Goal: Task Accomplishment & Management: Manage account settings

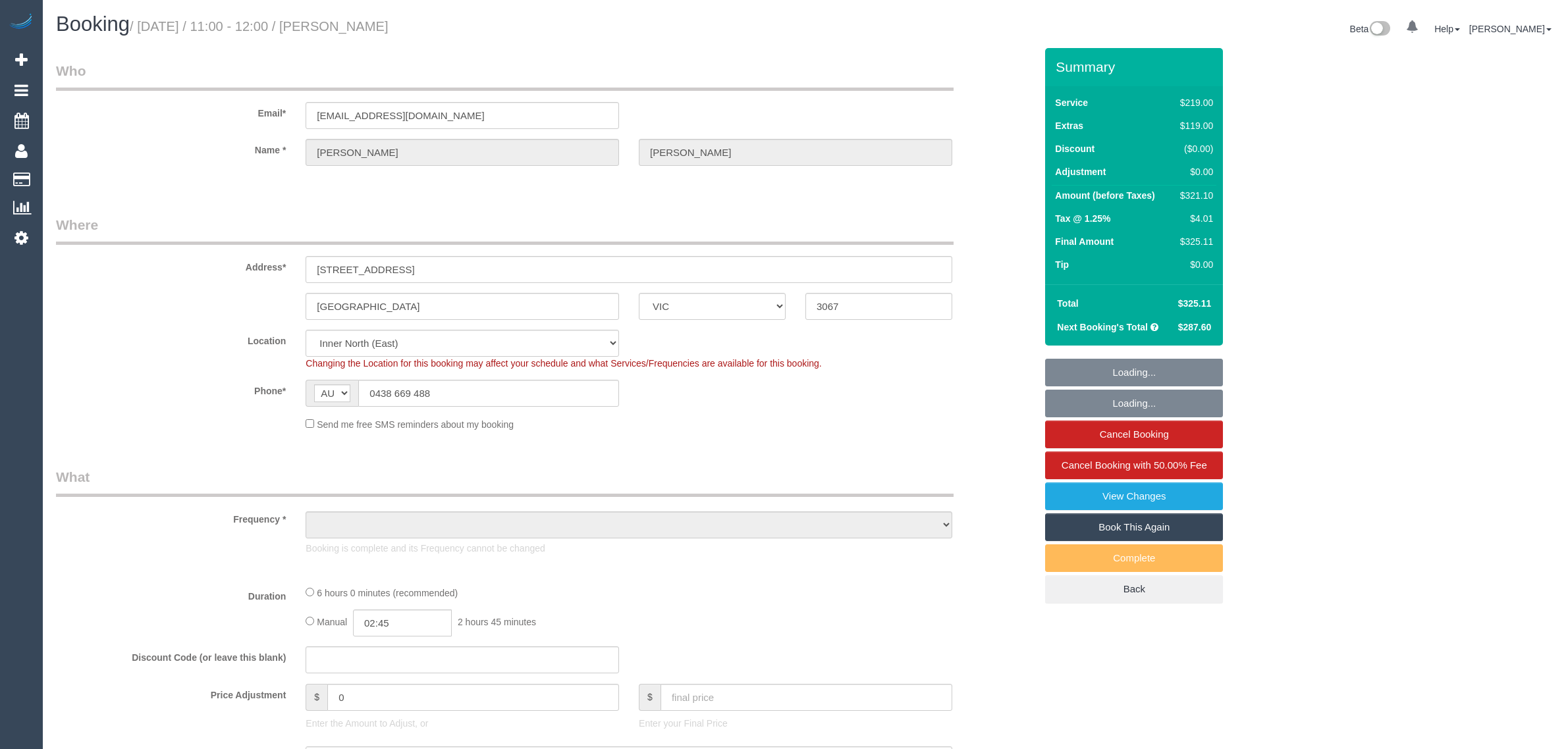
select select "VIC"
select select "string:stripe-pm_1Netz52GScqysDRVB5pZlWi2"
select select "object:696"
select select "number:28"
select select "number:14"
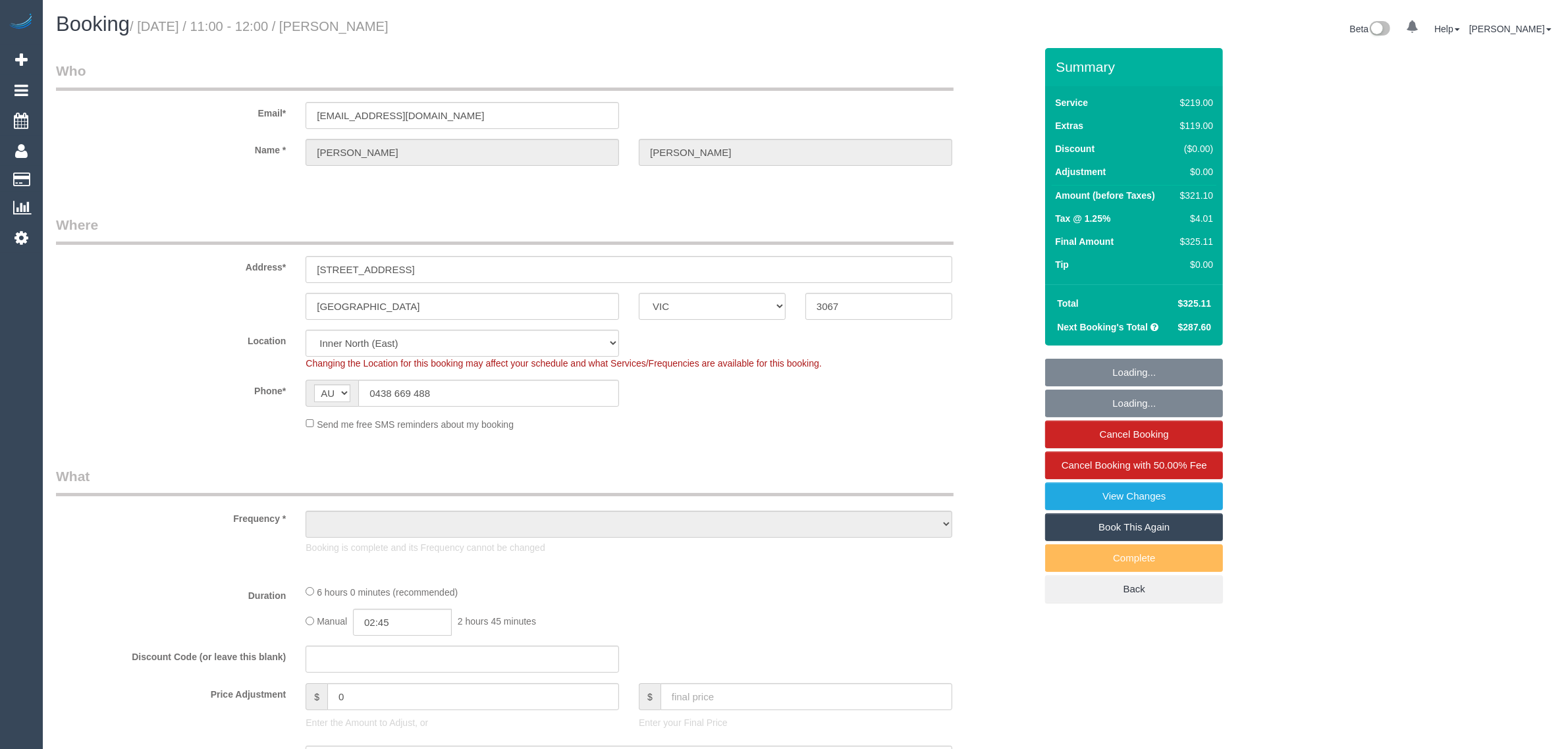
select select "number:19"
select select "number:23"
select select "number:35"
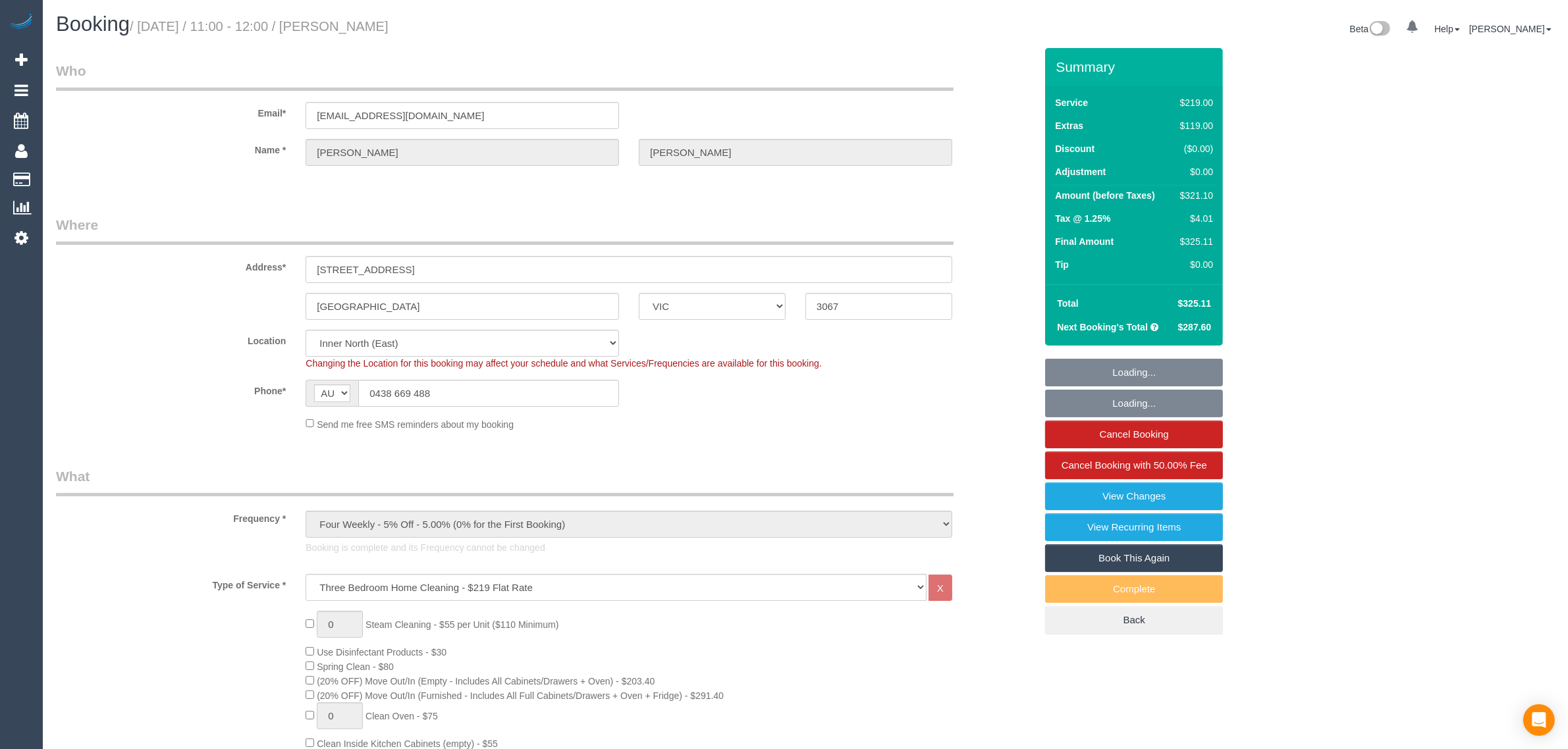
select select "object:1594"
drag, startPoint x: 419, startPoint y: 42, endPoint x: 363, endPoint y: 37, distance: 56.2
click at [340, 34] on div "Booking / August 23, 2025 / 11:00 - 12:00 / Susie Wong Beta 0 Your Notification…" at bounding box center [805, 30] width 1519 height 35
click at [415, 30] on h1 "Booking / August 23, 2025 / 11:00 - 12:00 / Susie Wong" at bounding box center [425, 24] width 739 height 22
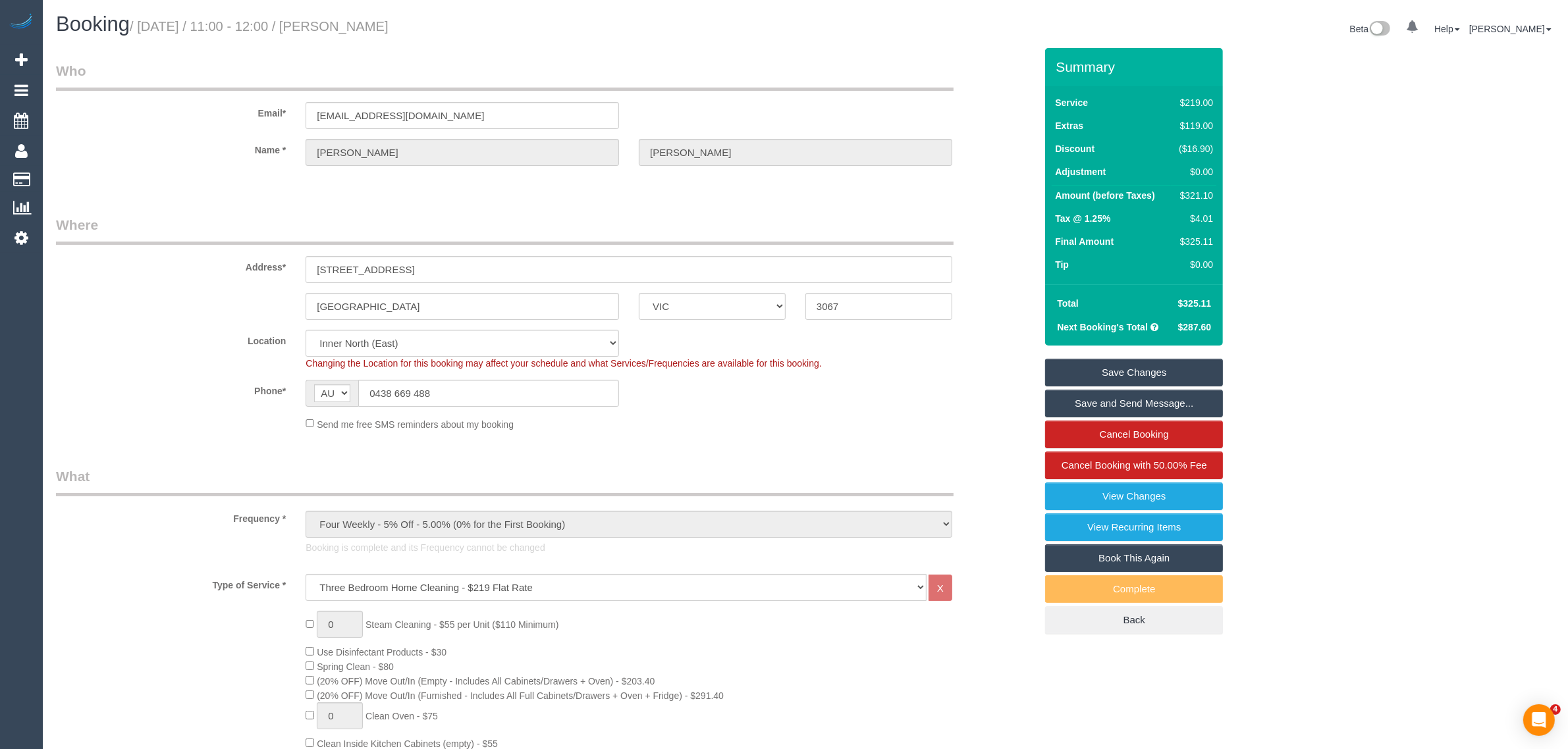
click at [376, 21] on small "/ August 23, 2025 / 11:00 - 12:00 / Susie Wong" at bounding box center [259, 26] width 259 height 14
drag, startPoint x: 338, startPoint y: 20, endPoint x: 412, endPoint y: 20, distance: 74.0
click at [412, 20] on h1 "Booking / August 23, 2025 / 11:00 - 12:00 / Susie Wong" at bounding box center [425, 24] width 739 height 22
copy small "Susie Wong"
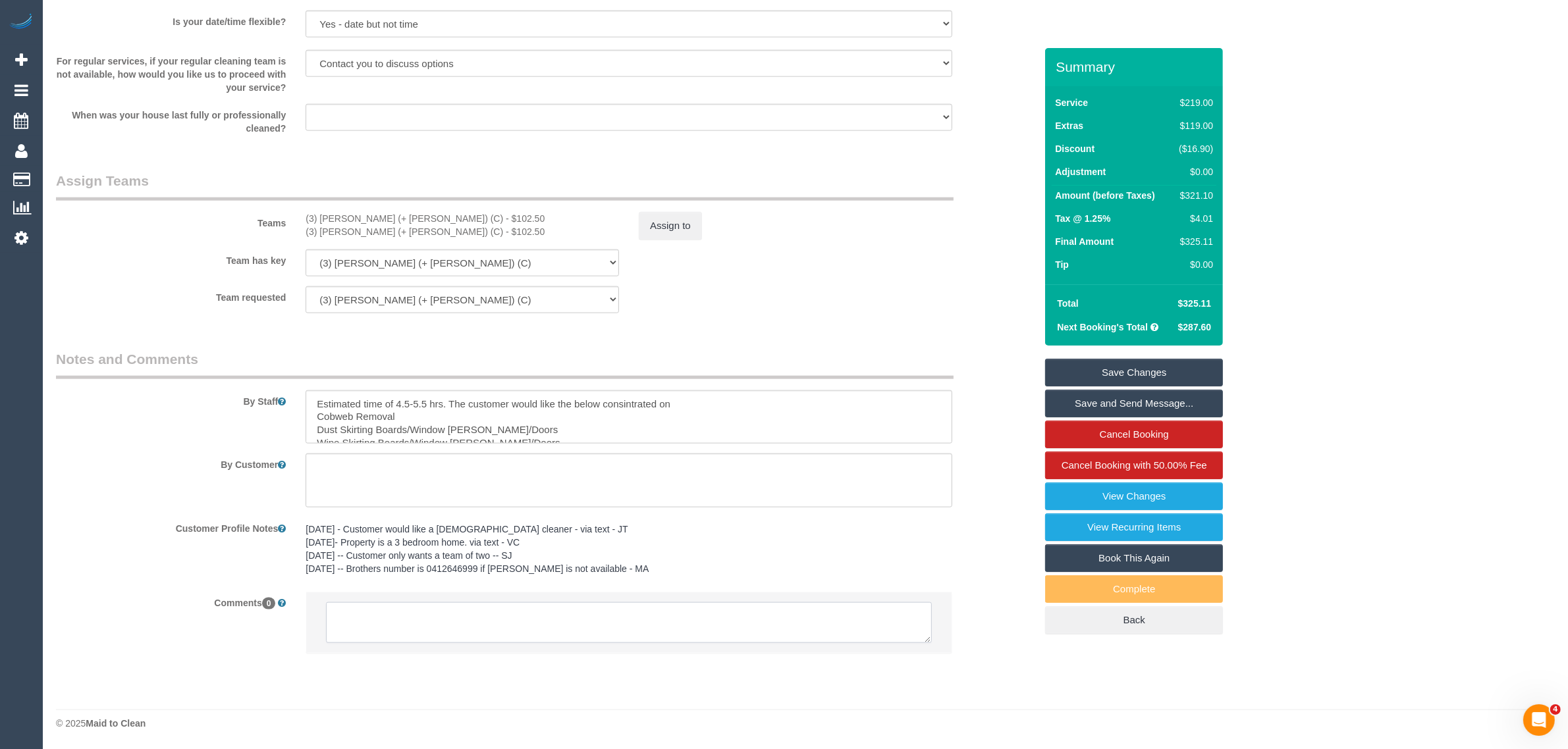
click at [468, 630] on textarea at bounding box center [629, 622] width 606 height 41
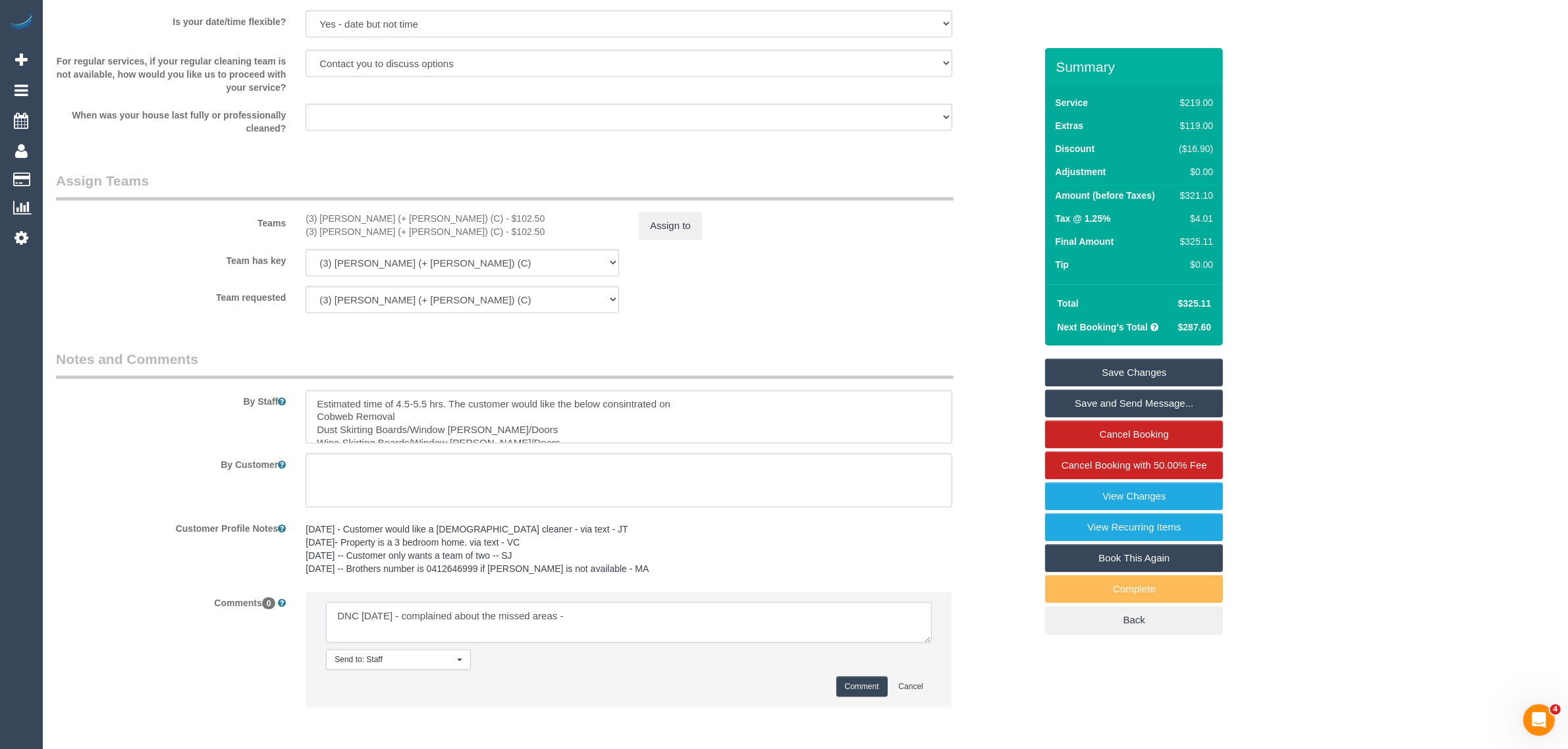
paste textarea "vacuuming of soft furniture like the couch and dusting of the window sill"
type textarea "DNC 23/08/2025 - complained about the missed areas - vacuuming of soft furnitur…"
click at [852, 695] on button "Comment" at bounding box center [862, 687] width 52 height 20
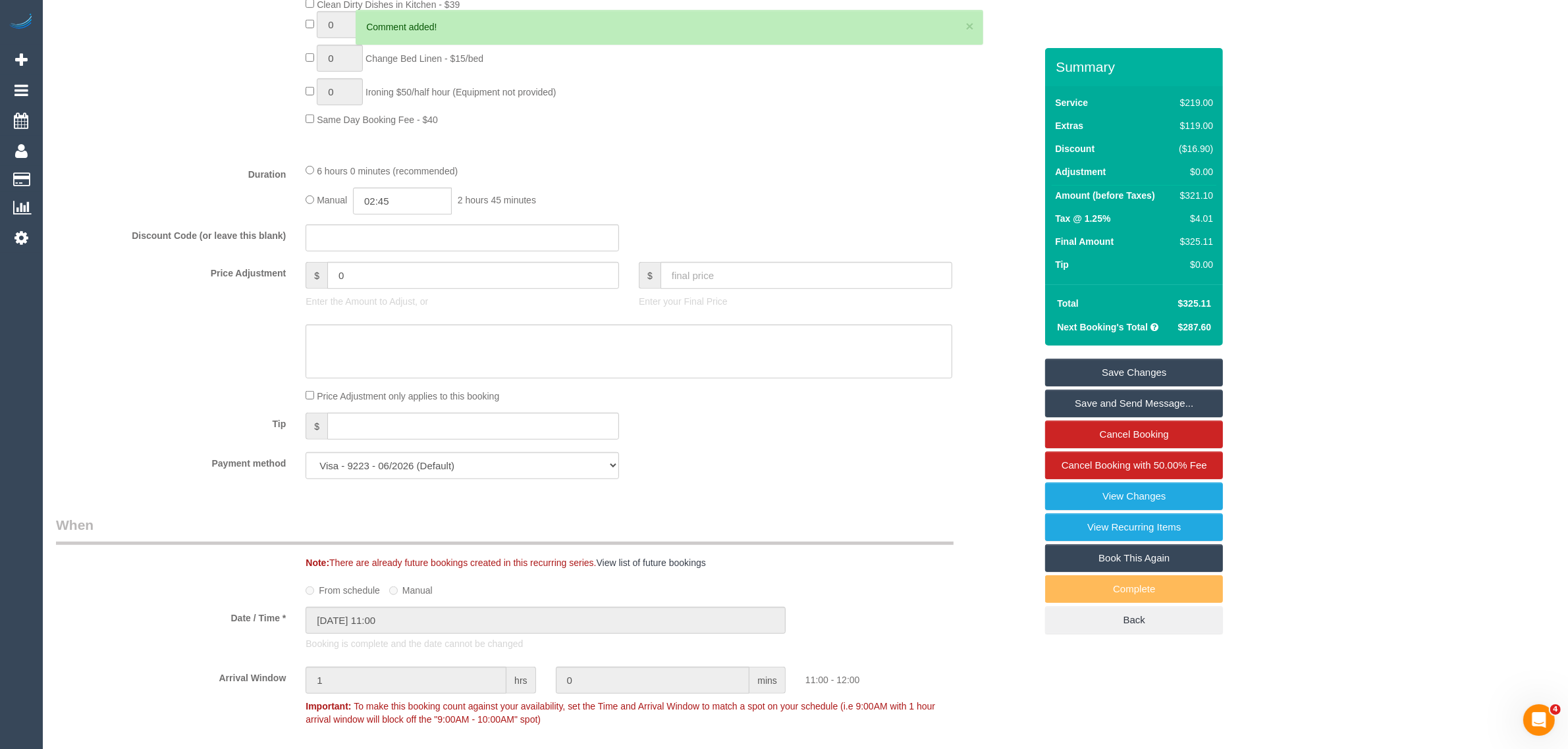
scroll to position [0, 0]
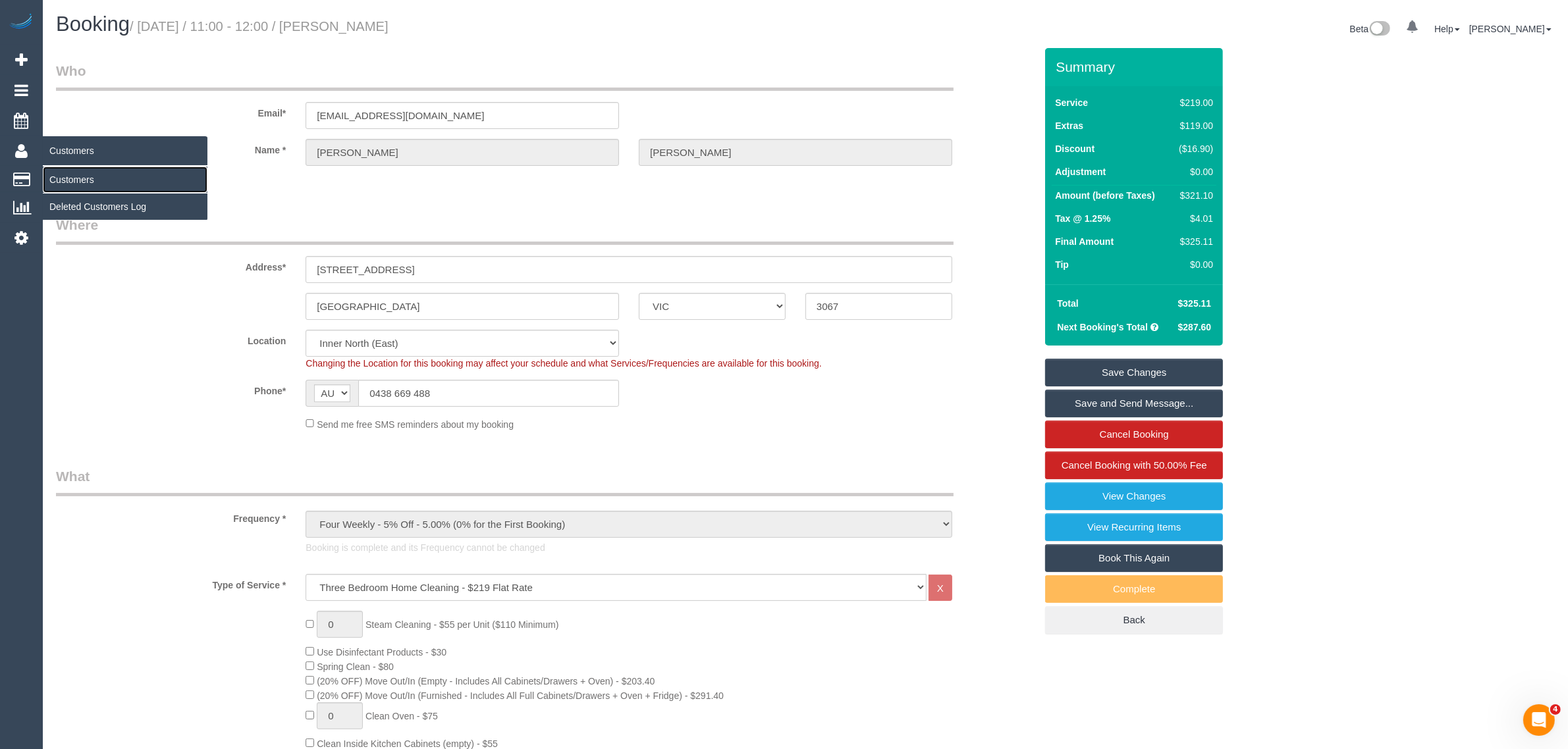
click at [73, 172] on link "Customers" at bounding box center [125, 180] width 165 height 26
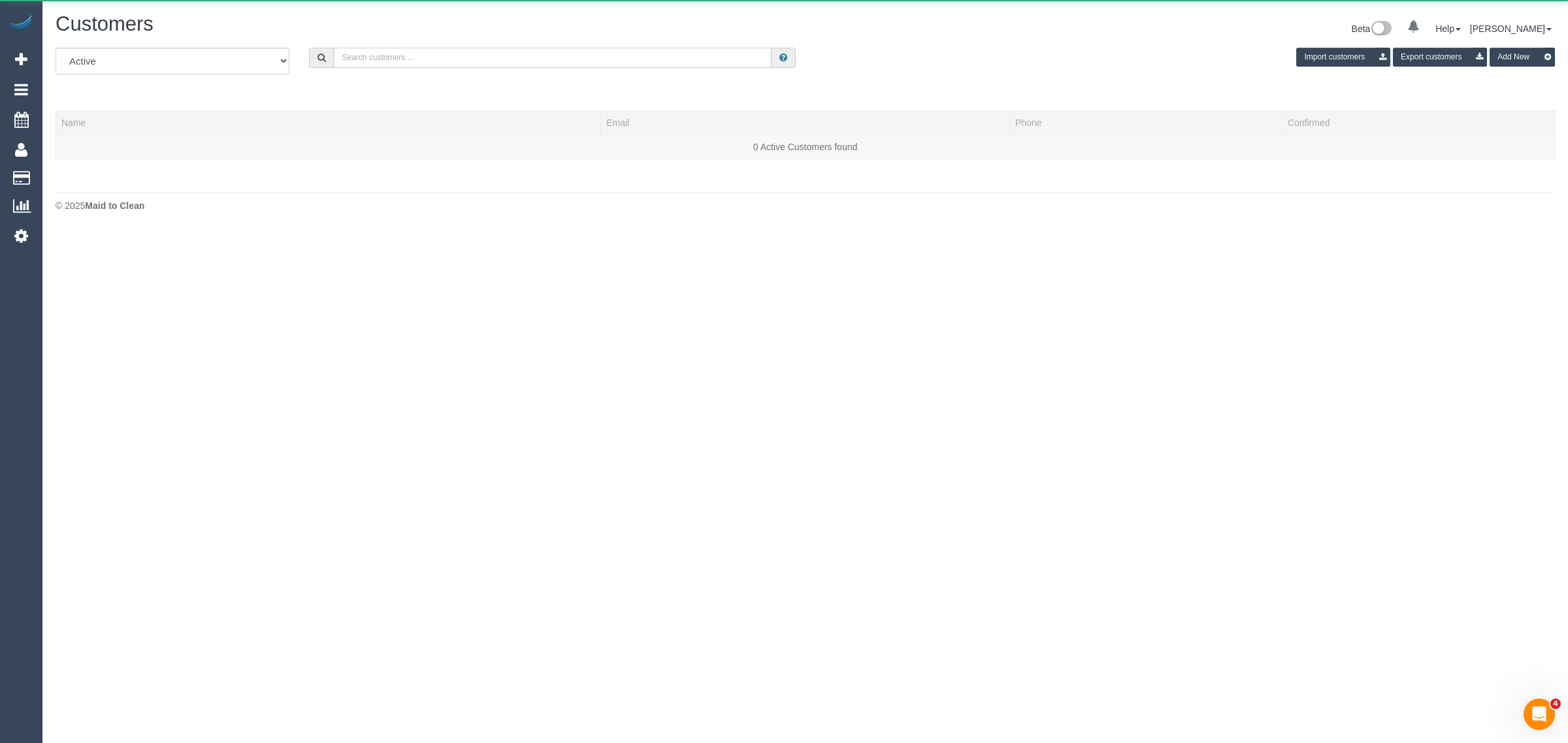
click at [495, 59] on input "text" at bounding box center [553, 58] width 438 height 20
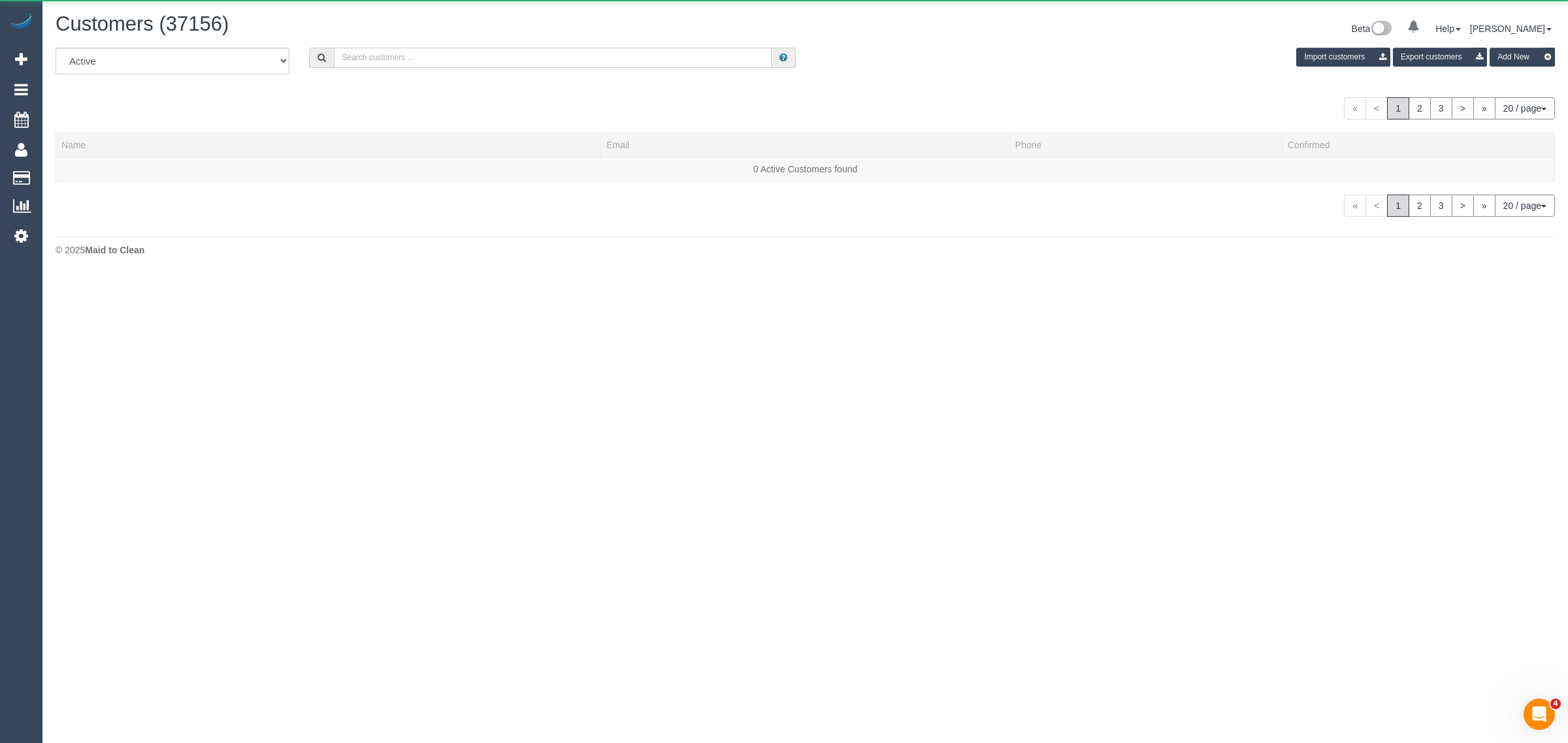
paste input "Benjamin Denman"
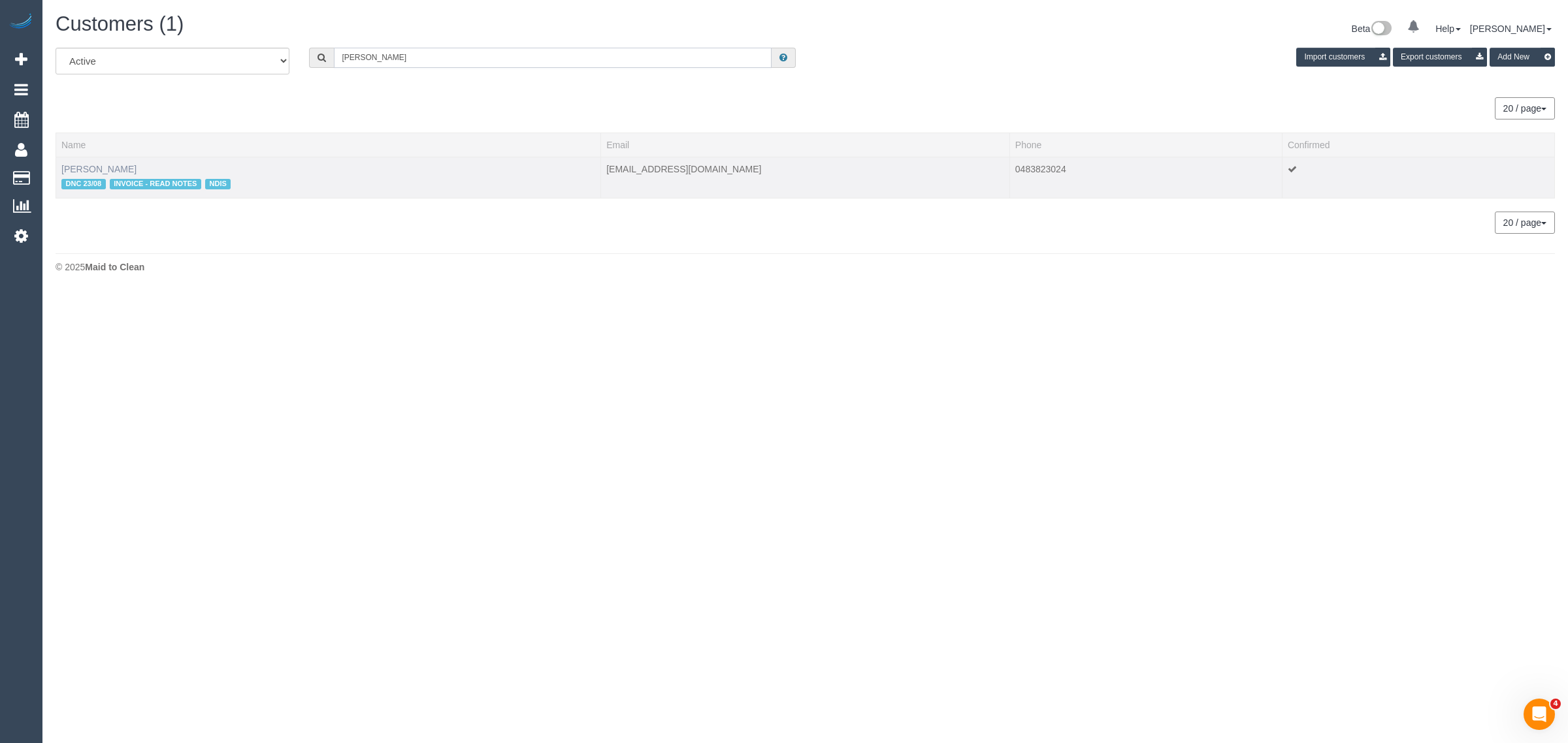
type input "Benjamin Denman"
click at [96, 168] on link "Benjamin Denman" at bounding box center [99, 169] width 75 height 11
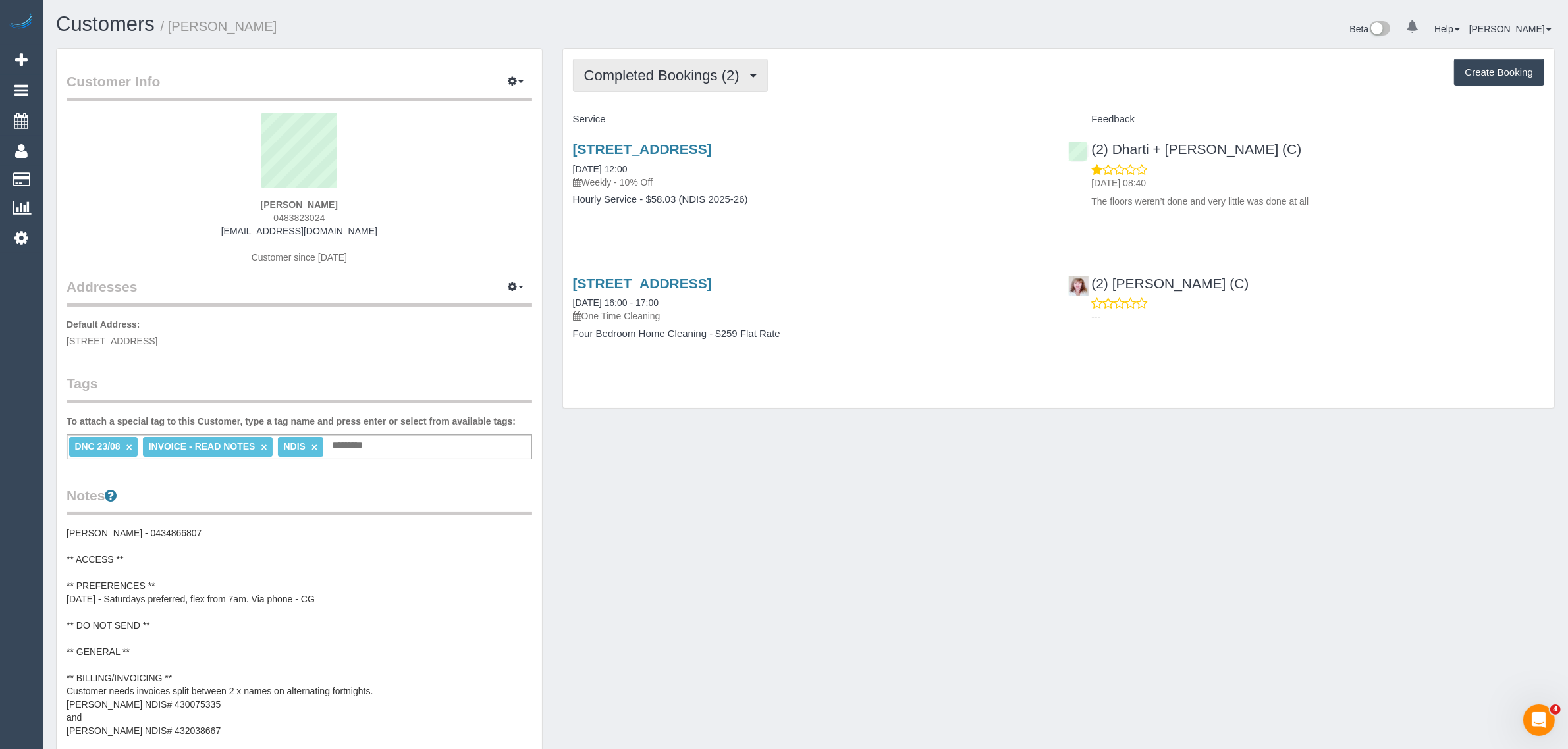
click at [677, 69] on span "Completed Bookings (2)" at bounding box center [665, 75] width 162 height 16
click at [643, 117] on link "Upcoming Bookings (11)" at bounding box center [643, 123] width 139 height 17
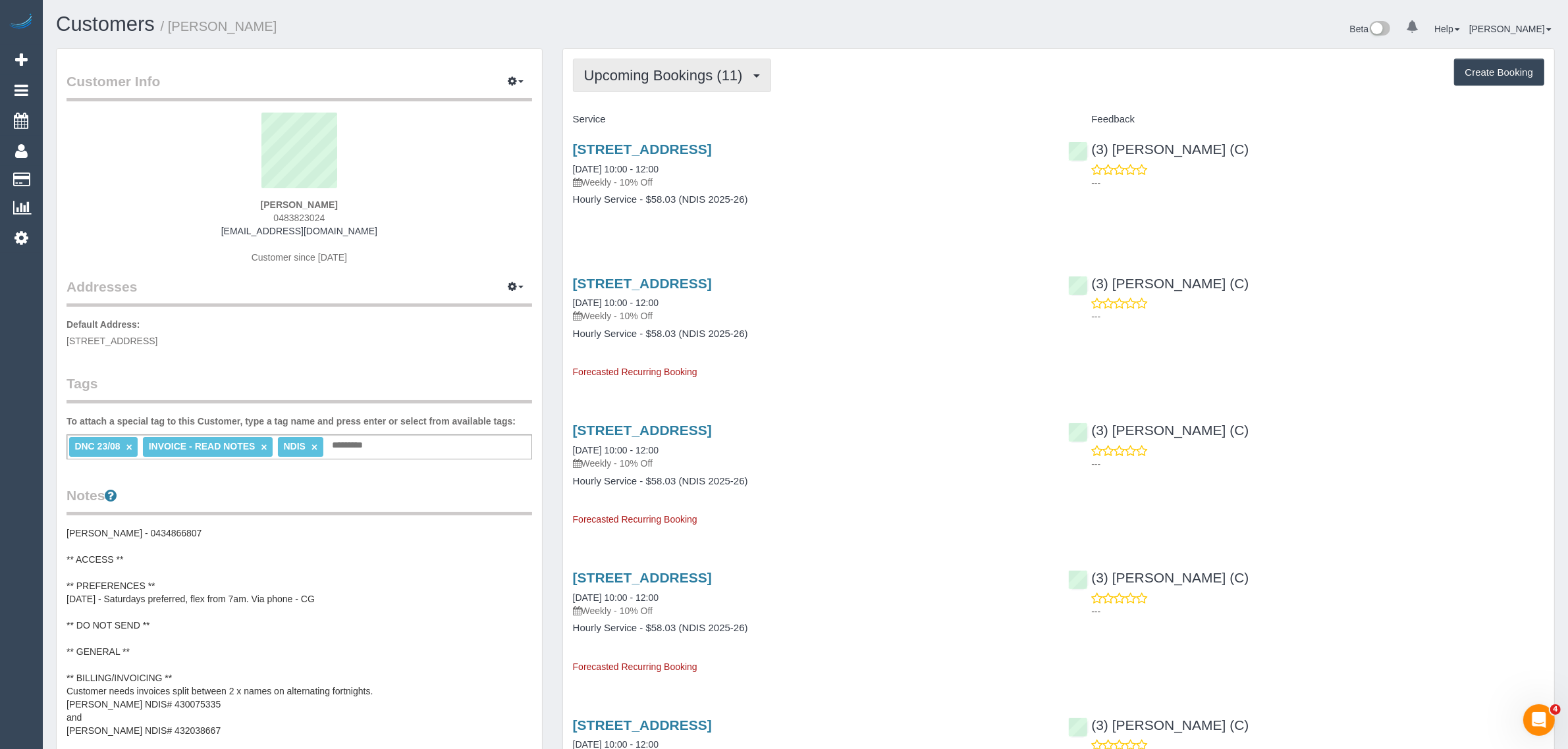
click at [680, 60] on button "Upcoming Bookings (11)" at bounding box center [672, 75] width 198 height 34
click at [668, 100] on link "Completed Bookings (2)" at bounding box center [643, 106] width 139 height 17
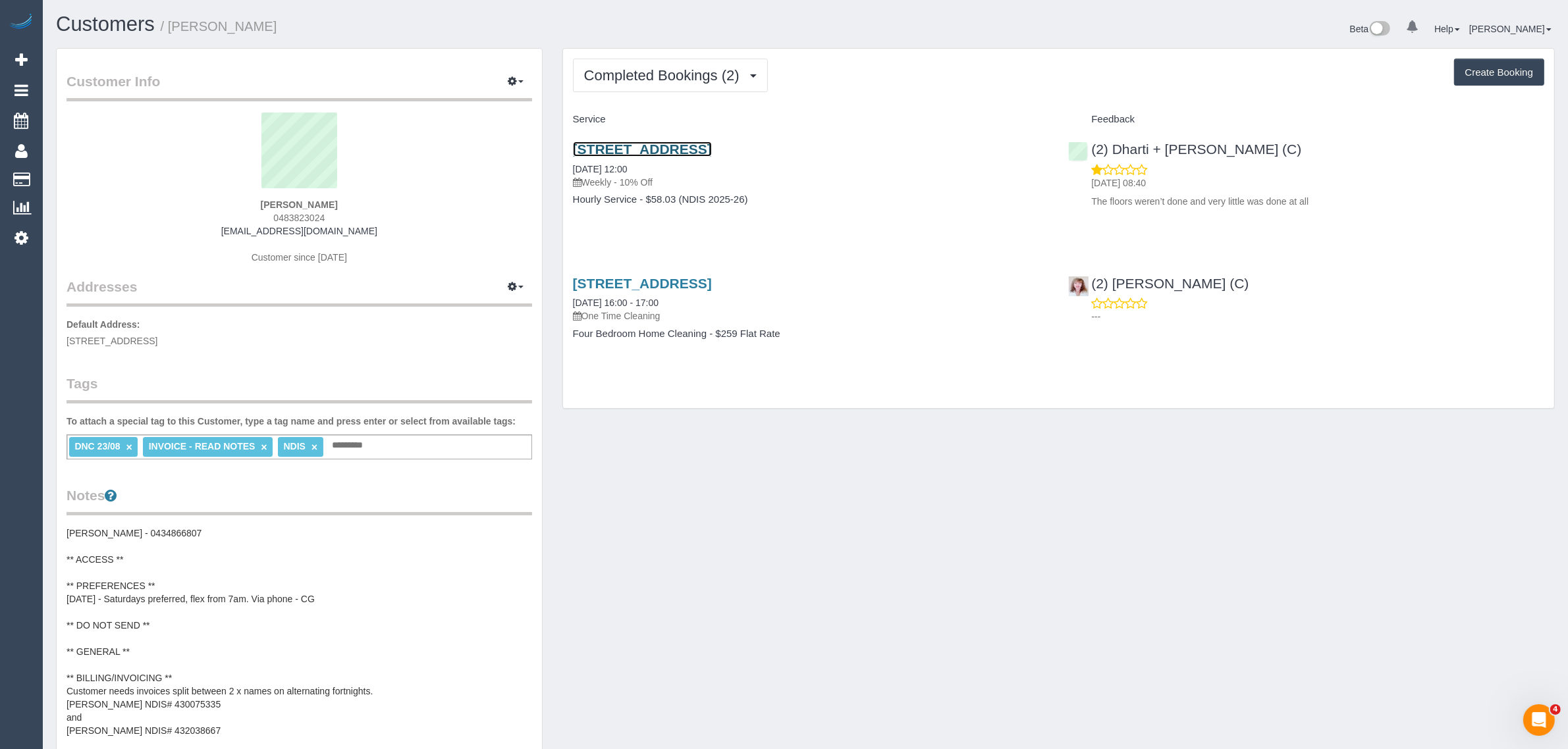
click at [630, 150] on link "26 Lookout Way, Tarneit, VIC 3029" at bounding box center [643, 149] width 139 height 15
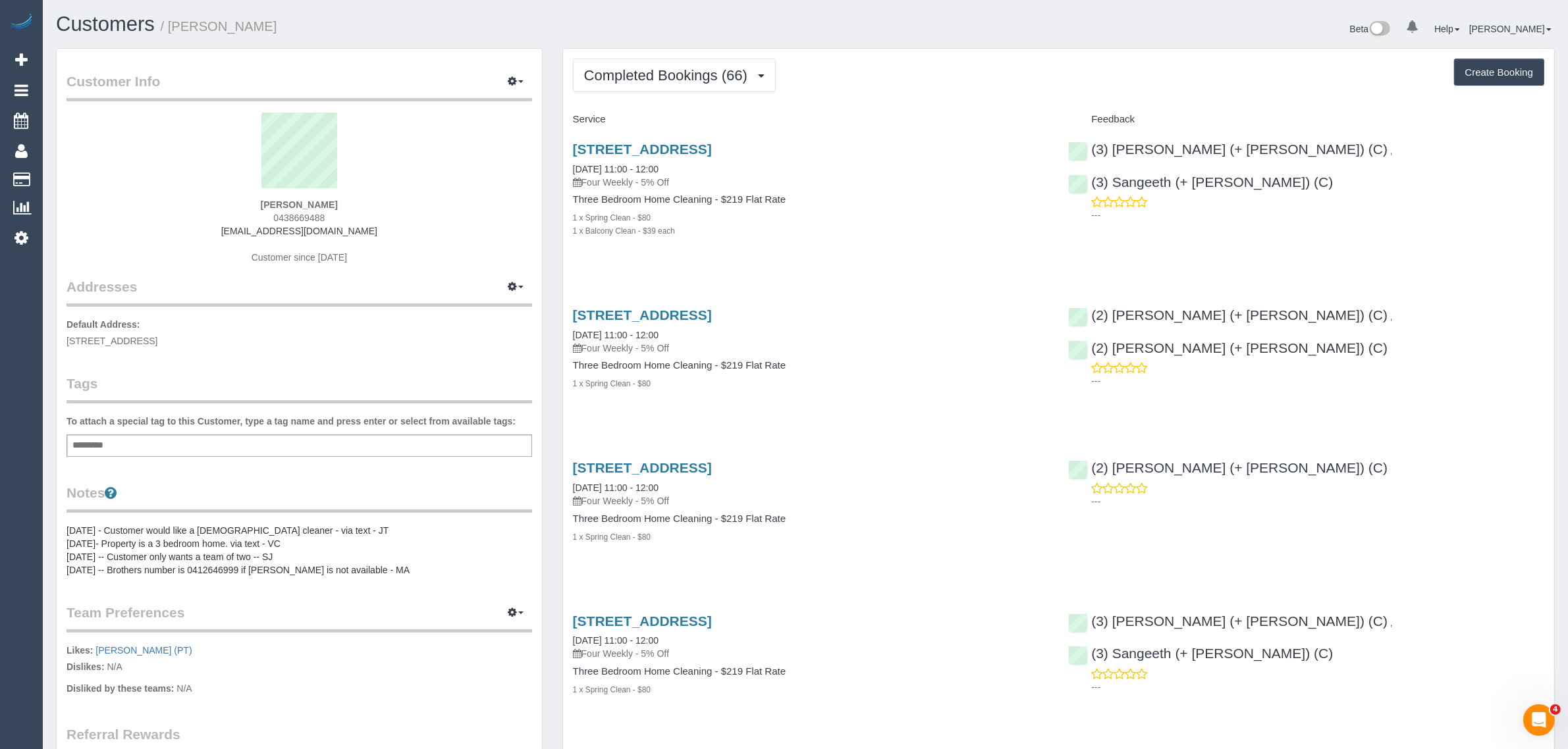
click at [355, 442] on div "Add a tag" at bounding box center [299, 445] width 466 height 22
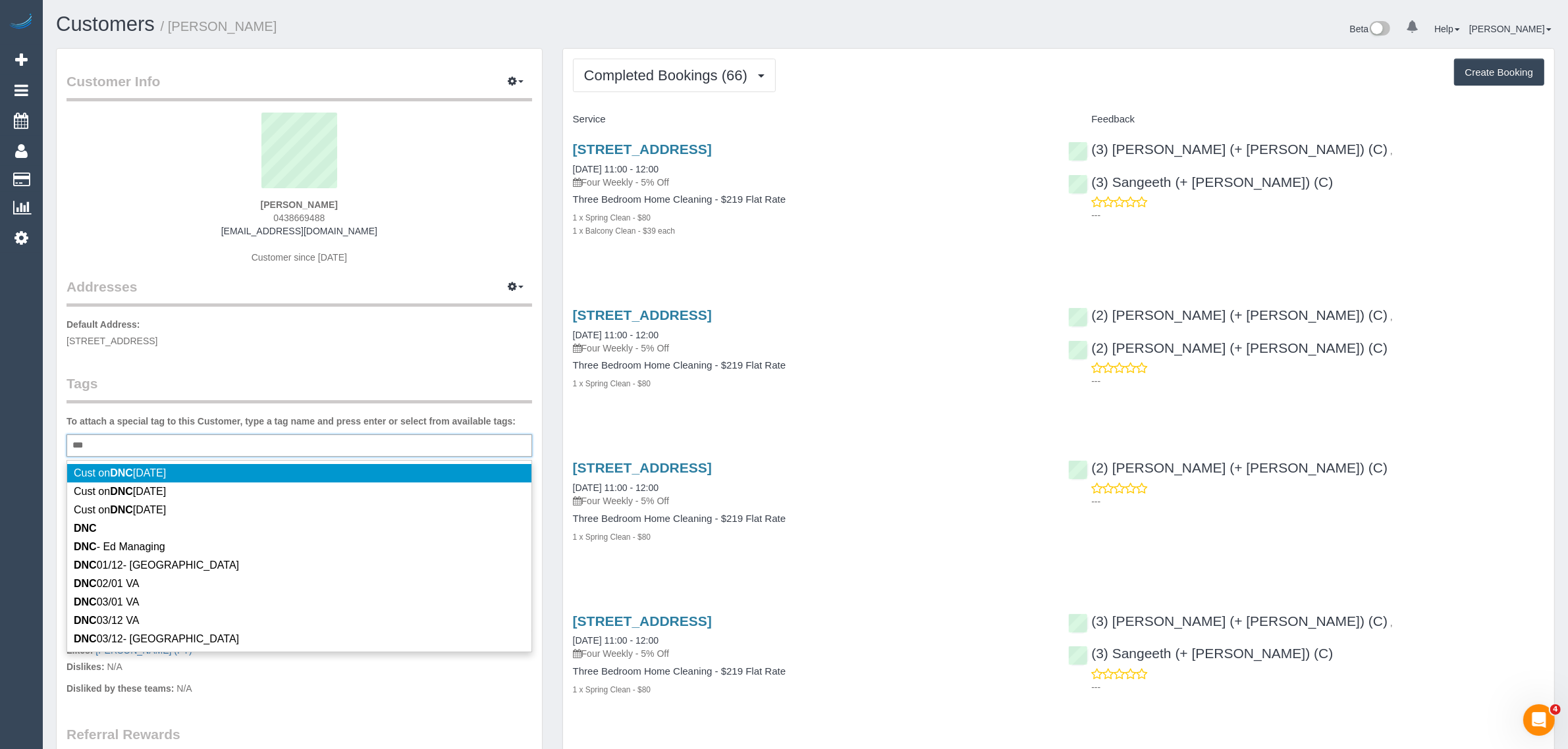
type input "***"
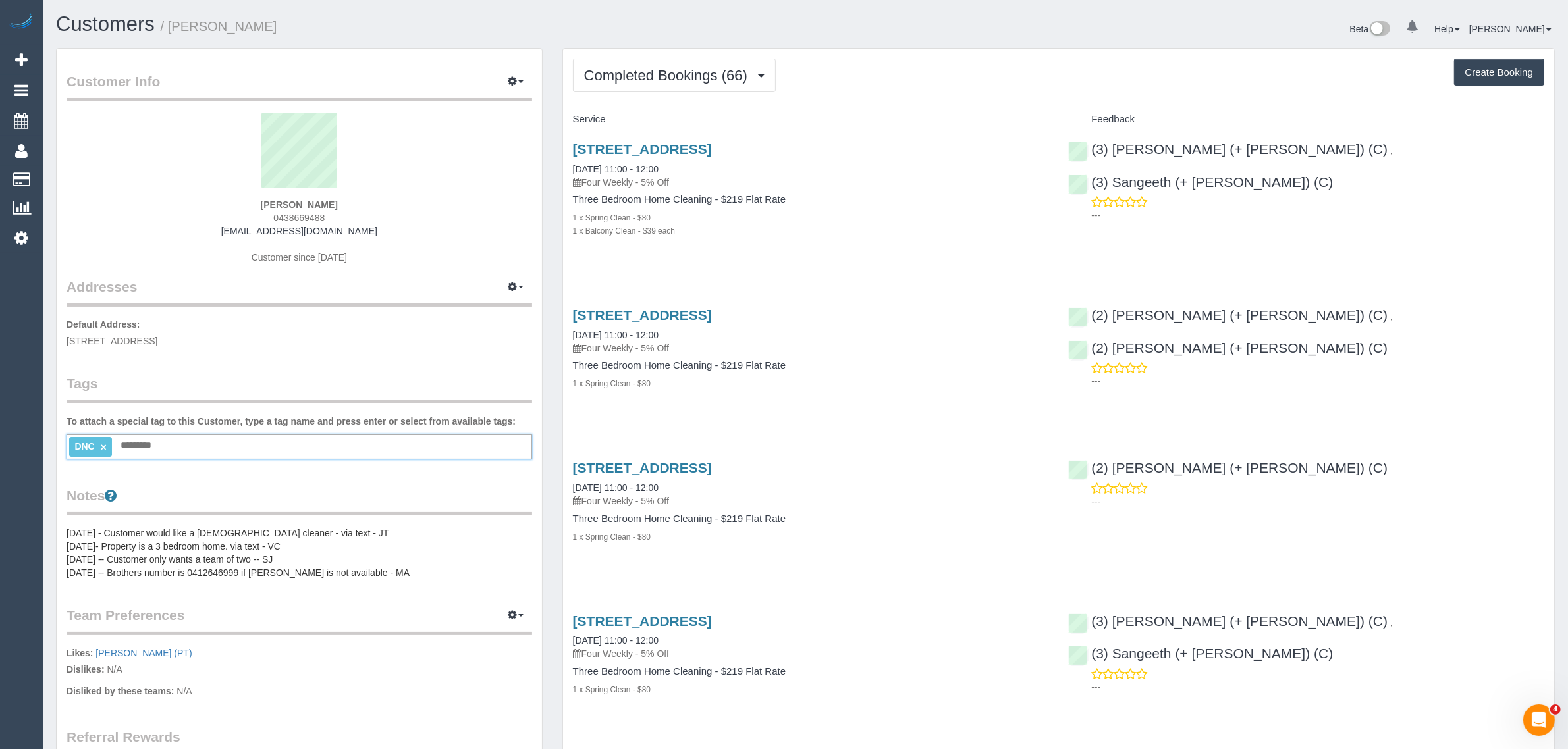
click at [102, 446] on link "×" at bounding box center [104, 448] width 6 height 11
type input "********"
click at [218, 376] on legend "Tags" at bounding box center [299, 388] width 466 height 29
click at [125, 452] on link "×" at bounding box center [127, 448] width 6 height 11
type input "**********"
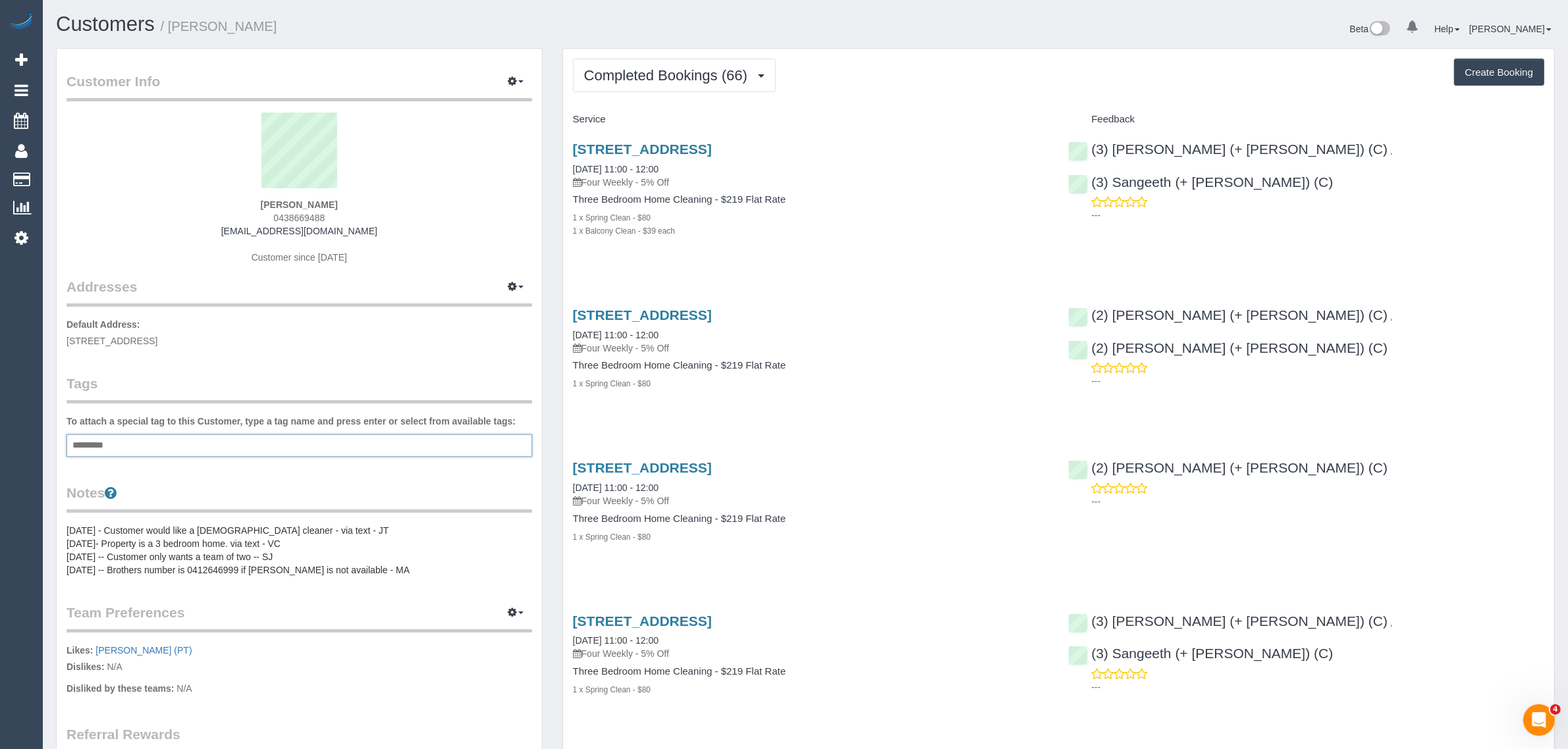
click at [204, 387] on legend "Tags" at bounding box center [299, 388] width 466 height 29
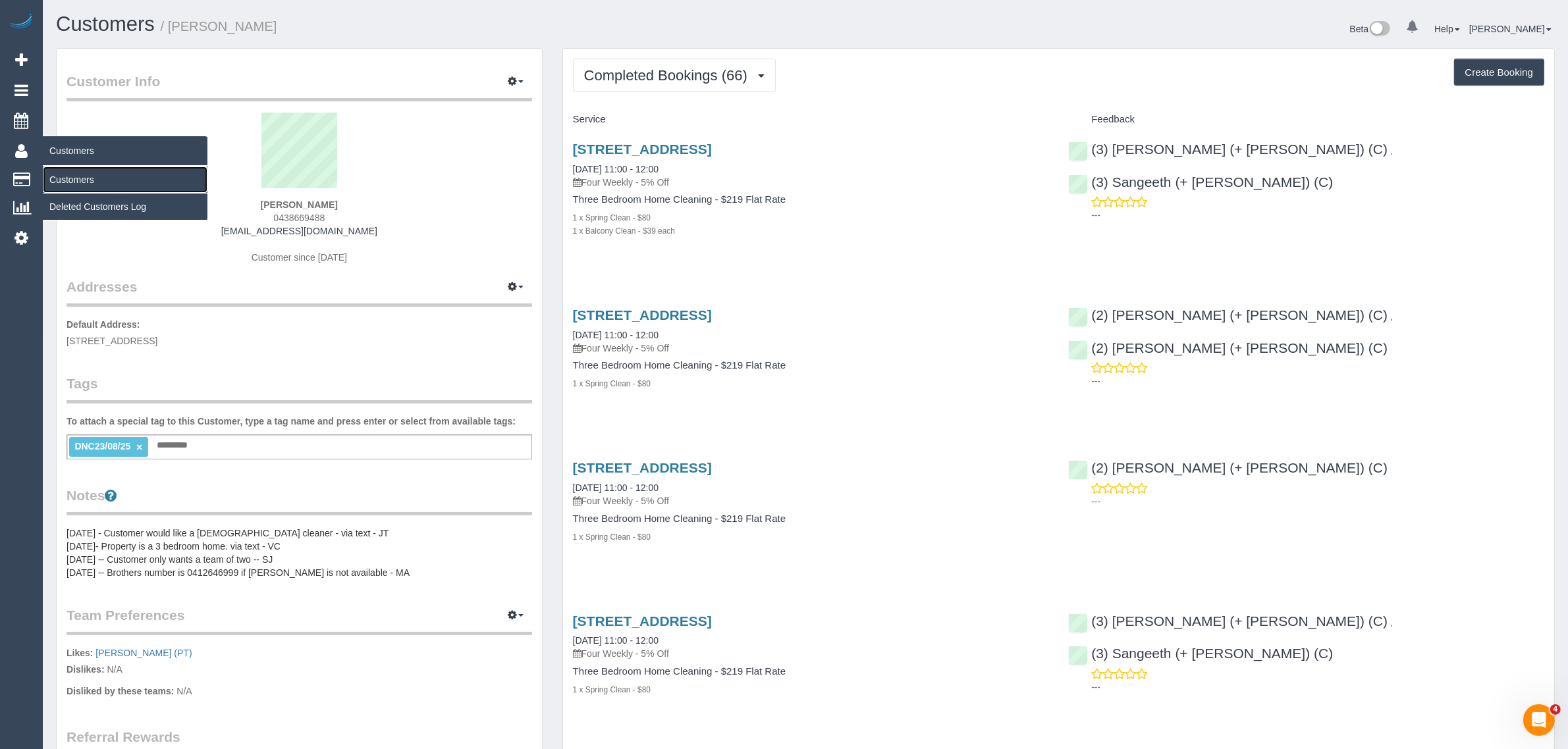
drag, startPoint x: 53, startPoint y: 173, endPoint x: 73, endPoint y: 172, distance: 20.0
click at [53, 173] on link "Customers" at bounding box center [125, 180] width 165 height 26
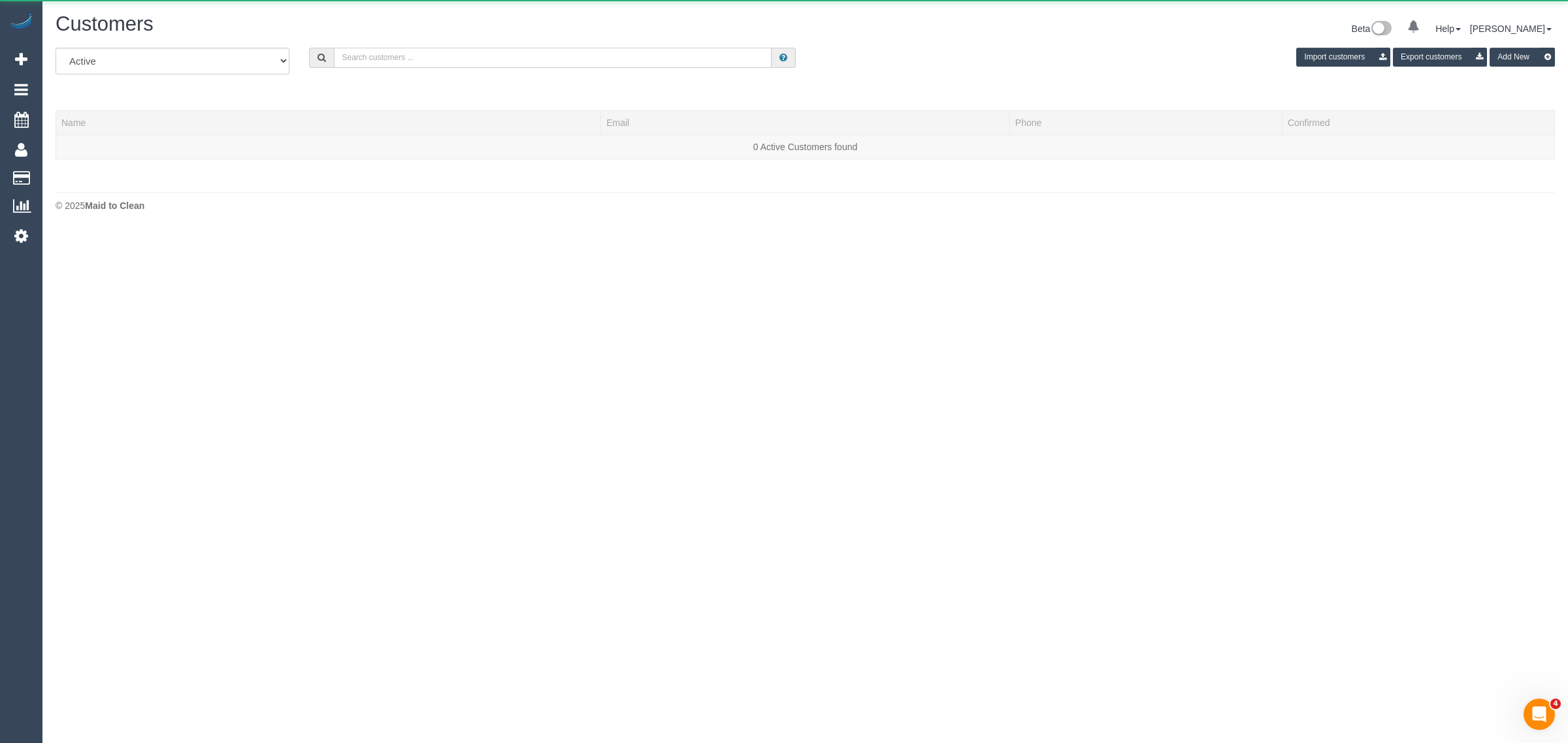
click at [468, 50] on input "text" at bounding box center [553, 58] width 438 height 20
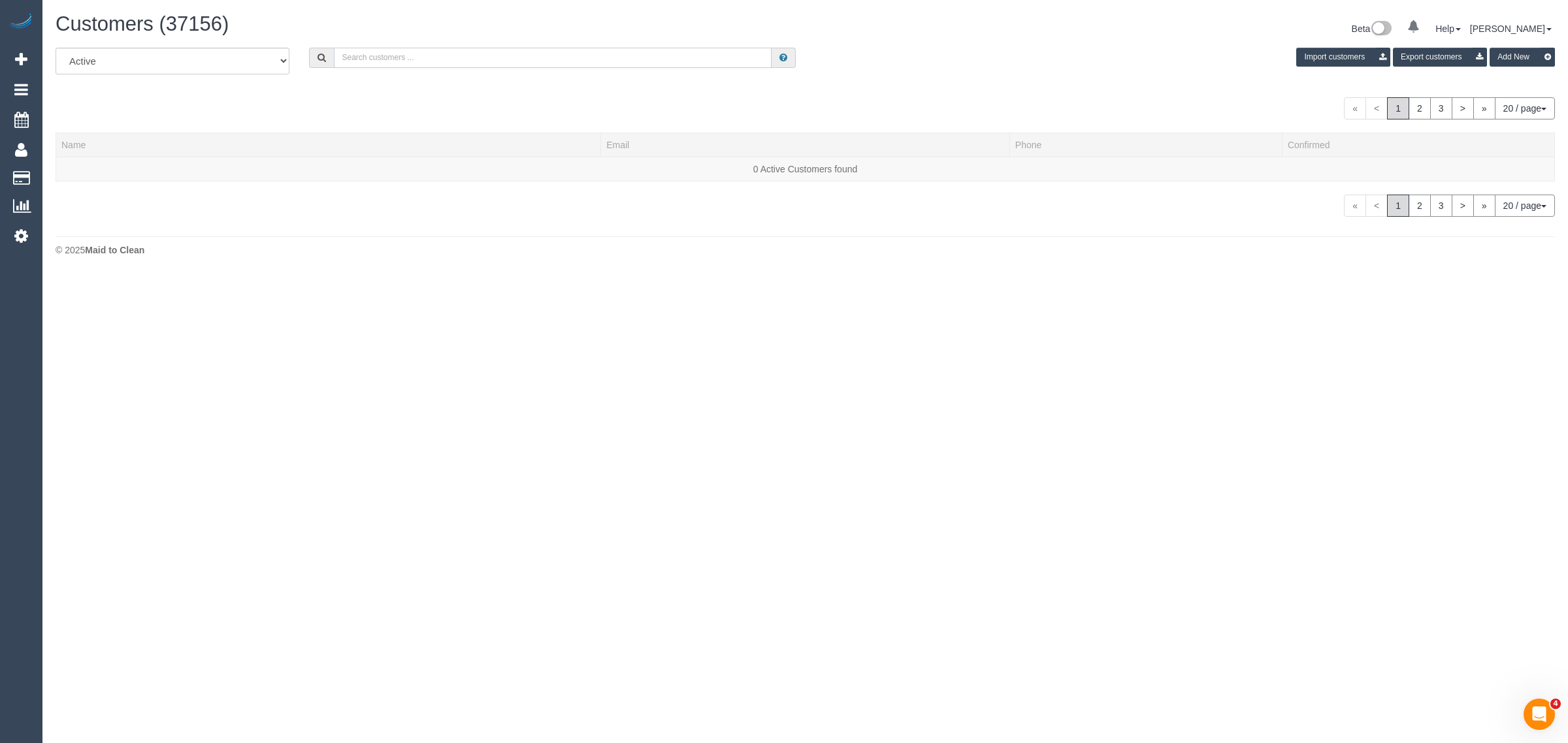
paste input "Alex Benski"
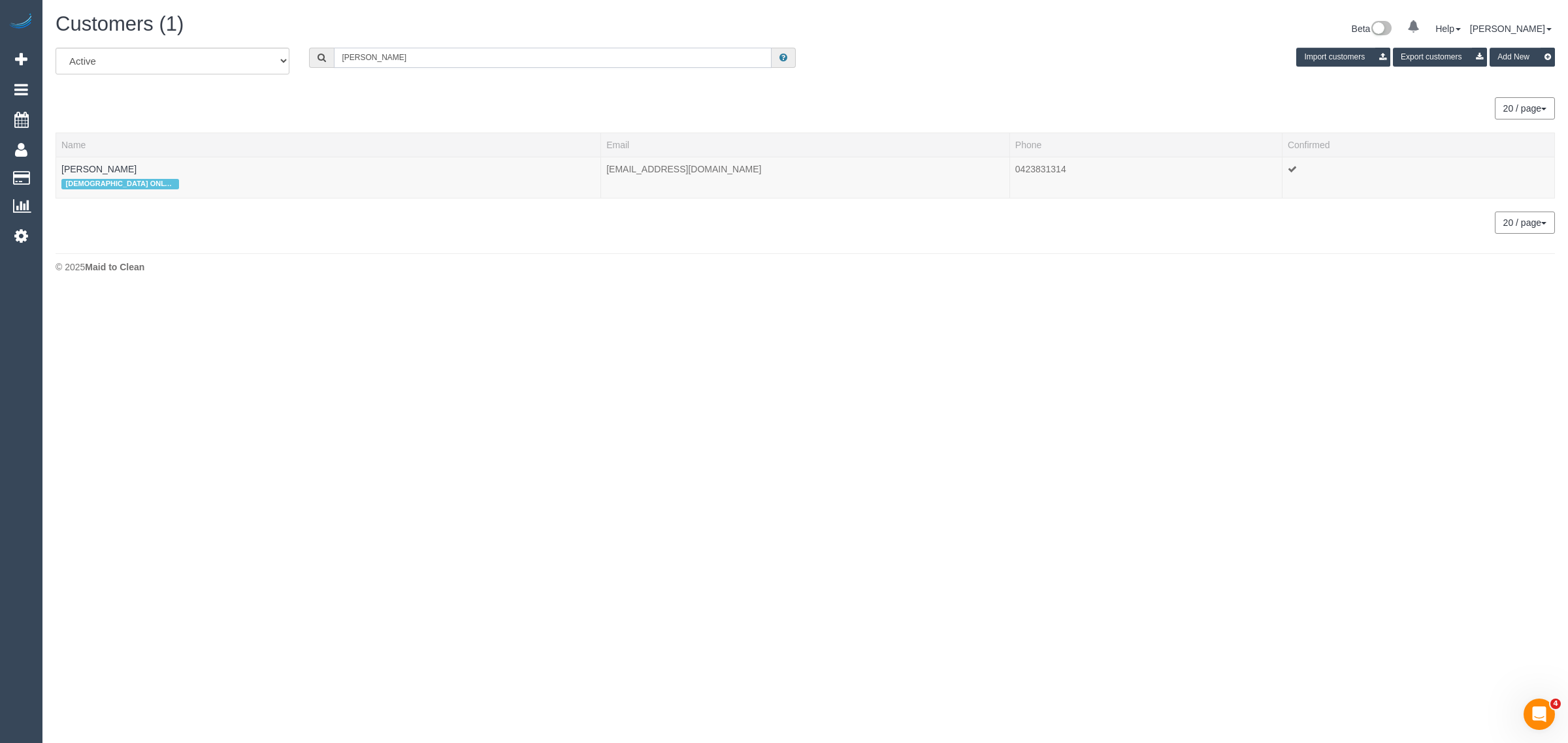
type input "Alex Benski"
click at [98, 166] on link "Alex Benski" at bounding box center [99, 169] width 75 height 11
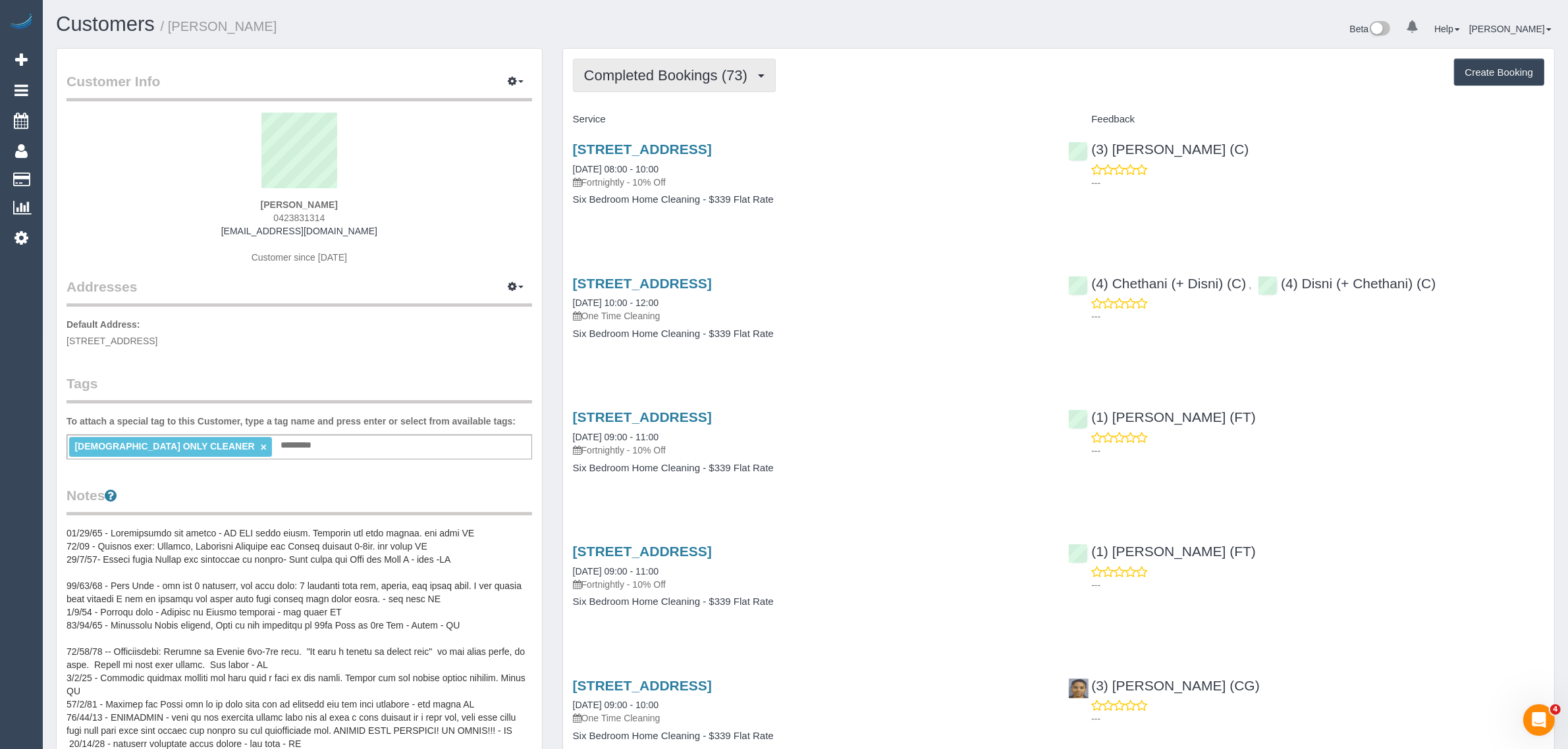
click at [731, 74] on span "Completed Bookings (73)" at bounding box center [668, 75] width 170 height 16
click at [677, 124] on link "Upcoming Bookings (12)" at bounding box center [645, 123] width 143 height 17
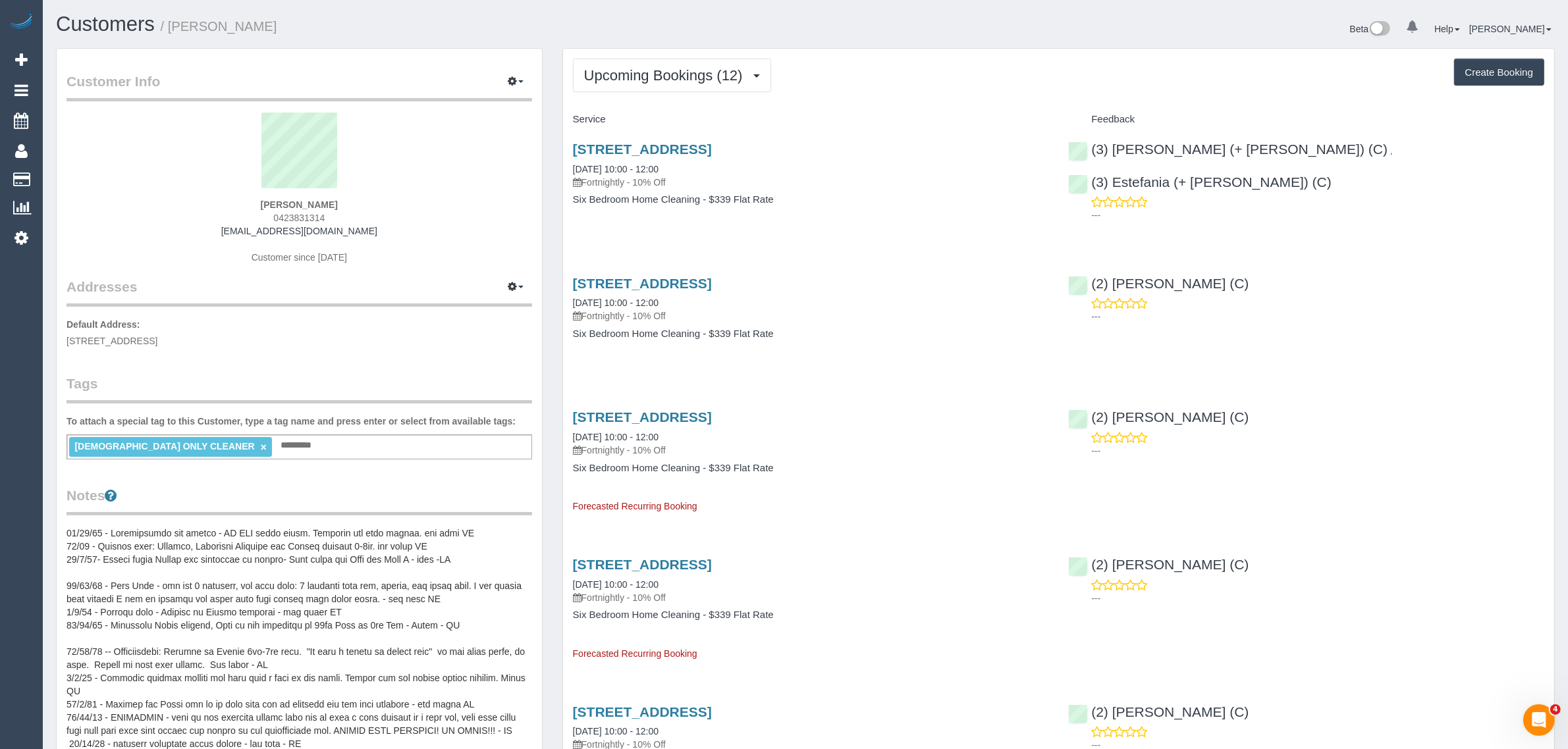
drag, startPoint x: 696, startPoint y: 170, endPoint x: 569, endPoint y: 159, distance: 127.5
click at [569, 159] on div "4 Tashinny Rd, Toorak, VIC 3142 25/08/2025 10:00 - 12:00 Fortnightly - 10% Off …" at bounding box center [811, 181] width 496 height 102
copy link "25/08/2025 10:00 - 12:00"
click at [139, 336] on span "4 Tashinny Rd, Toorak, VIC 3142" at bounding box center [112, 341] width 91 height 11
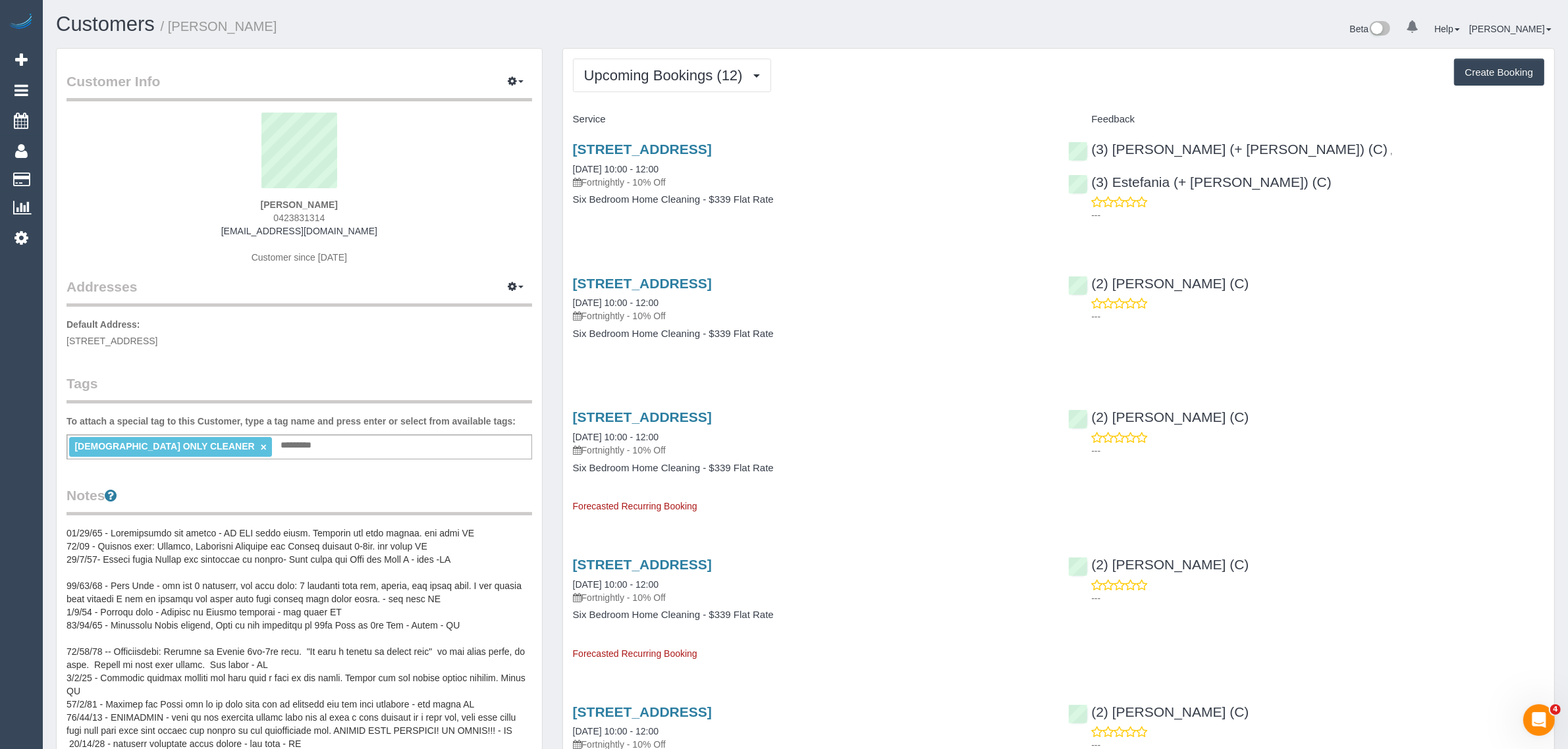
click at [139, 336] on span "4 Tashinny Rd, Toorak, VIC 3142" at bounding box center [112, 341] width 91 height 11
click at [140, 343] on span "4 Tashinny Rd, Toorak, VIC 3142" at bounding box center [112, 341] width 91 height 11
click at [63, 173] on link "Customers" at bounding box center [125, 180] width 165 height 26
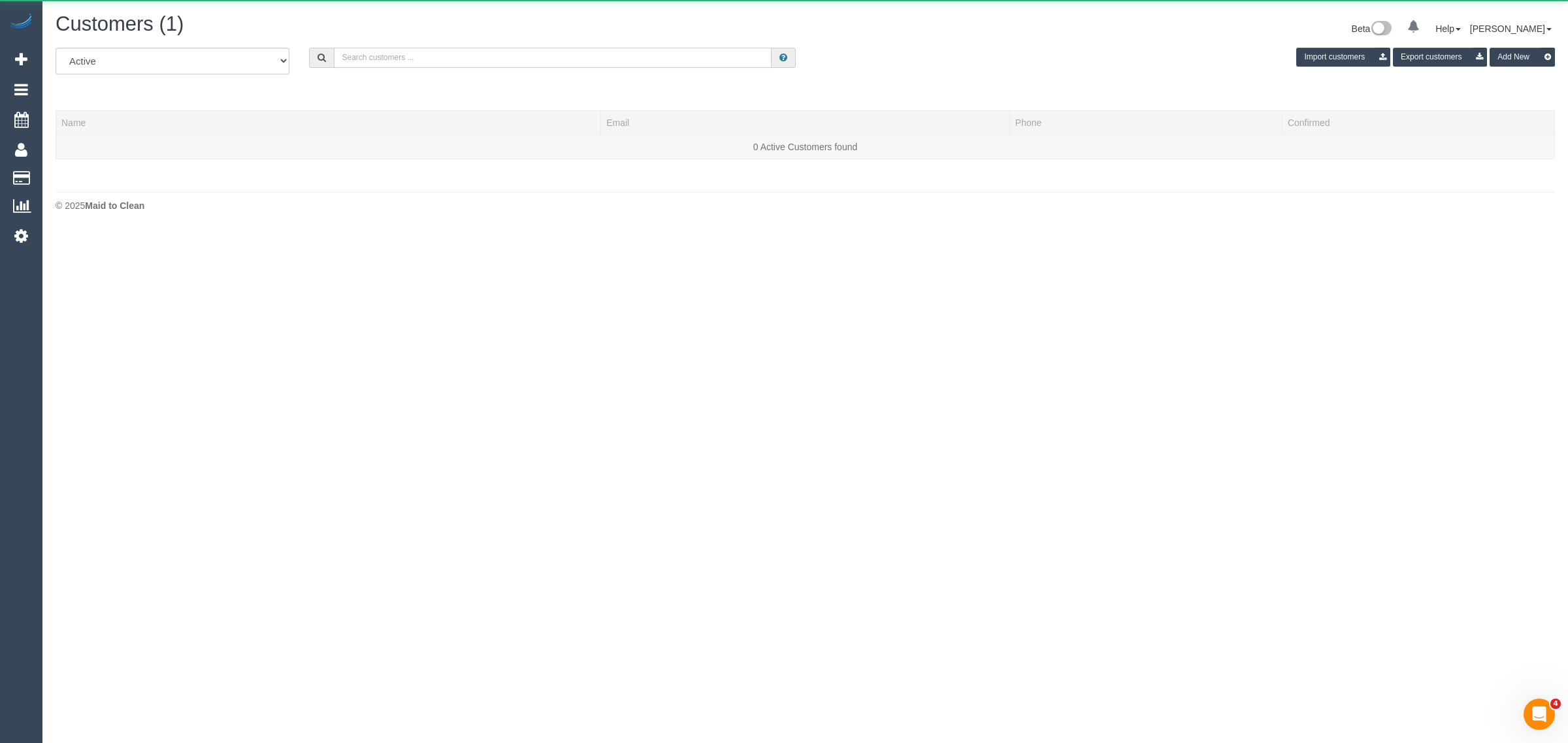
click at [595, 50] on input "text" at bounding box center [553, 58] width 438 height 20
paste input "Robbie Livermore"
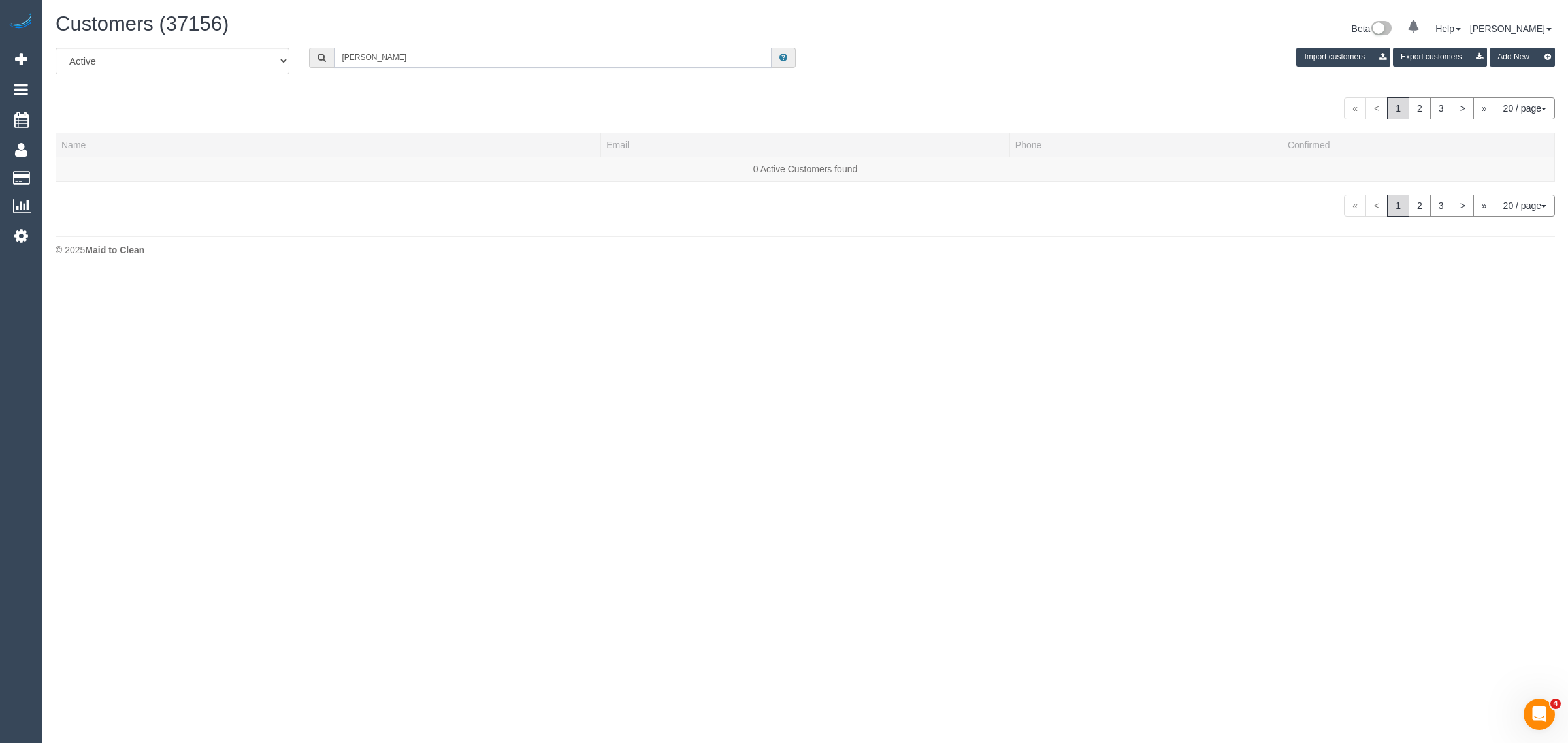
type input "Robbie Livermore"
click at [98, 171] on link "Robbie Livermore" at bounding box center [99, 169] width 75 height 11
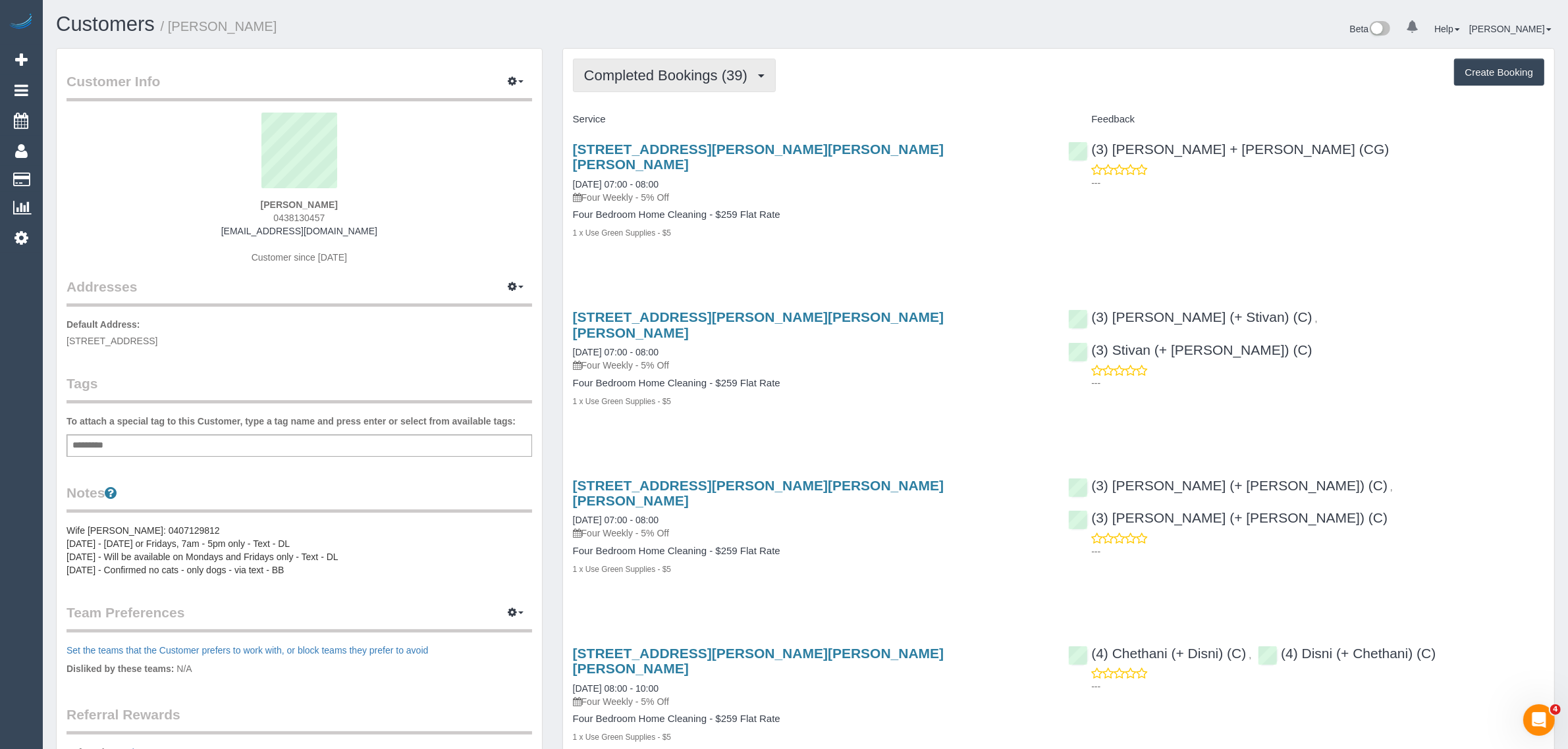
click at [673, 79] on span "Completed Bookings (39)" at bounding box center [668, 75] width 170 height 16
click at [643, 124] on link "Upcoming Bookings (12)" at bounding box center [645, 123] width 143 height 17
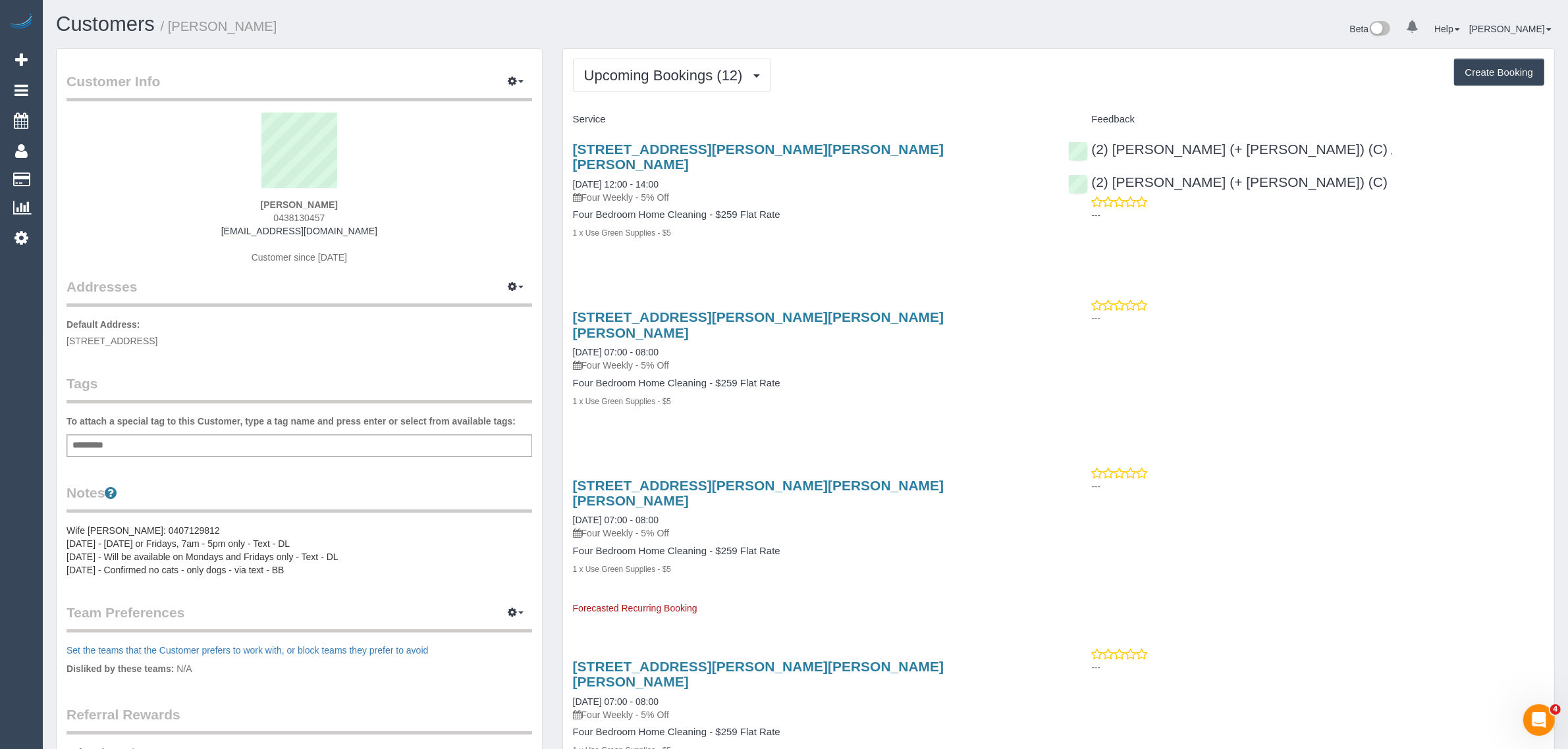
drag, startPoint x: 685, startPoint y: 170, endPoint x: 557, endPoint y: 173, distance: 128.0
copy link "25/08/2025 12:00 - 14:00"
drag, startPoint x: 1449, startPoint y: 155, endPoint x: 1281, endPoint y: 146, distance: 168.2
click at [1281, 146] on div "(2) Chalini (+ Mayon) (C) , (2) Mayon (+ Chalini) (C) ---" at bounding box center [1306, 179] width 496 height 97
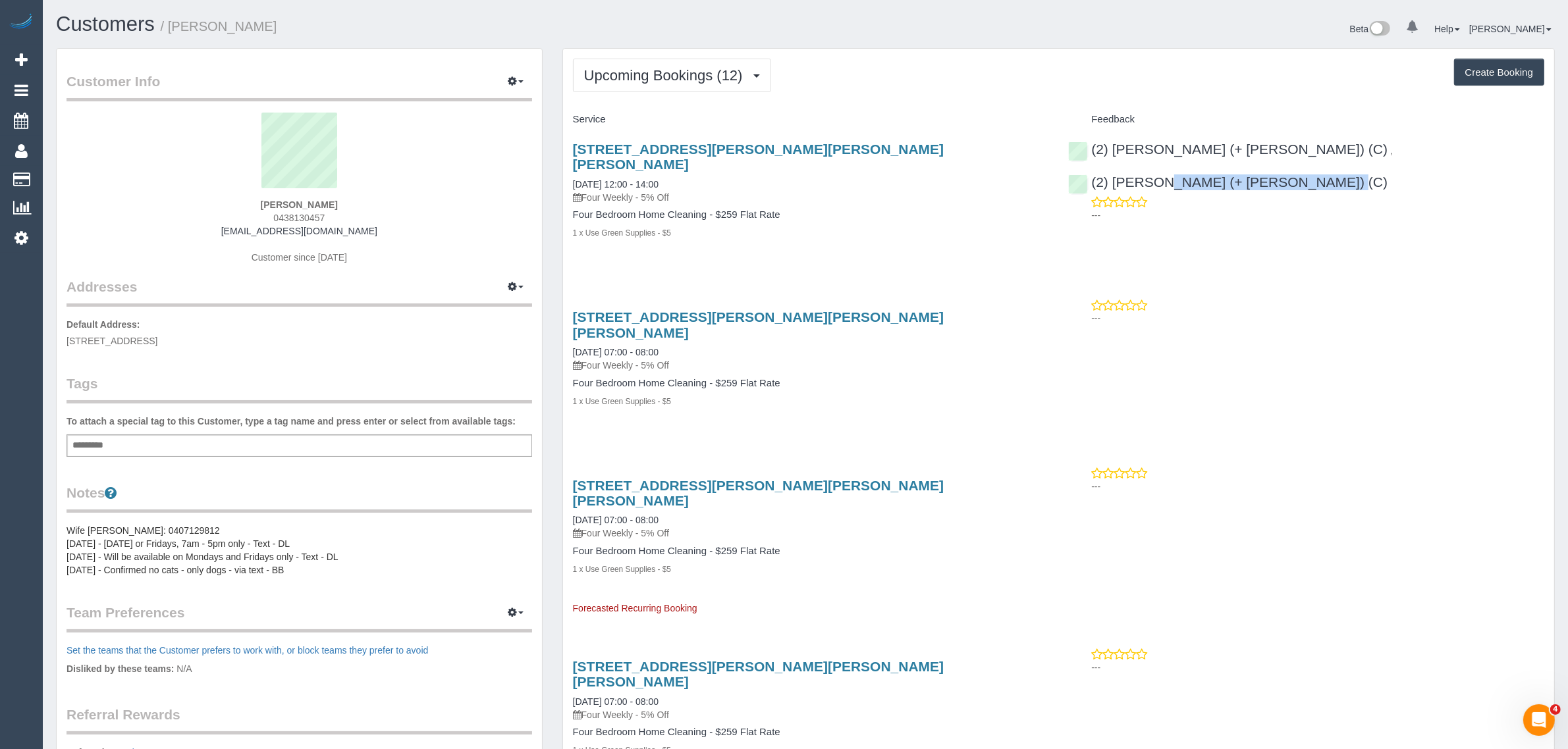
copy link "(2) [PERSON_NAME] (+ [PERSON_NAME]) (C)"
click at [158, 346] on p "Default Address: 15 Temple street, 1, Ashwood, VIC 3147" at bounding box center [299, 332] width 466 height 29
click at [155, 347] on div "Customer Info Edit Contact Info Send Message Email Preferences Special Sales Ta…" at bounding box center [299, 483] width 485 height 868
click at [183, 349] on div "Customer Info Edit Contact Info Send Message Email Preferences Special Sales Ta…" at bounding box center [299, 483] width 485 height 868
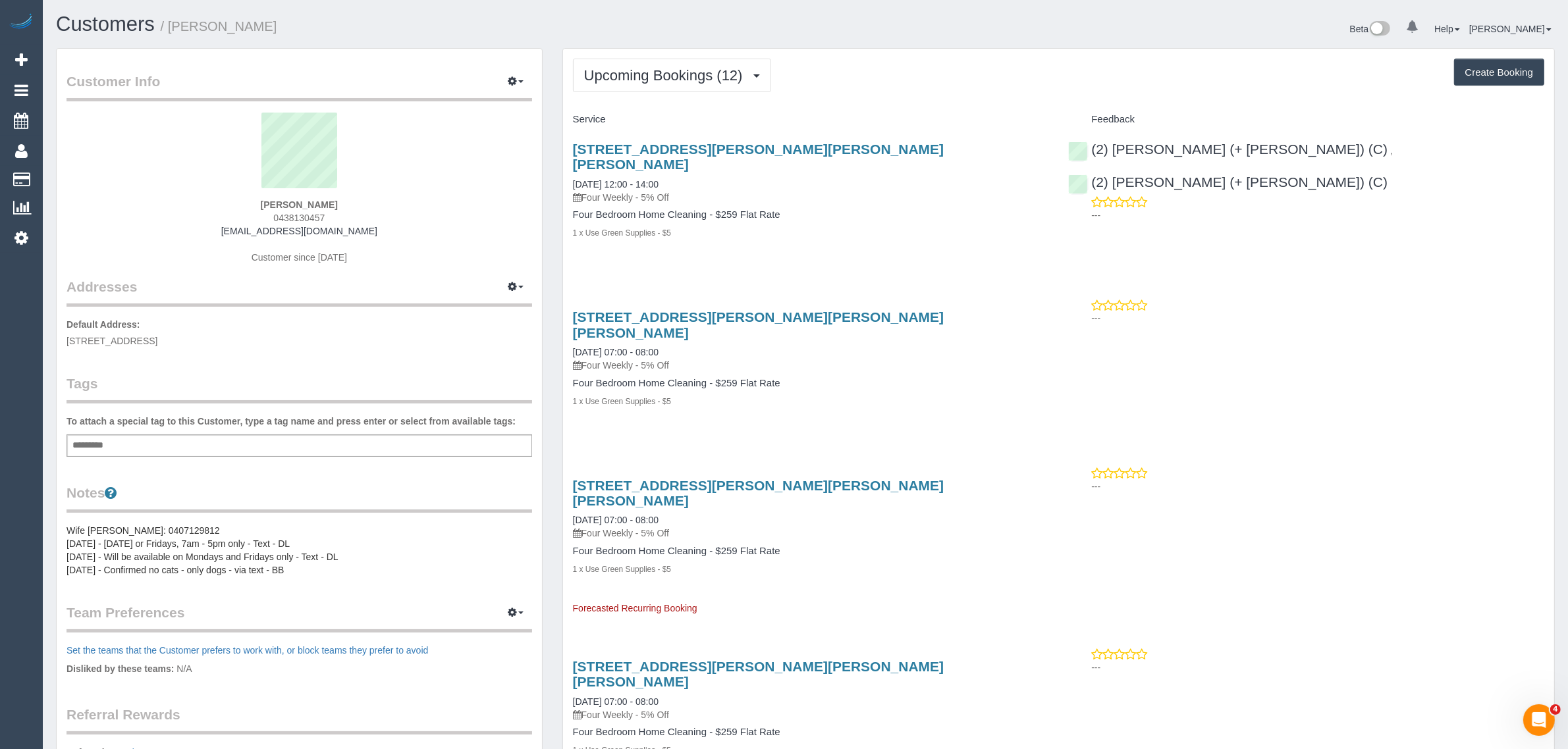
click at [158, 341] on span "15 Temple street, 1, Ashwood, VIC 3147" at bounding box center [112, 341] width 91 height 11
copy span "Ashwood"
click at [59, 181] on link "Customers" at bounding box center [125, 180] width 165 height 26
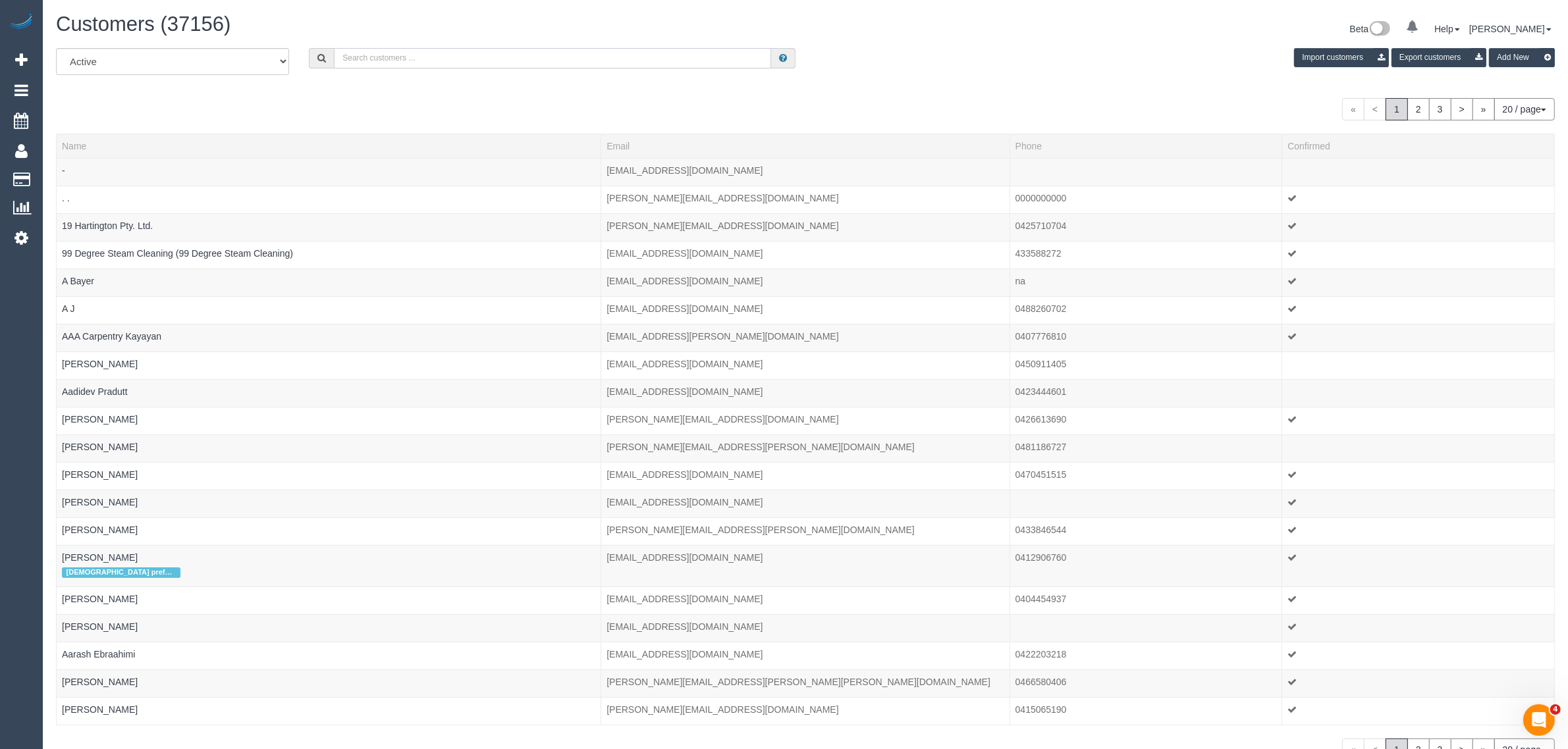
click at [658, 56] on input "text" at bounding box center [552, 58] width 437 height 20
type input "A"
type input "Susie Wong"
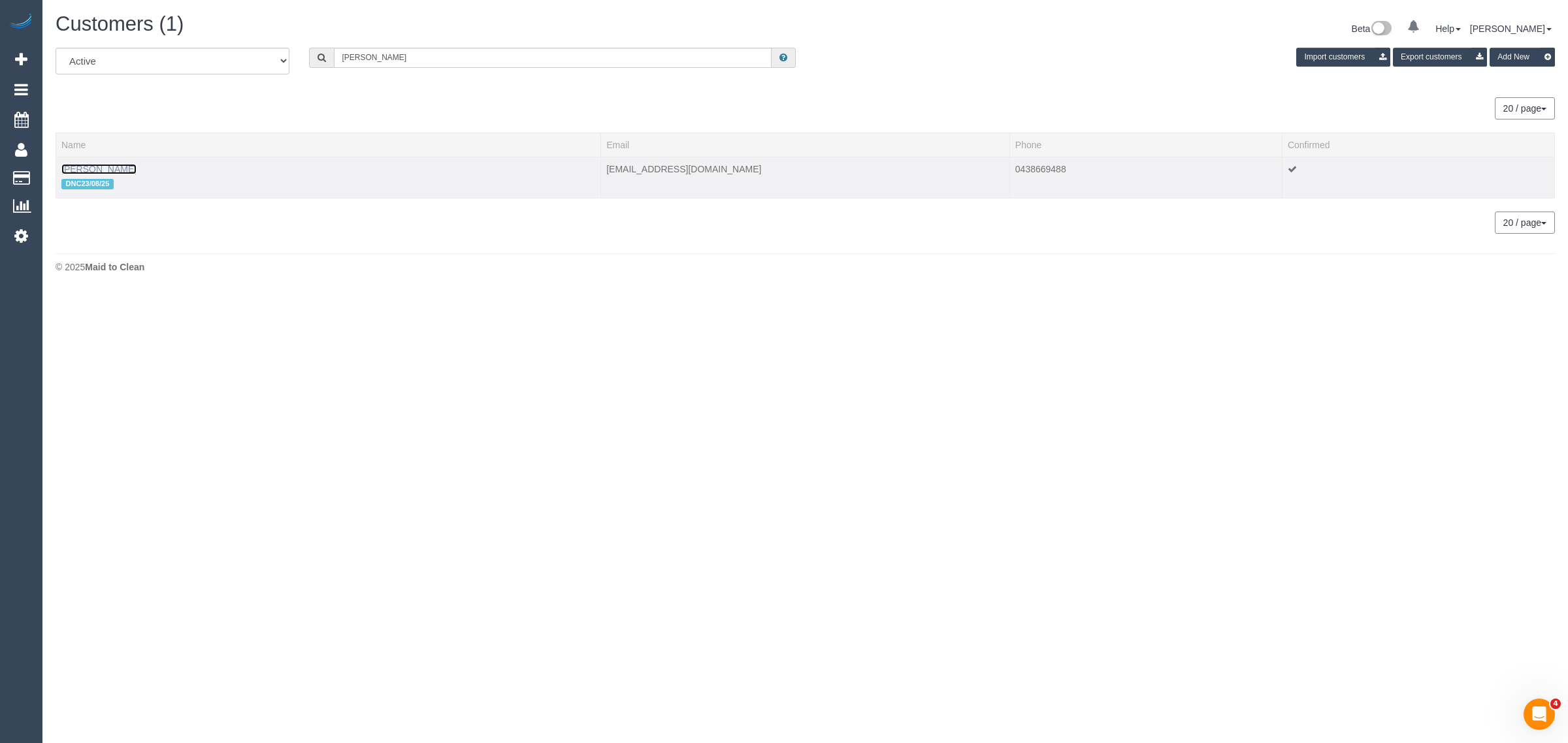
click at [90, 171] on link "Susie Wong" at bounding box center [99, 169] width 75 height 11
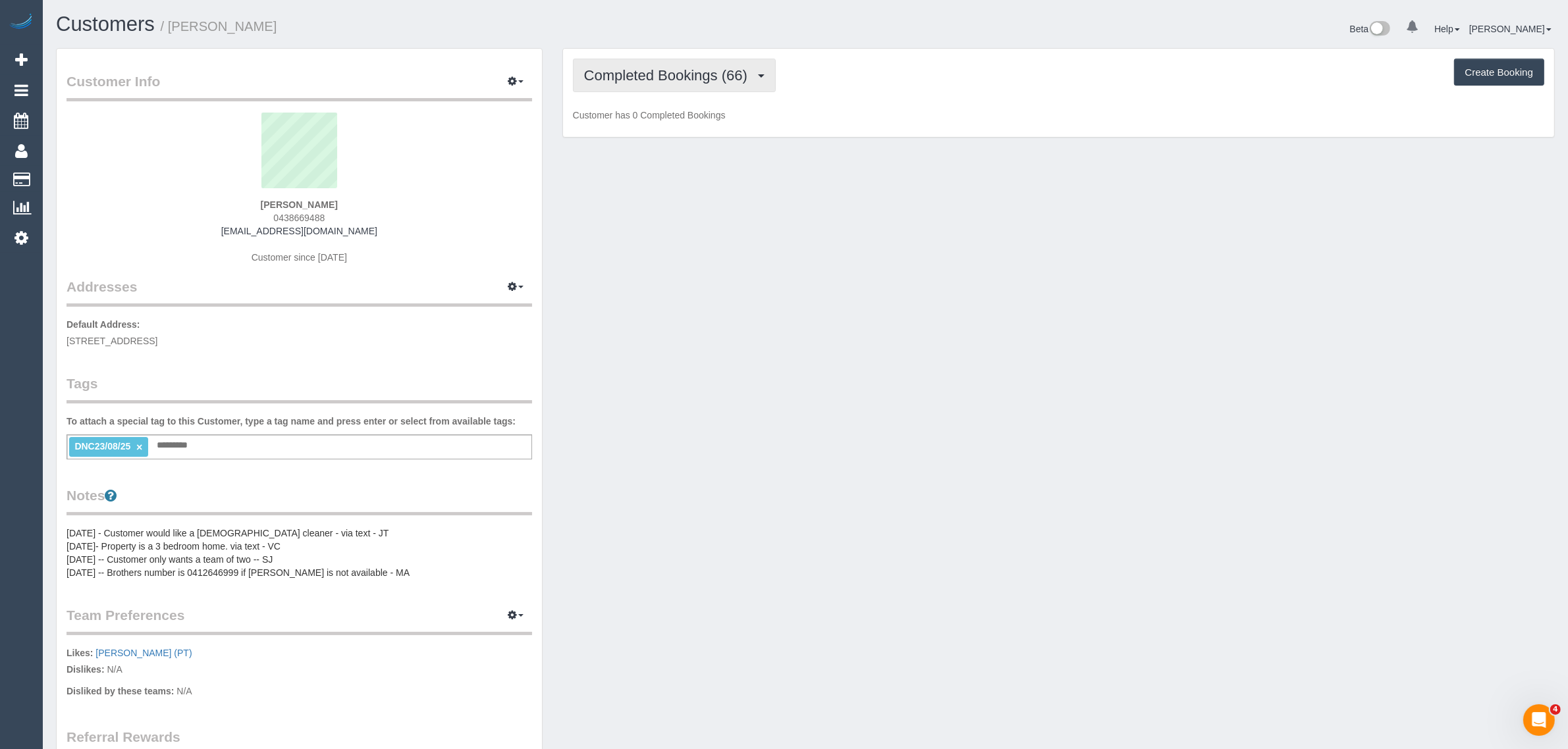
click at [648, 80] on span "Completed Bookings (66)" at bounding box center [668, 75] width 170 height 16
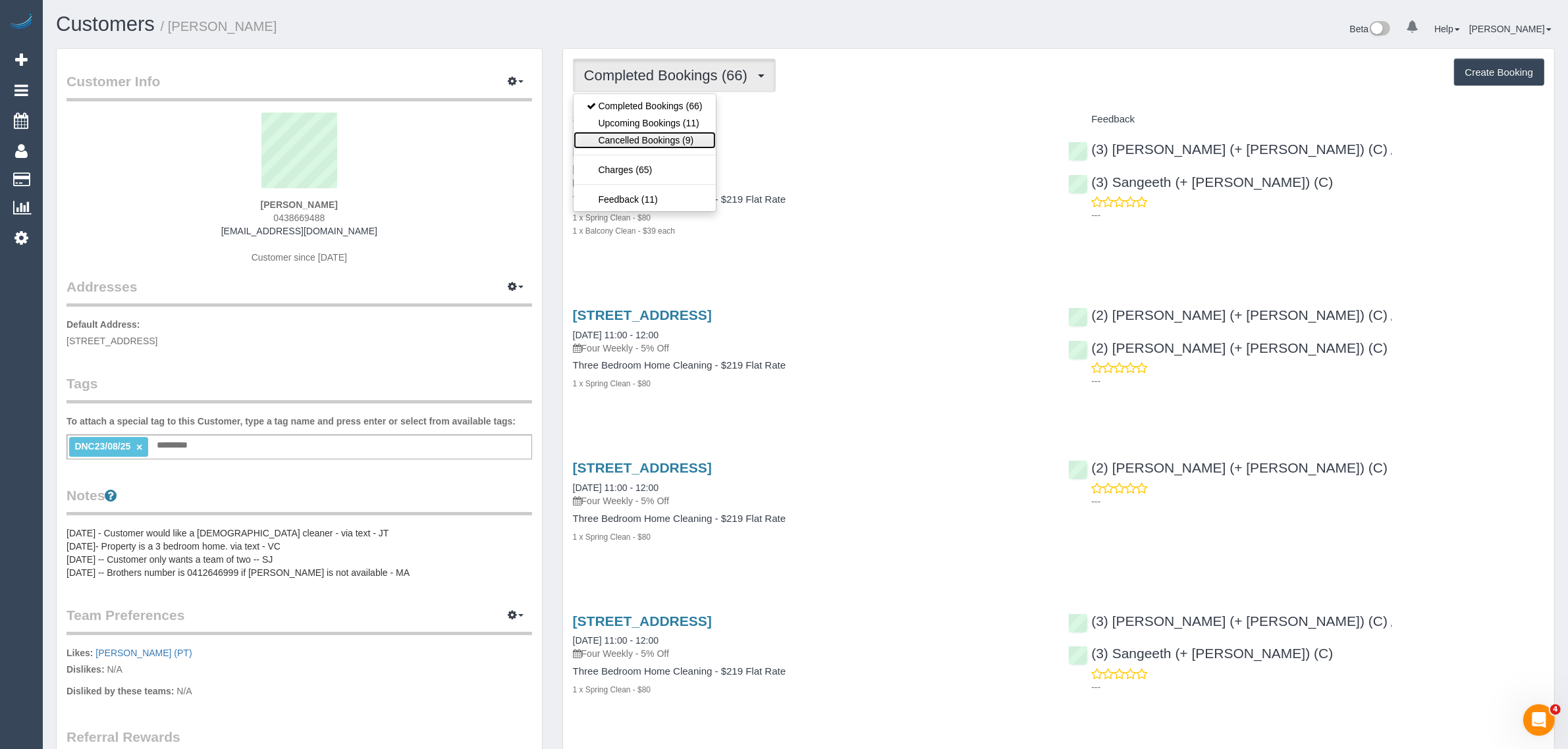
click at [642, 132] on link "Cancelled Bookings (9)" at bounding box center [645, 140] width 143 height 17
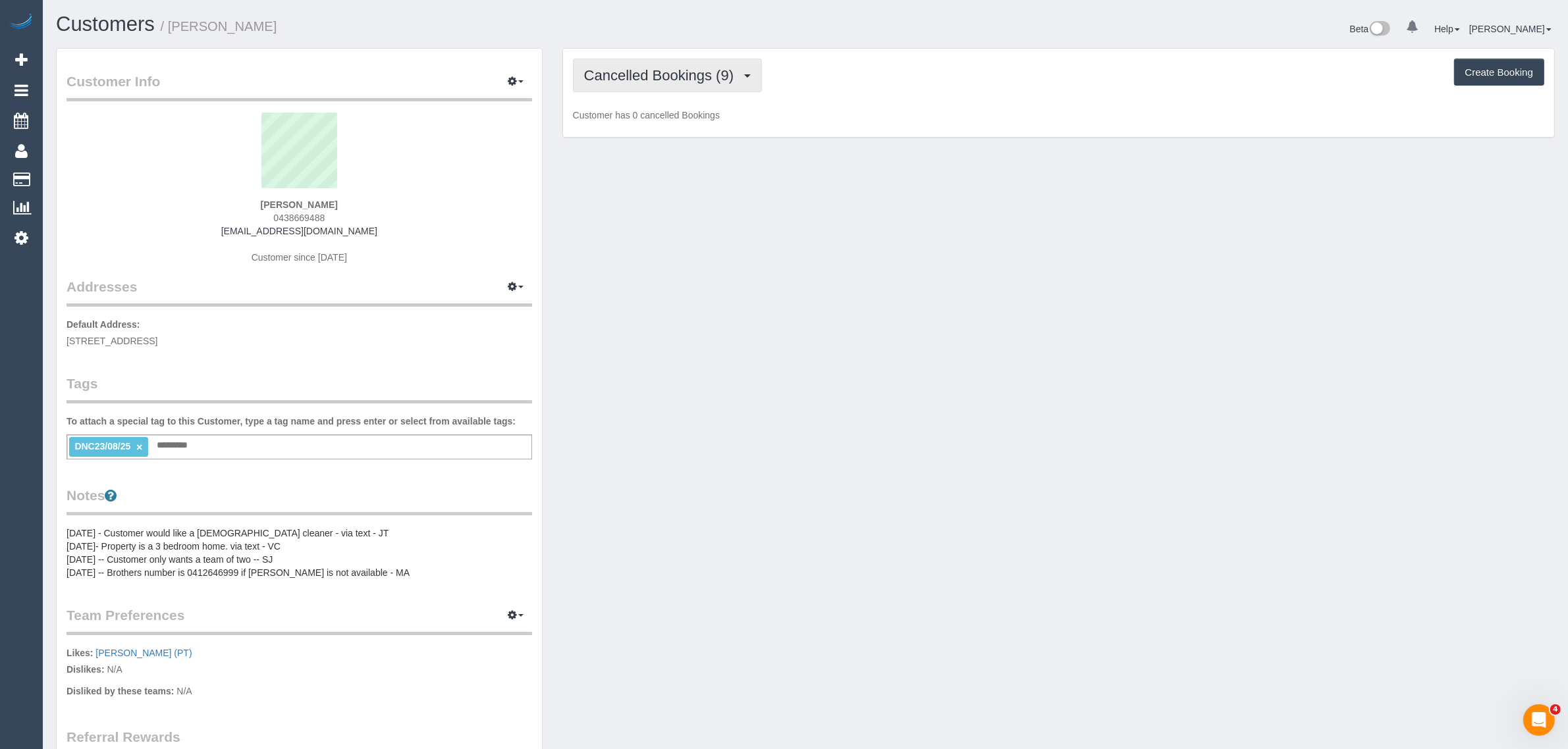
click at [673, 74] on span "Cancelled Bookings (9)" at bounding box center [662, 75] width 156 height 16
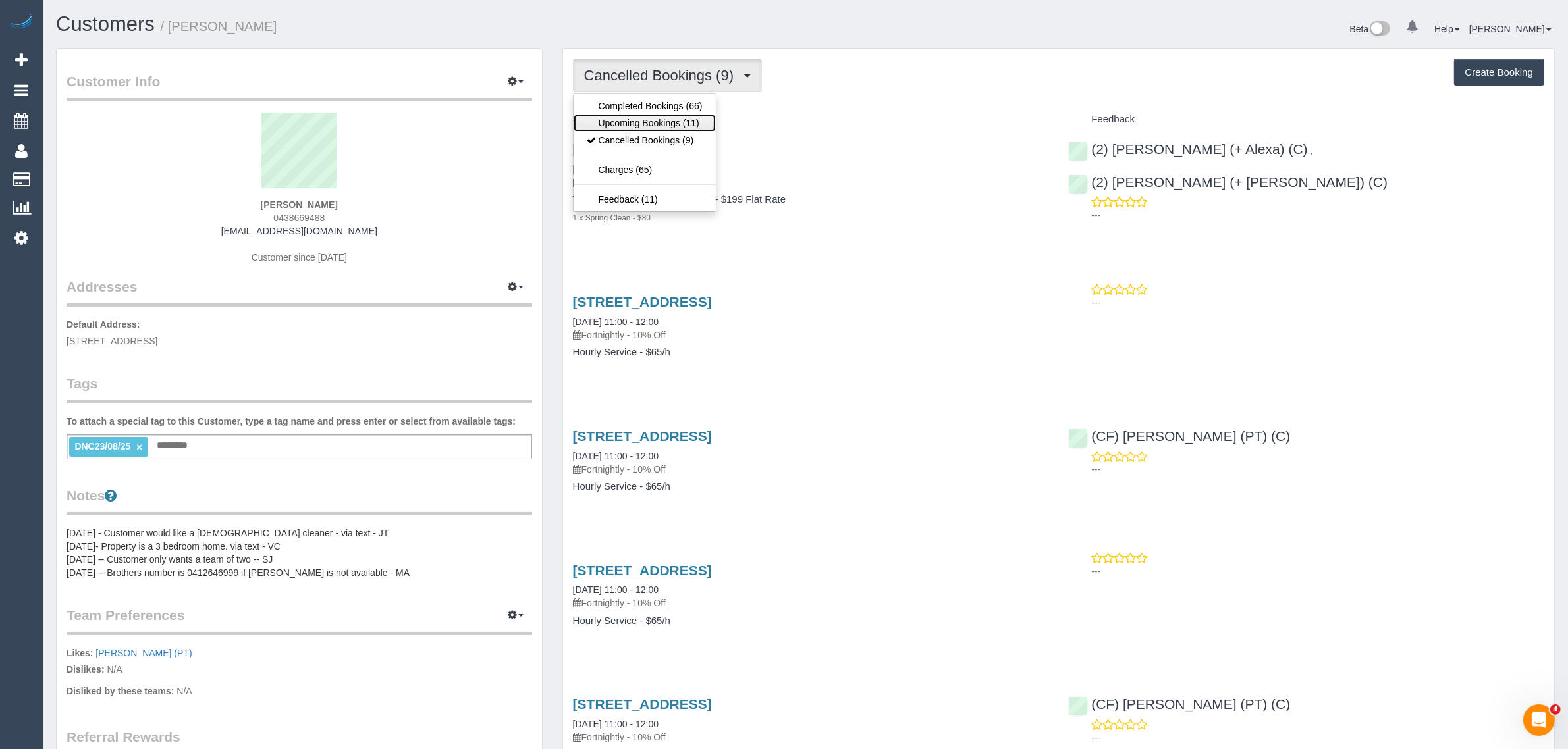
click at [648, 117] on link "Upcoming Bookings (11)" at bounding box center [645, 123] width 143 height 17
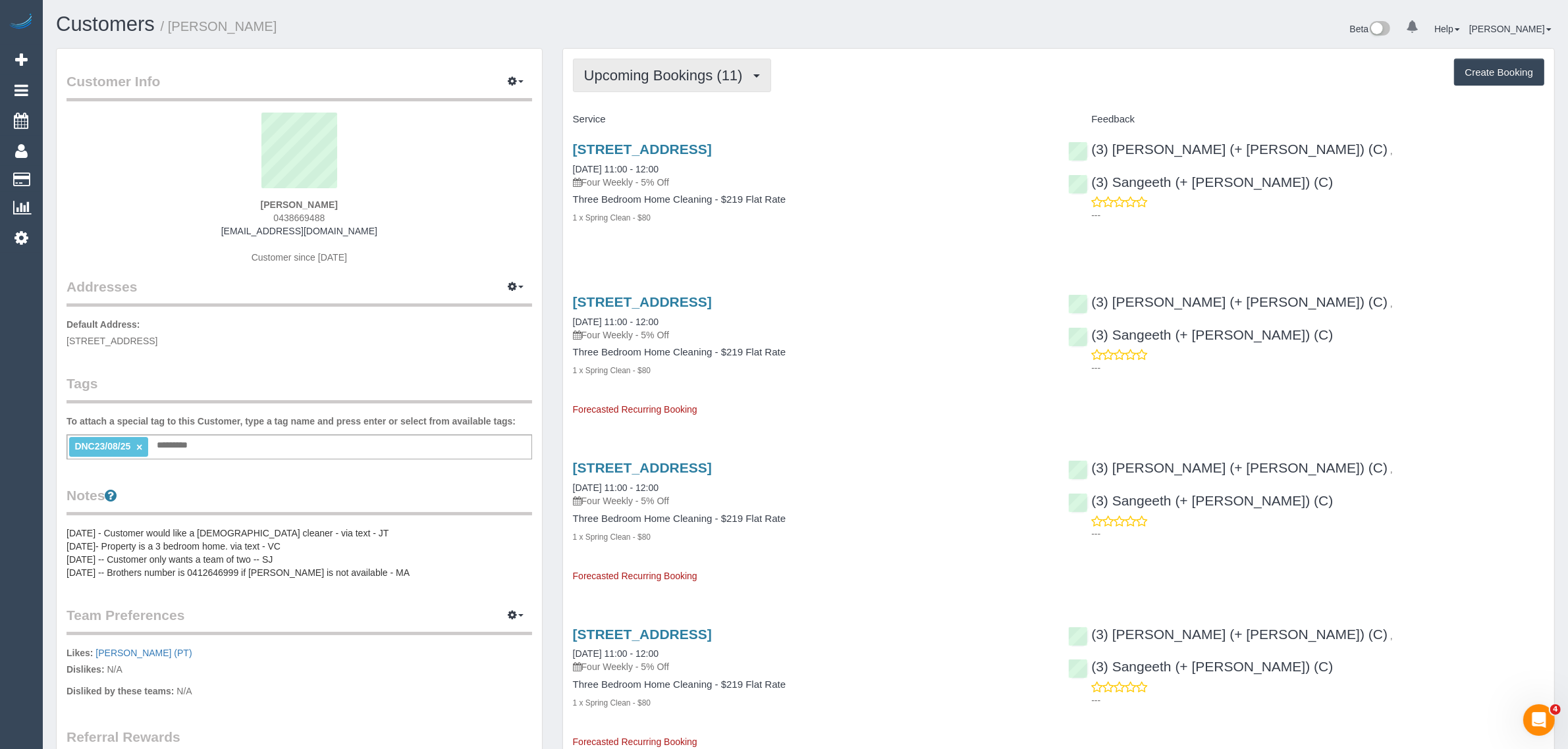
click at [658, 81] on span "Upcoming Bookings (11)" at bounding box center [666, 75] width 165 height 16
click at [638, 106] on link "Completed Bookings (66)" at bounding box center [645, 106] width 143 height 17
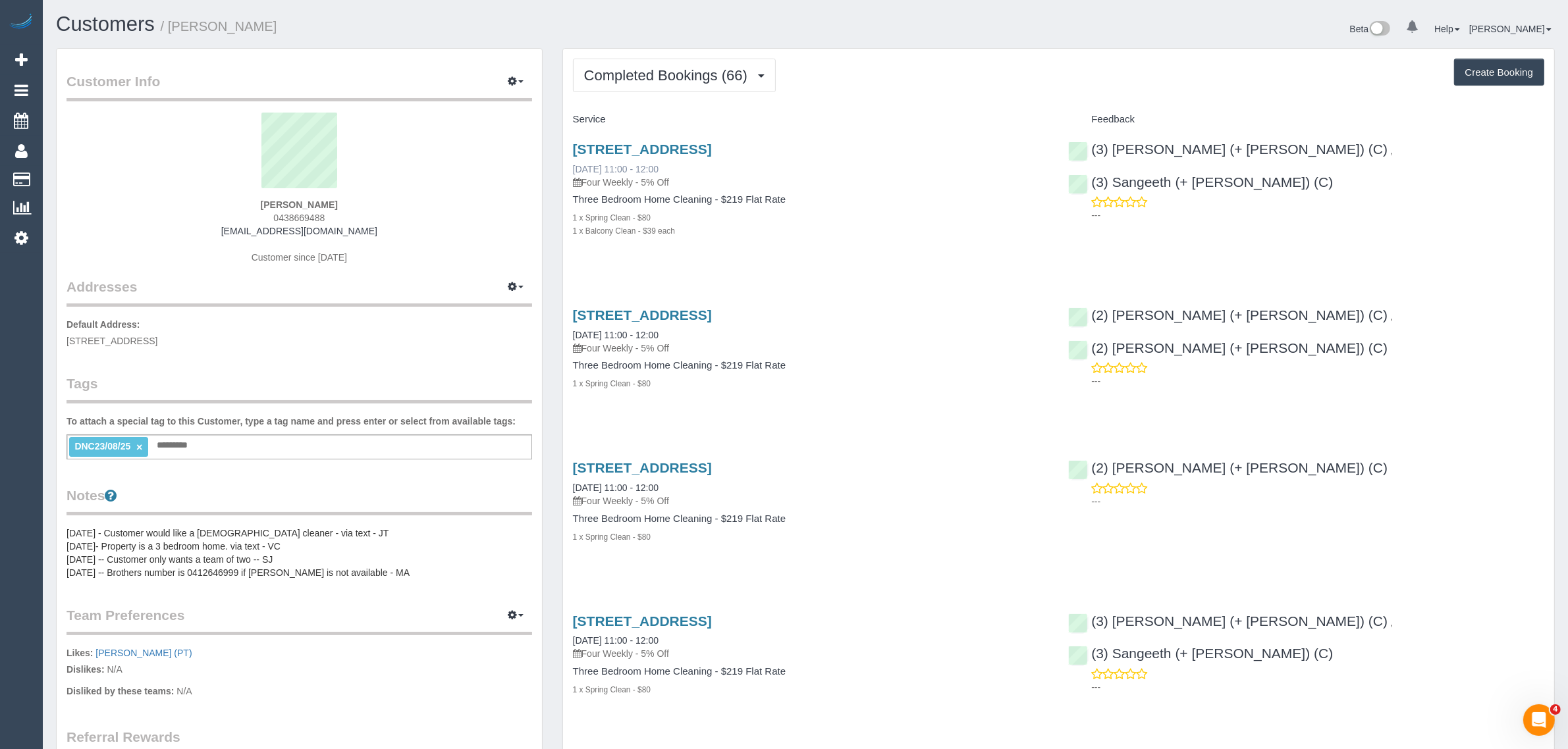
drag, startPoint x: 697, startPoint y: 175, endPoint x: 675, endPoint y: 175, distance: 22.0
click at [626, 172] on div "8 Grosvenor St, 801b, Abbotsford, VIC 3067 23/08/2025 11:00 - 12:00 Four Weekly…" at bounding box center [811, 165] width 476 height 47
click at [714, 251] on div "8 Grosvenor St, 801b, Abbotsford, VIC 3067 23/08/2025 11:00 - 12:00 Four Weekly…" at bounding box center [811, 197] width 496 height 133
click at [289, 200] on strong "Susie Wong" at bounding box center [299, 205] width 77 height 11
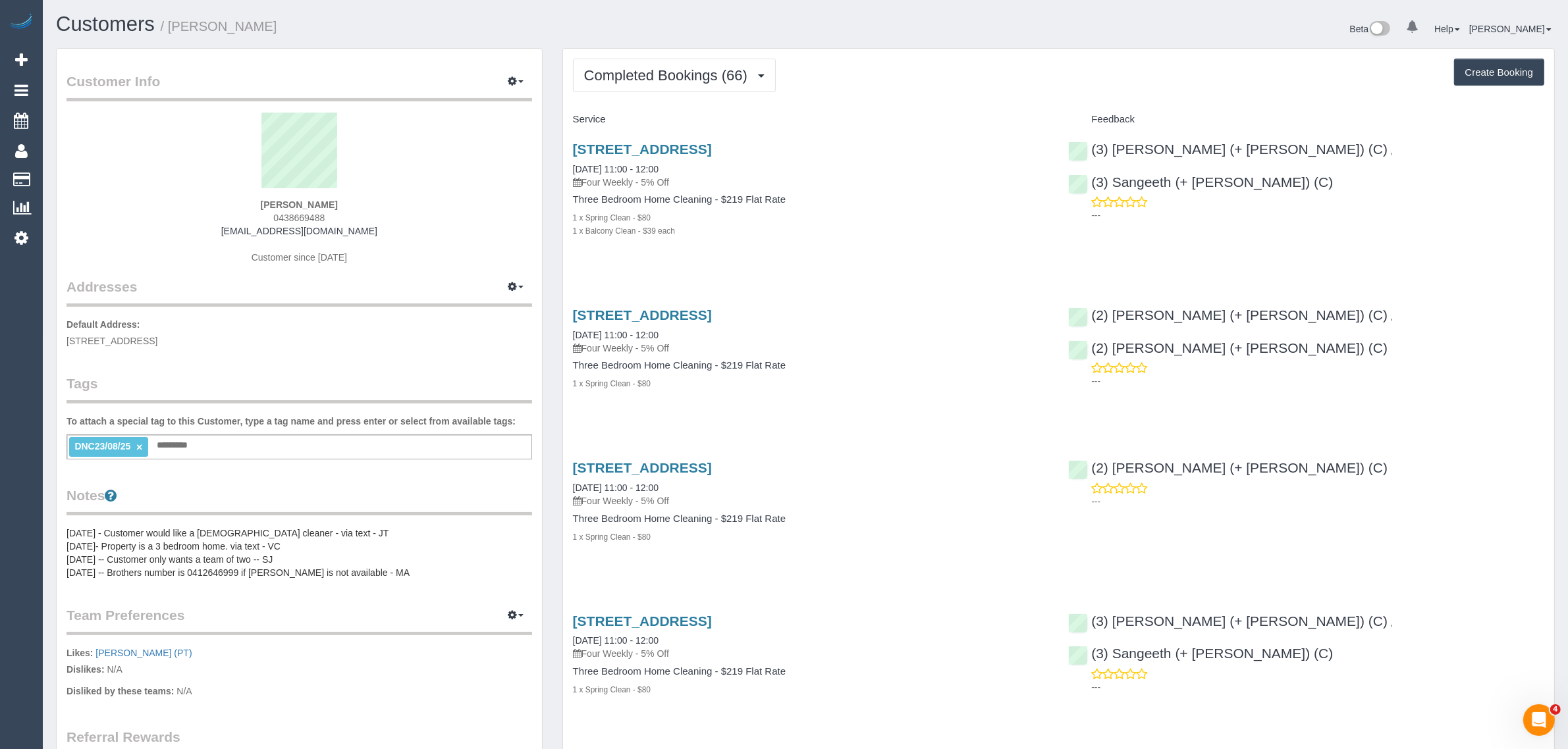
click at [289, 200] on strong "Susie Wong" at bounding box center [299, 205] width 77 height 11
copy div "Susie Wong"
click at [1203, 227] on div "8 Grosvenor St, 801b, Abbotsford, VIC 3067 23/08/2025 11:00 - 12:00 Four Weekly…" at bounding box center [1058, 197] width 991 height 133
drag, startPoint x: 1473, startPoint y: 142, endPoint x: 1301, endPoint y: 149, distance: 172.1
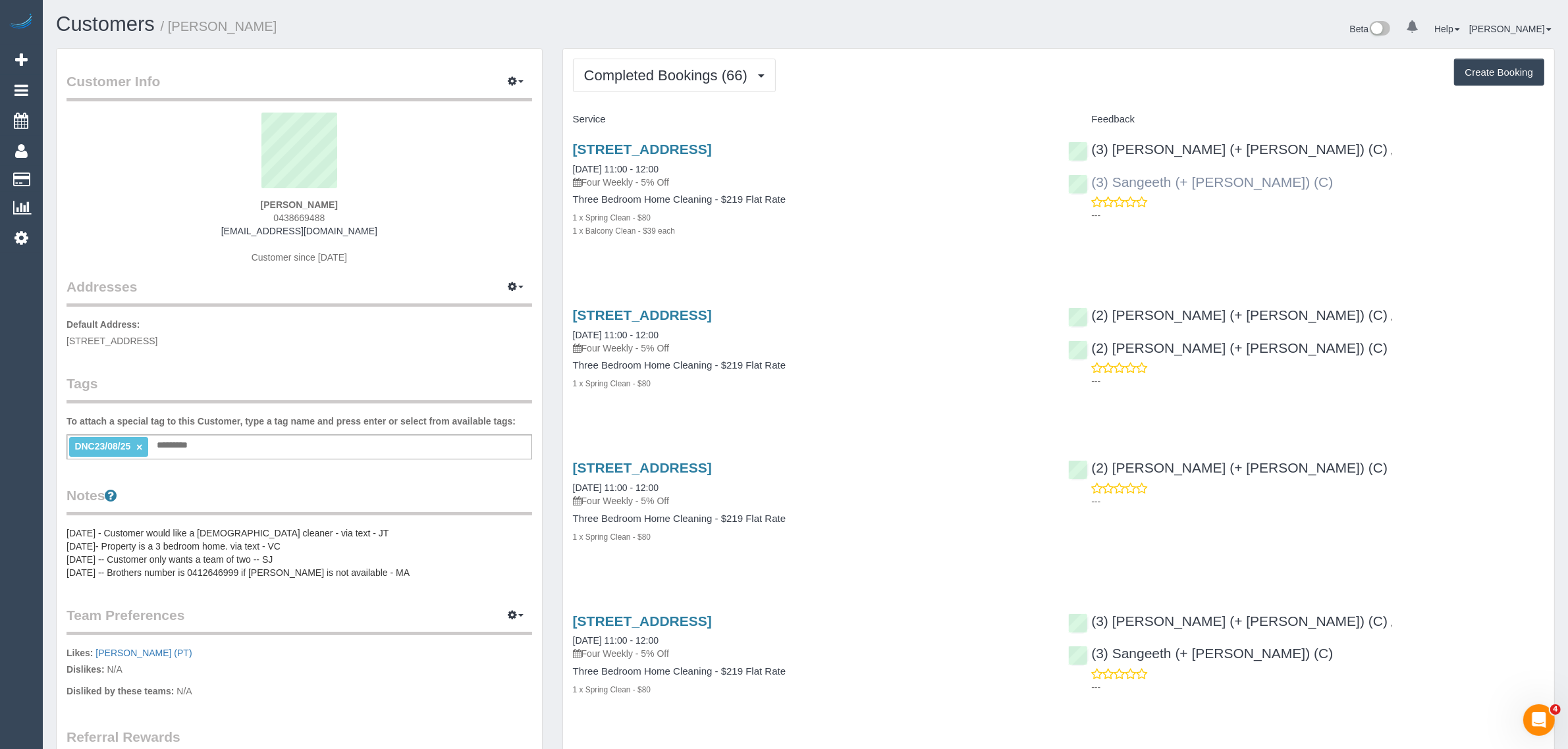
click at [1301, 149] on div "(3) Kaveen (+ Sangeeth) (C) , (3) Sangeeth (+ Kaveen) (C) ---" at bounding box center [1306, 179] width 496 height 97
copy link "(3) Sangeeth (+ [PERSON_NAME]) (C)"
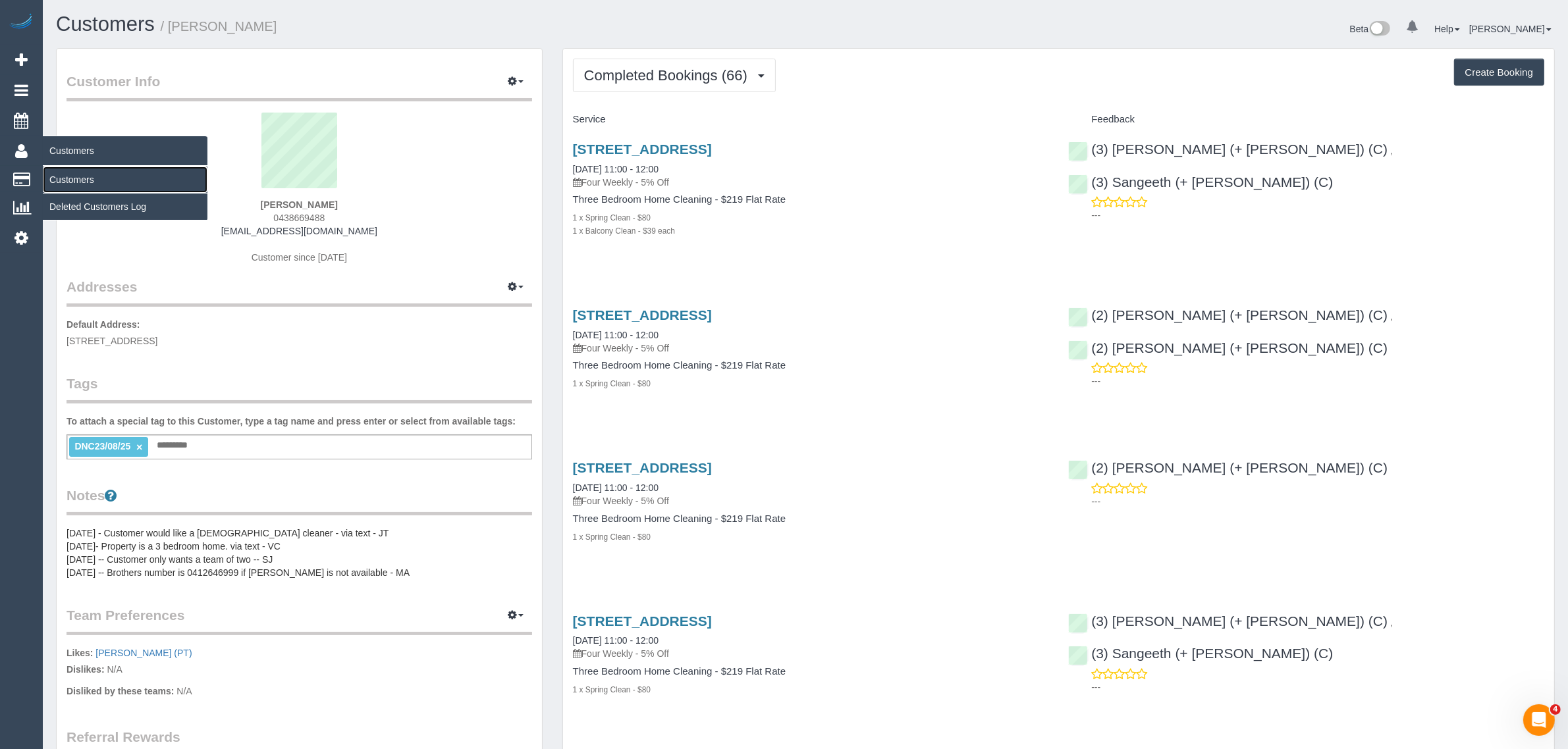
click at [69, 168] on link "Customers" at bounding box center [125, 180] width 165 height 26
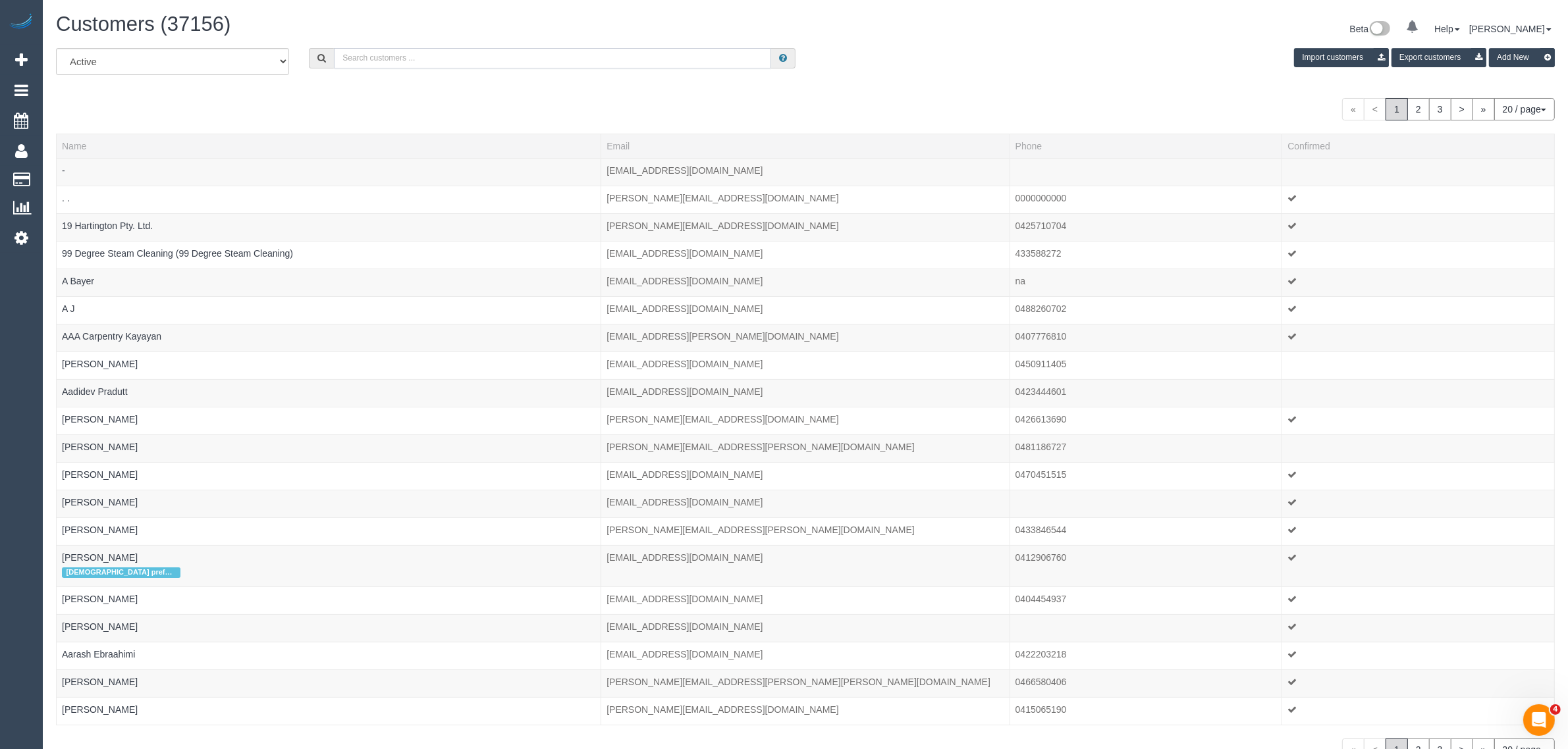
click at [421, 49] on input "text" at bounding box center [552, 58] width 437 height 20
paste input "Stephen Macras Life Without Barriers"
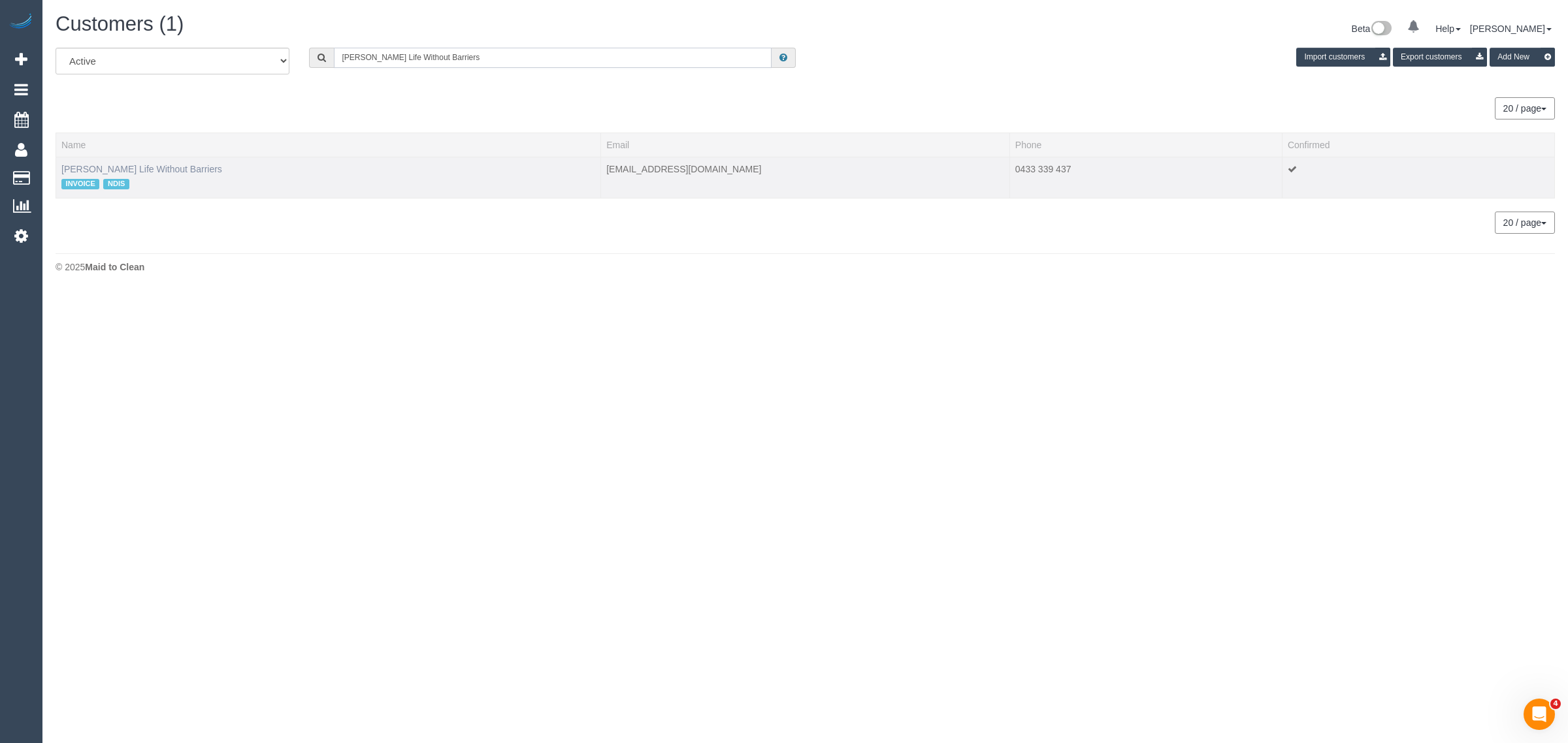
type input "Stephen Macras Life Without Barriers"
click at [184, 165] on link "Stephen Macras Life Without Barriers" at bounding box center [141, 169] width 161 height 11
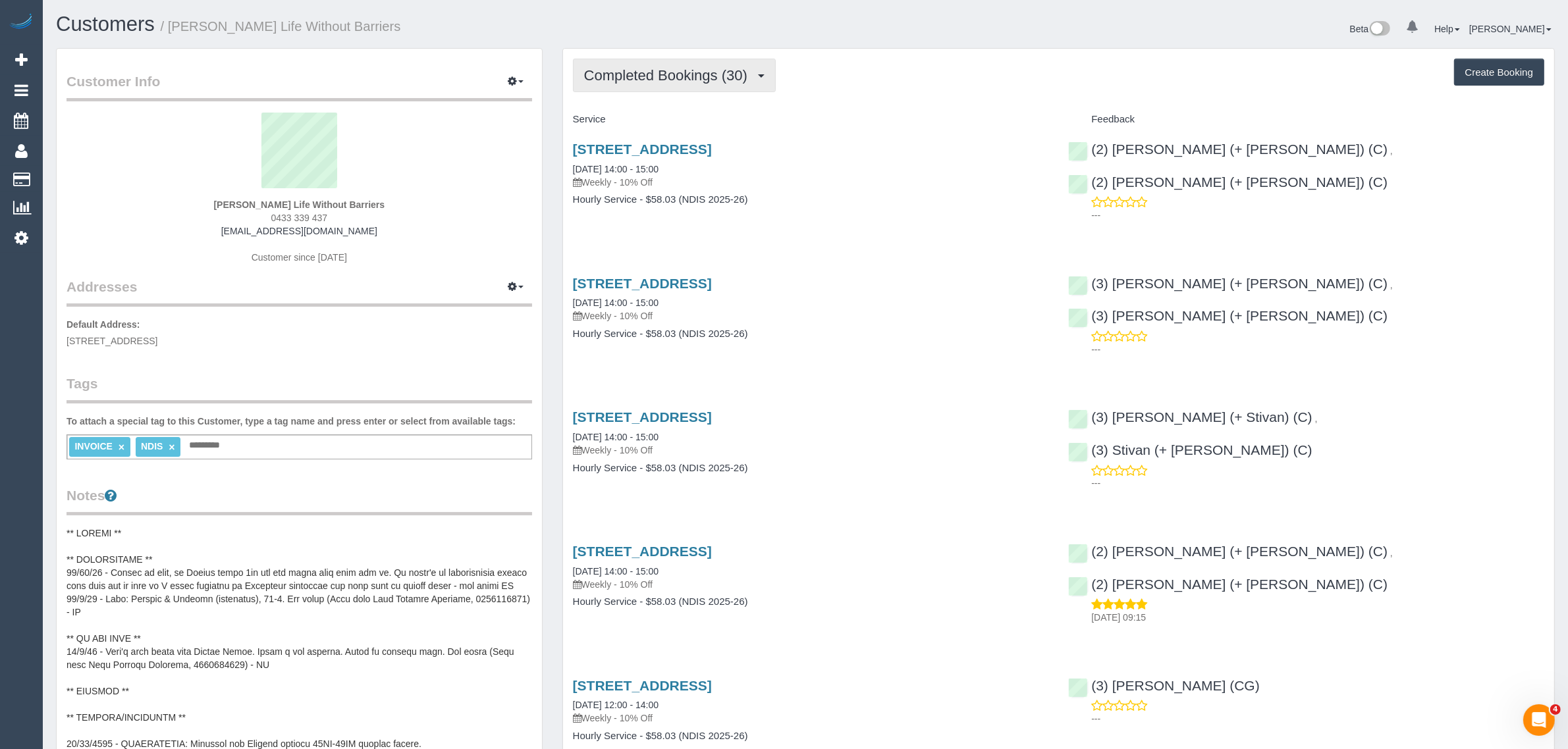
click at [660, 80] on span "Completed Bookings (30)" at bounding box center [668, 75] width 170 height 16
click at [640, 122] on link "Upcoming Bookings (12)" at bounding box center [645, 123] width 143 height 17
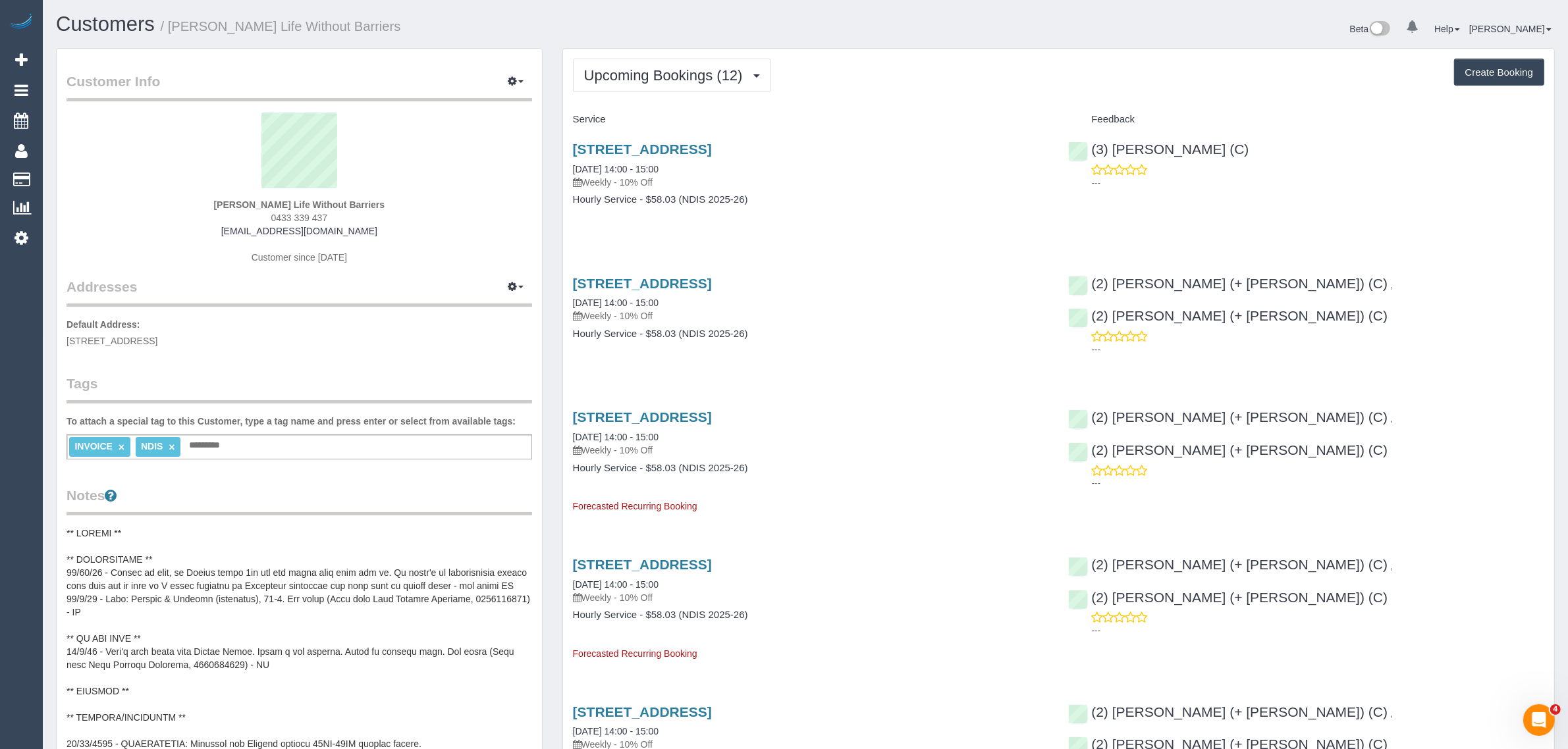
drag, startPoint x: 1269, startPoint y: 147, endPoint x: 1092, endPoint y: 148, distance: 177.0
click at [1093, 149] on div "(3) Nethaki Fernando (C) ---" at bounding box center [1306, 163] width 496 height 64
drag, startPoint x: 708, startPoint y: 168, endPoint x: 571, endPoint y: 163, distance: 137.1
click at [571, 163] on div "203p / 14-16 The Esplanade, St Kilda, VIC 3182 25/08/2025 14:00 - 15:00 Weekly …" at bounding box center [811, 181] width 496 height 102
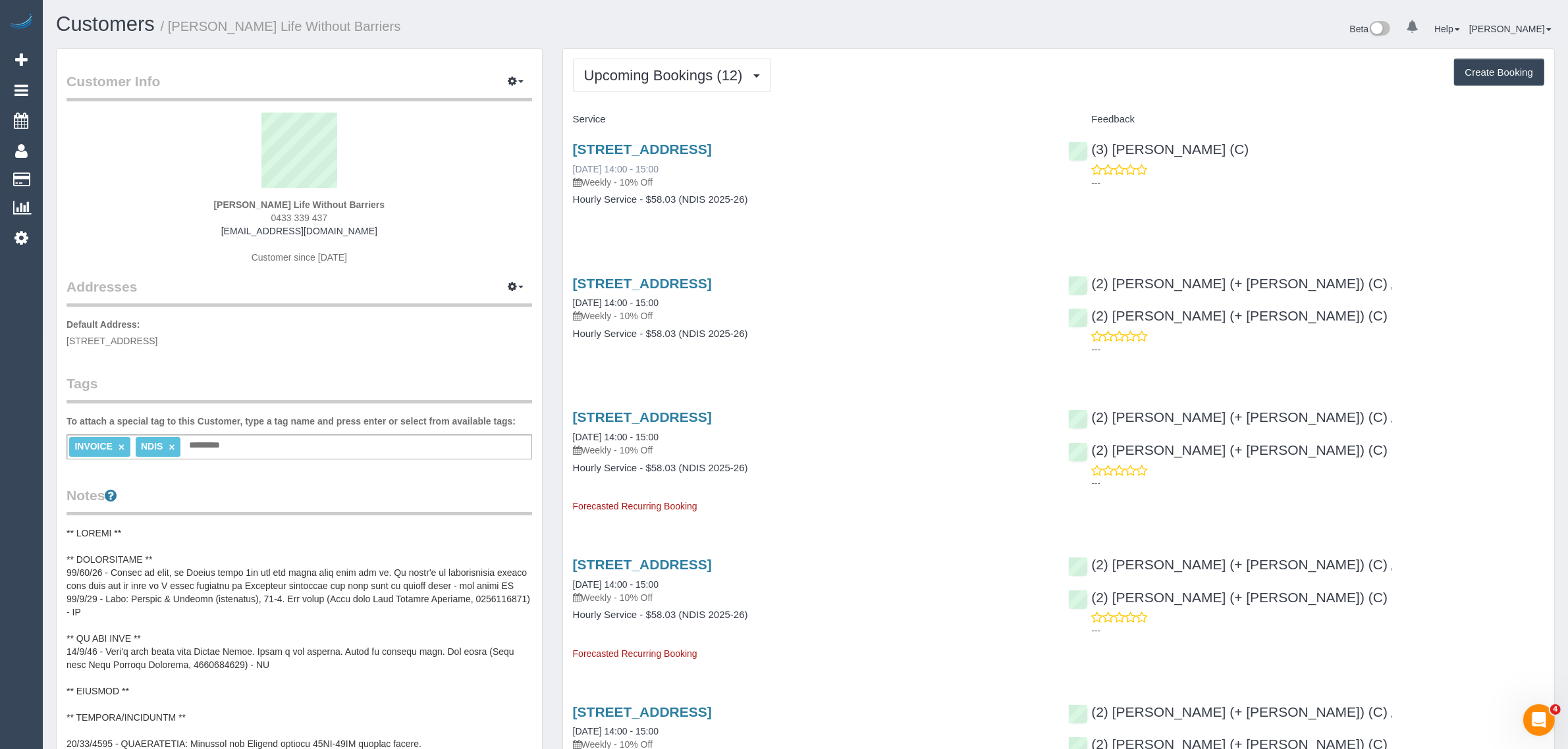
copy link "25/08/2025 14:00 - 15:00"
click at [1038, 213] on div "203p / 14-16 The Esplanade, St Kilda, VIC 3182 25/08/2025 14:00 - 15:00 Weekly …" at bounding box center [811, 181] width 496 height 102
drag, startPoint x: 1293, startPoint y: 150, endPoint x: 1087, endPoint y: 140, distance: 206.2
click at [1087, 140] on div "(3) Nethaki Fernando (C) ---" at bounding box center [1306, 163] width 496 height 64
copy link "(3) Nethaki Fernando (C)"
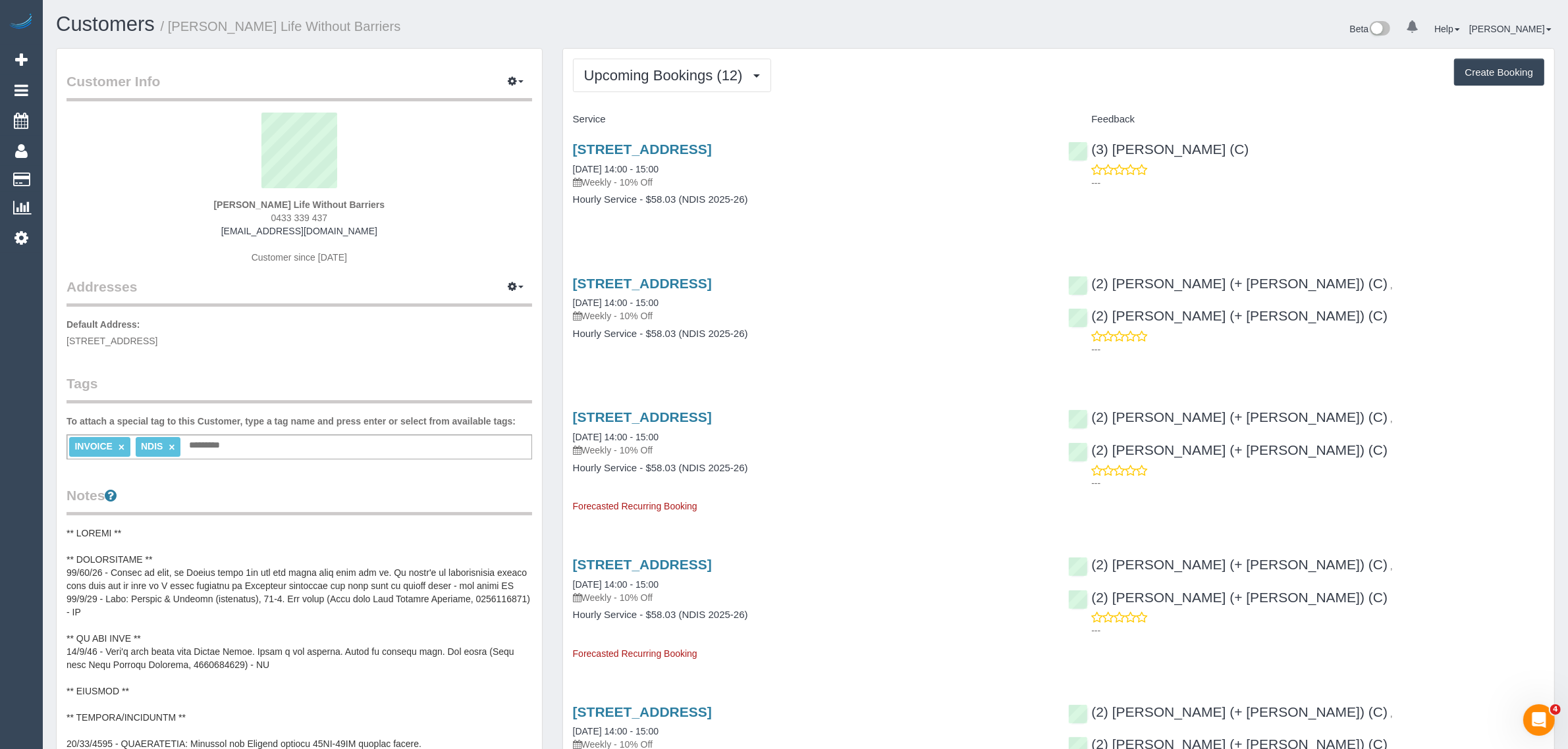
click at [158, 340] on span "203p / 14-16 The Esplanade, St Kilda, VIC 3182" at bounding box center [112, 341] width 91 height 11
drag, startPoint x: 188, startPoint y: 340, endPoint x: 218, endPoint y: 340, distance: 30.0
click at [158, 340] on span "203p / 14-16 The Esplanade, St Kilda, VIC 3182" at bounding box center [112, 341] width 91 height 11
copy span "St Kilda"
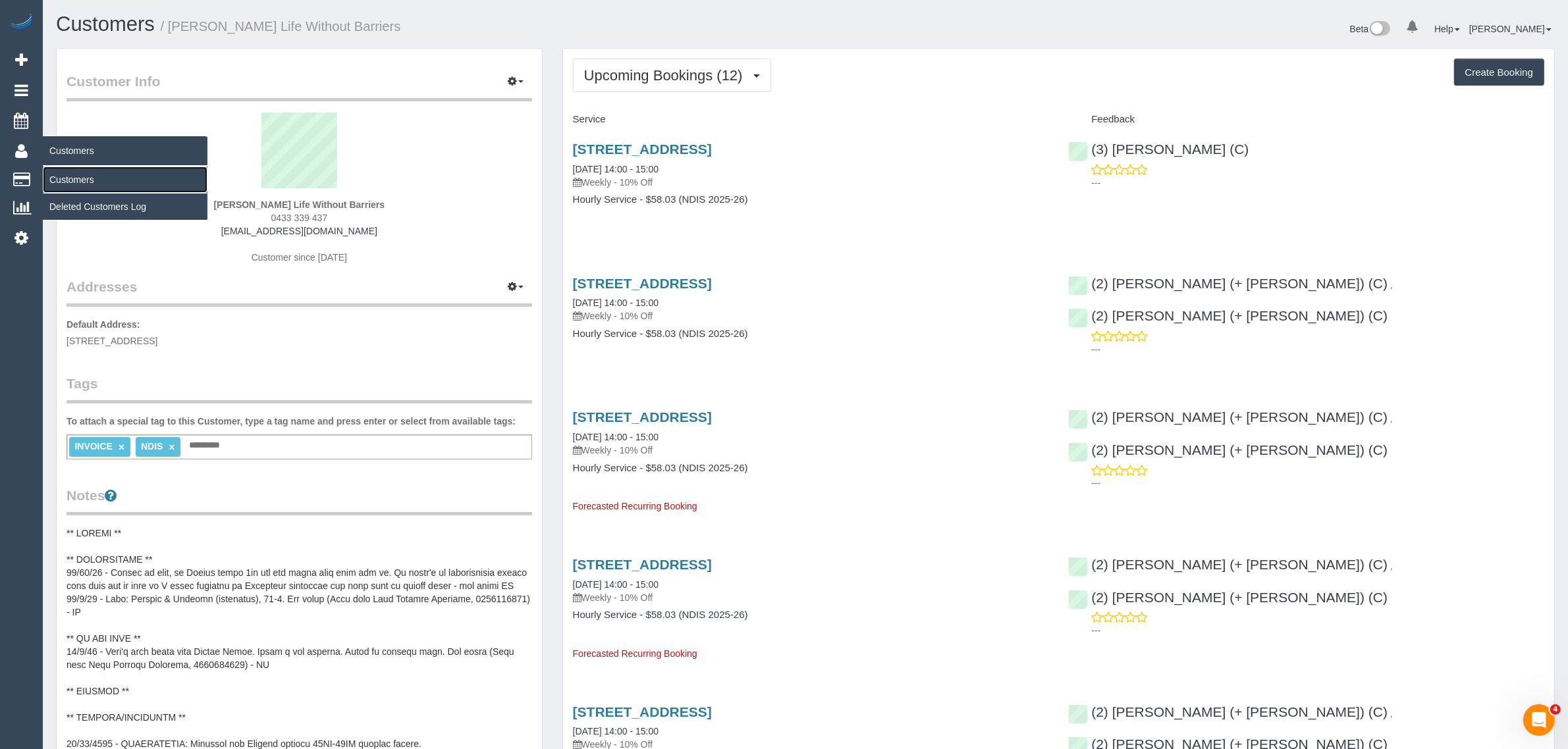
click at [85, 169] on link "Customers" at bounding box center [125, 180] width 165 height 26
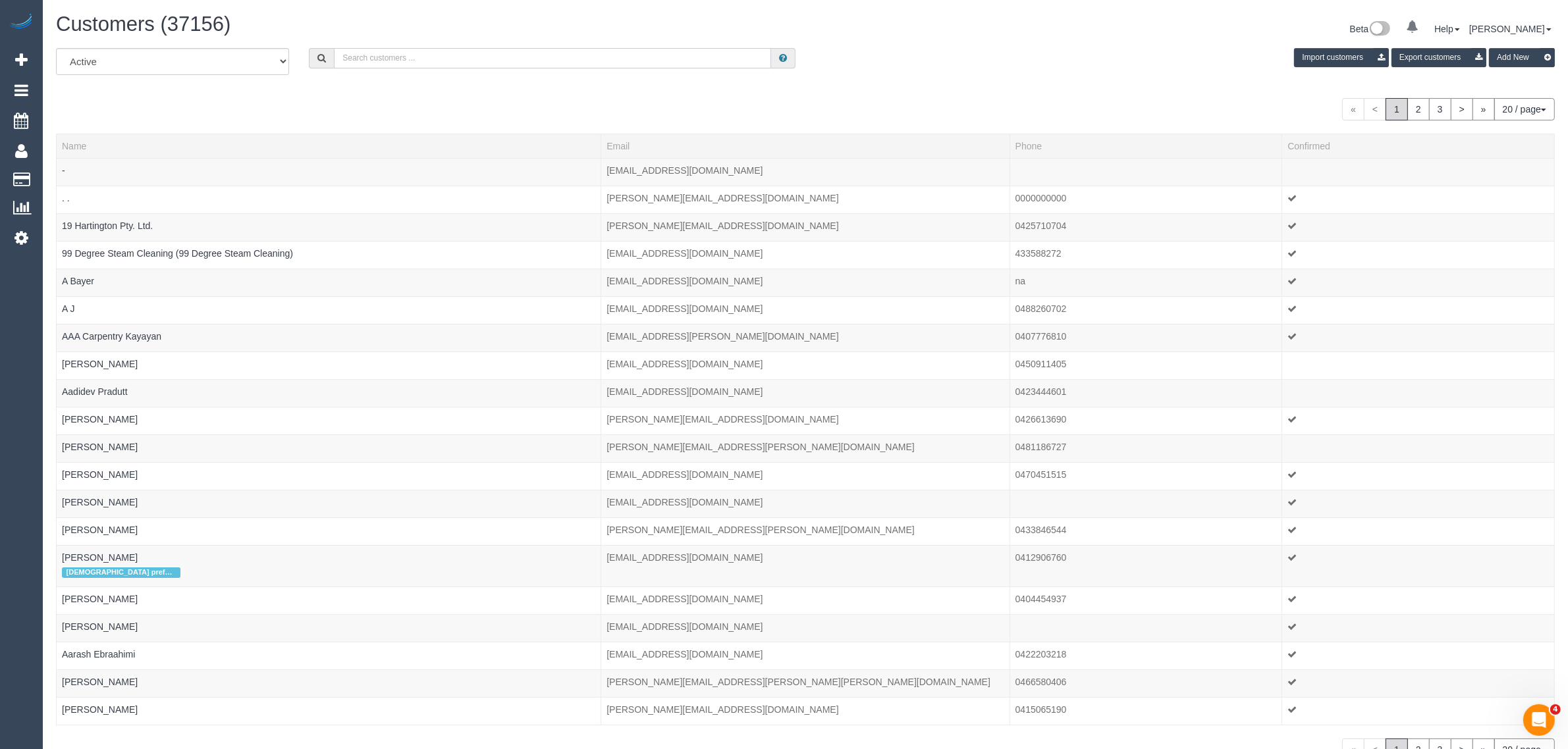
click at [466, 54] on input "text" at bounding box center [552, 58] width 437 height 20
click at [514, 80] on div "All Active Archived Leea Johnston Import customers Export customers Add New" at bounding box center [805, 66] width 1519 height 37
click at [526, 58] on input "Leea Johnston" at bounding box center [552, 58] width 437 height 20
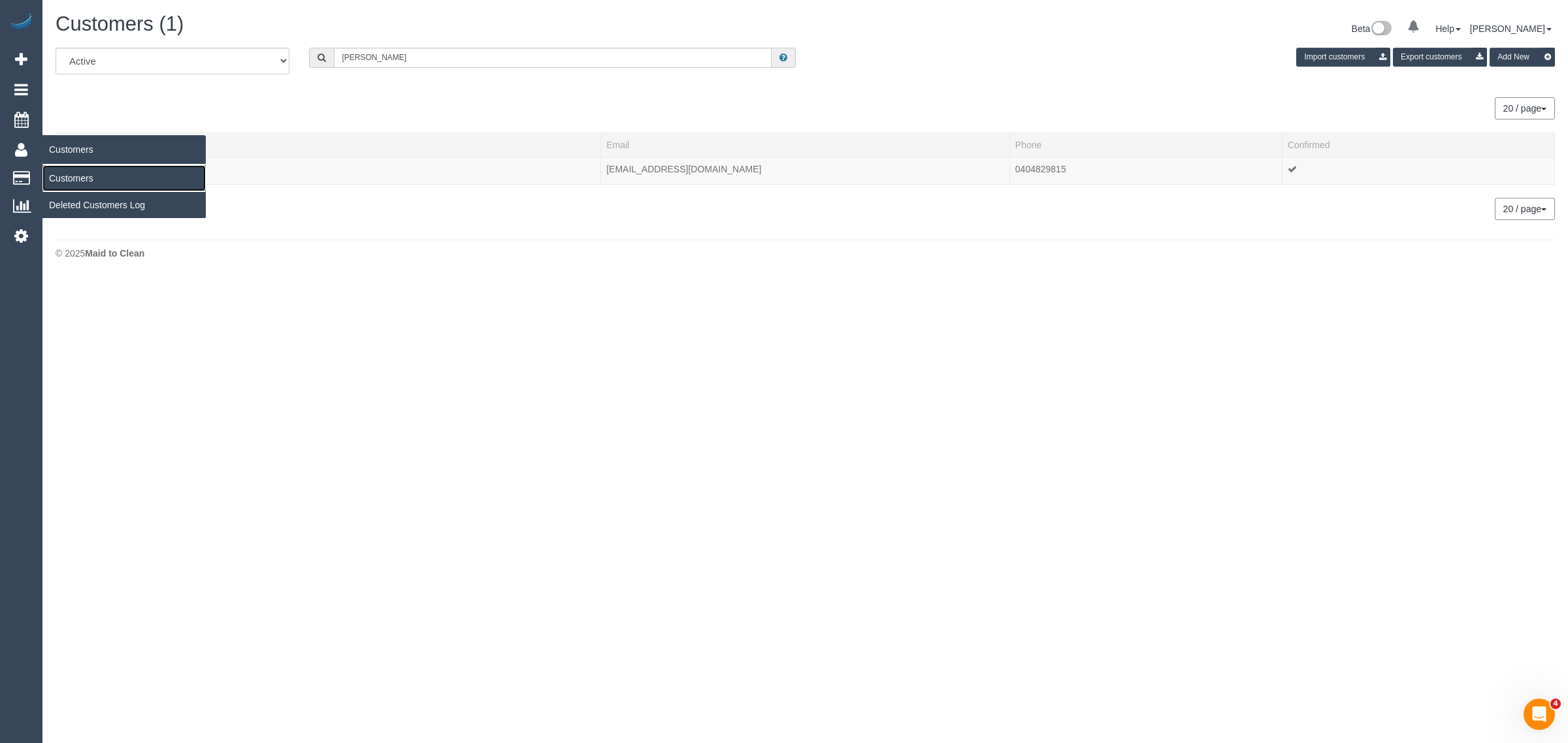
drag, startPoint x: 83, startPoint y: 167, endPoint x: 102, endPoint y: 157, distance: 21.5
click at [84, 167] on link "Customers" at bounding box center [124, 178] width 163 height 26
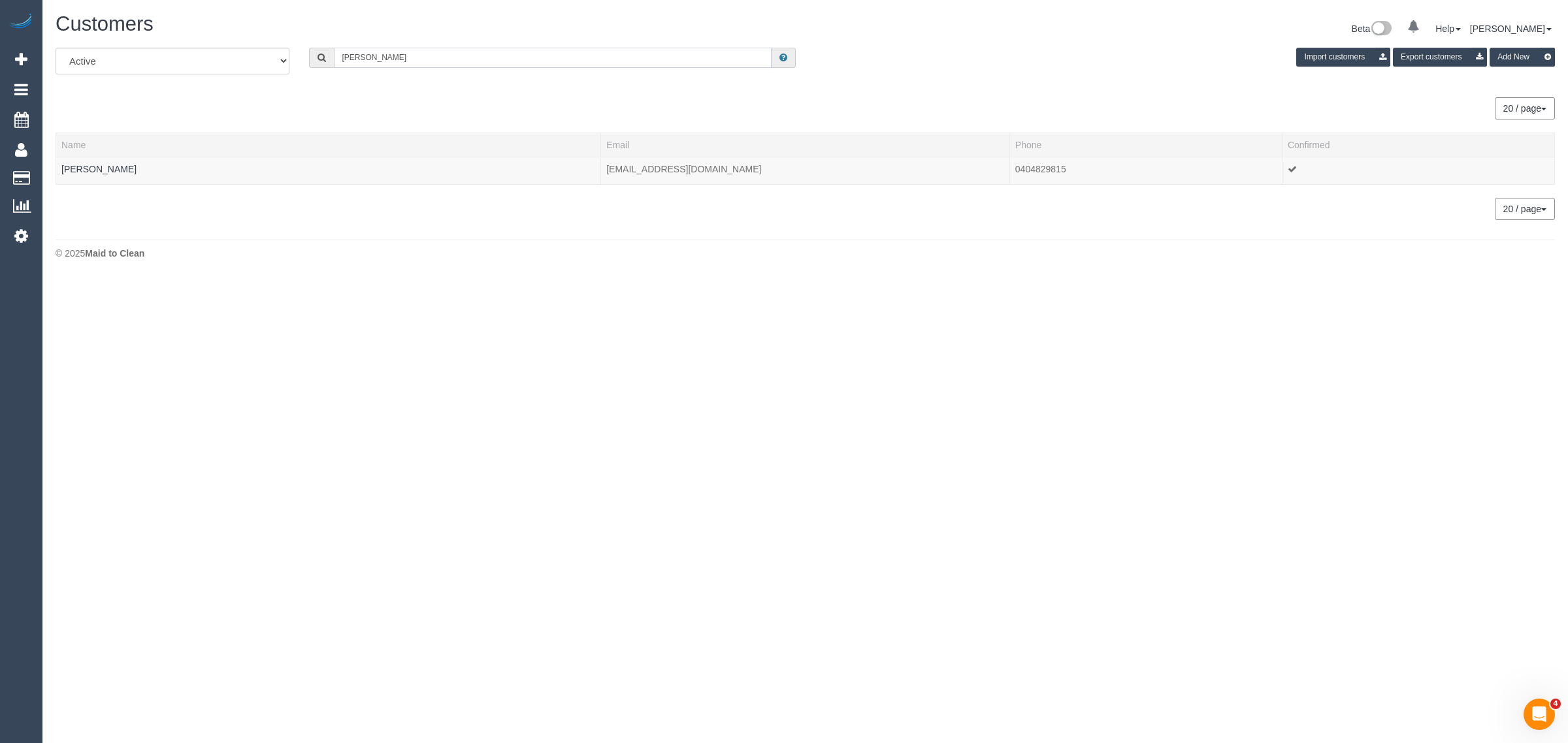
click at [445, 59] on input "Leea Johnston" at bounding box center [553, 58] width 438 height 20
paste input "+61418303676"
type input "418 303 676"
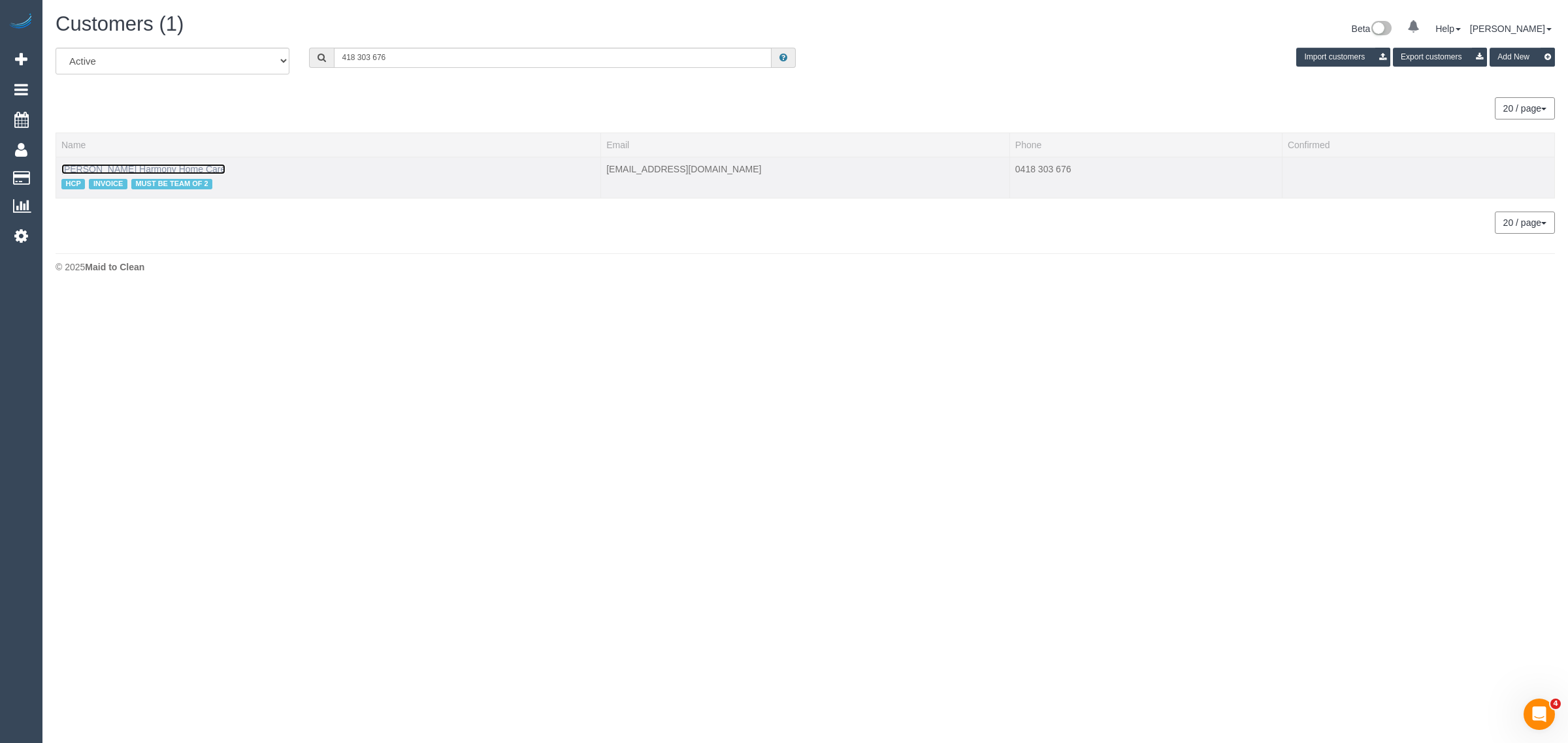
click at [181, 168] on link "Guiseppe Lombardo Harmony Home Care" at bounding box center [143, 169] width 164 height 11
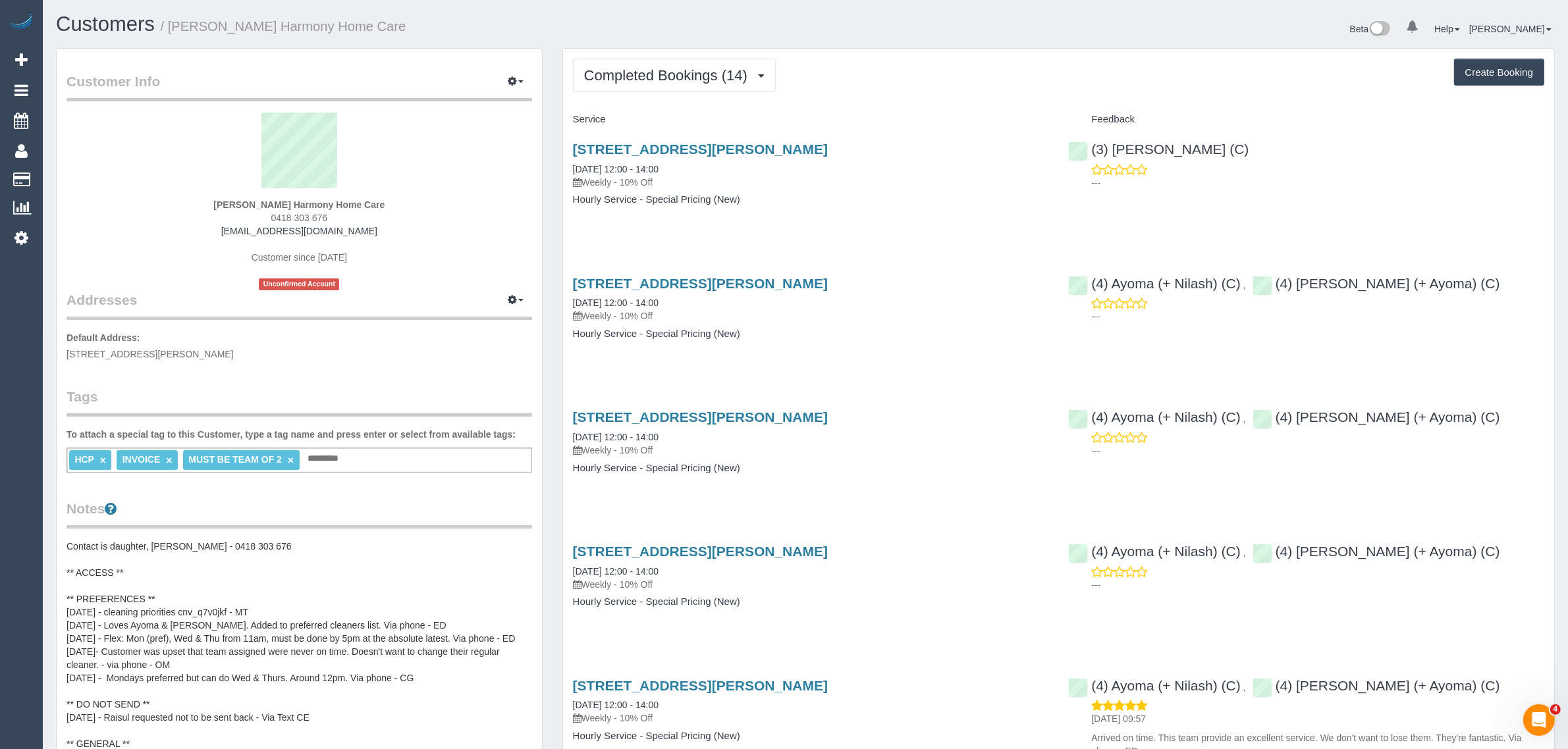
click at [198, 170] on sui-profile-pic at bounding box center [299, 155] width 446 height 86
click at [695, 67] on span "Completed Bookings (14)" at bounding box center [668, 75] width 170 height 16
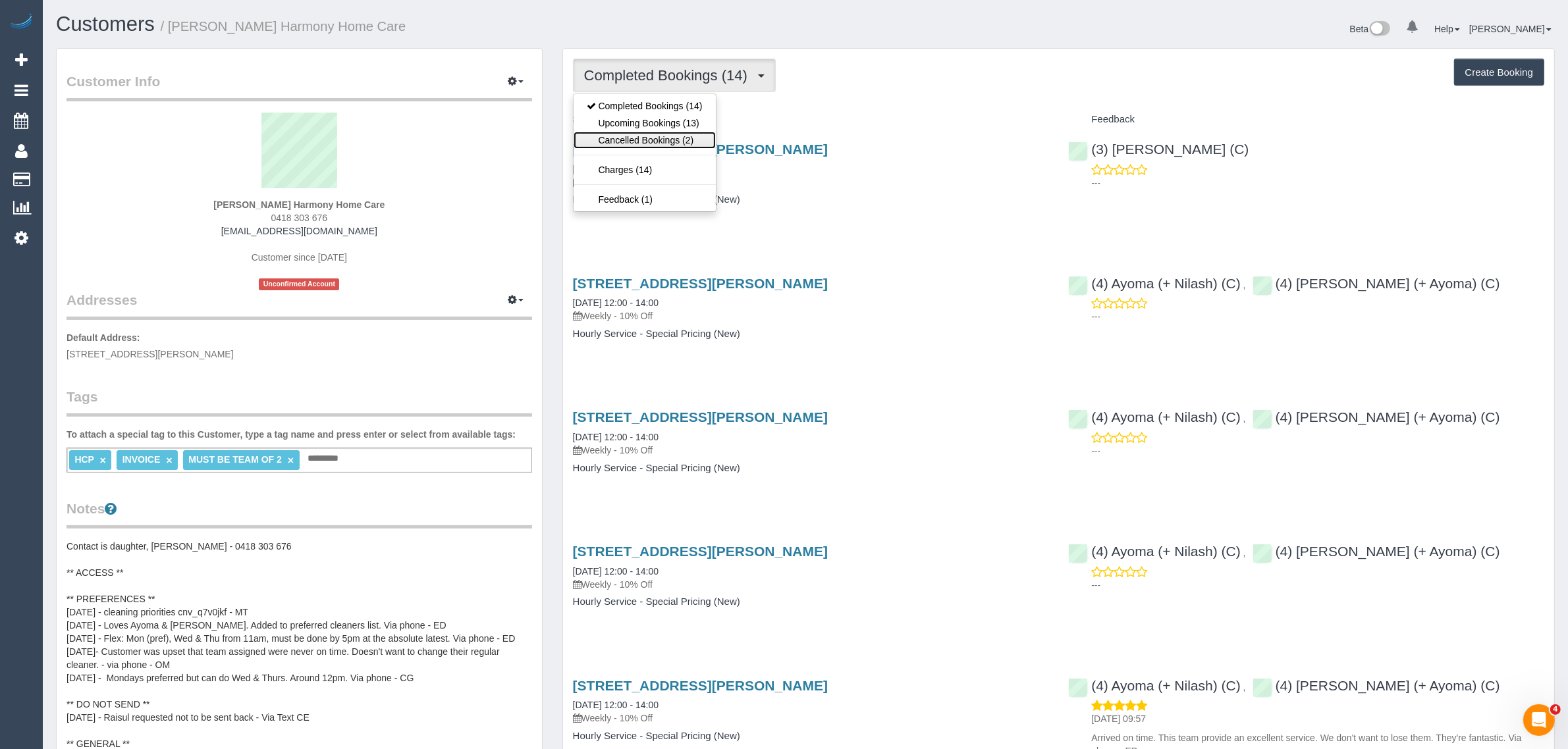
click at [660, 132] on link "Cancelled Bookings (2)" at bounding box center [645, 140] width 143 height 17
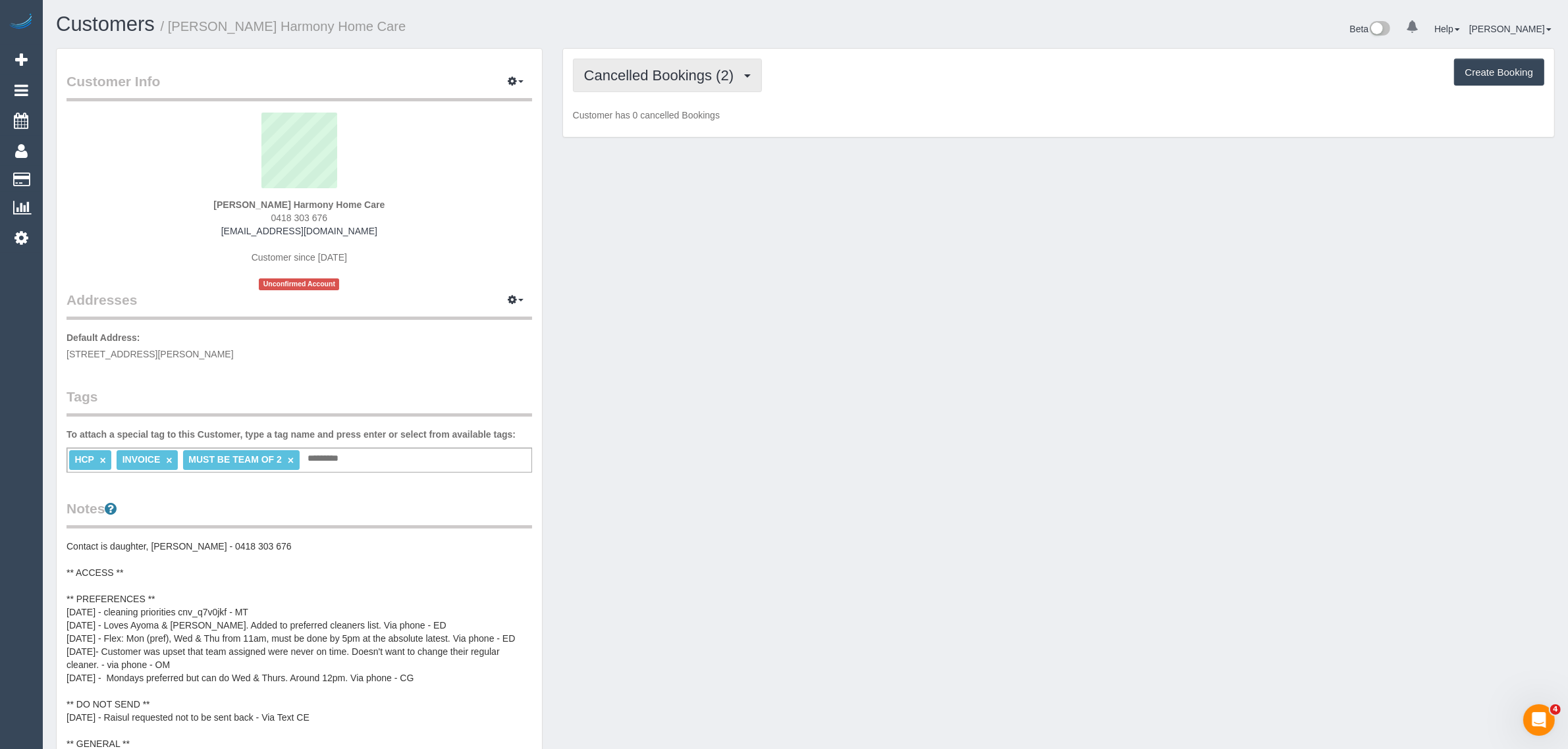
click at [679, 87] on button "Cancelled Bookings (2)" at bounding box center [668, 75] width 190 height 34
click at [657, 120] on link "Upcoming Bookings (13)" at bounding box center [645, 123] width 143 height 17
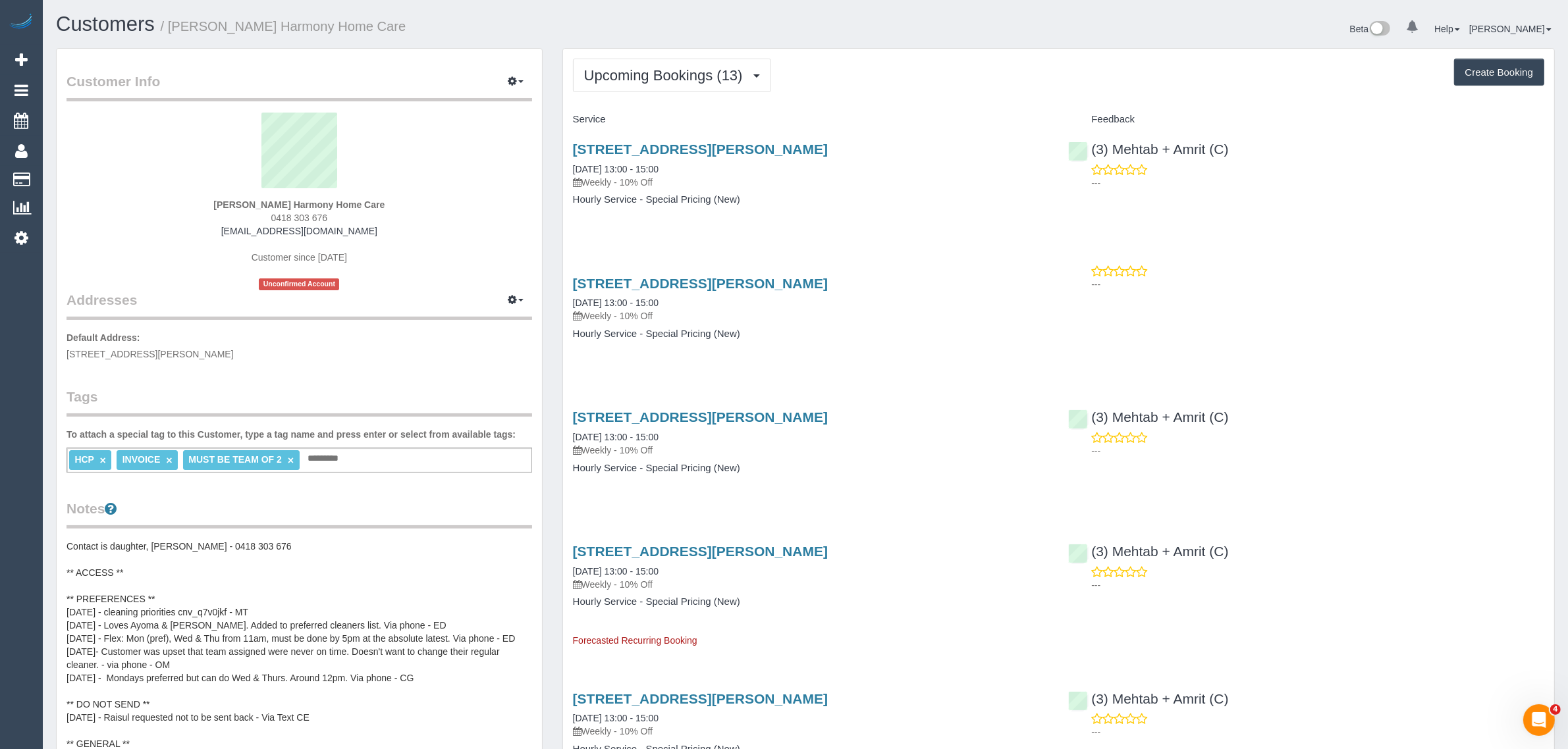
drag, startPoint x: 691, startPoint y: 165, endPoint x: 571, endPoint y: 165, distance: 120.0
click at [571, 165] on div "97 Porter Rd, Heidelberg Heights, VIC 3081 28/08/2025 13:00 - 15:00 Weekly - 10…" at bounding box center [811, 181] width 496 height 102
click at [697, 77] on span "Upcoming Bookings (13)" at bounding box center [666, 75] width 165 height 16
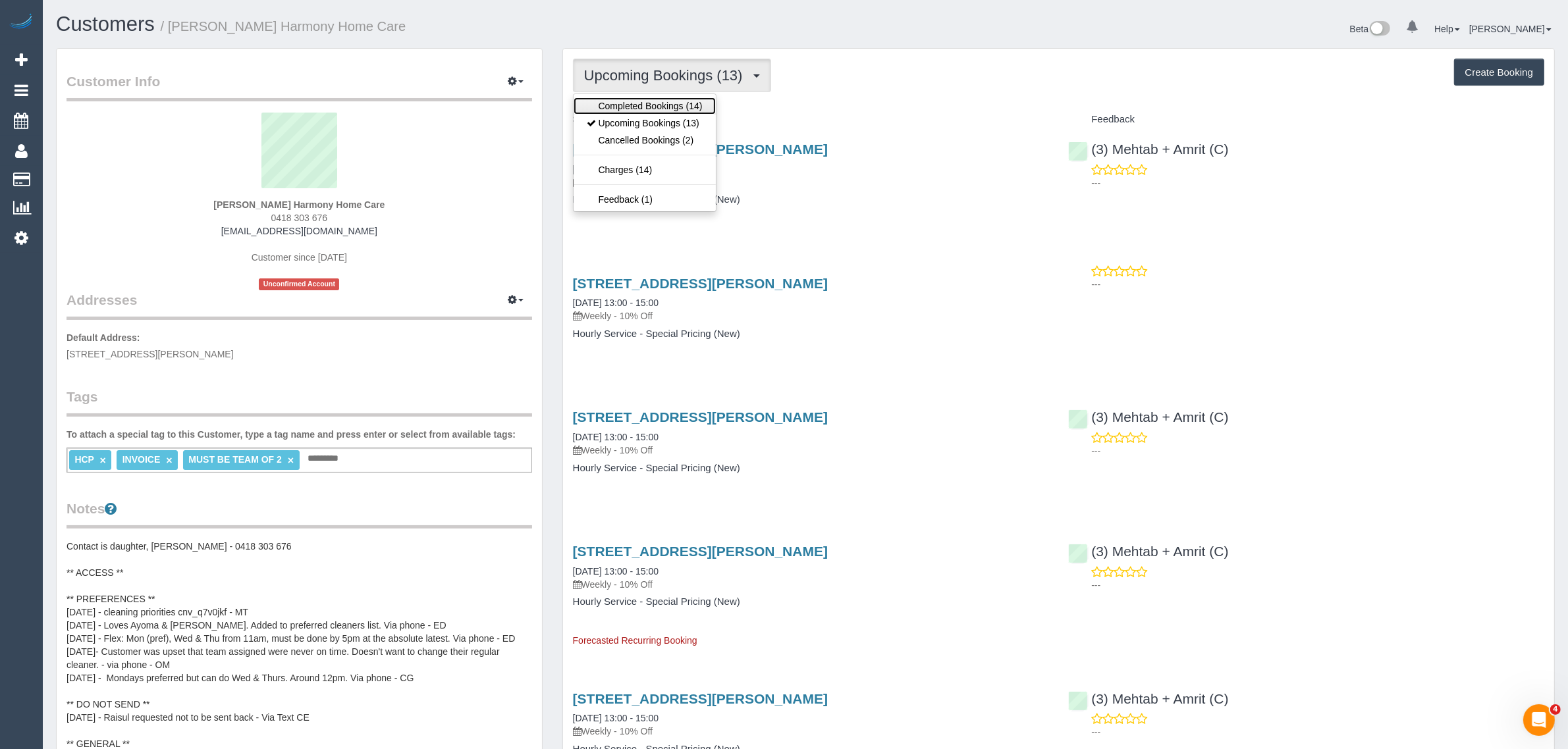
click at [663, 104] on link "Completed Bookings (14)" at bounding box center [645, 106] width 143 height 17
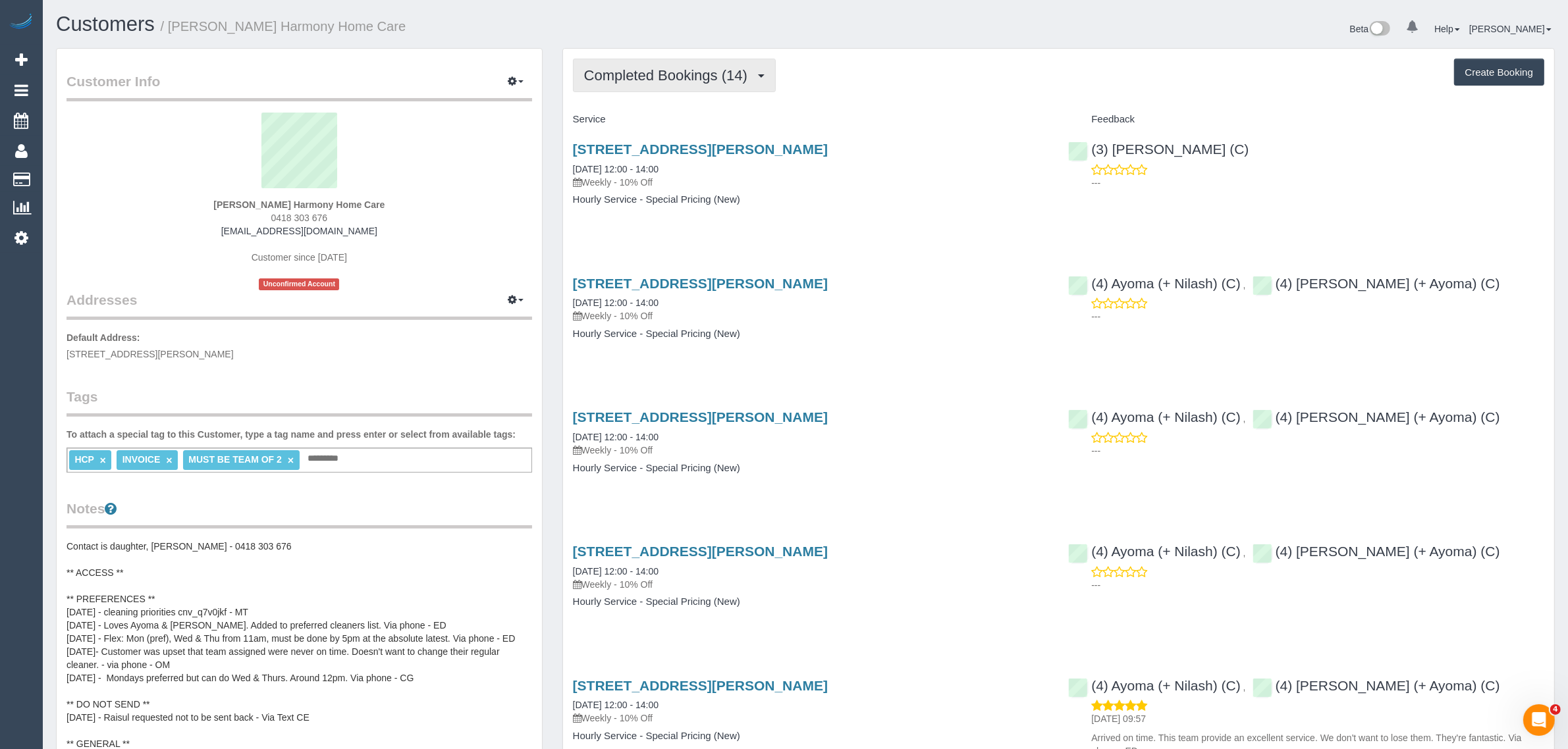
click at [692, 68] on span "Completed Bookings (14)" at bounding box center [668, 75] width 170 height 16
drag, startPoint x: 660, startPoint y: 120, endPoint x: 692, endPoint y: 132, distance: 34.2
click at [660, 120] on link "Upcoming Bookings (13)" at bounding box center [645, 123] width 143 height 17
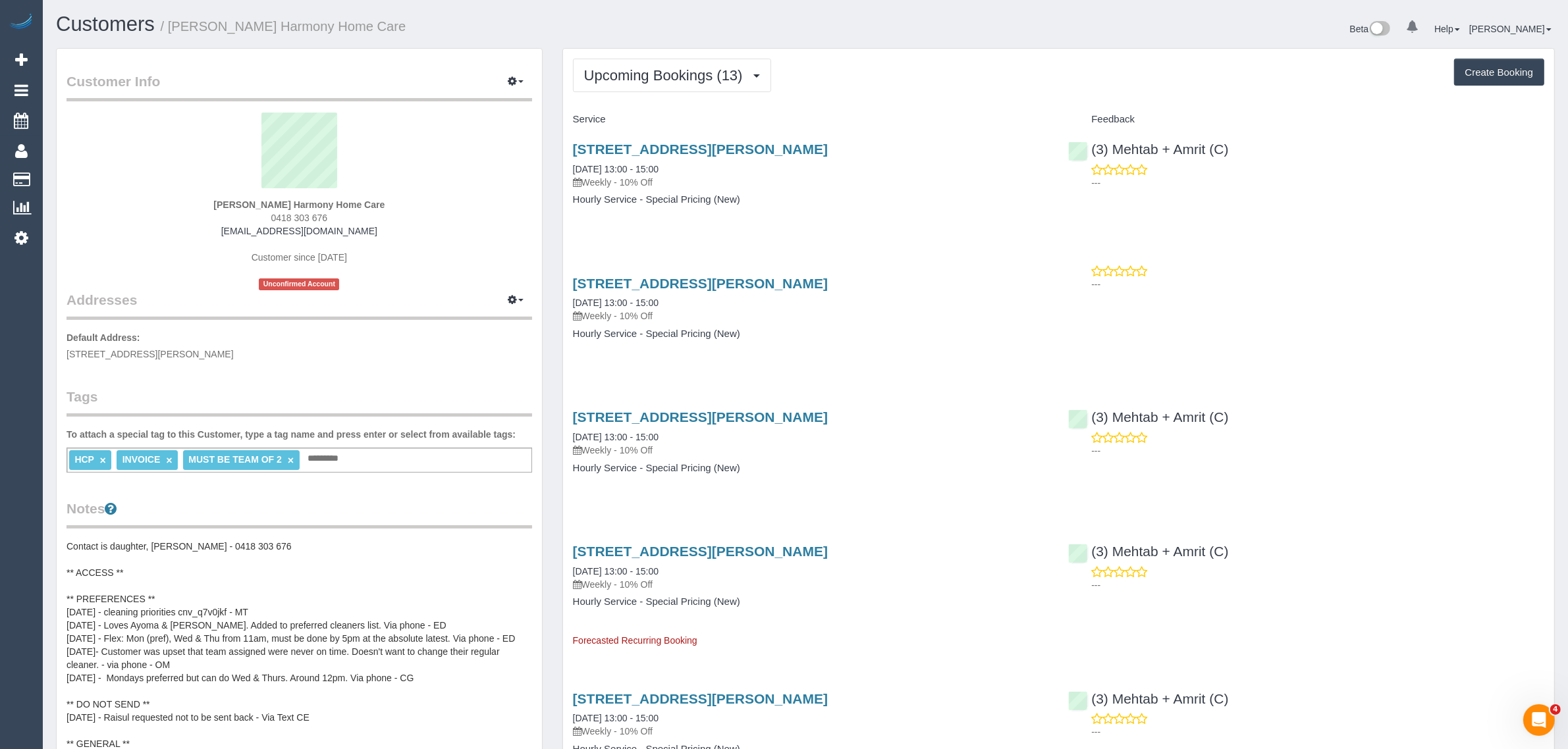
drag, startPoint x: 690, startPoint y: 163, endPoint x: 567, endPoint y: 166, distance: 123.0
click at [567, 166] on div "97 Porter Rd, Heidelberg Heights, VIC 3081 28/08/2025 13:00 - 15:00 Weekly - 10…" at bounding box center [811, 181] width 496 height 102
copy link "28/08/2025 13:00 - 15:00"
drag, startPoint x: 1262, startPoint y: 145, endPoint x: 1092, endPoint y: 140, distance: 170.1
click at [1092, 140] on div "(3) Mehtab + Amrit (C) ---" at bounding box center [1306, 163] width 496 height 64
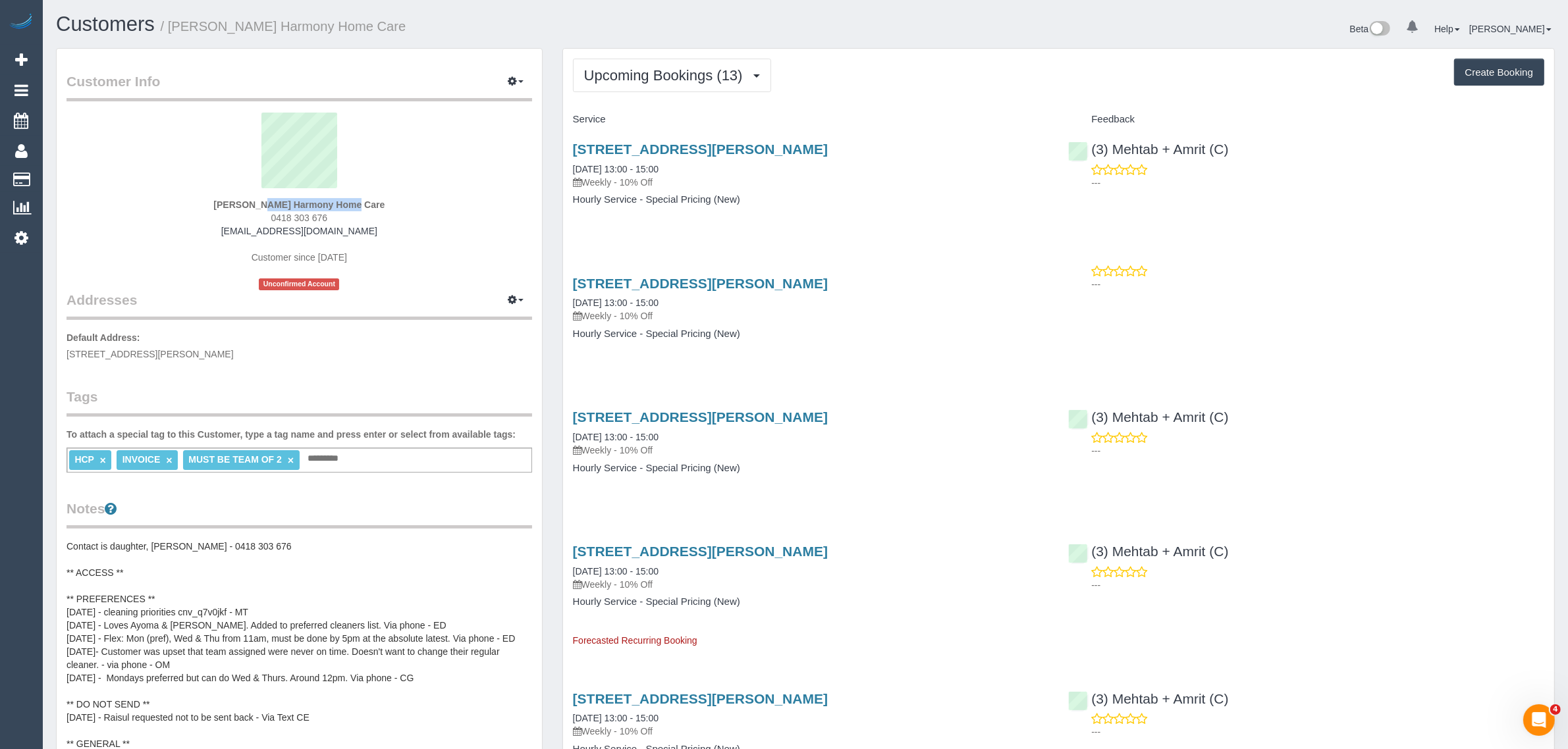
drag, startPoint x: 189, startPoint y: 203, endPoint x: 295, endPoint y: 198, distance: 106.1
click at [295, 198] on div "Guiseppe Lombardo Harmony Home Care 0418 303 676 blombardo97@outlook.com Custom…" at bounding box center [299, 201] width 466 height 178
drag, startPoint x: 565, startPoint y: 163, endPoint x: 621, endPoint y: 161, distance: 56.0
click at [621, 161] on div "97 Porter Rd, Heidelberg Heights, VIC 3081 28/08/2025 13:00 - 15:00 Weekly - 10…" at bounding box center [811, 181] width 496 height 102
click at [673, 64] on button "Upcoming Bookings (13)" at bounding box center [672, 75] width 198 height 34
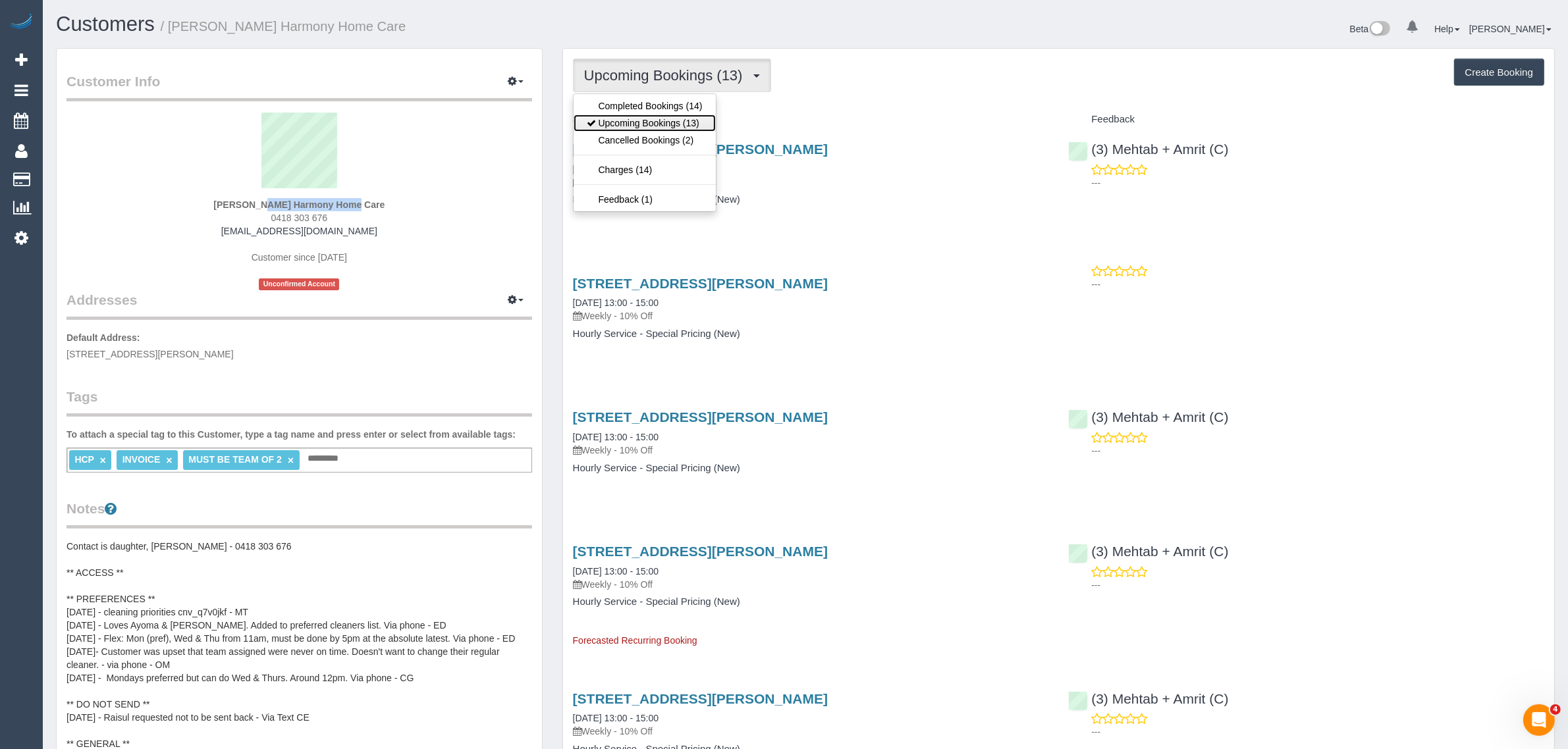
drag, startPoint x: 635, startPoint y: 117, endPoint x: 616, endPoint y: 54, distance: 65.8
click at [635, 117] on link "Upcoming Bookings (13)" at bounding box center [645, 123] width 143 height 17
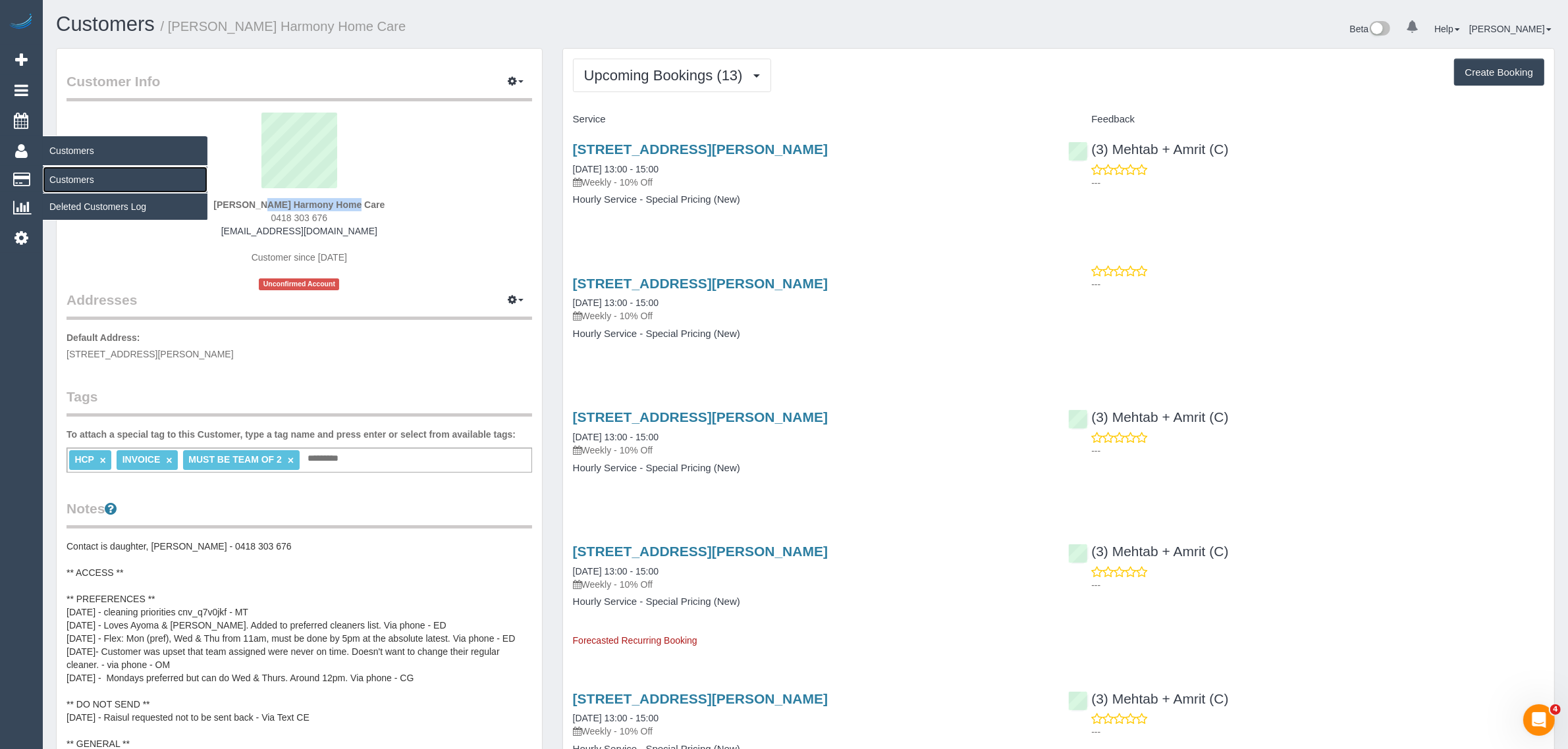
click at [72, 173] on link "Customers" at bounding box center [125, 180] width 165 height 26
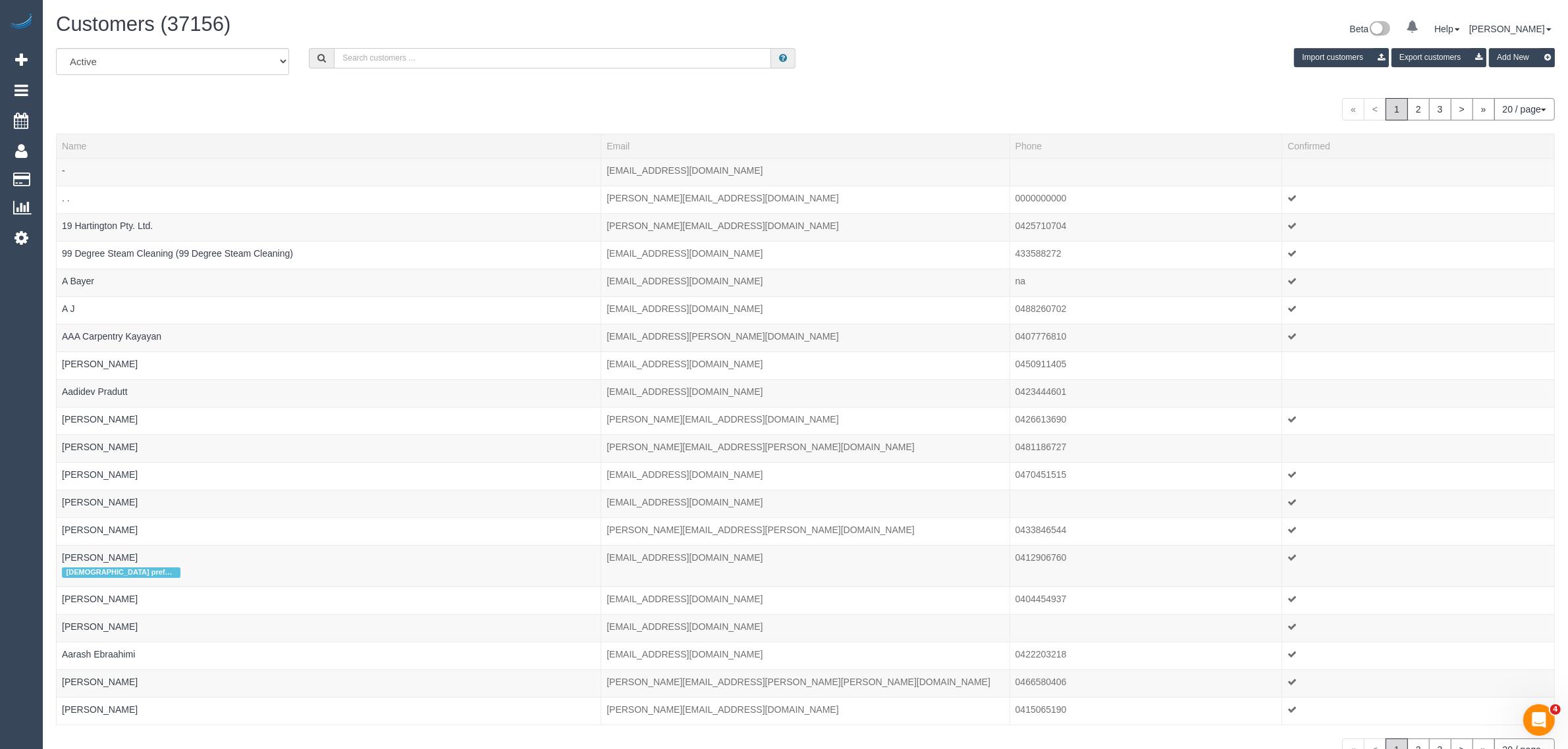
click at [407, 61] on input "text" at bounding box center [552, 58] width 437 height 20
paste input "Elizabeth Lew"
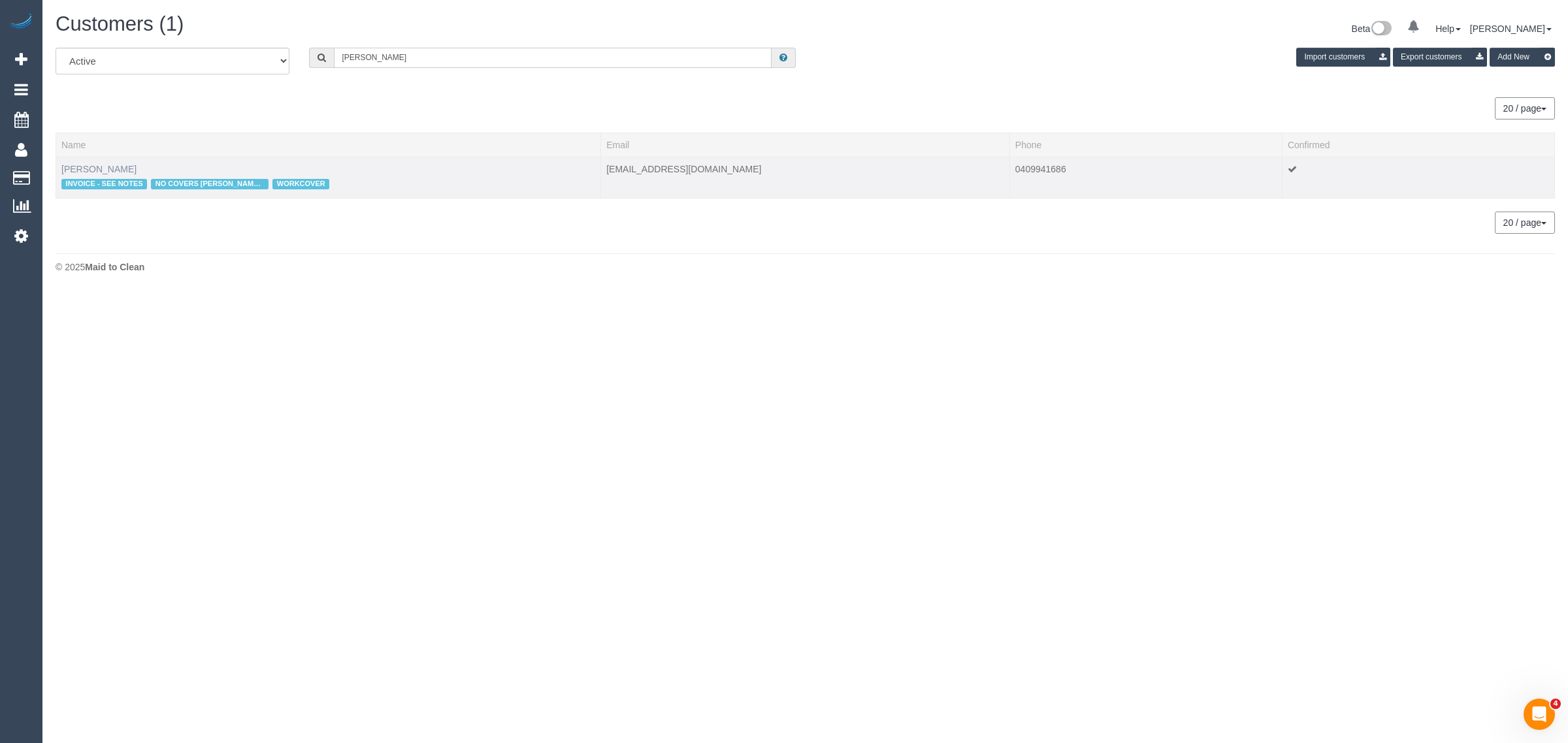
type input "Elizabeth Lew"
click at [78, 166] on link "Elizabeth Lew" at bounding box center [99, 169] width 75 height 11
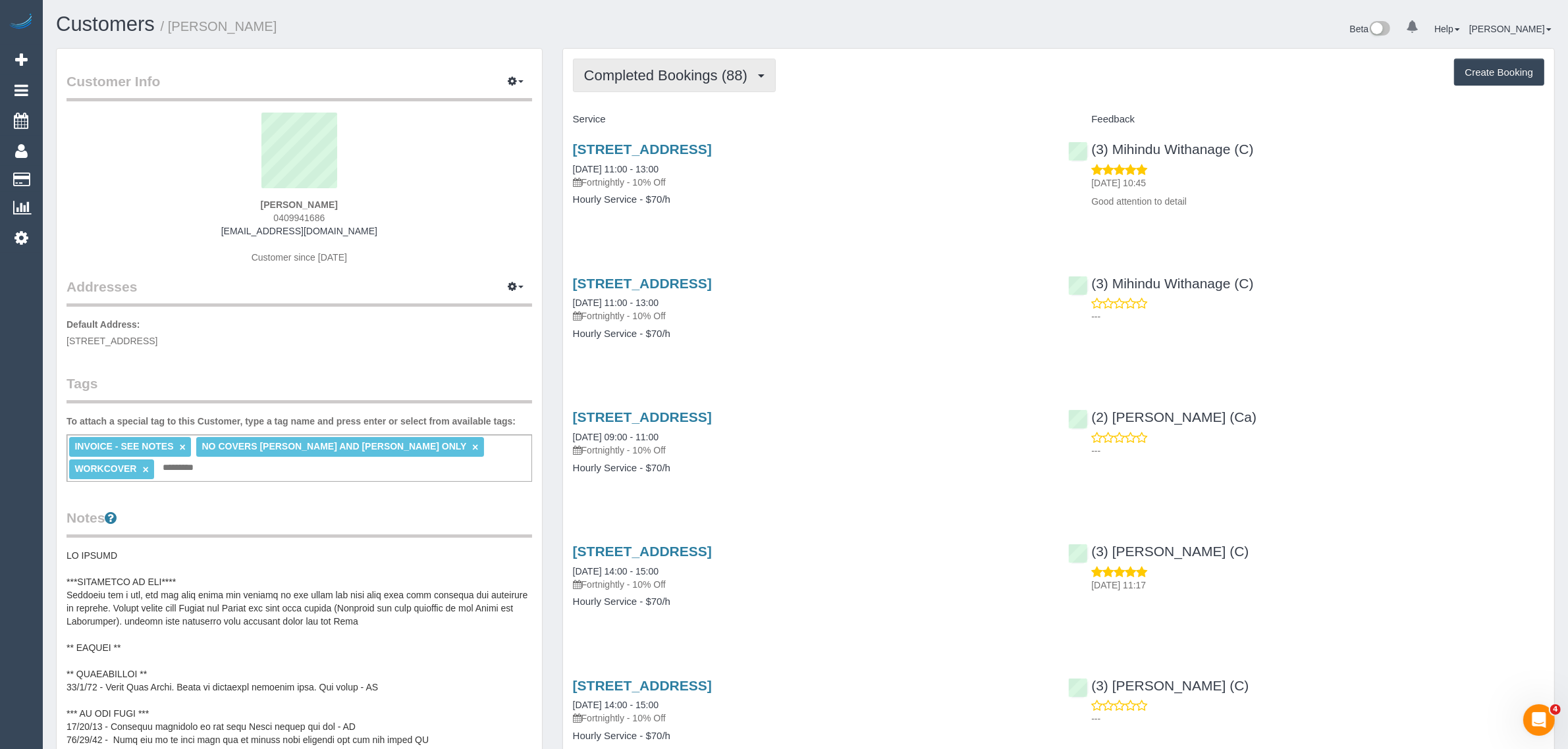
click at [673, 64] on button "Completed Bookings (88)" at bounding box center [674, 75] width 203 height 34
click at [643, 119] on link "Upcoming Bookings (11)" at bounding box center [645, 123] width 143 height 17
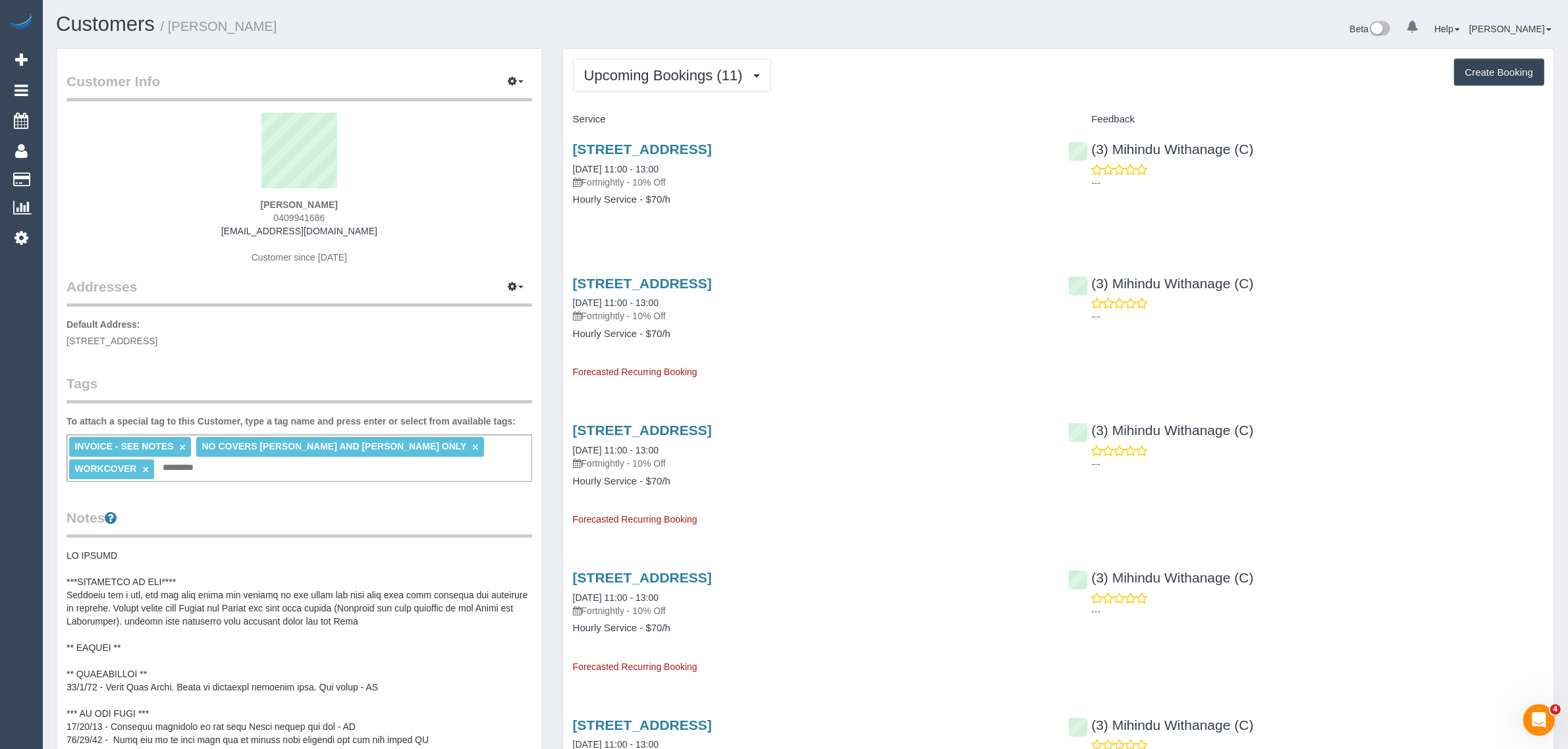
drag, startPoint x: 709, startPoint y: 176, endPoint x: 622, endPoint y: 173, distance: 87.1
click at [622, 173] on div "61 Raleigh Street, Thornbury, VIC 3071 25/08/2025 11:00 - 13:00 Fortnightly - 1…" at bounding box center [811, 165] width 476 height 47
click at [719, 200] on h4 "Hourly Service - $70/h" at bounding box center [811, 200] width 476 height 11
drag, startPoint x: 693, startPoint y: 160, endPoint x: 569, endPoint y: 169, distance: 124.3
click at [569, 169] on div "61 Raleigh Street, Thornbury, VIC 3071 25/08/2025 11:00 - 13:00 Fortnightly - 1…" at bounding box center [811, 181] width 496 height 102
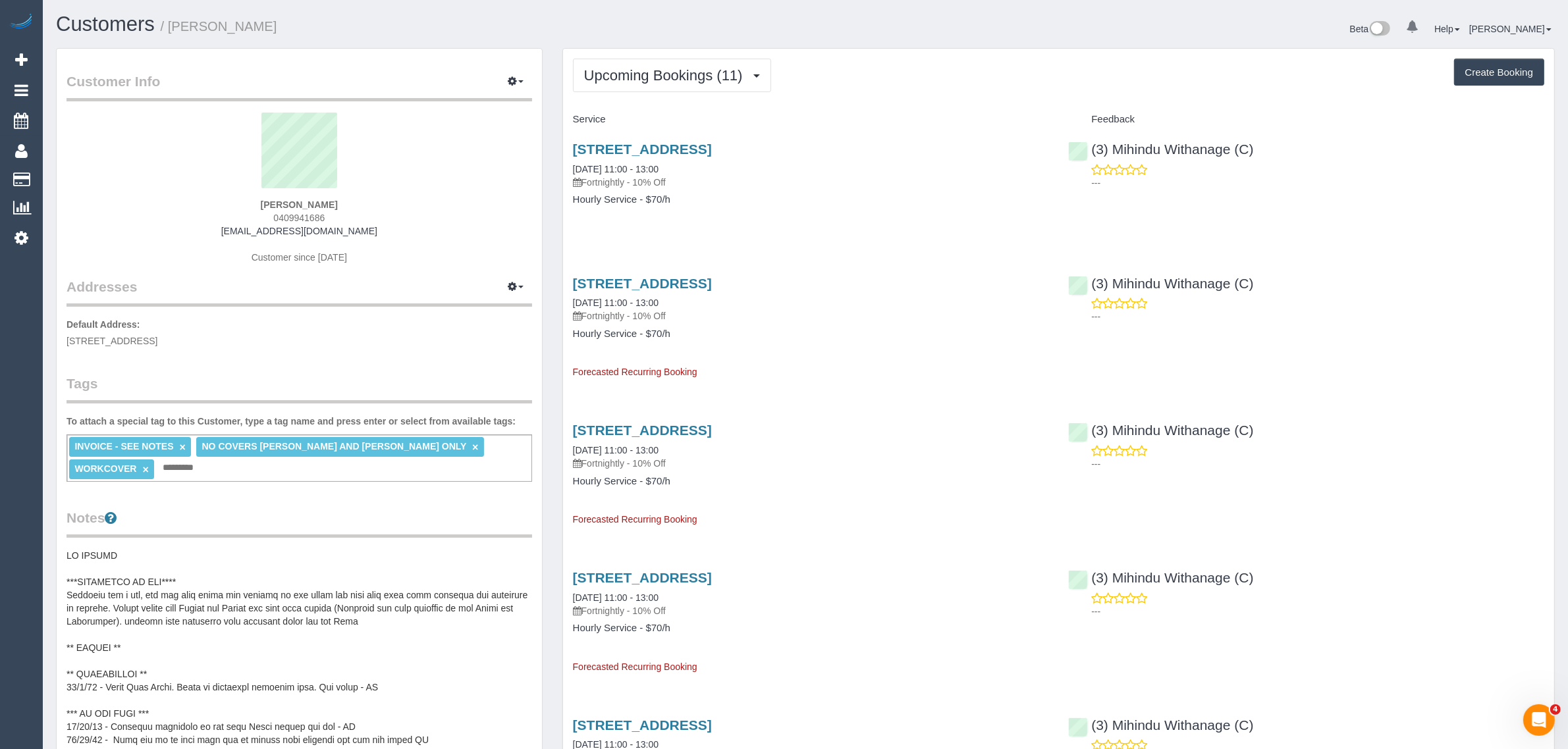
click at [158, 336] on span "61 Raleigh Street, Thornbury, VIC 3071" at bounding box center [112, 341] width 91 height 11
click at [64, 171] on link "Customers" at bounding box center [125, 180] width 165 height 26
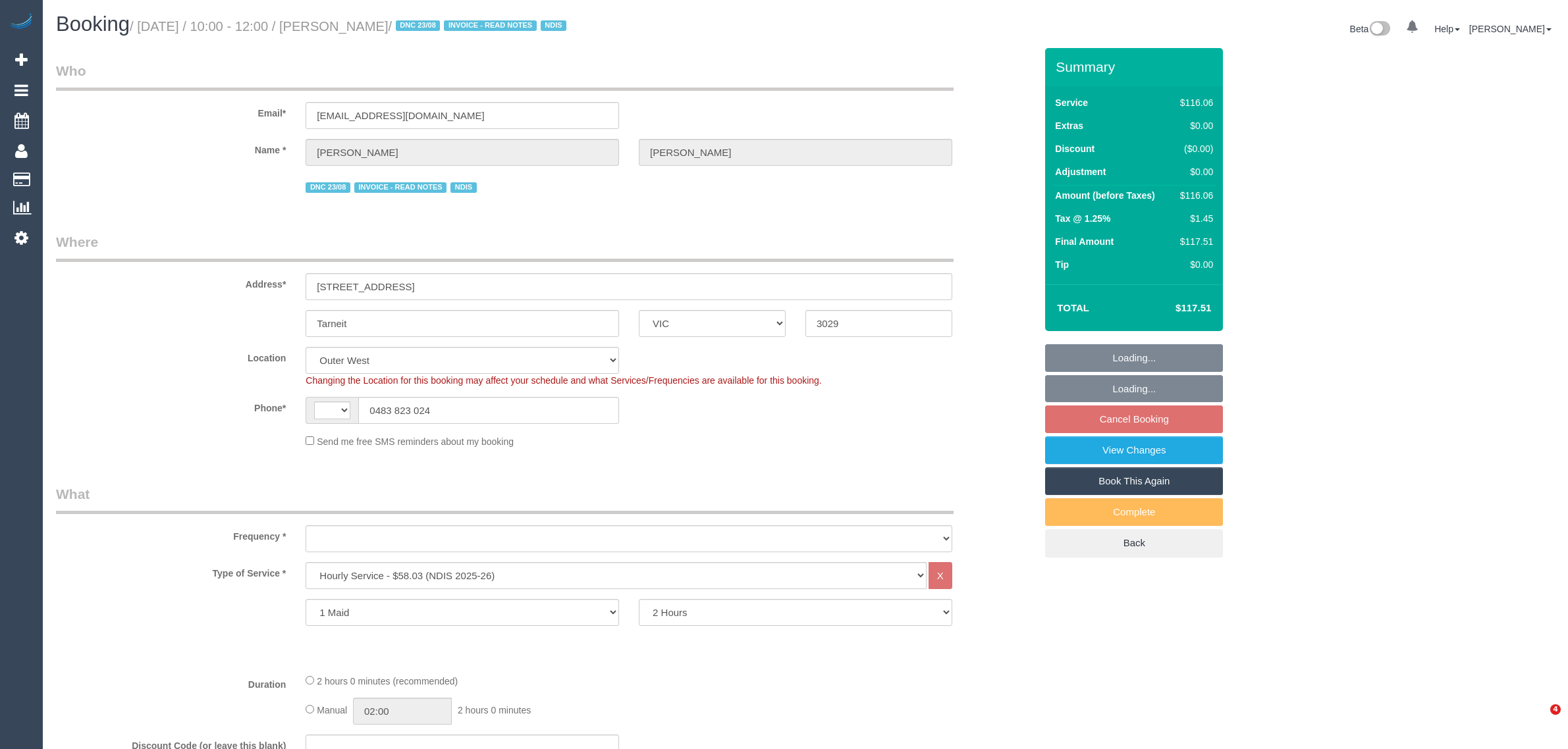
select select "VIC"
select select "string:check"
select select "string:AU"
select select "object:741"
select select "number:27"
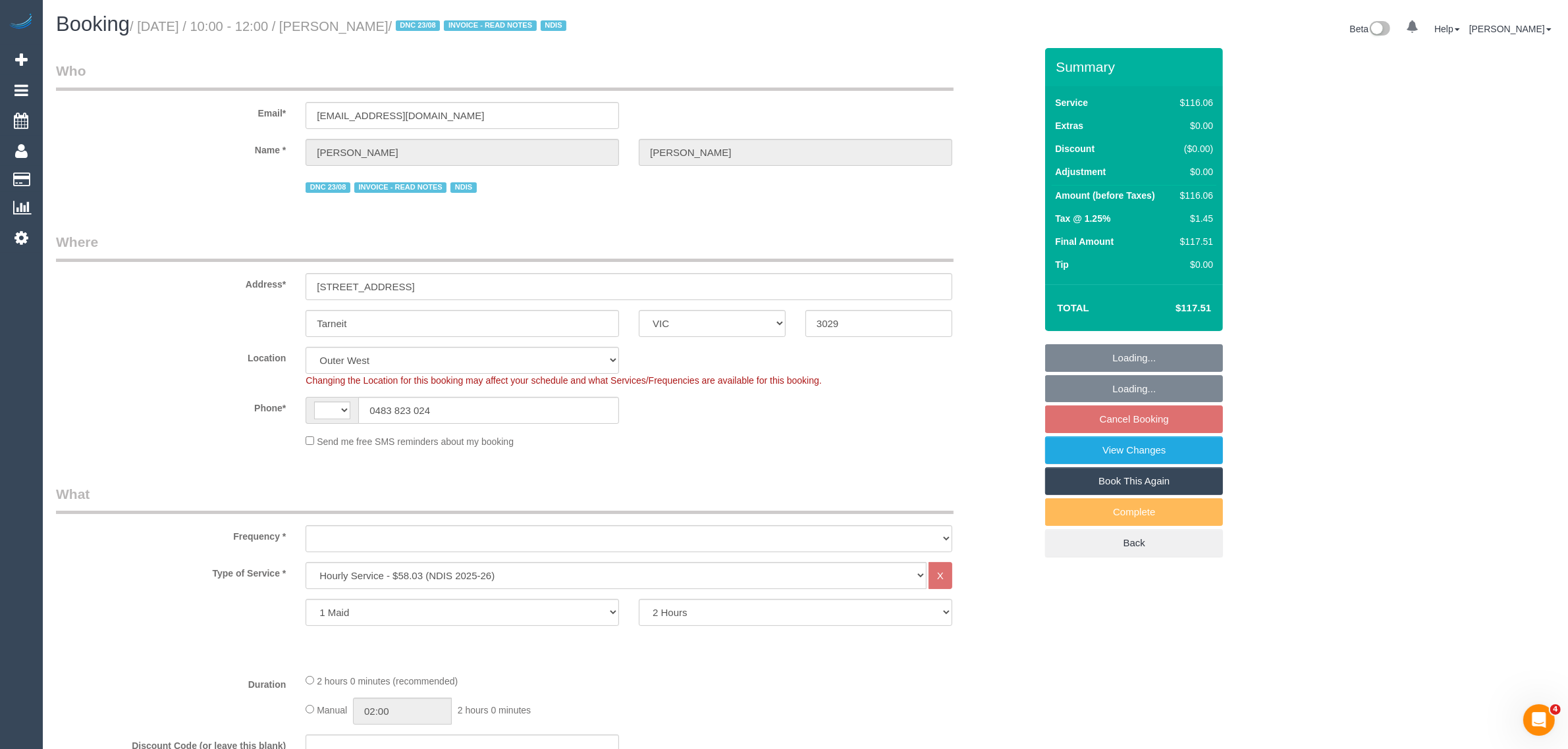
select select "number:14"
select select "number:19"
select select "number:24"
select select "number:34"
select select "number:11"
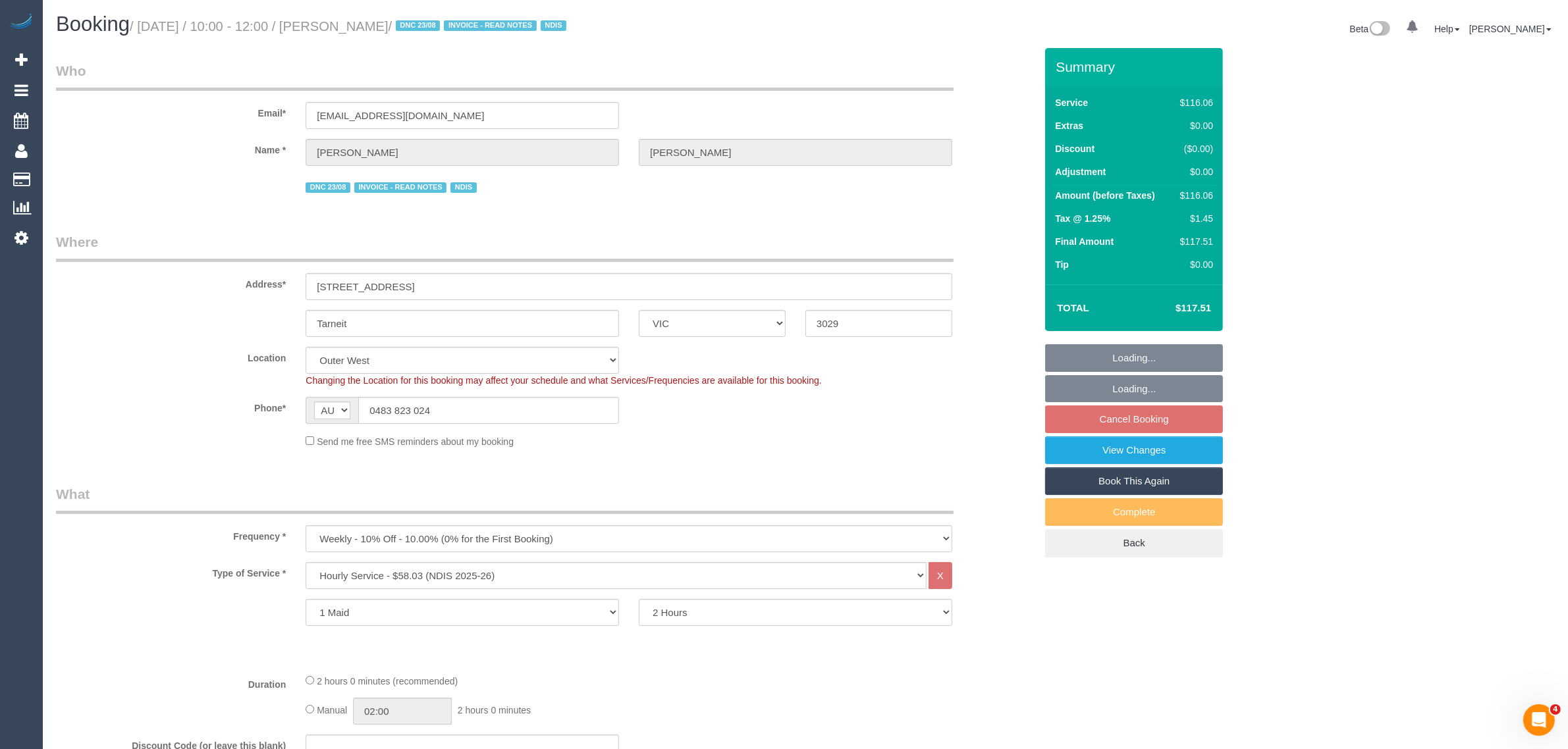
select select "spot3"
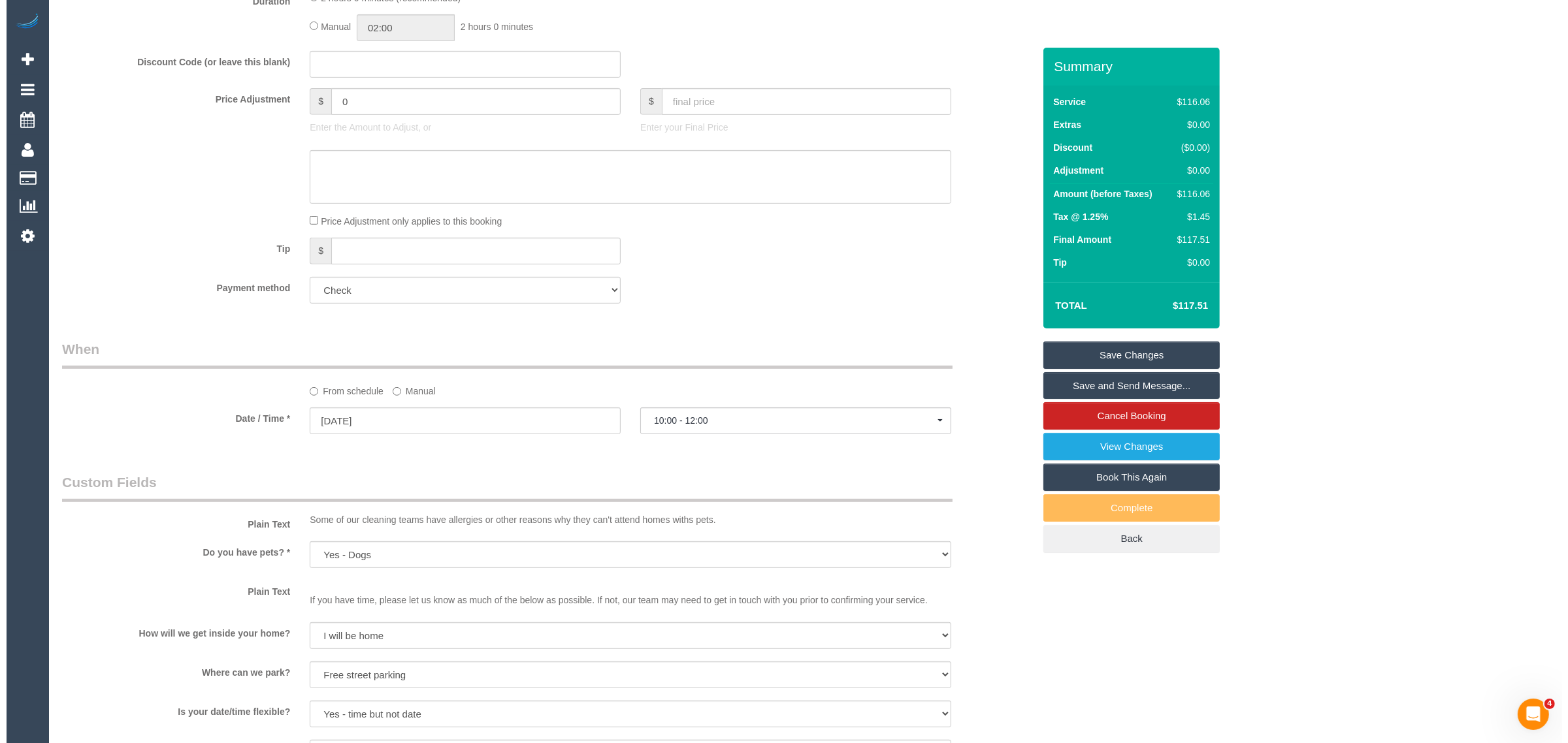
scroll to position [1306, 0]
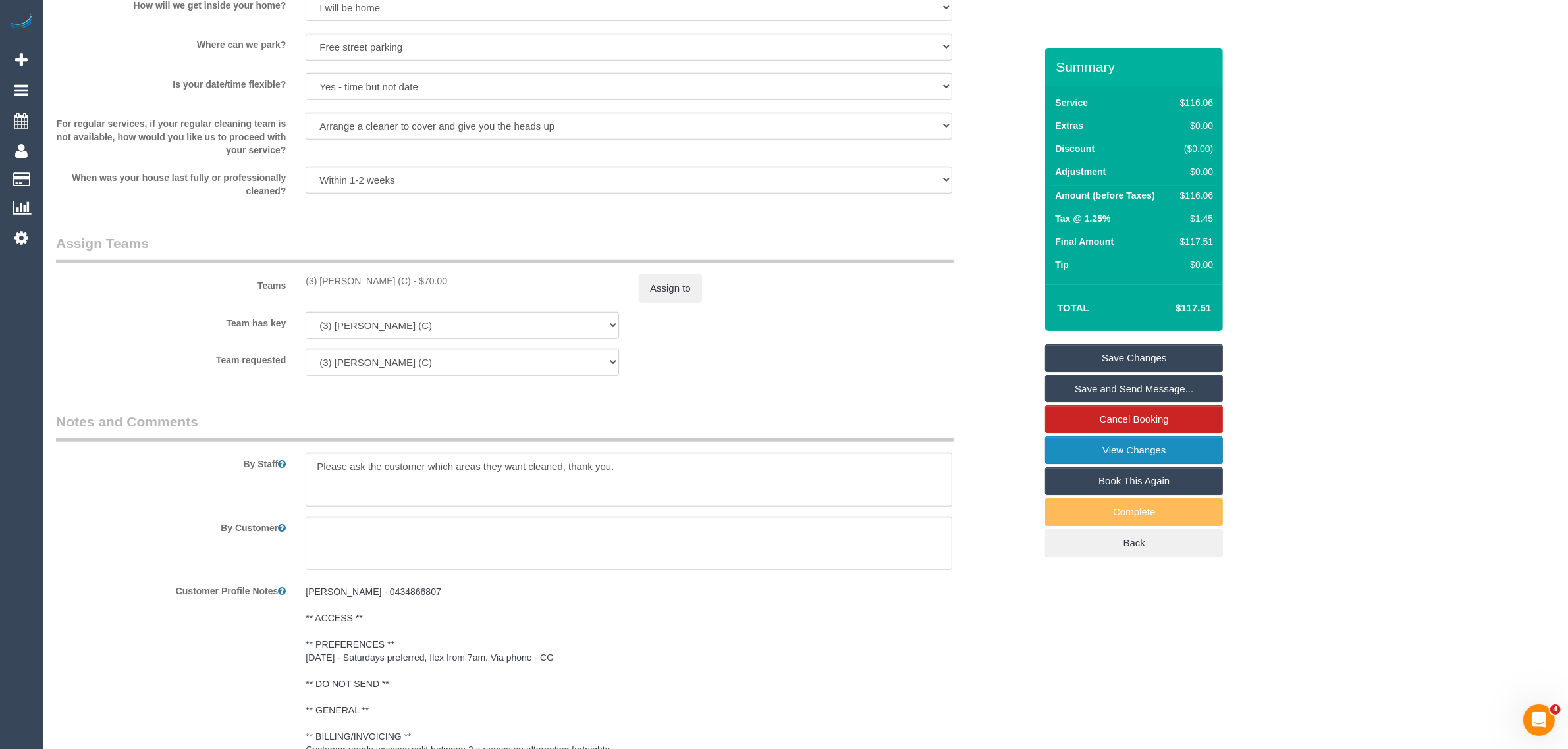
click at [1095, 449] on link "View Changes" at bounding box center [1134, 450] width 178 height 28
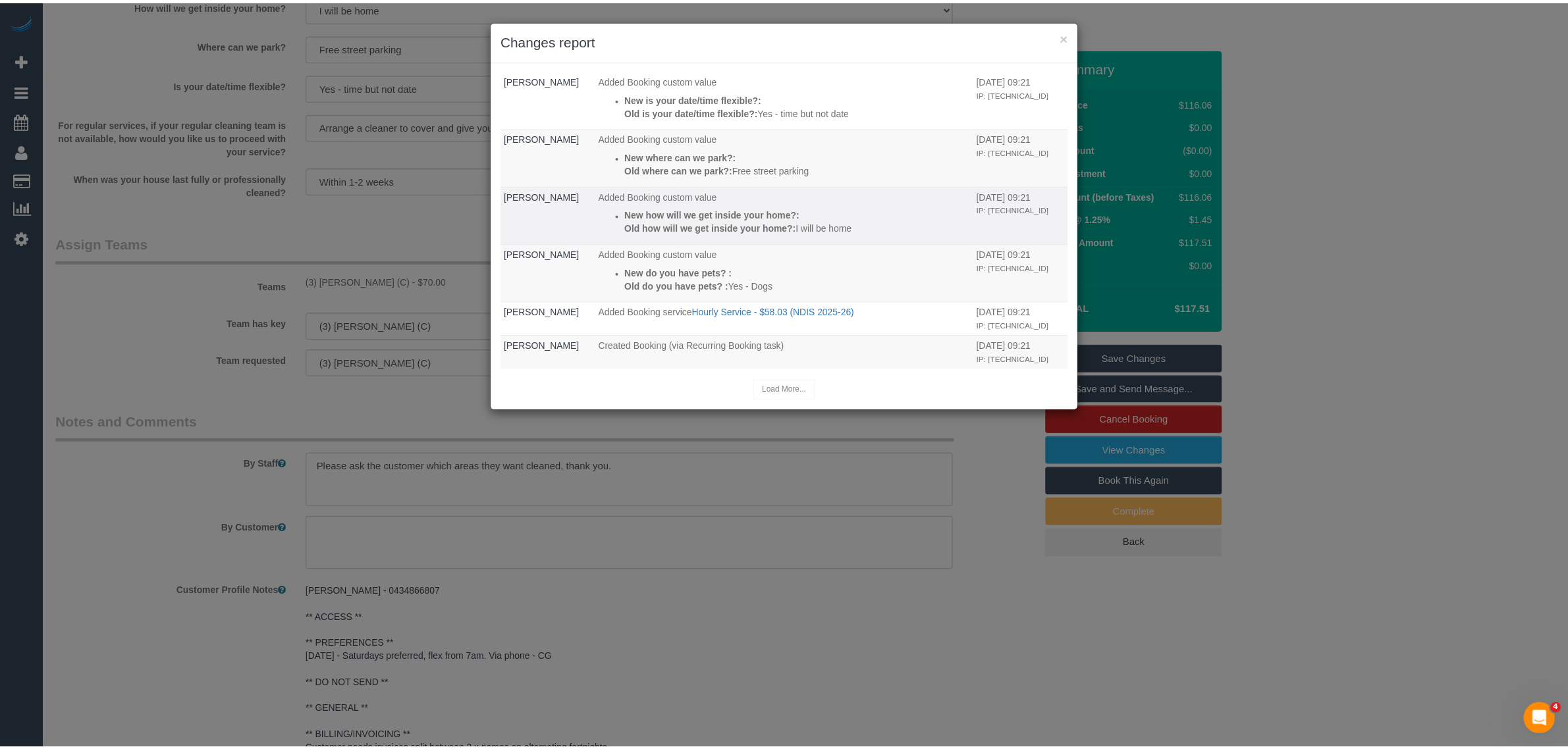
scroll to position [0, 0]
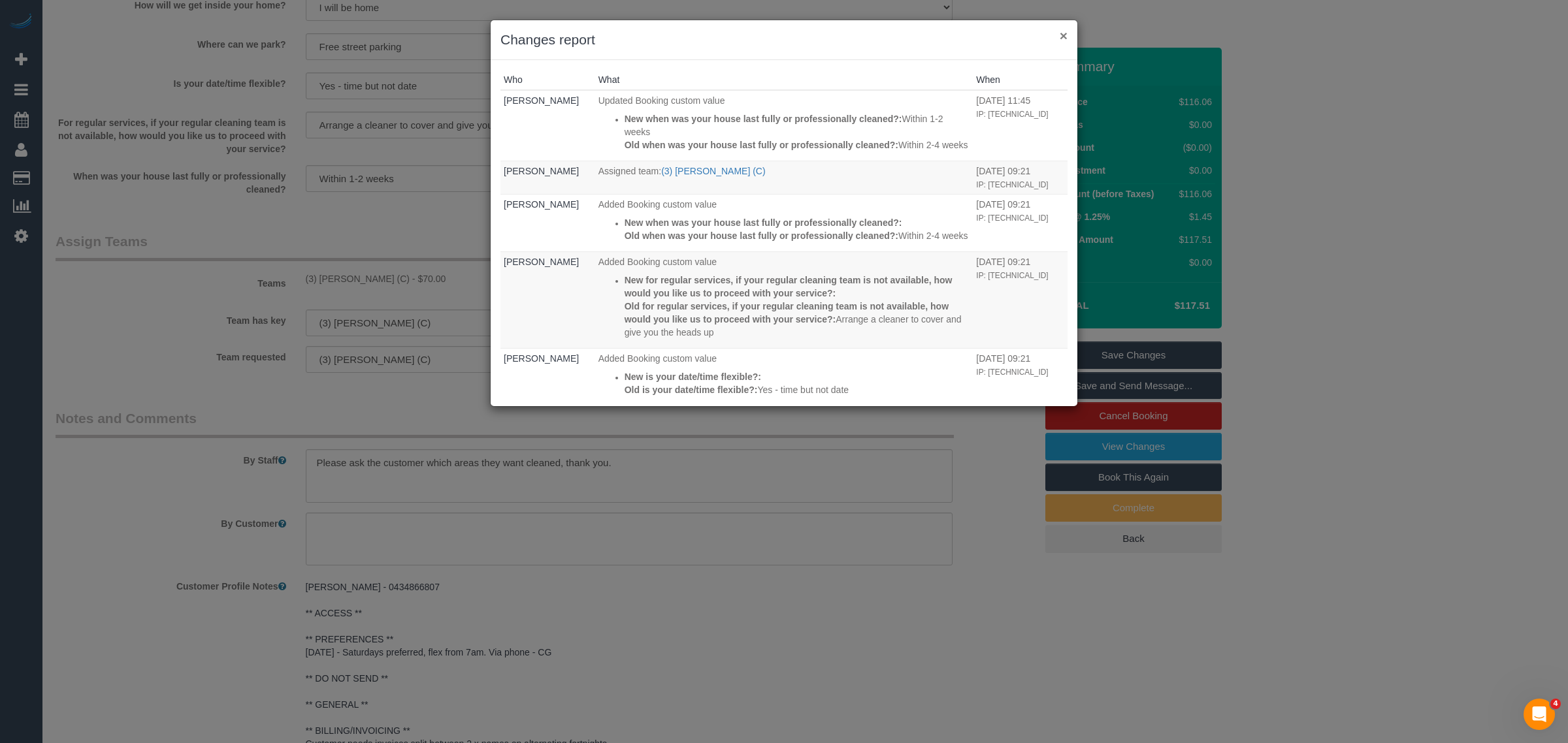
click at [1066, 31] on button "×" at bounding box center [1063, 35] width 8 height 13
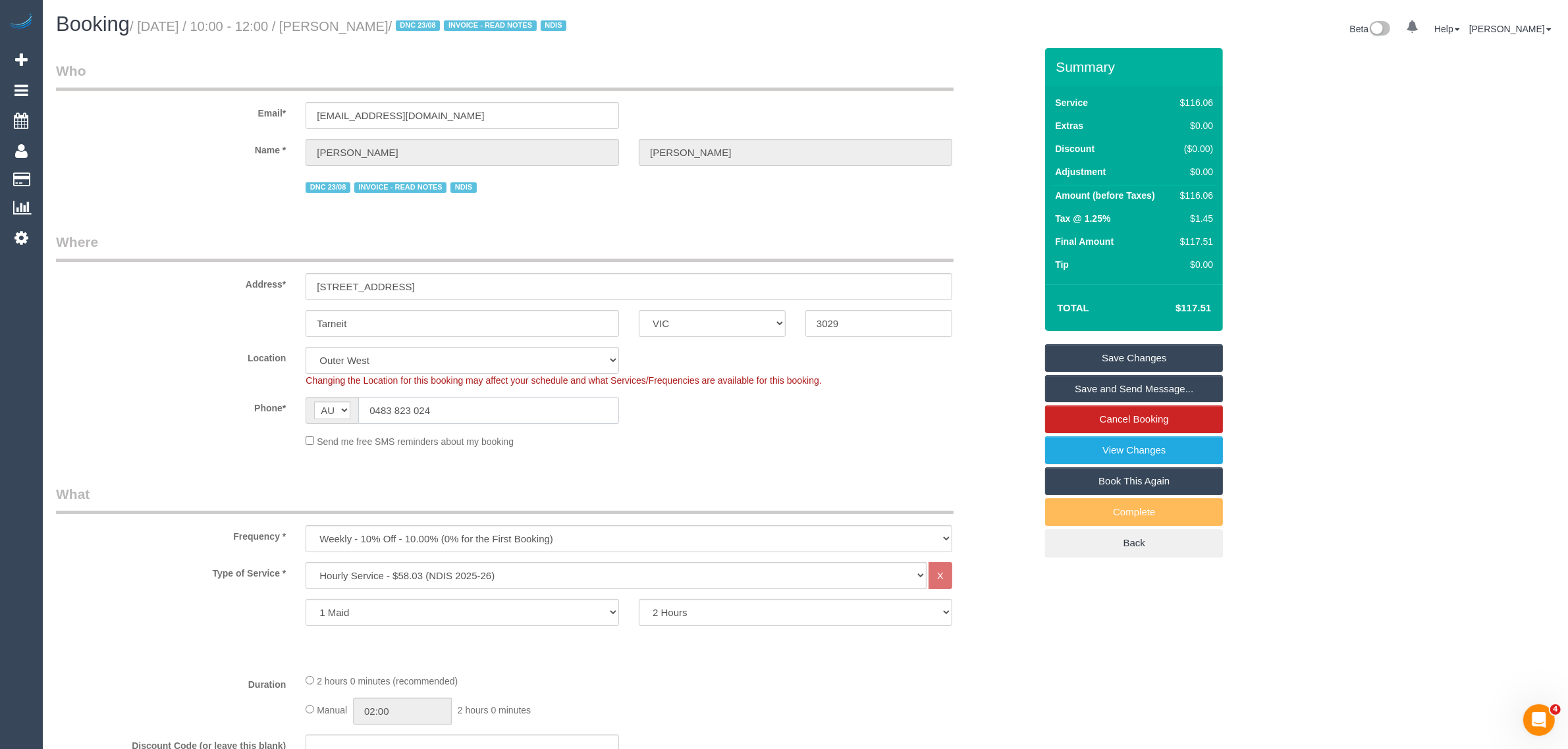
click at [469, 399] on input "0483 823 024" at bounding box center [489, 410] width 261 height 27
click at [468, 402] on input "0483 823 024" at bounding box center [489, 410] width 261 height 27
click at [468, 405] on input "0483 823 024" at bounding box center [489, 410] width 261 height 27
click at [525, 412] on input "0483 823 024" at bounding box center [489, 410] width 261 height 27
click at [1067, 443] on link "View Changes" at bounding box center [1134, 450] width 178 height 28
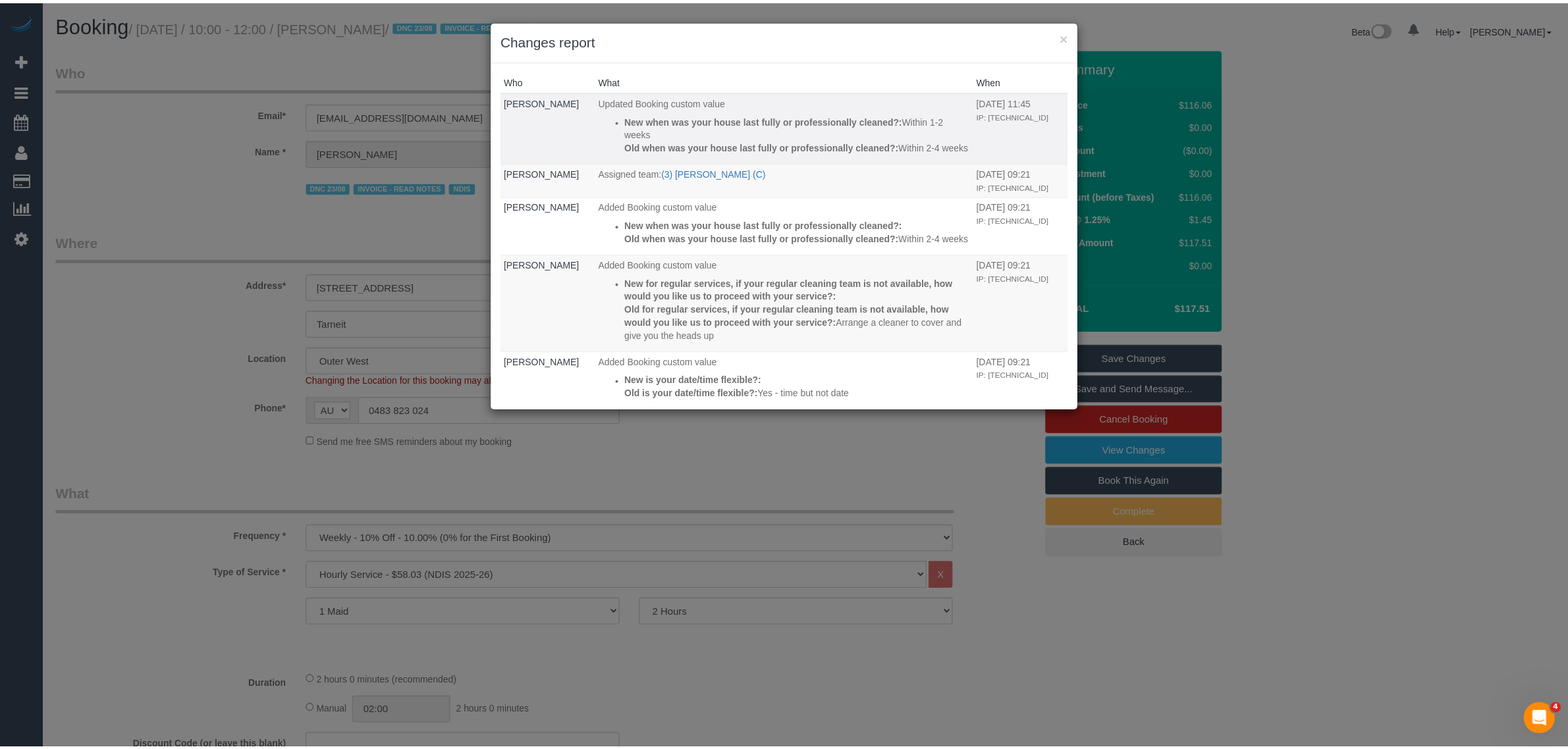
scroll to position [309, 0]
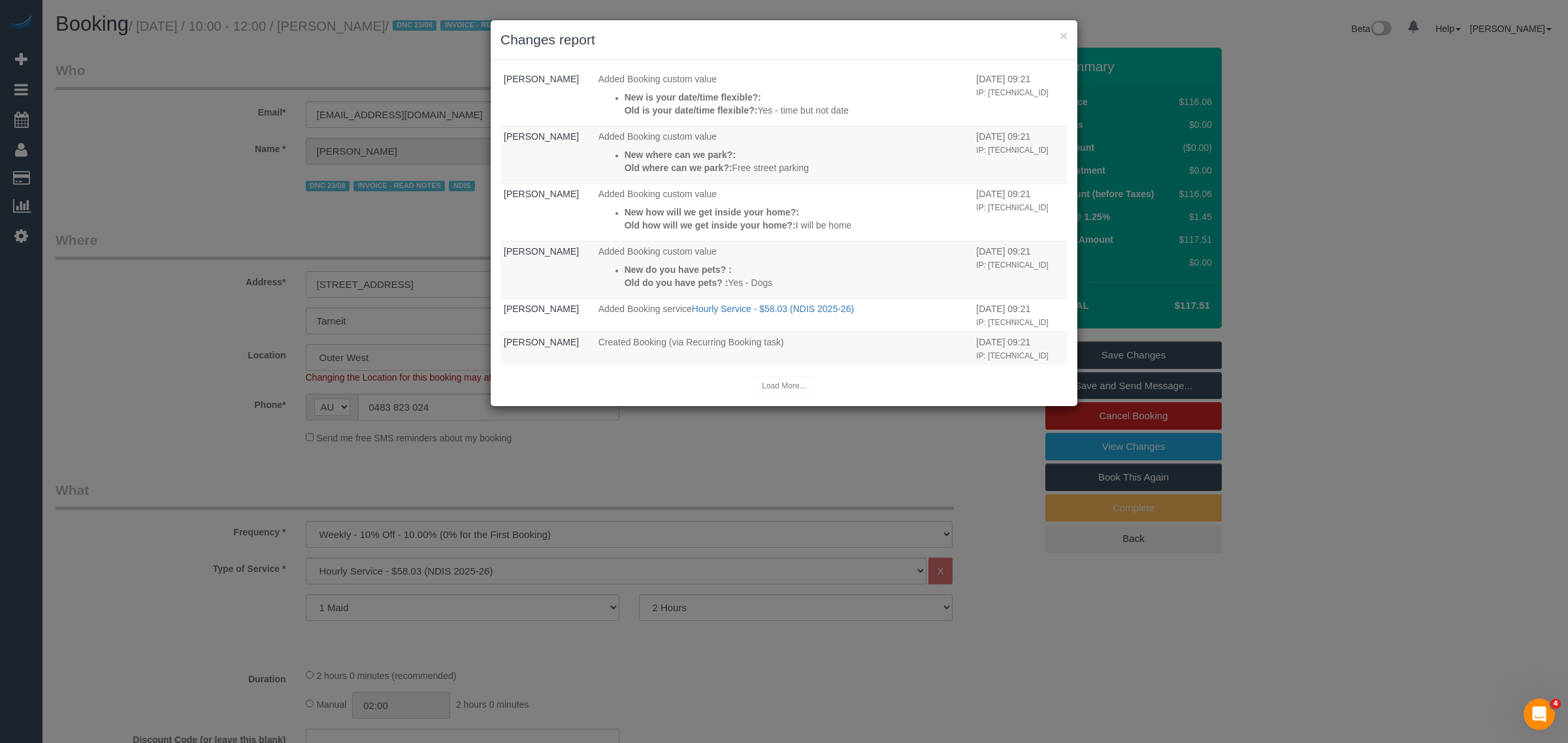
click at [1058, 31] on h3 "Changes report" at bounding box center [784, 40] width 567 height 20
click at [1063, 30] on button "×" at bounding box center [1063, 35] width 8 height 13
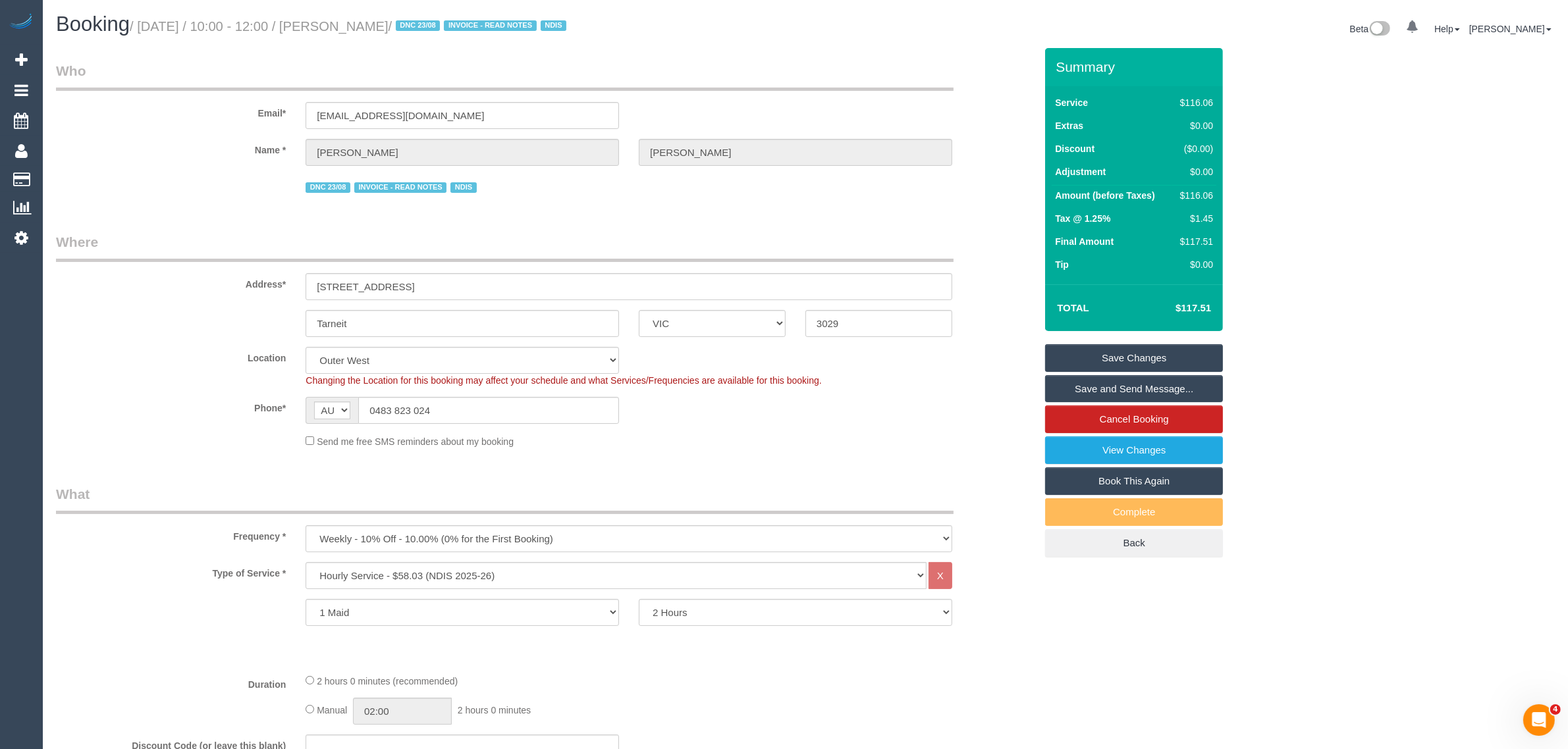
drag, startPoint x: 448, startPoint y: 24, endPoint x: 340, endPoint y: 30, distance: 108.2
click at [340, 30] on small "/ August 30, 2025 / 10:00 - 12:00 / Benjamin Denman / DNC 23/08 INVOICE - READ …" at bounding box center [350, 26] width 441 height 14
copy small "Benjamin Denman"
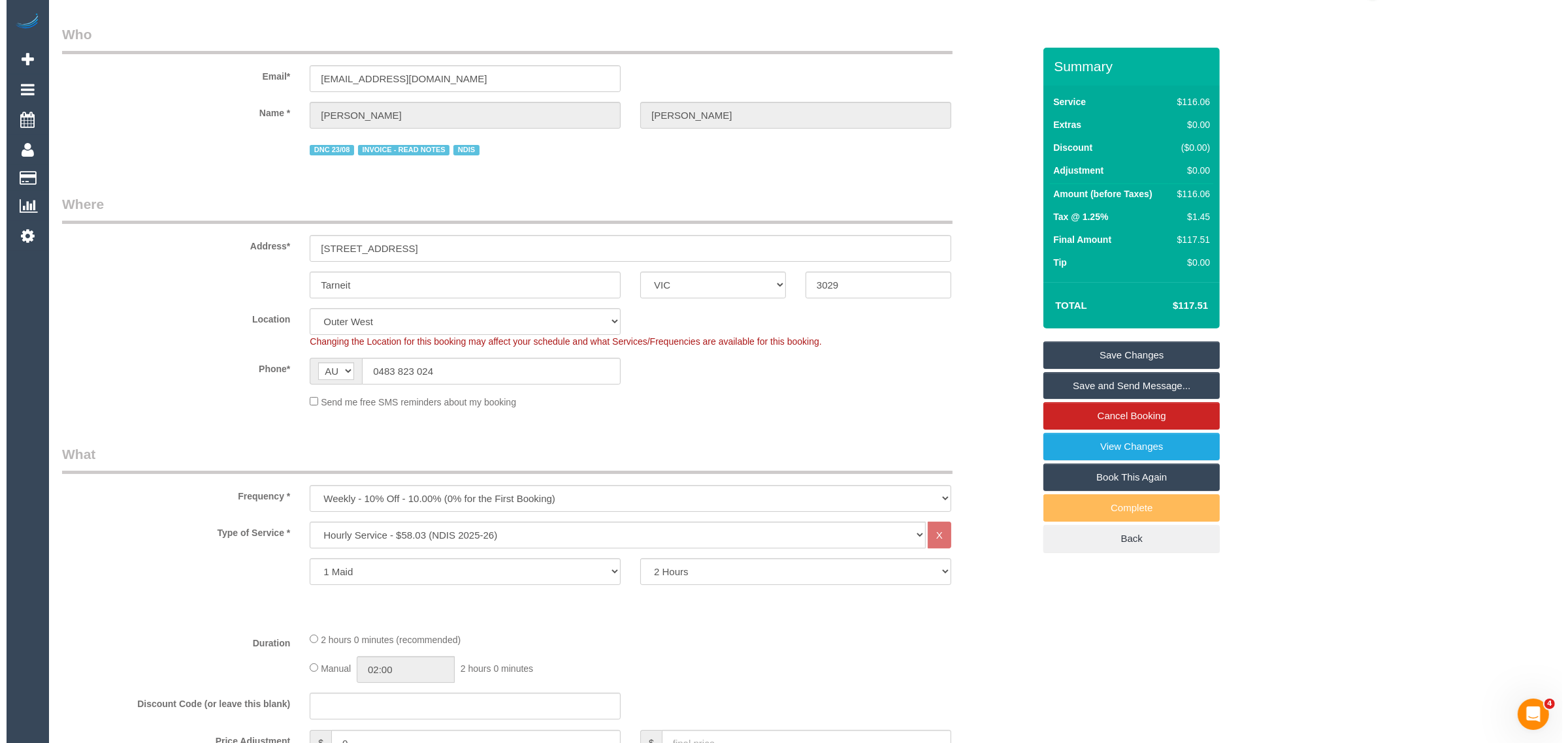
scroll to position [0, 0]
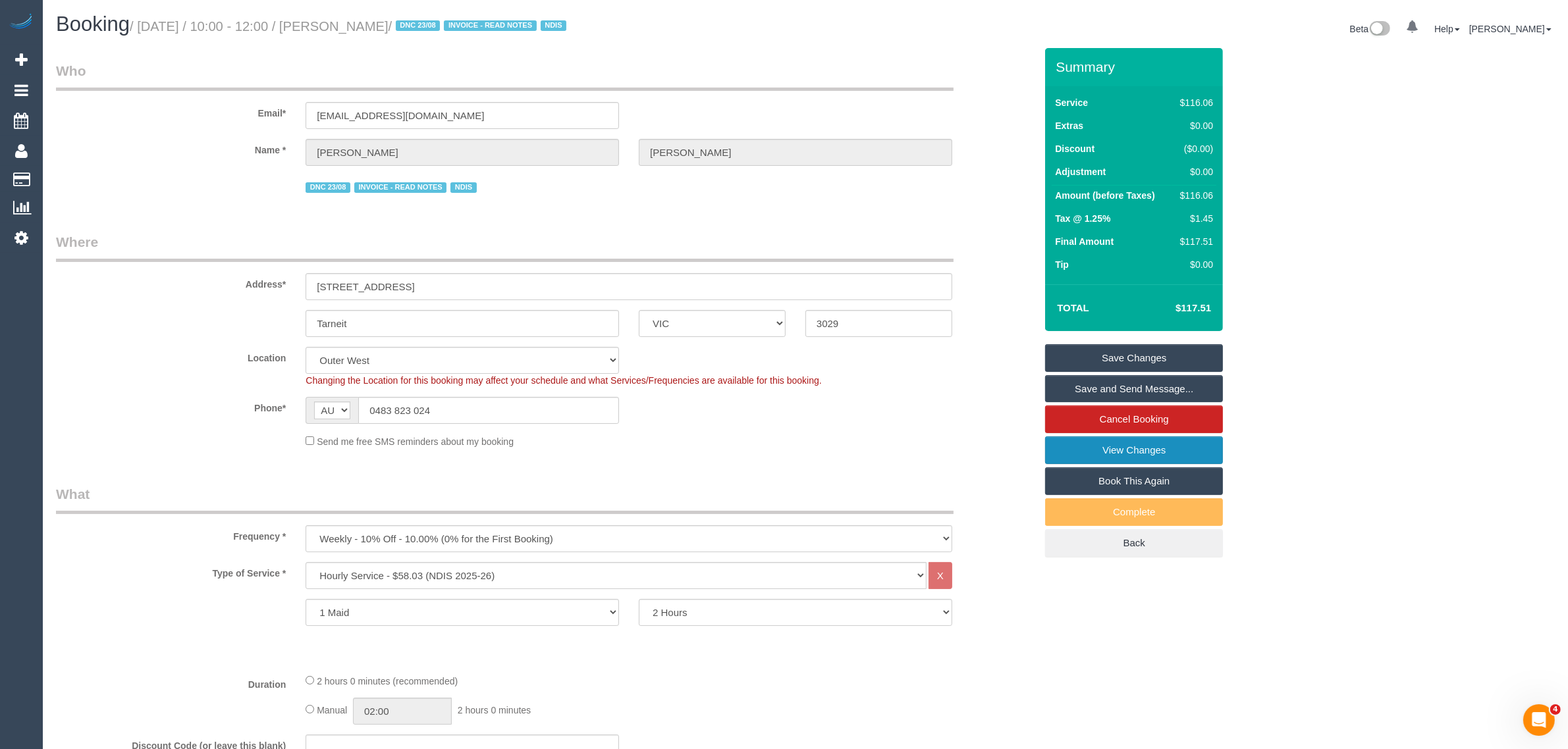
click at [1110, 448] on link "View Changes" at bounding box center [1134, 450] width 178 height 28
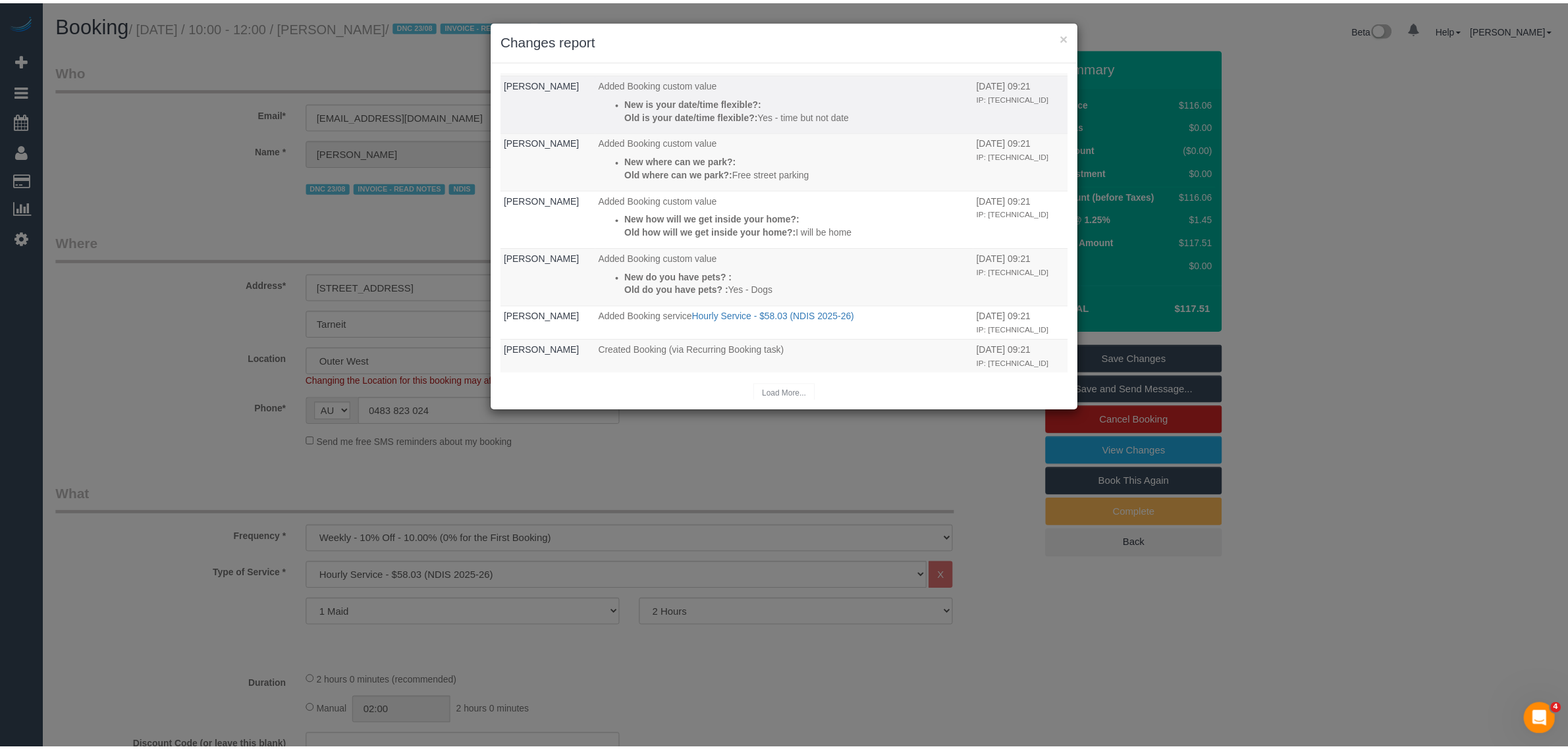
scroll to position [428, 0]
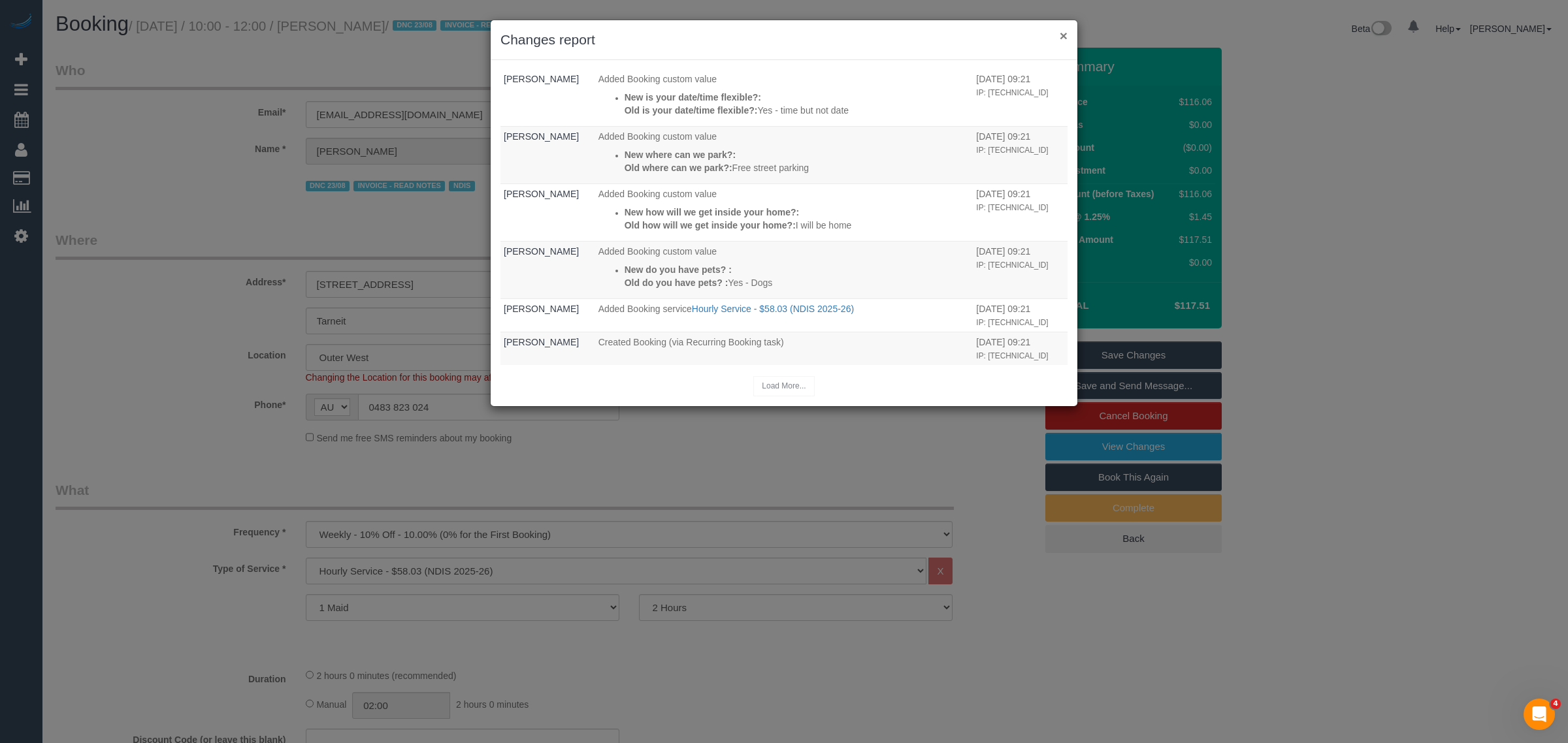
click at [1064, 35] on button "×" at bounding box center [1063, 35] width 8 height 13
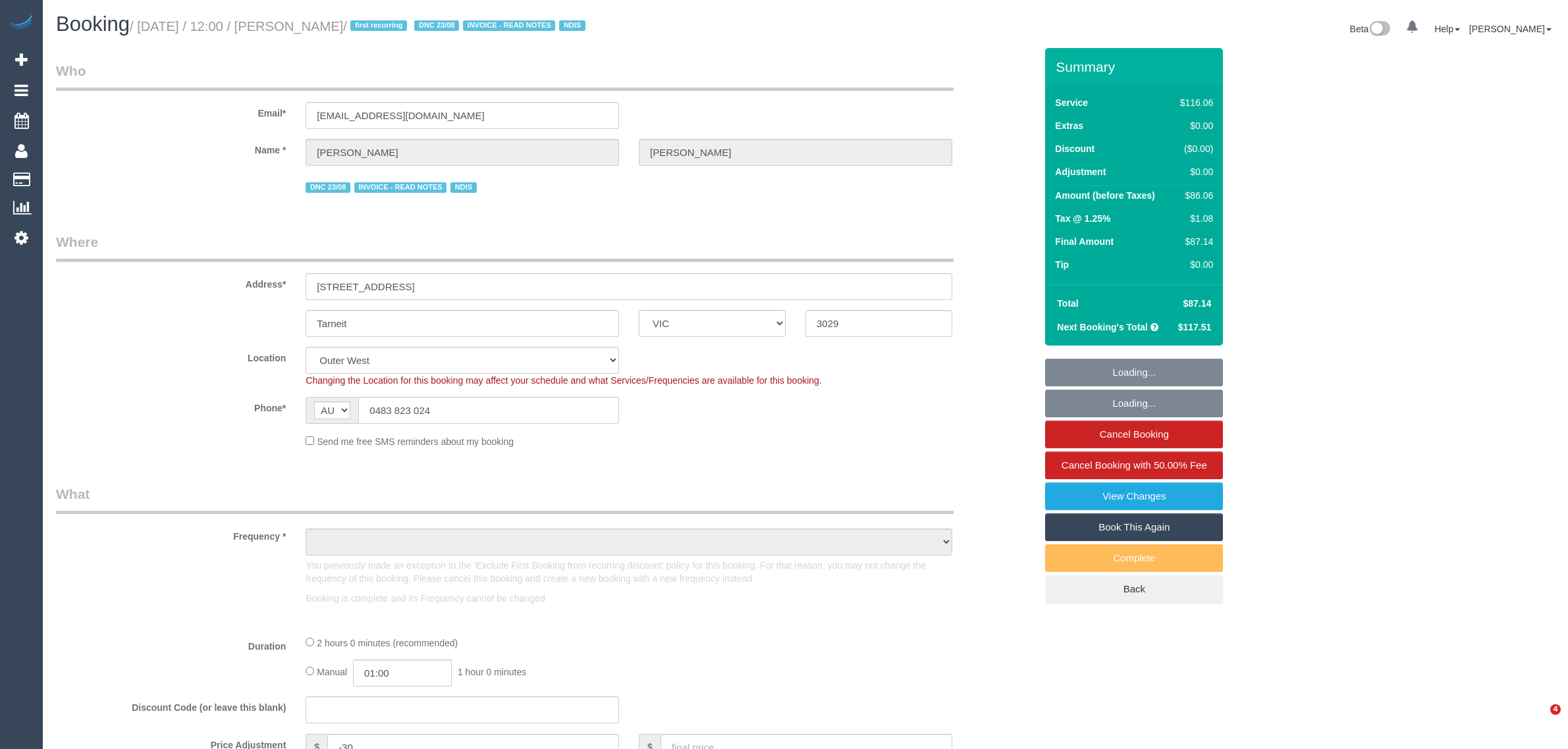
select select "VIC"
select select "string:check"
select select "object:1212"
select select "number:27"
select select "number:14"
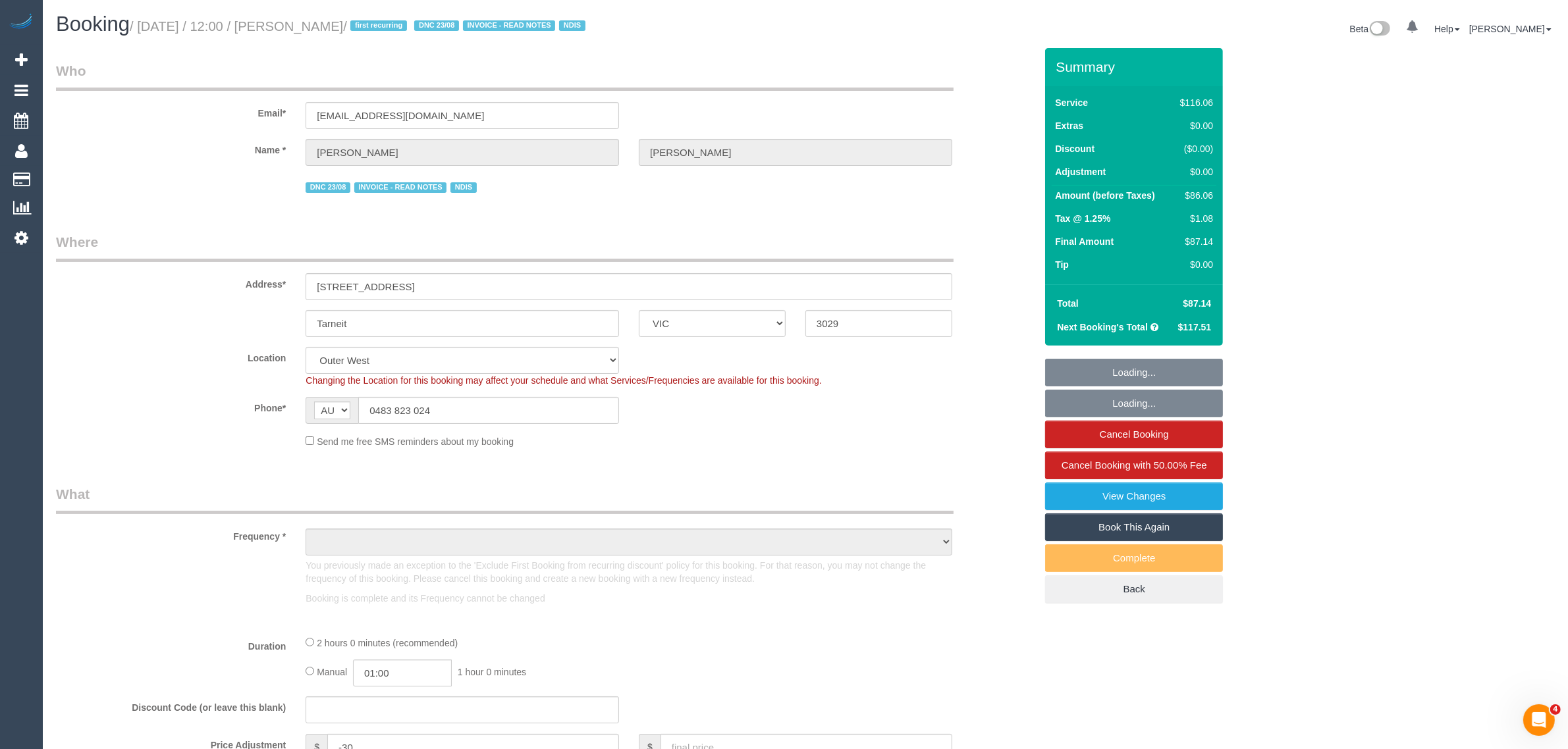
select select "number:19"
select select "number:24"
select select "number:34"
select select "number:12"
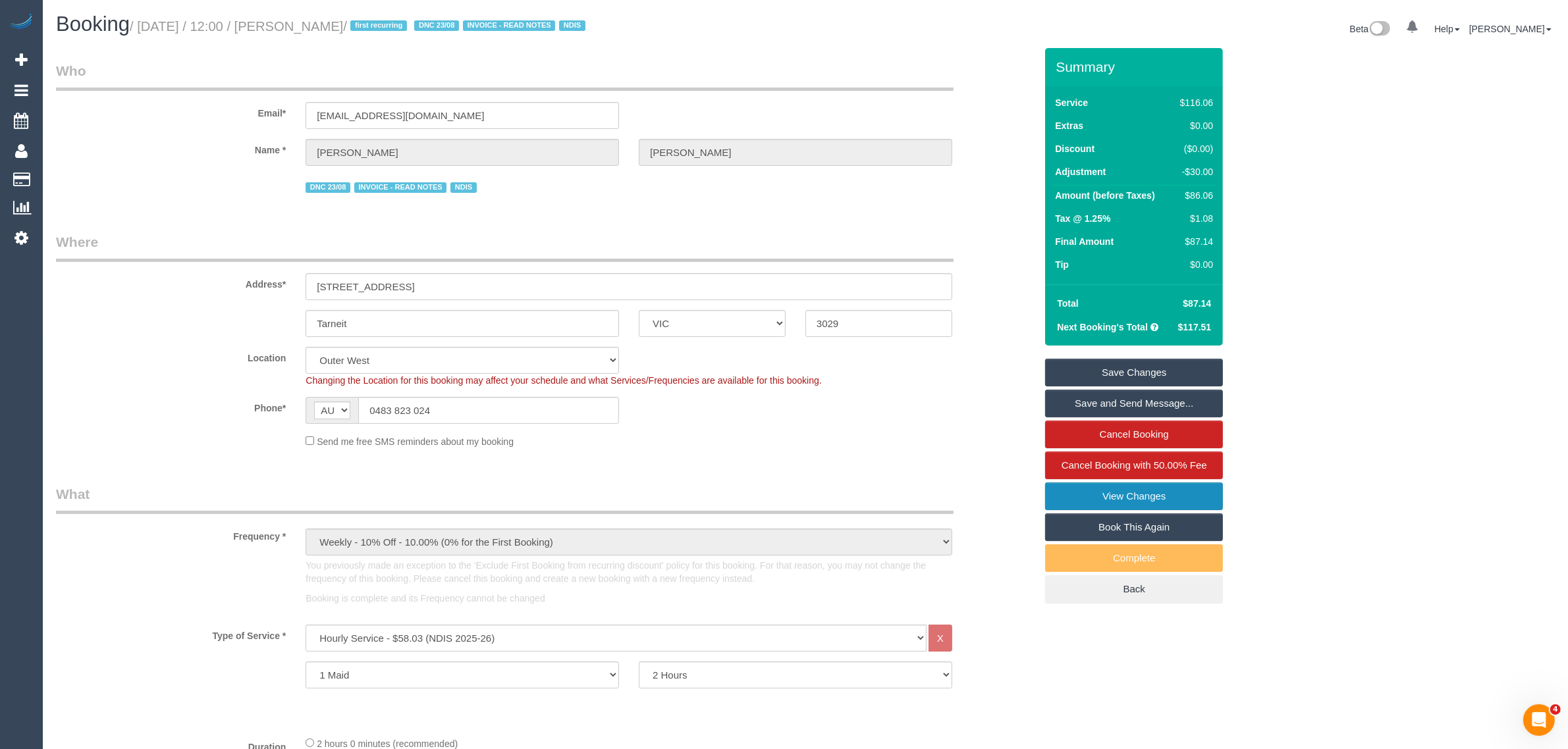
click at [1115, 496] on link "View Changes" at bounding box center [1134, 496] width 178 height 28
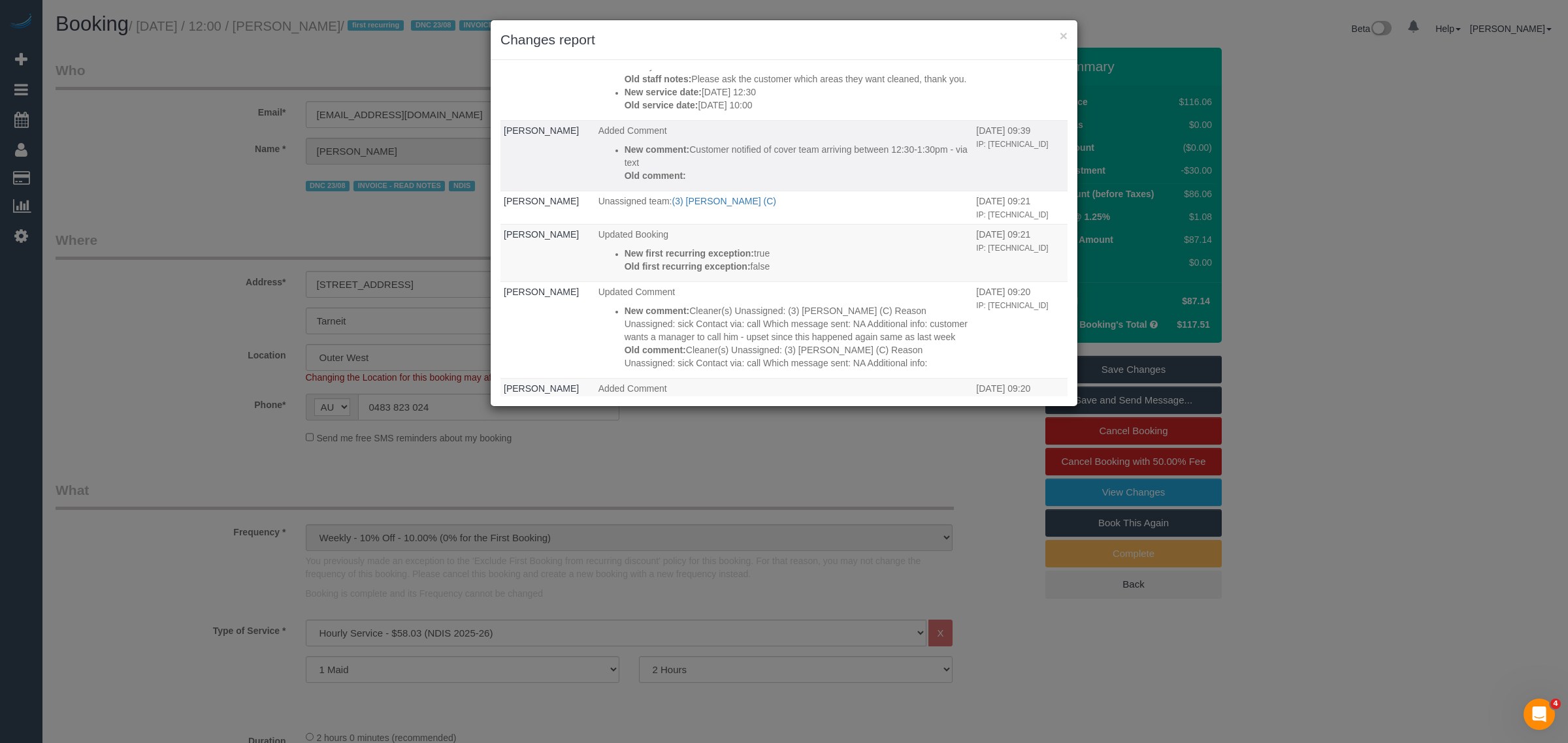
scroll to position [327, 0]
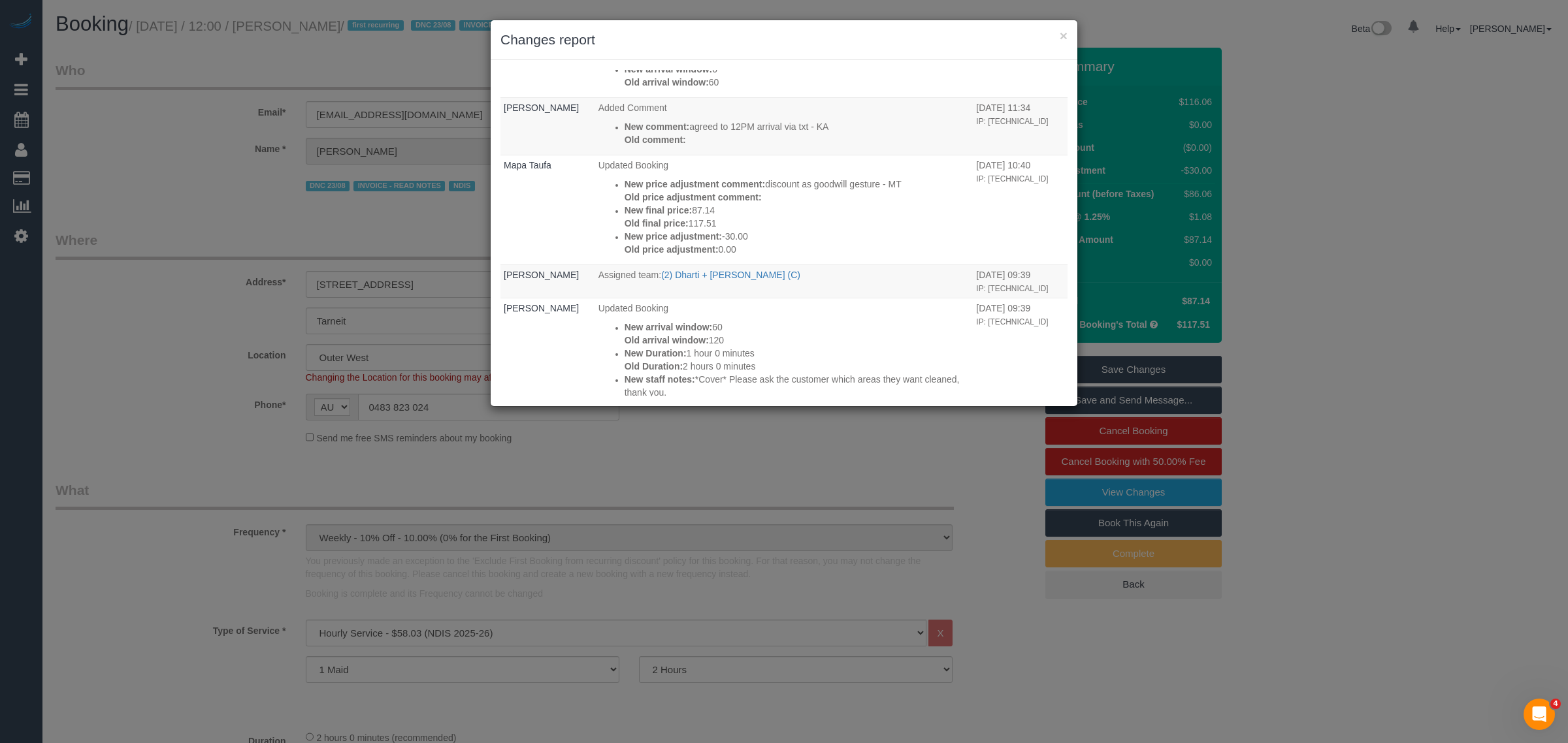
click at [1433, 162] on div "× Changes report Who What When Benjamin Denman Updated Booking New rated at: 24…" at bounding box center [784, 372] width 1568 height 743
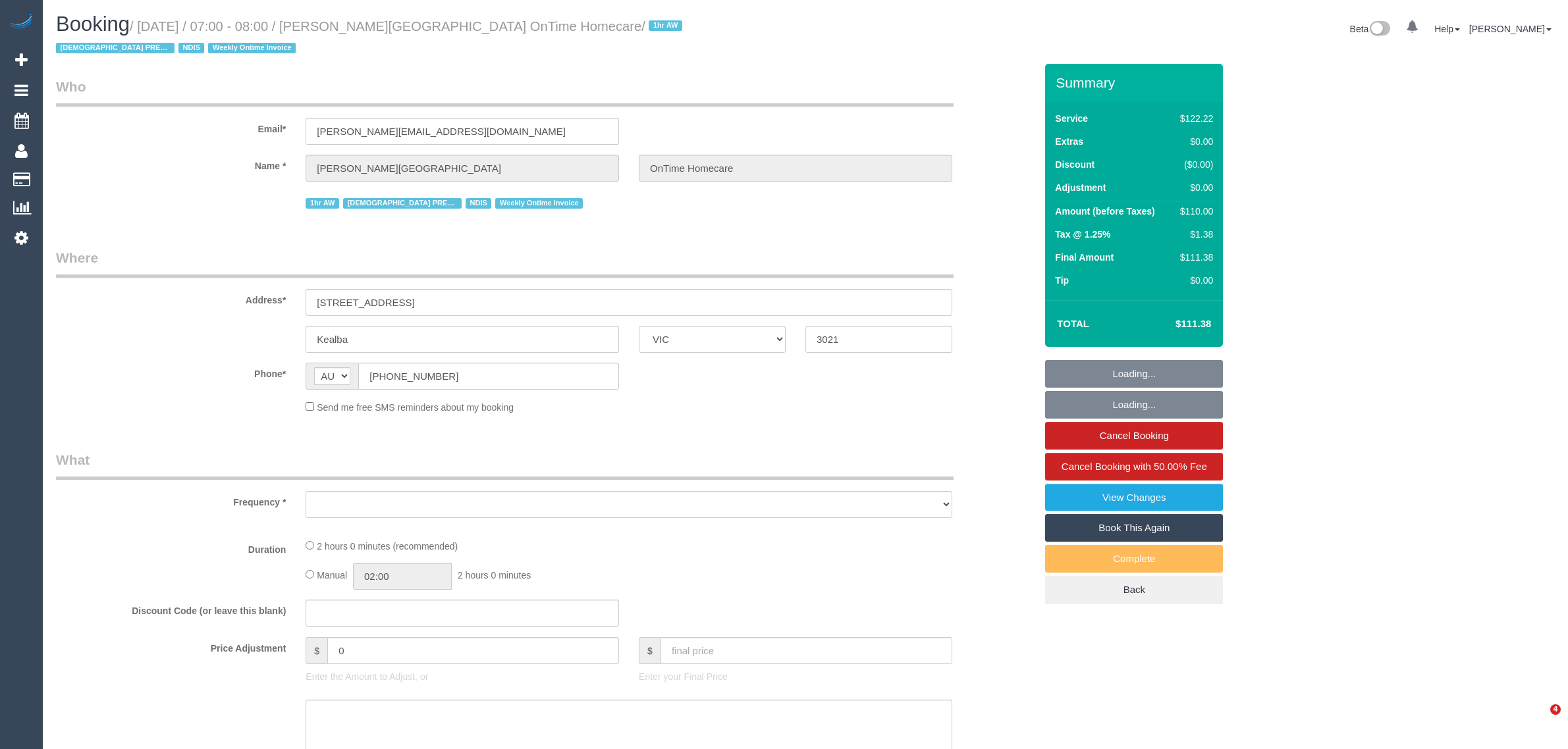
select select "VIC"
select select "number:28"
select select "number:14"
select select "number:19"
select select "number:25"
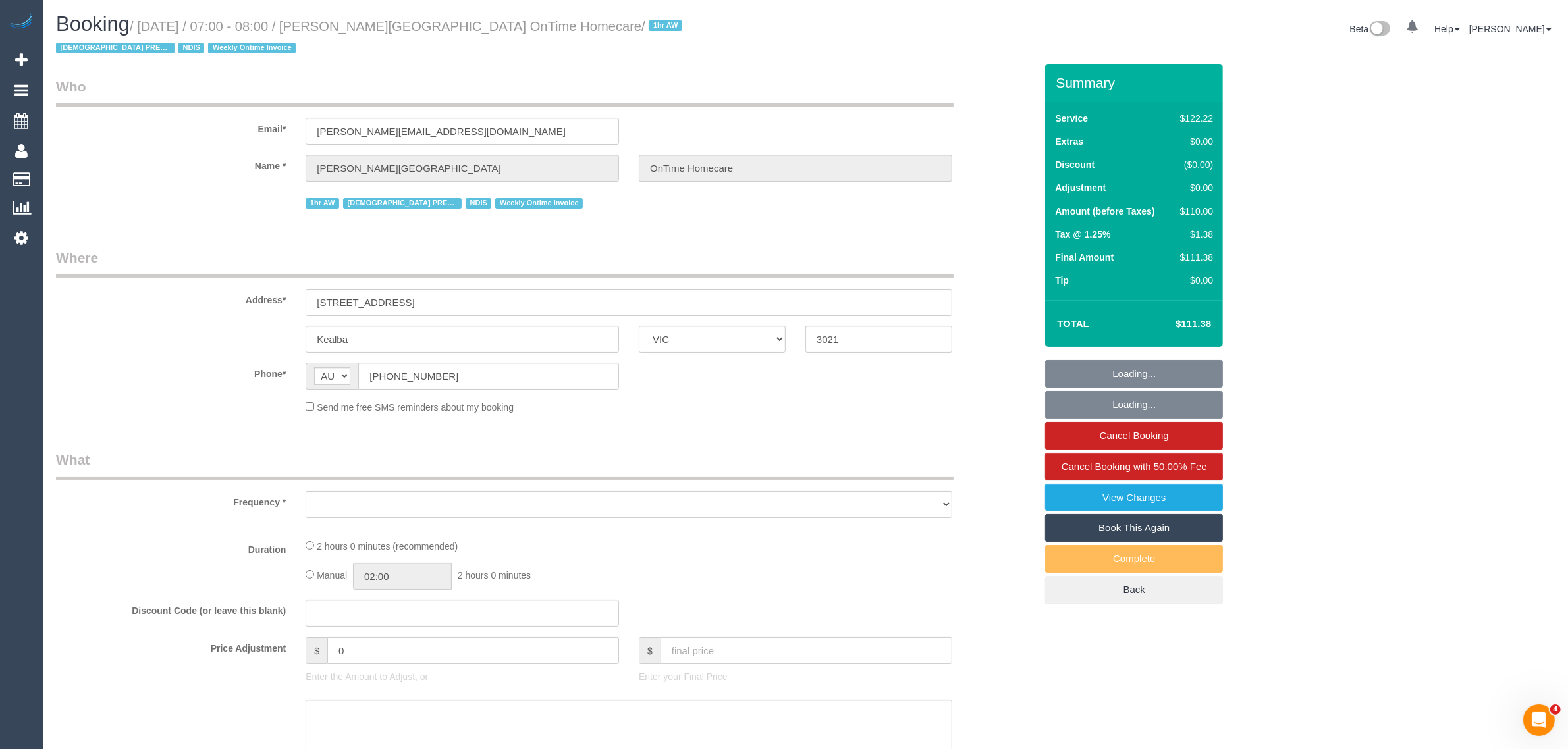
select select "number:35"
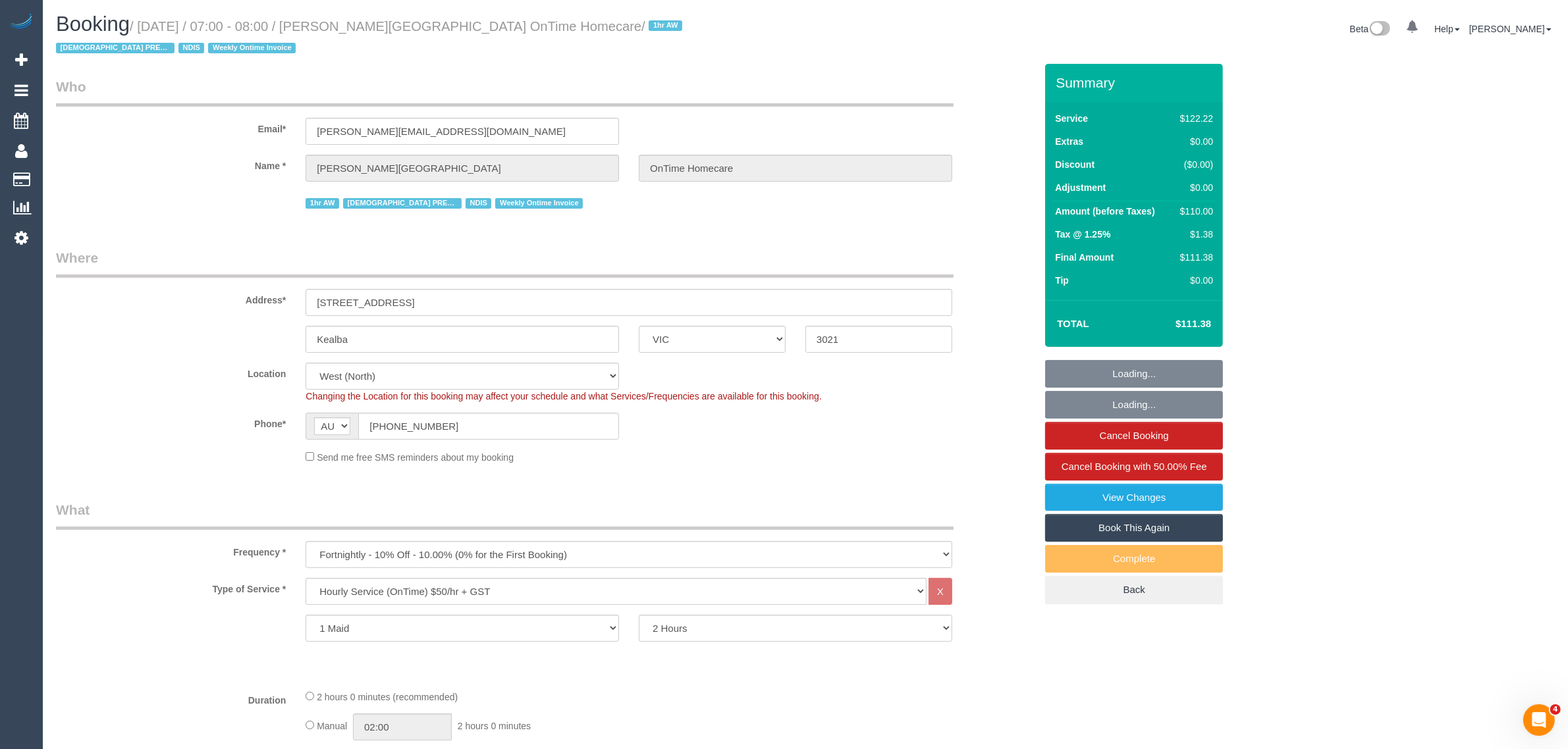
select select "object:1301"
click at [476, 428] on input "[PHONE_NUMBER]" at bounding box center [489, 426] width 261 height 27
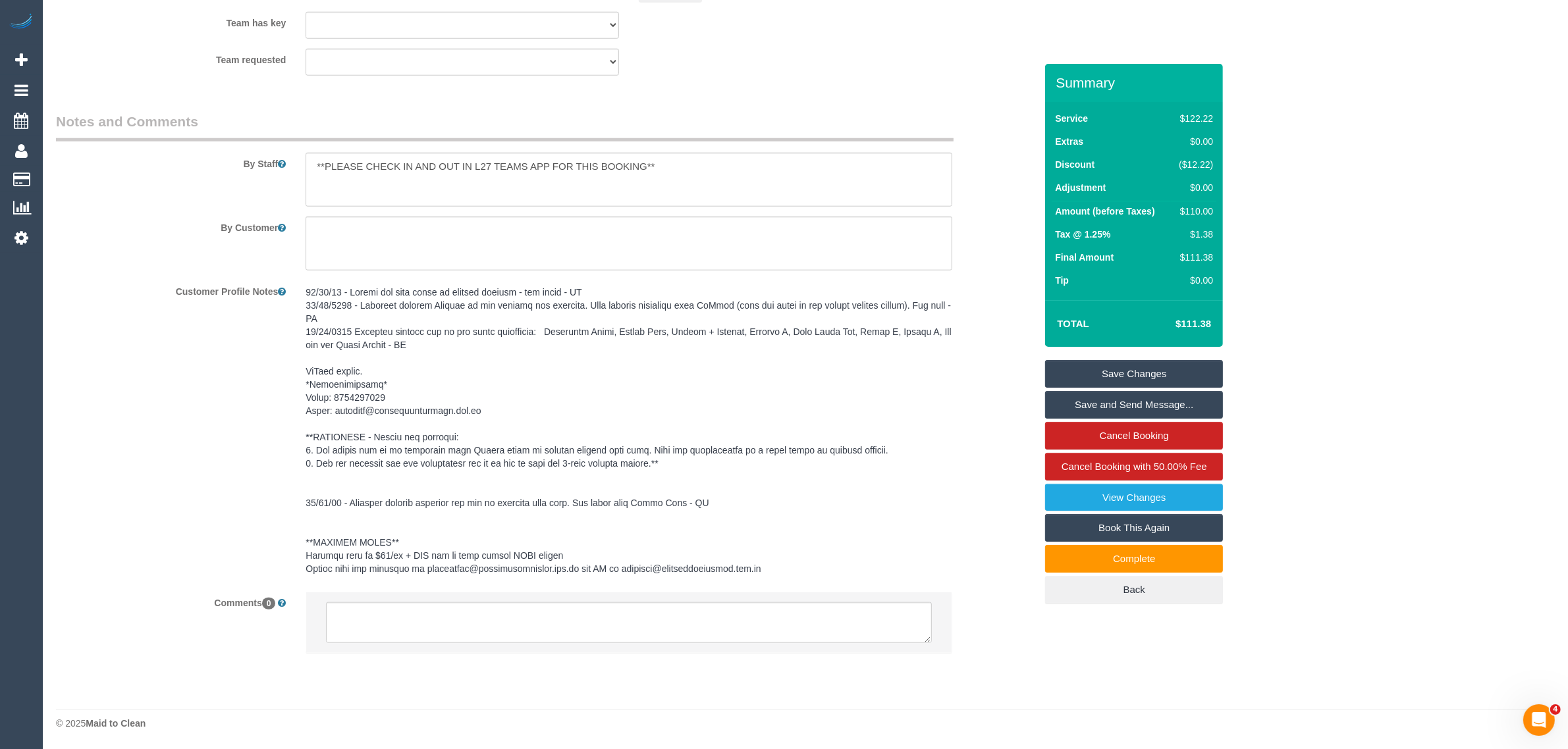
scroll to position [1706, 0]
click at [715, 606] on textarea at bounding box center [629, 622] width 606 height 41
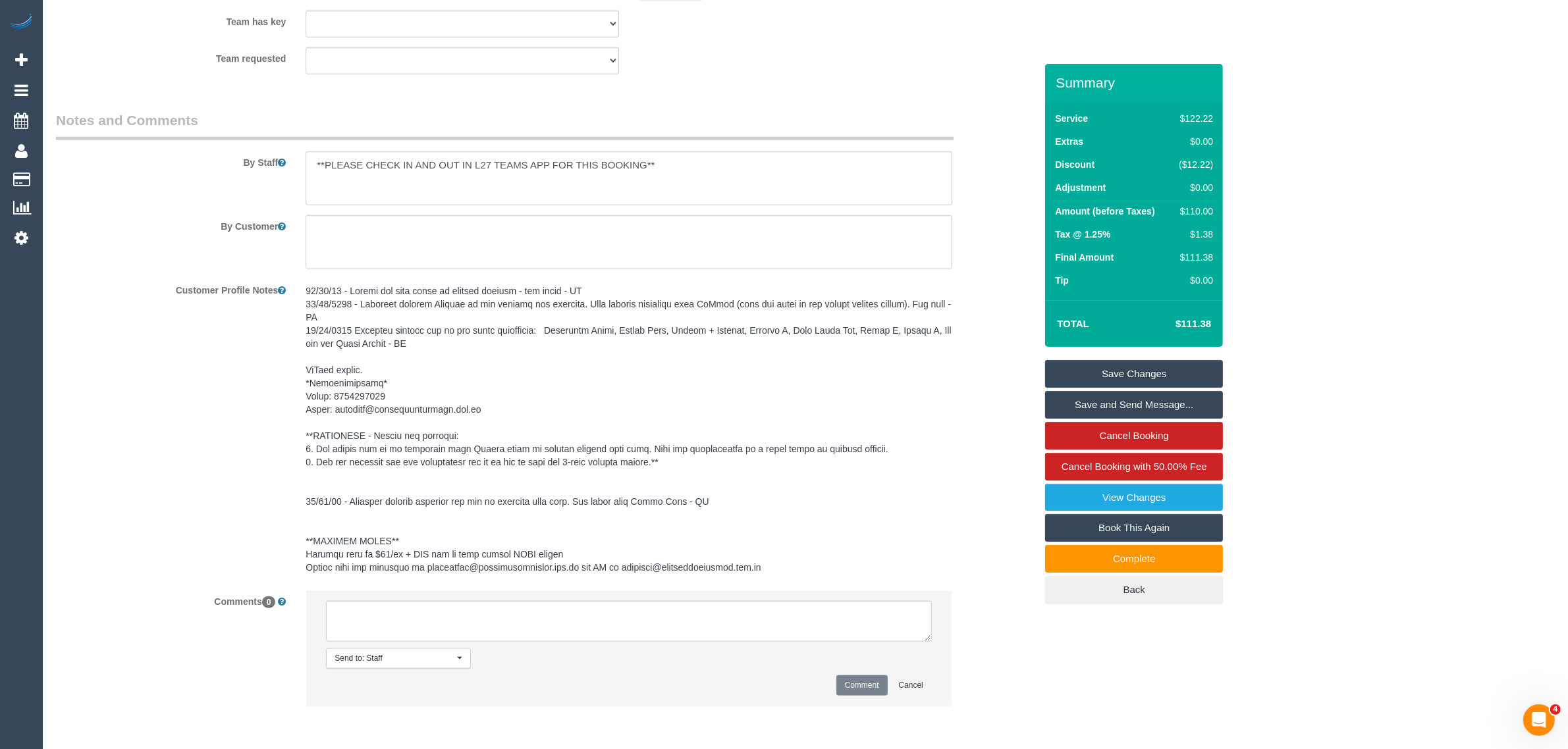
click at [276, 465] on div "Customer Profile Notes" at bounding box center [545, 430] width 999 height 301
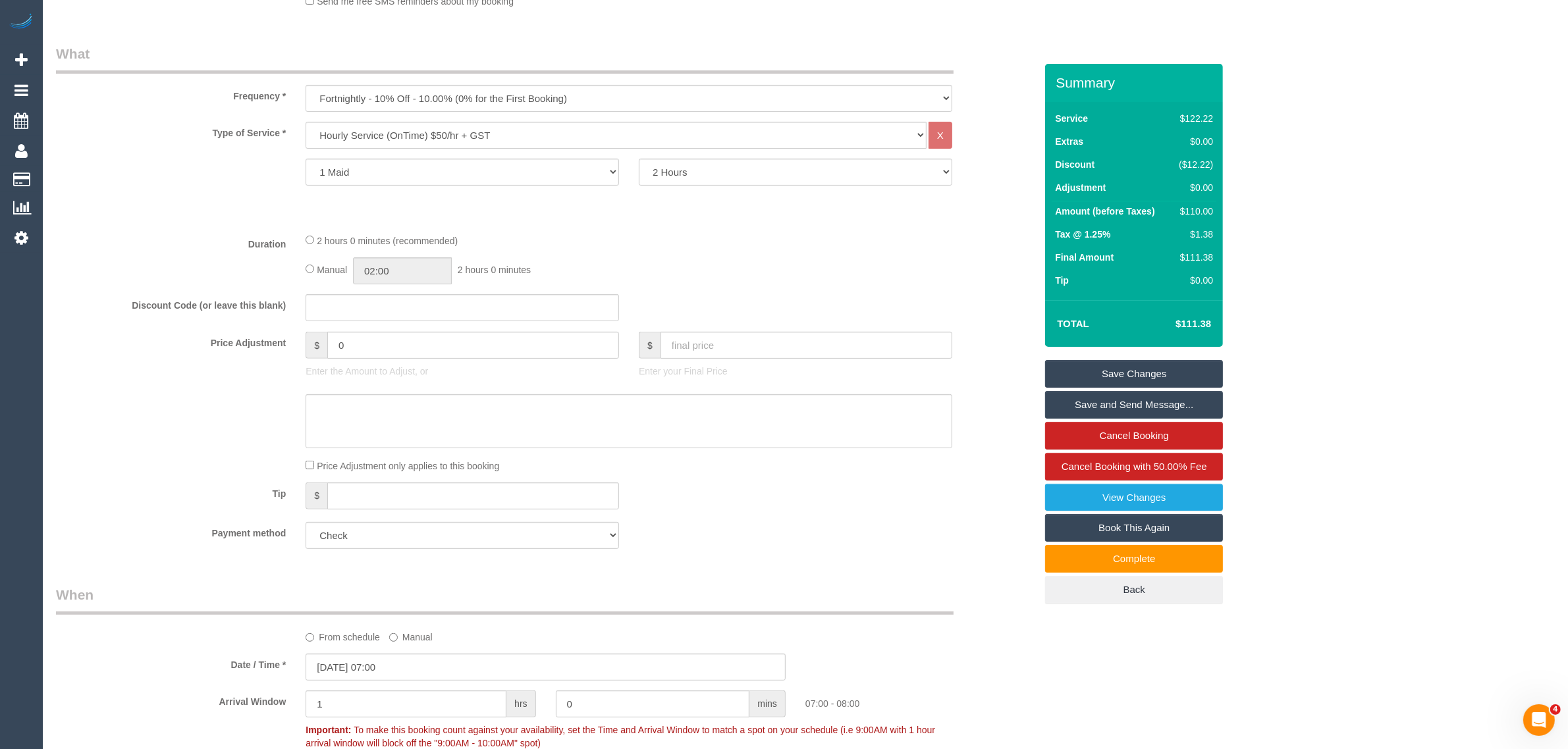
scroll to position [0, 0]
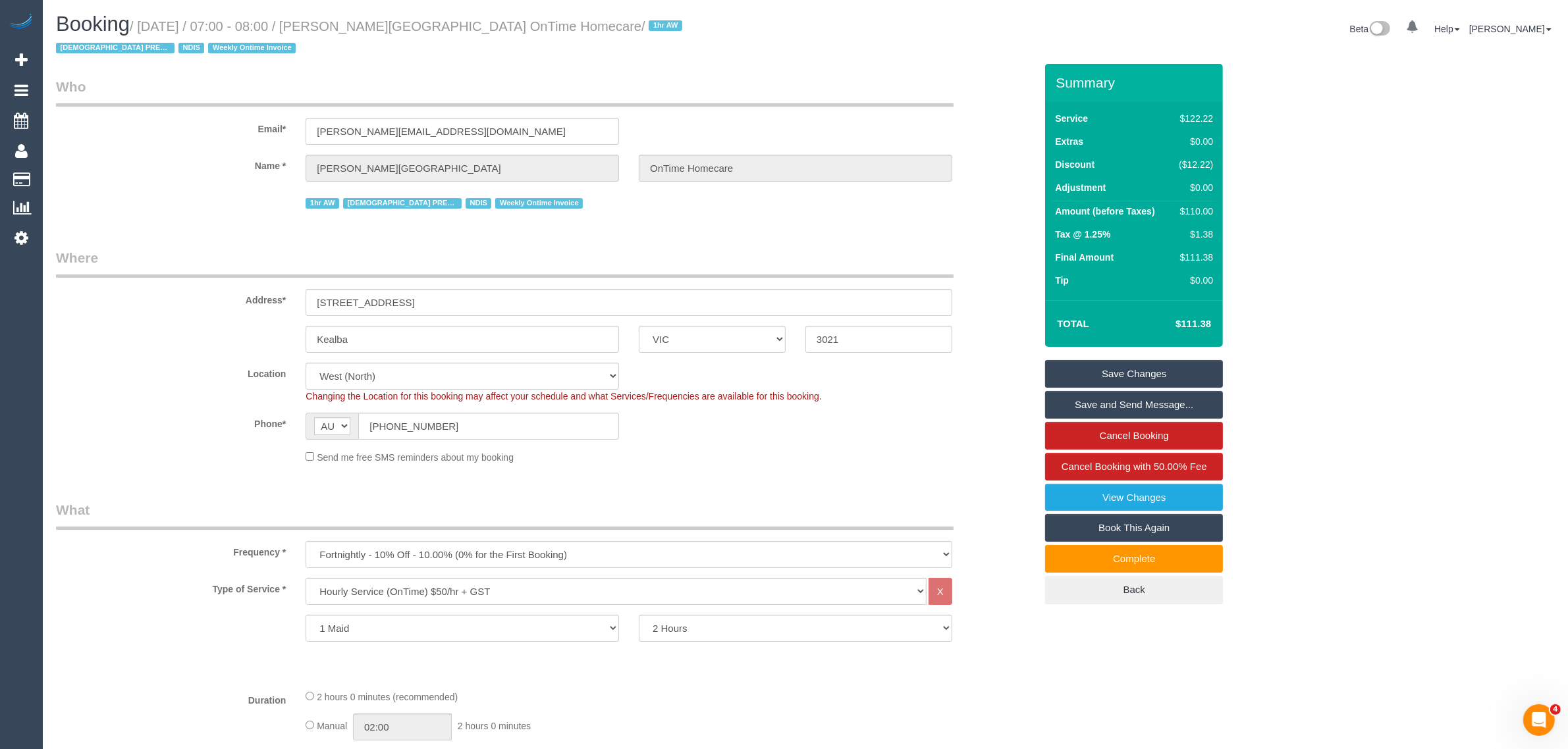
click at [1018, 660] on div "Type of Service * Hourly Service - $70/h Hourly Service - $65/h Hourly Service …" at bounding box center [545, 628] width 979 height 101
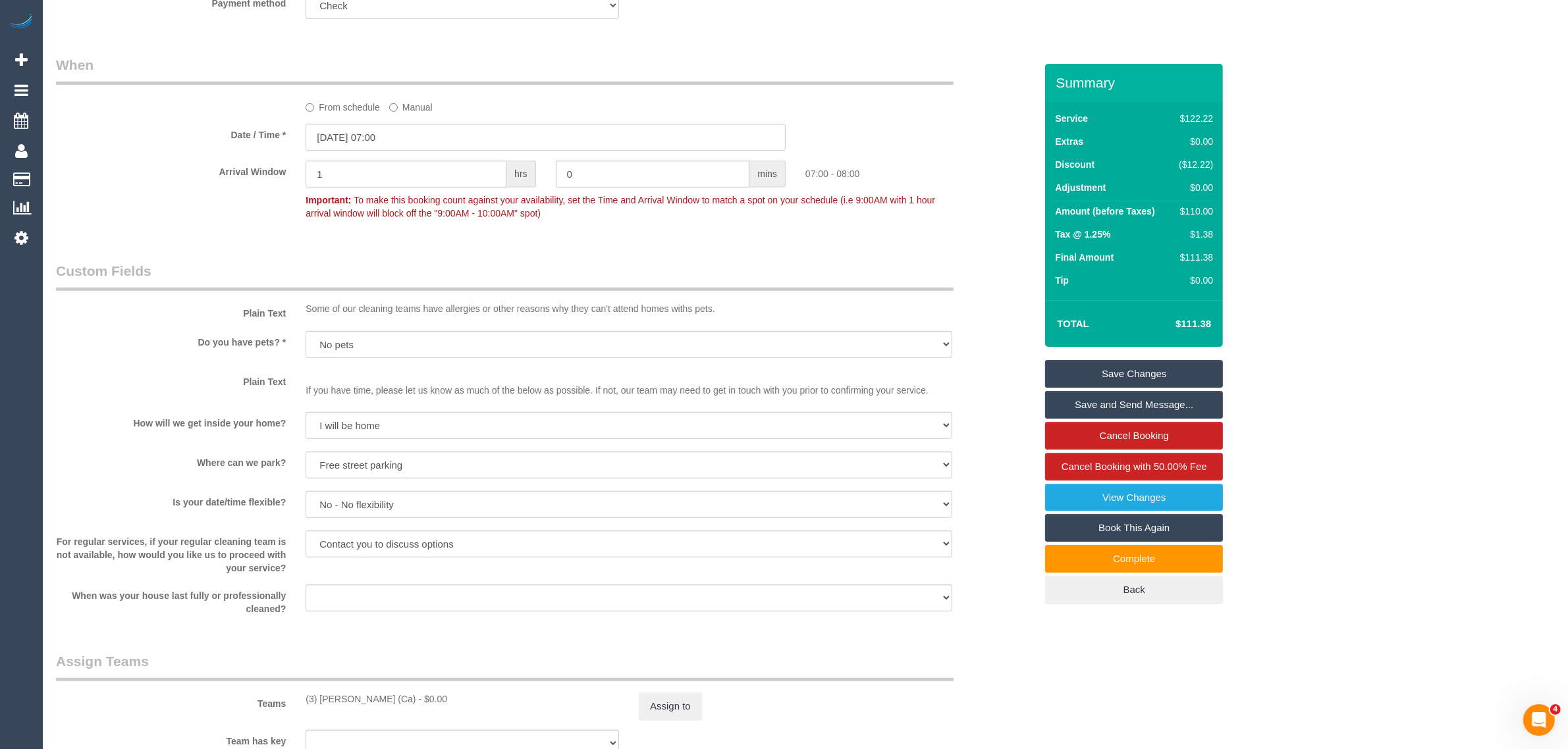
scroll to position [987, 0]
click at [521, 258] on div "Who Email* [PERSON_NAME][EMAIL_ADDRESS][DOMAIN_NAME] Name * [PERSON_NAME][GEOGR…" at bounding box center [545, 275] width 999 height 2397
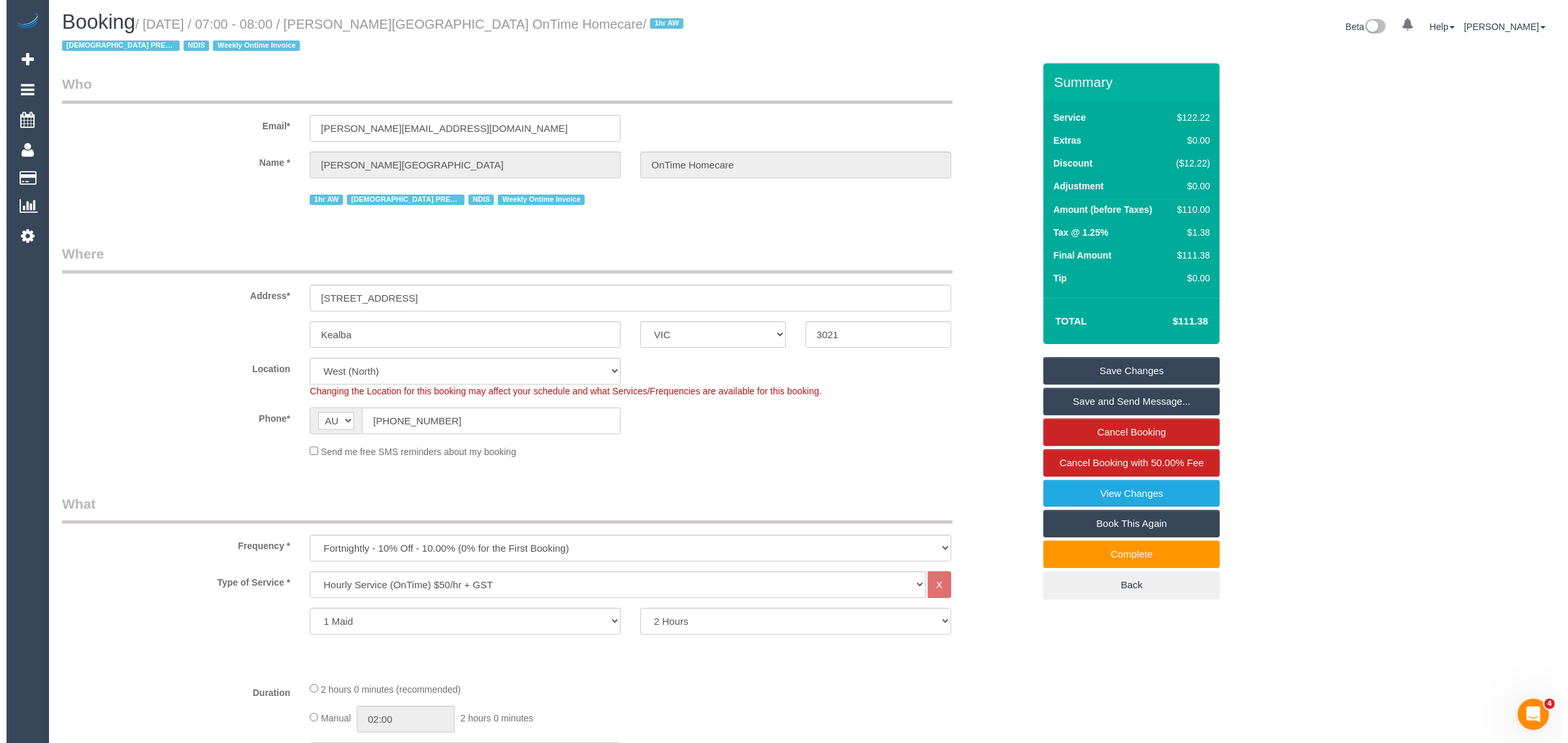
scroll to position [0, 0]
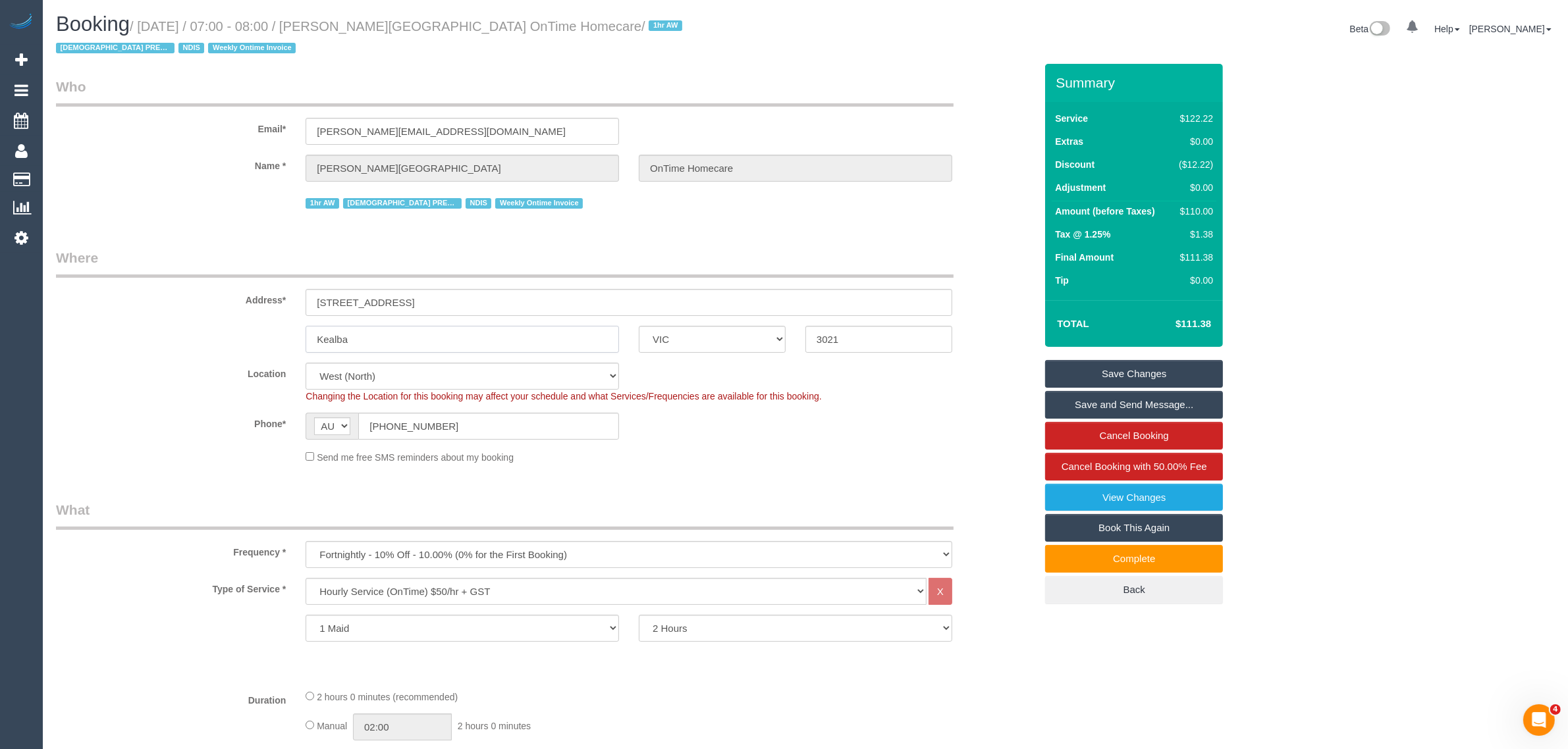
click at [440, 349] on input "Kealba" at bounding box center [463, 339] width 314 height 27
click at [1116, 463] on span "Cancel Booking with 50.00% Fee" at bounding box center [1134, 466] width 145 height 11
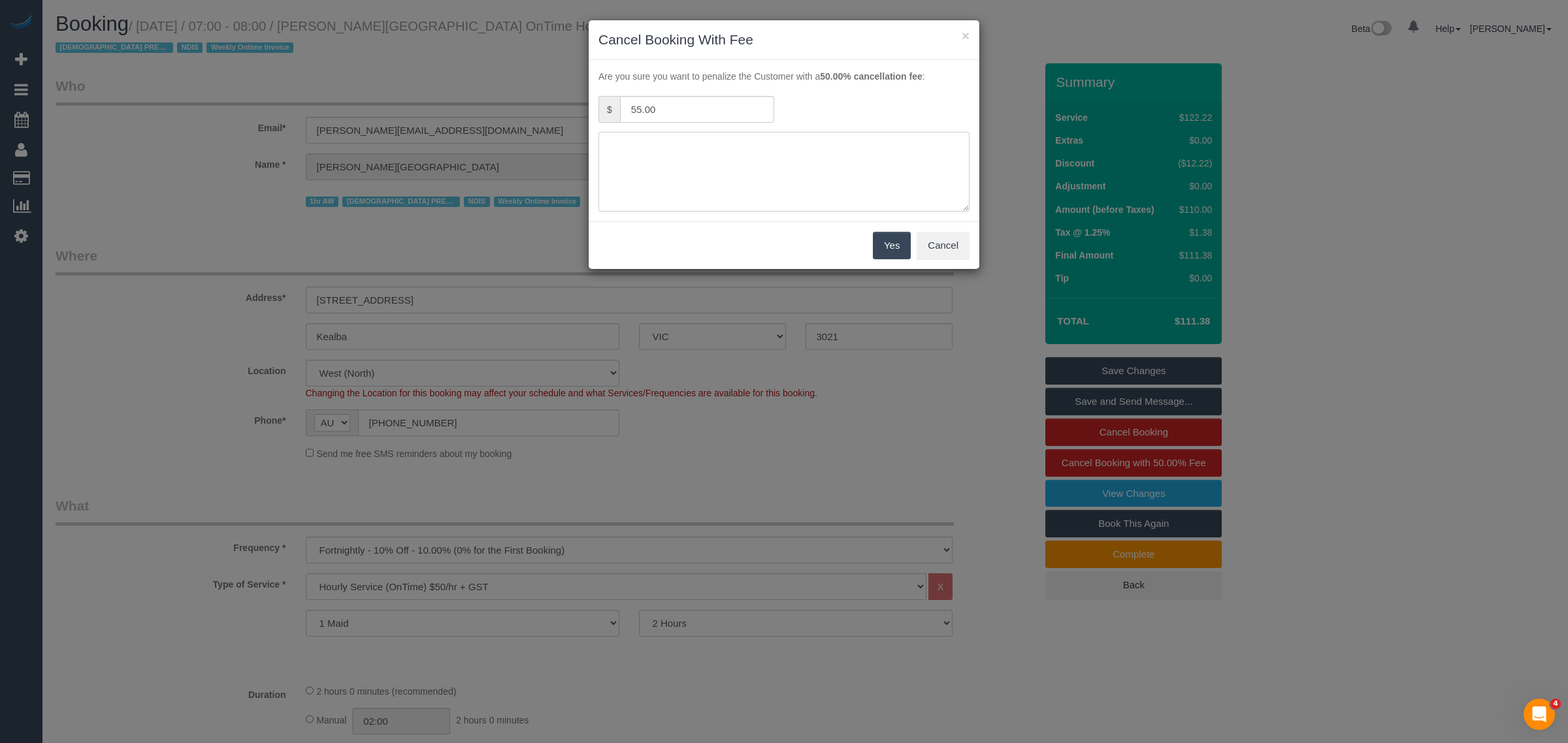
click at [732, 161] on textarea at bounding box center [784, 172] width 371 height 80
type textarea "C"
type textarea "No access customer is at the hospital - KA"
click at [894, 255] on button "Yes" at bounding box center [891, 245] width 38 height 28
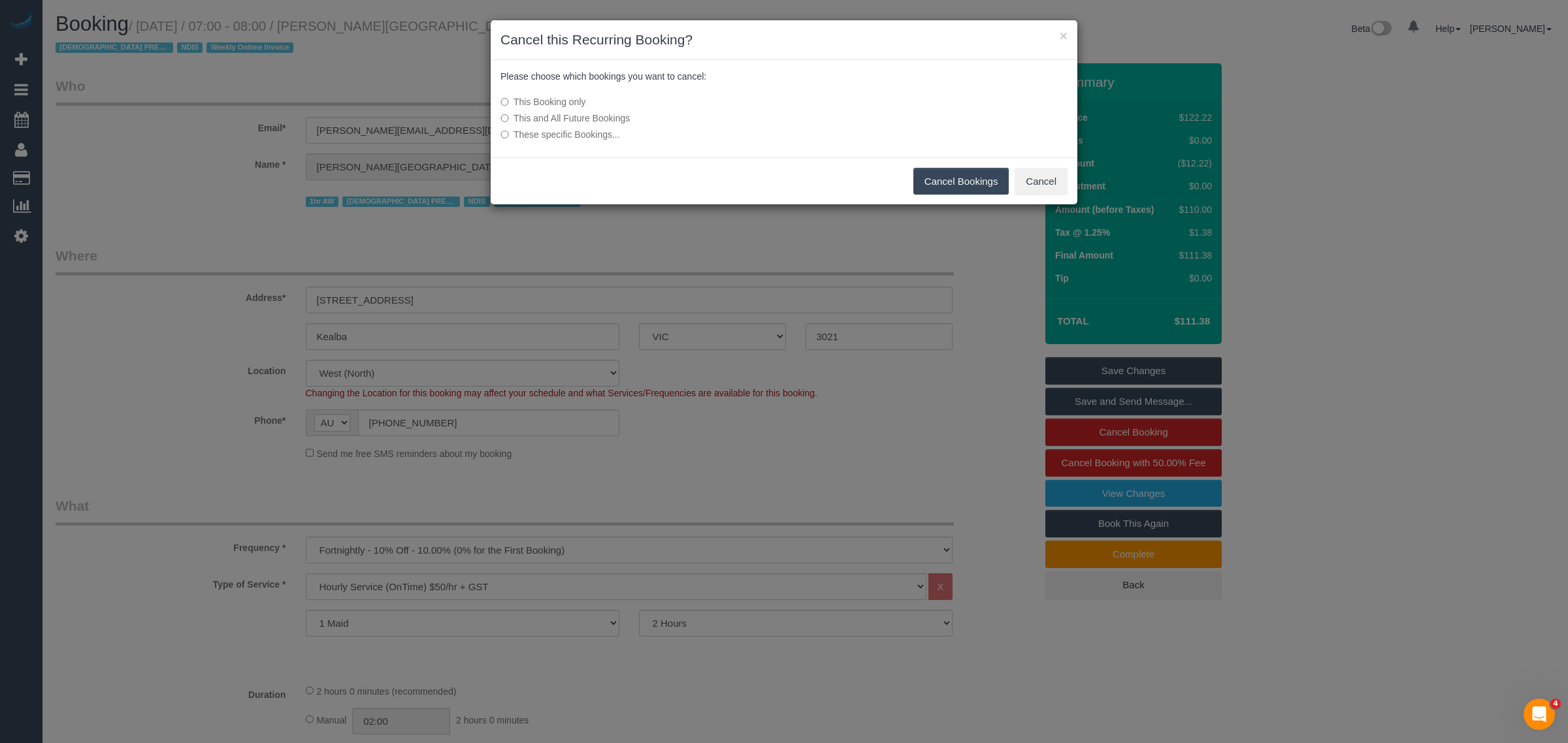
click at [949, 182] on button "Cancel Bookings" at bounding box center [961, 181] width 96 height 28
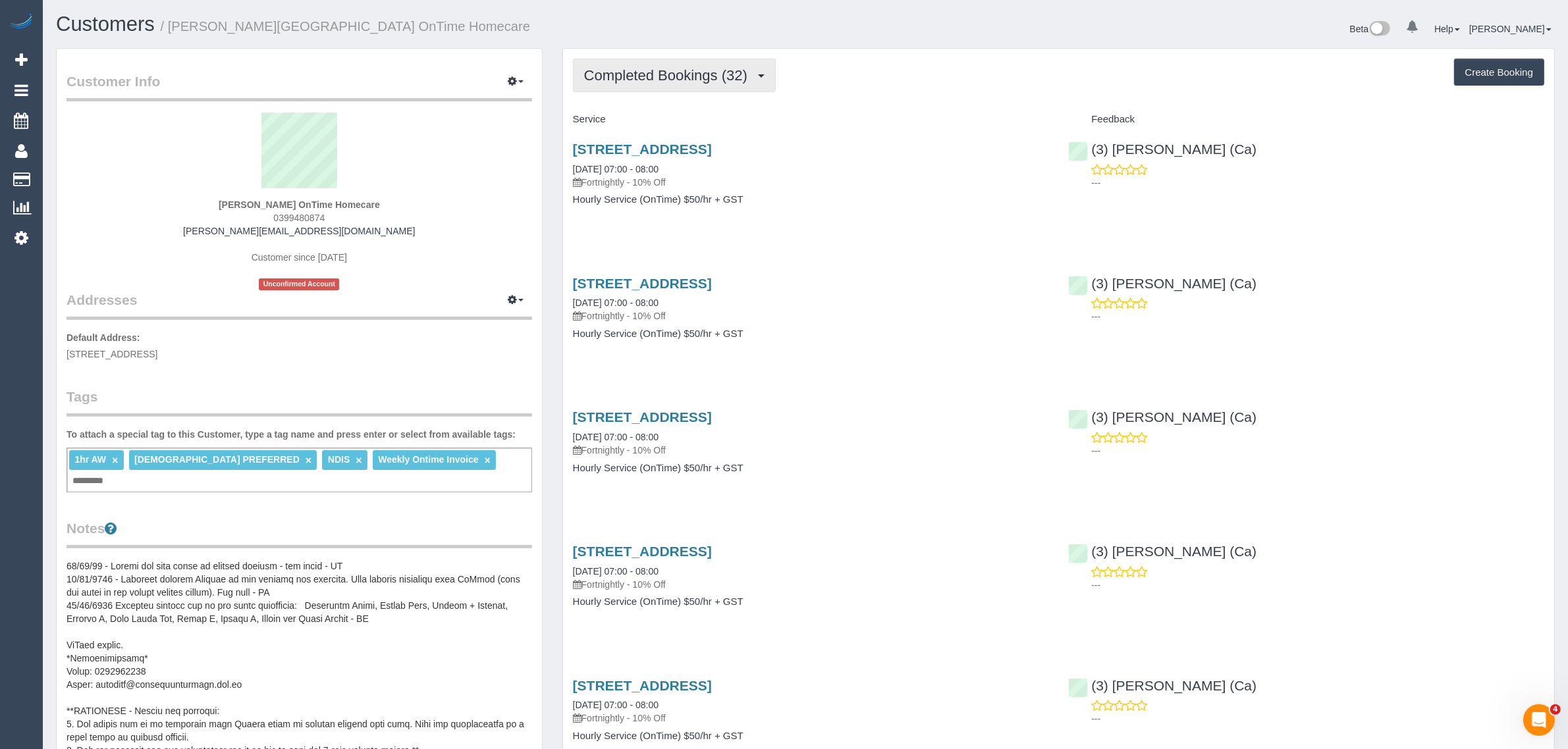
click at [690, 76] on span "Completed Bookings (32)" at bounding box center [668, 75] width 170 height 16
click at [668, 120] on link "Upcoming Bookings (11)" at bounding box center [645, 123] width 143 height 17
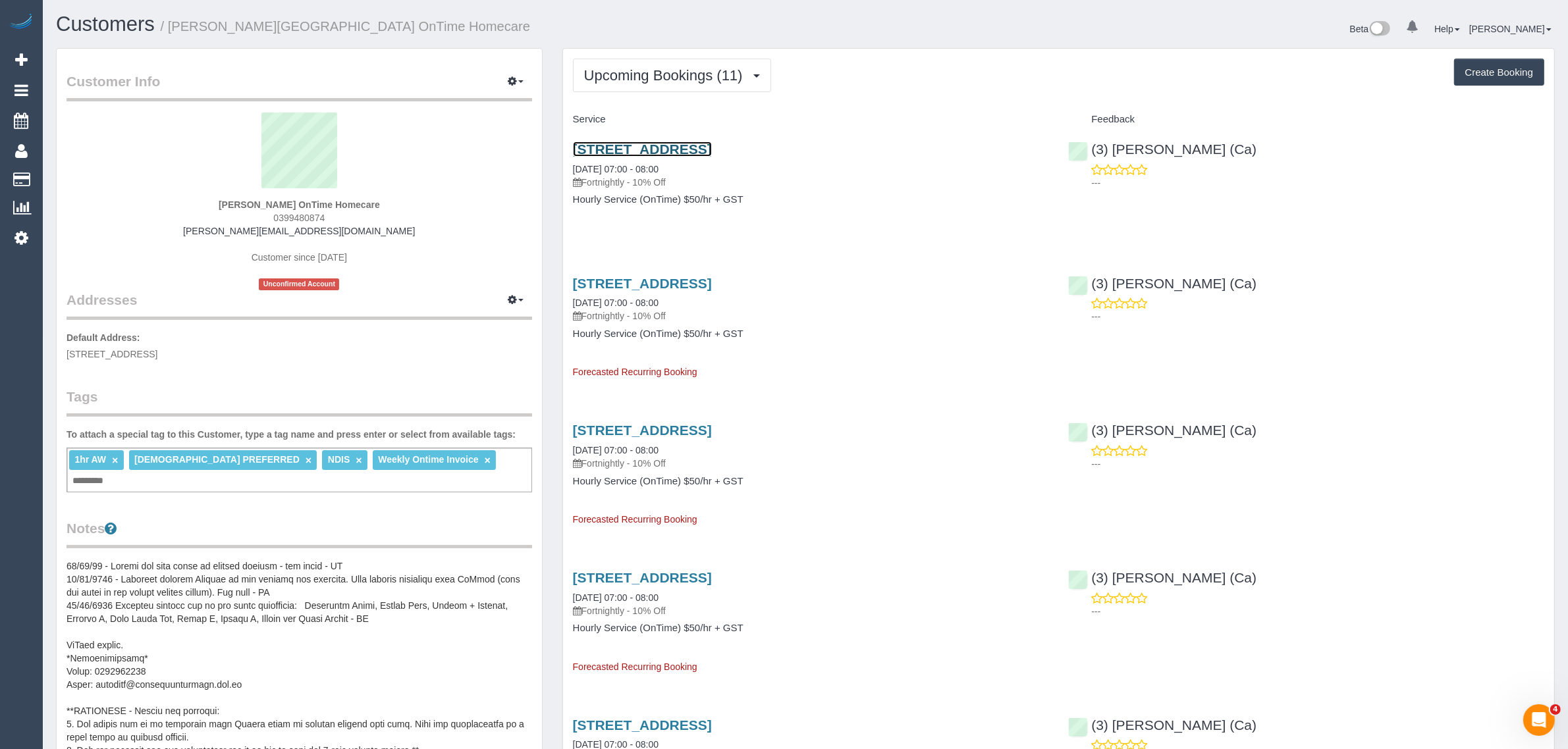
click at [653, 143] on link "100 Driscolls Road, Kealba, VIC 3021" at bounding box center [643, 149] width 139 height 15
click at [625, 77] on span "Upcoming Bookings (11)" at bounding box center [666, 75] width 165 height 16
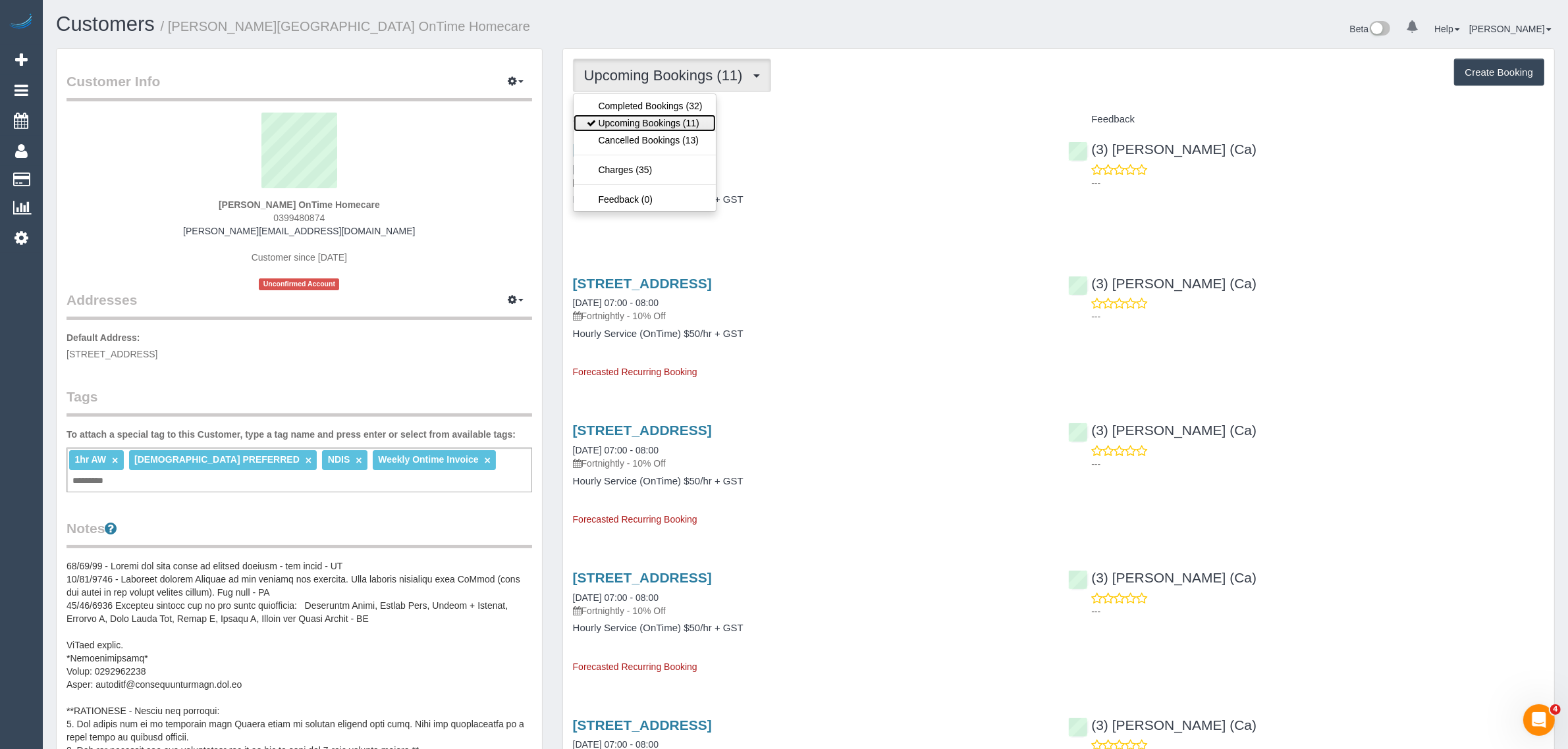
click at [626, 123] on link "Upcoming Bookings (11)" at bounding box center [645, 123] width 143 height 17
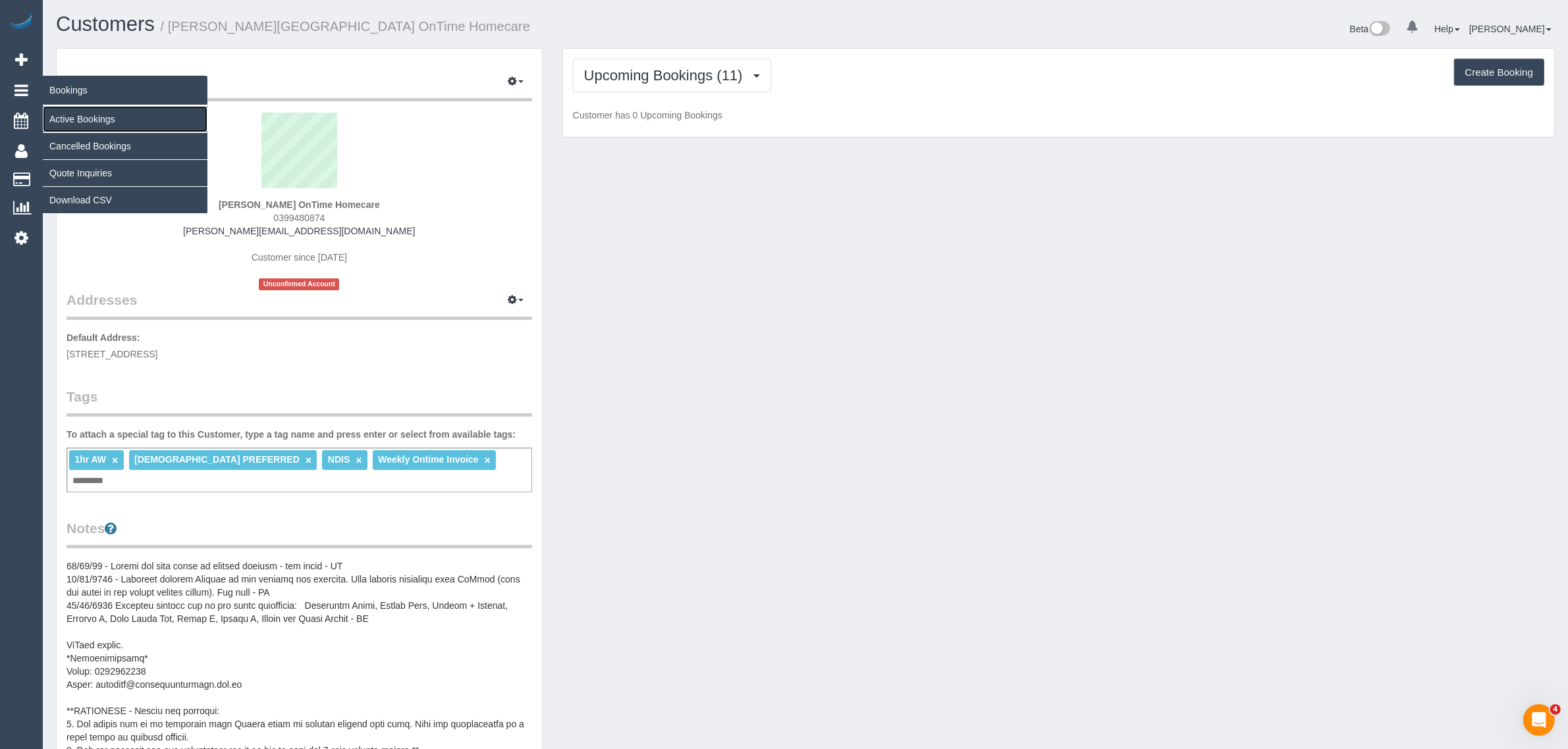
click at [86, 117] on link "Active Bookings" at bounding box center [125, 119] width 165 height 26
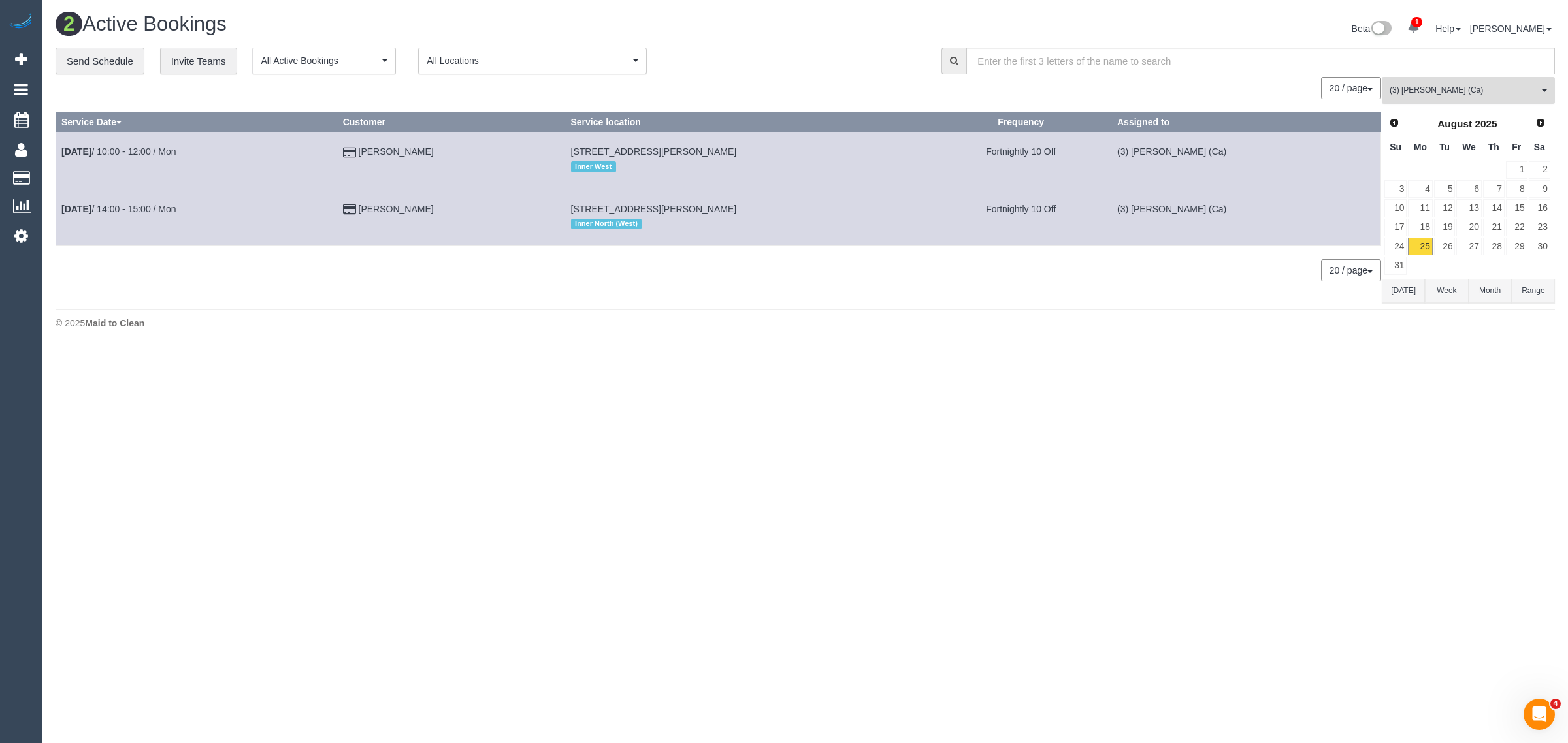
click at [1468, 99] on button "(3) Jenith Khadgi (Ca) All Teams" at bounding box center [1468, 90] width 173 height 27
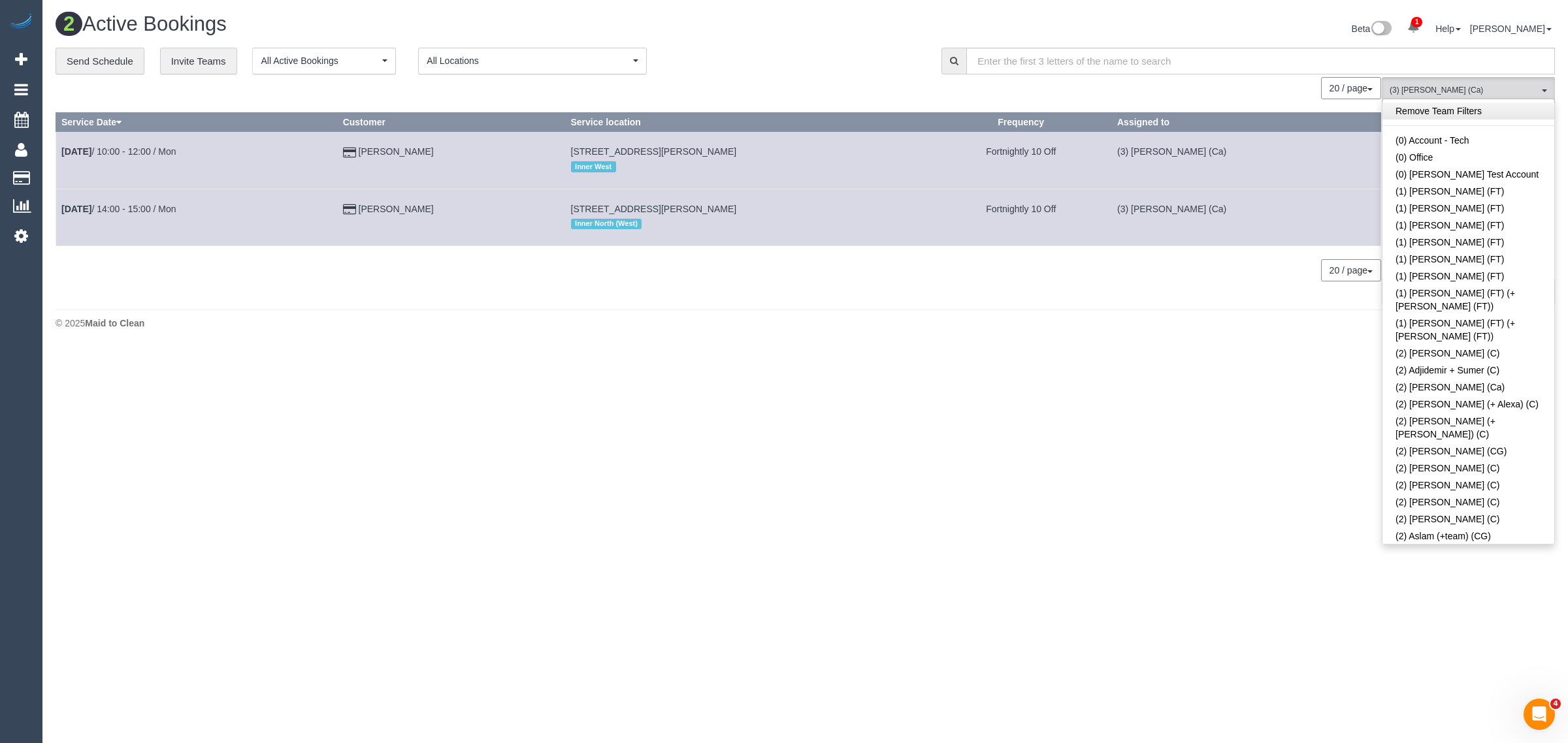
click at [1504, 114] on link "Remove Team Filters" at bounding box center [1468, 111] width 172 height 17
click at [832, 62] on div "**********" at bounding box center [488, 61] width 866 height 28
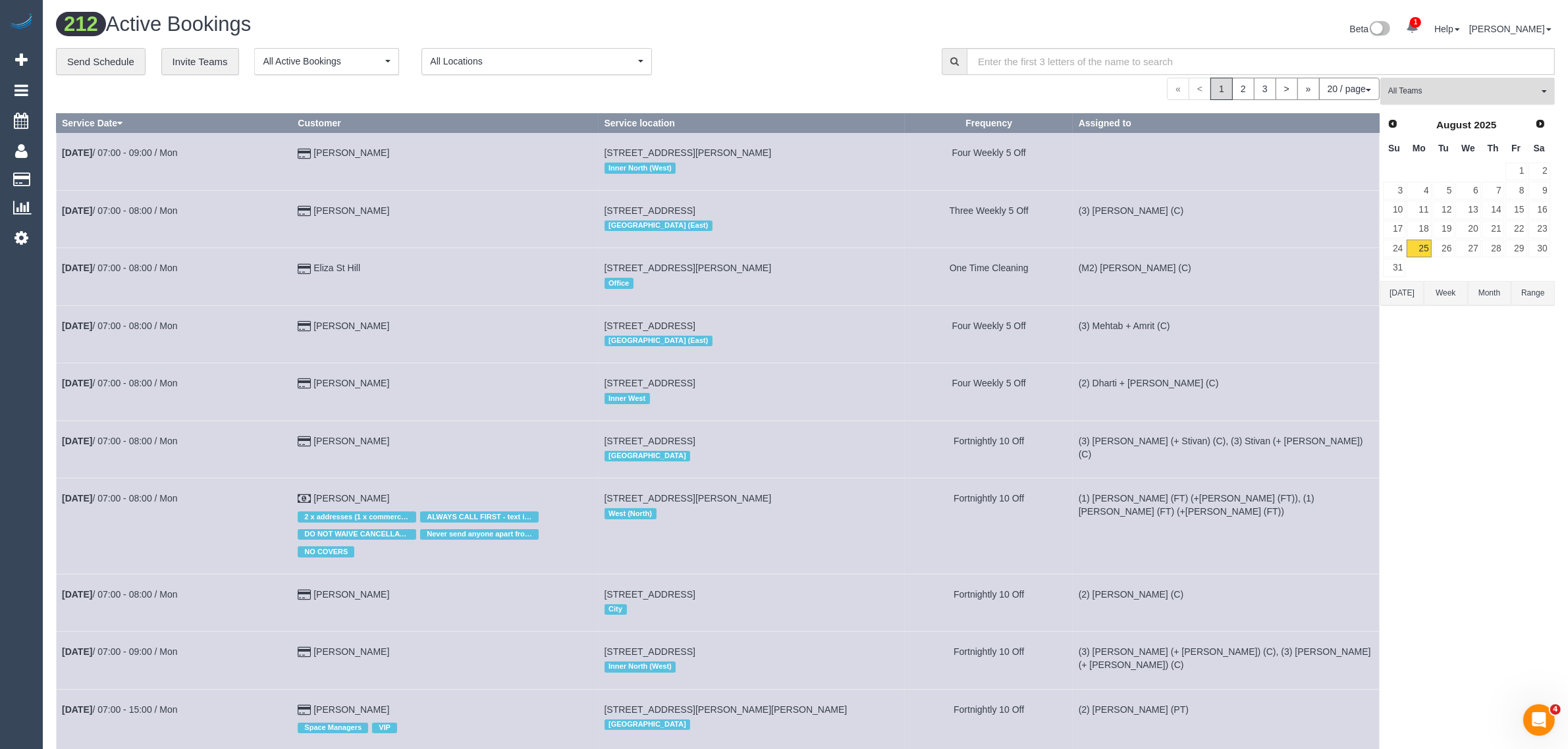
click at [1456, 90] on span "All Teams" at bounding box center [1463, 92] width 150 height 11
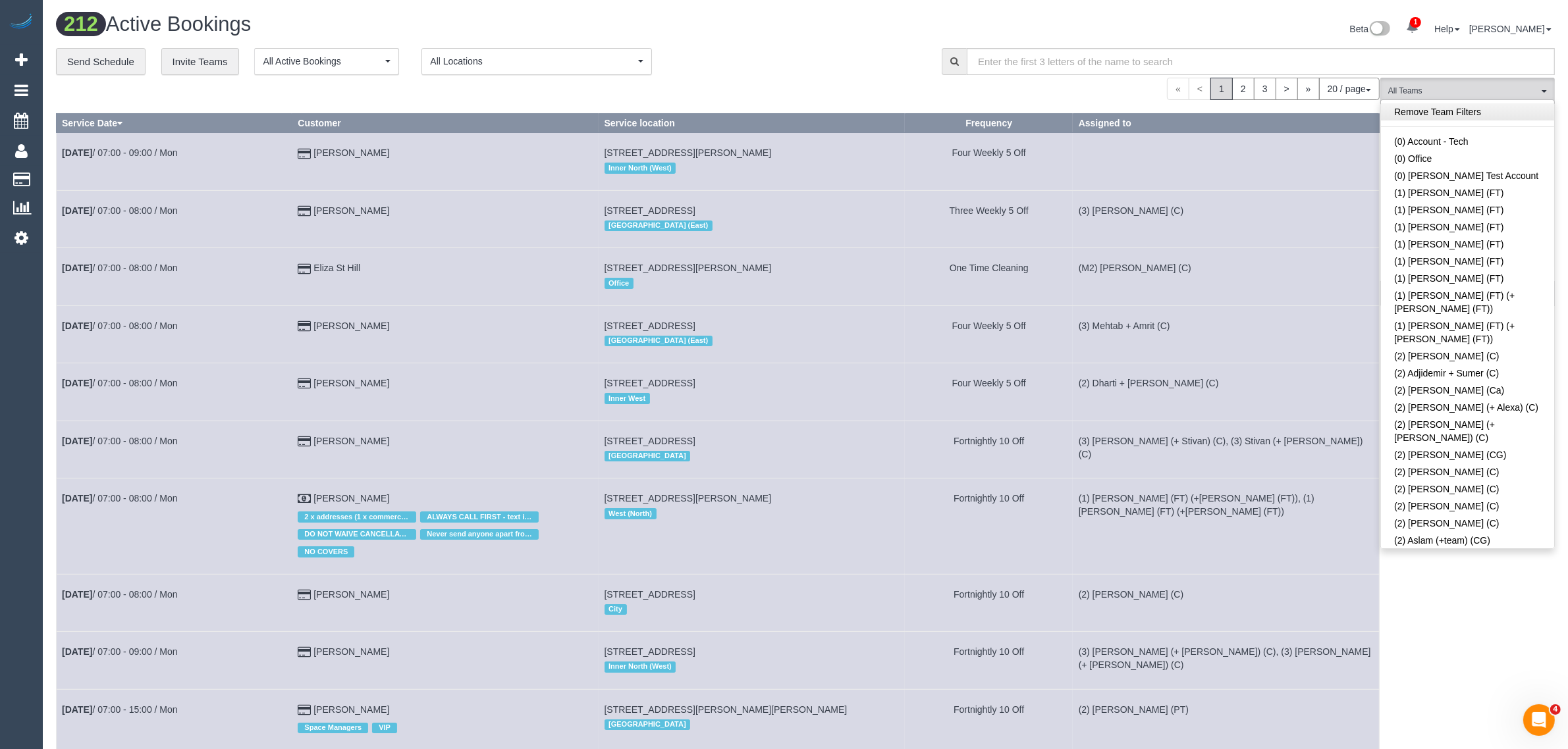
click at [1513, 116] on link "Remove Team Filters" at bounding box center [1468, 112] width 173 height 17
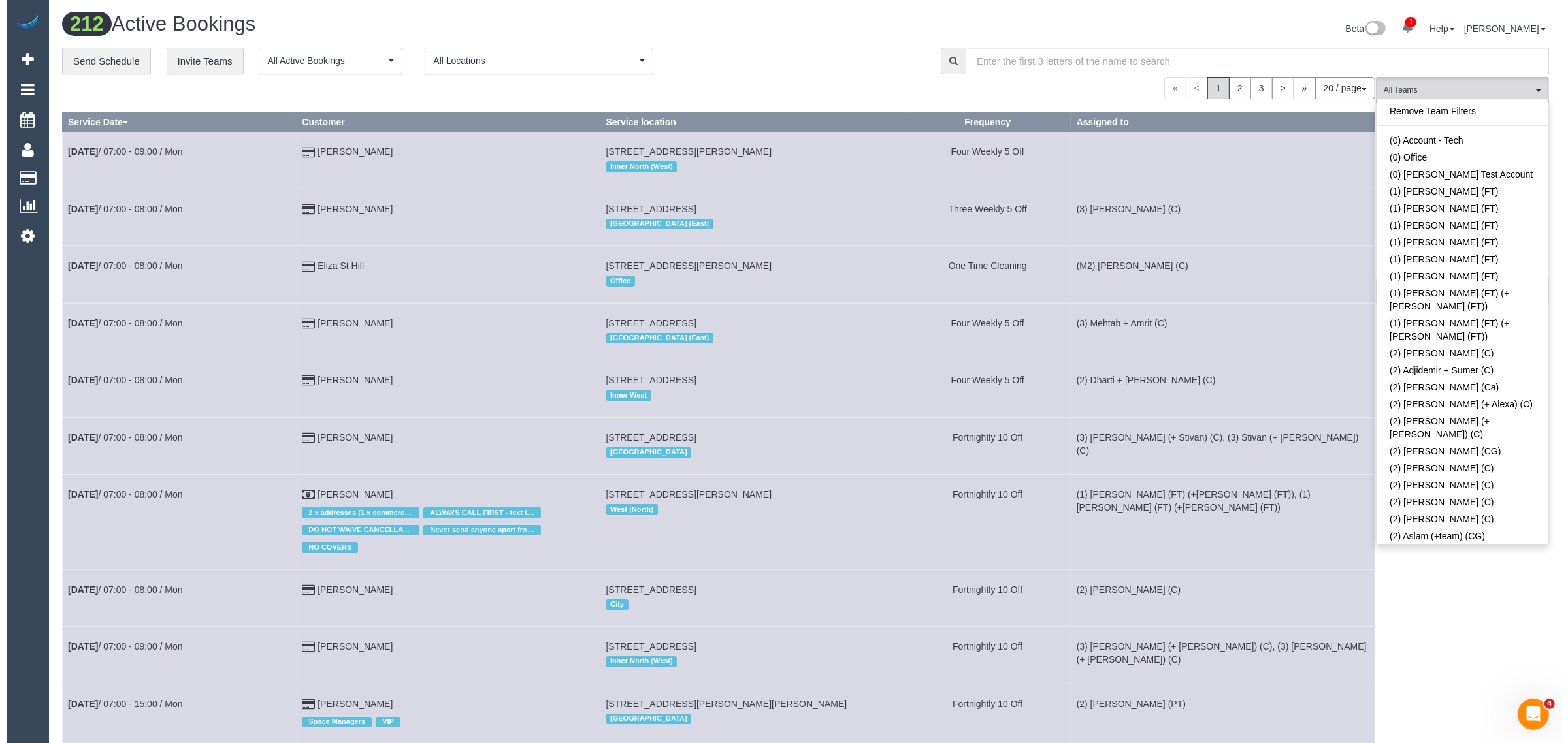
scroll to position [1595, 0]
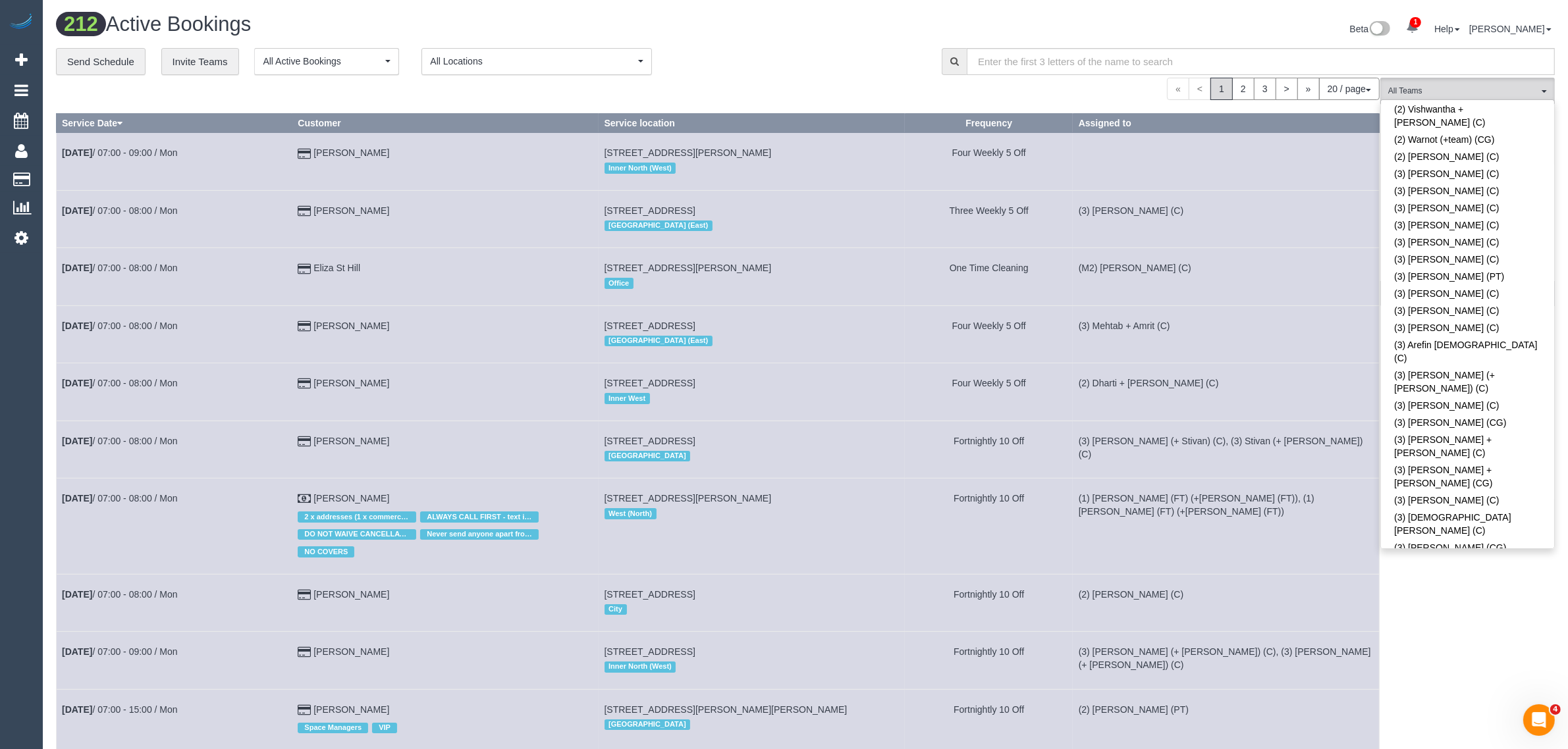
click at [1442, 621] on link "(3) Dasula Bandara (C)" at bounding box center [1468, 629] width 173 height 17
click at [761, 56] on div "**********" at bounding box center [489, 62] width 866 height 28
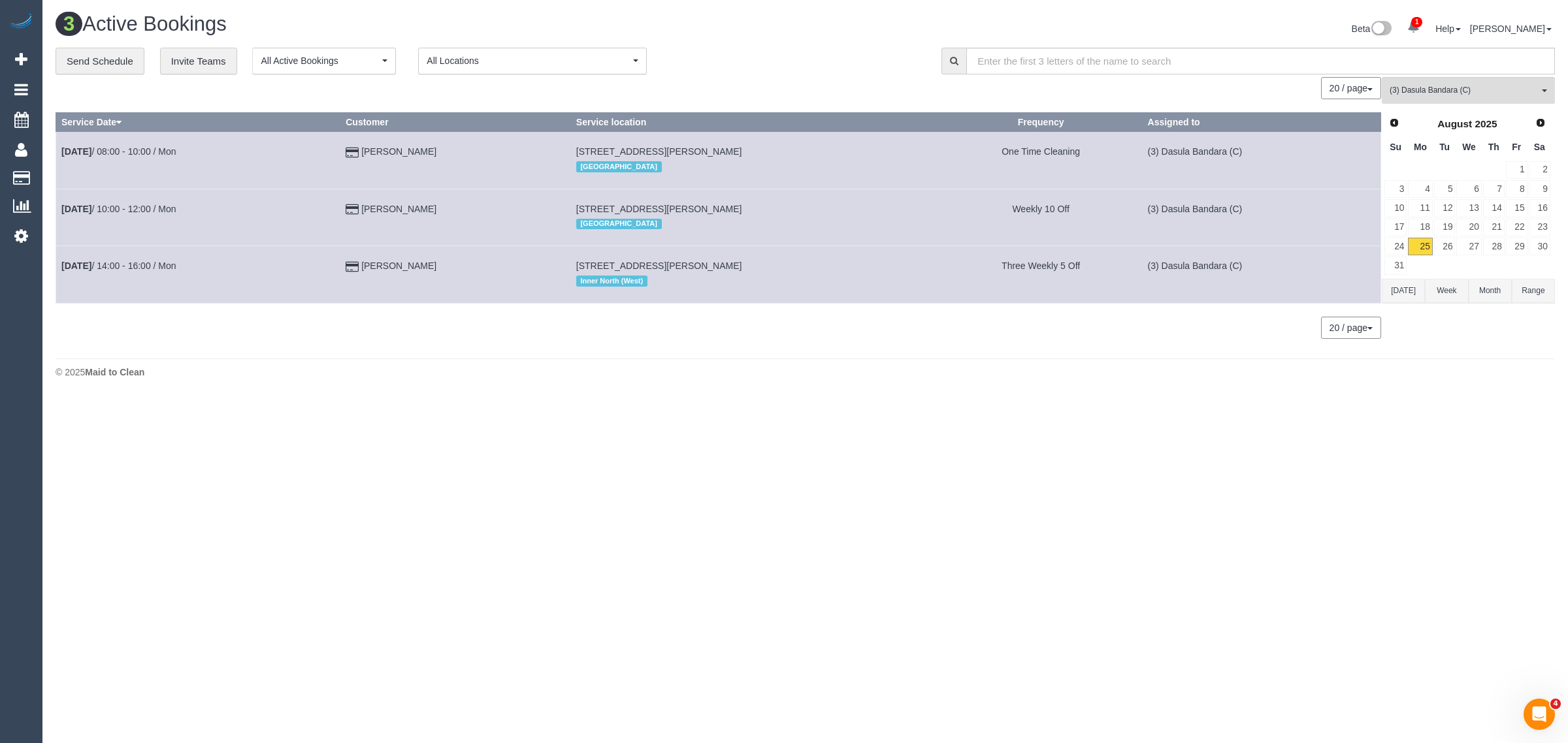
click at [1111, 407] on body "1 Beta Your Notifications You have 0 alerts × You have 1 to charge for 25/08/20…" at bounding box center [784, 372] width 1568 height 743
click at [785, 43] on div "3 Active Bookings Beta 1 Your Notifications You have 0 alerts × You have 1 to c…" at bounding box center [805, 30] width 1519 height 35
click at [820, 483] on body "1 Beta Your Notifications You have 0 alerts × You have 1 to charge for 25/08/20…" at bounding box center [784, 372] width 1568 height 743
drag, startPoint x: 495, startPoint y: 223, endPoint x: 54, endPoint y: 220, distance: 441.0
click at [54, 220] on div "**********" at bounding box center [805, 200] width 1519 height 304
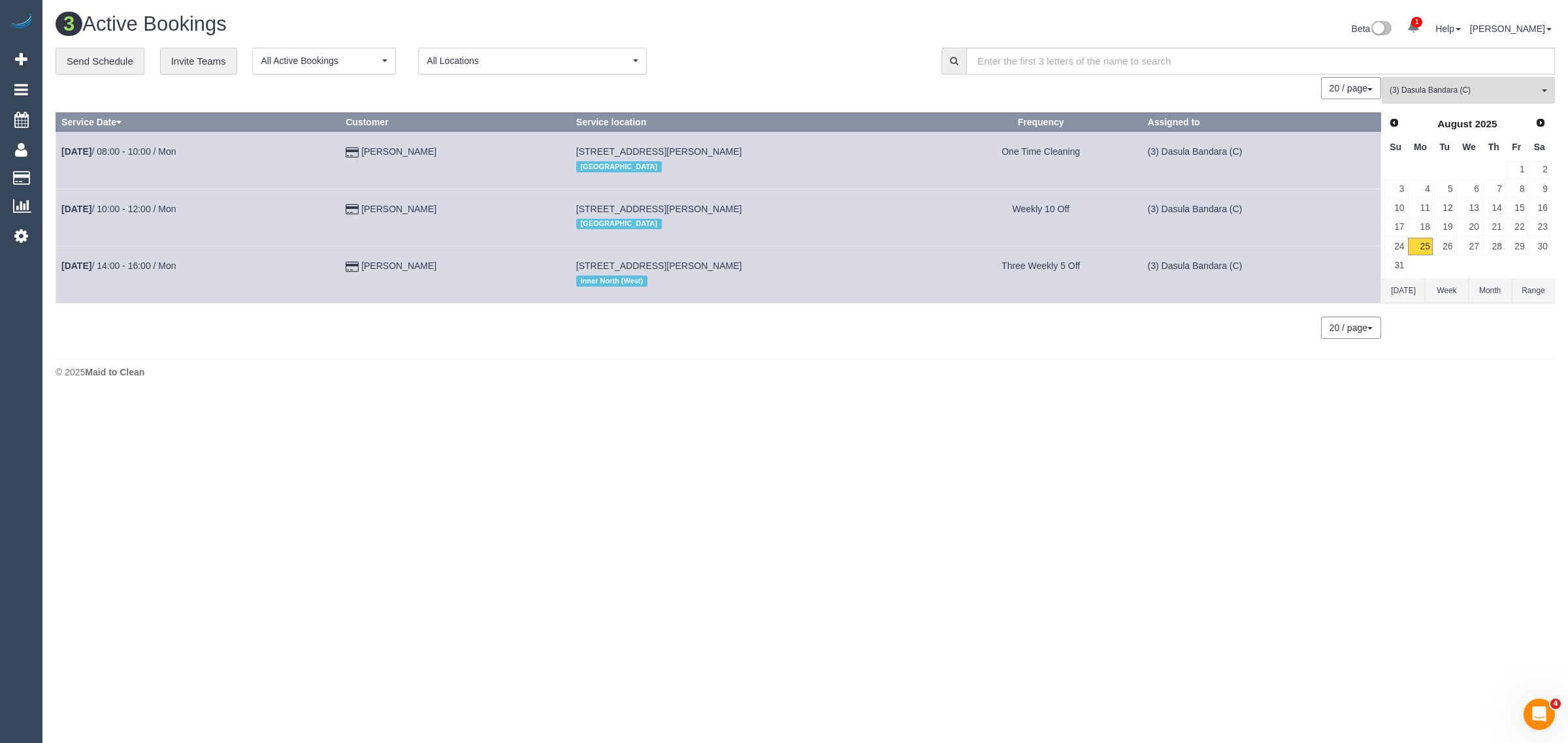
copy div "Service Date Customer Service location Frequency Assigned to Aug 25th / 08:00 -…"
click at [508, 337] on div "20 / page 10 / page 20 / page 30 / page 40 / page 50 / page 100 / page" at bounding box center [718, 327] width 1326 height 22
drag, startPoint x: 467, startPoint y: 207, endPoint x: 62, endPoint y: 209, distance: 405.0
click at [62, 209] on tr "Aug 25th / 10:00 - 12:00 / Mon Cathy Glassford 6/41 Parkhill Road, Kew, VIC 310…" at bounding box center [719, 217] width 1325 height 57
copy tr "Aug 25th / 10:00 - 12:00 / Mon Cathy Glassford"
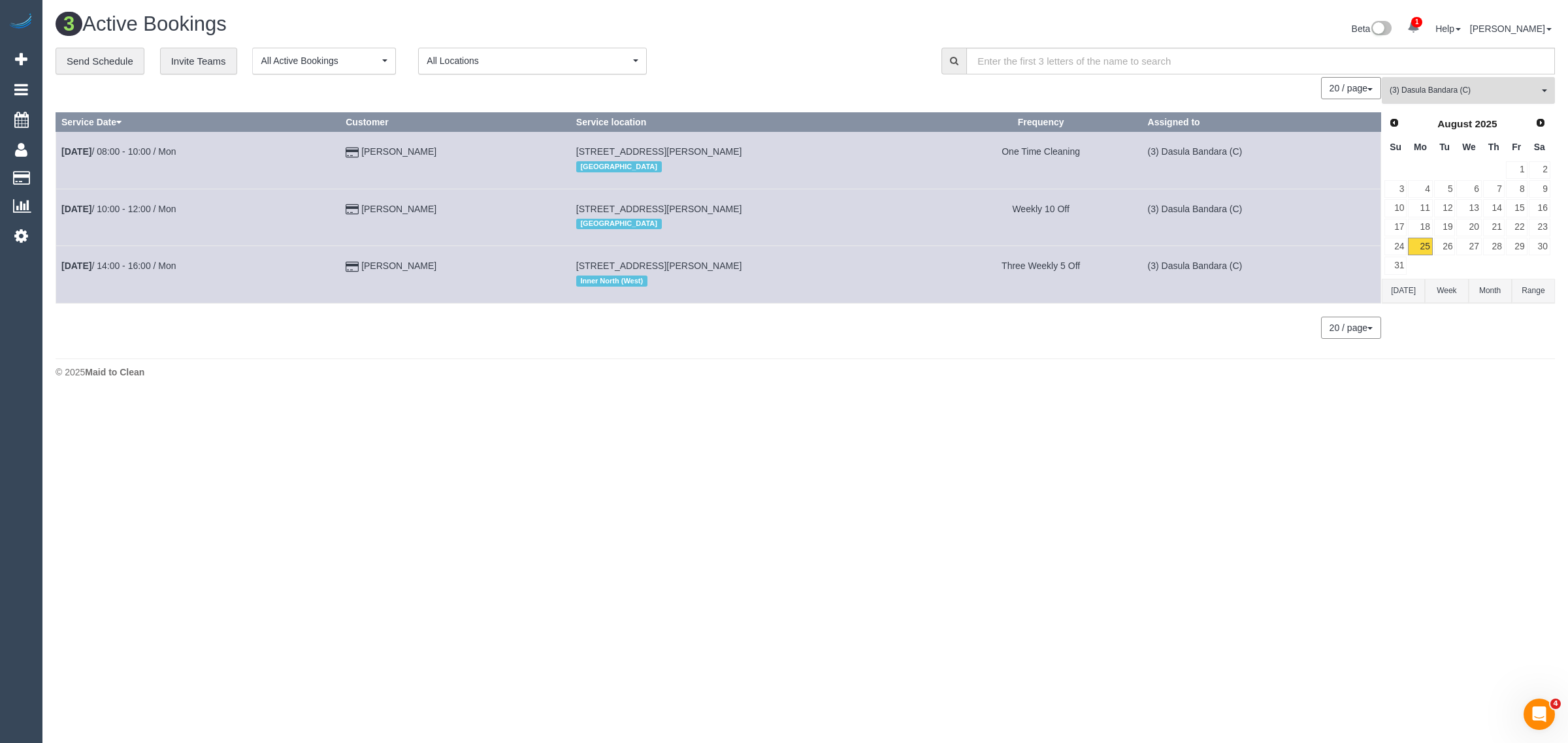
click at [1438, 93] on span "(3) Dasula Bandara (C)" at bounding box center [1464, 91] width 149 height 11
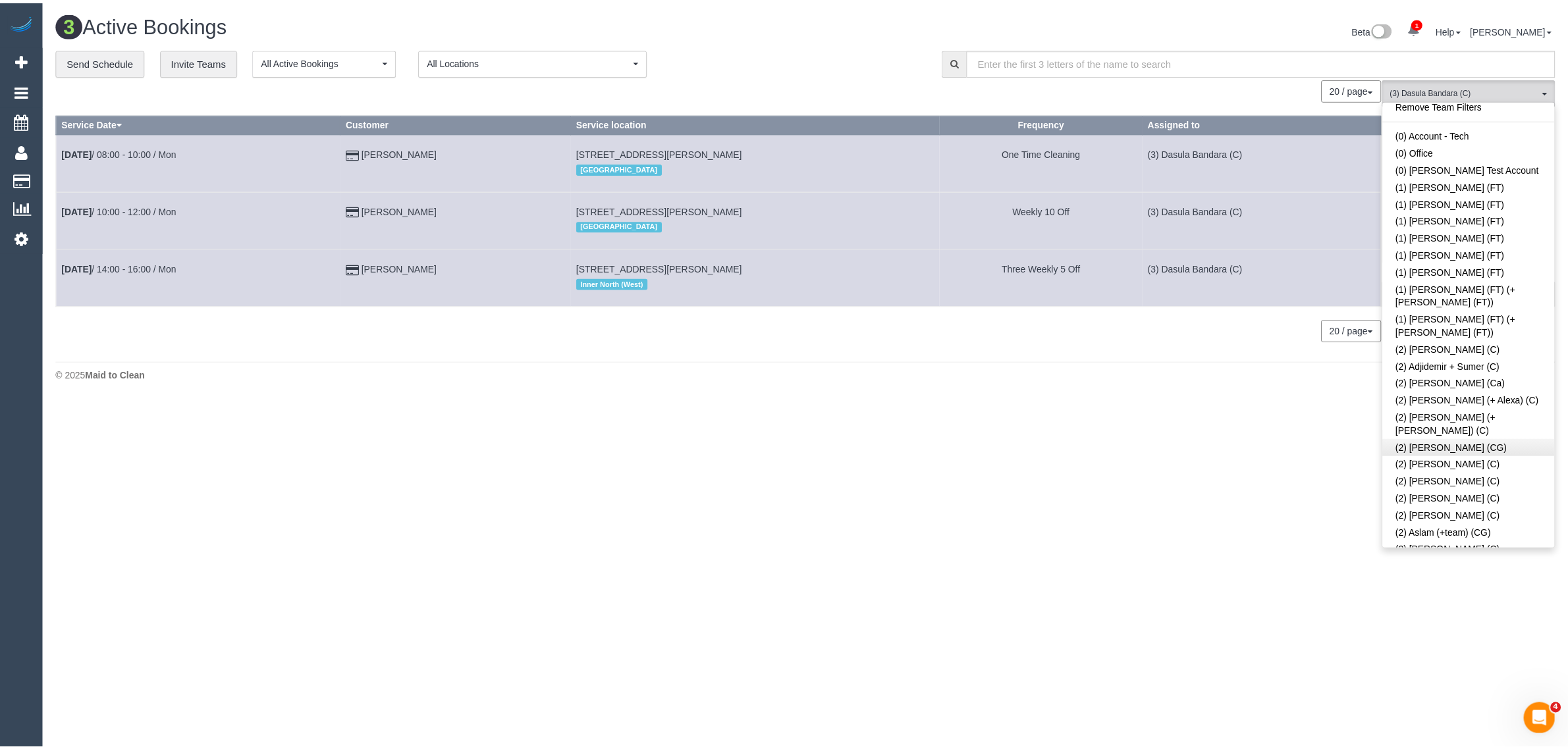
scroll to position [0, 0]
click at [1514, 116] on link "Remove Team Filters" at bounding box center [1480, 112] width 173 height 17
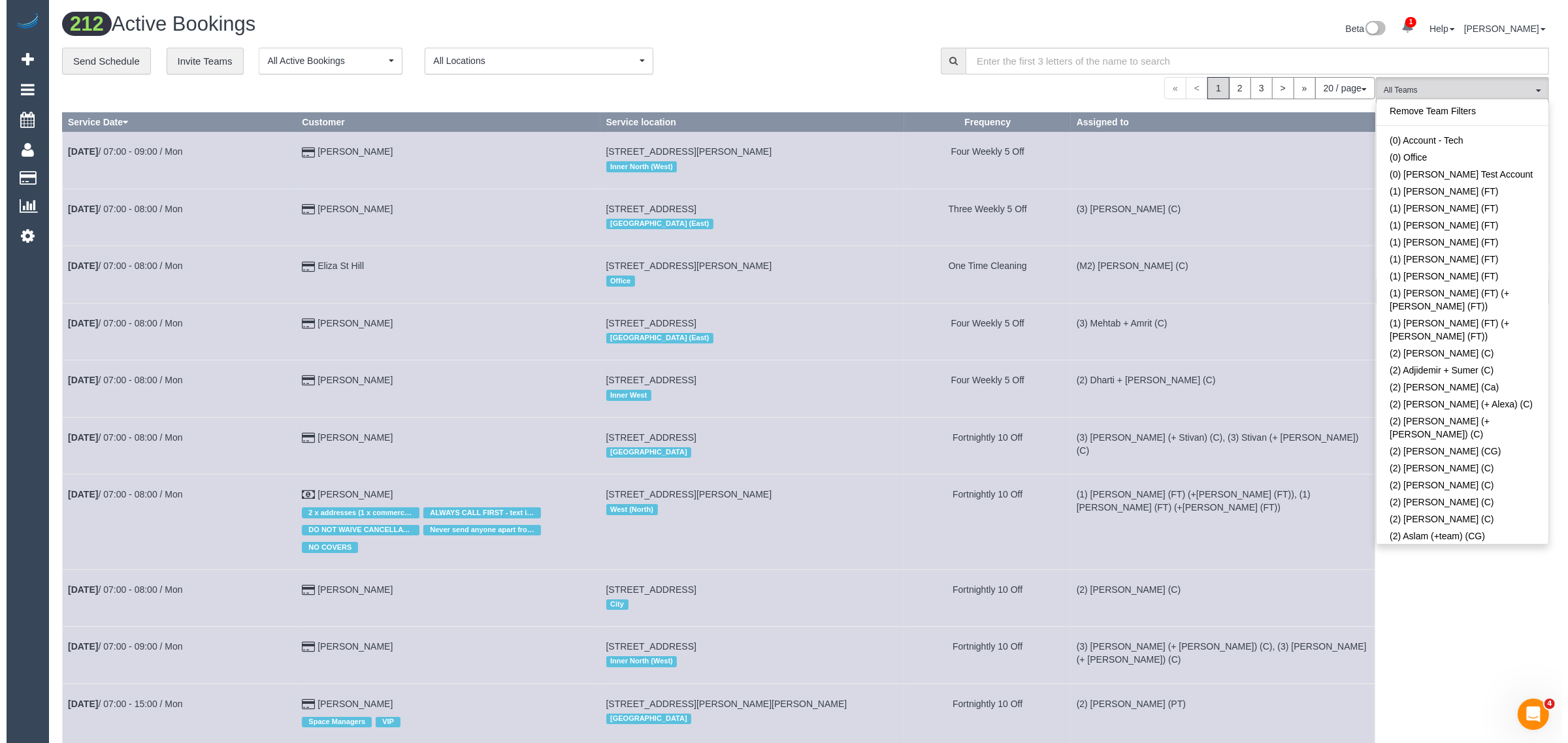
scroll to position [972, 0]
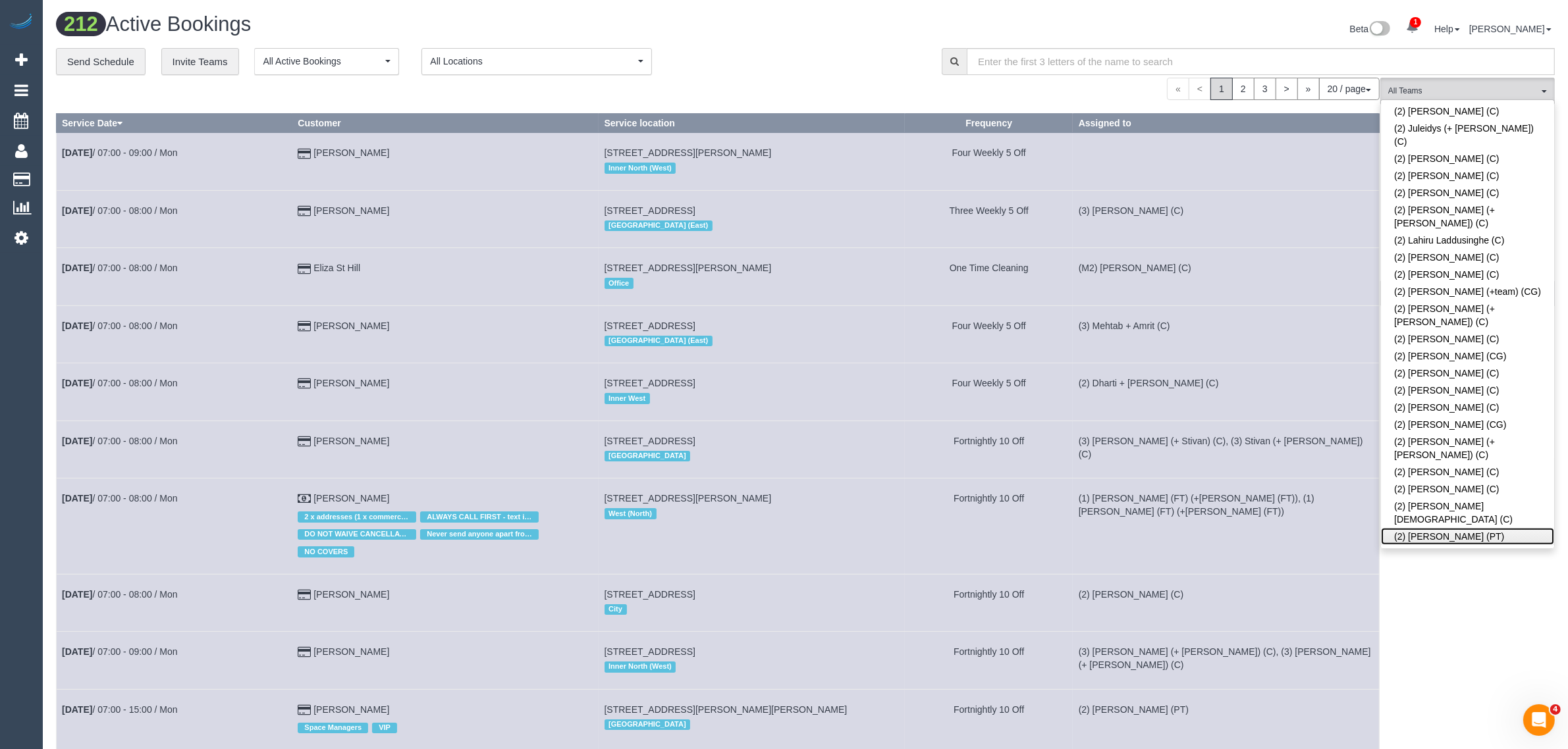
click at [1414, 528] on link "(2) [PERSON_NAME] (PT)" at bounding box center [1468, 536] width 173 height 17
click at [781, 69] on div "**********" at bounding box center [489, 62] width 866 height 28
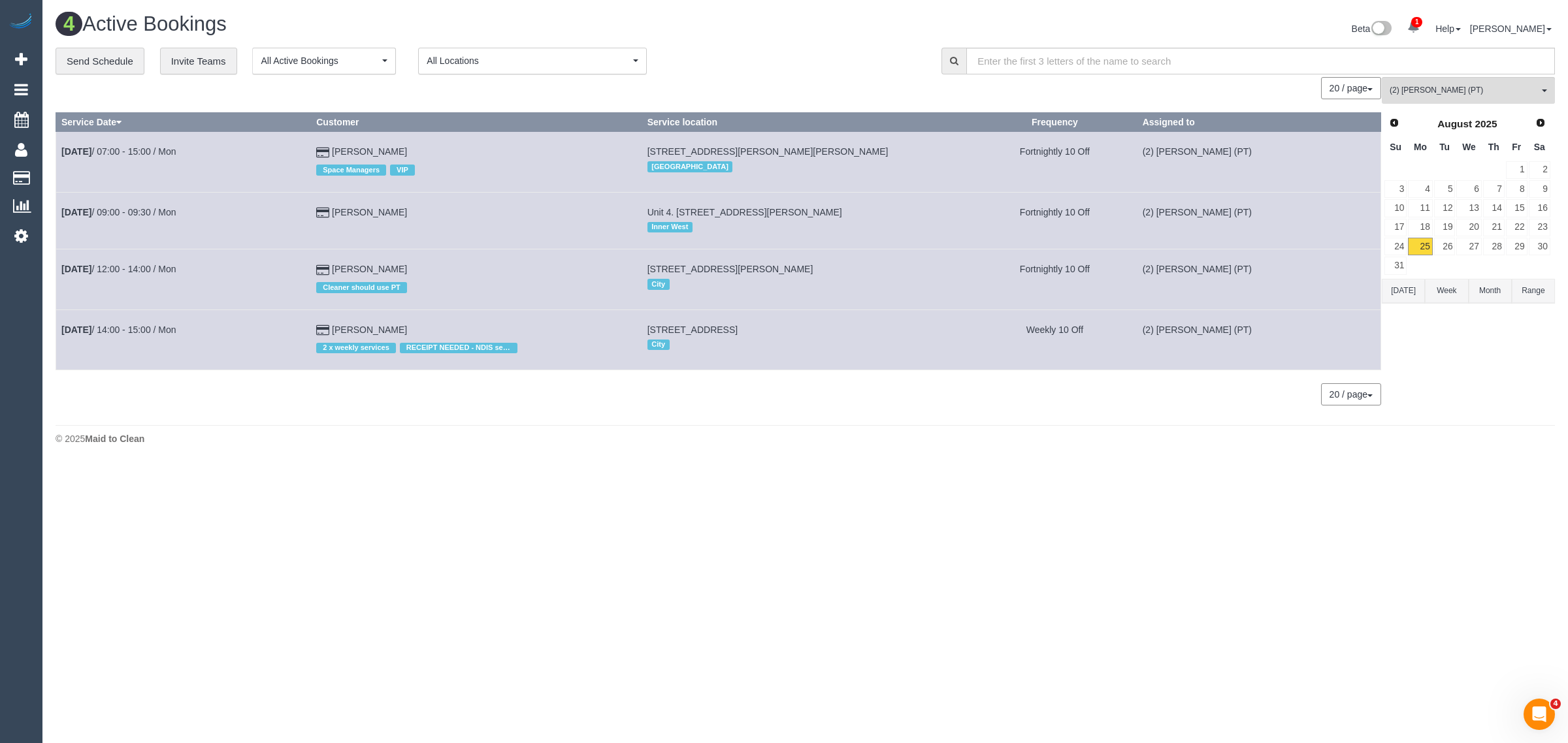
click at [550, 438] on div "© 2025 Maid to Clean" at bounding box center [805, 439] width 1500 height 13
drag, startPoint x: 431, startPoint y: 213, endPoint x: 63, endPoint y: 220, distance: 368.1
click at [63, 220] on tr "Aug 25th / 09:00 - 09:30 / Mon Robert Moulds Unit 4. 60-80 Miller St, Apartment…" at bounding box center [719, 220] width 1325 height 57
copy tr "Aug 25th / 09:00 - 09:30 / Mon Robert Moulds"
drag, startPoint x: 150, startPoint y: 217, endPoint x: 158, endPoint y: 207, distance: 12.8
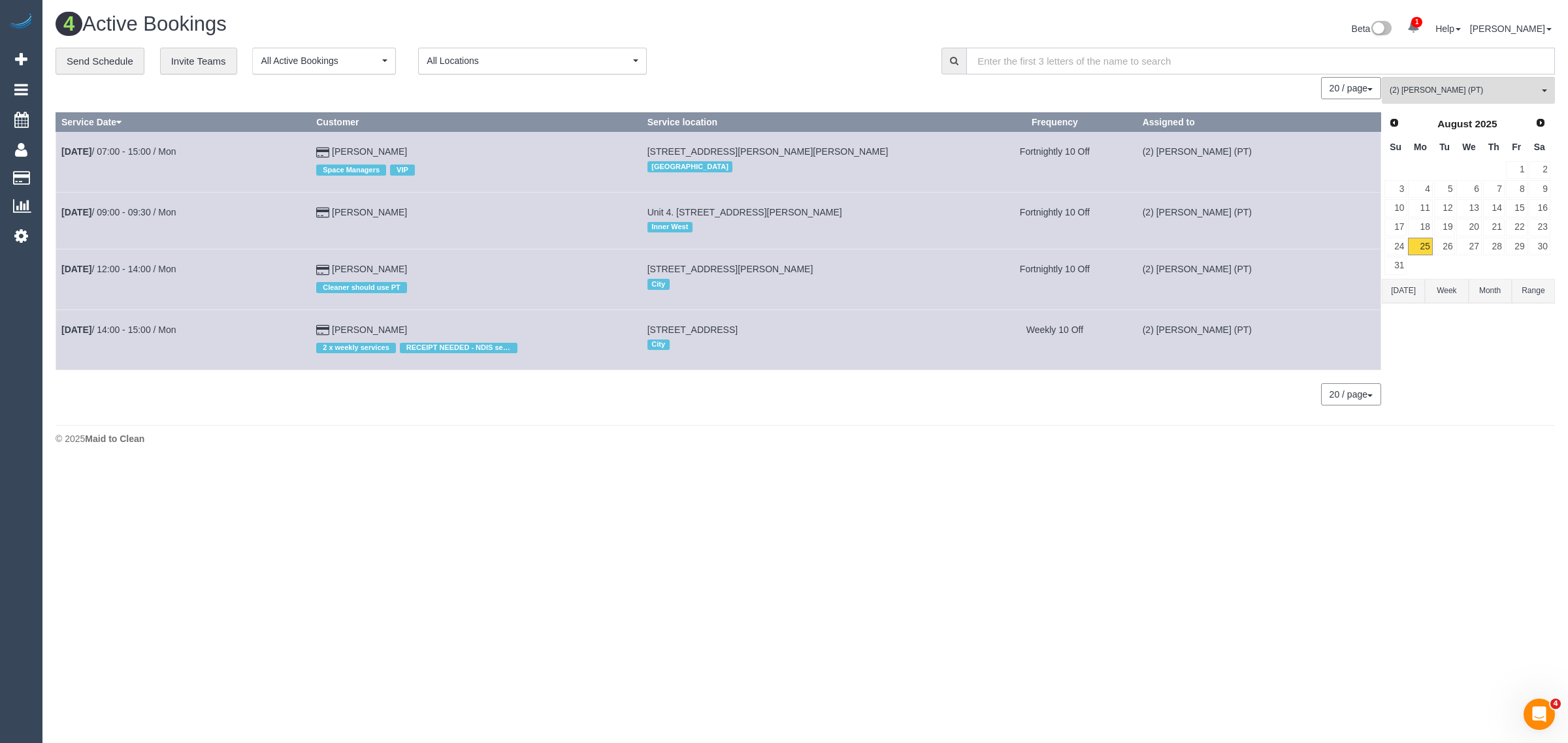
drag, startPoint x: 1404, startPoint y: 72, endPoint x: 1418, endPoint y: 87, distance: 20.5
click at [1405, 74] on div "**********" at bounding box center [805, 233] width 1500 height 372
click at [1427, 93] on span "(2) [PERSON_NAME] (PT)" at bounding box center [1464, 91] width 149 height 11
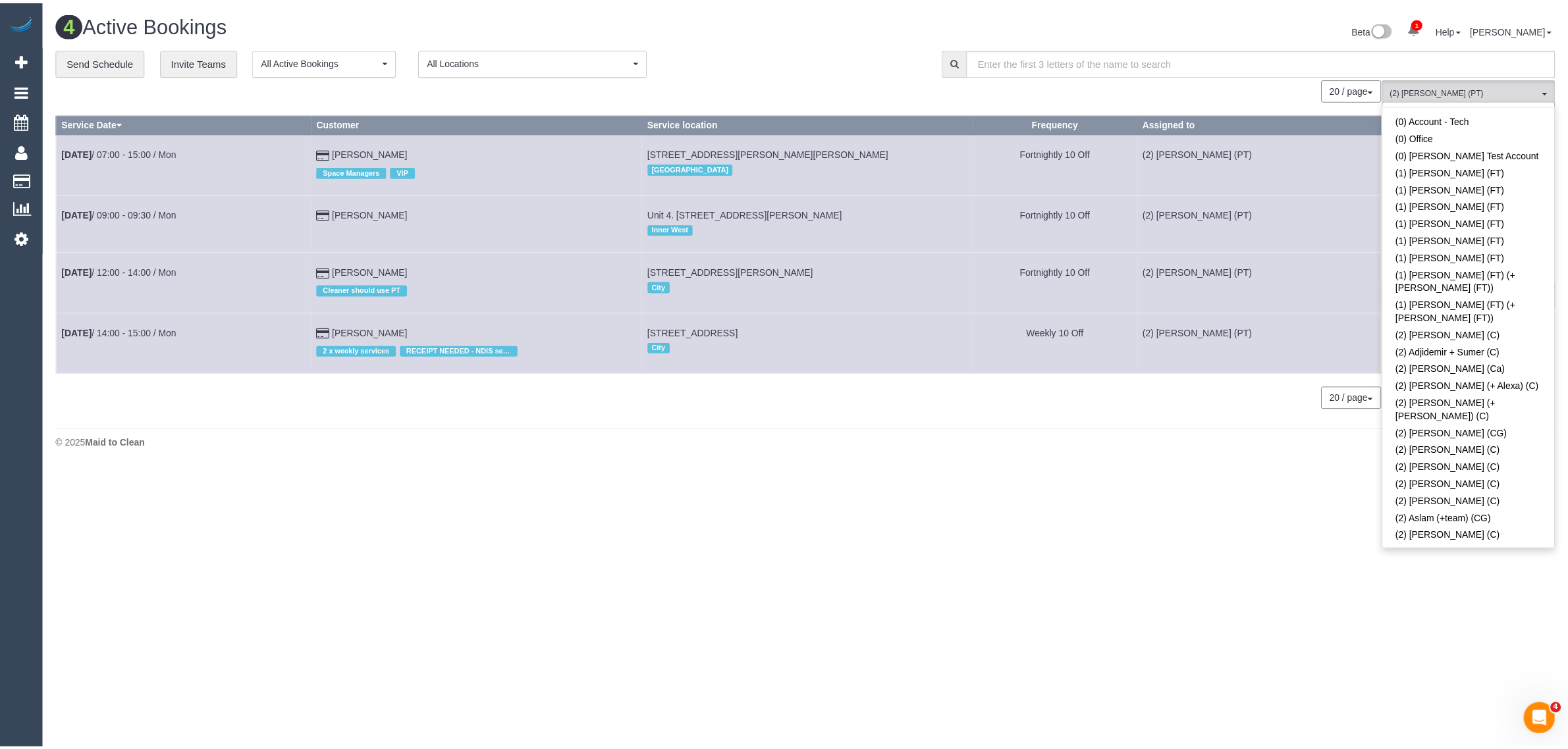
scroll to position [0, 0]
click at [1499, 117] on link "Remove Team Filters" at bounding box center [1480, 112] width 173 height 17
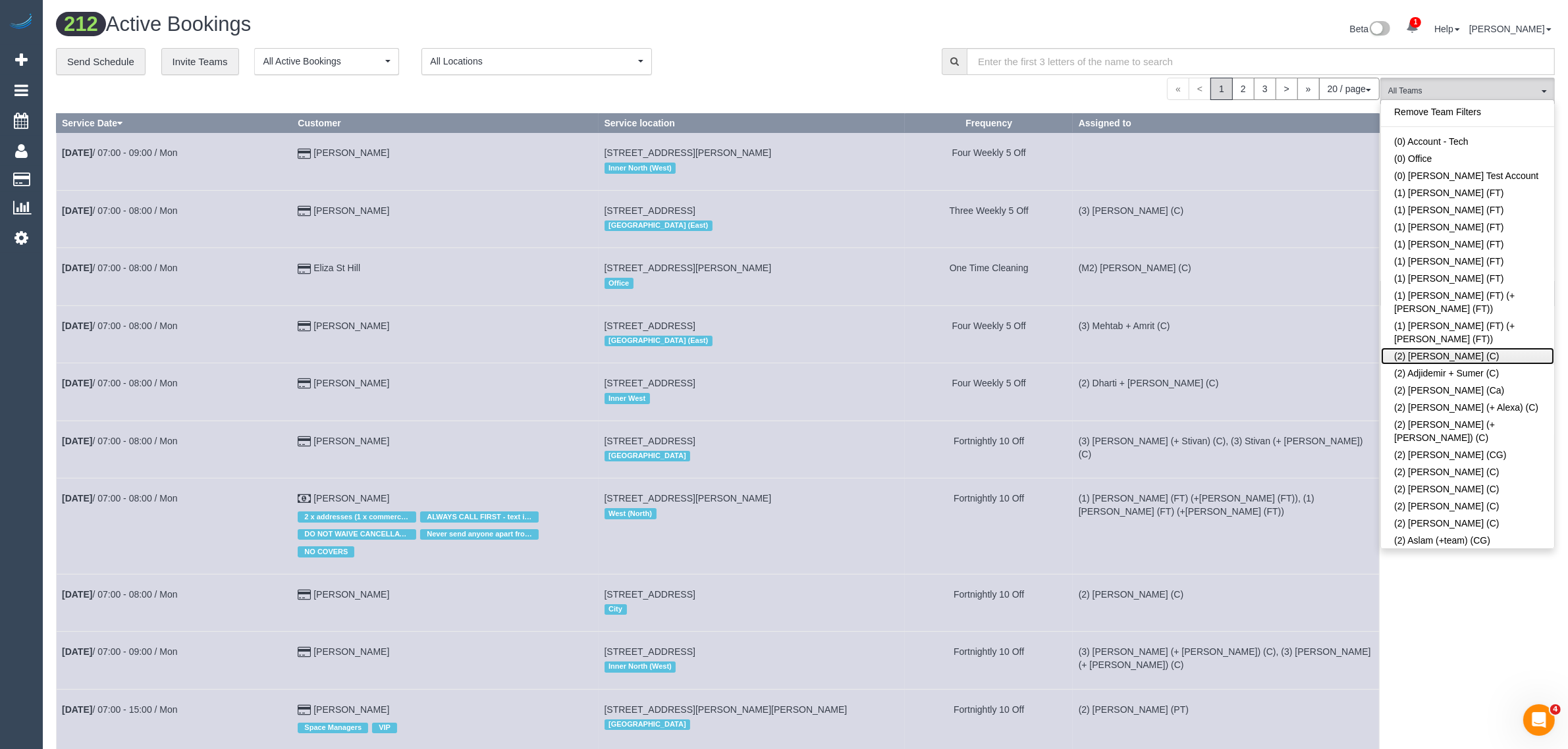
click at [1424, 347] on link "(2) [PERSON_NAME] (C)" at bounding box center [1468, 356] width 173 height 17
click at [779, 84] on div "« < 1 2 3 > » 20 / page 10 / page 20 / page 30 / page 40 / page 50 / page 100 /…" at bounding box center [718, 88] width 1324 height 22
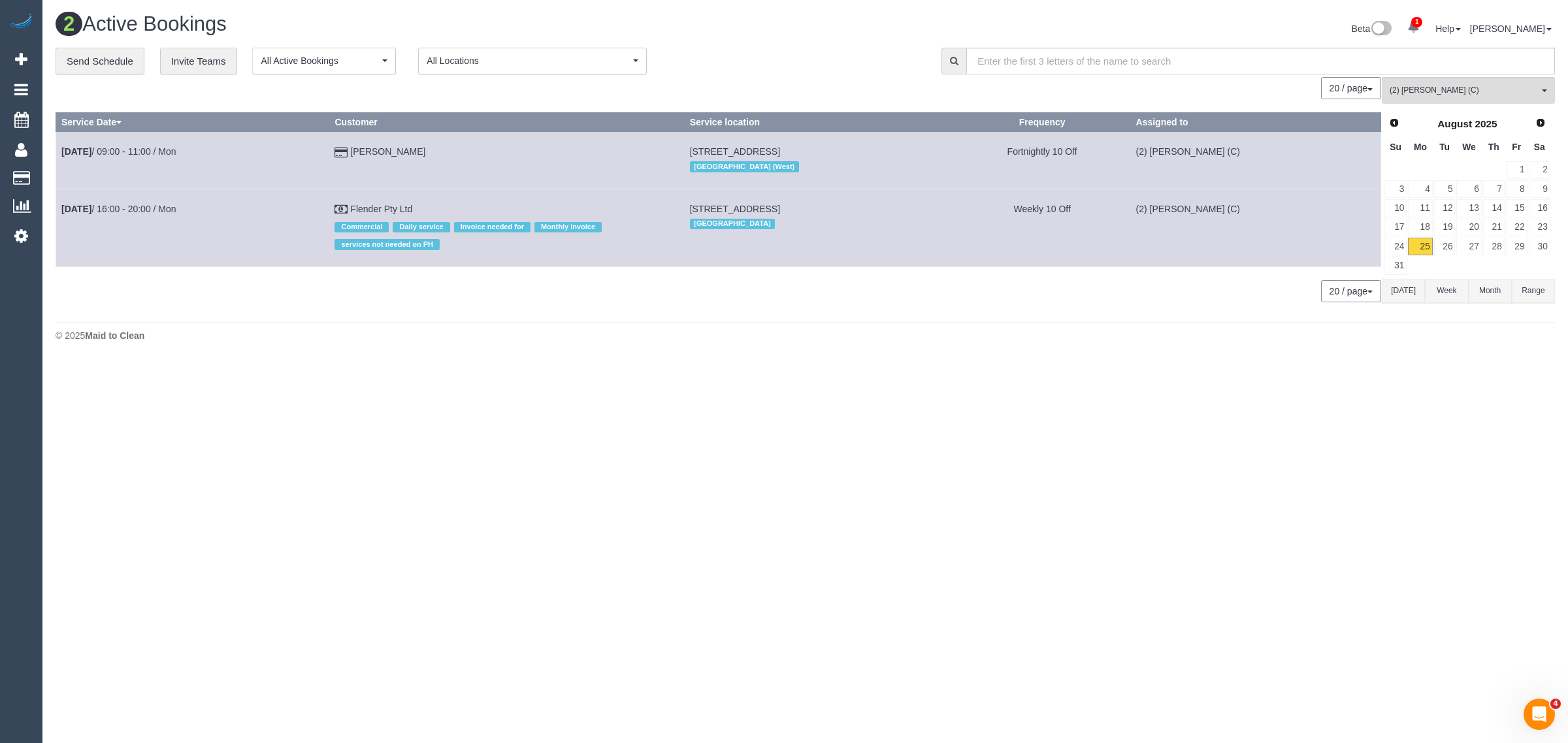
click at [1140, 421] on body "1 Beta Your Notifications You have 0 alerts × You have 1 to charge for 25/08/20…" at bounding box center [784, 372] width 1568 height 743
click at [613, 356] on div "2 Active Bookings Beta 1 Your Notifications You have 0 alerts × You have 1 to c…" at bounding box center [805, 180] width 1525 height 361
drag, startPoint x: 436, startPoint y: 146, endPoint x: 53, endPoint y: 148, distance: 383.0
click at [53, 148] on div "**********" at bounding box center [805, 181] width 1519 height 268
click at [344, 312] on div "0 Bookings found. We couldn't find any bookings that matched your search. Creat…" at bounding box center [719, 195] width 1326 height 238
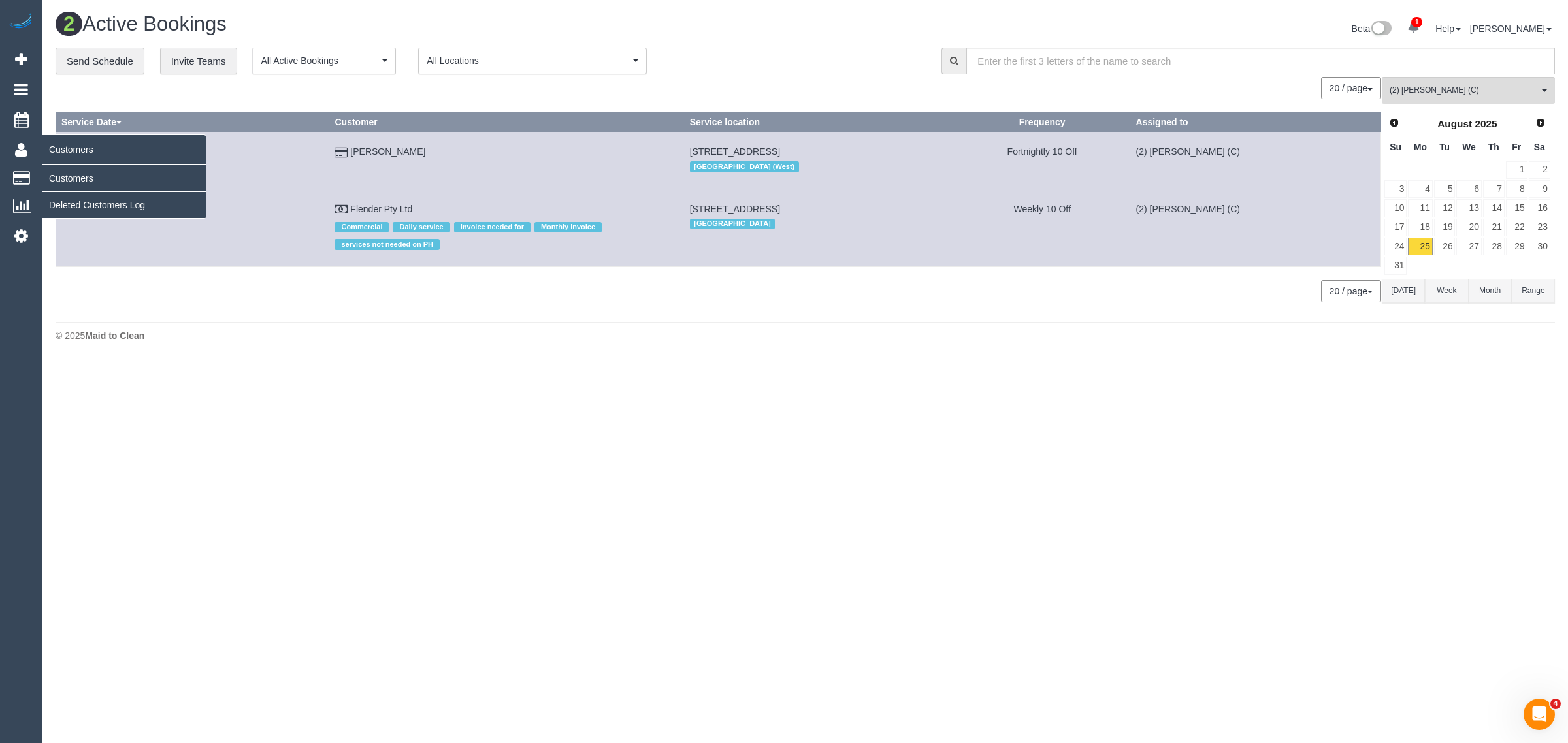
drag, startPoint x: 440, startPoint y: 158, endPoint x: 90, endPoint y: 141, distance: 350.4
click at [90, 141] on div "1 Beta Your Notifications You have 0 alerts × You have 1 to charge for 25/08/20…" at bounding box center [784, 180] width 1568 height 361
click at [279, 333] on div "© 2025 Maid to Clean" at bounding box center [805, 335] width 1500 height 13
drag, startPoint x: 421, startPoint y: 160, endPoint x: 67, endPoint y: 161, distance: 354.0
click at [67, 161] on tr "Aug 25th / 09:00 - 11:00 / Mon Leea Johnston 99 Benkel Avenue, Cheltenham, VIC …" at bounding box center [719, 161] width 1325 height 57
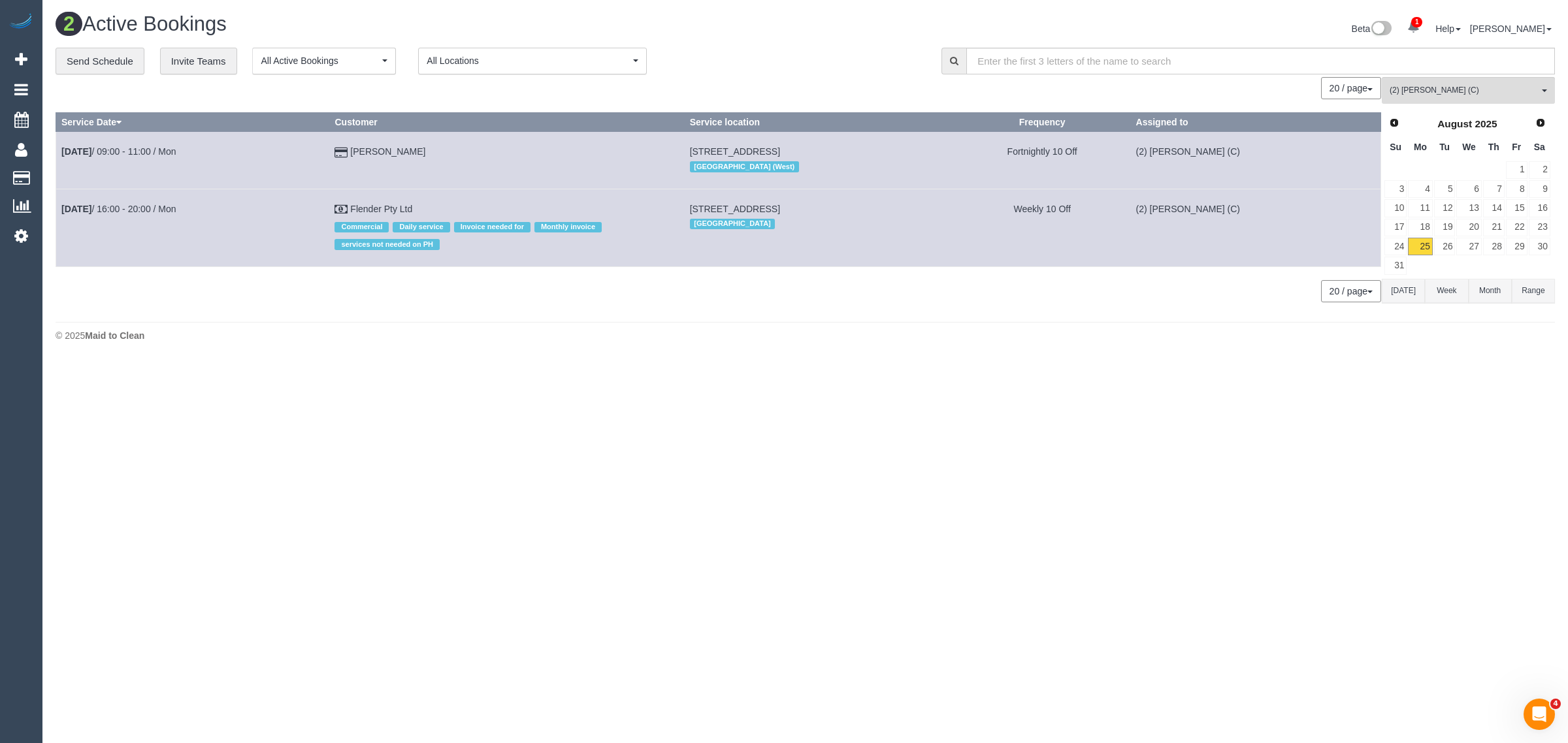
copy tr "ug 25th / 09:00 - 11:00 / Mon Leea Johnston"
copy tr "Aug 25th / 09:00 - 11:00 / Mon Leea Johnston"
click at [1458, 87] on span "(2) [PERSON_NAME] (C)" at bounding box center [1464, 91] width 149 height 11
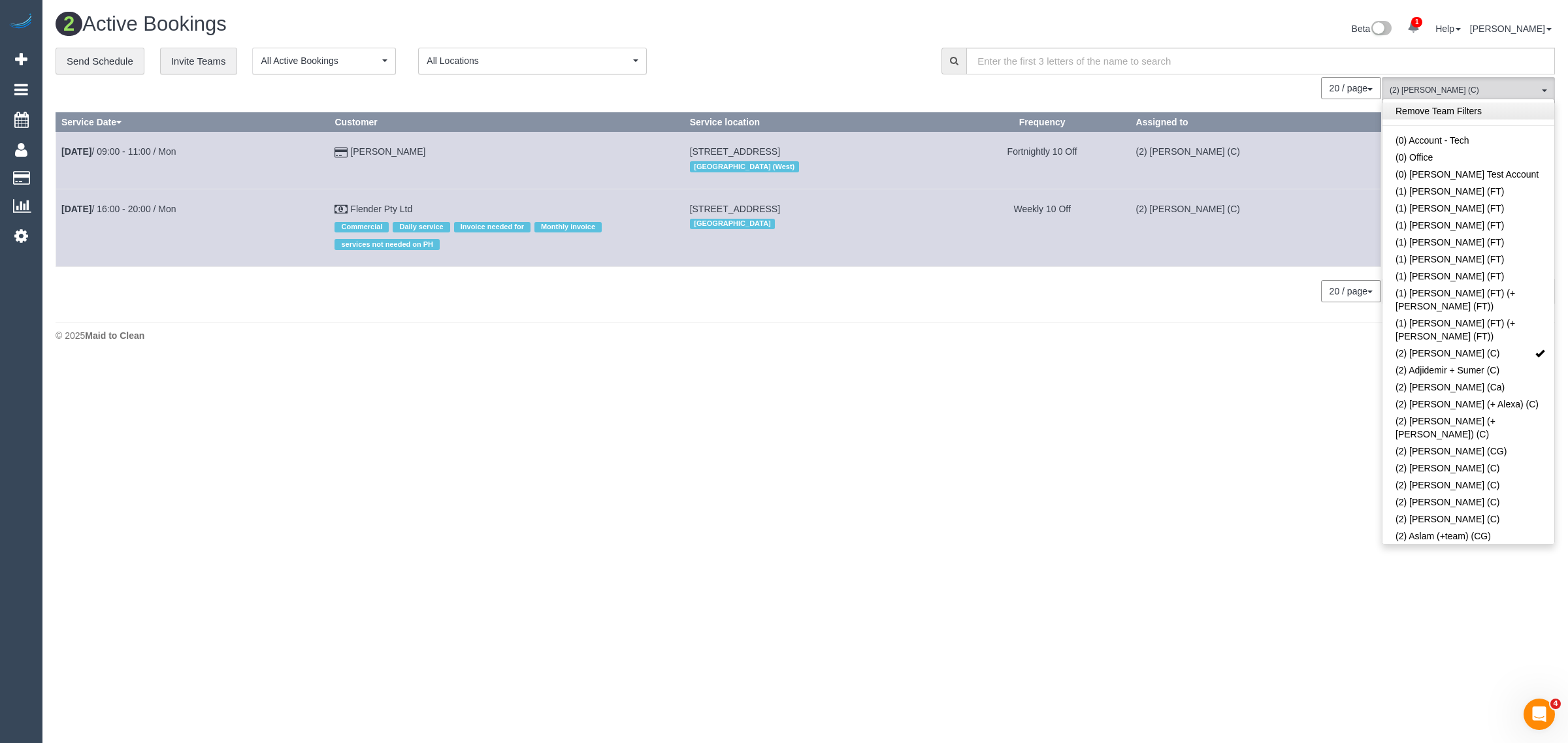
click at [1461, 116] on link "Remove Team Filters" at bounding box center [1468, 111] width 172 height 17
drag, startPoint x: 834, startPoint y: 80, endPoint x: 649, endPoint y: 13, distance: 196.8
click at [834, 82] on div "« < 1 2 3 > » 20 / page 10 / page 20 / page 30 / page 40 / page 50 / page 100 /…" at bounding box center [718, 87] width 1326 height 22
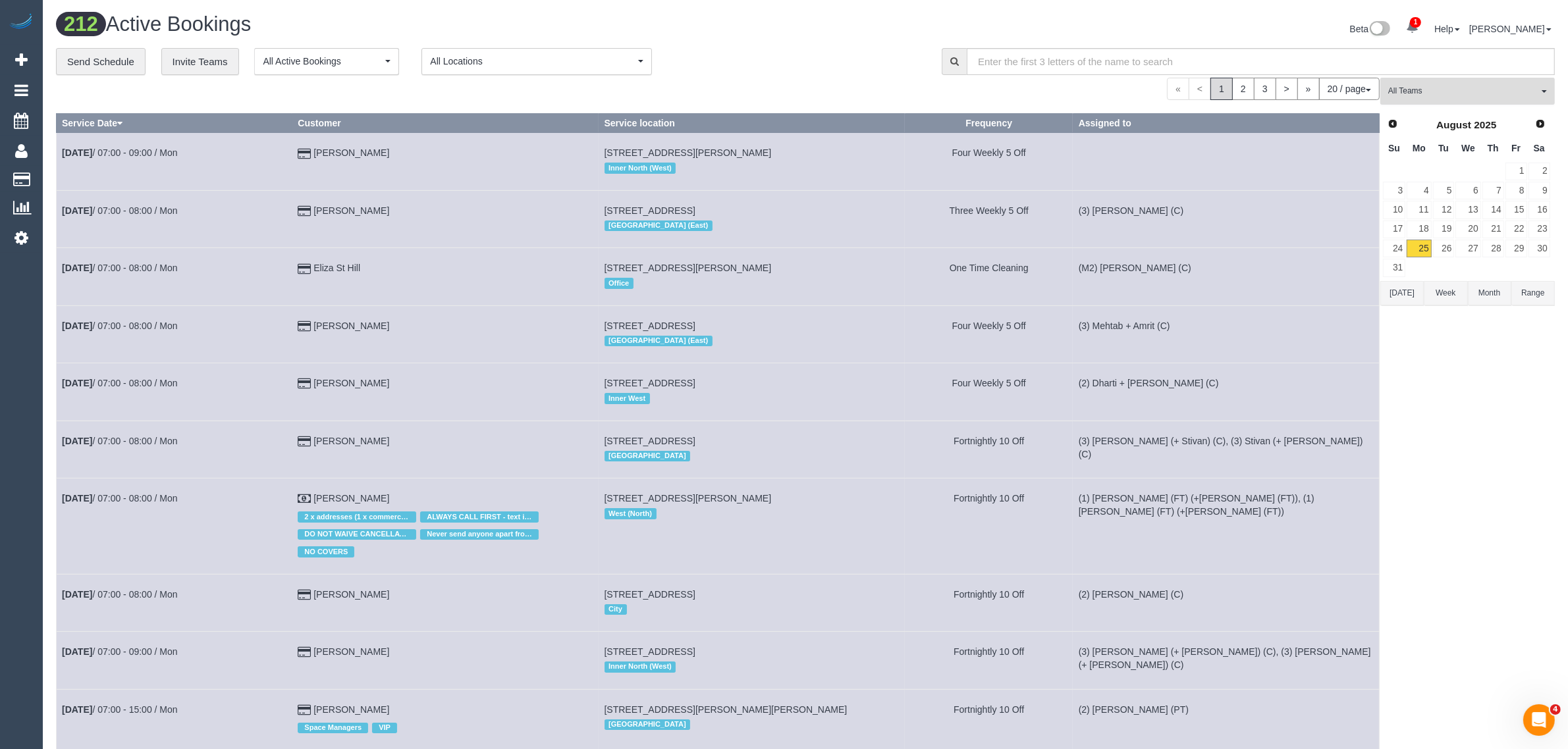
click at [1481, 94] on span "All Teams" at bounding box center [1463, 92] width 150 height 11
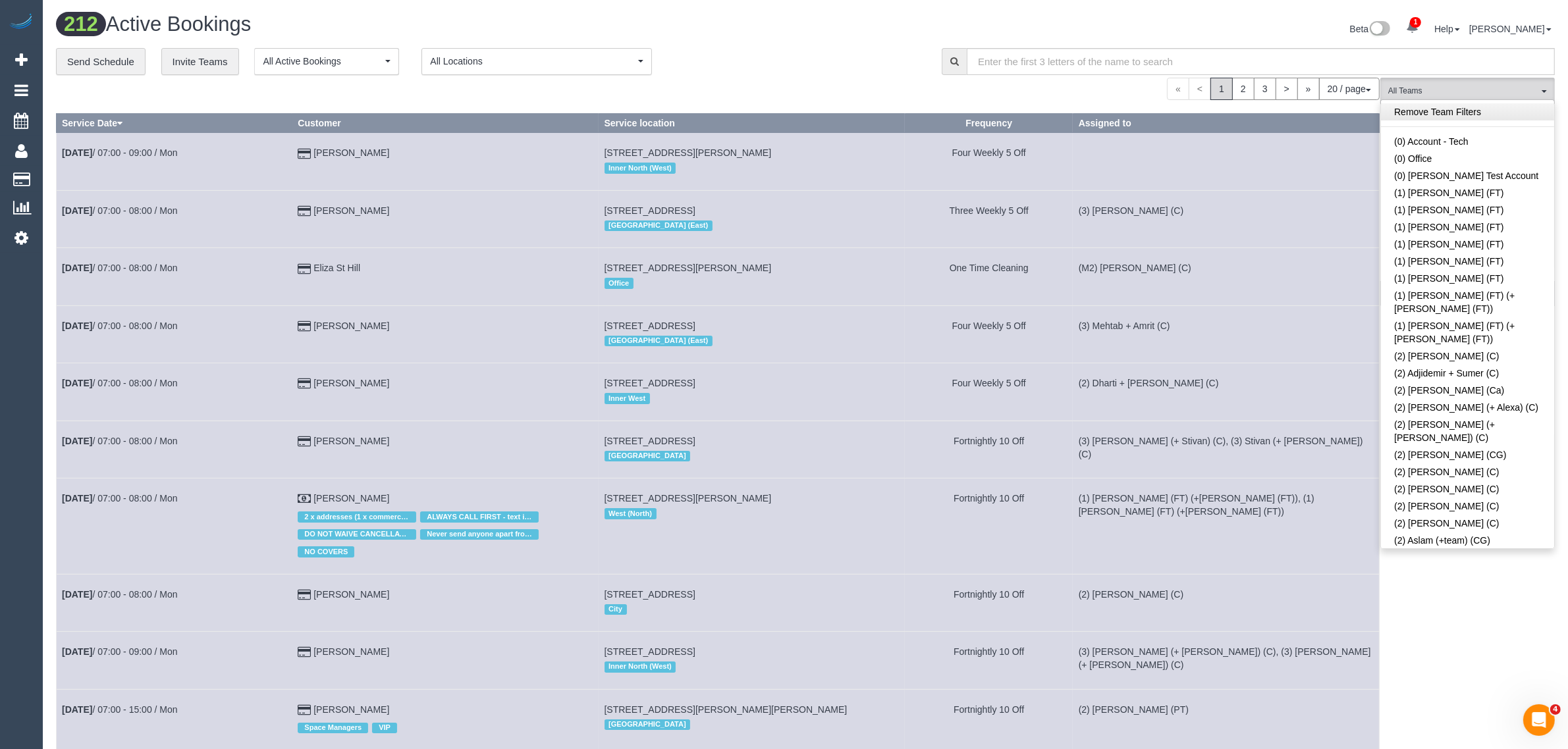
click at [1529, 105] on link "Remove Team Filters" at bounding box center [1468, 112] width 173 height 17
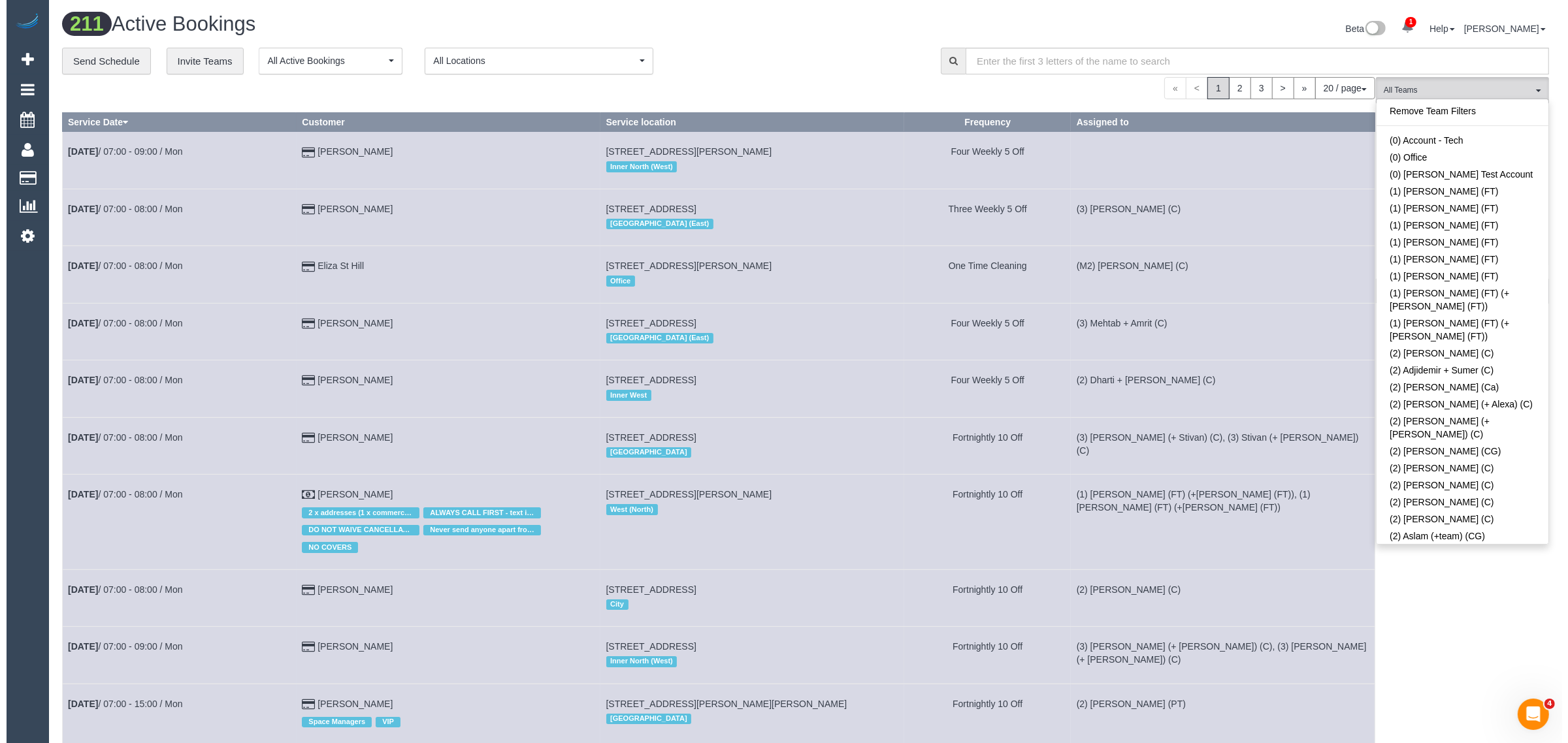
scroll to position [1091, 0]
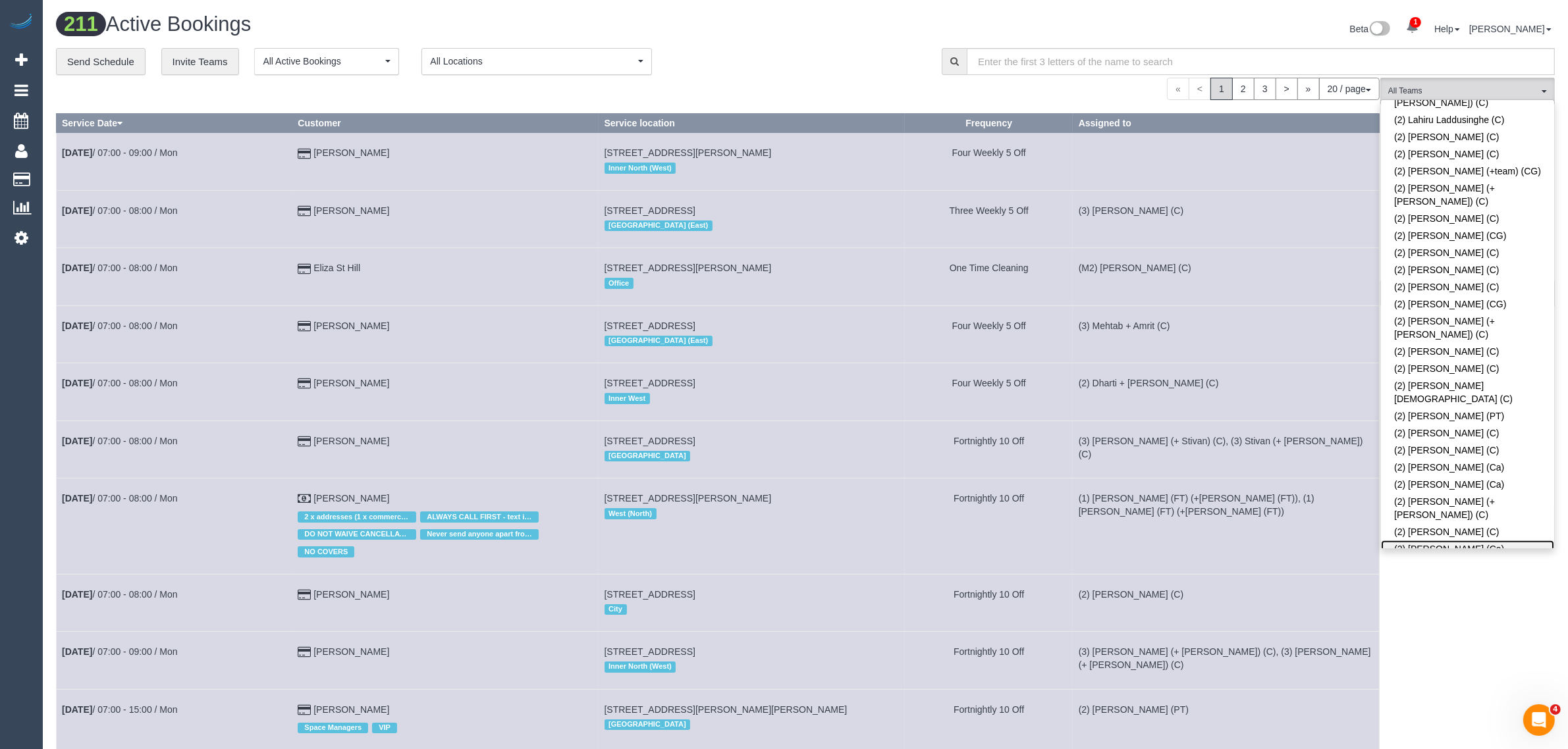
click at [1418, 541] on link "(2) Suzi Belas (Ca)" at bounding box center [1468, 549] width 173 height 17
click at [790, 63] on div "**********" at bounding box center [489, 62] width 866 height 28
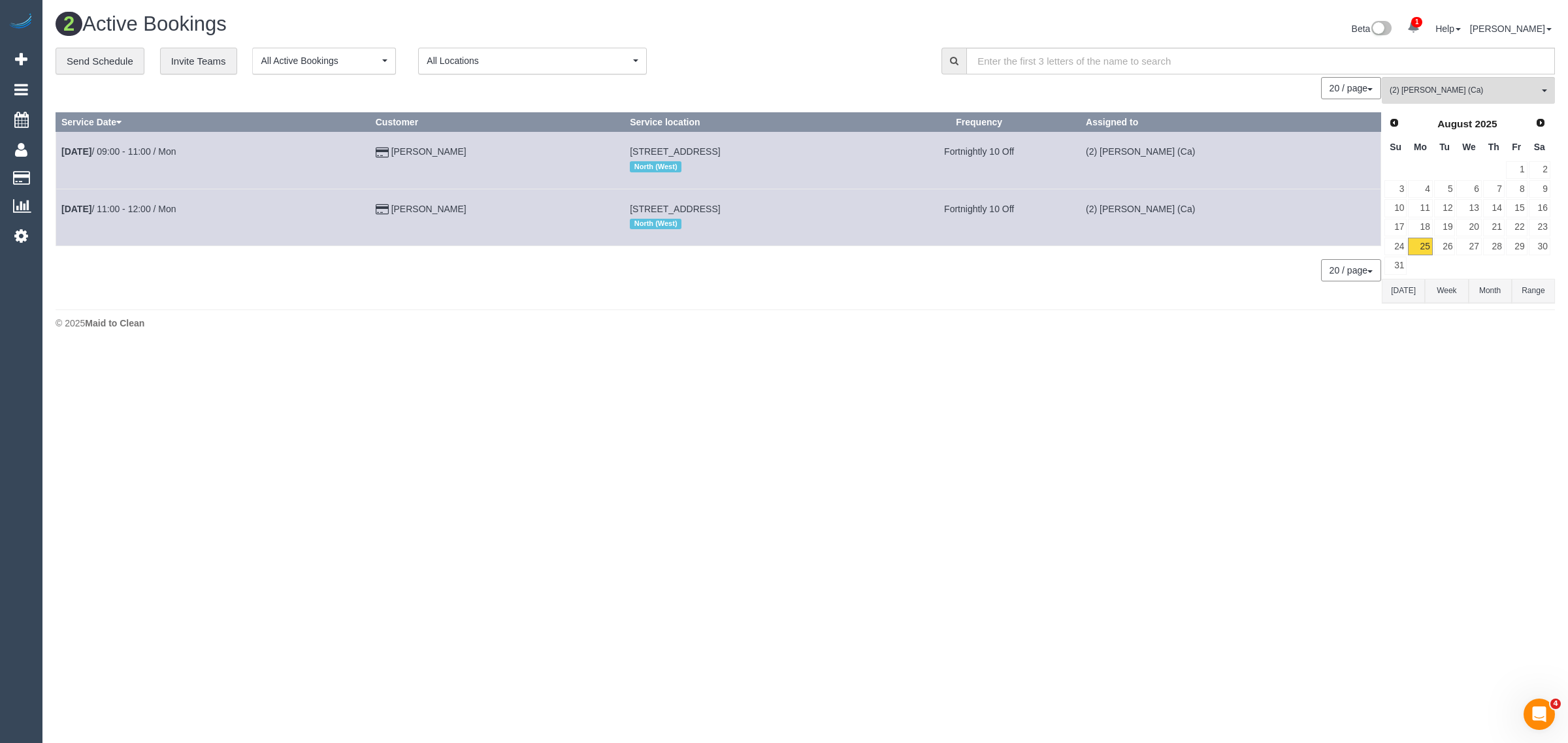
click at [589, 344] on div "2 Active Bookings Beta 1 Your Notifications You have 0 alerts × You have 1 to c…" at bounding box center [805, 174] width 1525 height 349
drag, startPoint x: 488, startPoint y: 145, endPoint x: 63, endPoint y: 149, distance: 425.0
click at [63, 149] on tr "Aug 25th / 09:00 - 11:00 / Mon Amelia Maye 260 Reynard St, 6, Coburg, VIC 3058 …" at bounding box center [719, 161] width 1325 height 57
copy tr "Aug 25th / 09:00 - 11:00 / Mon Amelia Maye"
click at [1484, 93] on span "(2) [PERSON_NAME] (Ca)" at bounding box center [1464, 91] width 149 height 11
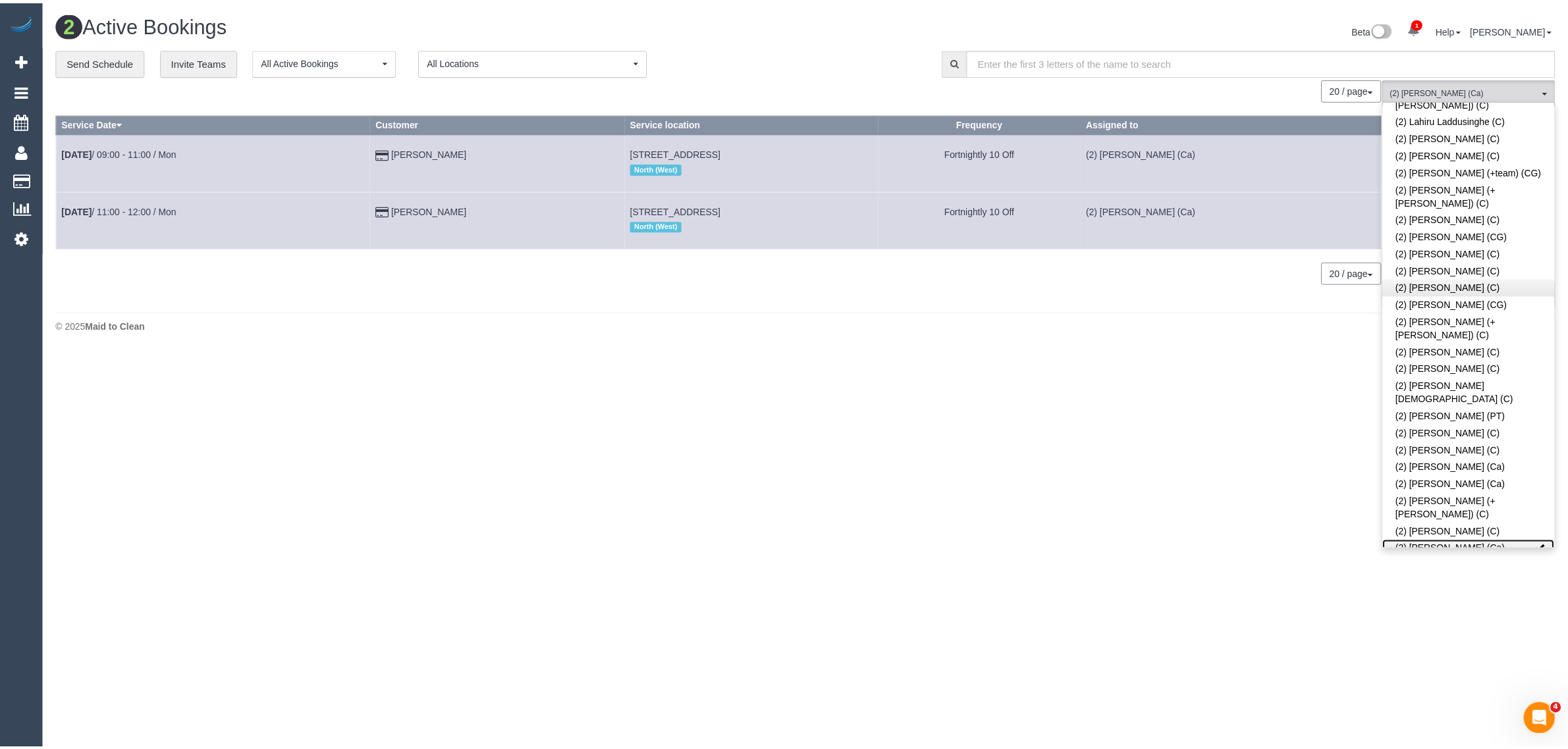
scroll to position [0, 0]
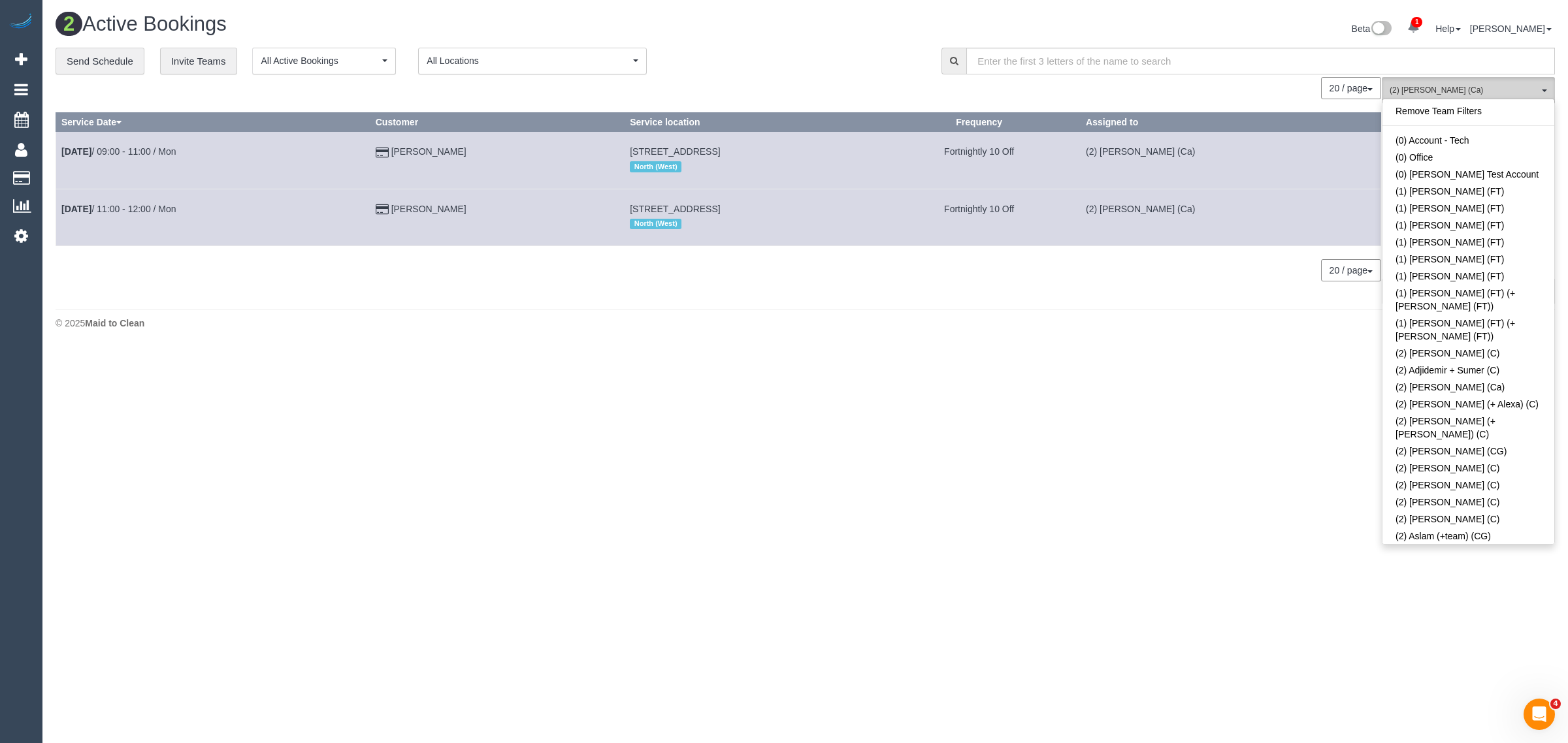
drag, startPoint x: 1492, startPoint y: 107, endPoint x: 1390, endPoint y: 92, distance: 103.1
click at [1491, 107] on link "Remove Team Filters" at bounding box center [1468, 111] width 172 height 17
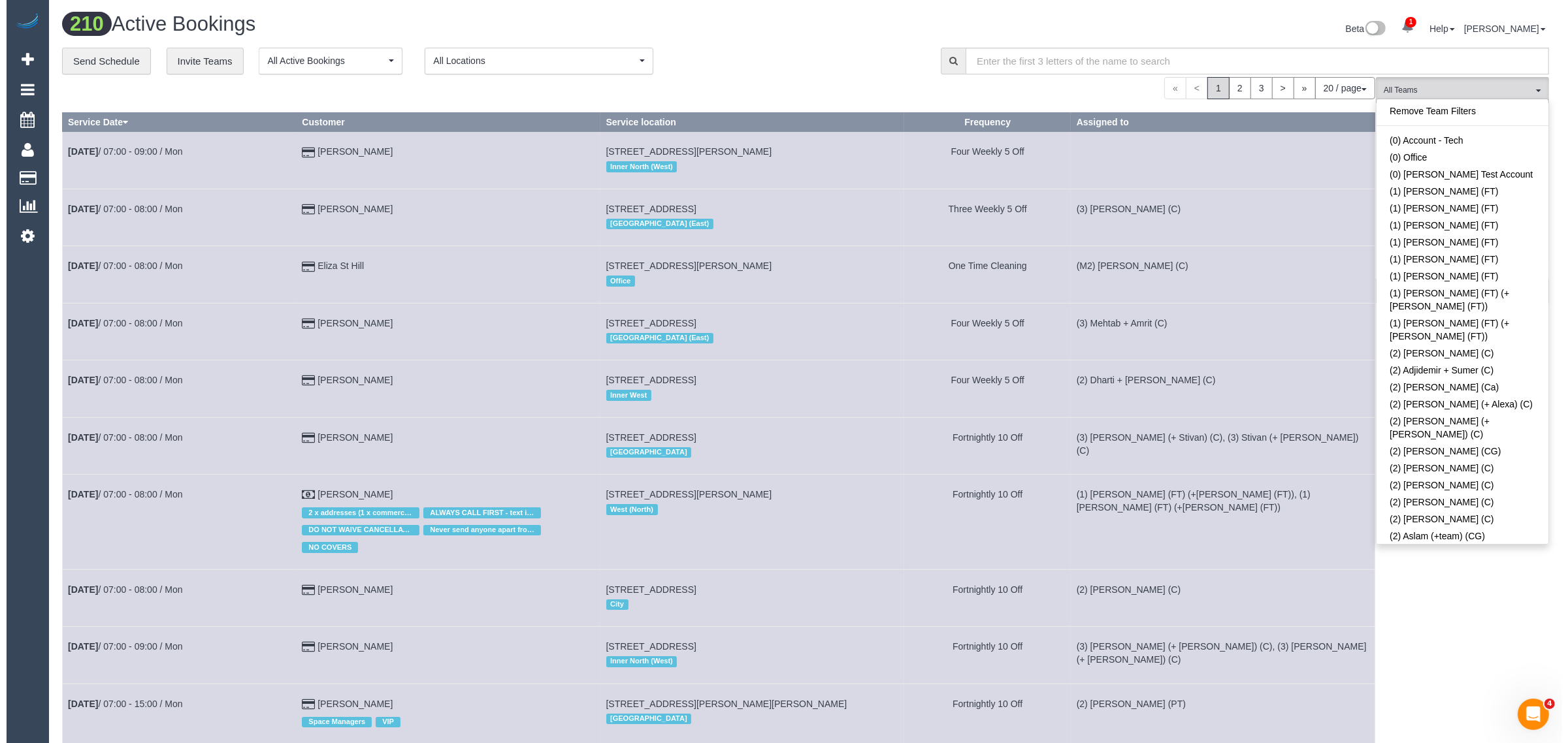
scroll to position [1816, 0]
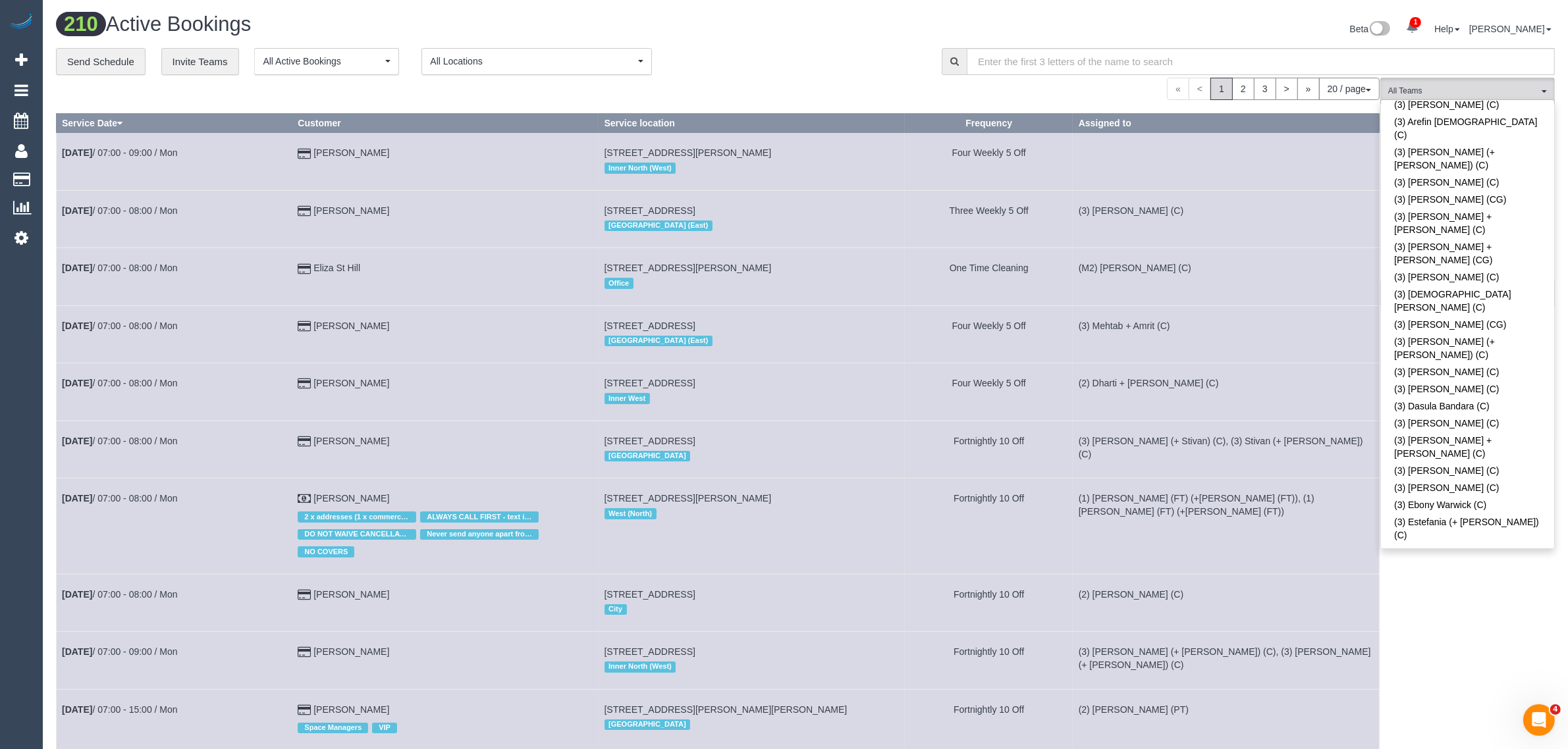
click at [1423, 699] on link "(3) Goswin Kanta (C)" at bounding box center [1468, 707] width 173 height 17
click at [728, 67] on div "**********" at bounding box center [489, 62] width 866 height 28
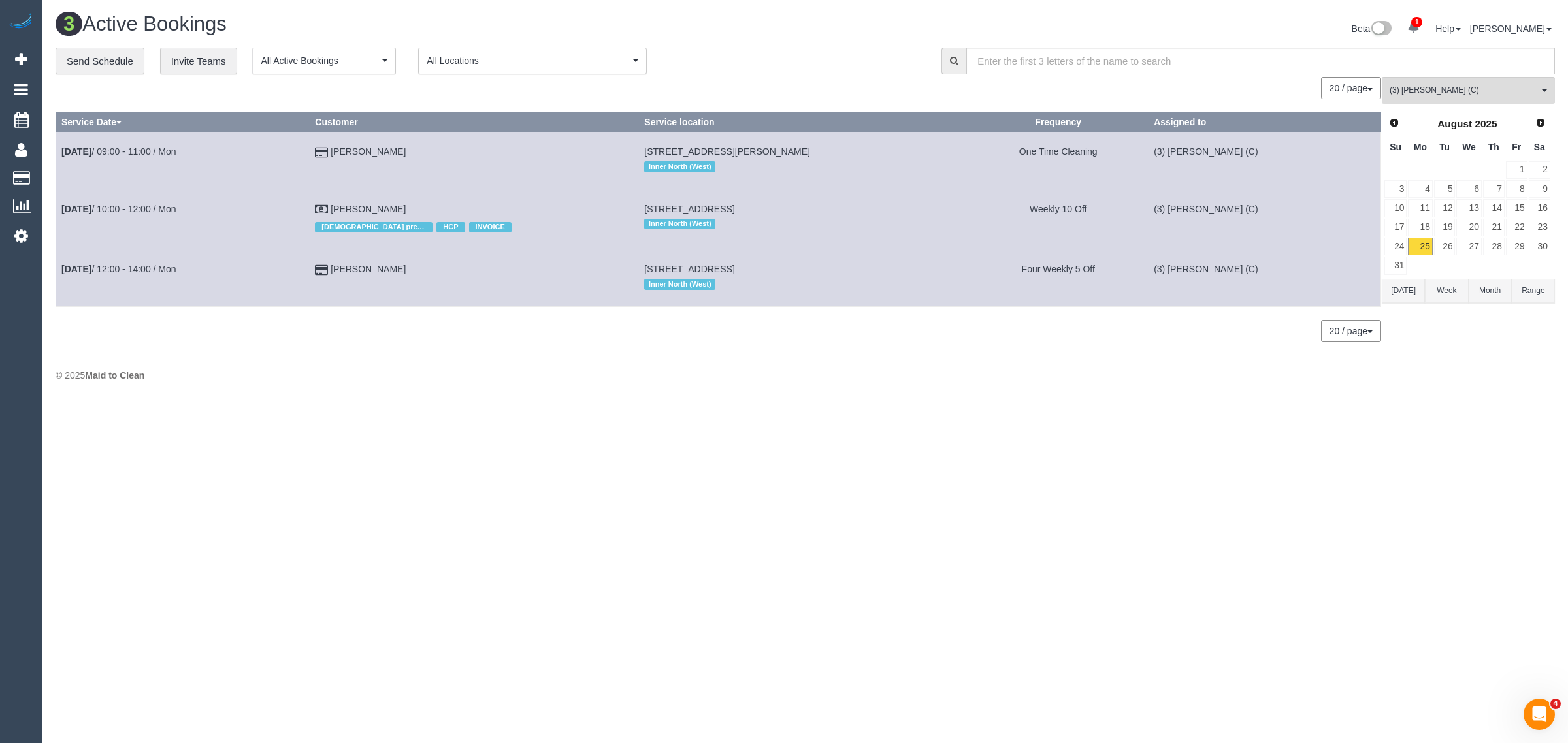
click at [1330, 455] on body "1 Beta Your Notifications You have 0 alerts × You have 1 to charge for 25/08/20…" at bounding box center [784, 372] width 1568 height 743
drag, startPoint x: 440, startPoint y: 138, endPoint x: 60, endPoint y: 145, distance: 380.1
click at [60, 145] on tr "Aug 25th / 09:00 - 11:00 / Mon Jasmine Proust 505/ 55 - 63 Nicholson St, Brunsw…" at bounding box center [719, 161] width 1325 height 57
copy tr "Aug 25th / 09:00 - 11:00 / Mon Jasmine Proust"
click at [1437, 77] on button "(3) Goswin Kanta (C) All Teams" at bounding box center [1468, 90] width 173 height 27
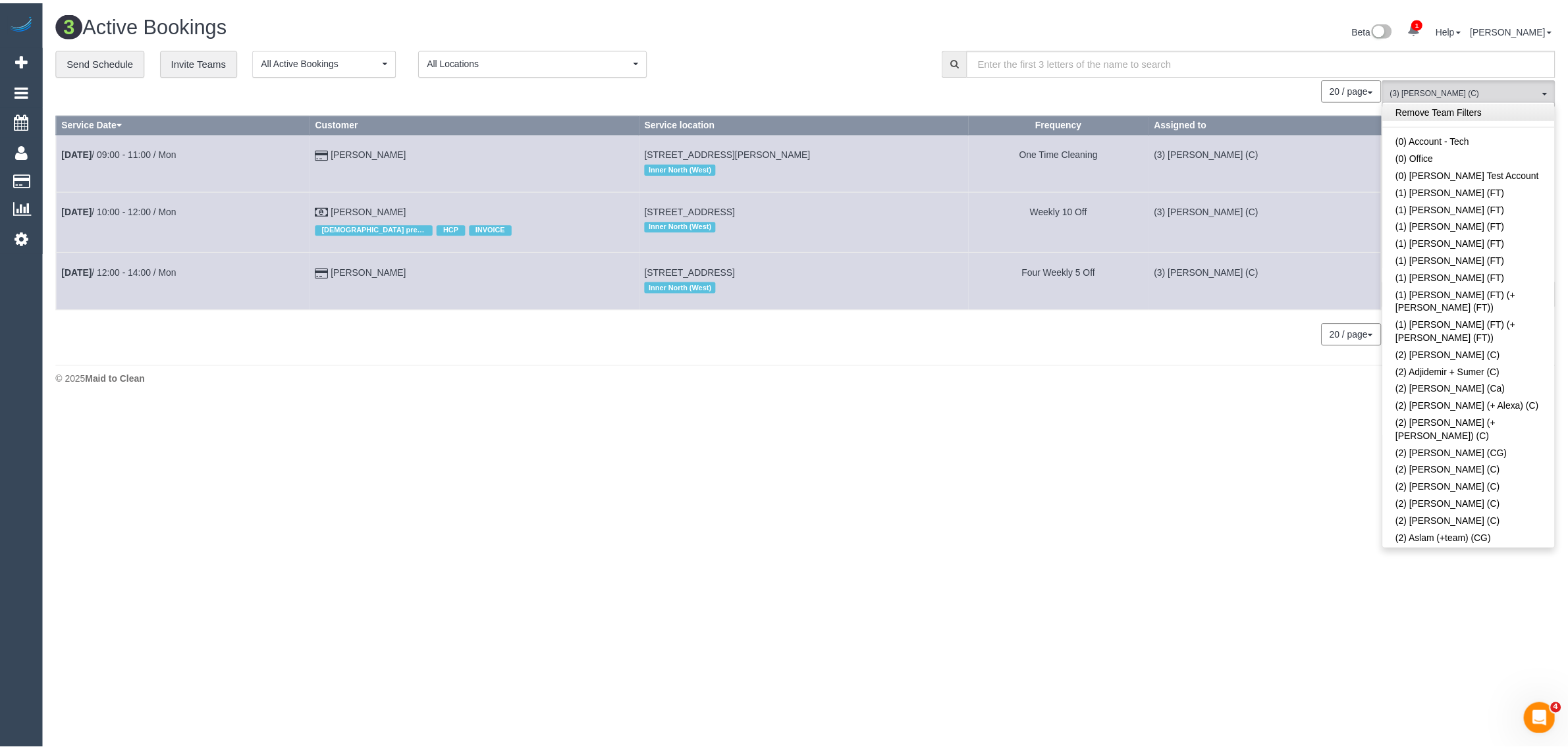
scroll to position [0, 0]
click at [1488, 110] on link "Remove Team Filters" at bounding box center [1480, 112] width 173 height 17
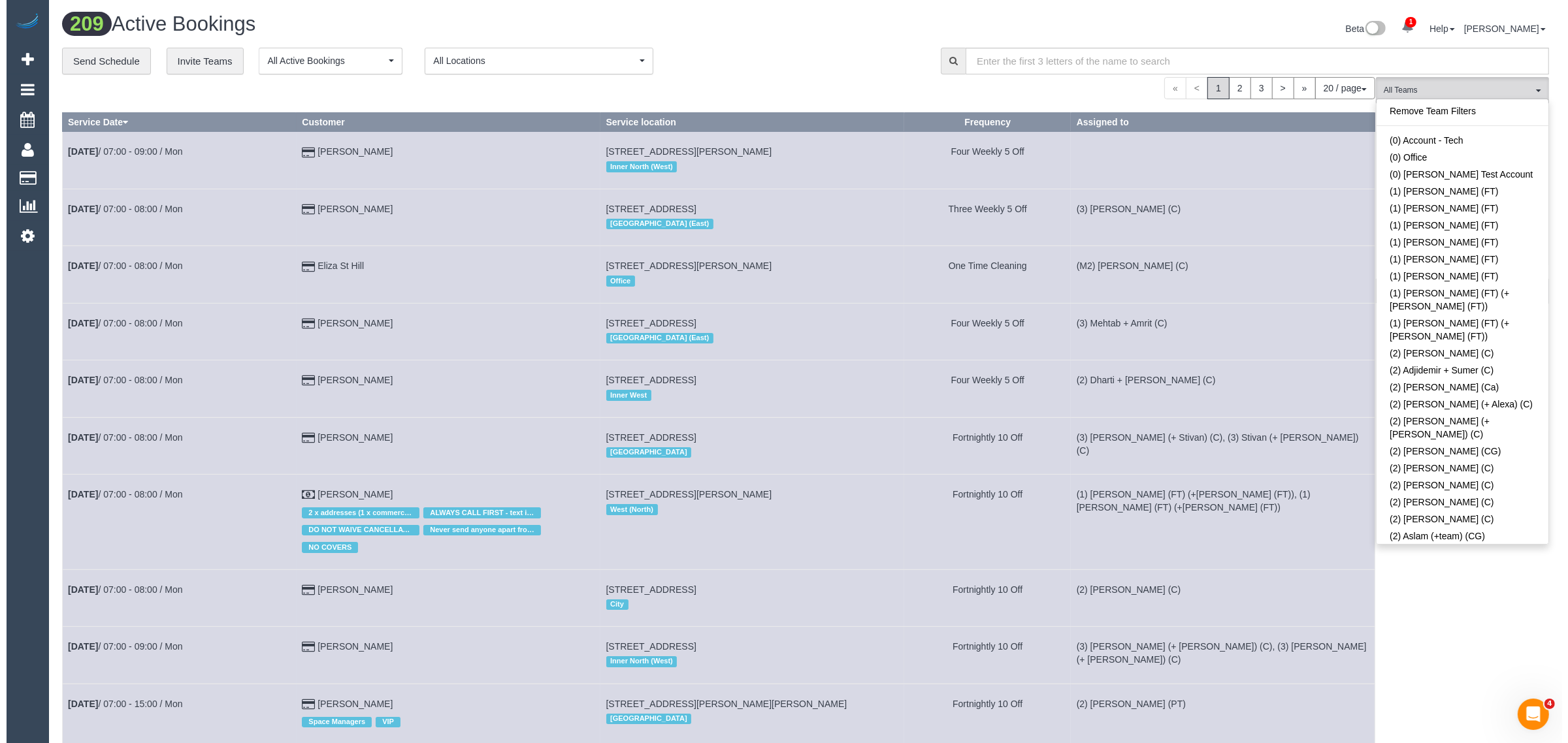
scroll to position [429, 0]
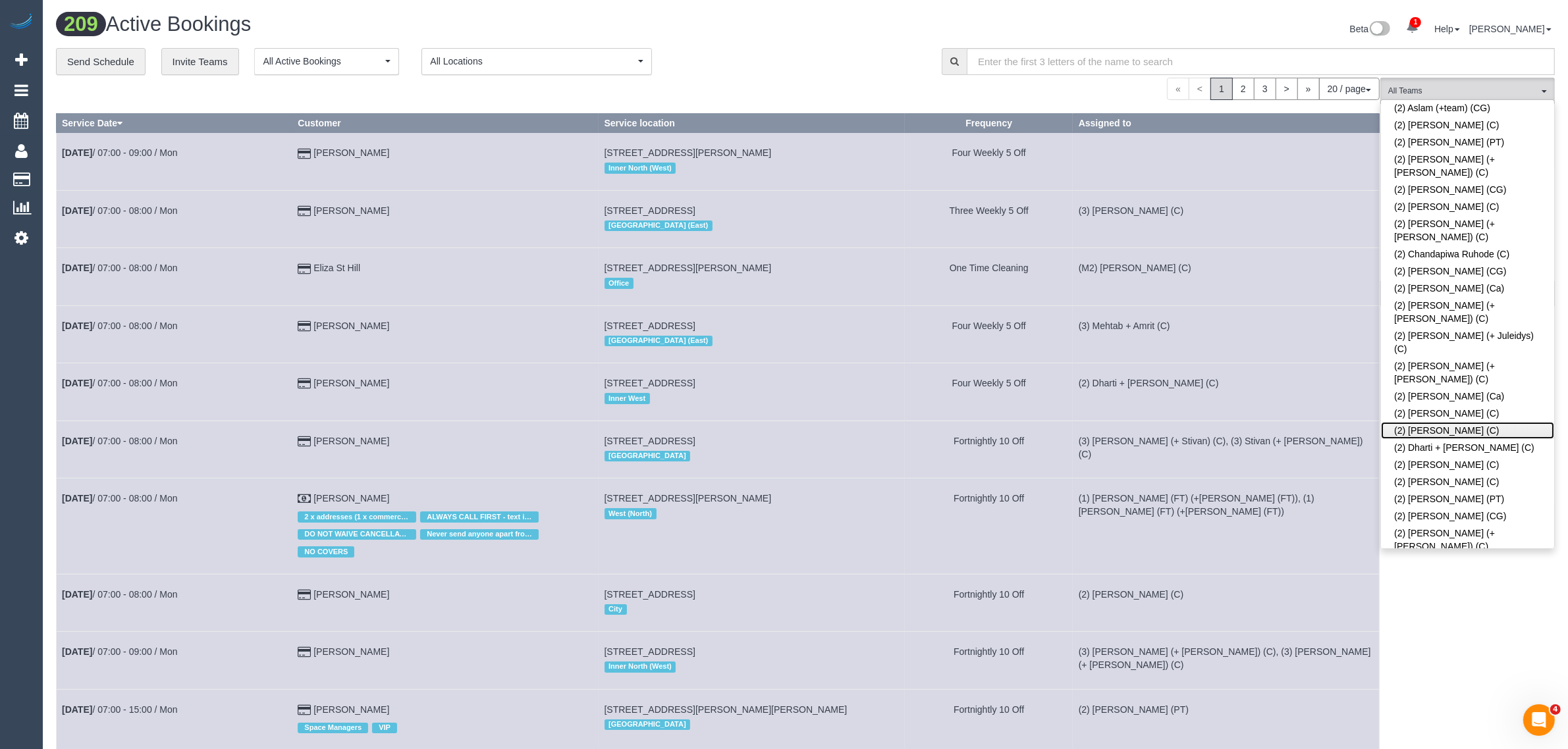
click at [1423, 422] on link "(2) [PERSON_NAME] (C)" at bounding box center [1468, 430] width 173 height 17
click at [828, 53] on div "**********" at bounding box center [489, 62] width 866 height 28
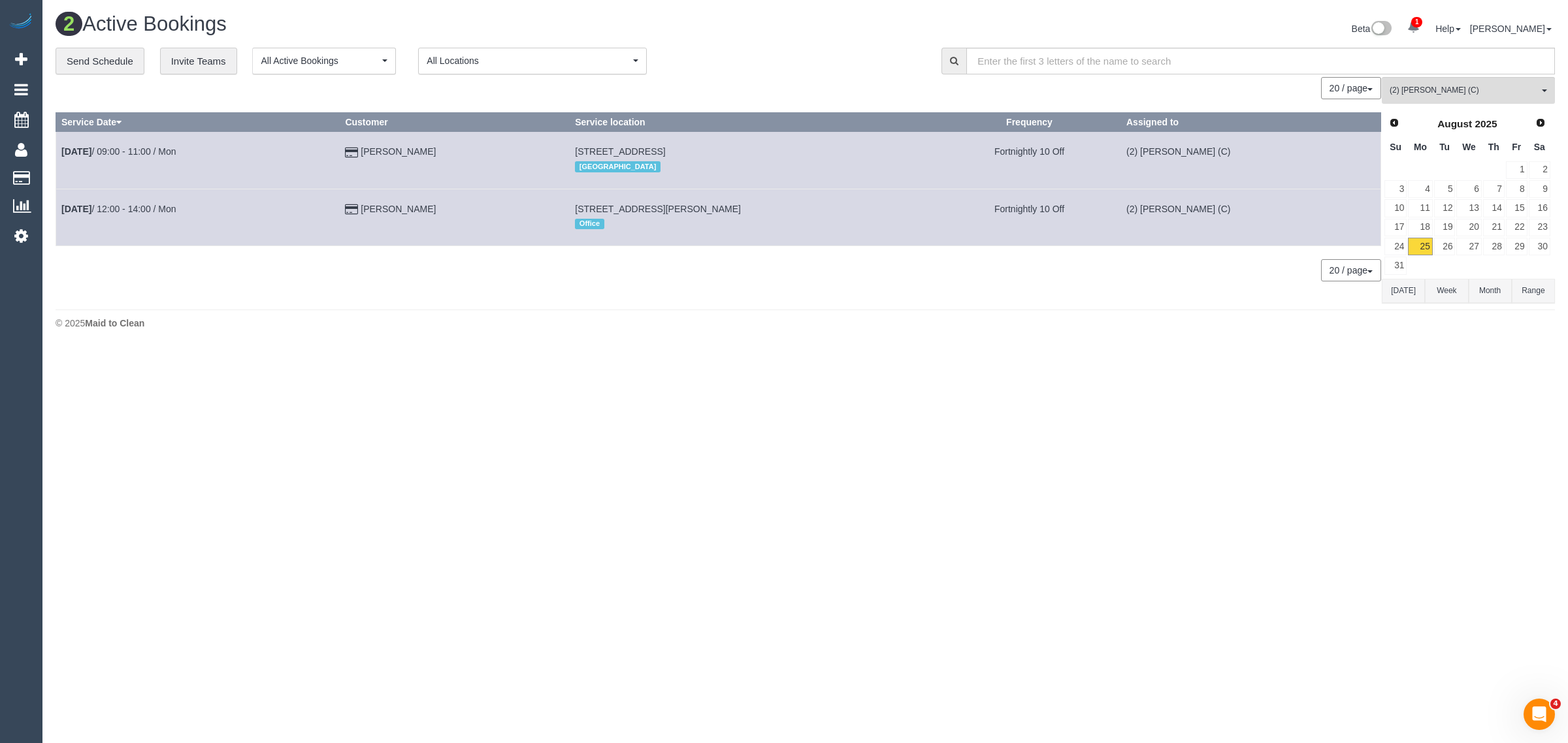
drag, startPoint x: 619, startPoint y: 358, endPoint x: 615, endPoint y: 352, distance: 7.2
click at [619, 358] on body "1 Beta Your Notifications You have 0 alerts × You have 1 to charge for 25/08/20…" at bounding box center [784, 372] width 1568 height 743
drag, startPoint x: 454, startPoint y: 152, endPoint x: 63, endPoint y: 141, distance: 391.2
click at [63, 141] on tr "Aug 25th / 09:00 - 11:00 / Mon Tina Korman 405/35 Camberwell Rd, Hawthorn East,…" at bounding box center [719, 161] width 1325 height 57
copy tr "Aug 25th / 09:00 - 11:00 / Mon Tina Korman"
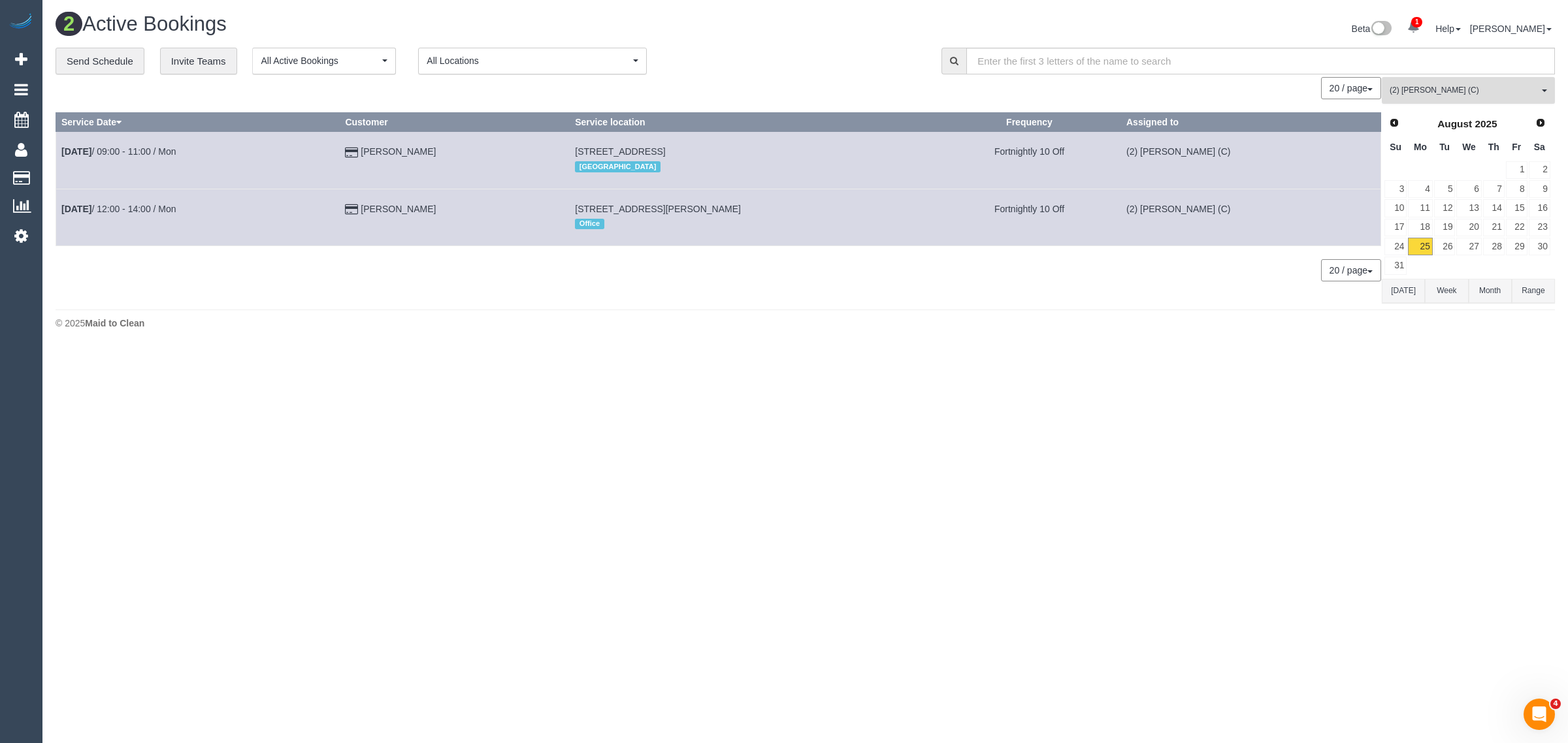
drag, startPoint x: 1410, startPoint y: 87, endPoint x: 1485, endPoint y: 150, distance: 97.9
click at [1410, 89] on span "(2) [PERSON_NAME] (C)" at bounding box center [1464, 91] width 149 height 11
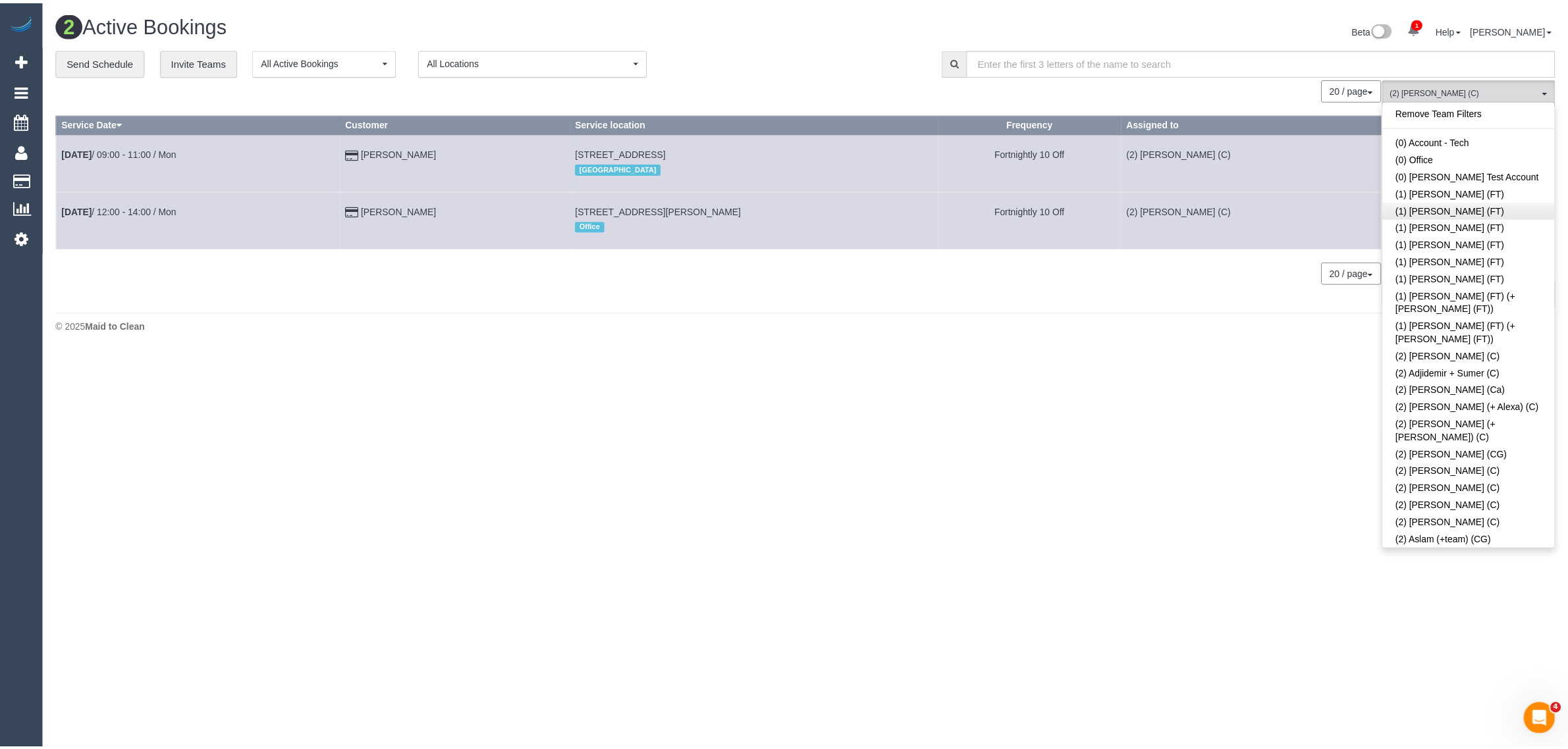
scroll to position [0, 0]
click at [1492, 118] on link "Remove Team Filters" at bounding box center [1480, 112] width 173 height 17
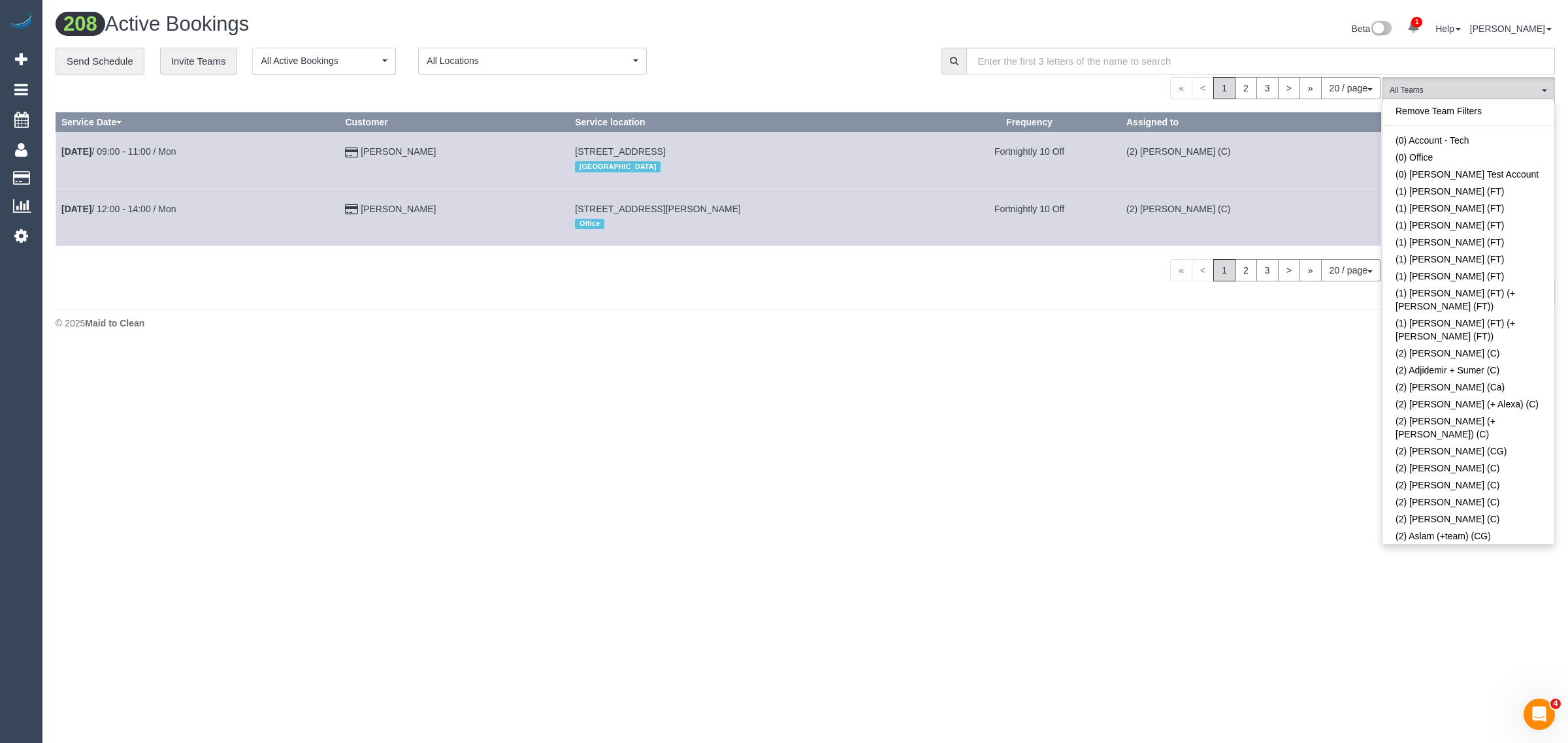
click at [886, 31] on div "Beta 1 Your Notifications You have 0 alerts × You have 1 to charge for 25/08/20…" at bounding box center [1185, 30] width 760 height 35
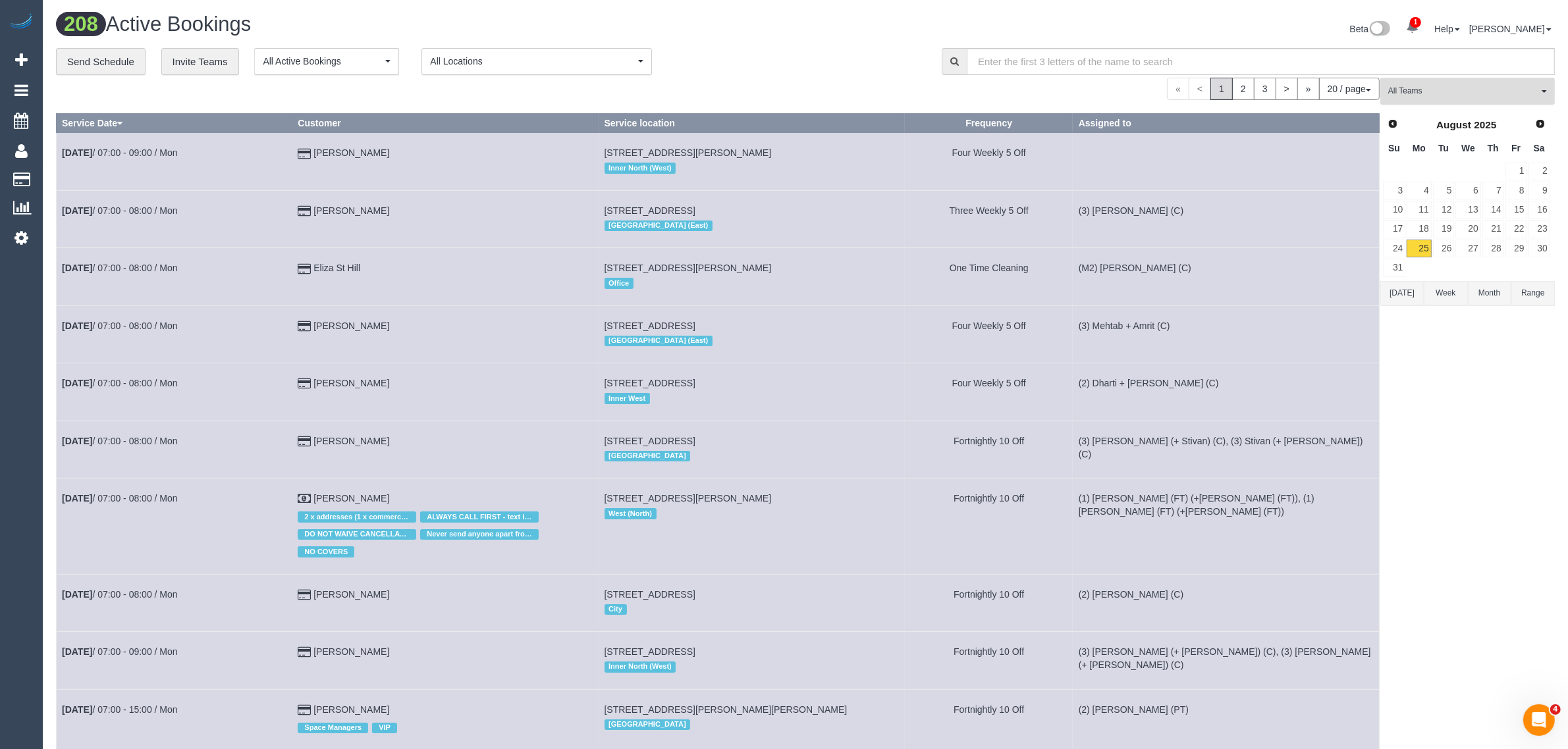
click at [1478, 92] on span "All Teams" at bounding box center [1463, 92] width 150 height 11
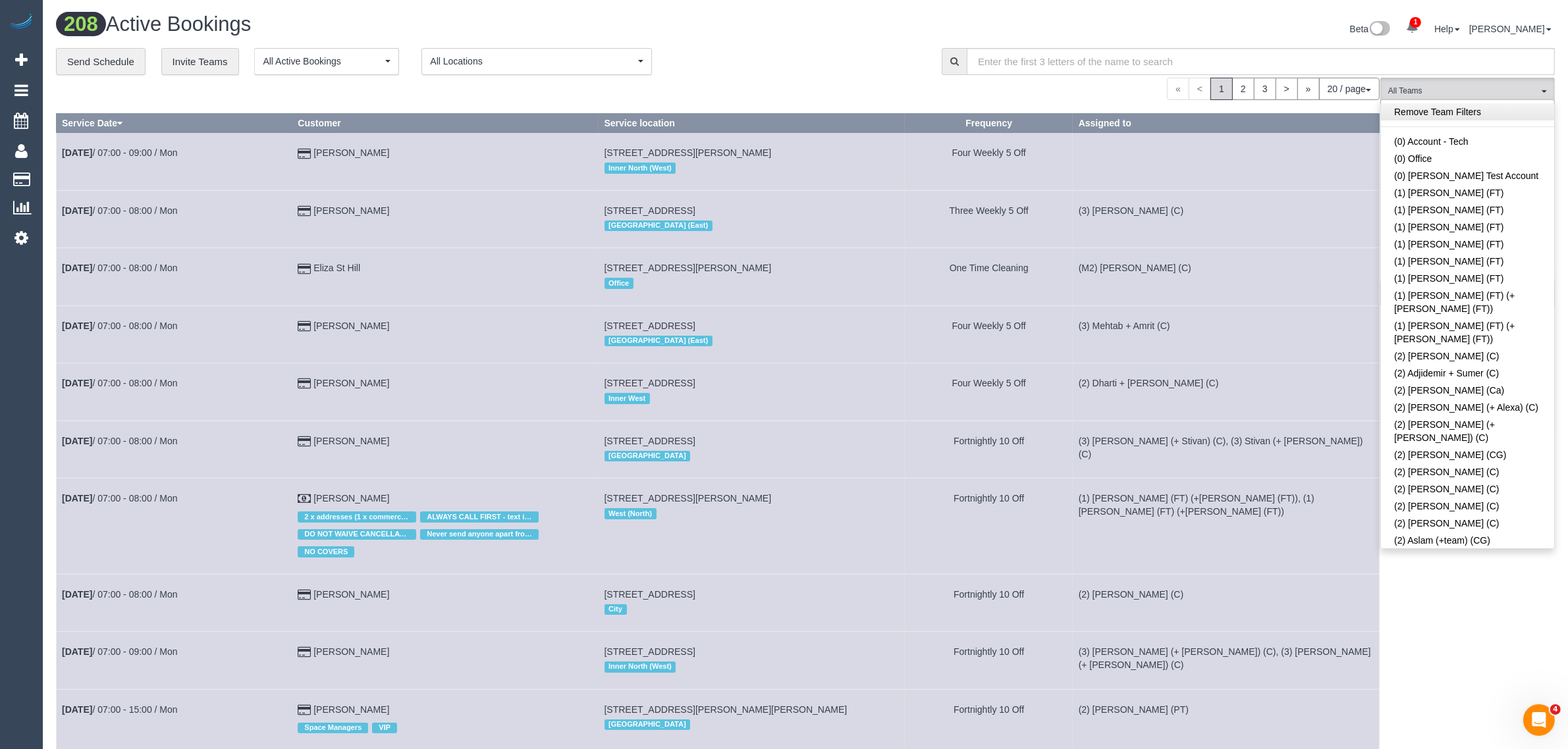
click at [1478, 112] on link "Remove Team Filters" at bounding box center [1468, 112] width 173 height 17
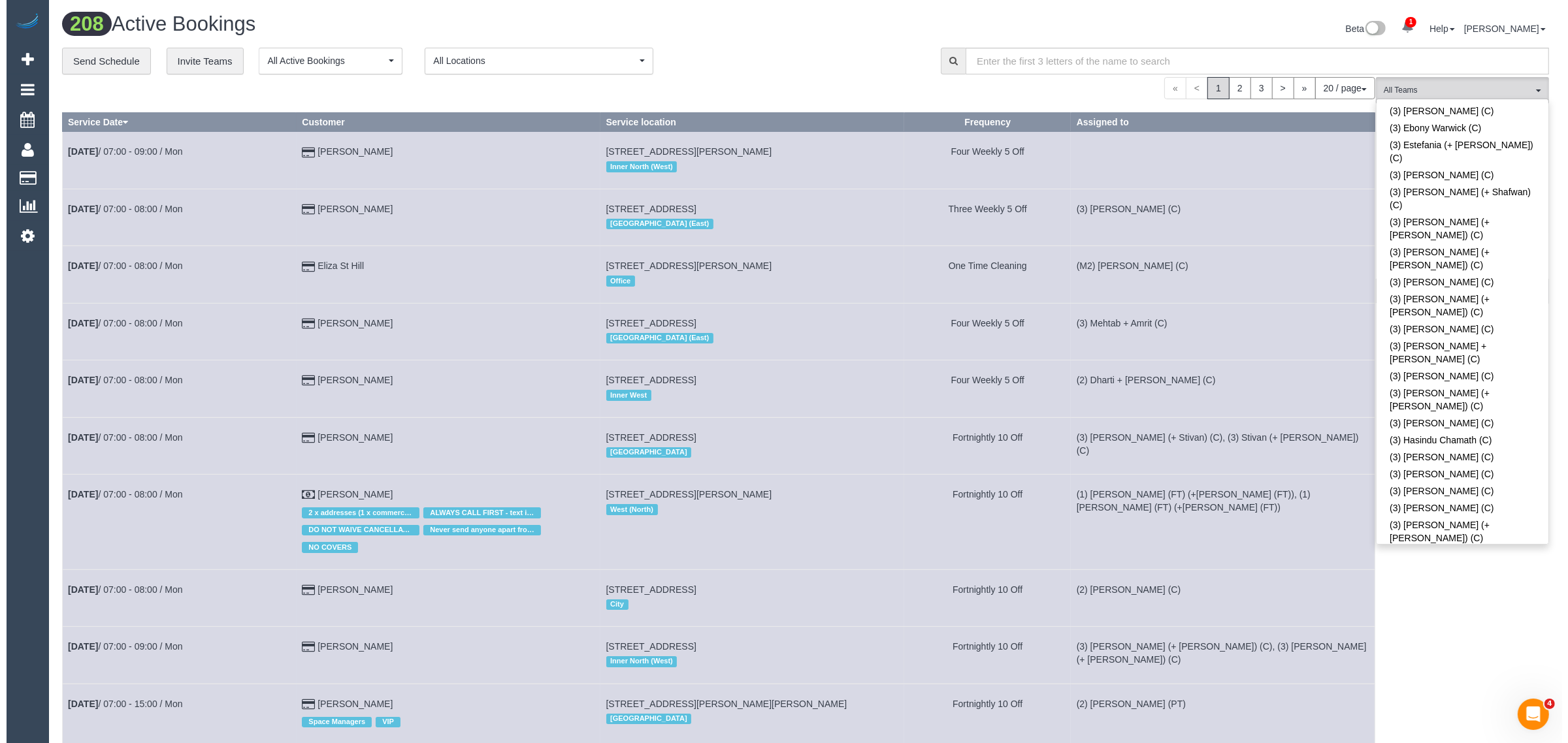
scroll to position [2750, 0]
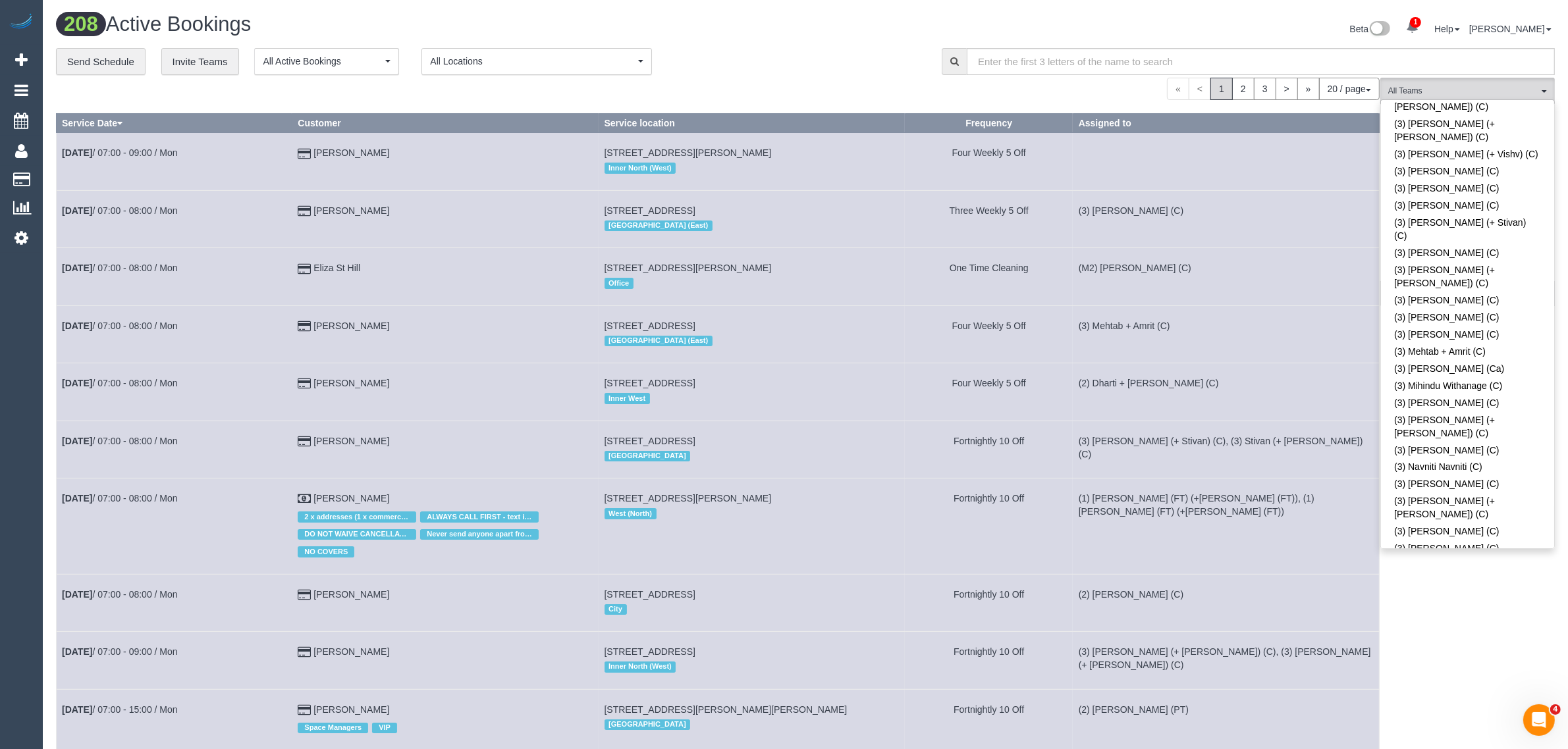
click at [757, 58] on div "**********" at bounding box center [489, 62] width 866 height 28
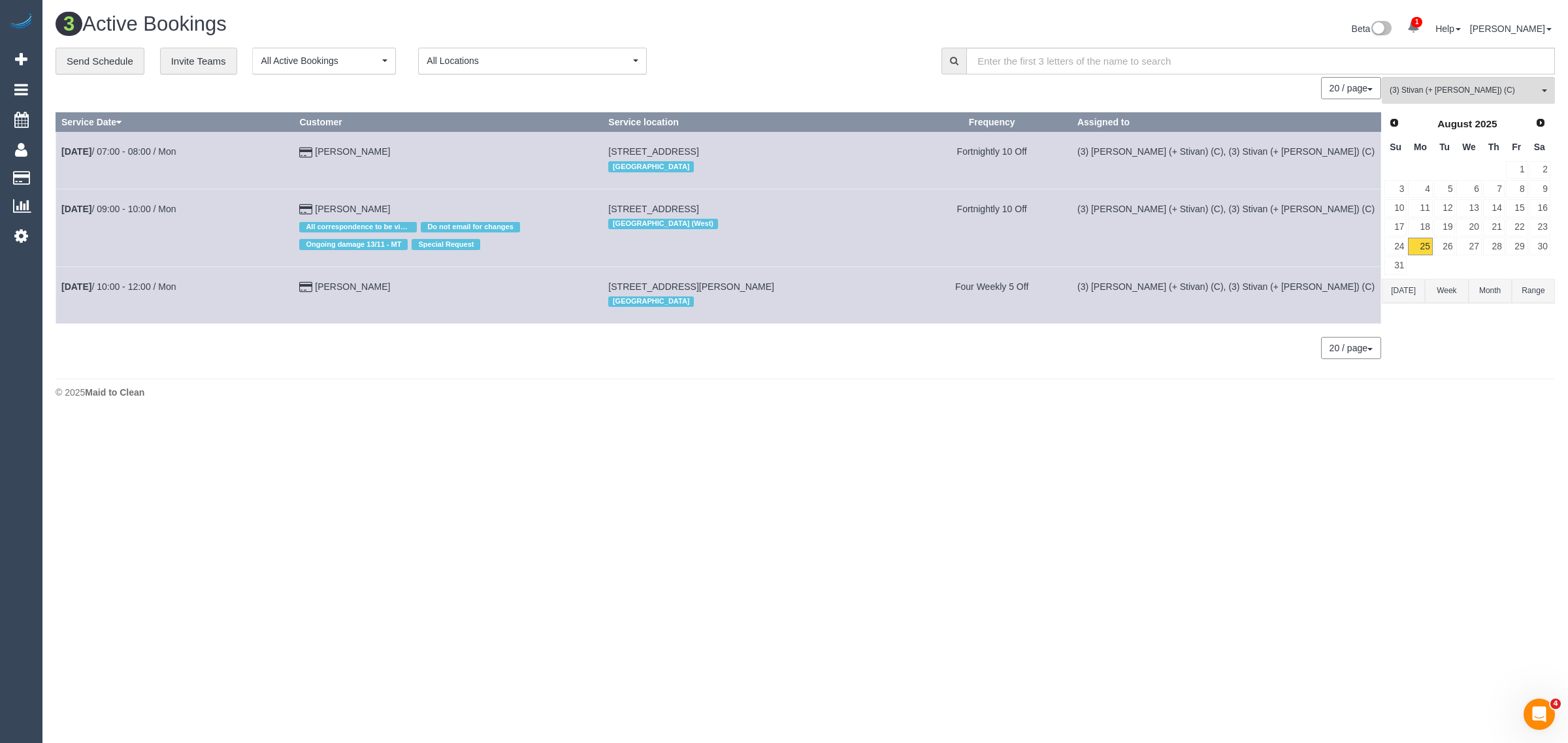
click at [1124, 448] on body "1 Beta Your Notifications You have 0 alerts × You have 1 to charge for 25/08/20…" at bounding box center [784, 372] width 1568 height 743
drag, startPoint x: 417, startPoint y: 209, endPoint x: 63, endPoint y: 215, distance: 354.1
click at [63, 215] on tr "Aug 25th / 09:00 - 10:00 / Mon Alicia Gorander All correspondence to be via pho…" at bounding box center [719, 227] width 1325 height 77
copy tr "Aug 25th / 09:00 - 10:00 / Mon Alicia Gorander"
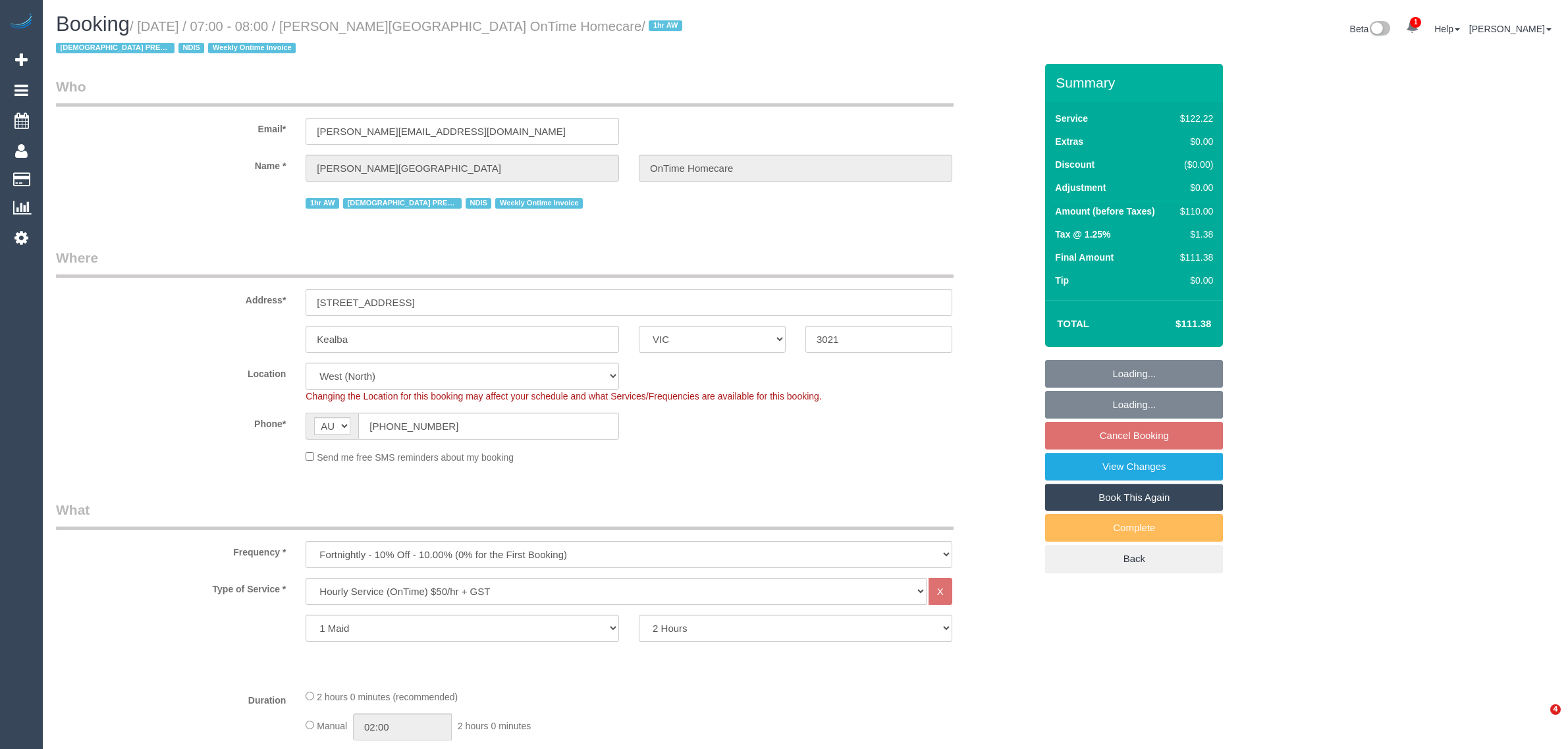
select select "VIC"
select select "spot1"
select select "number:28"
select select "number:14"
select select "number:19"
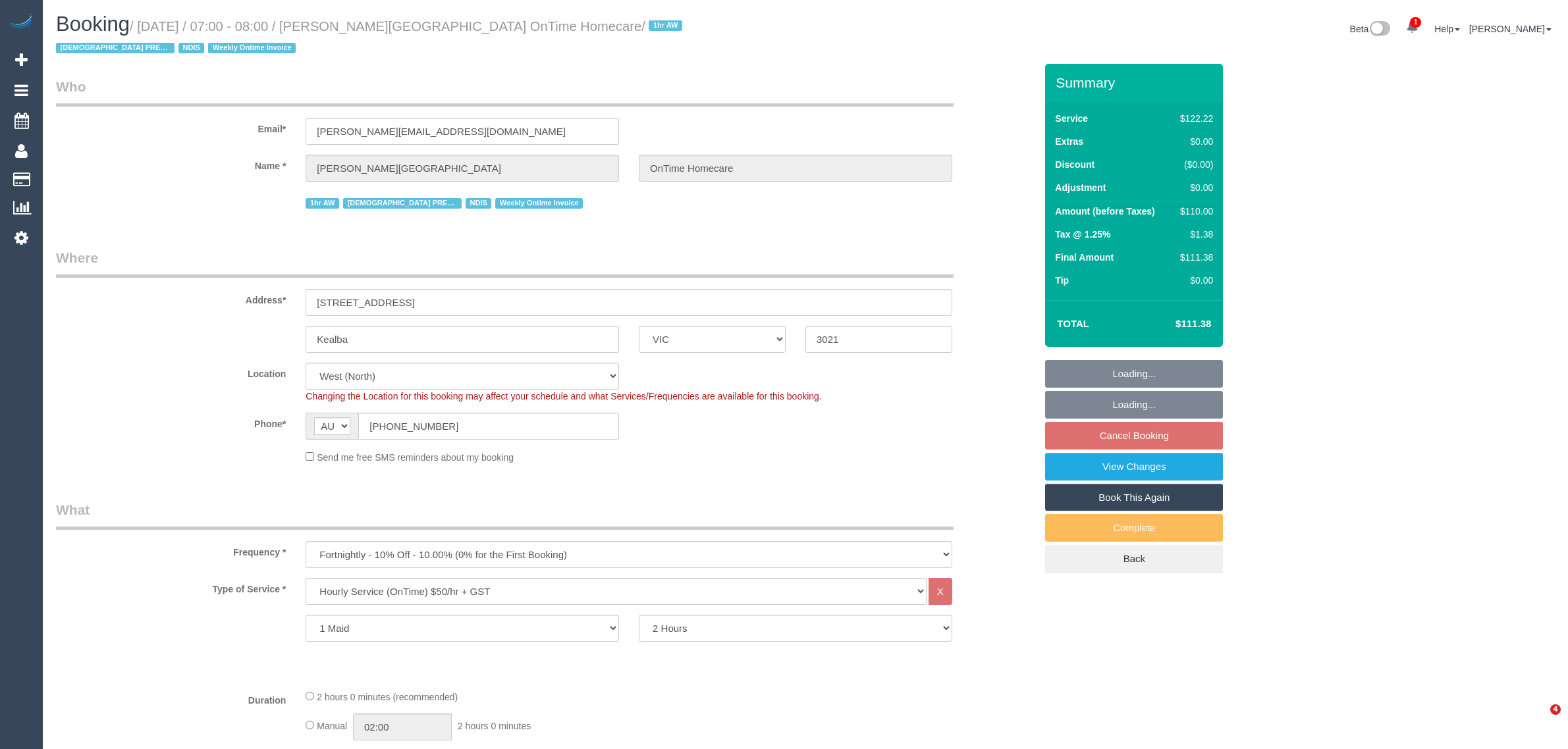
select select "number:25"
select select "number:35"
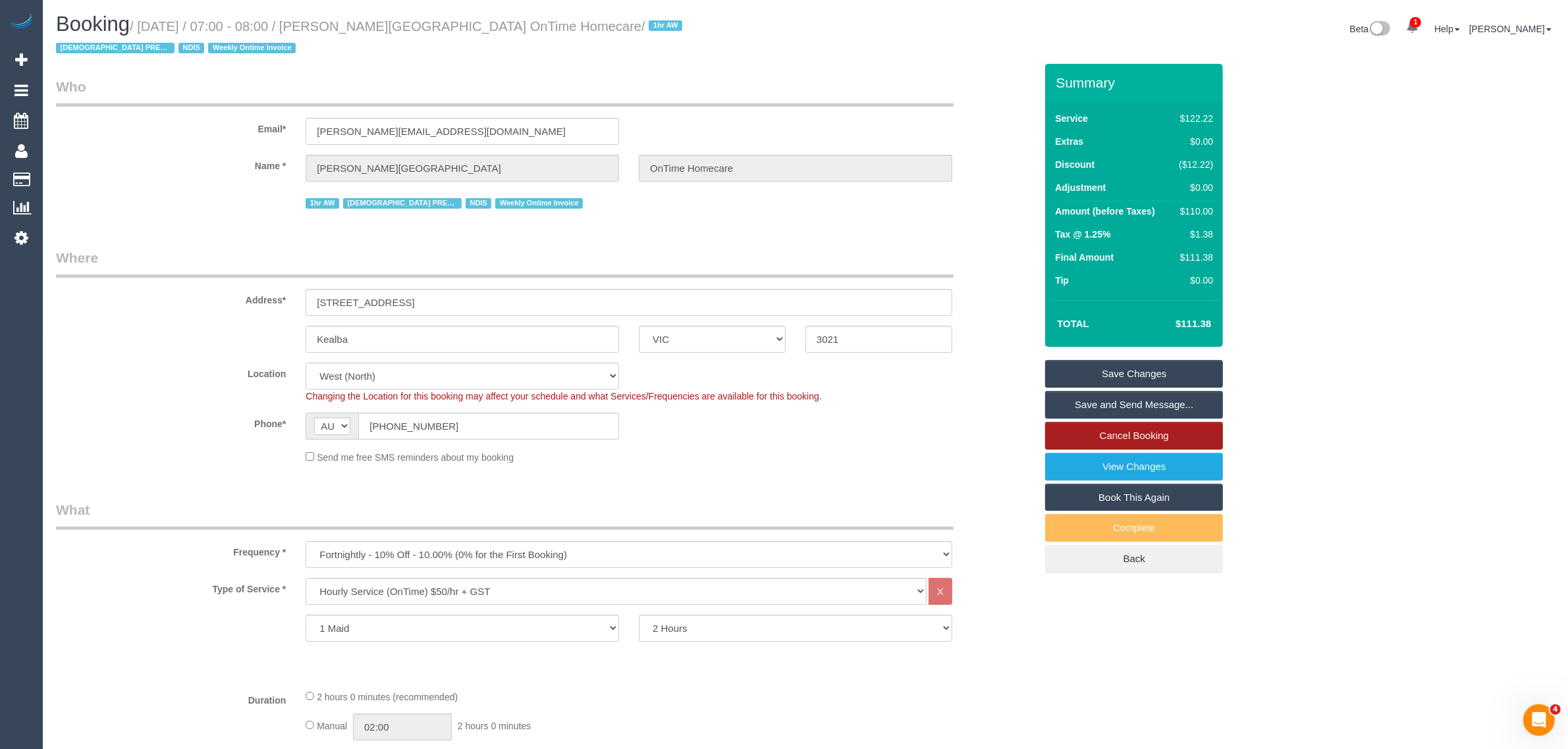
click at [1134, 439] on link "Cancel Booking" at bounding box center [1134, 435] width 178 height 28
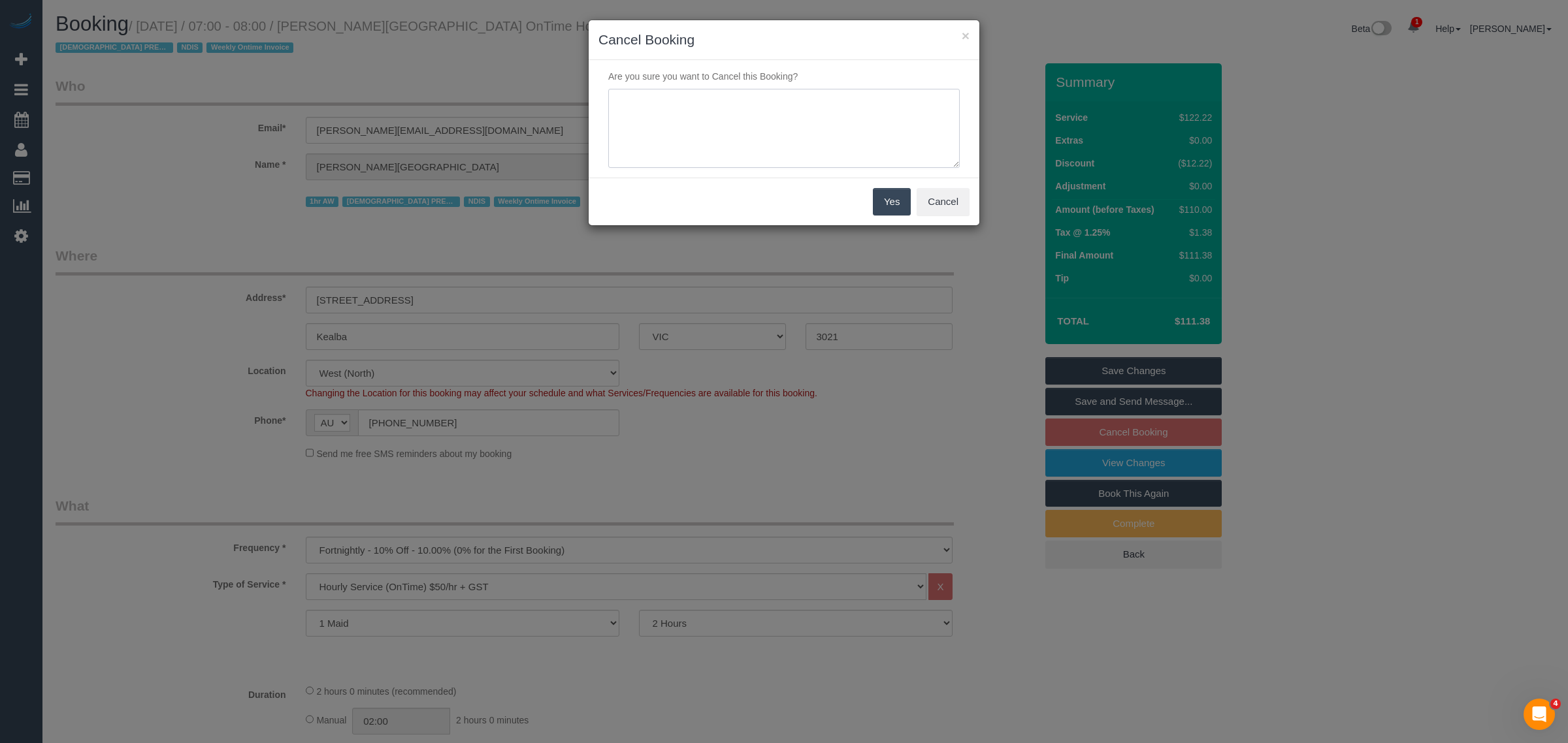
click at [741, 129] on textarea at bounding box center [784, 129] width 352 height 80
paste textarea "wants the services on hold til further notice - customer is in the hospital per…"
click at [618, 93] on textarea at bounding box center [784, 129] width 352 height 80
type textarea "wants the services on hold til further notice - customer is in the hospital per…"
click at [893, 203] on button "Yes" at bounding box center [891, 202] width 38 height 28
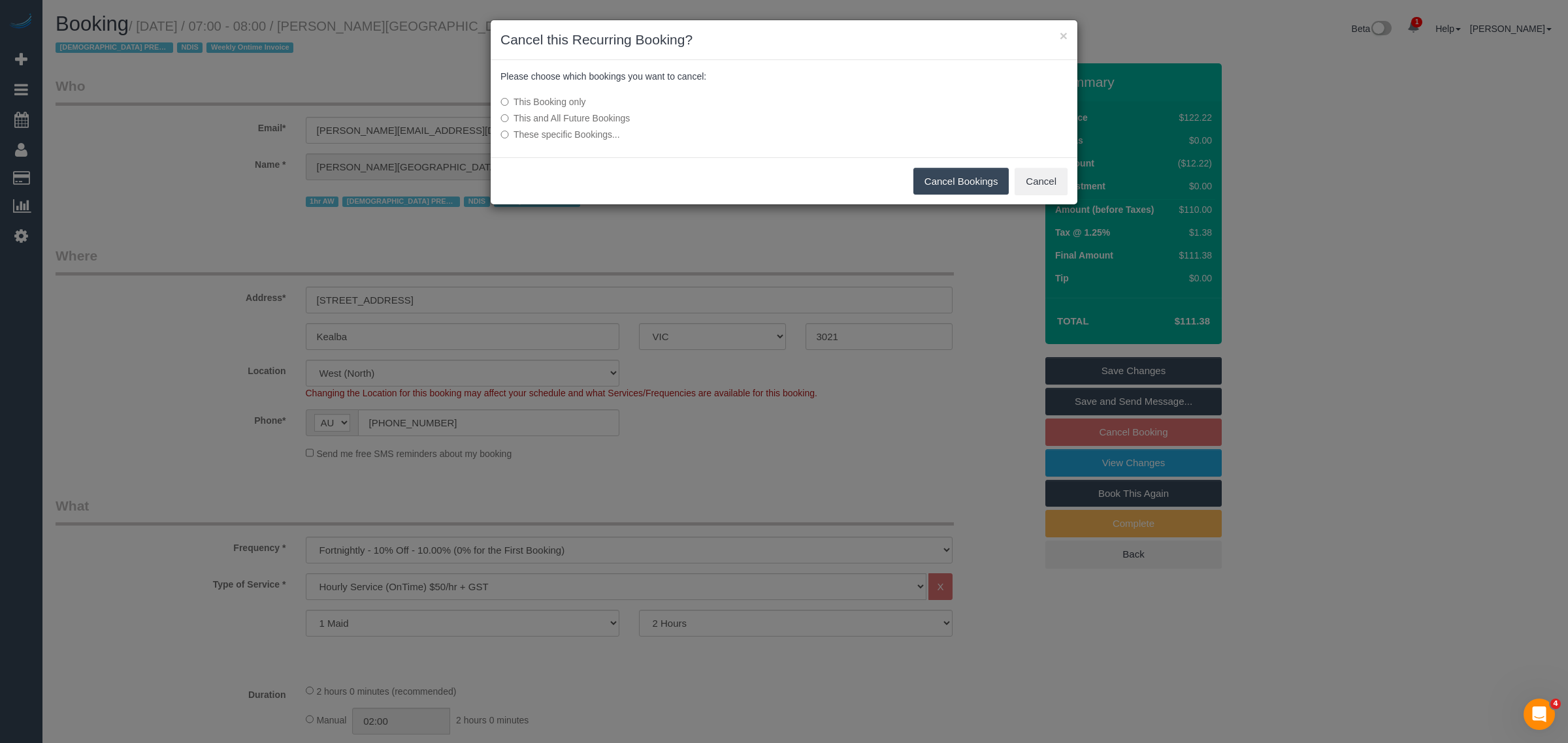
click at [557, 122] on label "This and All Future Bookings" at bounding box center [686, 118] width 372 height 13
click at [967, 172] on button "Cancel Bookings" at bounding box center [961, 181] width 96 height 28
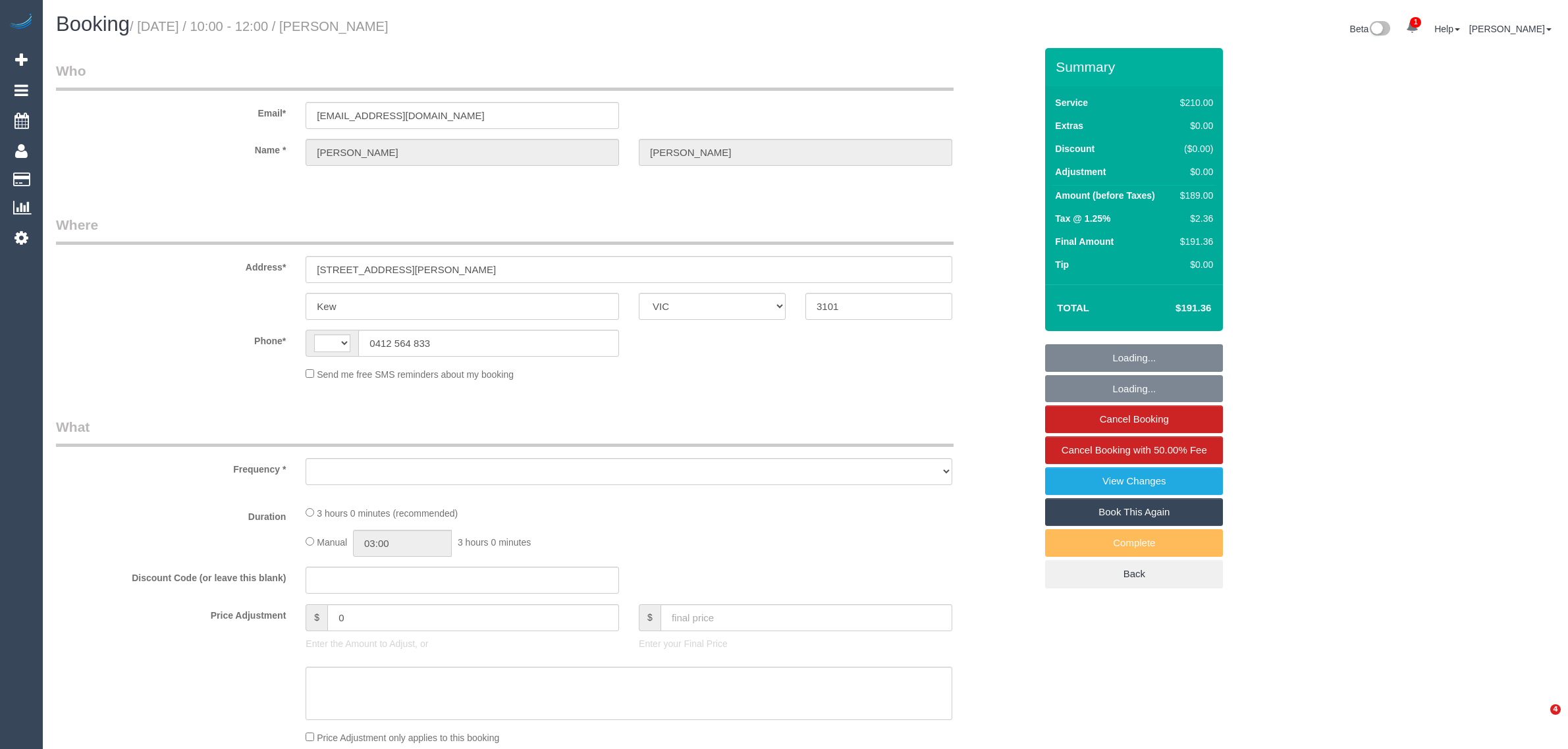
select select "VIC"
select select "180"
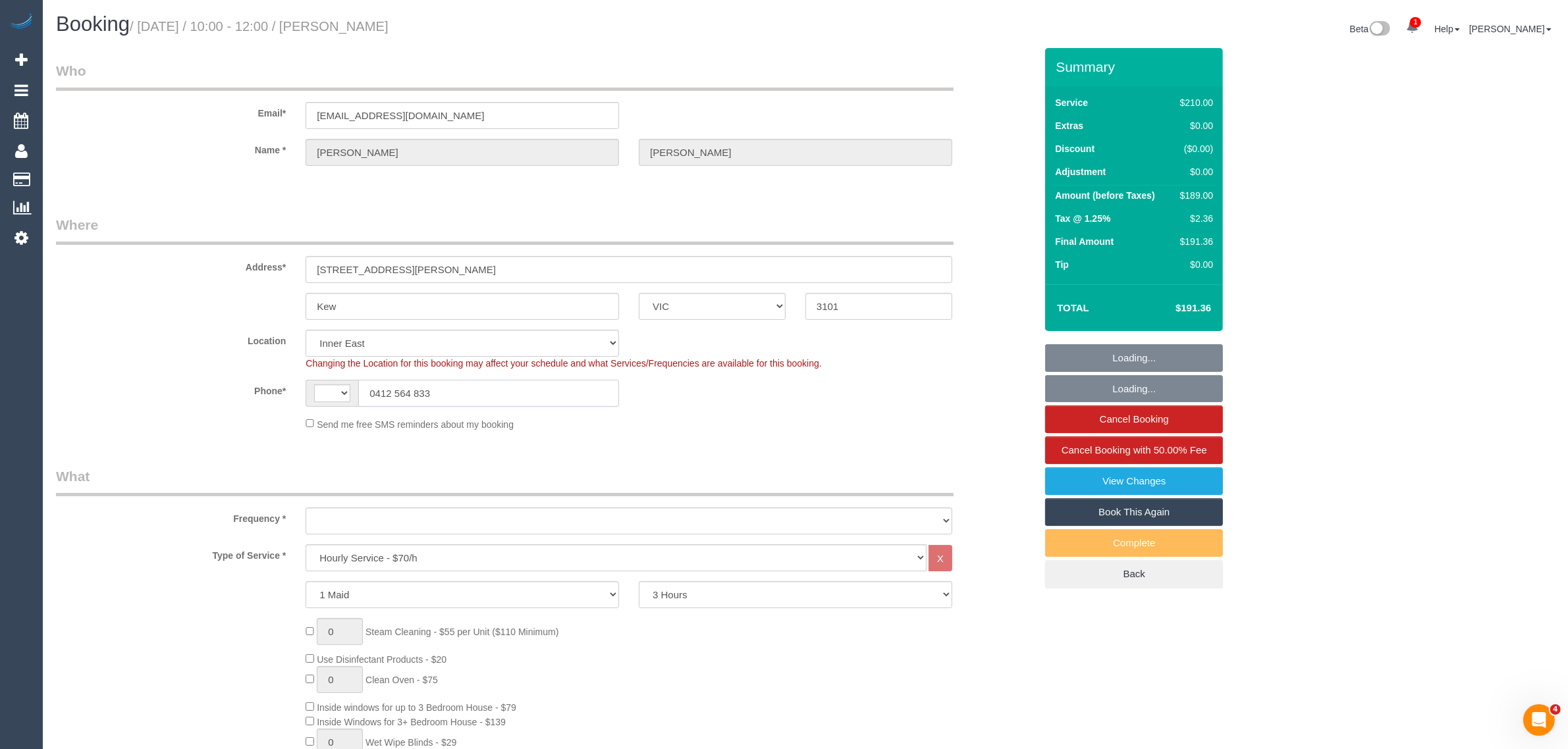
click at [496, 386] on input "0412 564 833" at bounding box center [489, 393] width 261 height 27
select select "string:stripe-pm_1MNlLo2GScqysDRVnifRBgGS"
select select "string:AU"
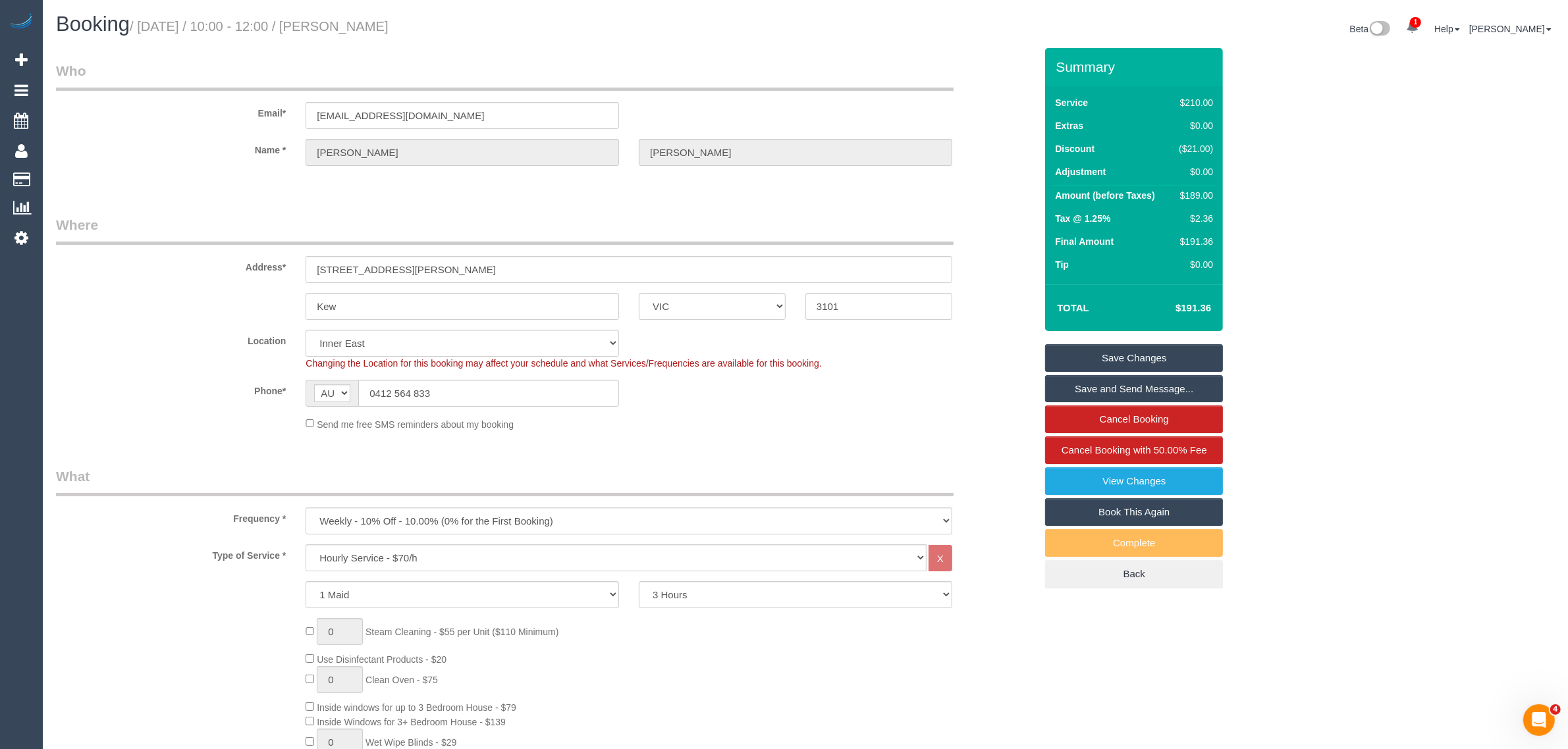
select select "object:728"
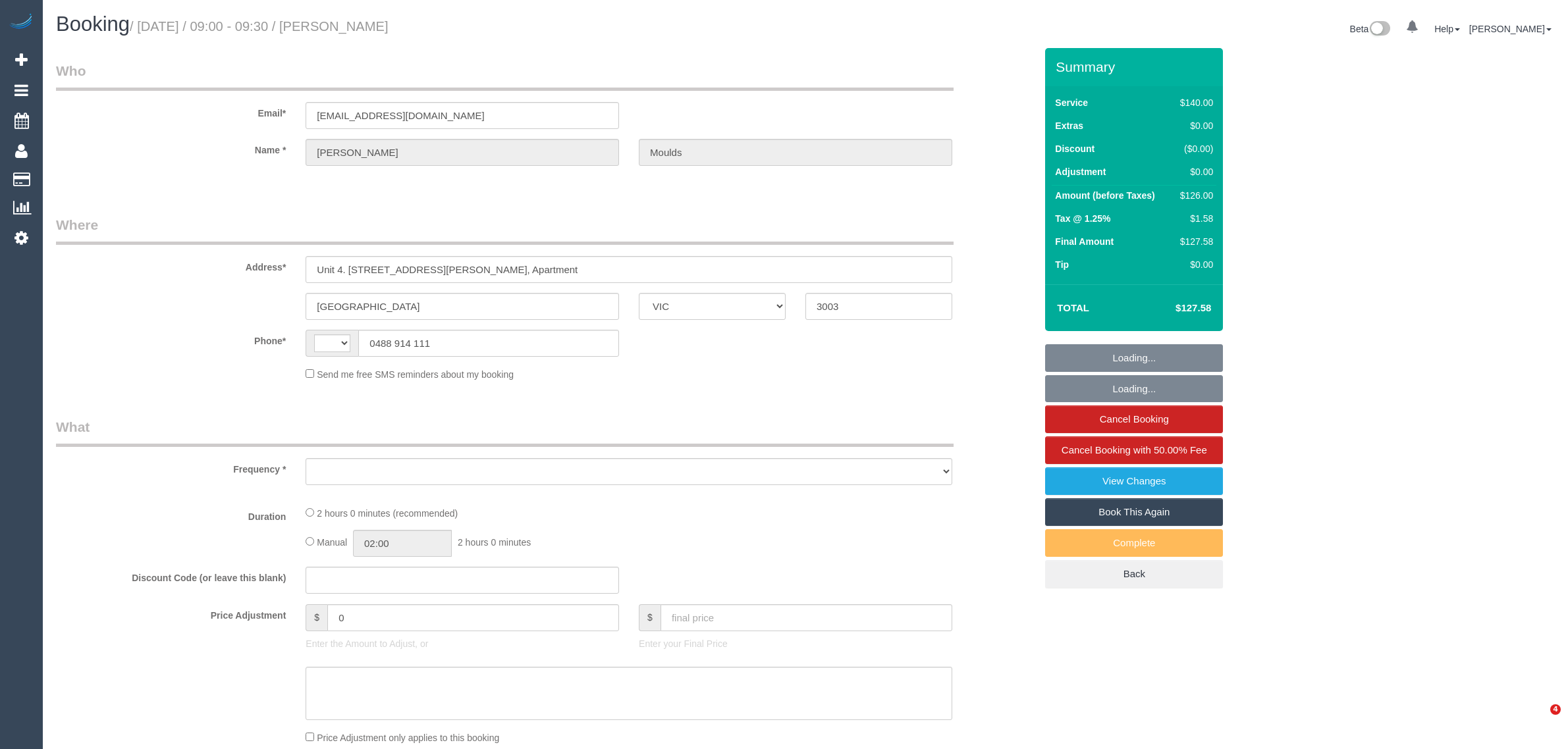
select select "VIC"
select select "string:AU"
select select "string:stripe-card_1BJDQS2GScqysDRVIEivMd5E"
select select "object:532"
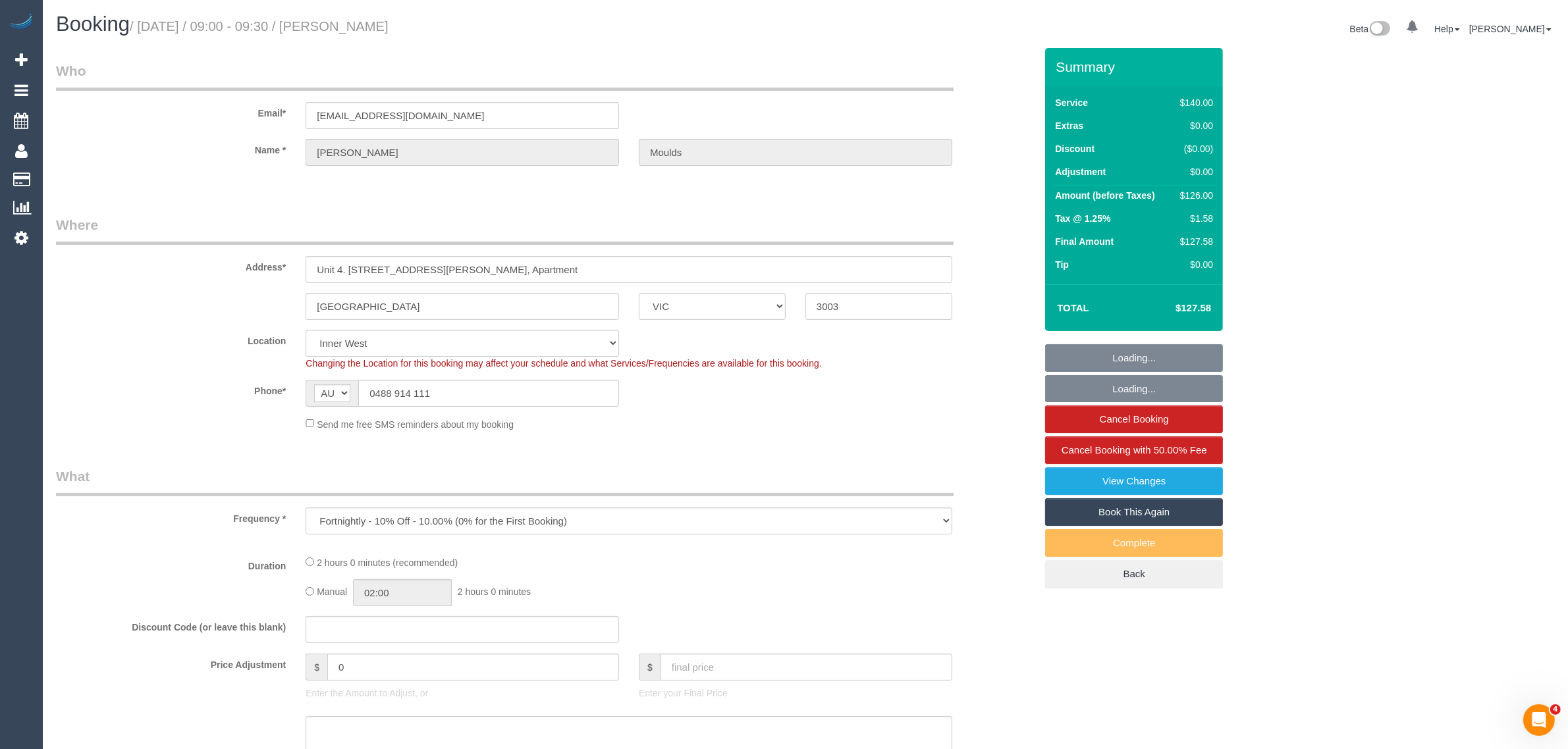
select select "number:28"
select select "number:34"
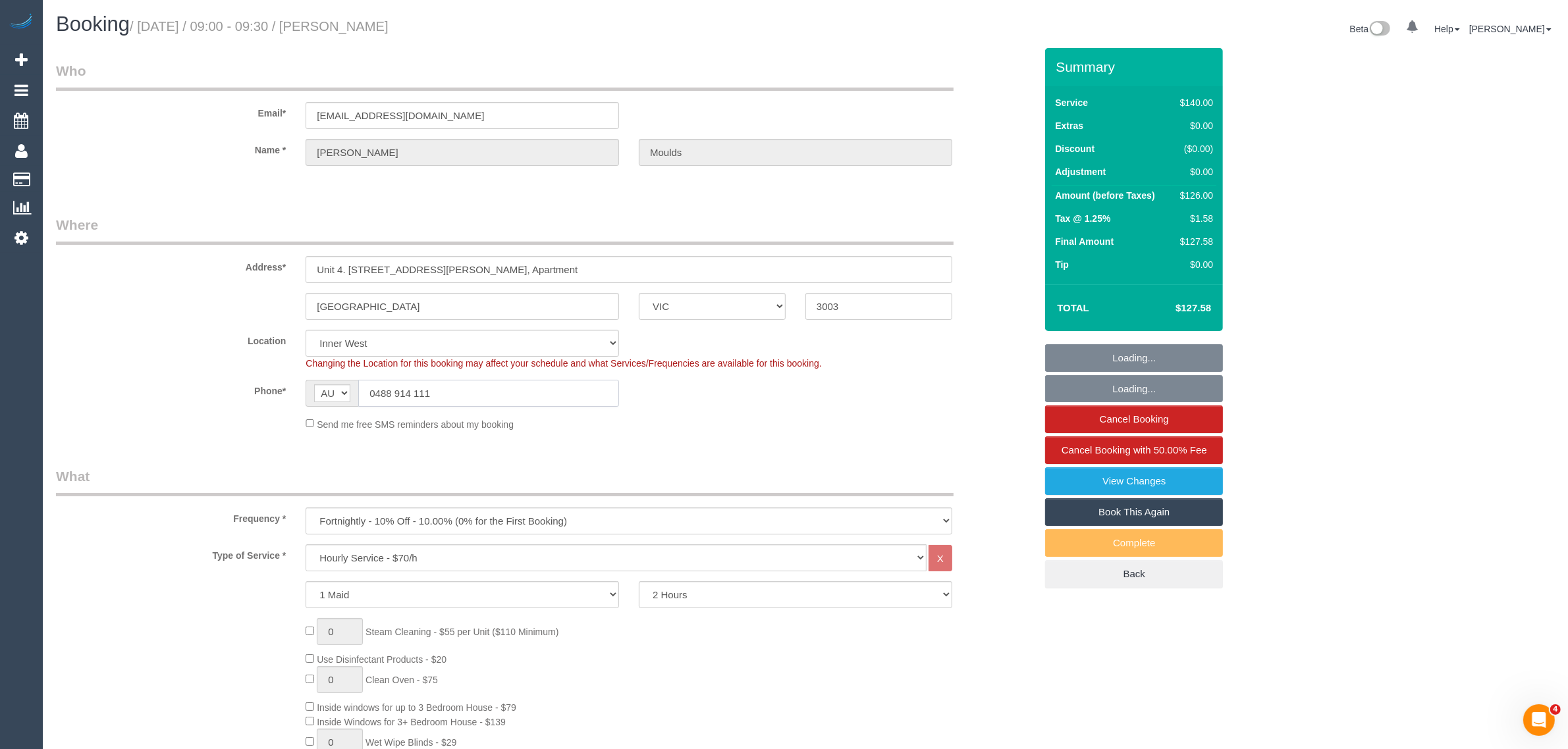
select select "object:1536"
click at [501, 382] on input "0488 914 111" at bounding box center [489, 393] width 261 height 27
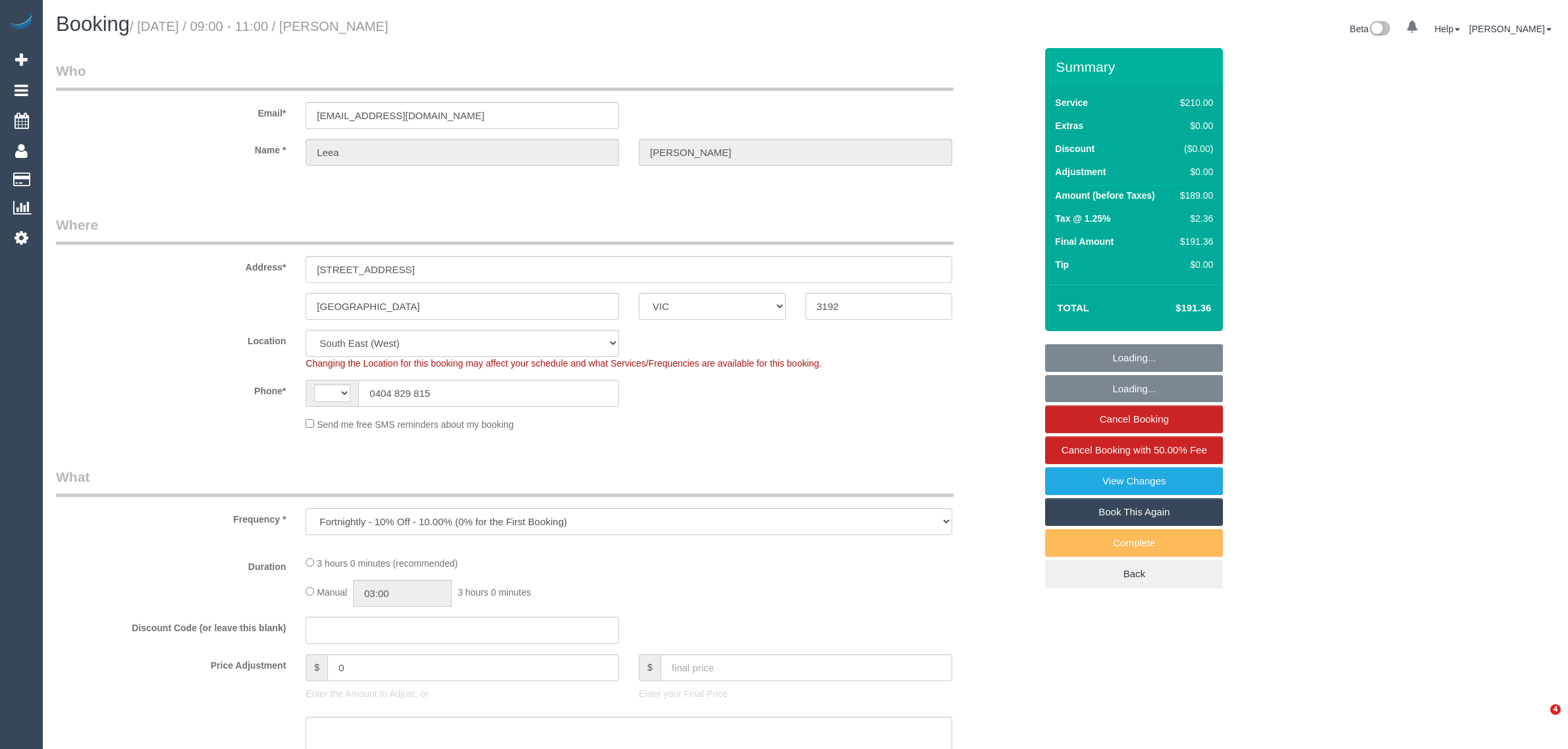
select select "VIC"
select select "object:438"
select select "string:AU"
select select "number:29"
select select "number:14"
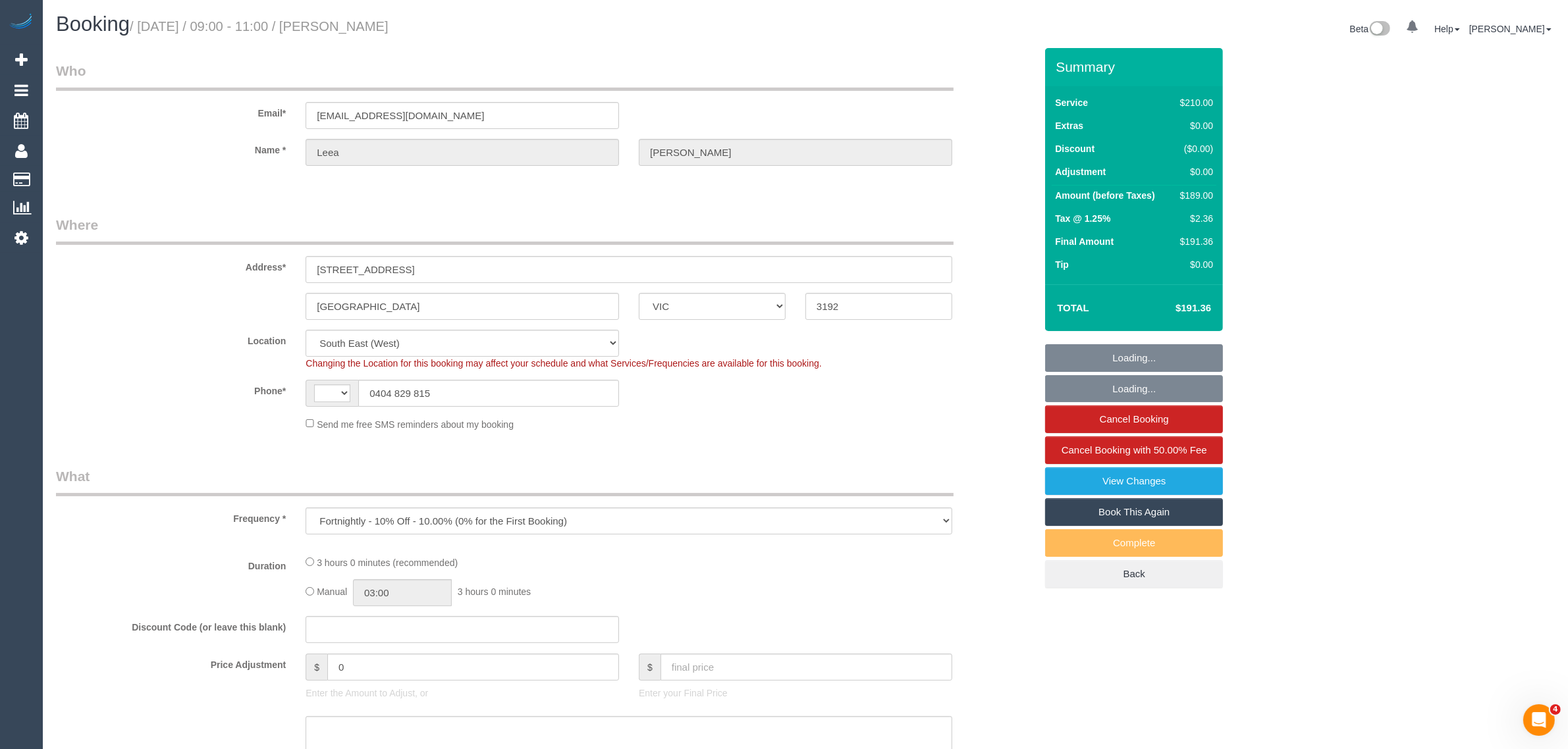
select select "number:19"
select select "number:22"
select select "number:26"
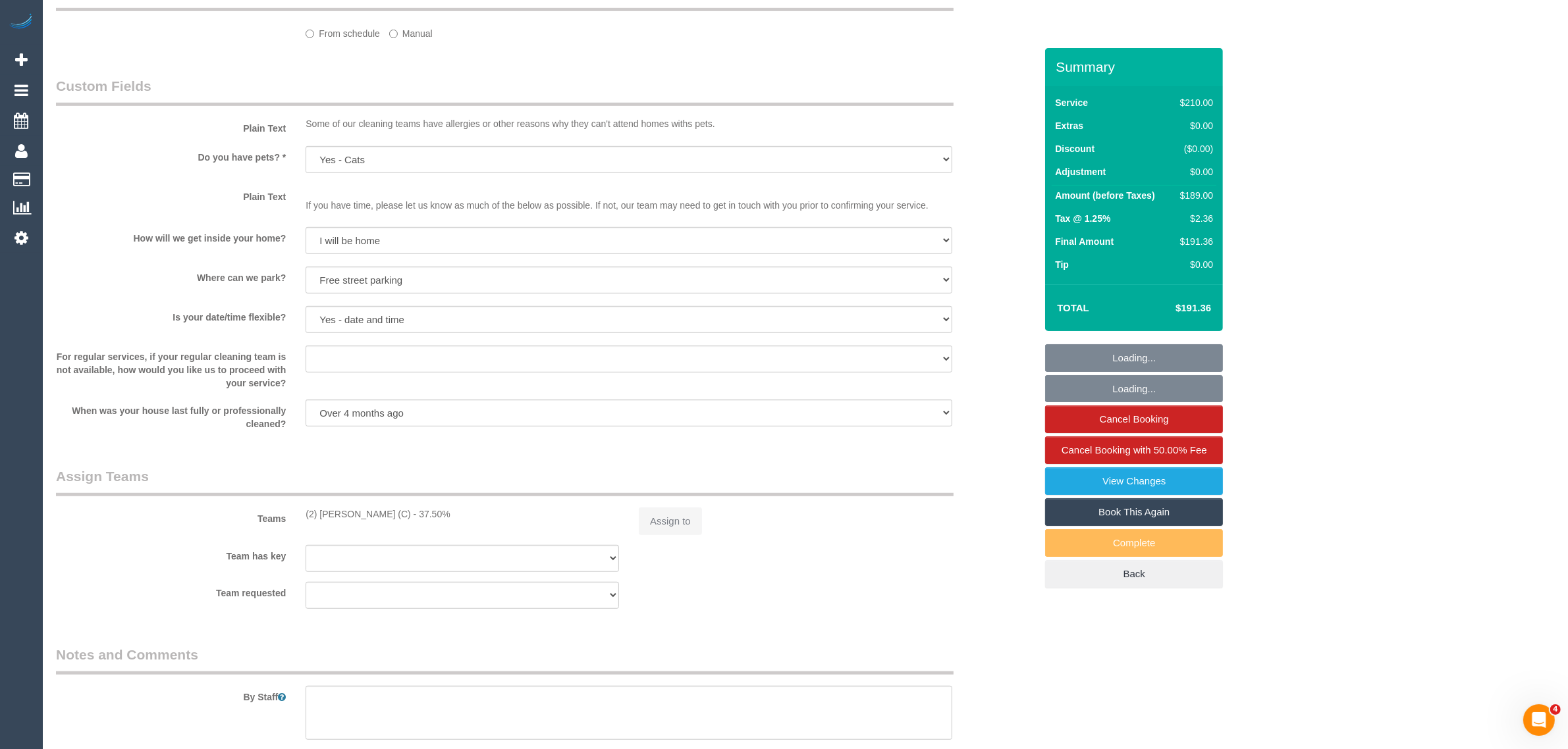
select select "180"
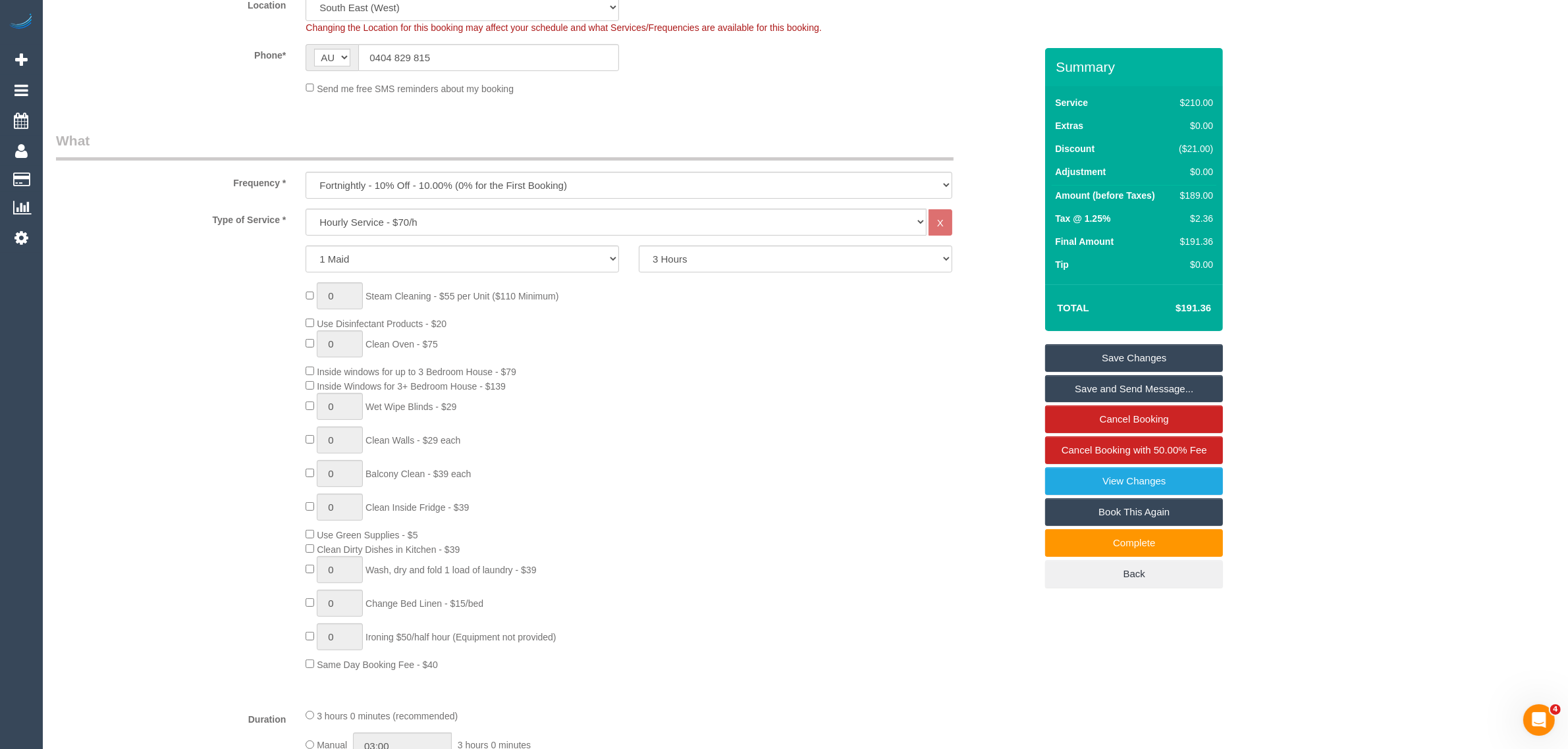
scroll to position [45, 0]
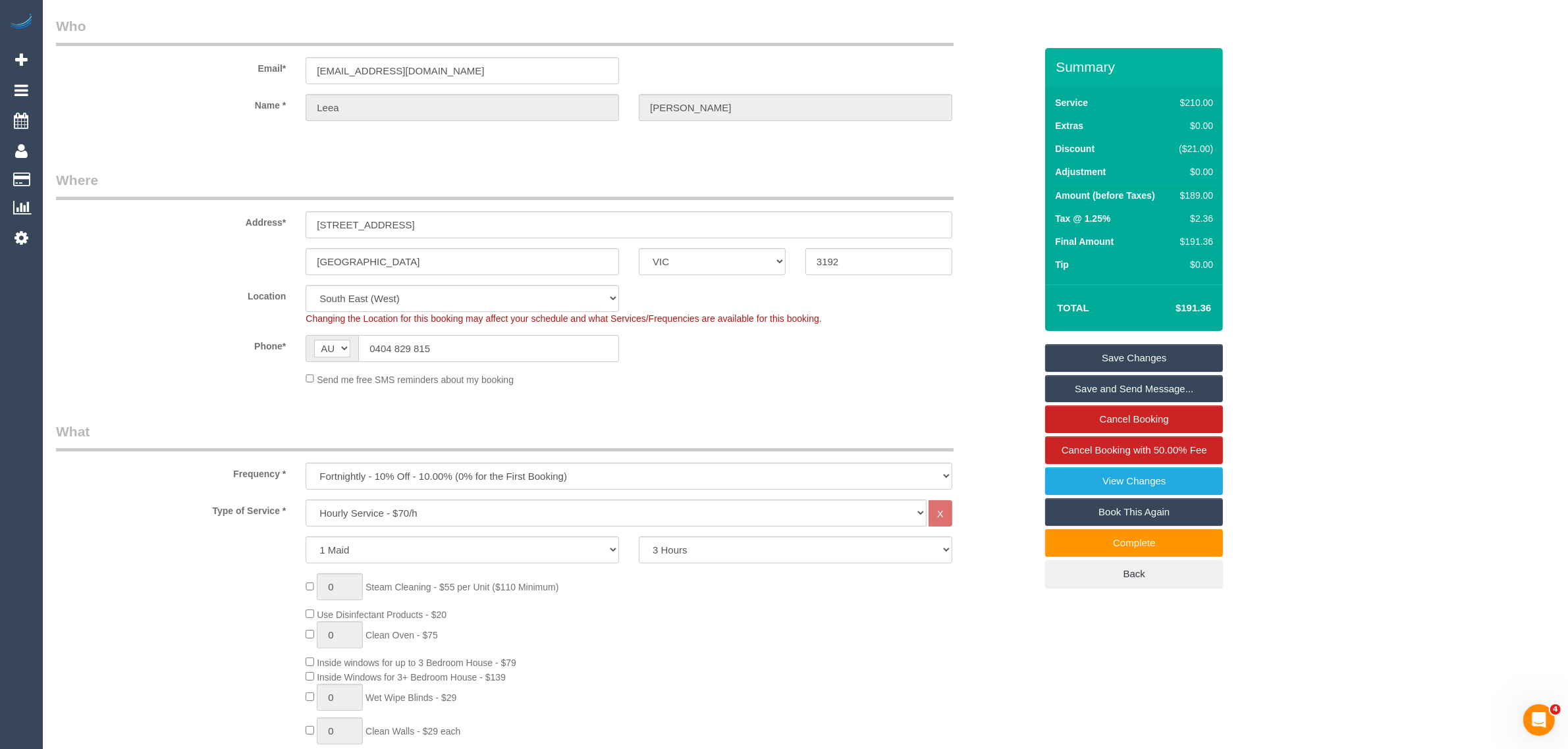
click at [485, 347] on input "0404 829 815" at bounding box center [489, 349] width 261 height 27
click at [885, 357] on div "Phone* AF AL DZ AD AO AI AQ AG AR AM AW AU AT AZ BS BH BD BB BY BE BZ BJ BM BT …" at bounding box center [545, 349] width 999 height 27
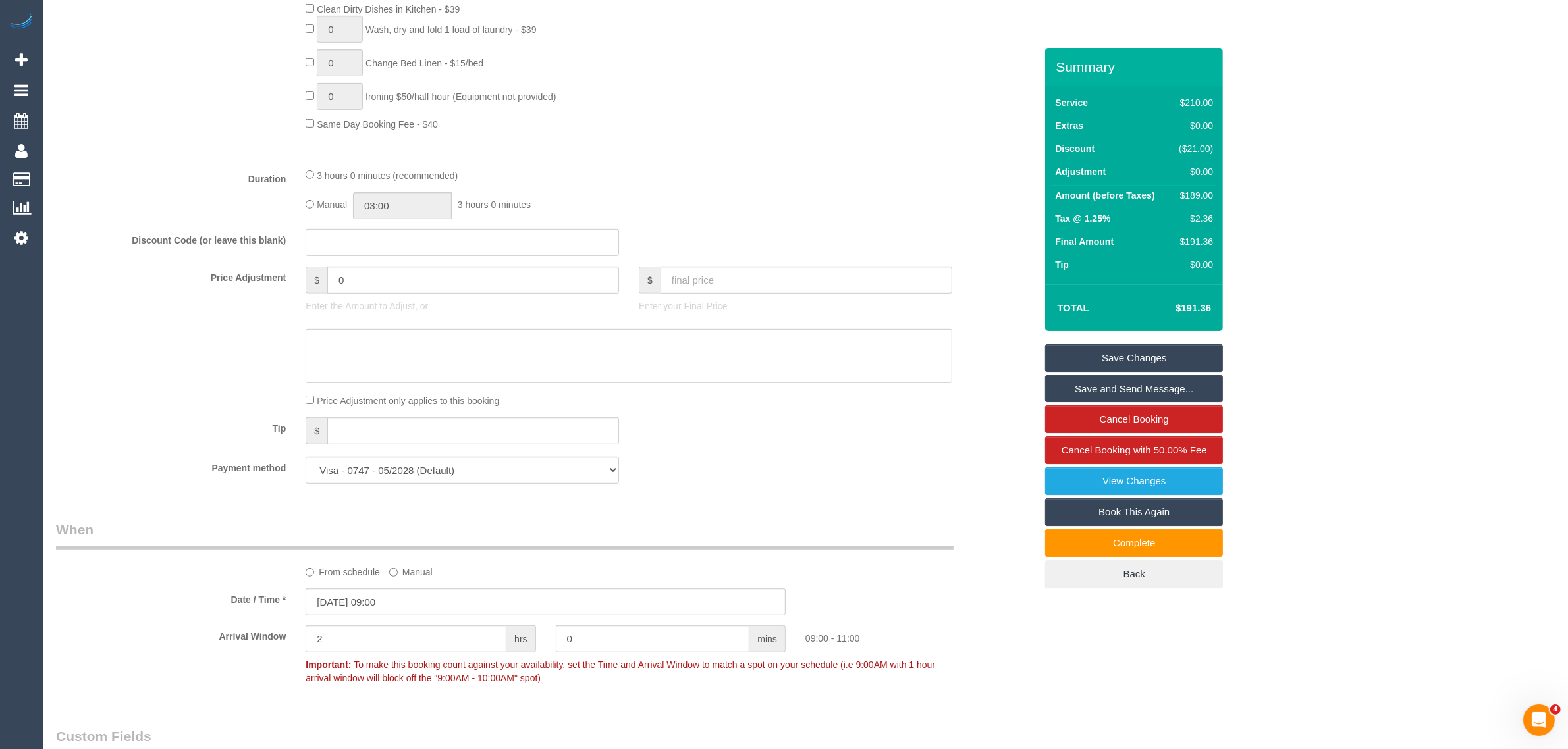
scroll to position [1317, 0]
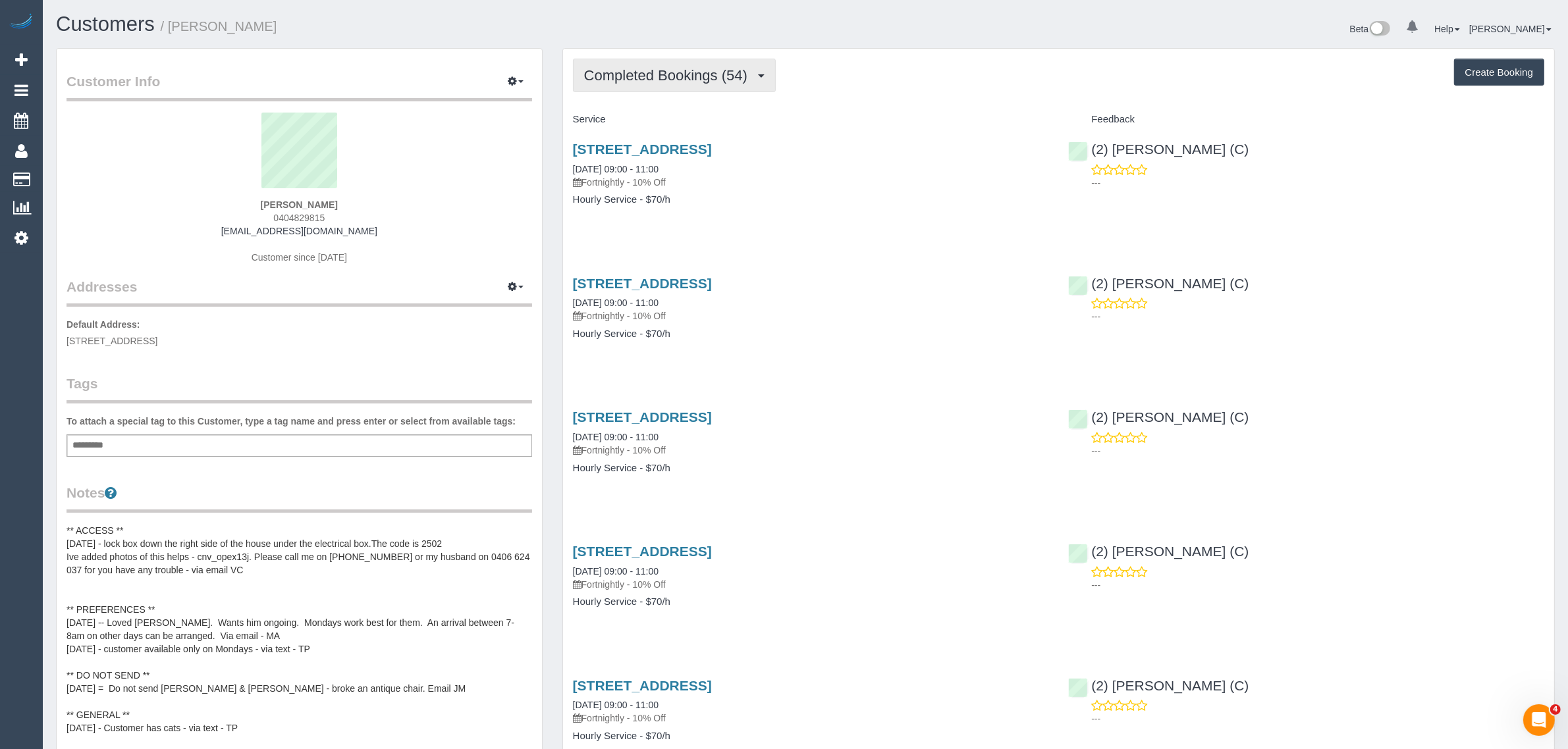
click at [680, 73] on span "Completed Bookings (54)" at bounding box center [668, 75] width 170 height 16
click at [634, 120] on link "Upcoming Bookings (11)" at bounding box center [645, 123] width 143 height 17
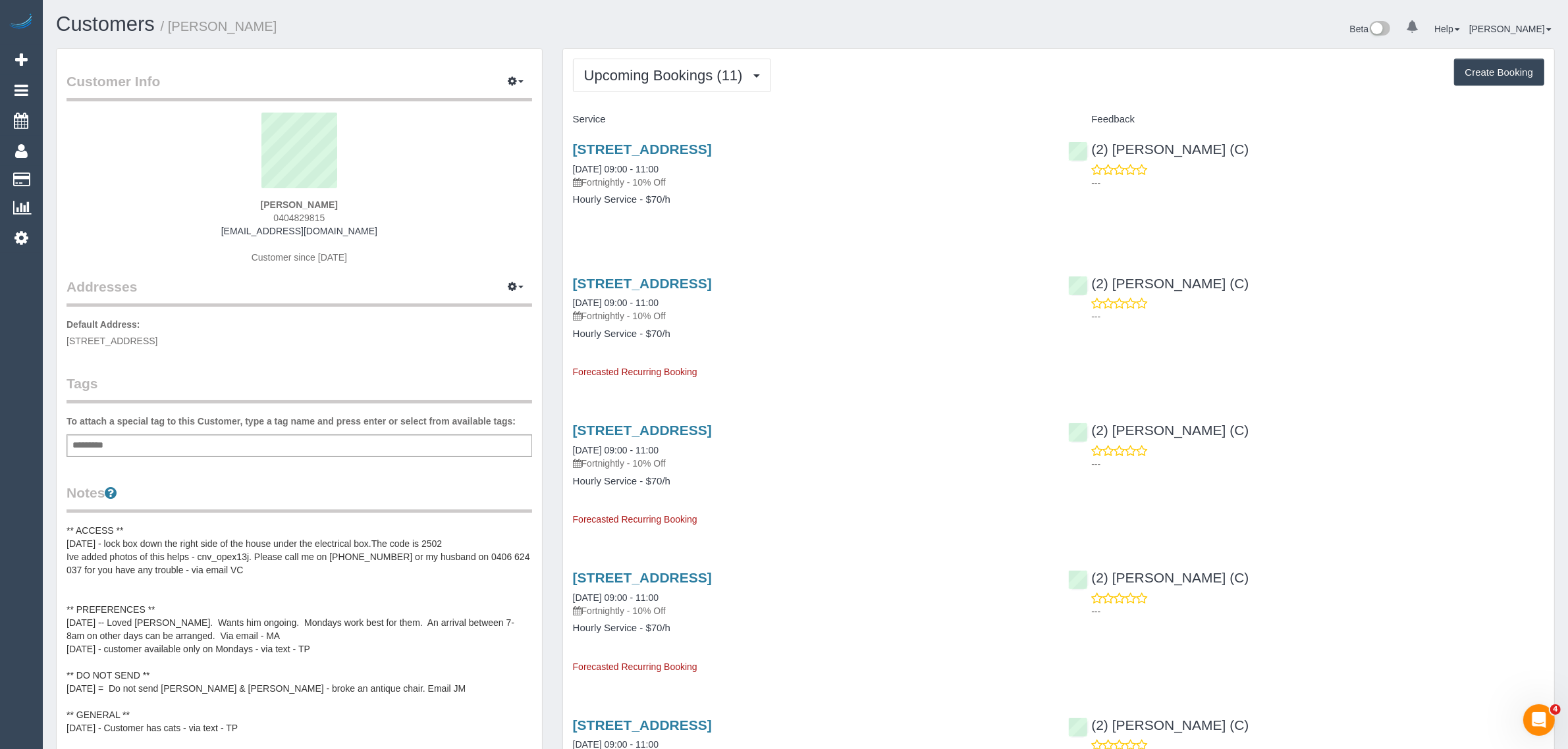
click at [741, 138] on div "[STREET_ADDRESS] [DATE] 09:00 - 11:00 Fortnightly - 10% Off Hourly Service - $7…" at bounding box center [811, 181] width 496 height 102
click at [712, 150] on link "[STREET_ADDRESS]" at bounding box center [643, 149] width 139 height 15
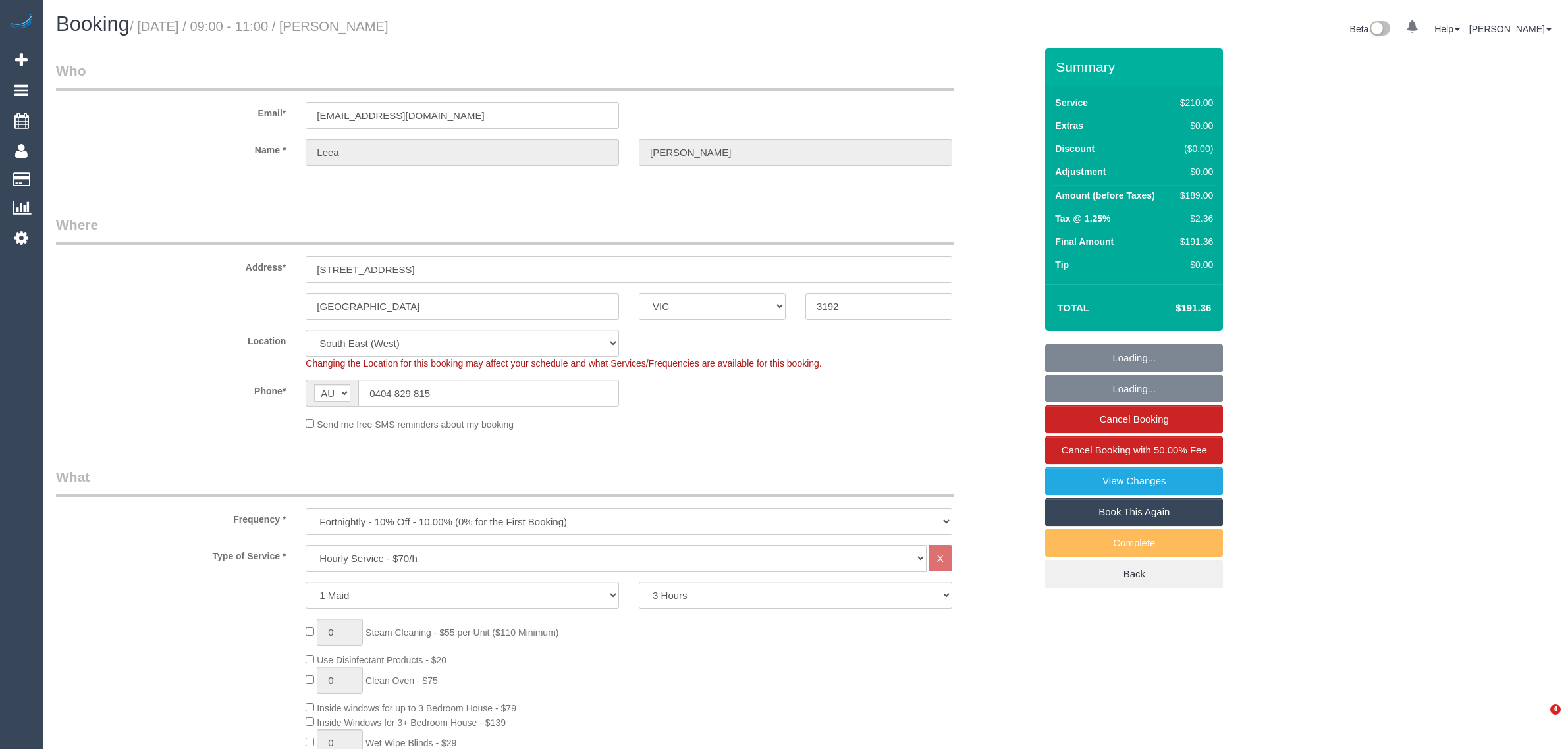
select select "VIC"
select select "180"
select select "number:29"
select select "number:14"
select select "number:19"
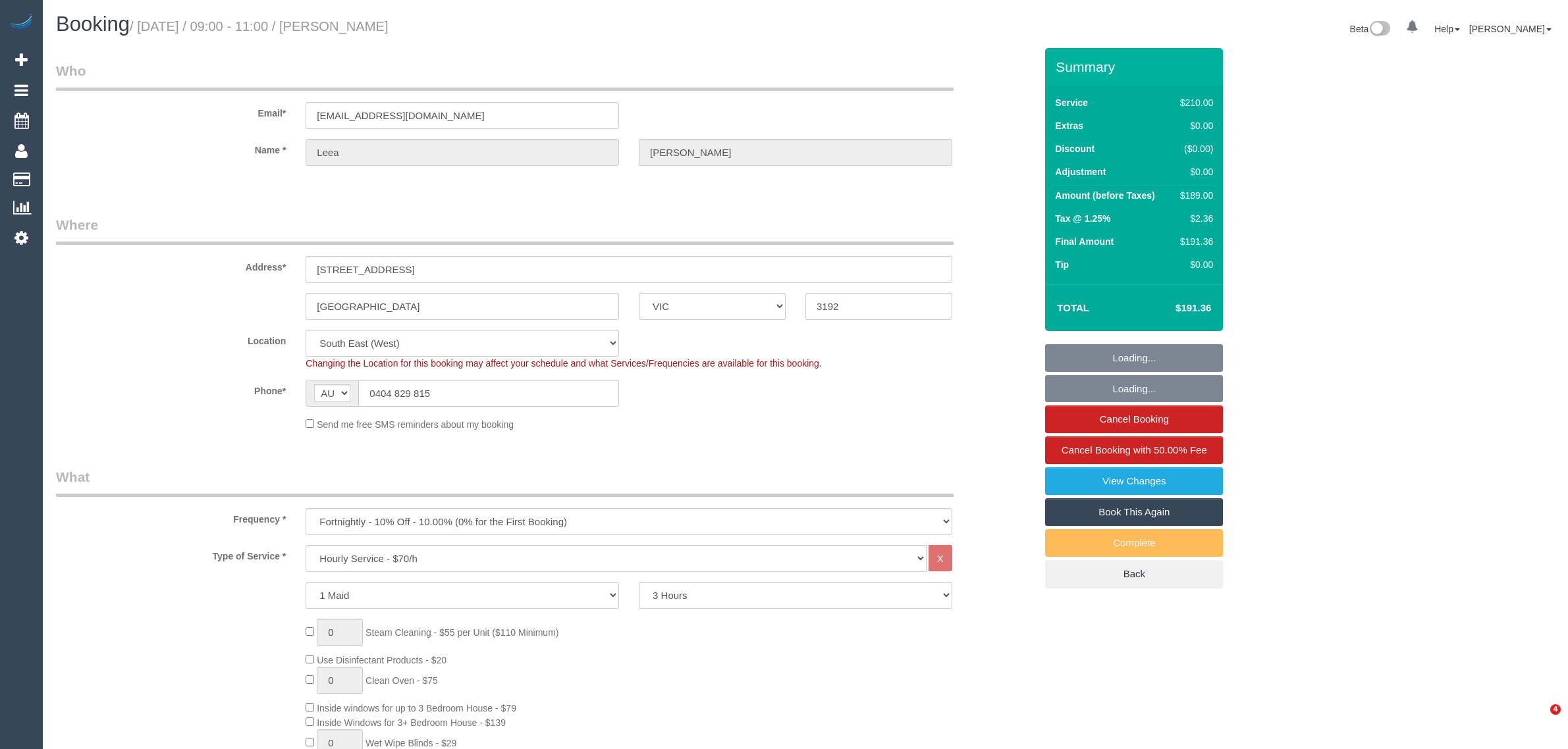
select select "number:22"
select select "number:26"
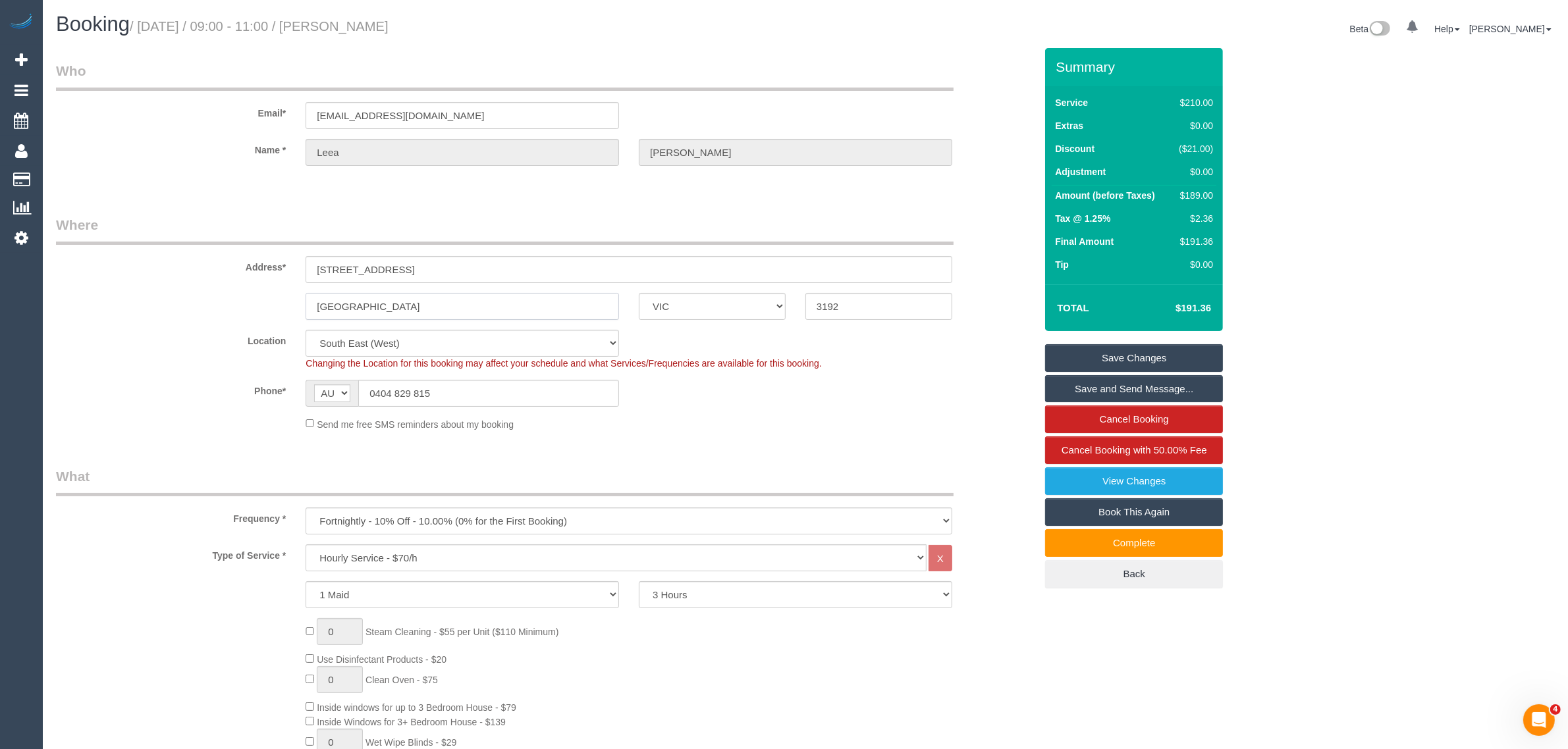
click at [448, 306] on input "[GEOGRAPHIC_DATA]" at bounding box center [463, 306] width 314 height 27
click at [900, 420] on div "Send me free SMS reminders about my booking" at bounding box center [629, 424] width 666 height 14
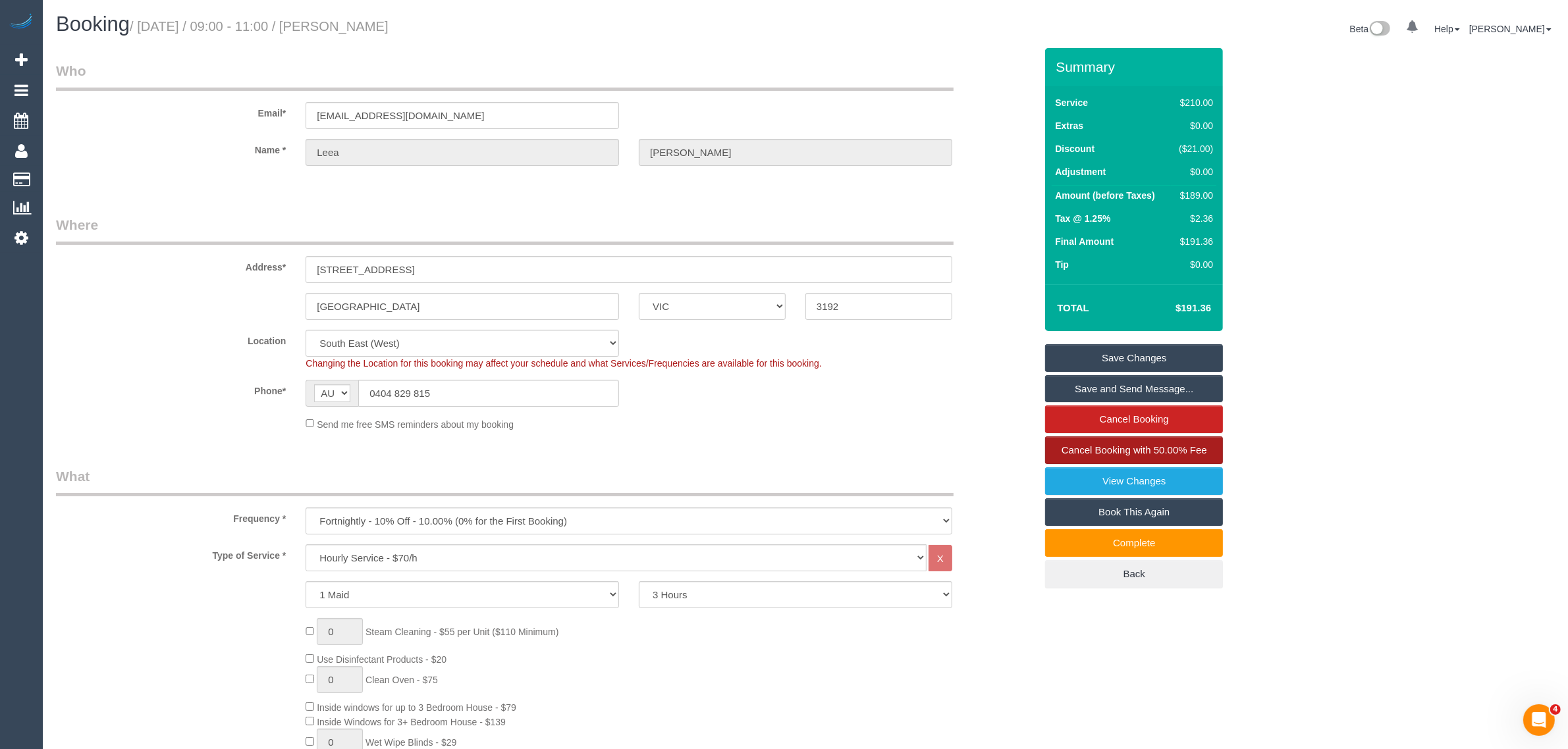
click at [1081, 445] on span "Cancel Booking with 50.00% Fee" at bounding box center [1134, 450] width 145 height 11
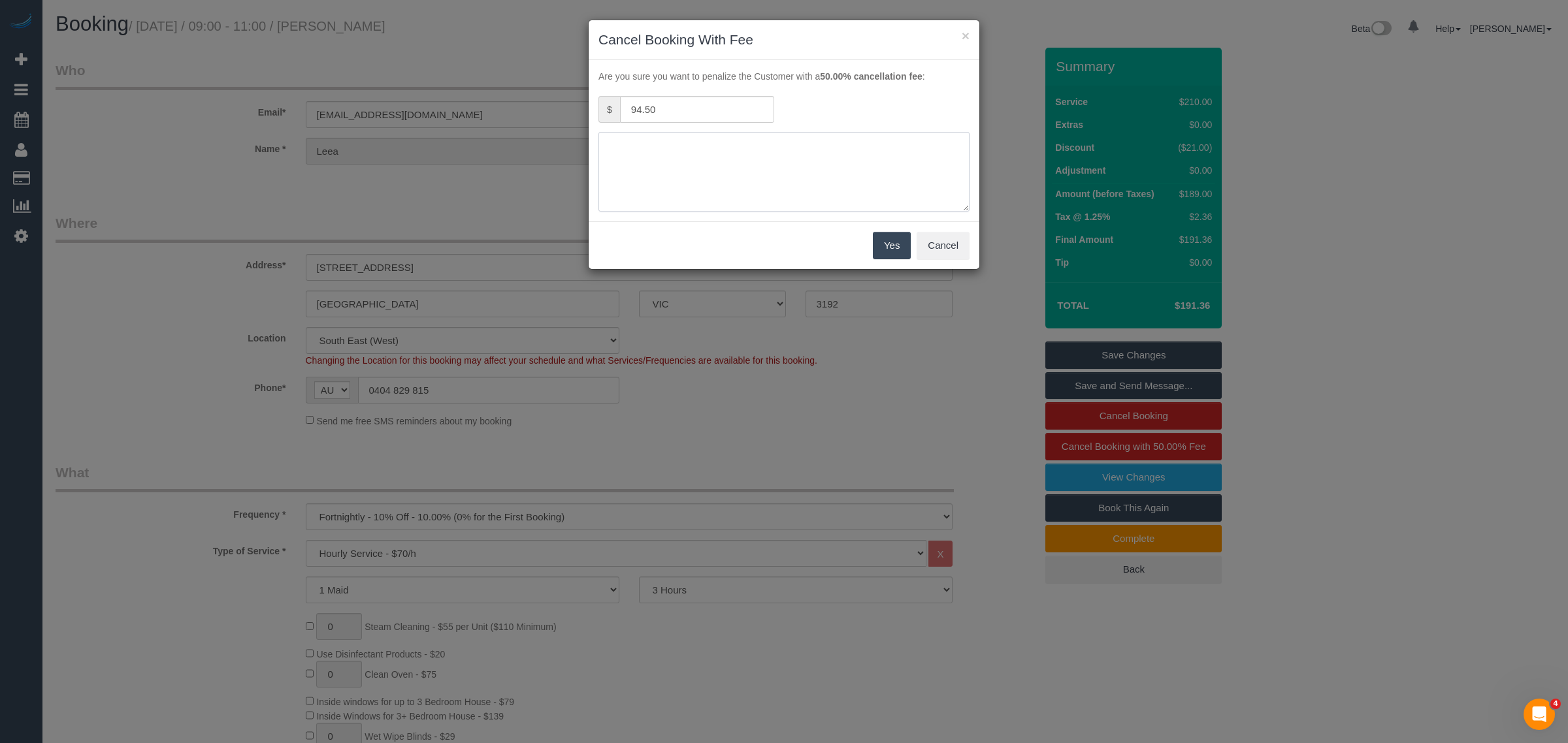
click at [689, 151] on textarea at bounding box center [784, 172] width 371 height 80
type textarea "no key left in the lockbox - aware with charge via txt - KA"
click at [894, 248] on button "Yes" at bounding box center [891, 245] width 38 height 28
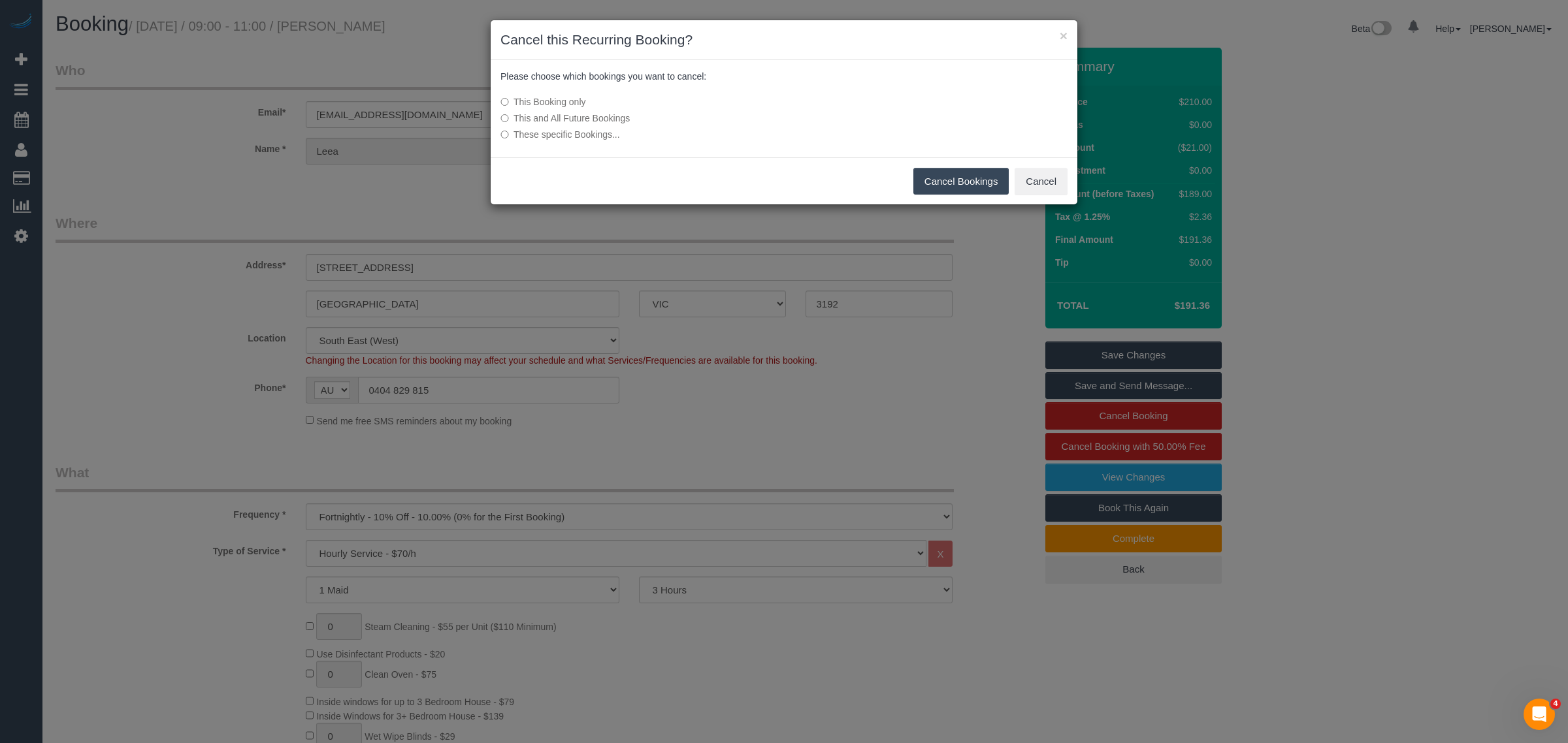
click at [927, 180] on button "Cancel Bookings" at bounding box center [961, 181] width 96 height 28
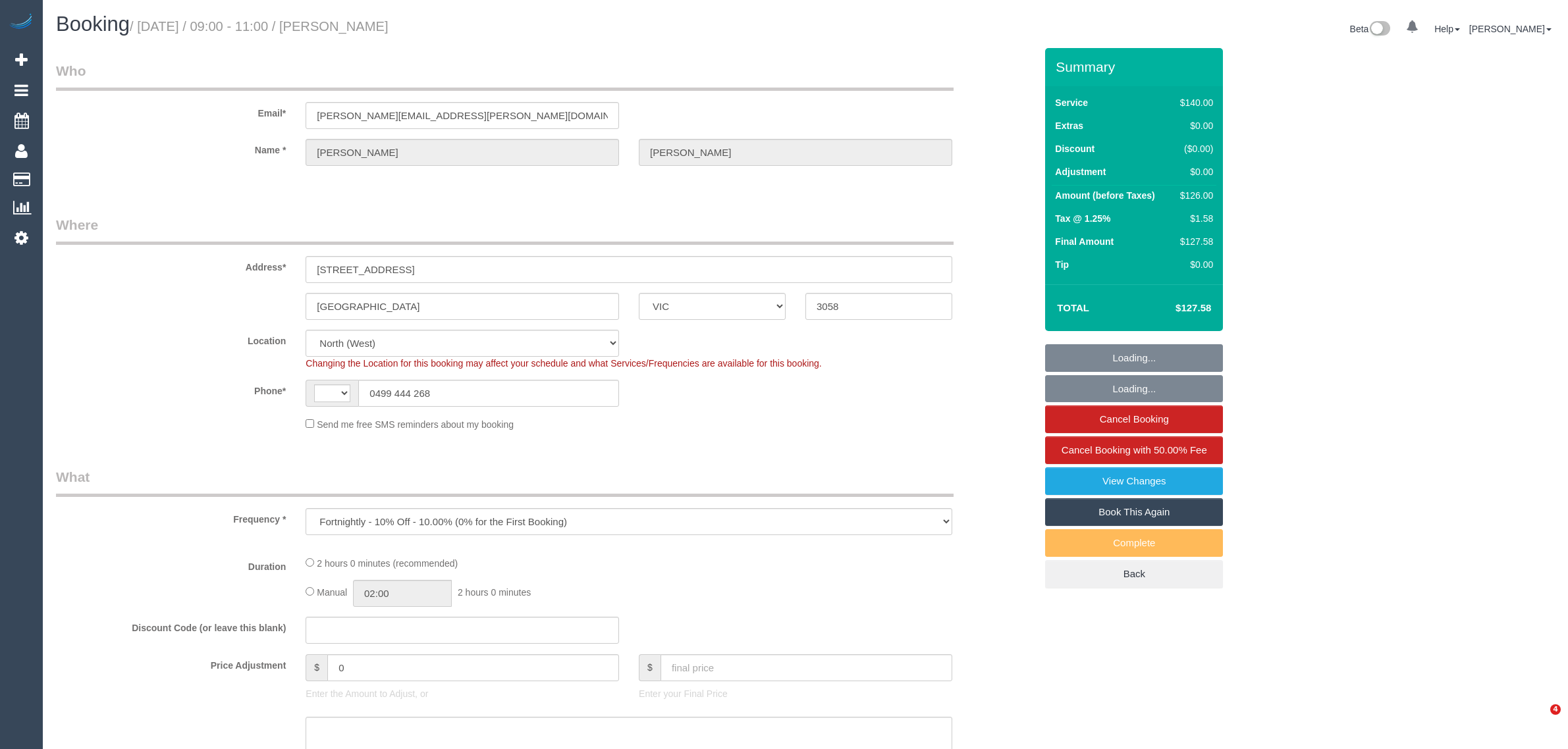
select select "VIC"
select select "number:28"
select select "number:14"
select select "number:19"
select select "number:24"
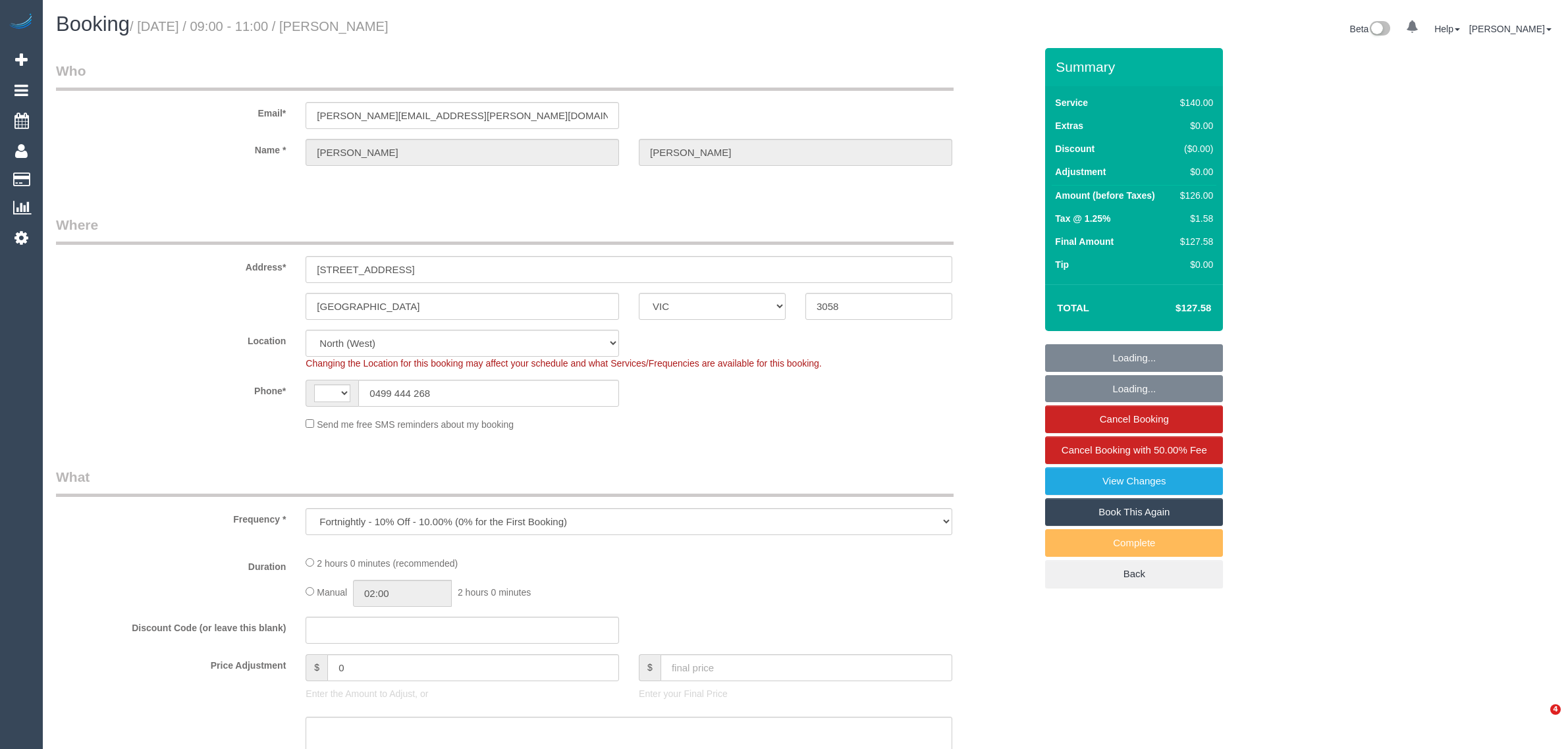
select select "number:11"
select select "object:685"
select select "string:AU"
click at [506, 395] on input "0499 444 268" at bounding box center [489, 393] width 261 height 27
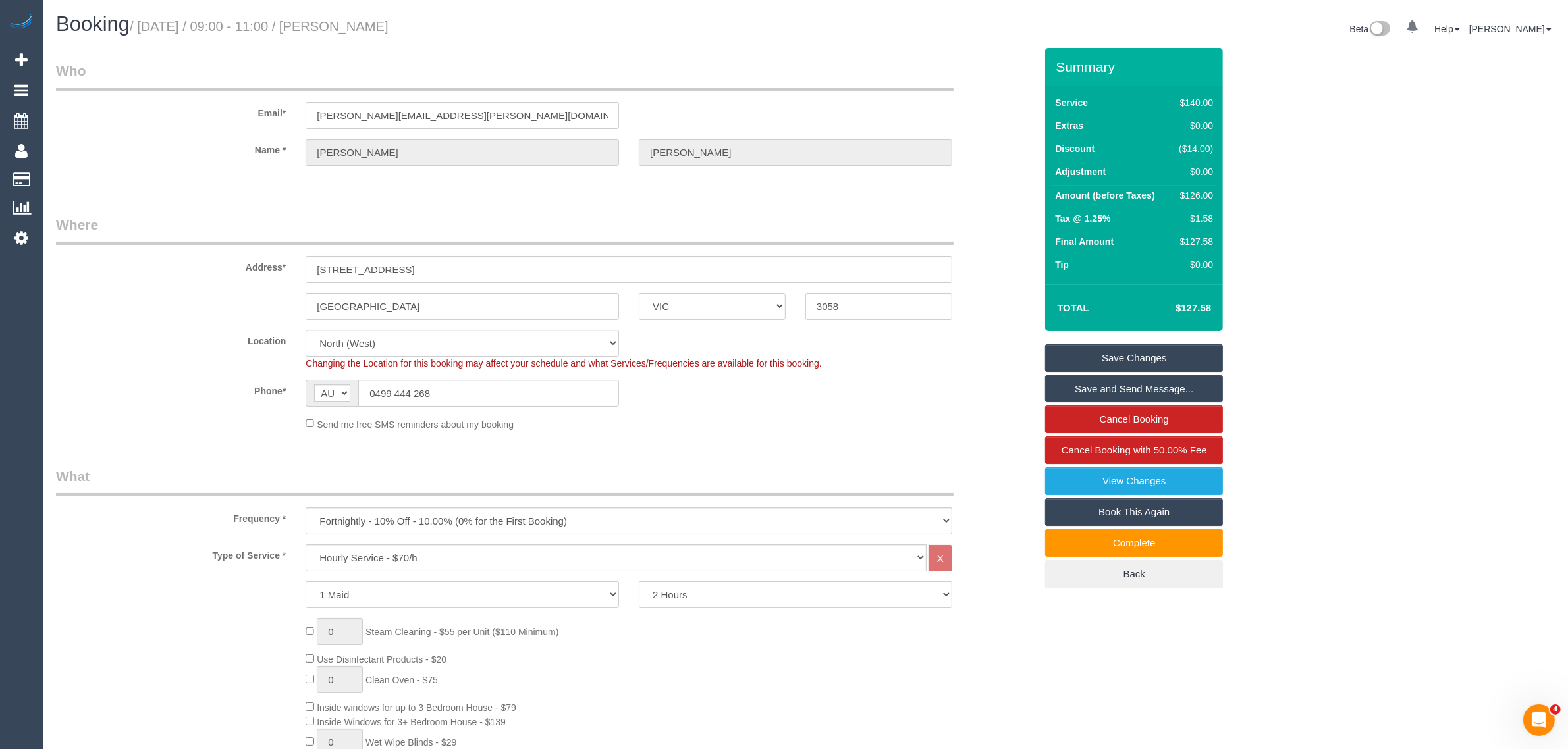
click at [936, 380] on div "Phone* AF AL DZ AD AO AI AQ AG AR AM AW AU AT AZ BS BH BD BB BY BE BZ BJ BM BT …" at bounding box center [545, 393] width 999 height 27
click at [598, 407] on sui-booking-location "Location Office City East (North) East (South) Inner East Inner North (East) In…" at bounding box center [545, 381] width 979 height 102
click at [594, 392] on input "0499 444 268" at bounding box center [489, 393] width 261 height 27
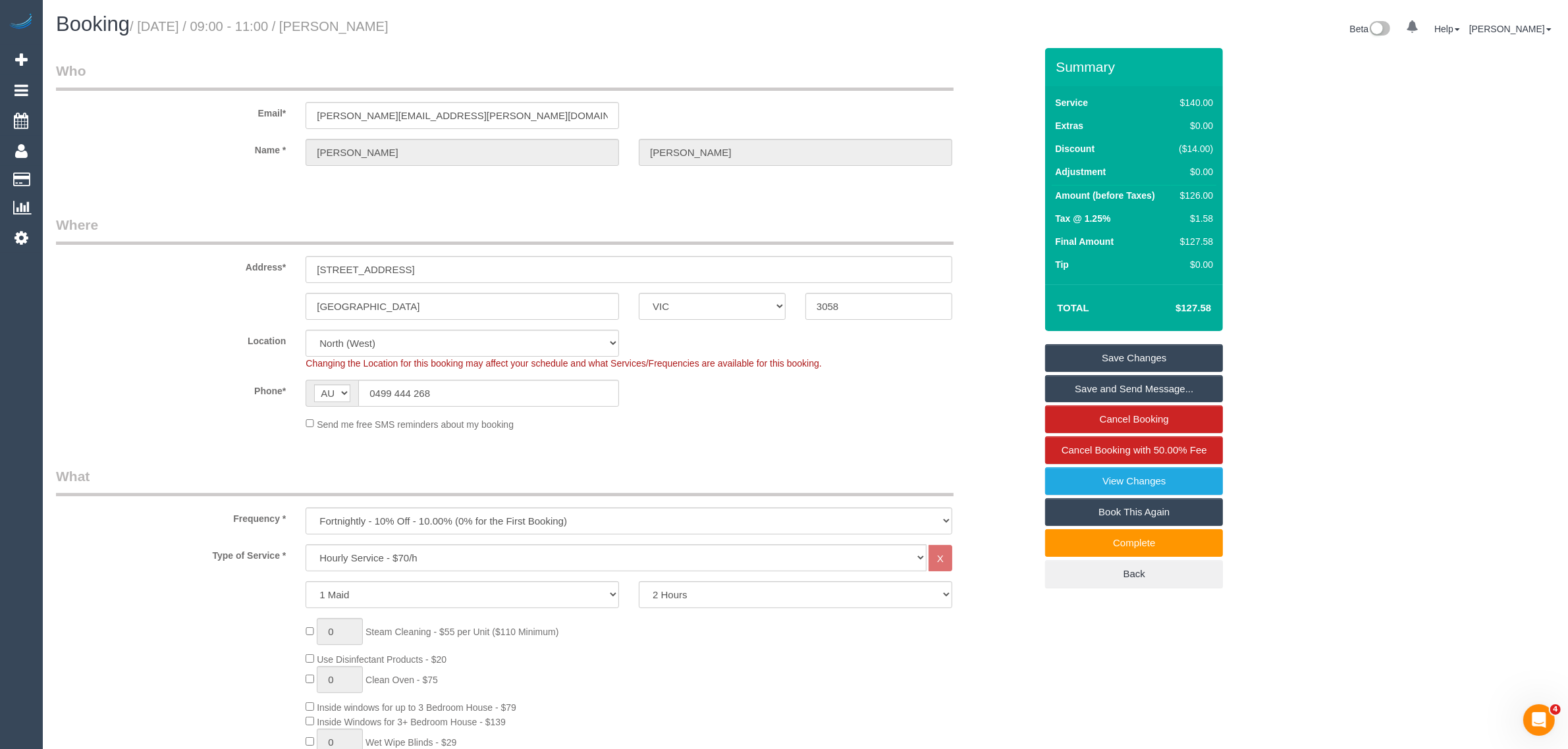
click at [771, 425] on div "Send me free SMS reminders about my booking" at bounding box center [629, 424] width 666 height 14
click at [1069, 449] on span "Cancel Booking with 50.00% Fee" at bounding box center [1134, 450] width 145 height 11
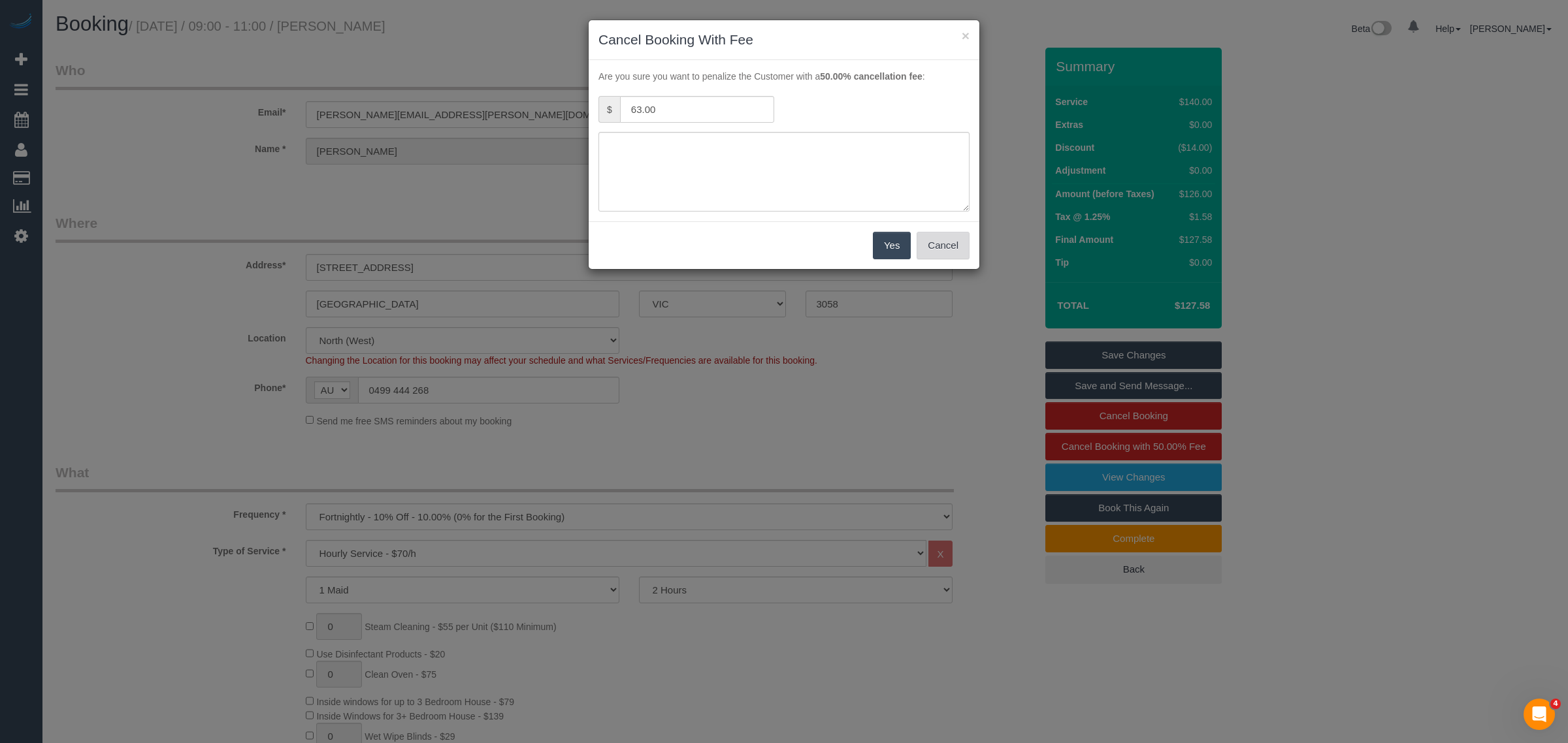
click at [952, 246] on button "Cancel" at bounding box center [943, 245] width 53 height 28
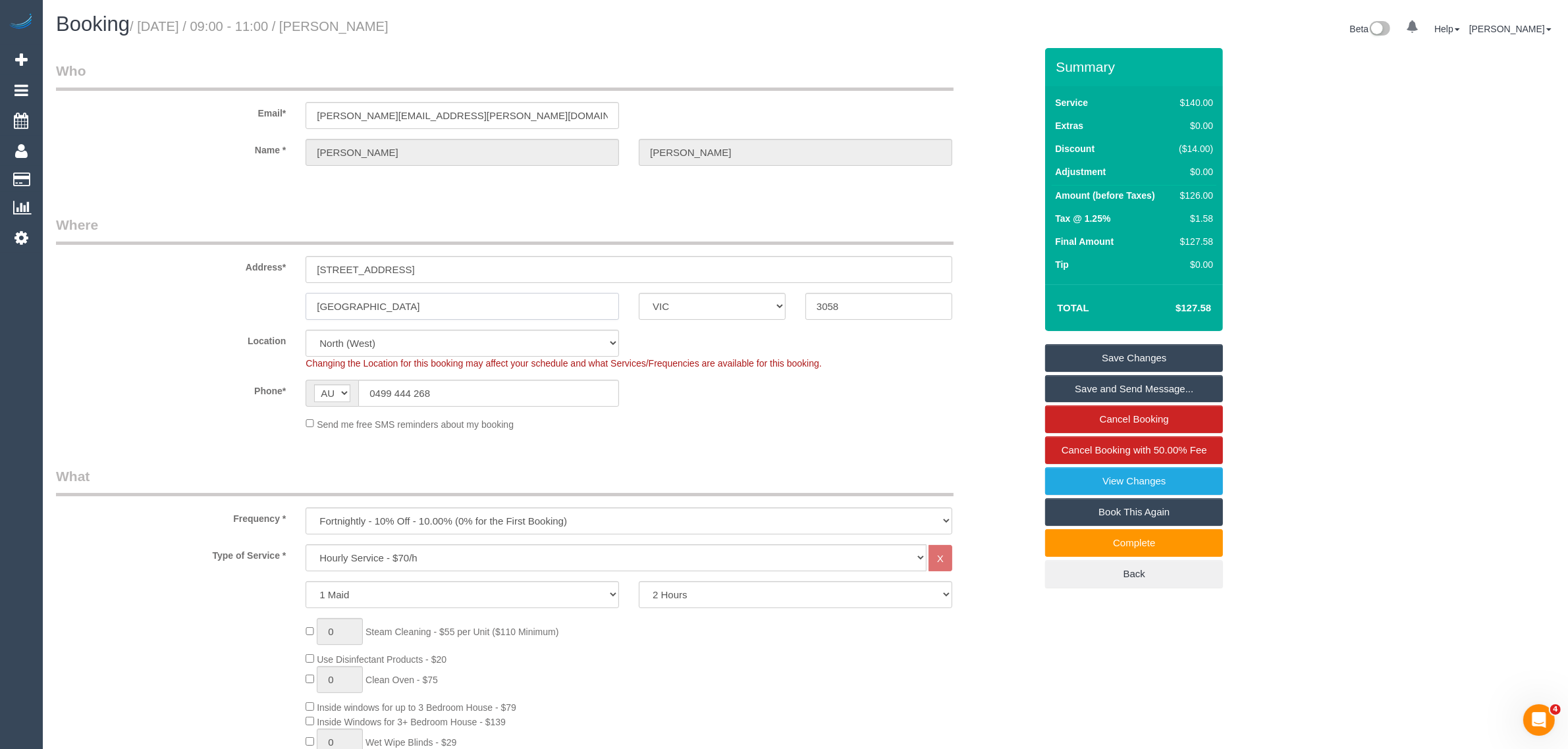
click at [461, 309] on input "Coburg" at bounding box center [463, 306] width 314 height 27
click at [1098, 448] on span "Cancel Booking with 50.00% Fee" at bounding box center [1134, 450] width 145 height 11
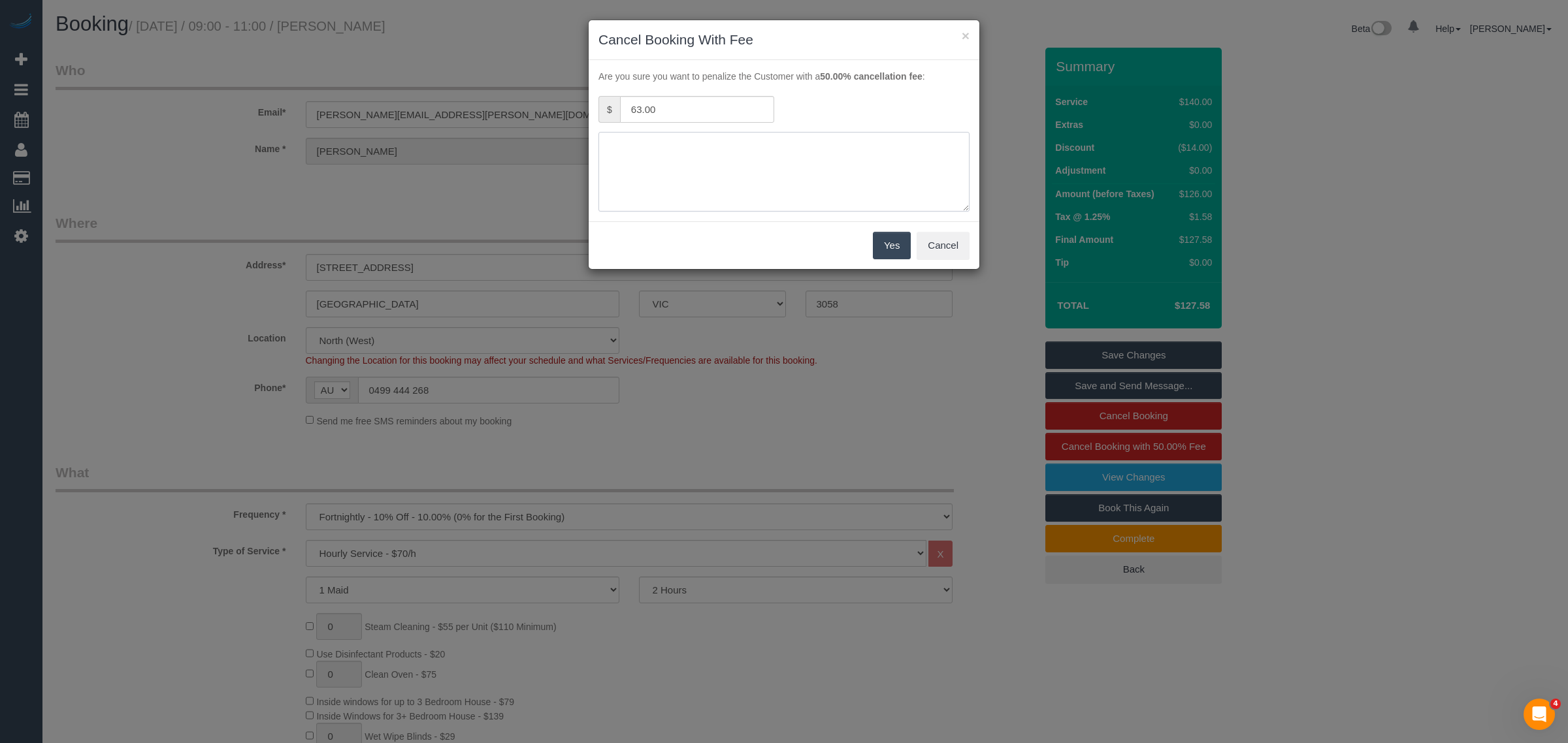
click at [655, 180] on textarea at bounding box center [784, 172] width 371 height 80
type textarea "no access - customer aware with the fee via call - KA"
click at [894, 244] on button "Yes" at bounding box center [891, 245] width 38 height 28
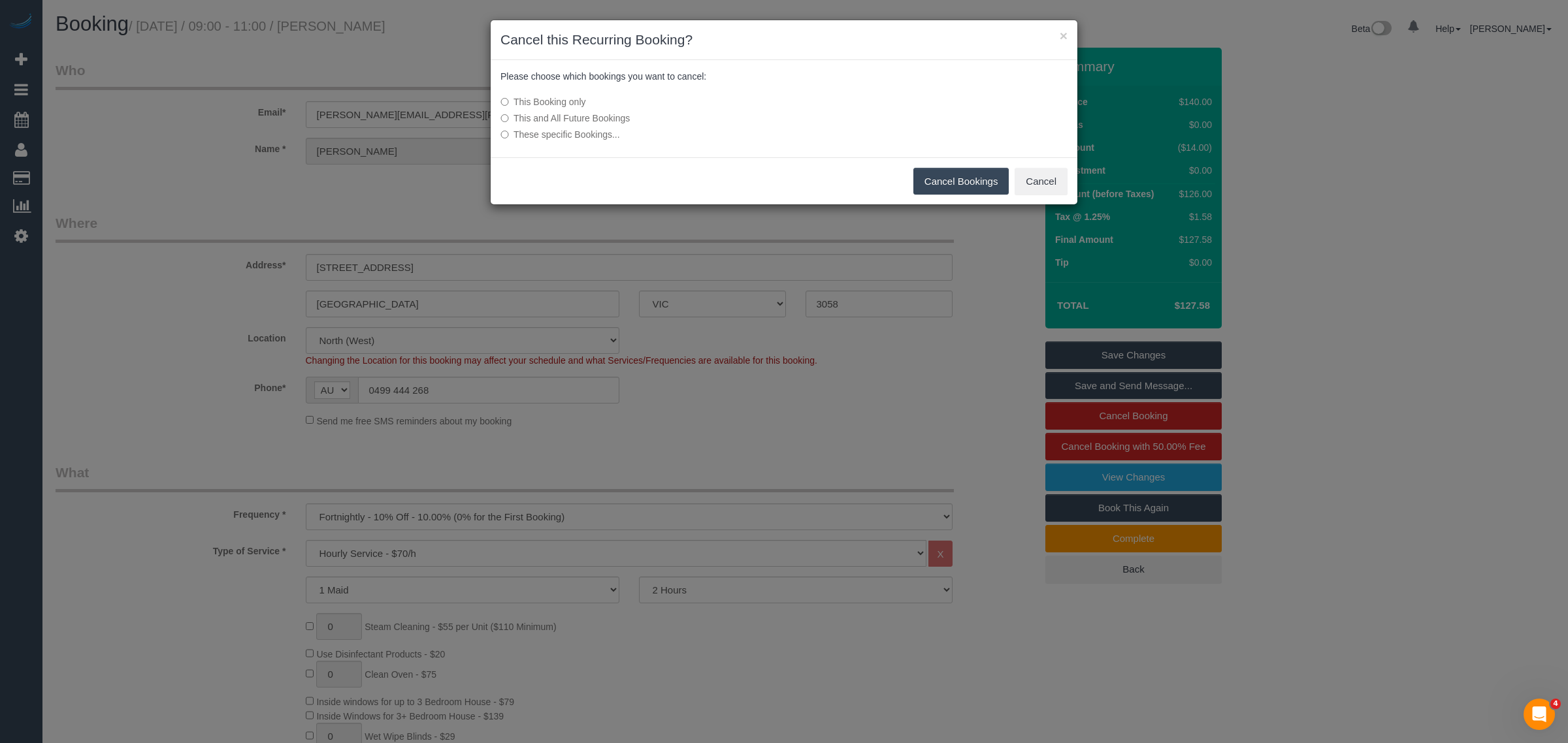
click at [949, 173] on button "Cancel Bookings" at bounding box center [961, 181] width 96 height 28
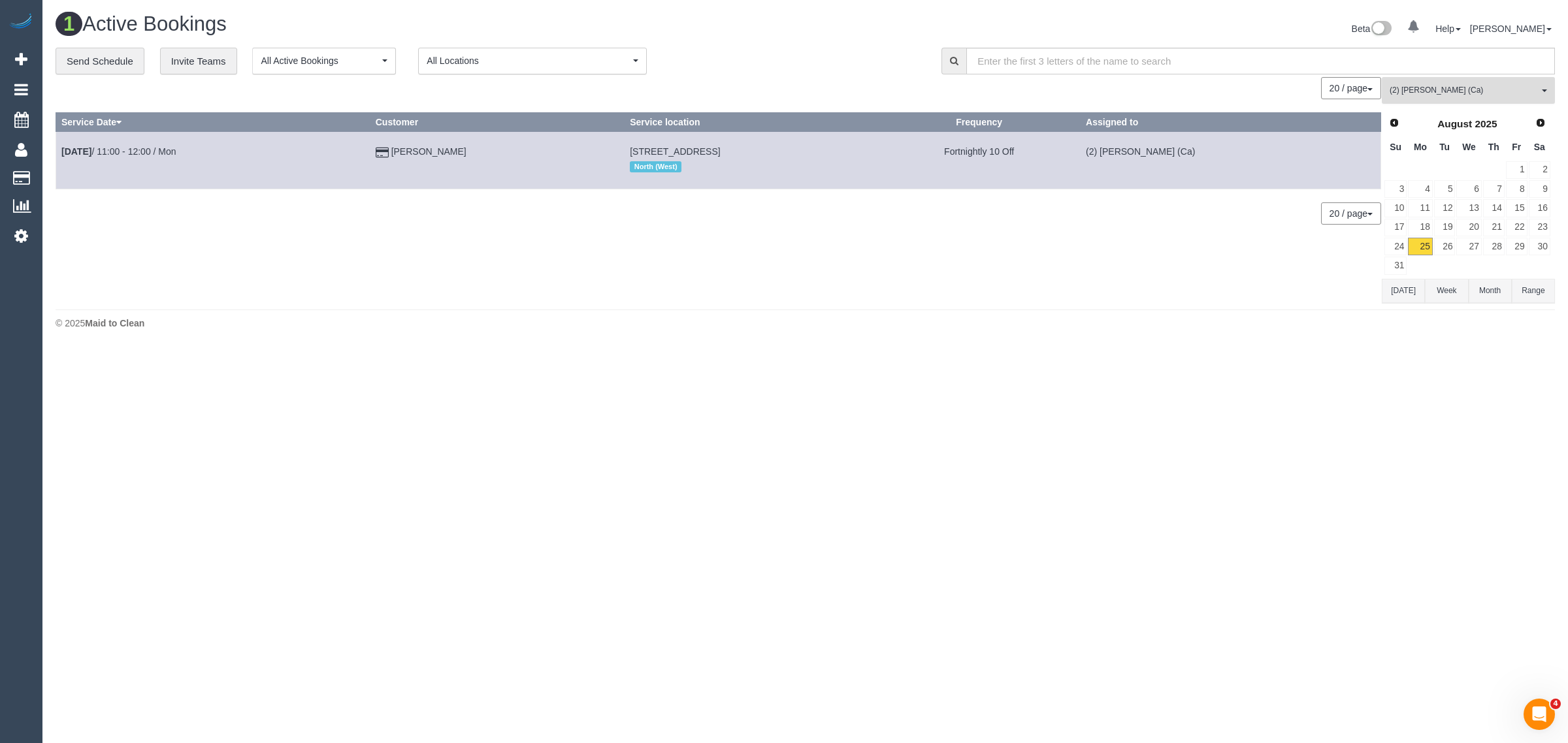
click at [1434, 86] on span "(2) [PERSON_NAME] (Ca)" at bounding box center [1464, 91] width 149 height 11
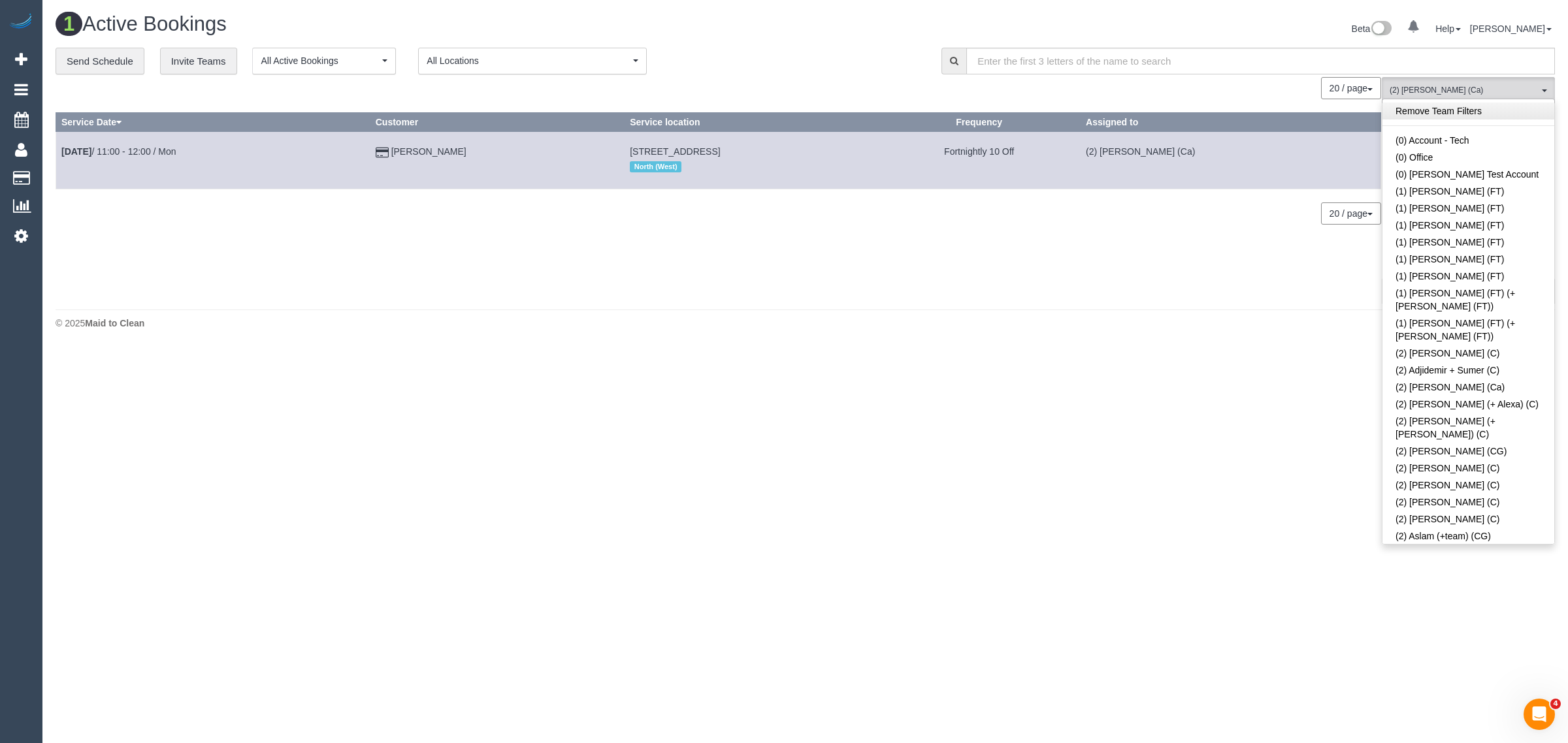
click at [1455, 115] on link "Remove Team Filters" at bounding box center [1468, 111] width 172 height 17
click at [917, 6] on div "1 Active Bookings Beta 0 Your Notifications You have 0 alerts Help Help Docs Ta…" at bounding box center [805, 174] width 1525 height 349
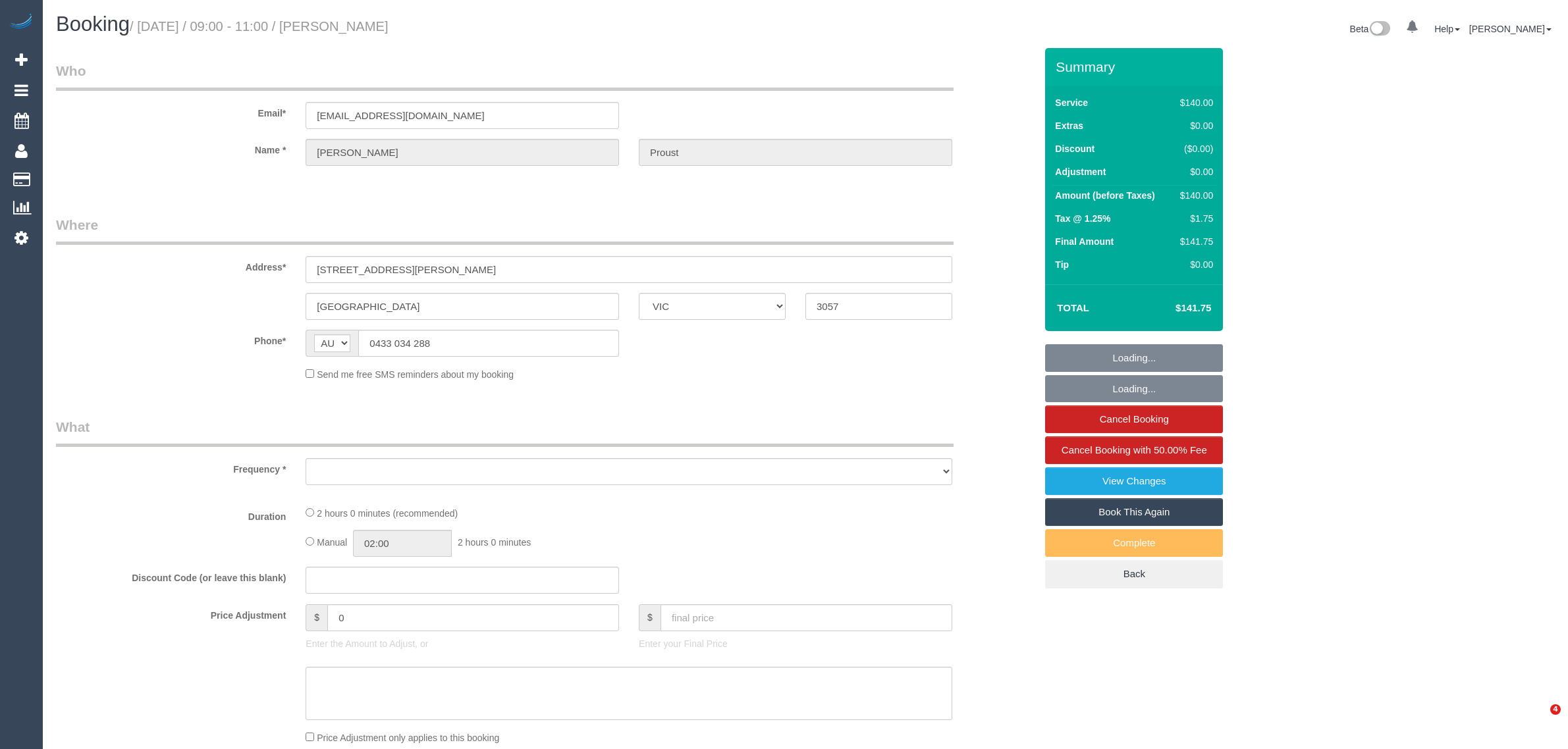
select select "VIC"
select select "number:28"
select select "number:14"
select select "number:19"
select select "number:36"
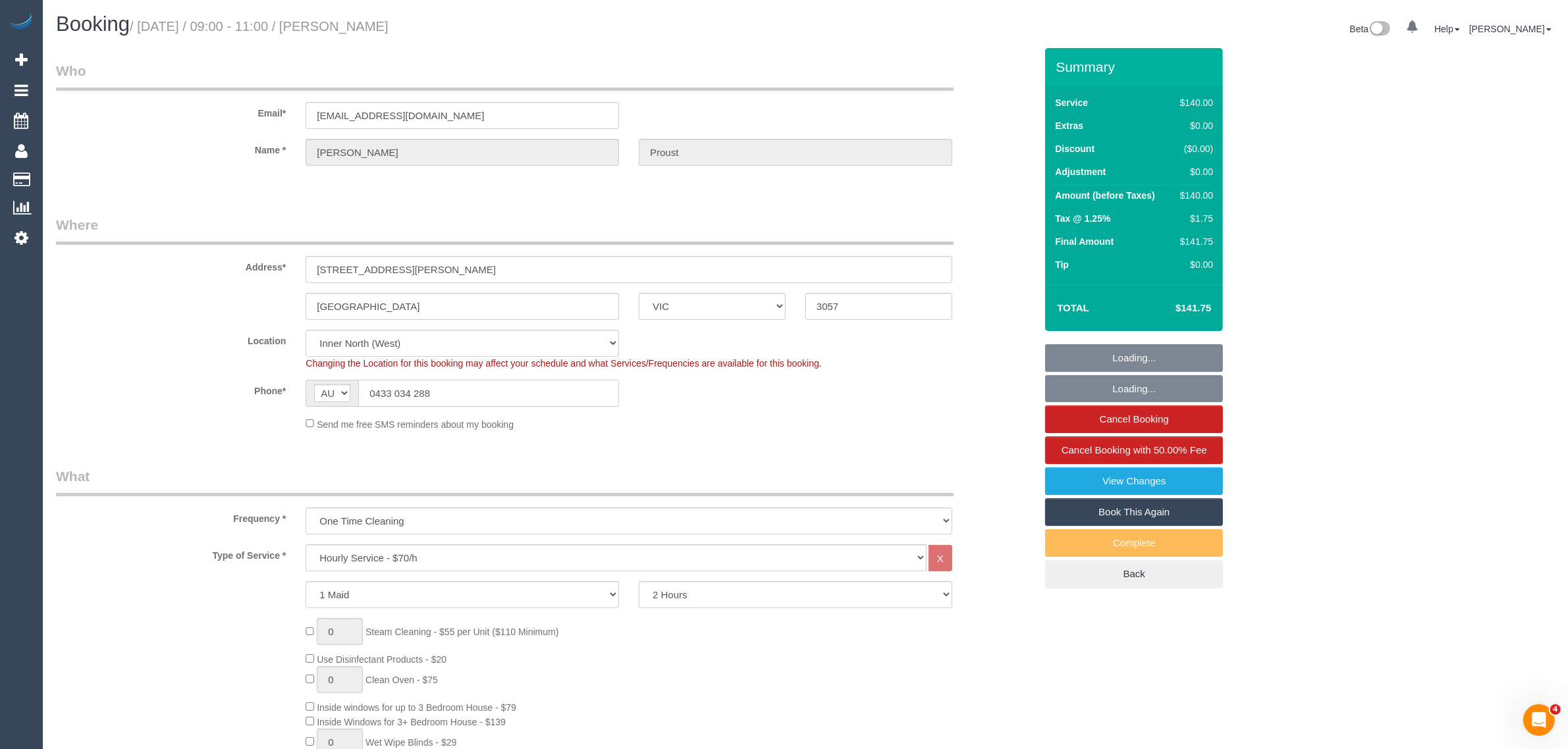
click at [502, 387] on input "0433 034 288" at bounding box center [489, 393] width 261 height 27
select select "object:1687"
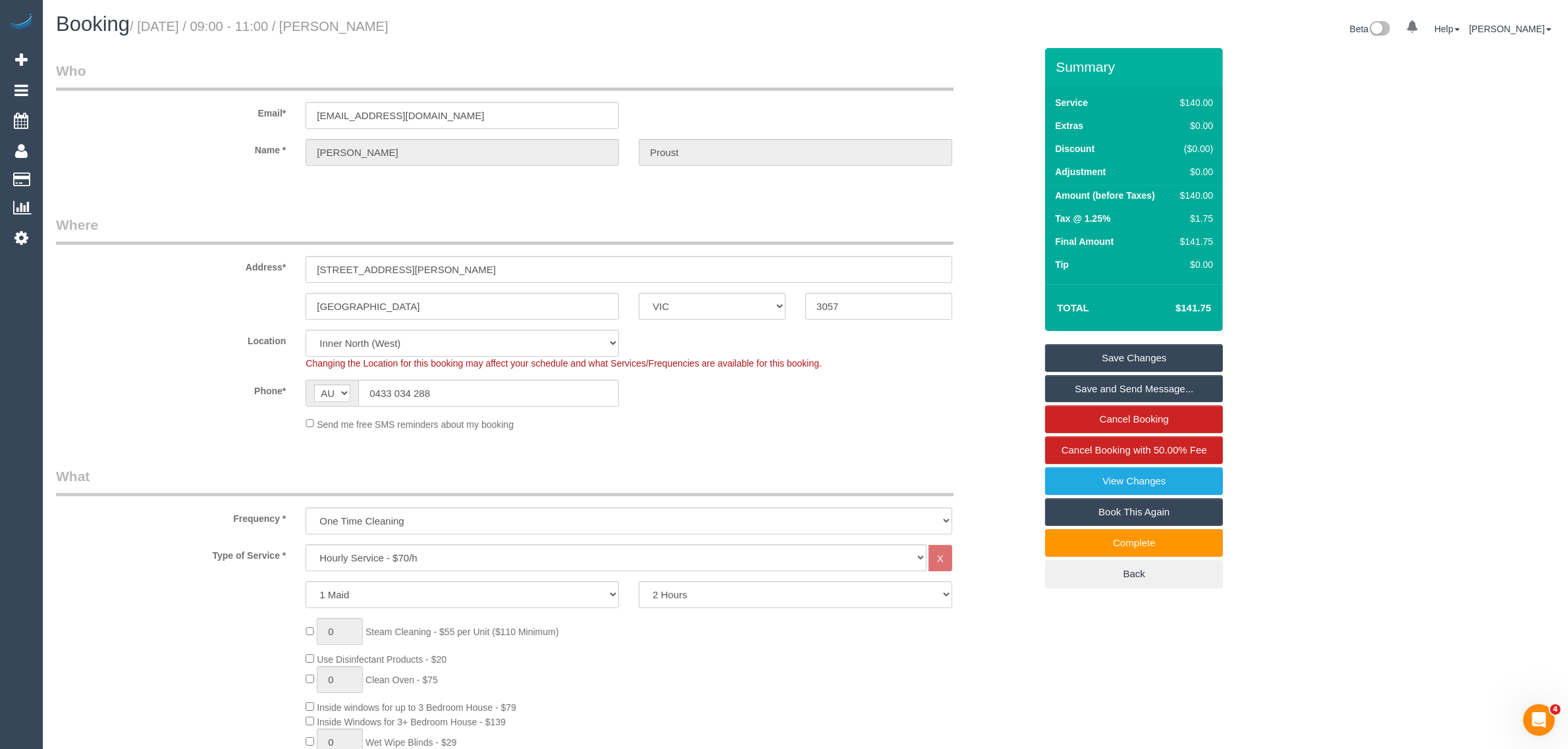
click at [797, 472] on legend "What" at bounding box center [504, 481] width 898 height 29
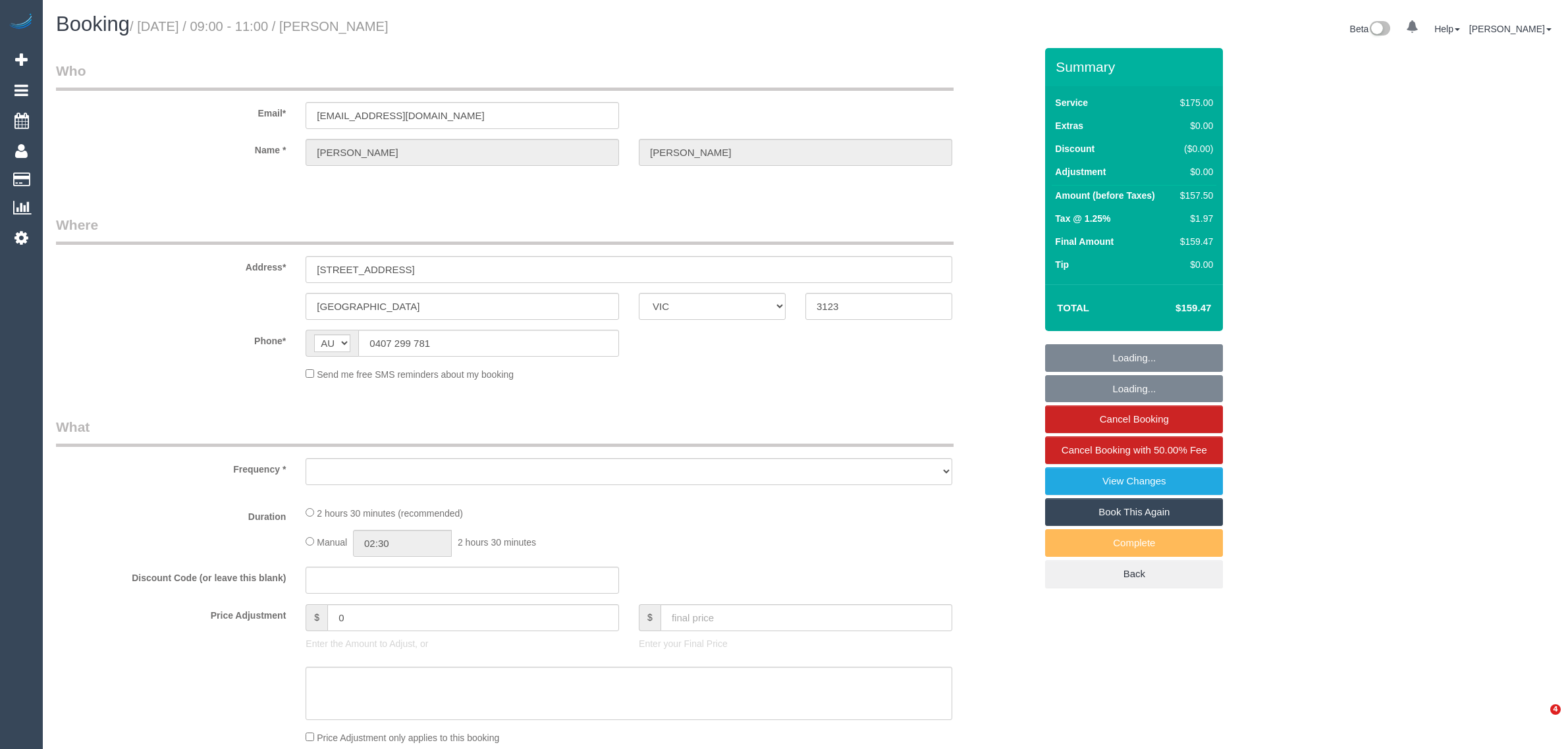
select select "VIC"
select select "number:27"
select select "number:15"
select select "number:19"
select select "number:36"
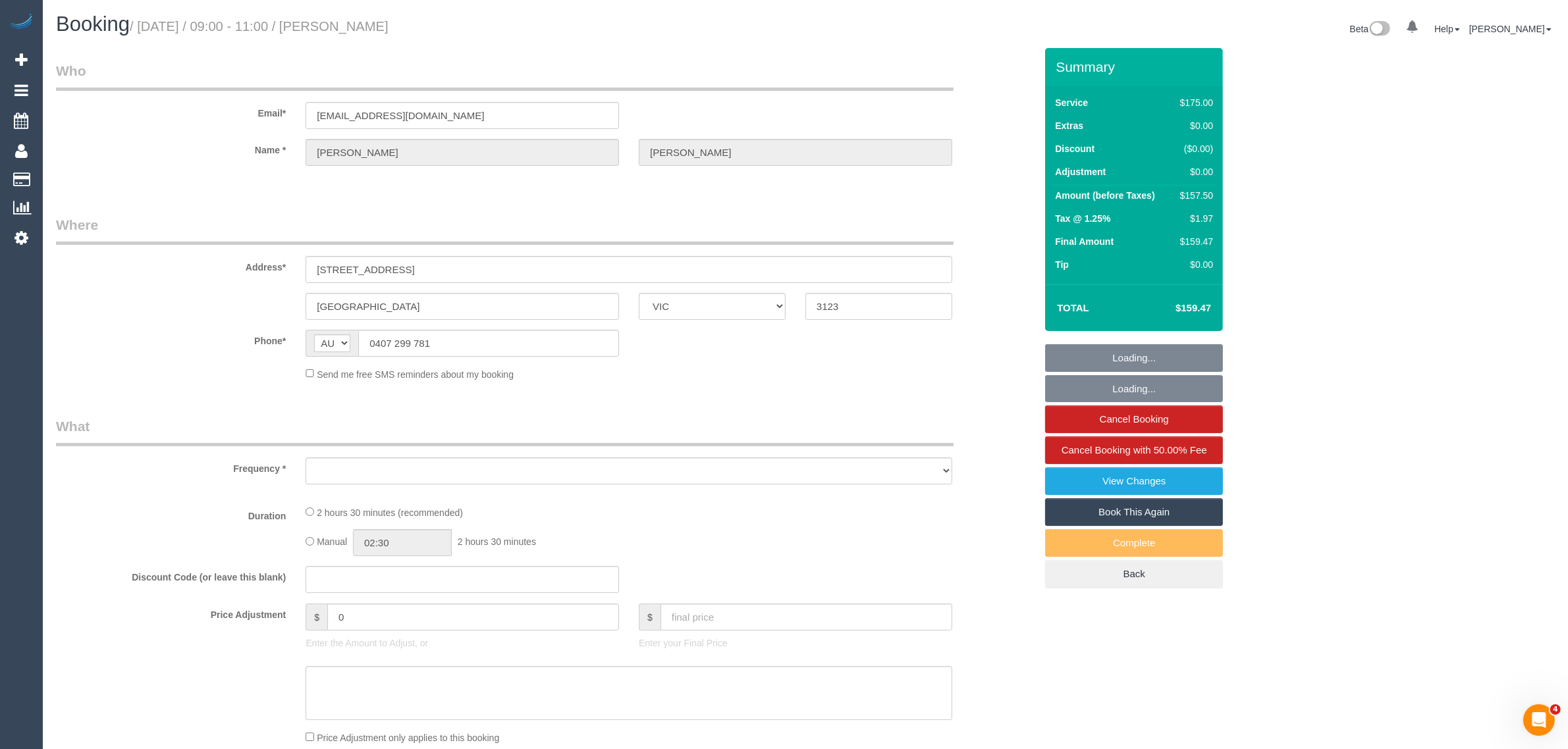
select select "number:34"
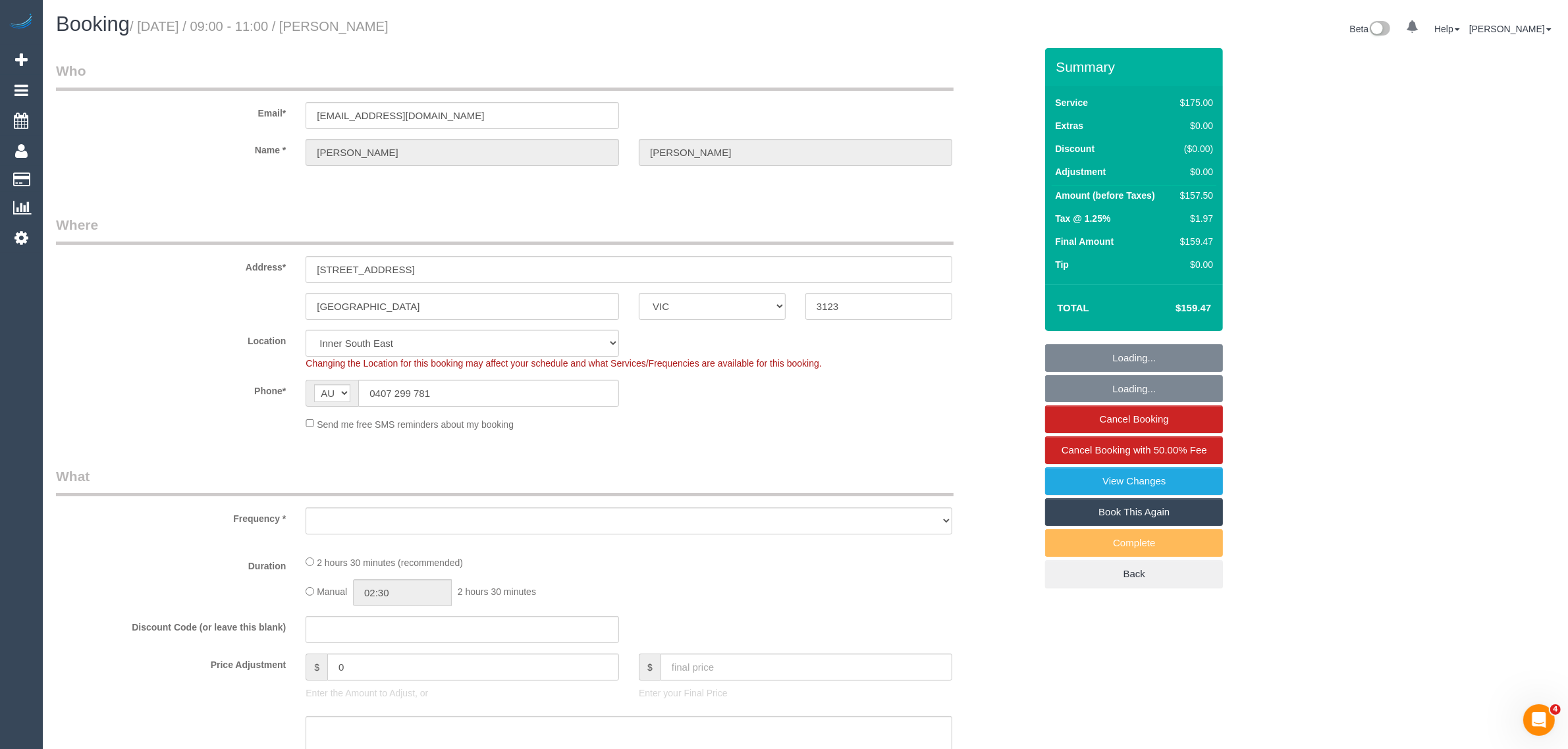
select select "object:680"
select select "string:stripe-pm_1PqRcP2GScqysDRVUf6am9bb"
select select "150"
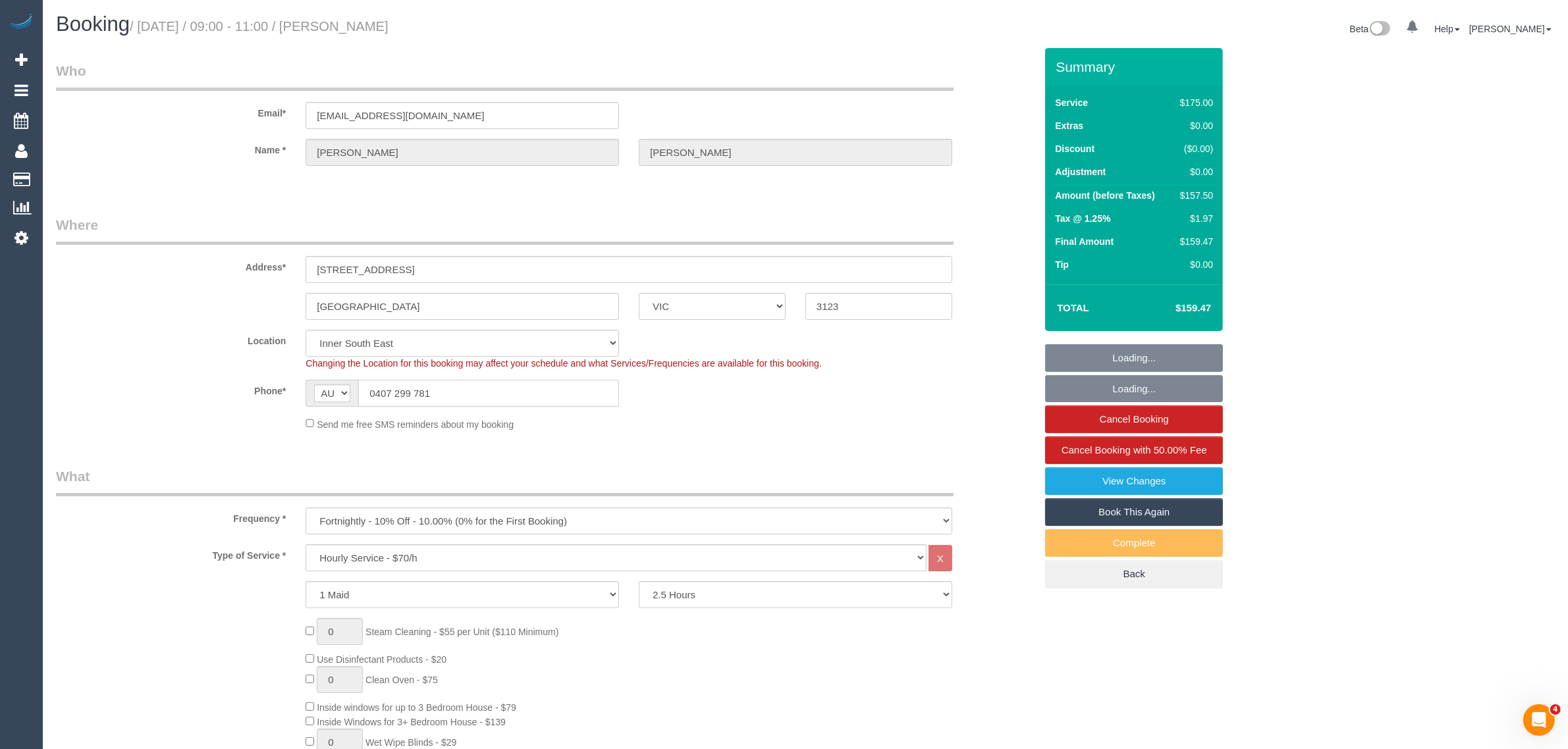
click at [494, 402] on input "0407 299 781" at bounding box center [489, 393] width 261 height 27
select select "object:1238"
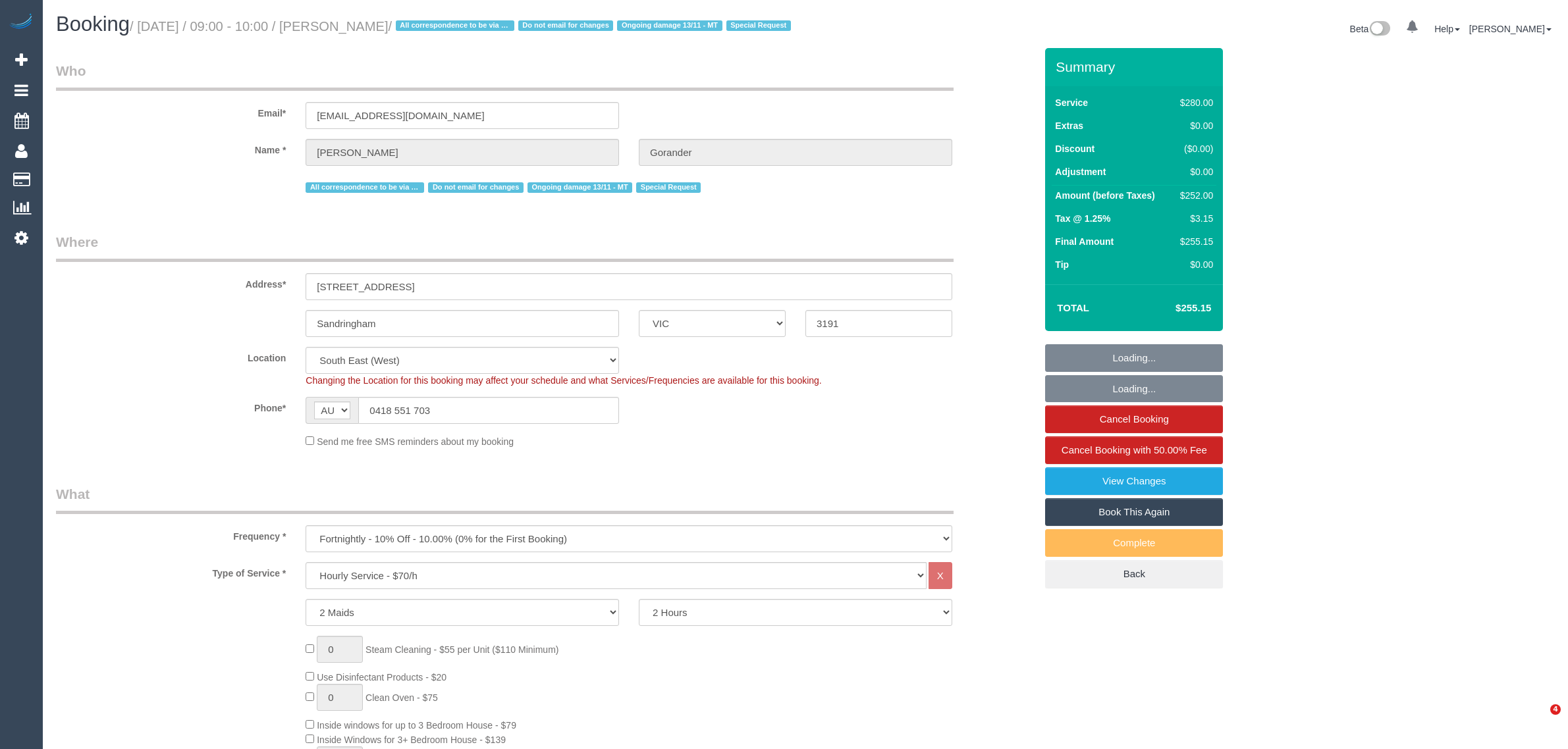
select select "VIC"
select select "2"
select select "number:32"
select select "number:14"
select select "number:19"
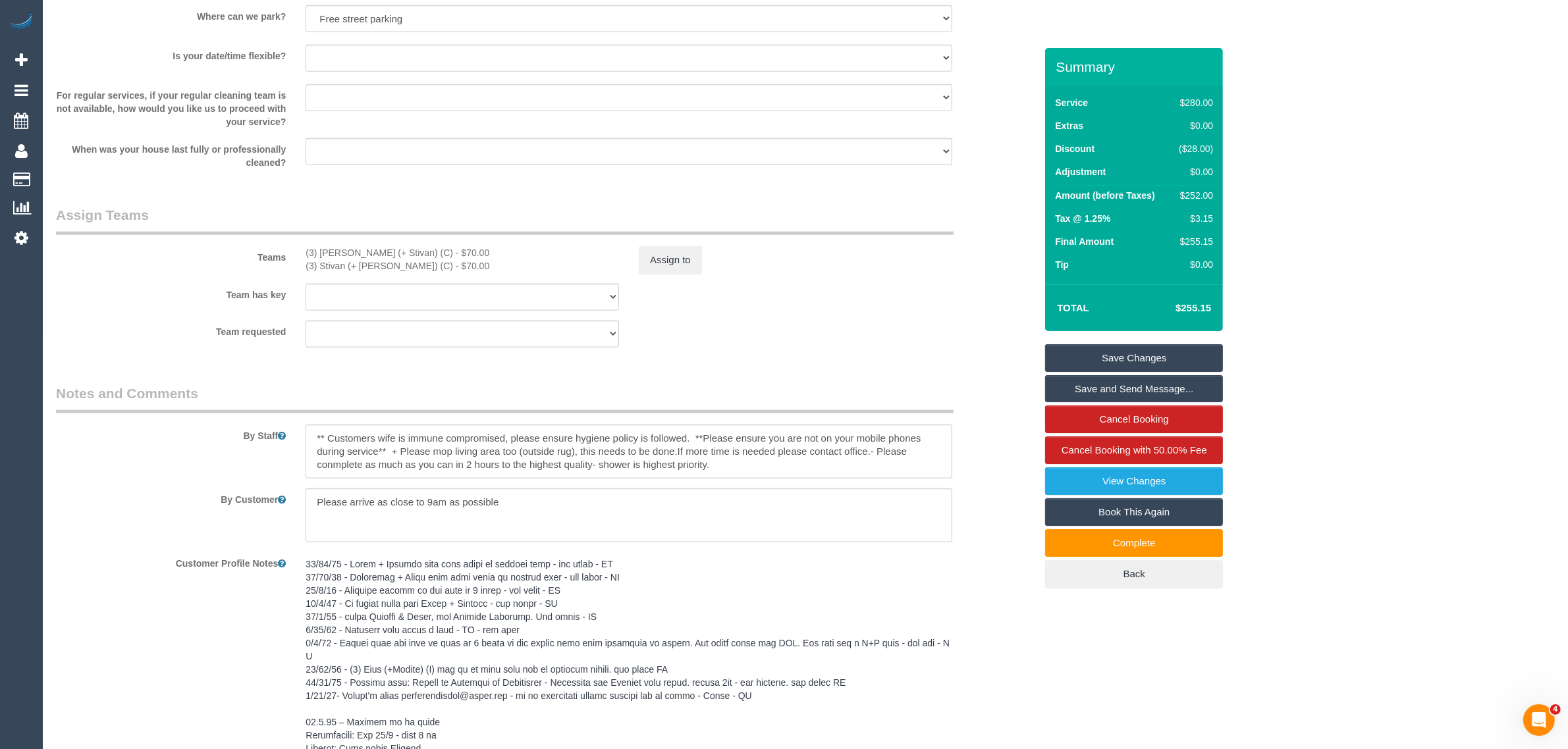
scroll to position [1975, 0]
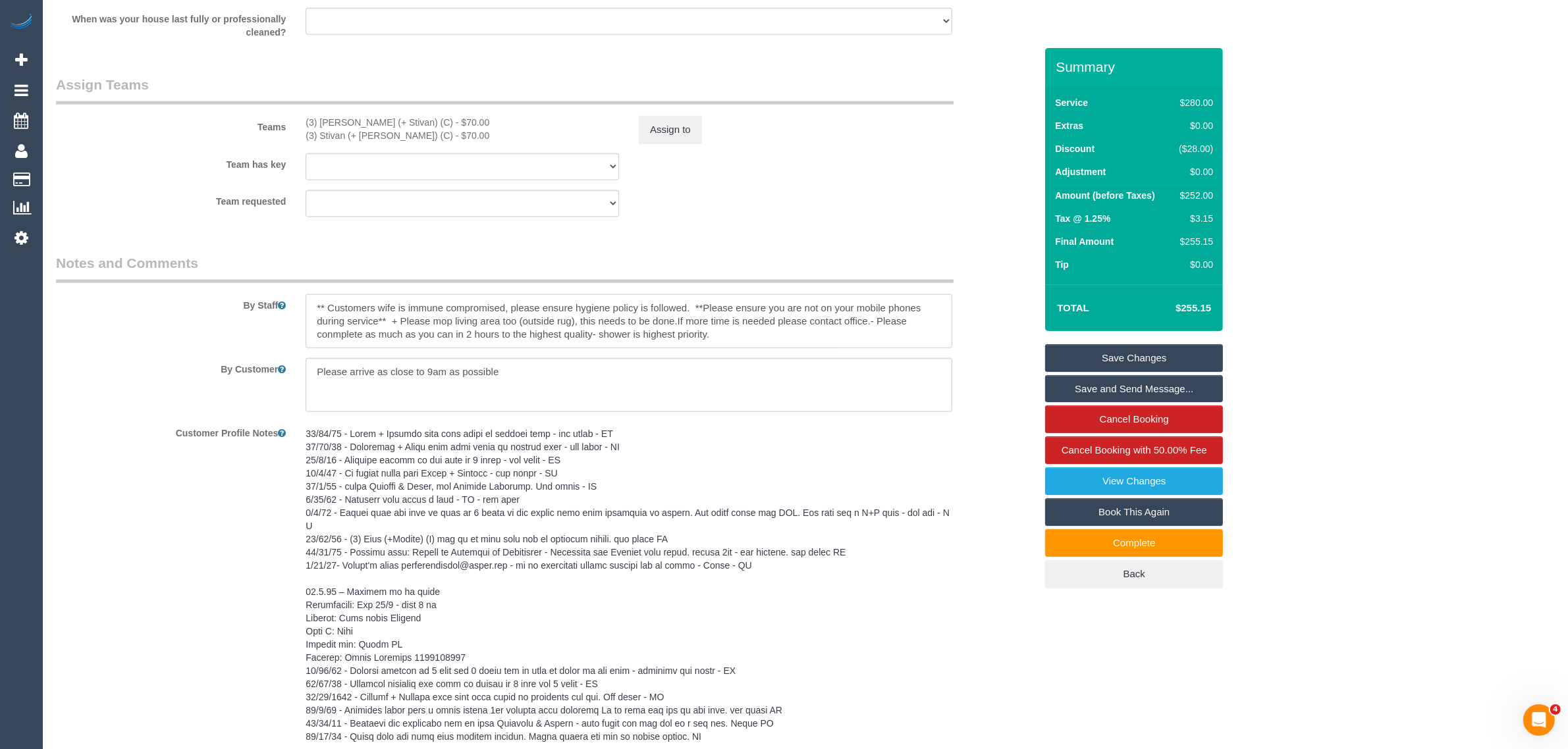
click at [736, 347] on textarea at bounding box center [629, 321] width 647 height 54
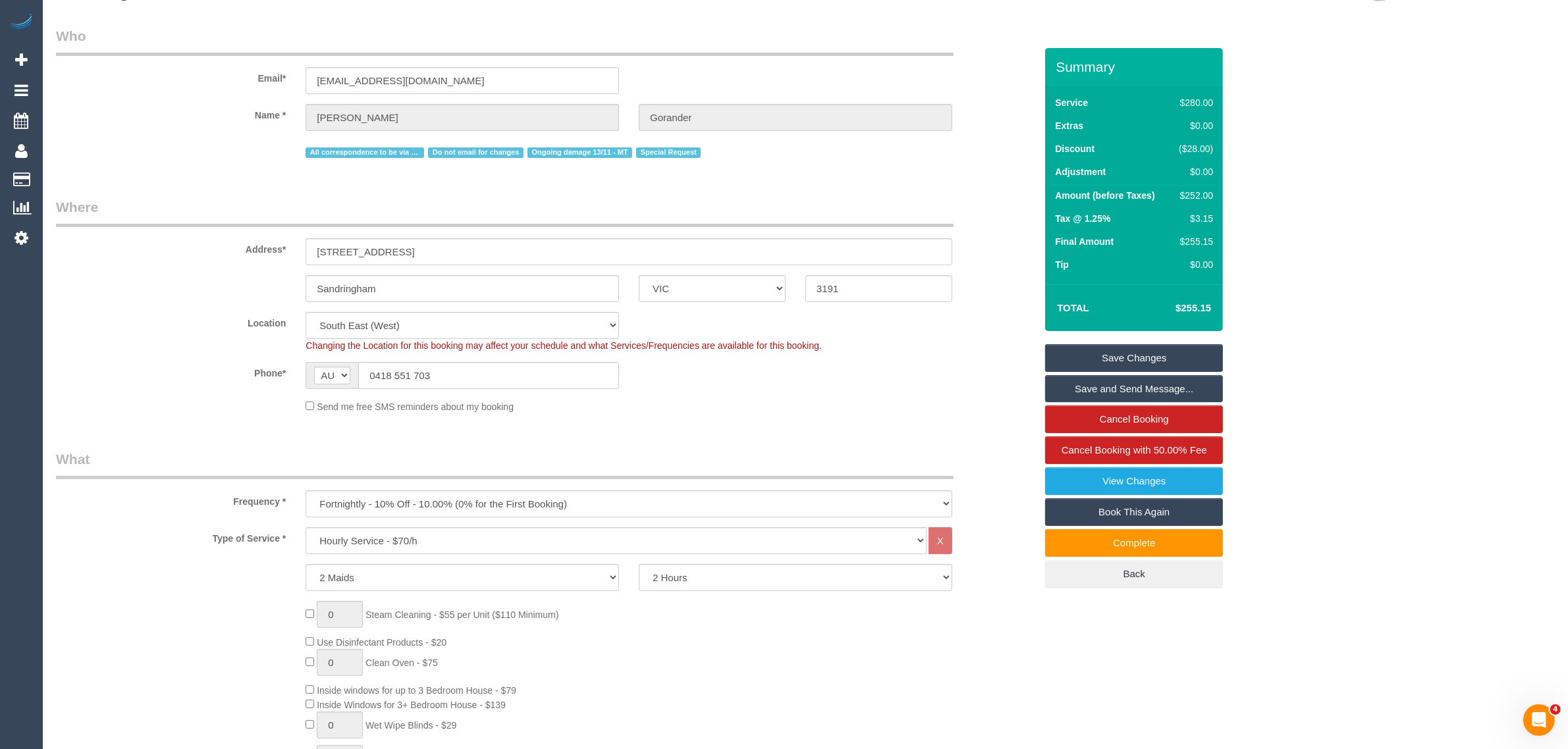
scroll to position [0, 0]
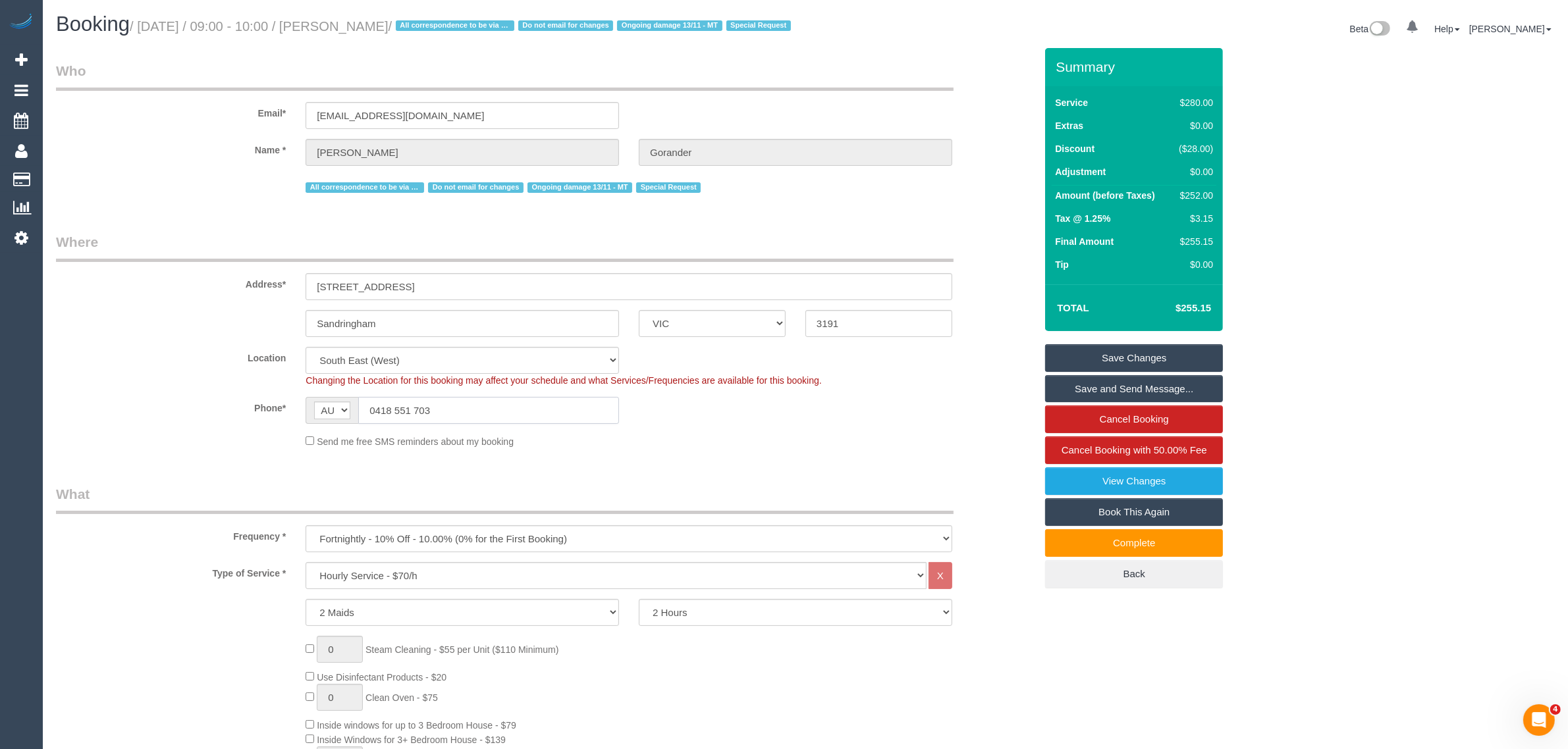
click at [517, 415] on input "0418 551 703" at bounding box center [489, 410] width 261 height 27
click at [518, 415] on input "0418 551 703" at bounding box center [489, 410] width 261 height 27
click at [518, 415] on input "0418 551 703" at bounding box center [489, 410] width 261 height 27
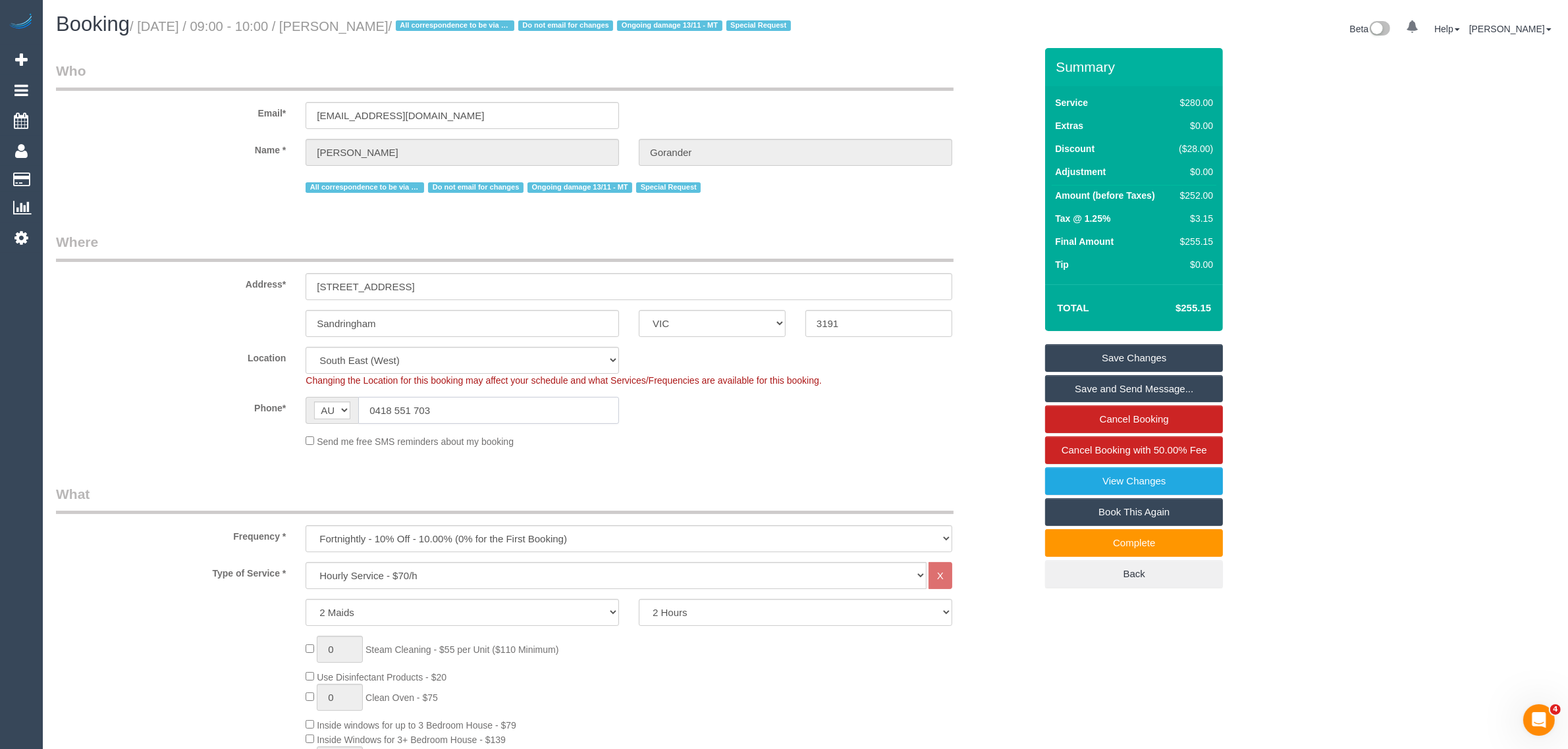
click at [518, 415] on input "0418 551 703" at bounding box center [489, 410] width 261 height 27
click at [942, 80] on legend "Who" at bounding box center [504, 75] width 898 height 29
click at [800, 196] on div "All correspondence to be via phone! Do not email for changes Ongoing damage 13/…" at bounding box center [629, 185] width 647 height 20
click at [539, 424] on input "0418 551 703" at bounding box center [489, 410] width 261 height 27
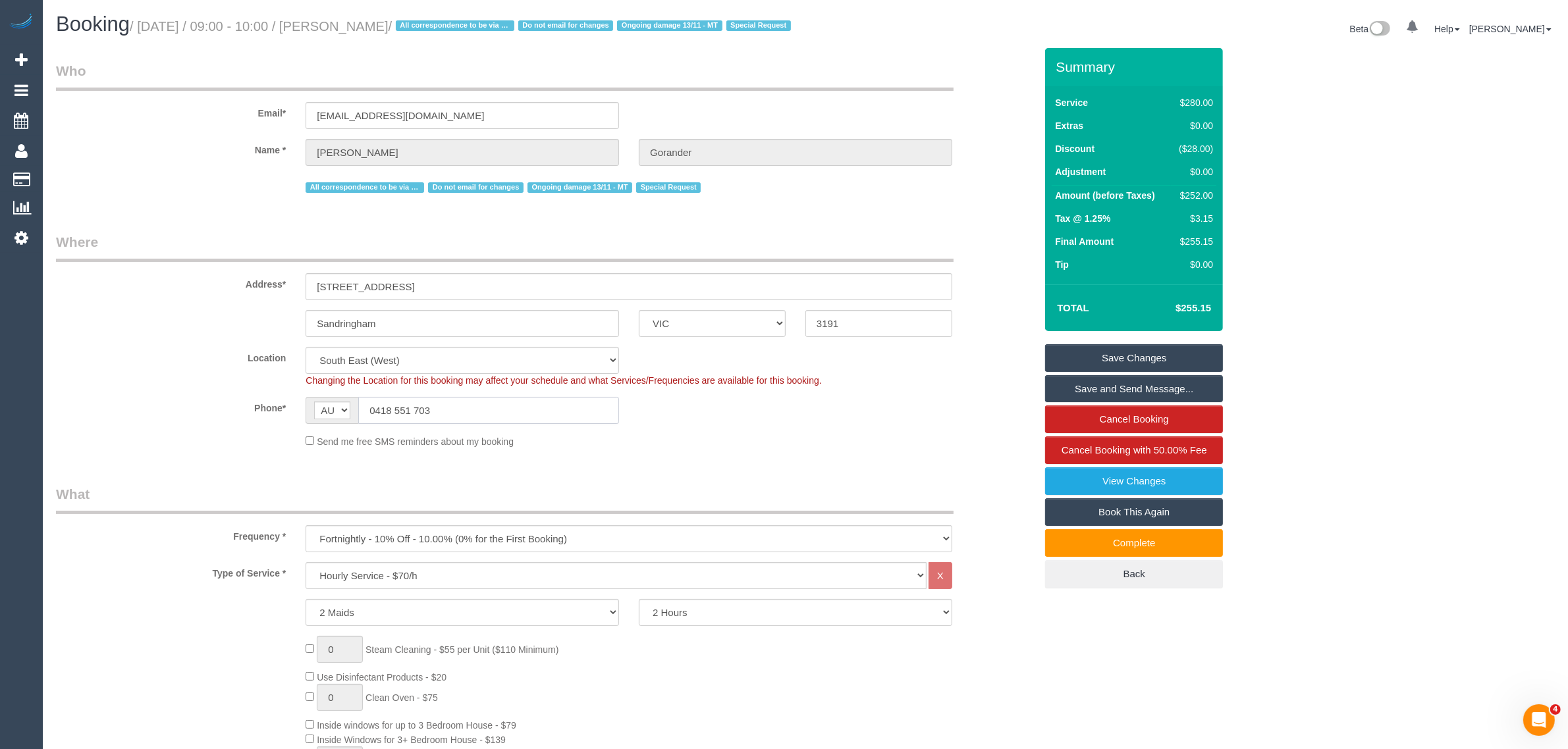
click at [539, 424] on input "0418 551 703" at bounding box center [489, 410] width 261 height 27
click at [769, 424] on div "Phone* AF AL DZ AD AO AI AQ AG AR AM AW AU AT AZ BS BH BD BB BY BE BZ BJ BM BT …" at bounding box center [545, 410] width 999 height 27
click at [850, 458] on fieldset "Where Address* 84-86 Bamfield Street Sandringham ACT NSW NT QLD SA TAS VIC WA 3…" at bounding box center [545, 345] width 979 height 226
click at [683, 626] on select "2 Hours 2.5 Hours 3 Hours 3.5 Hours 4 Hours 4.5 Hours 5 Hours 5.5 Hours 6 Hours…" at bounding box center [796, 613] width 314 height 27
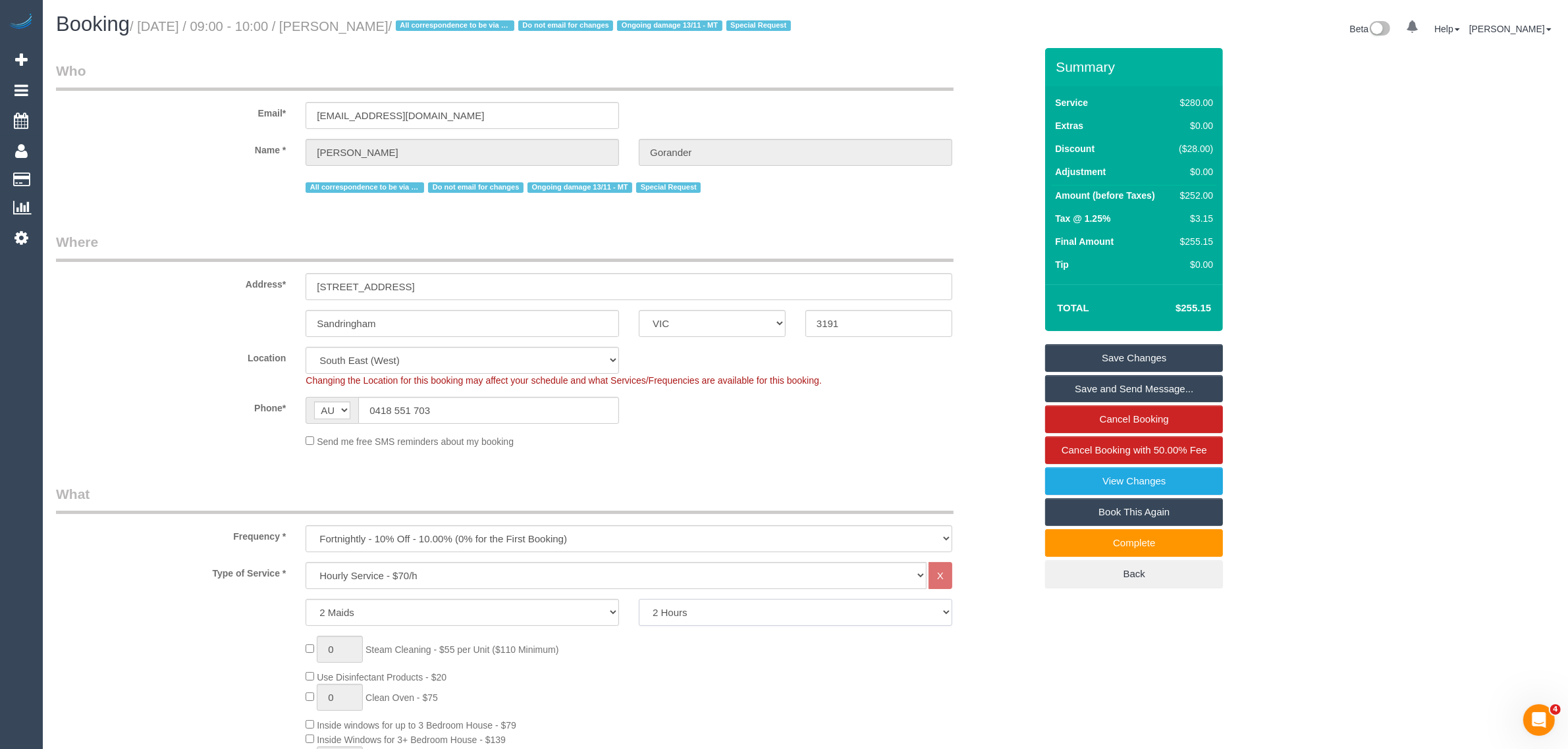
click at [683, 626] on select "2 Hours 2.5 Hours 3 Hours 3.5 Hours 4 Hours 4.5 Hours 5 Hours 5.5 Hours 6 Hours…" at bounding box center [796, 613] width 314 height 27
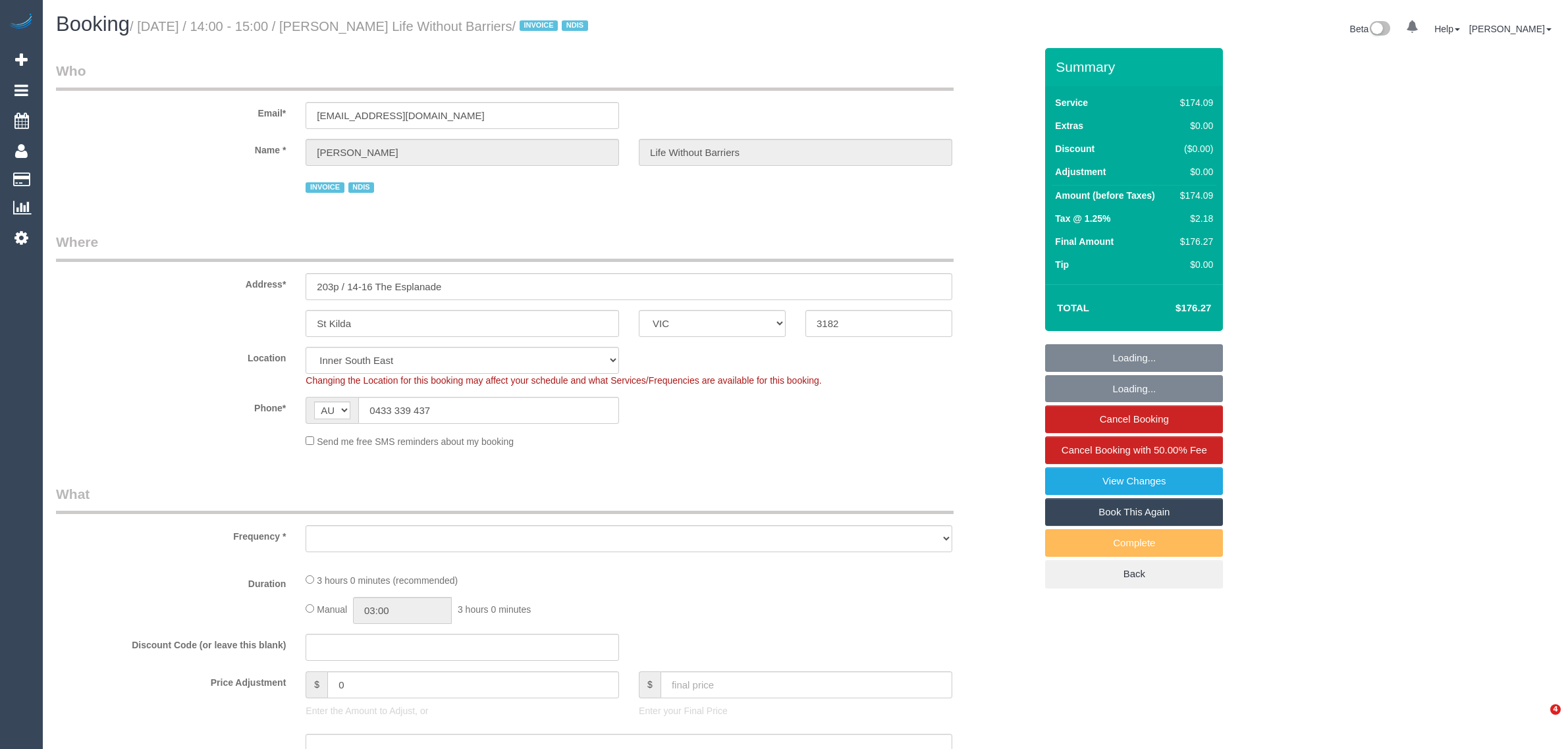
select select "VIC"
select select "number:28"
select select "number:14"
select select "number:18"
select select "number:36"
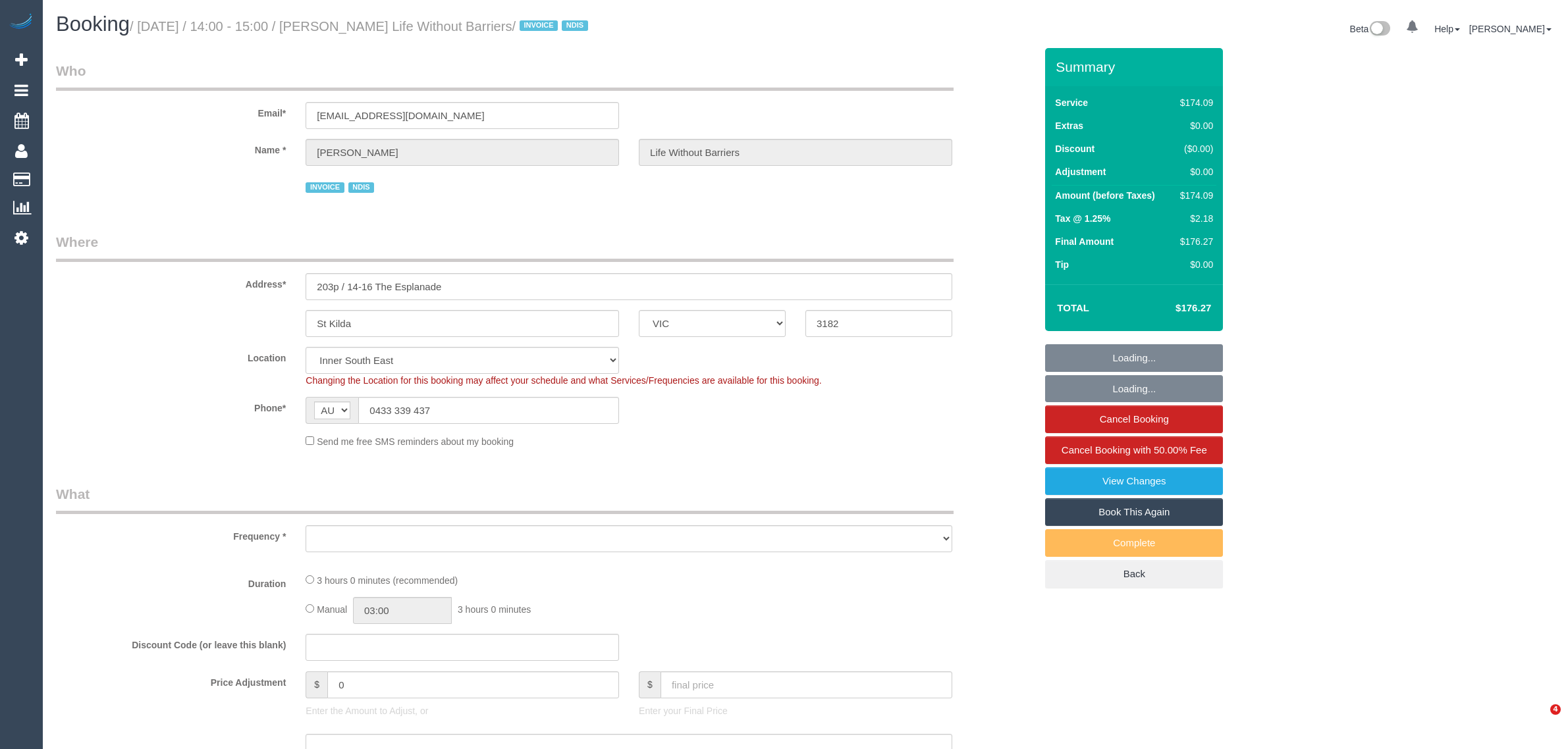
select select "number:35"
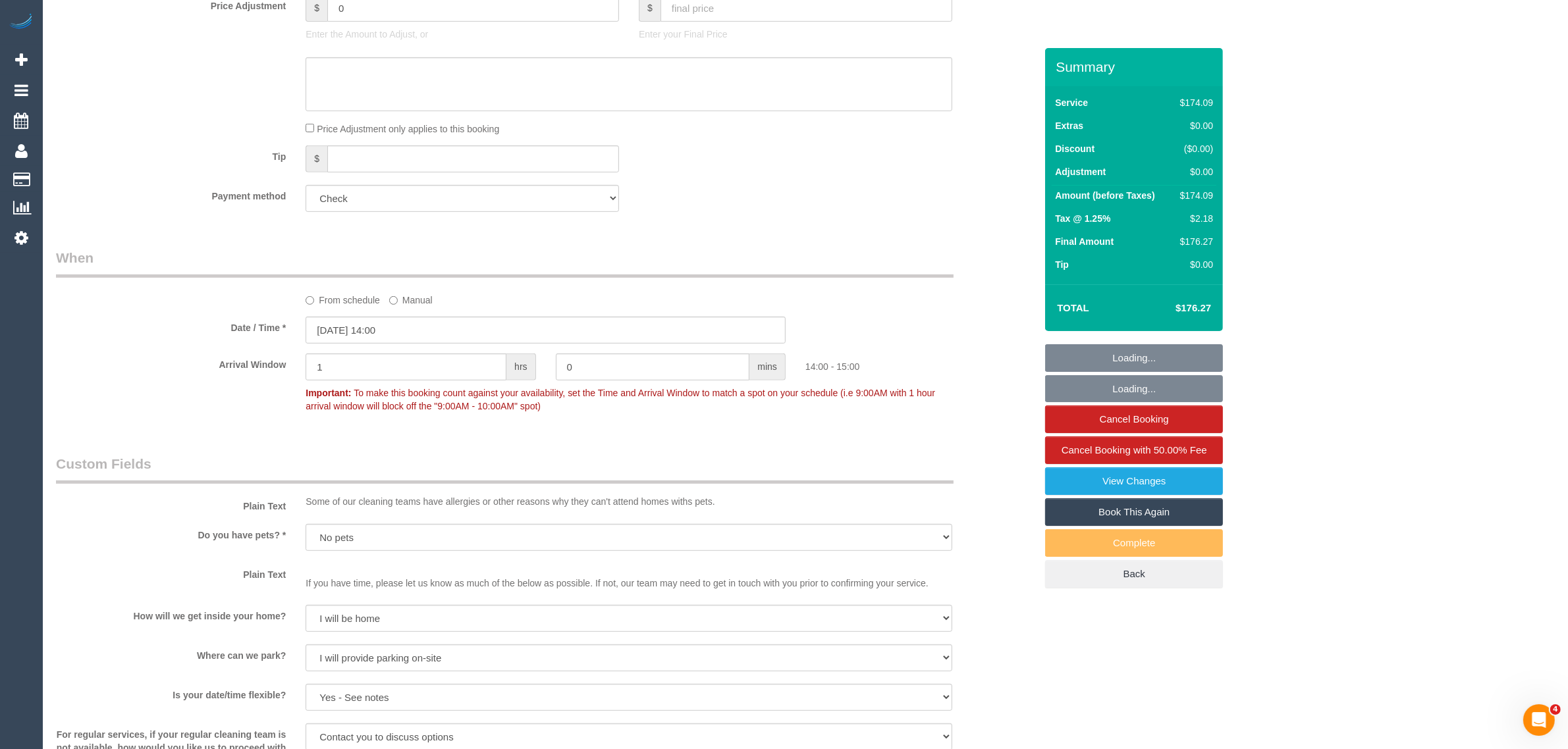
select select "object:1368"
select select "180"
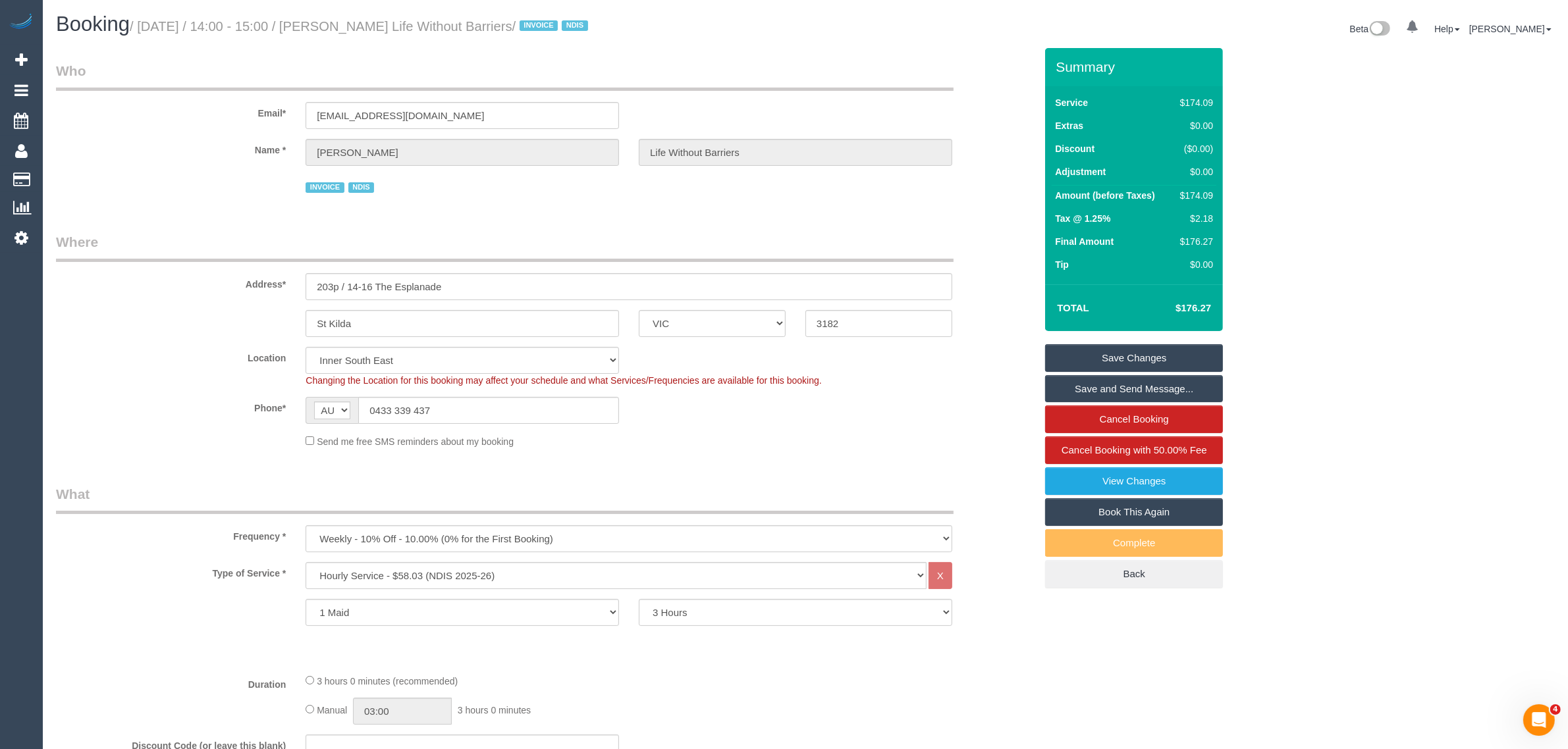
click at [365, 24] on small "/ [DATE] / 14:00 - 15:00 / [PERSON_NAME] Life Without Barriers / INVOICE NDIS" at bounding box center [360, 26] width 462 height 14
copy small "[PERSON_NAME]"
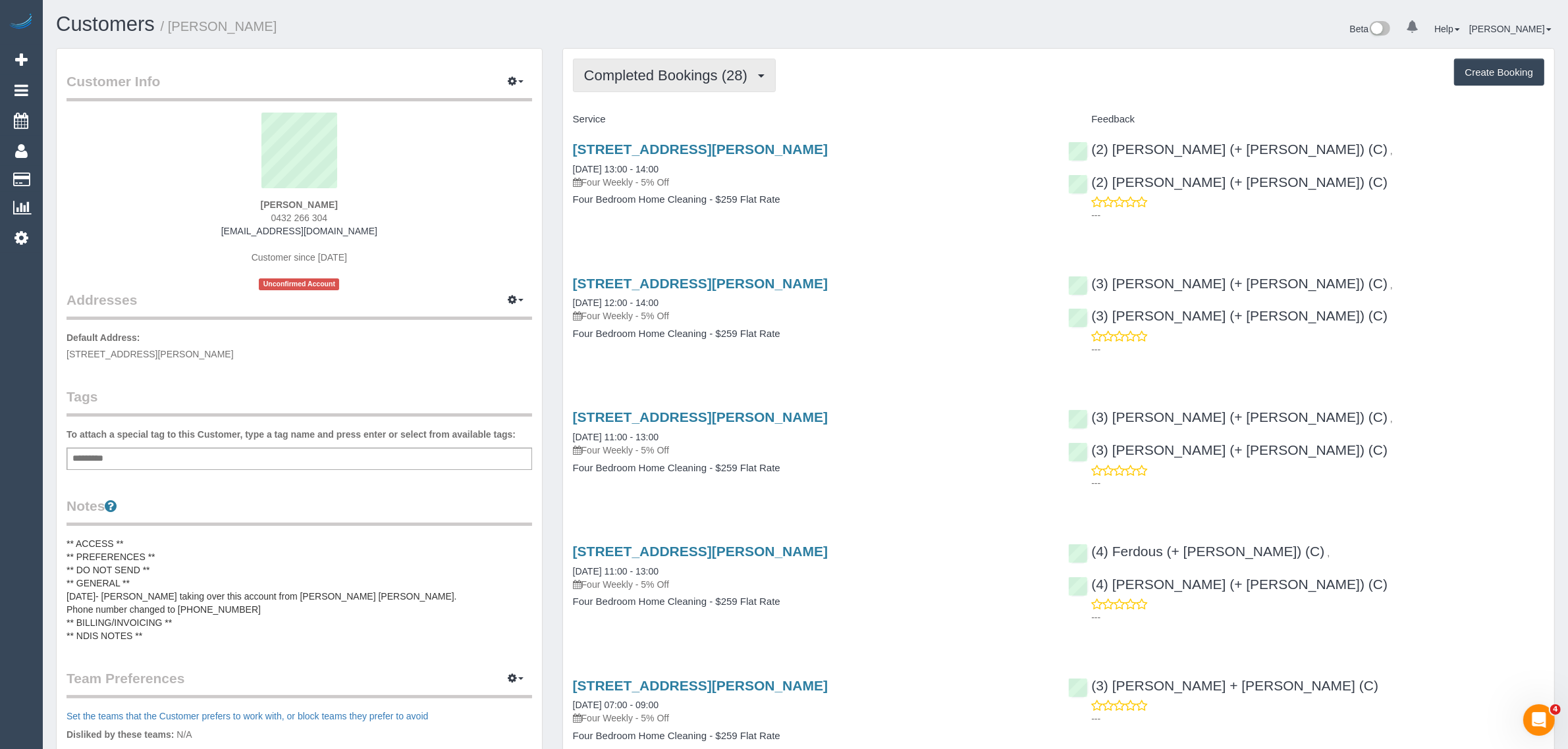
click at [629, 81] on span "Completed Bookings (28)" at bounding box center [668, 75] width 170 height 16
click at [619, 127] on link "Upcoming Bookings (12)" at bounding box center [645, 123] width 143 height 17
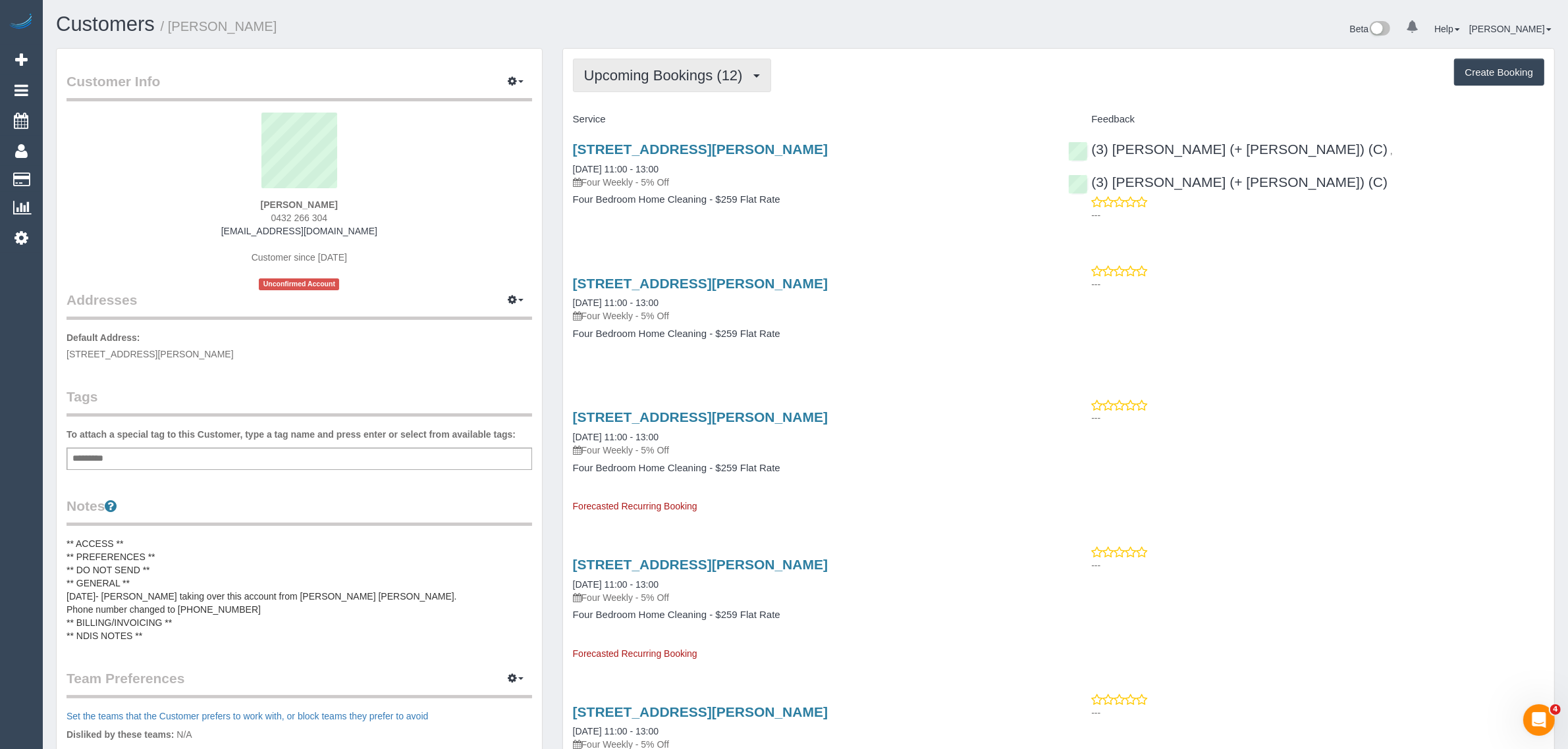
click at [687, 86] on button "Upcoming Bookings (12)" at bounding box center [672, 75] width 198 height 34
click at [897, 126] on div "Service" at bounding box center [811, 120] width 496 height 22
click at [673, 72] on span "Upcoming Bookings (12)" at bounding box center [666, 75] width 165 height 16
click at [918, 90] on div "Upcoming Bookings (12) Completed Bookings (28) Upcoming Bookings (12) Cancelled…" at bounding box center [1059, 75] width 971 height 34
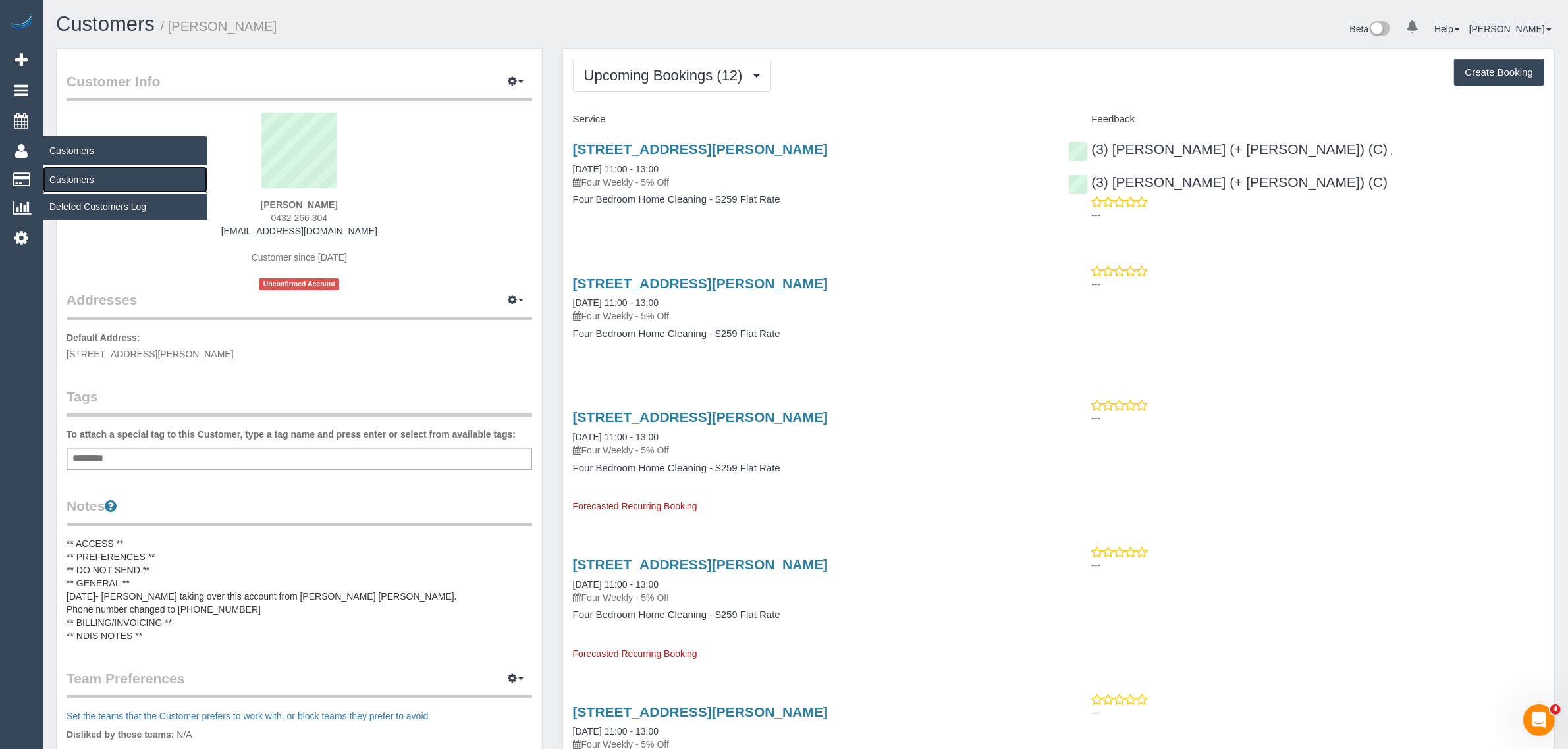
click at [54, 173] on link "Customers" at bounding box center [125, 180] width 165 height 26
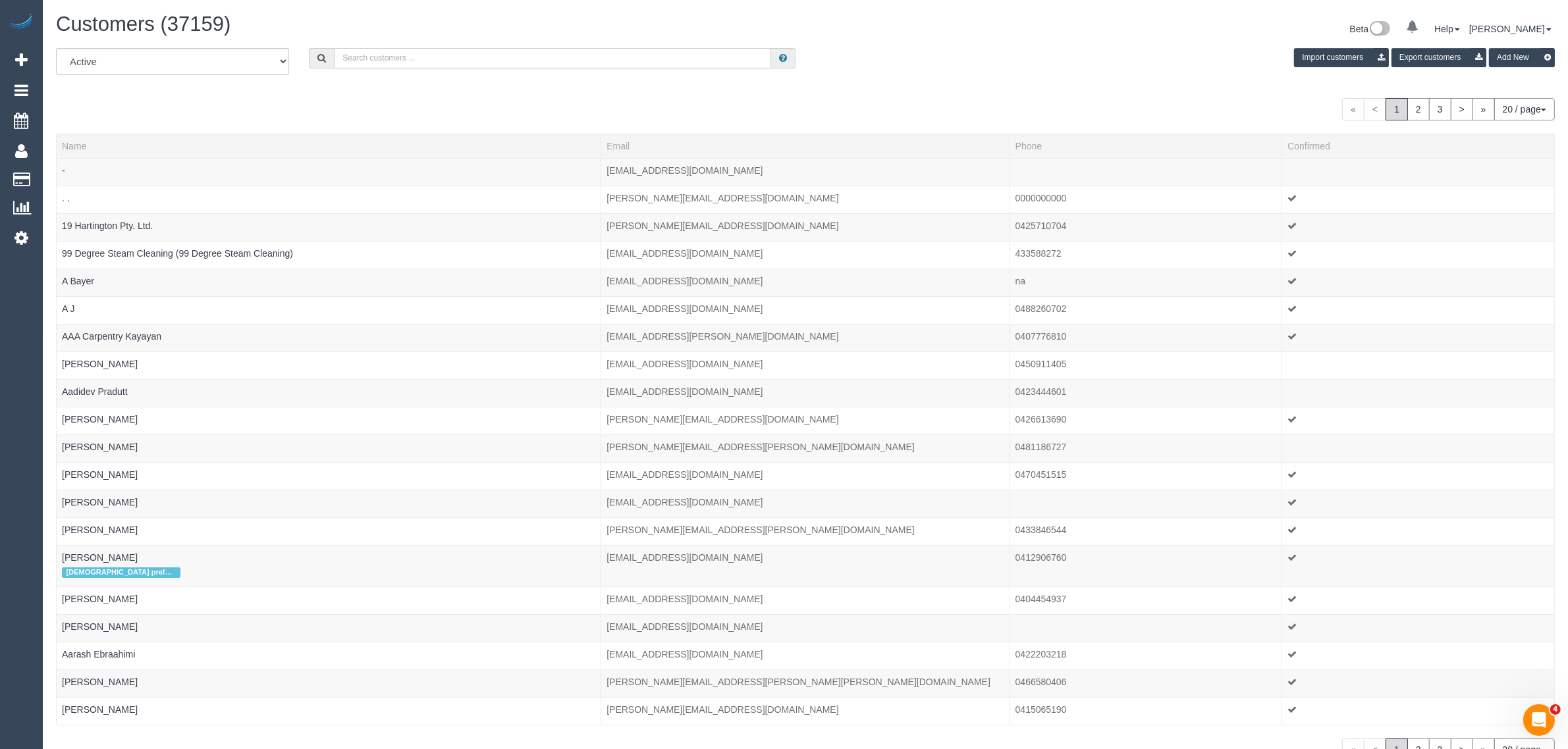
click at [398, 62] on input "text" at bounding box center [552, 58] width 437 height 20
paste input "[PERSON_NAME]"
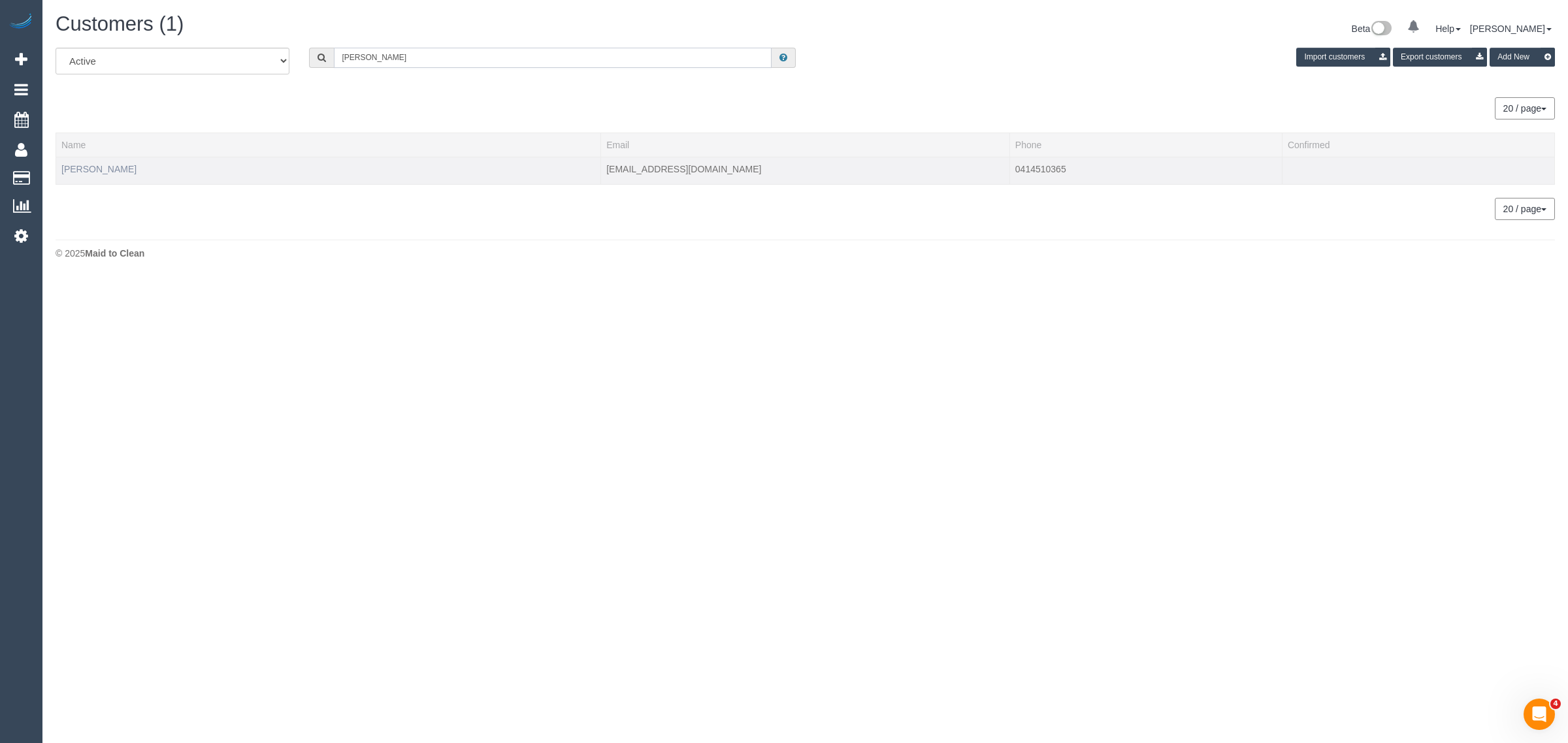
type input "[PERSON_NAME]"
drag, startPoint x: 97, startPoint y: 167, endPoint x: 115, endPoint y: 170, distance: 18.2
click at [97, 167] on link "[PERSON_NAME]" at bounding box center [99, 169] width 75 height 11
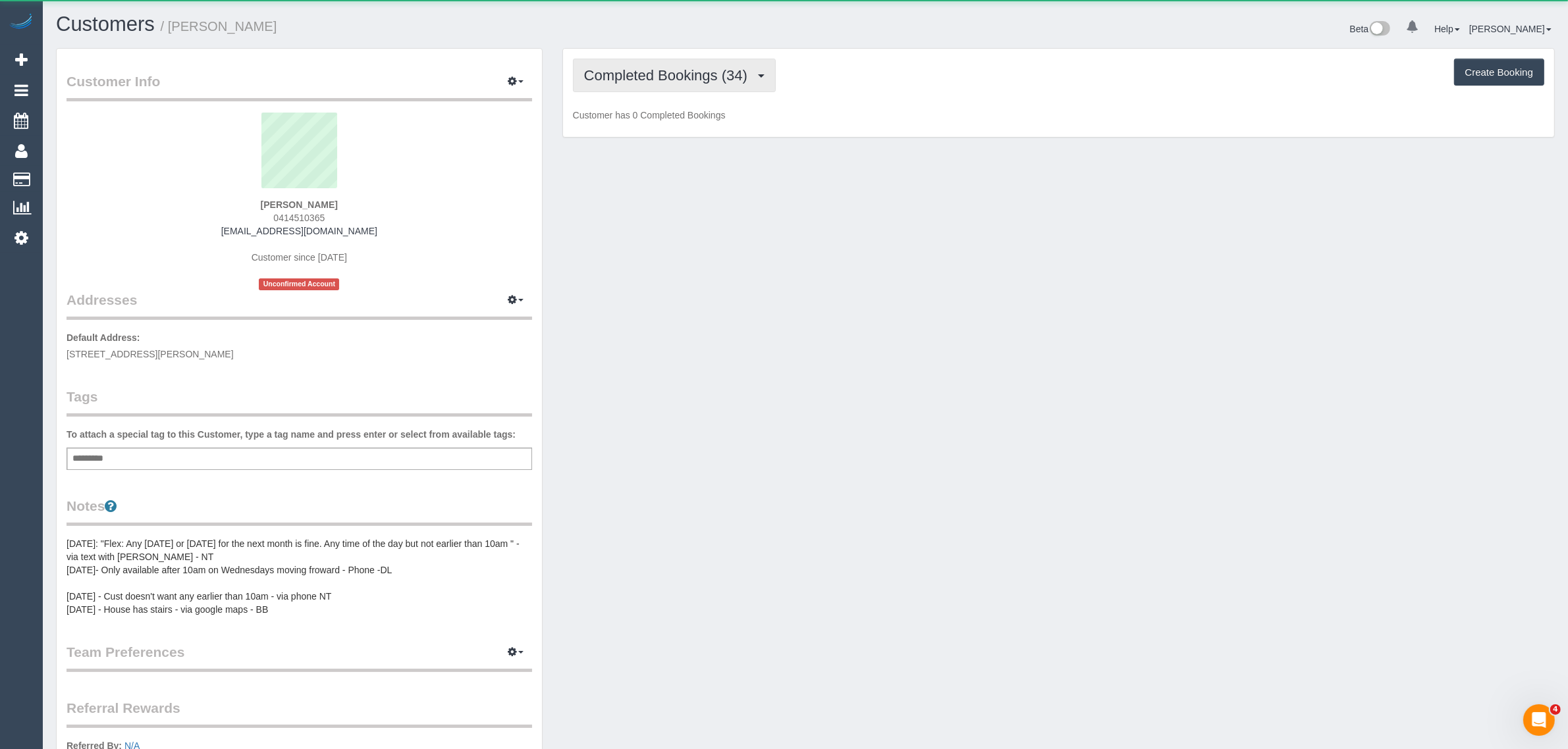
click at [629, 59] on button "Completed Bookings (34)" at bounding box center [674, 75] width 203 height 34
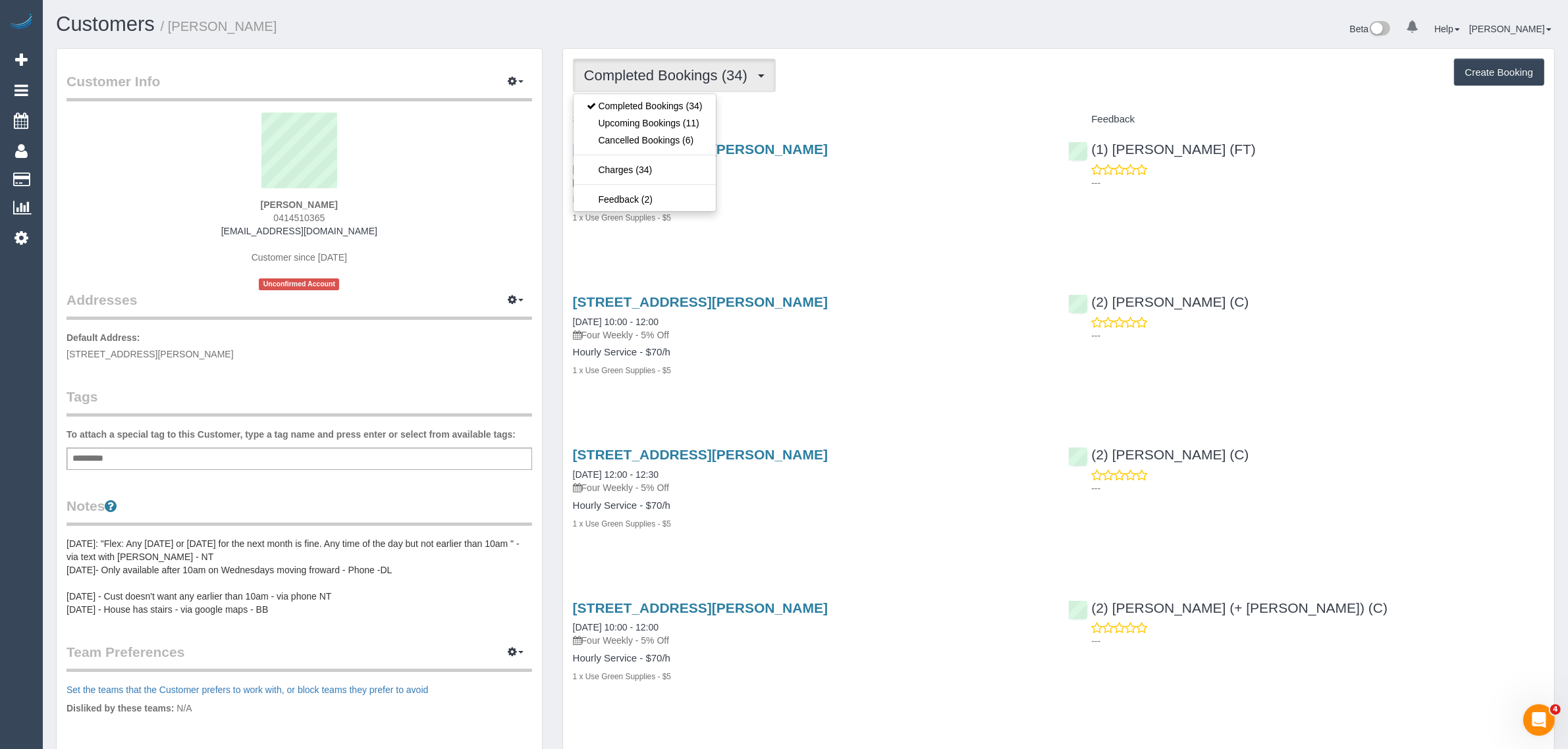
click at [966, 79] on div "Completed Bookings (34) Completed Bookings (34) Upcoming Bookings (11) Cancelle…" at bounding box center [1059, 75] width 971 height 34
click at [663, 67] on span "Completed Bookings (34)" at bounding box center [668, 75] width 170 height 16
click at [617, 120] on link "Upcoming Bookings (11)" at bounding box center [645, 123] width 143 height 17
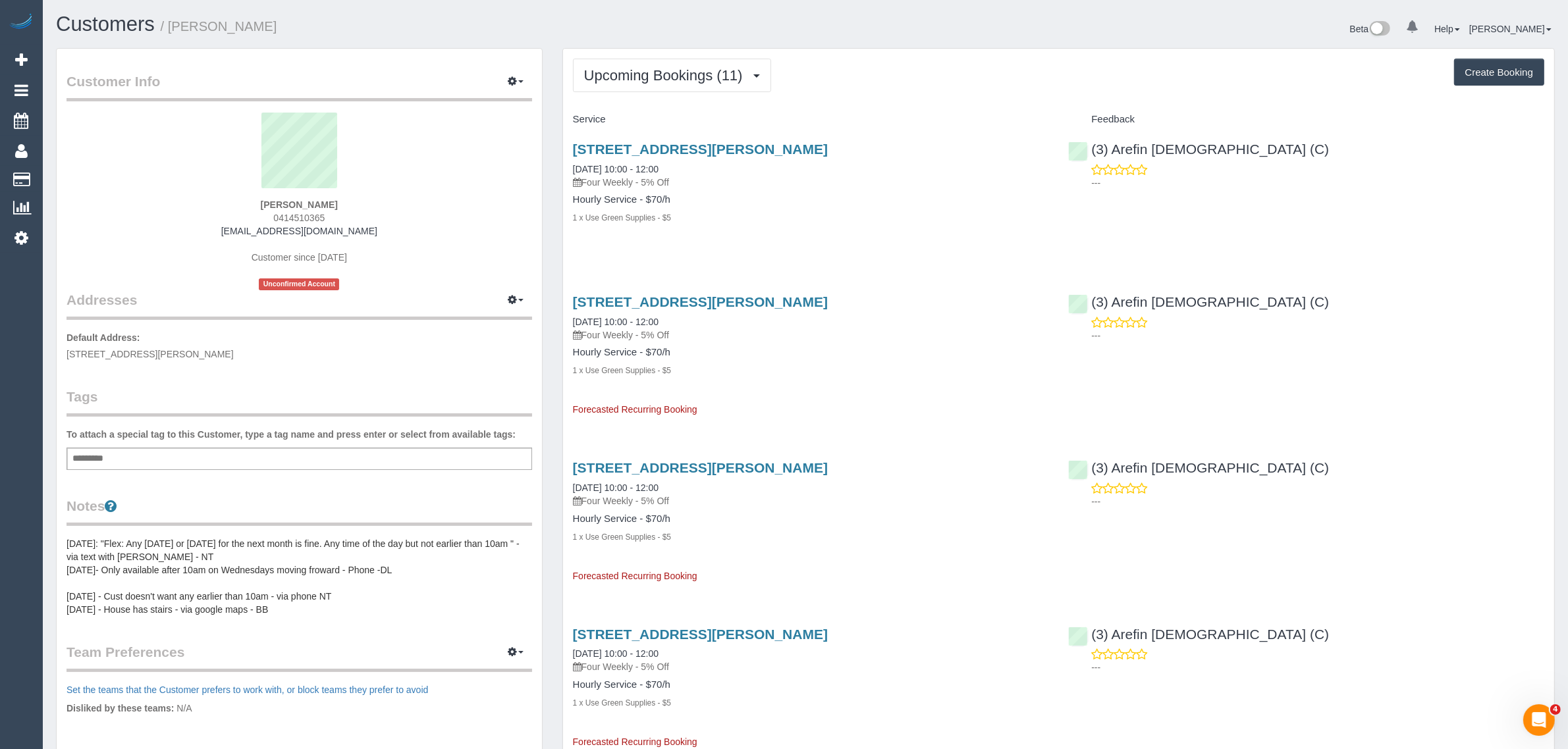
click at [653, 145] on link "52-54 Harding Street, Unit 8, Street, Unit 8, Coburg, VIC 3058" at bounding box center [701, 149] width 255 height 15
click at [672, 77] on span "Upcoming Bookings (11)" at bounding box center [666, 75] width 165 height 16
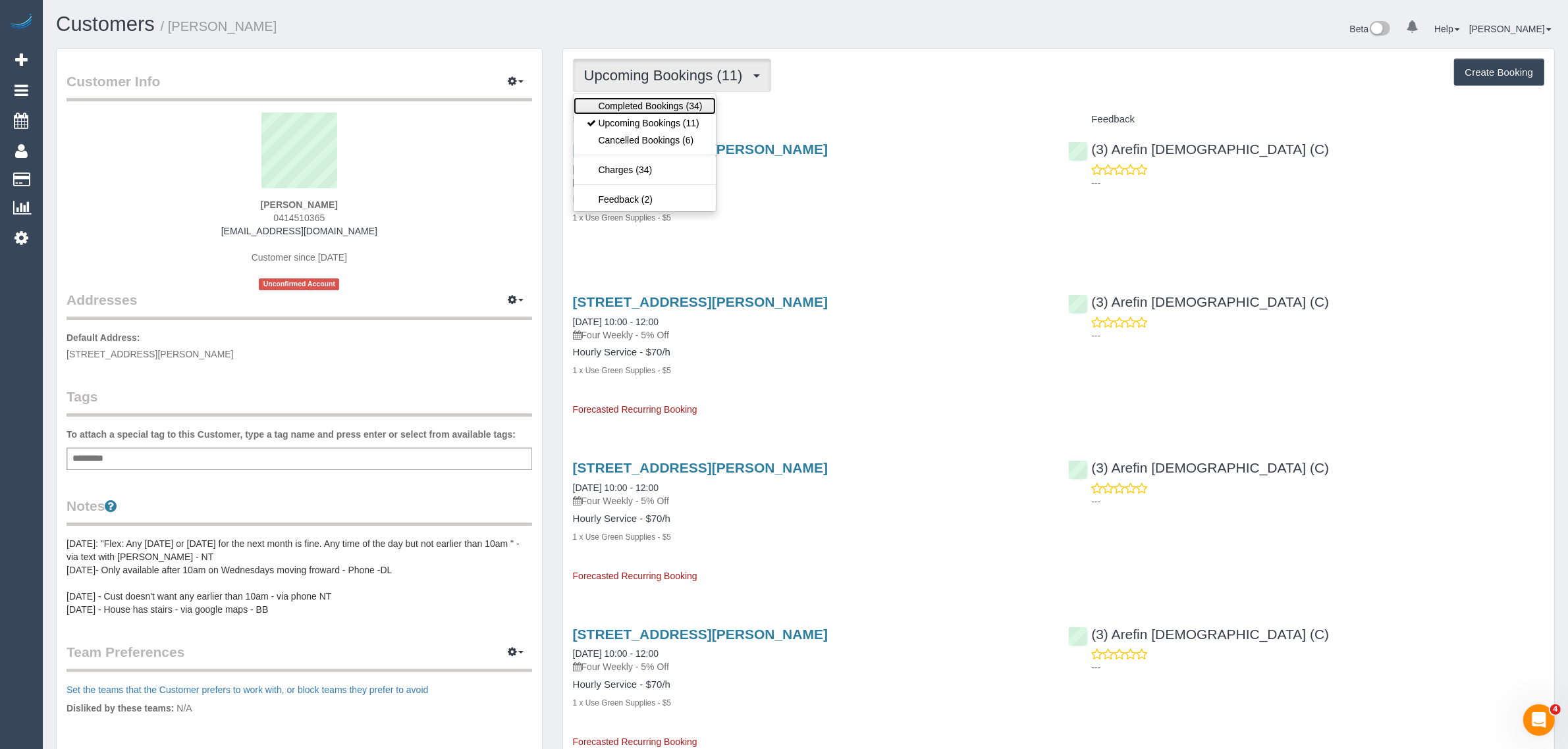
click at [667, 102] on link "Completed Bookings (34)" at bounding box center [645, 106] width 143 height 17
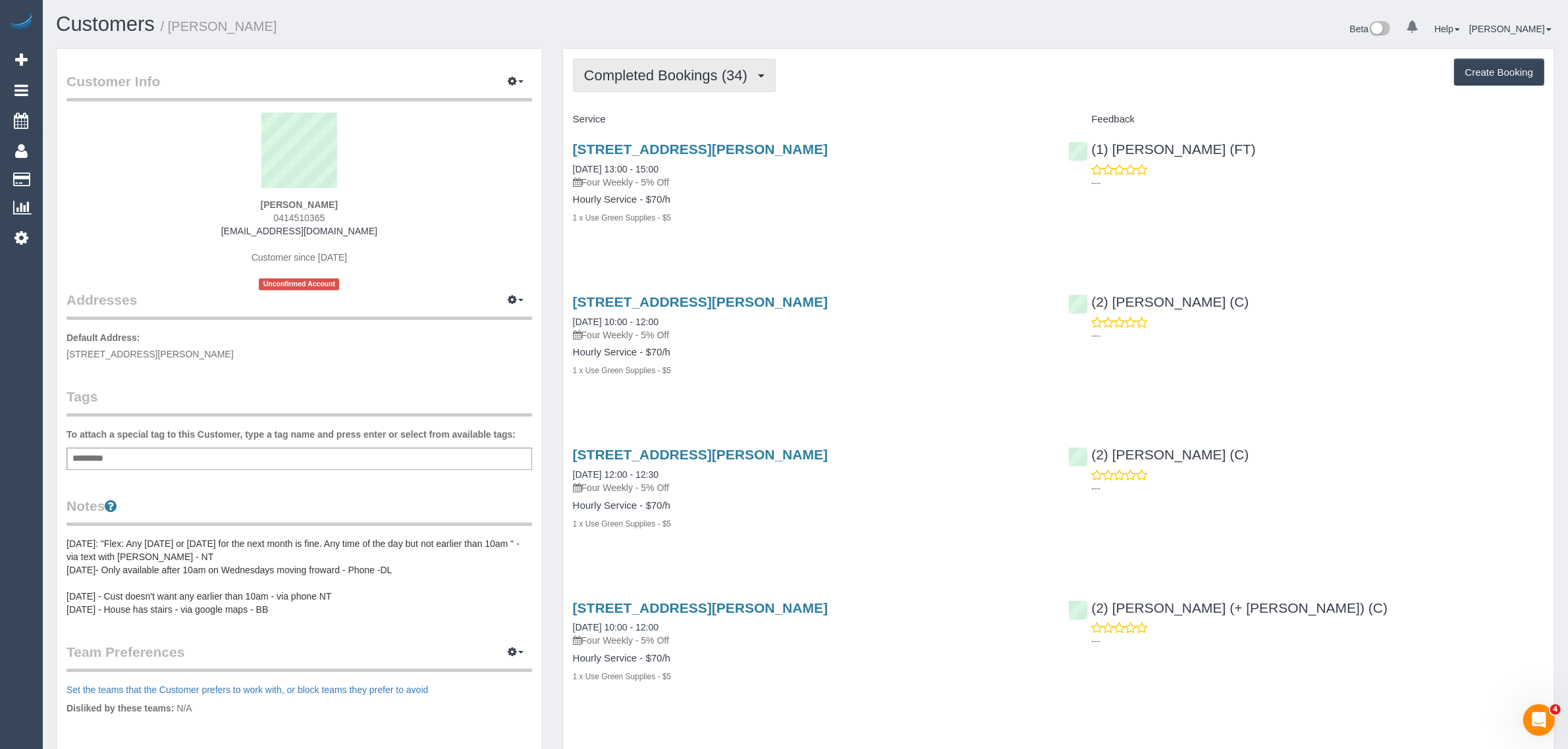
click at [675, 81] on span "Completed Bookings (34)" at bounding box center [668, 75] width 170 height 16
click at [648, 120] on link "Upcoming Bookings (11)" at bounding box center [645, 123] width 143 height 17
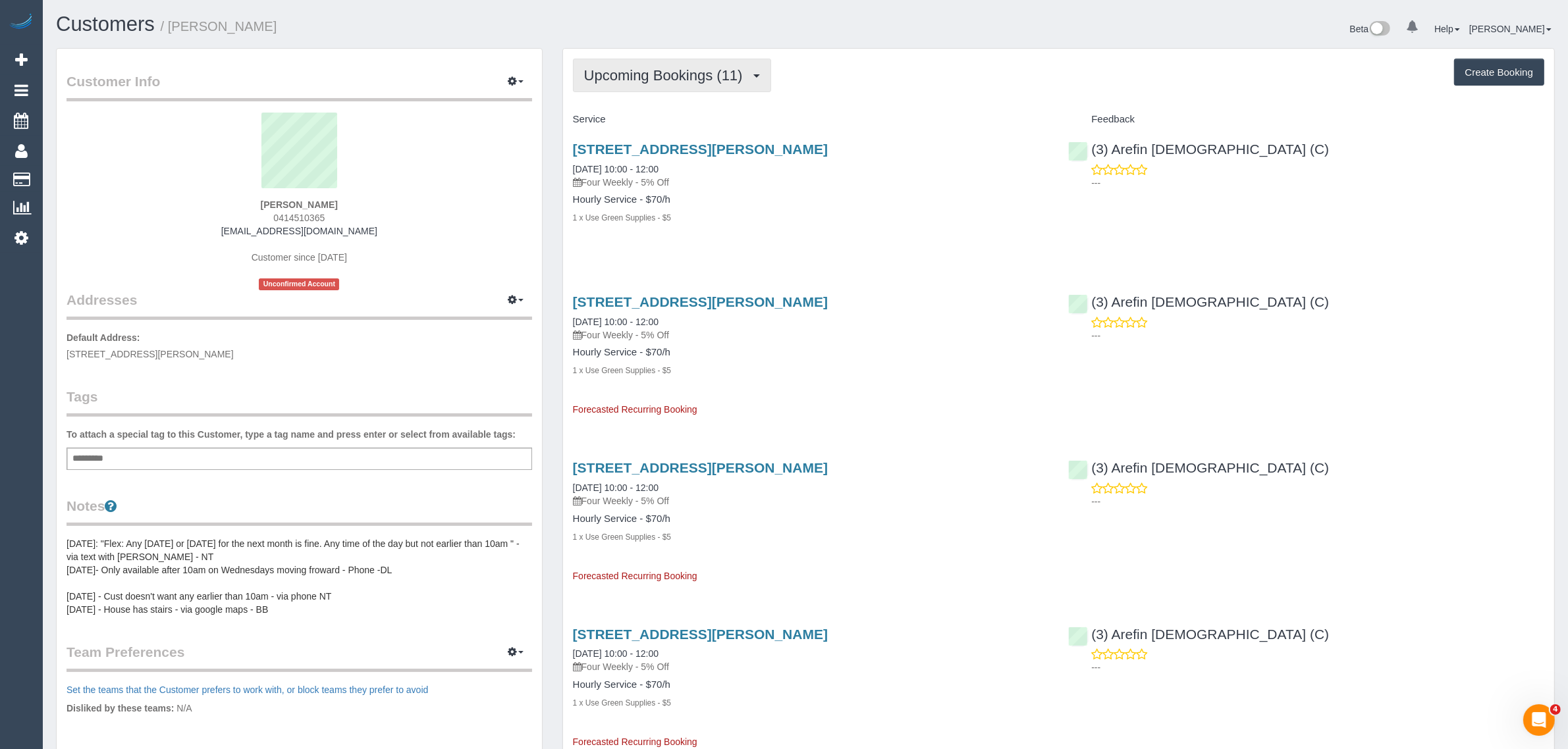
click at [638, 82] on button "Upcoming Bookings (11)" at bounding box center [672, 75] width 198 height 34
click at [633, 118] on link "Upcoming Bookings (11)" at bounding box center [645, 123] width 143 height 17
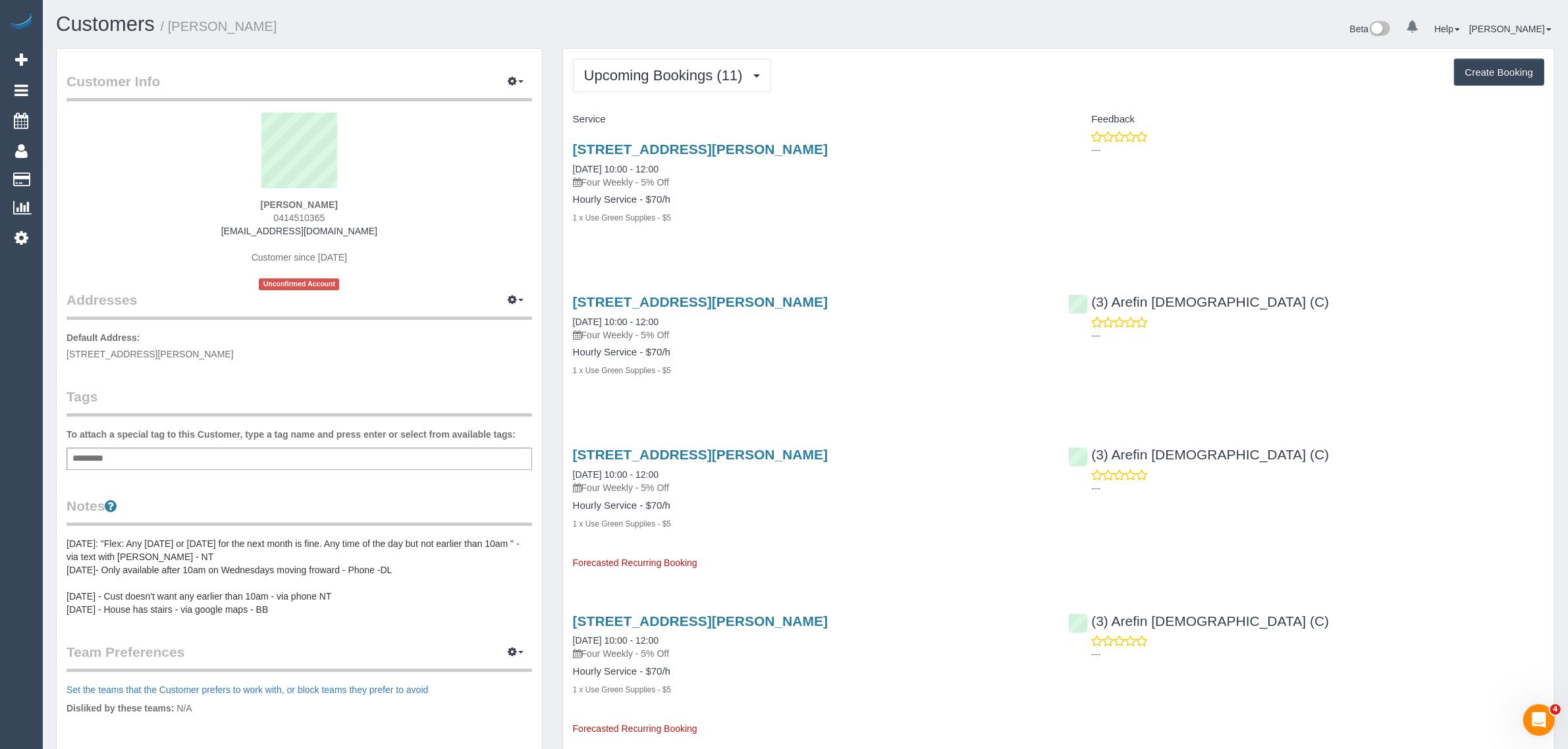
drag, startPoint x: 579, startPoint y: 163, endPoint x: 617, endPoint y: 162, distance: 38.0
click at [617, 162] on div "52-54 Harding Street, Unit 8, Street, Unit 8, Coburg, VIC 3058 03/09/2025 10:00…" at bounding box center [811, 190] width 496 height 120
copy link "03/09/2025"
click at [680, 235] on div "52-54 Harding Street, Unit 8, Street, Unit 8, Coburg, VIC 3058 03/09/2025 10:00…" at bounding box center [811, 190] width 496 height 120
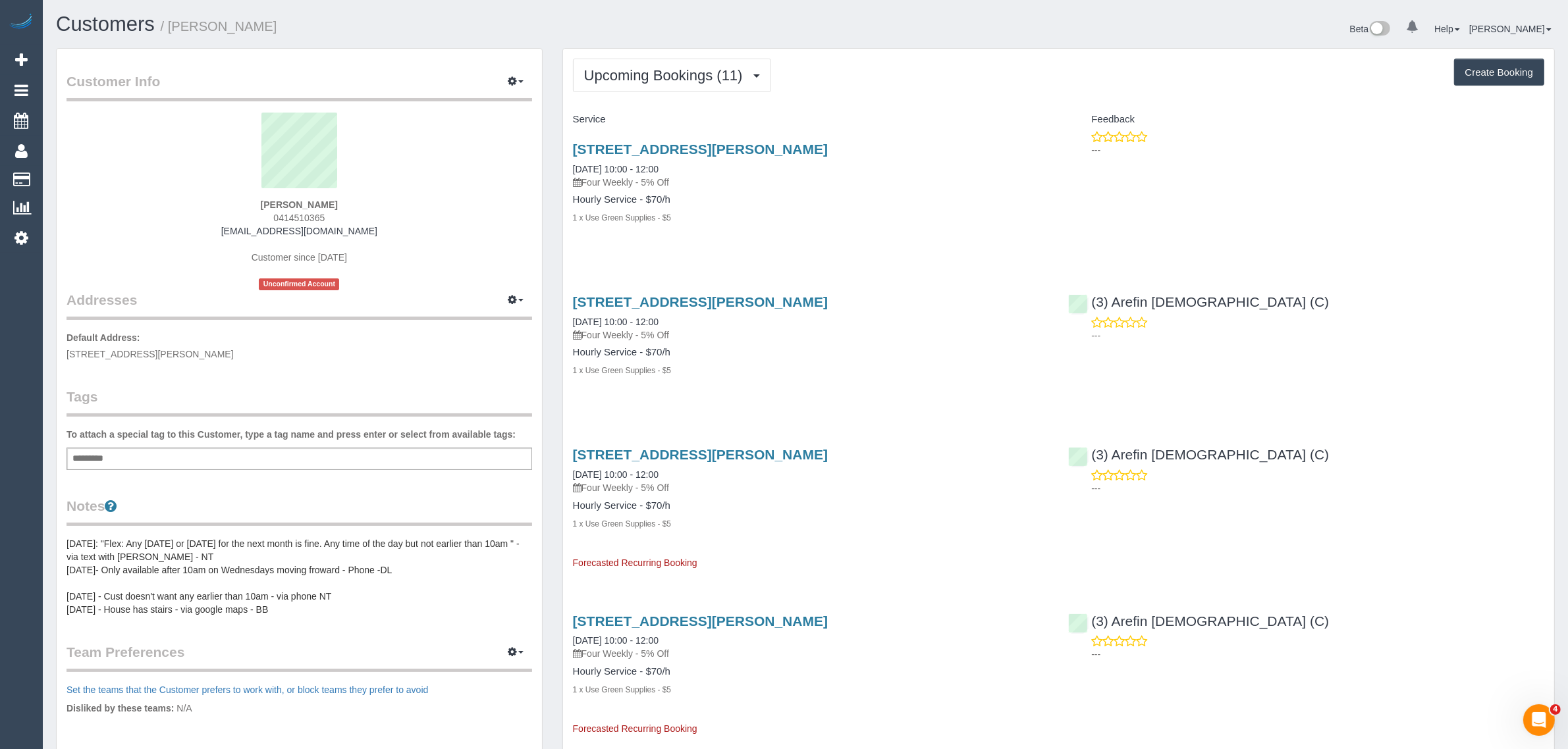
drag, startPoint x: 698, startPoint y: 167, endPoint x: 572, endPoint y: 156, distance: 126.5
click at [573, 156] on div "52-54 Harding Street, Unit 8, Street, Unit 8, Coburg, VIC 3058 03/09/2025 10:00…" at bounding box center [811, 165] width 476 height 47
copy div "52-54 Harding Street, Unit 8, Street, Unit 8, Coburg, VIC 3058 03/09/2025 10:00…"
click at [741, 213] on div "1 x Use Green Supplies - $5" at bounding box center [811, 217] width 476 height 13
drag, startPoint x: 686, startPoint y: 167, endPoint x: 570, endPoint y: 171, distance: 116.1
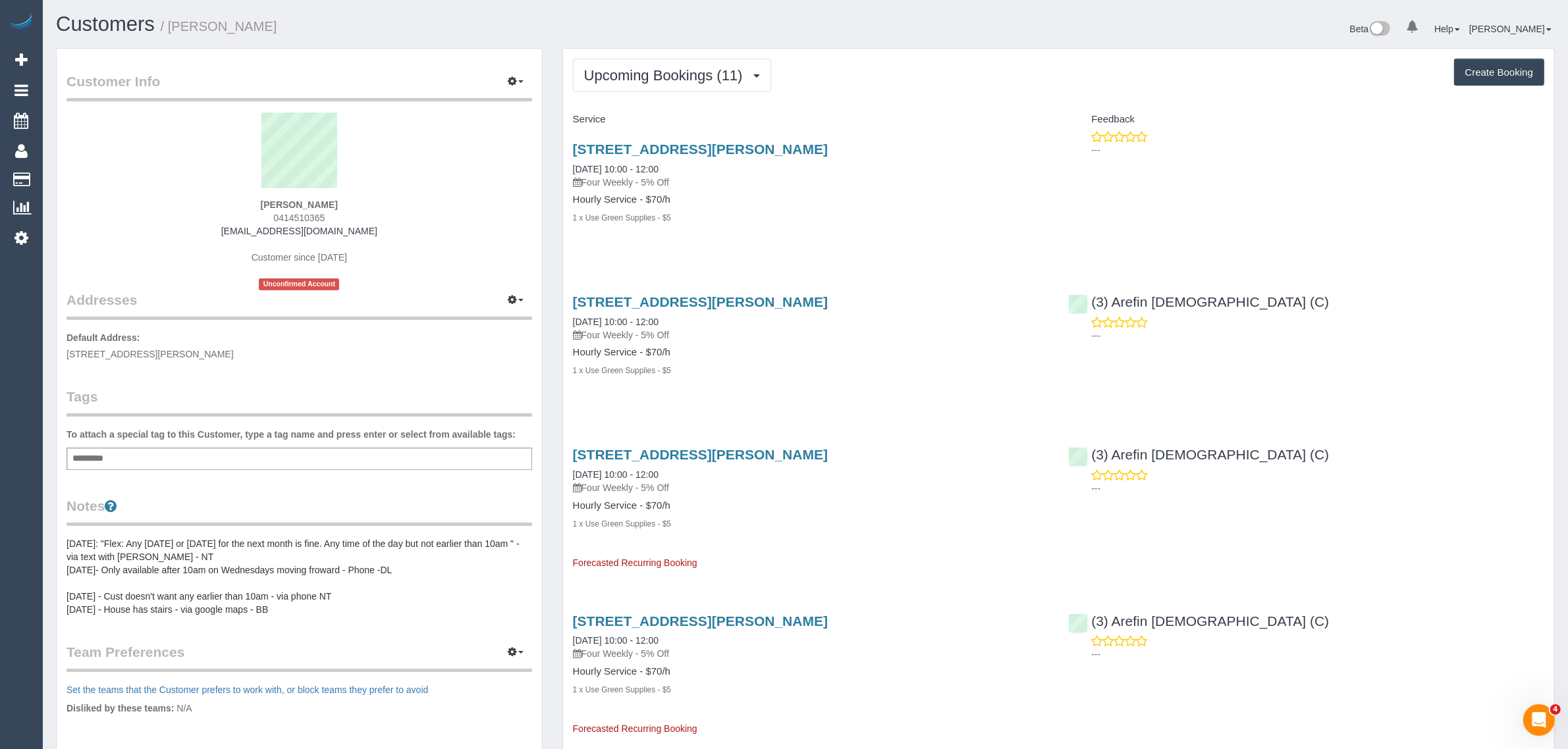
click at [570, 171] on div "52-54 Harding Street, Unit 8, Street, Unit 8, Coburg, VIC 3058 03/09/2025 10:00…" at bounding box center [811, 190] width 496 height 120
copy link "03/09/2025 10:00 - 12:00"
drag, startPoint x: 64, startPoint y: 175, endPoint x: 185, endPoint y: 112, distance: 136.4
click at [64, 175] on link "Customers" at bounding box center [125, 180] width 165 height 26
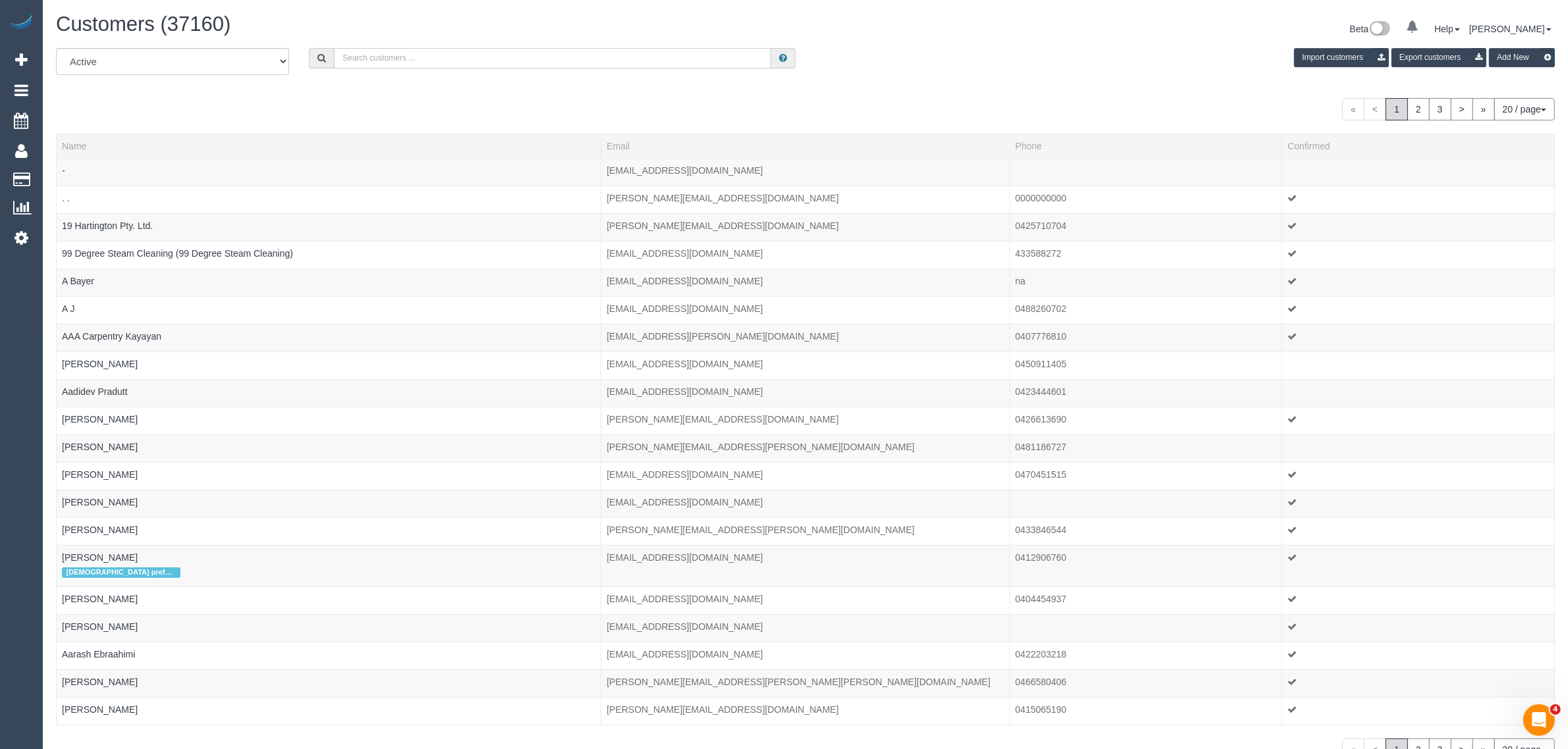
drag, startPoint x: 476, startPoint y: 57, endPoint x: 484, endPoint y: 49, distance: 11.3
click at [476, 57] on input "text" at bounding box center [552, 58] width 437 height 20
paste input "Eric Wain"
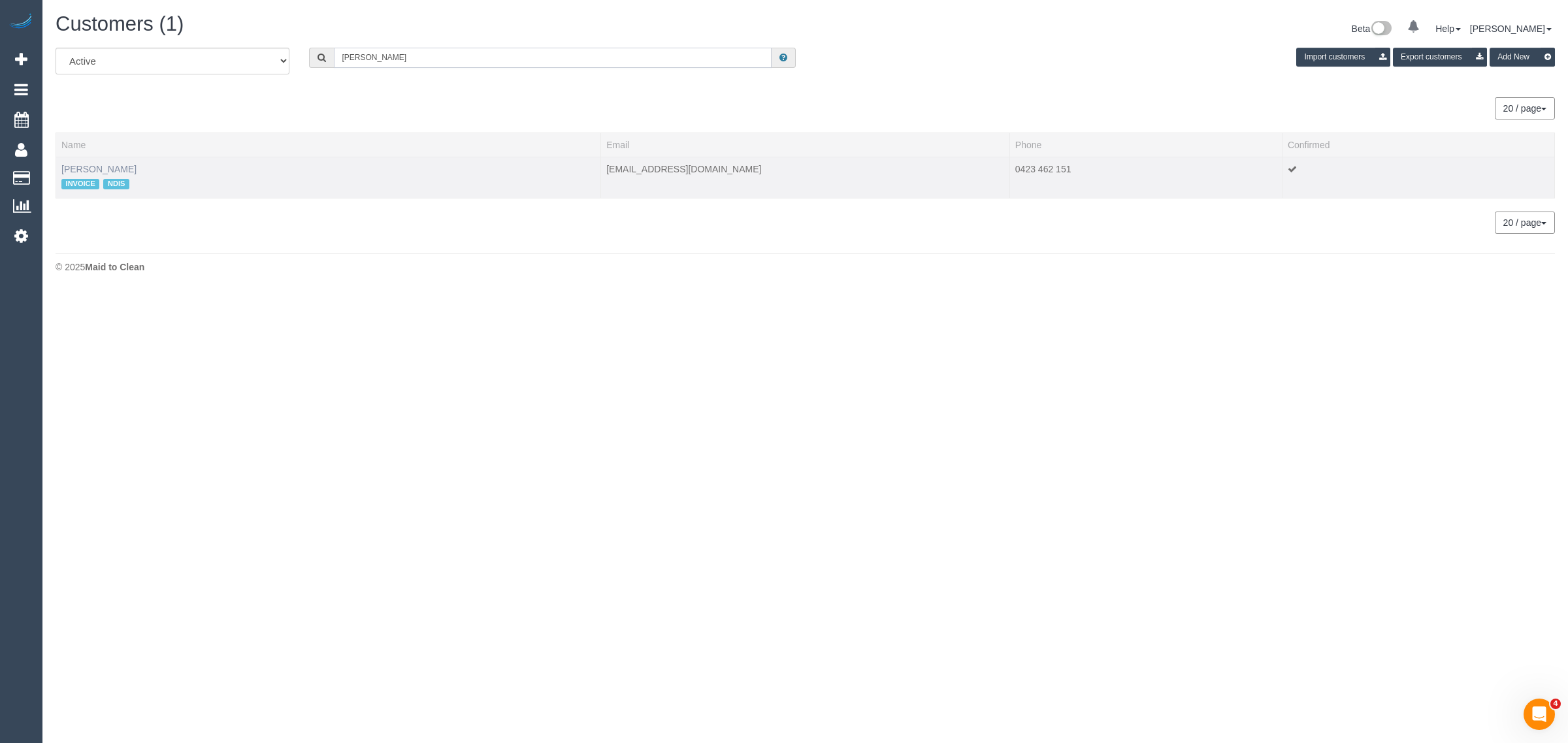
type input "Eric Wain"
click at [95, 165] on link "Eric Wain" at bounding box center [99, 169] width 75 height 11
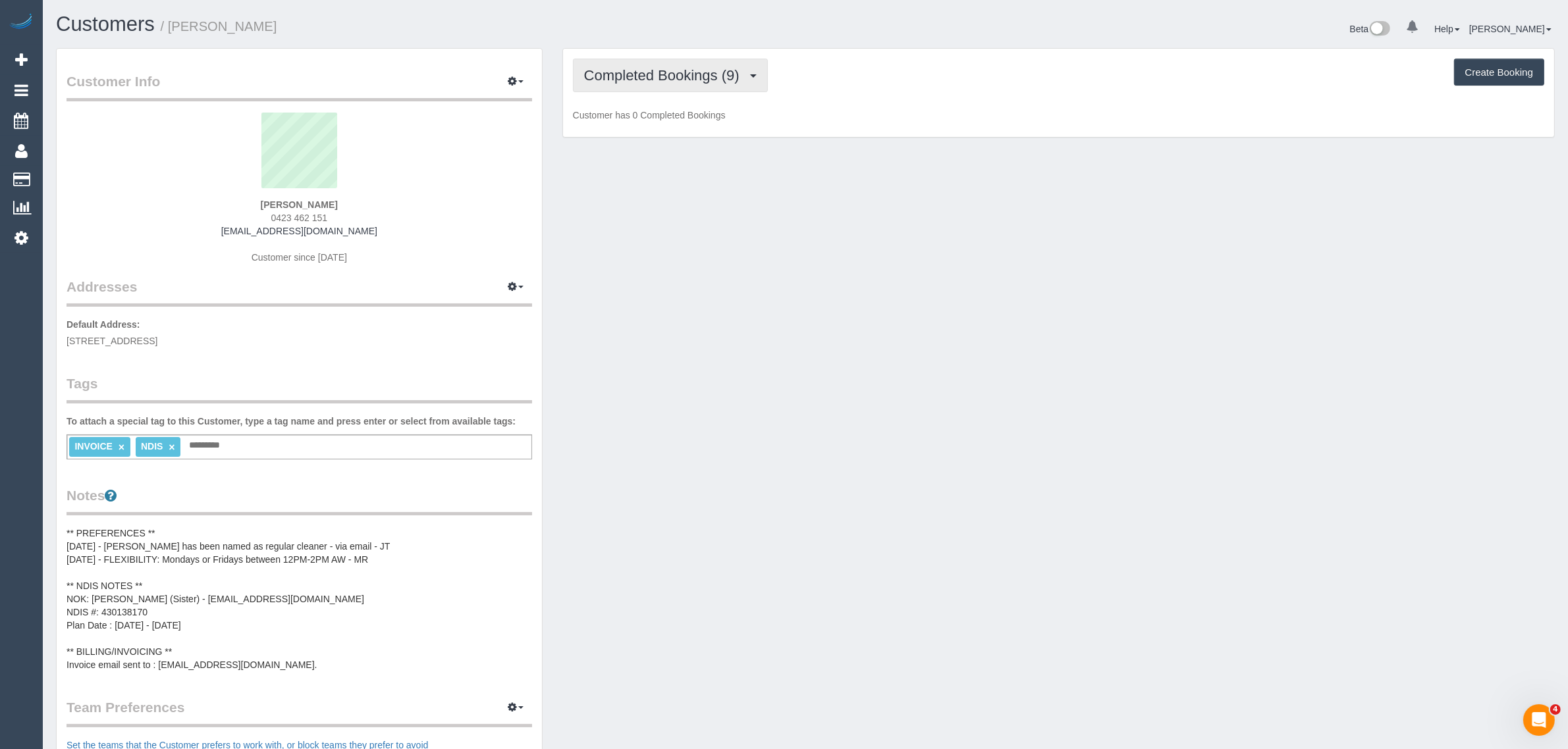
click at [699, 74] on span "Completed Bookings (9)" at bounding box center [665, 75] width 162 height 16
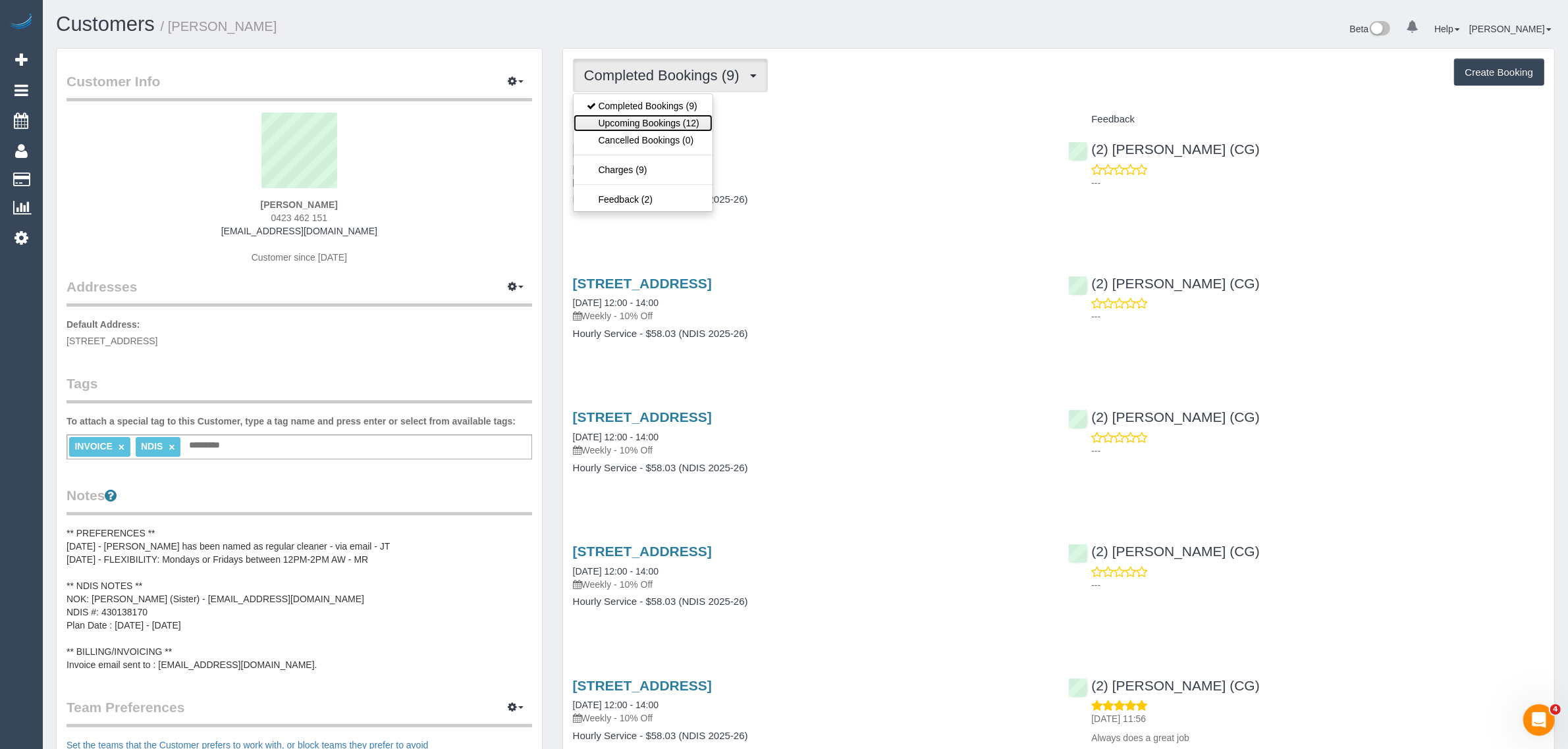
click at [660, 118] on link "Upcoming Bookings (12)" at bounding box center [643, 123] width 139 height 17
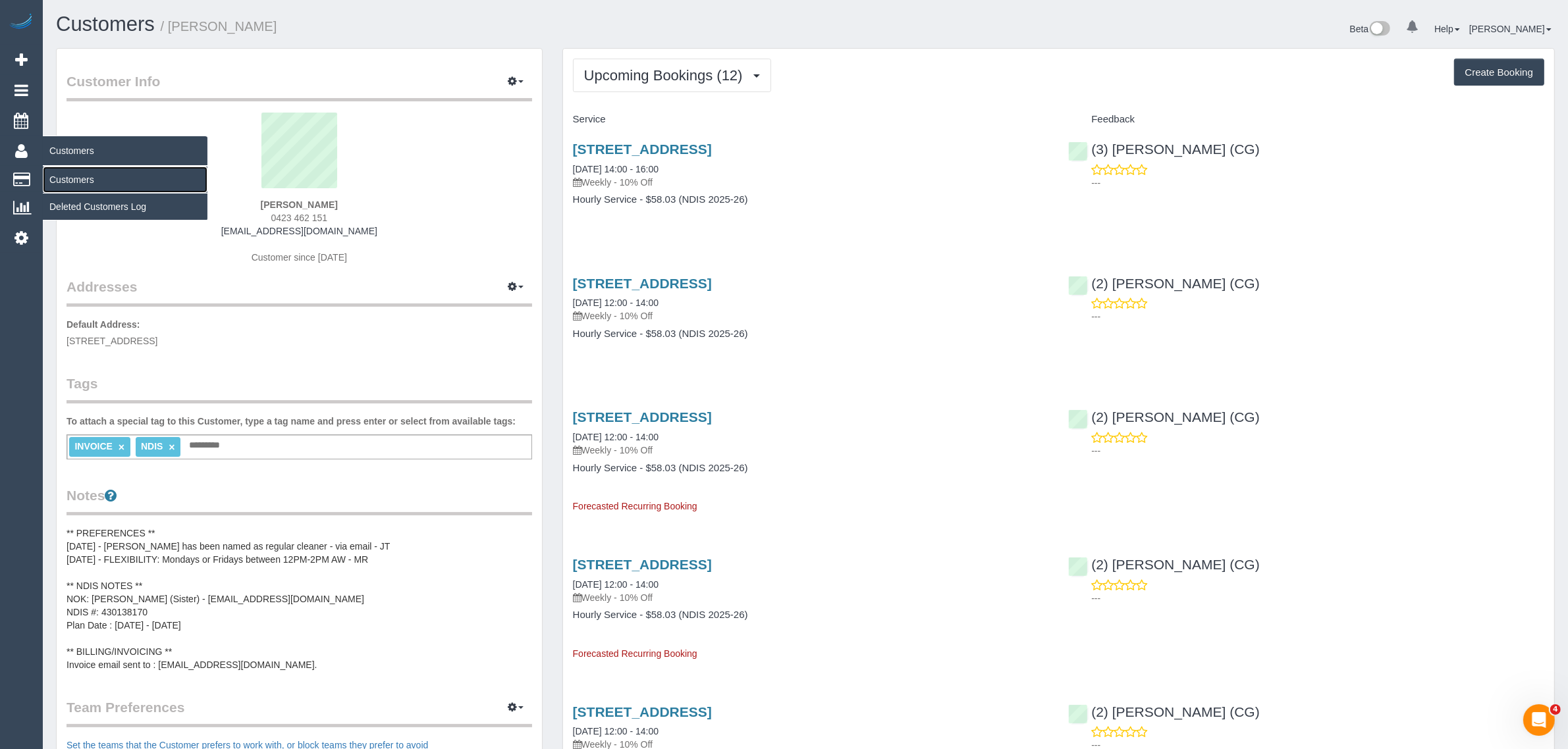
drag, startPoint x: 95, startPoint y: 183, endPoint x: 102, endPoint y: 173, distance: 12.2
click at [96, 183] on link "Customers" at bounding box center [125, 180] width 165 height 26
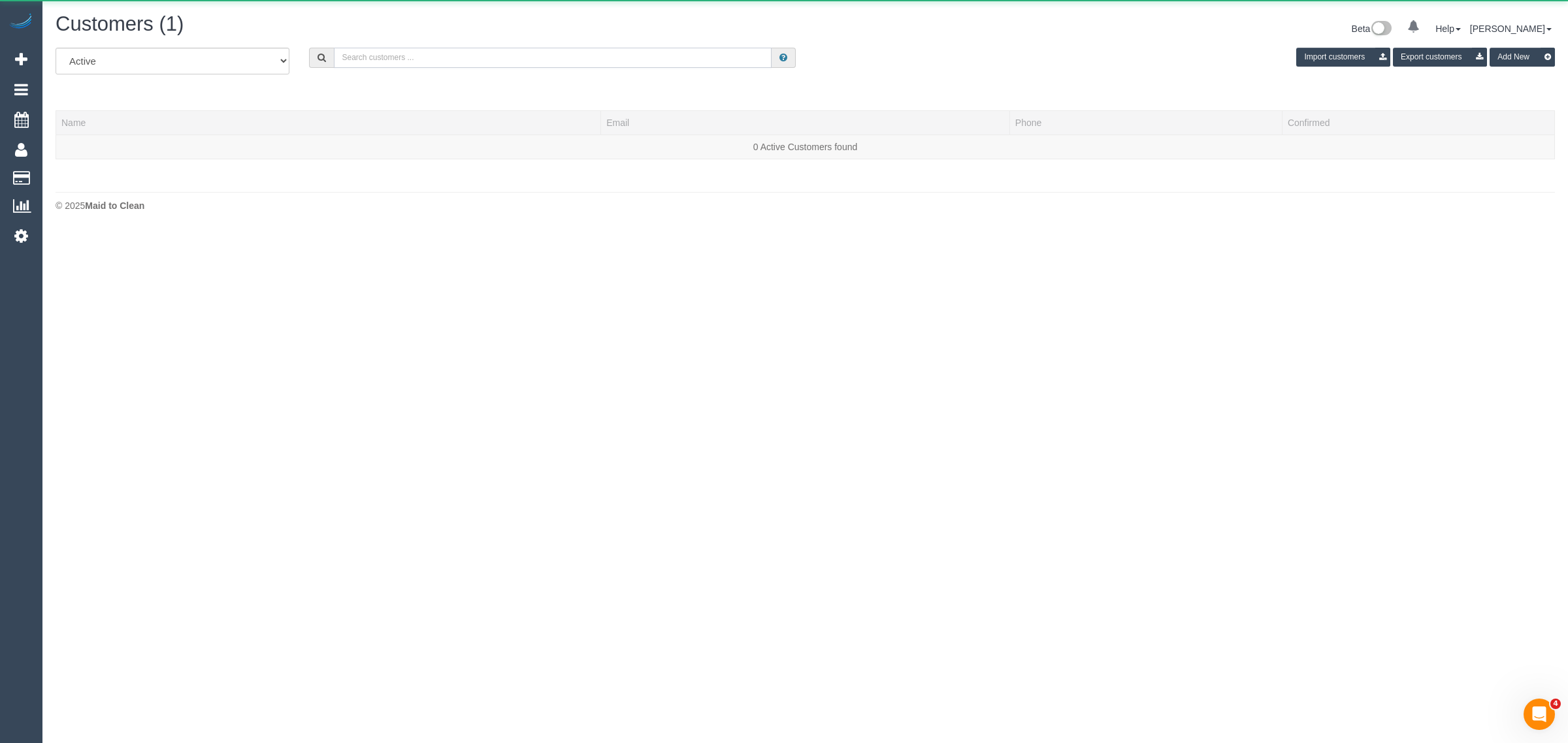
click at [515, 66] on input "text" at bounding box center [553, 58] width 438 height 20
paste input "Gavin Khaw"
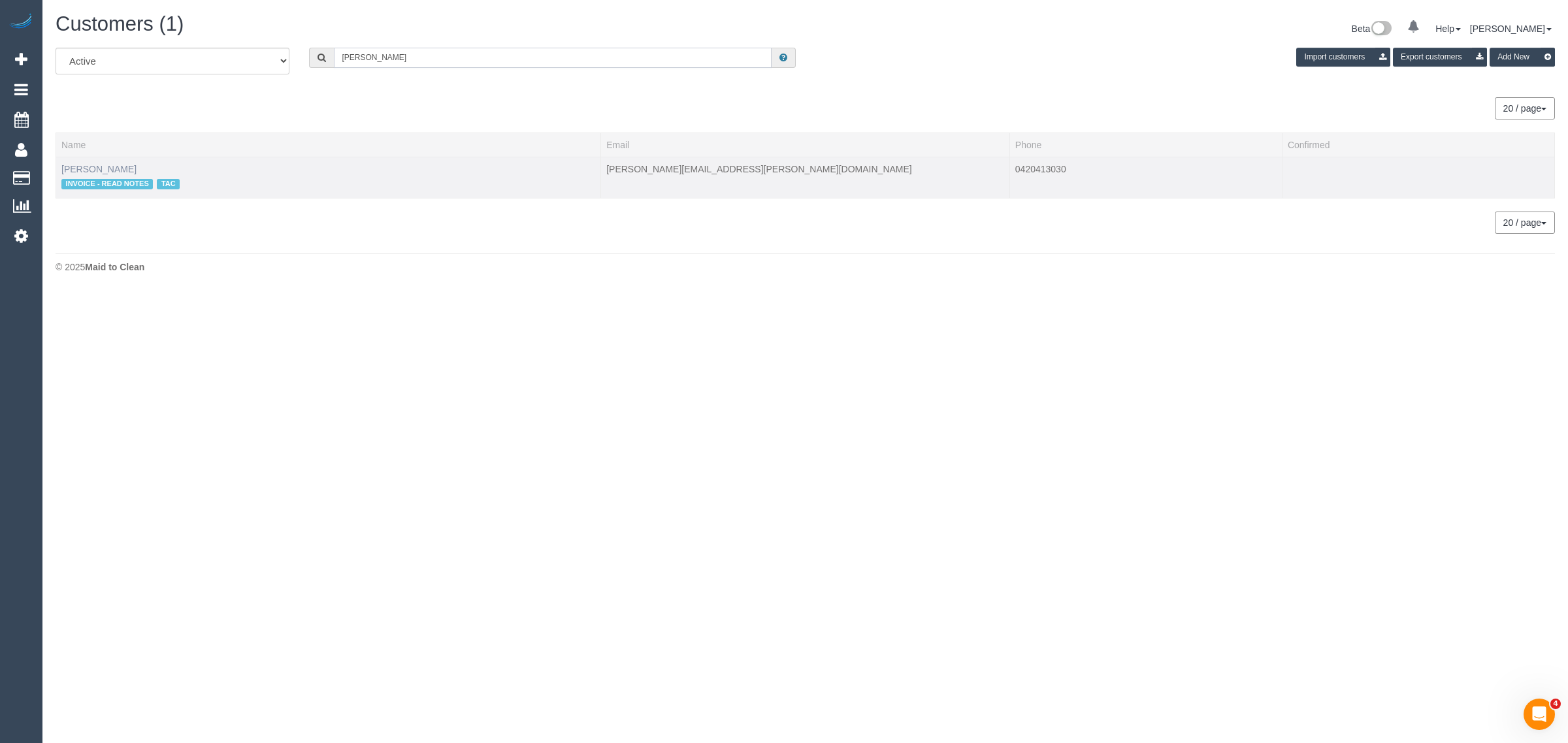
type input "Gavin Khaw"
click at [77, 166] on link "Gavin Khaw" at bounding box center [99, 169] width 75 height 11
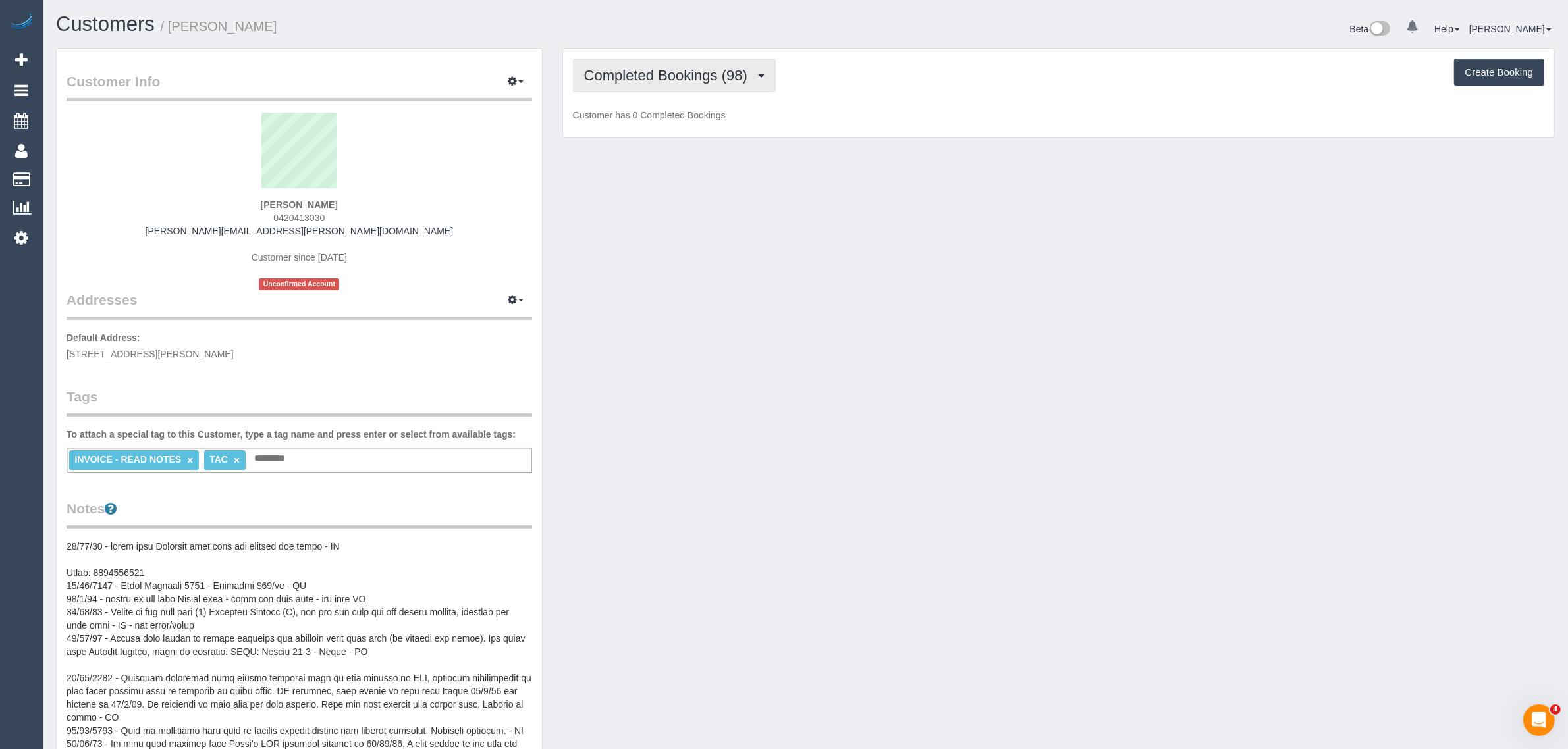
click at [698, 81] on span "Completed Bookings (98)" at bounding box center [668, 75] width 170 height 16
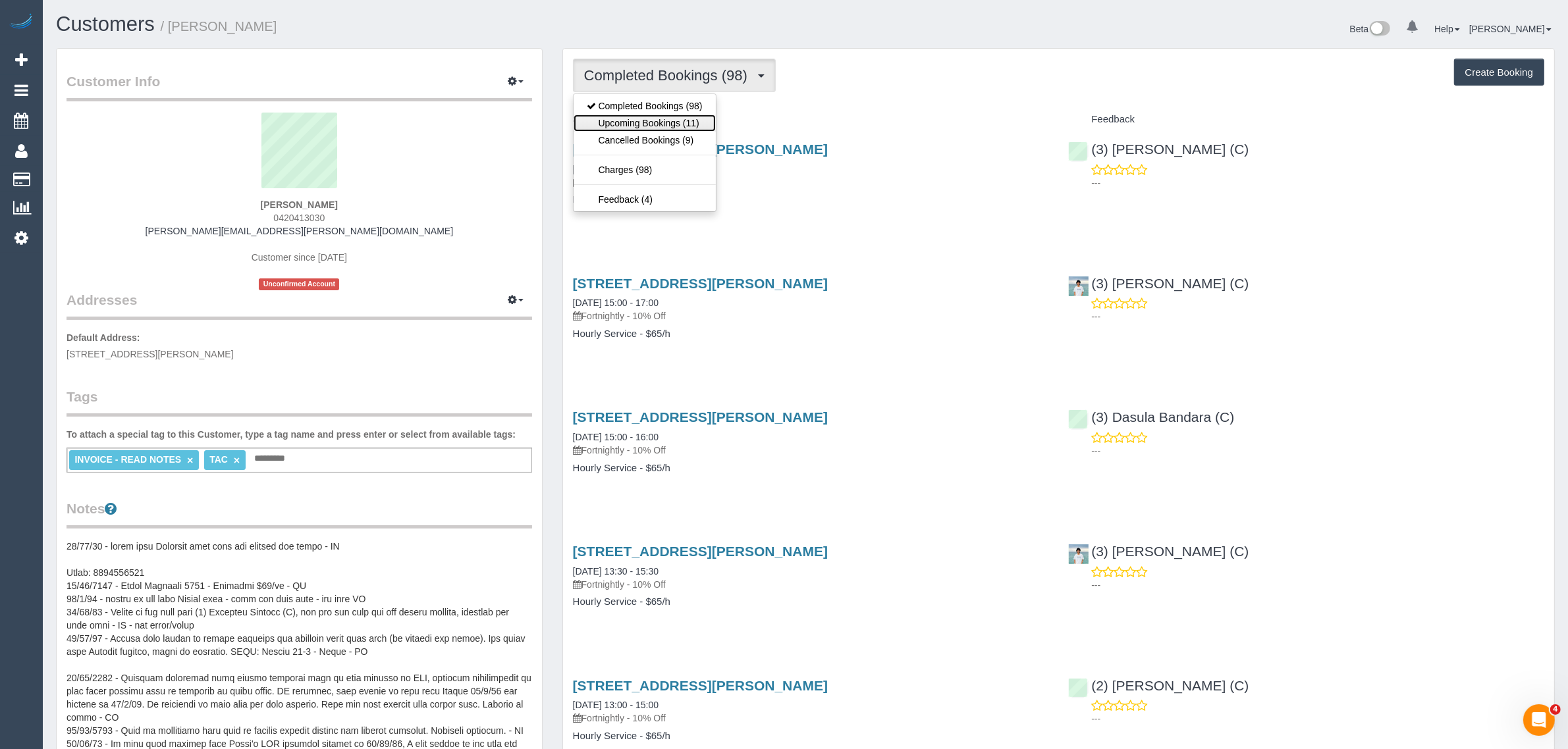
click at [673, 123] on link "Upcoming Bookings (11)" at bounding box center [645, 123] width 143 height 17
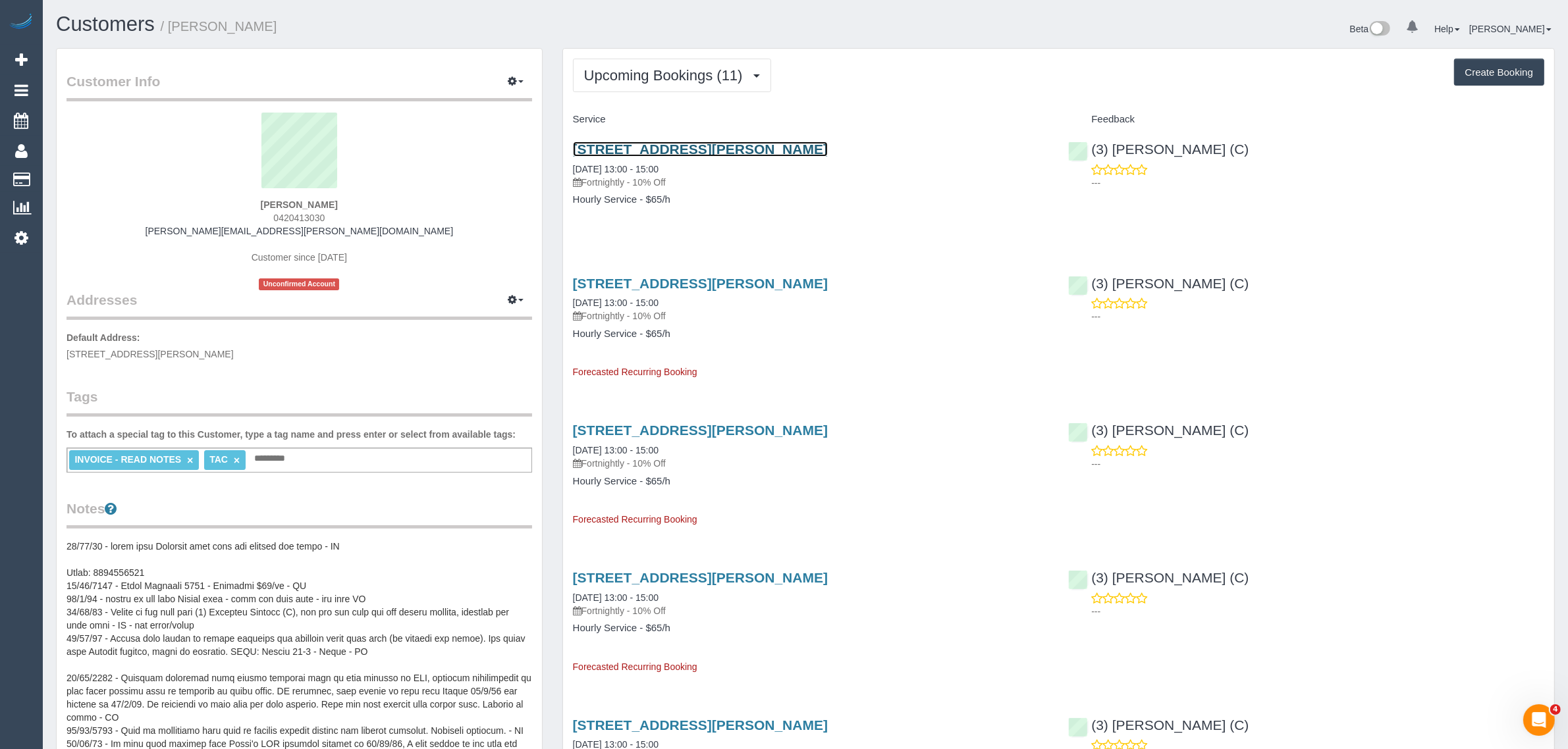
click at [627, 143] on link "3/7 Gladys Grove, Croydon, VIC 3136" at bounding box center [701, 149] width 255 height 15
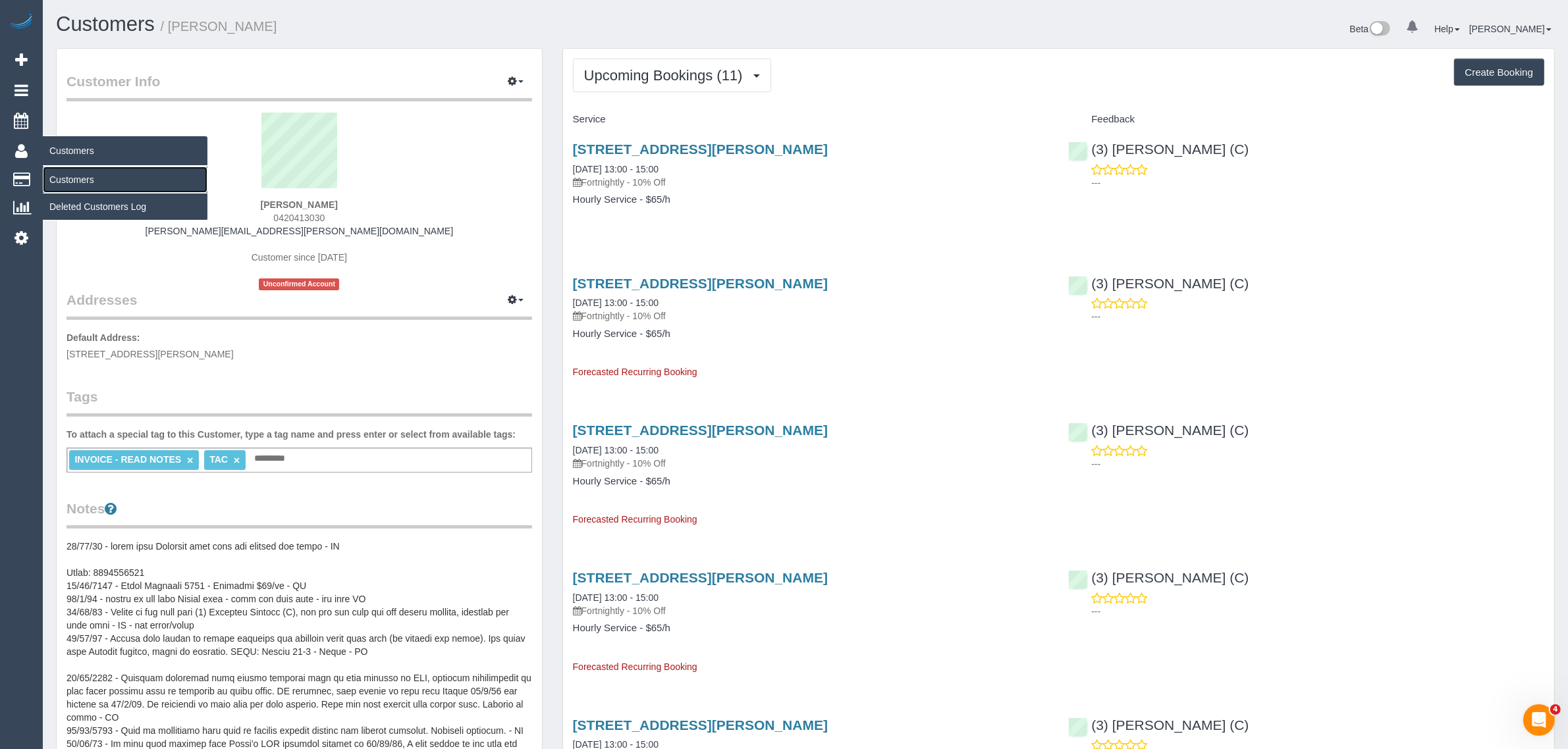
click at [80, 173] on link "Customers" at bounding box center [125, 180] width 165 height 26
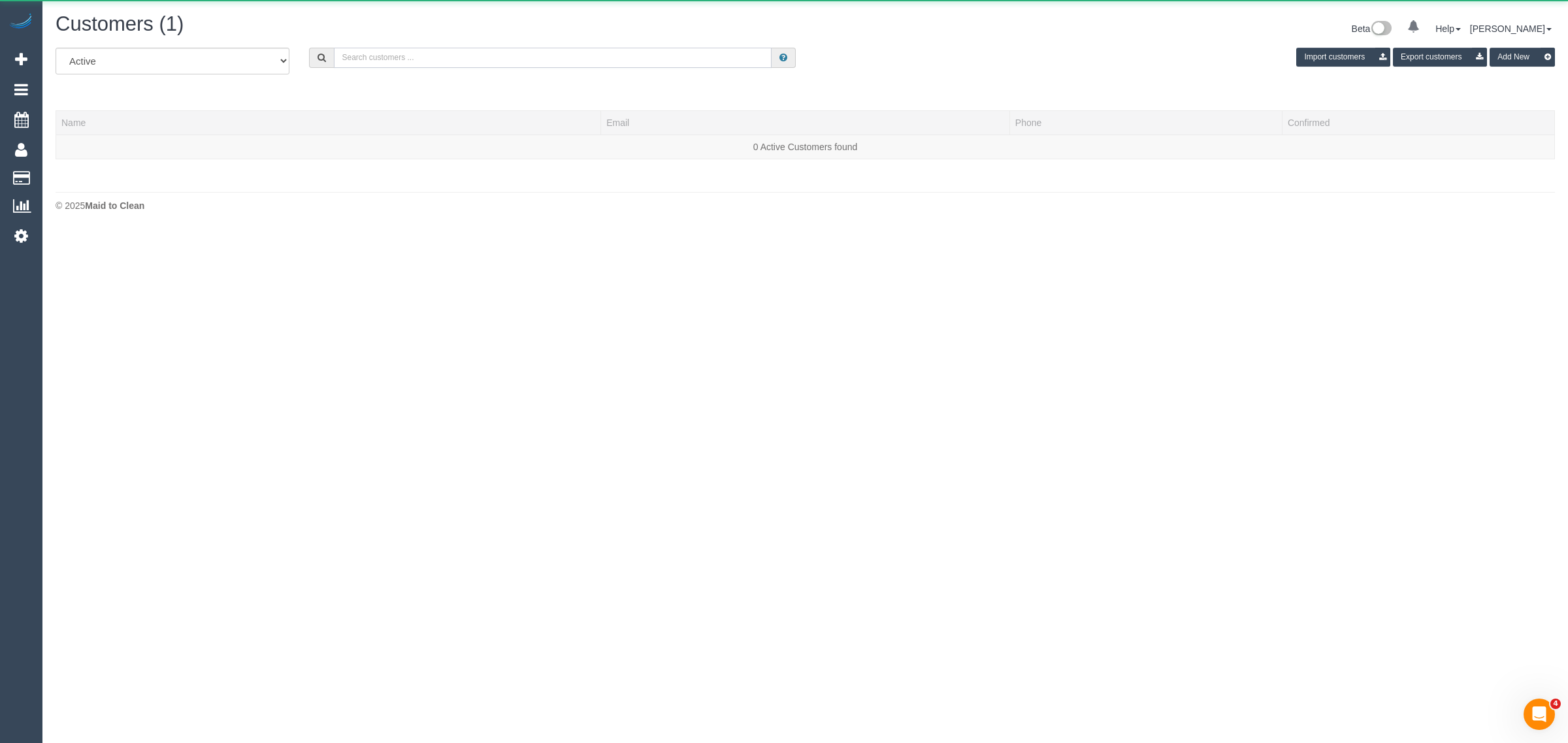
click at [380, 59] on input "text" at bounding box center [553, 58] width 438 height 20
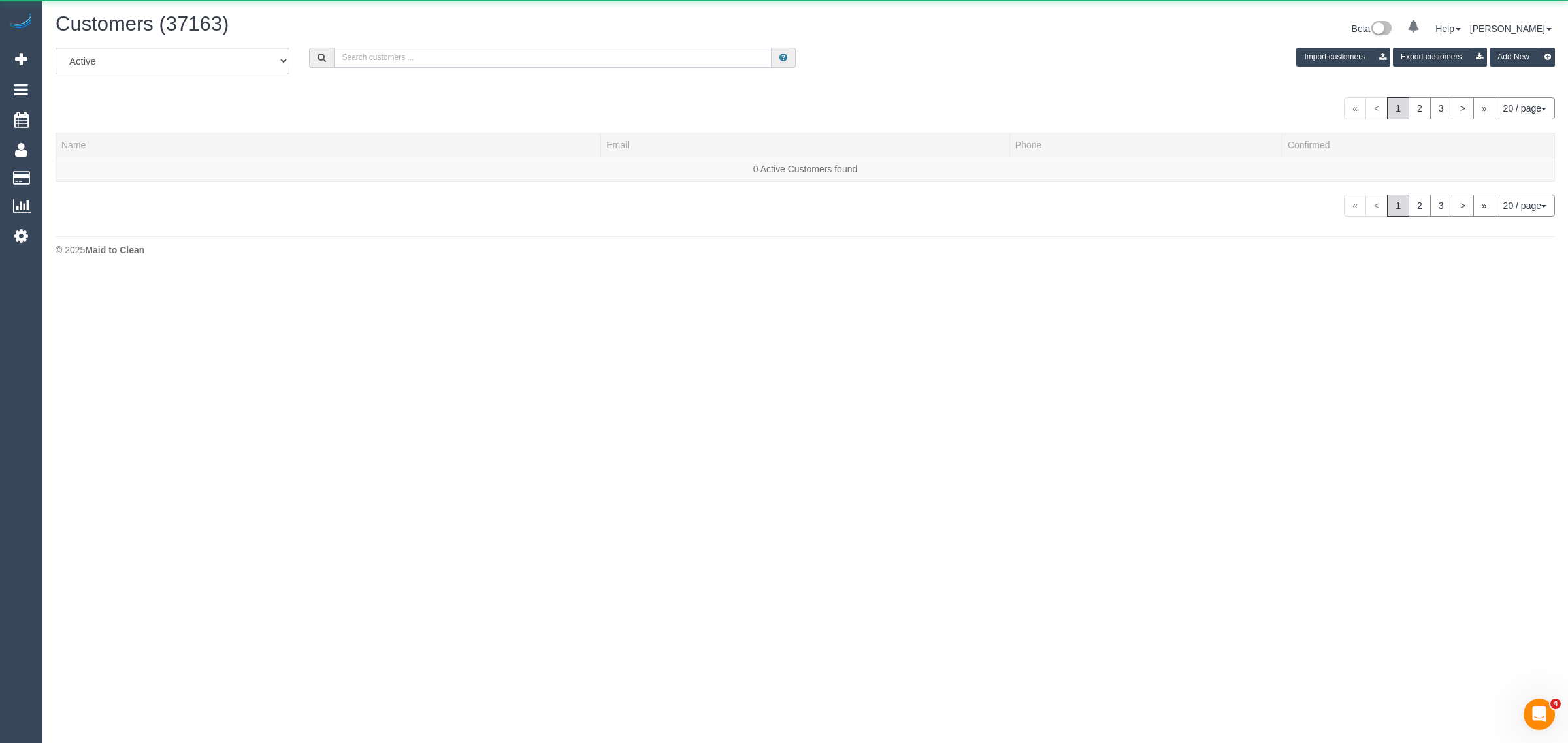
paste input "+61498744483"
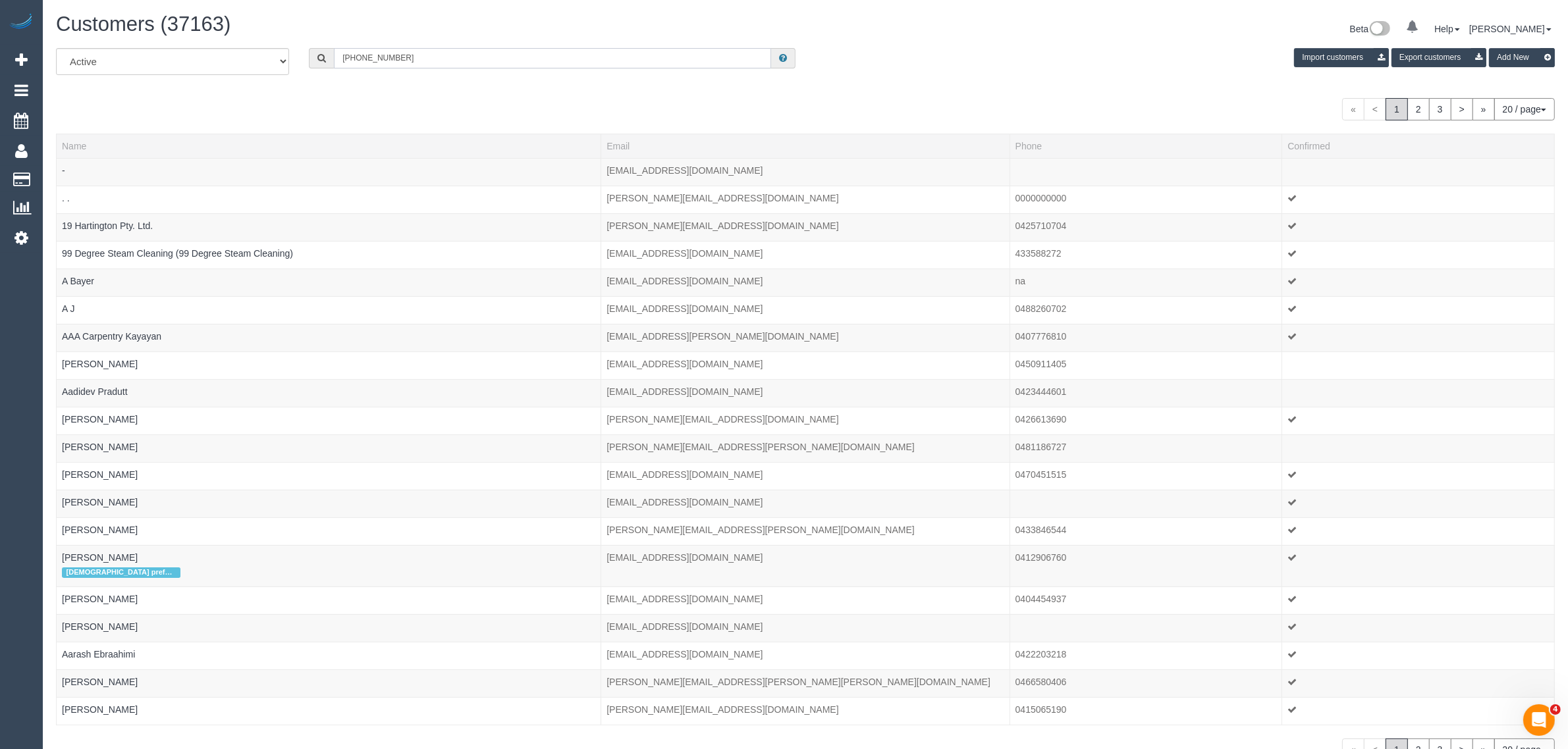
drag, startPoint x: 355, startPoint y: 59, endPoint x: 256, endPoint y: 23, distance: 105.3
click at [257, 57] on div "All Active Archived +61498744483 Import customers Export customers Add New" at bounding box center [805, 66] width 1519 height 37
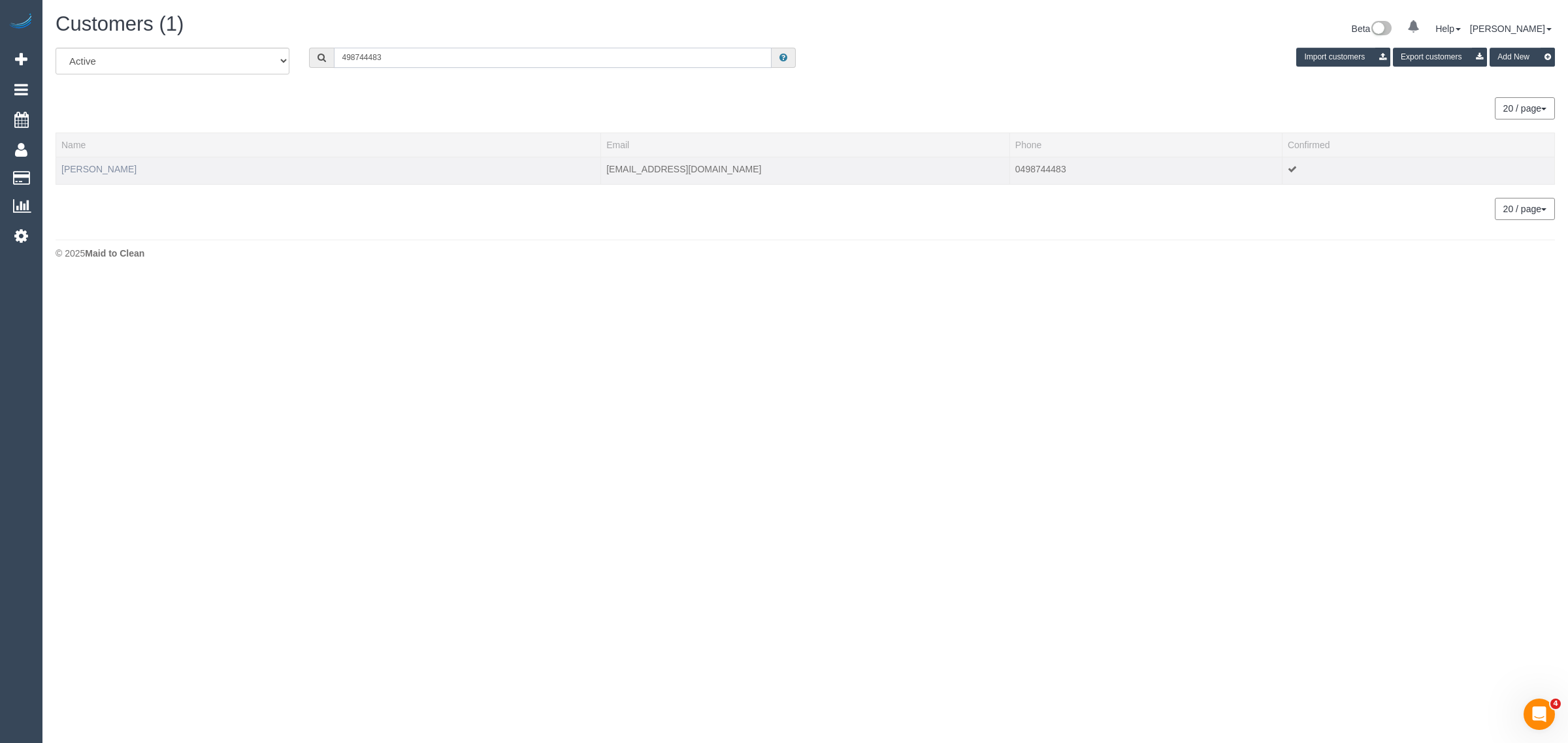
type input "498744483"
click at [109, 164] on link "brianna davidson" at bounding box center [99, 169] width 75 height 11
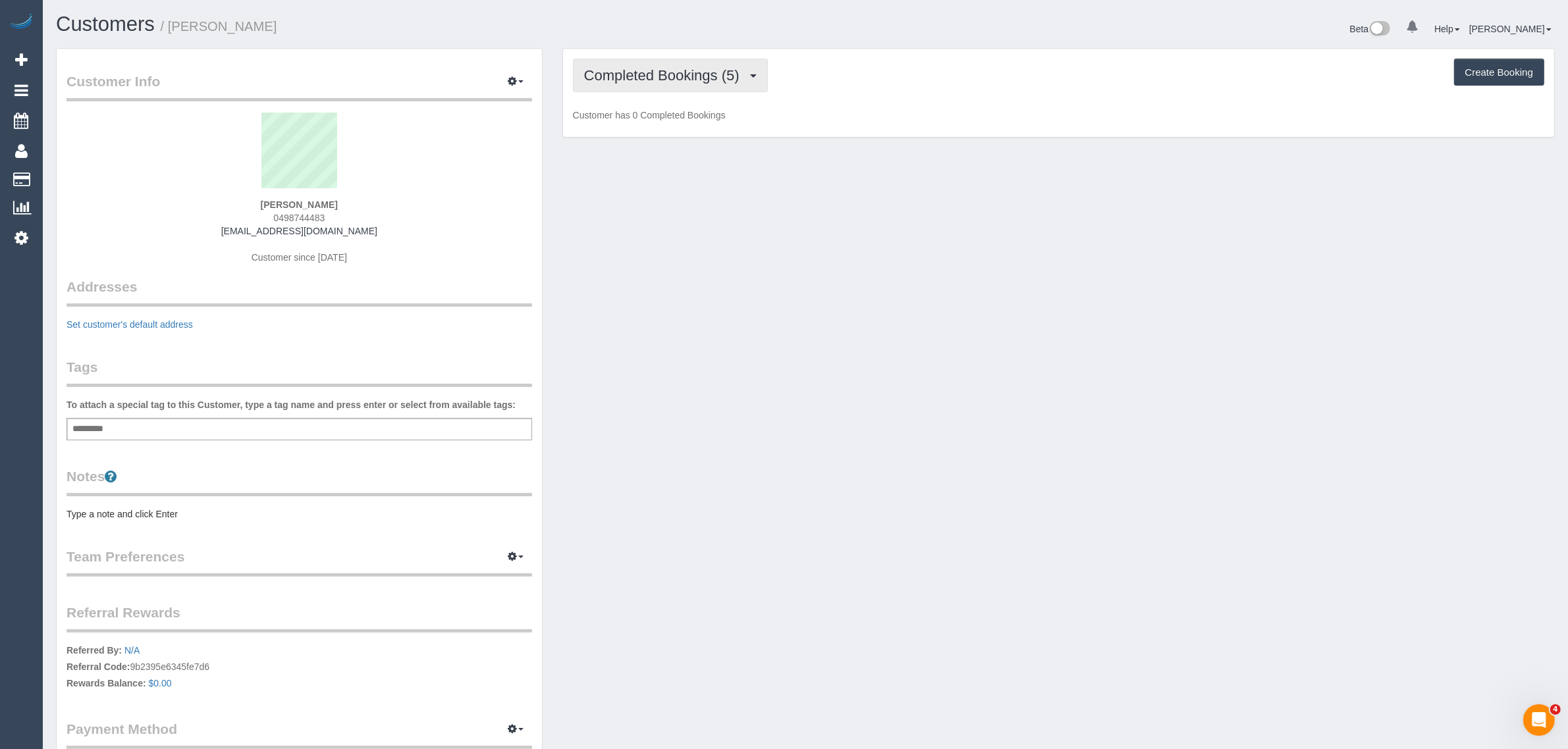
click at [606, 67] on span "Completed Bookings (5)" at bounding box center [665, 75] width 162 height 16
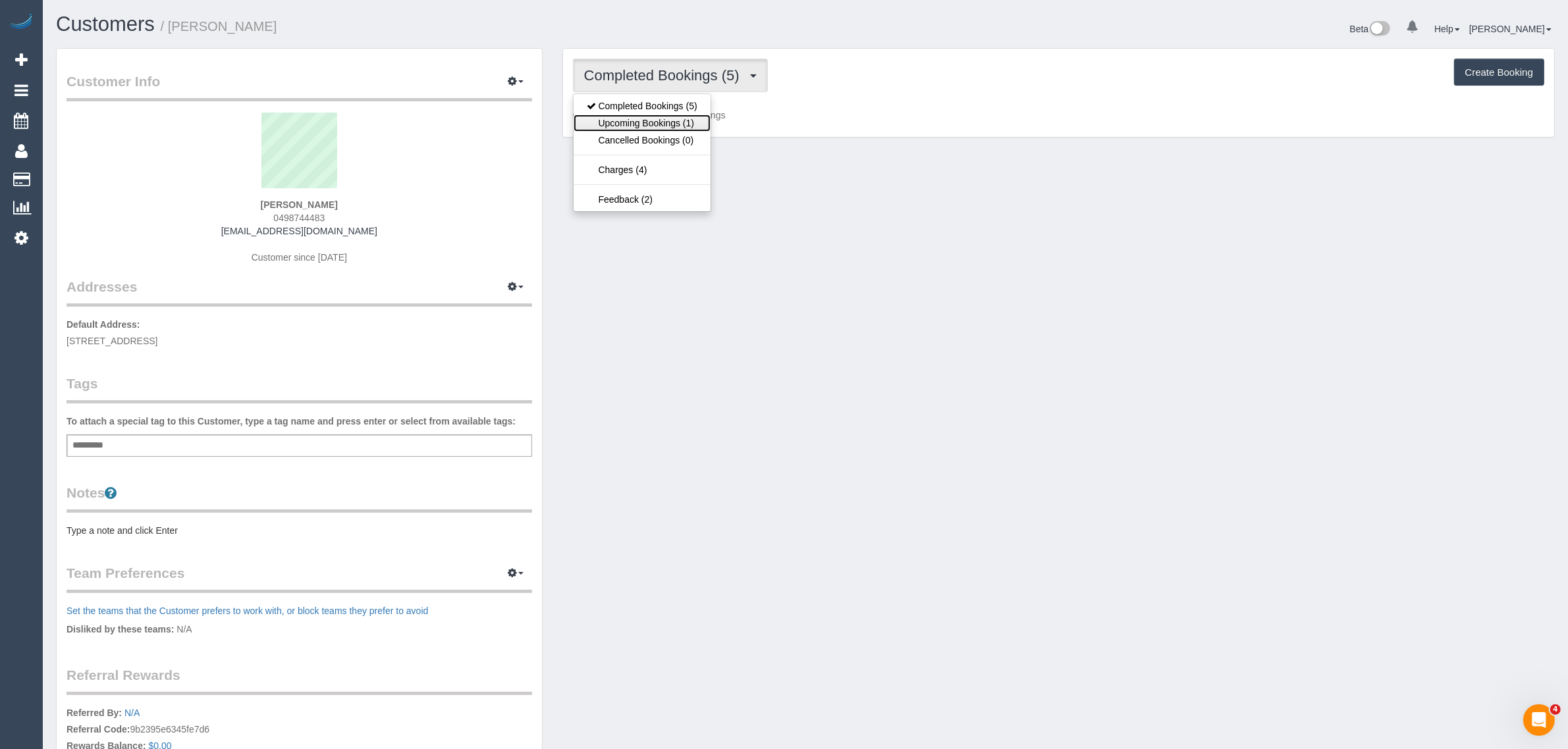
click at [624, 120] on link "Upcoming Bookings (1)" at bounding box center [642, 123] width 137 height 17
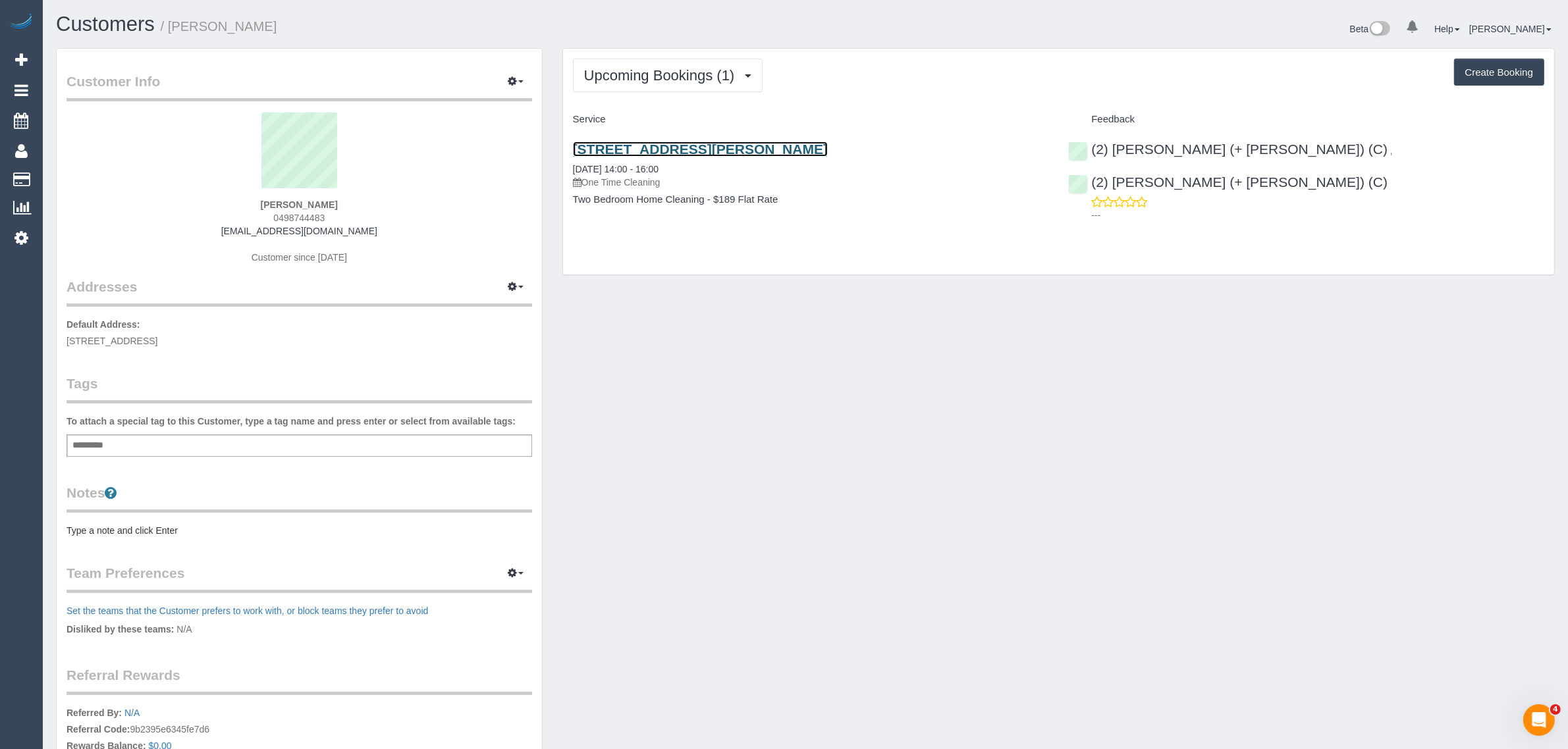
click at [697, 149] on link "505/11 Reid St, Fitzroy North, VIC 3068" at bounding box center [701, 149] width 255 height 15
click at [844, 248] on div "Upcoming Bookings (1) Completed Bookings (5) Upcoming Bookings (1) Cancelled Bo…" at bounding box center [1058, 161] width 991 height 226
drag, startPoint x: 685, startPoint y: 171, endPoint x: 565, endPoint y: 163, distance: 120.3
click at [565, 163] on div "505/11 Reid St, Fitzroy North, VIC 3068 27/08/2025 14:00 - 16:00 One Time Clean…" at bounding box center [811, 181] width 496 height 102
copy link "27/08/2025 14:00 - 16:00"
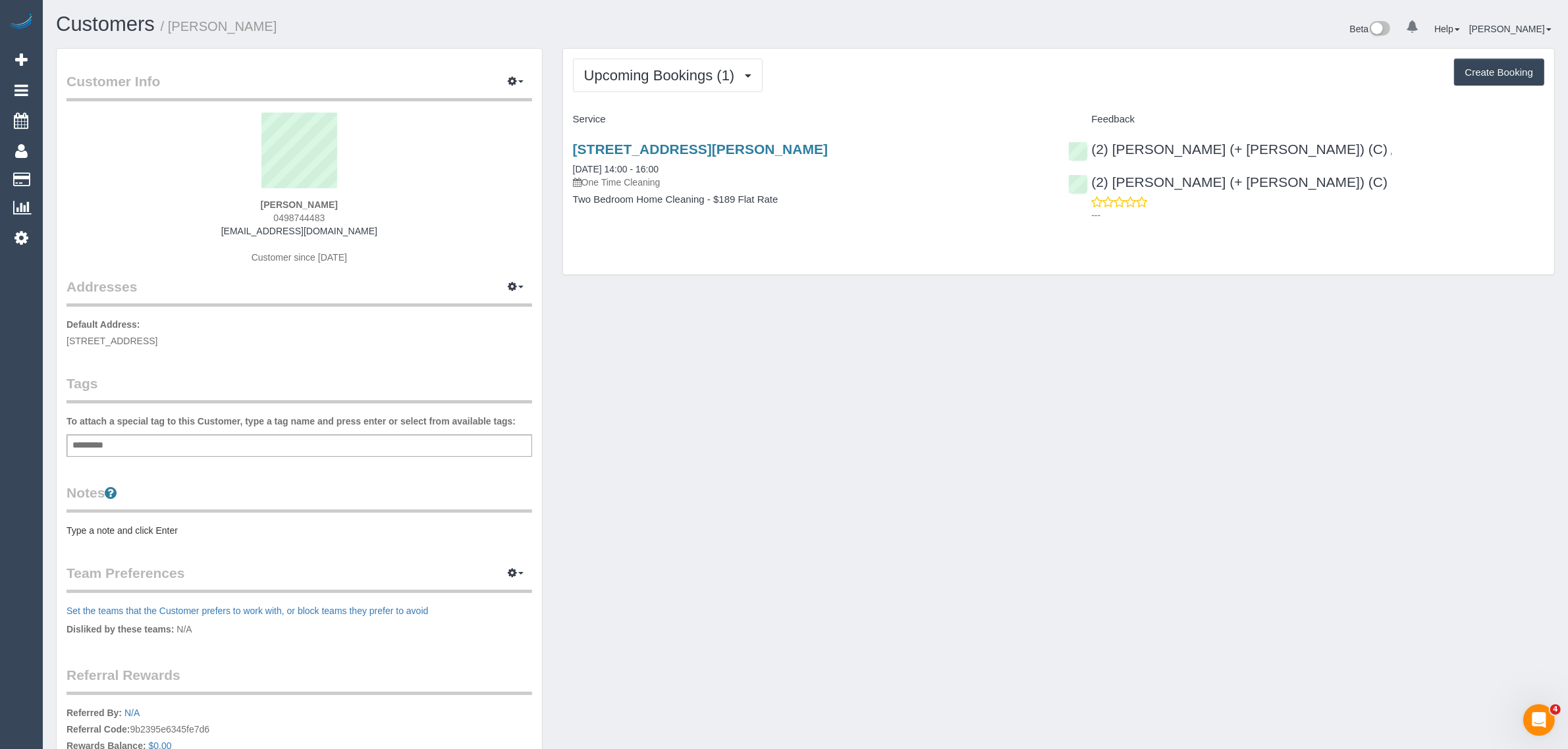
click at [953, 517] on div "Customer Info Edit Contact Info Send Message Email Preferences Special Sales Ta…" at bounding box center [805, 489] width 1519 height 882
drag, startPoint x: 1372, startPoint y: 138, endPoint x: 1279, endPoint y: 155, distance: 94.5
click at [1279, 155] on div "(2) Chirag (+ Shachi) (C) , (2) Shachi (+ Chirag) (C) ---" at bounding box center [1306, 179] width 496 height 97
copy link "(2) Shachi (+ Chirag) (C)"
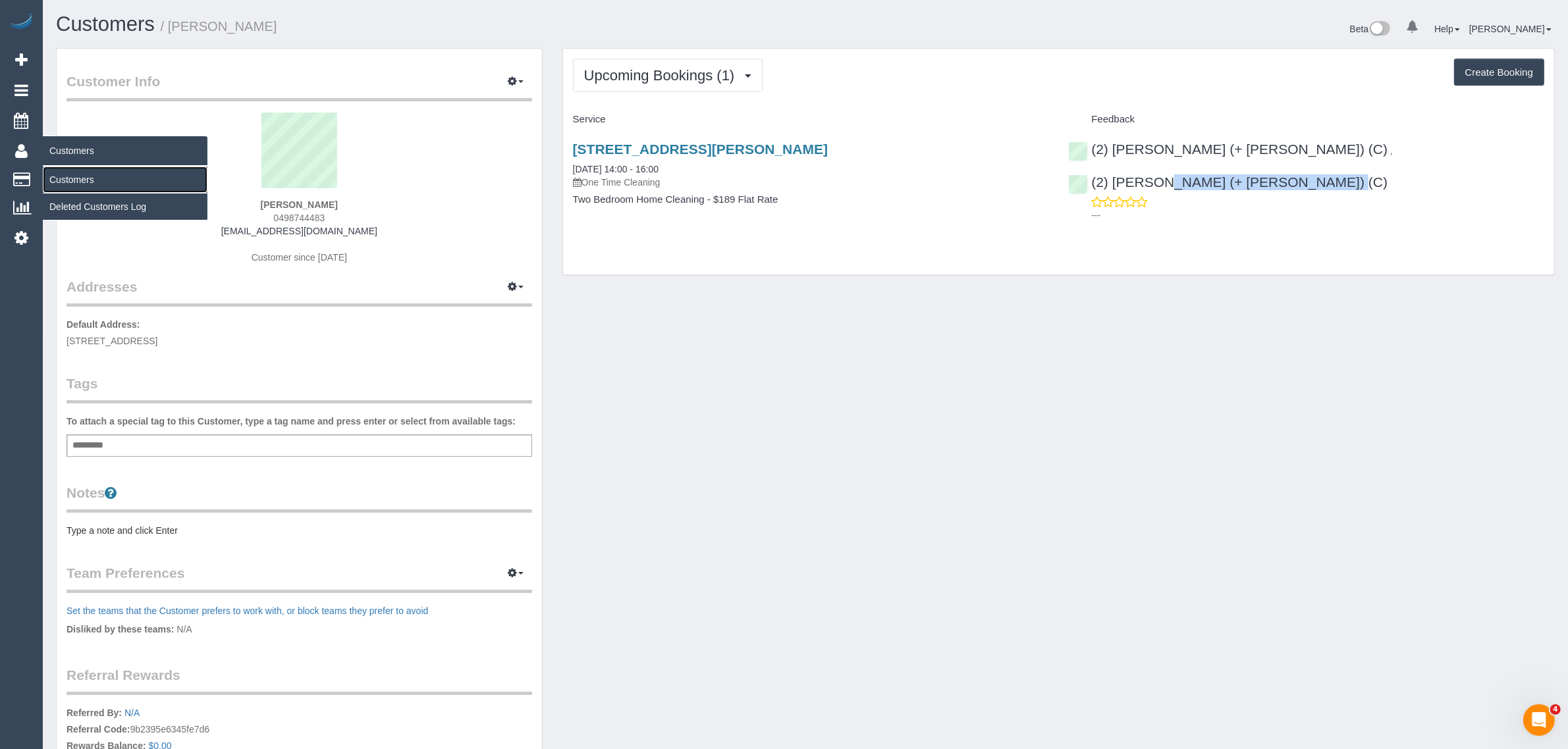
click at [87, 172] on link "Customers" at bounding box center [125, 180] width 165 height 26
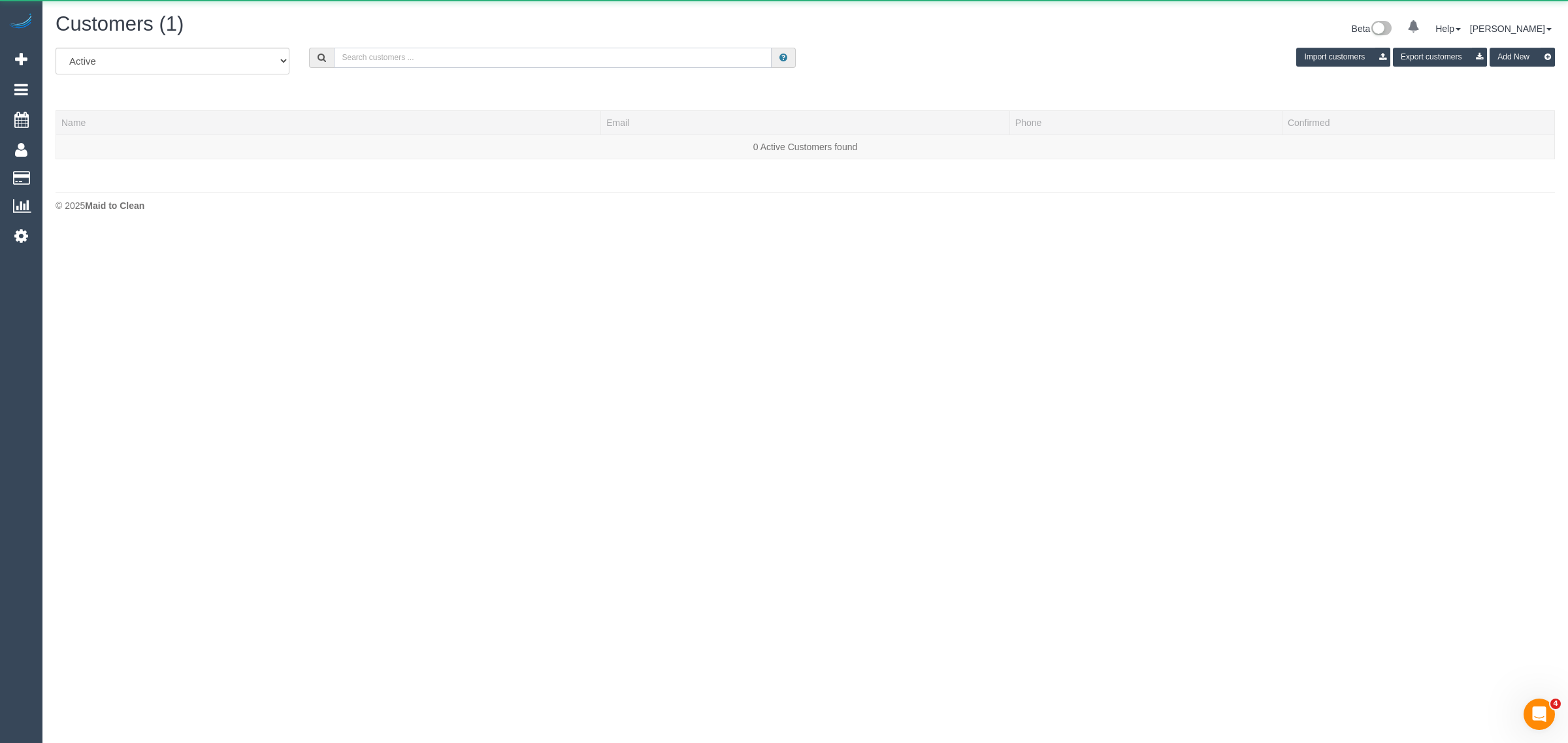
click at [414, 49] on input "text" at bounding box center [553, 58] width 438 height 20
paste input "+61411368665"
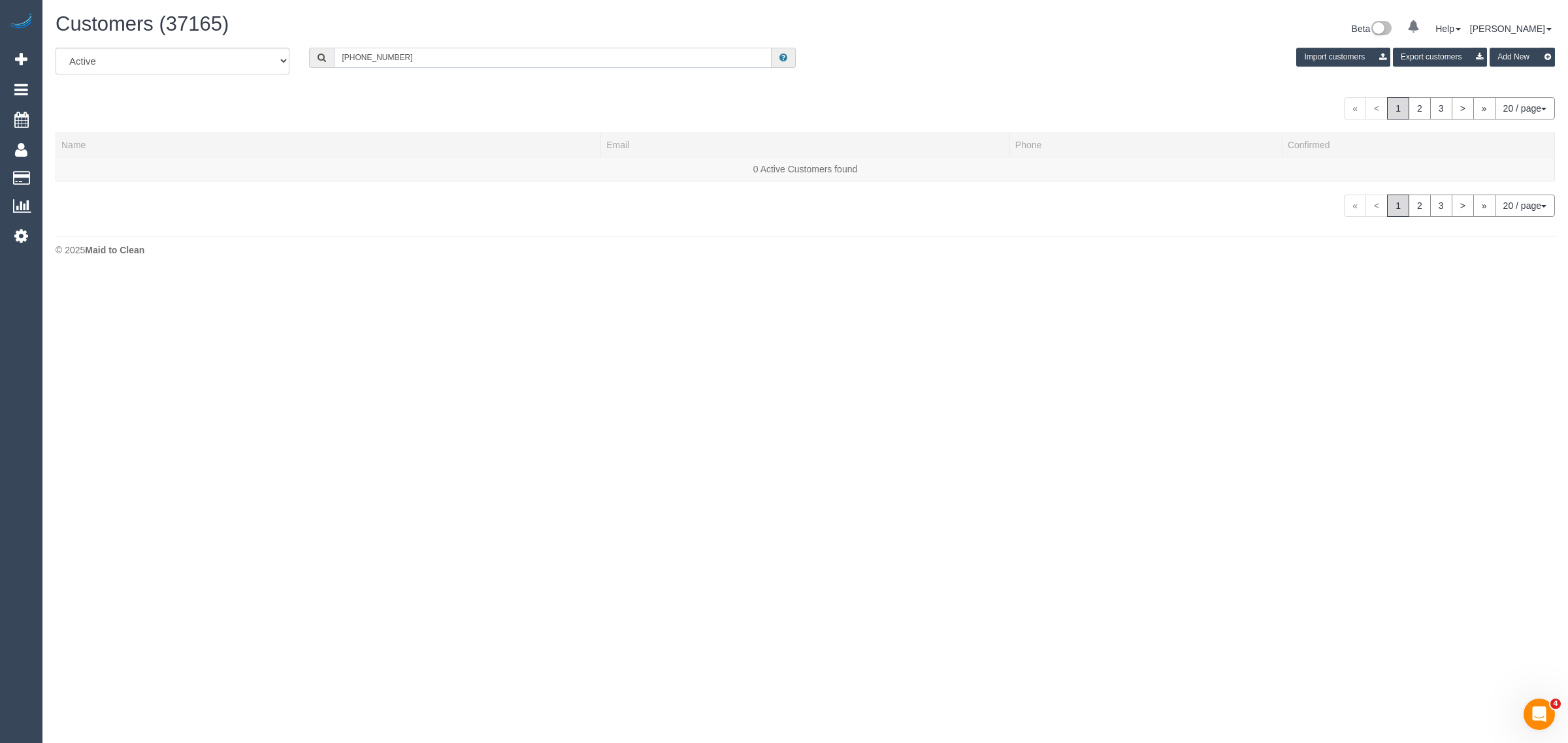
drag, startPoint x: 353, startPoint y: 55, endPoint x: 243, endPoint y: 31, distance: 112.6
click at [285, 44] on div "Customers (37165) Beta 0 Your Notifications You have 0 alerts Help Help Docs Ta…" at bounding box center [805, 138] width 1525 height 276
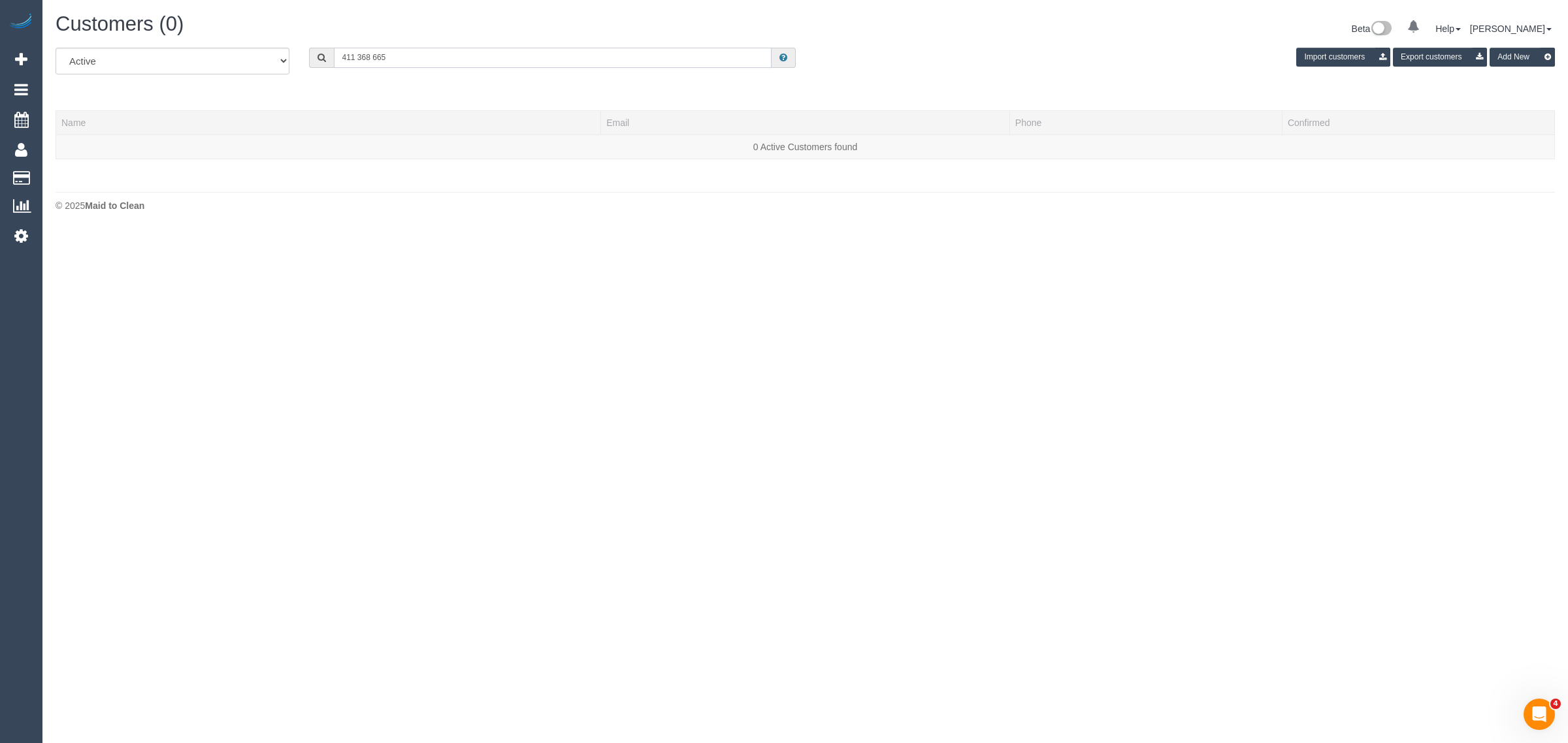
click at [397, 51] on input "411 368 665" at bounding box center [553, 58] width 438 height 20
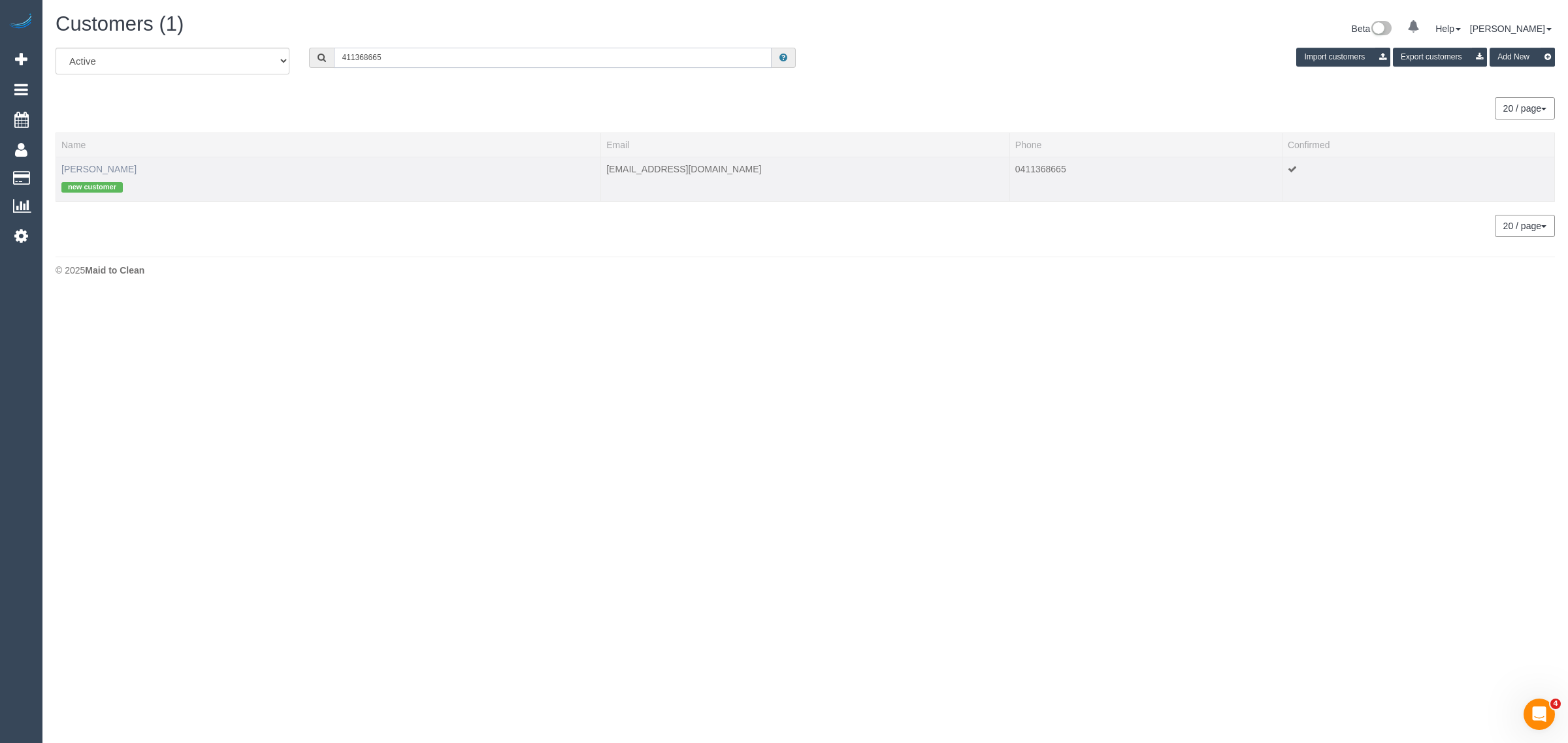
type input "411368665"
click at [84, 166] on link "Carol-Ann Allen" at bounding box center [99, 169] width 75 height 11
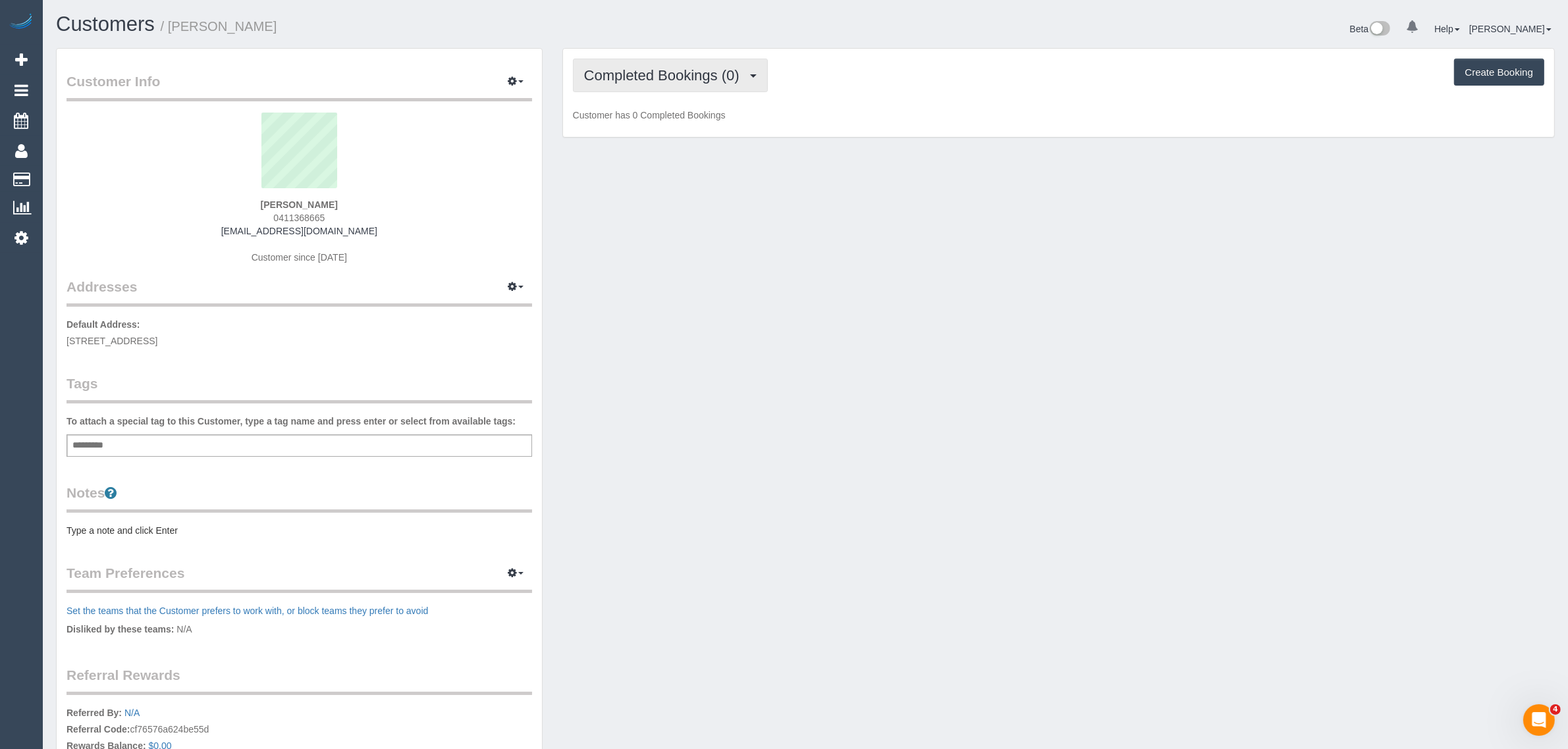
click at [636, 73] on span "Completed Bookings (0)" at bounding box center [665, 75] width 162 height 16
click at [619, 120] on link "Upcoming Bookings (1)" at bounding box center [642, 123] width 137 height 17
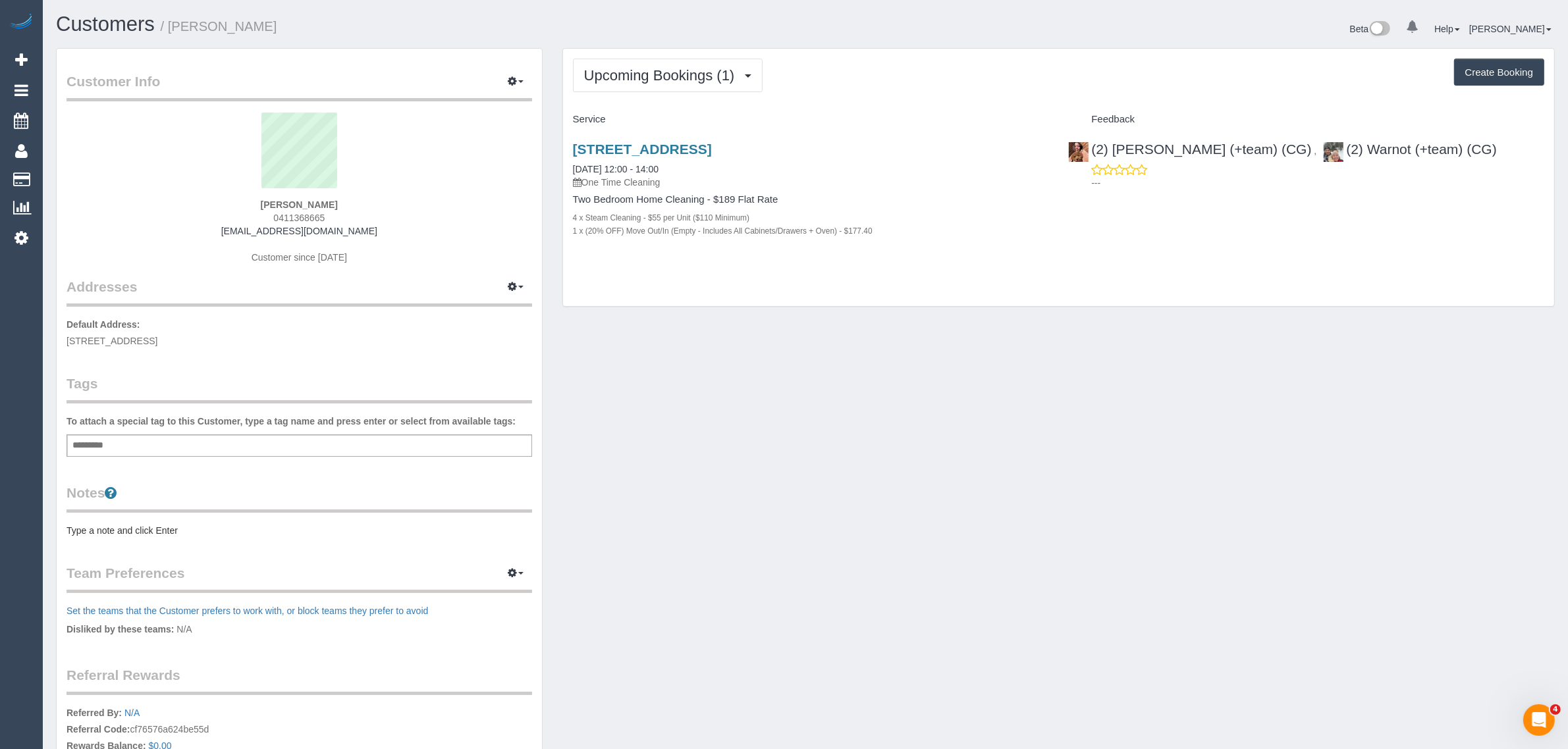
drag, startPoint x: 695, startPoint y: 165, endPoint x: 565, endPoint y: 161, distance: 130.1
click at [565, 161] on div "13 Loch Street, 5, St Kilda West, VIC 3182 25/08/2025 12:00 - 14:00 One Time Cl…" at bounding box center [811, 197] width 496 height 133
copy link "25/08/2025 12:00 - 14:00"
click at [868, 609] on div "Customer Info Edit Contact Info Send Message Email Preferences Special Sales Ta…" at bounding box center [805, 469] width 1519 height 843
drag, startPoint x: 1456, startPoint y: 151, endPoint x: 1271, endPoint y: 149, distance: 185.0
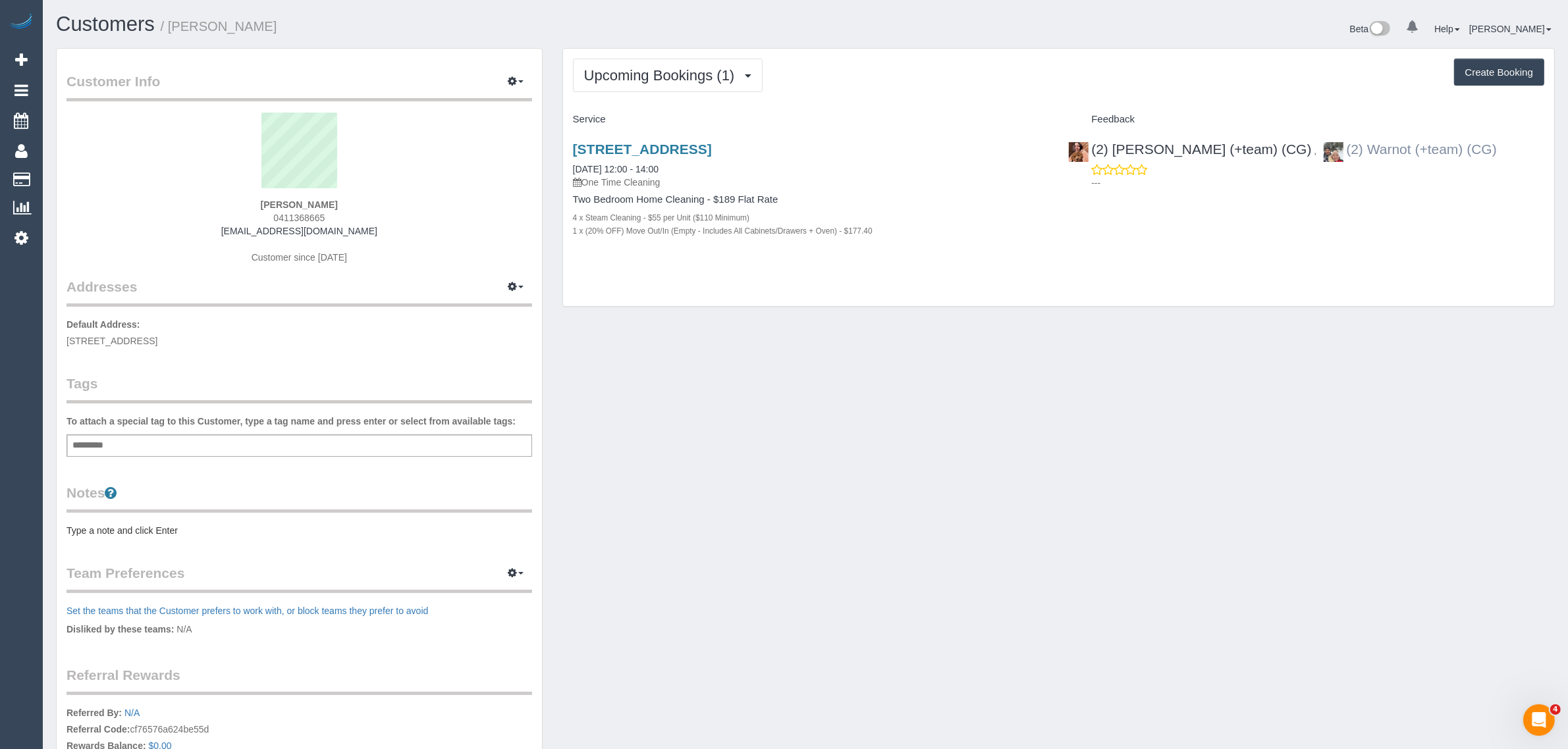
click at [1271, 149] on div "(2) Maria (+team) (CG) , (2) Warnot (+team) (CG) ---" at bounding box center [1306, 163] width 496 height 64
copy link "2) Warnot (+team) (CG)"
drag, startPoint x: 254, startPoint y: 201, endPoint x: 337, endPoint y: 203, distance: 83.0
click at [337, 203] on div "Carol-Ann Allen 0411368665 carolannallen@me.com Customer since 2025" at bounding box center [299, 195] width 466 height 165
copy strong "Carol-Ann Allen"
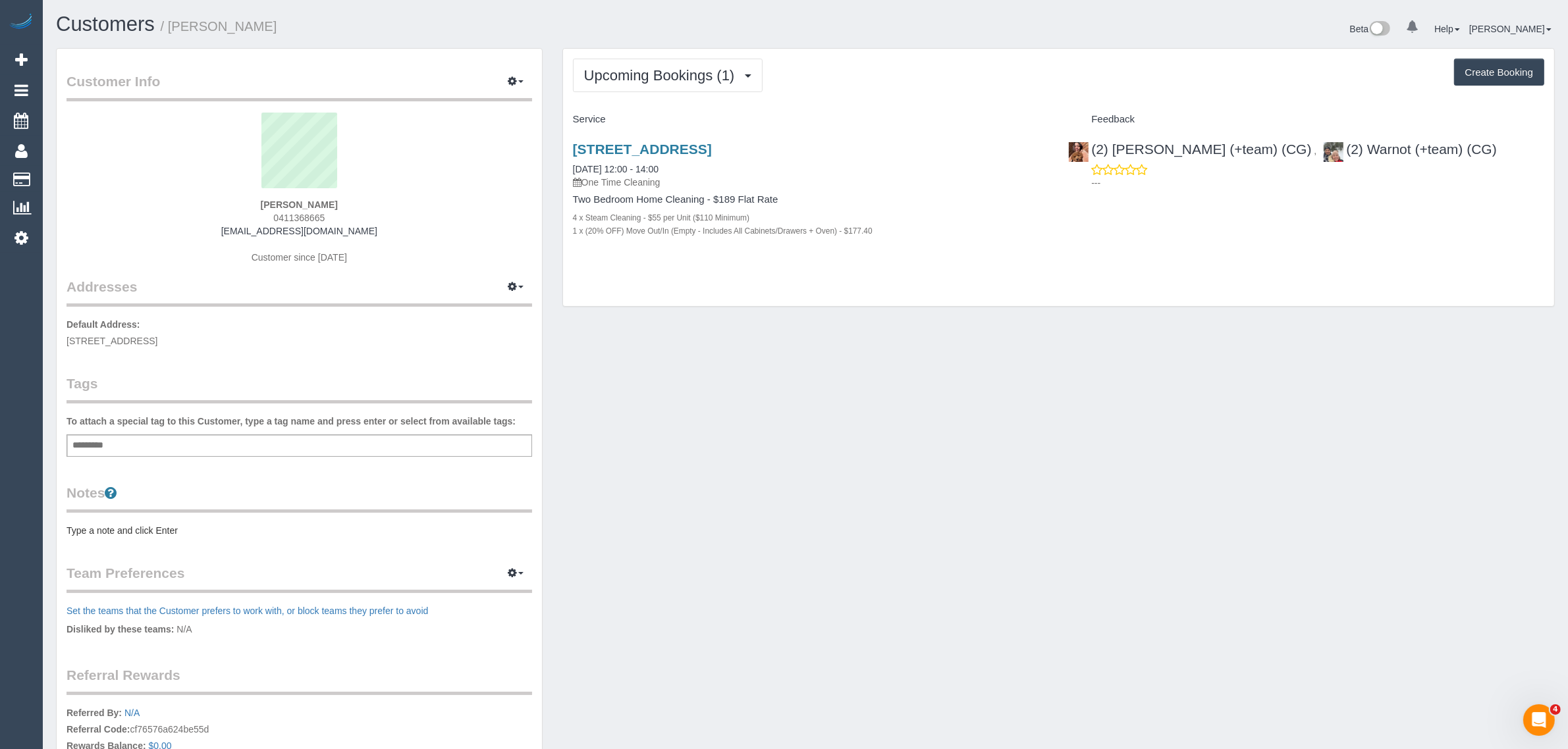
drag, startPoint x: 143, startPoint y: 340, endPoint x: 198, endPoint y: 340, distance: 55.0
click at [158, 340] on span "13 Loch Street, 5, St Kilda West, VIC 3182" at bounding box center [112, 341] width 91 height 11
copy span "St Kilda West"
click at [66, 173] on link "Customers" at bounding box center [125, 180] width 165 height 26
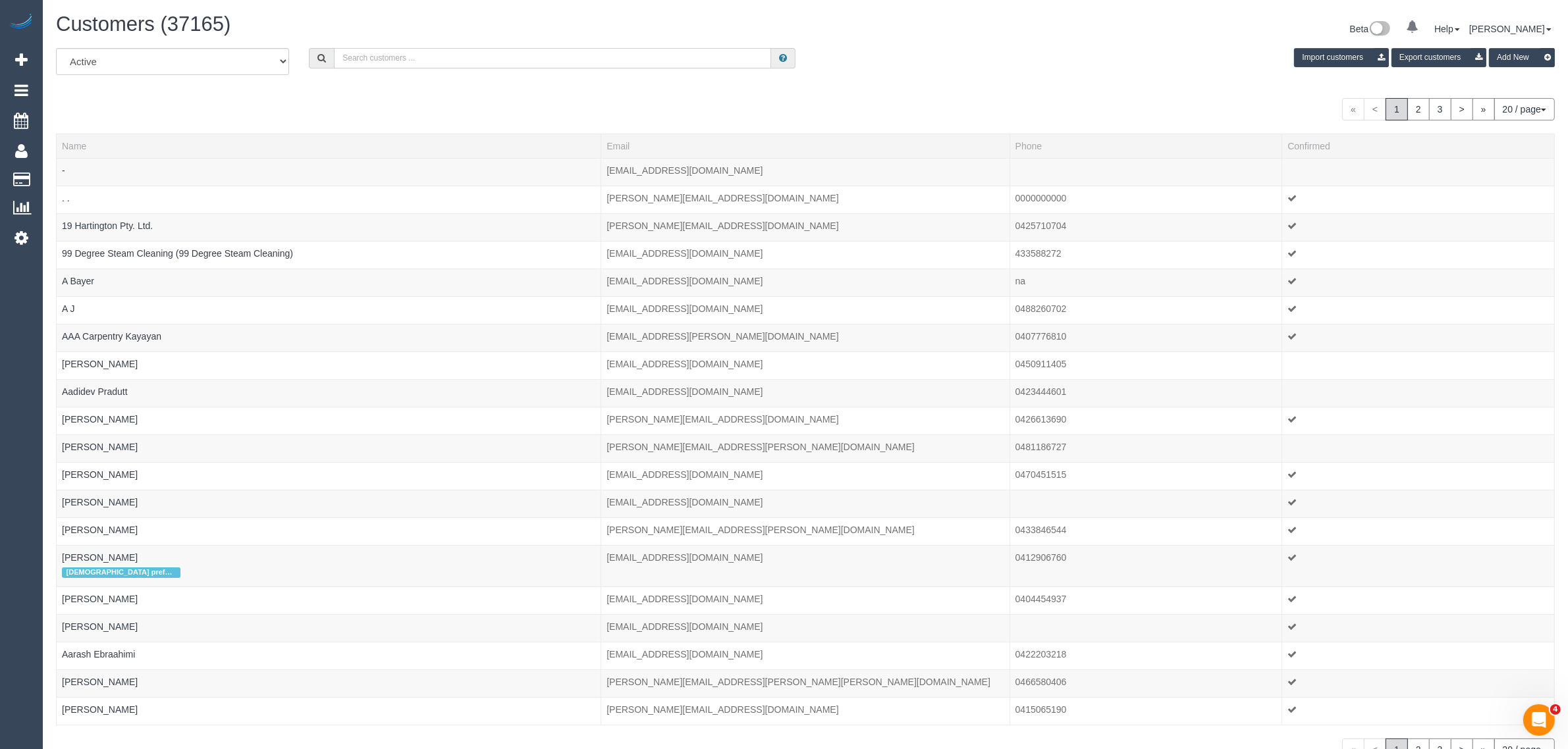
click at [489, 54] on input "text" at bounding box center [552, 58] width 437 height 20
paste input "Micheal Luds"
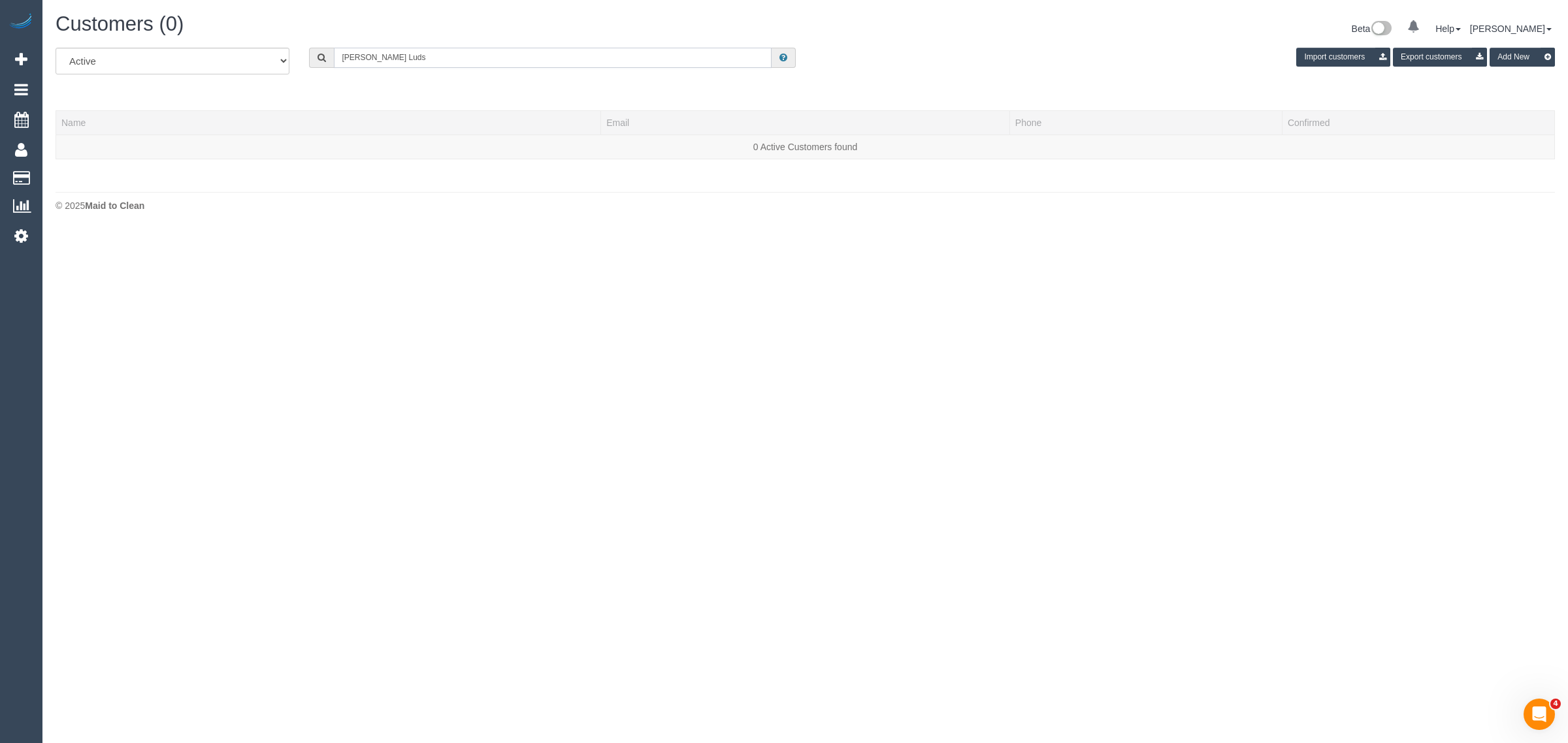
type input "Micheal Luds"
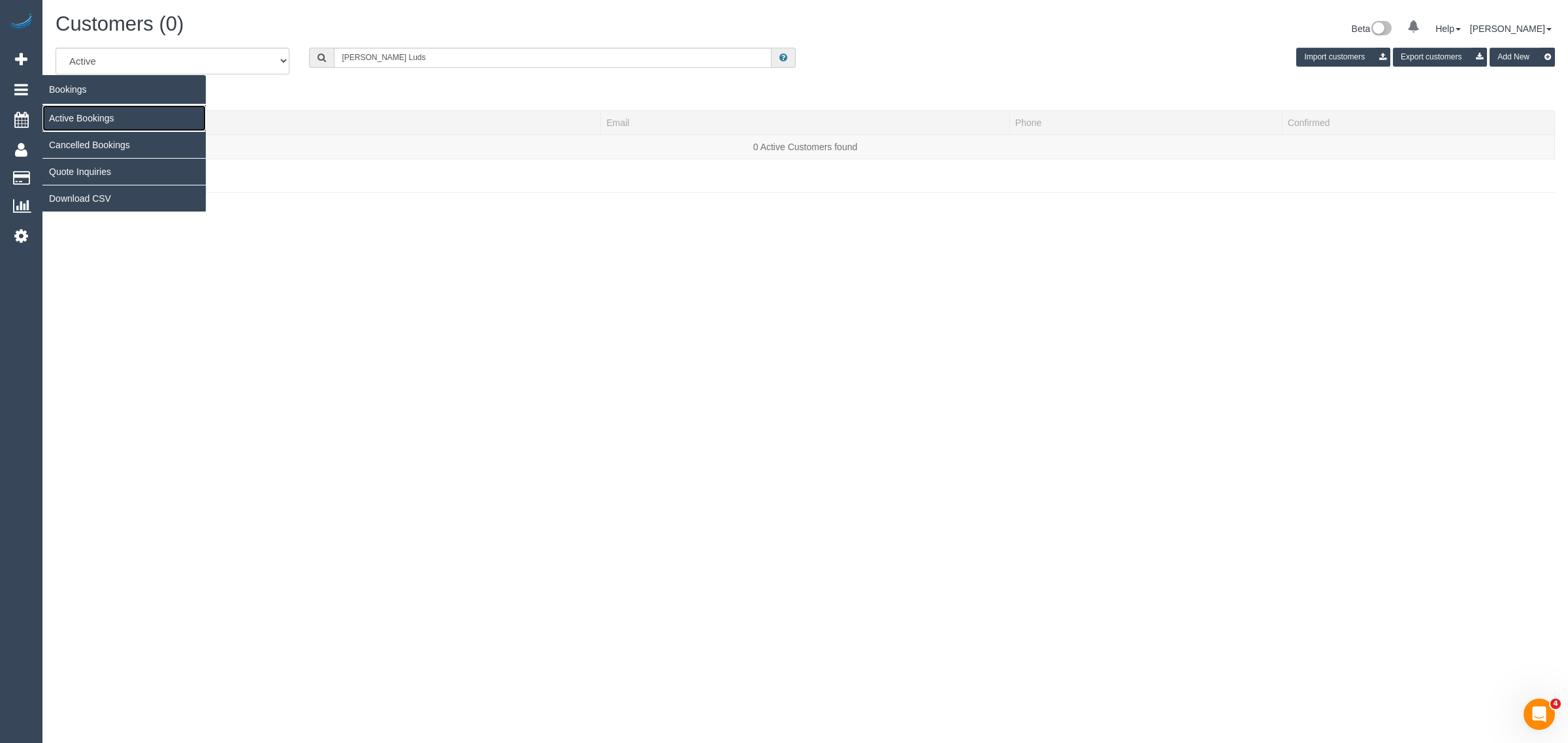
click at [65, 113] on link "Active Bookings" at bounding box center [124, 118] width 163 height 26
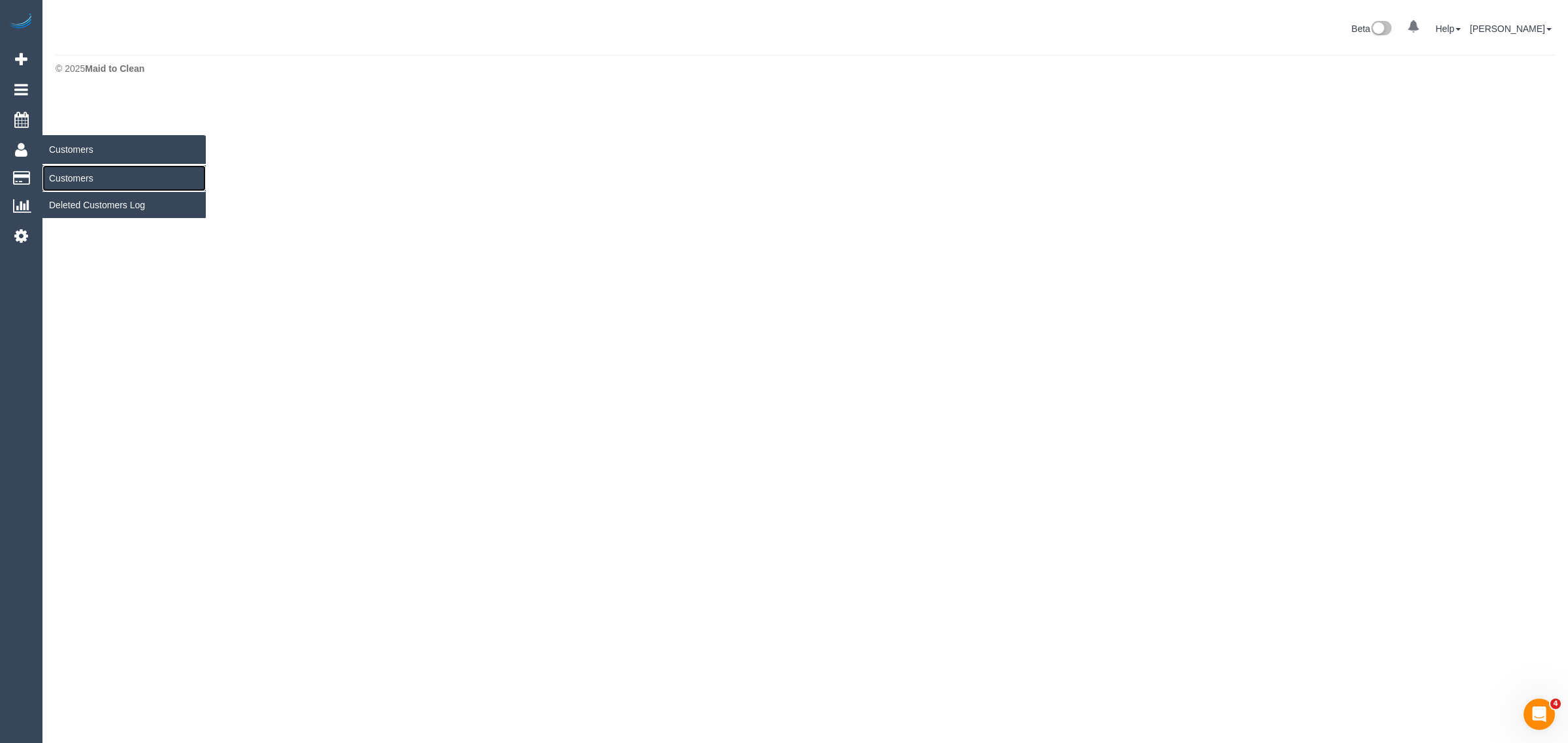
click at [93, 172] on link "Customers" at bounding box center [124, 178] width 163 height 26
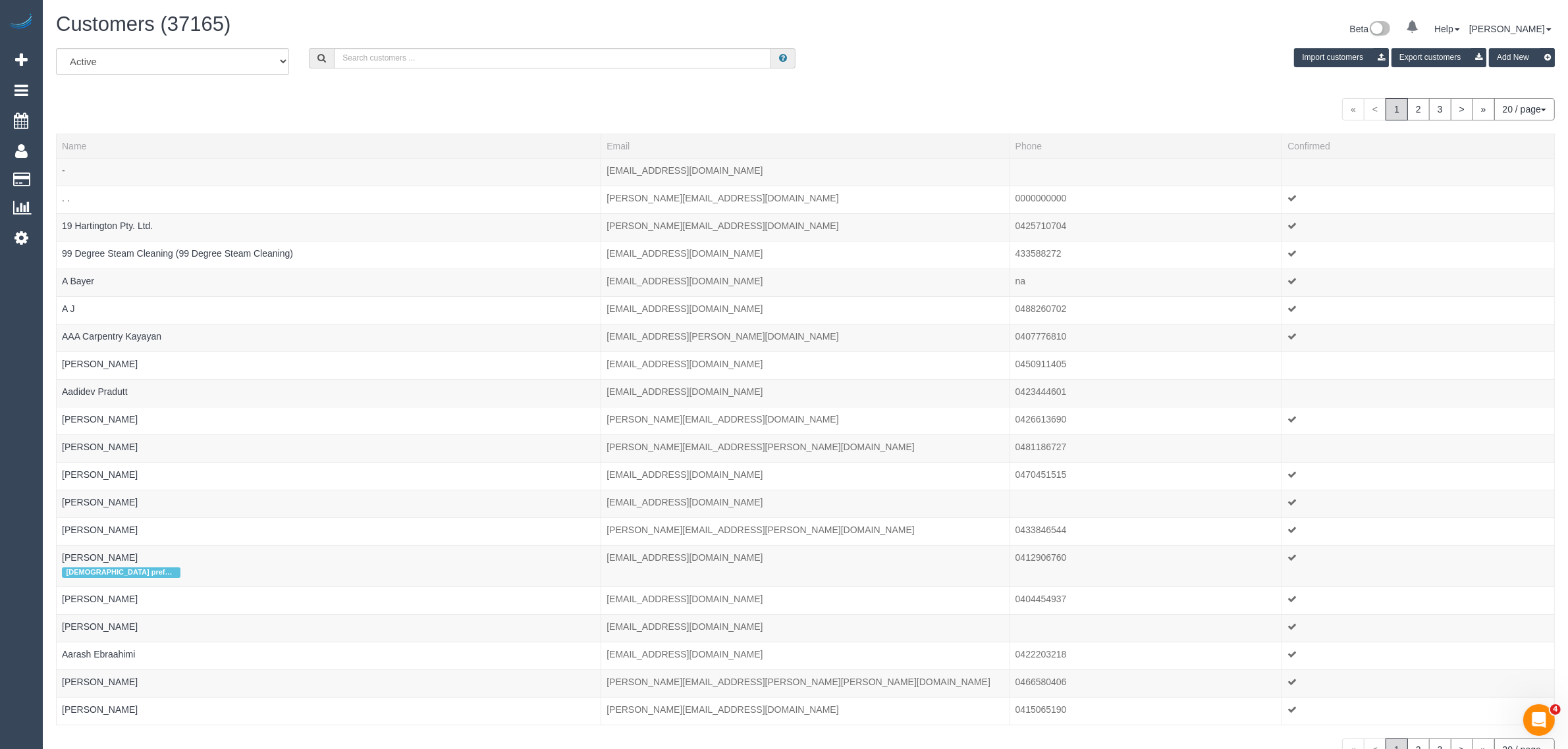
click at [527, 71] on div "All Active Archived Import customers Export customers Add New" at bounding box center [805, 66] width 1519 height 37
click at [535, 64] on input "text" at bounding box center [552, 58] width 437 height 20
paste input "George pfaendner"
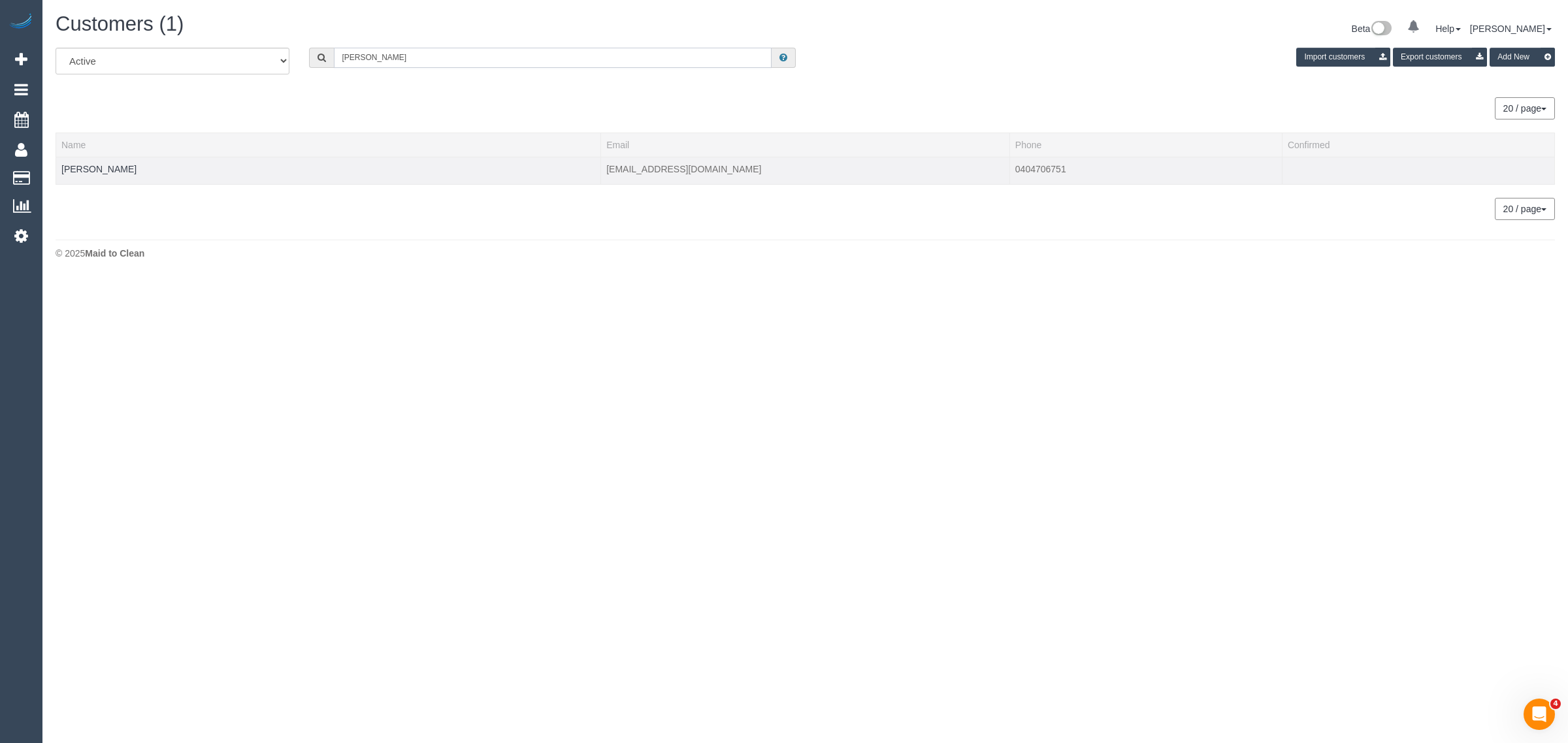
type input "George pfaendner"
click at [92, 175] on div at bounding box center [328, 177] width 534 height 4
click at [92, 166] on link "George pfaendner" at bounding box center [99, 169] width 75 height 11
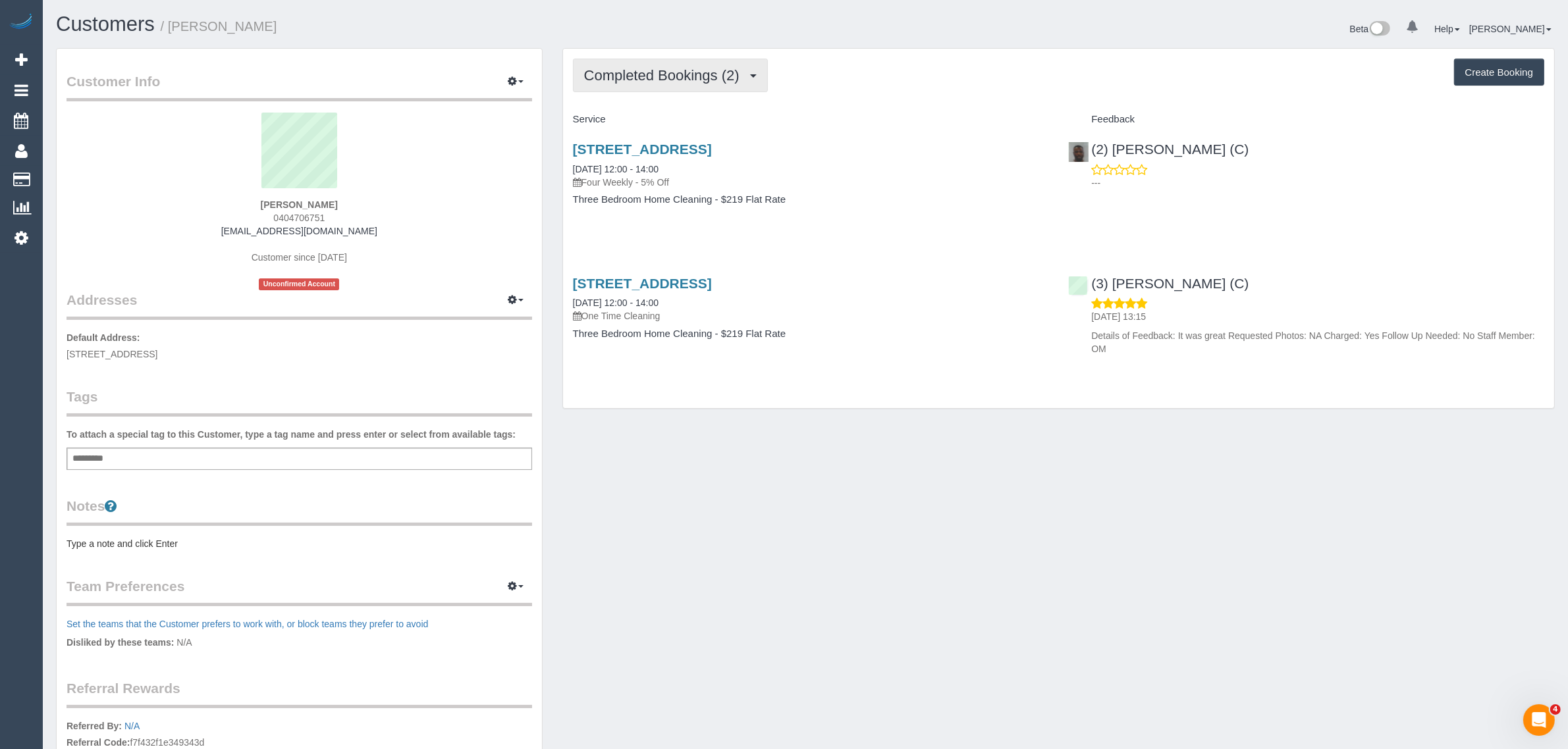
click at [668, 68] on span "Completed Bookings (2)" at bounding box center [665, 75] width 162 height 16
click at [645, 122] on link "Upcoming Bookings (11)" at bounding box center [643, 123] width 139 height 17
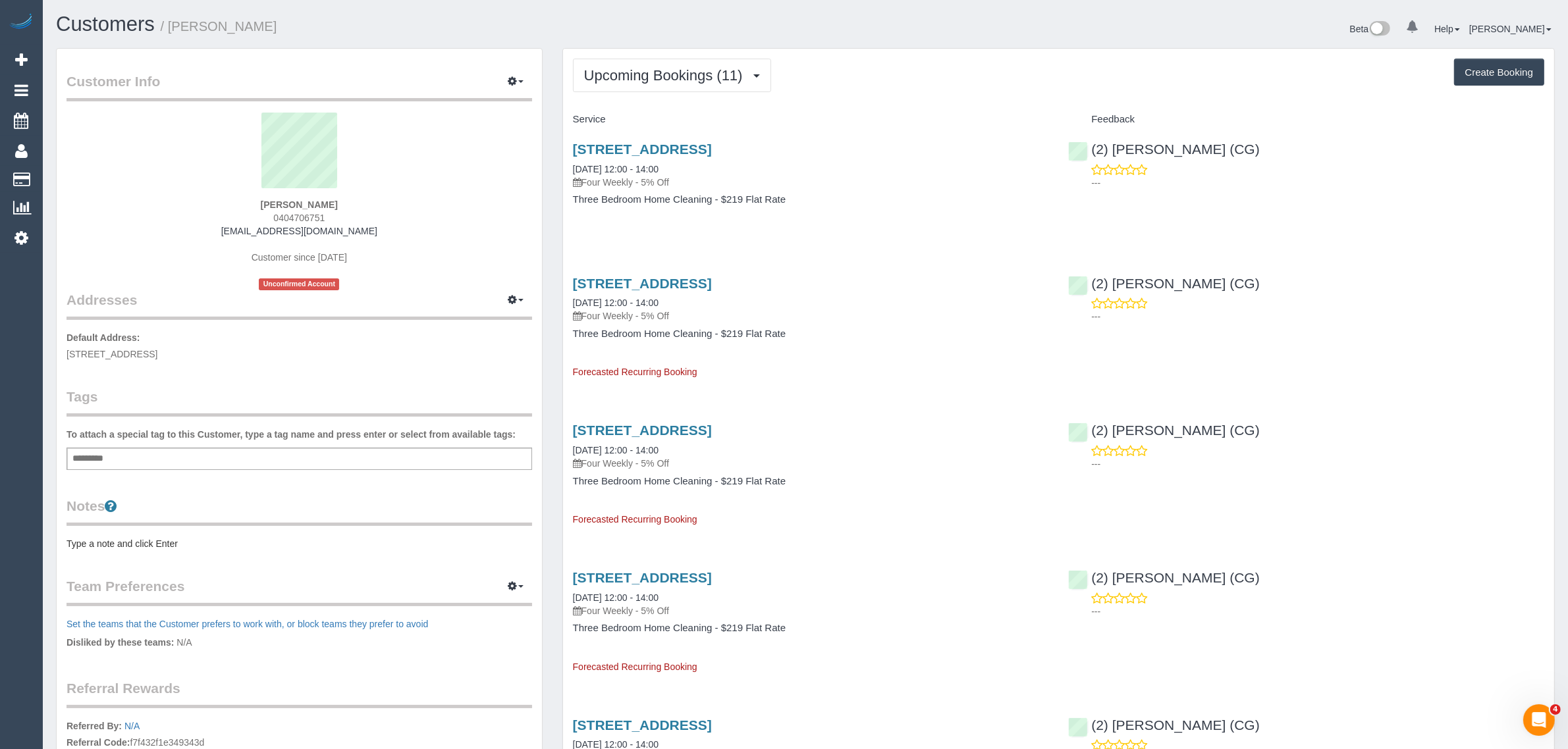
drag, startPoint x: 689, startPoint y: 166, endPoint x: 570, endPoint y: 160, distance: 119.2
click at [570, 160] on div "1/73 Crookston Road, Reservoir, VIC 3073 25/08/2025 12:00 - 14:00 Four Weekly -…" at bounding box center [811, 181] width 496 height 102
copy link "25/08/2025 12:00 - 14:00"
click at [658, 155] on link "1/73 Crookston Road, Reservoir, VIC 3073" at bounding box center [643, 149] width 139 height 15
drag, startPoint x: 567, startPoint y: 306, endPoint x: 616, endPoint y: 301, distance: 49.3
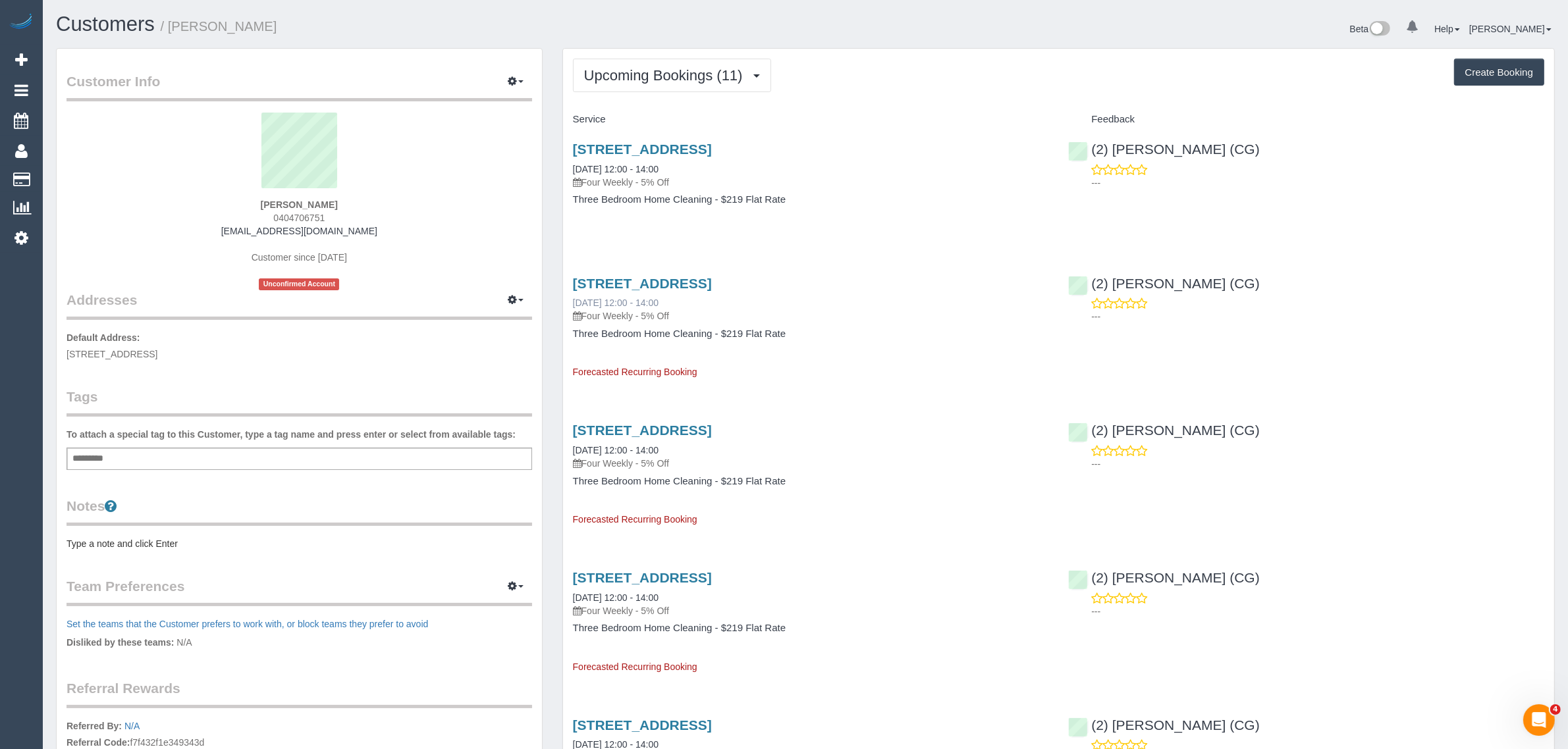
click at [616, 301] on div "1/73 Crookston Road, Reservoir, VIC 3073 22/09/2025 12:00 - 14:00 Four Weekly -…" at bounding box center [811, 322] width 496 height 115
click at [640, 69] on span "Upcoming Bookings (11)" at bounding box center [666, 75] width 165 height 16
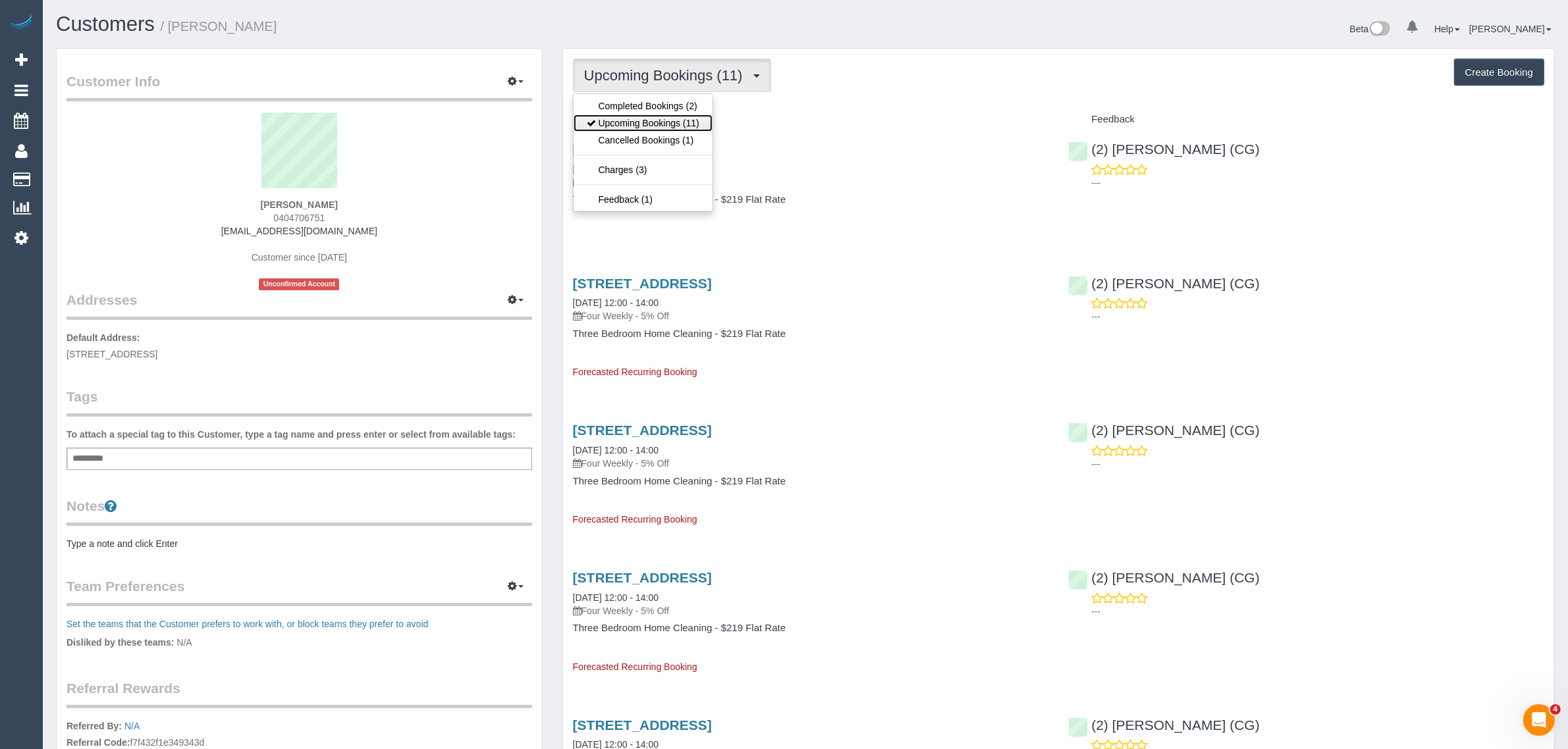
drag, startPoint x: 630, startPoint y: 118, endPoint x: 692, endPoint y: 122, distance: 62.1
click at [630, 118] on link "Upcoming Bookings (11)" at bounding box center [643, 123] width 139 height 17
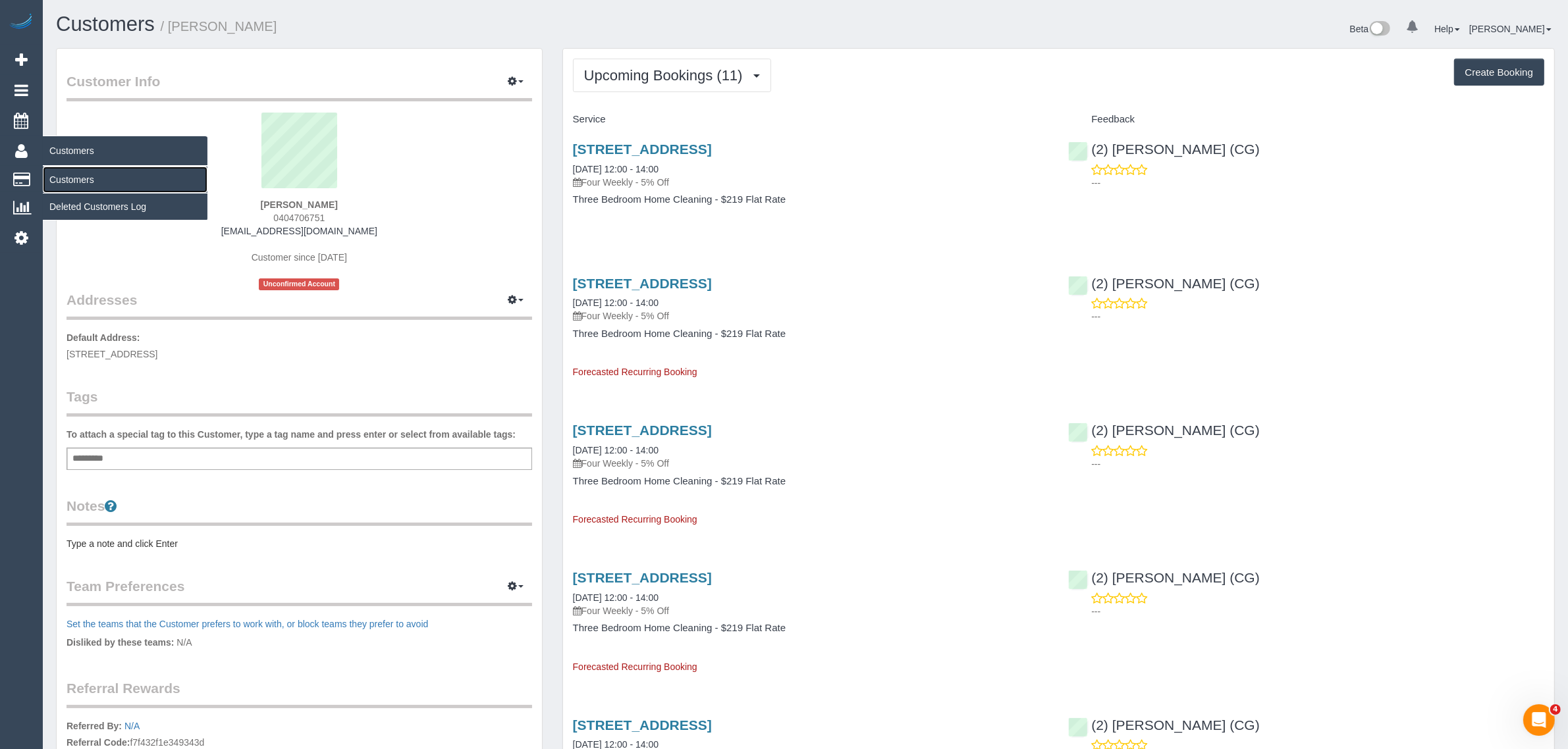
click at [90, 172] on link "Customers" at bounding box center [125, 180] width 165 height 26
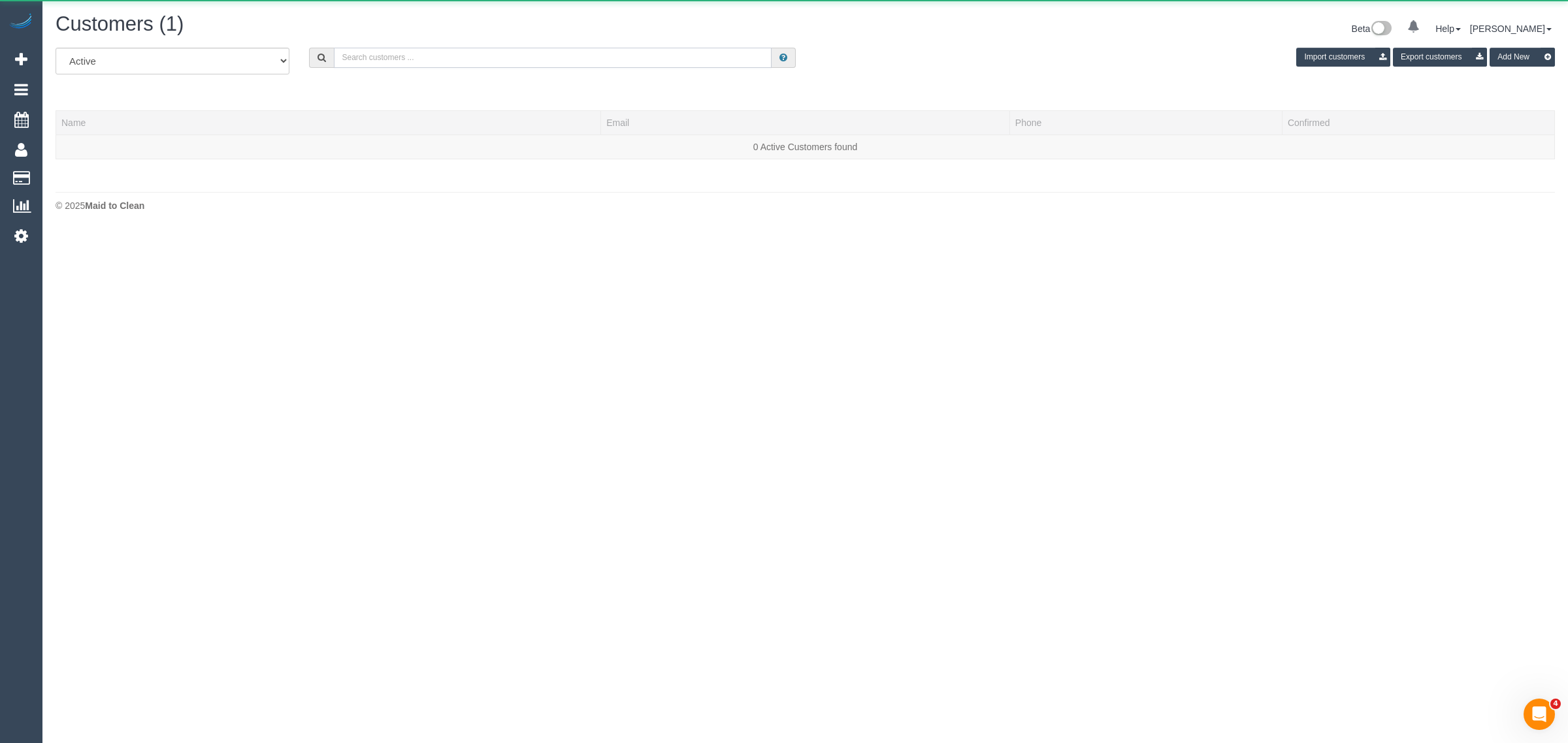
click at [520, 59] on input "text" at bounding box center [553, 58] width 438 height 20
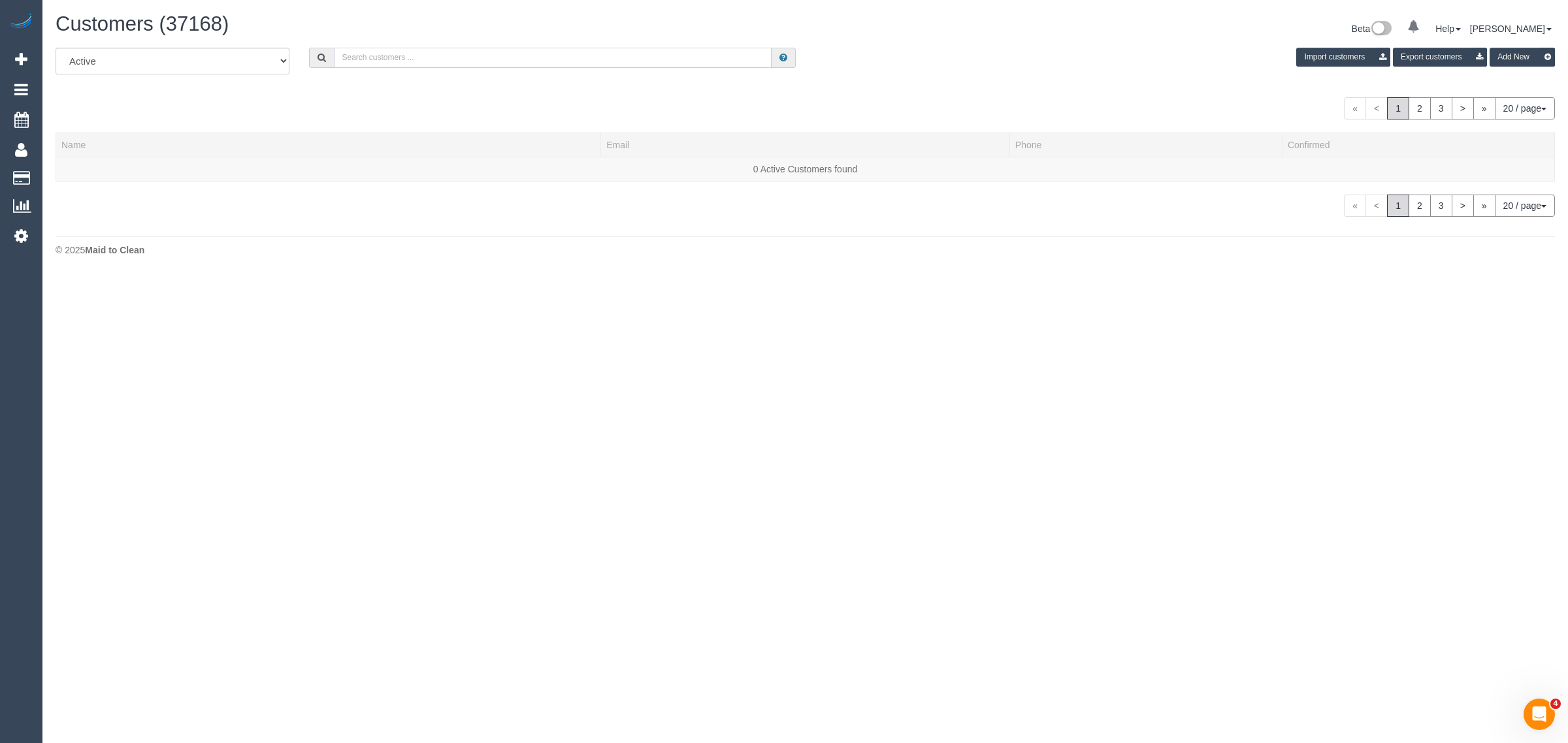
paste input "+61468712596"
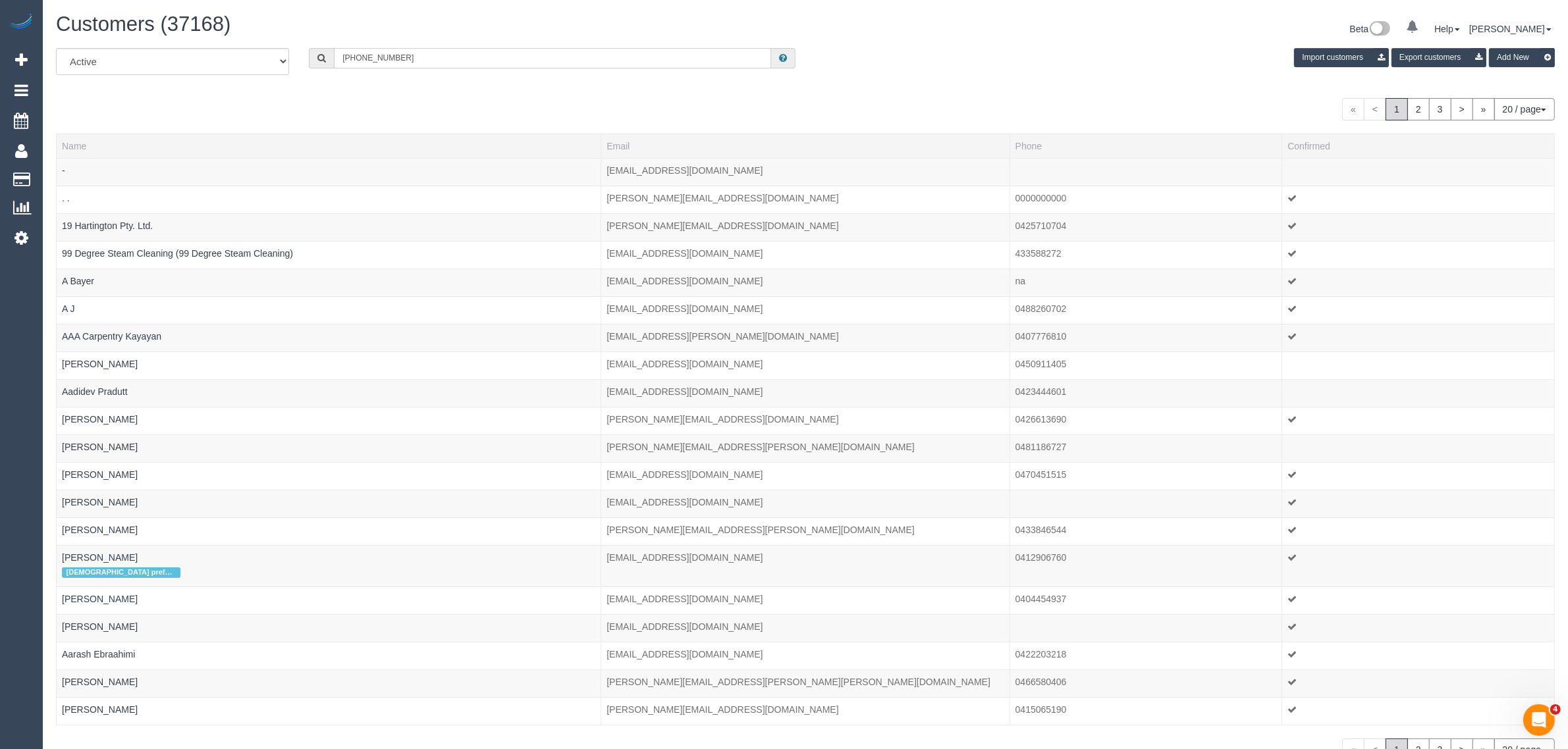
drag, startPoint x: 356, startPoint y: 58, endPoint x: 299, endPoint y: 57, distance: 57.0
click at [317, 58] on div "+61468712596" at bounding box center [552, 58] width 486 height 20
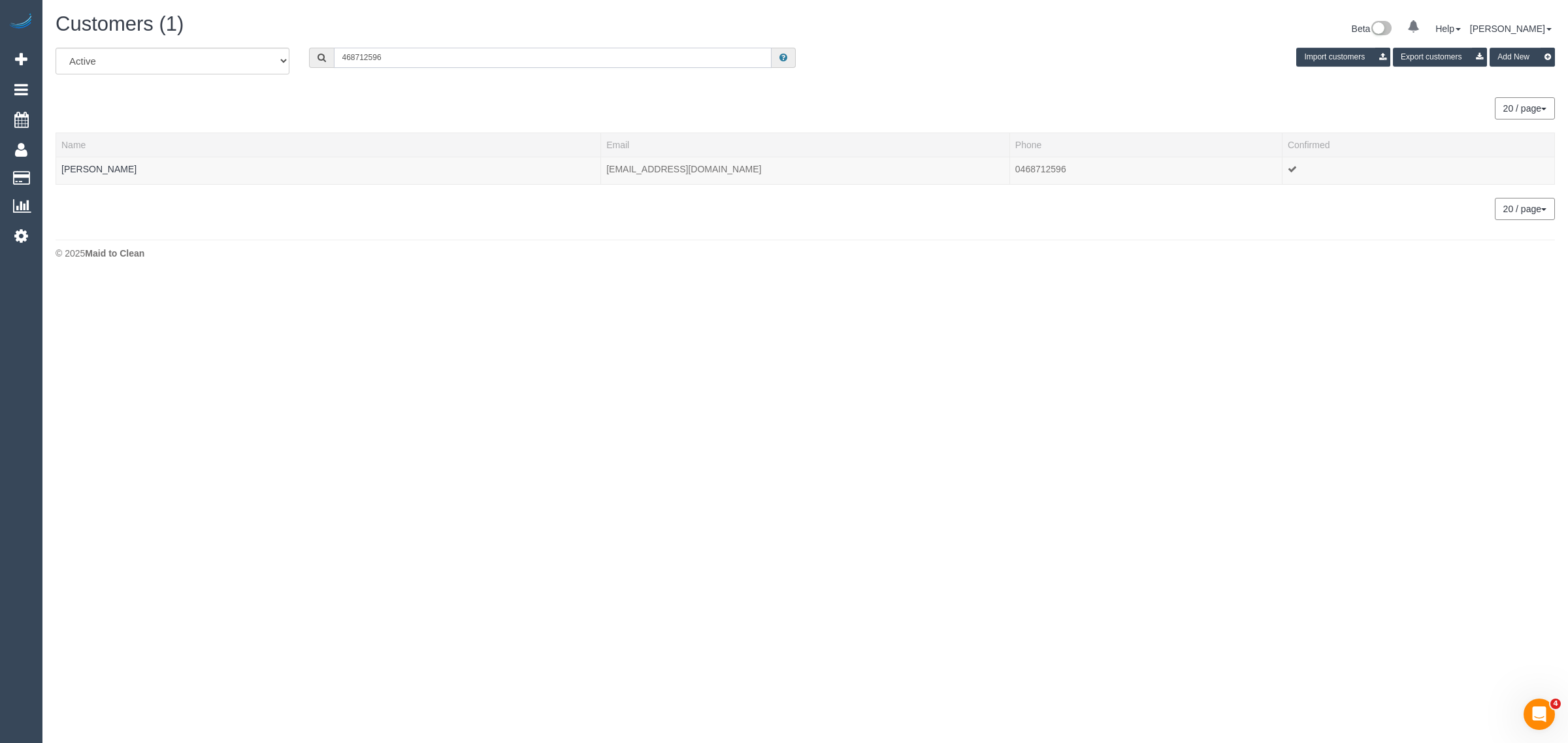
type input "468712596"
click at [79, 164] on link "Emma Witte" at bounding box center [99, 169] width 75 height 11
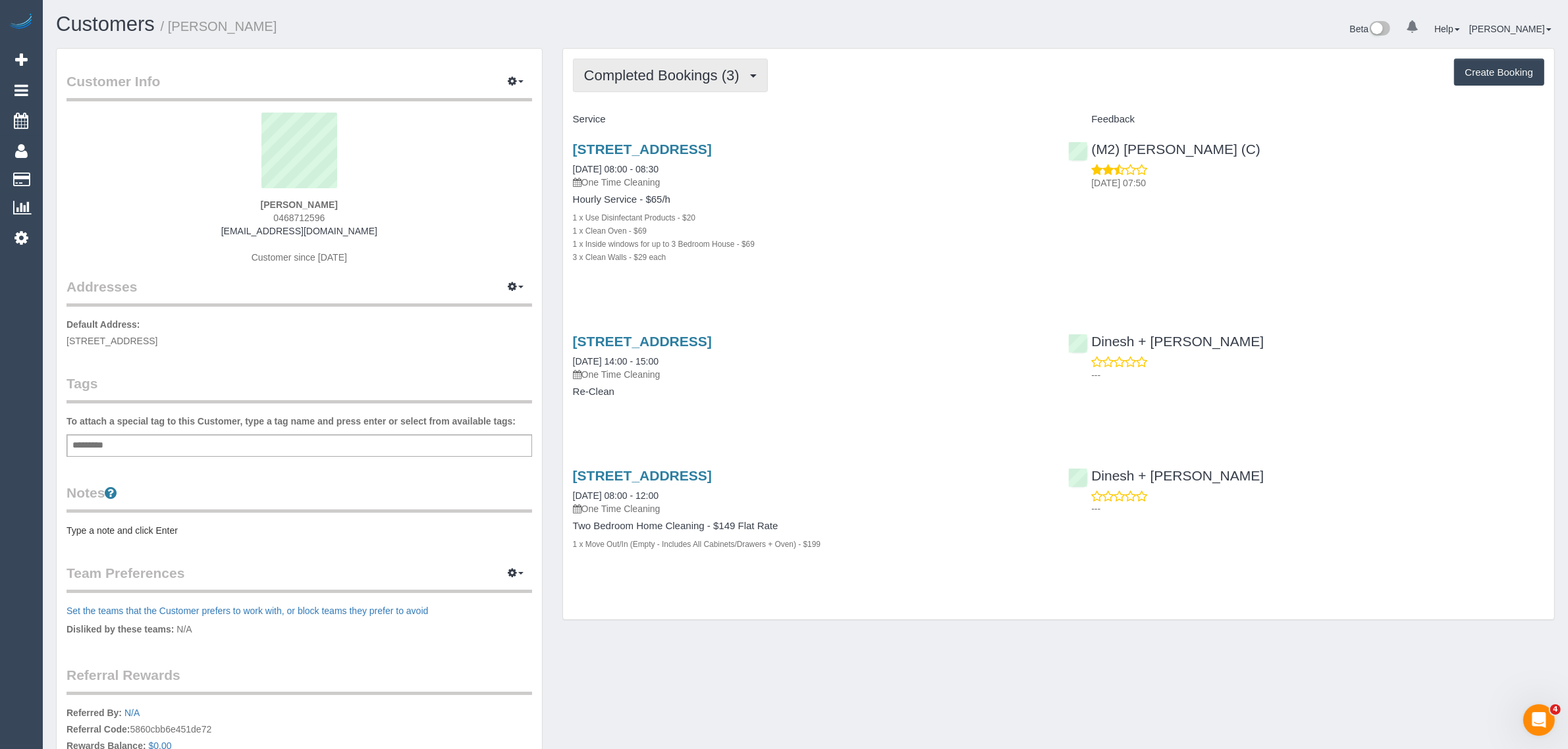
click at [686, 79] on span "Completed Bookings (3)" at bounding box center [665, 75] width 162 height 16
click at [664, 117] on link "Upcoming Bookings (11)" at bounding box center [643, 123] width 139 height 17
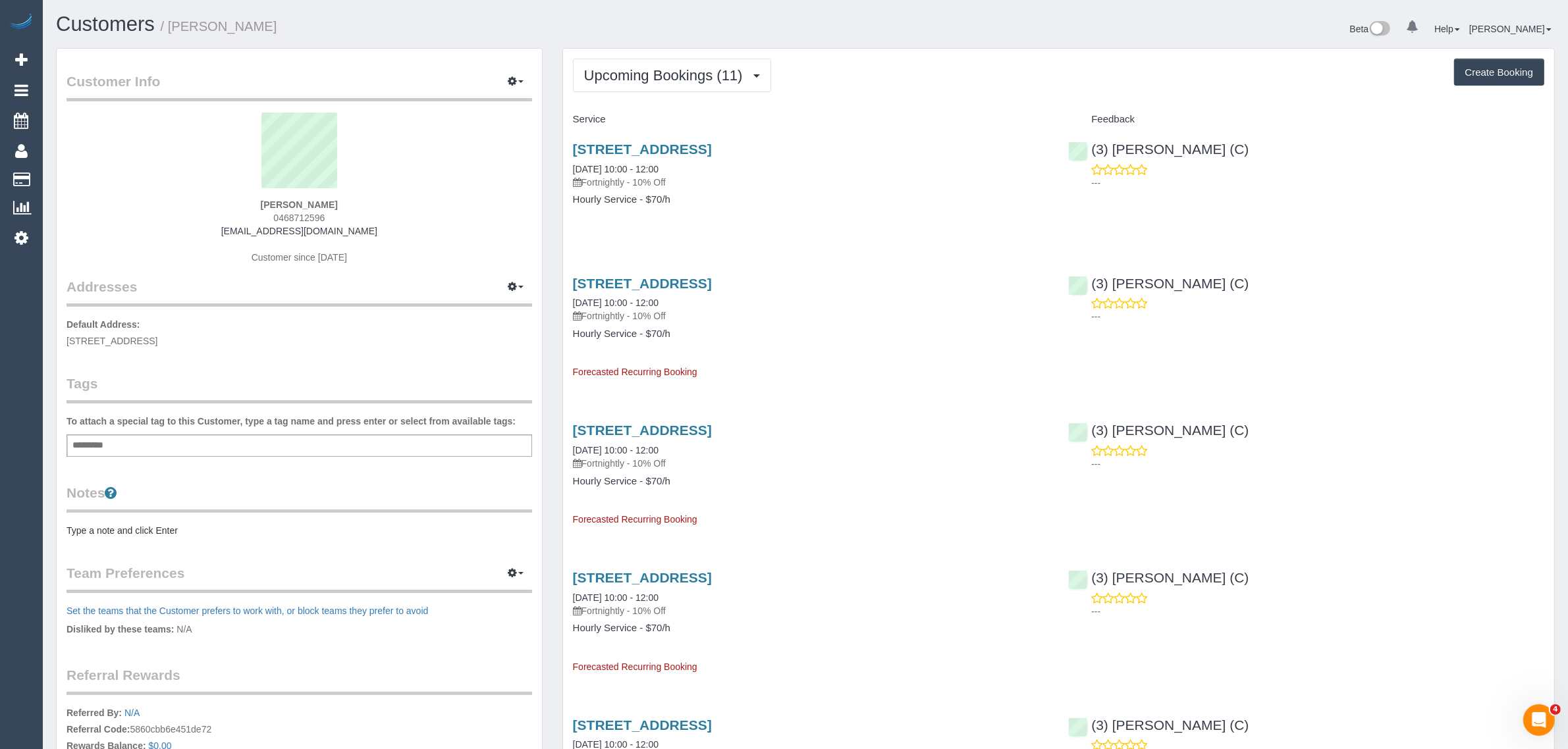
drag, startPoint x: 680, startPoint y: 165, endPoint x: 568, endPoint y: 165, distance: 112.0
click at [568, 165] on div "8 Bambury Street, 5, Boronia, VIC 3155 25/08/2025 10:00 - 12:00 Fortnightly - 1…" at bounding box center [811, 181] width 496 height 102
click at [297, 215] on span "0468712596" at bounding box center [299, 218] width 52 height 11
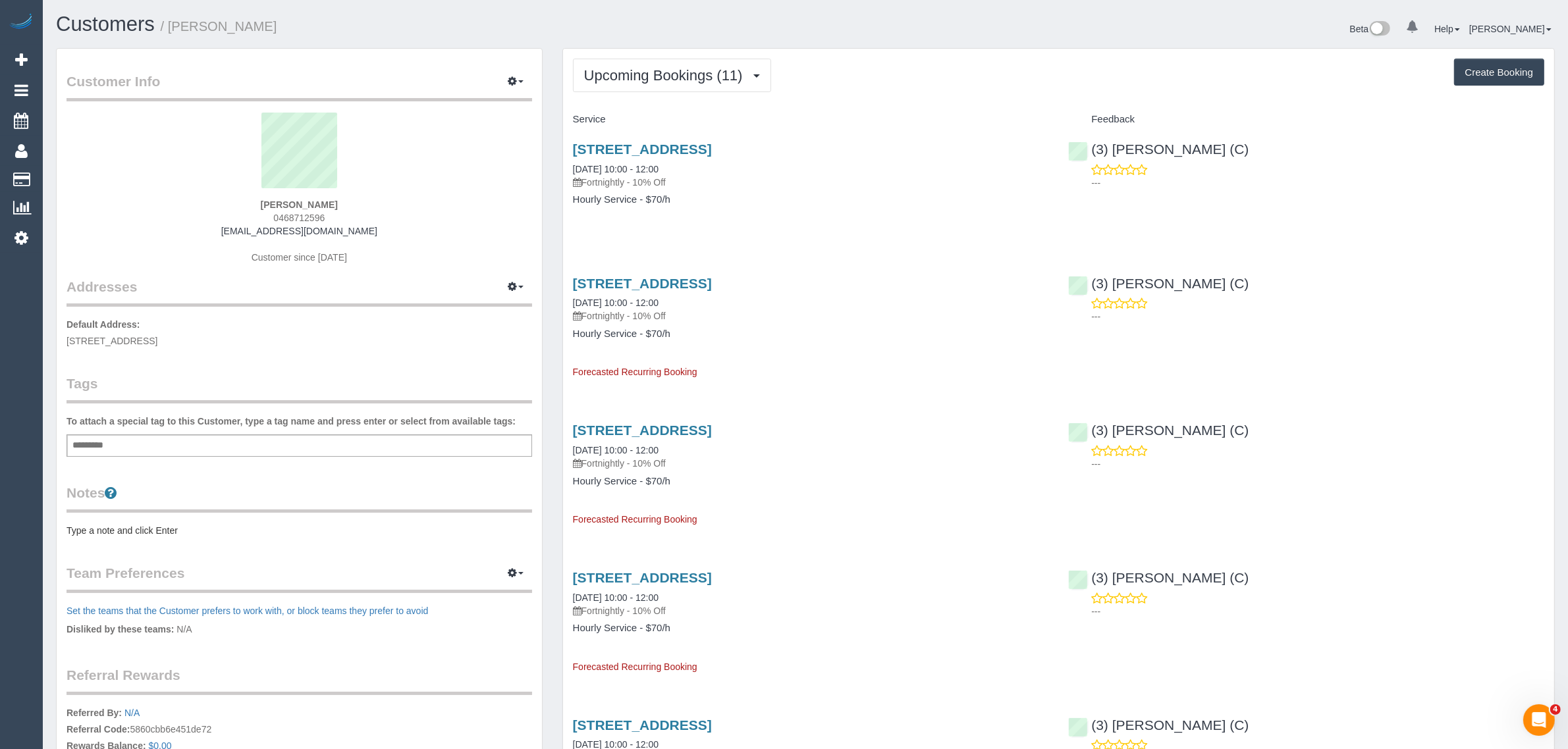
click at [297, 214] on span "0468712596" at bounding box center [299, 218] width 52 height 11
drag, startPoint x: 63, startPoint y: 176, endPoint x: 74, endPoint y: 173, distance: 11.4
click at [63, 176] on link "Customers" at bounding box center [125, 180] width 165 height 26
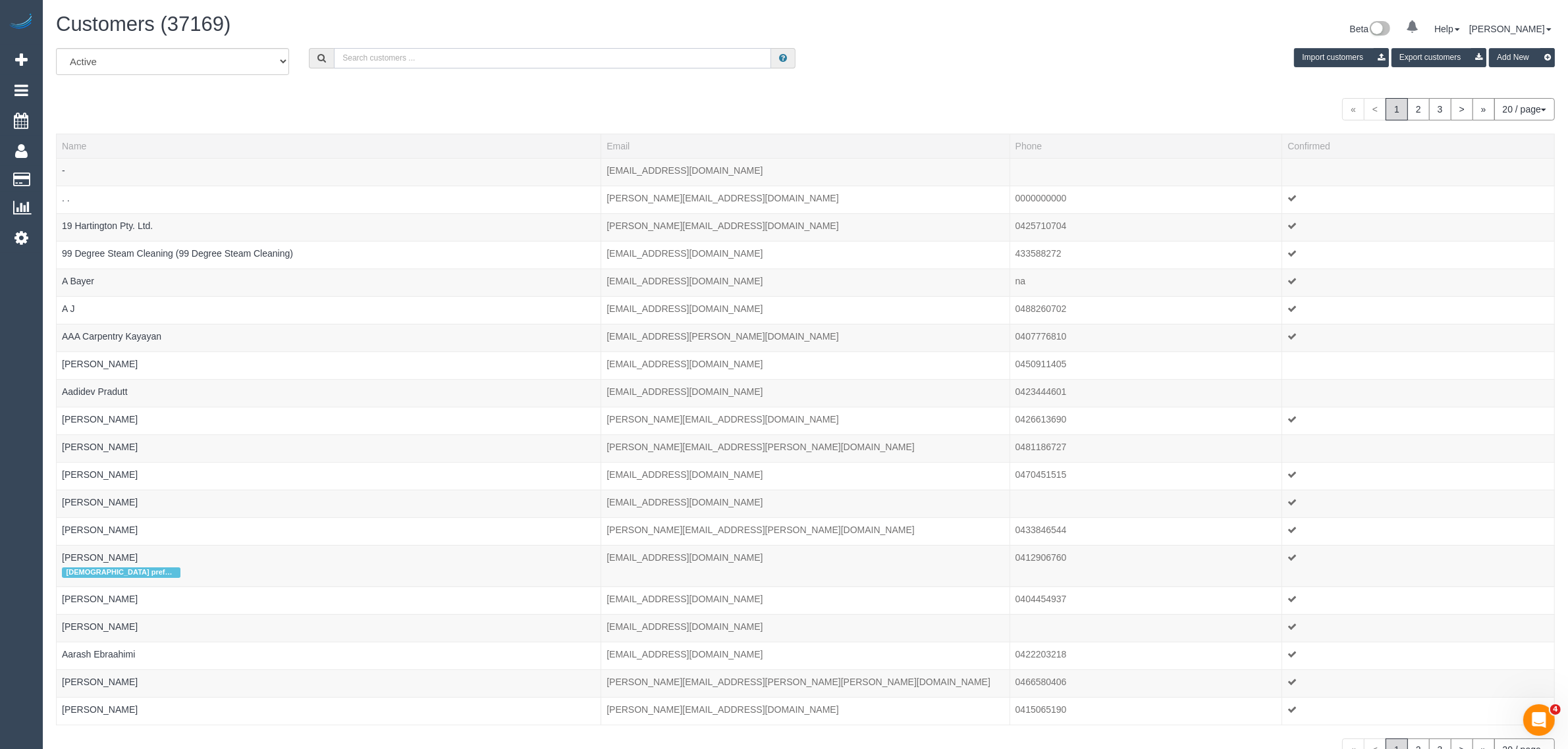
click at [350, 53] on input "text" at bounding box center [552, 58] width 437 height 20
paste input "Elizabeth Lew"
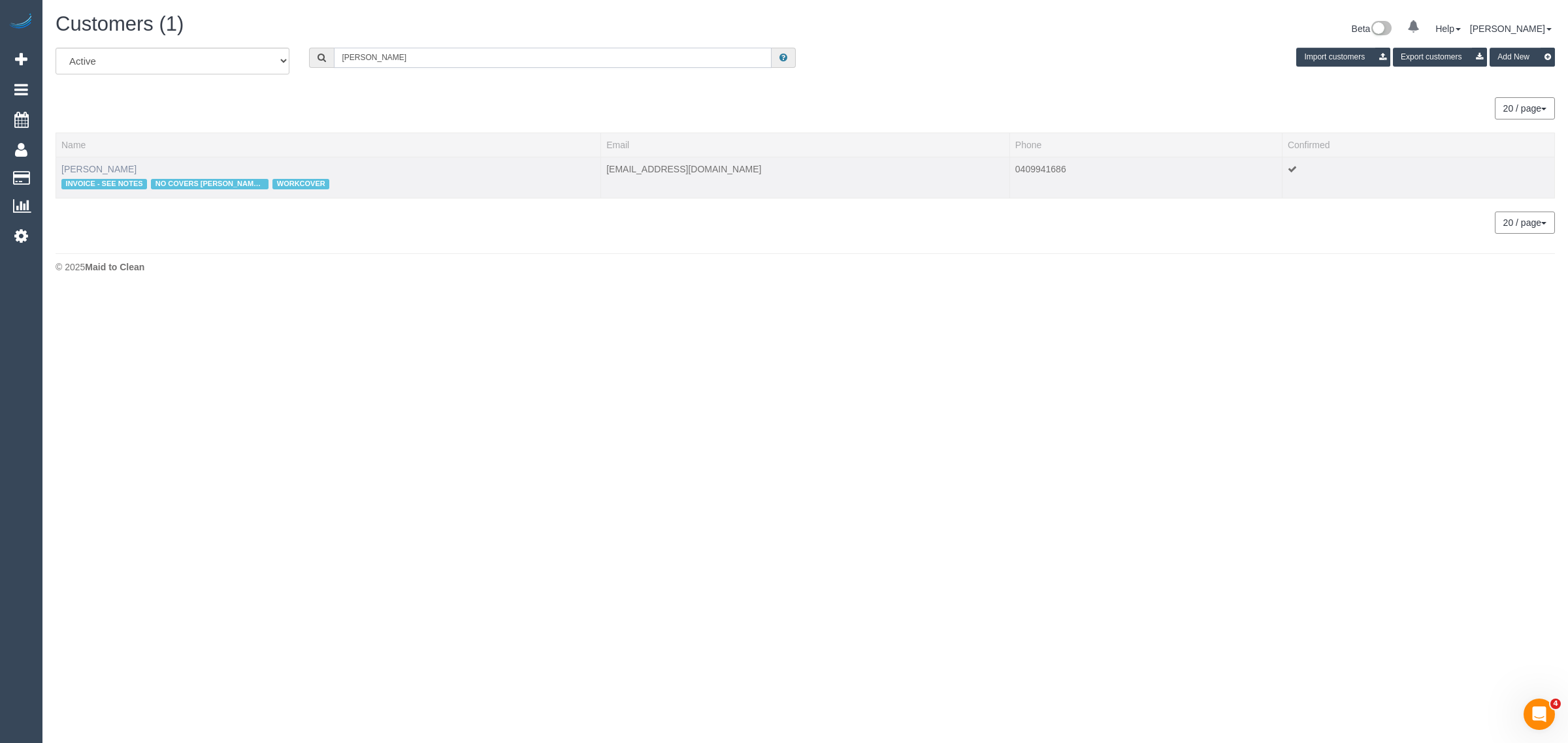
type input "Elizabeth Lew"
drag, startPoint x: 95, startPoint y: 170, endPoint x: 103, endPoint y: 171, distance: 8.1
click at [95, 170] on link "Elizabeth Lew" at bounding box center [99, 169] width 75 height 11
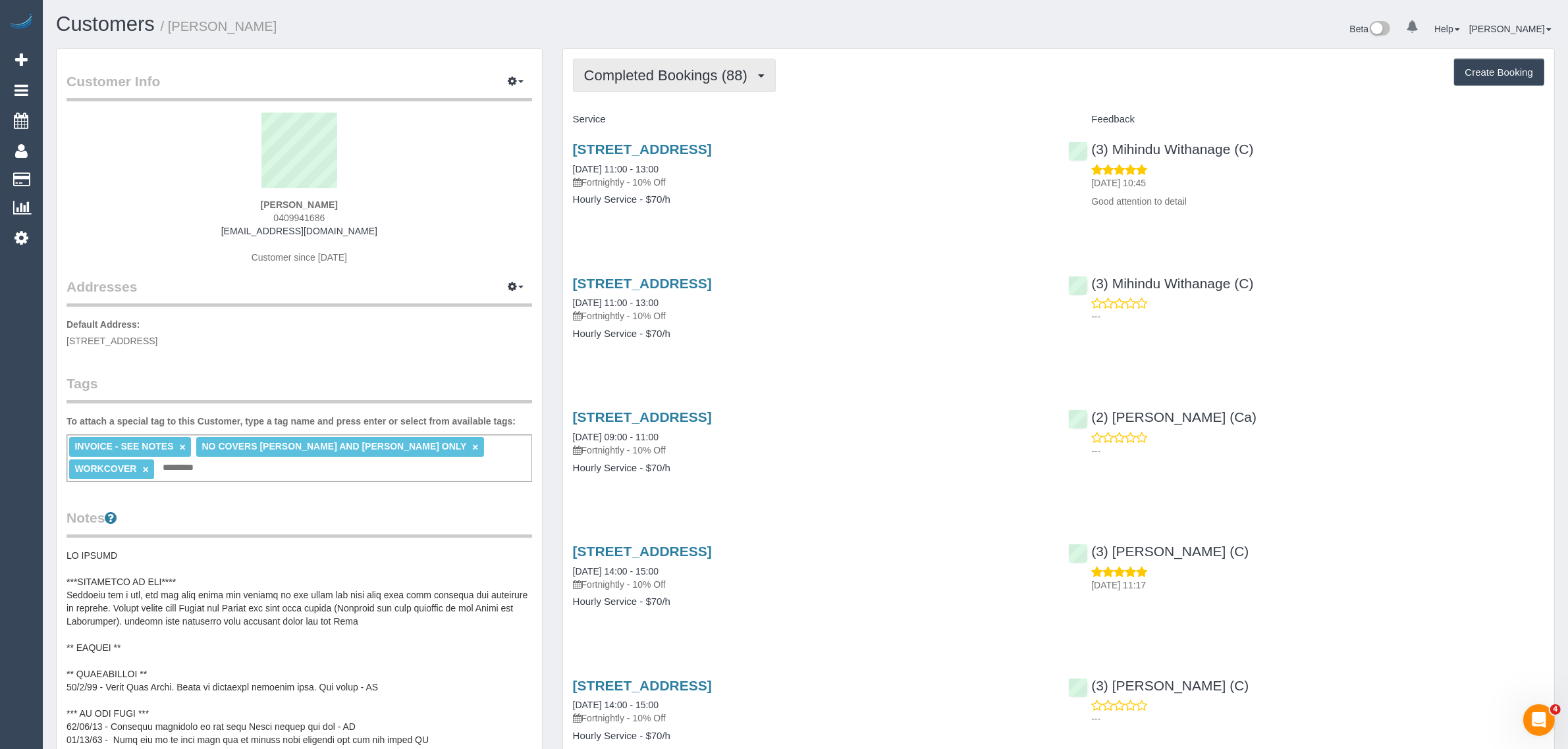
click at [692, 73] on span "Completed Bookings (88)" at bounding box center [668, 75] width 170 height 16
click at [662, 124] on link "Upcoming Bookings (11)" at bounding box center [645, 123] width 143 height 17
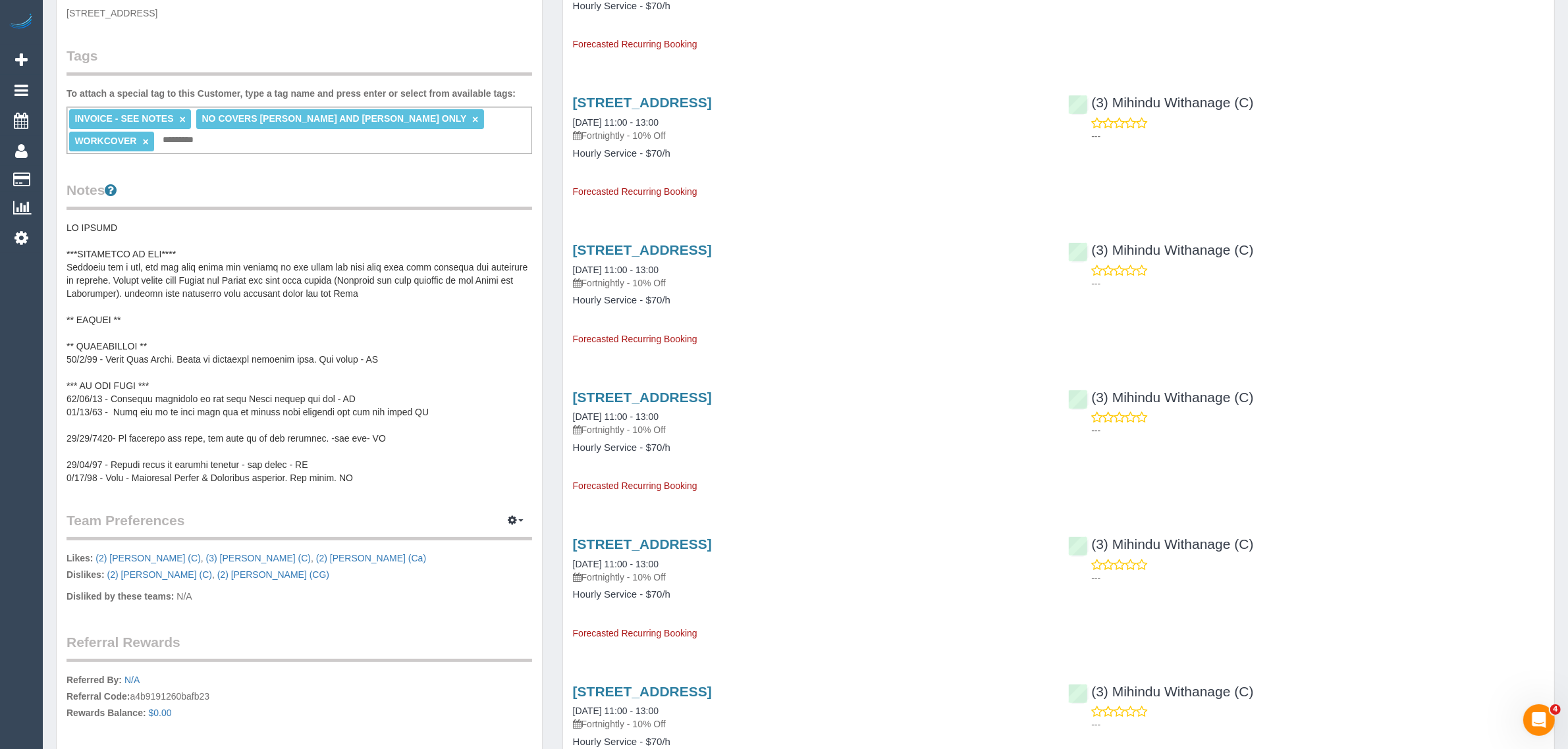
scroll to position [329, 0]
click at [343, 353] on pre at bounding box center [299, 352] width 466 height 264
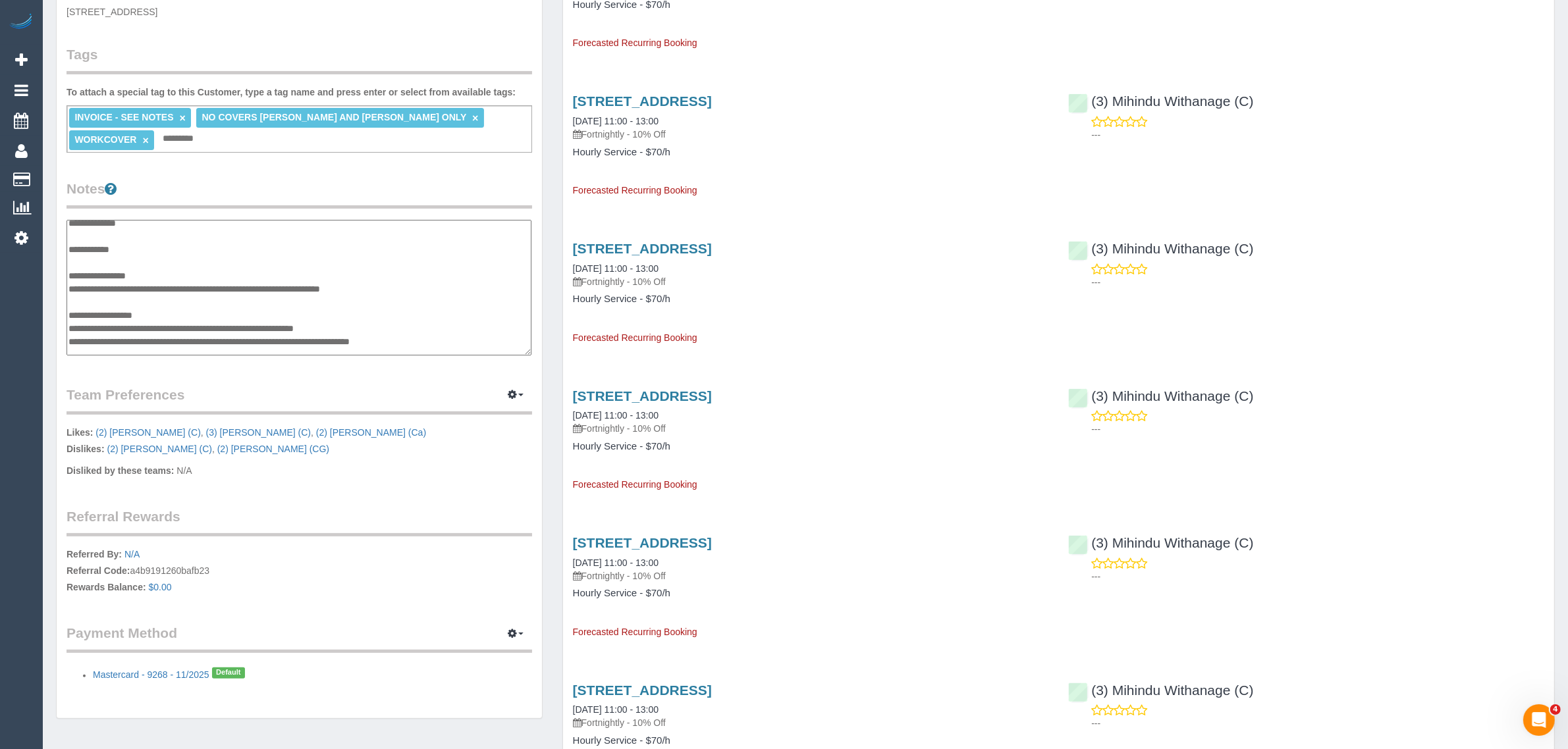
scroll to position [87, 0]
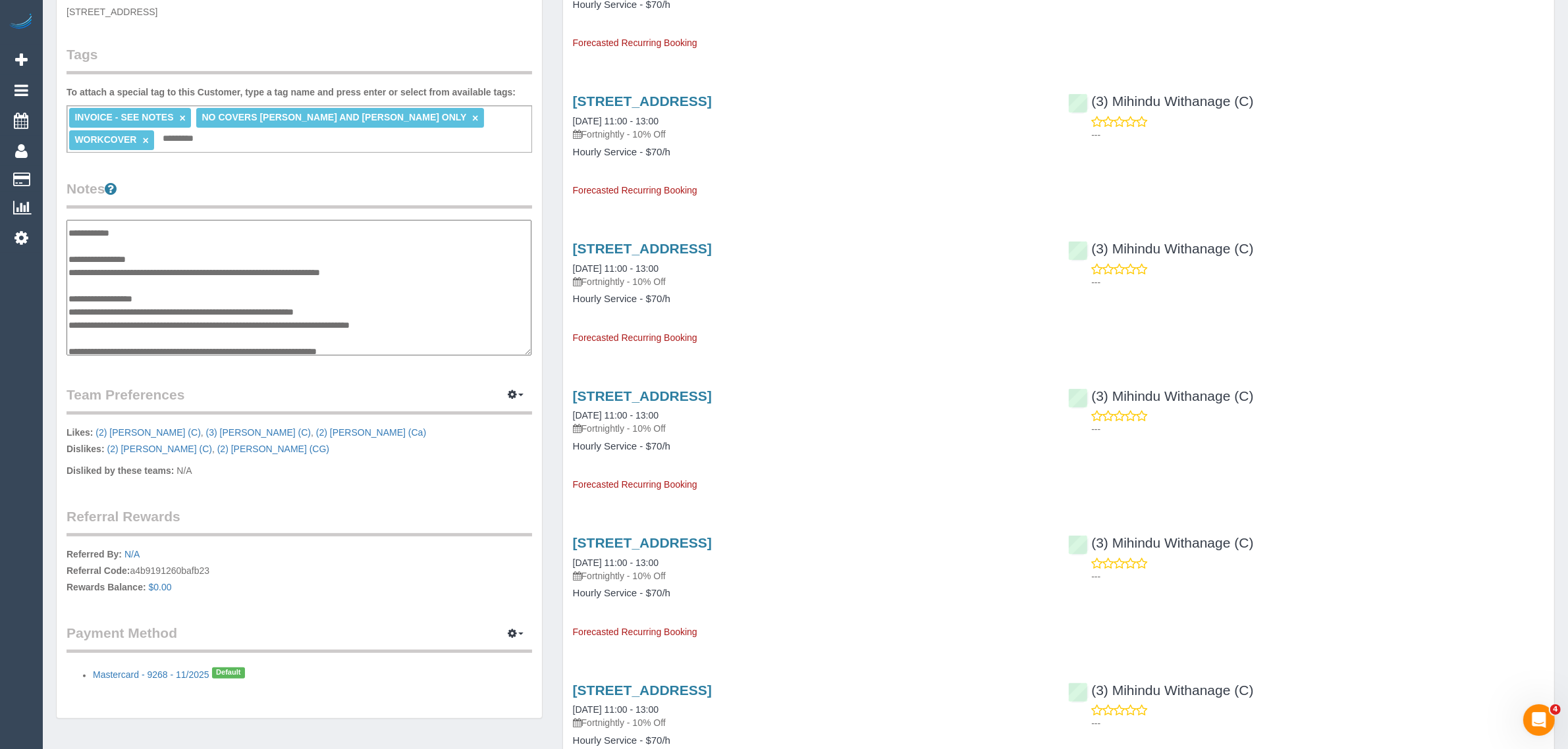
click at [225, 303] on textarea at bounding box center [299, 287] width 465 height 135
click at [237, 293] on textarea at bounding box center [299, 287] width 465 height 135
type textarea "**********"
click at [17, 417] on div "0 Beta Your Notifications You have 0 alerts Add Booking Bookings Active Booking…" at bounding box center [21, 374] width 43 height 749
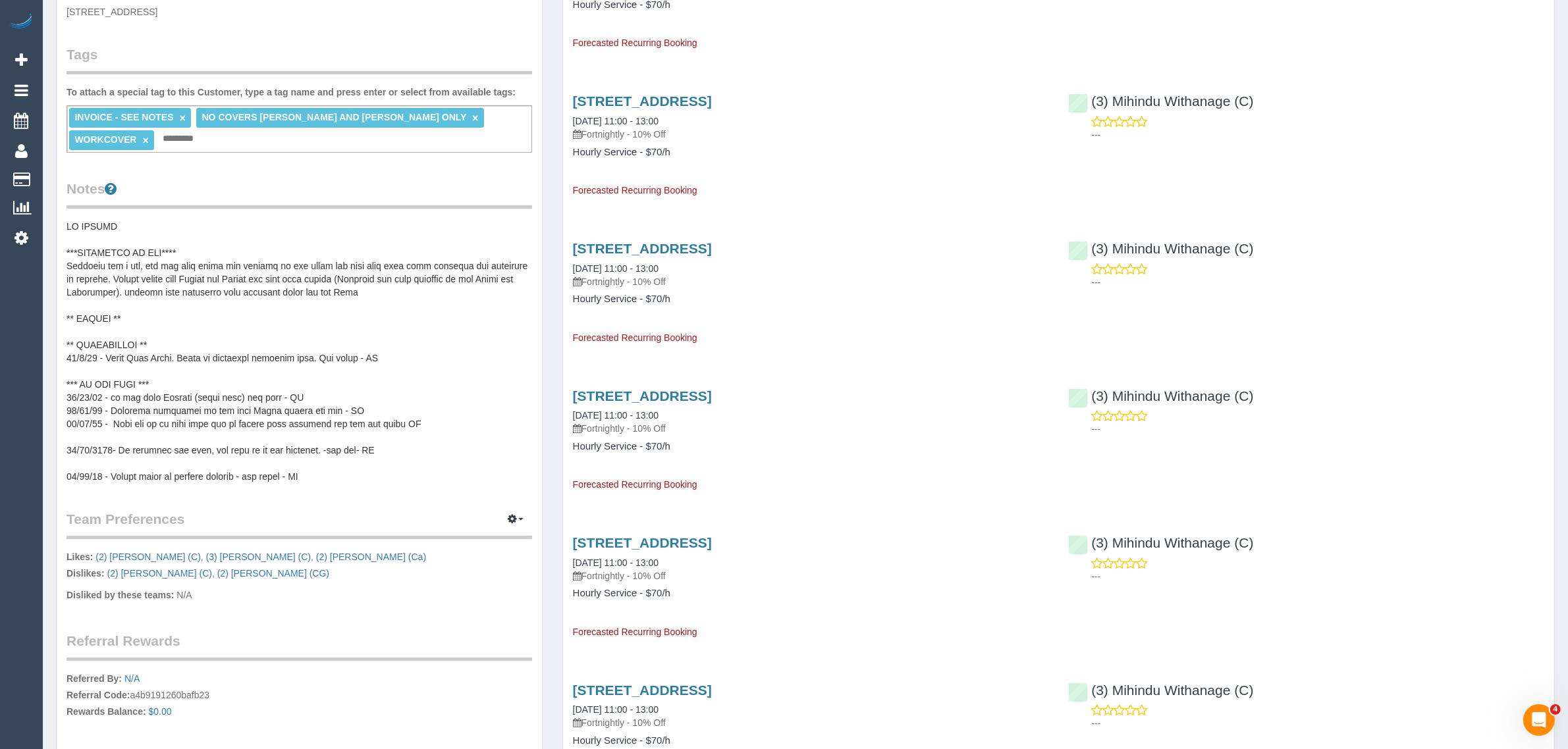
scroll to position [198, 0]
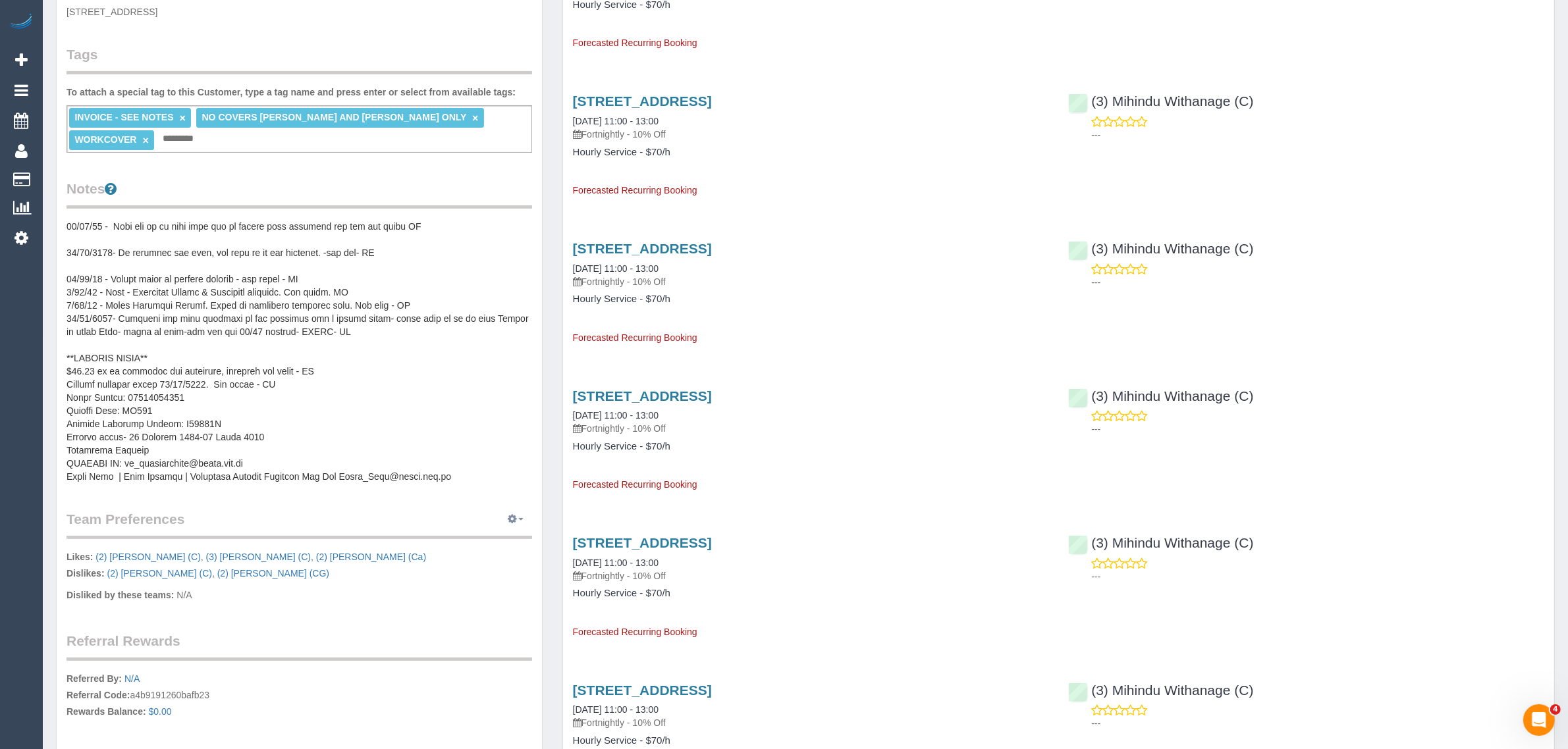
click at [505, 521] on button "button" at bounding box center [516, 520] width 33 height 20
click at [504, 541] on link "Manage Preferences" at bounding box center [476, 543] width 112 height 17
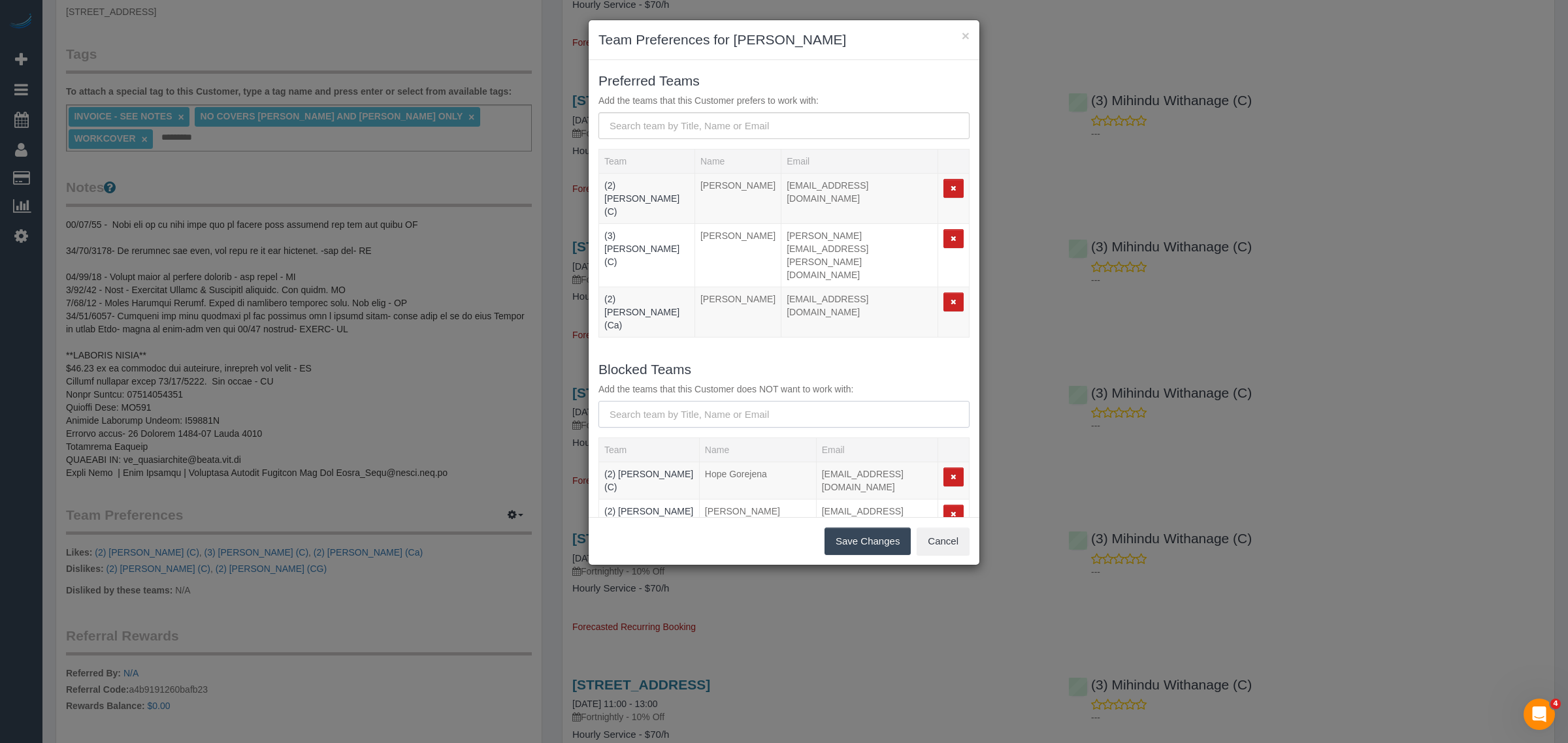
click at [655, 401] on input "text" at bounding box center [784, 414] width 371 height 27
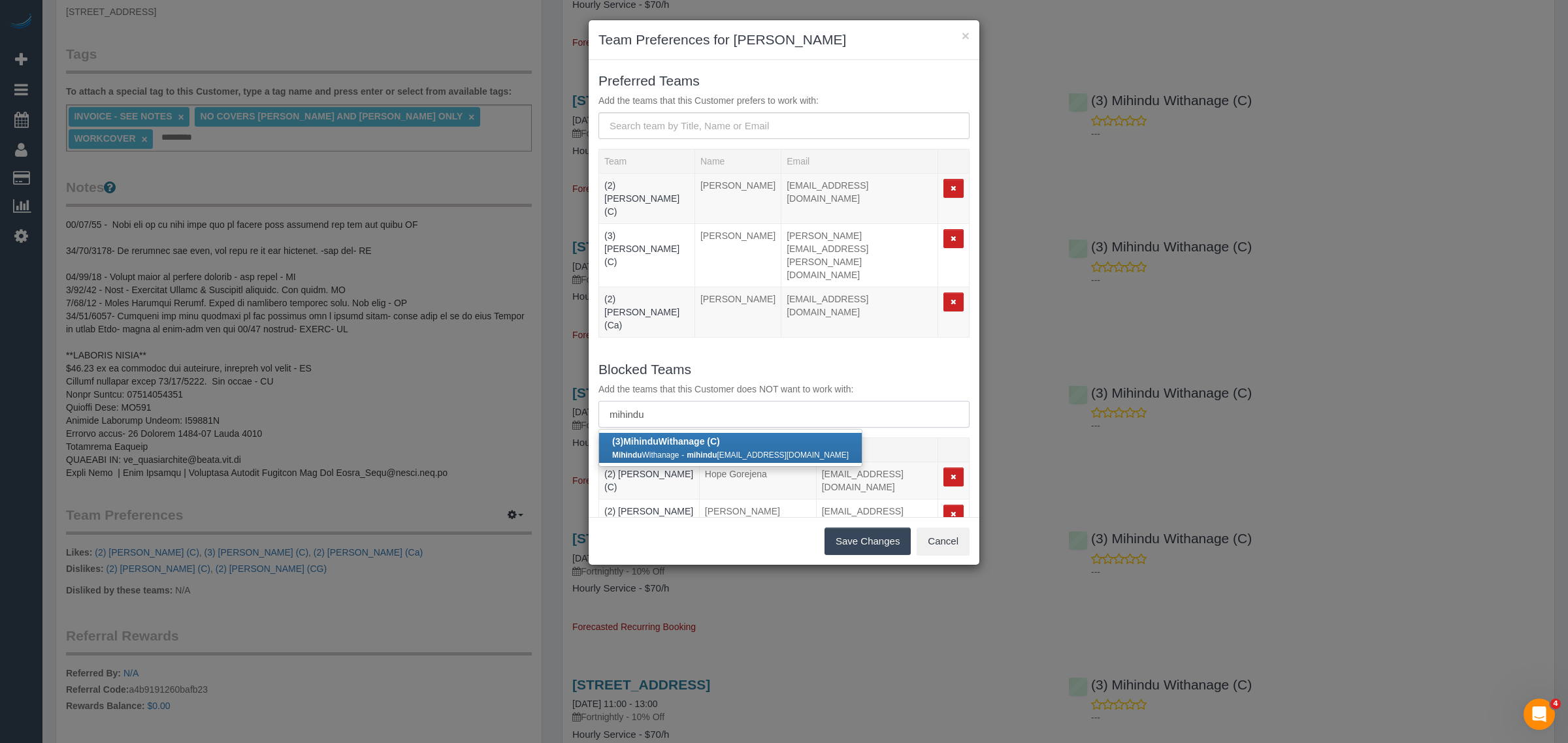
type input "mihindu"
click at [747, 450] on small "mihindu onj18@gmail.com" at bounding box center [768, 455] width 162 height 9
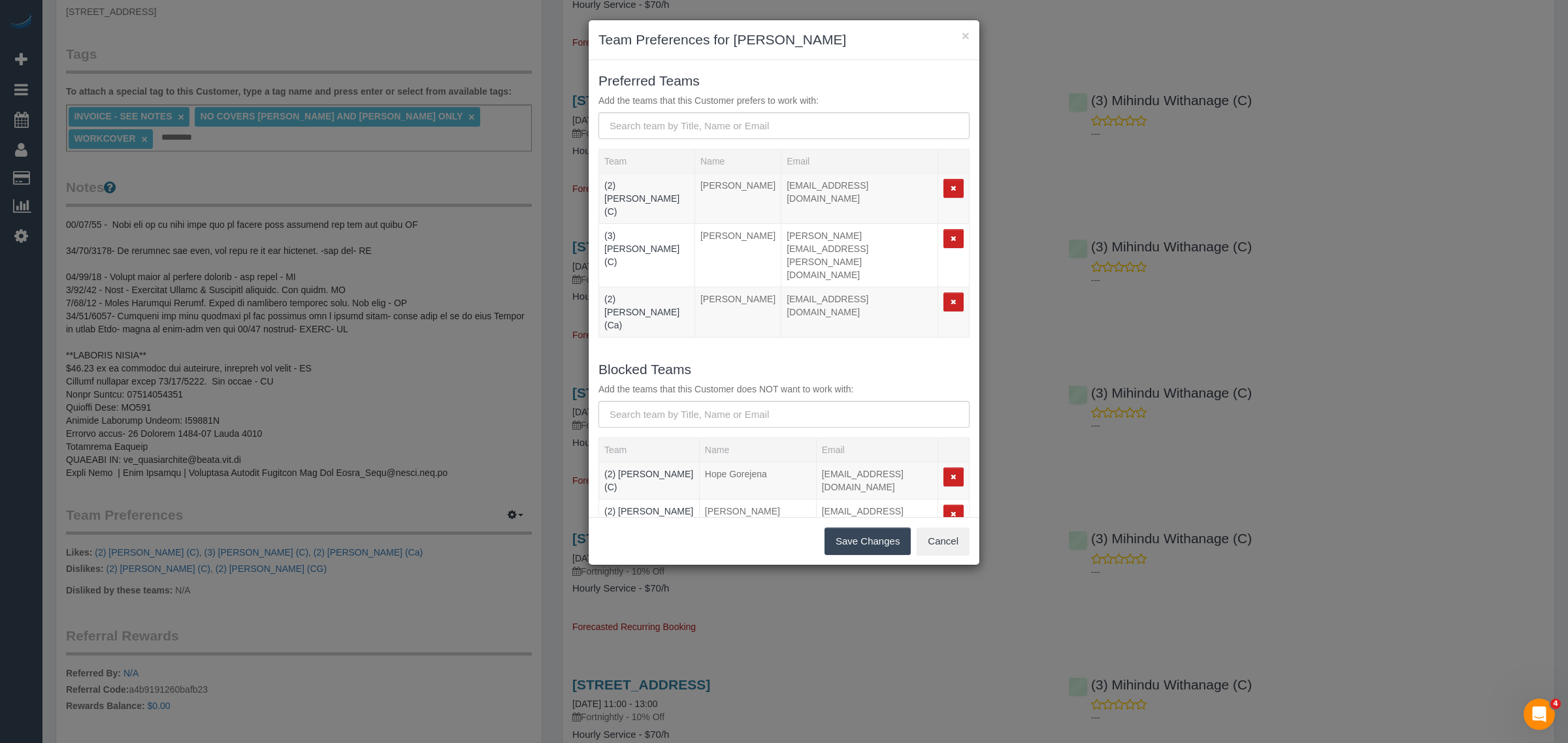
click at [869, 544] on button "Save Changes" at bounding box center [867, 541] width 86 height 28
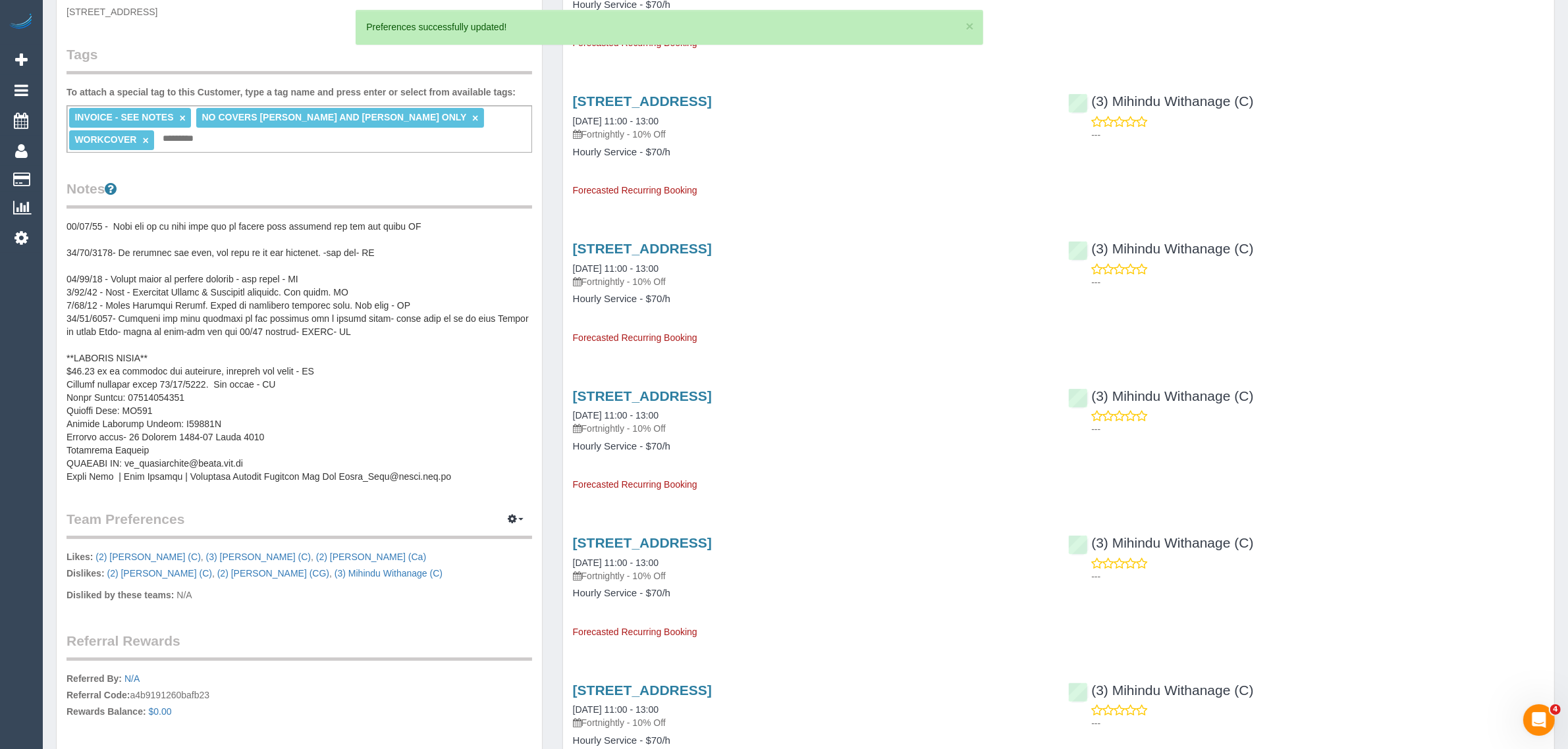
click at [1512, 344] on div "× Team Preferences for Elizabeth Lew Preferred Teams Add the teams that this Cu…" at bounding box center [784, 374] width 1568 height 749
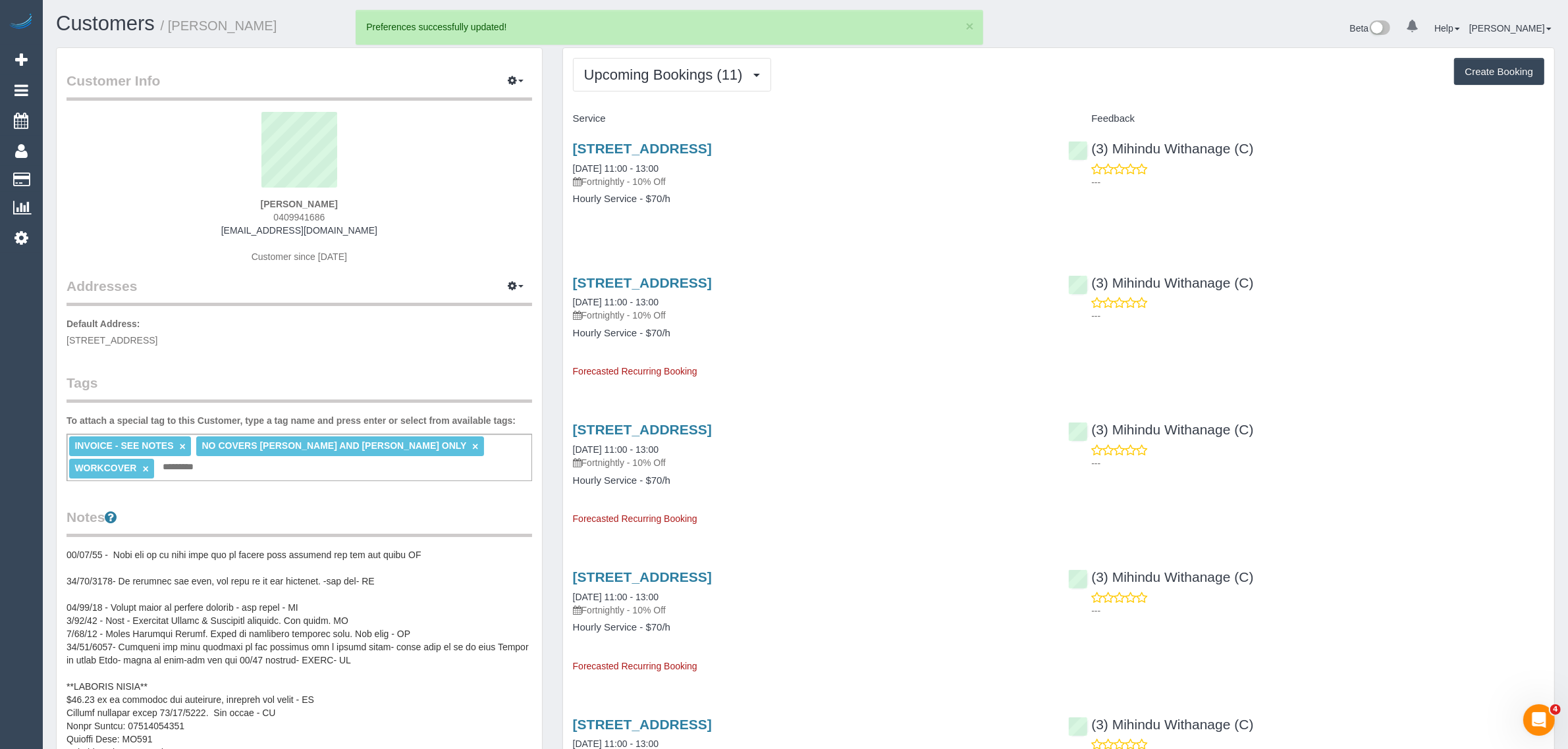
scroll to position [0, 0]
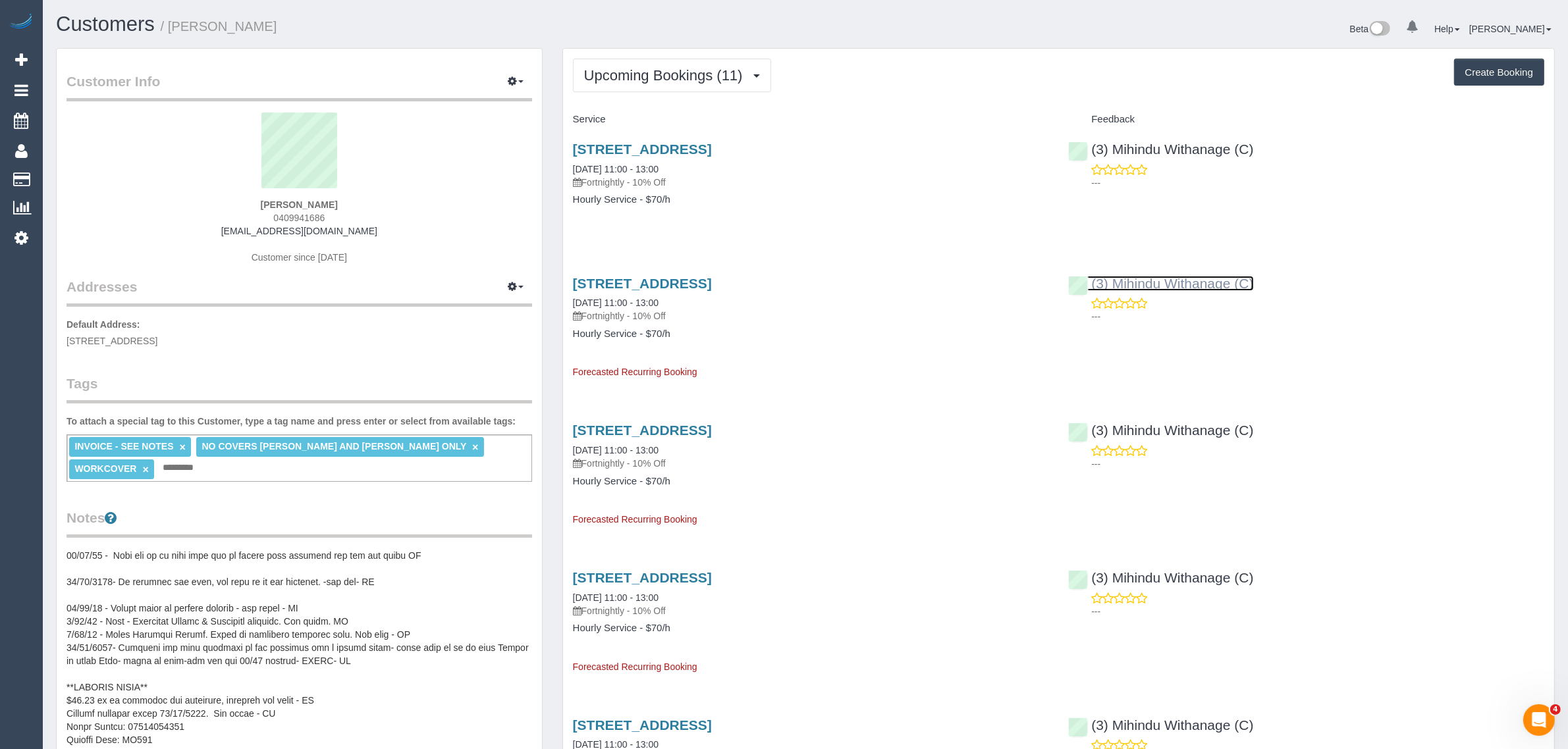
click at [1154, 276] on link "(3) Mihindu Withanage (C)" at bounding box center [1160, 283] width 185 height 15
click at [686, 70] on span "Upcoming Bookings (11)" at bounding box center [666, 75] width 165 height 16
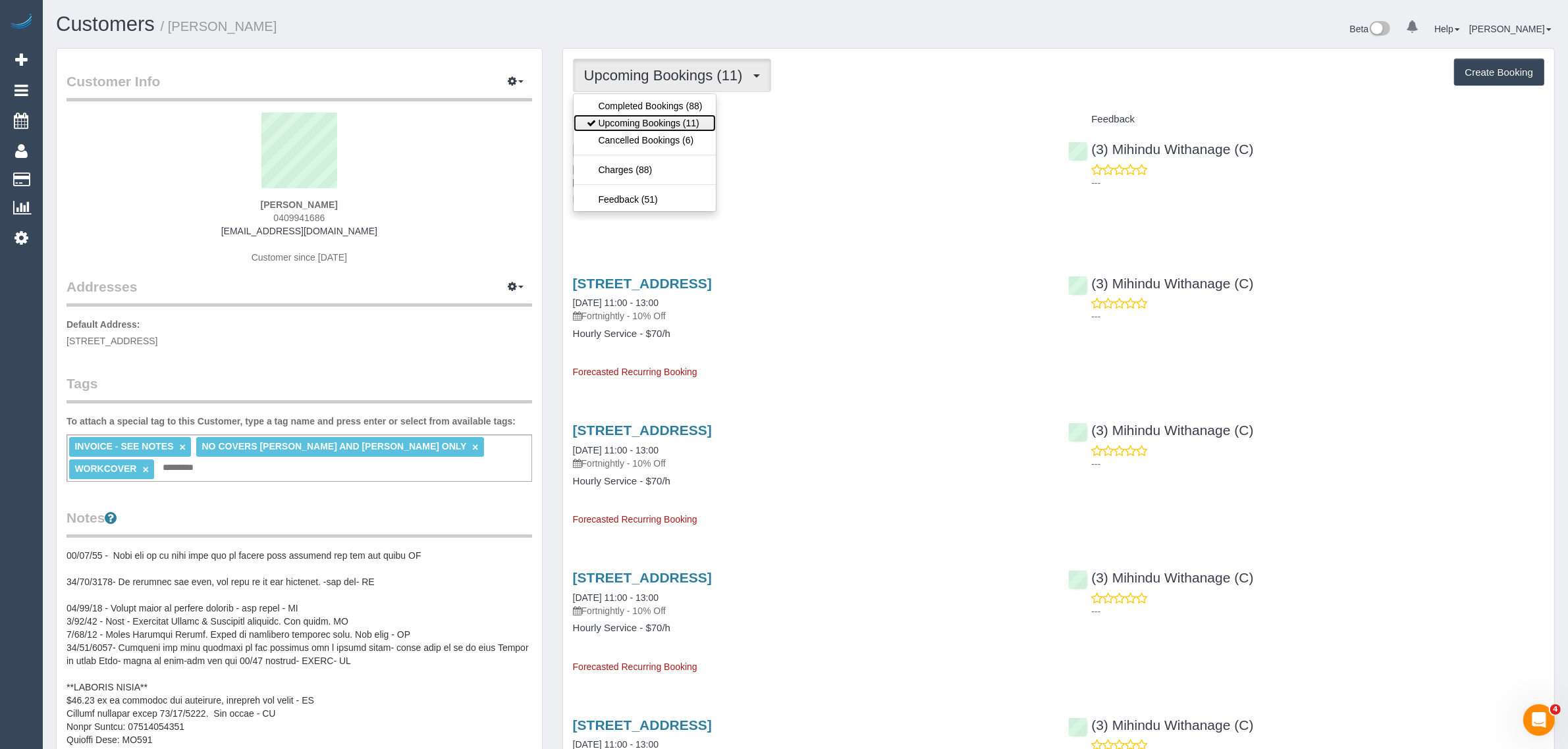
click at [648, 120] on link "Upcoming Bookings (11)" at bounding box center [645, 123] width 143 height 17
click at [669, 69] on span "Upcoming Bookings (11)" at bounding box center [666, 75] width 165 height 16
click at [638, 120] on link "Upcoming Bookings (11)" at bounding box center [645, 123] width 143 height 17
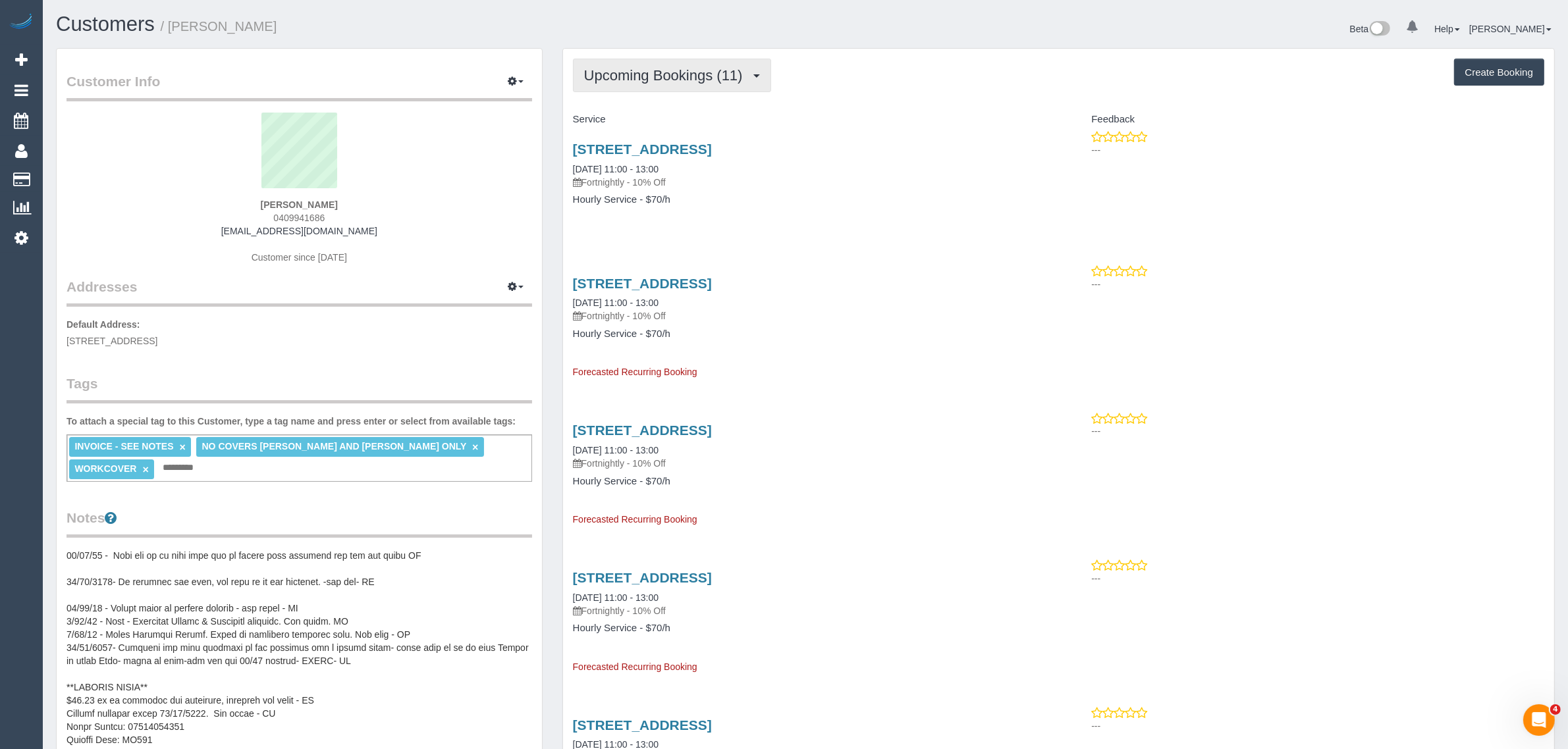
click at [639, 67] on span "Upcoming Bookings (11)" at bounding box center [666, 75] width 165 height 16
click at [642, 120] on link "Upcoming Bookings (11)" at bounding box center [645, 123] width 143 height 17
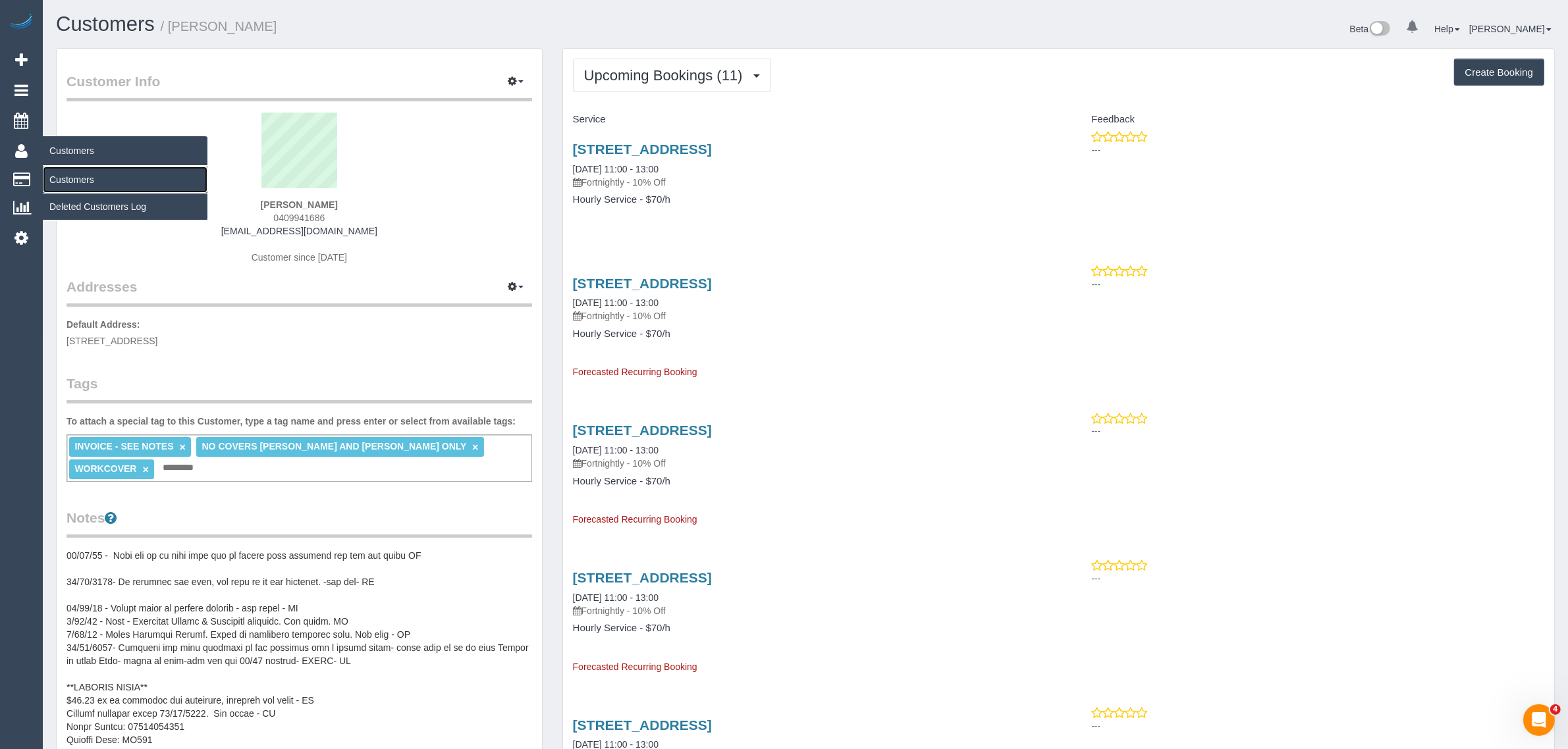
click at [72, 173] on link "Customers" at bounding box center [125, 180] width 165 height 26
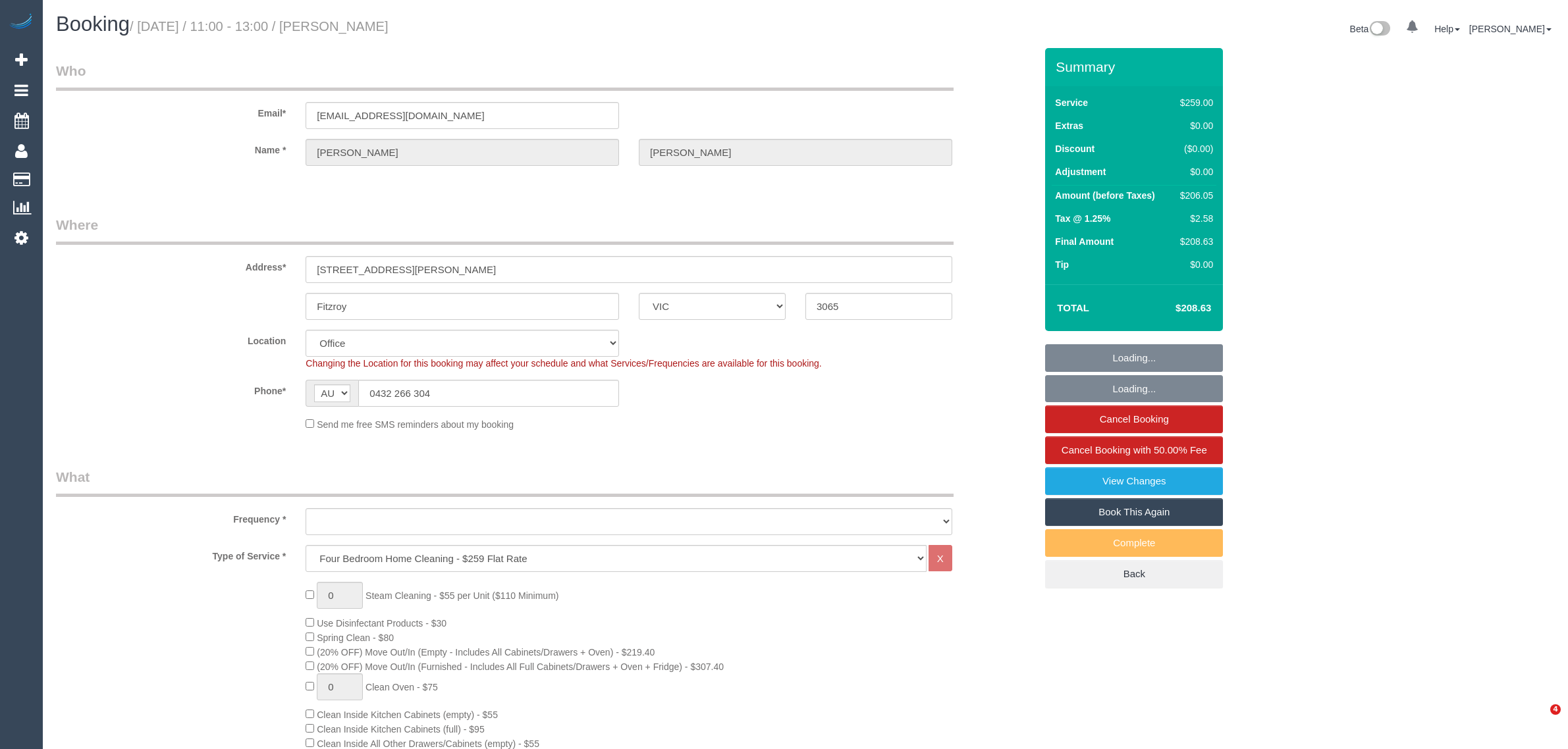
select select "VIC"
select select "string:stripe-pm_1NLKCL2GScqysDRVWATdeySV"
select select "object:2037"
select select "number:29"
select select "number:14"
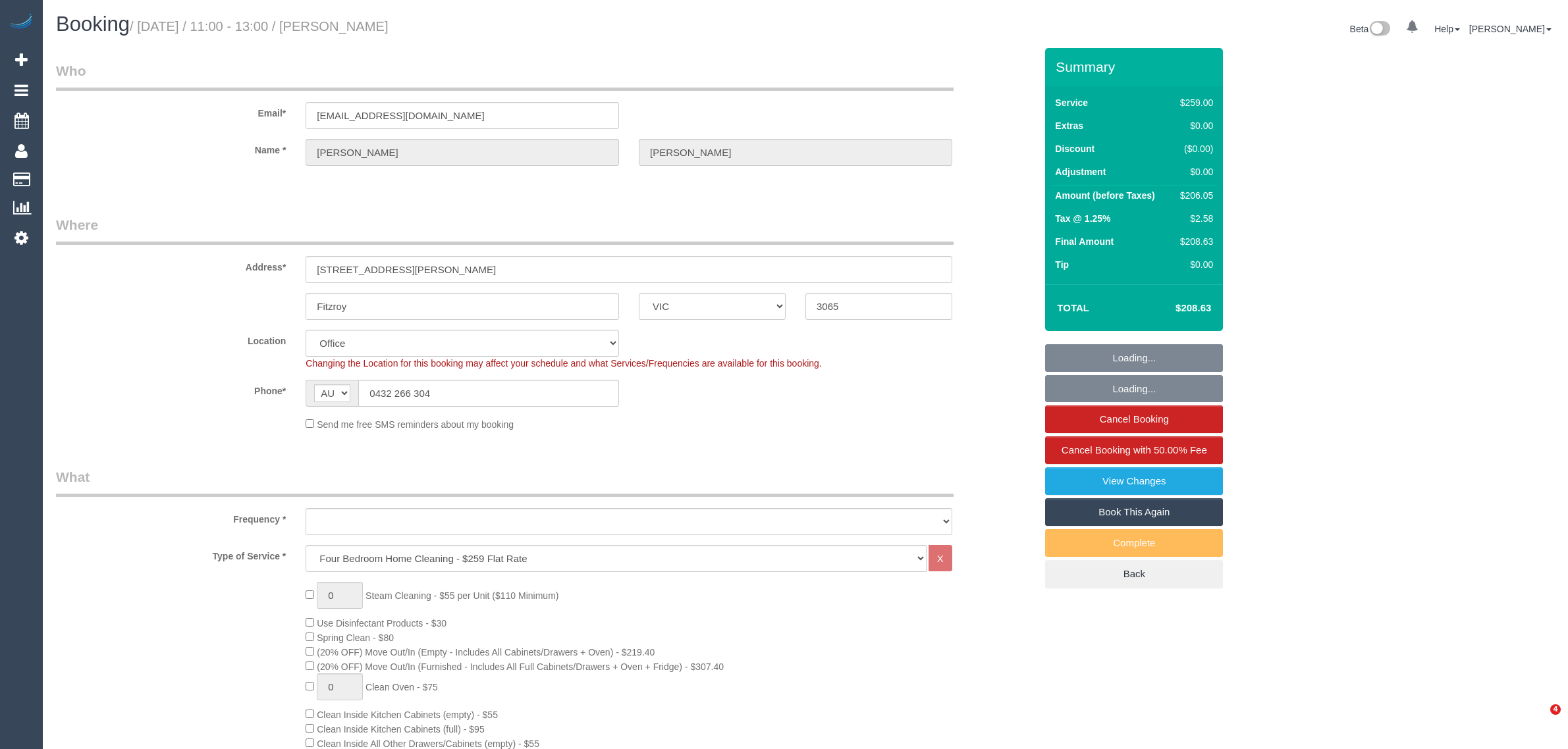
select select "number:19"
select select "number:22"
select select "number:34"
select select "number:13"
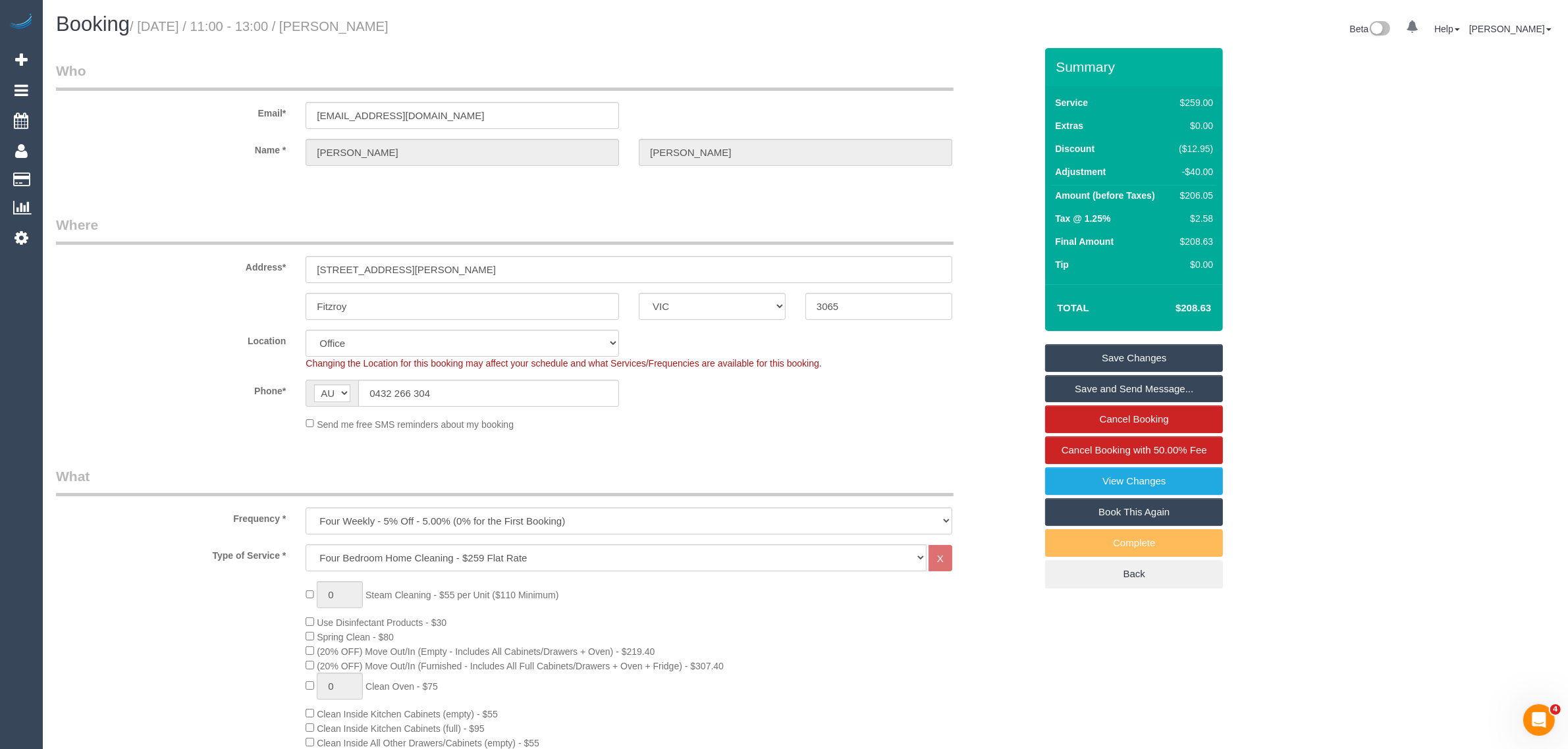
click at [976, 216] on div "Address* [STREET_ADDRESS][PERSON_NAME]" at bounding box center [545, 249] width 999 height 68
click at [1190, 195] on div "$206.05" at bounding box center [1193, 195] width 39 height 13
click at [1193, 195] on div "$206.05" at bounding box center [1193, 195] width 39 height 13
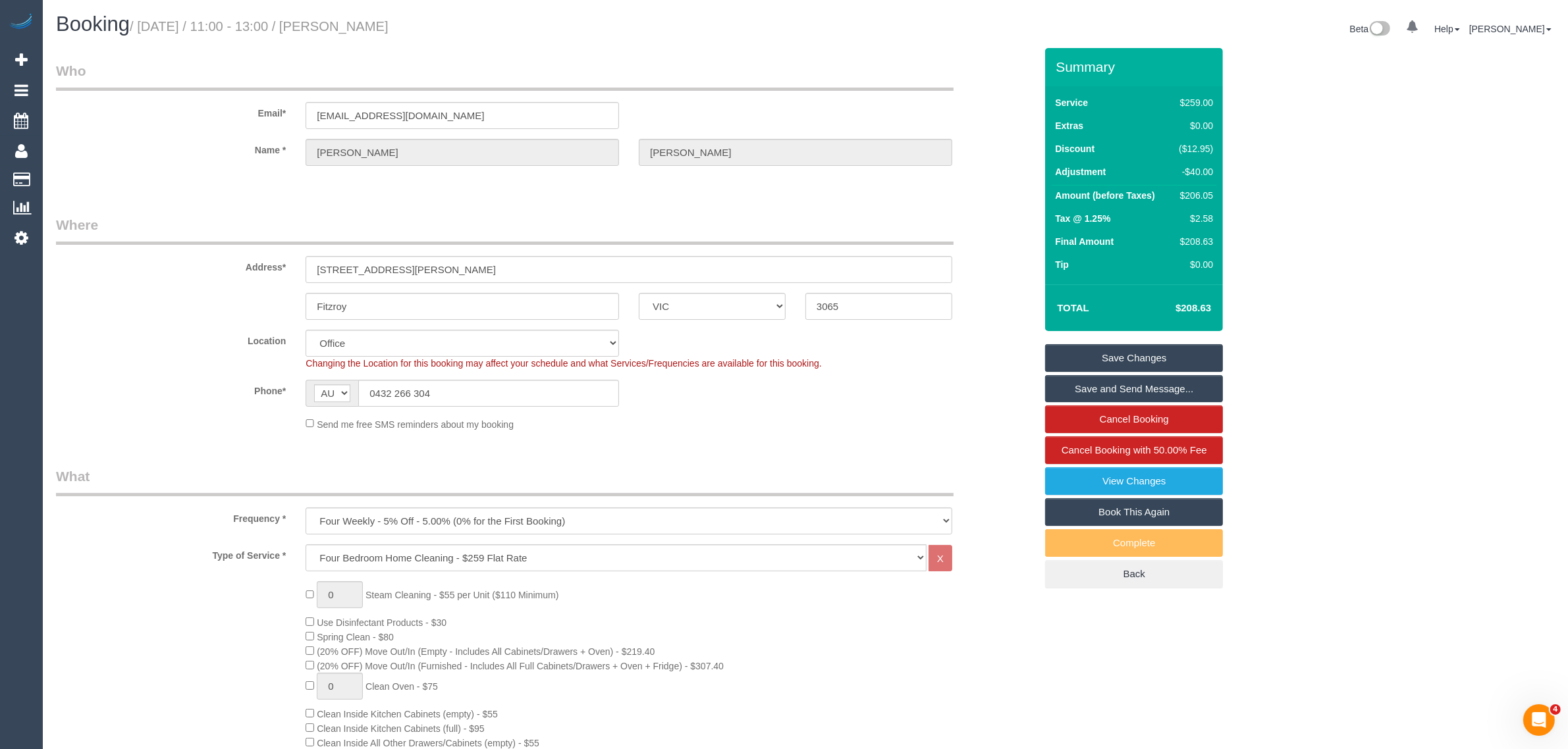
click at [1193, 195] on div "$206.05" at bounding box center [1193, 195] width 39 height 13
copy div "206.05"
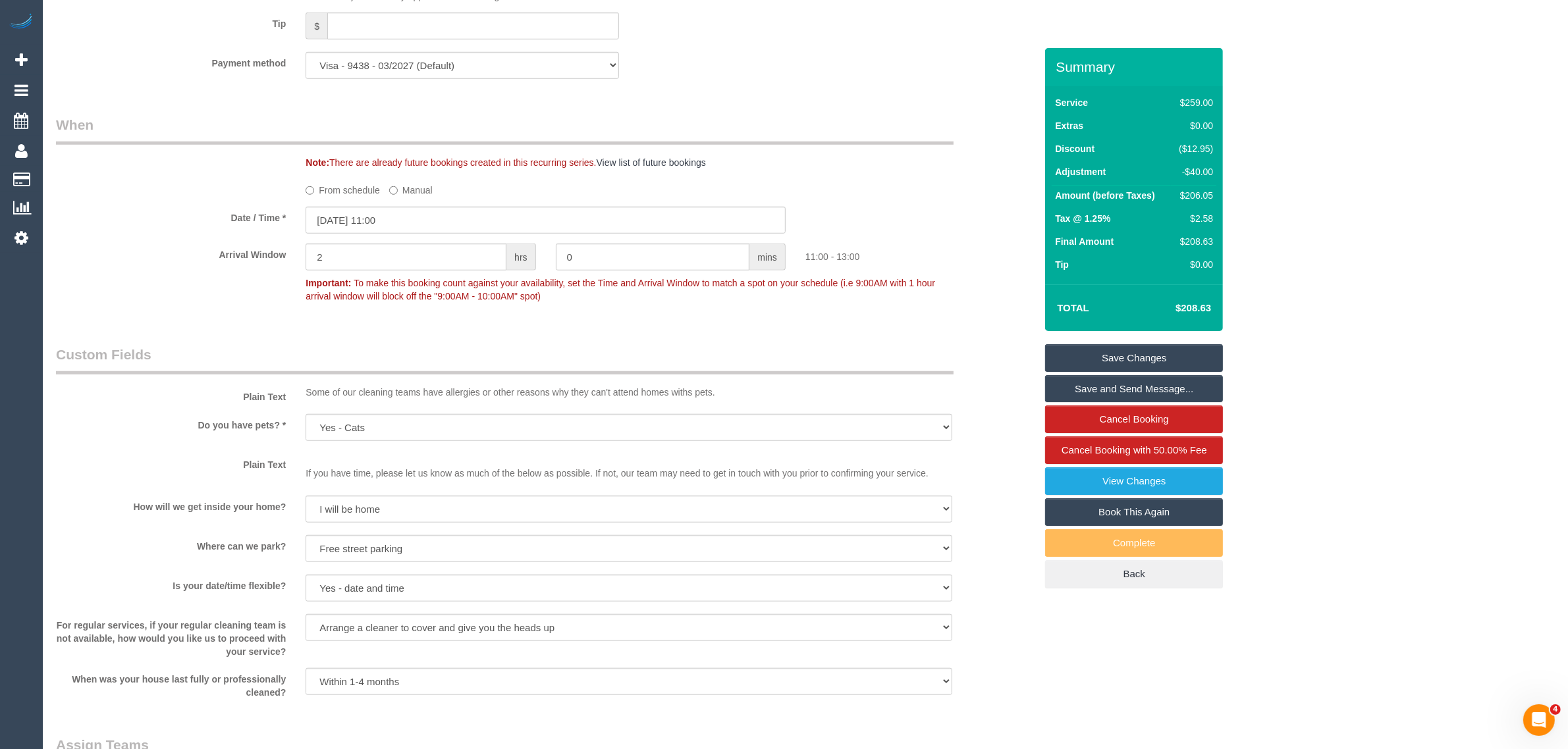
scroll to position [1646, 0]
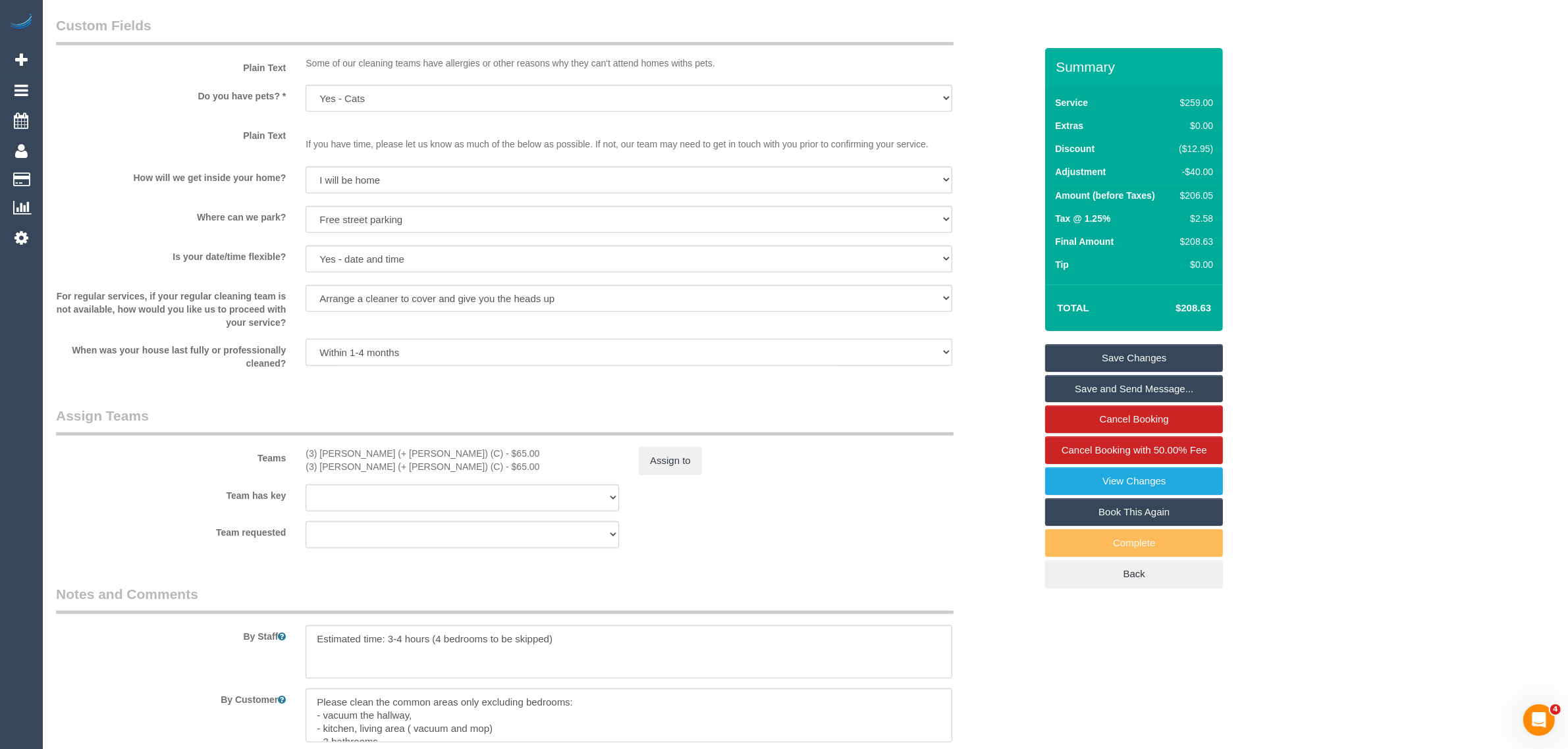
click at [945, 356] on select "Within 1-2 weeks Within 2-4 weeks Within 1-4 months Over [DATE]" at bounding box center [629, 352] width 647 height 27
click at [1013, 353] on div "When was your house last fully or professionally cleaned? Within 1-2 weeks With…" at bounding box center [545, 354] width 999 height 31
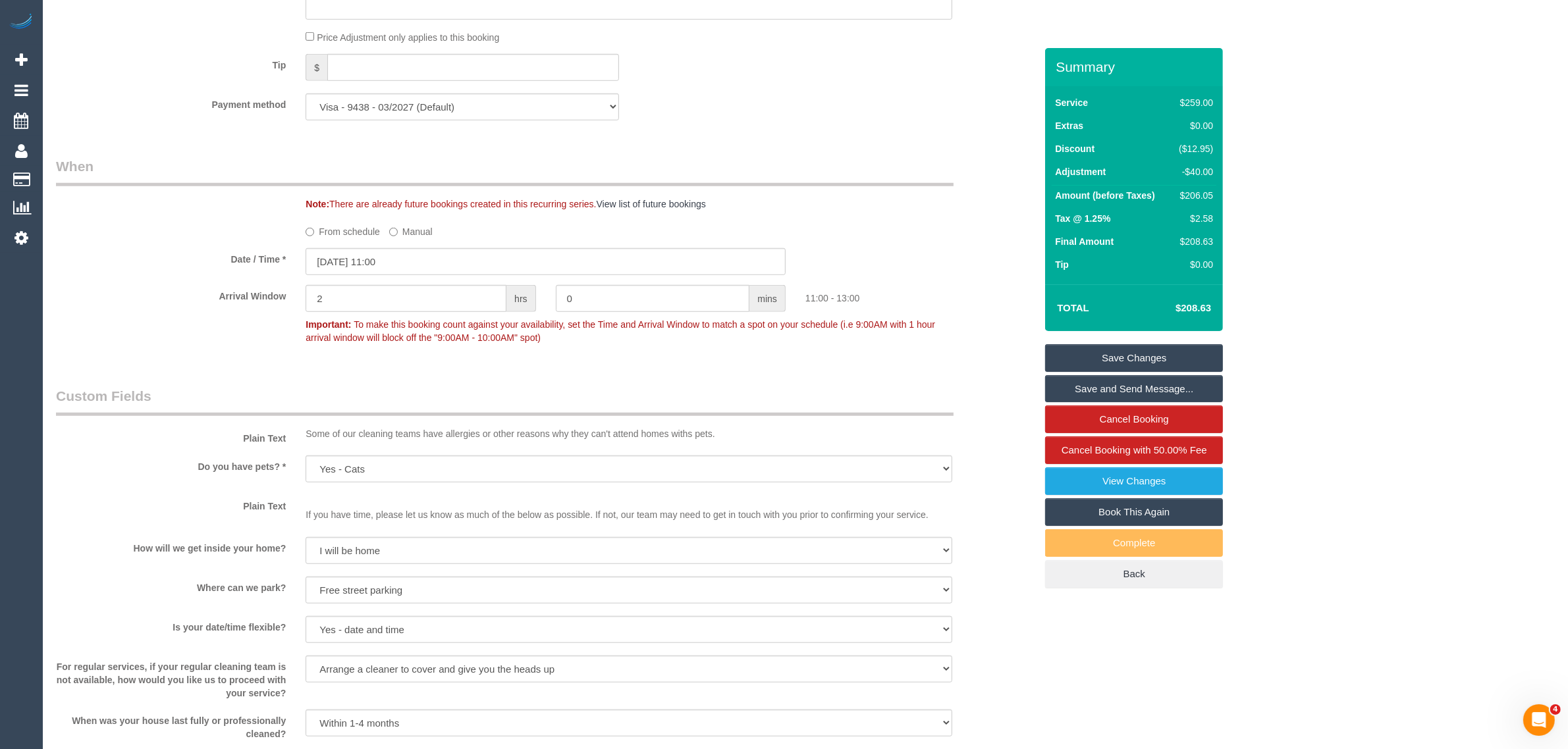
scroll to position [946, 0]
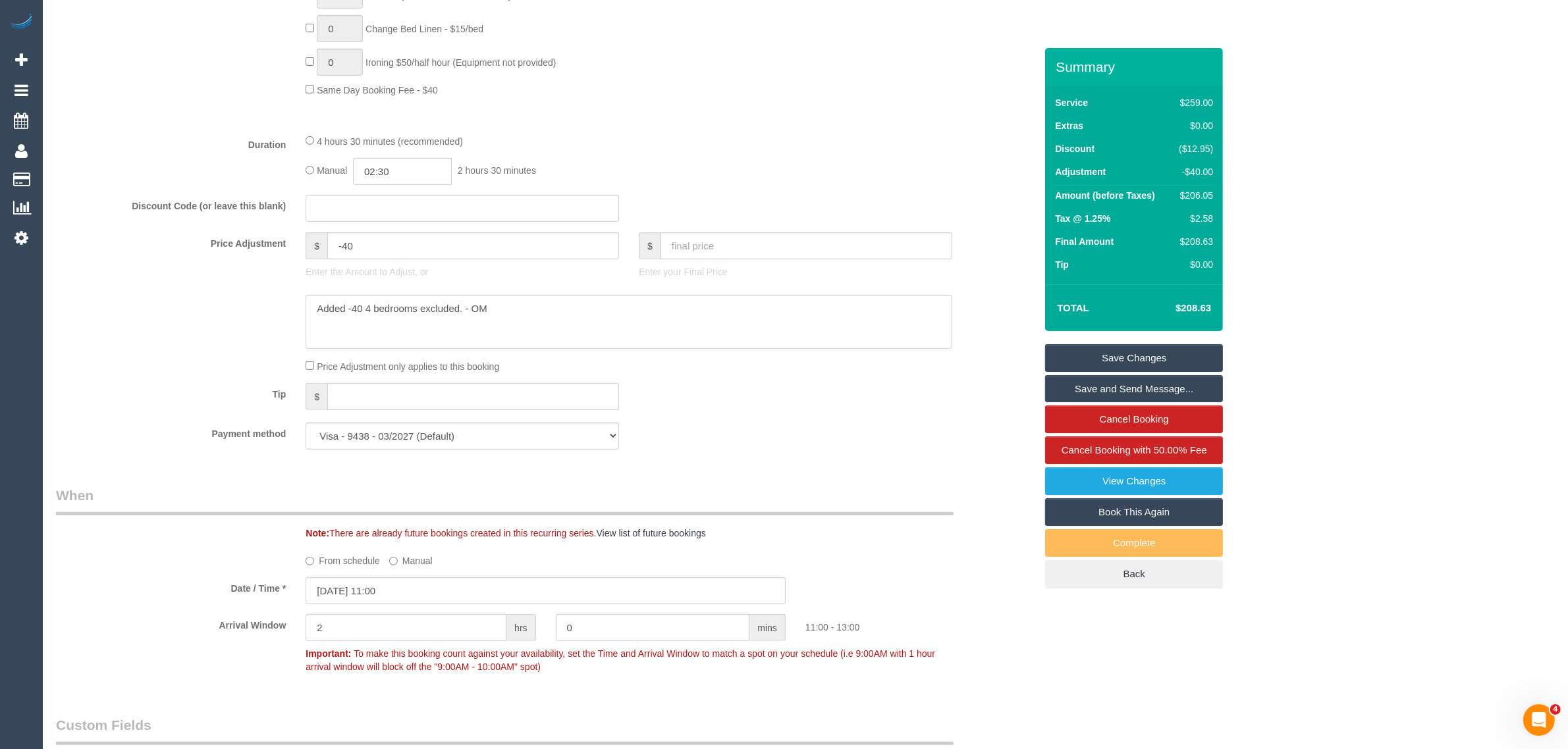
click at [818, 168] on div "Manual 02:30 2 hours 30 minutes" at bounding box center [629, 172] width 647 height 27
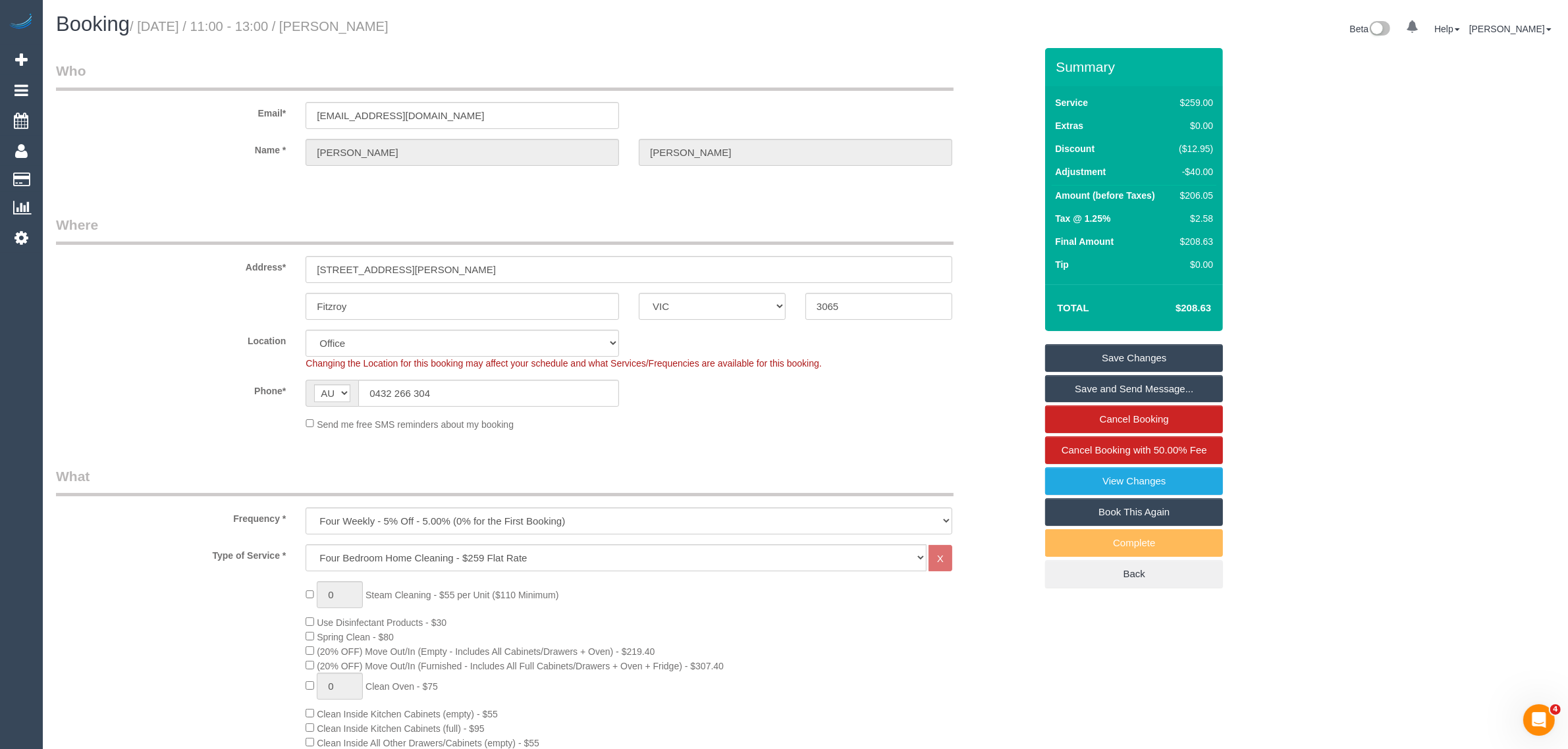
drag, startPoint x: 465, startPoint y: 38, endPoint x: 145, endPoint y: 29, distance: 320.1
click at [142, 27] on div "Booking / August 25, 2025 / 11:00 - 13:00 / Jennifer Mclarney" at bounding box center [425, 27] width 759 height 29
copy small "August 25, 2025 / 11:00 - 13:00 / Jennifer Mclarney"
click at [706, 41] on div "Booking / August 25, 2025 / 11:00 - 13:00 / Jennifer Mclarney" at bounding box center [425, 27] width 759 height 29
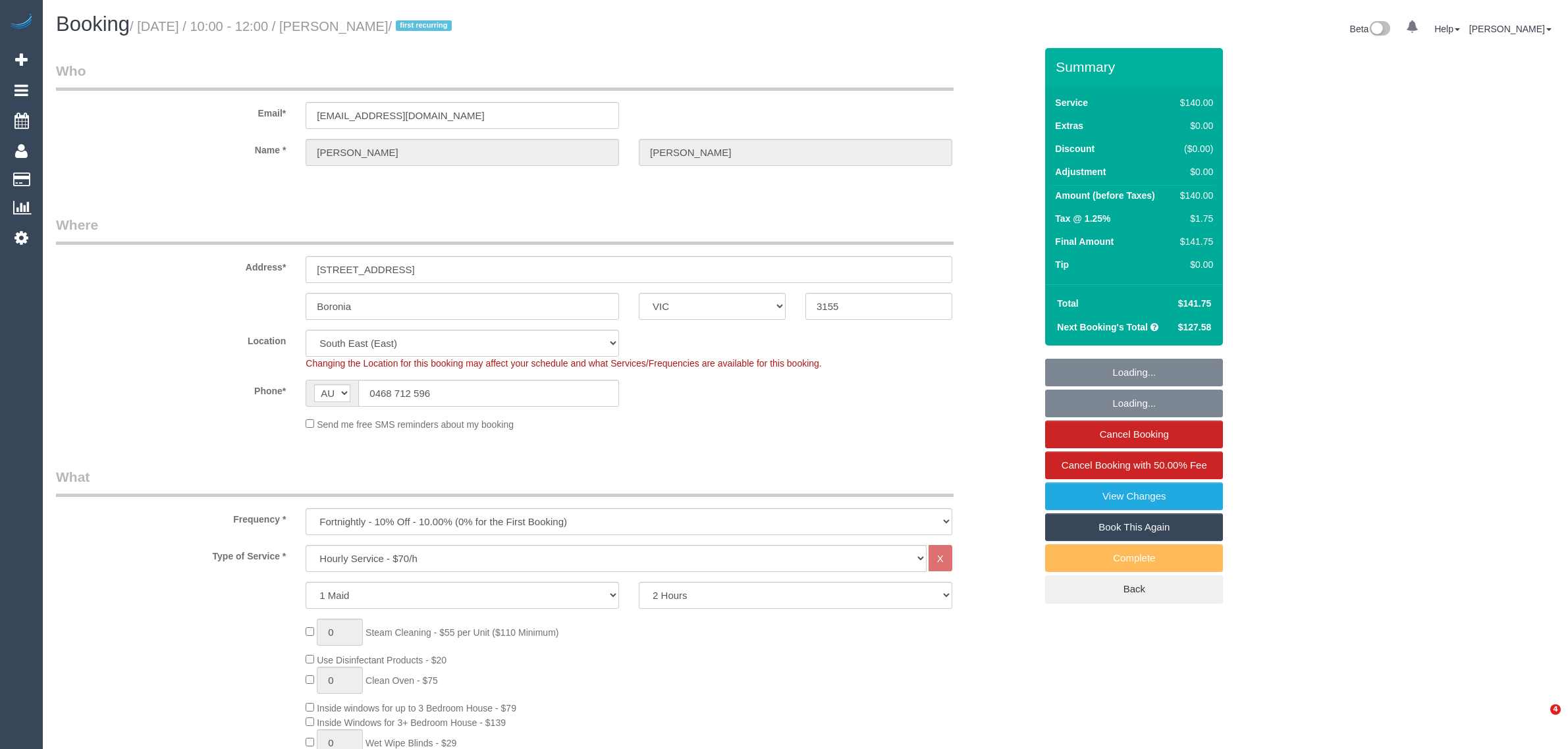
select select "VIC"
select select "string:stripe-pm_1Rvydx2GScqysDRVk2VPIqjE"
select select "number:28"
select select "number:14"
select select "number:19"
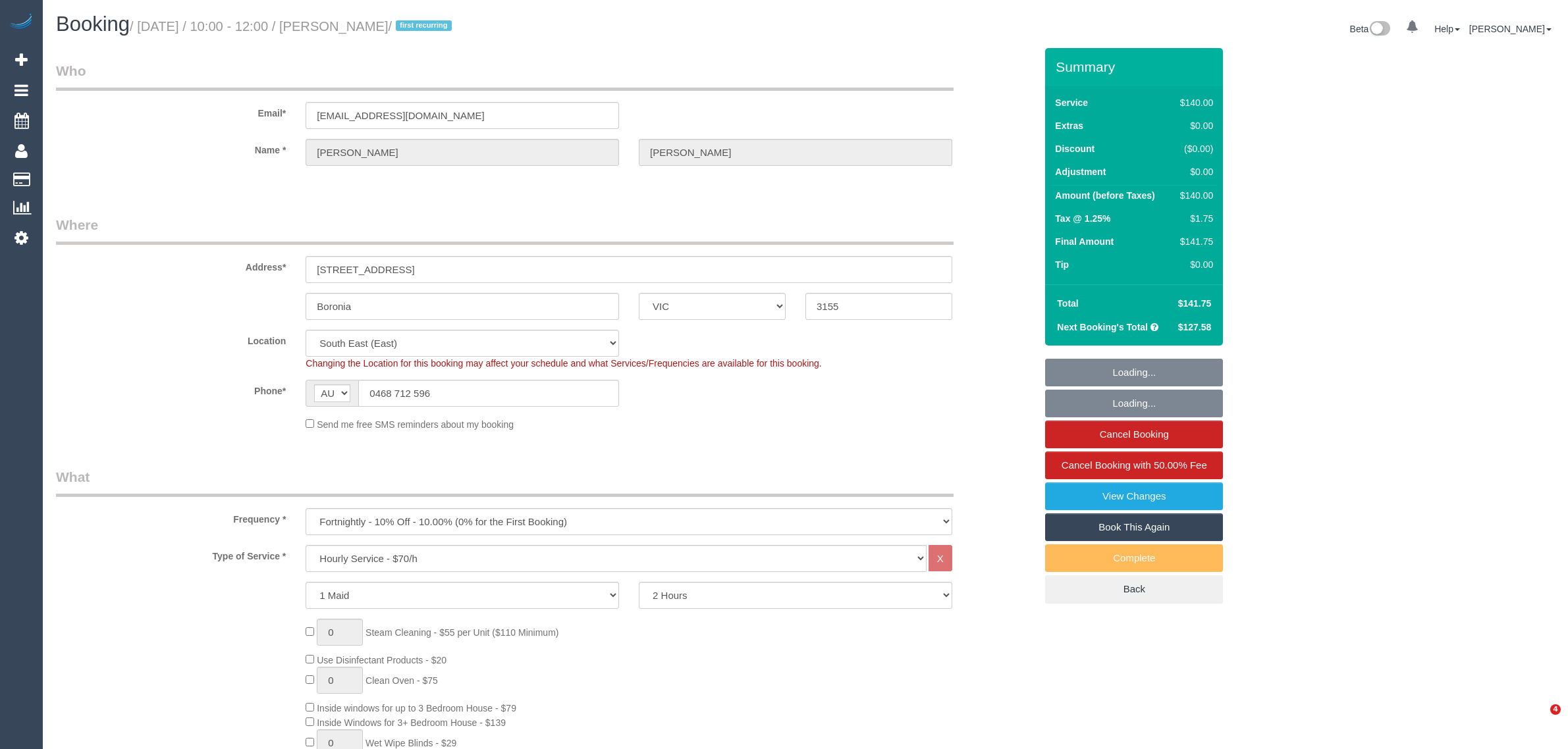
select select "number:22"
select select "number:34"
select select "number:12"
select select "object:1353"
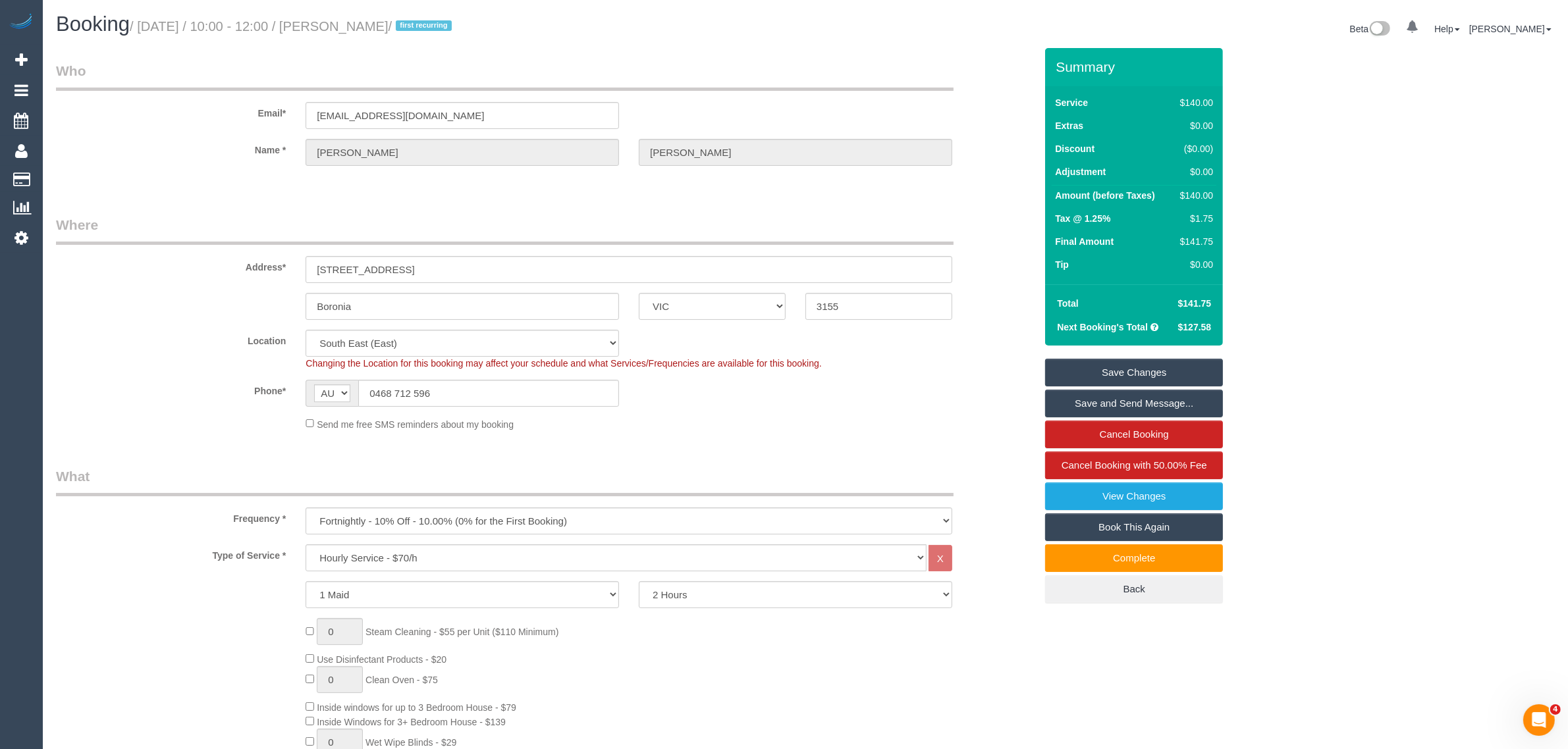
click at [492, 377] on sui-booking-location "Location Office City East (North) East (South) Inner East Inner North (East) In…" at bounding box center [545, 381] width 979 height 102
click at [495, 402] on input "0468 712 596" at bounding box center [489, 393] width 261 height 27
click at [565, 402] on input "0468 712 596" at bounding box center [489, 393] width 261 height 27
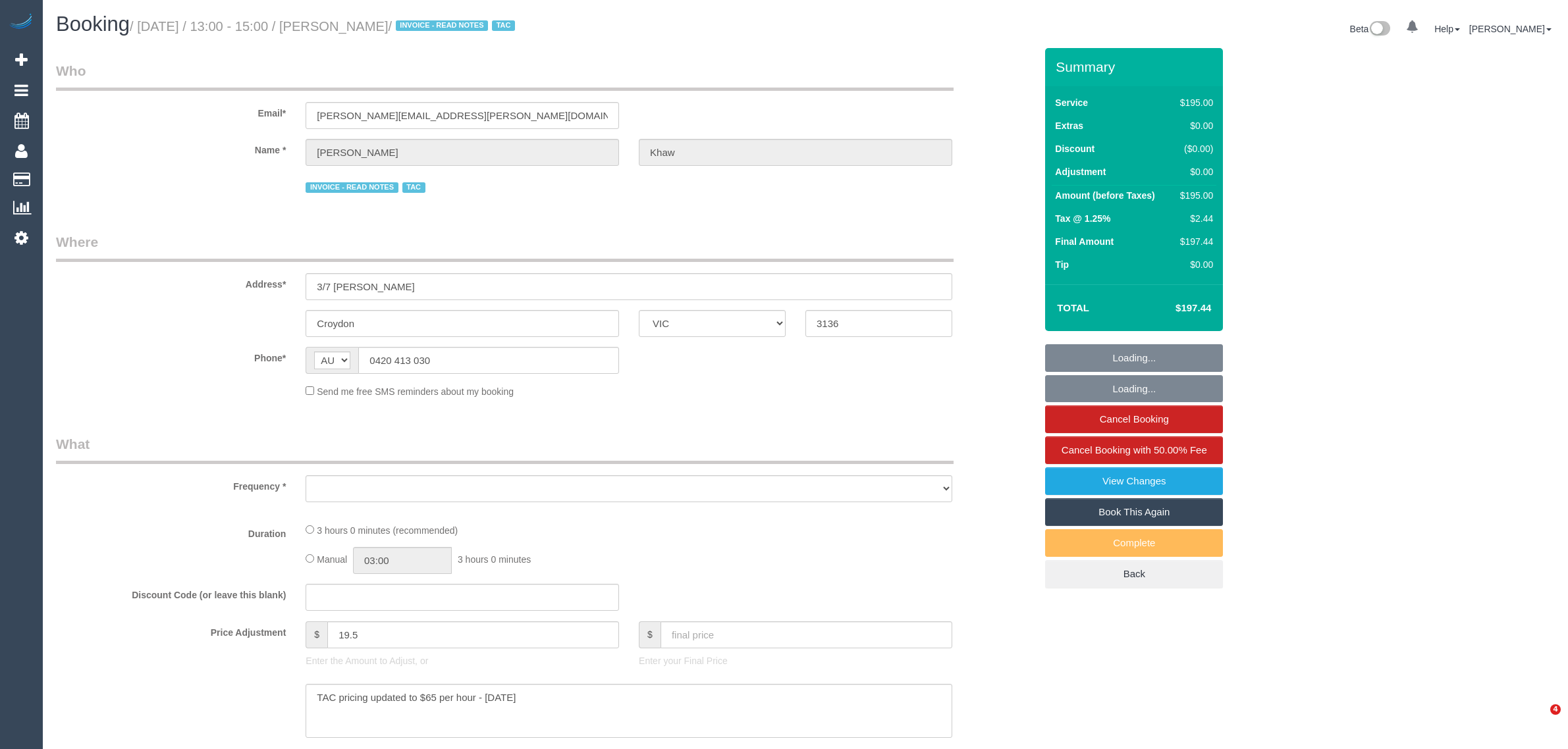
select select "VIC"
select select "number:27"
select select "number:14"
select select "number:18"
select select "number:22"
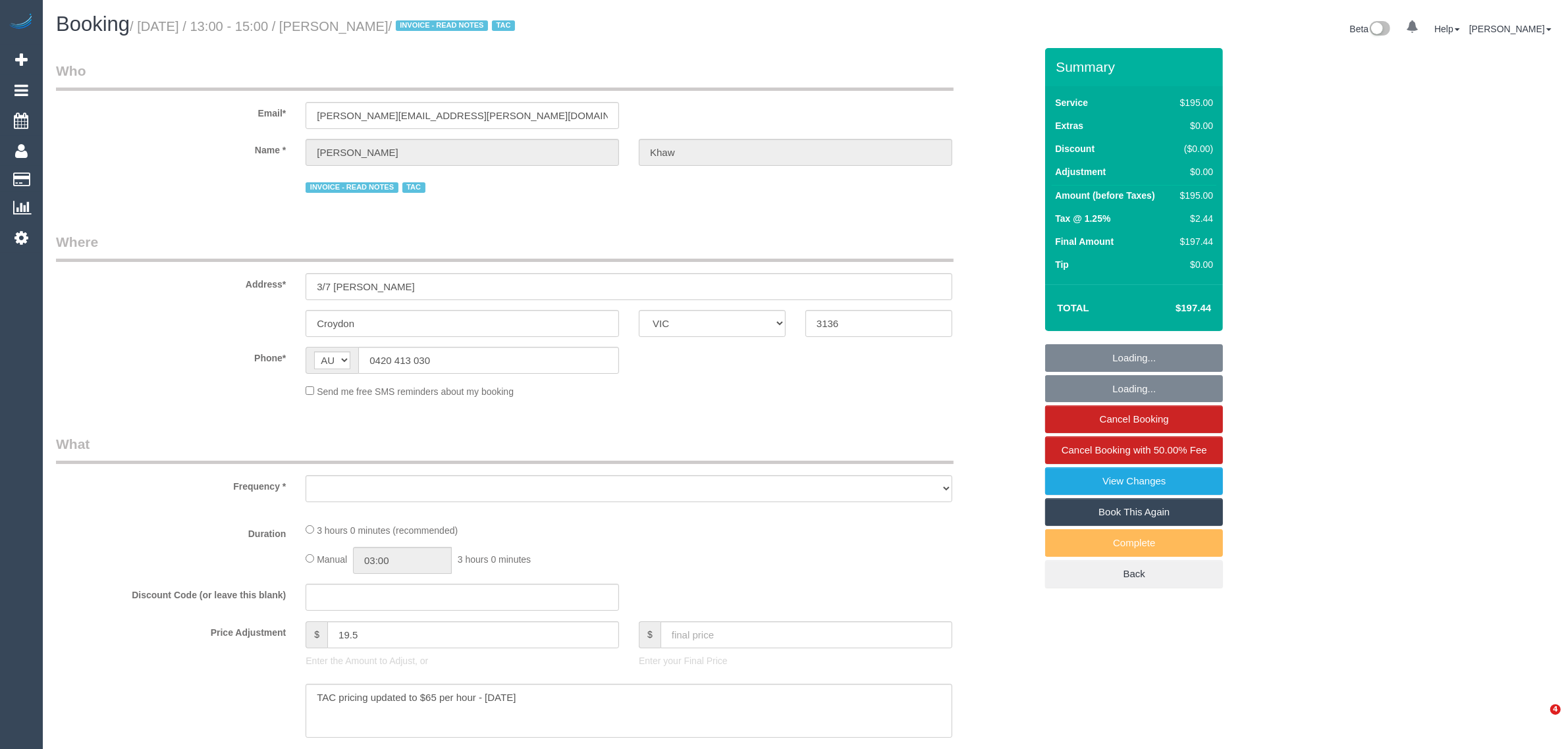
select select "number:34"
select select "number:26"
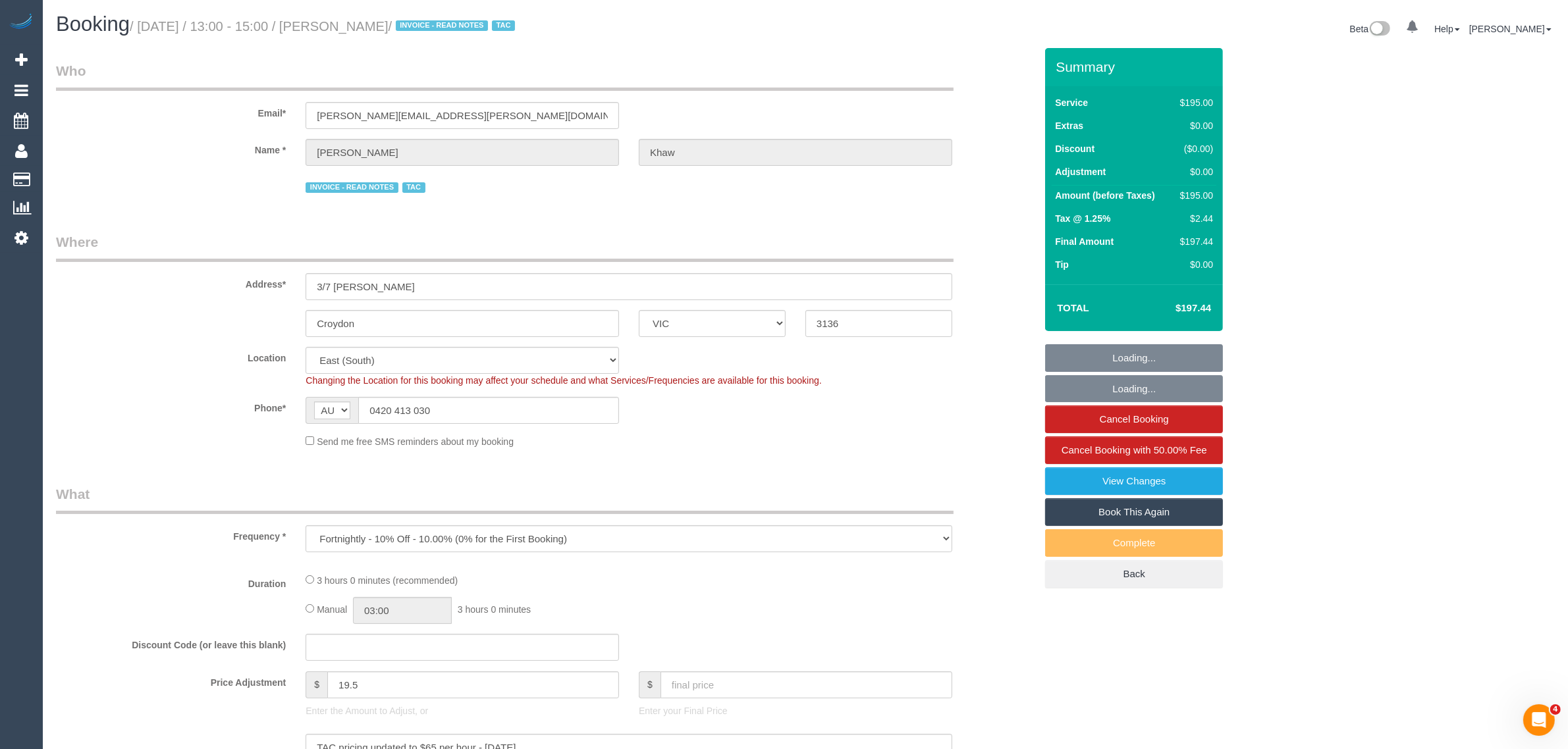
select select "object:846"
select select "180"
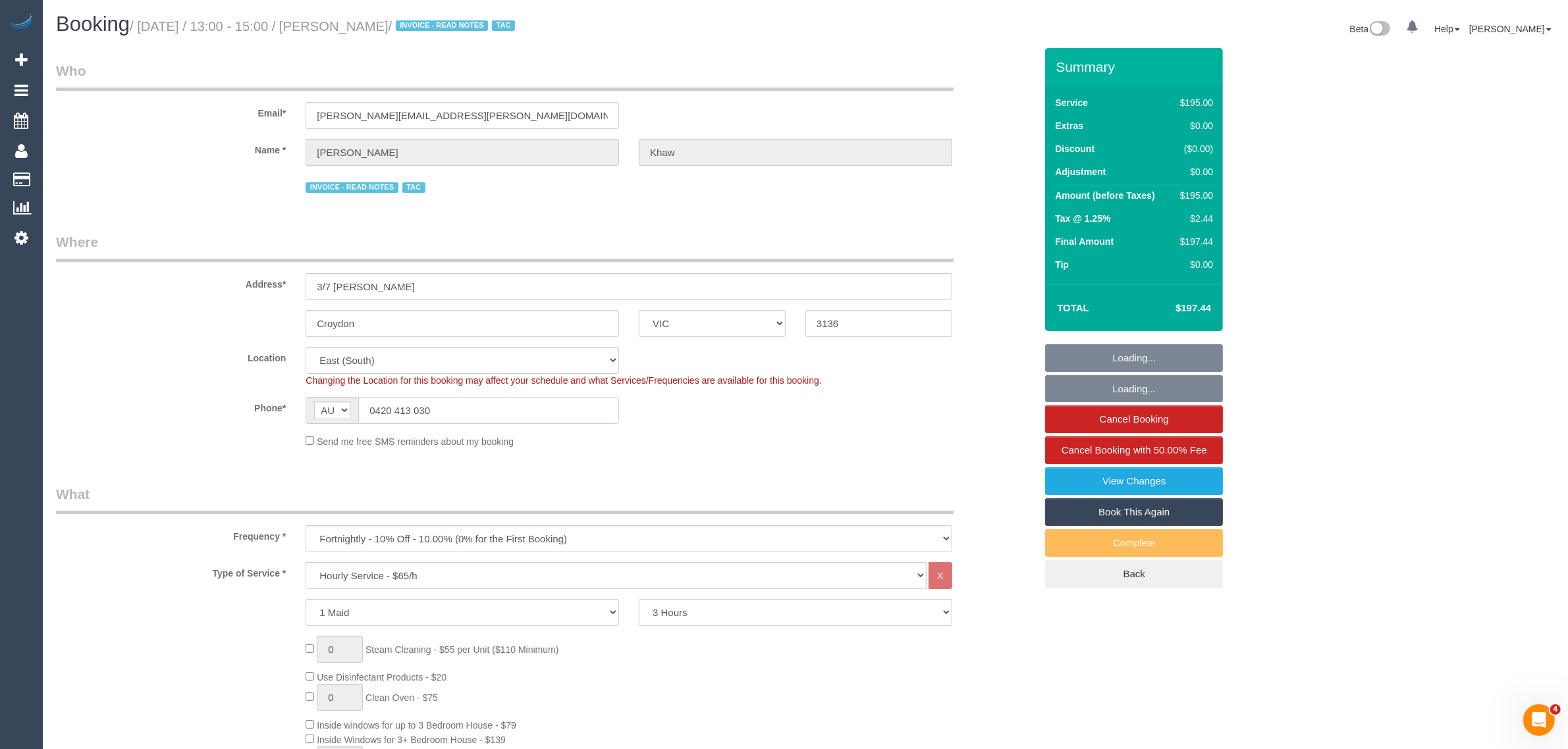
click at [547, 412] on input "0420 413 030" at bounding box center [489, 410] width 261 height 27
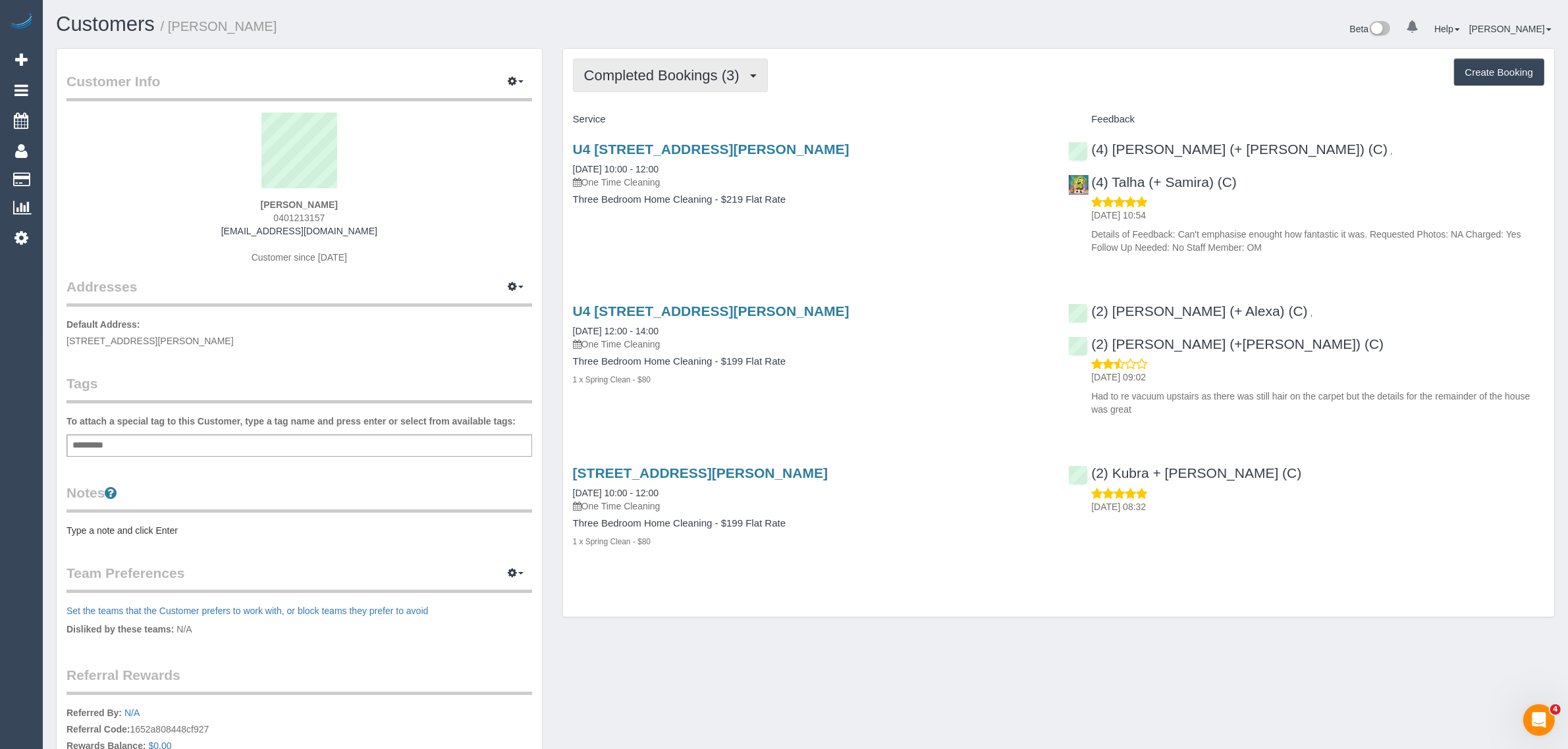
click at [679, 81] on span "Completed Bookings (3)" at bounding box center [665, 75] width 162 height 16
click at [668, 120] on link "Upcoming Bookings (1)" at bounding box center [642, 123] width 137 height 17
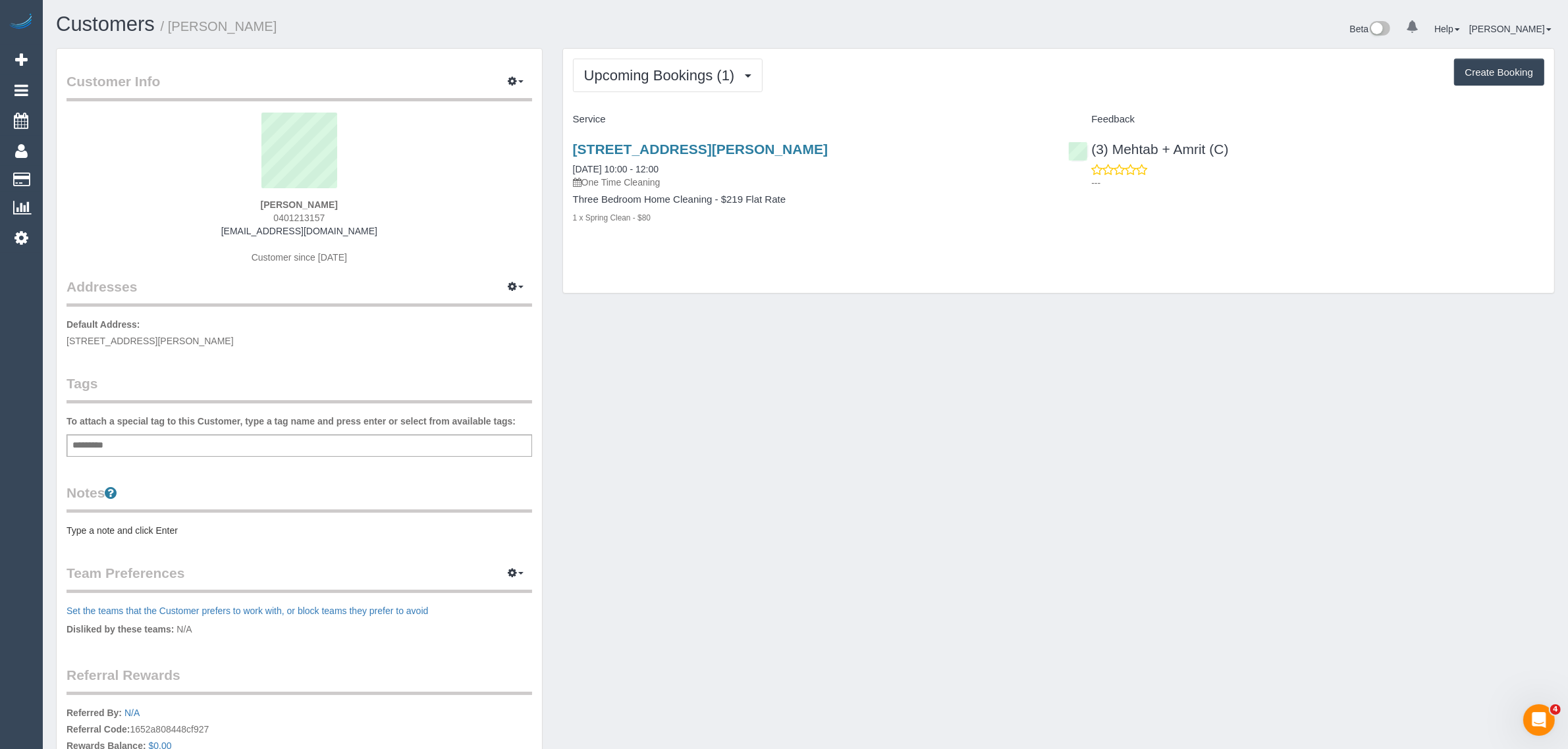
drag, startPoint x: 697, startPoint y: 163, endPoint x: 567, endPoint y: 173, distance: 130.4
click at [567, 173] on div "Unit 4, 17 Beatty Street, Reservoir, VIC 3073 25/08/2025 10:00 - 12:00 One Time…" at bounding box center [811, 190] width 496 height 120
copy link "25/08/2025 10:00 - 12:00"
click at [287, 215] on span "0401213157" at bounding box center [299, 218] width 52 height 11
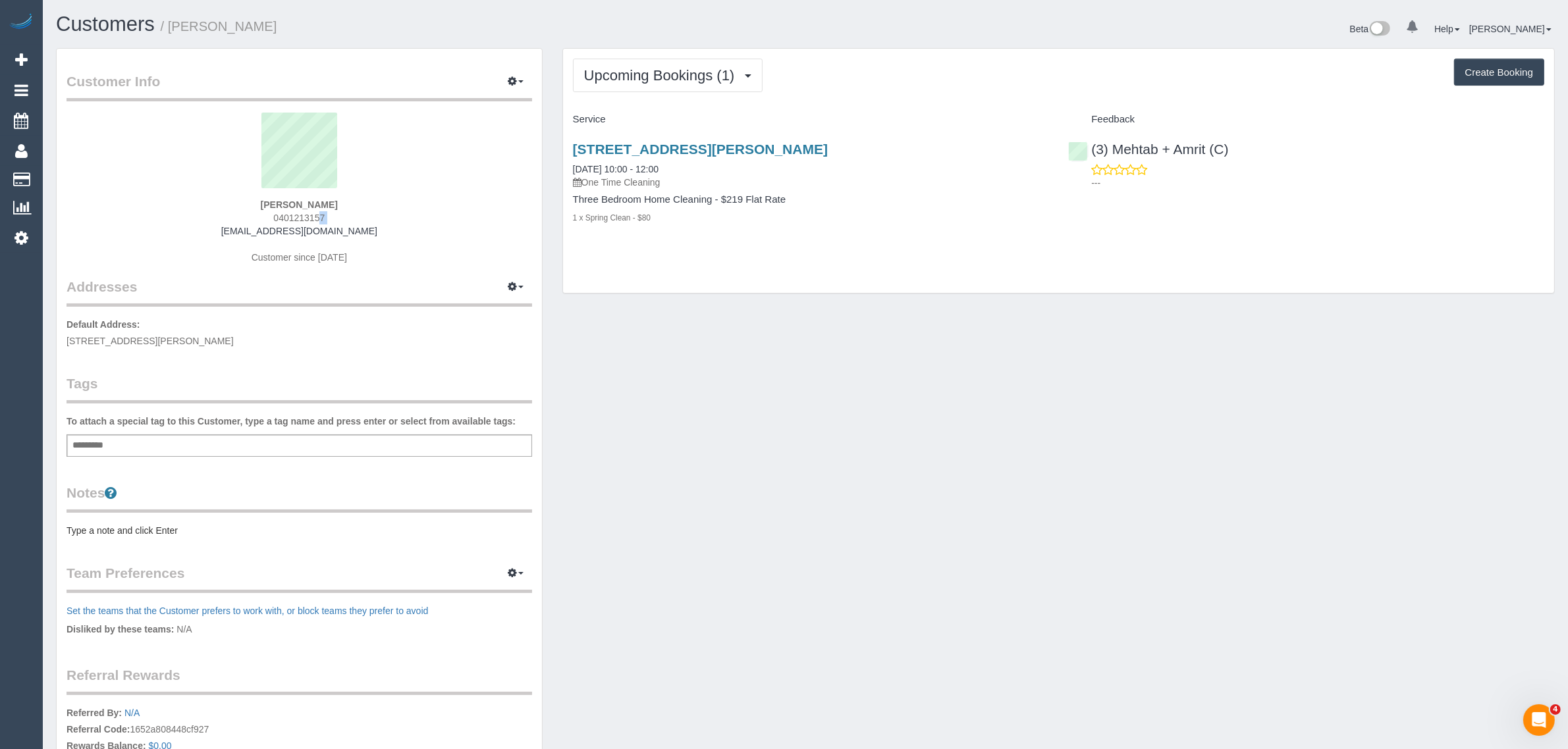
click at [287, 215] on span "0401213157" at bounding box center [299, 218] width 52 height 11
copy div "0401213157"
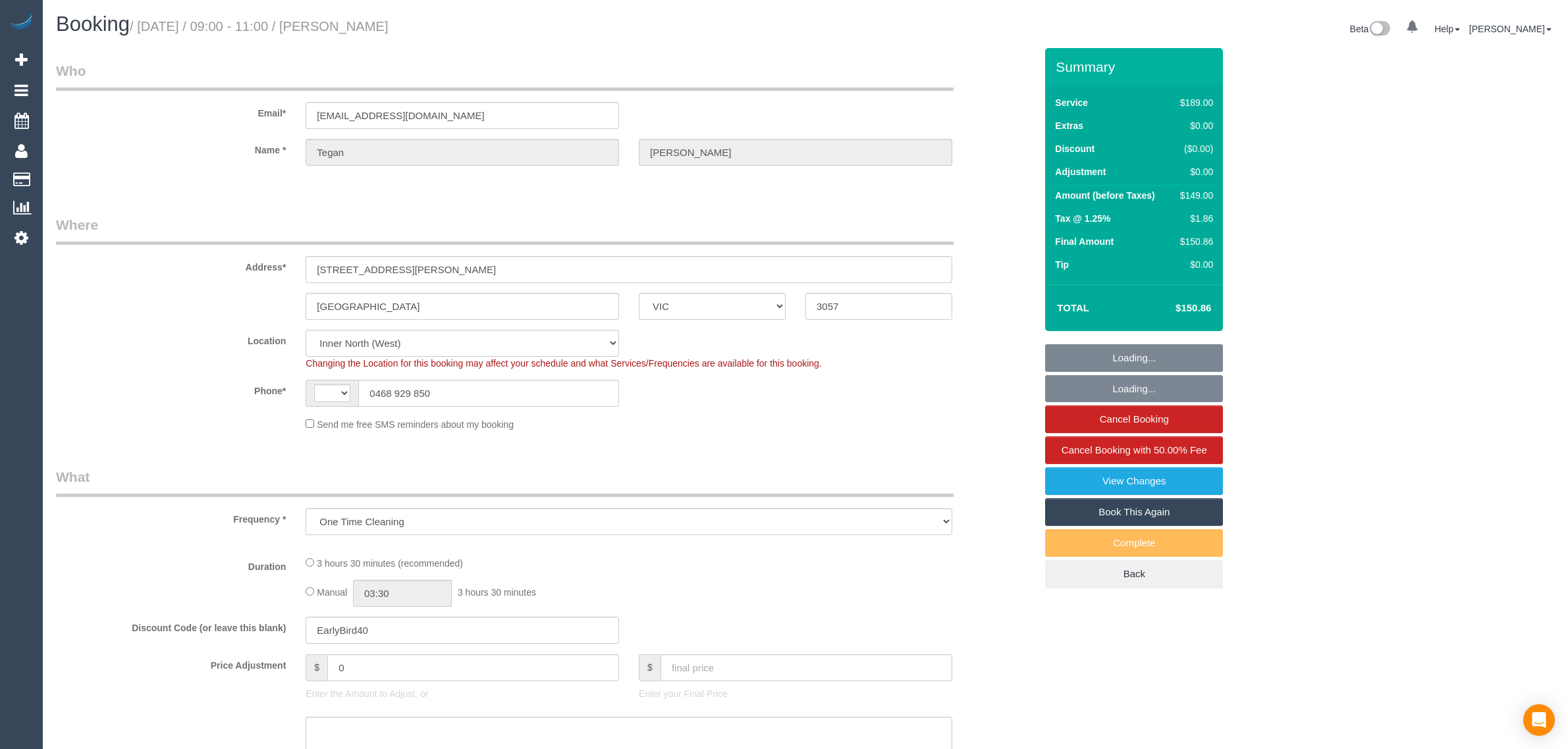
select select "VIC"
select select "object:539"
select select "string:AU"
click at [564, 399] on input "0468 929 850" at bounding box center [489, 393] width 261 height 27
select select "string:stripe-pm_1RKora2GScqysDRVQOFdzQ0Q"
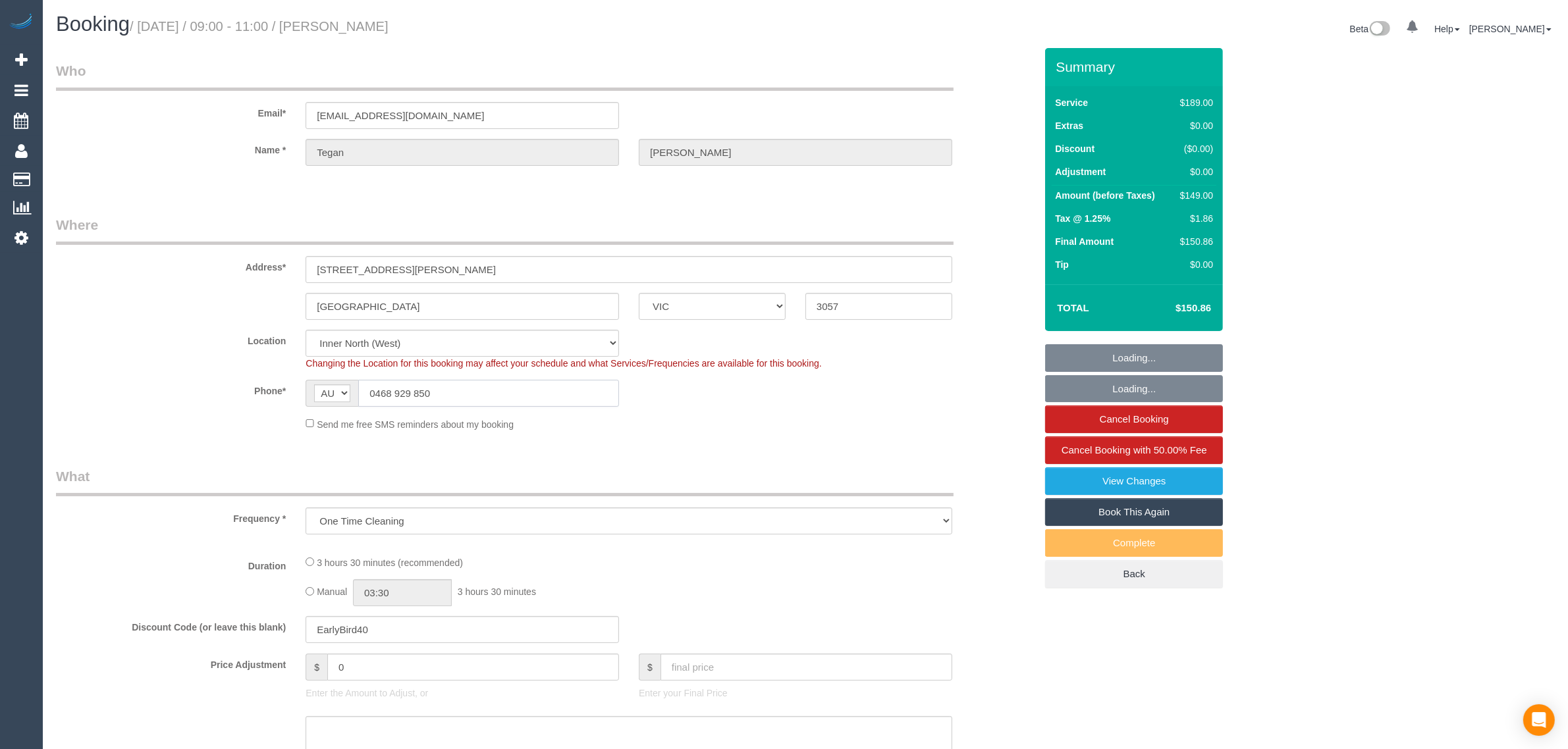
select select "number:27"
select select "number:14"
select select "number:19"
select select "number:22"
select select "number:26"
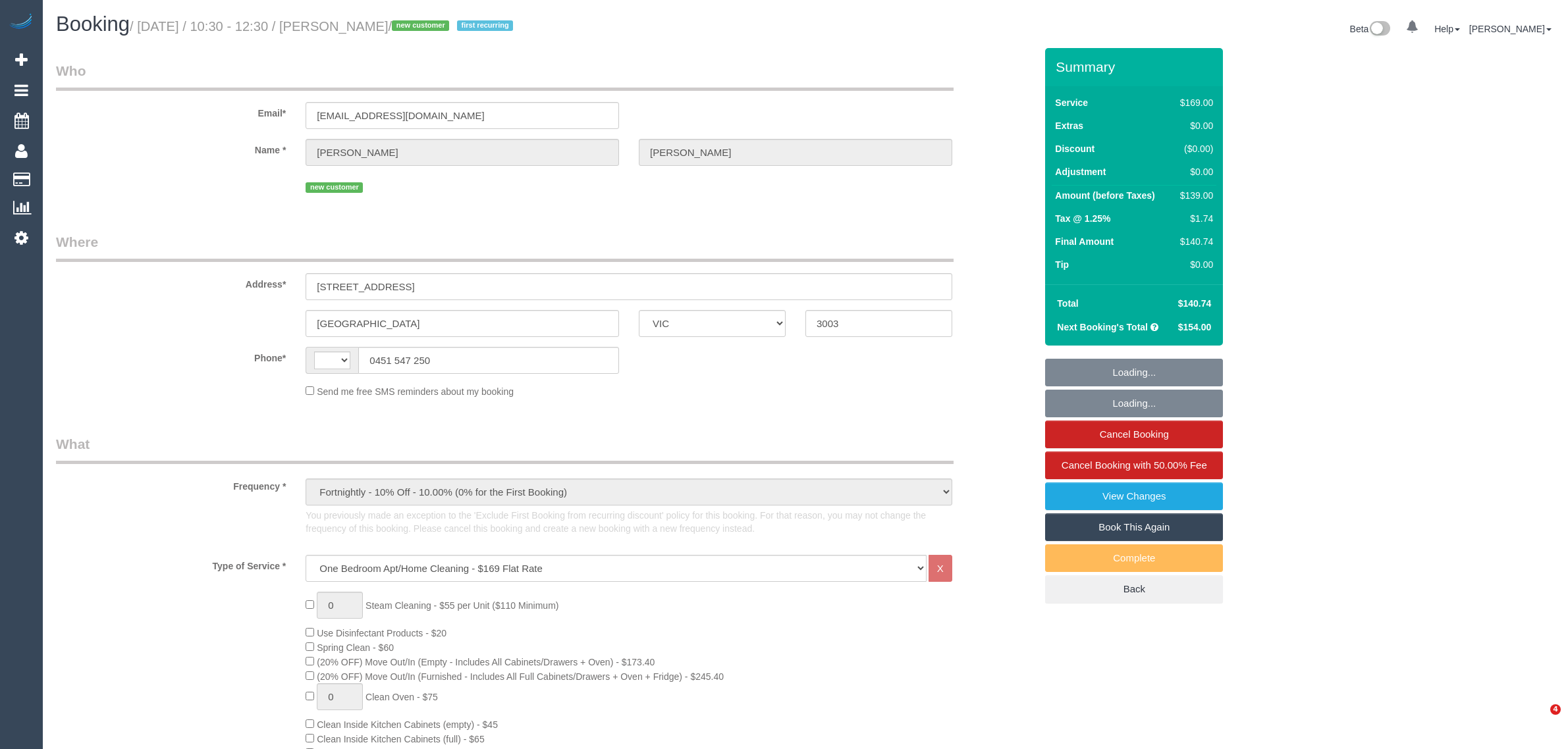
select select "VIC"
select select "string:AU"
select select "string:stripe-pm_1Rwyec2GScqysDRV33IXhfGh"
select select "number:29"
select select "number:14"
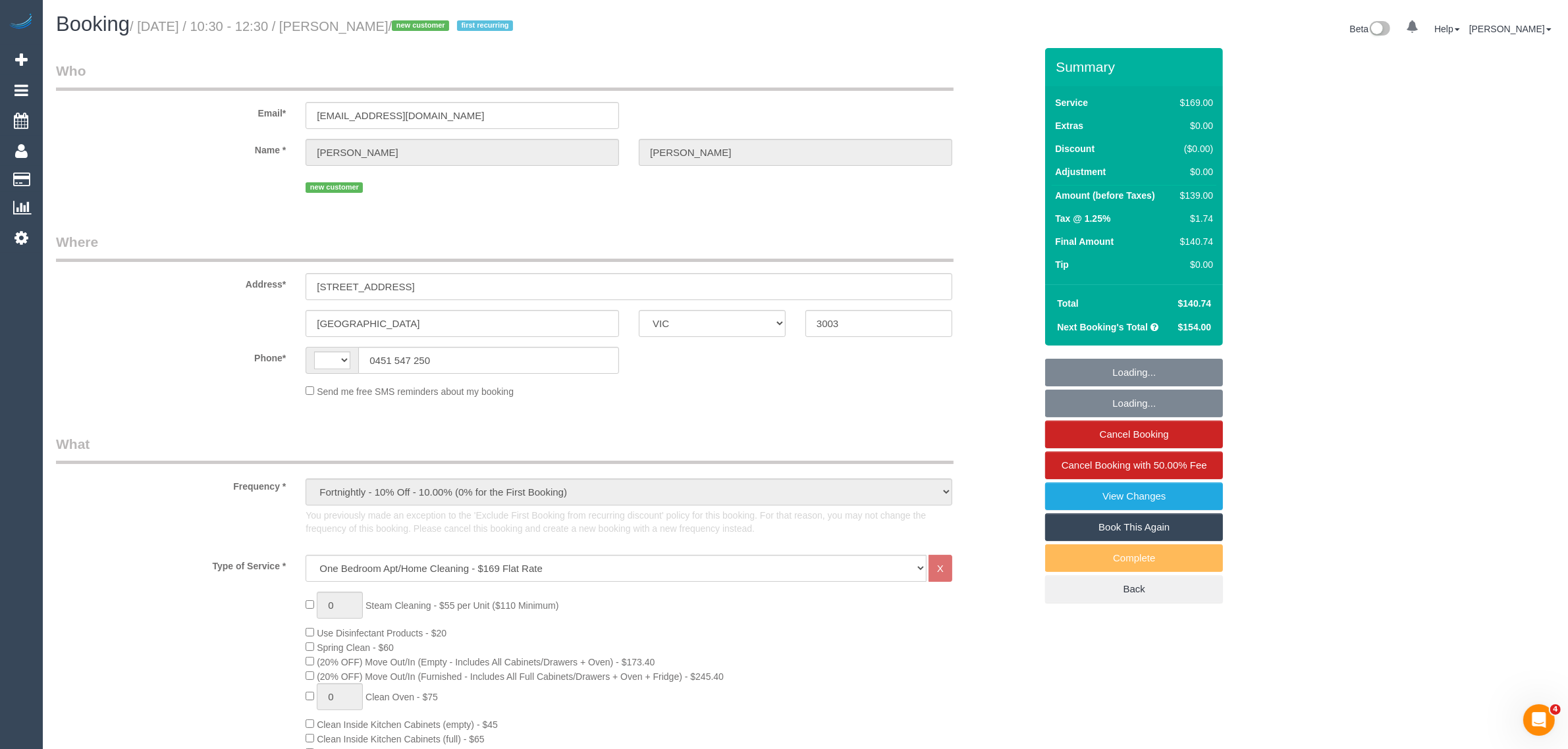
select select "number:18"
select select "number:25"
select select "number:34"
select select "number:13"
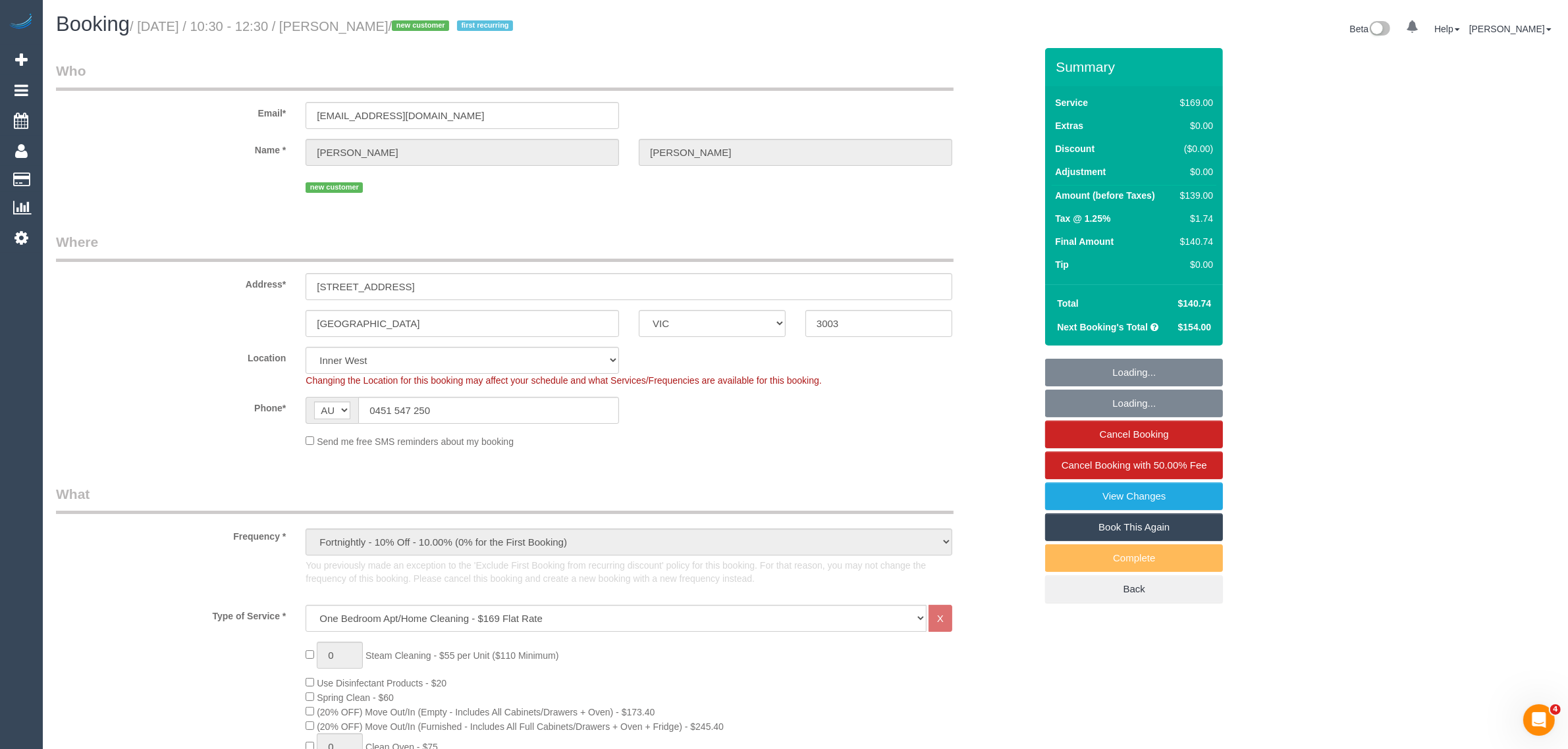
select select "object:1501"
click at [499, 402] on input "0451 547 250" at bounding box center [489, 410] width 261 height 27
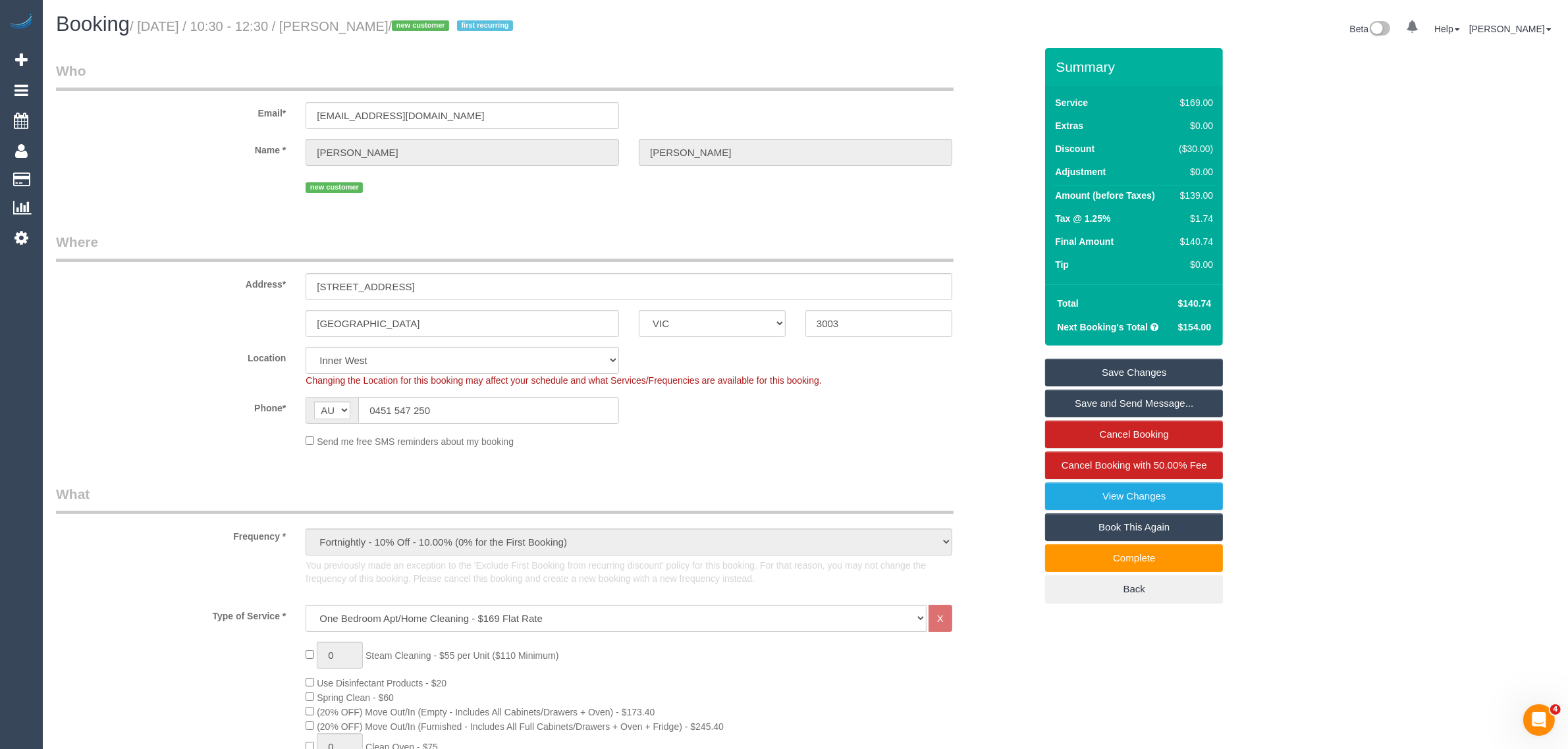
click at [808, 438] on div "Send me free SMS reminders about my booking" at bounding box center [629, 441] width 666 height 14
click at [900, 448] on fieldset "Where Address* 151 Hawke street, 421 West Melbourne ACT NSW NT QLD SA TAS VIC W…" at bounding box center [545, 345] width 979 height 226
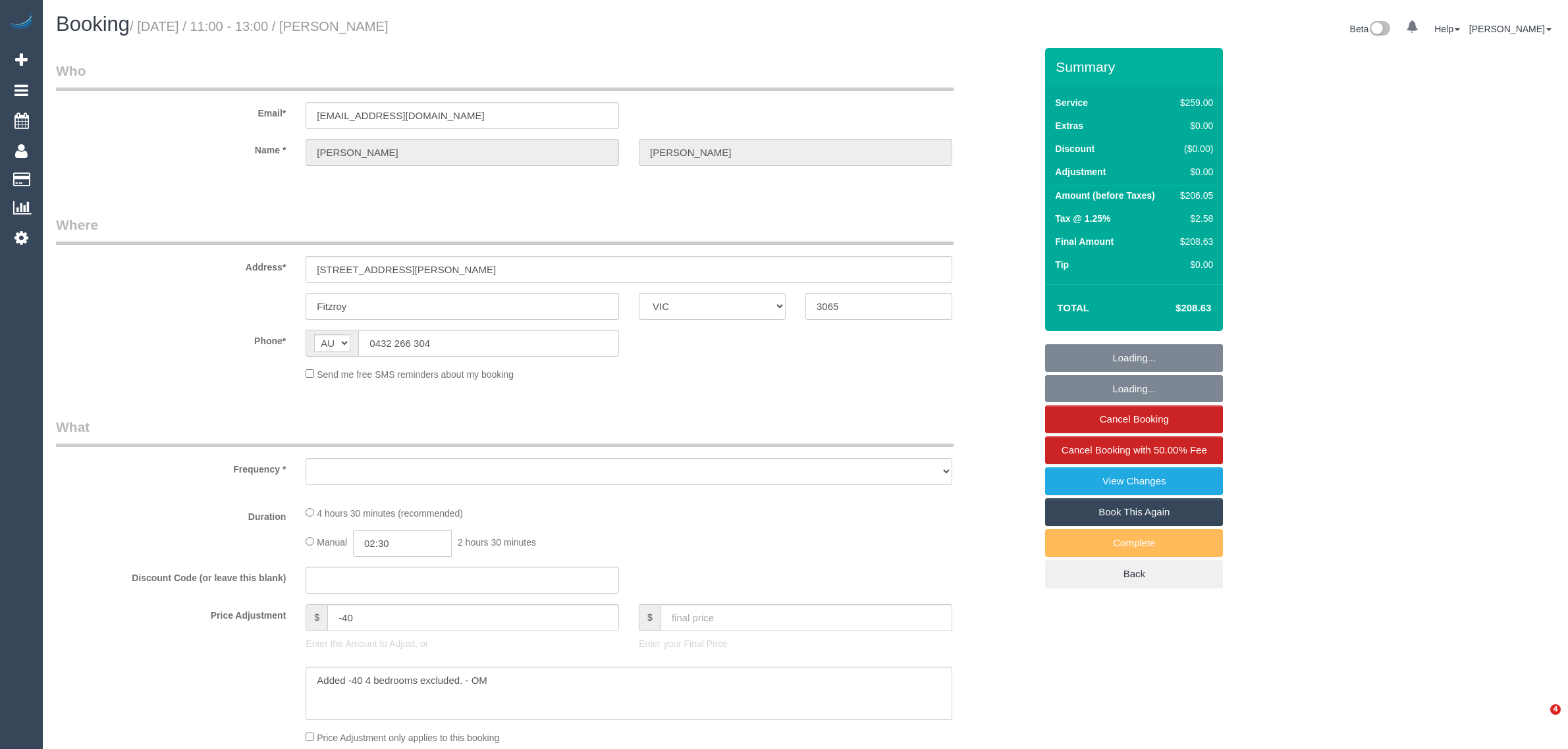
select select "VIC"
select select "object:536"
select select "string:stripe-pm_1NLKCL2GScqysDRVWATdeySV"
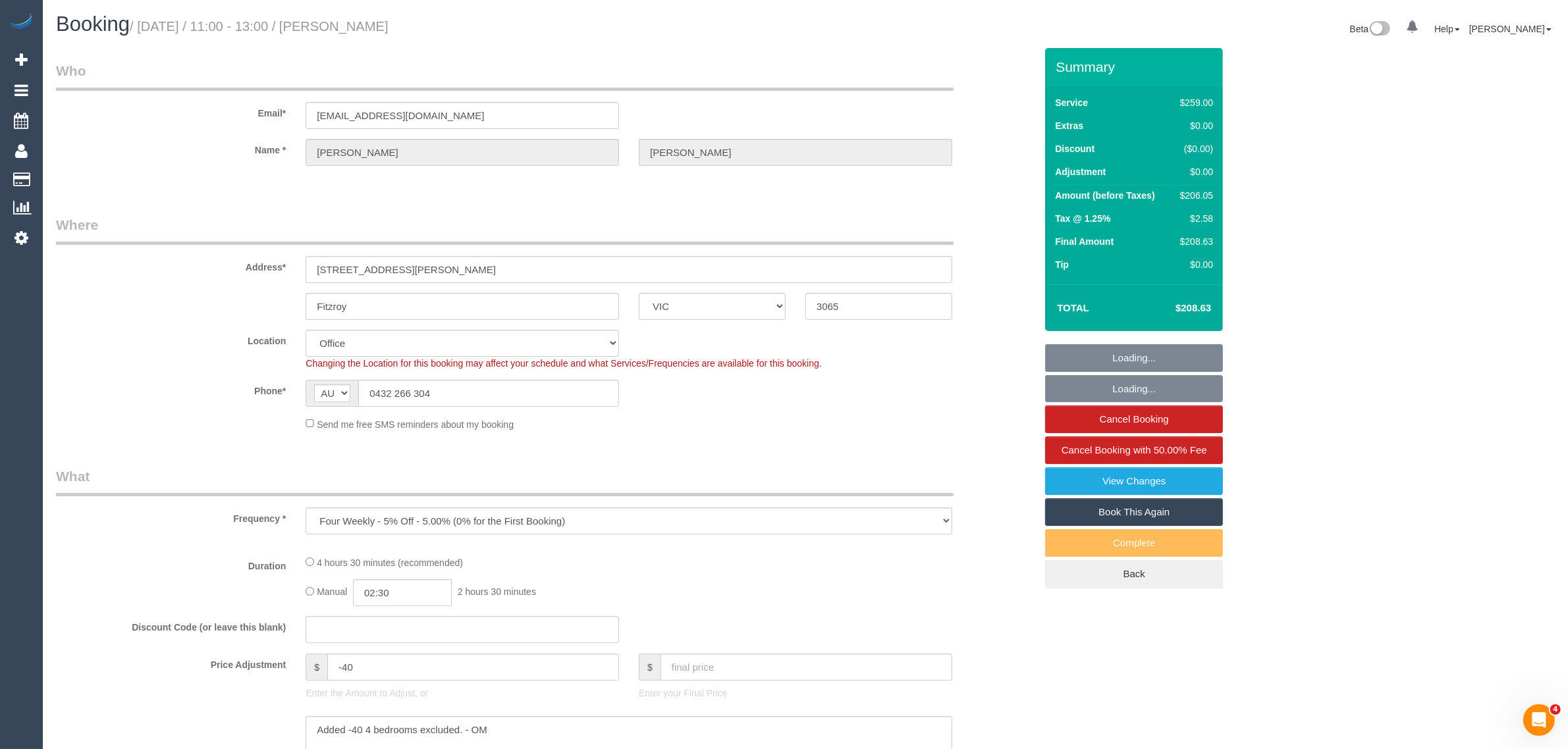
select select "object:689"
select select "number:29"
select select "number:14"
select select "number:19"
select select "number:22"
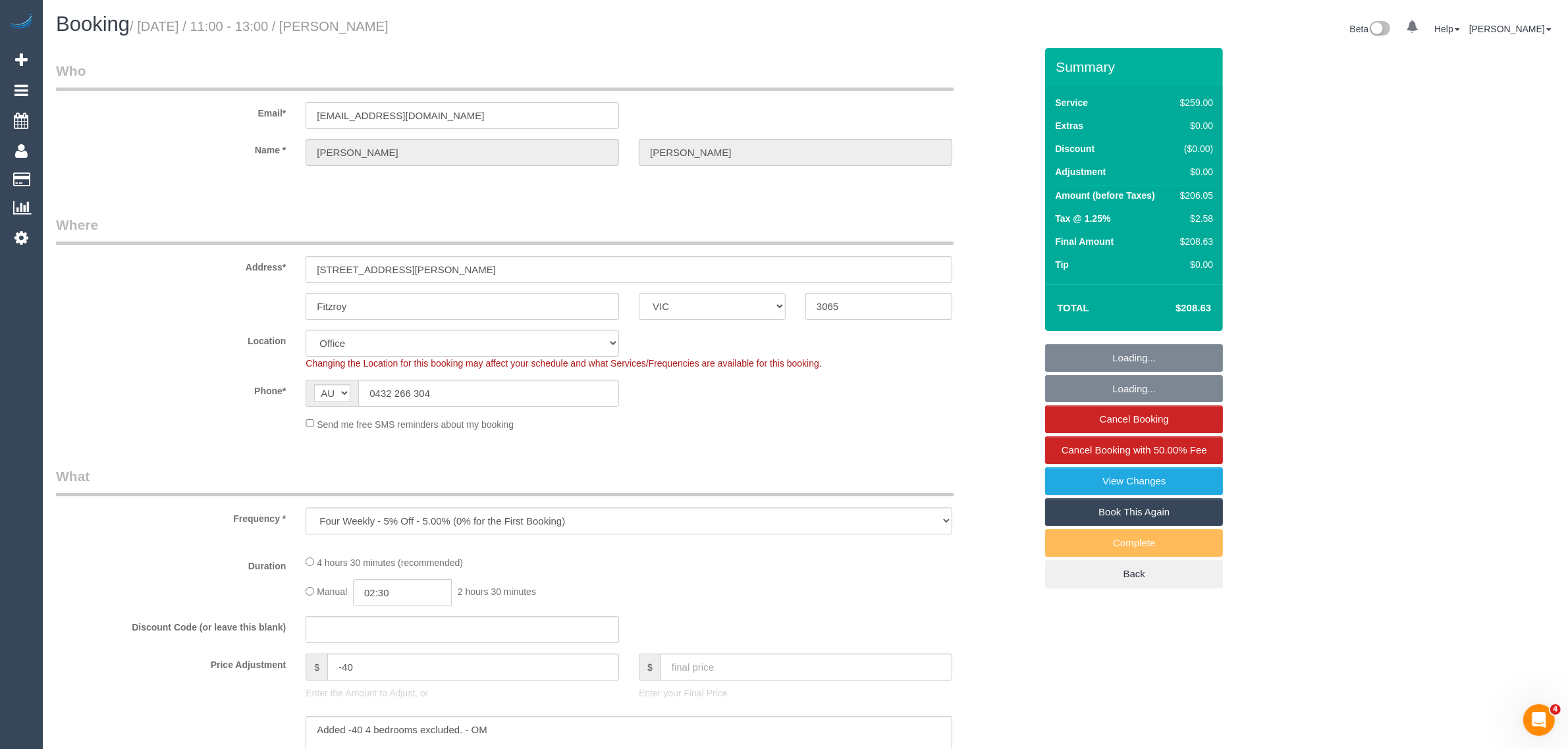
select select "number:34"
select select "number:13"
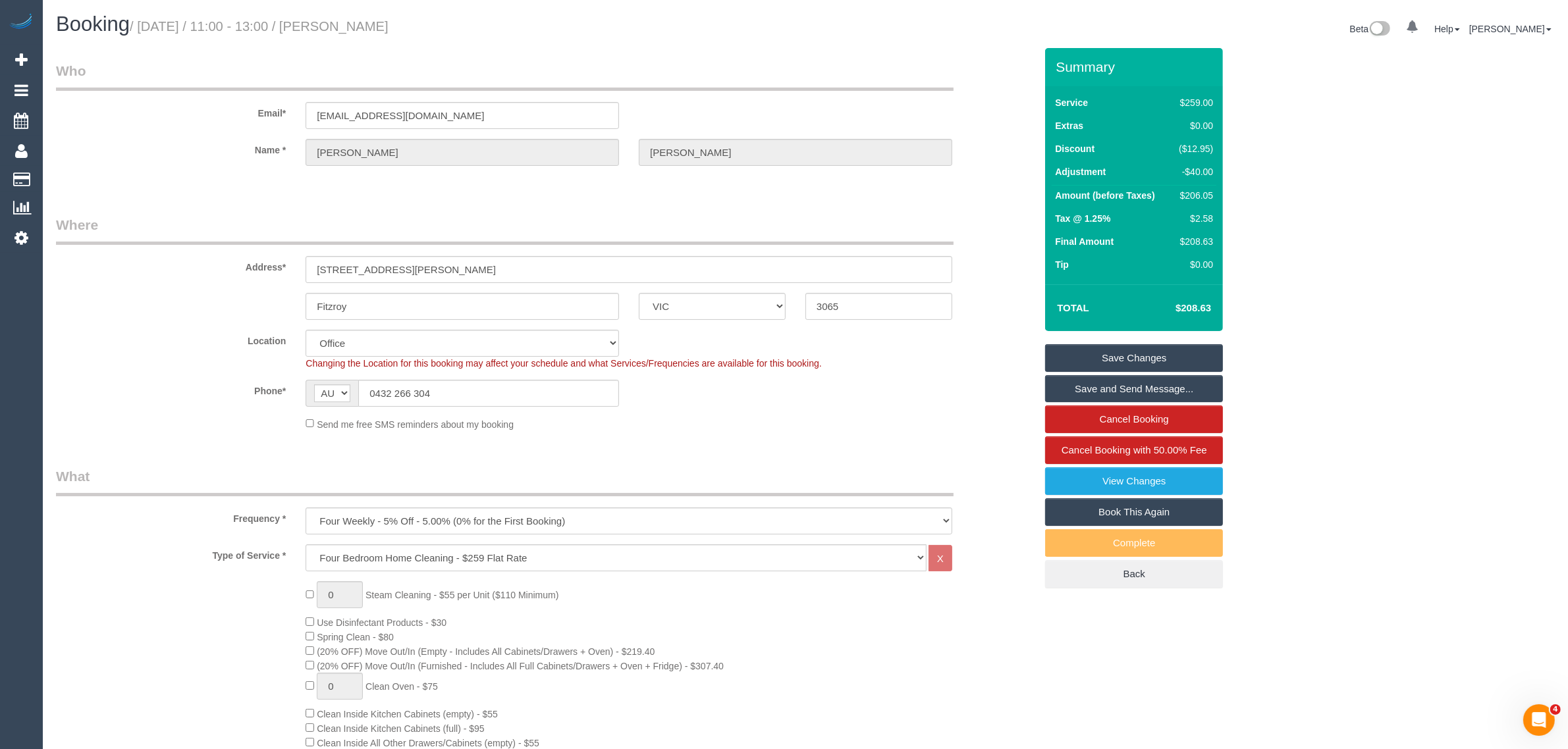
drag, startPoint x: 1170, startPoint y: 142, endPoint x: 1216, endPoint y: 145, distance: 46.1
click at [1216, 145] on td "($12.95)" at bounding box center [1193, 150] width 46 height 23
copy div "($12.95)"
click at [817, 518] on select "One Time Cleaning Weekly - 10% Off - 10.00% (0% for the First Booking) Fortnigh…" at bounding box center [629, 521] width 647 height 27
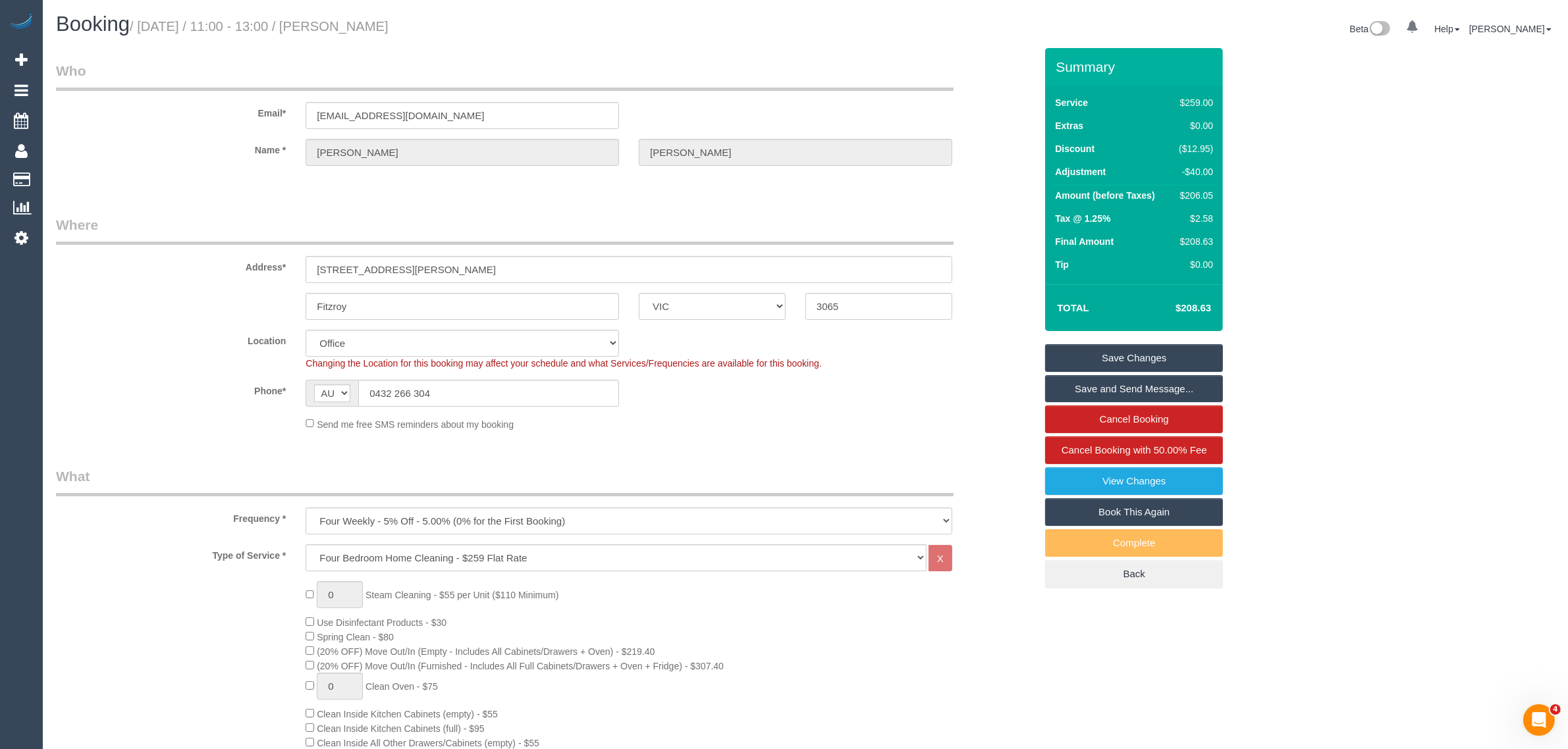
drag, startPoint x: 1175, startPoint y: 199, endPoint x: 1212, endPoint y: 200, distance: 37.0
click at [1212, 200] on div "$206.05" at bounding box center [1193, 195] width 39 height 13
copy div "$206.05"
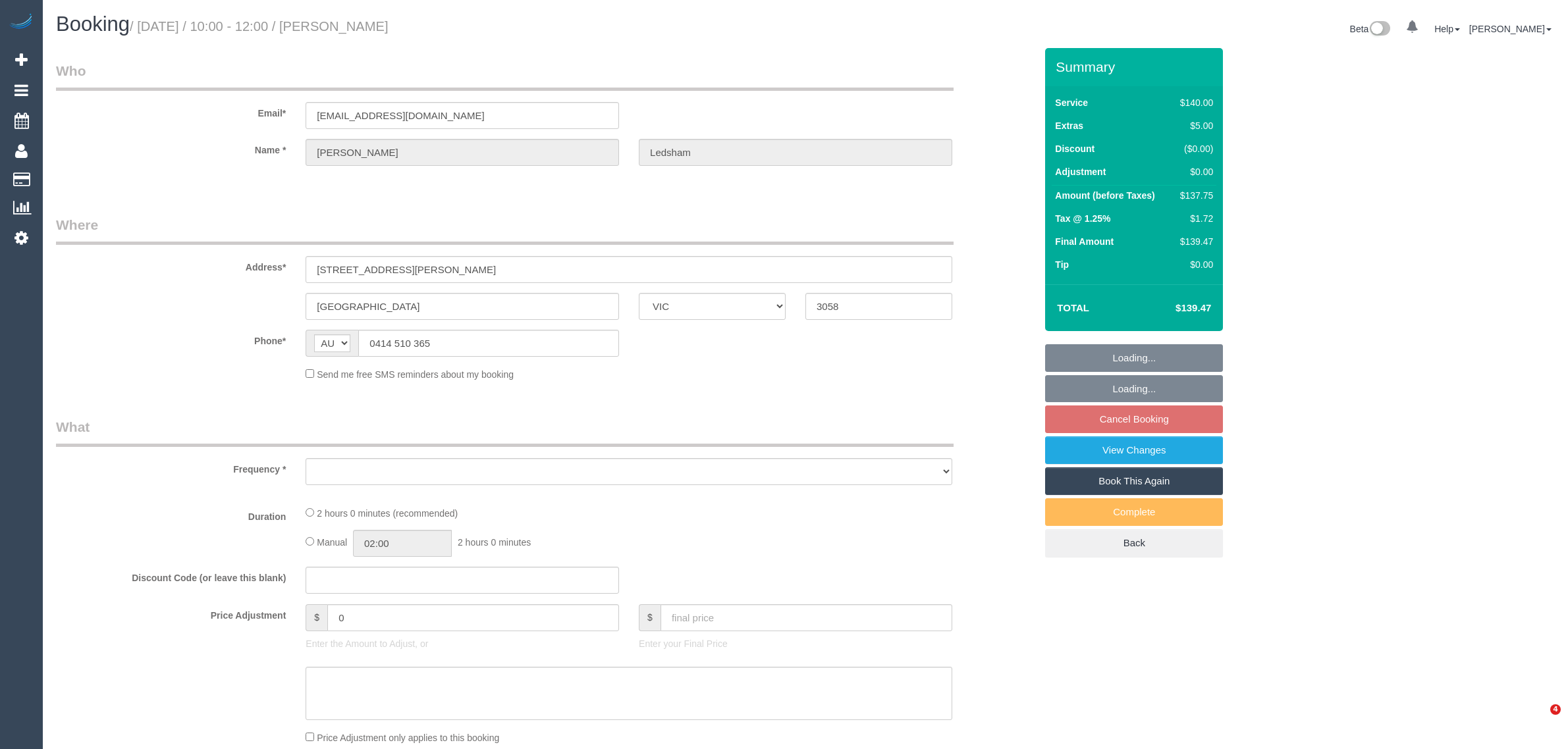
select select "VIC"
select select "number:29"
select select "number:14"
select select "number:18"
select select "number:24"
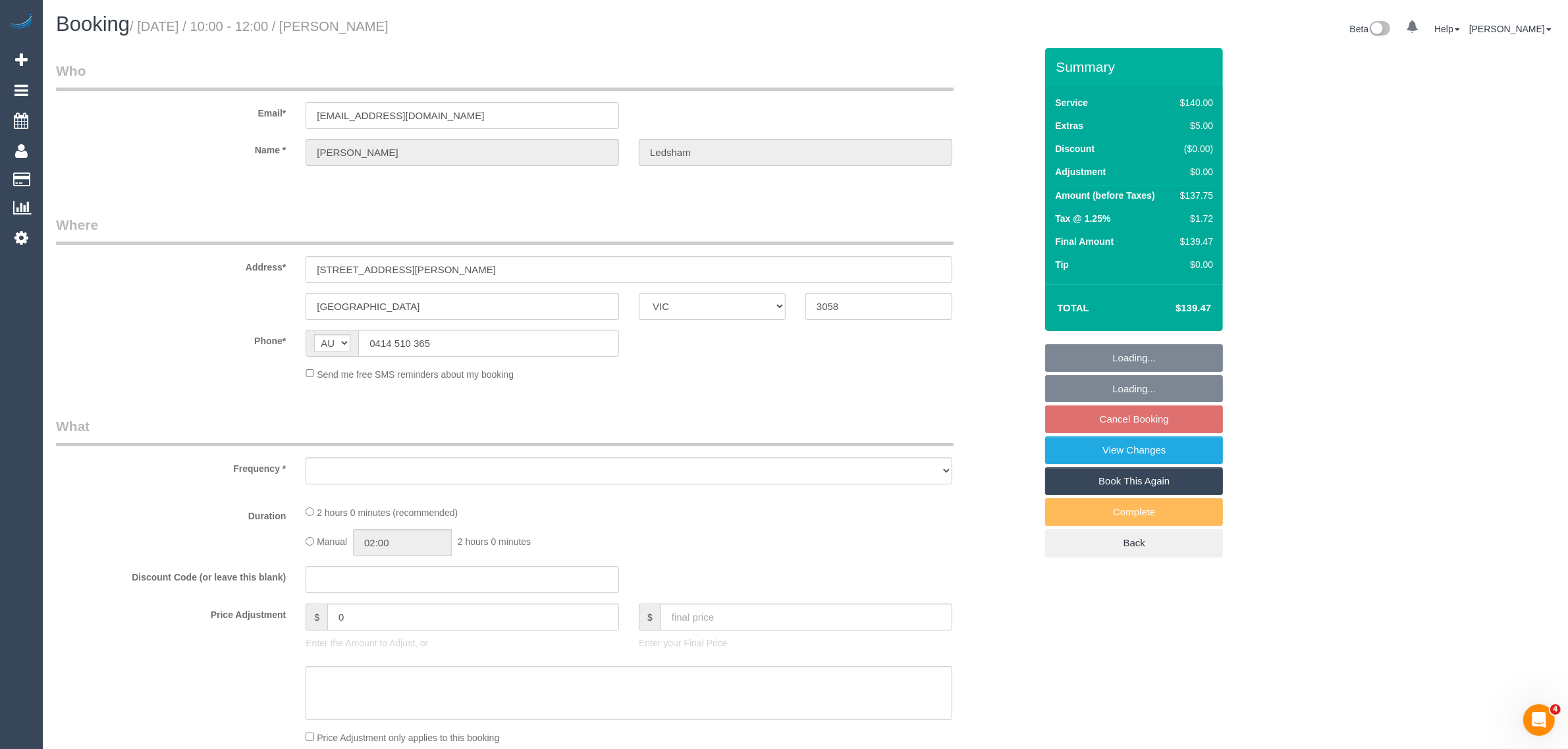
select select "number:34"
select select "number:13"
select select "object:674"
select select "string:stripe-pm_1MbGwX2GScqysDRVmXzM6bqb"
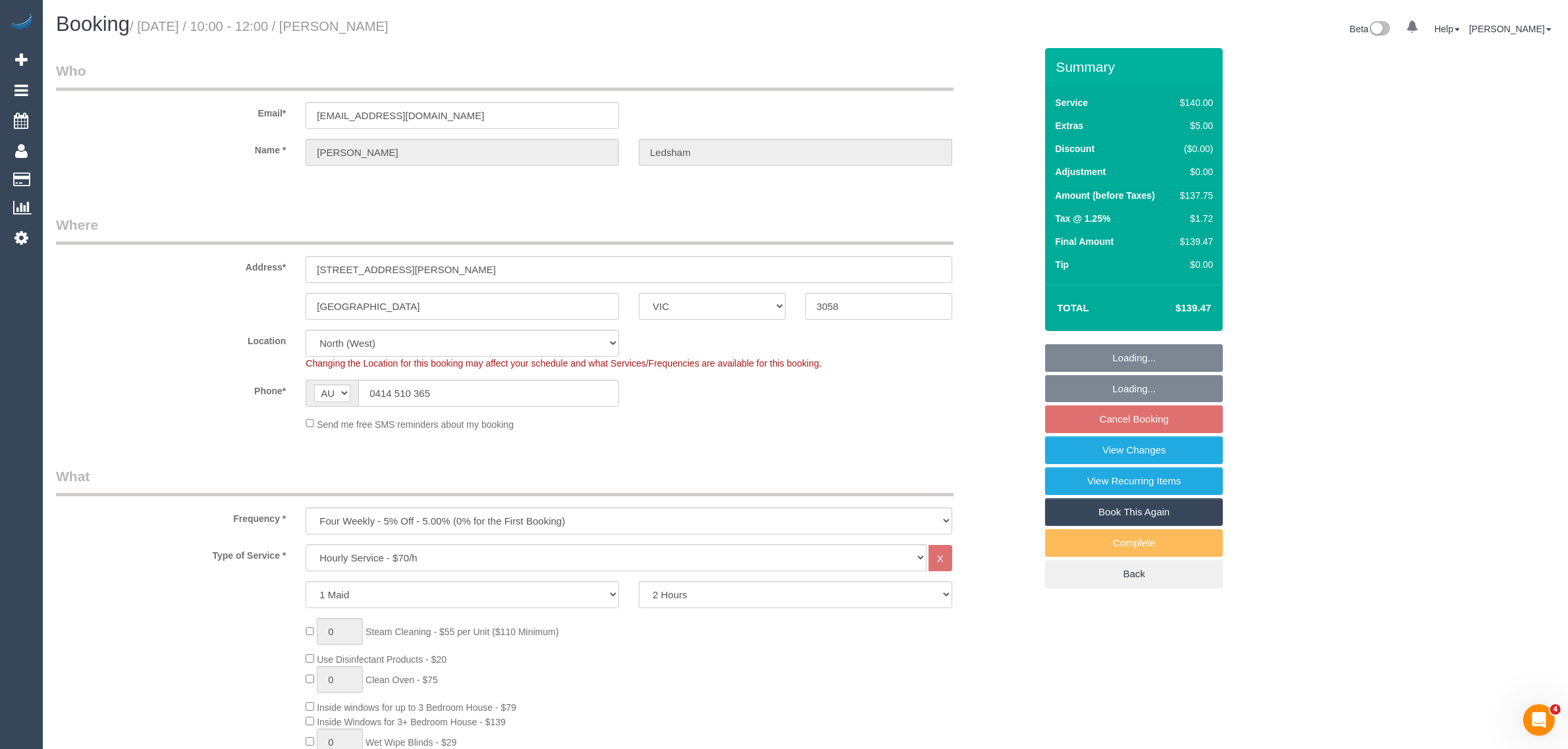
select select "spot1"
select select "object:1555"
click at [969, 362] on div "Location [GEOGRAPHIC_DATA] (North) East (South) [GEOGRAPHIC_DATA] (East) [GEOGR…" at bounding box center [545, 350] width 999 height 40
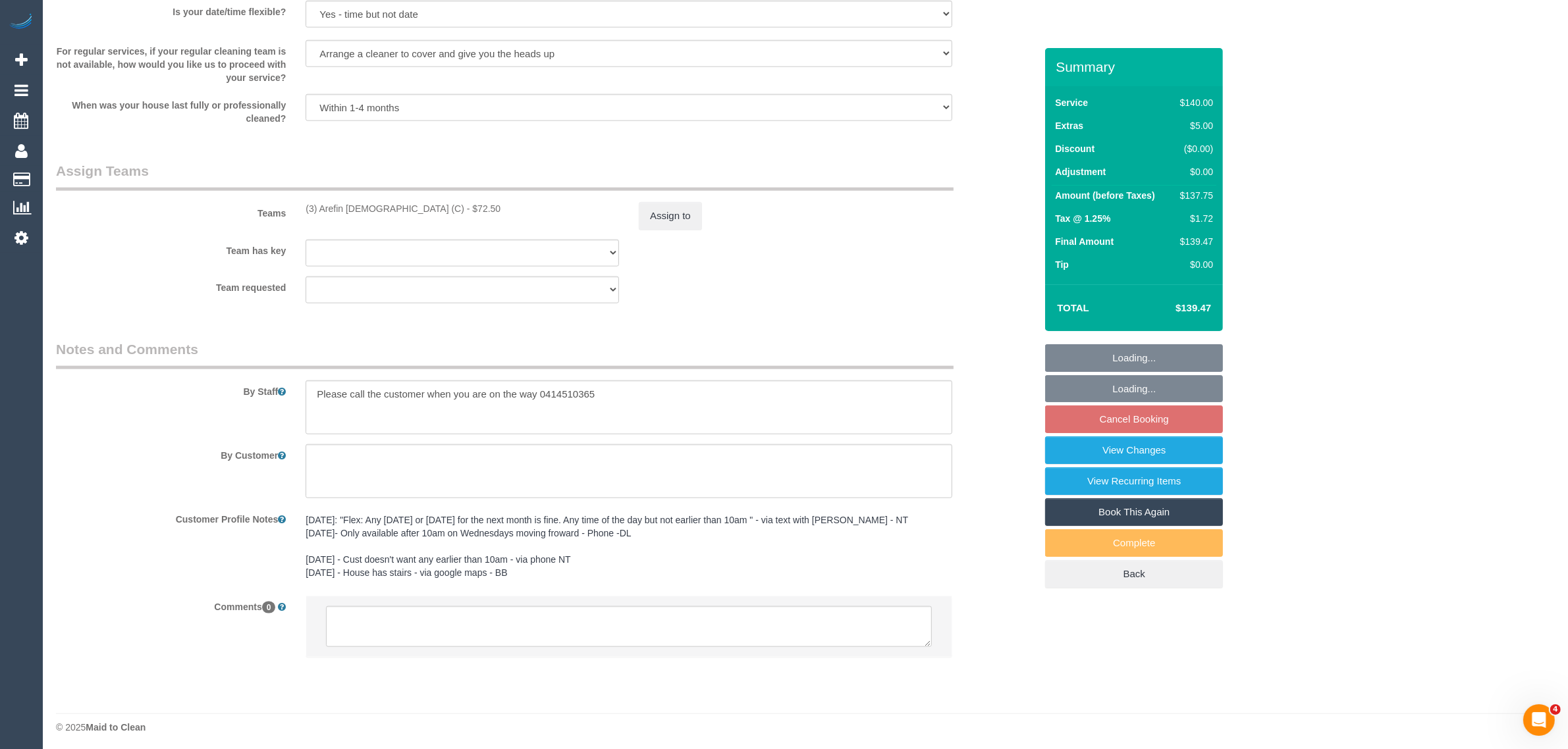
scroll to position [1764, 0]
click at [723, 629] on textarea at bounding box center [629, 622] width 606 height 41
paste textarea "Cleaner(s) Unassigned: Reason Unassigned: One Off/Ongoing: Flexibility: Close a…"
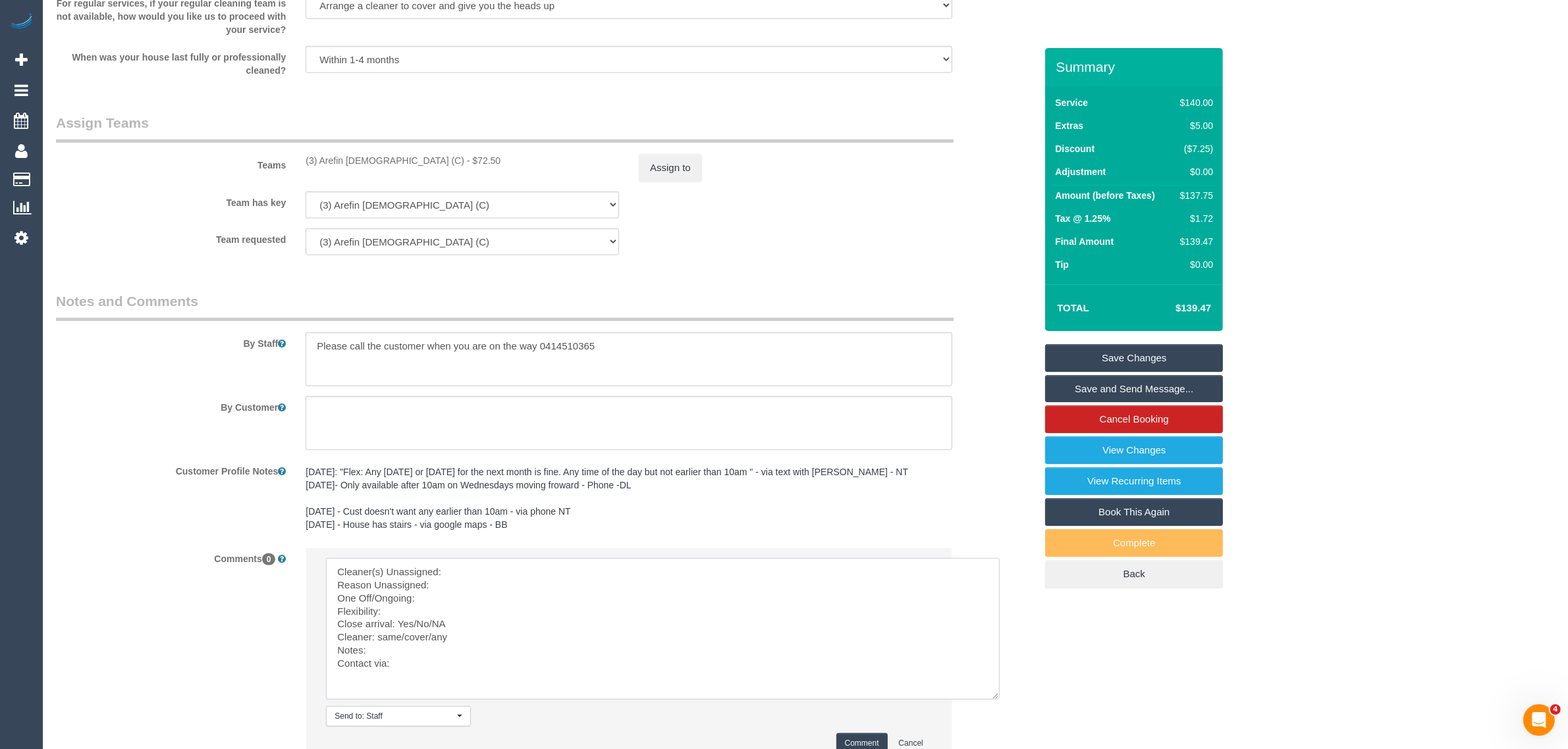
scroll to position [1818, 0]
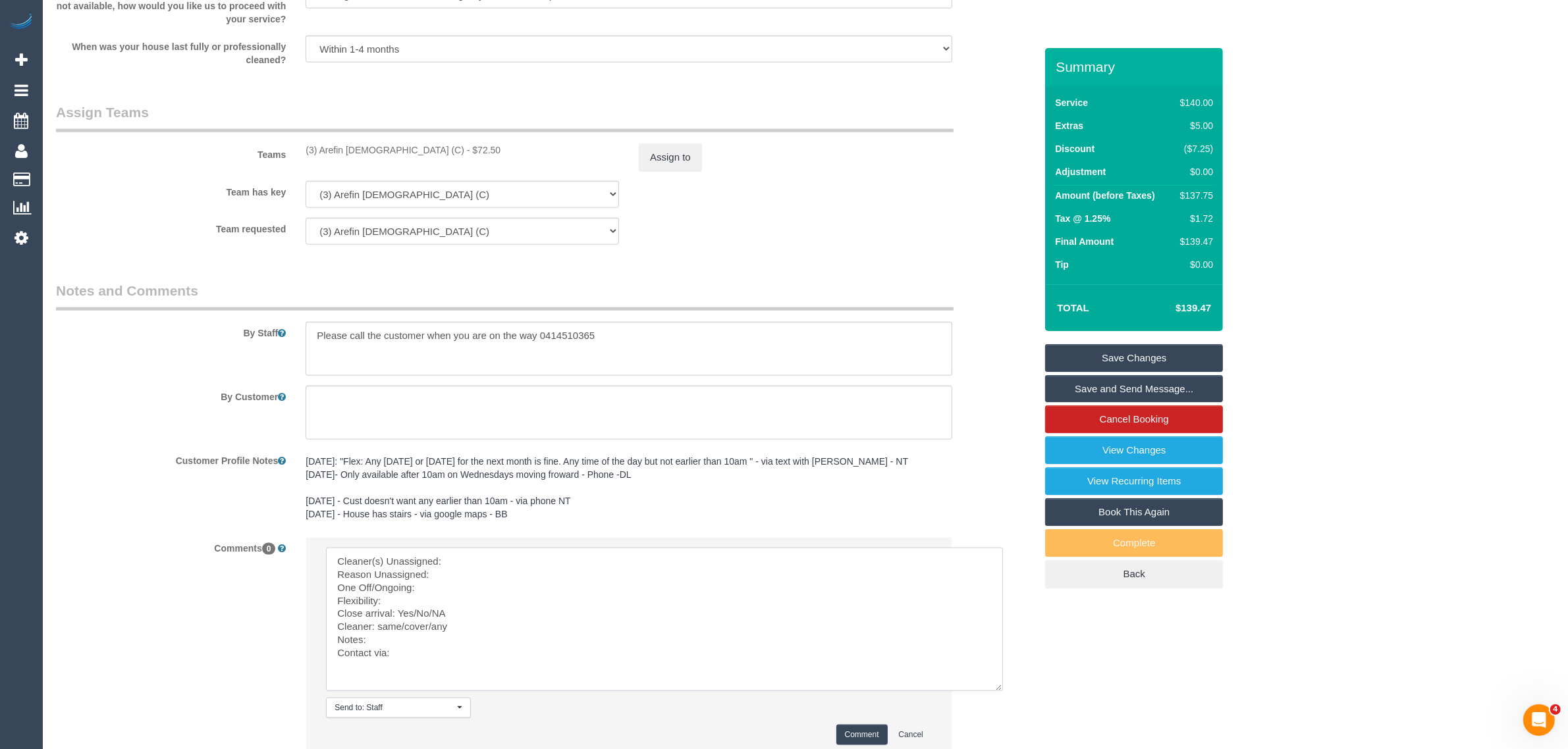
drag, startPoint x: 928, startPoint y: 639, endPoint x: 1001, endPoint y: 741, distance: 125.4
click at [1001, 741] on div "Comments 0 Send to: Staff Nothing selected Send to: Staff Send to: Customer Sen…" at bounding box center [545, 653] width 999 height 232
click at [673, 568] on textarea at bounding box center [664, 619] width 677 height 143
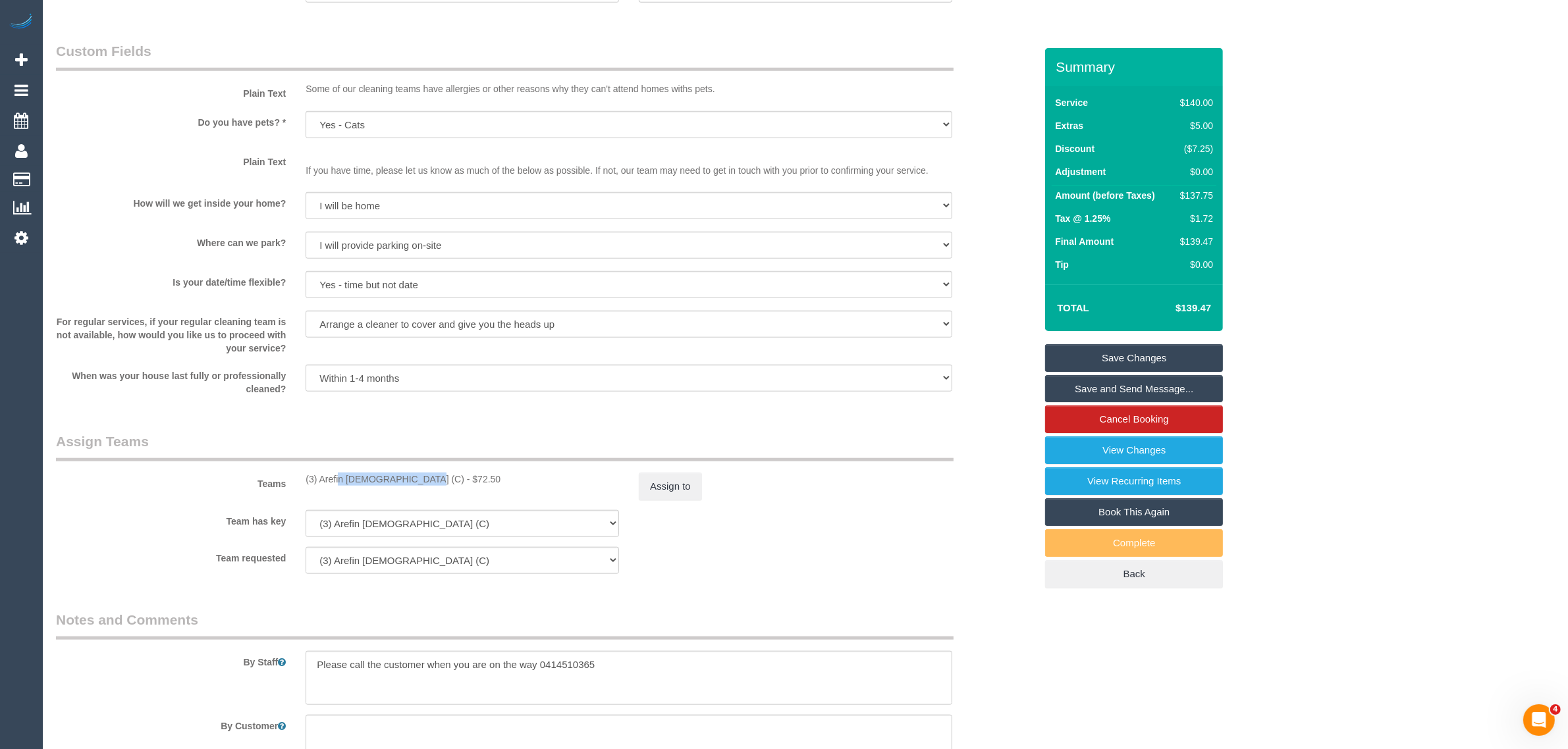
drag, startPoint x: 305, startPoint y: 474, endPoint x: 379, endPoint y: 474, distance: 74.0
click at [379, 474] on div "(3) Arefin Islam (C) - $72.50" at bounding box center [463, 479] width 314 height 13
copy div "(3) Arefin Islam (C"
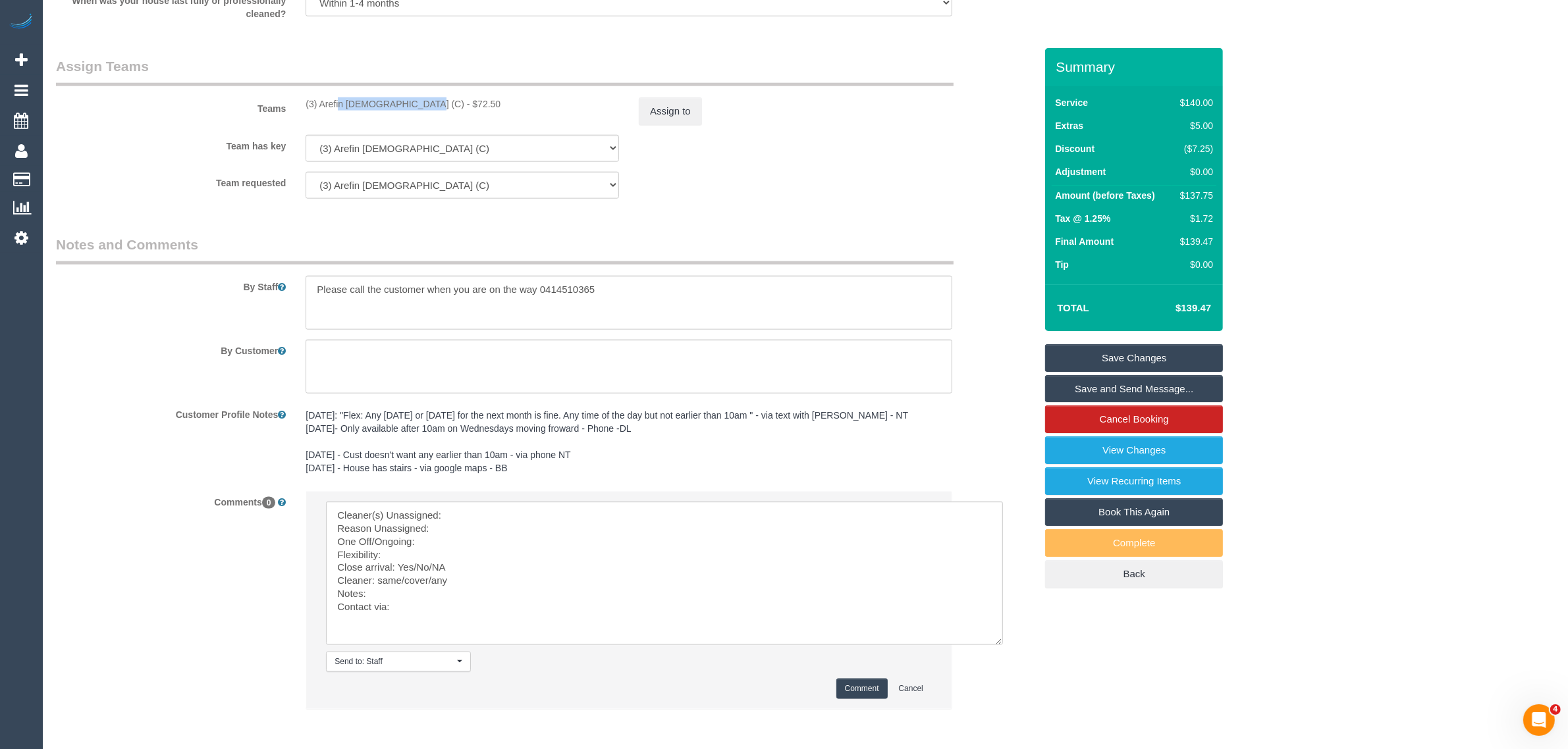
scroll to position [1920, 0]
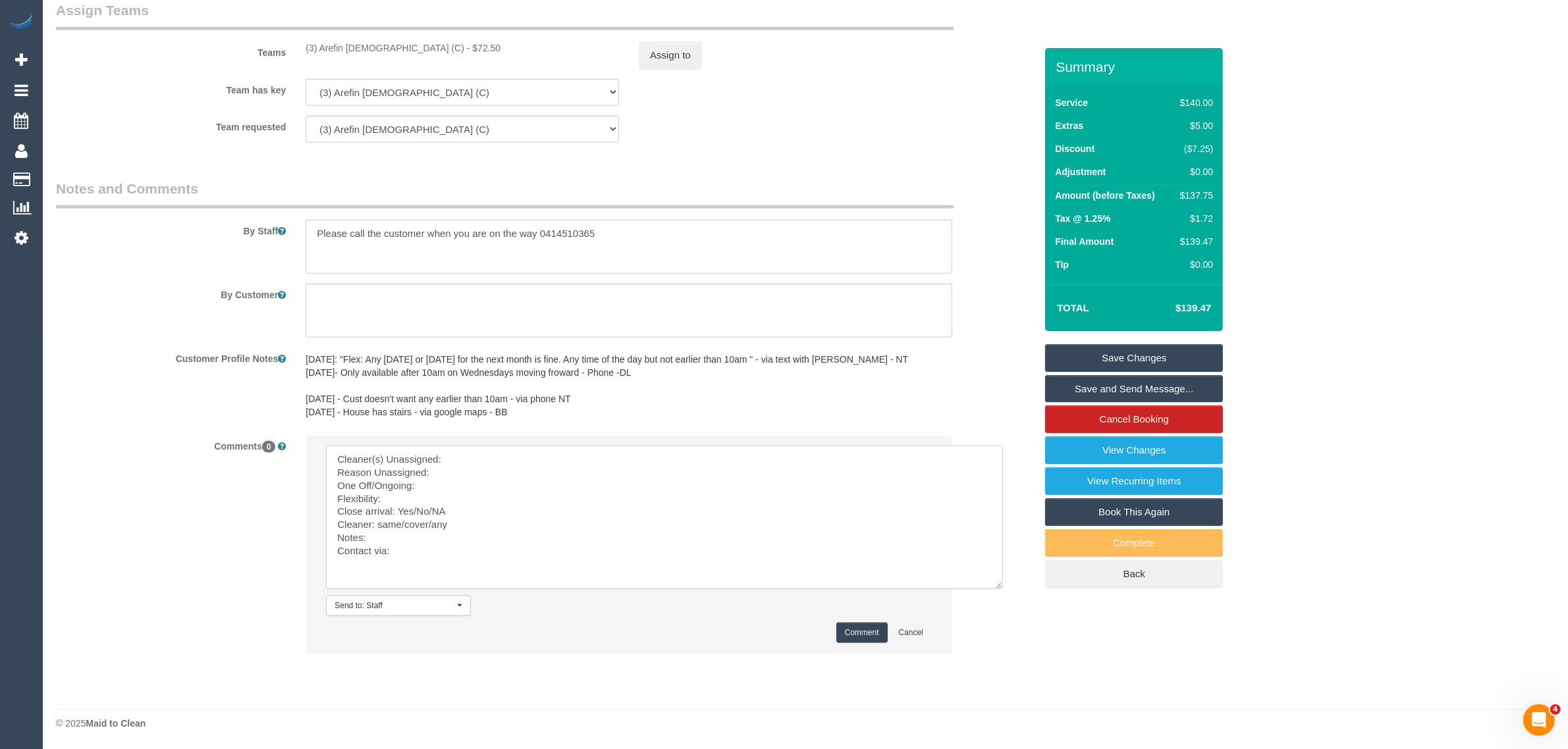
click at [542, 451] on textarea at bounding box center [664, 517] width 677 height 143
paste textarea "(3) Arefin Islam (C"
click at [487, 468] on textarea at bounding box center [664, 517] width 677 height 143
drag, startPoint x: 415, startPoint y: 512, endPoint x: 489, endPoint y: 512, distance: 74.0
click at [489, 512] on textarea at bounding box center [664, 517] width 677 height 143
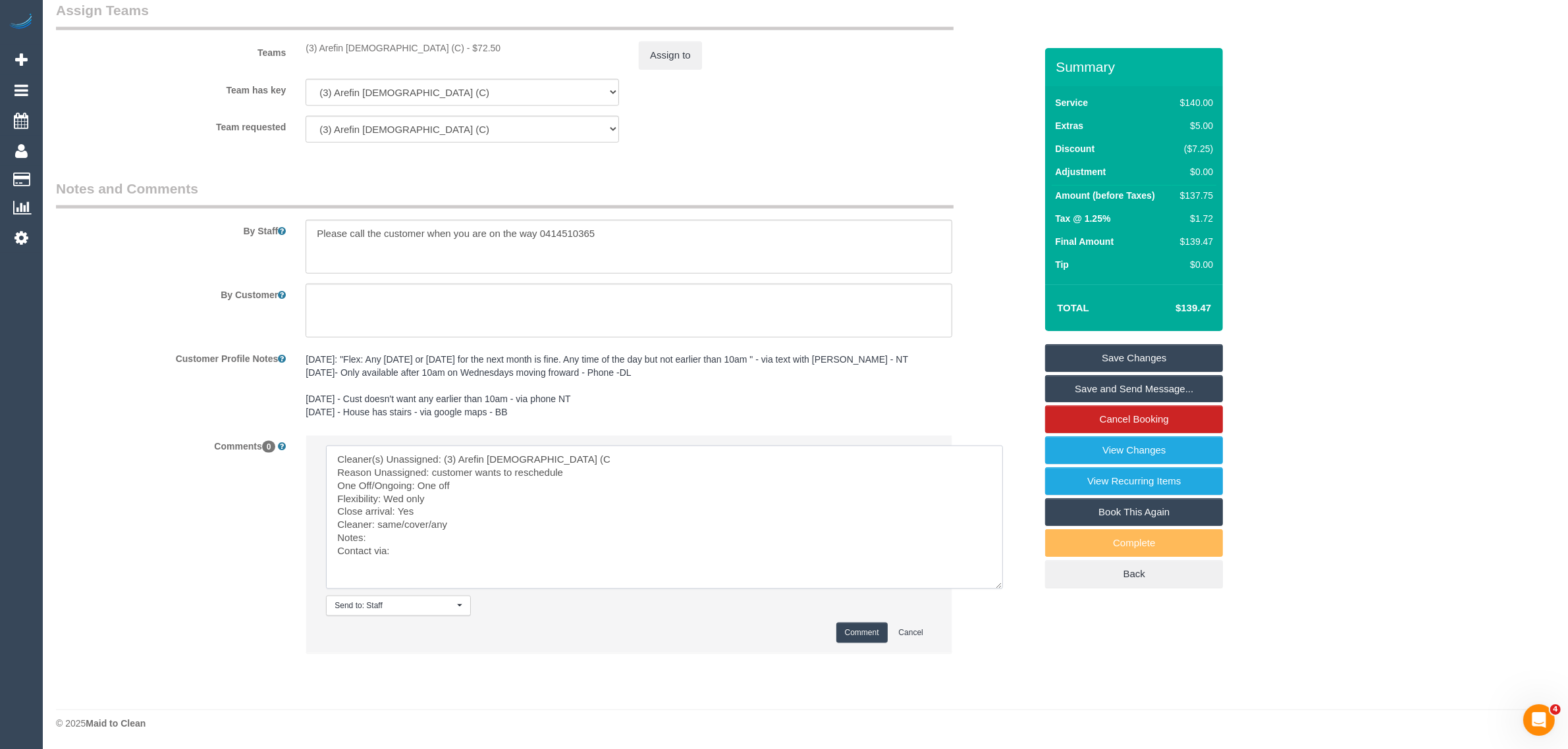
drag, startPoint x: 376, startPoint y: 526, endPoint x: 468, endPoint y: 528, distance: 92.0
click at [468, 528] on textarea at bounding box center [664, 517] width 677 height 143
click at [583, 532] on textarea at bounding box center [664, 517] width 677 height 143
type textarea "Cleaner(s) Unassigned: (3) Arefin Islam (C Reason Unassigned: customer wants to…"
click at [855, 624] on button "Comment" at bounding box center [862, 633] width 52 height 20
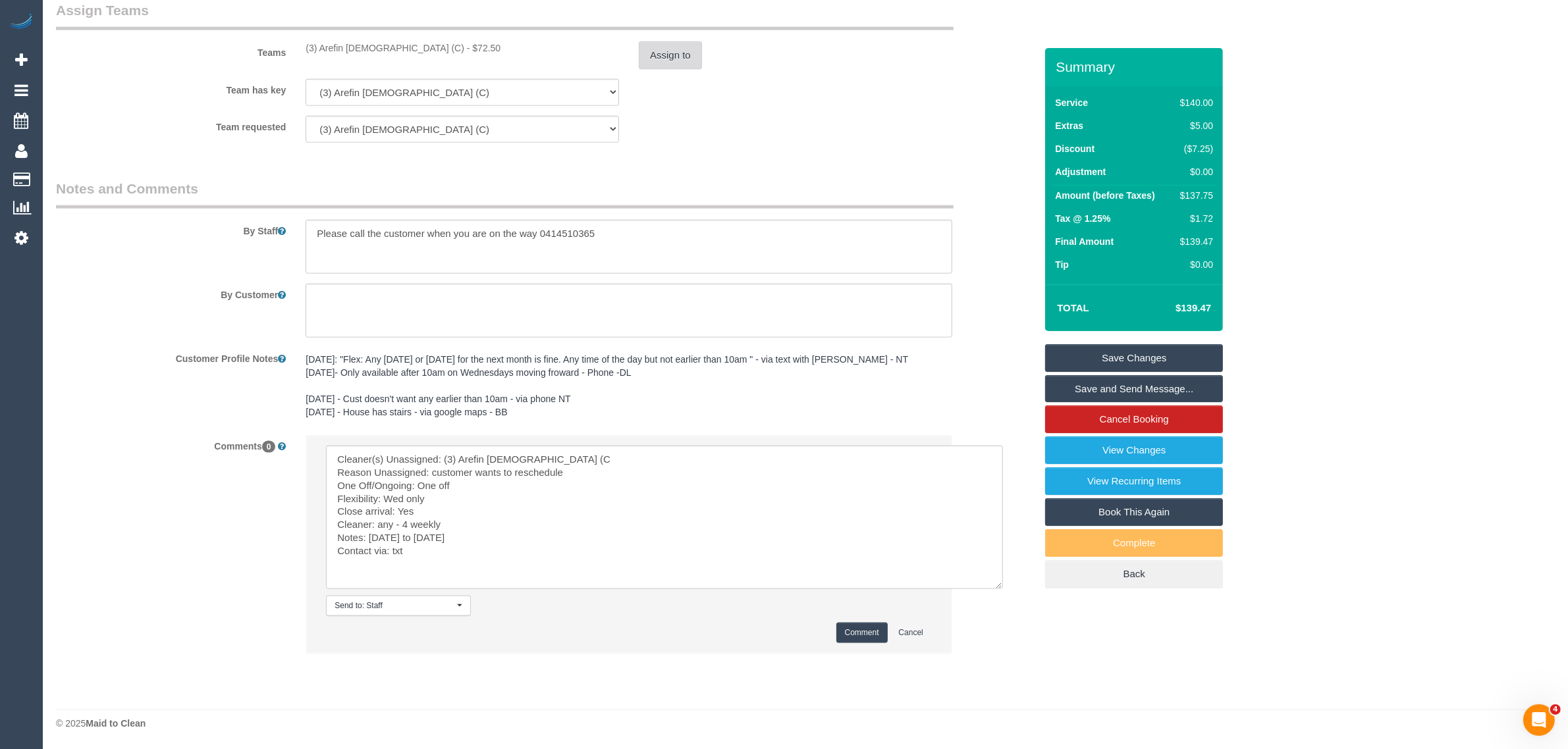
click at [668, 56] on button "Assign to" at bounding box center [670, 55] width 63 height 28
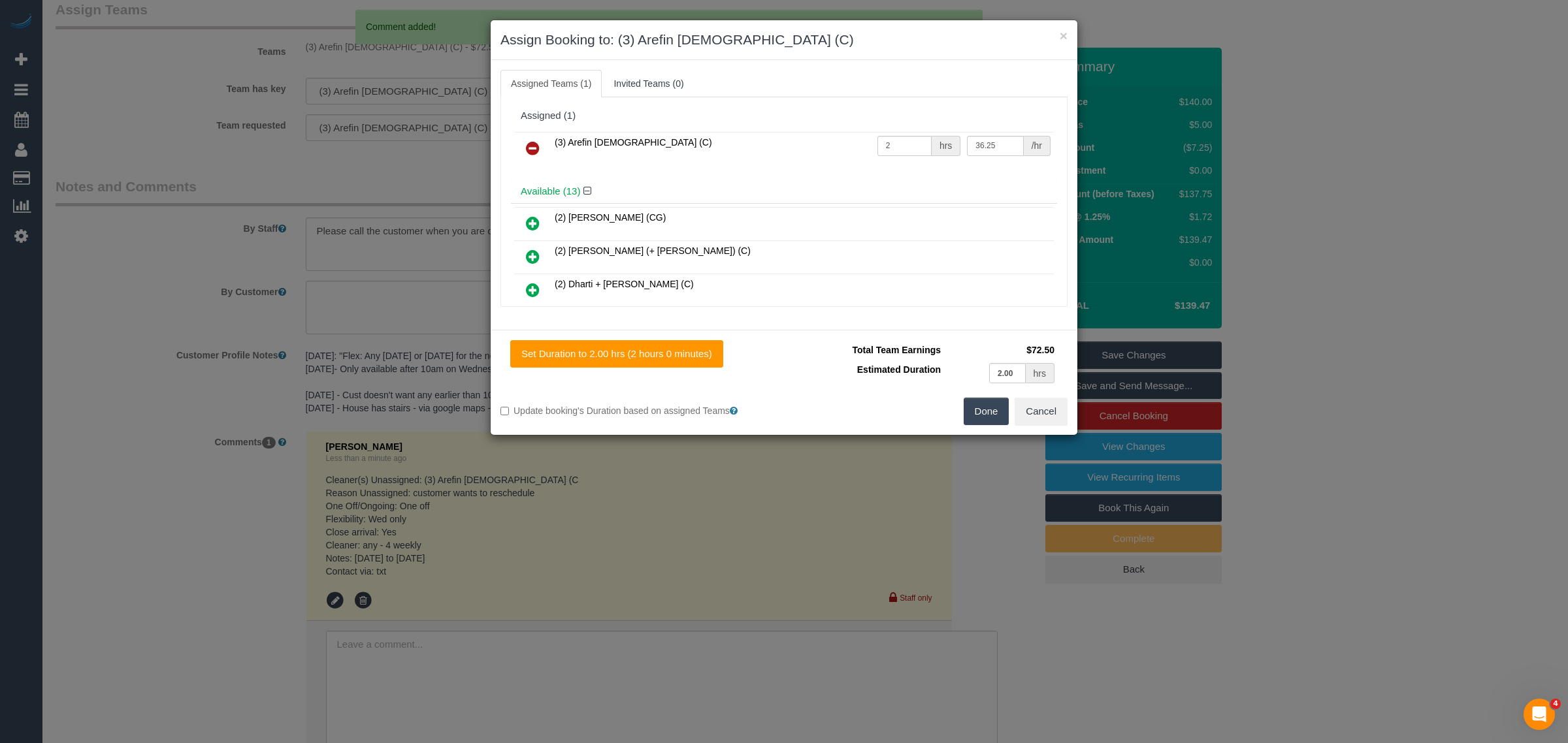
drag, startPoint x: 537, startPoint y: 142, endPoint x: 618, endPoint y: 185, distance: 91.7
click at [537, 142] on icon at bounding box center [532, 148] width 14 height 16
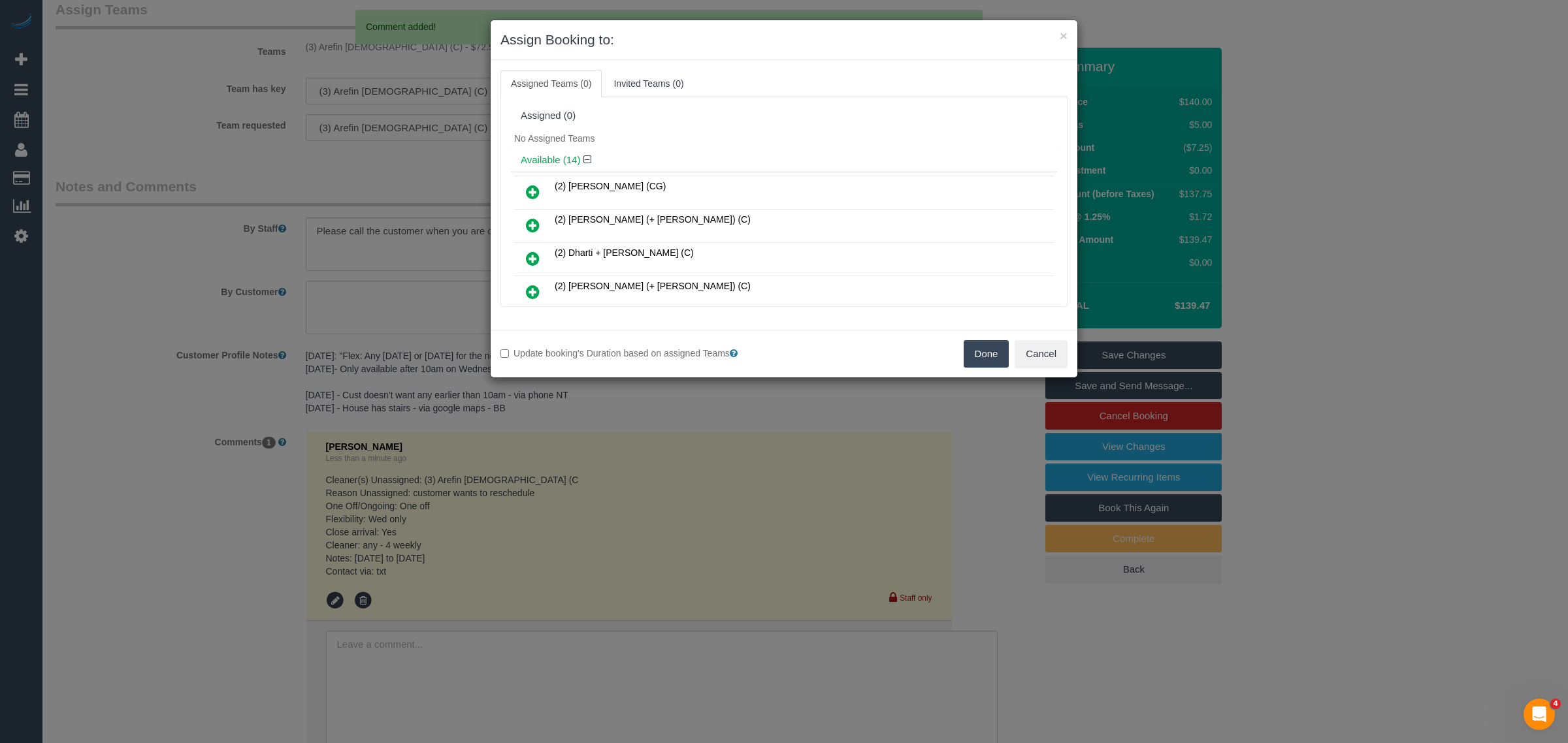
click at [991, 356] on button "Done" at bounding box center [987, 354] width 45 height 28
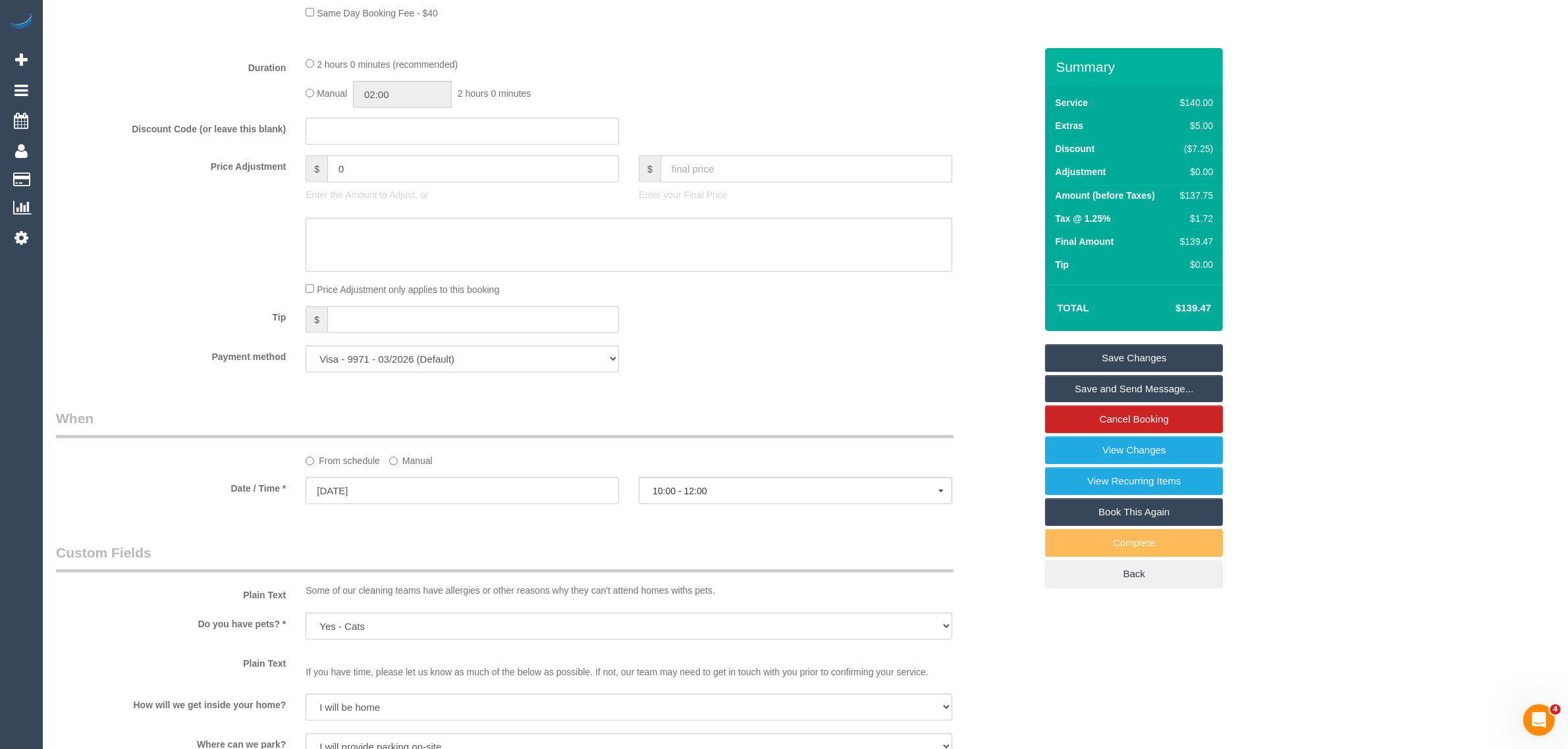
scroll to position [1317, 0]
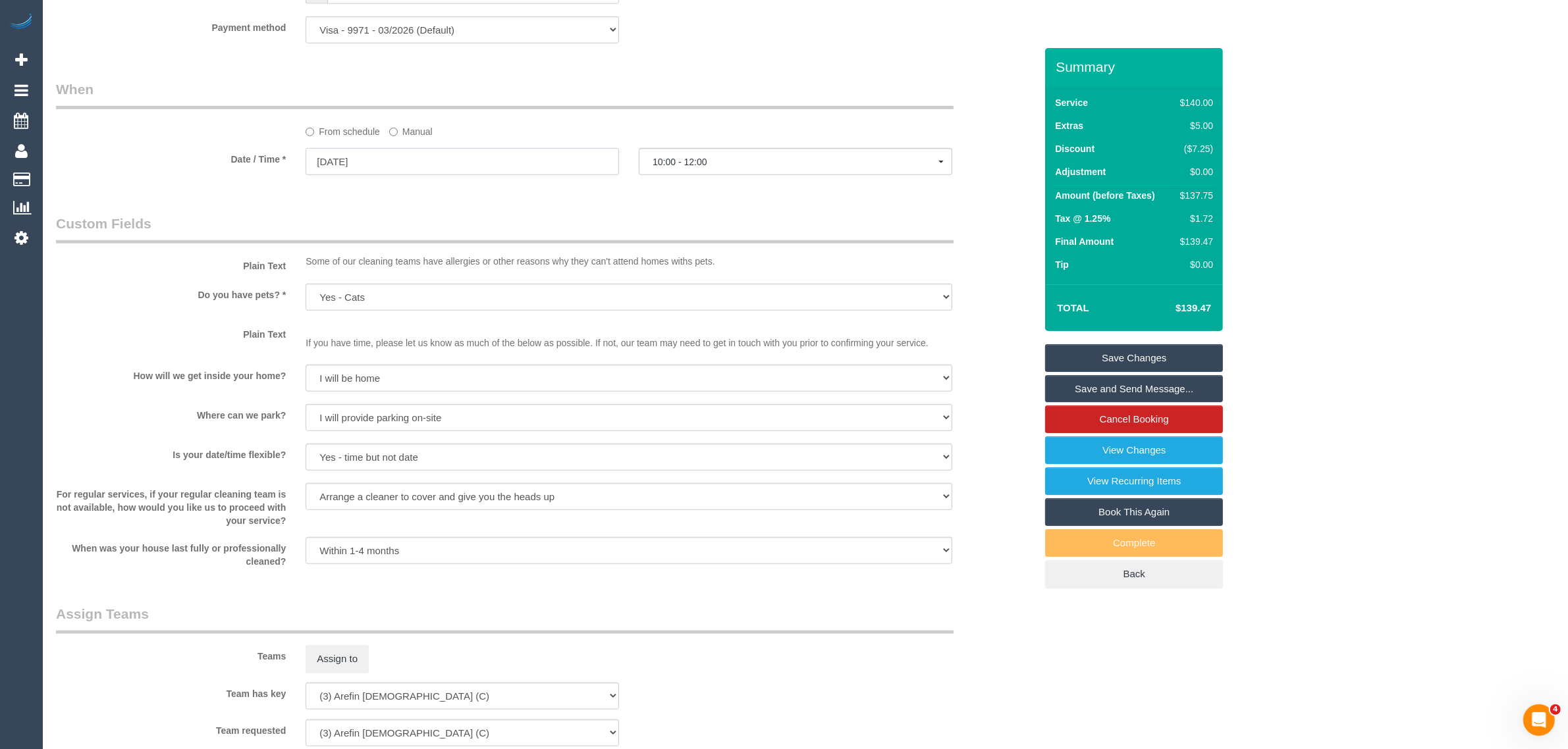
click at [446, 160] on input "27/08/2025" at bounding box center [463, 162] width 314 height 27
click at [464, 188] on span "Next" at bounding box center [465, 188] width 11 height 11
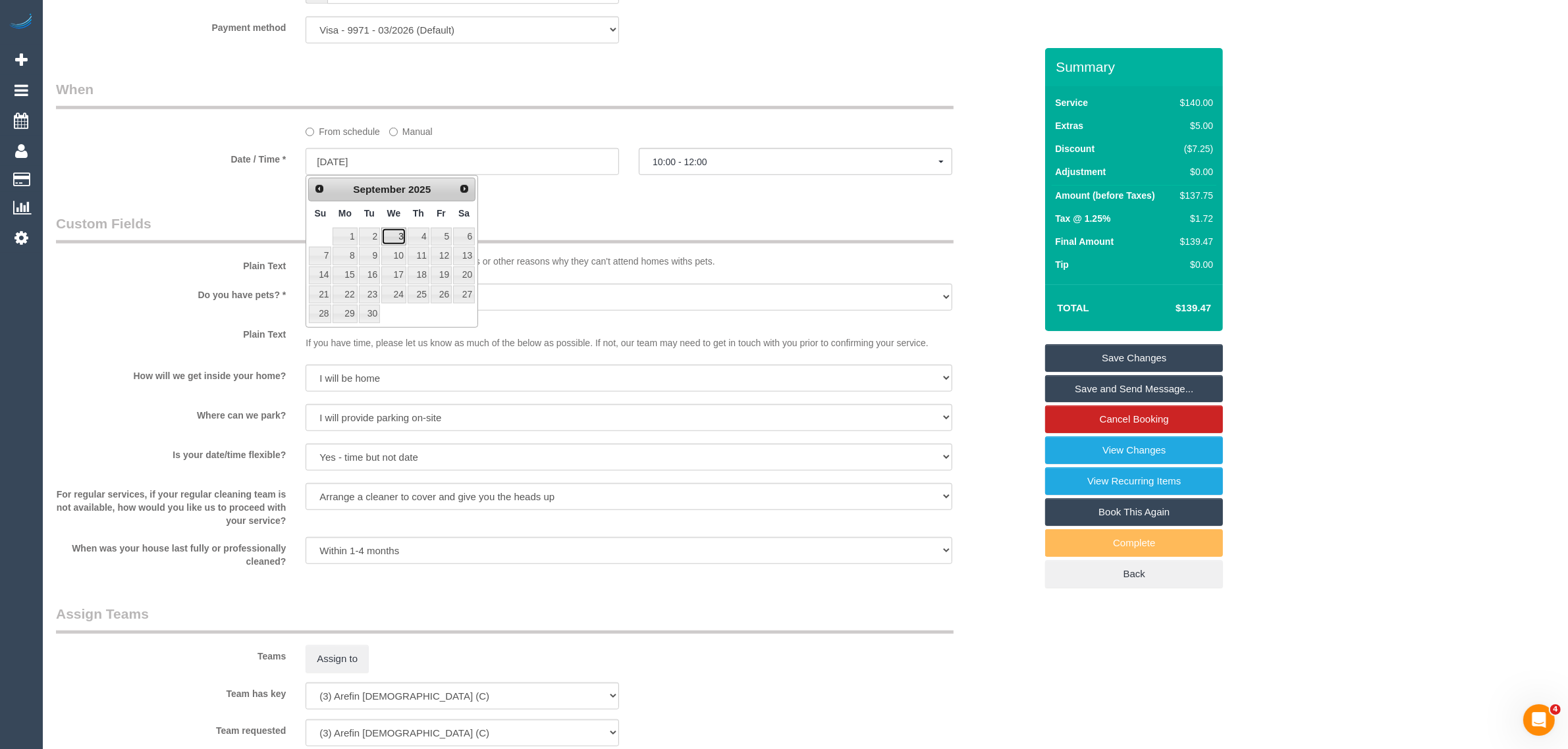
click at [399, 234] on link "3" at bounding box center [393, 236] width 25 height 18
type input "03/09/2025"
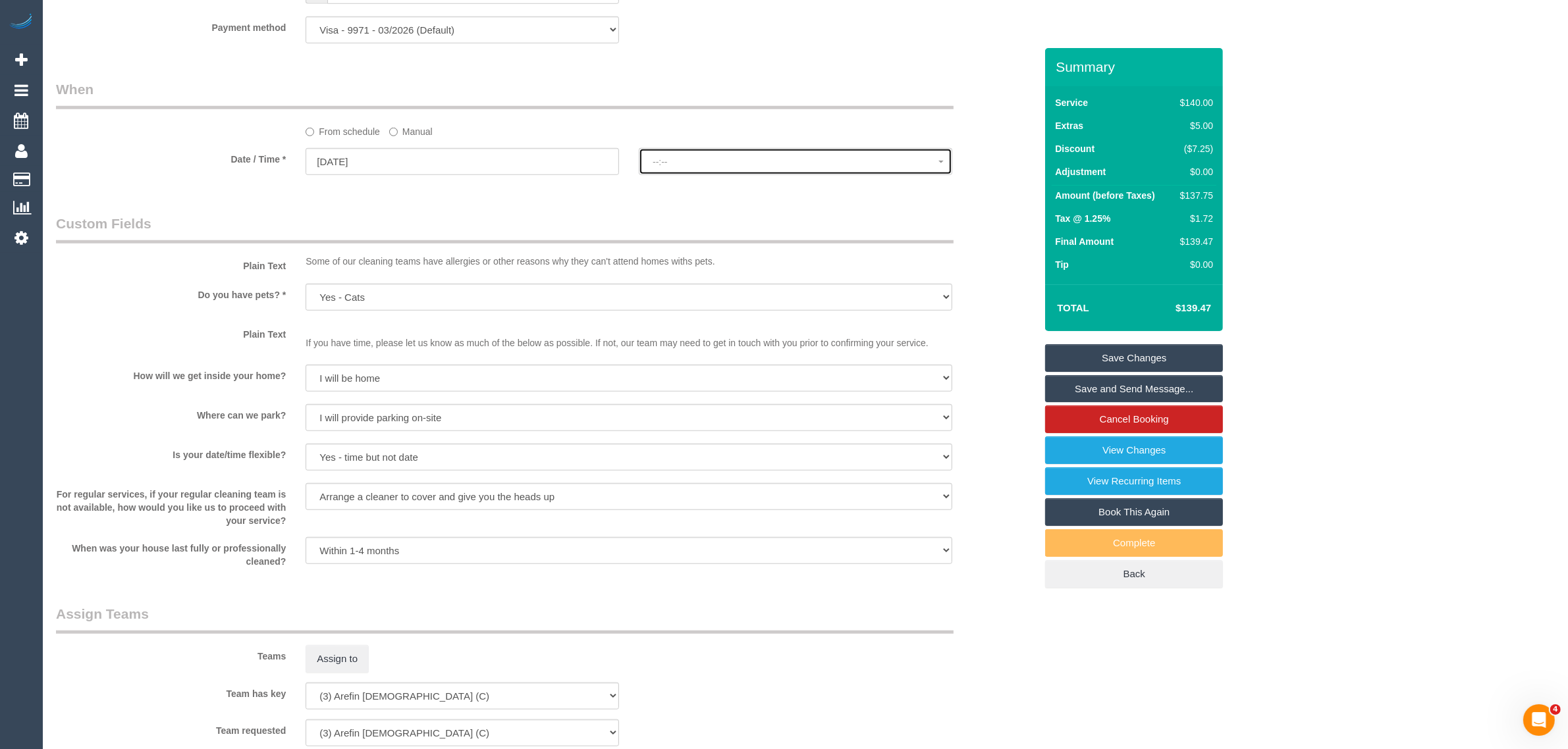
click at [689, 162] on span "--:--" at bounding box center [795, 162] width 286 height 11
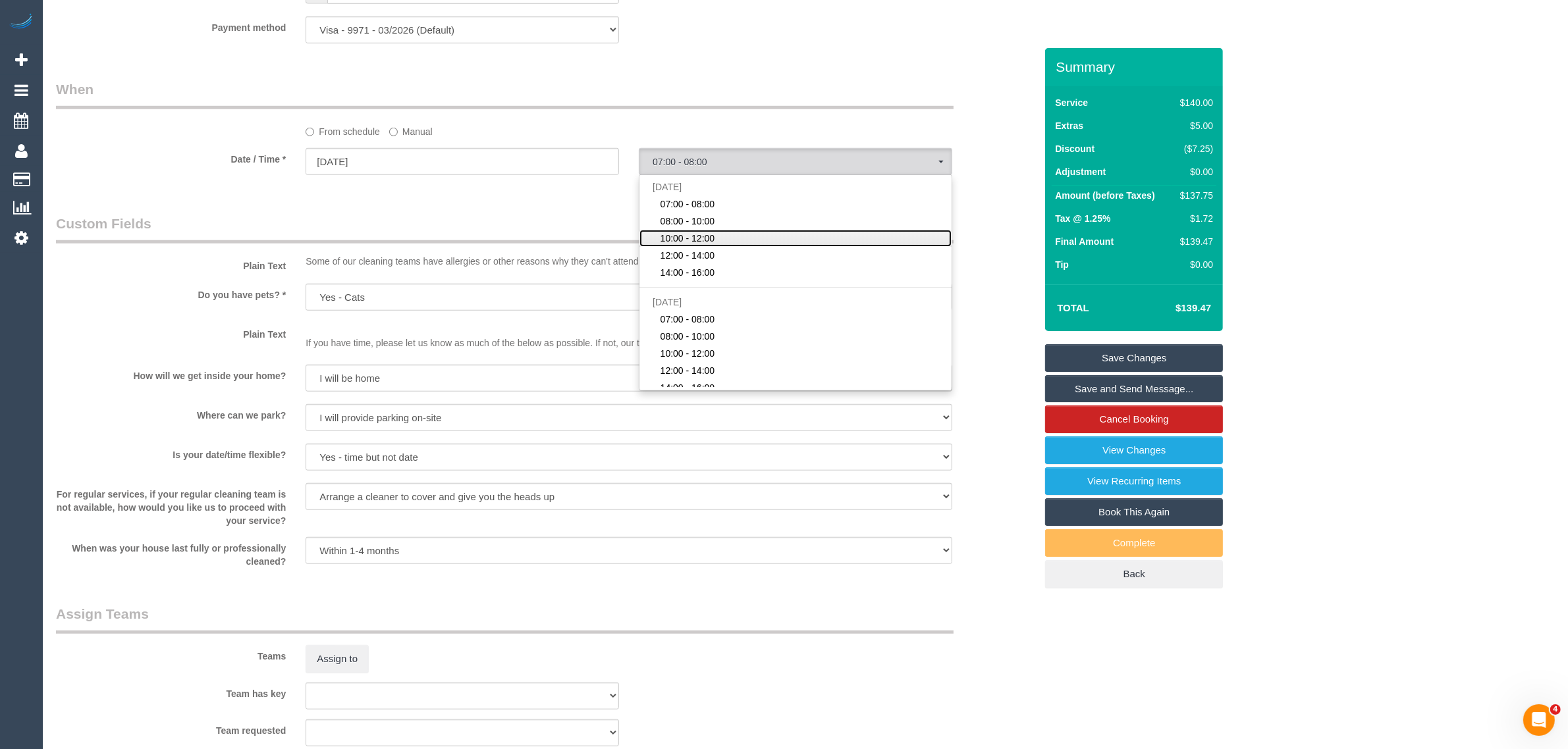
click at [739, 235] on link "10:00 - 12:00" at bounding box center [796, 238] width 312 height 17
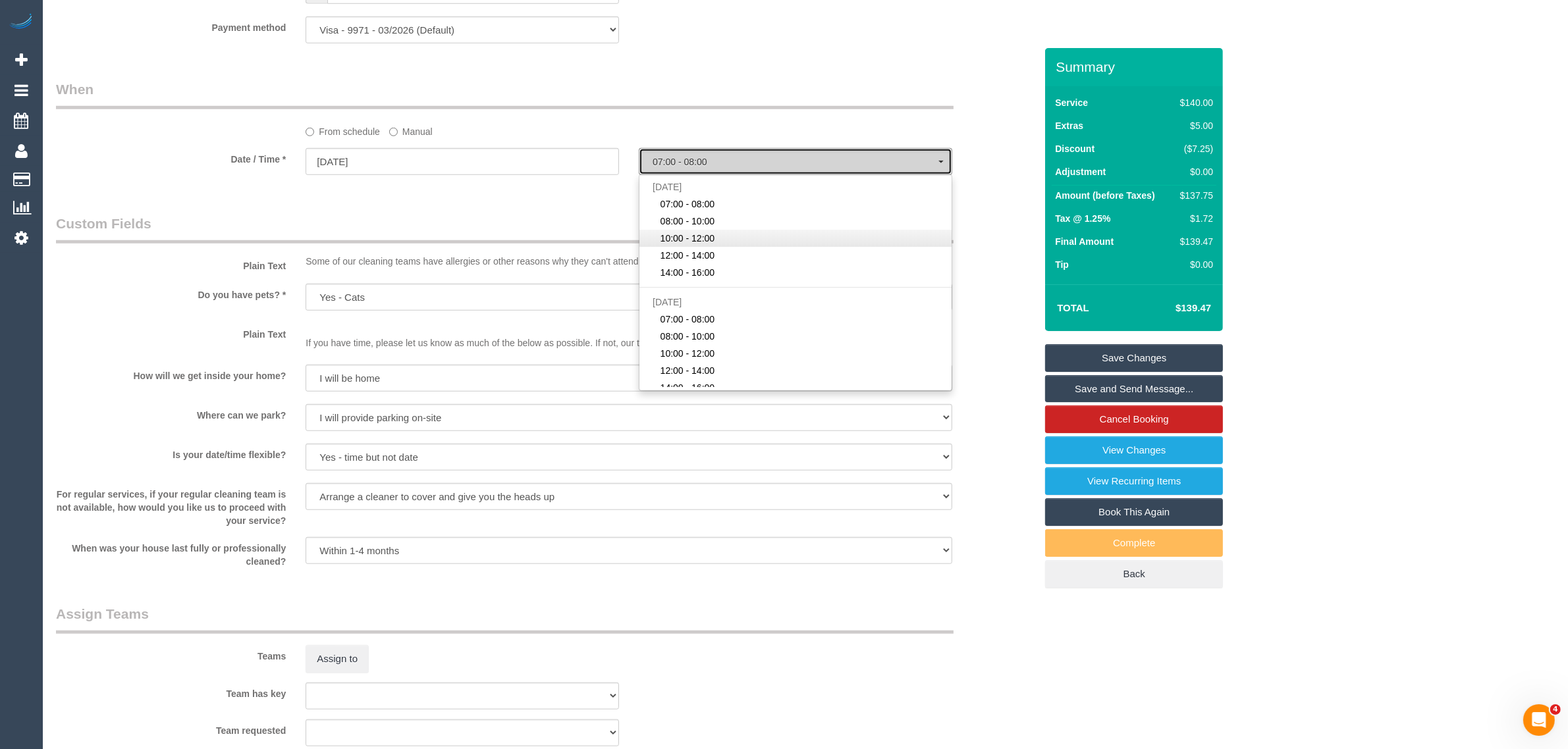
select select "spot12"
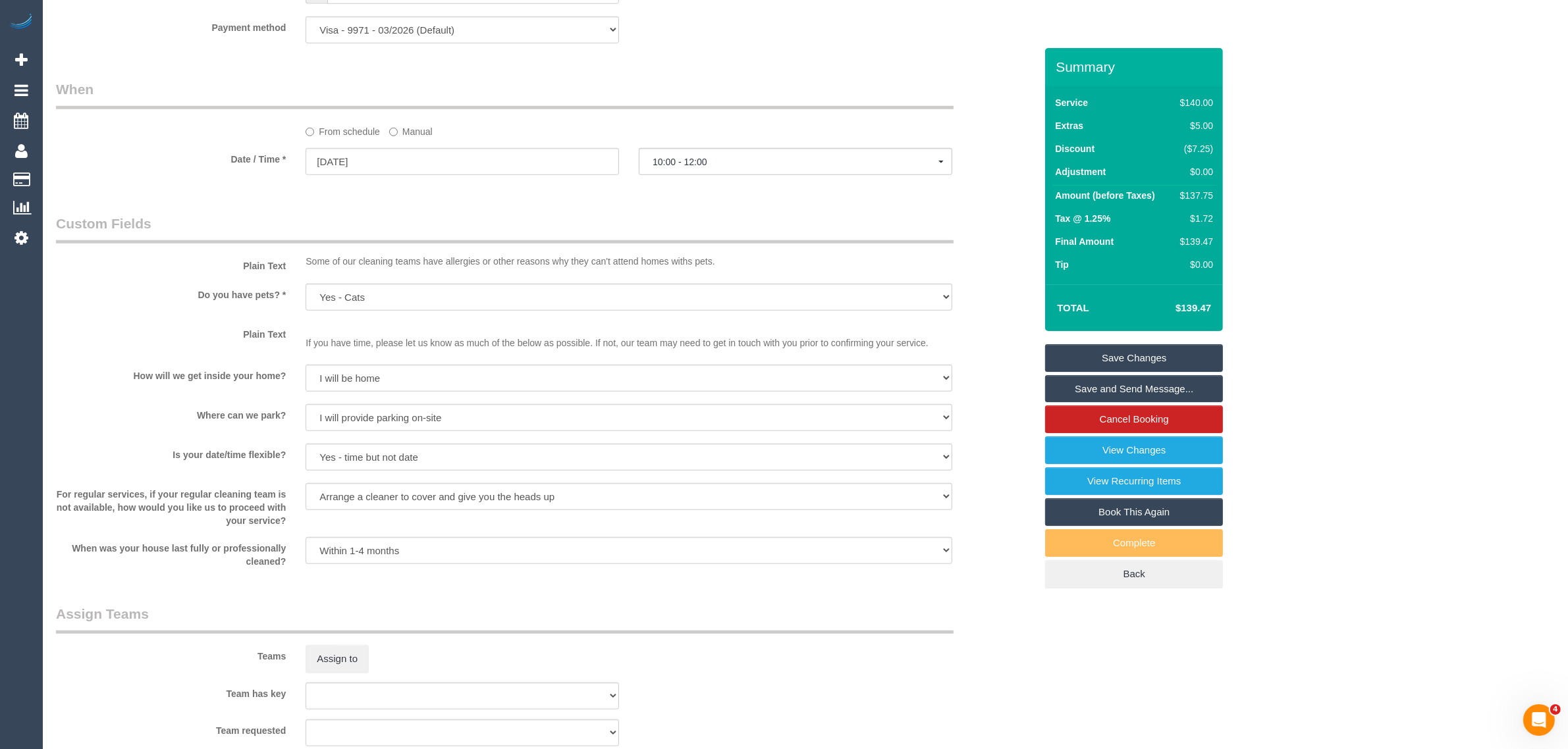
click at [662, 216] on legend "Custom Fields" at bounding box center [504, 228] width 898 height 29
click at [1097, 354] on link "Save Changes" at bounding box center [1134, 358] width 178 height 28
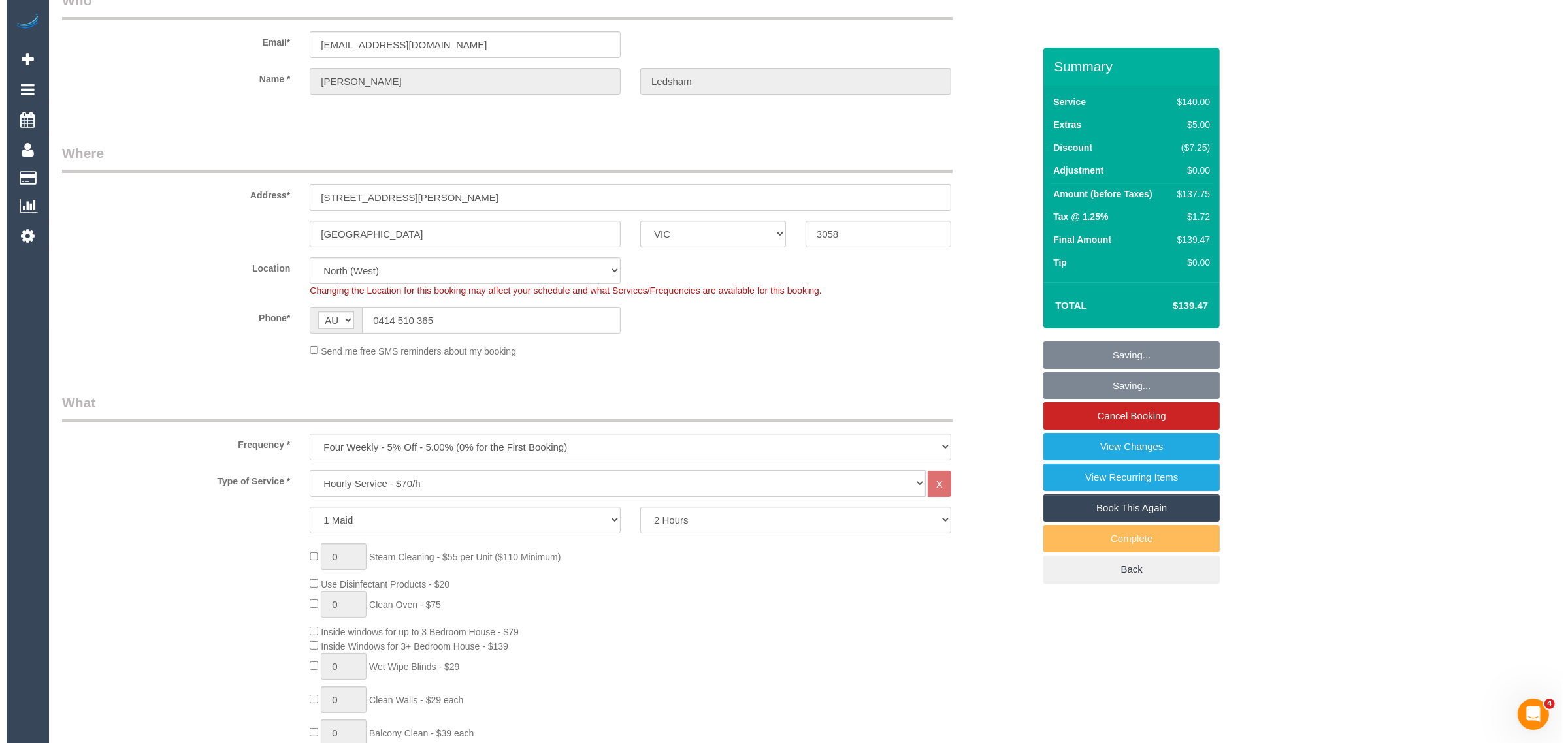
scroll to position [0, 0]
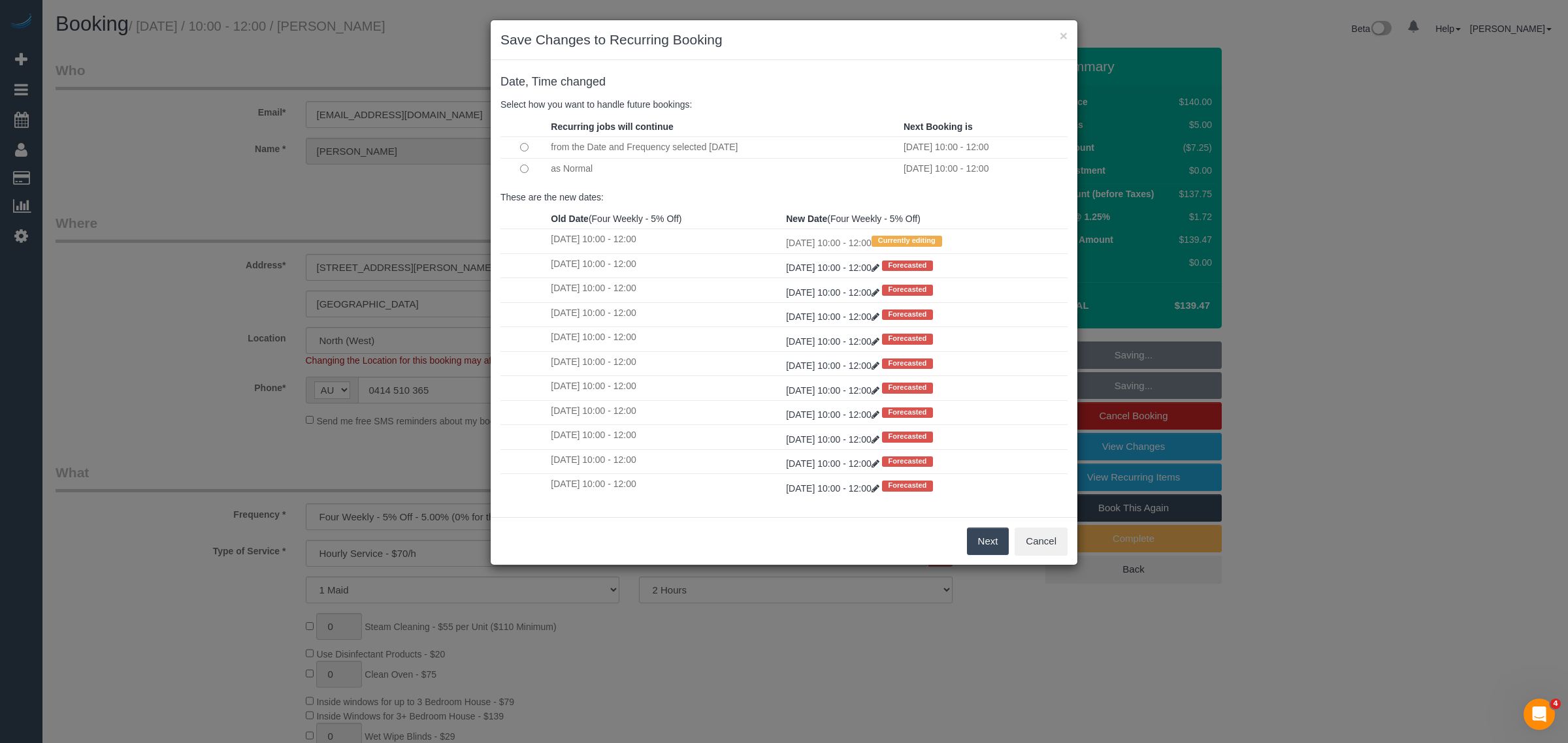
click at [981, 546] on button "Next" at bounding box center [989, 541] width 43 height 28
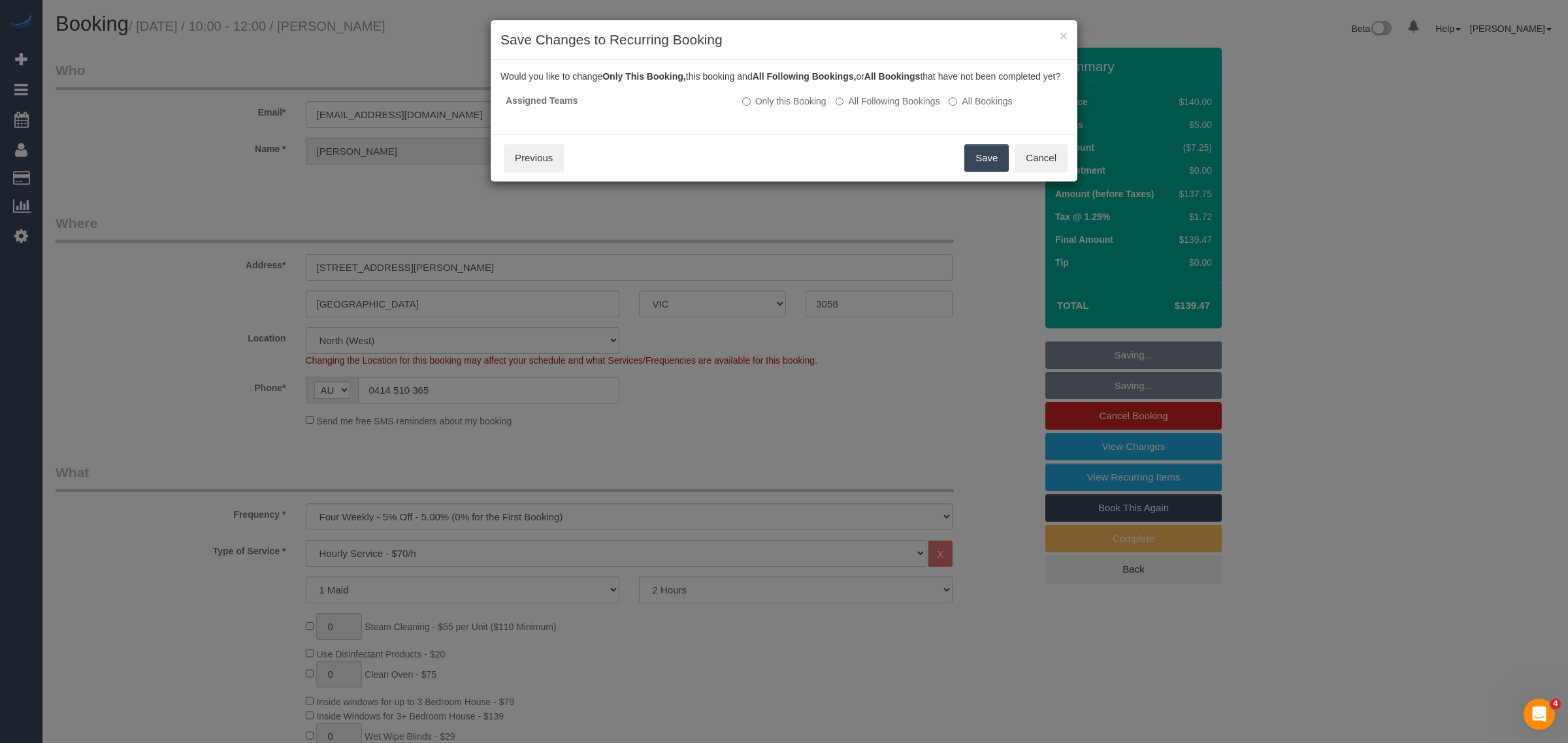
click at [987, 170] on button "Save" at bounding box center [987, 158] width 45 height 28
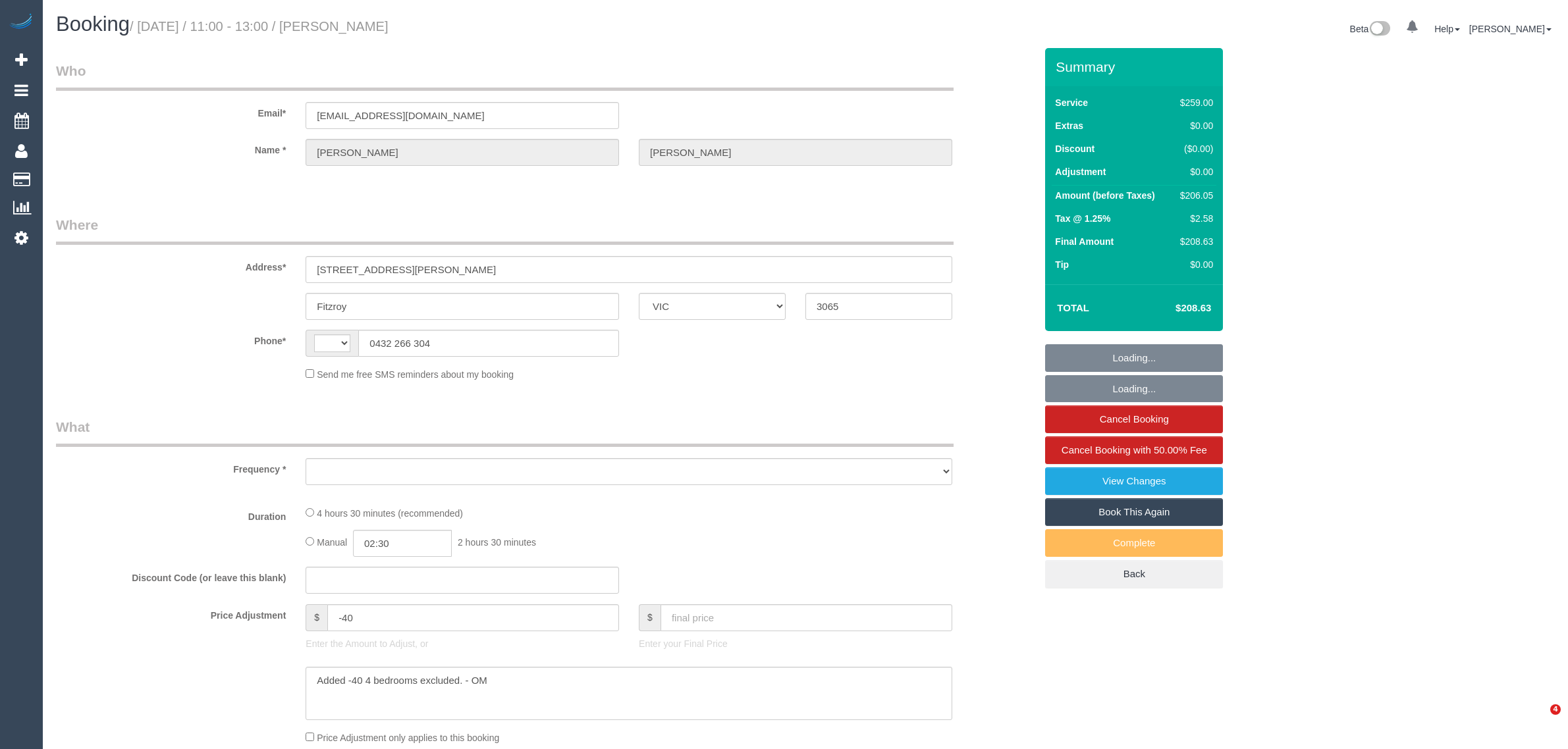
select select "VIC"
select select "string:AU"
select select "string:stripe-pm_1NLKCL2GScqysDRVWATdeySV"
select select "number:29"
select select "number:14"
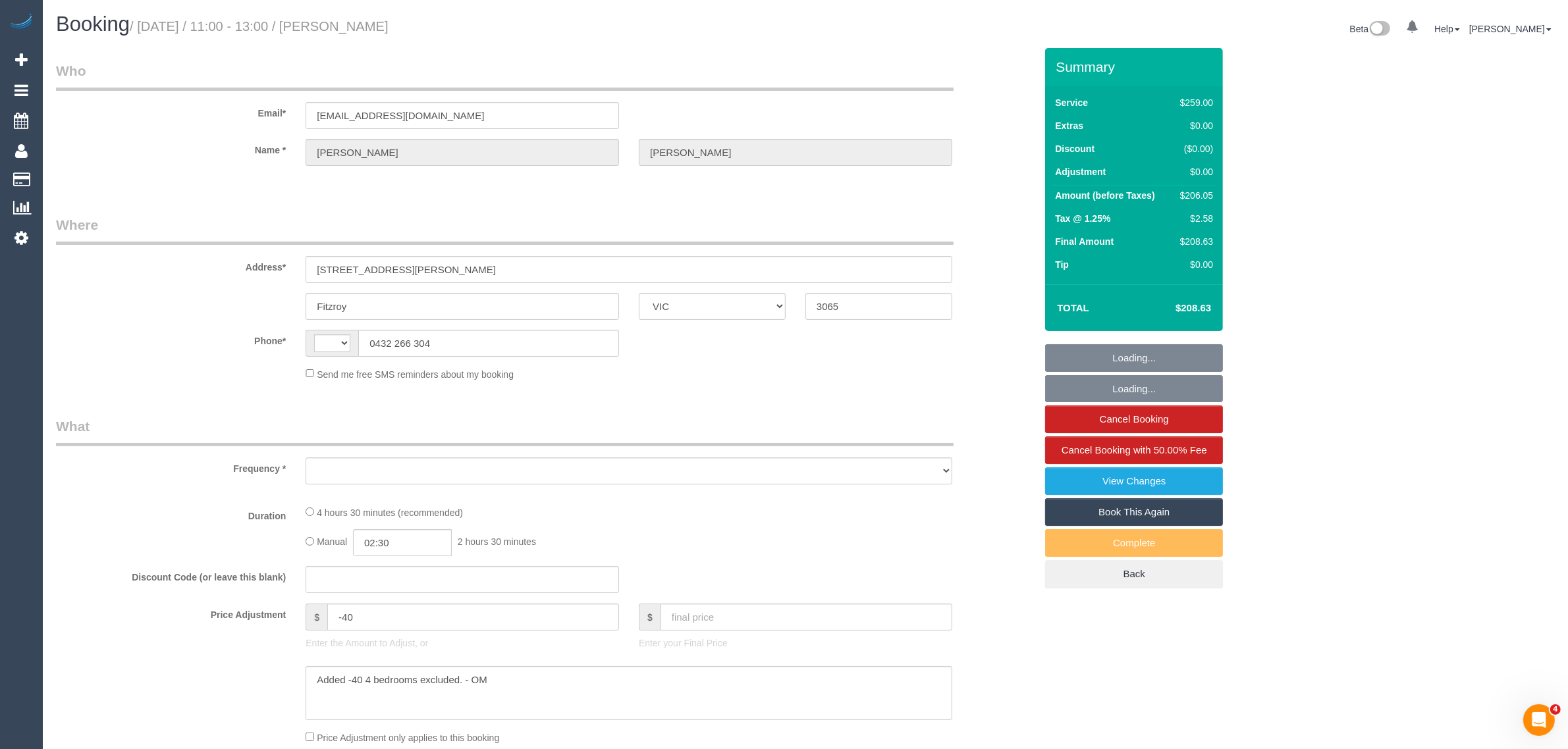
select select "number:19"
select select "number:22"
select select "number:34"
select select "number:13"
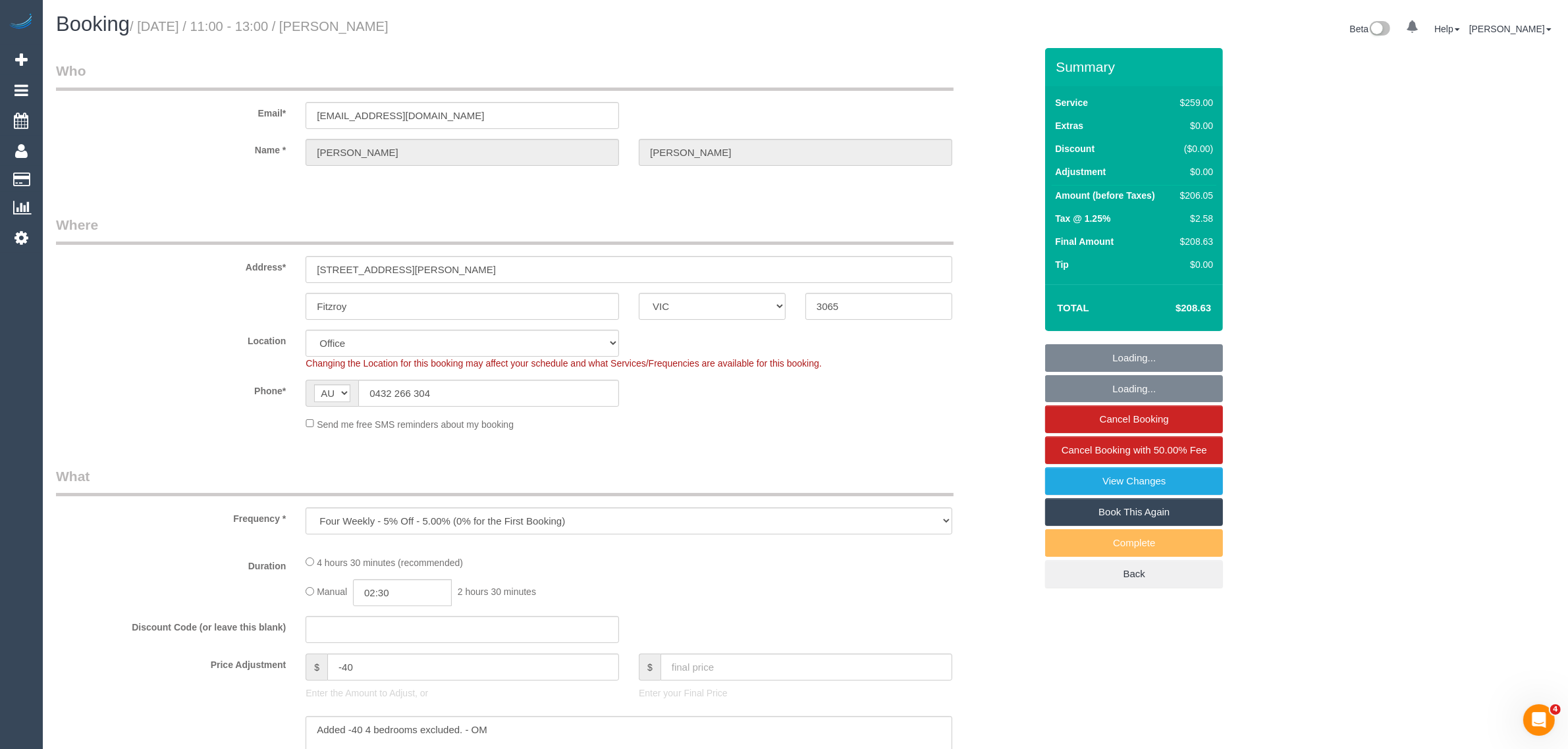
select select "object:789"
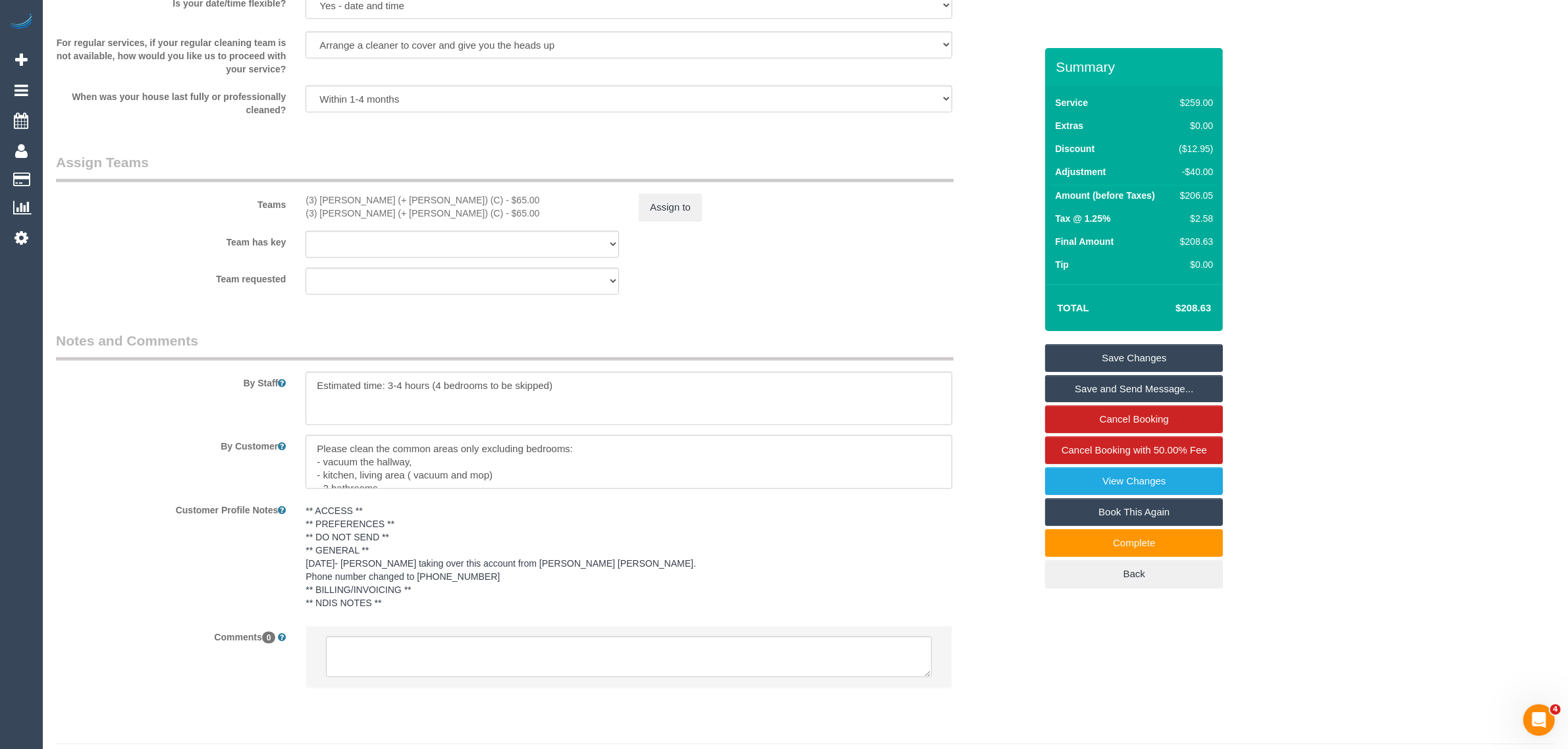
scroll to position [1933, 0]
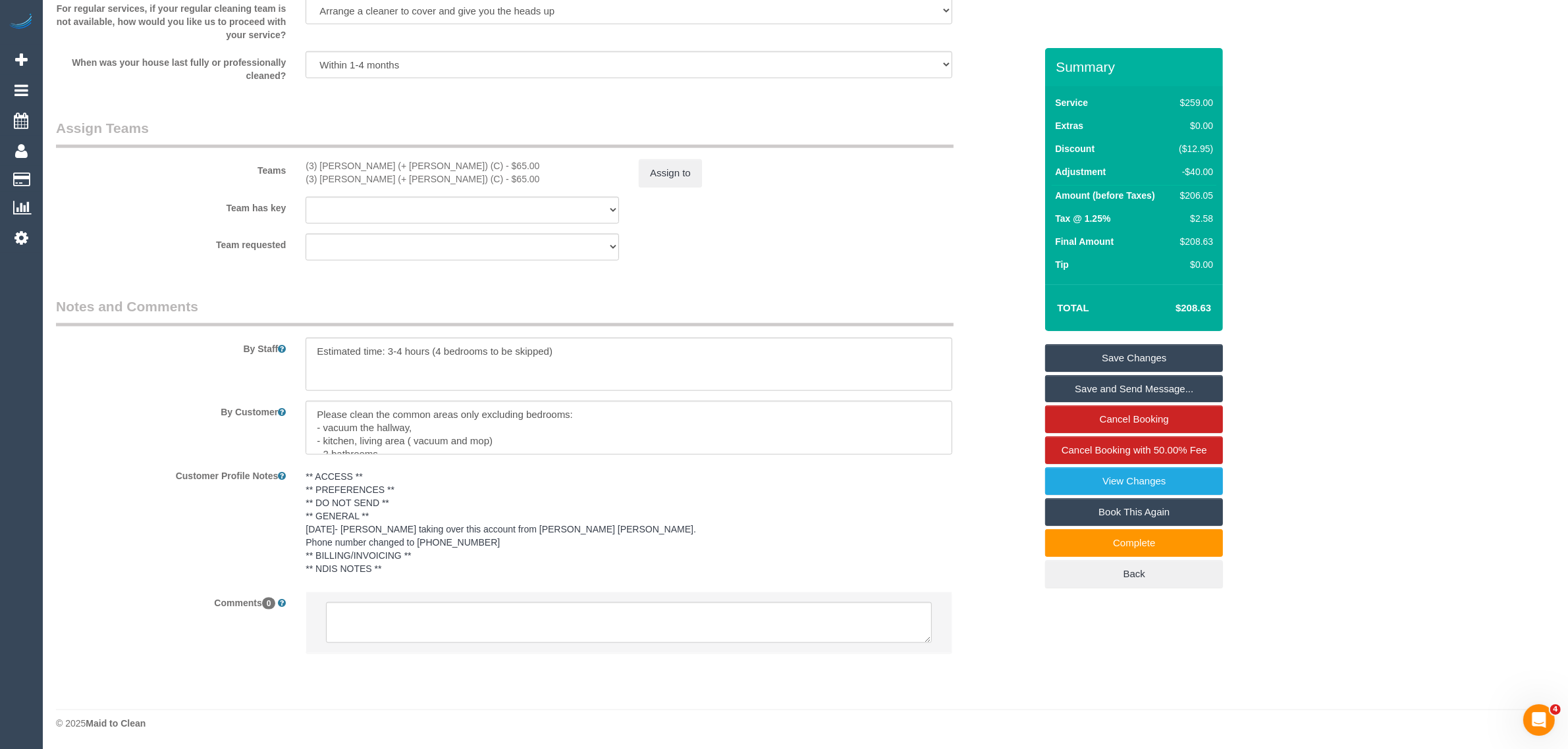
click at [908, 223] on div "Team has key (3) Gazi (+ Juireya) (C) (3) Juireya (+ Gazi) (C) (0) Account - Te…" at bounding box center [545, 211] width 999 height 27
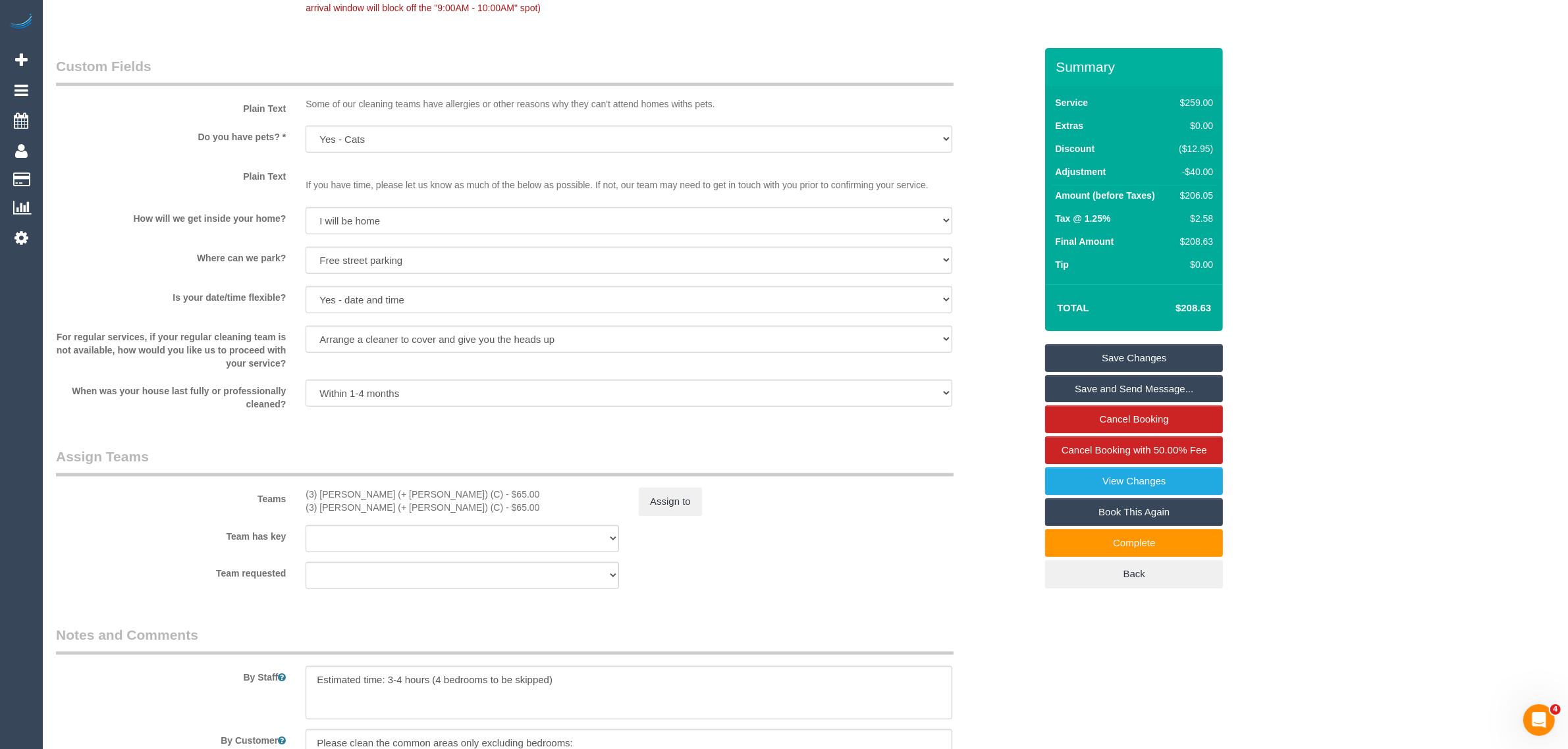
scroll to position [1604, 0]
click at [978, 590] on fieldset "Assign Teams Teams (3) Gazi (+ Juireya) (C) - $65.00 (3) Juireya (+ Gazi) (C) -…" at bounding box center [545, 523] width 979 height 152
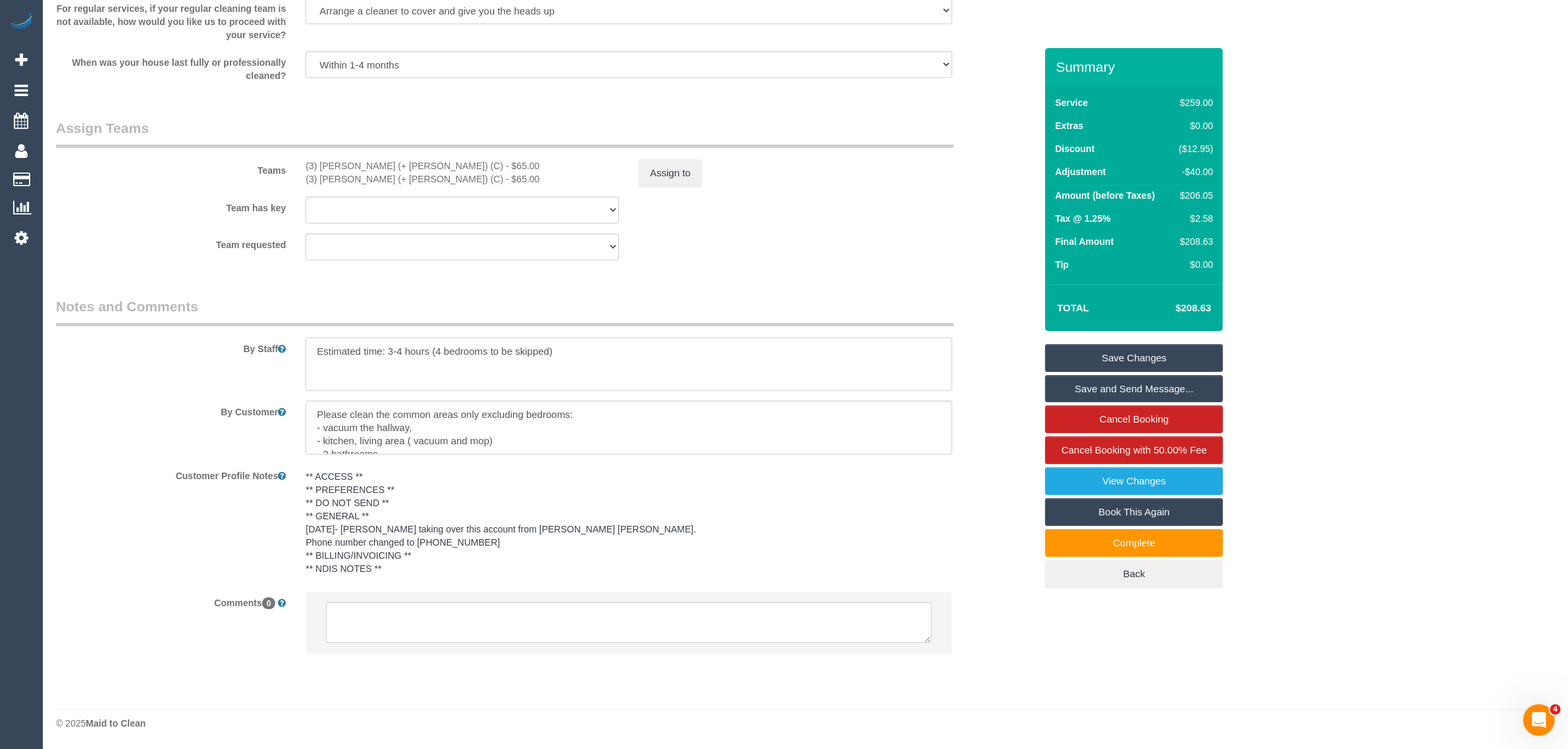
drag, startPoint x: 569, startPoint y: 349, endPoint x: 387, endPoint y: 349, distance: 182.0
click at [387, 349] on textarea at bounding box center [629, 364] width 647 height 54
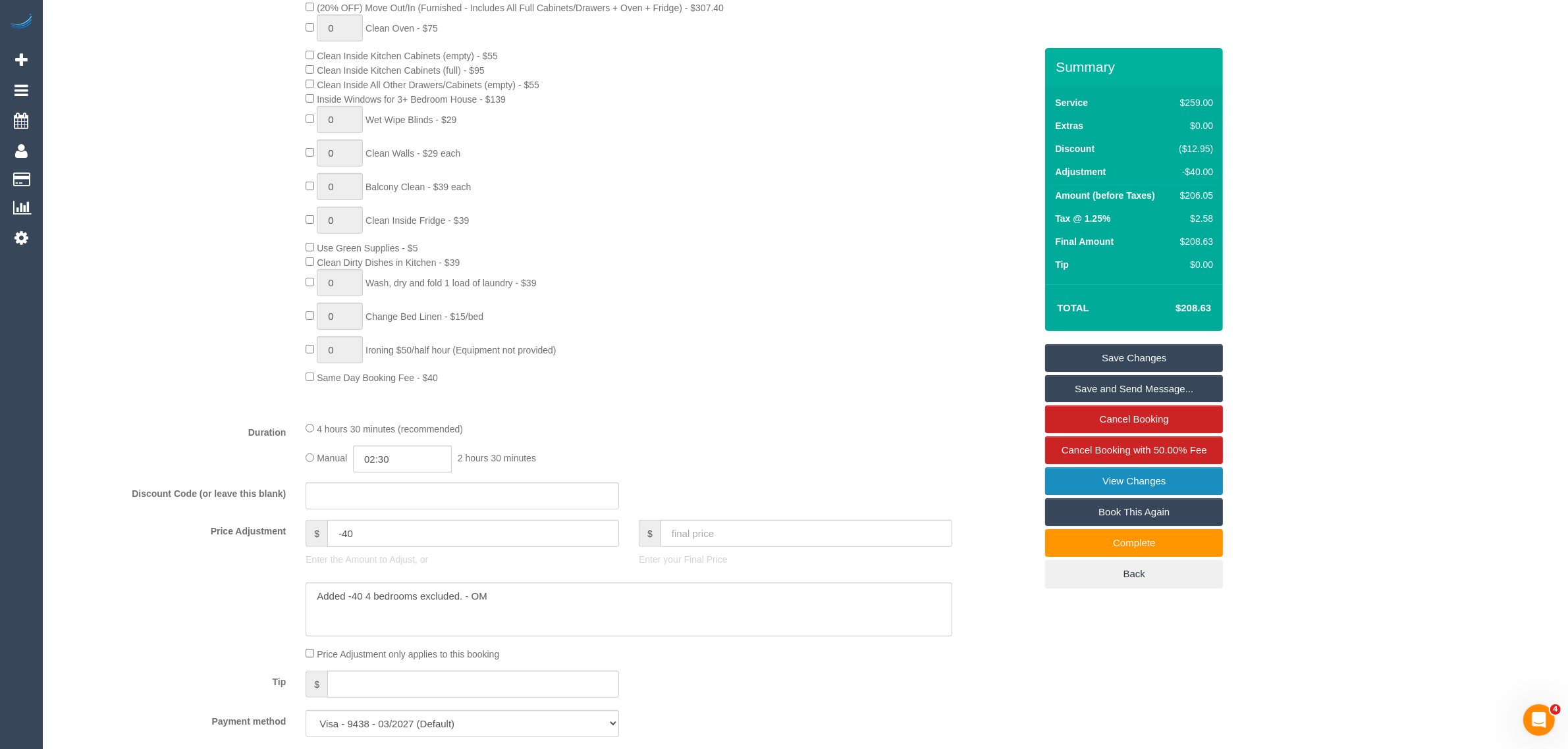
scroll to position [987, 0]
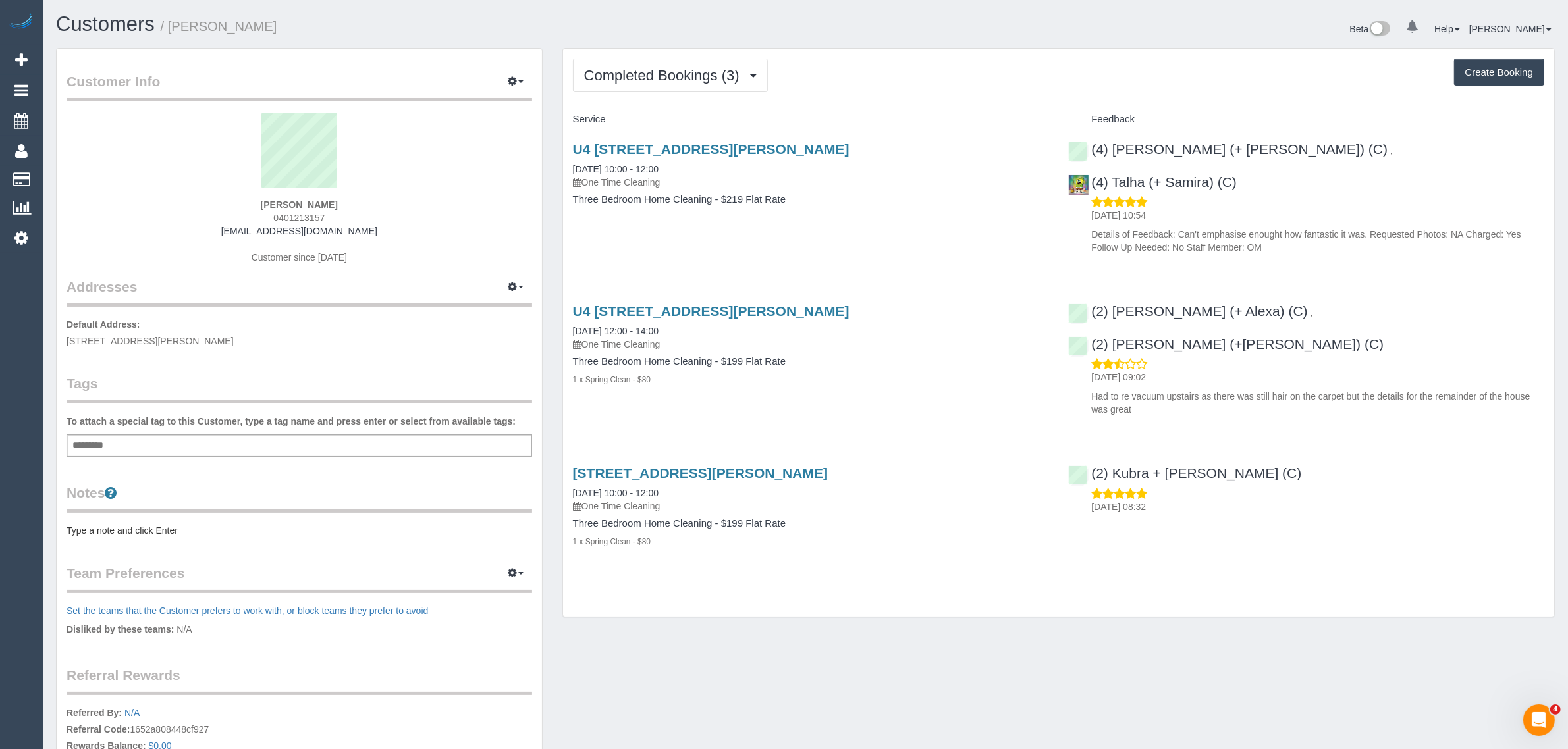
click at [933, 106] on div "Completed Bookings (3) Completed Bookings (3) Upcoming Bookings (1) Cancelled B…" at bounding box center [1058, 333] width 991 height 569
click at [282, 218] on span "0401213157" at bounding box center [299, 218] width 52 height 11
copy div "0401213157"
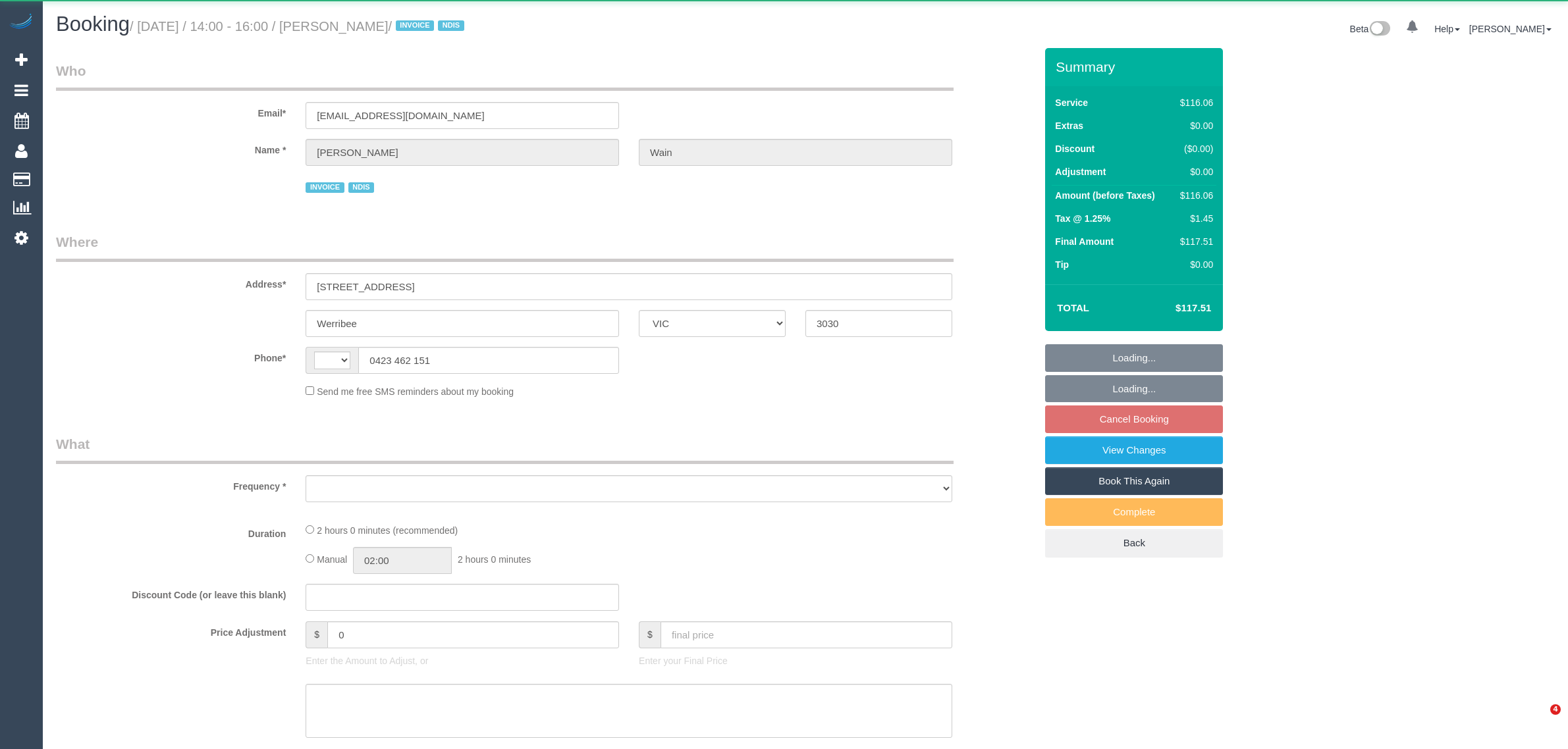
select select "VIC"
select select "string:AU"
select select "object:317"
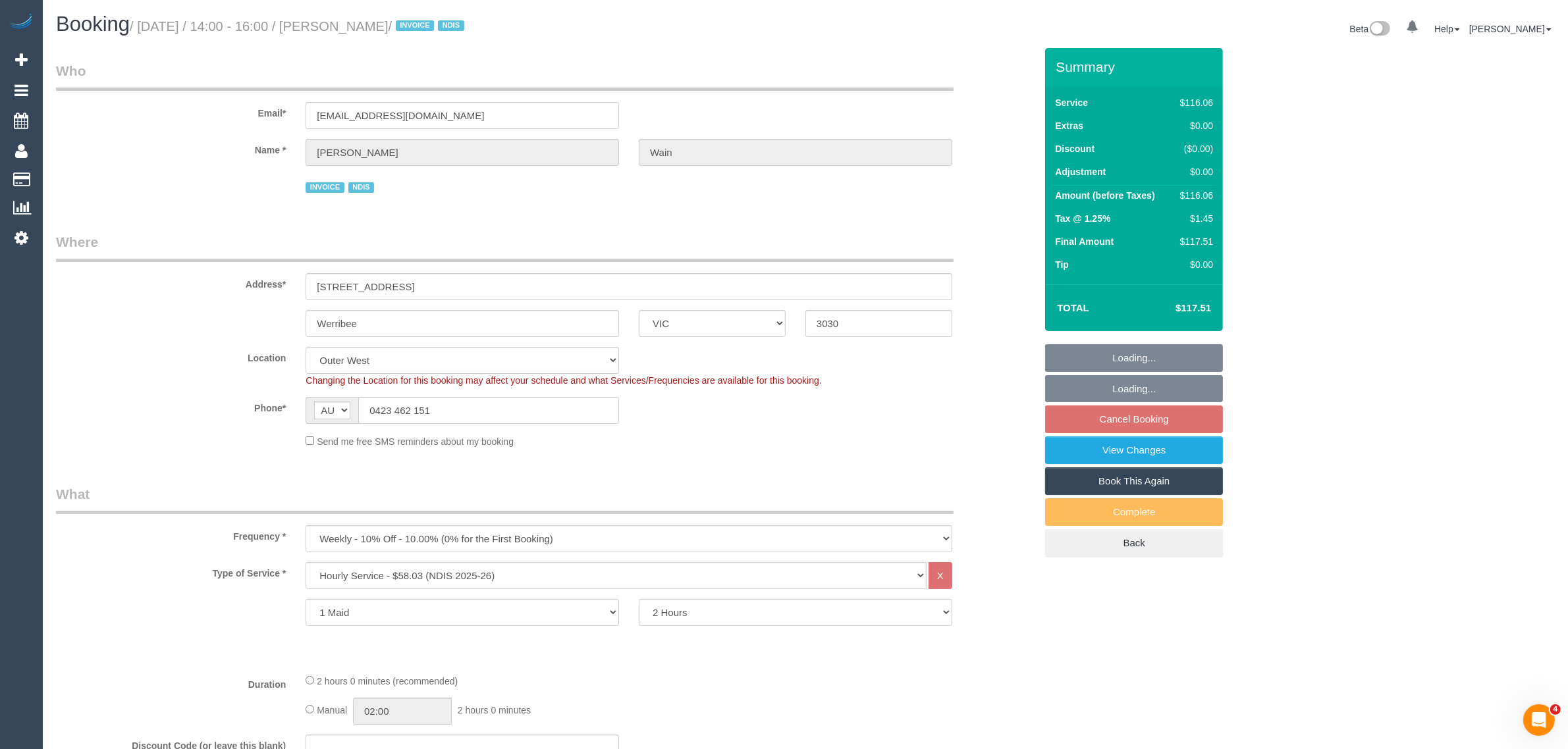
select select "number:30"
select select "number:14"
select select "number:19"
select select "number:36"
select select "number:34"
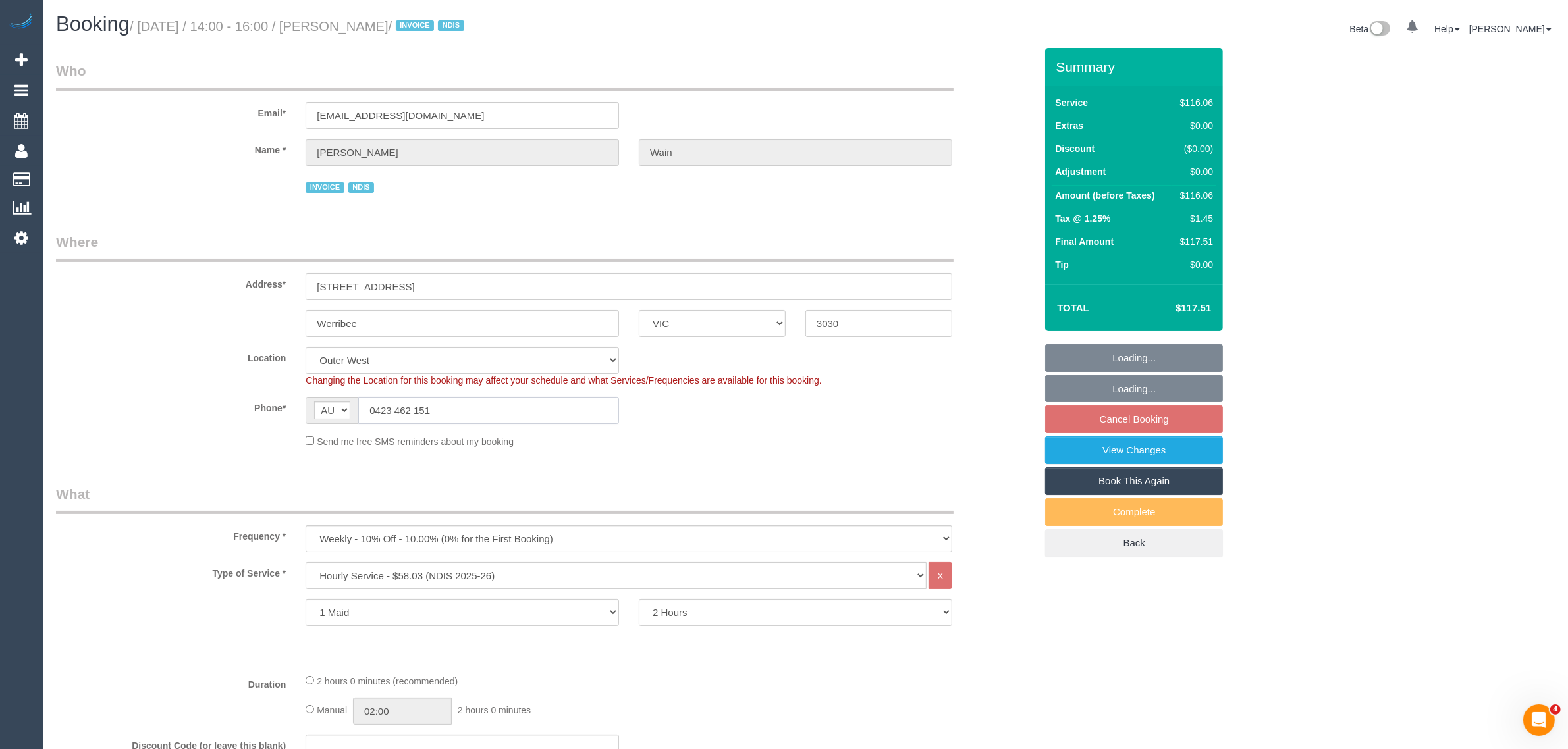
click at [514, 416] on input "0423 462 151" at bounding box center [489, 410] width 261 height 27
select select "object:780"
select select "spot1"
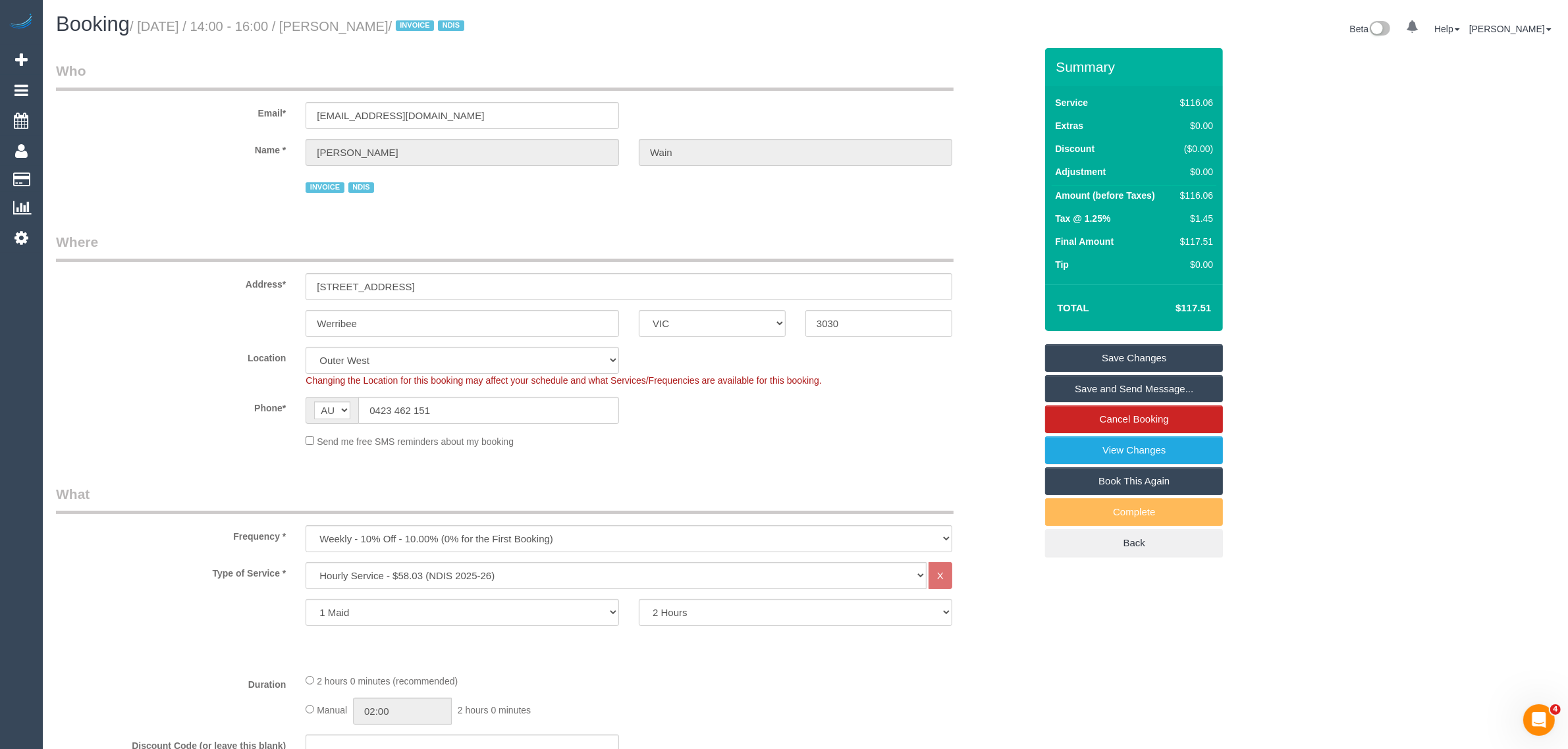
click at [901, 248] on legend "Where" at bounding box center [504, 247] width 898 height 29
drag, startPoint x: 394, startPoint y: 20, endPoint x: 335, endPoint y: 16, distance: 59.1
click at [335, 16] on h1 "Booking / August 27, 2025 / 14:00 - 16:00 / Eric Wain / INVOICE NDIS" at bounding box center [425, 24] width 739 height 22
copy small "Eric Wain"
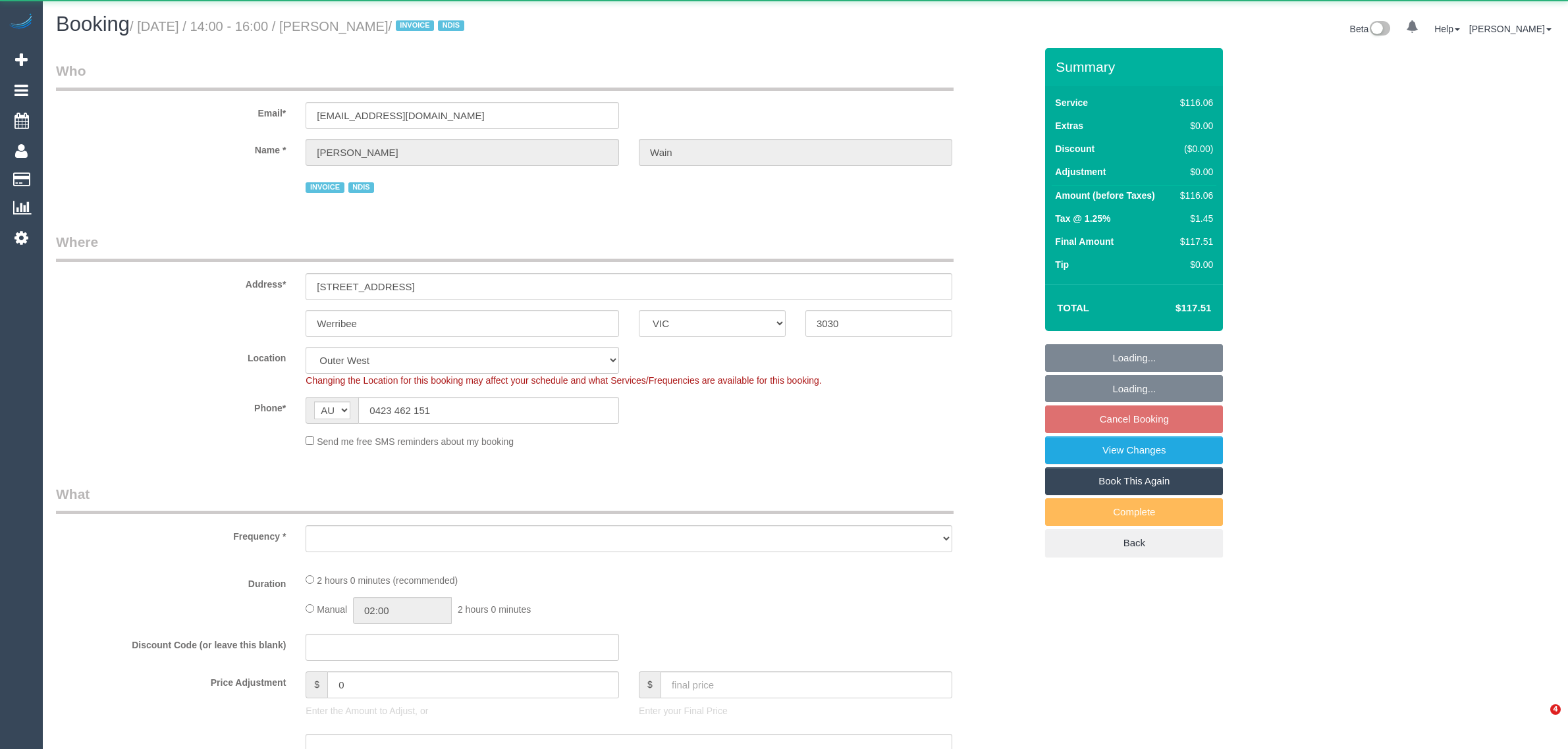
select select "VIC"
select select "number:30"
select select "number:14"
select select "number:19"
select select "number:36"
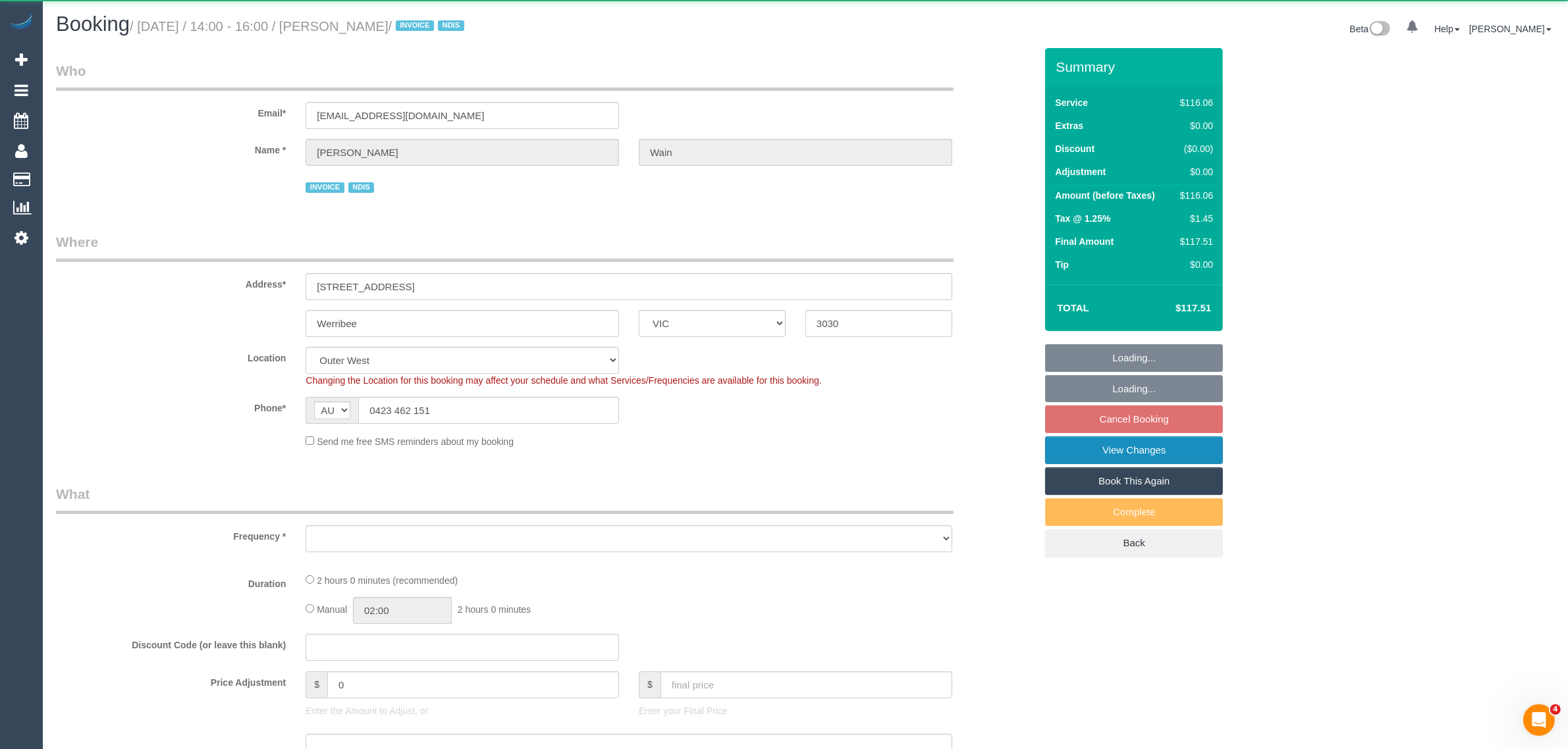
select select "number:34"
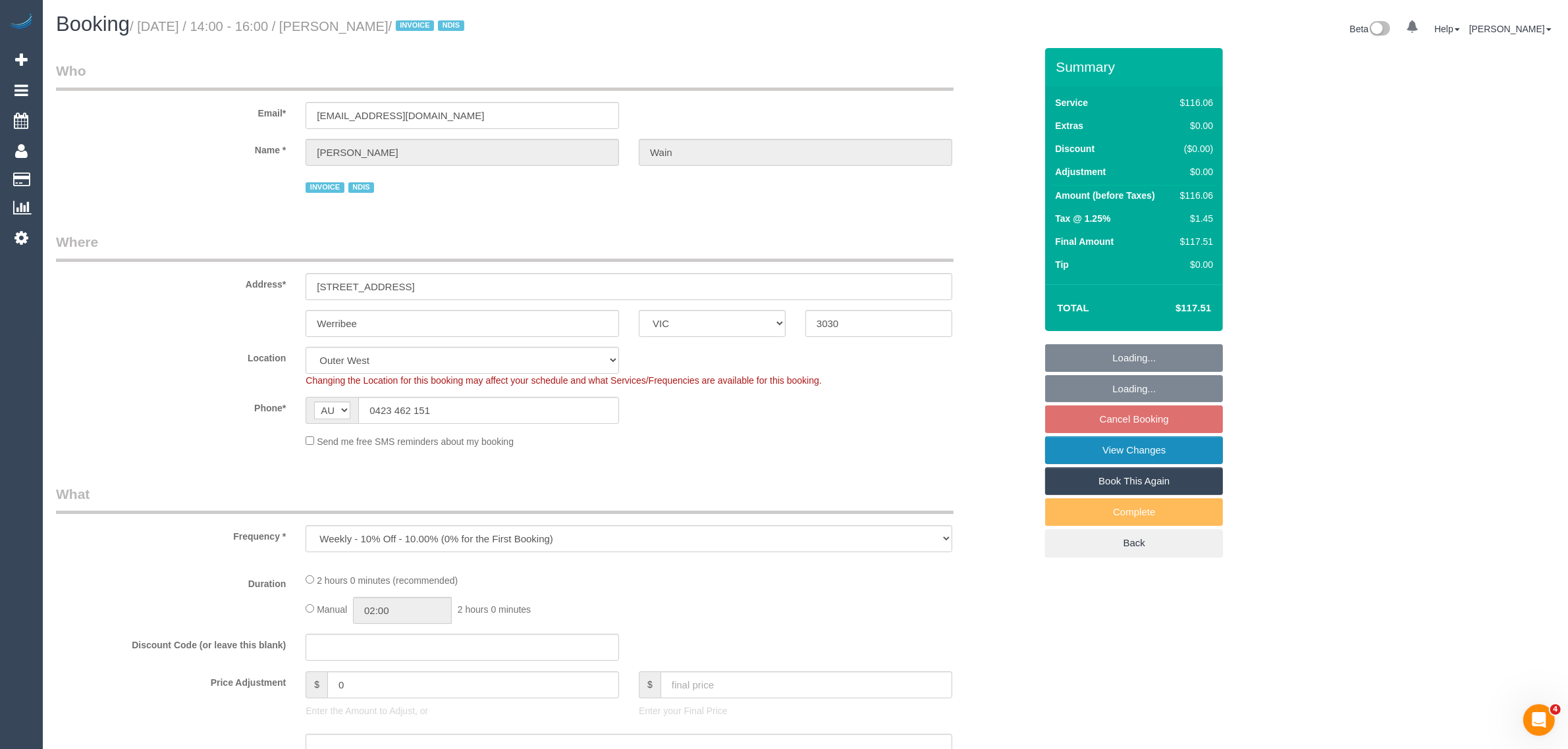
click at [1160, 451] on link "View Changes" at bounding box center [1134, 450] width 178 height 28
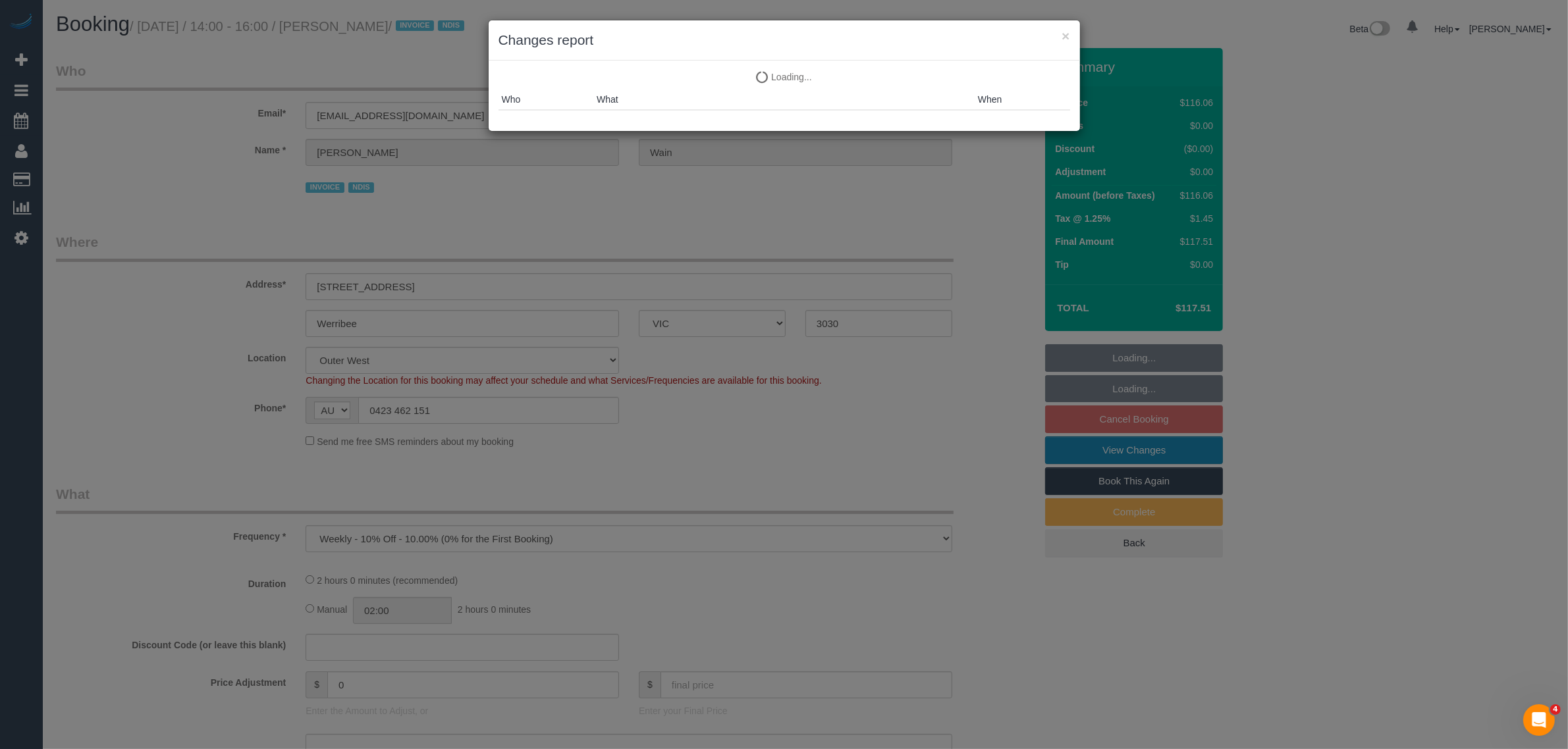
select select "object:797"
select select "spot1"
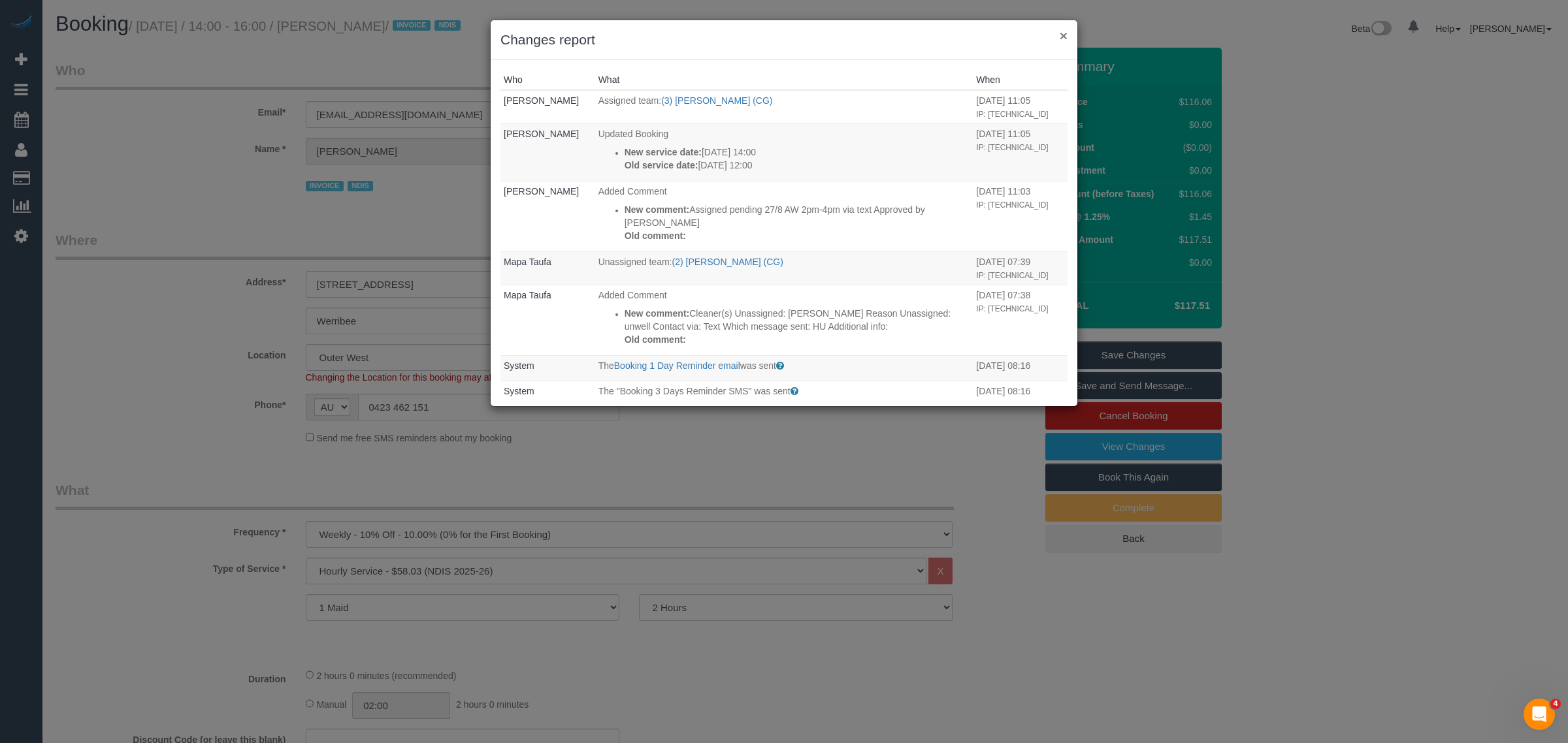
click at [1060, 35] on button "×" at bounding box center [1063, 35] width 8 height 13
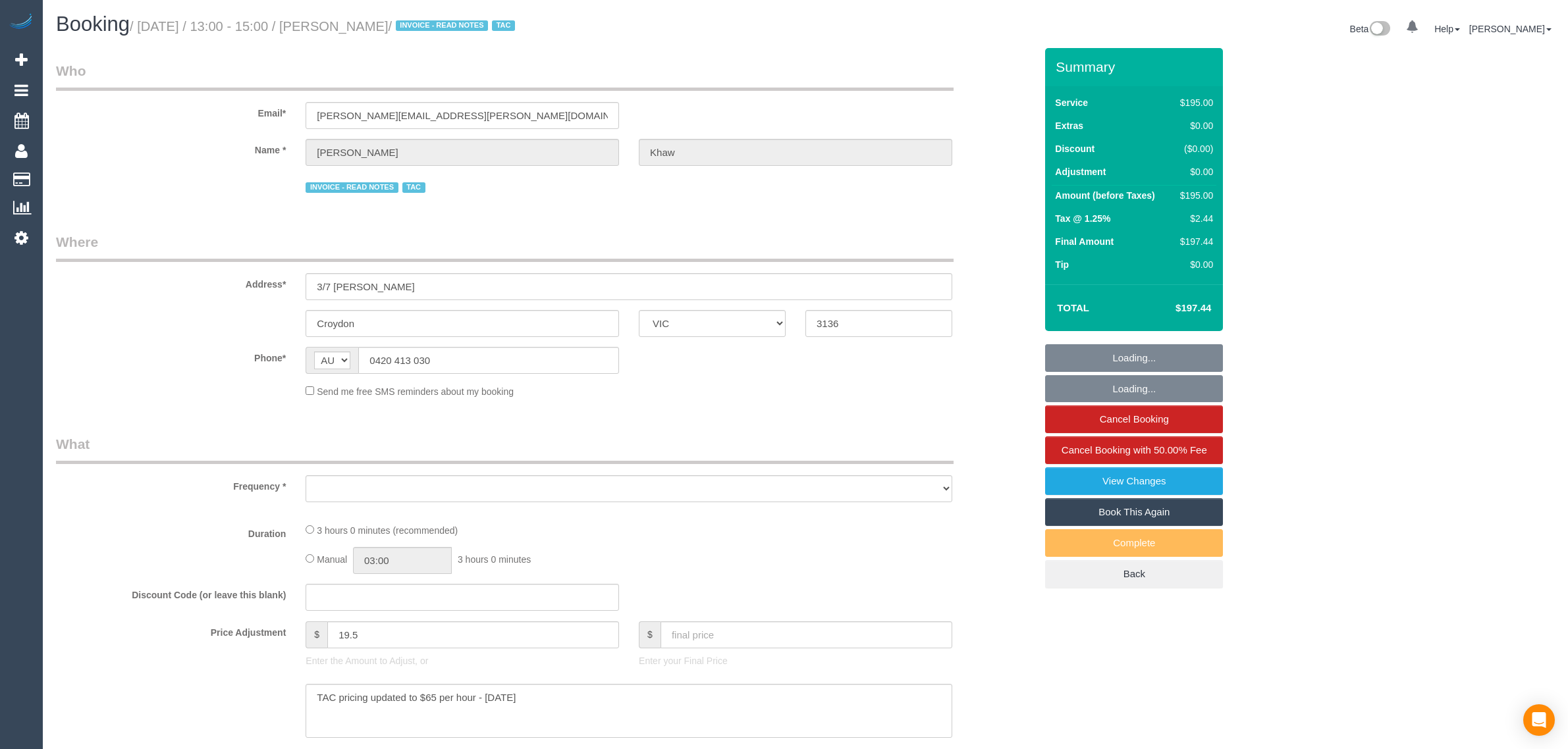
select select "VIC"
select select "number:27"
select select "number:14"
select select "number:18"
select select "number:22"
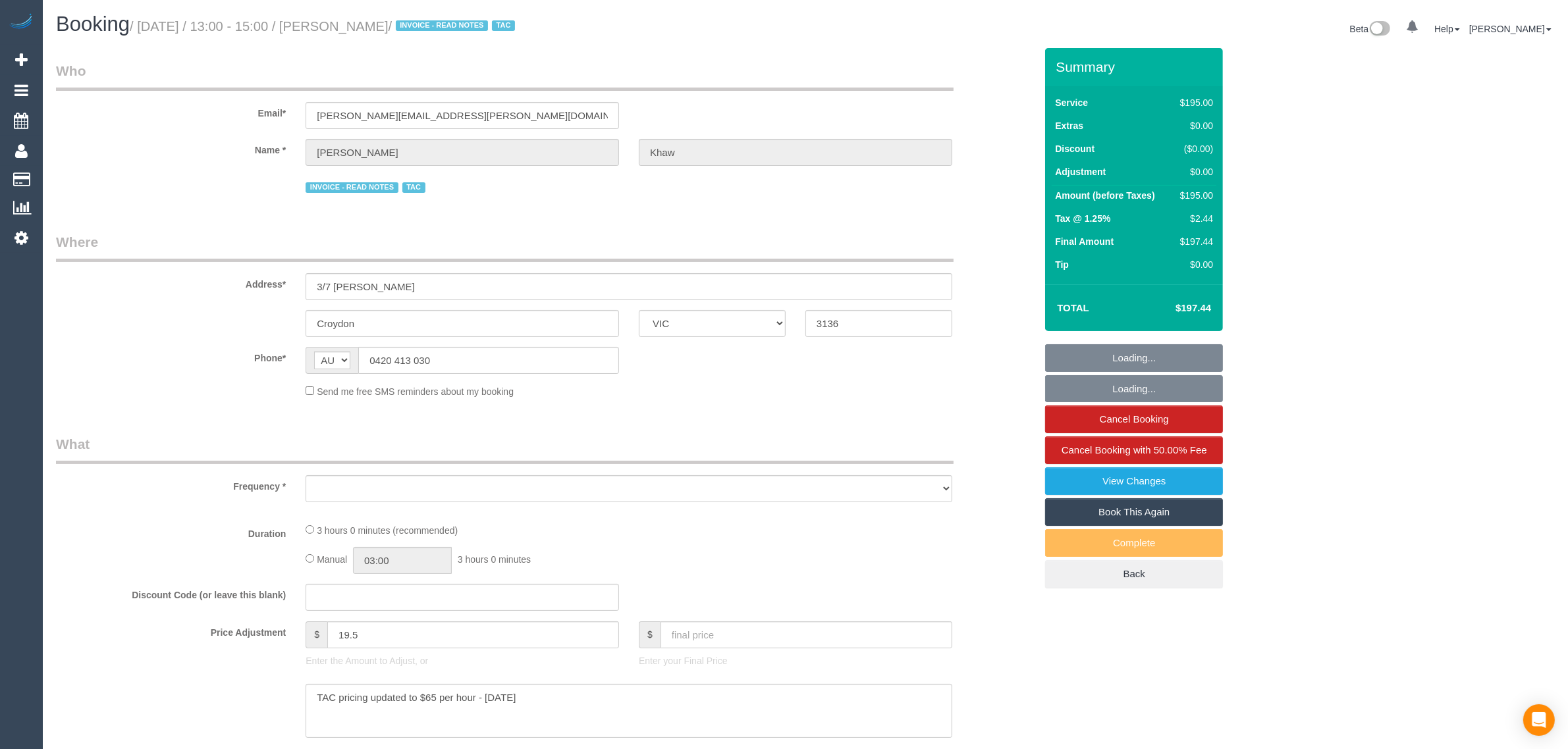
select select "number:34"
select select "number:26"
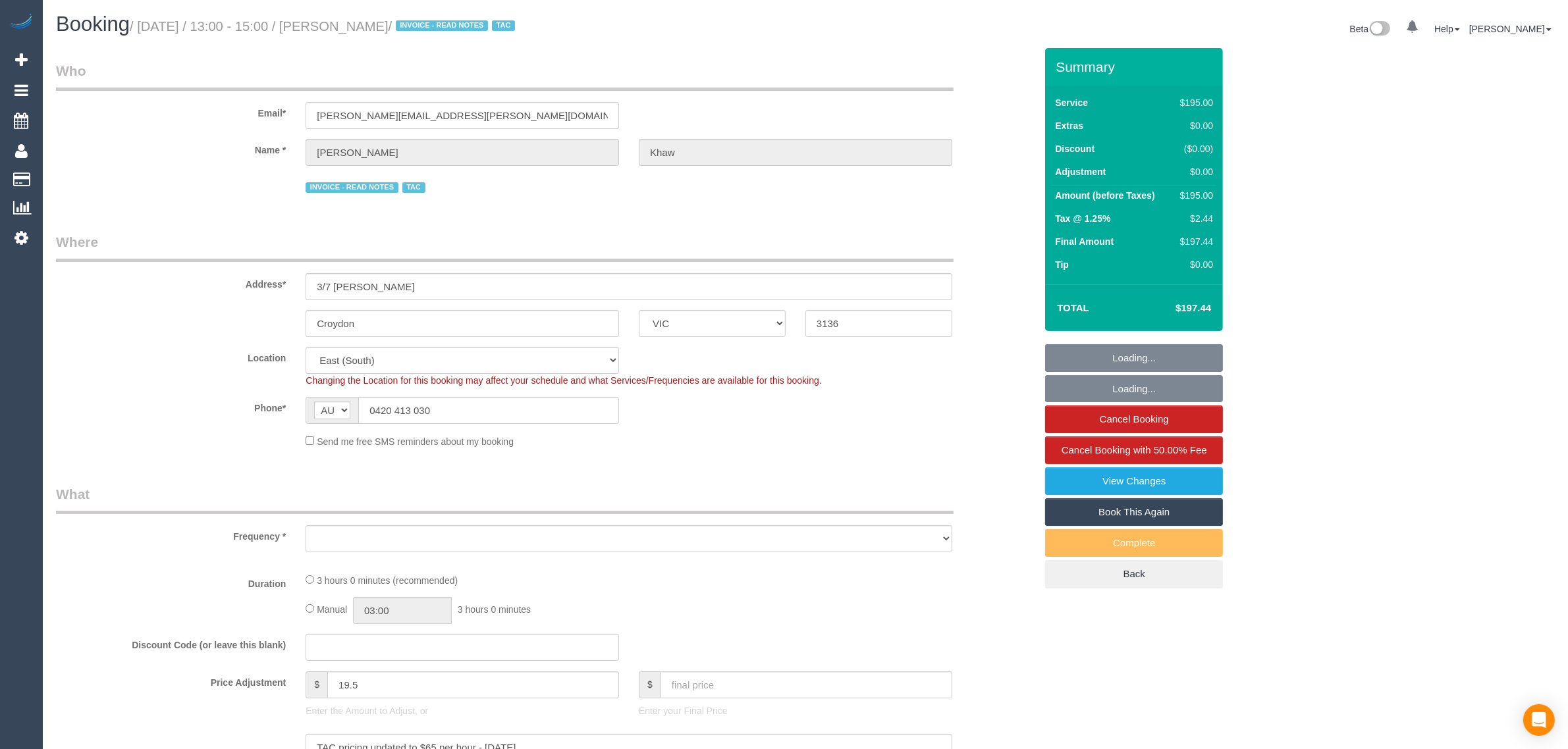
select select "object:677"
select select "180"
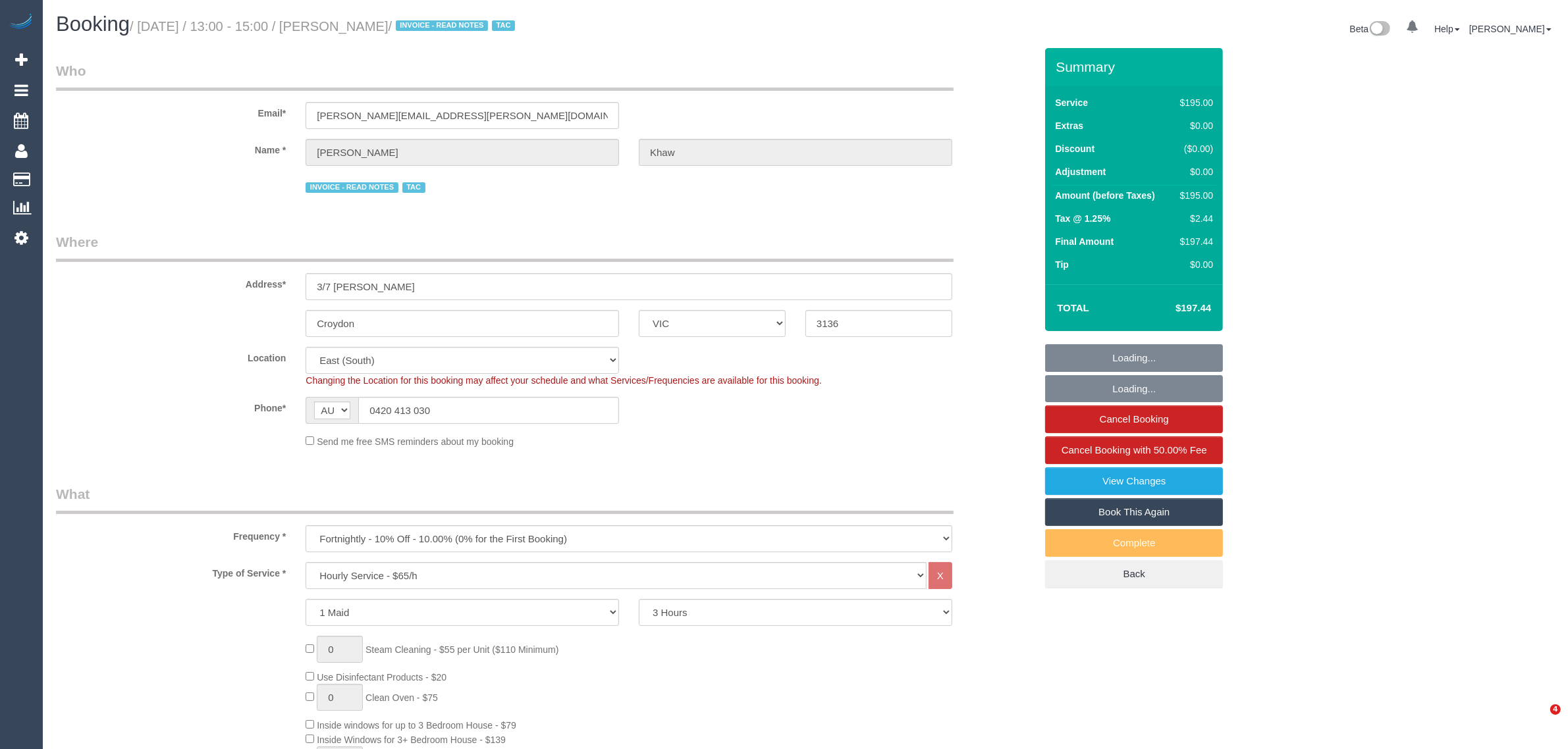
select select "object:848"
click at [975, 376] on div "Location [GEOGRAPHIC_DATA] (North) East (South) [GEOGRAPHIC_DATA] (East) [GEOGR…" at bounding box center [545, 367] width 999 height 40
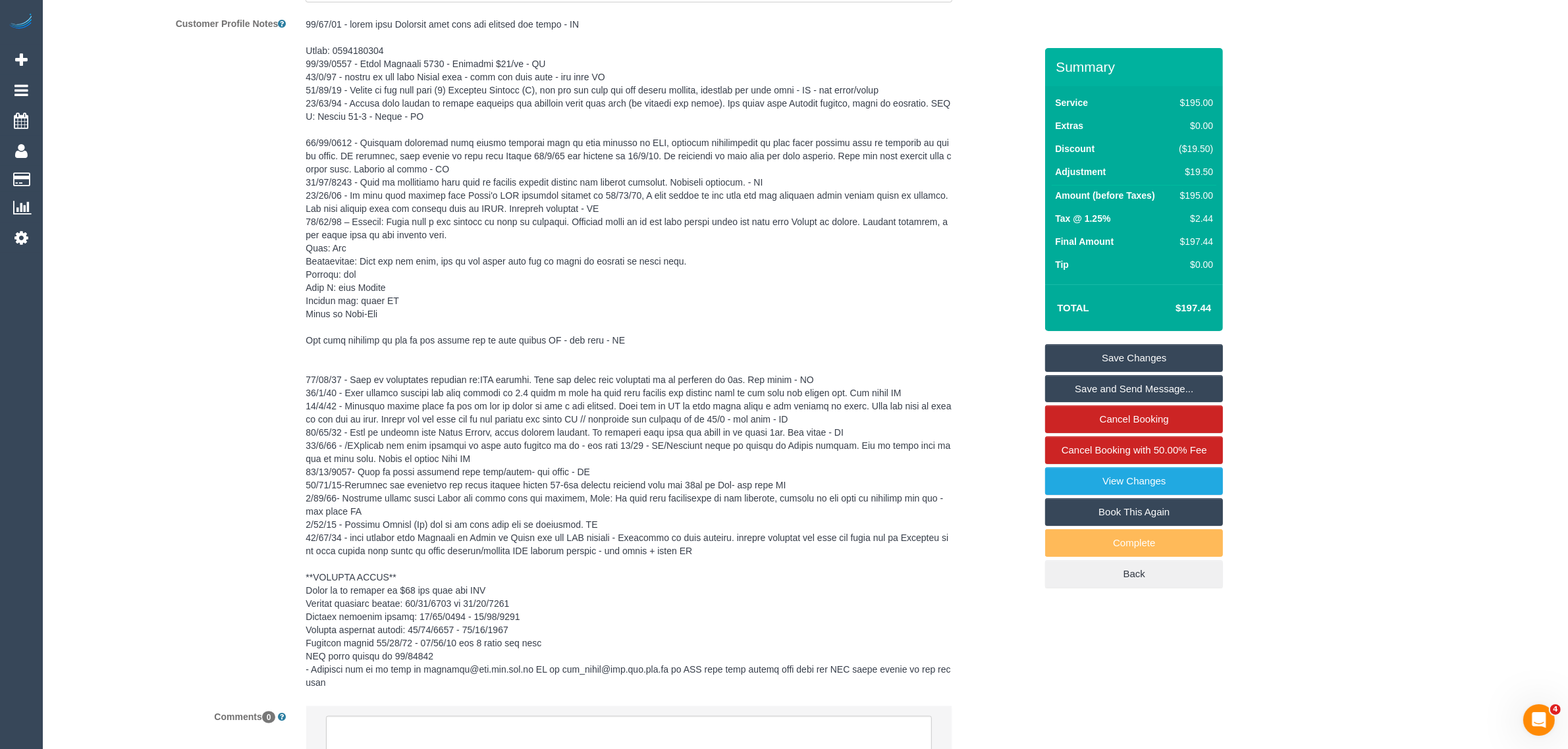
scroll to position [2446, 0]
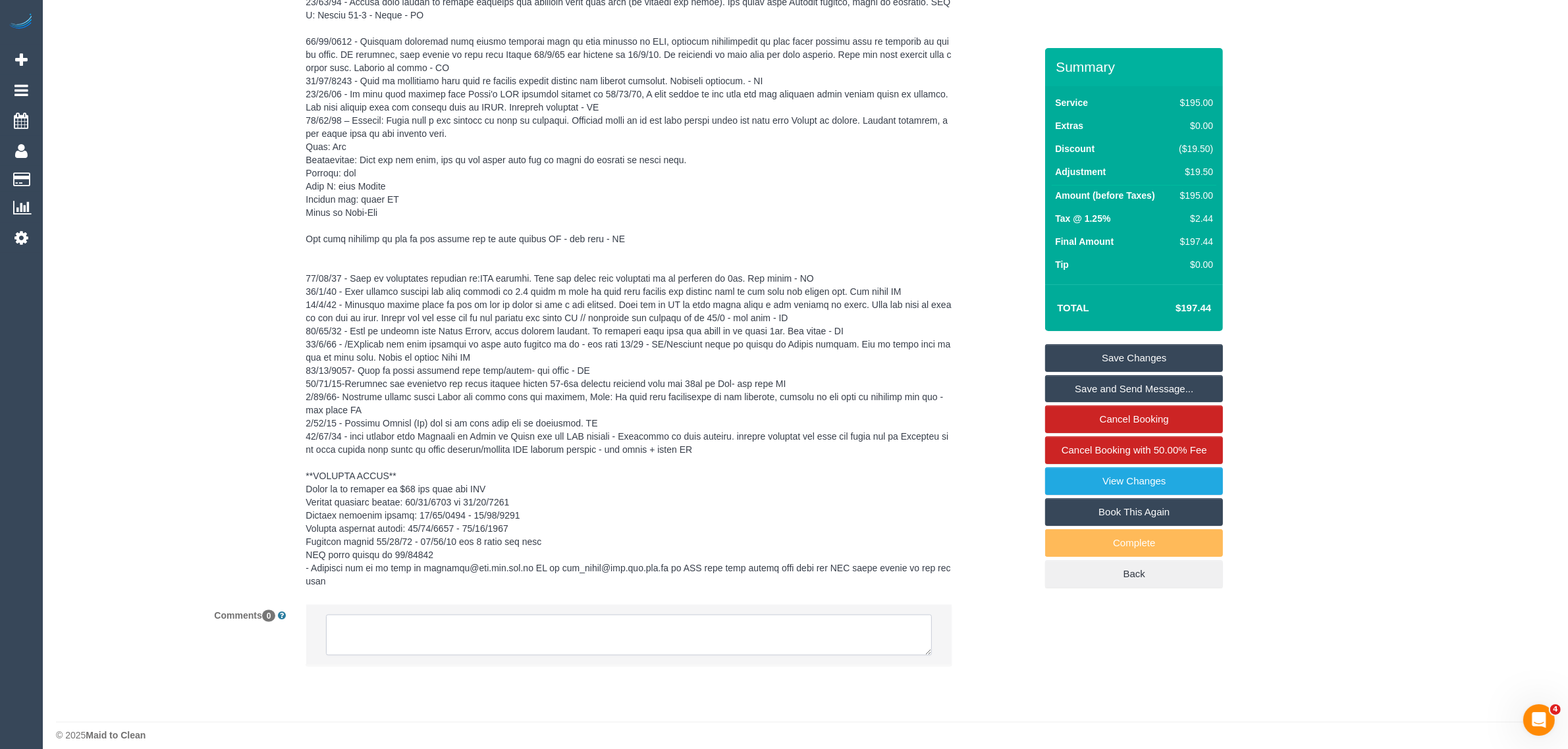
click at [708, 616] on textarea at bounding box center [629, 635] width 606 height 41
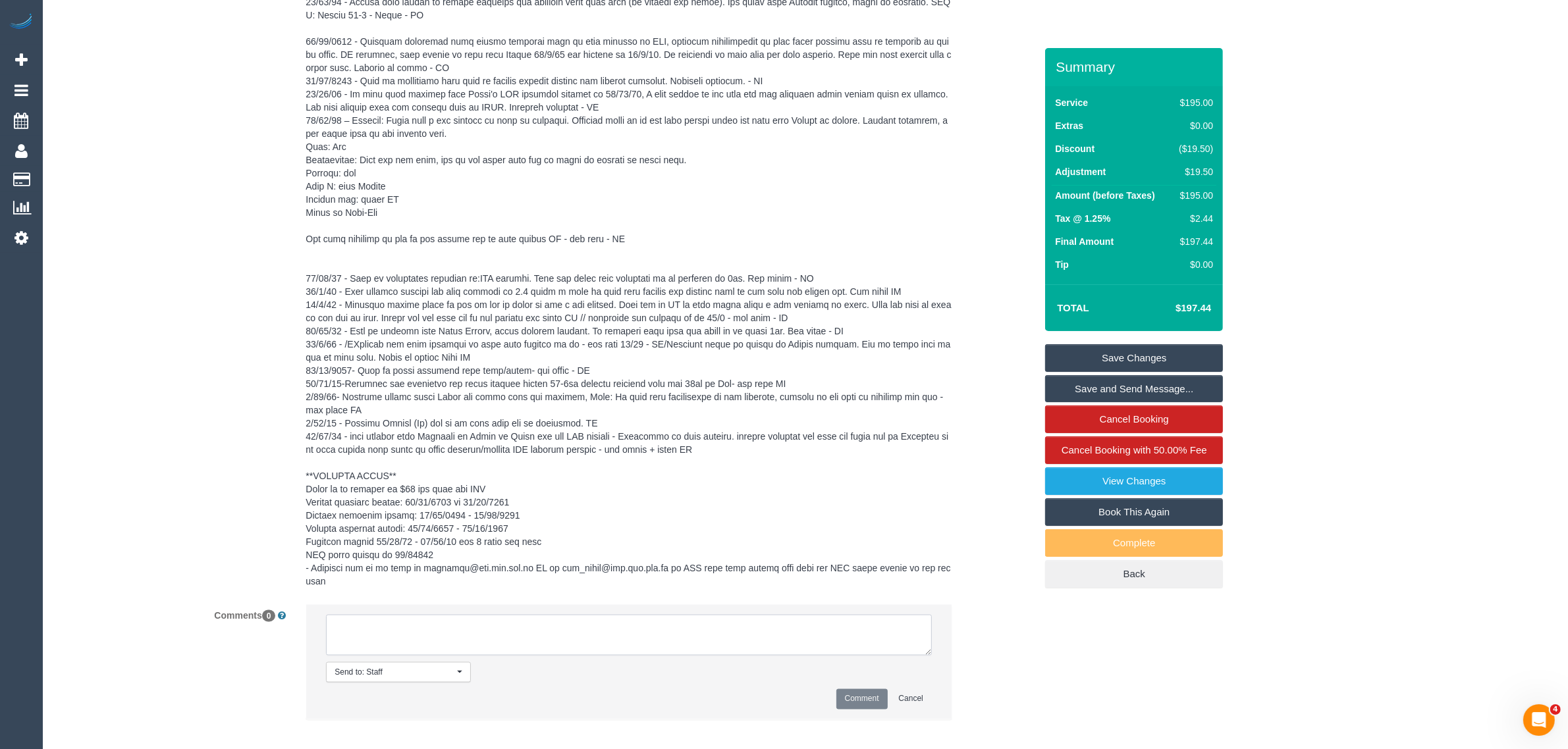
paste textarea "Cleaner(s) Unassigned: Reason Unassigned: Contact via: Which message sent: Addi…"
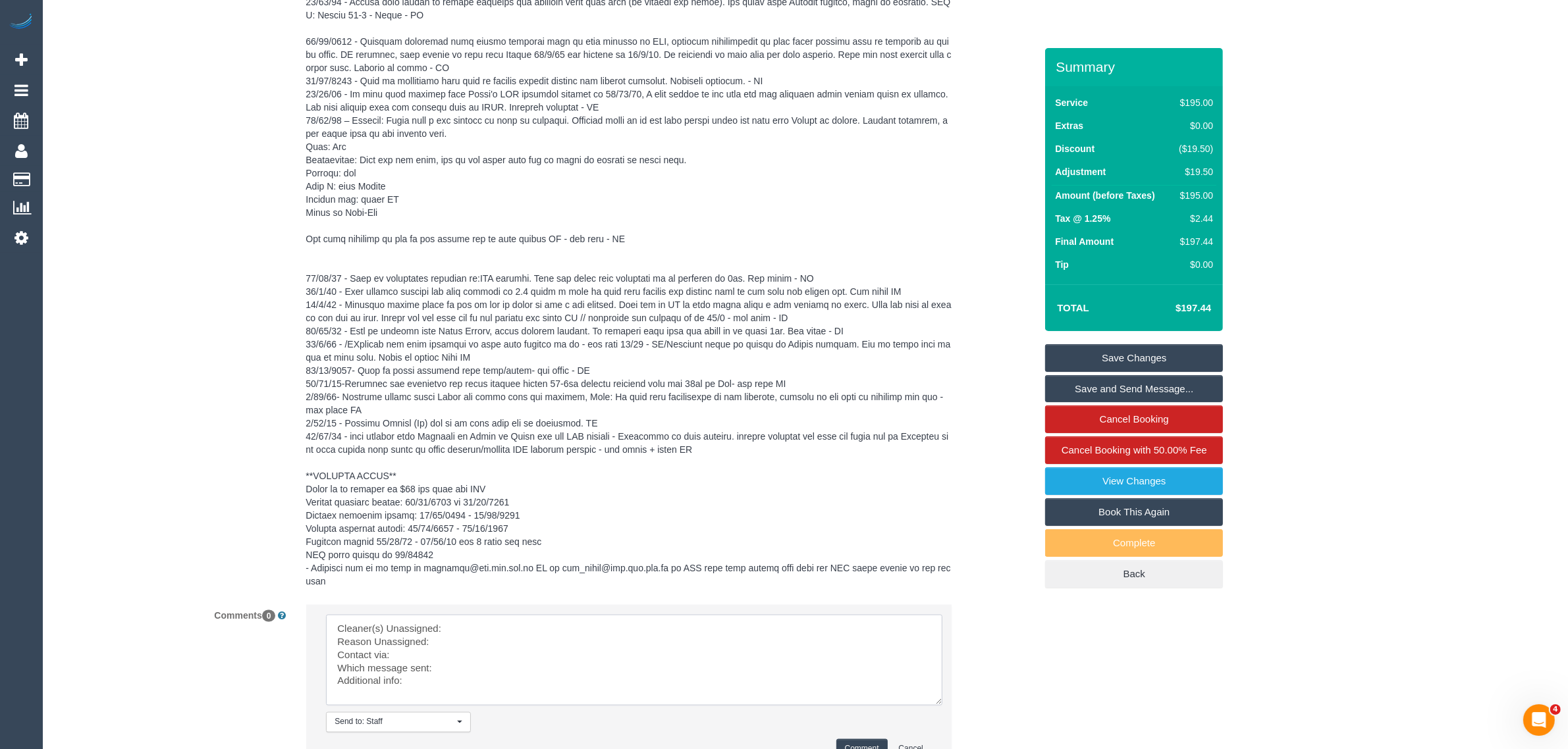
scroll to position [0, 0]
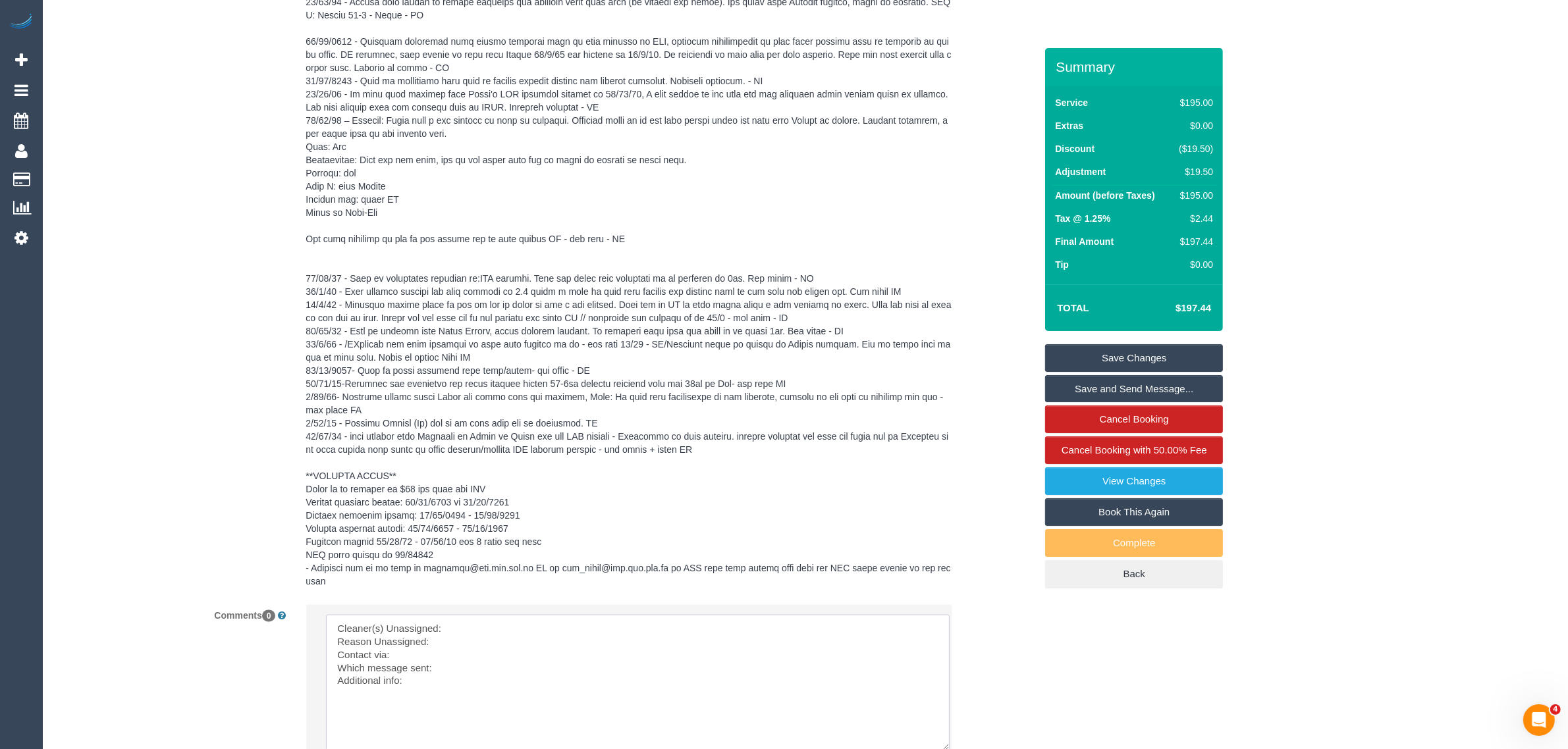
drag, startPoint x: 925, startPoint y: 637, endPoint x: 918, endPoint y: 711, distance: 74.3
click at [945, 734] on textarea at bounding box center [638, 683] width 624 height 136
click at [692, 605] on li "Send to: Staff Nothing selected Send to: Staff Send to: Customer Send to: Team …" at bounding box center [628, 711] width 645 height 212
click at [665, 617] on textarea at bounding box center [638, 684] width 624 height 138
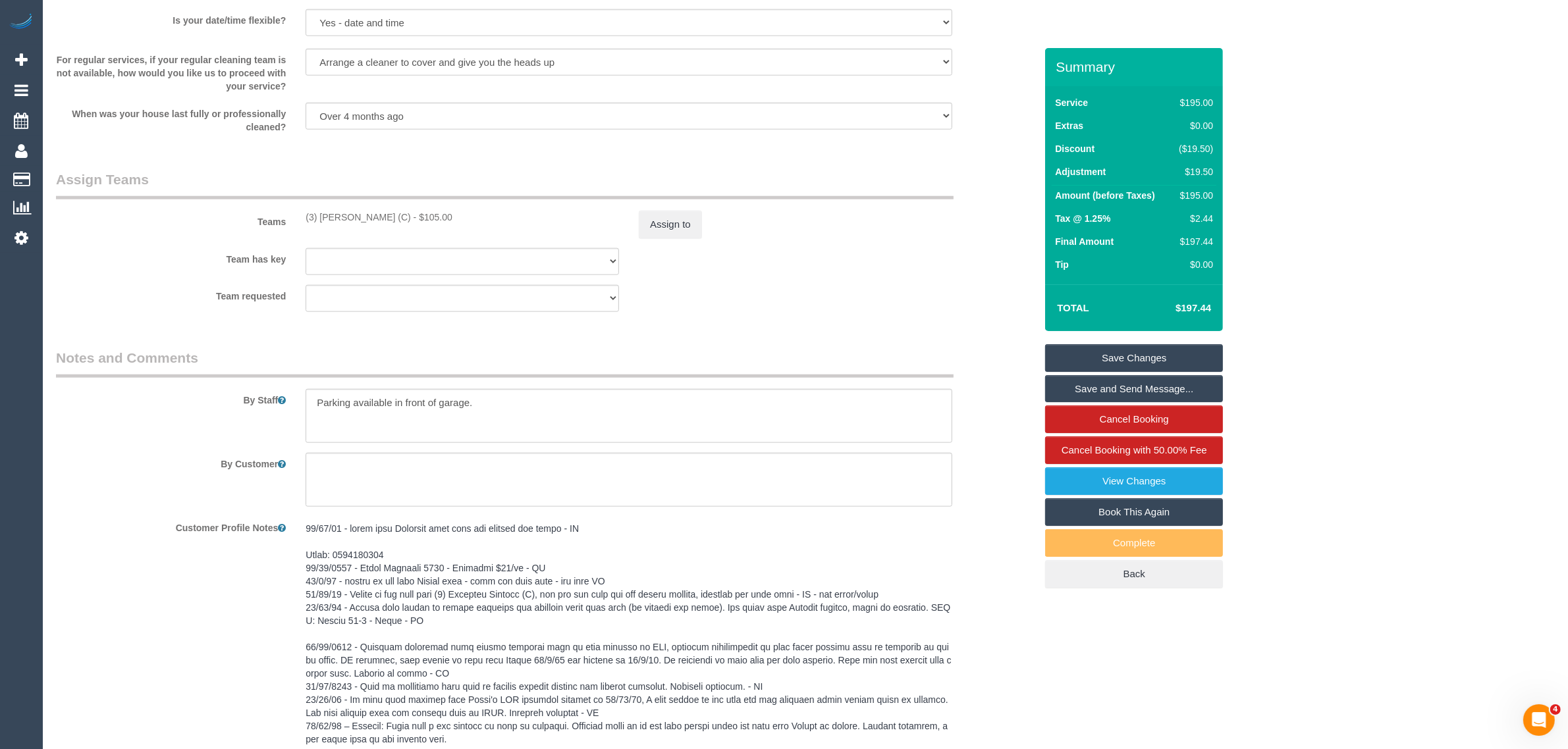
scroll to position [1788, 0]
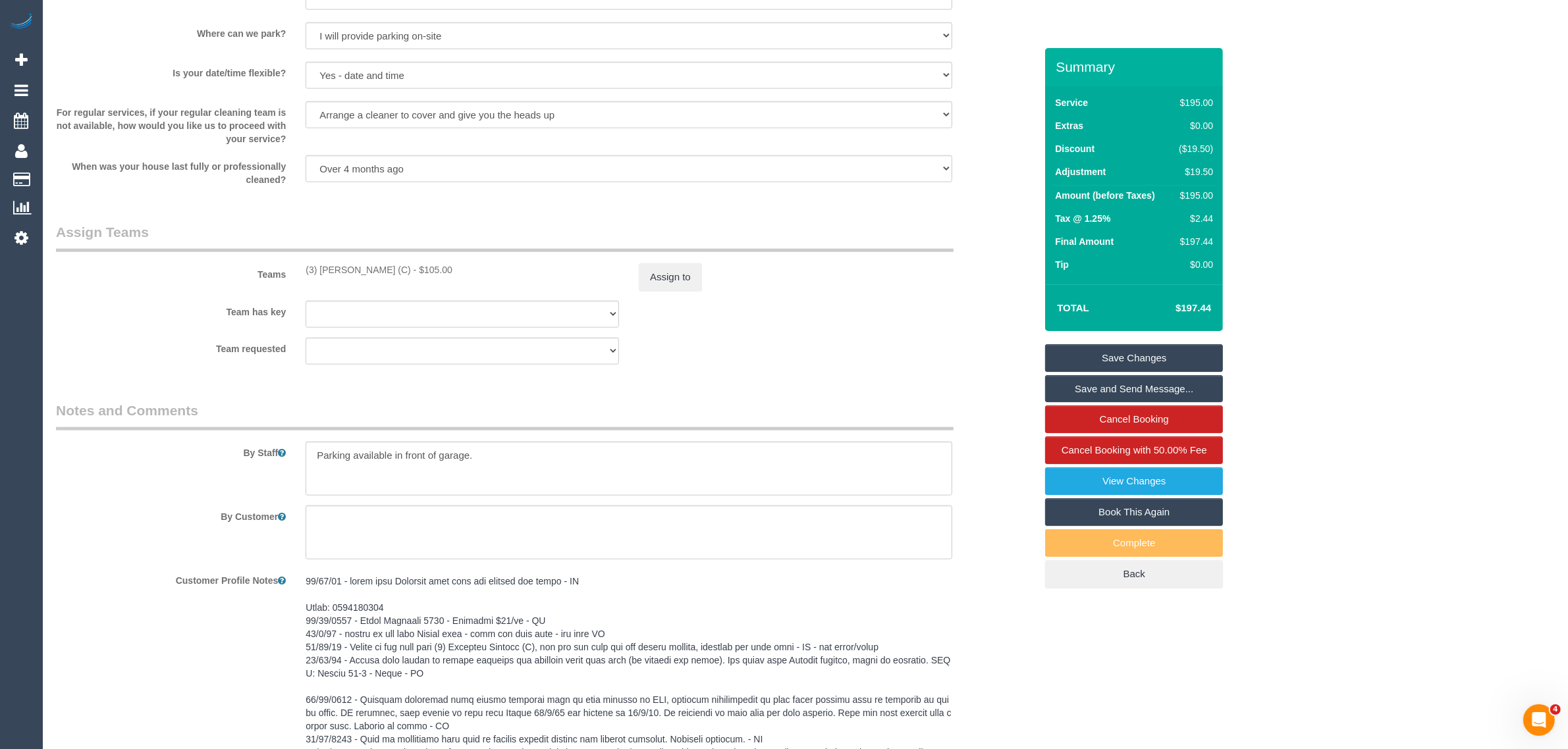
drag, startPoint x: 307, startPoint y: 269, endPoint x: 433, endPoint y: 262, distance: 126.2
click at [433, 264] on div "(3) Thidas Wickramasinghe (C) - $105.00" at bounding box center [462, 270] width 333 height 13
copy div "(3) Thidas Wickramasinghe (C)"
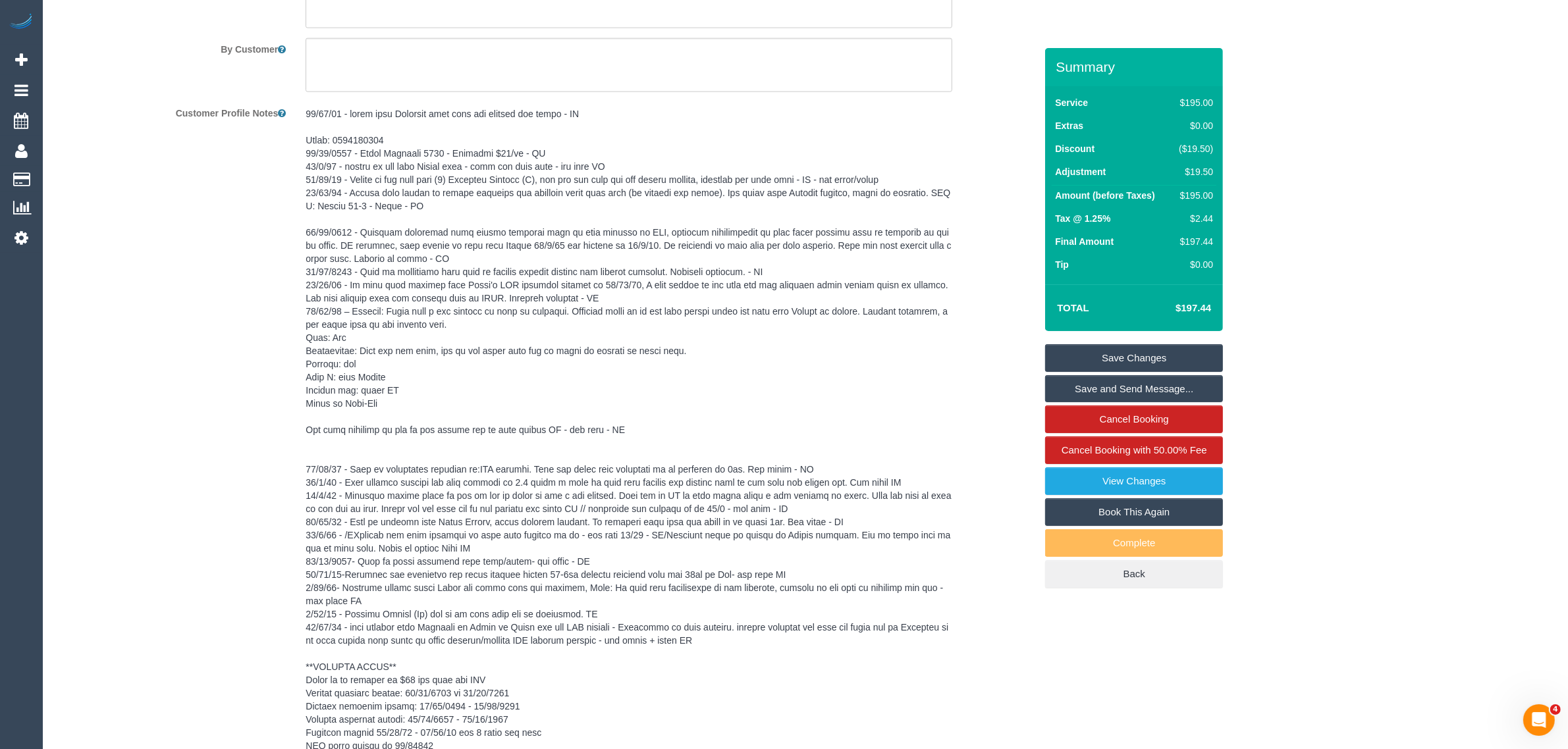
scroll to position [2446, 0]
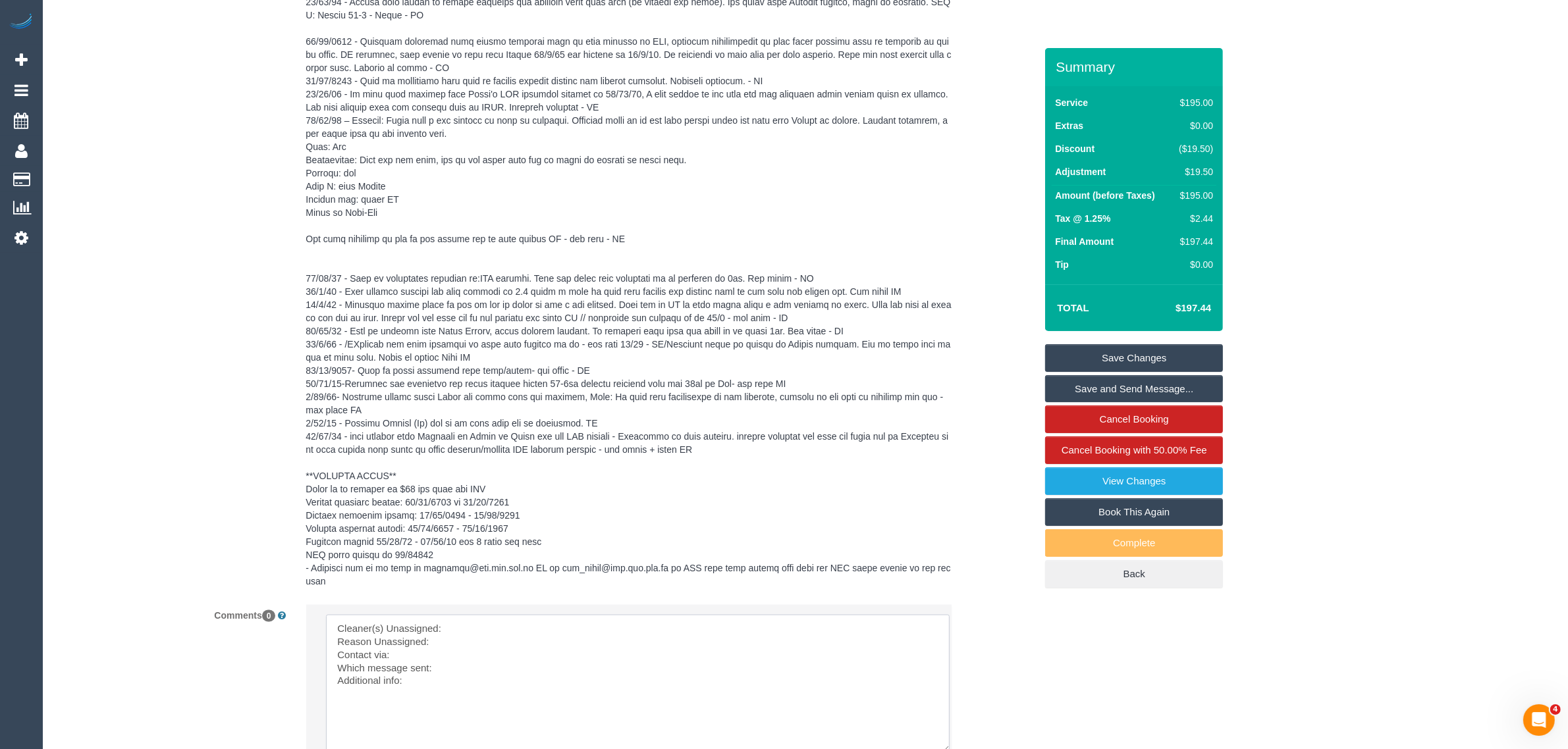
click at [493, 615] on textarea at bounding box center [638, 684] width 624 height 138
paste textarea "(3) Thidas Wickramasinghe (C)"
click at [476, 629] on textarea at bounding box center [638, 684] width 624 height 138
click at [453, 640] on textarea at bounding box center [638, 684] width 624 height 138
click at [471, 650] on textarea at bounding box center [638, 684] width 624 height 138
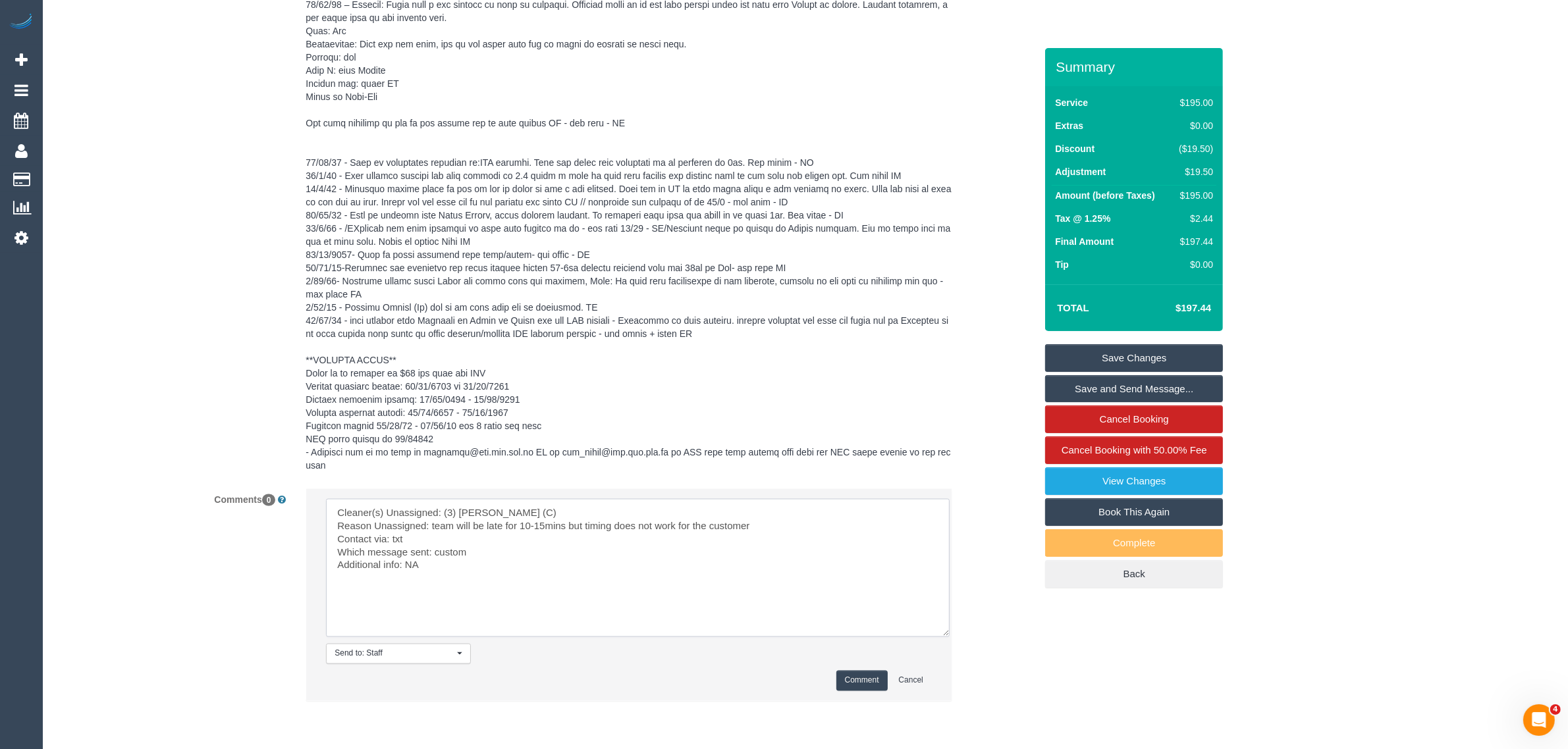
scroll to position [2597, 0]
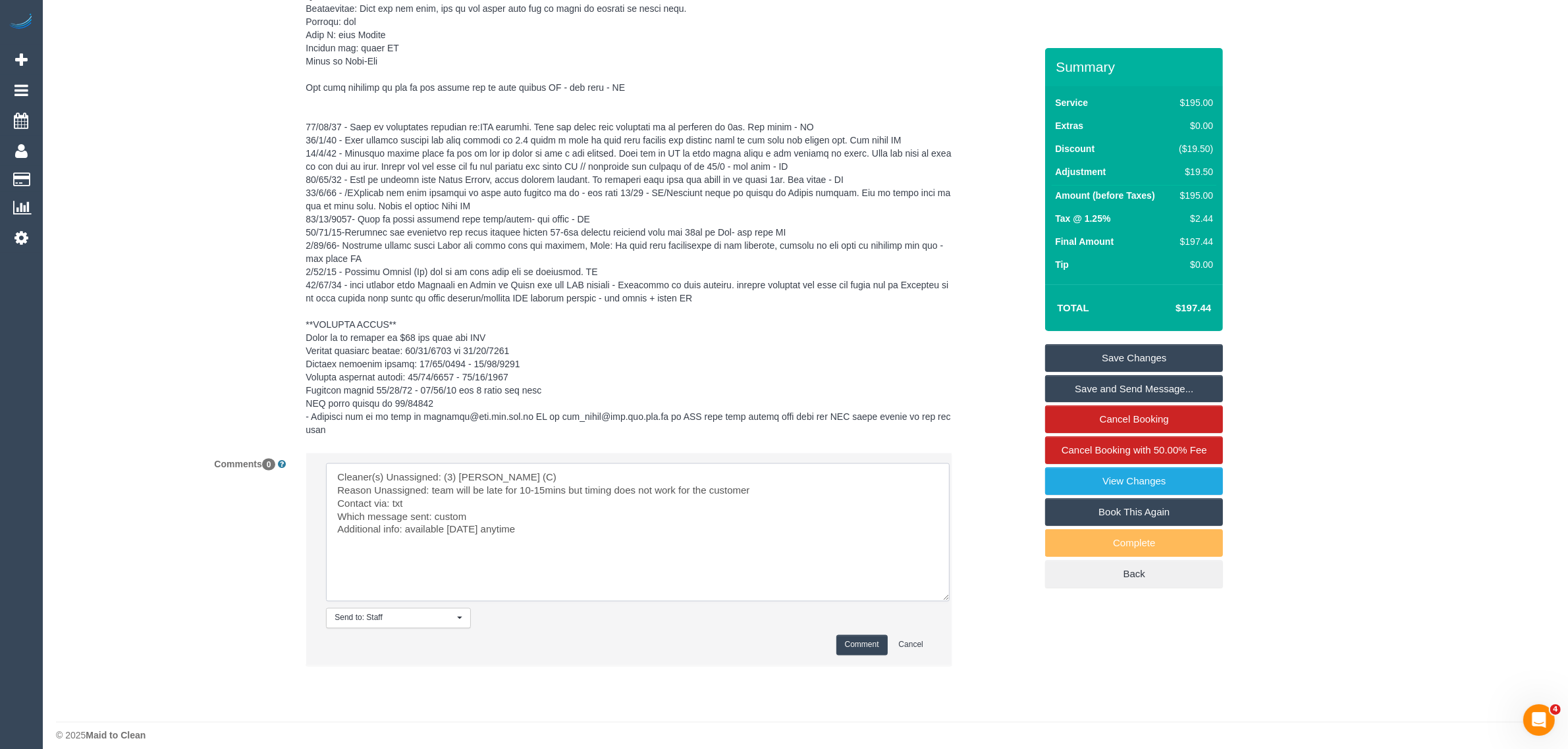
type textarea "Cleaner(s) Unassigned: (3) Thidas Wickramasinghe (C) Reason Unassigned: team wi…"
click at [860, 635] on button "Comment" at bounding box center [862, 645] width 52 height 20
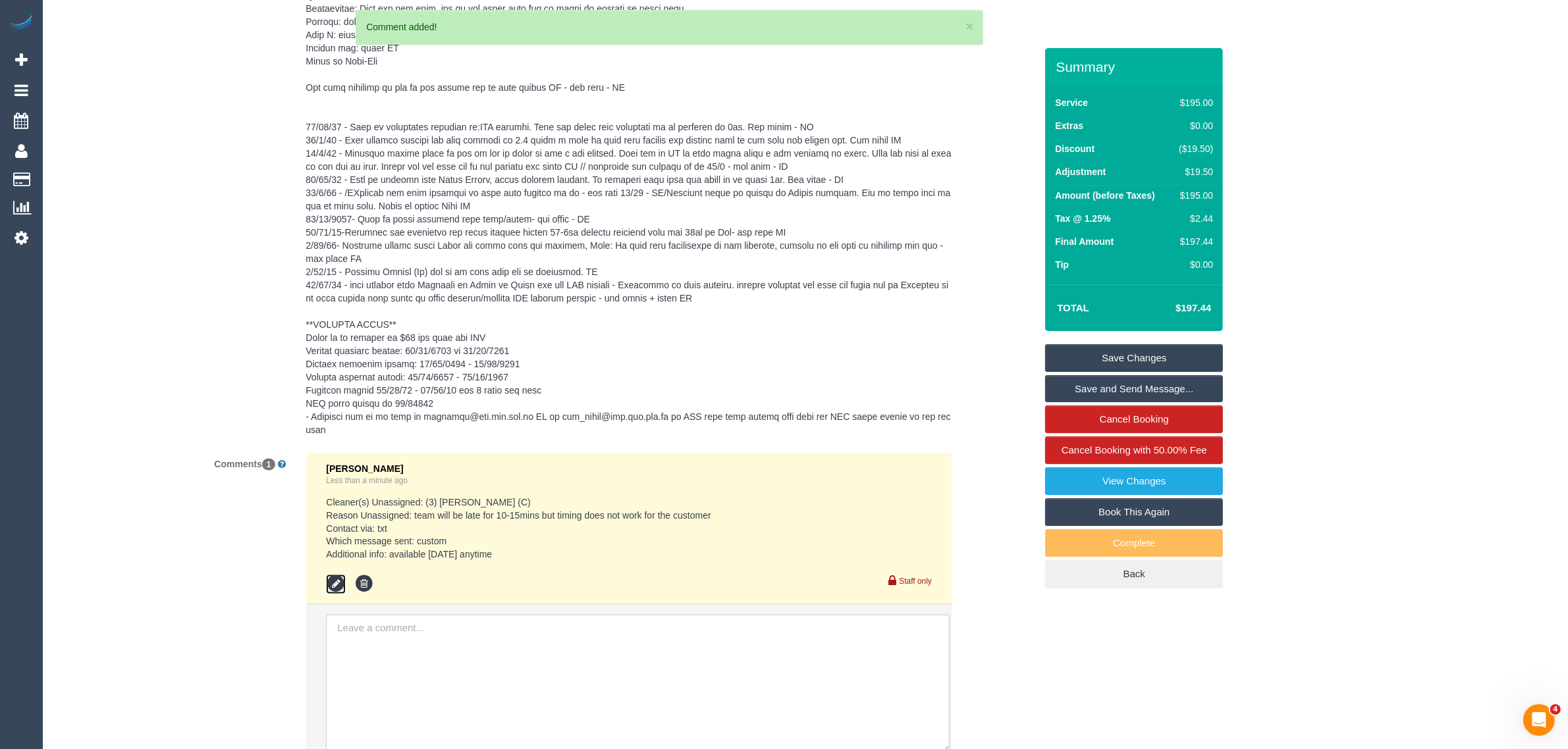
click at [330, 575] on icon at bounding box center [336, 585] width 20 height 20
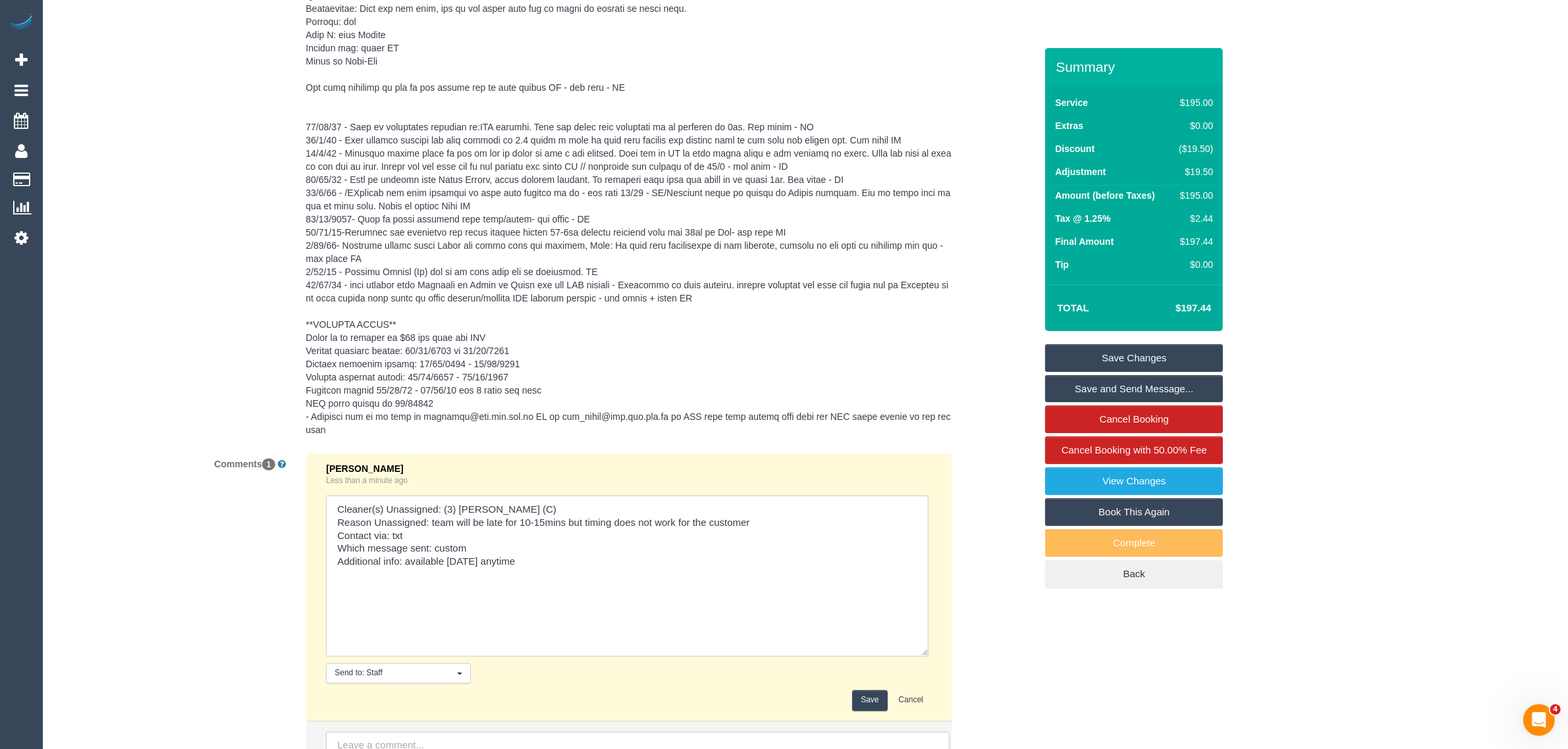
drag, startPoint x: 929, startPoint y: 520, endPoint x: 706, endPoint y: 590, distance: 233.7
click at [925, 640] on textarea at bounding box center [627, 576] width 602 height 161
click at [404, 545] on textarea at bounding box center [626, 576] width 600 height 162
click at [600, 551] on textarea at bounding box center [626, 576] width 600 height 162
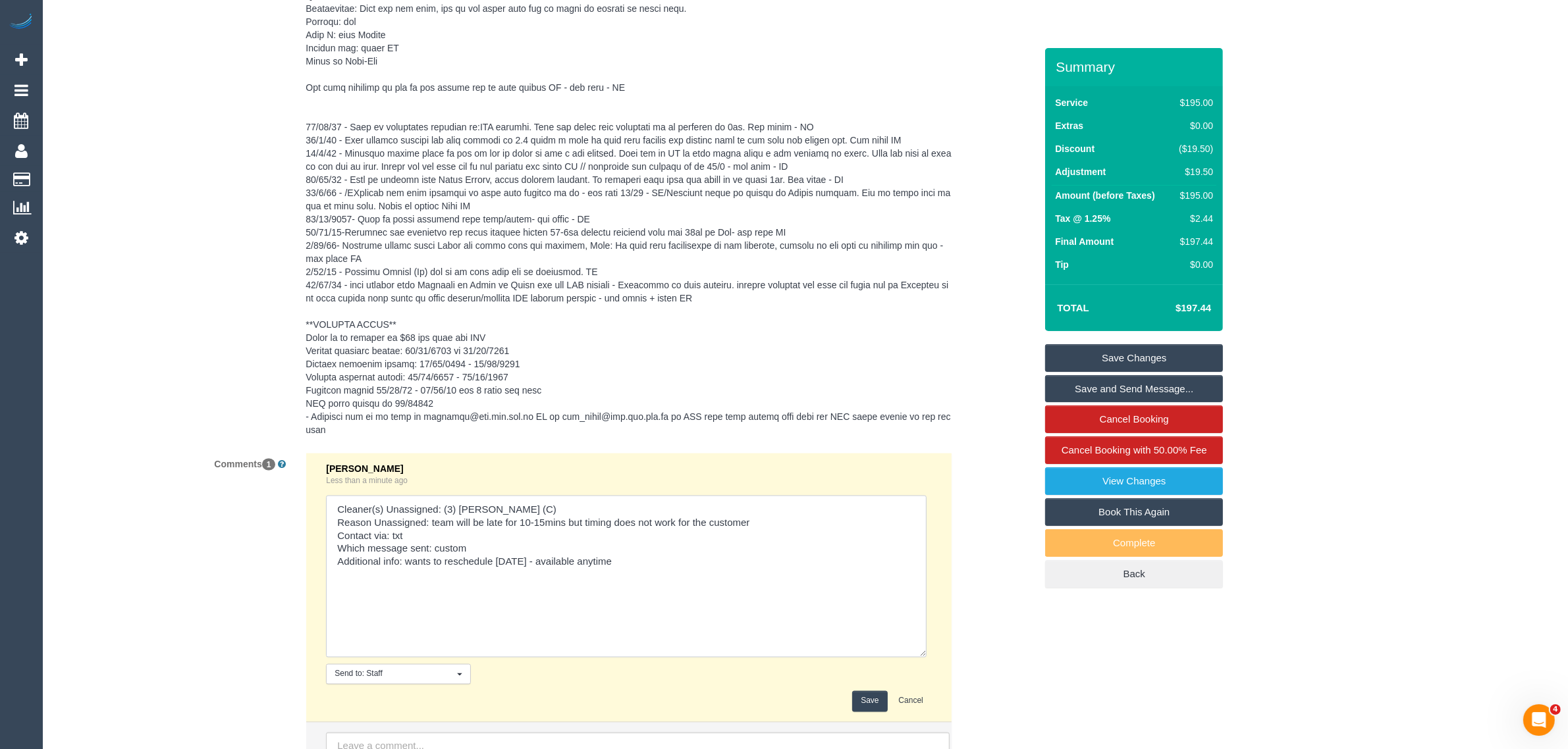
type textarea "Cleaner(s) Unassigned: (3) Thidas Wickramasinghe (C) Reason Unassigned: team wi…"
click at [867, 691] on button "Save" at bounding box center [870, 701] width 35 height 20
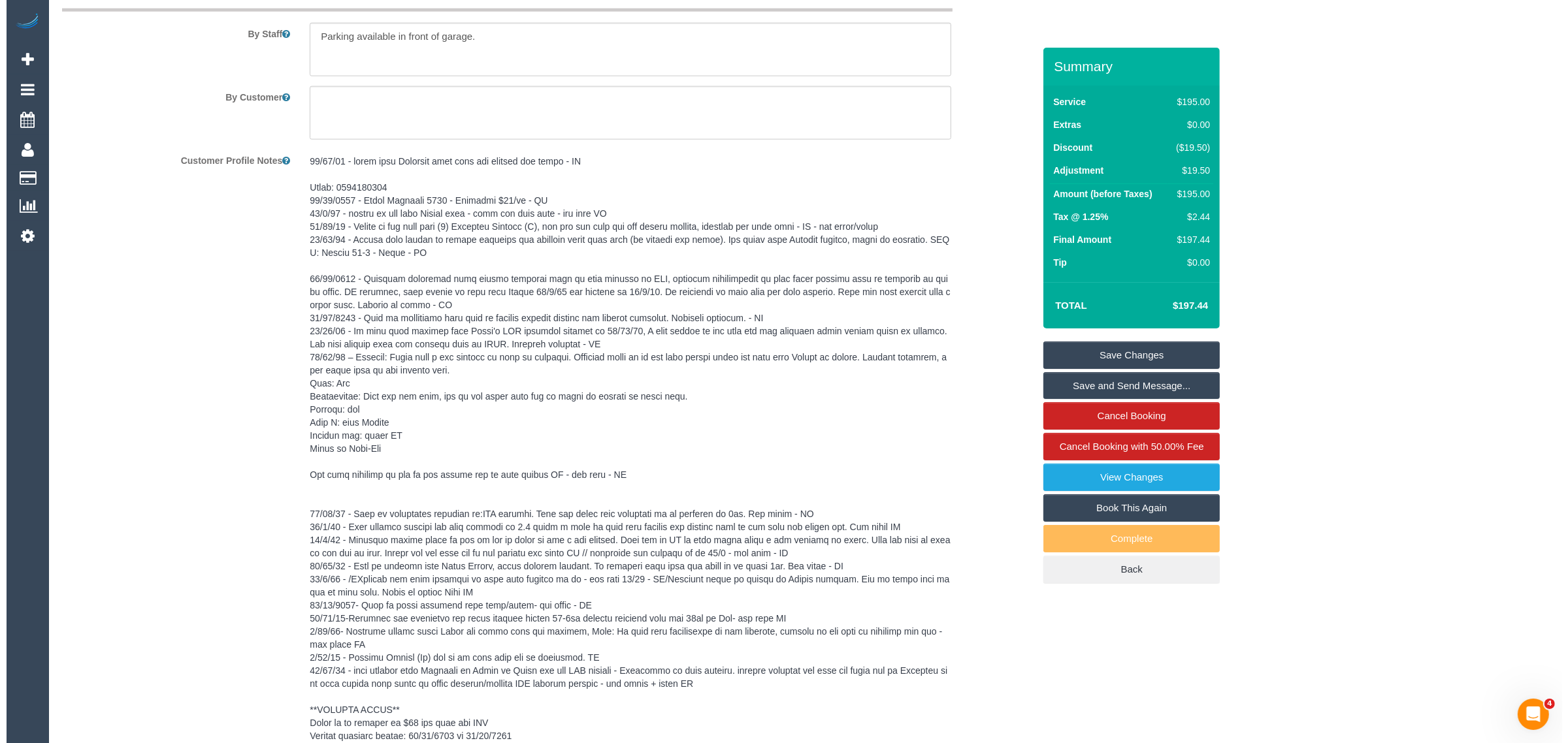
scroll to position [1598, 0]
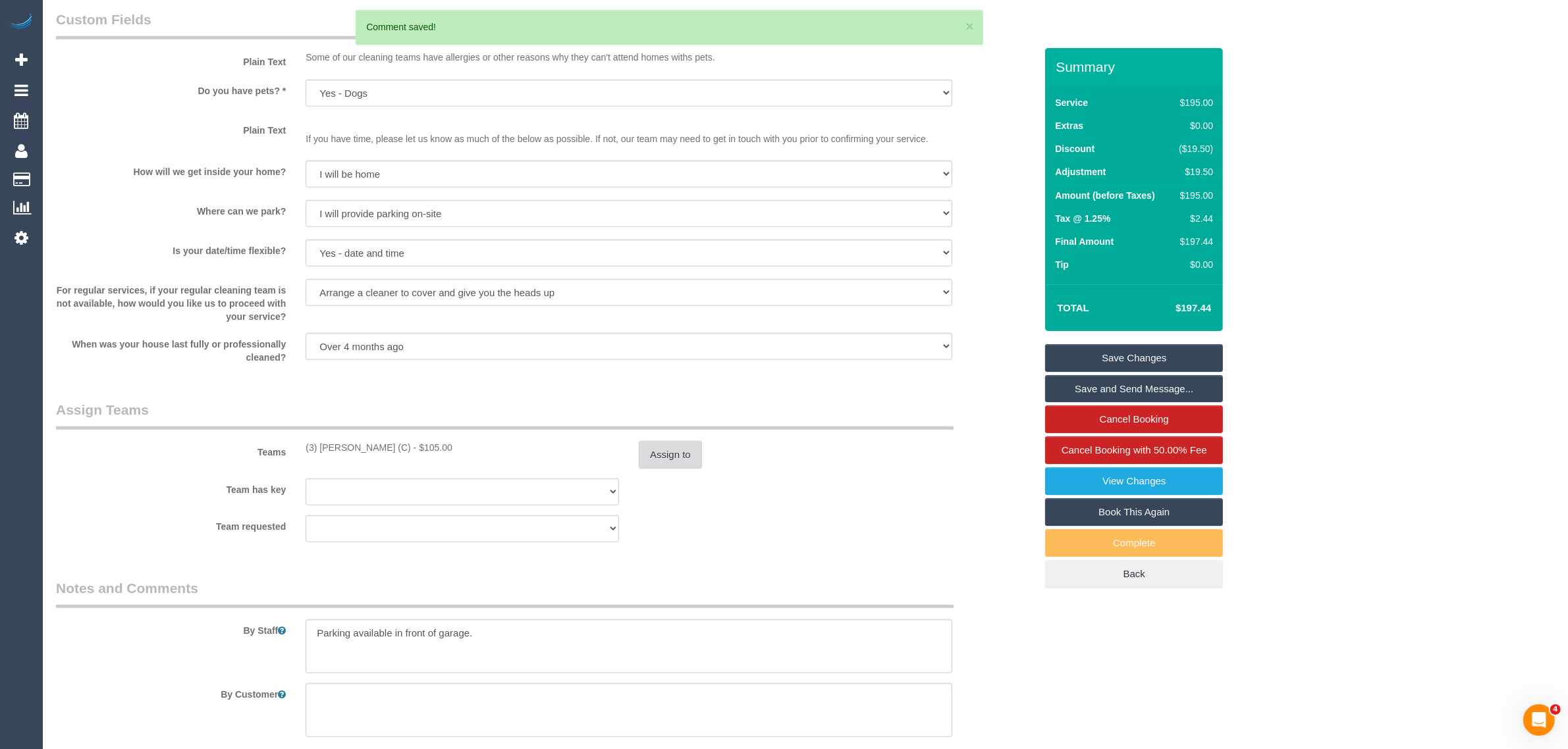
click at [673, 456] on button "Assign to" at bounding box center [670, 455] width 63 height 28
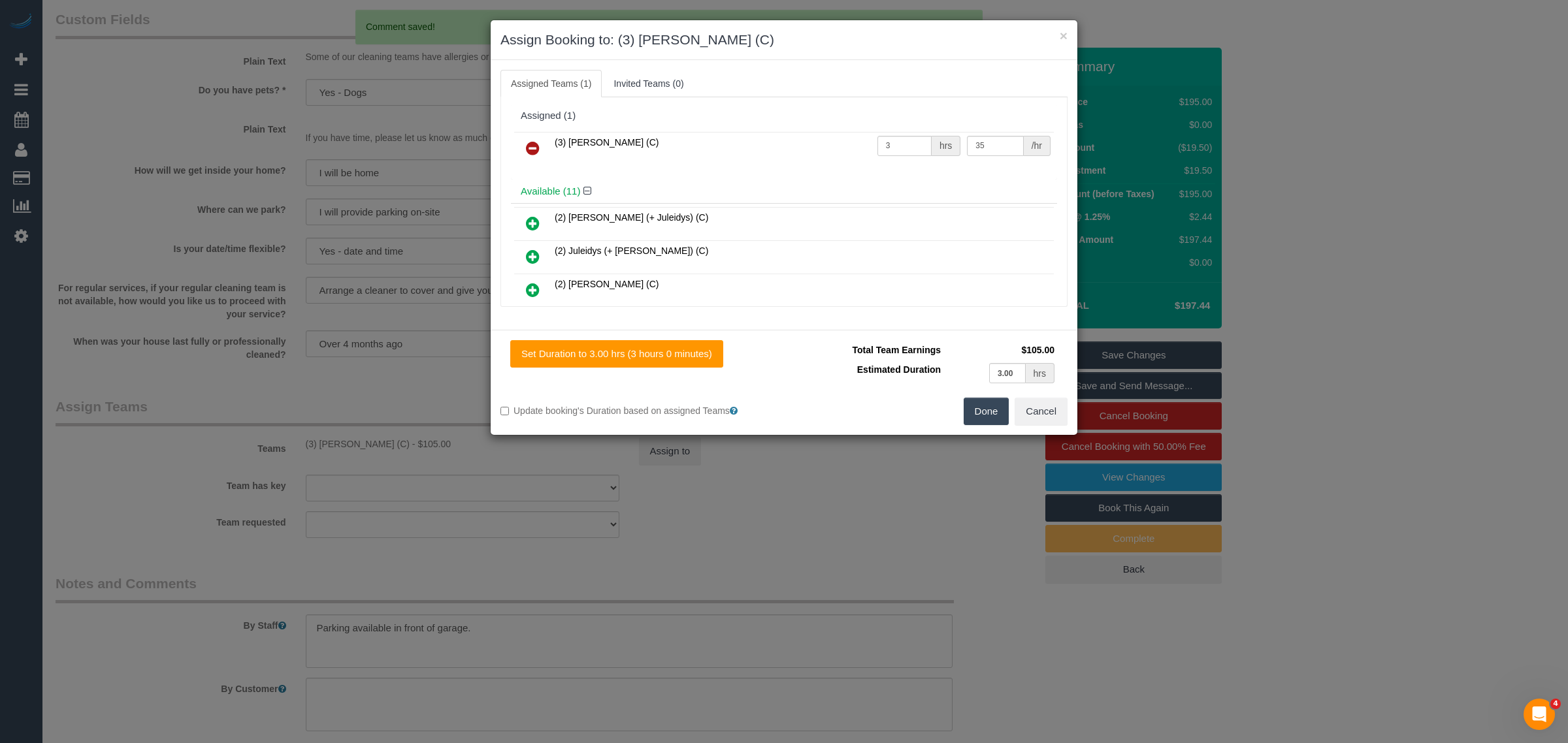
click at [530, 148] on icon at bounding box center [532, 148] width 14 height 16
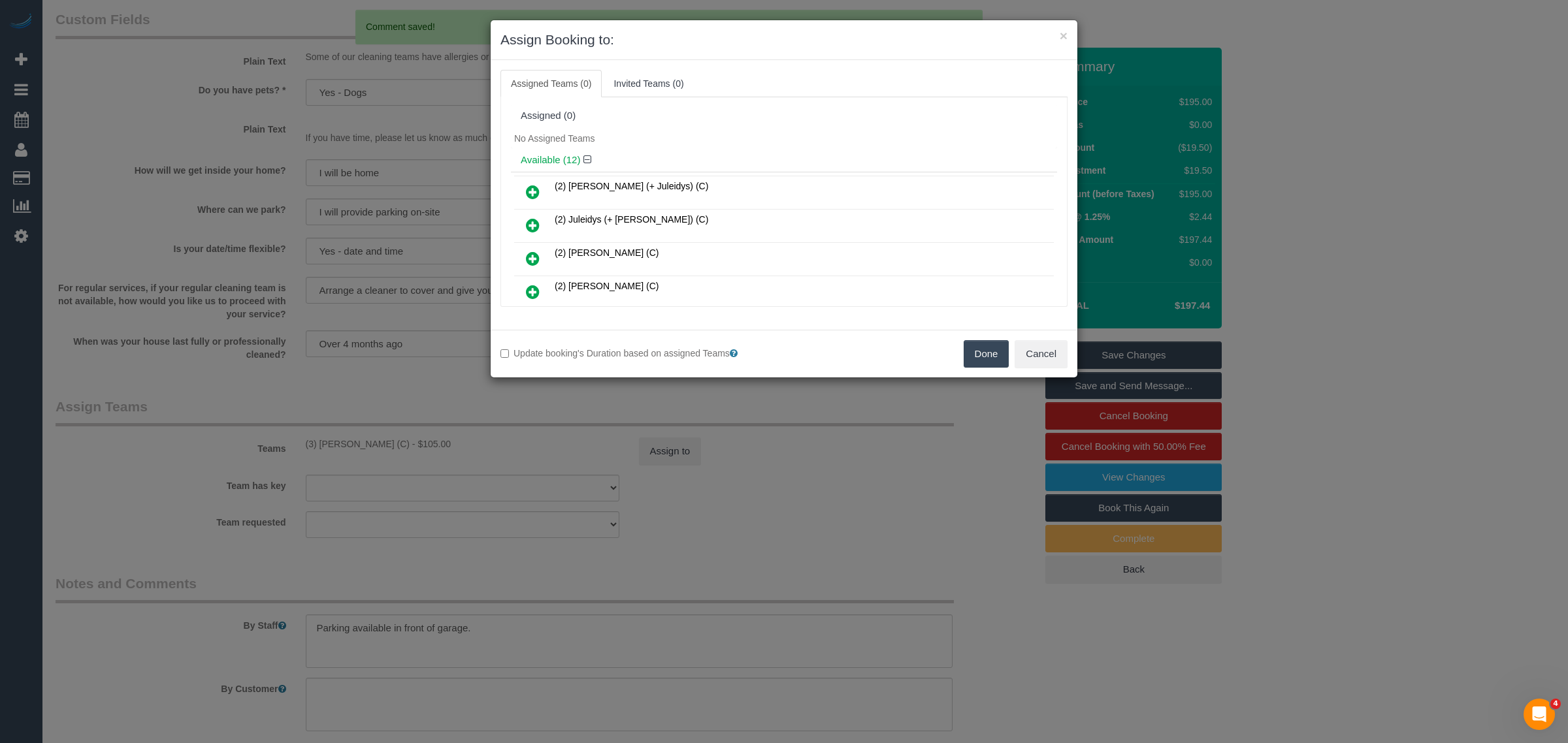
click at [987, 356] on button "Done" at bounding box center [987, 354] width 45 height 28
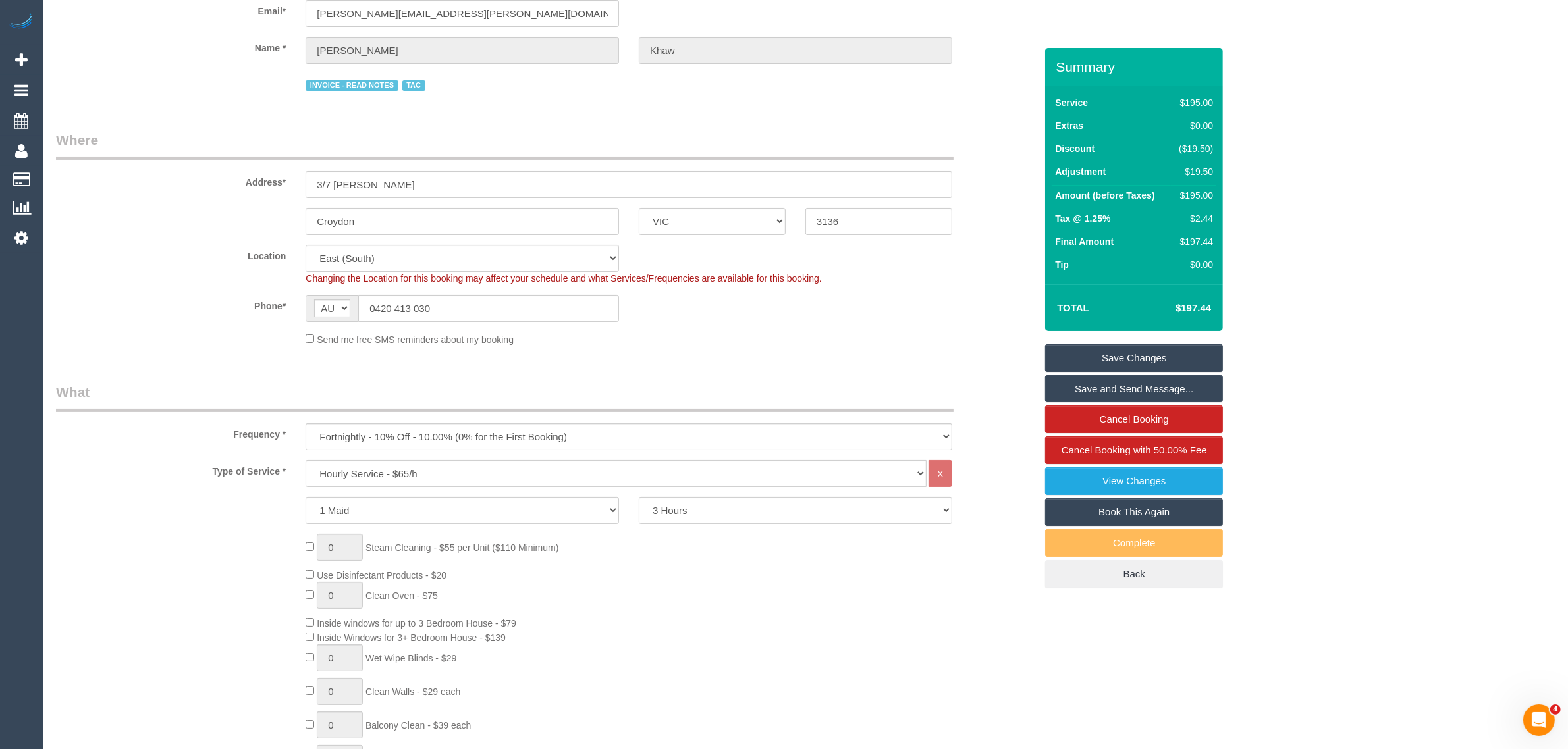
scroll to position [0, 0]
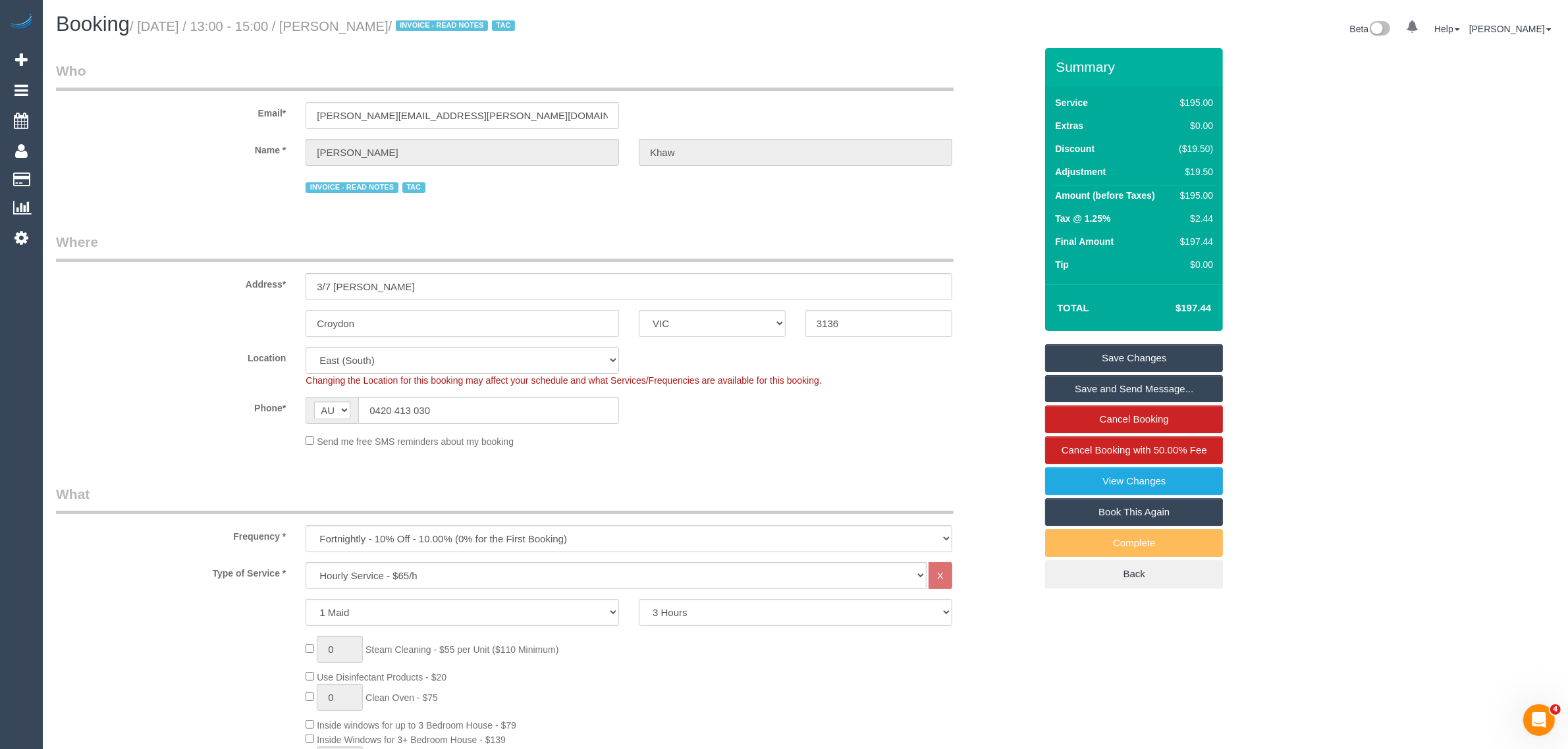
click at [460, 327] on input "Croydon" at bounding box center [463, 324] width 314 height 27
click at [927, 440] on div "Send me free SMS reminders about my booking" at bounding box center [629, 441] width 666 height 14
click at [1153, 349] on link "Save Changes" at bounding box center [1134, 358] width 178 height 28
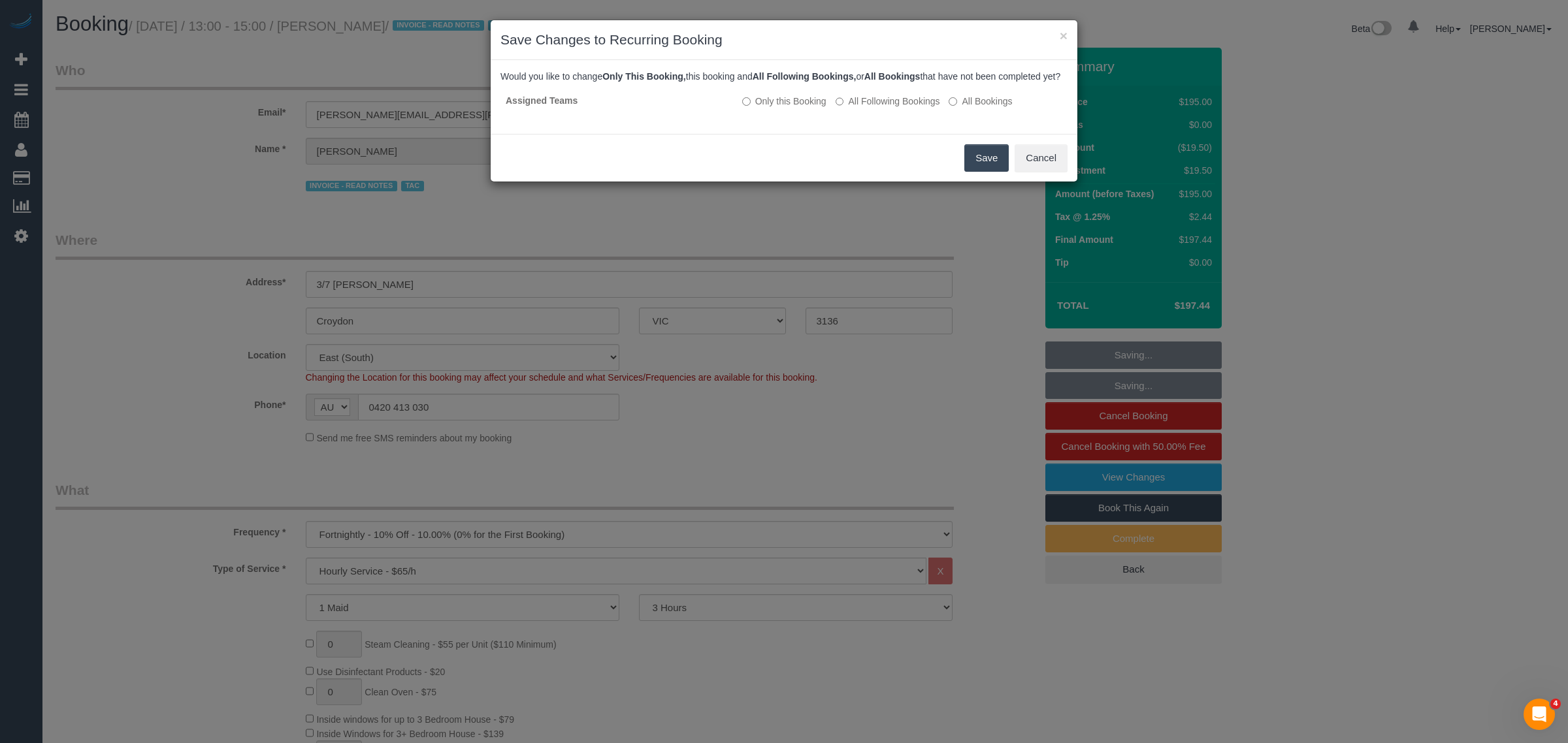
click at [969, 171] on button "Save" at bounding box center [987, 158] width 45 height 28
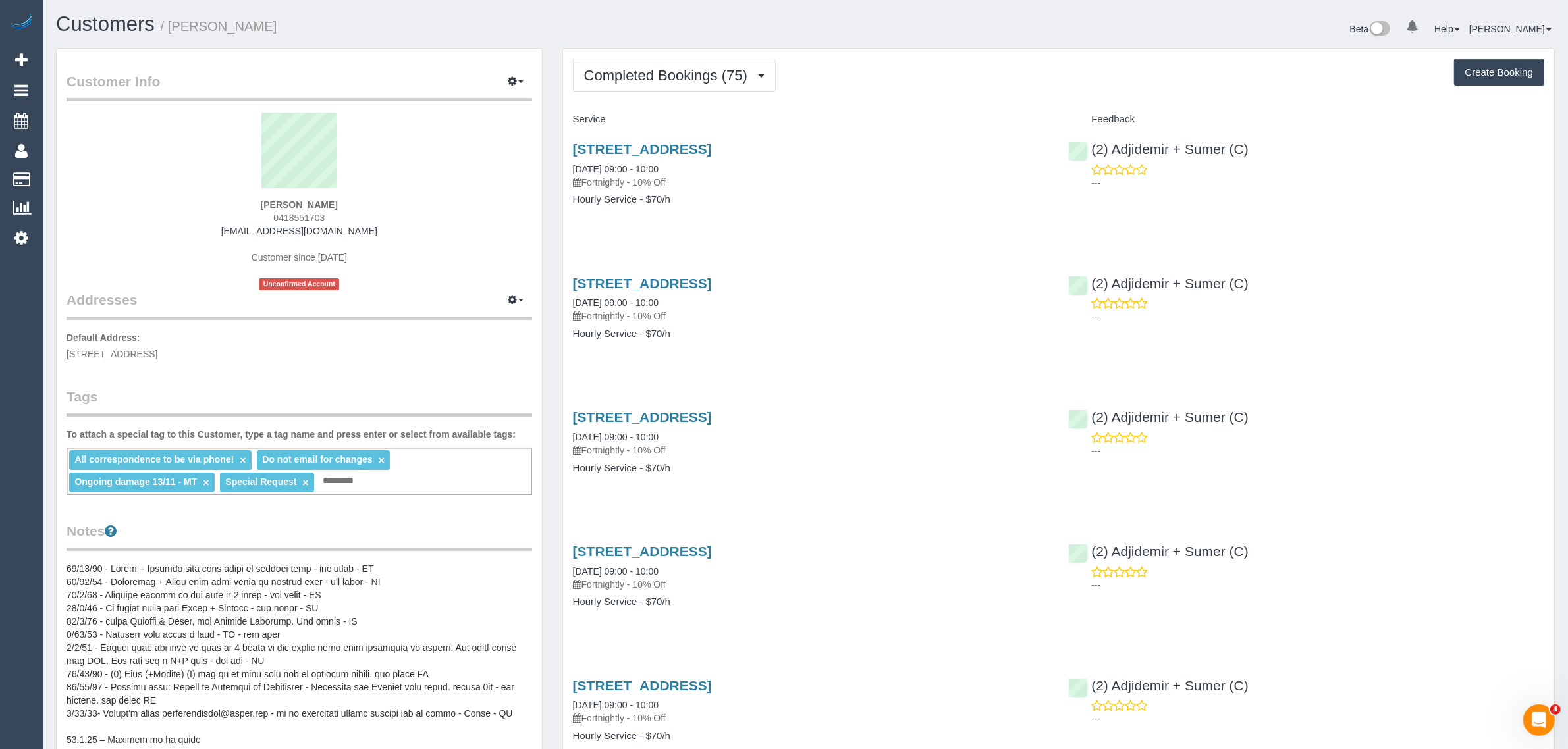
click at [393, 481] on div "All correspondence to be via phone! × Do not email for changes × Ongoing damage…" at bounding box center [299, 471] width 466 height 47
type input "**********"
click at [550, 399] on div "Customer Info Edit Contact Info Send Message Email Preferences Special Sales Ta…" at bounding box center [299, 637] width 506 height 1177
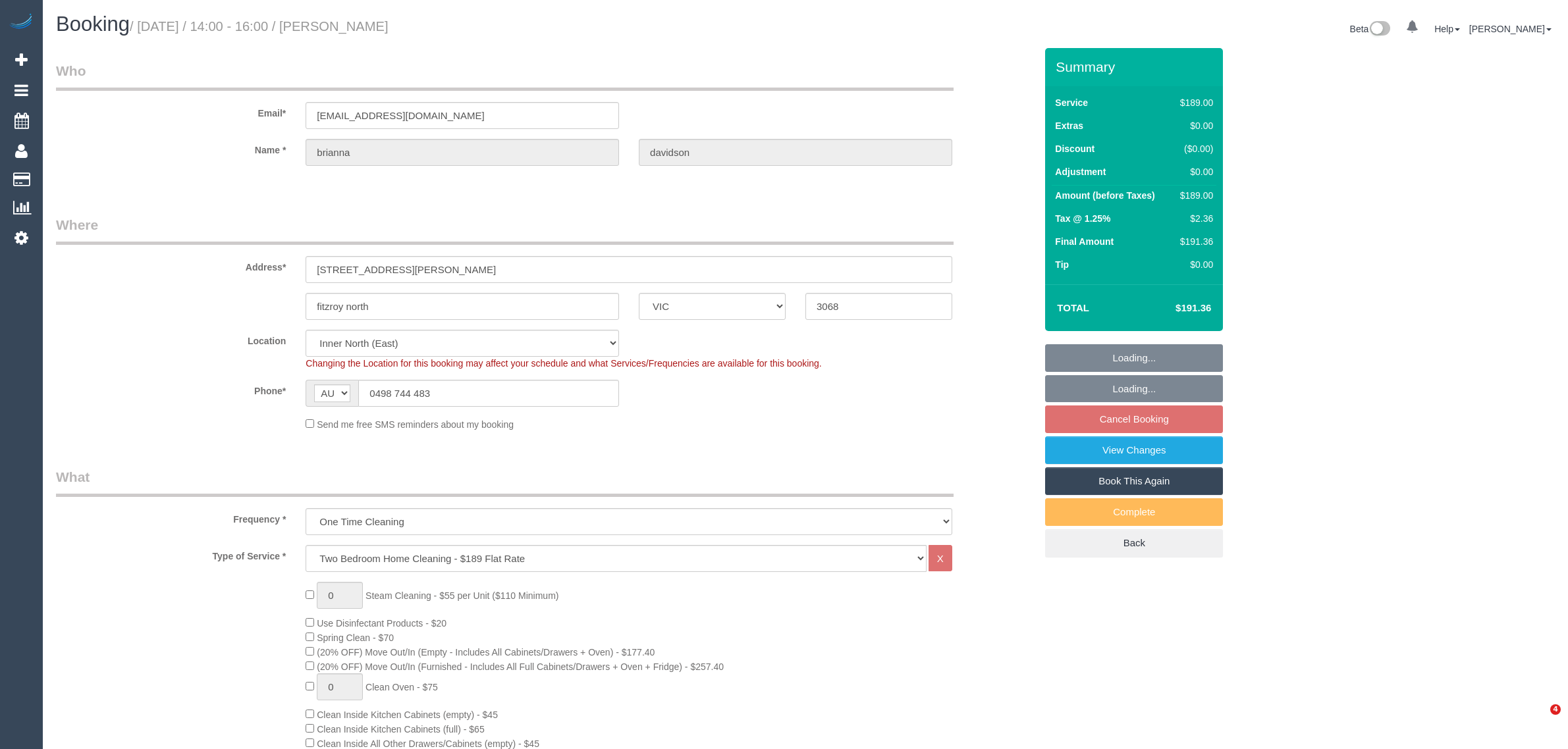
select select "VIC"
select select "string:stripe-pm_1RzmzG2GScqysDRVmoOxeArT"
select select "number:29"
select select "number:14"
select select "number:19"
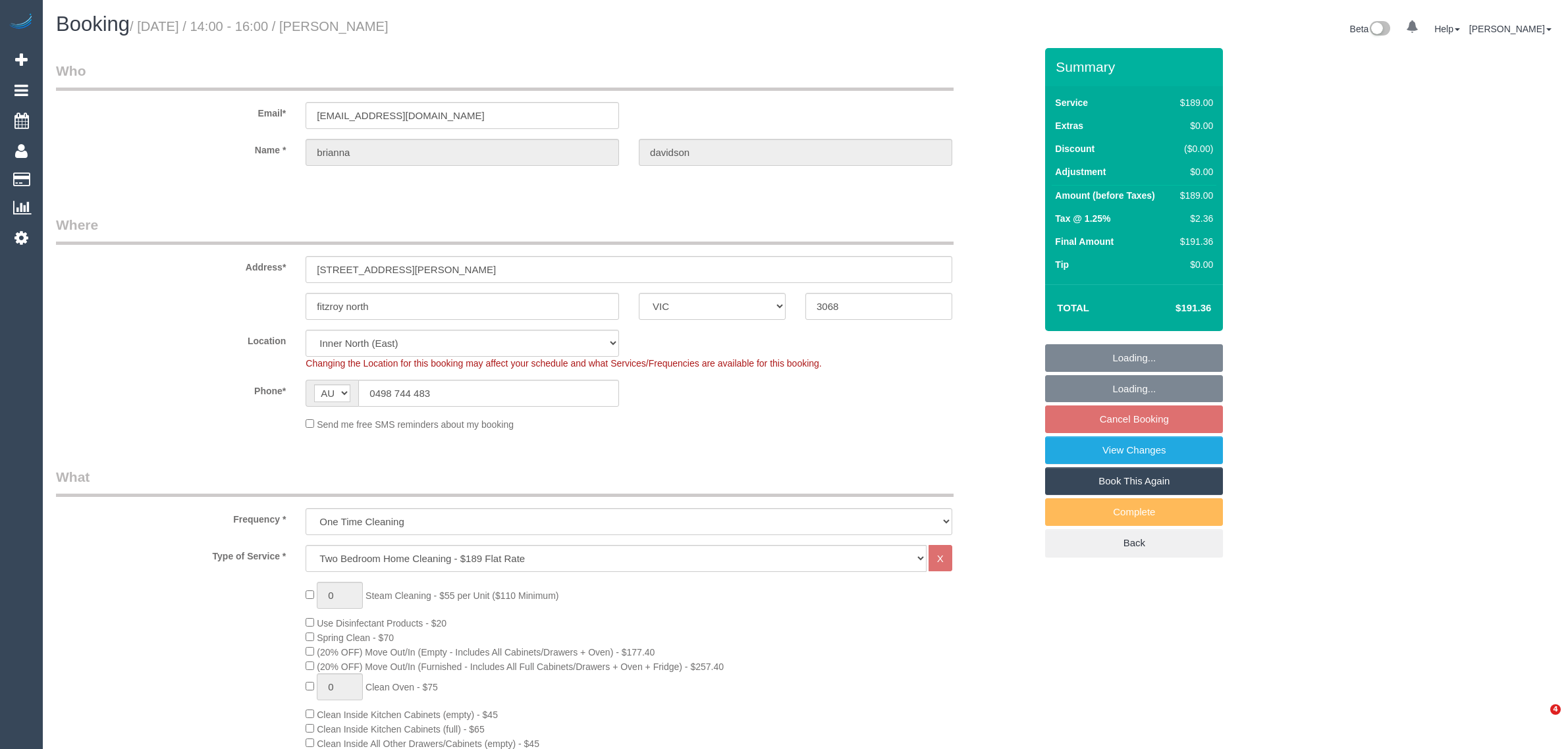
select select "number:22"
select select "number:13"
select select "spot1"
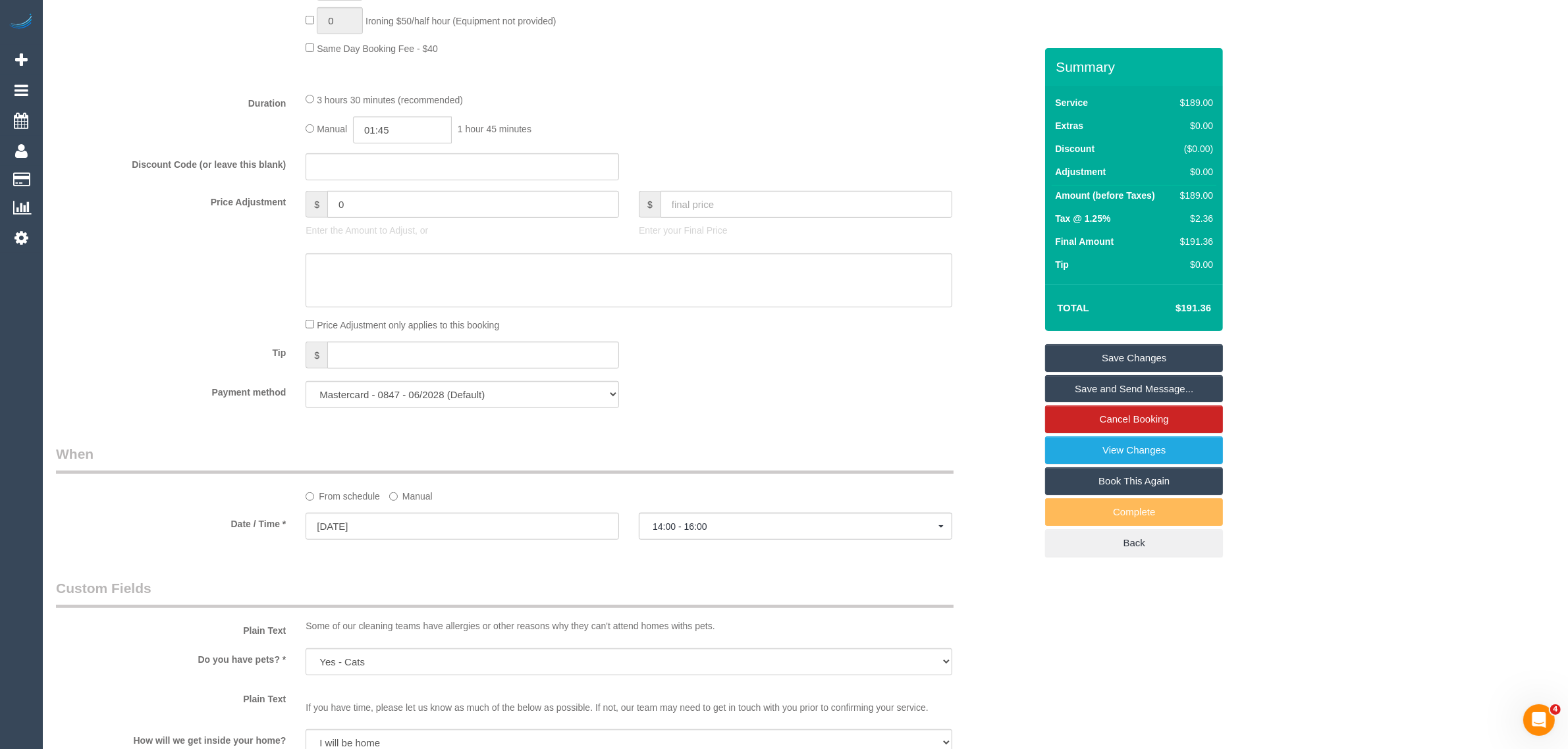
scroll to position [1317, 0]
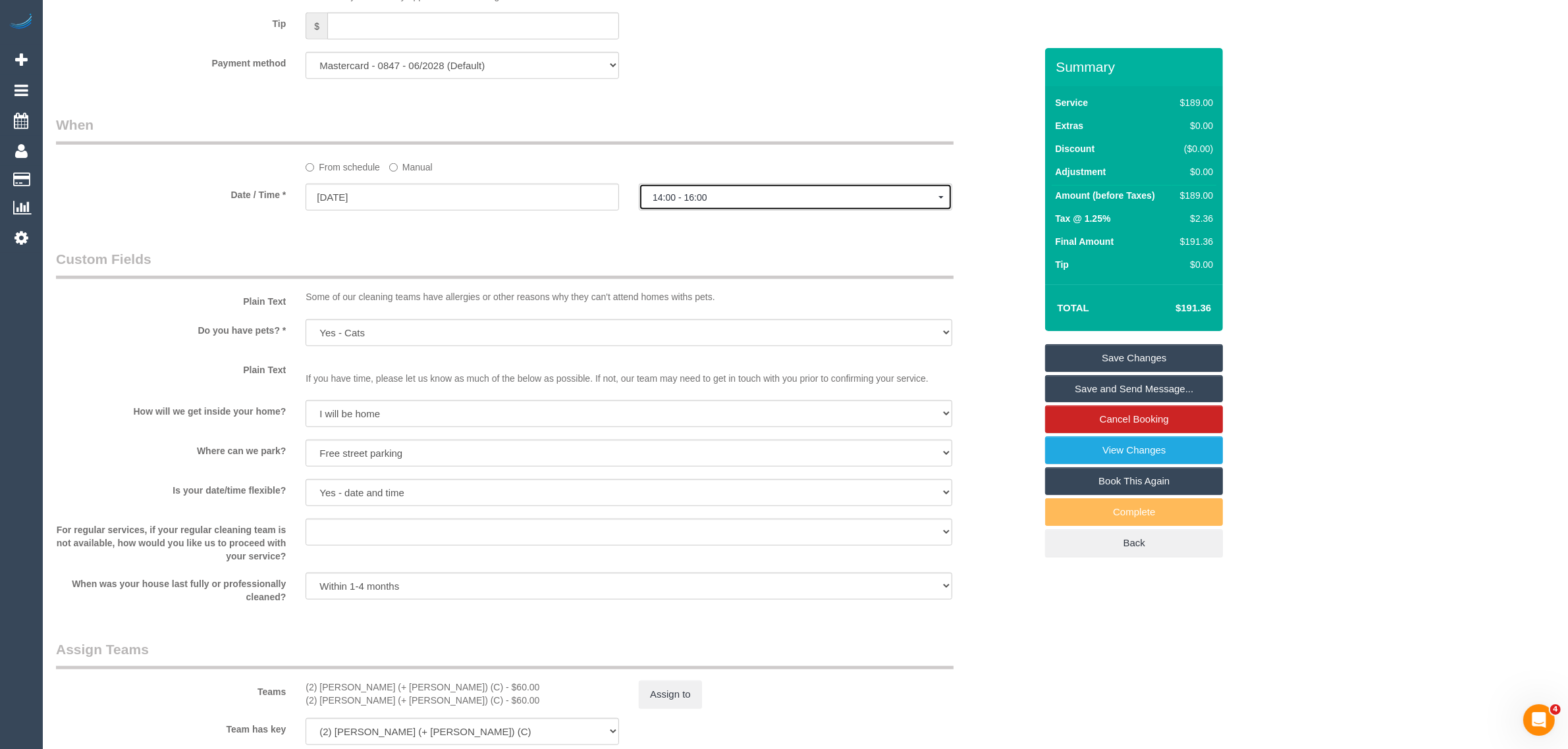
click at [756, 201] on span "14:00 - 16:00" at bounding box center [795, 197] width 286 height 11
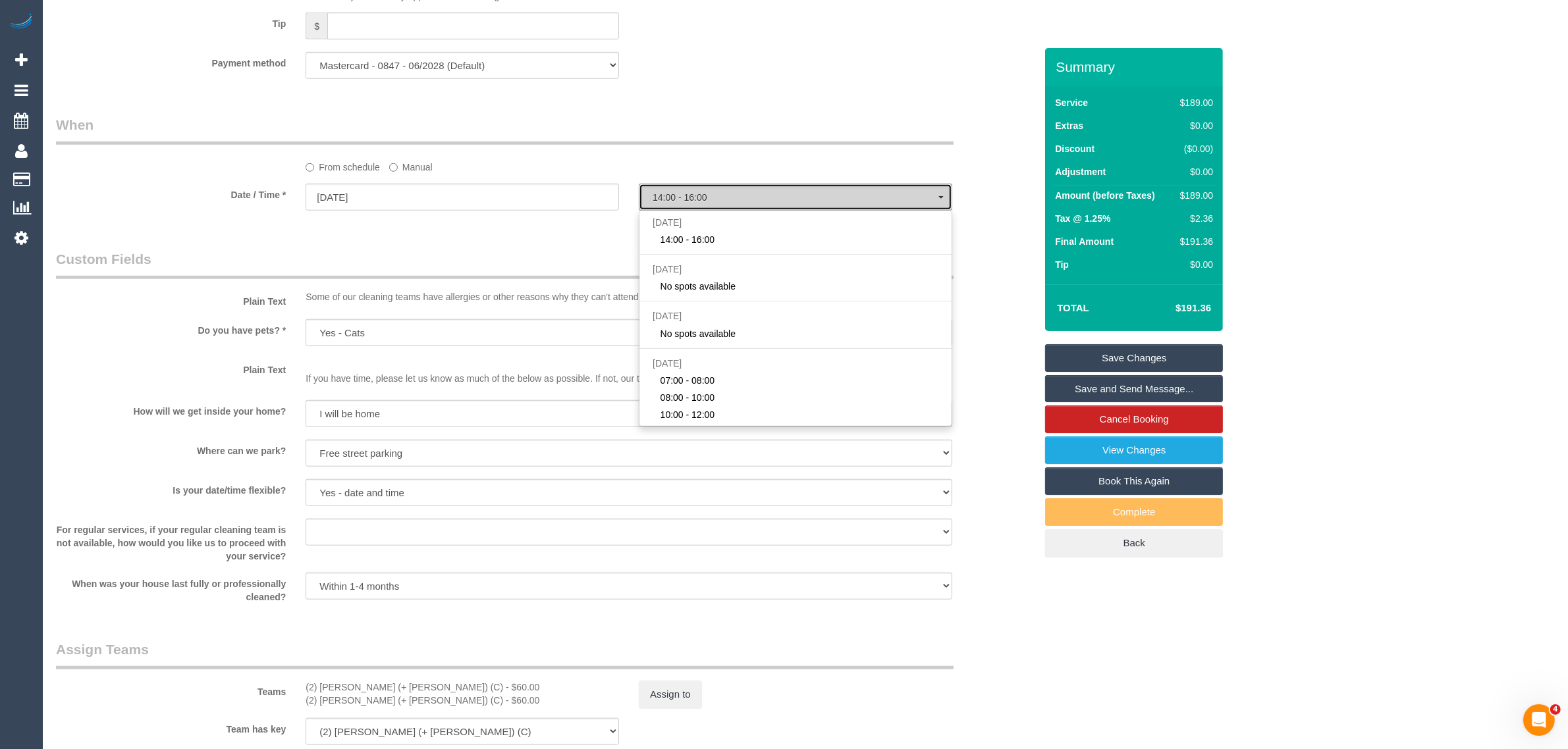
click at [756, 201] on span "14:00 - 16:00" at bounding box center [795, 197] width 286 height 11
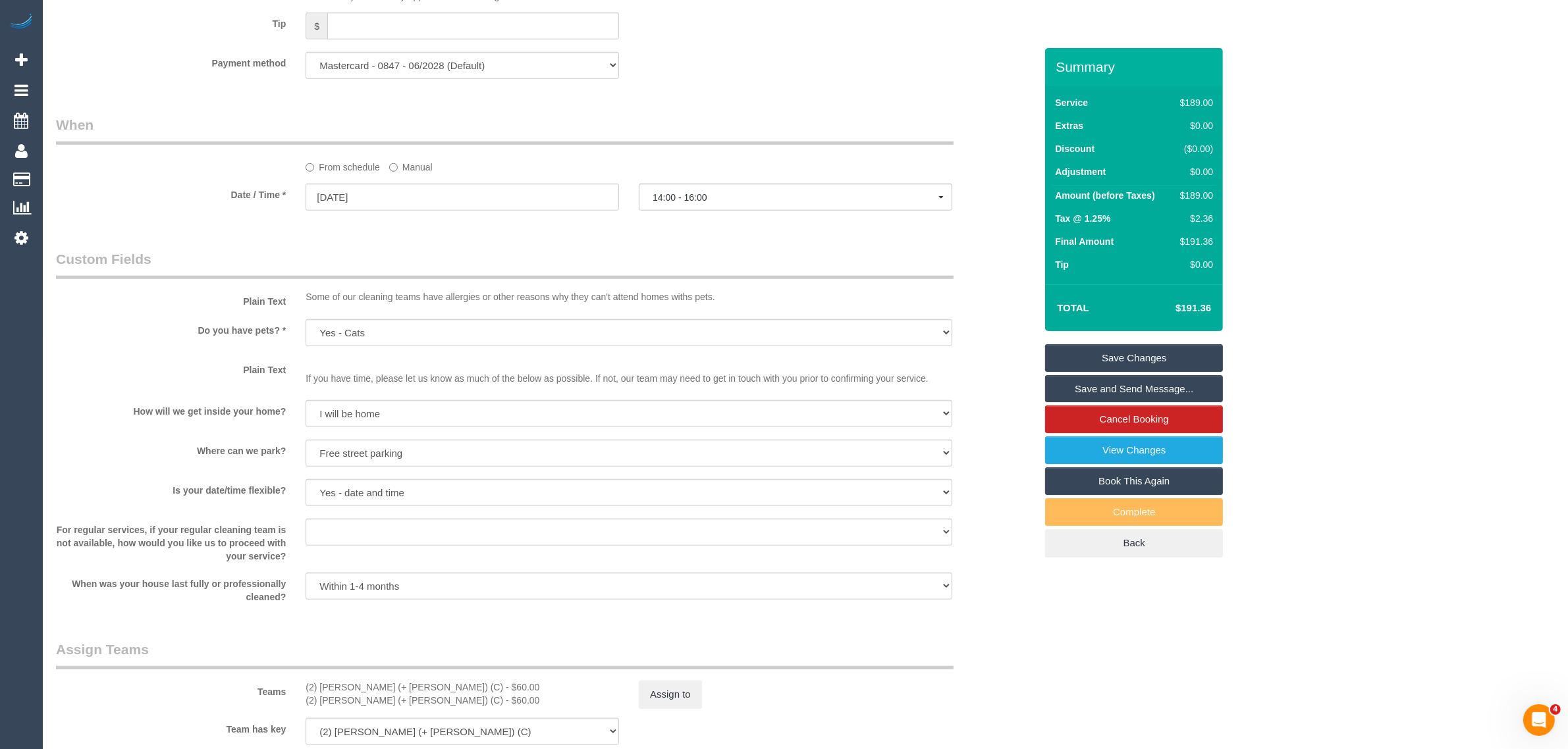
click at [759, 145] on div "From schedule Manual" at bounding box center [545, 145] width 999 height 59
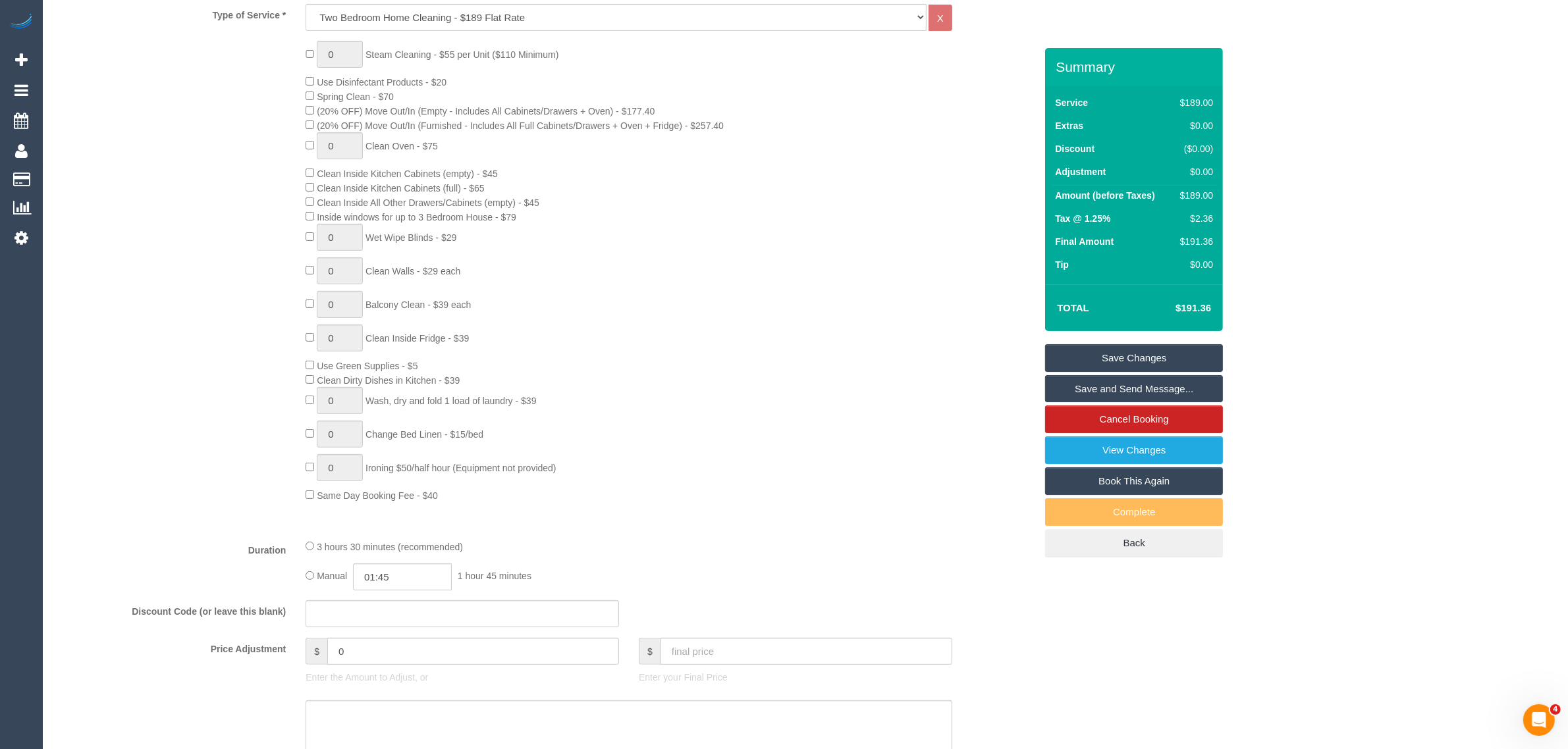
scroll to position [0, 0]
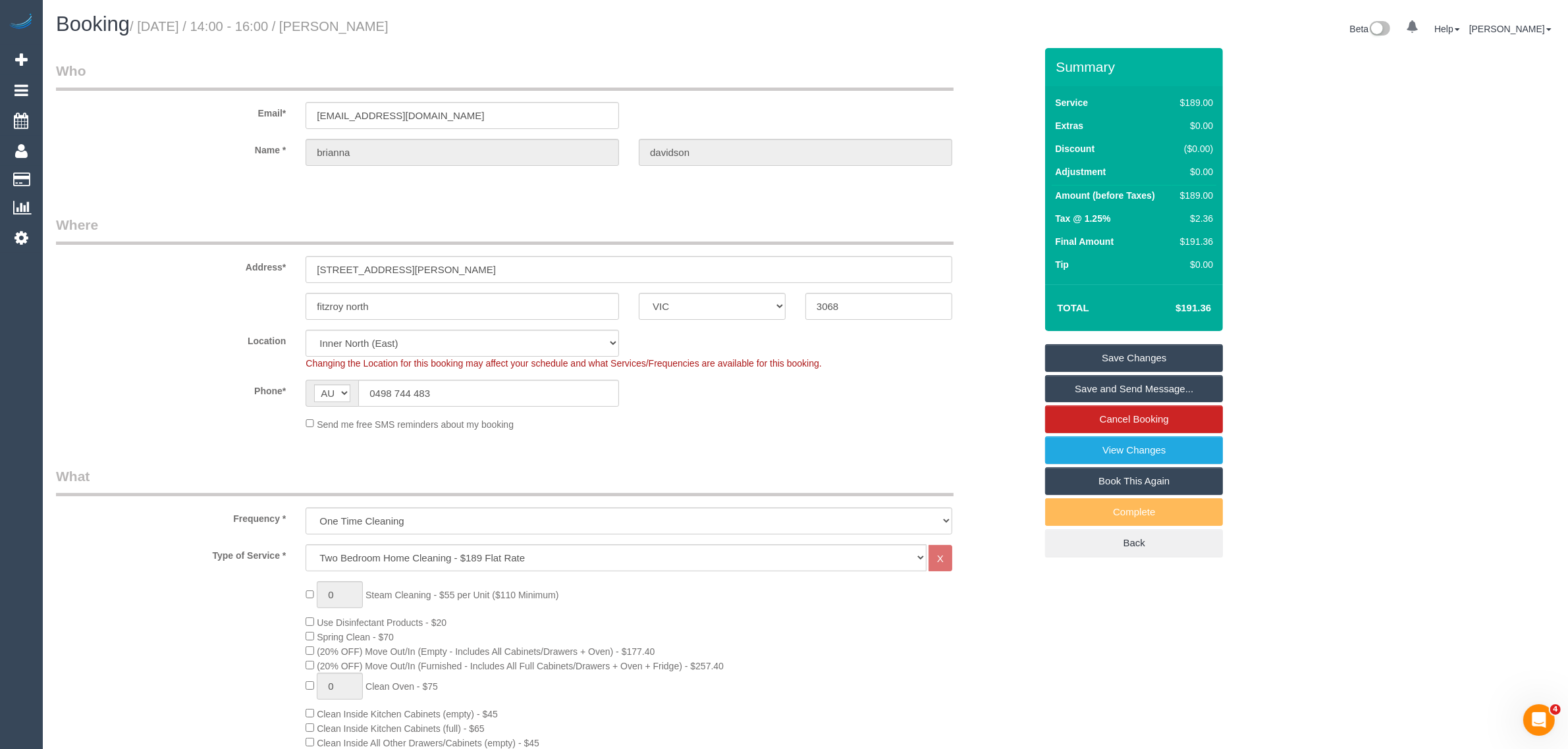
drag, startPoint x: 455, startPoint y: 34, endPoint x: 339, endPoint y: 24, distance: 116.4
click at [339, 23] on h1 "Booking / August 27, 2025 / 14:00 - 16:00 / brianna davidson" at bounding box center [425, 24] width 739 height 22
copy small "brianna davidson"
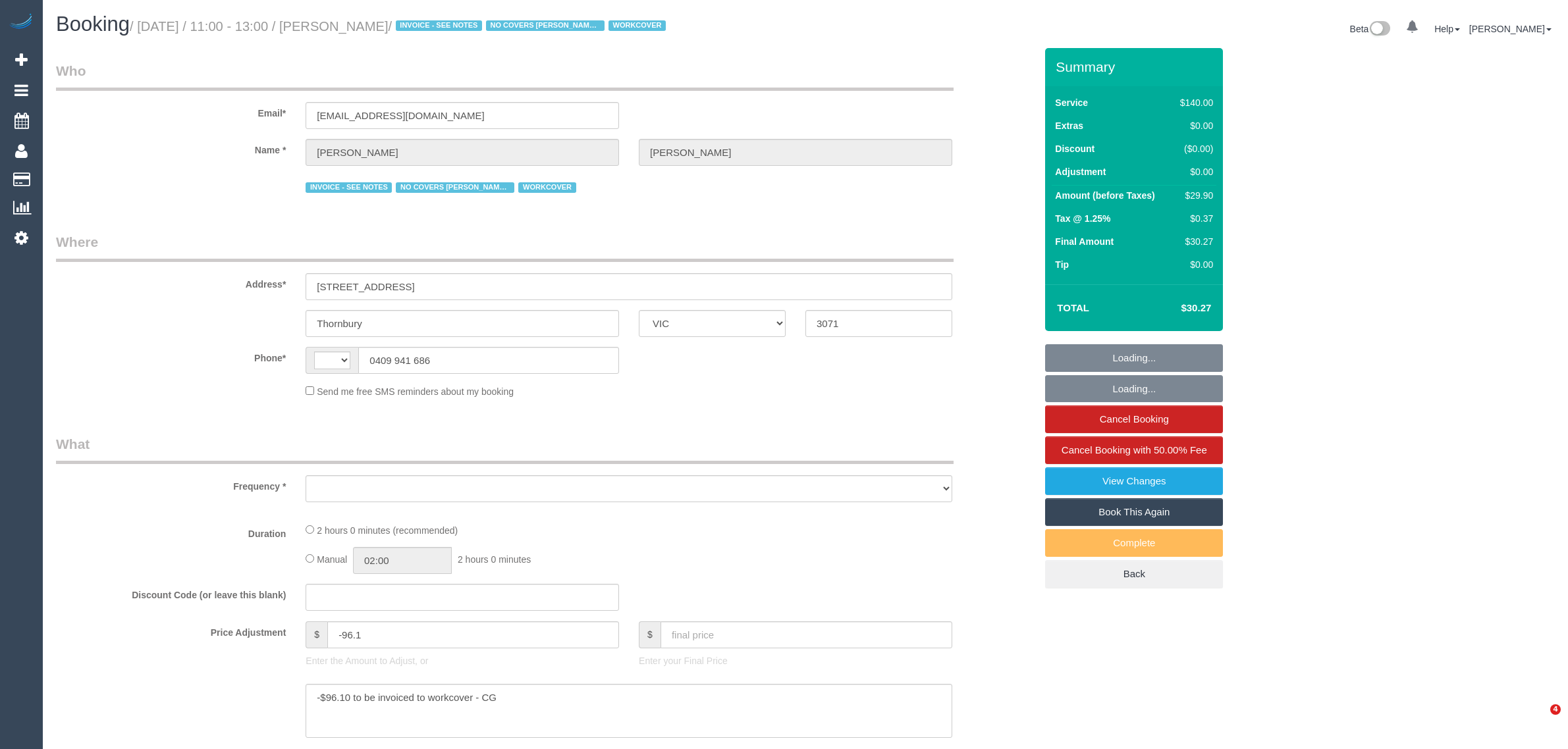
select select "VIC"
select select "string:AU"
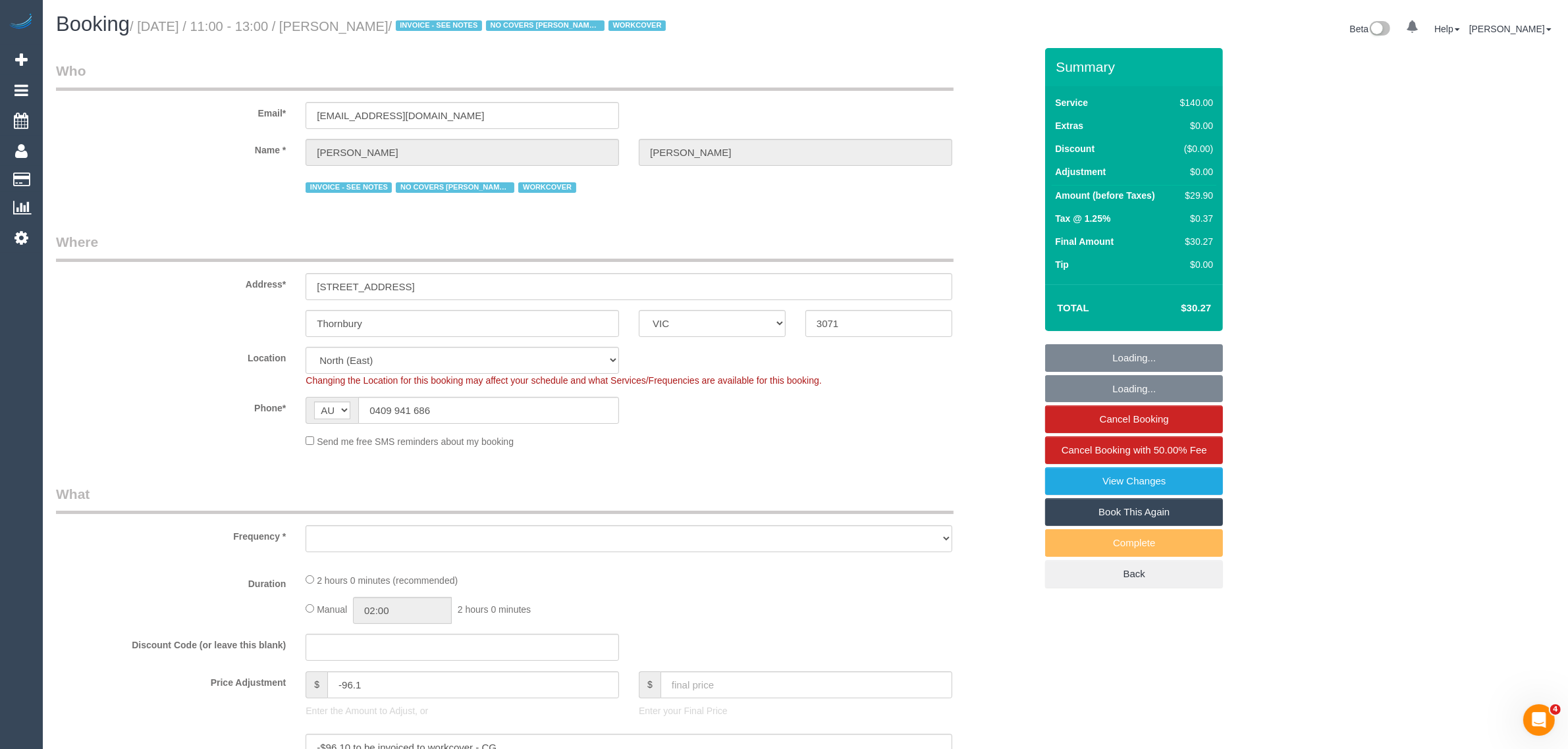
select select "object:715"
select select "string:stripe-pm_1Pq1pI2GScqysDRVD0rwJKBS"
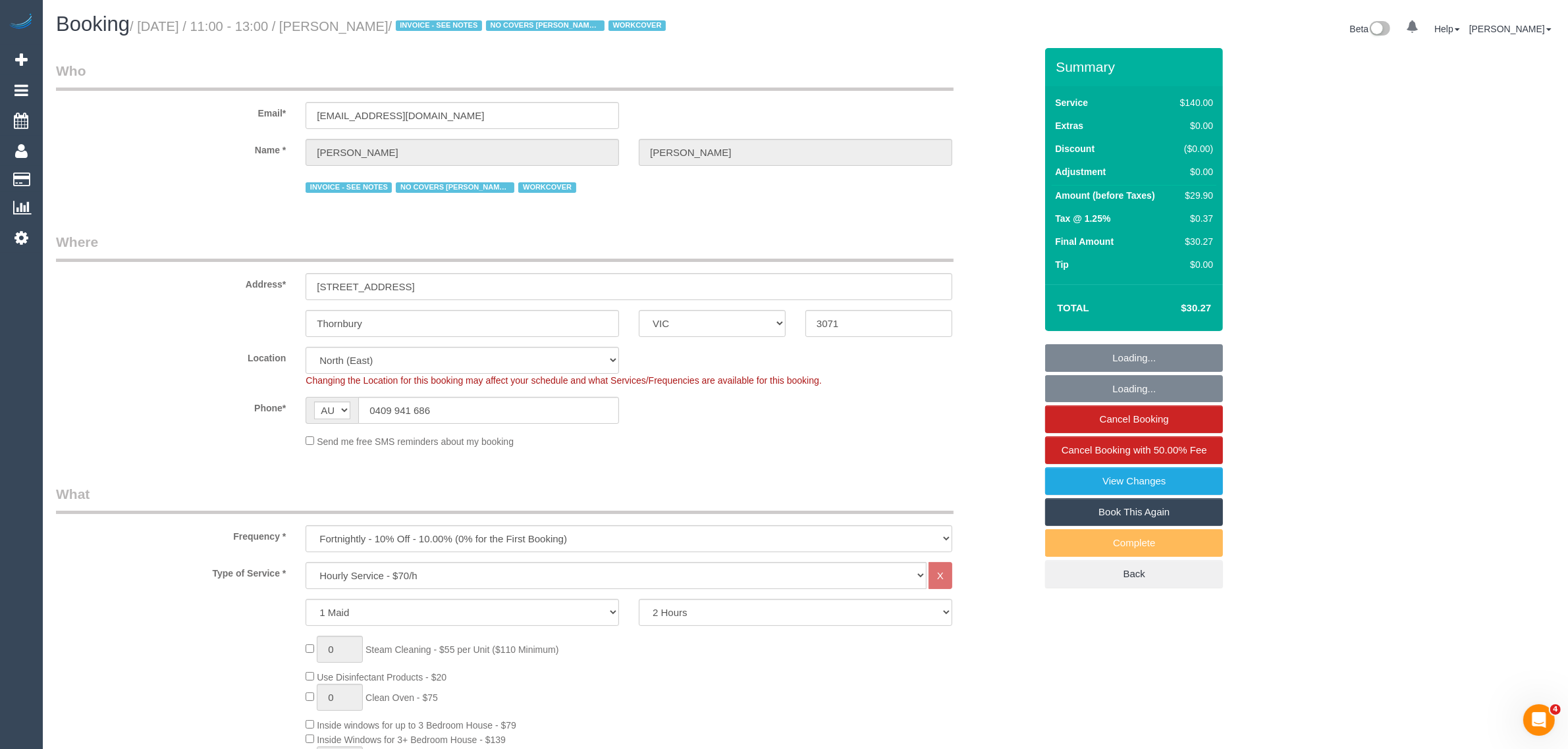
select select "object:734"
select select "number:27"
select select "number:14"
select select "number:18"
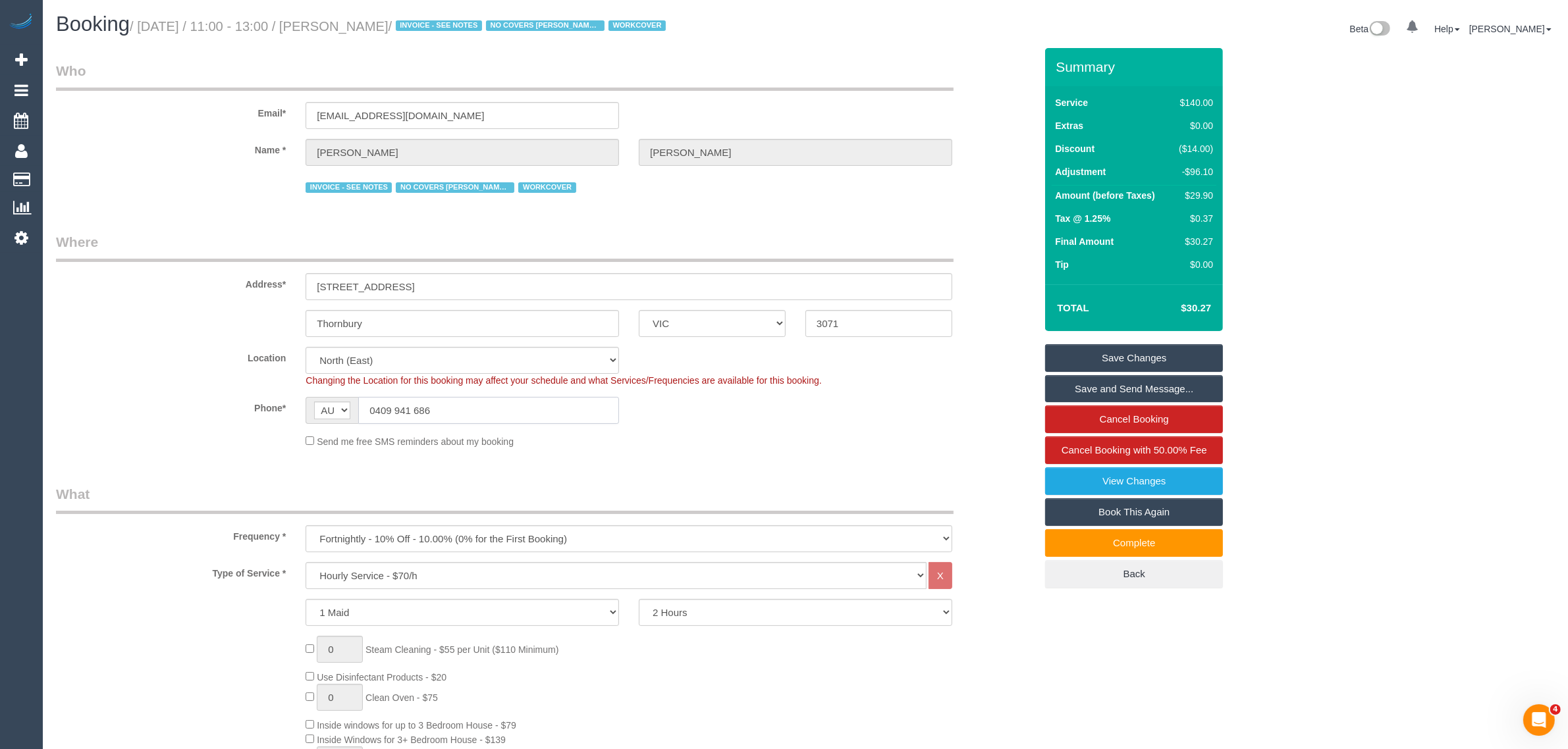
click at [551, 410] on input "0409 941 686" at bounding box center [489, 410] width 261 height 27
click at [996, 501] on div "Frequency * One Time Cleaning Weekly - 10% Off - 10.00% (0% for the First Booki…" at bounding box center [545, 518] width 999 height 68
click at [957, 422] on div "Phone* AF AL DZ AD AO AI AQ AG AR AM AW AU AT AZ BS BH BD BB BY BE BZ BJ BM BT …" at bounding box center [545, 410] width 999 height 27
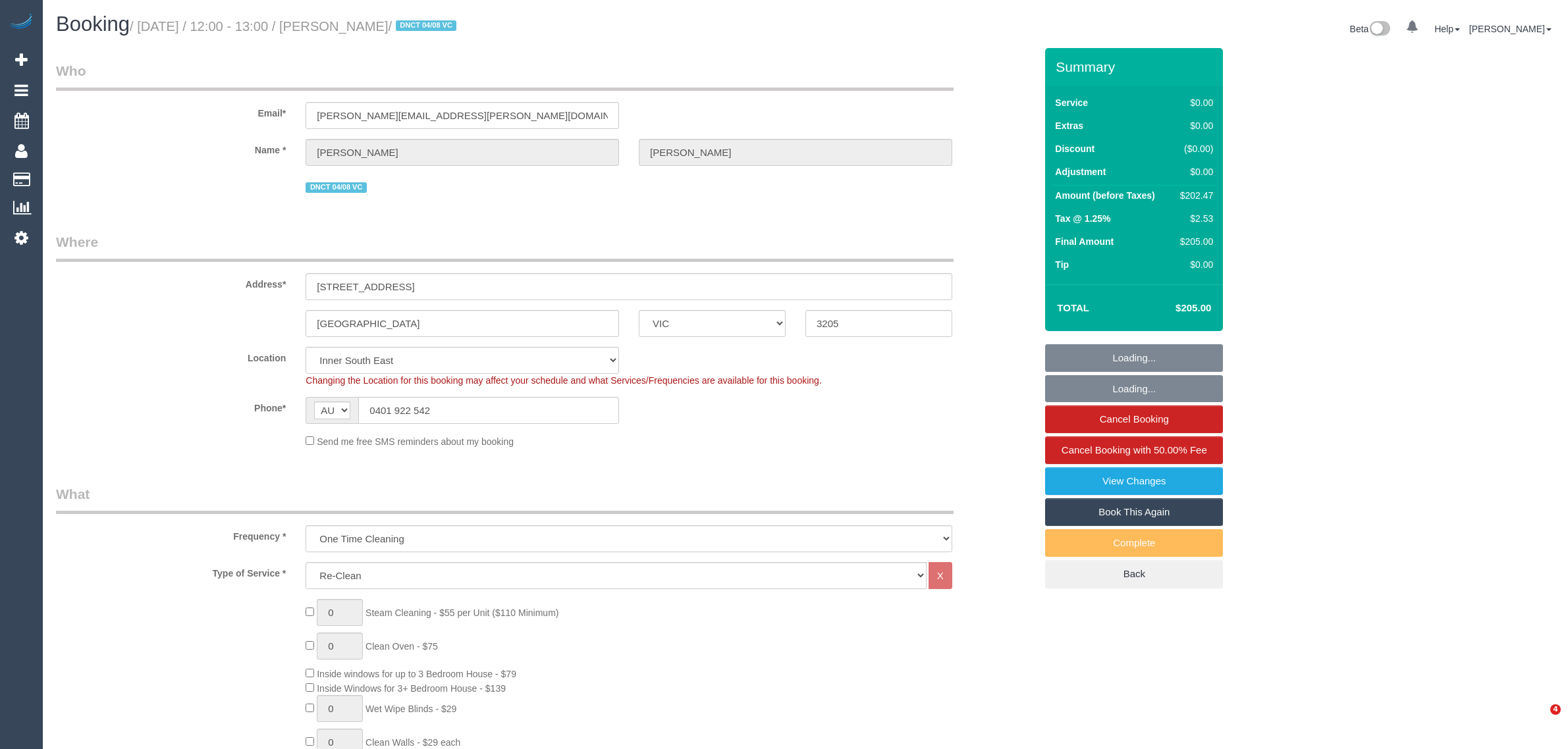
select select "VIC"
select select "number:28"
select select "number:14"
select select "number:19"
select select "number:25"
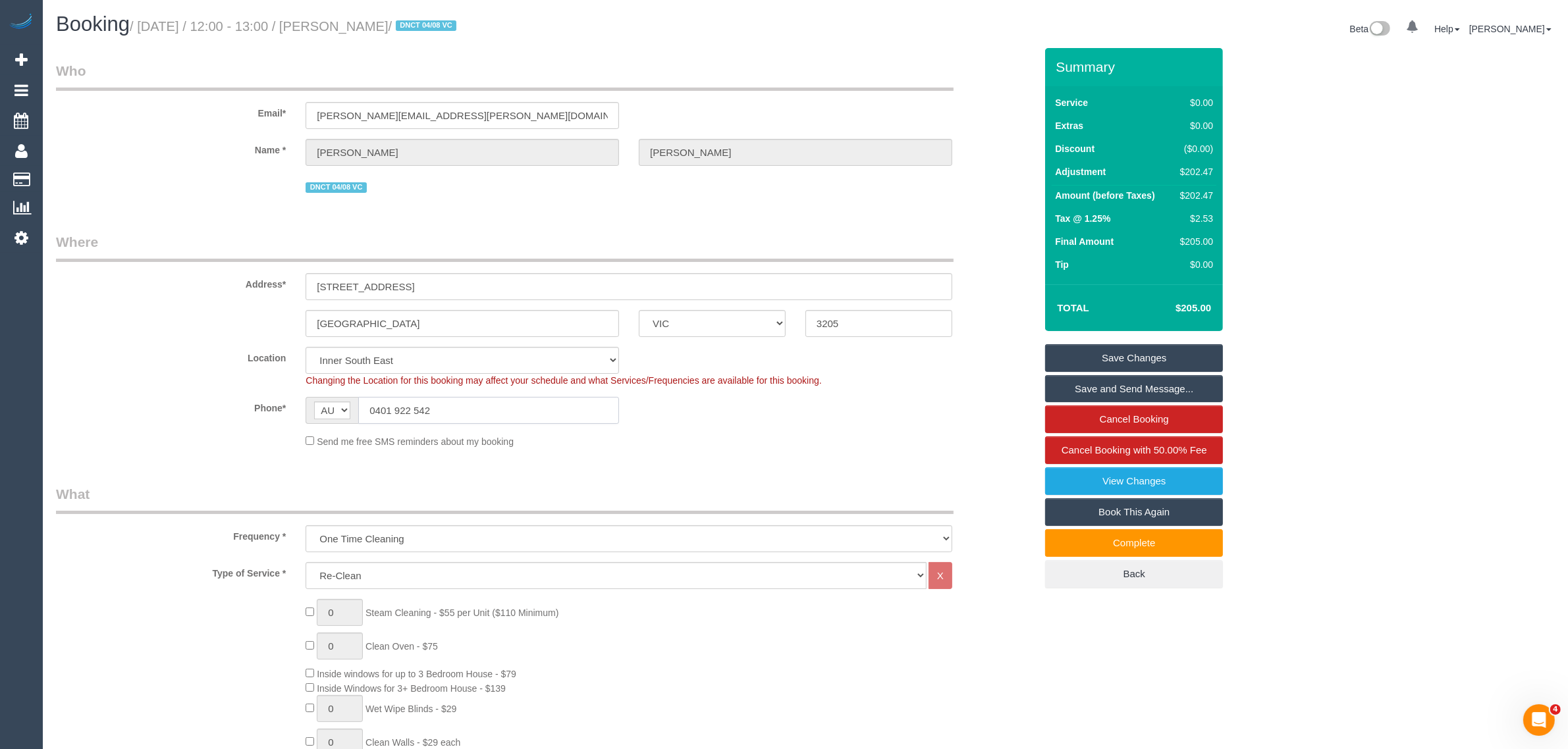
click at [468, 405] on input "0401 922 542" at bounding box center [489, 410] width 261 height 27
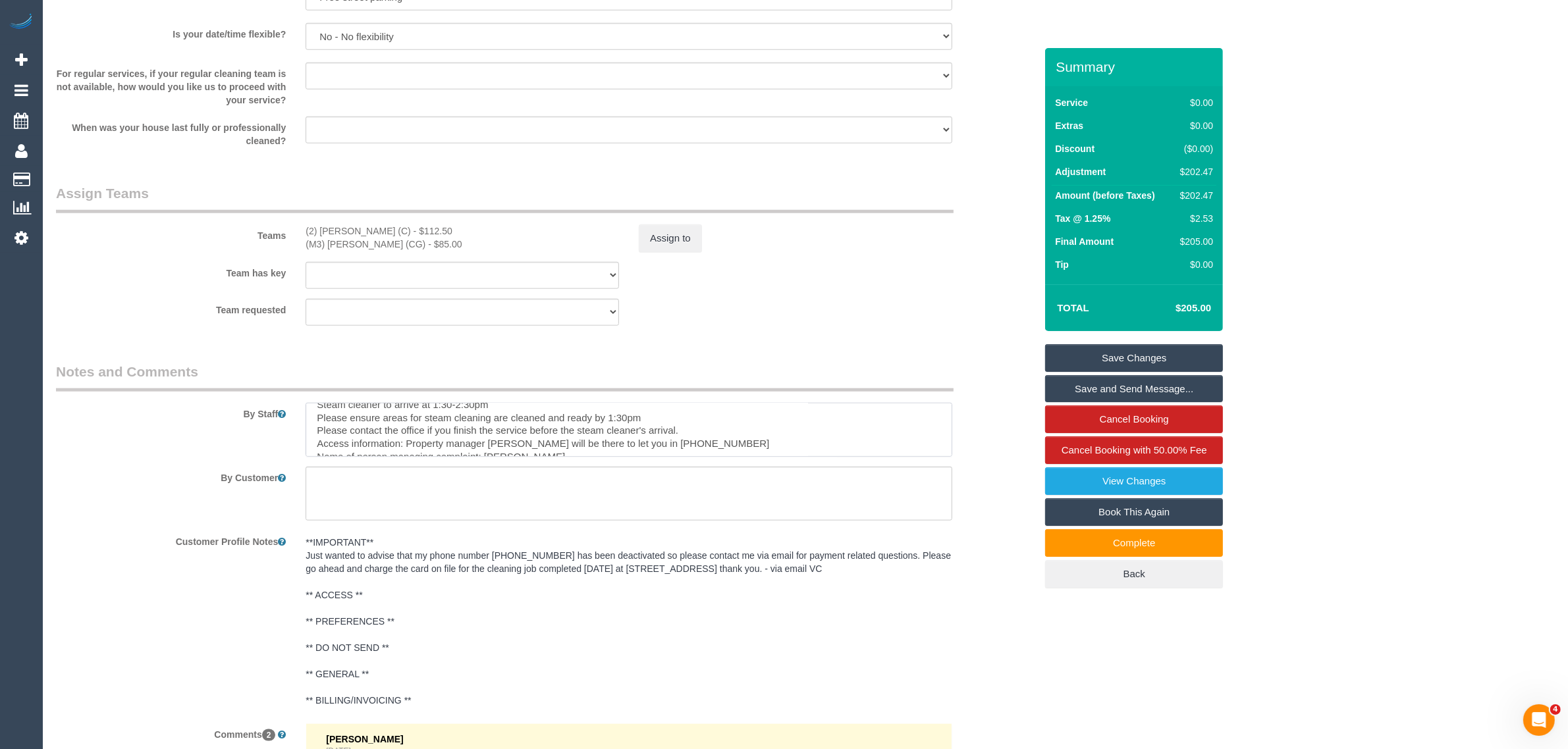
scroll to position [125, 0]
drag, startPoint x: 708, startPoint y: 445, endPoint x: 616, endPoint y: 453, distance: 92.3
click at [616, 453] on textarea at bounding box center [629, 430] width 647 height 54
drag, startPoint x: 627, startPoint y: 415, endPoint x: 710, endPoint y: 420, distance: 83.2
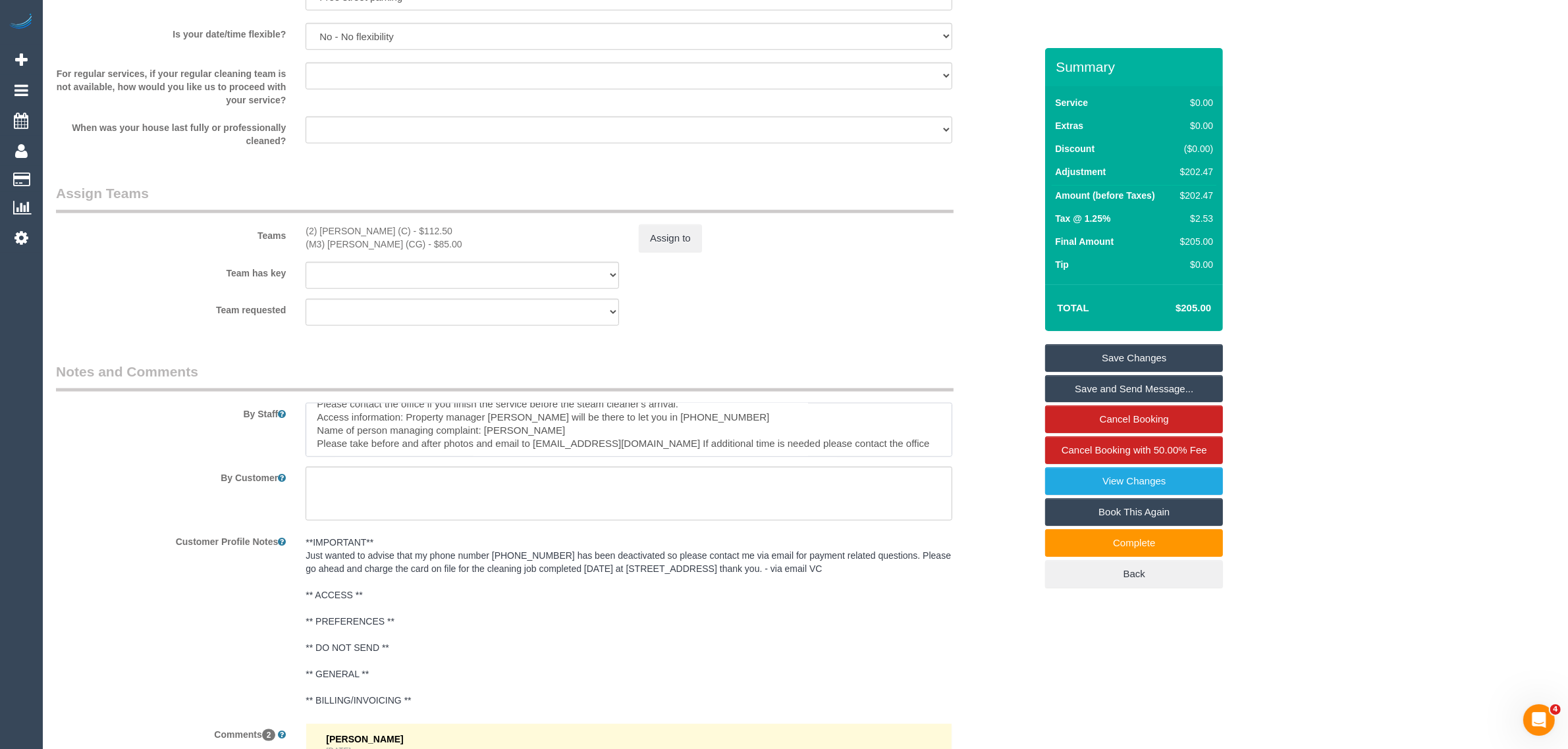
click at [710, 420] on textarea at bounding box center [629, 430] width 647 height 54
click at [996, 485] on div "By Customer" at bounding box center [545, 493] width 999 height 54
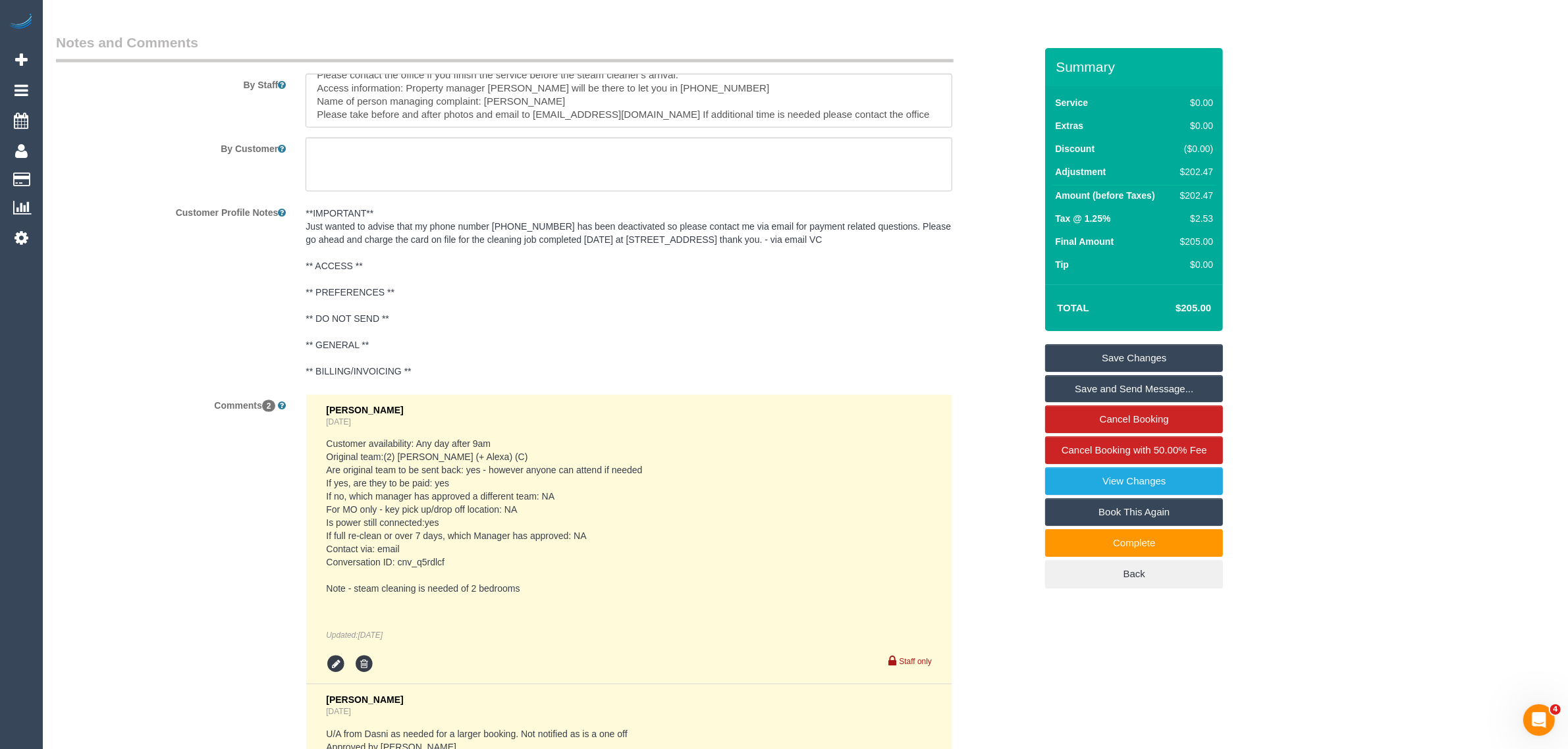
scroll to position [2225, 0]
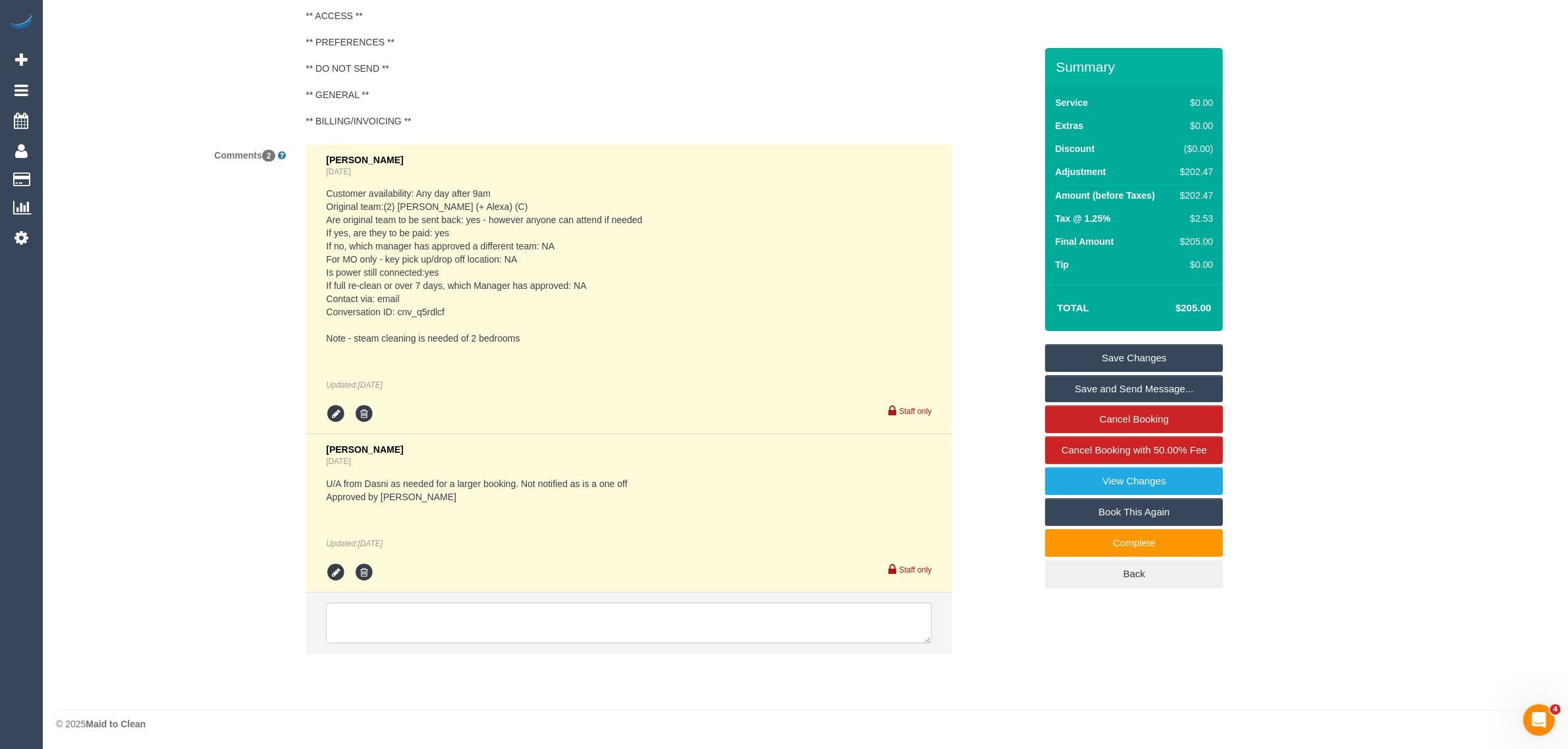
drag, startPoint x: 924, startPoint y: 668, endPoint x: 893, endPoint y: 640, distance: 41.8
click at [925, 668] on fieldset "Notes and Comments By Staff By Customer Customer Profile Notes **IMPORTANT** Ju…" at bounding box center [545, 230] width 979 height 894
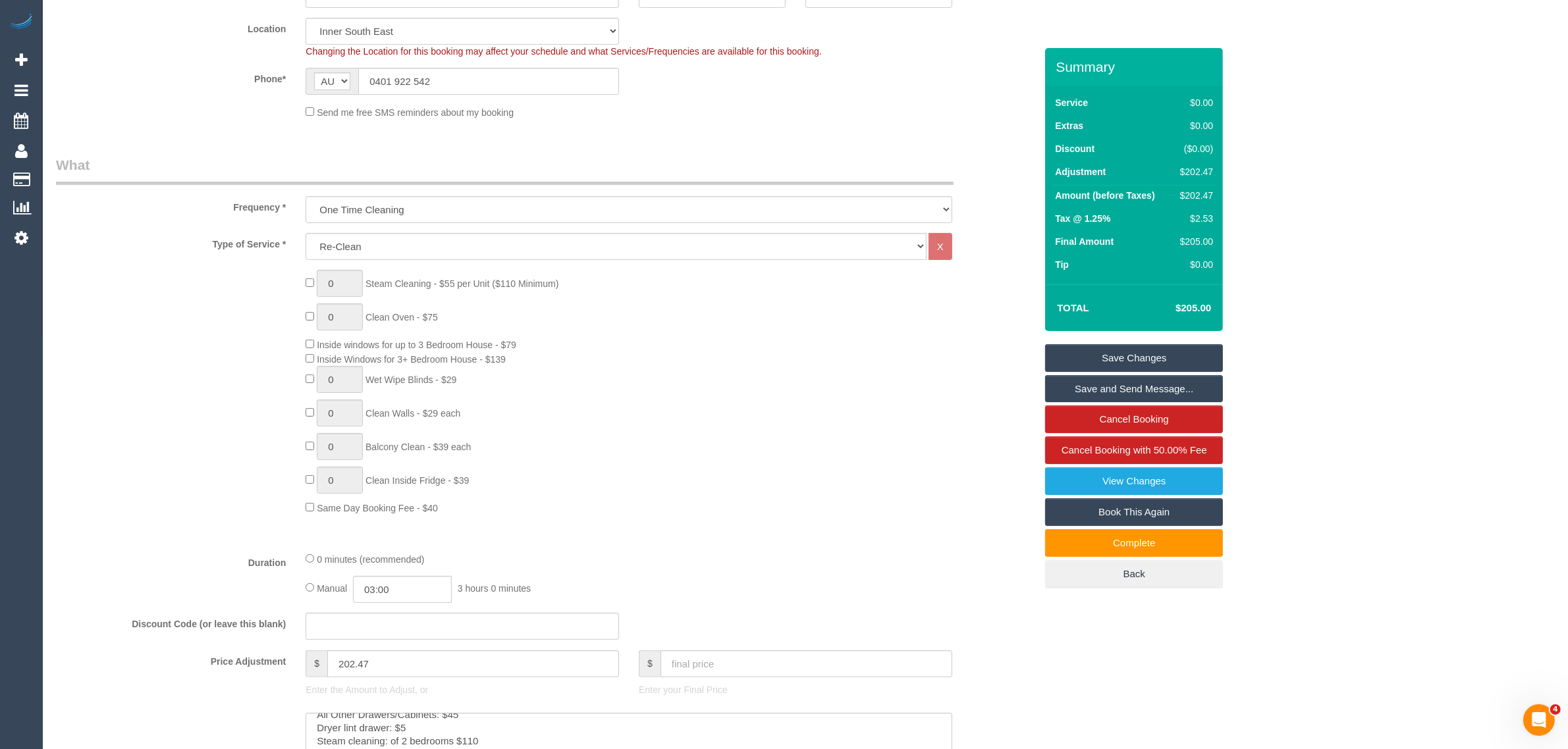
scroll to position [0, 0]
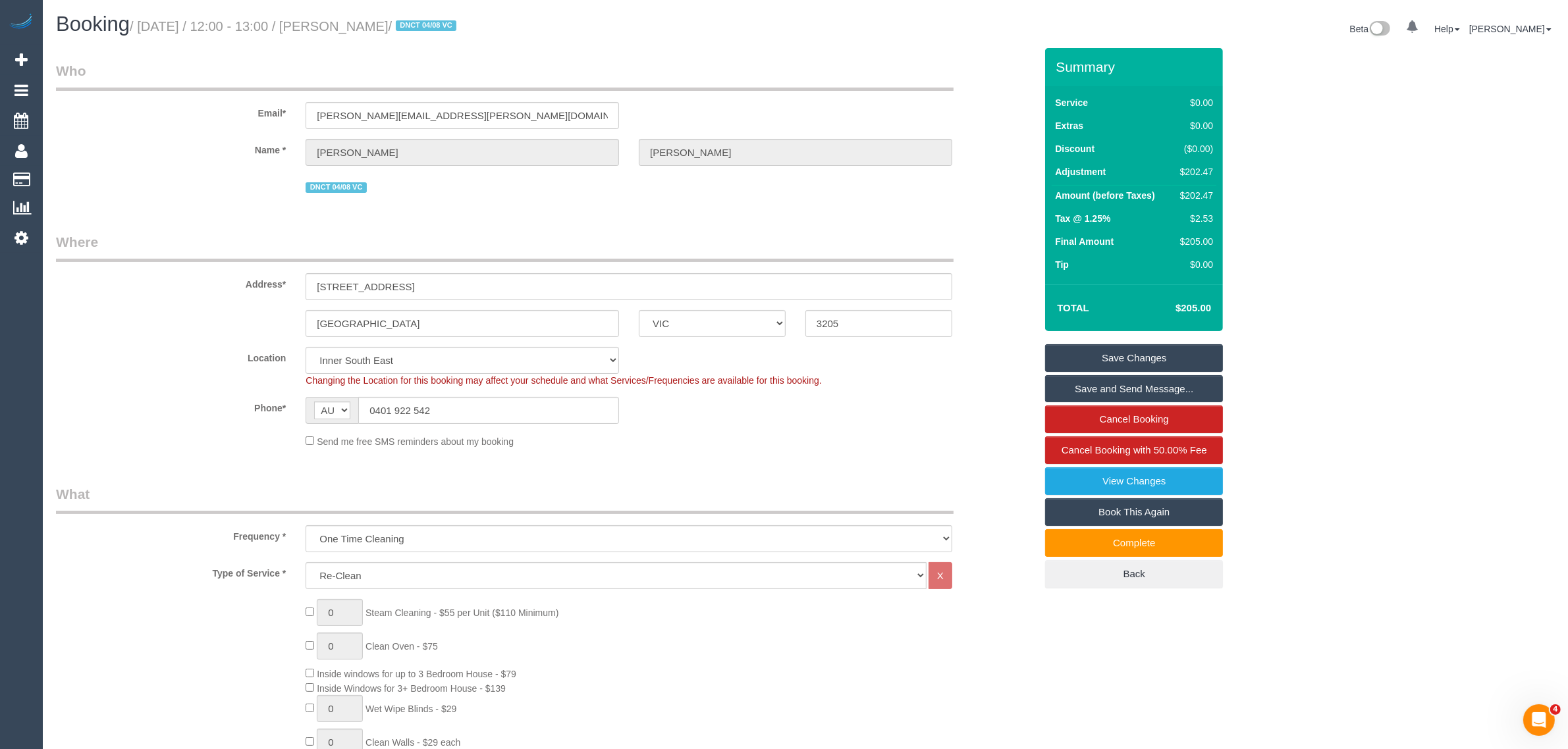
click at [365, 19] on small "/ August 25, 2025 / 12:00 - 13:00 / Tanushree Kanyal / DNCT 04/08 VC" at bounding box center [294, 26] width 330 height 14
copy small "Tanushree"
click at [370, 278] on input "1701/138 Ferrars street, 1701" at bounding box center [629, 286] width 647 height 27
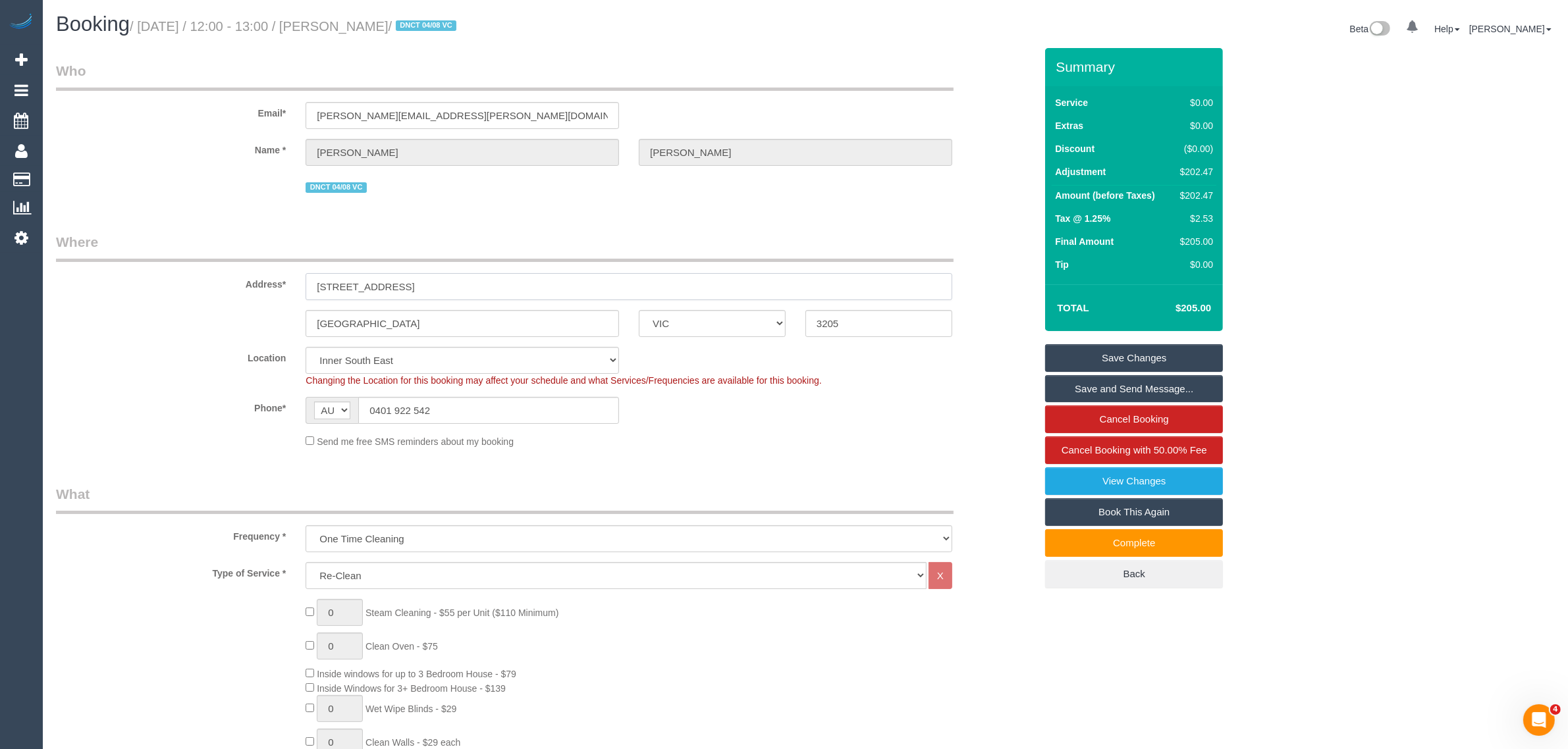
click at [370, 278] on input "1701/138 Ferrars street, 1701" at bounding box center [629, 286] width 647 height 27
click at [429, 291] on input "1701/138 Ferrars street, 1701" at bounding box center [629, 286] width 647 height 27
drag, startPoint x: 419, startPoint y: 287, endPoint x: 297, endPoint y: 272, distance: 122.9
click at [297, 273] on div "1701/138 Ferrars street, 1701" at bounding box center [629, 286] width 666 height 27
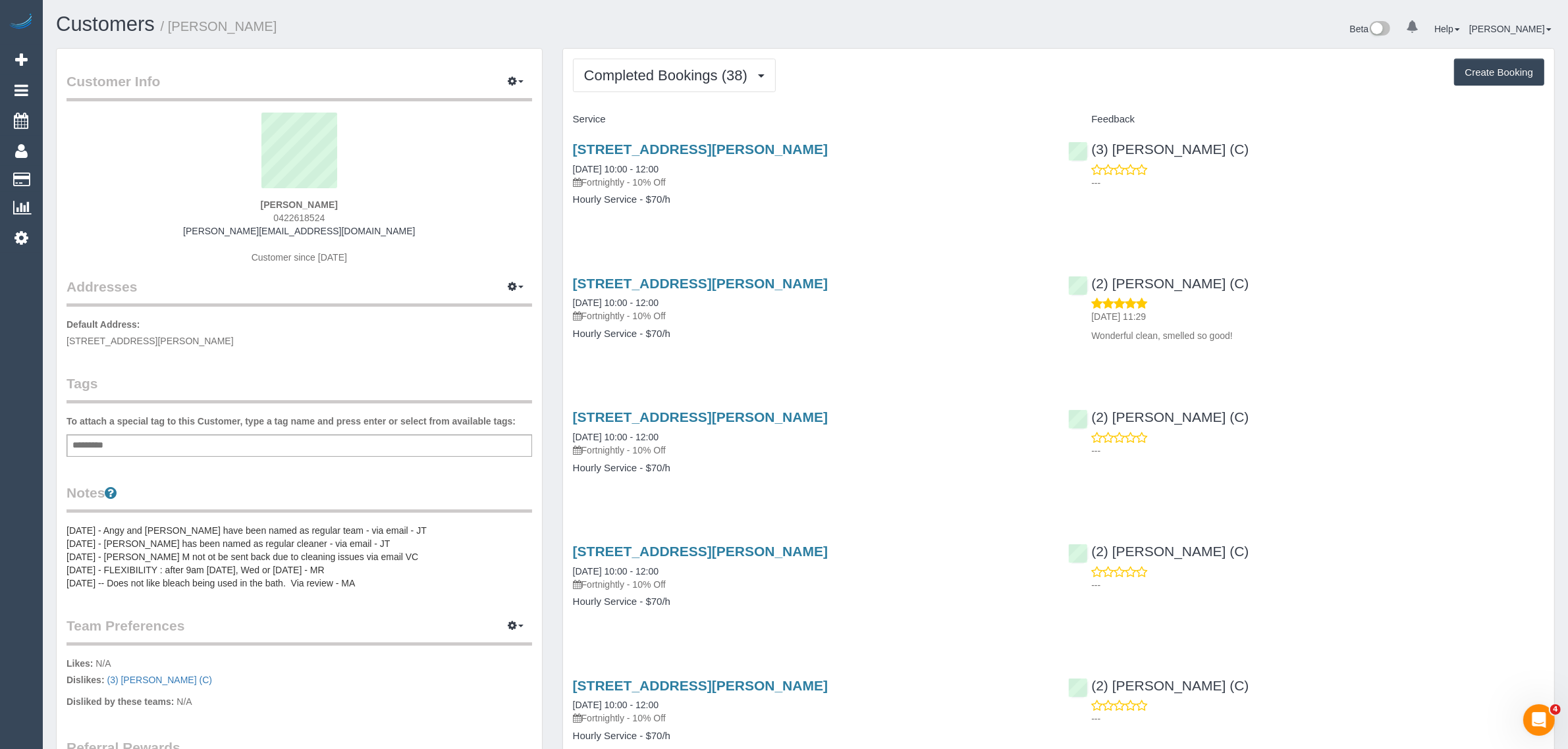
click at [297, 219] on span "0422618524" at bounding box center [299, 218] width 52 height 11
copy span "0422618524"
click at [660, 68] on span "Completed Bookings (38)" at bounding box center [668, 75] width 170 height 16
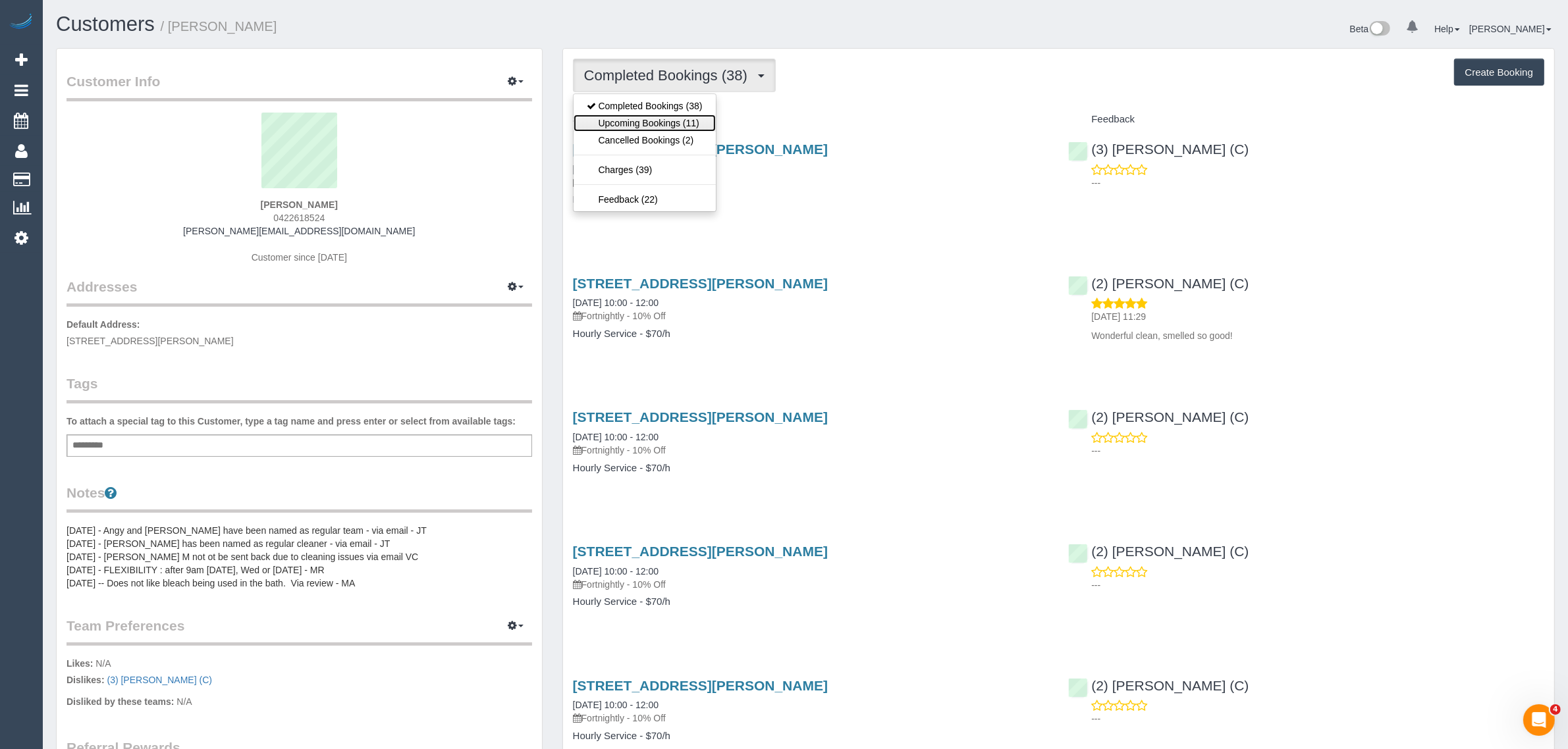
click at [633, 122] on link "Upcoming Bookings (11)" at bounding box center [645, 123] width 143 height 17
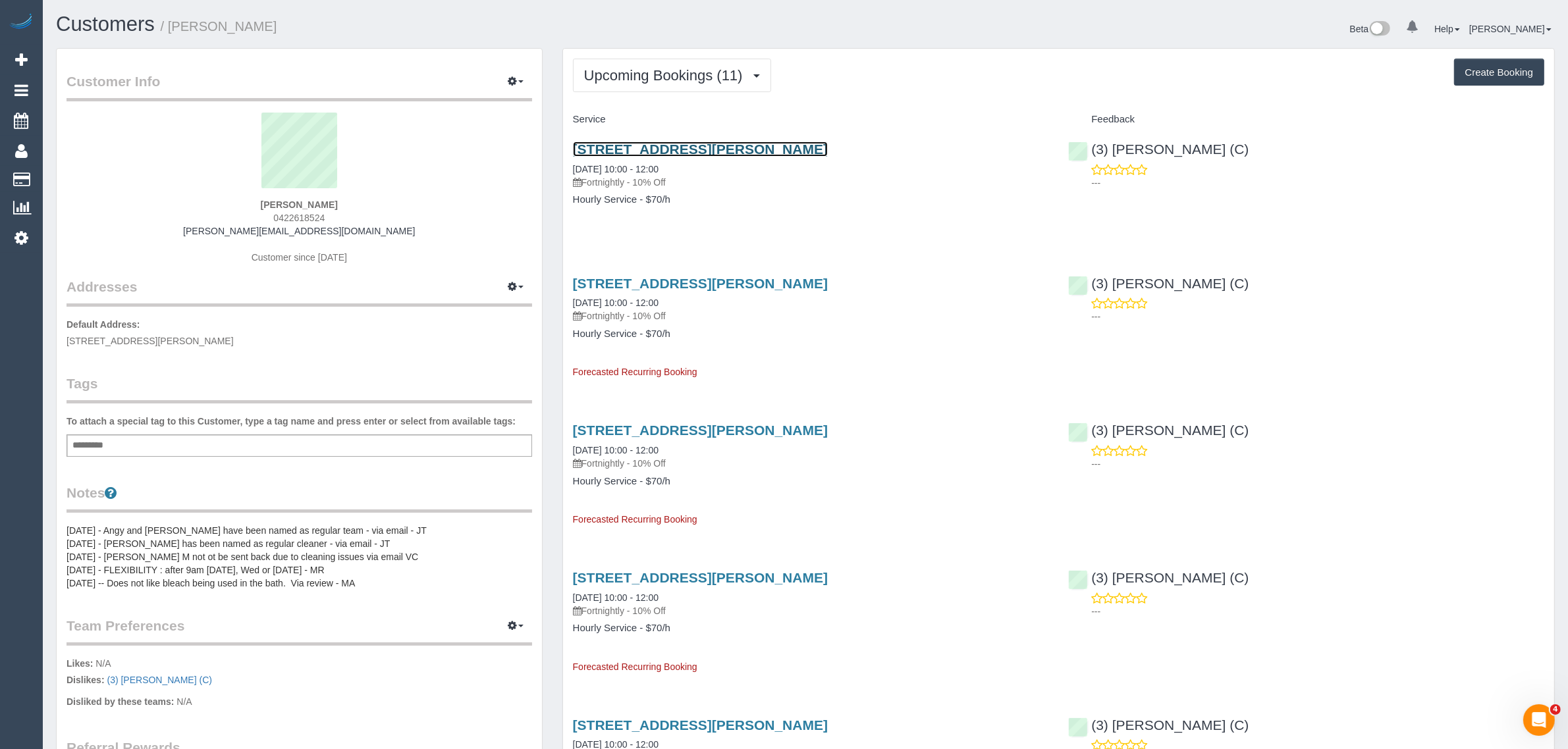
click at [630, 150] on link "47 Williamstown Road, Seddon, VIC 3011" at bounding box center [701, 149] width 255 height 15
click at [305, 215] on span "0422618524" at bounding box center [299, 218] width 52 height 11
copy span "0422618524"
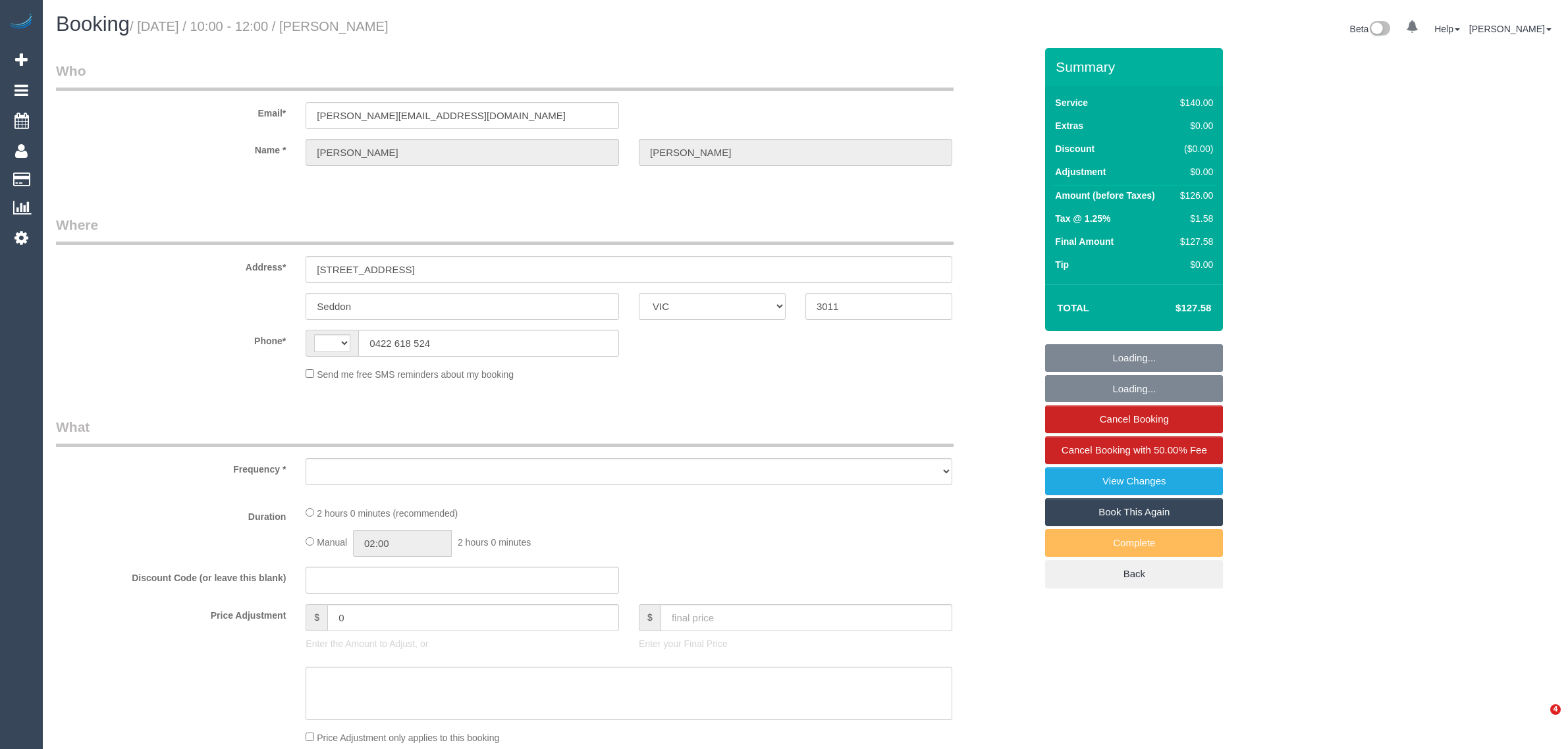
select select "VIC"
select select "string:AU"
select select "object:532"
select select "string:stripe-pm_1Oho7o2GScqysDRVo4ciWtpj"
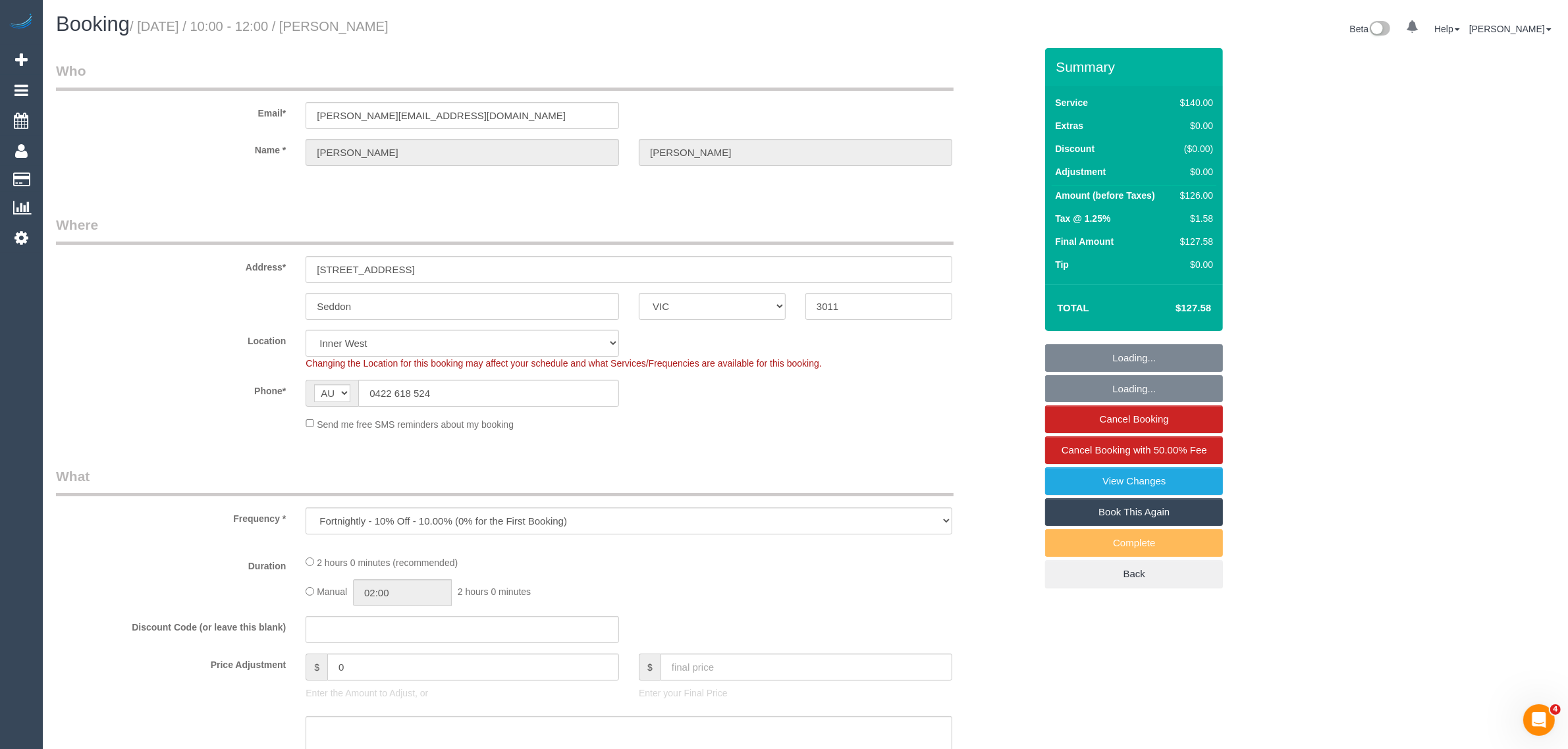
select select "number:28"
select select "number:14"
select select "number:19"
select select "number:36"
select select "number:35"
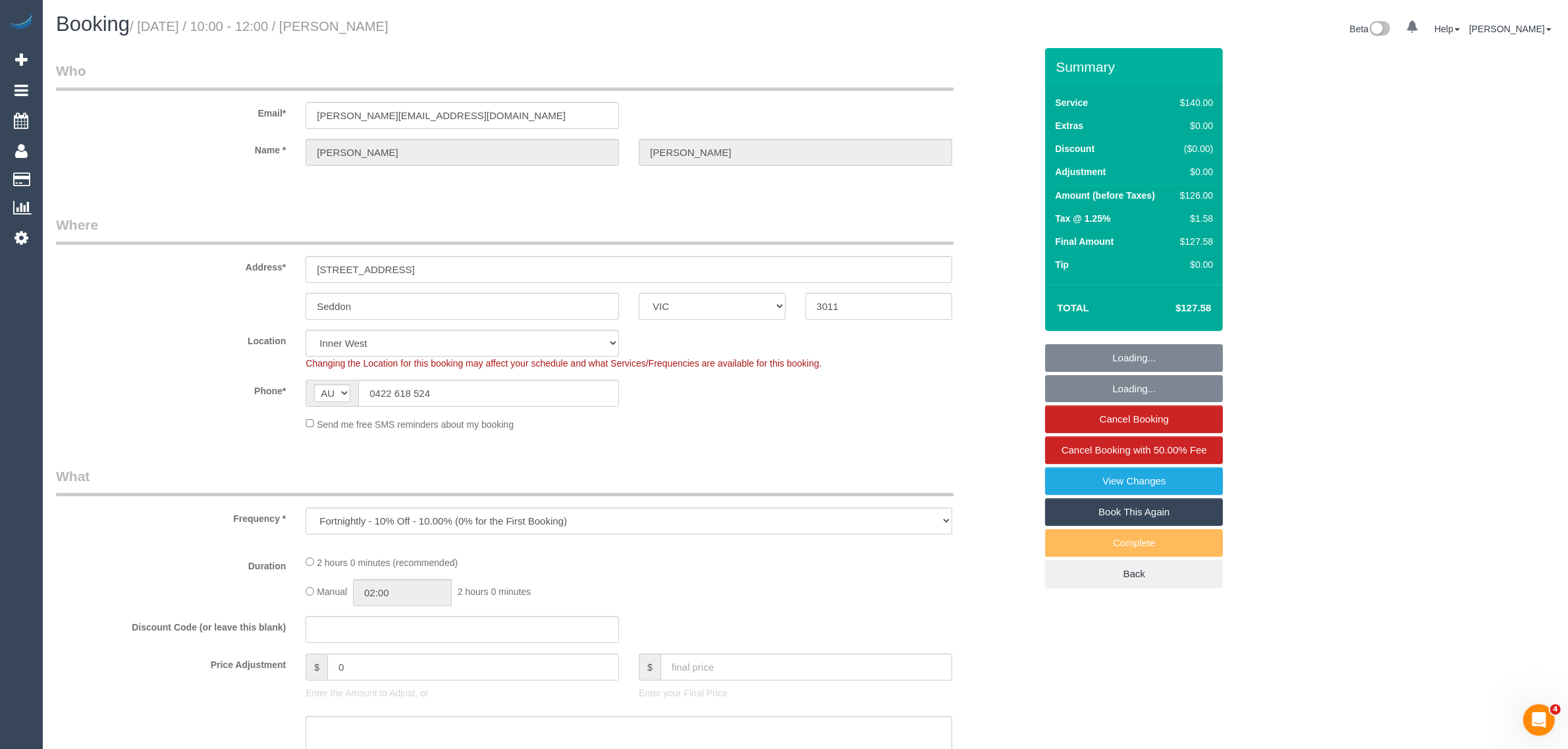
select select "object:685"
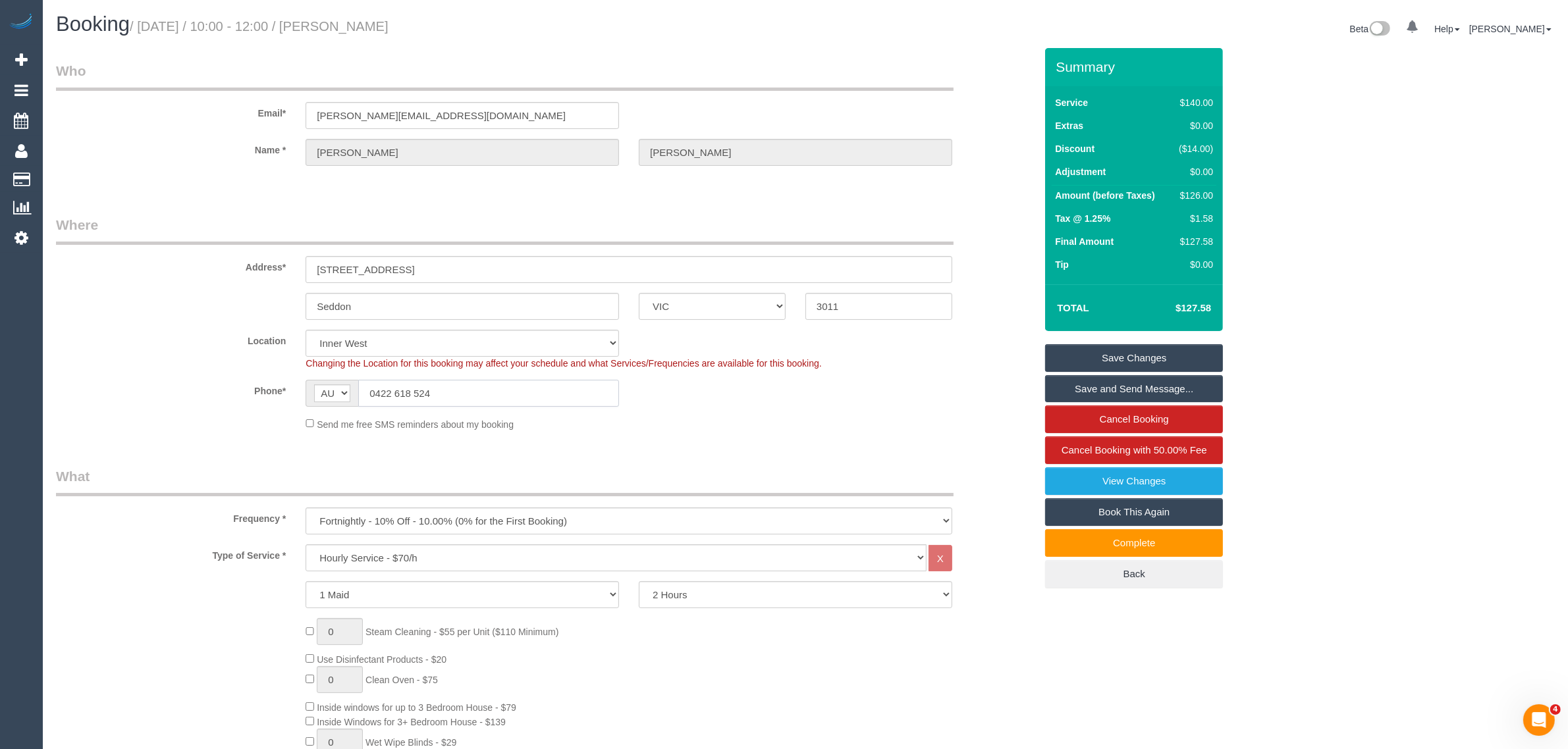
click at [496, 392] on input "0422 618 524" at bounding box center [489, 393] width 261 height 27
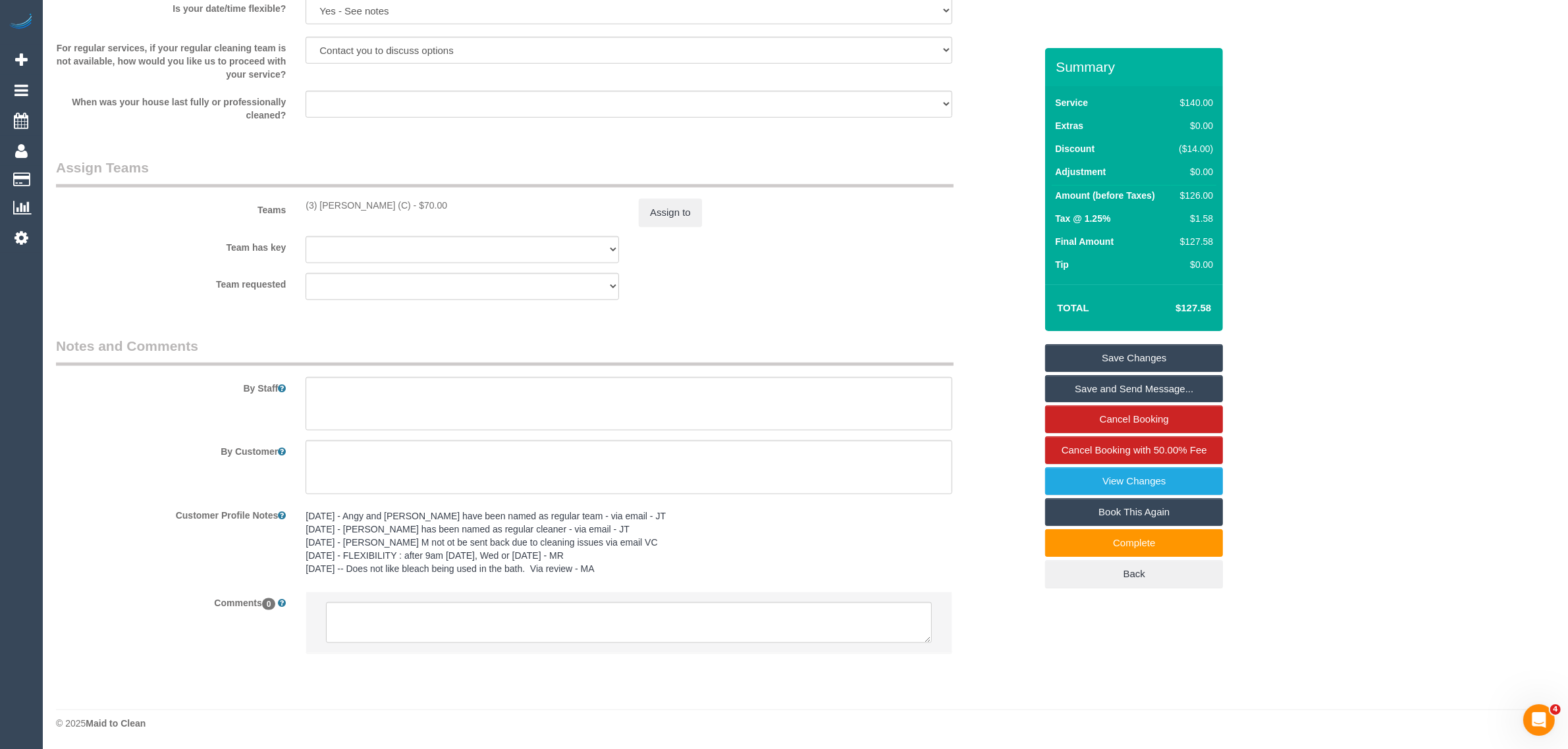
scroll to position [1506, 0]
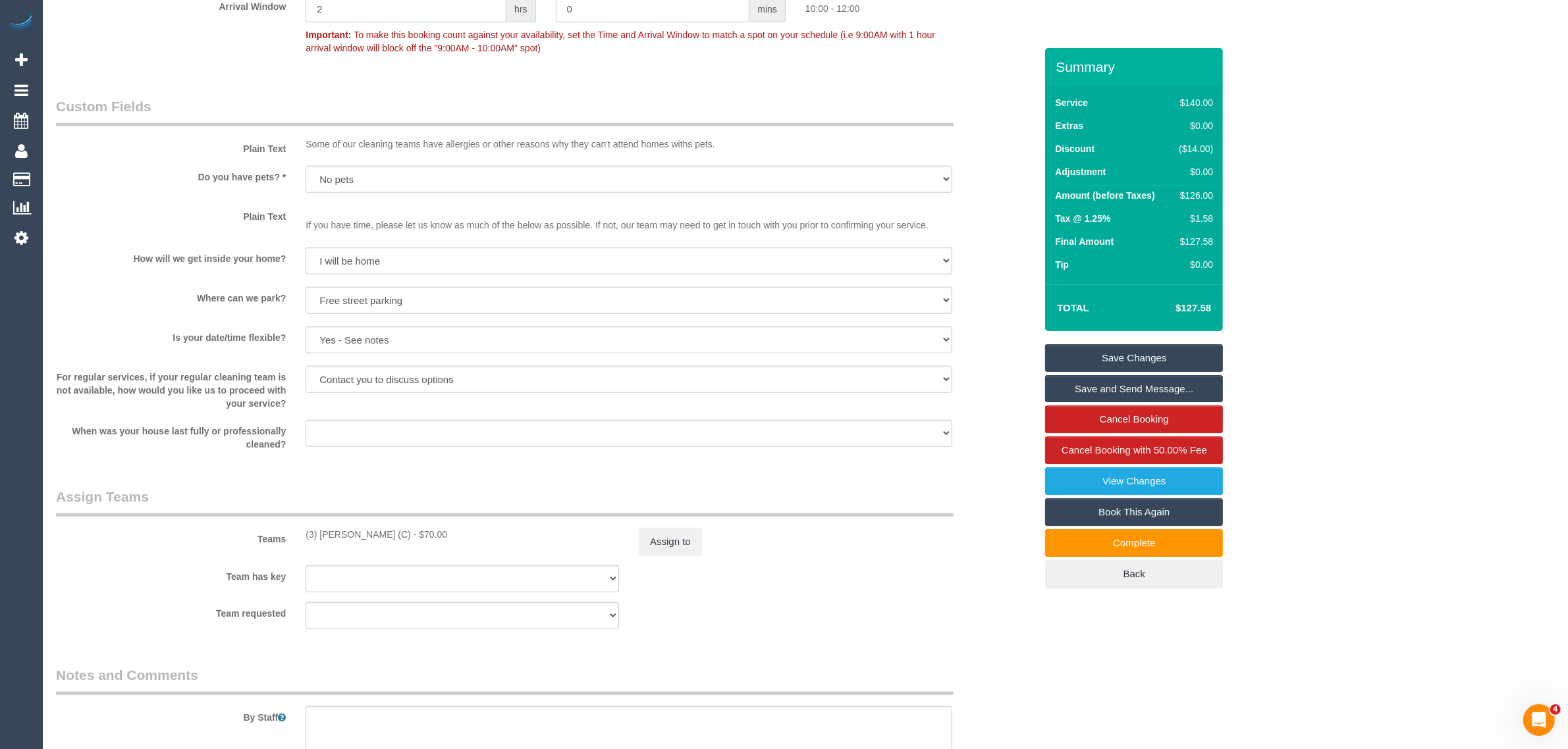
drag, startPoint x: 856, startPoint y: 531, endPoint x: 827, endPoint y: 508, distance: 37.0
click at [857, 531] on div "Assign to" at bounding box center [795, 541] width 333 height 28
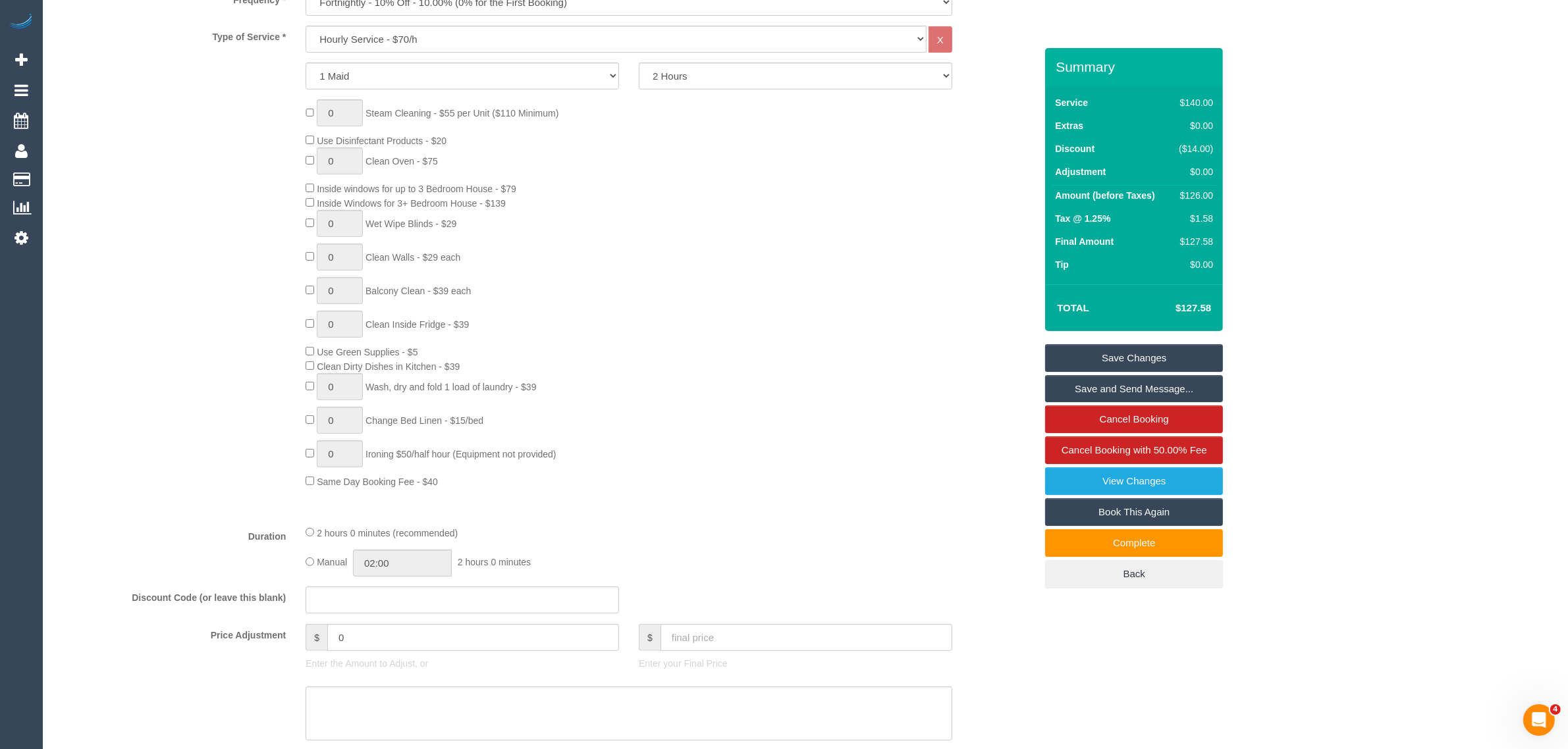
scroll to position [0, 0]
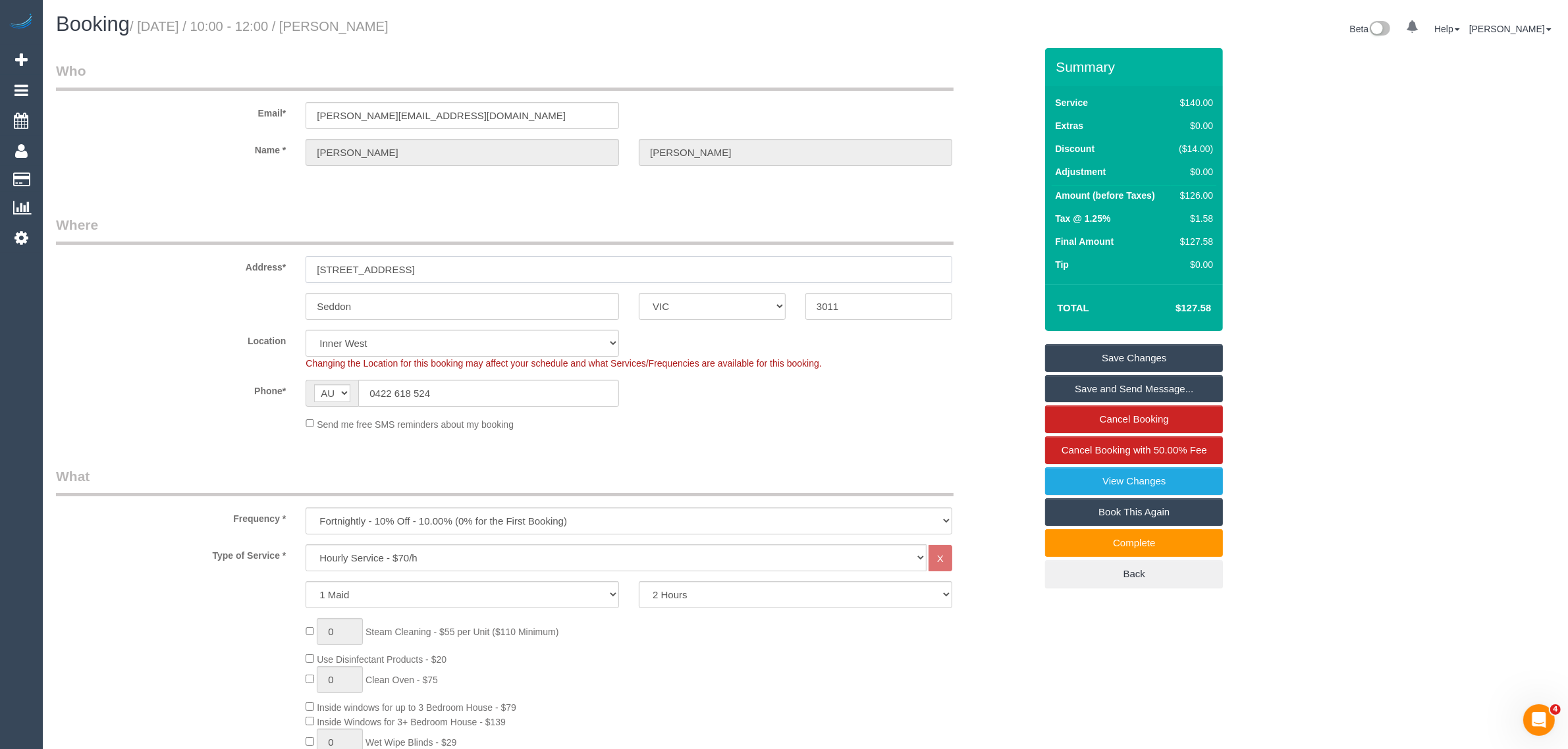
click at [479, 264] on input "47 Williamstown Road" at bounding box center [629, 270] width 647 height 27
click at [505, 304] on input "Seddon" at bounding box center [463, 306] width 314 height 27
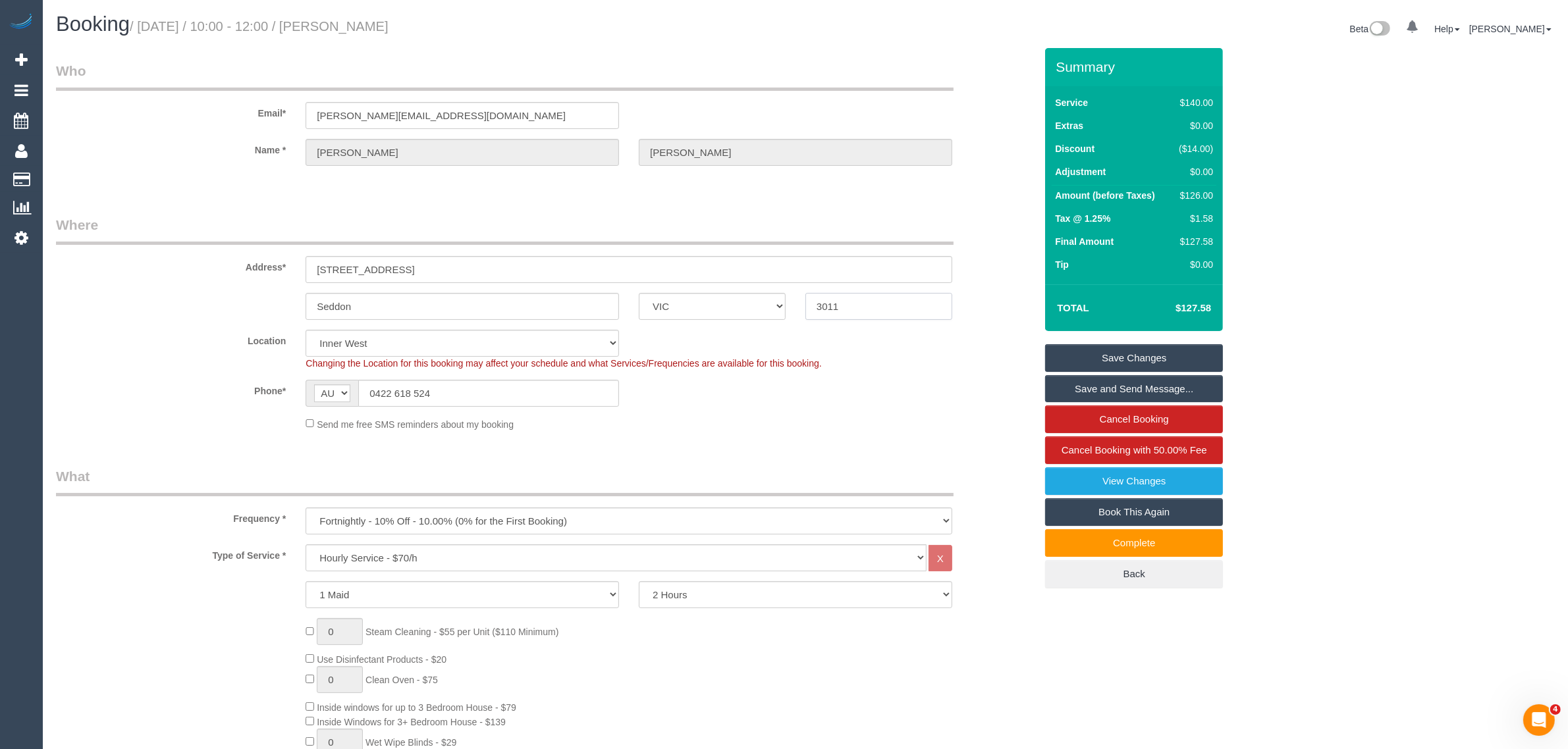
click at [872, 298] on input "3011" at bounding box center [878, 306] width 147 height 27
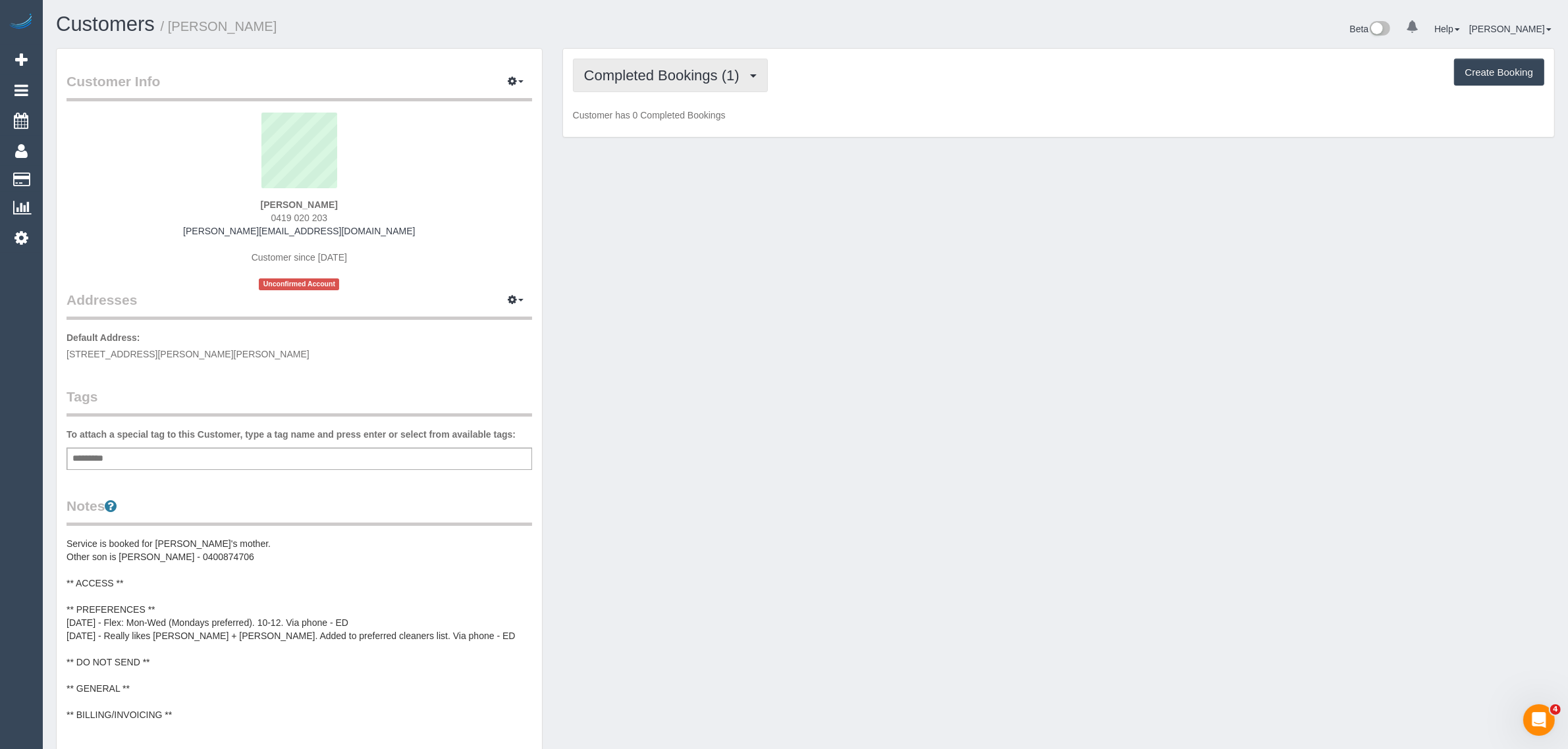
click at [688, 77] on span "Completed Bookings (1)" at bounding box center [665, 75] width 162 height 16
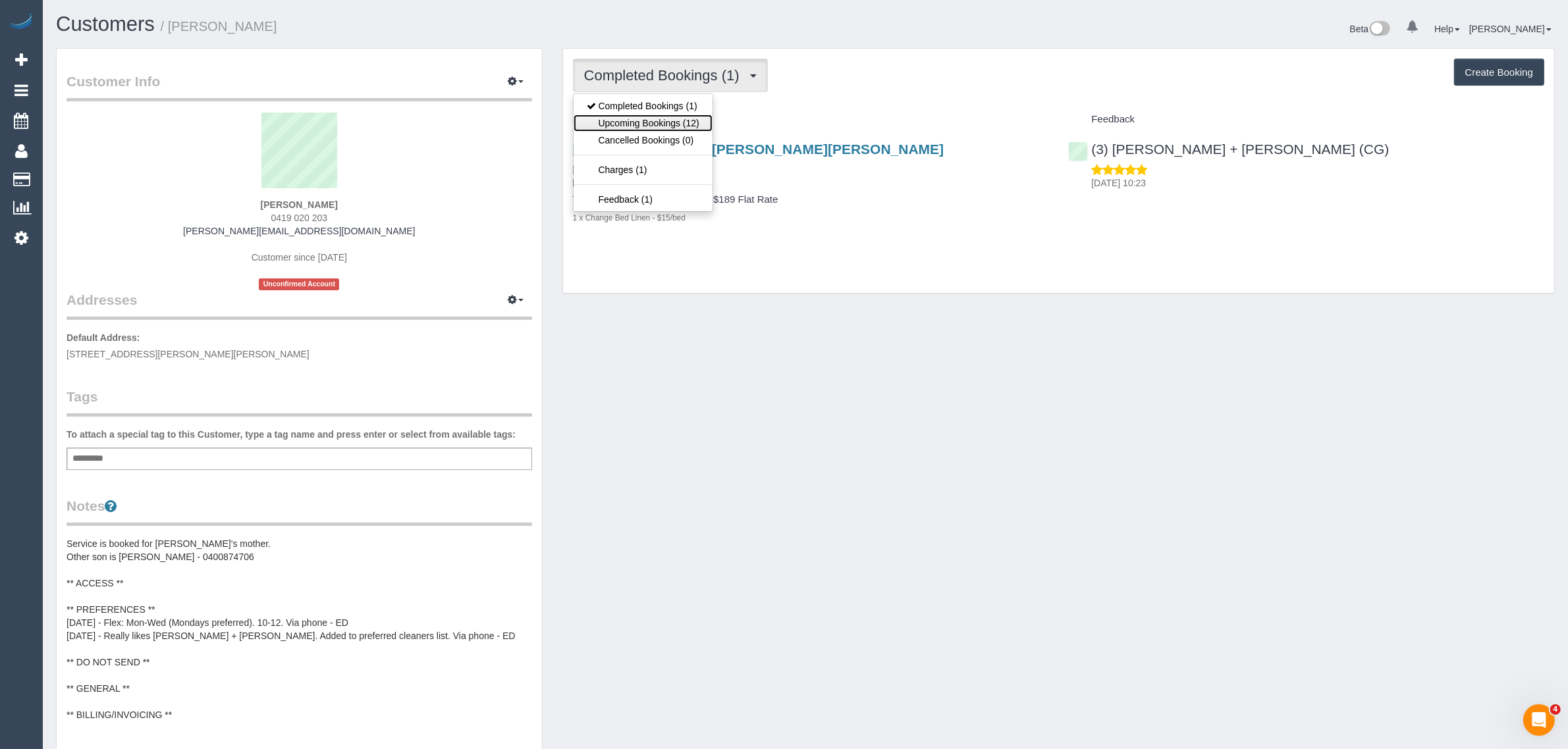
click at [668, 119] on link "Upcoming Bookings (12)" at bounding box center [643, 123] width 139 height 17
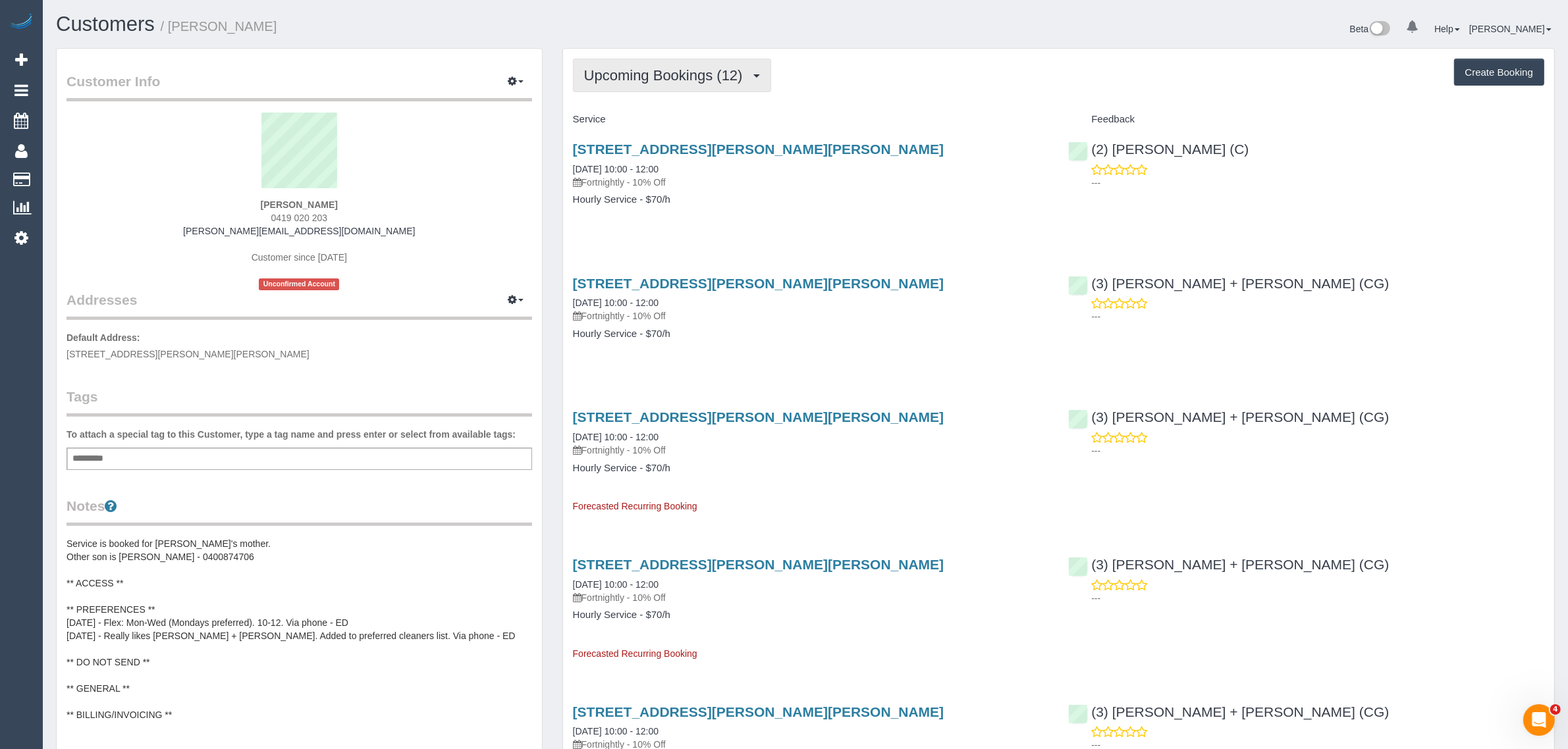
click at [713, 90] on button "Upcoming Bookings (12)" at bounding box center [672, 75] width 198 height 34
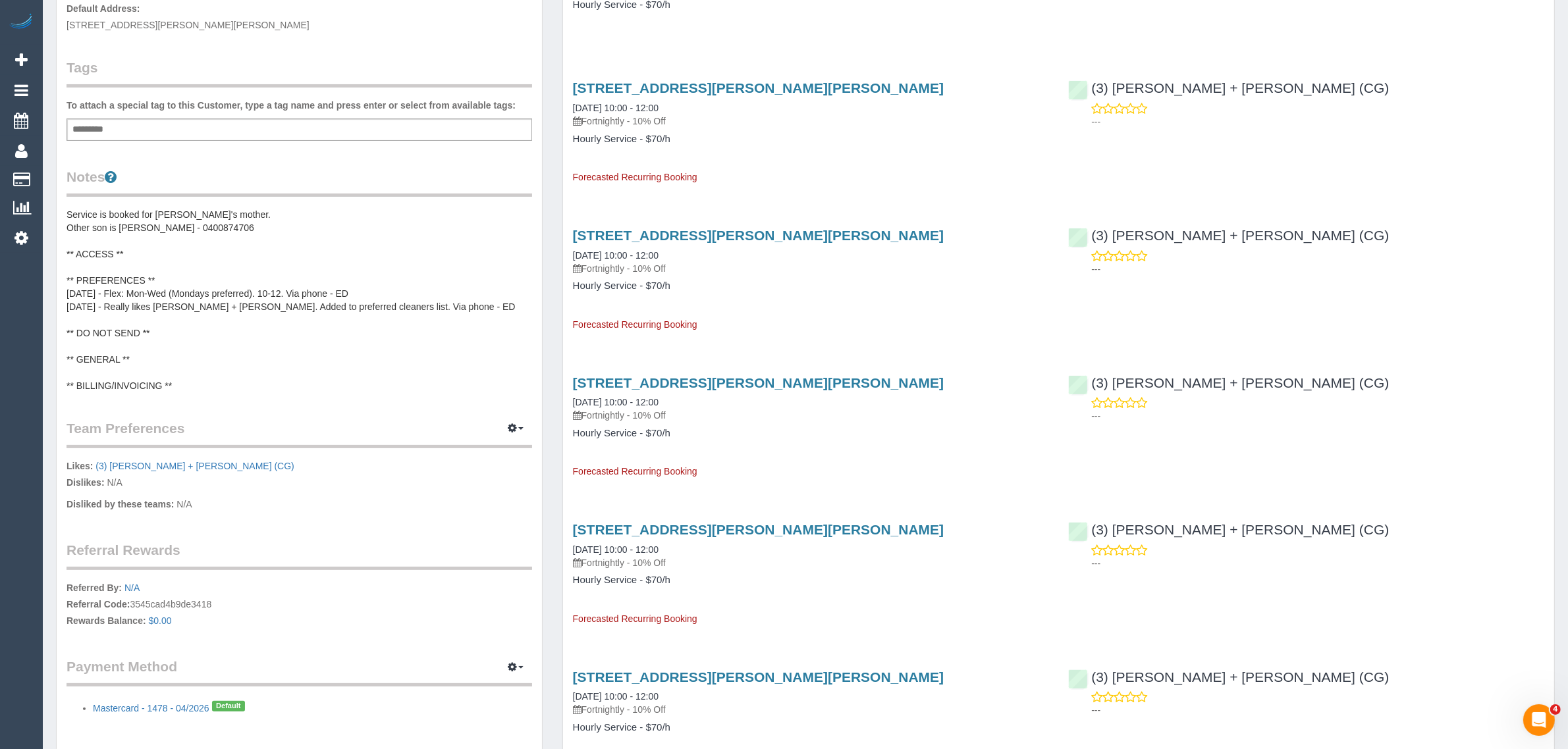
click at [284, 301] on pre "Service is booked for [PERSON_NAME]'s mother. Other son is [PERSON_NAME] - 0400…" at bounding box center [299, 299] width 466 height 184
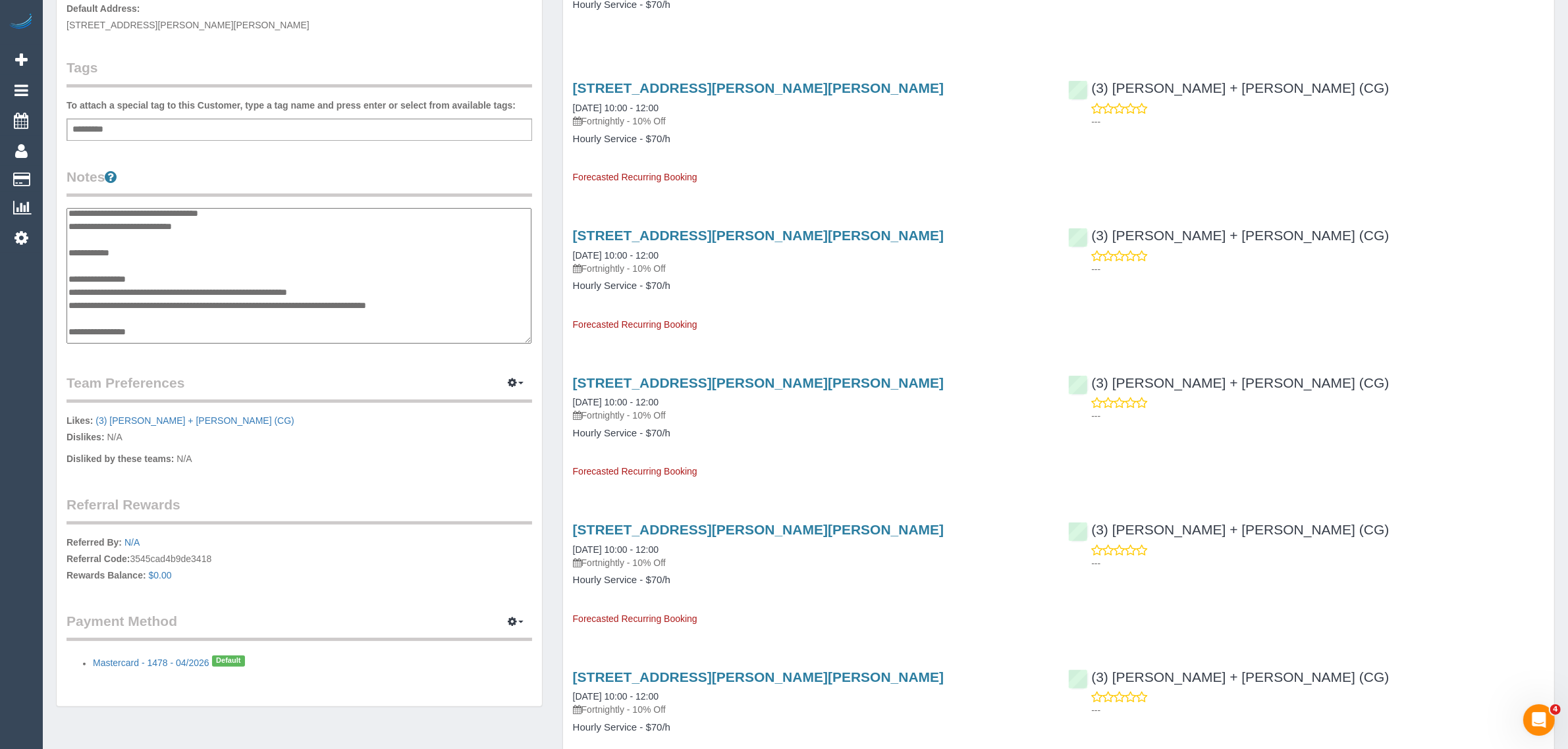
scroll to position [0, 0]
click at [276, 276] on textarea "**********" at bounding box center [299, 275] width 465 height 135
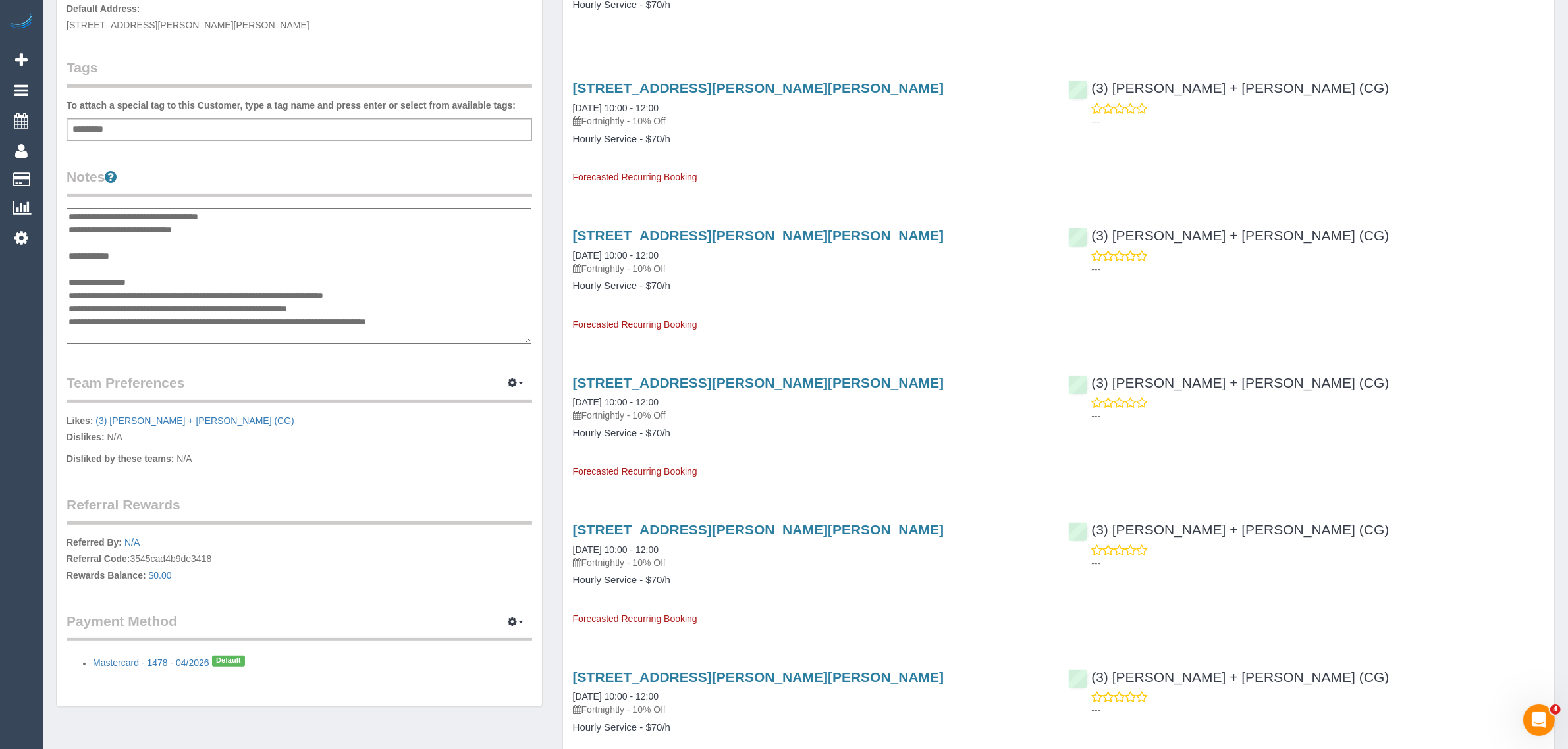
click at [291, 294] on textarea "**********" at bounding box center [299, 275] width 465 height 135
type textarea "**********"
click at [404, 380] on legend "Team Preferences Manage Preferences" at bounding box center [299, 387] width 466 height 29
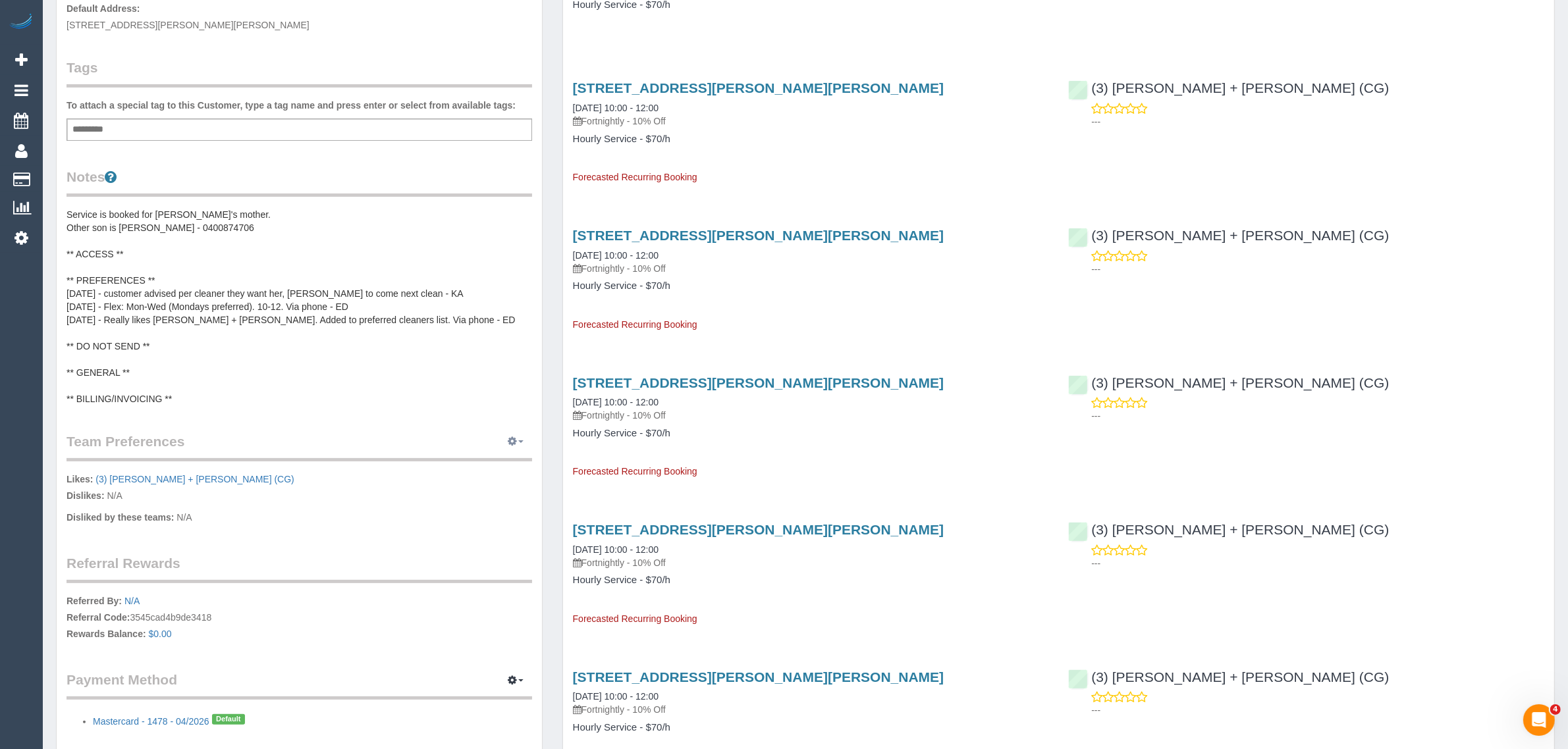
click at [514, 439] on icon "button" at bounding box center [512, 440] width 9 height 8
drag, startPoint x: 485, startPoint y: 471, endPoint x: 485, endPoint y: 453, distance: 18.0
click at [485, 471] on link "Manage Preferences" at bounding box center [476, 466] width 112 height 17
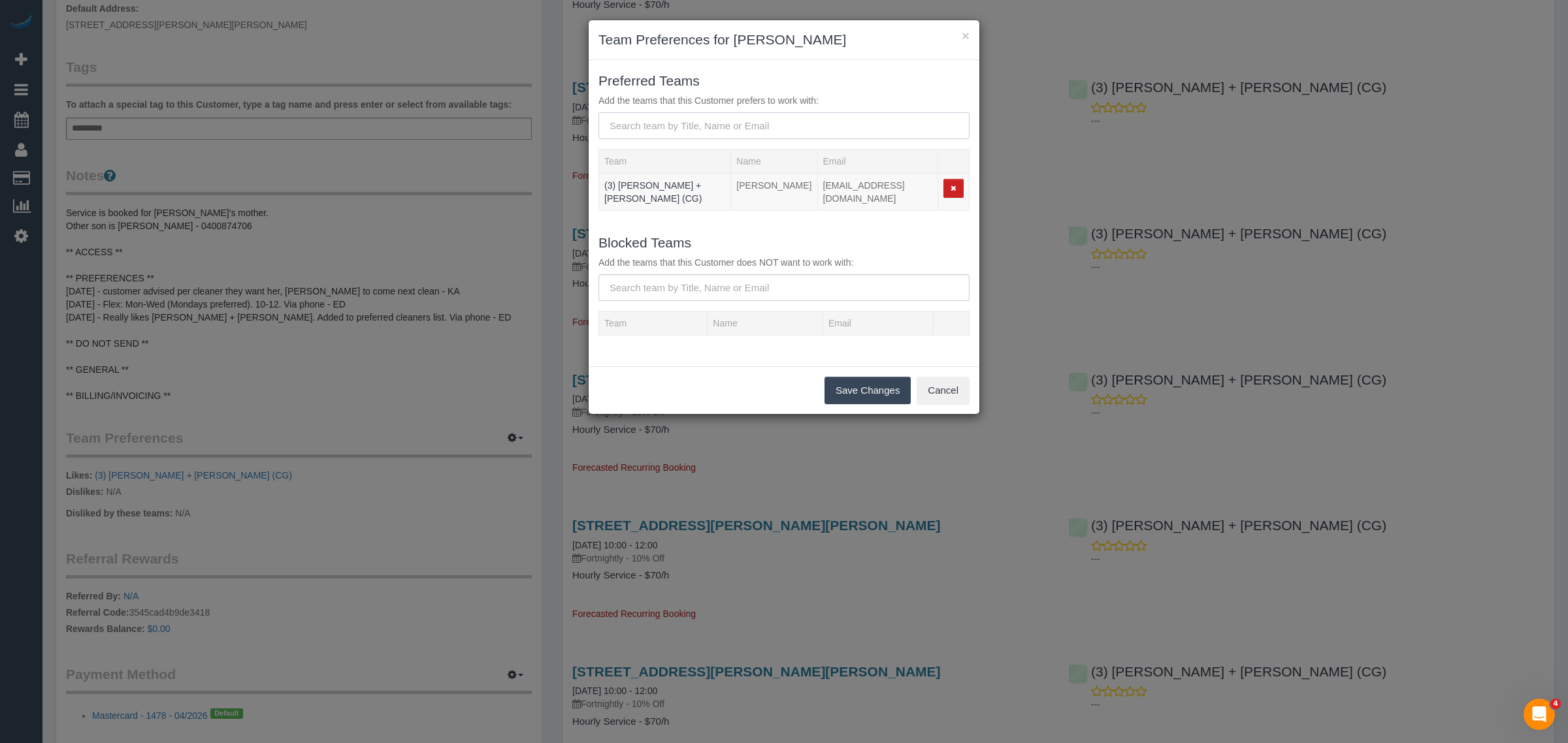
click at [762, 129] on input "text" at bounding box center [784, 126] width 371 height 27
type input "Megan"
click at [737, 164] on small "meghan919@yahoo.com" at bounding box center [750, 167] width 132 height 9
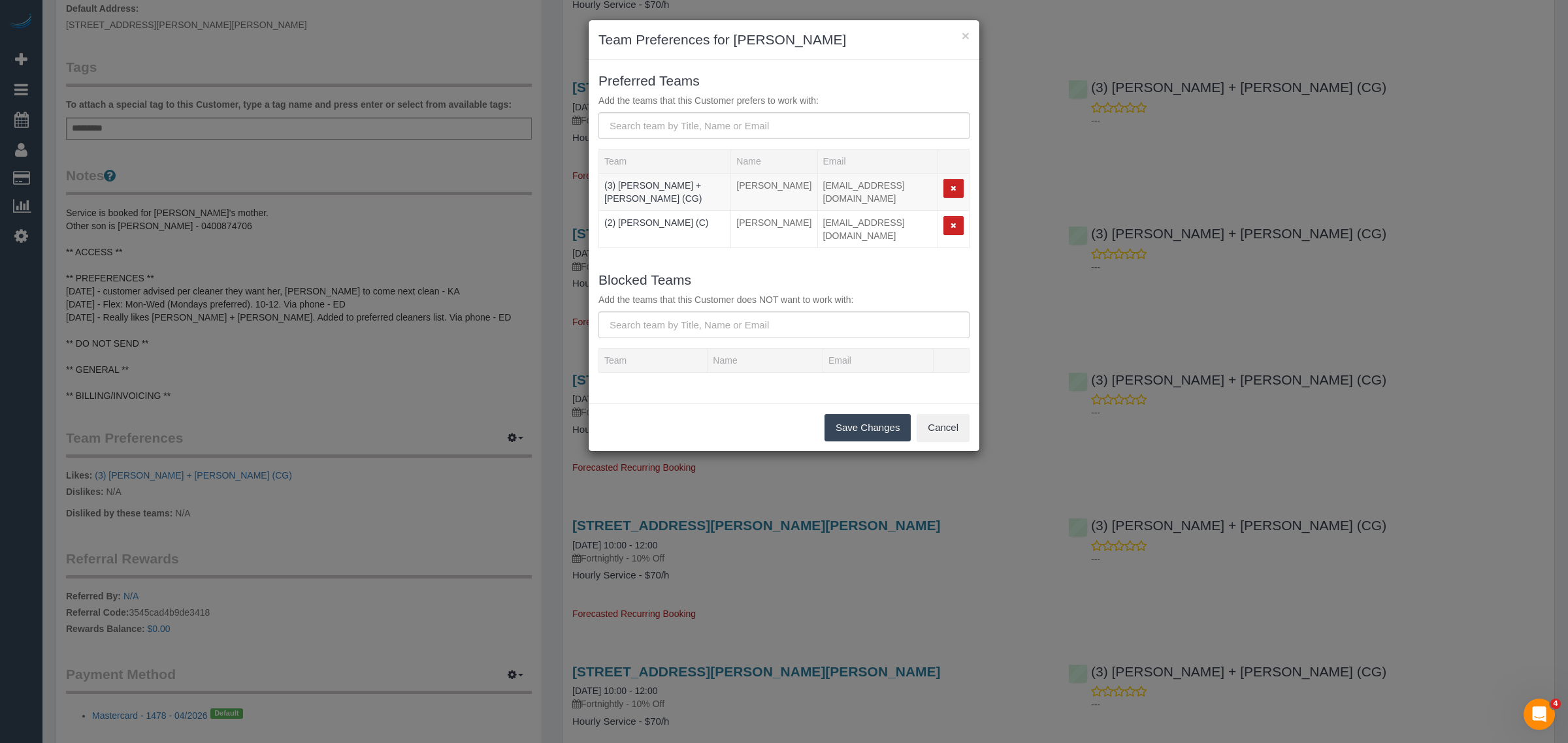
click at [831, 425] on button "Save Changes" at bounding box center [867, 428] width 86 height 28
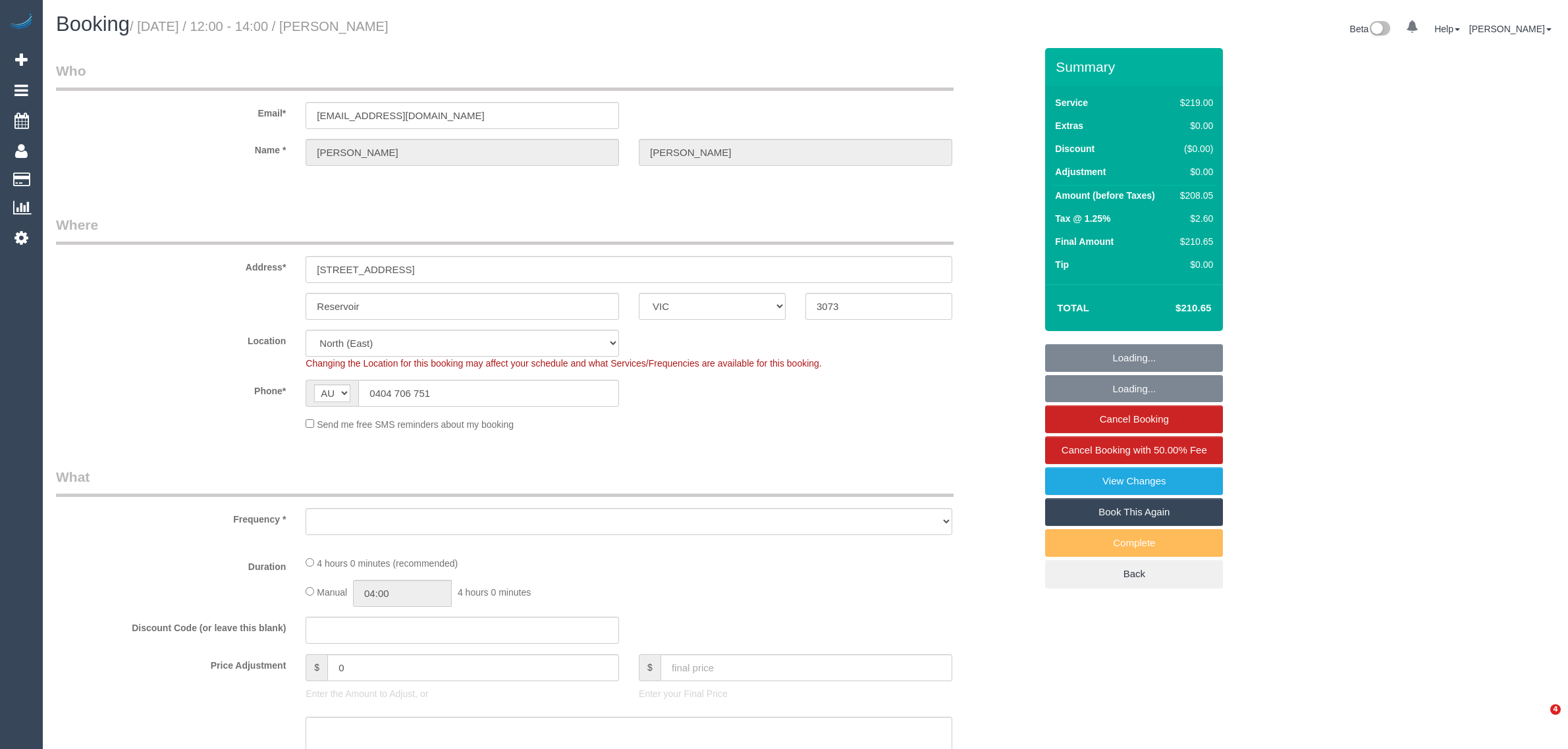
select select "VIC"
select select "number:27"
select select "number:14"
select select "number:19"
select select "number:24"
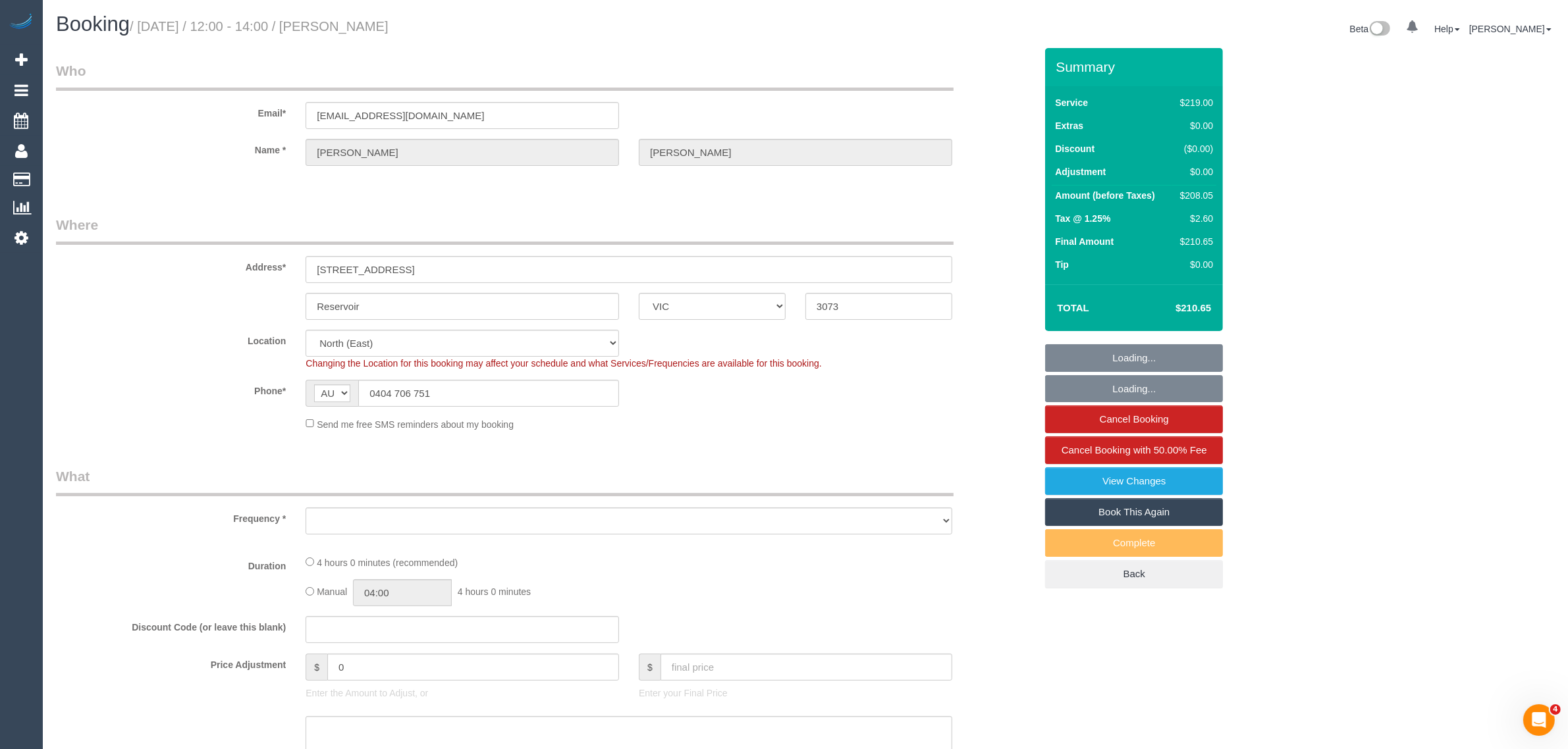
select select "number:35"
select select "number:11"
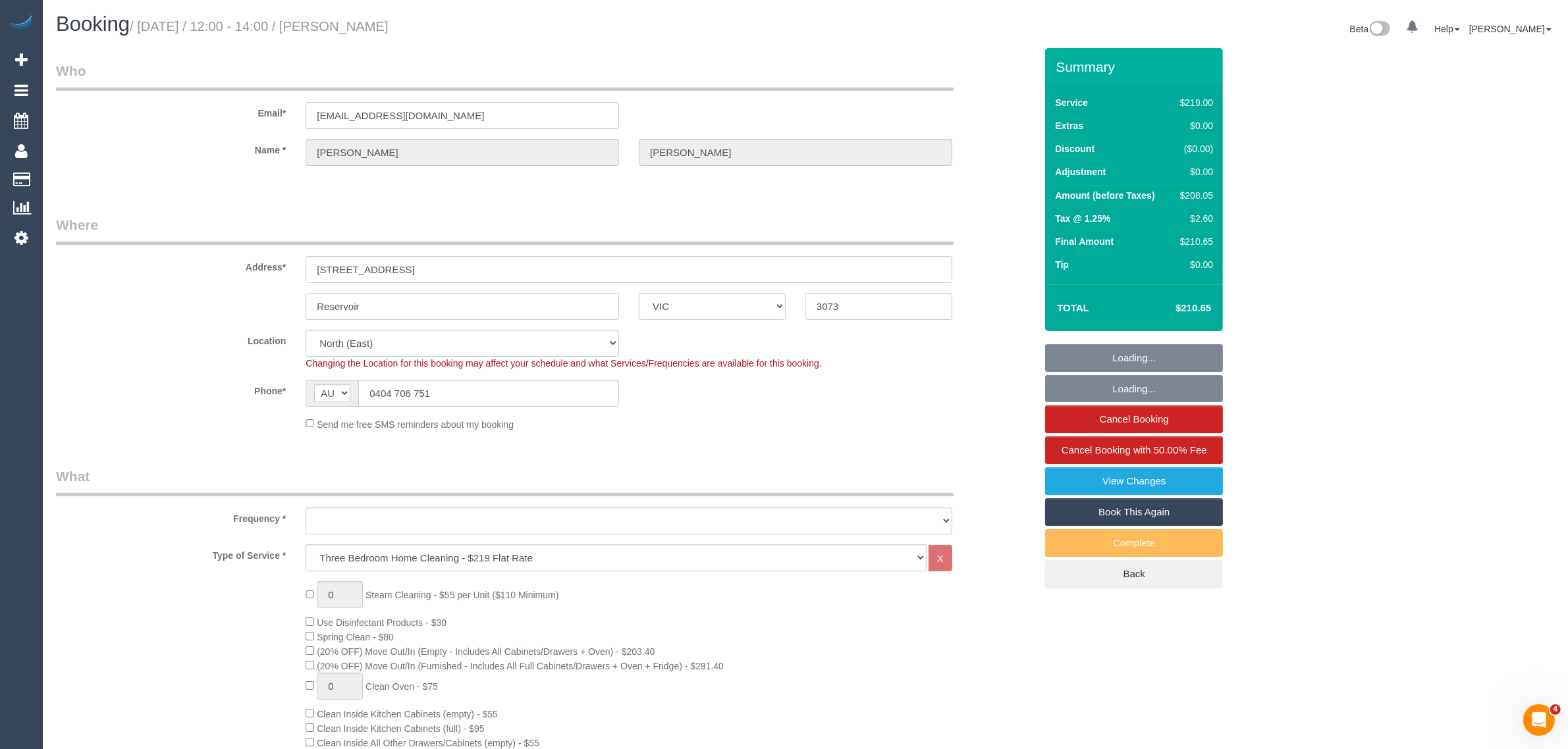
select select "object:776"
select select "string:stripe-pm_1RTBn72GScqysDRVjHsw8khK"
select select "object:1408"
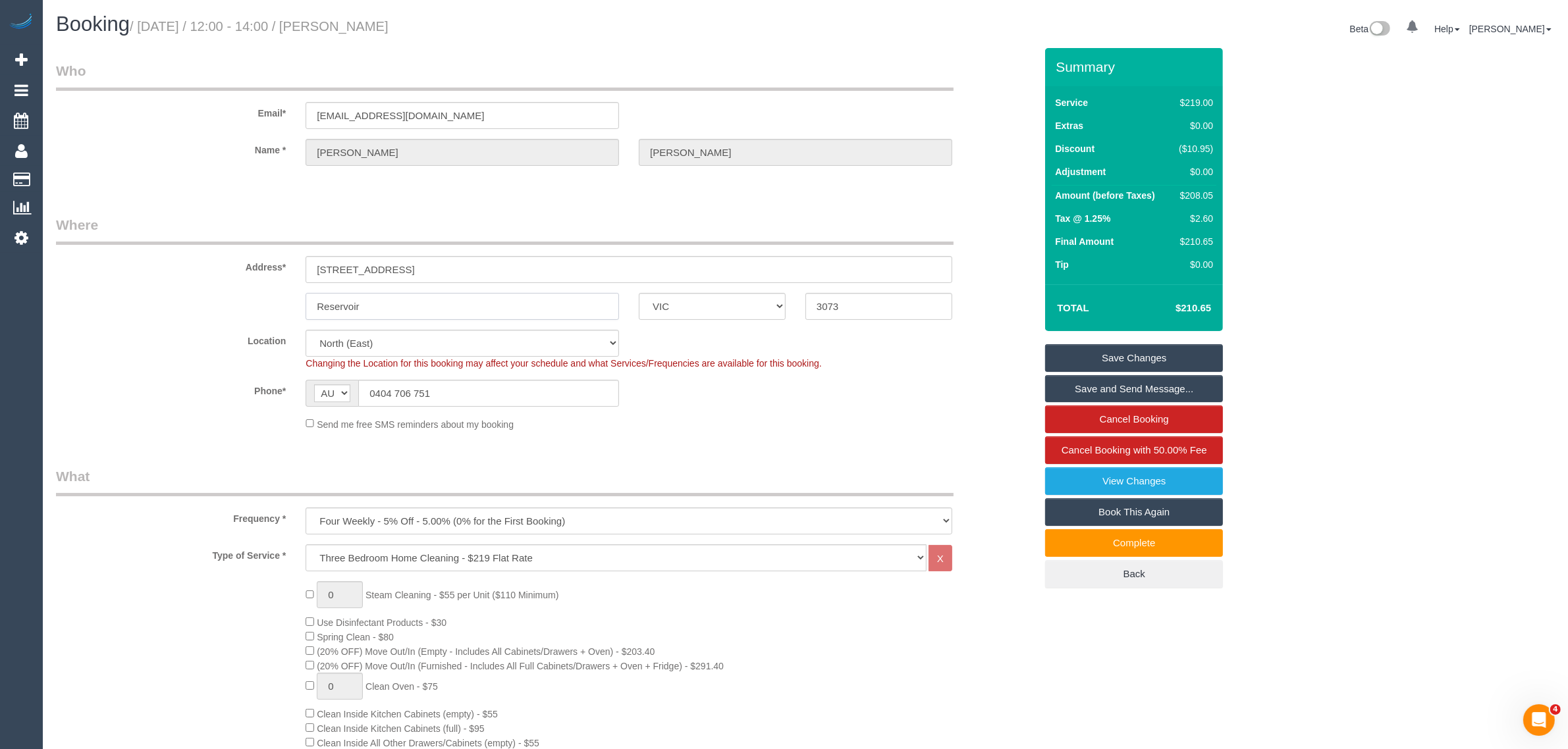
click at [481, 314] on input "Reservoir" at bounding box center [463, 306] width 314 height 27
click at [479, 314] on input "Reservoir" at bounding box center [463, 306] width 314 height 27
click at [1146, 441] on link "Cancel Booking with 50.00% Fee" at bounding box center [1134, 450] width 178 height 28
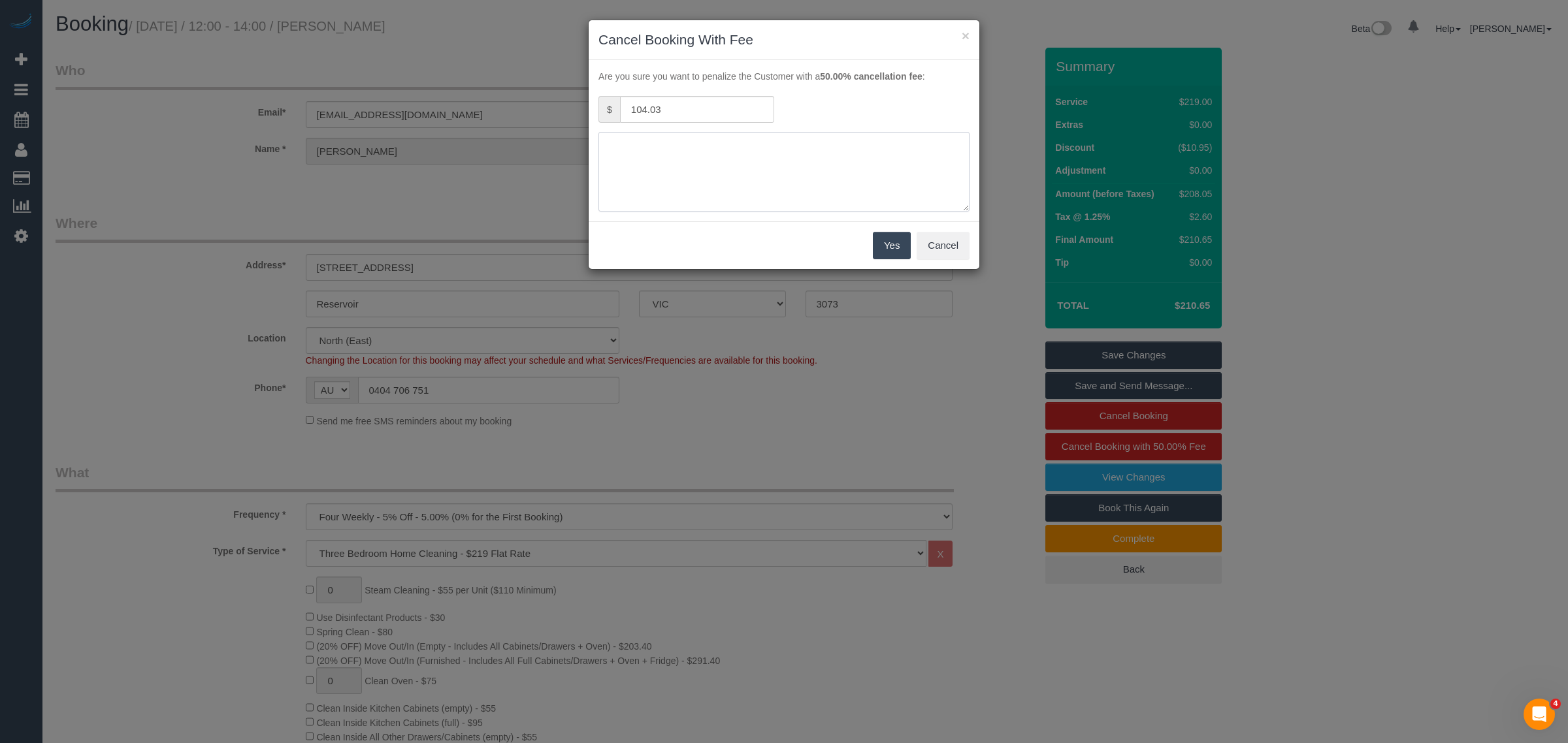
click at [732, 193] on textarea at bounding box center [784, 172] width 371 height 80
type textarea "same day cancellation aware with charge via txt - KA"
click at [886, 253] on button "Yes" at bounding box center [891, 245] width 38 height 28
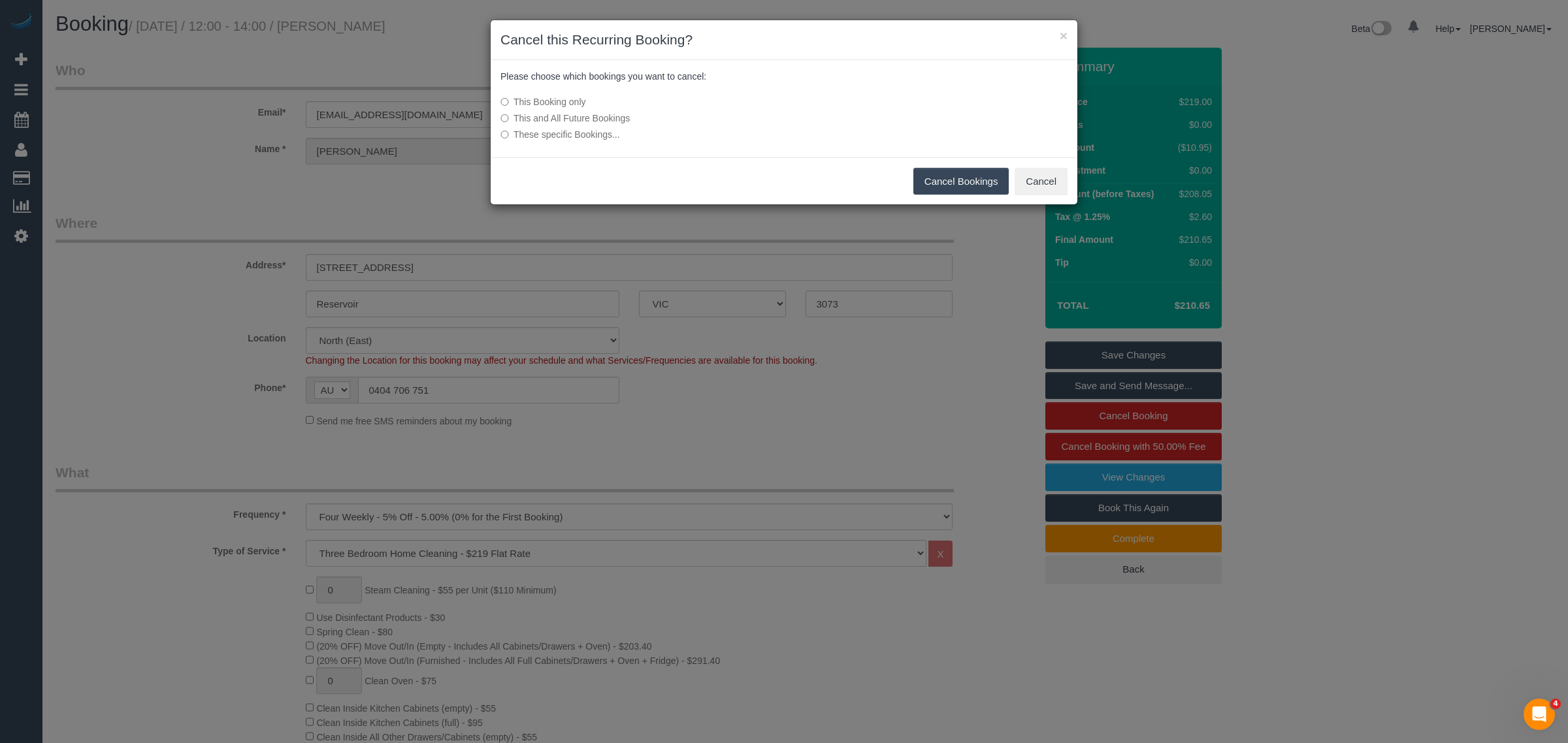
click at [929, 180] on button "Cancel Bookings" at bounding box center [961, 181] width 96 height 28
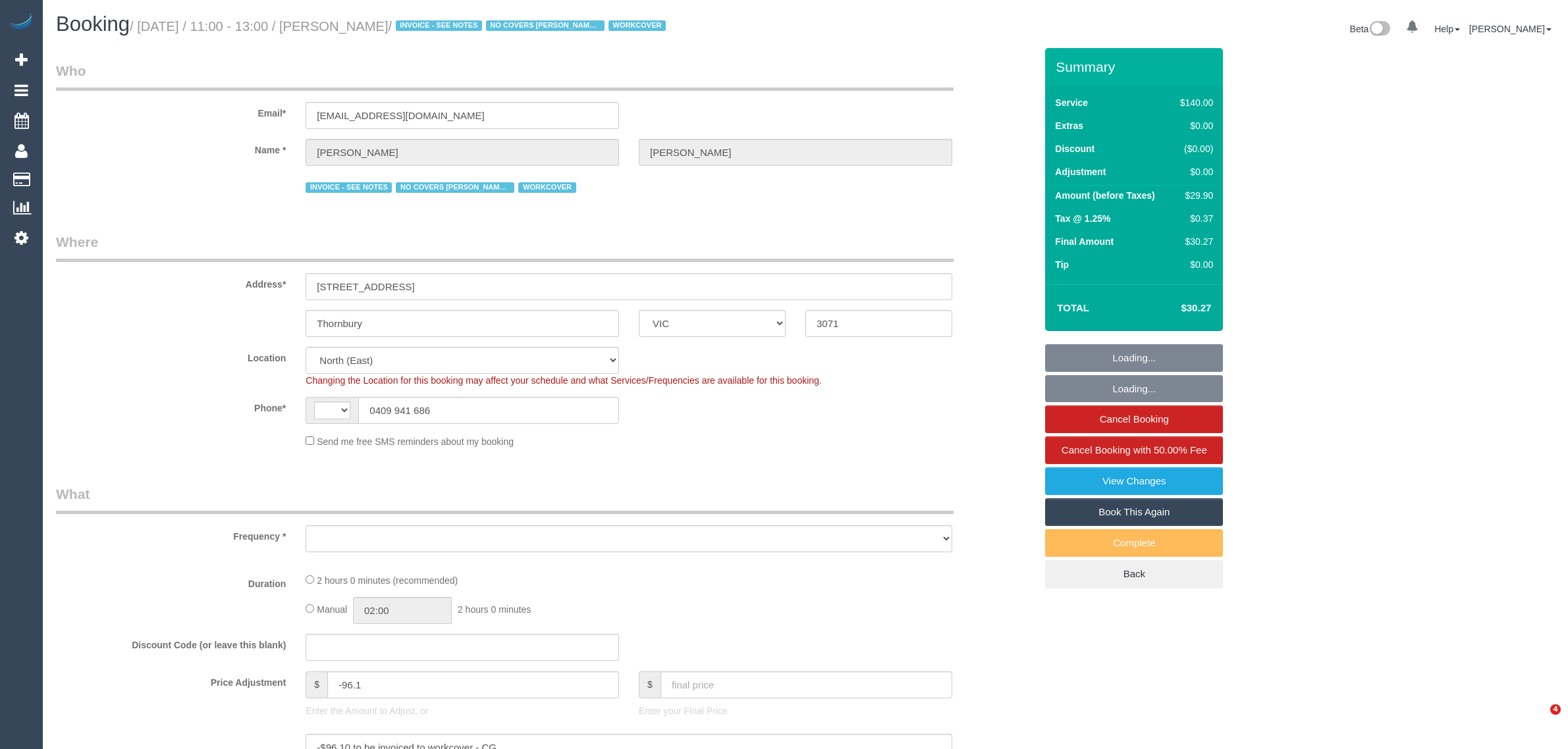
select select "VIC"
select select "string:stripe-pm_1Pq1pI2GScqysDRVD0rwJKBS"
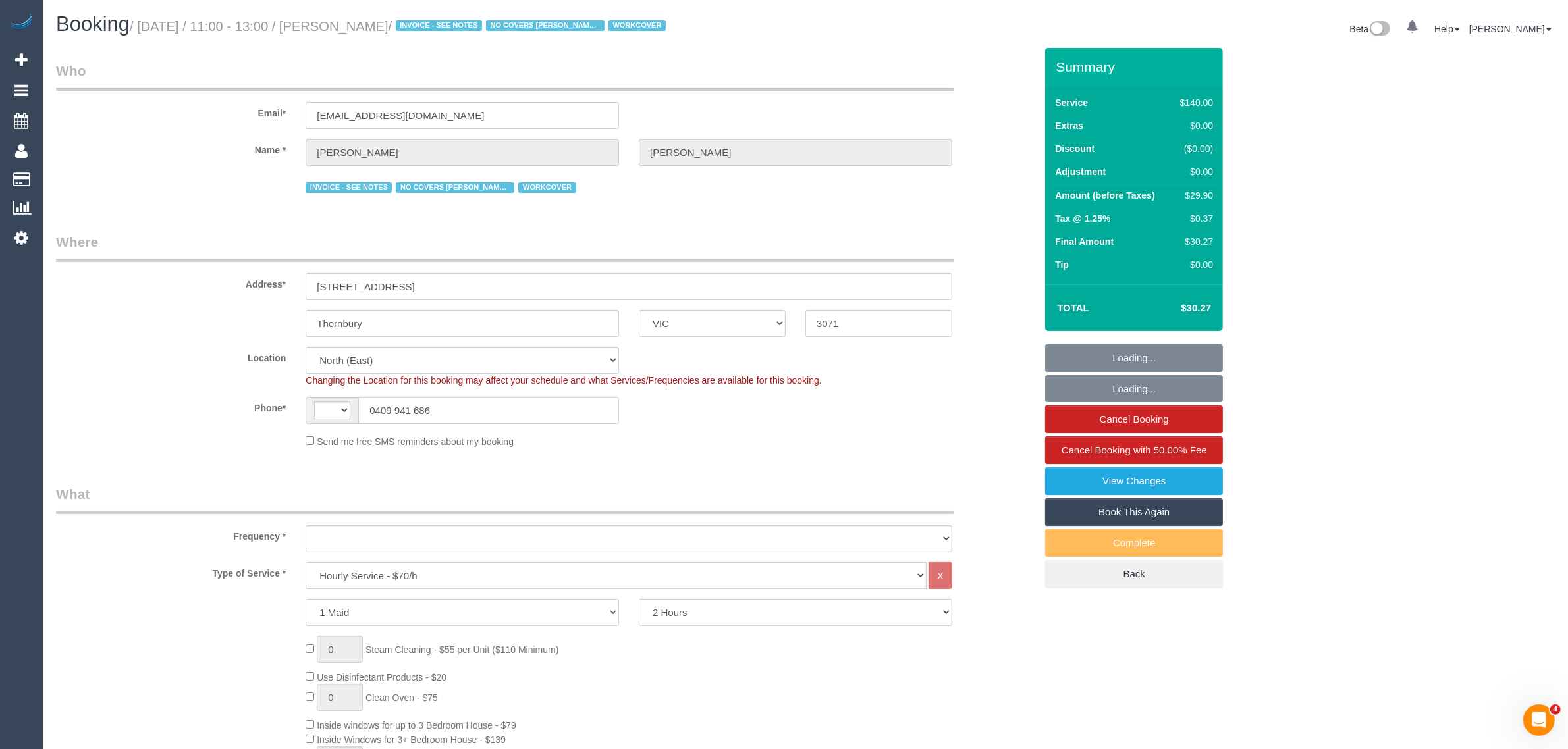
select select "string:AU"
select select "object:715"
select select "number:27"
select select "number:14"
select select "number:18"
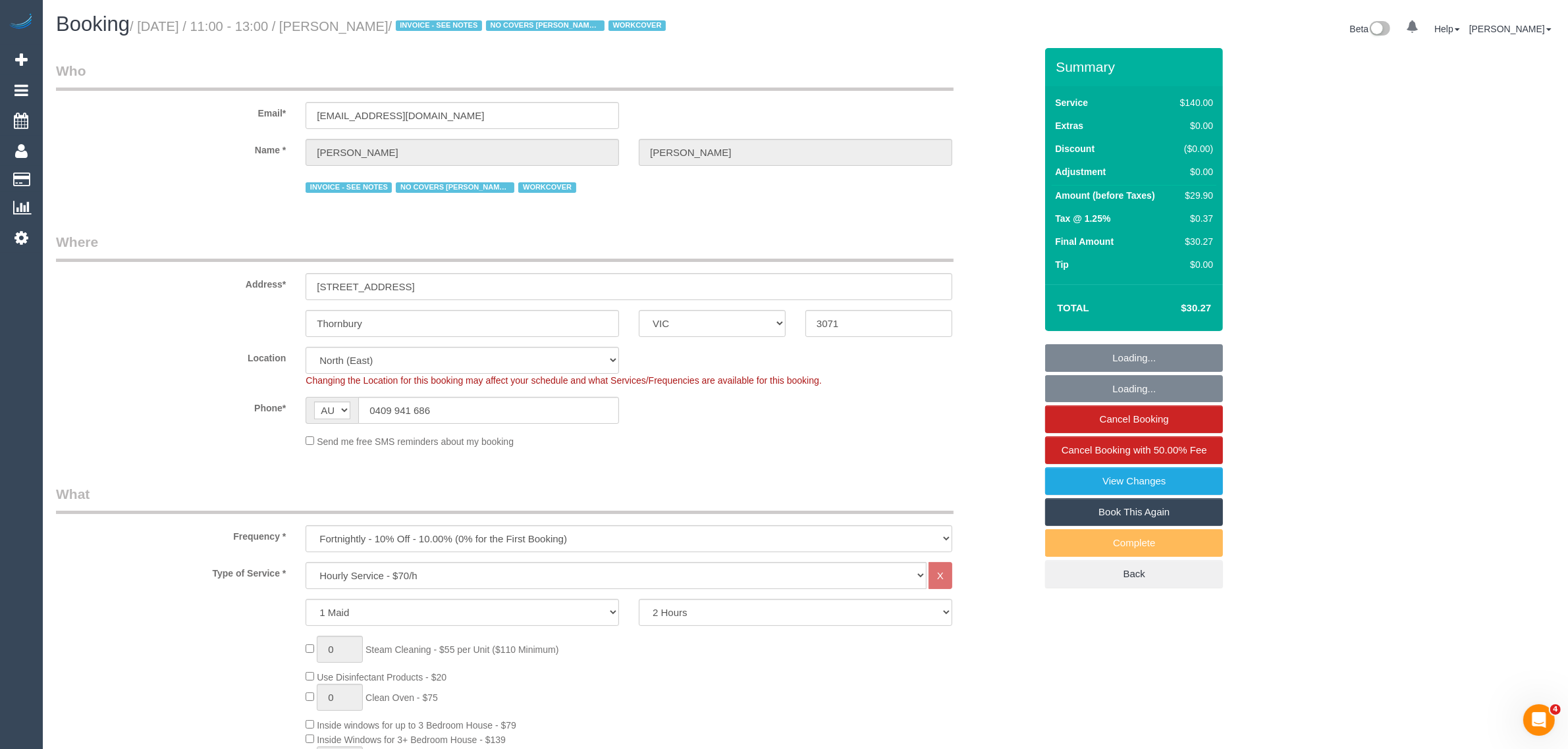
select select "object:1479"
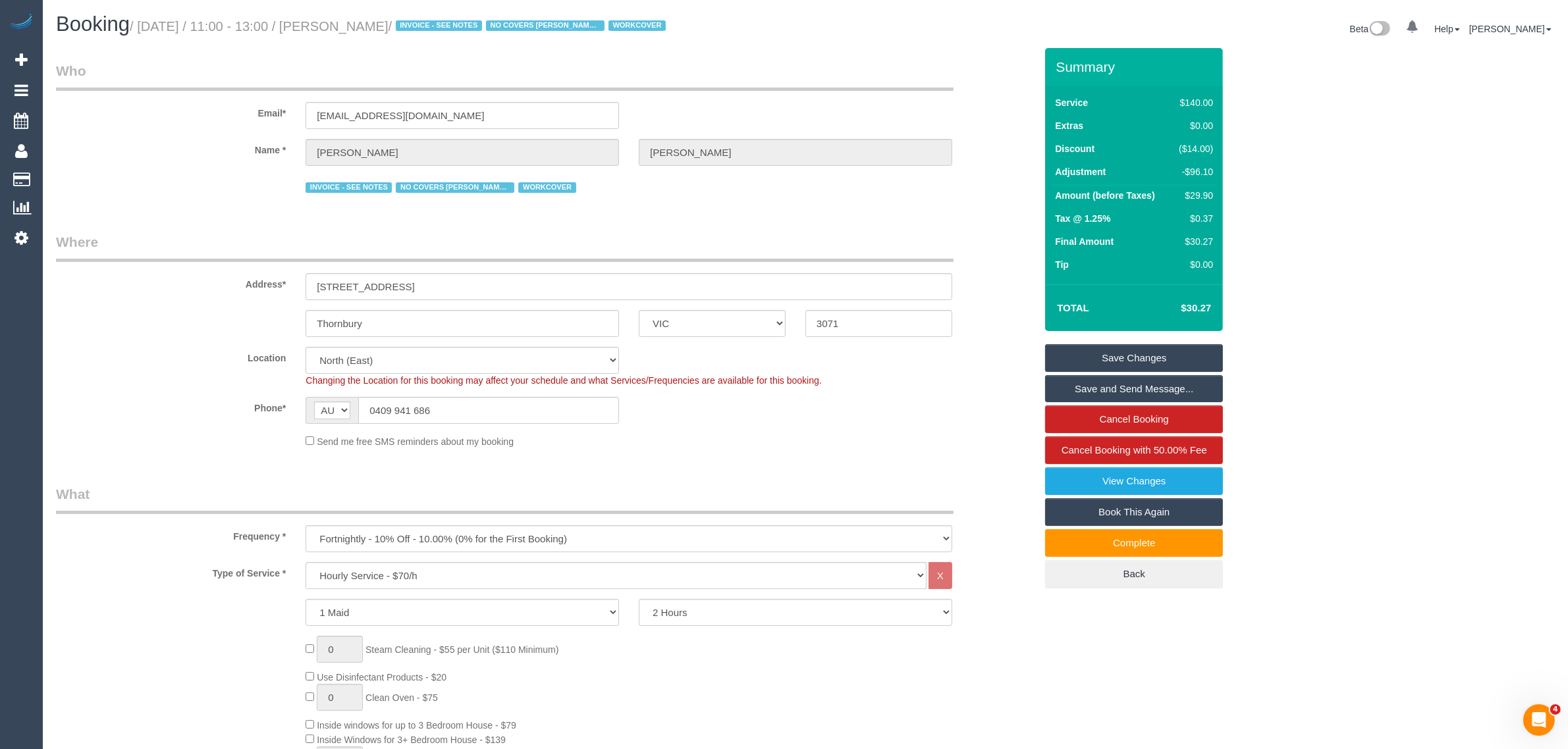
drag, startPoint x: 338, startPoint y: 26, endPoint x: 417, endPoint y: 31, distance: 79.2
click at [417, 31] on small "/ August 25, 2025 / 11:00 - 13:00 / Elizabeth Lew / INVOICE - SEE NOTES NO COVE…" at bounding box center [400, 26] width 540 height 14
copy small "Elizabeth Lew"
click at [439, 399] on input "0409 941 686" at bounding box center [489, 410] width 261 height 27
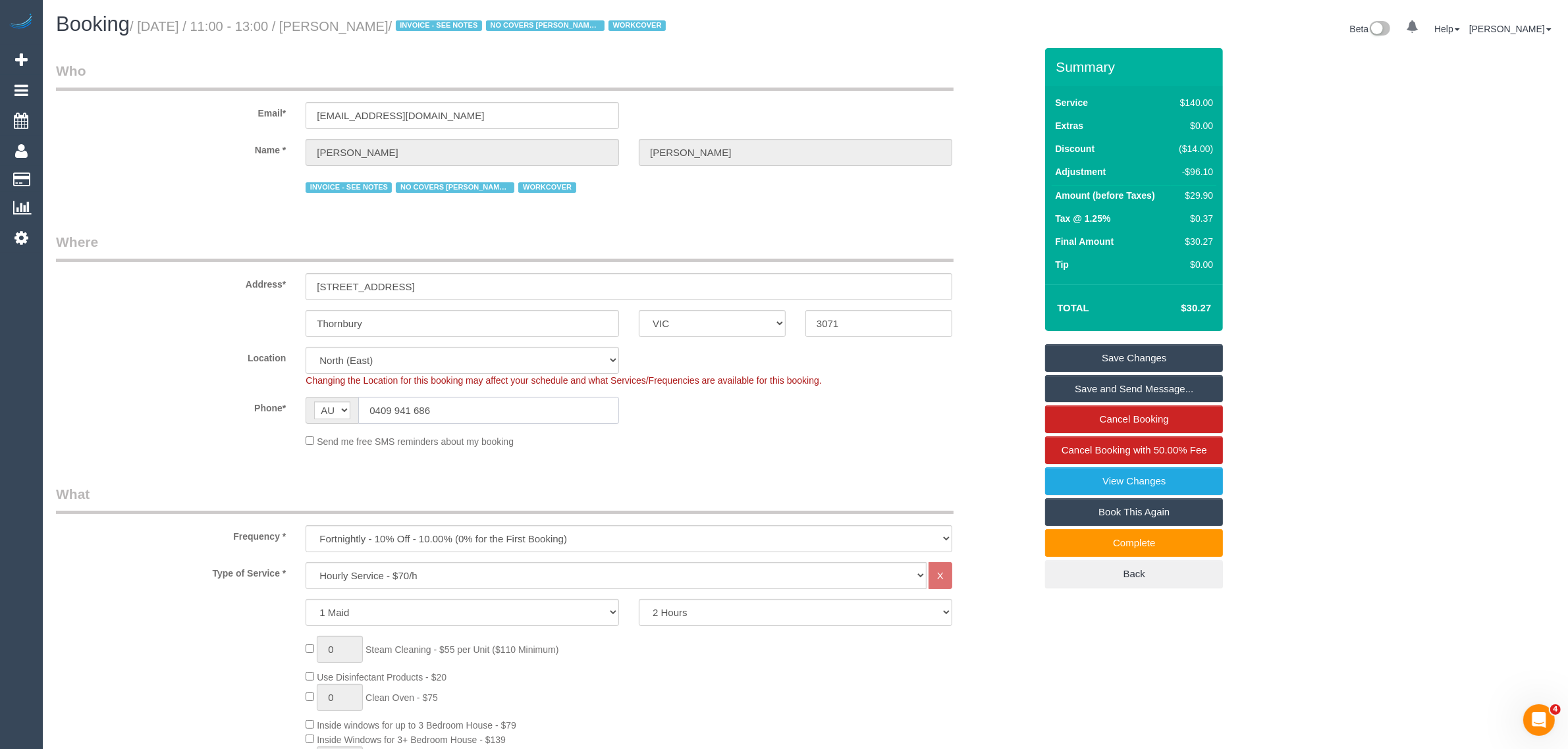
click at [439, 399] on input "0409 941 686" at bounding box center [489, 410] width 261 height 27
click at [898, 436] on div "Send me free SMS reminders about my booking" at bounding box center [629, 441] width 666 height 14
click at [996, 310] on div "Thornbury ACT NSW NT QLD SA TAS VIC WA 3071" at bounding box center [545, 324] width 999 height 27
click at [968, 402] on div "Phone* AF AL DZ AD AO AI AQ AG AR AM AW AU AT AZ BS BH BD BB BY BE BZ BJ BM BT …" at bounding box center [545, 410] width 999 height 27
click at [453, 327] on input "Thornbury" at bounding box center [463, 324] width 314 height 27
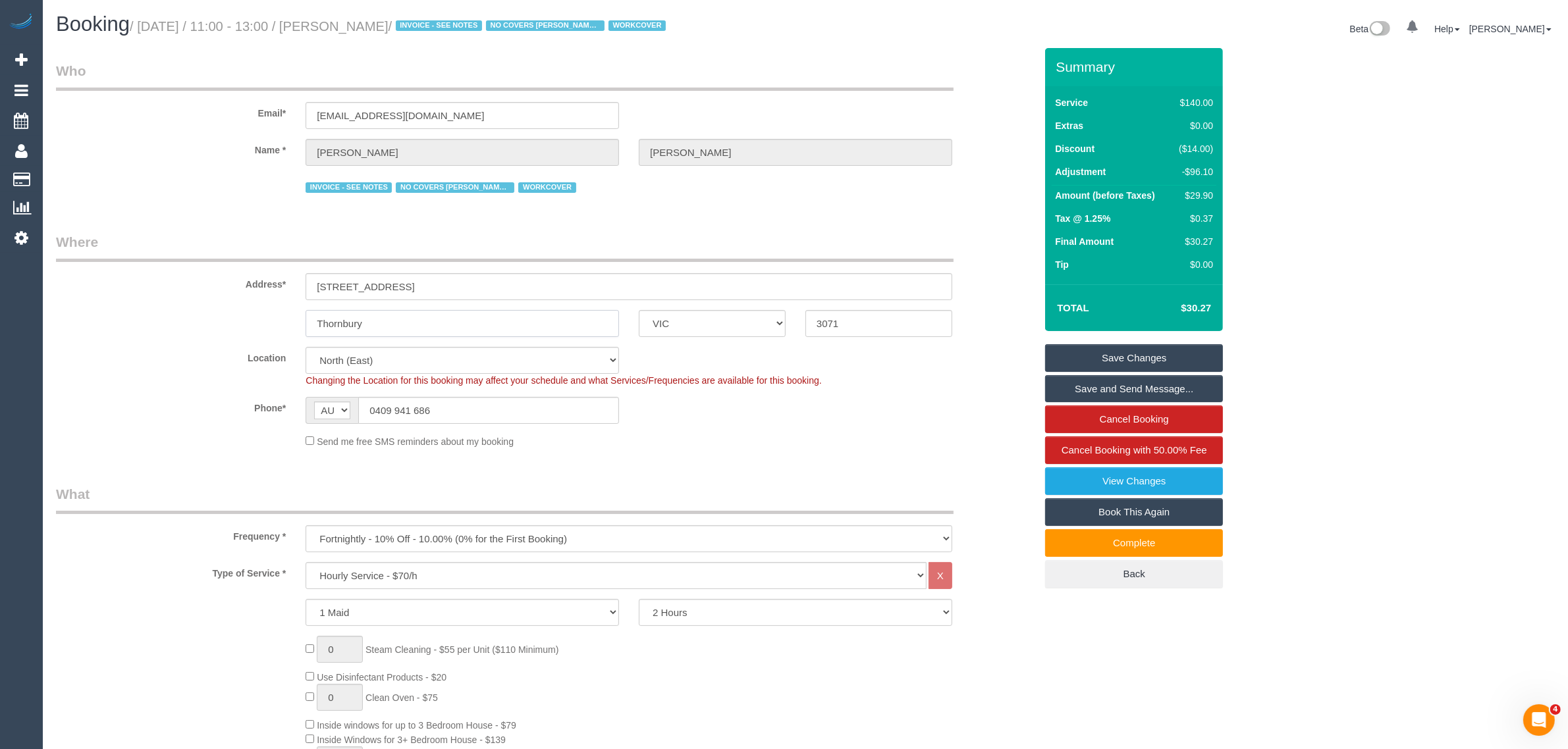
click at [453, 327] on input "Thornbury" at bounding box center [463, 324] width 314 height 27
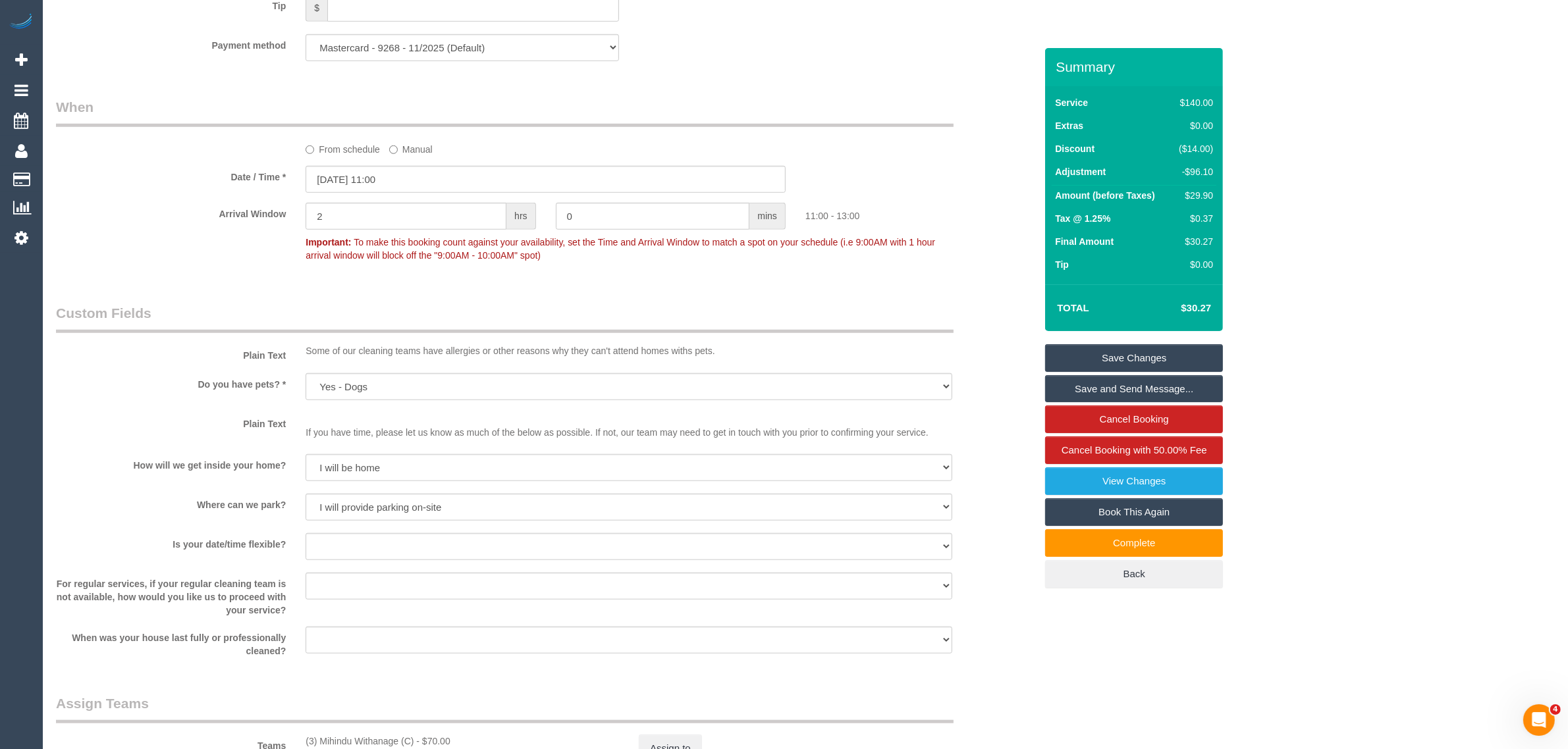
scroll to position [1646, 0]
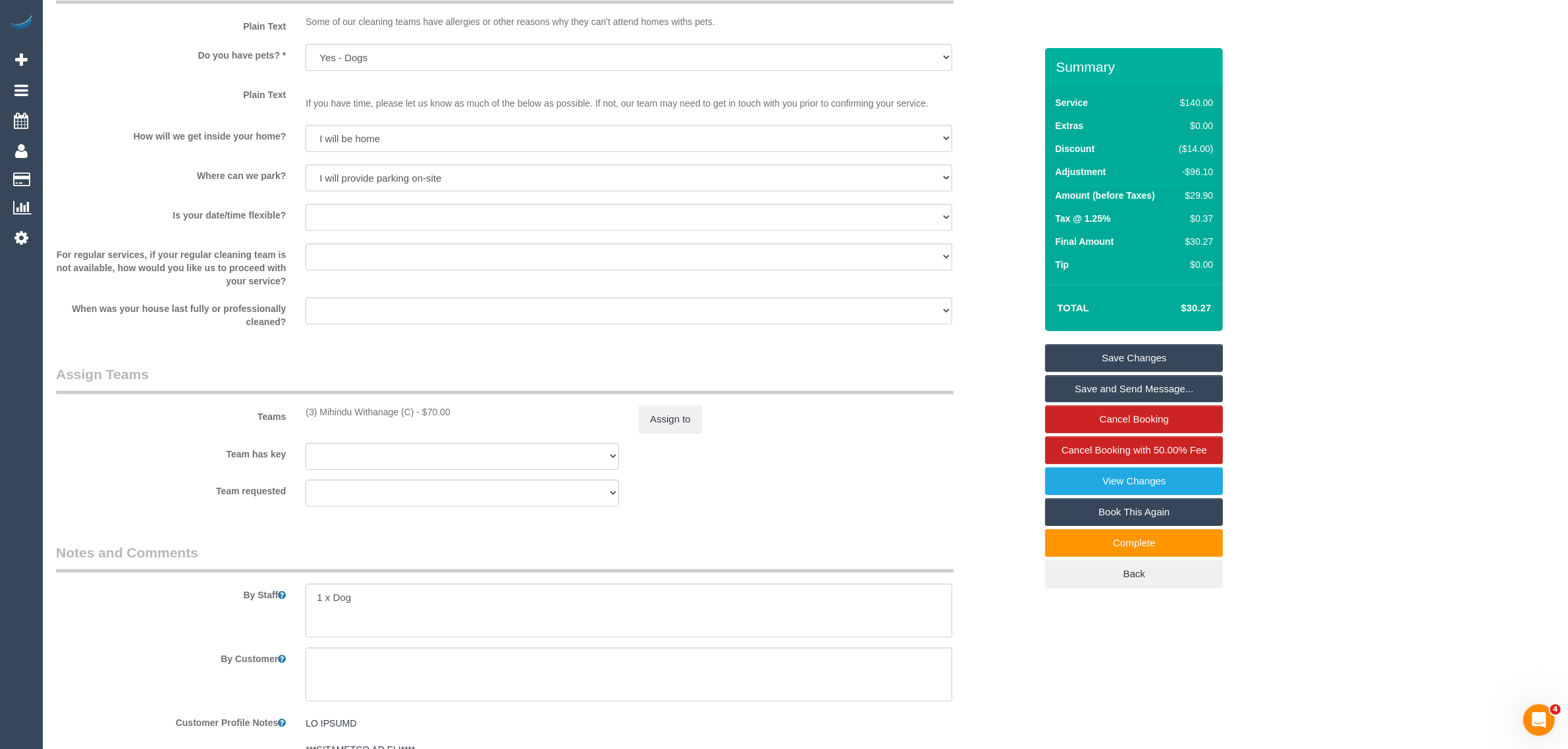
click at [869, 487] on div "Team requested (3) Mihindu Withanage (C) (0) Office (1) Debbie Brodjanac (FT) (…" at bounding box center [545, 493] width 999 height 27
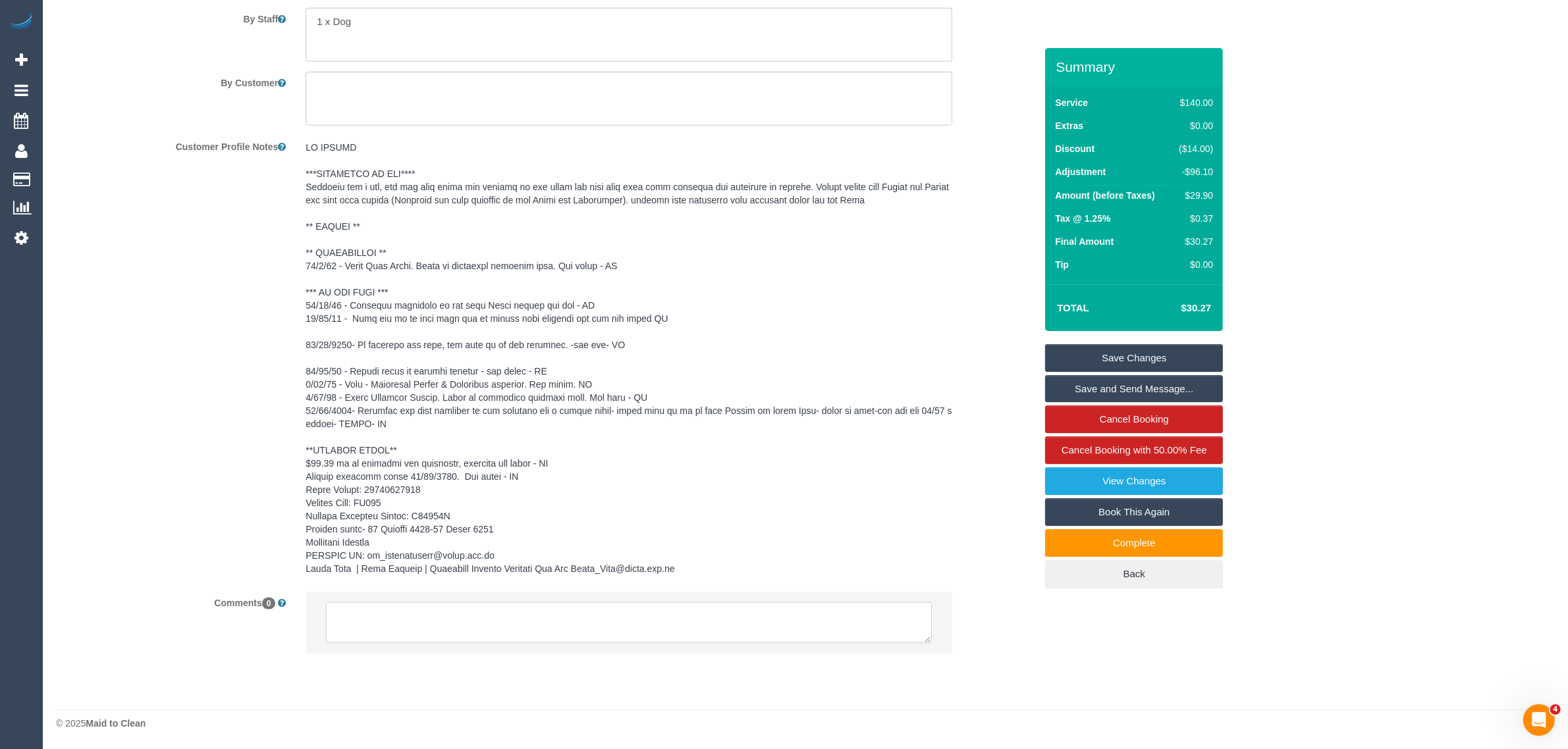
click at [633, 619] on textarea at bounding box center [629, 622] width 606 height 41
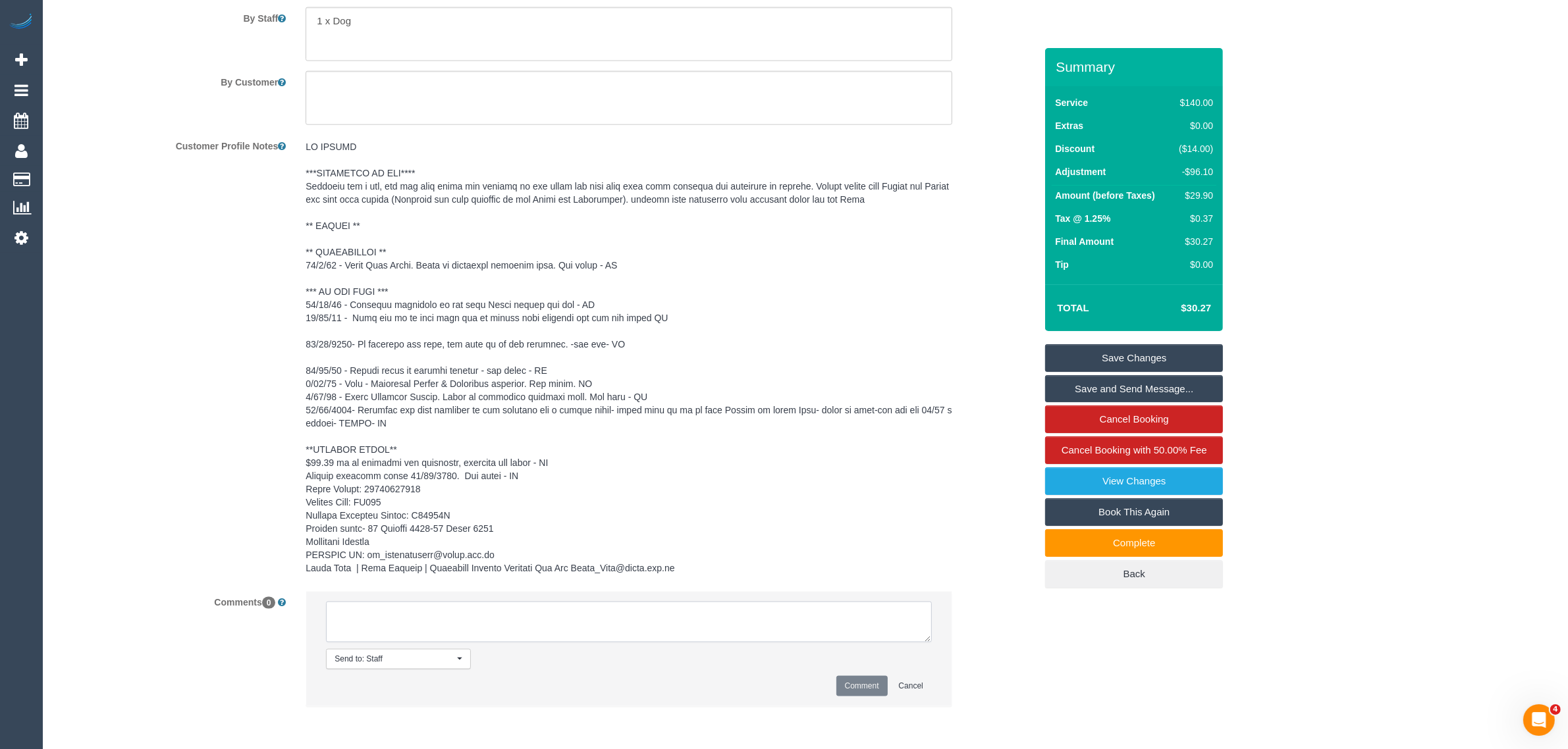
paste textarea "Cleaner(s) Unassigned: Reason Unassigned: Contact via: Which message sent: Addi…"
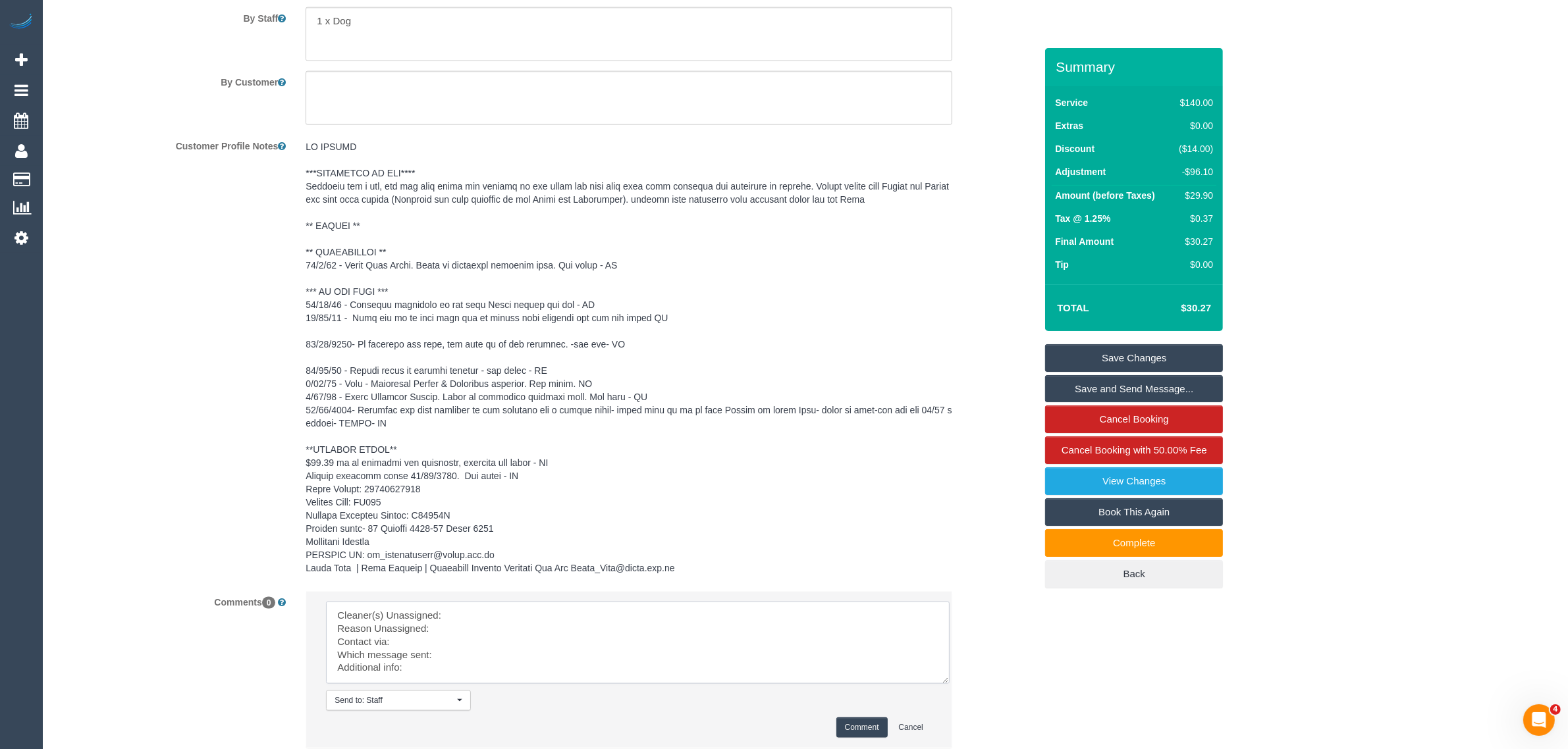
scroll to position [0, 0]
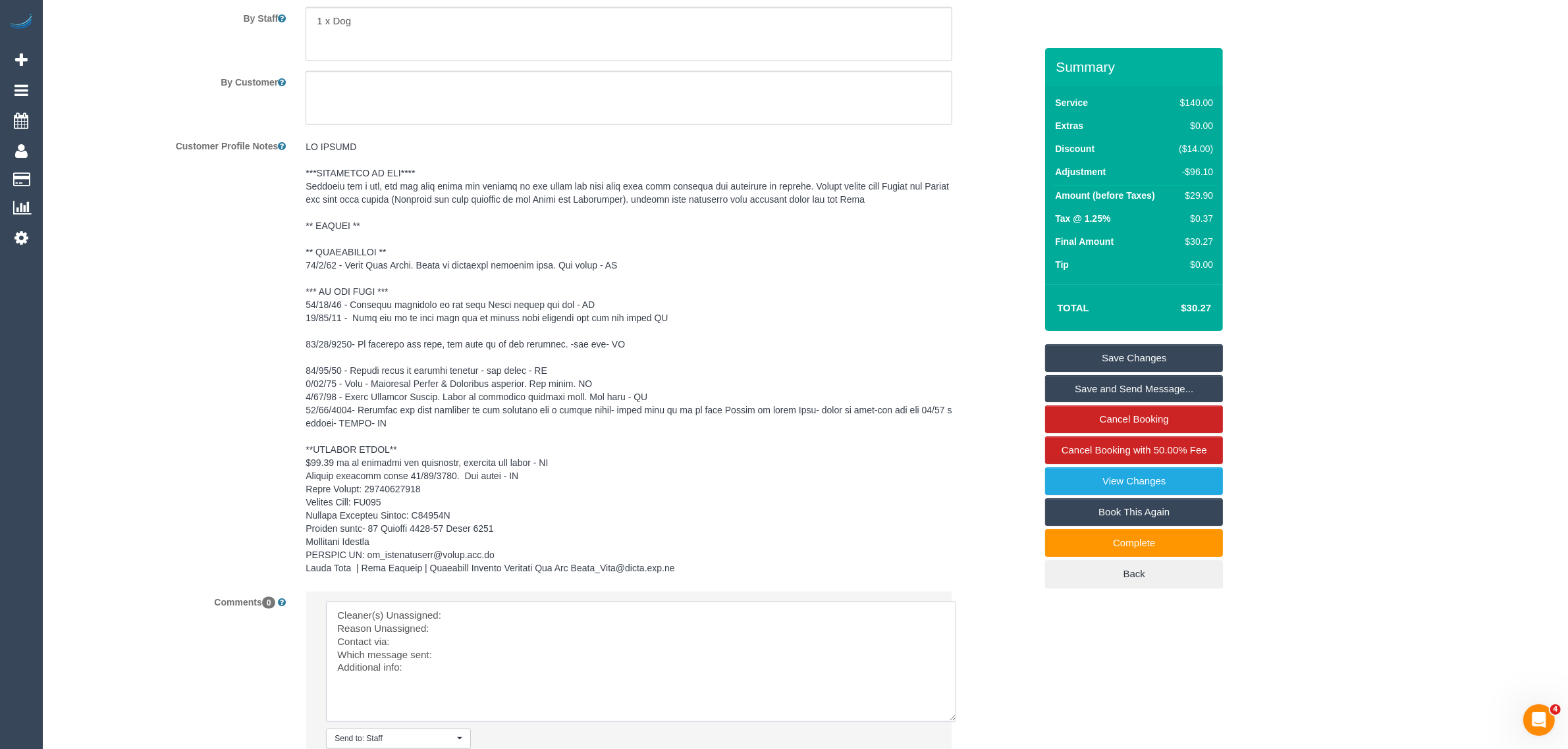
drag, startPoint x: 919, startPoint y: 639, endPoint x: 945, endPoint y: 718, distance: 83.2
click at [945, 718] on textarea at bounding box center [641, 662] width 630 height 120
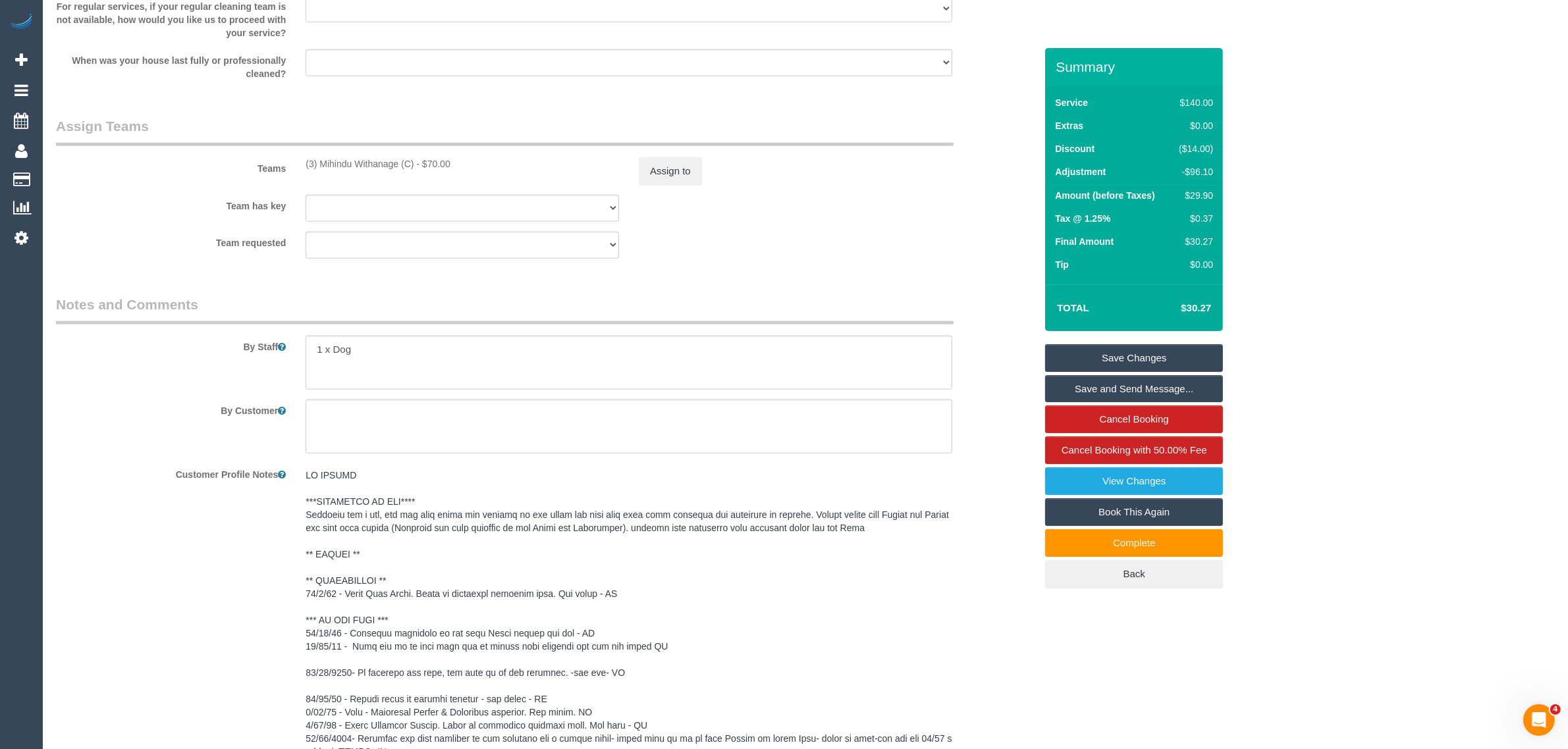
scroll to position [1893, 0]
drag, startPoint x: 304, startPoint y: 165, endPoint x: 417, endPoint y: 165, distance: 113.0
click at [417, 165] on div "(3) Mihindu Withanage (C) - $70.00" at bounding box center [462, 165] width 333 height 13
copy div "(3) Mihindu Withanage (C)"
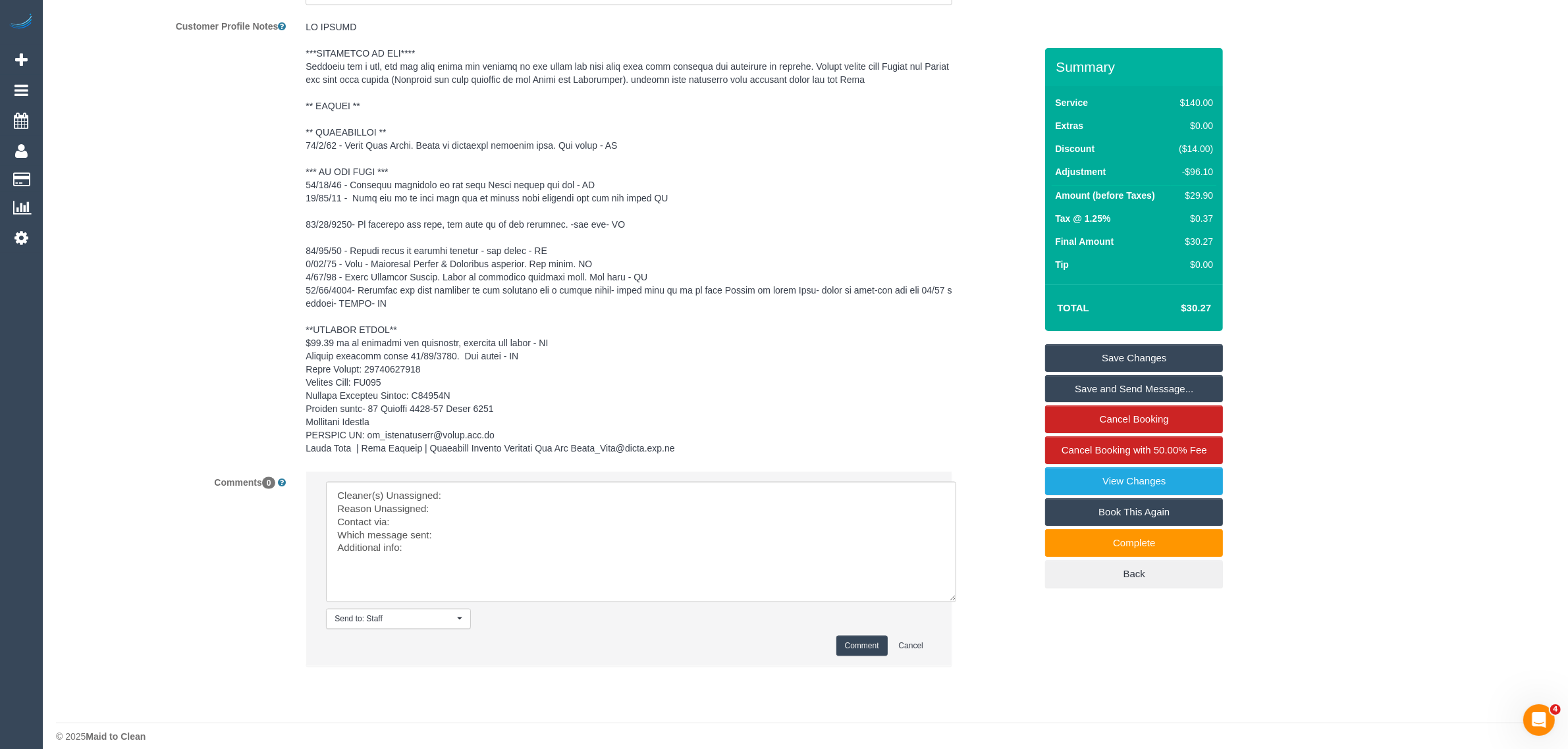
scroll to position [2357, 0]
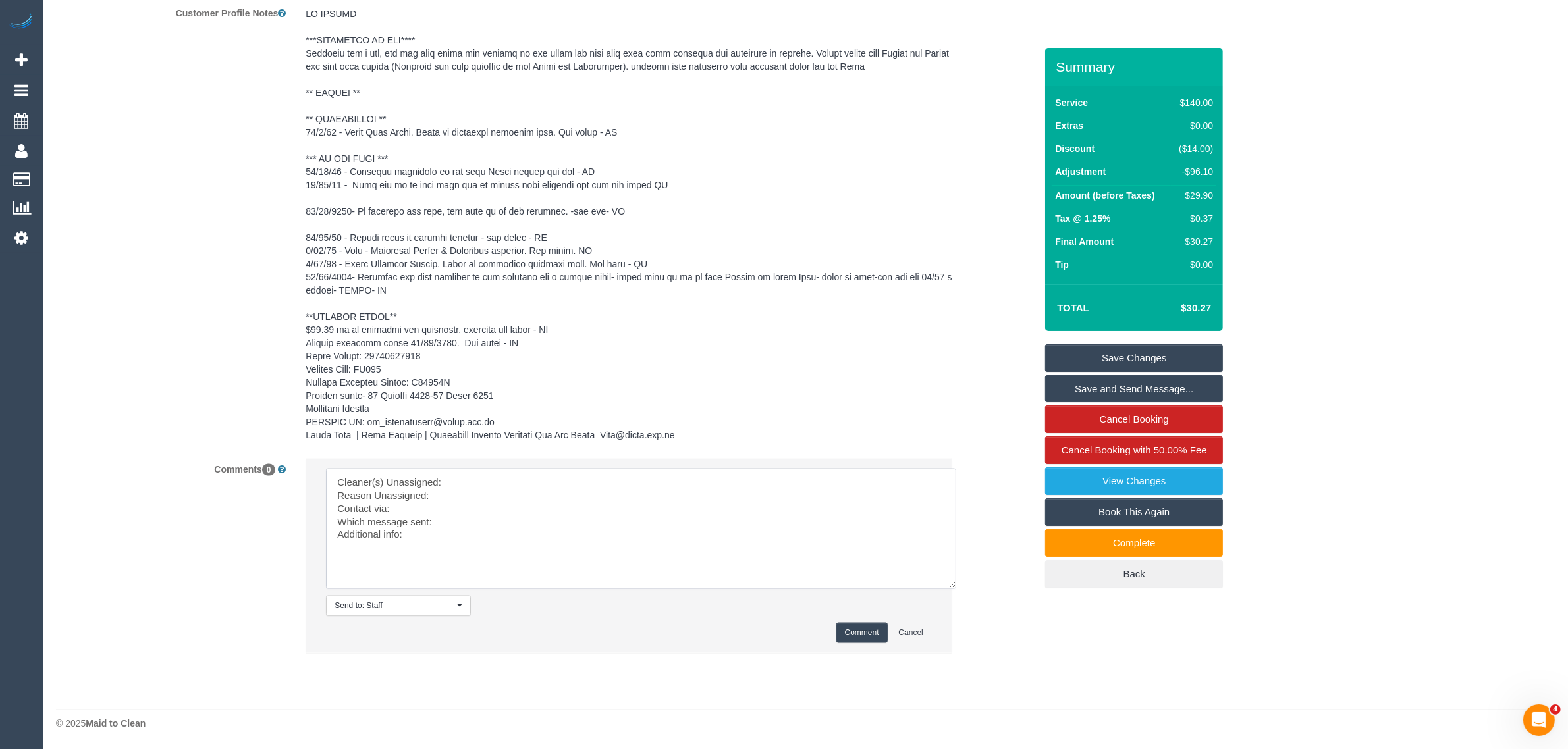
click at [514, 473] on textarea at bounding box center [641, 529] width 630 height 120
paste textarea "(3) Mihindu Withanage (C)"
click at [488, 493] on textarea at bounding box center [641, 529] width 630 height 120
click at [489, 522] on textarea at bounding box center [641, 529] width 630 height 120
paste textarea "cancel today's service - Wednesday morning from 9AM - 11PM"
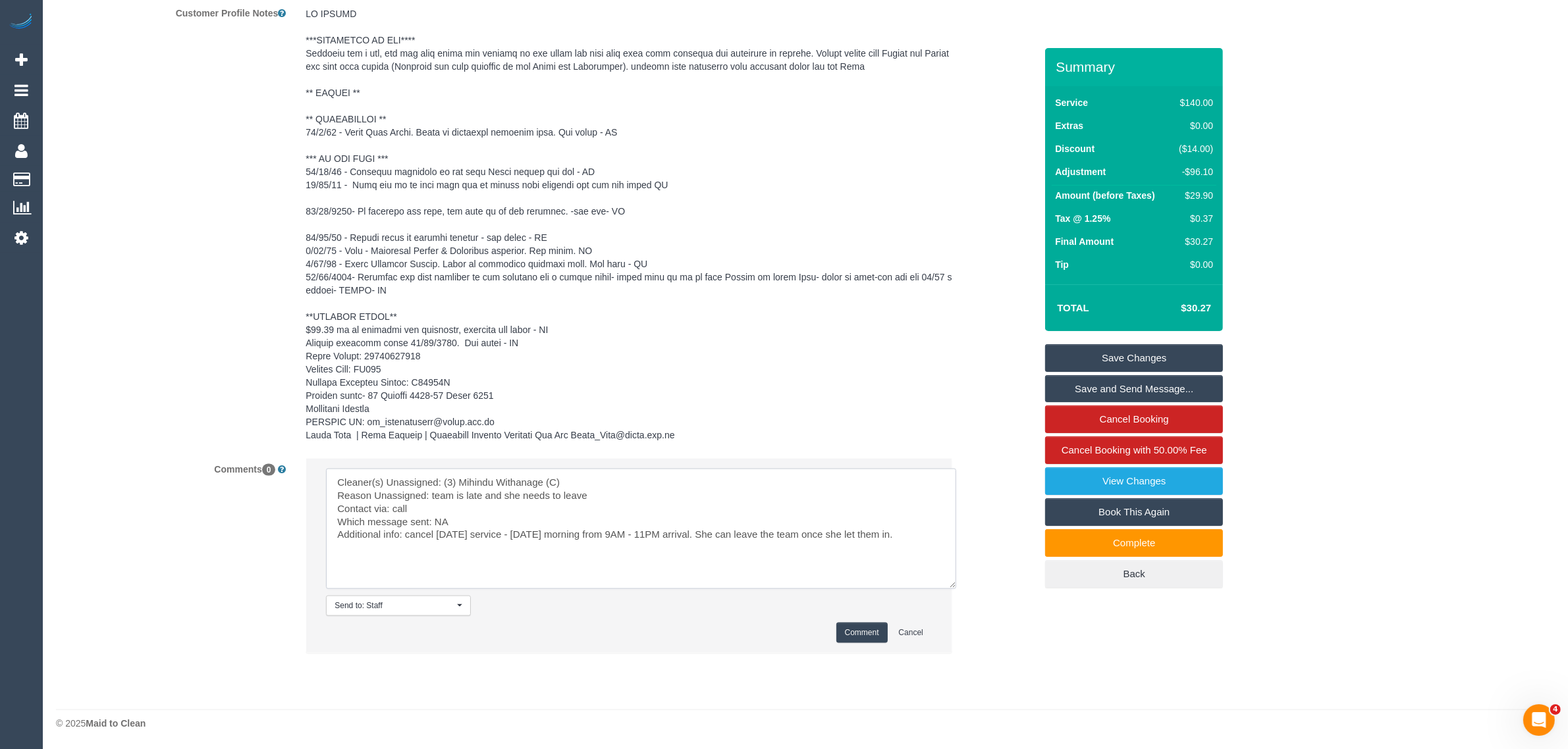
drag, startPoint x: 848, startPoint y: 534, endPoint x: 923, endPoint y: 534, distance: 75.0
click at [923, 534] on textarea at bounding box center [641, 529] width 630 height 120
type textarea "Cleaner(s) Unassigned: (3) Mihindu Withanage (C) Reason Unassigned: team is lat…"
click at [863, 639] on button "Comment" at bounding box center [862, 633] width 52 height 20
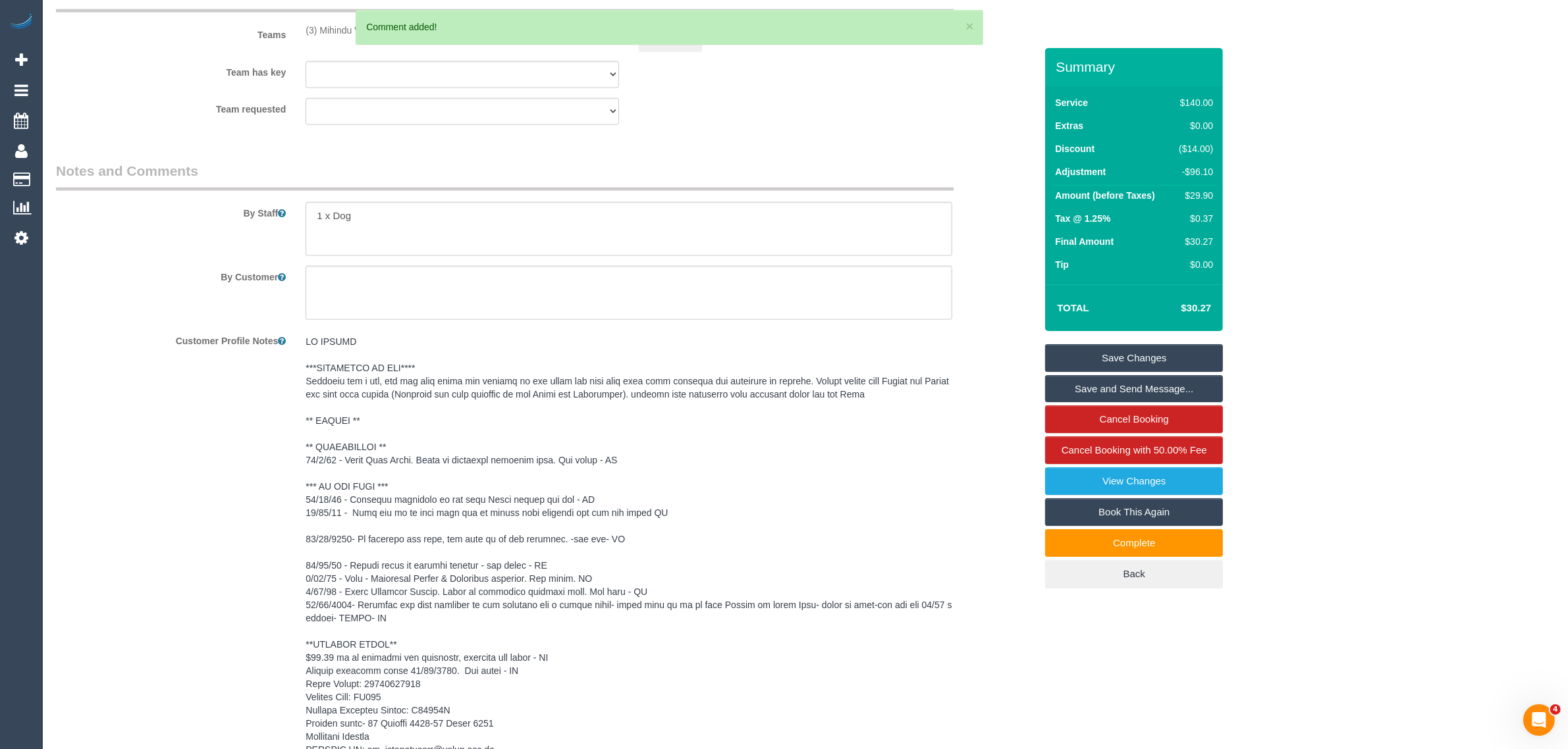
scroll to position [1698, 0]
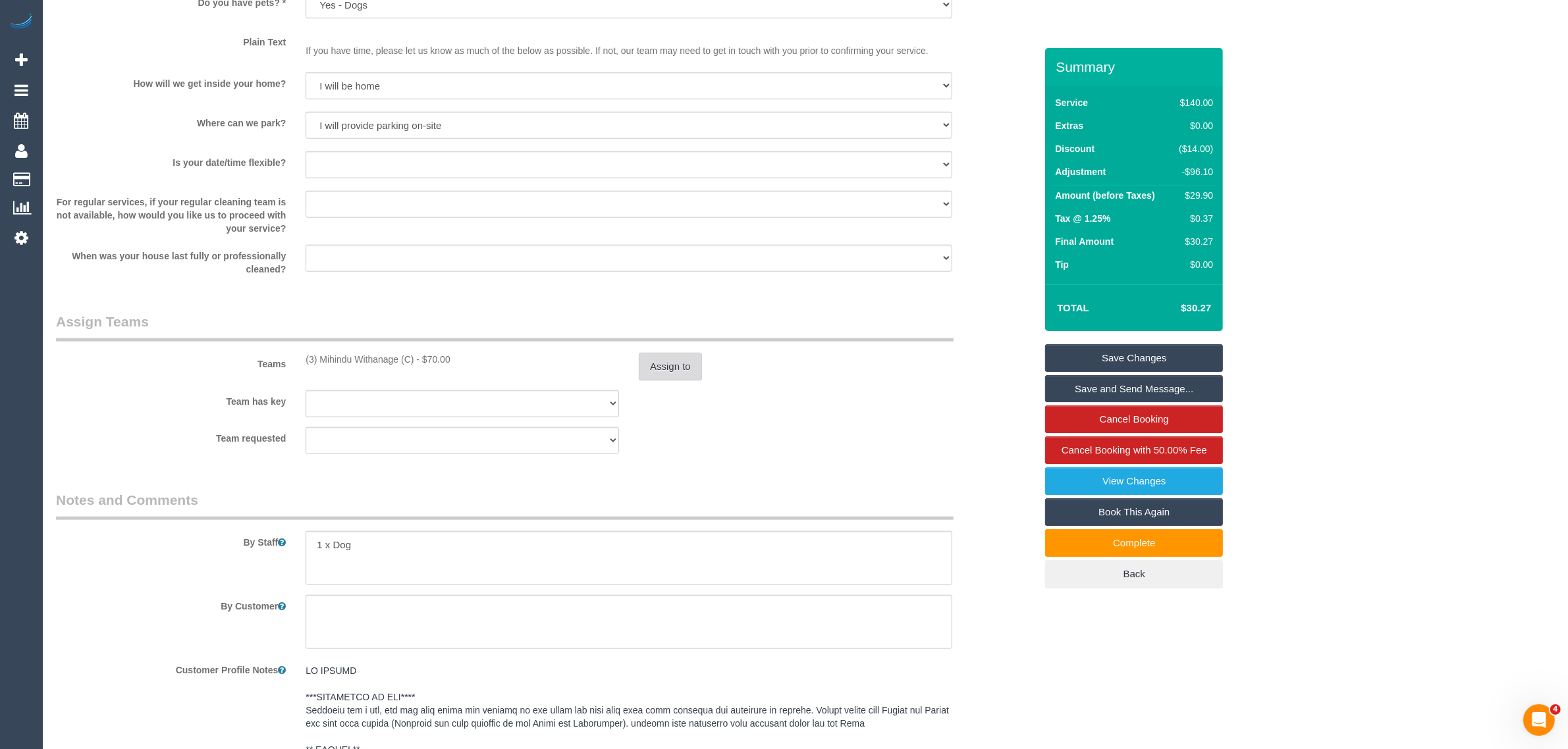
click at [670, 359] on button "Assign to" at bounding box center [670, 367] width 63 height 28
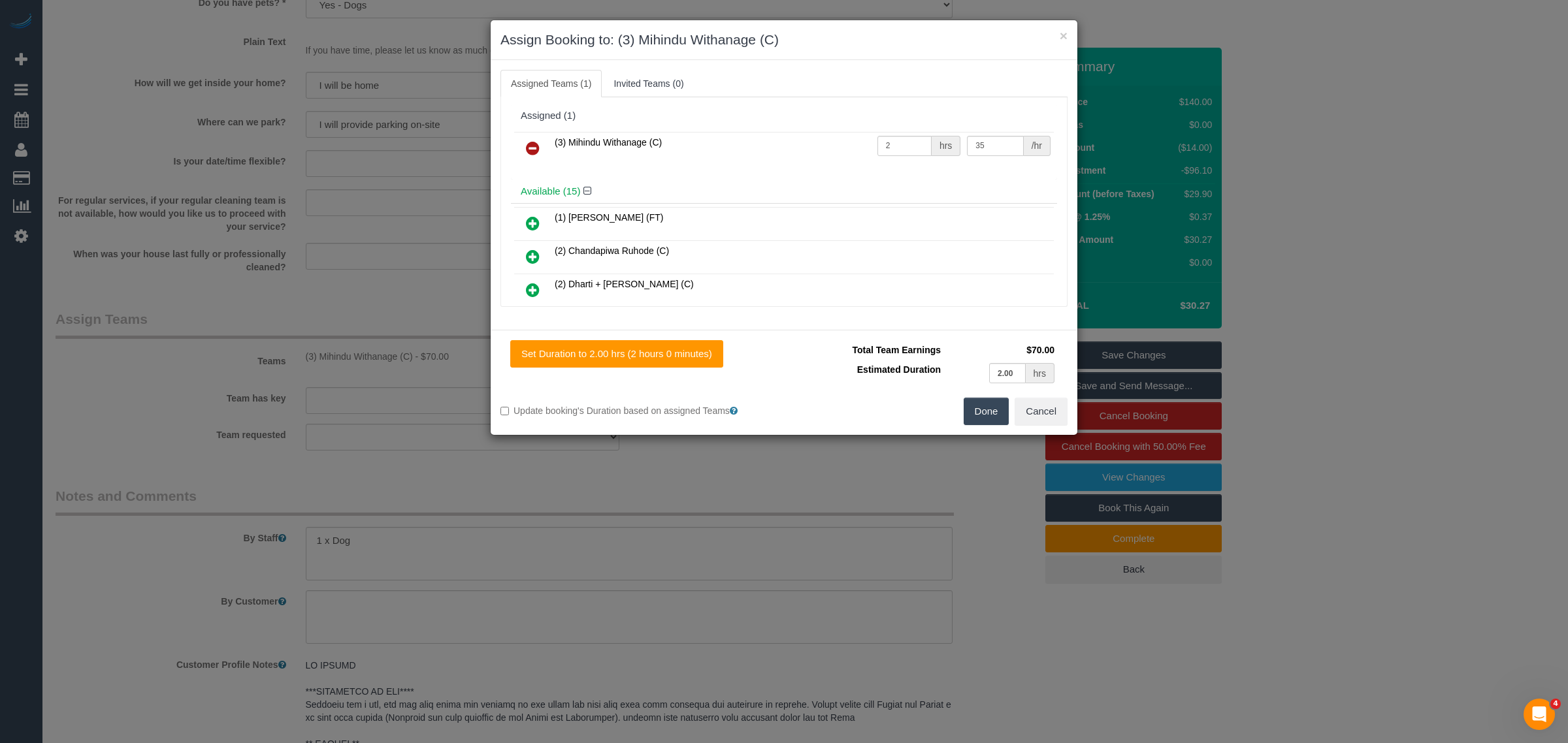
drag, startPoint x: 547, startPoint y: 148, endPoint x: 690, endPoint y: 204, distance: 153.6
click at [547, 148] on link at bounding box center [532, 148] width 31 height 26
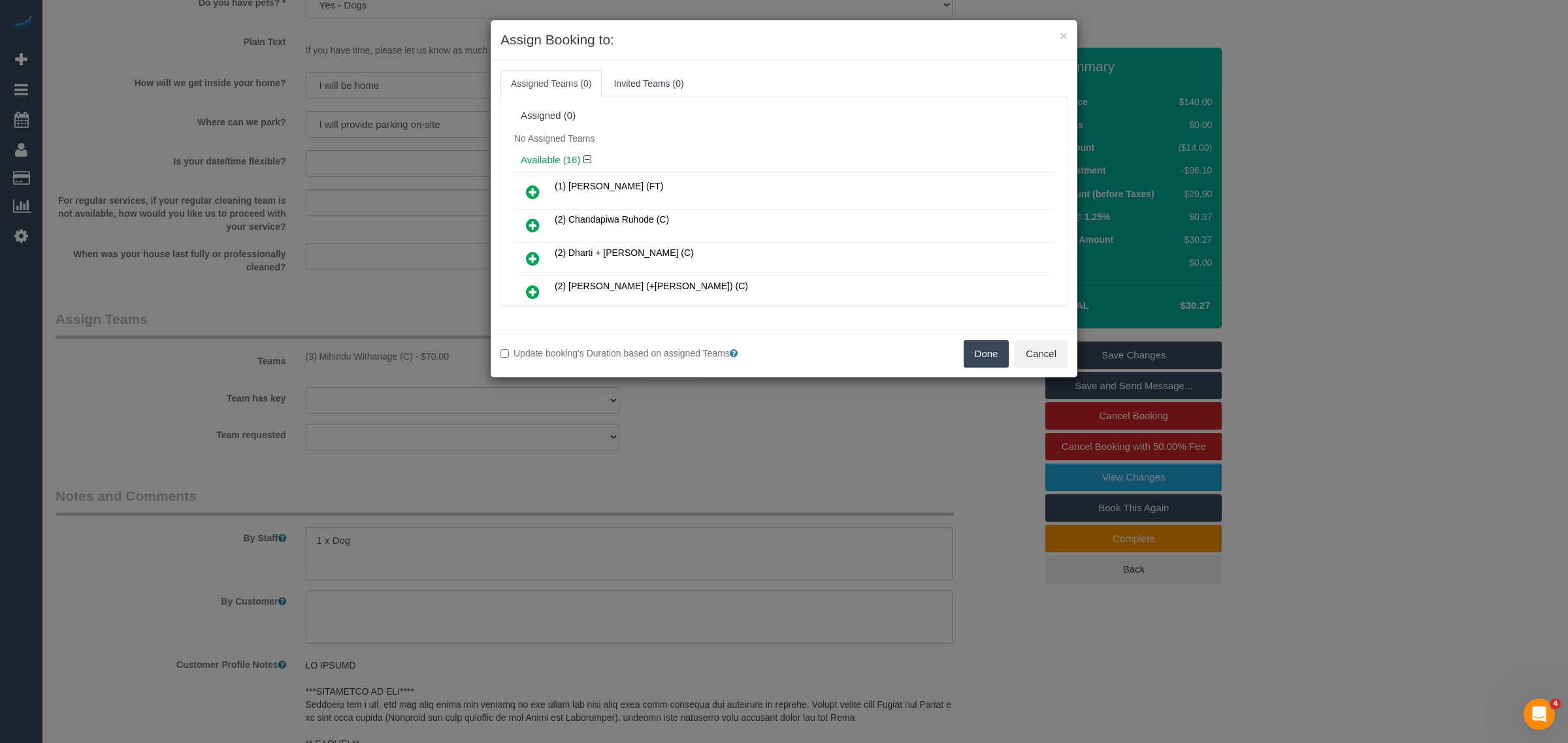
click at [977, 352] on button "Done" at bounding box center [987, 354] width 45 height 28
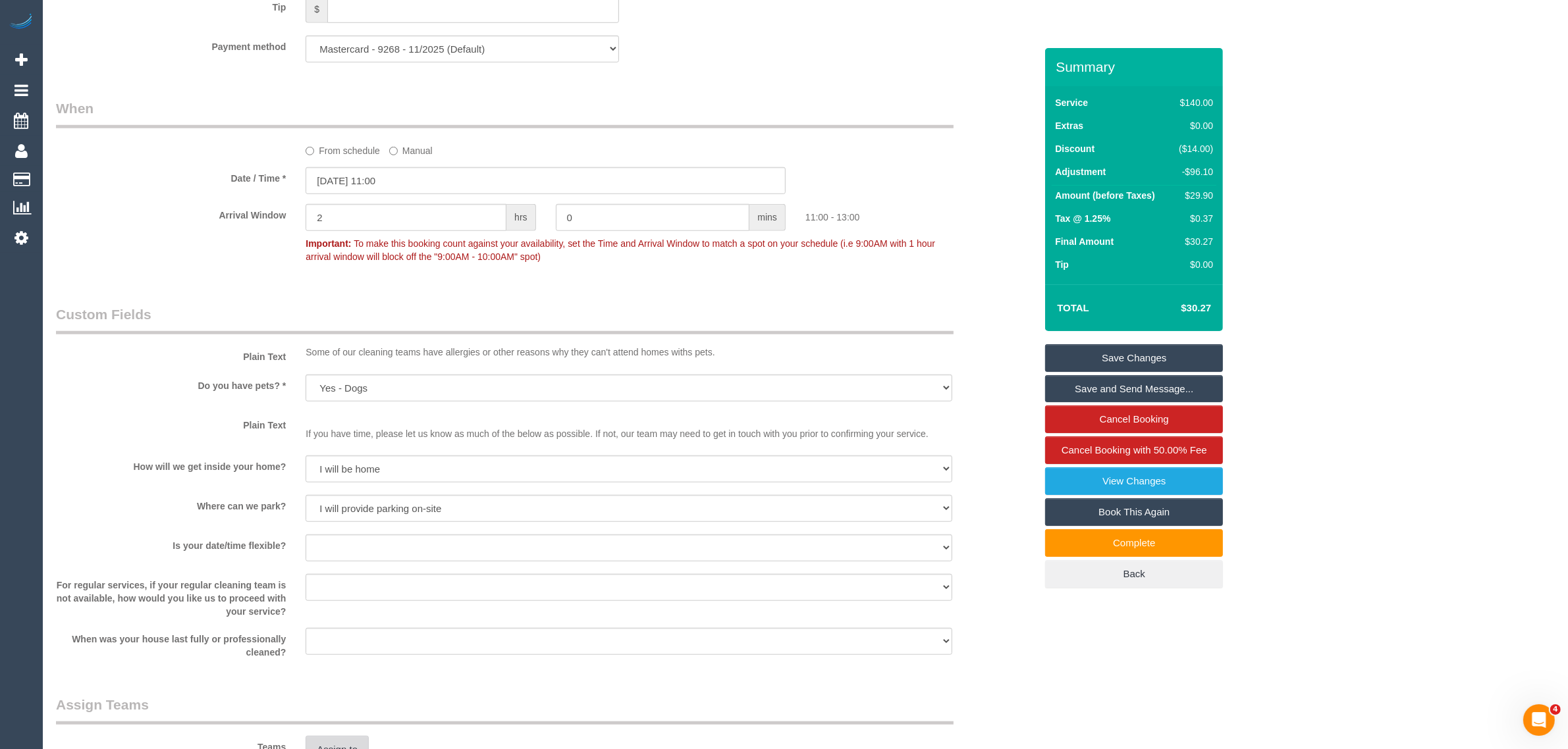
scroll to position [1317, 0]
click at [1116, 349] on link "Save Changes" at bounding box center [1134, 358] width 178 height 28
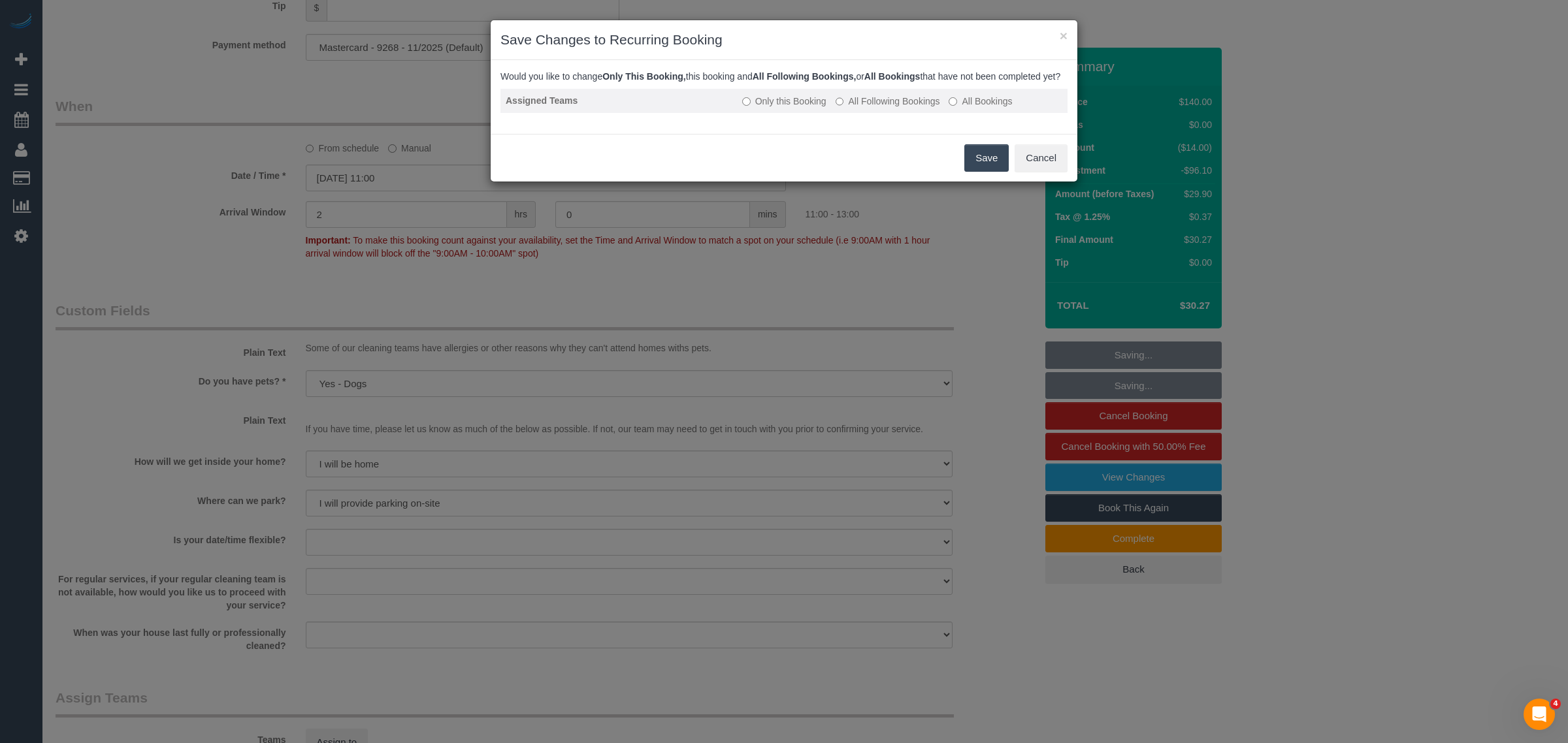
click at [834, 113] on td "Only this Booking All Following Bookings All Bookings" at bounding box center [902, 101] width 331 height 24
click at [971, 163] on button "Save" at bounding box center [987, 158] width 45 height 28
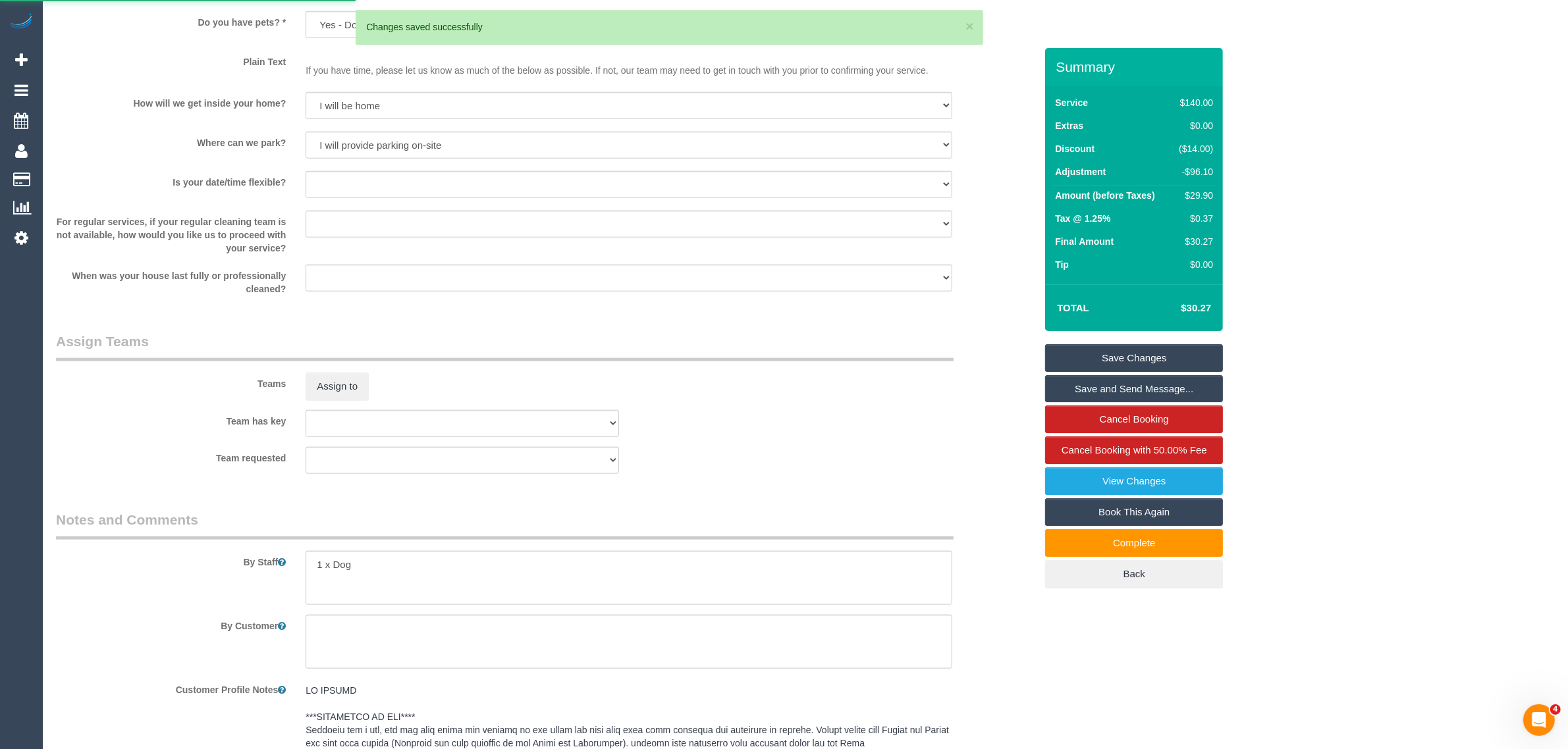
scroll to position [1465, 0]
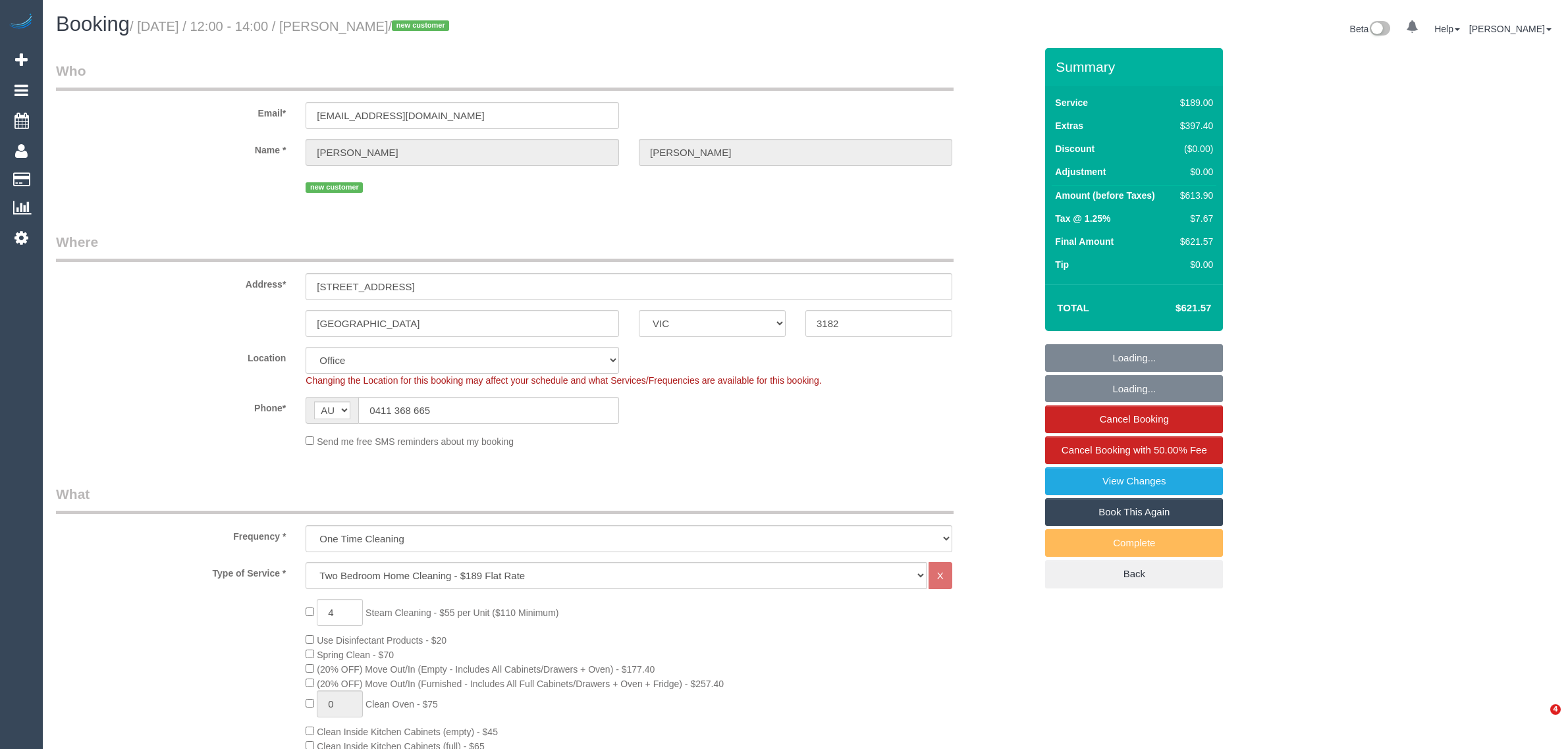
select select "VIC"
select select "number:28"
select select "number:14"
select select "number:19"
select select "number:24"
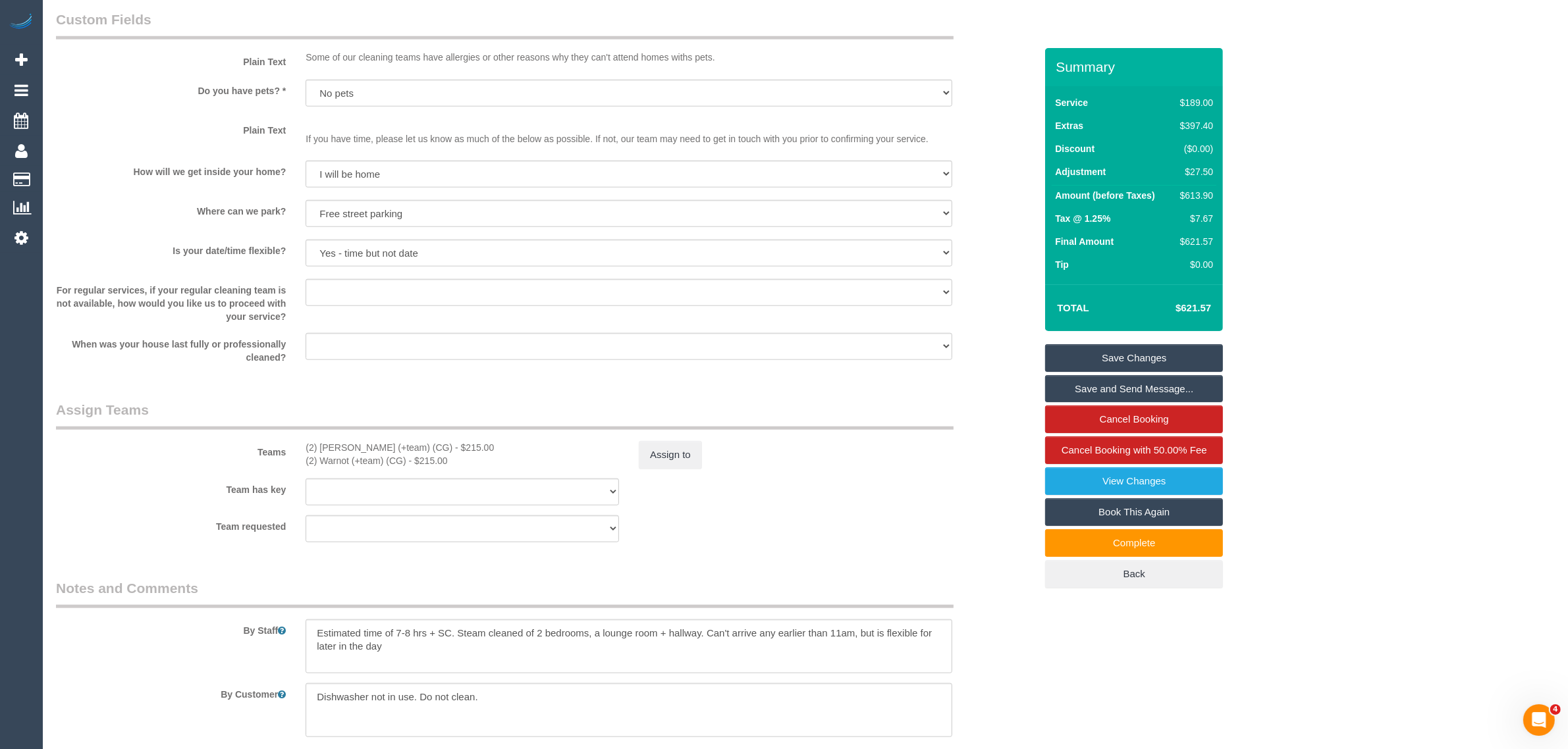
scroll to position [1928, 0]
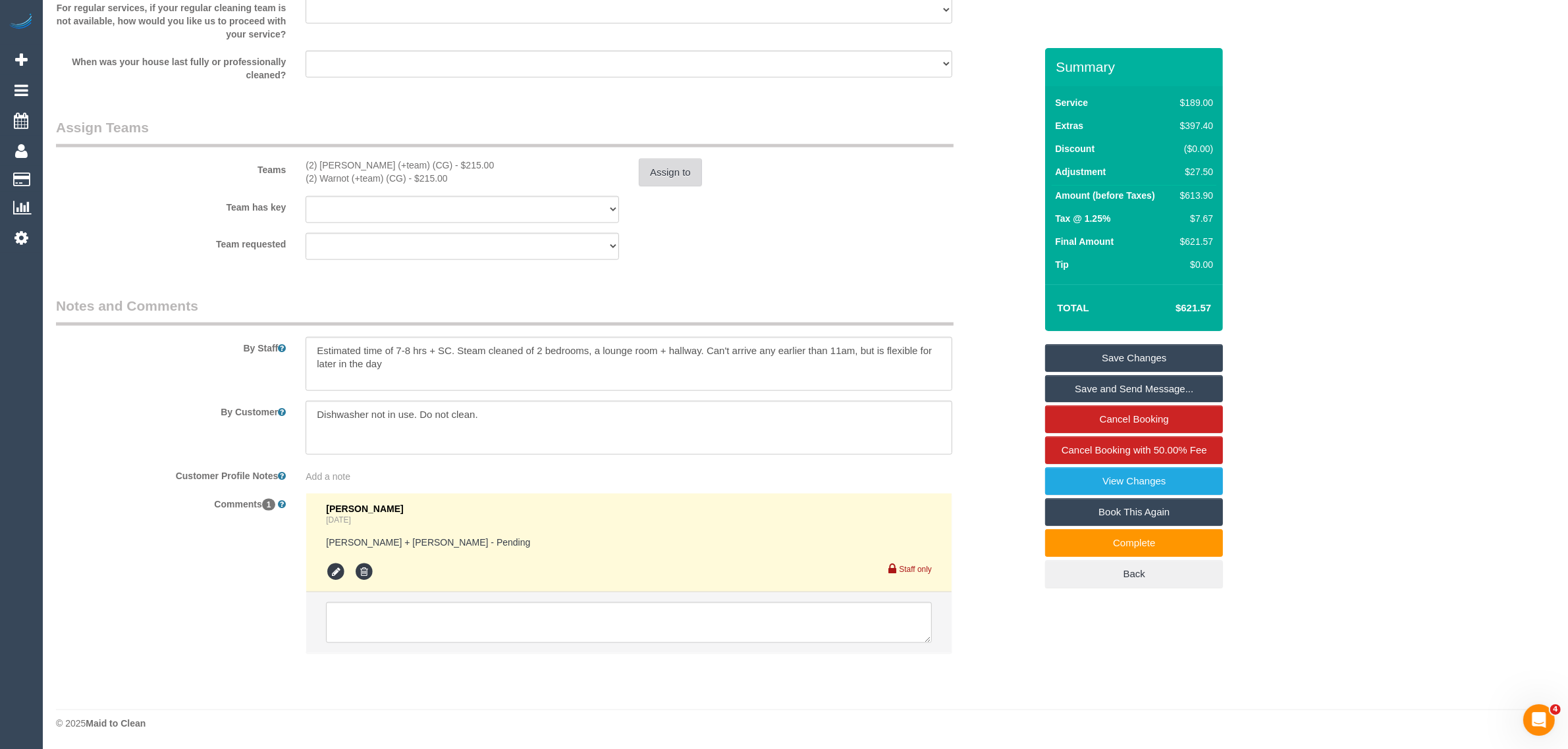
click at [679, 173] on button "Assign to" at bounding box center [670, 173] width 63 height 28
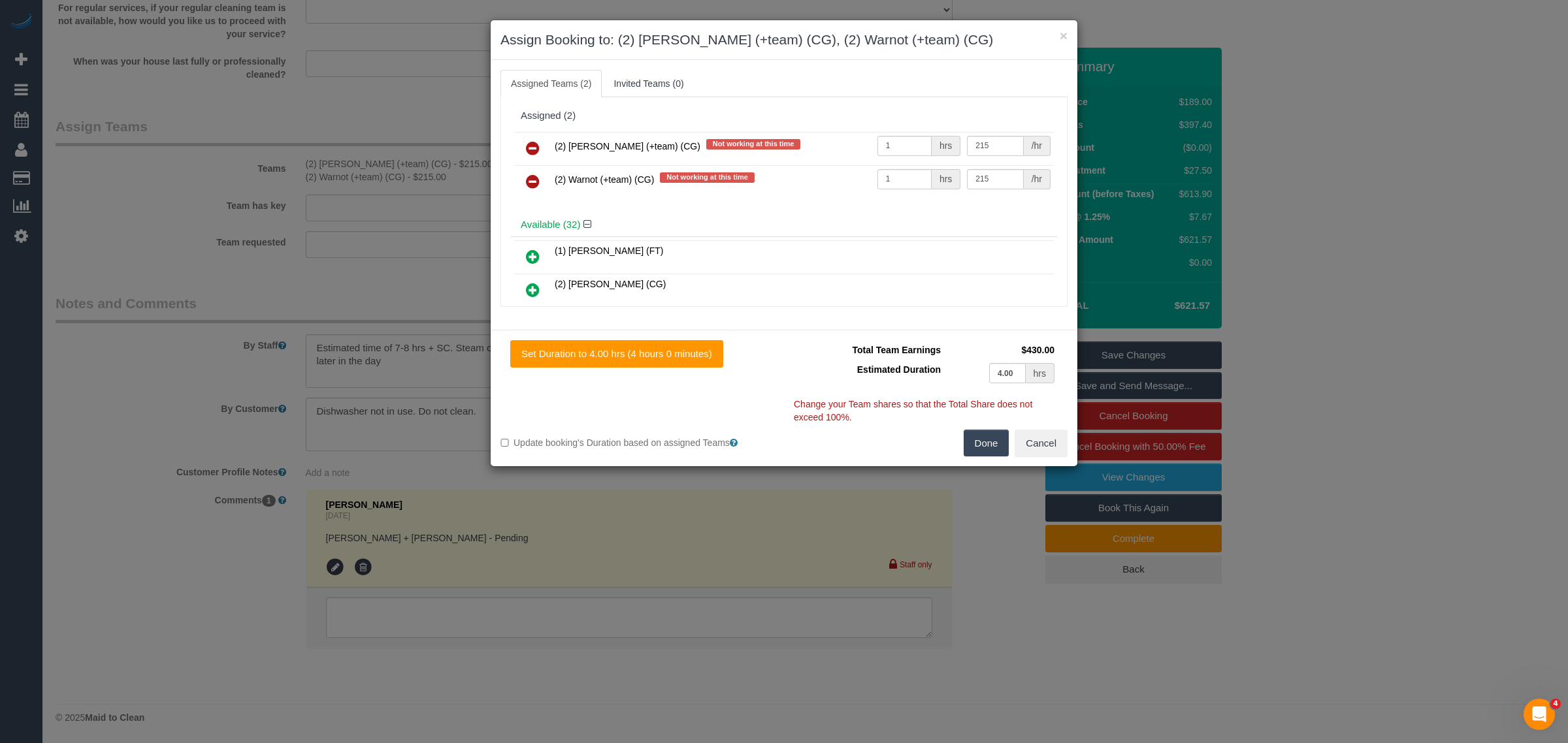
click at [1058, 33] on h3 "Assign Booking to: (2) [PERSON_NAME] (+team) (CG), (2) Warnot (+team) (CG)" at bounding box center [784, 40] width 567 height 20
click at [1066, 31] on button "×" at bounding box center [1063, 35] width 8 height 13
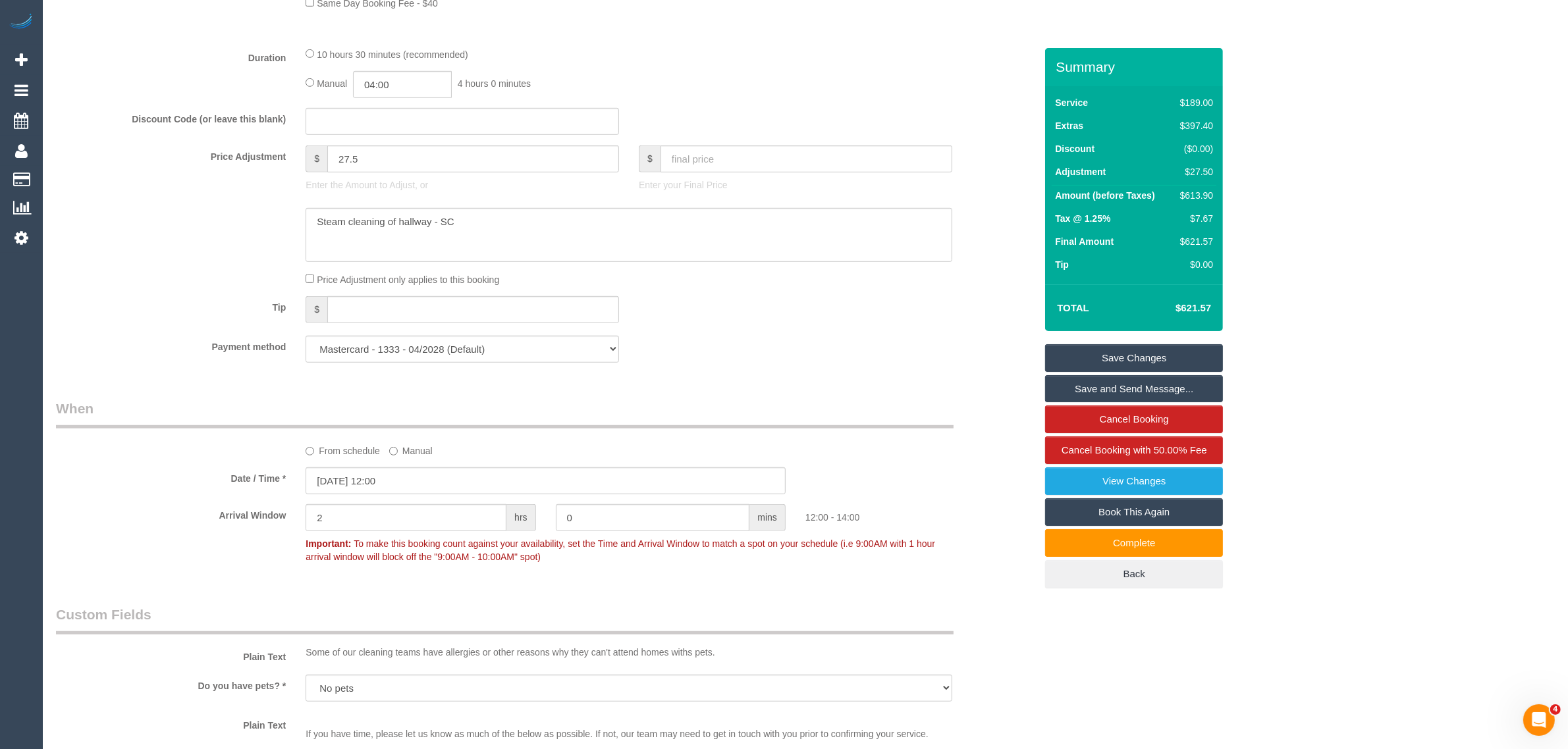
scroll to position [942, 0]
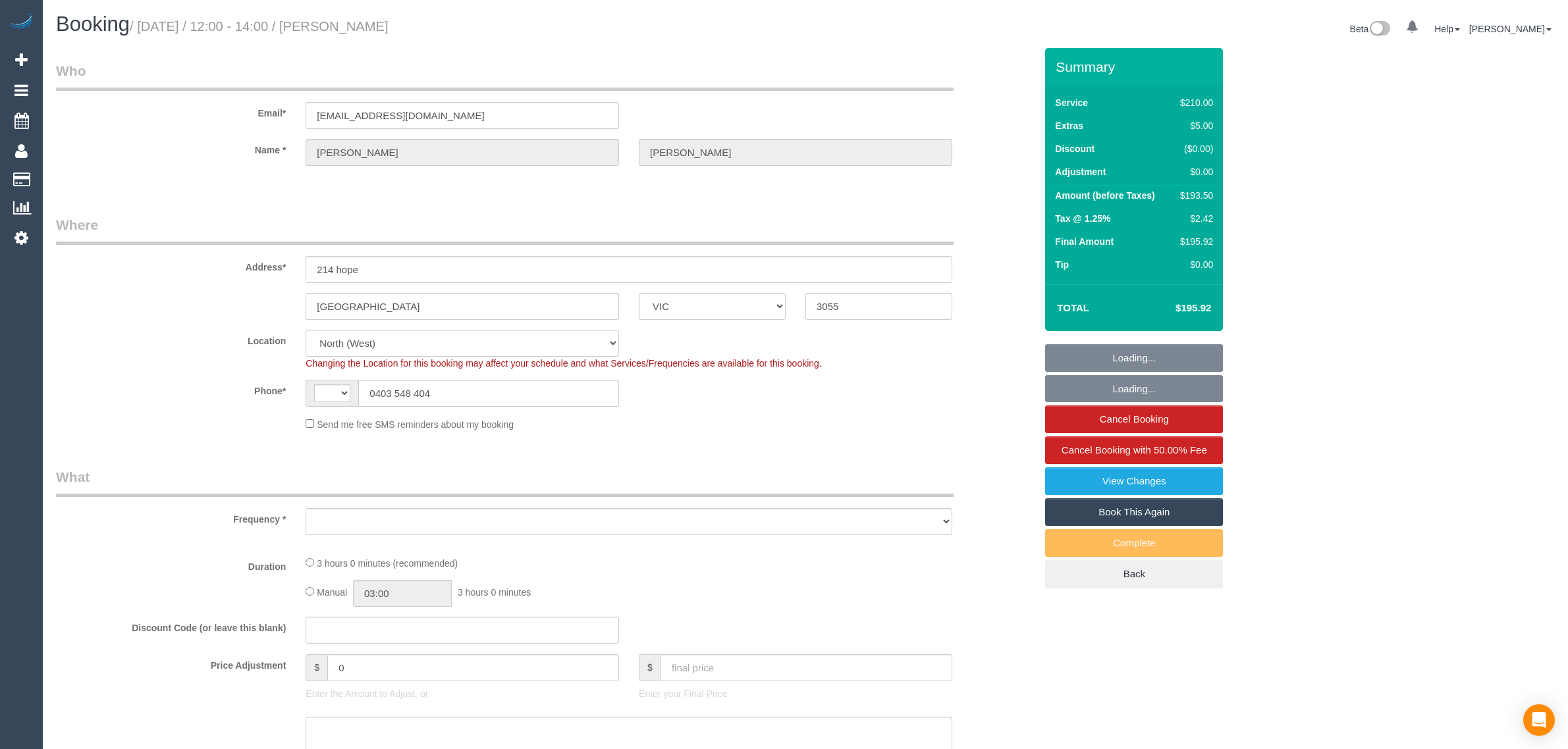
select select "VIC"
select select "string:AU"
select select "string:stripe-pm_1QxP3P2GScqysDRVauMheoim"
select select "number:27"
select select "number:14"
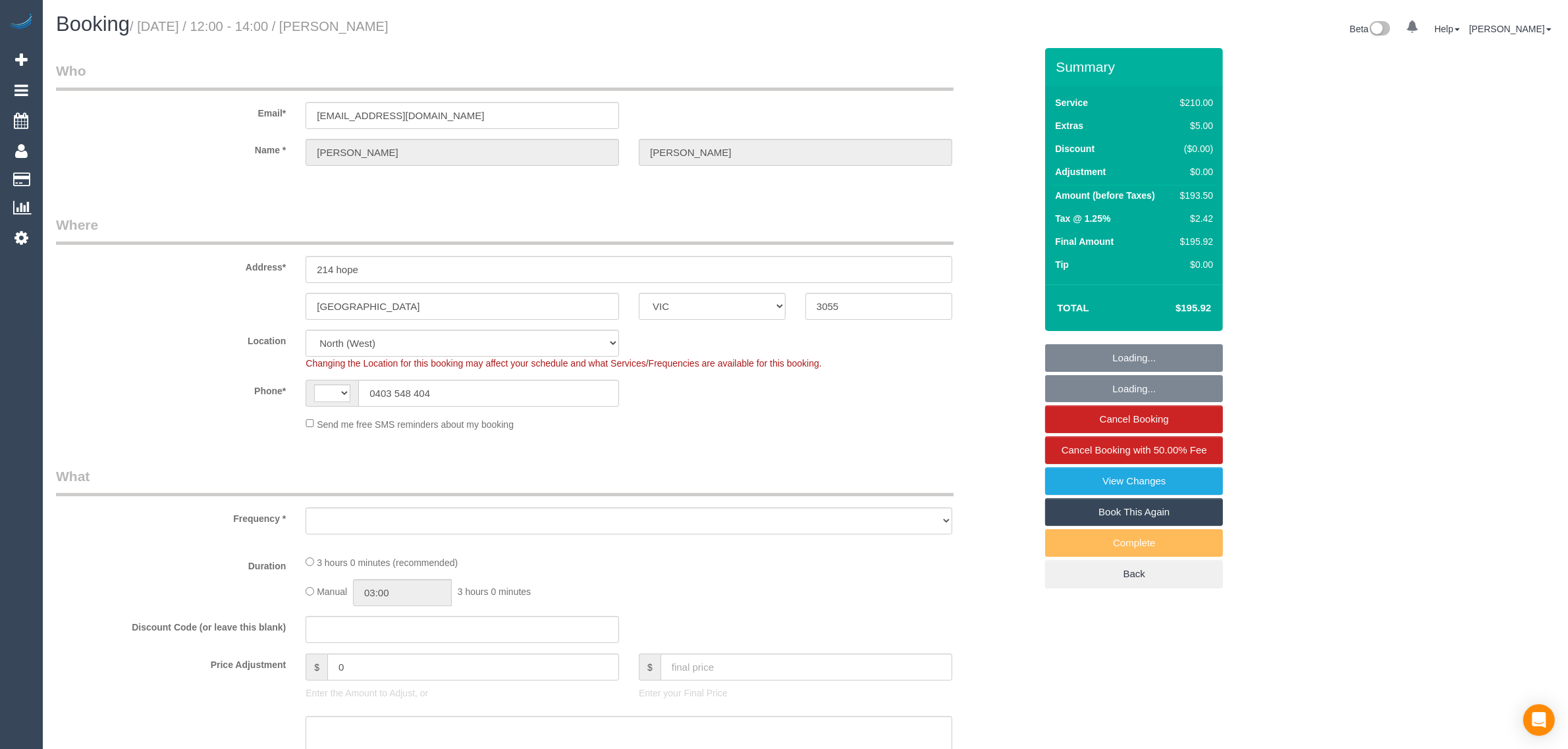
select select "number:19"
select select "number:24"
select select "number:33"
select select "number:11"
select select "object:855"
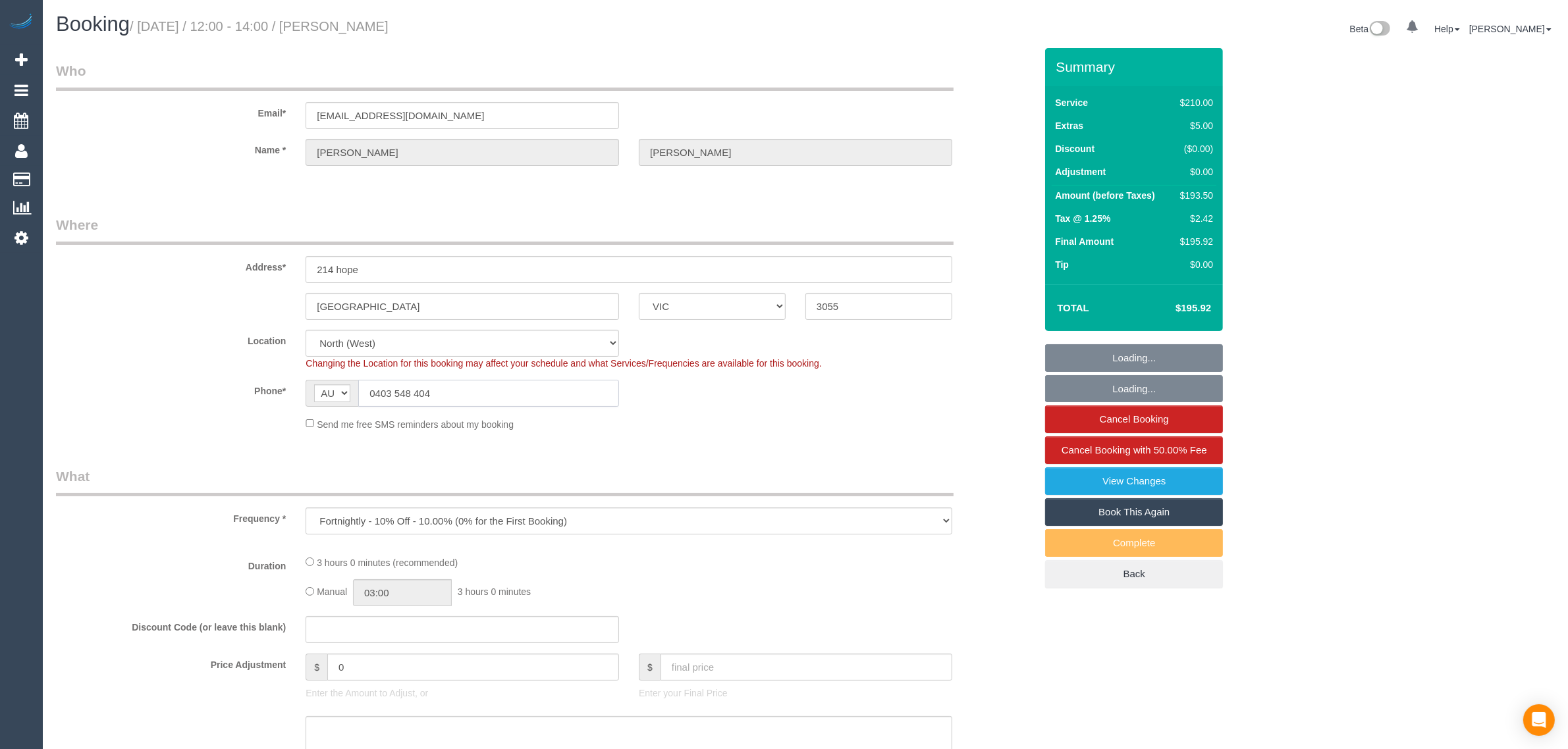
select select "180"
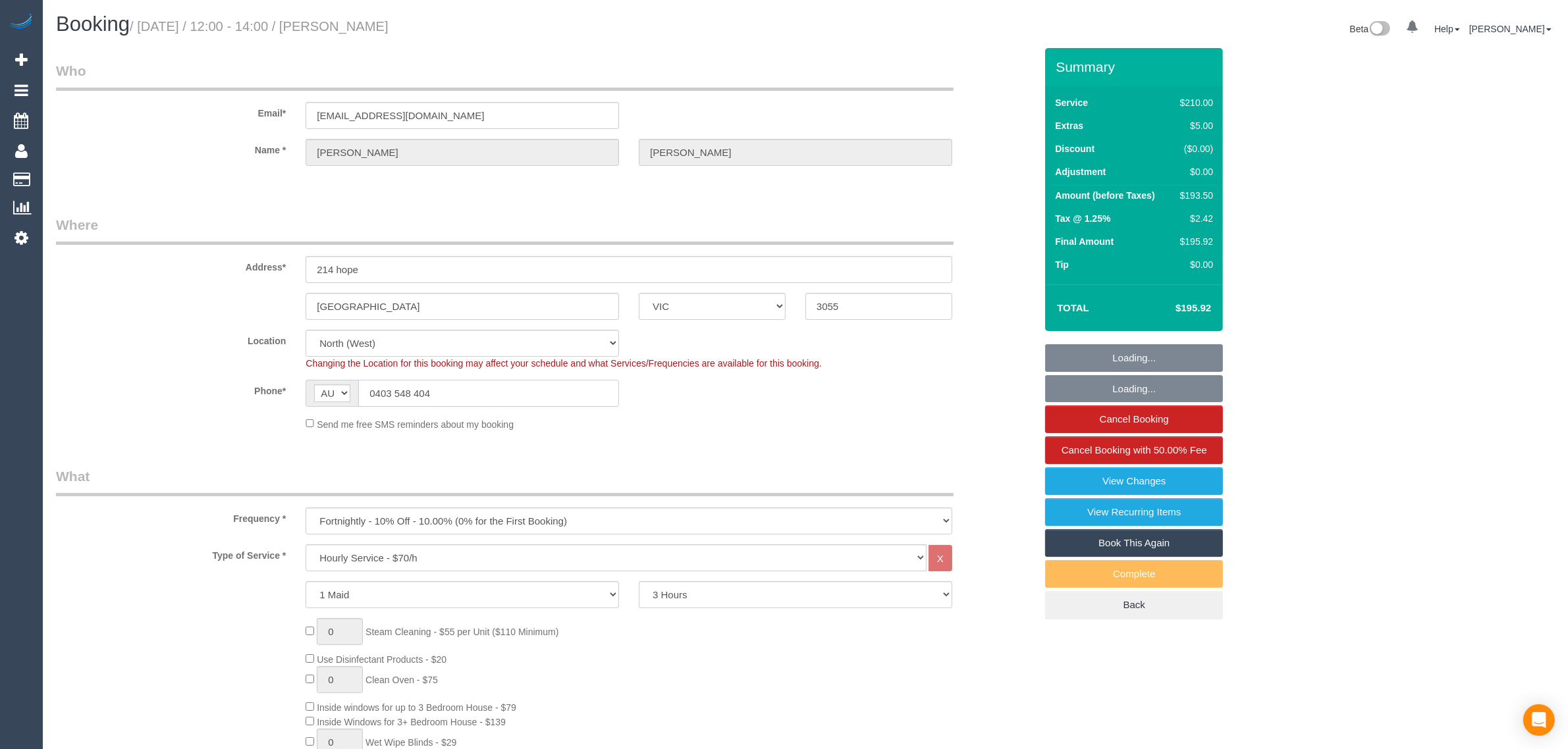
click at [590, 390] on input "0403 548 404" at bounding box center [489, 393] width 261 height 27
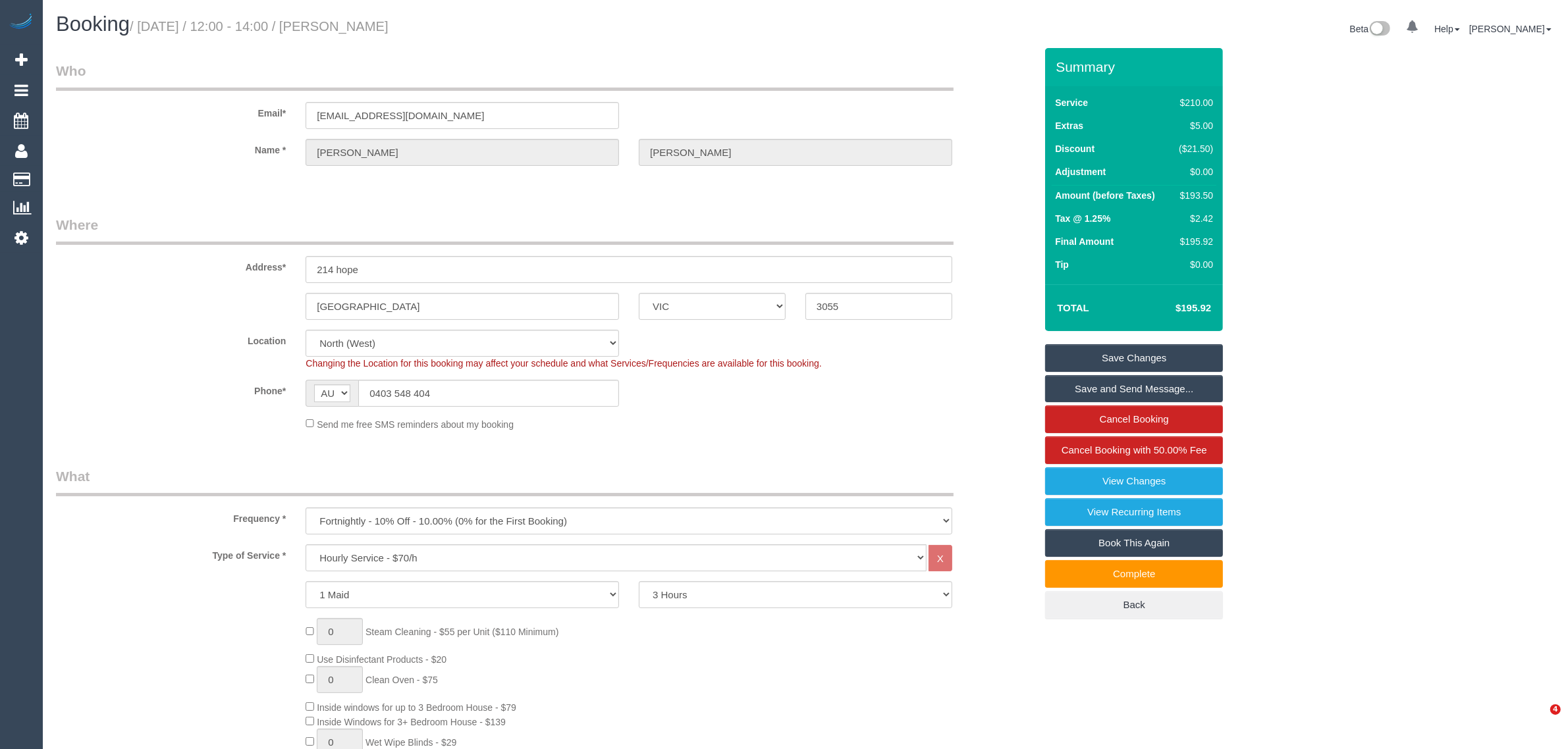
click at [736, 41] on div "Booking / August 25, 2025 / 12:00 - 14:00 / Matt Hale" at bounding box center [425, 27] width 759 height 29
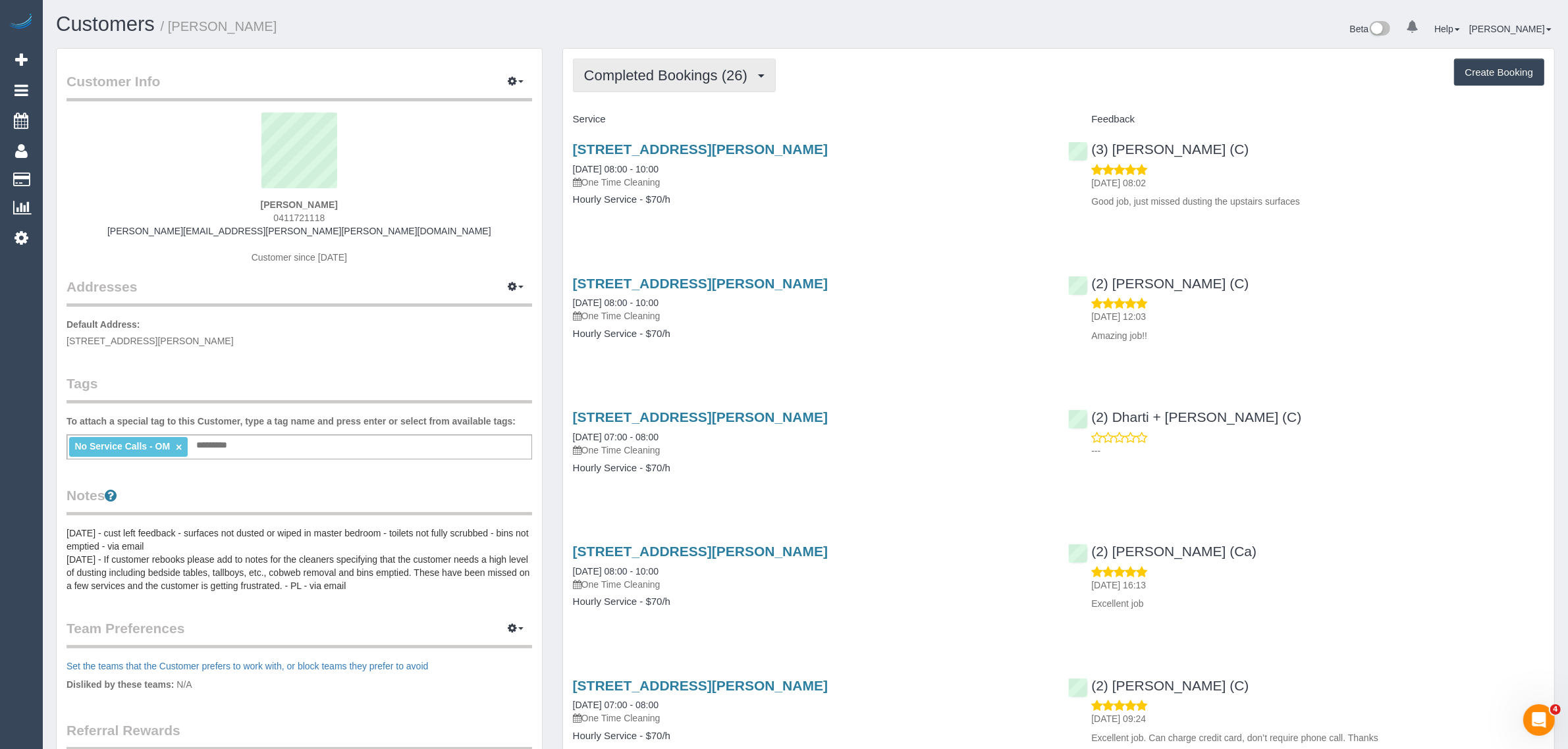
click at [683, 77] on span "Completed Bookings (26)" at bounding box center [668, 75] width 170 height 16
click at [668, 120] on link "Upcoming Bookings (1)" at bounding box center [645, 123] width 143 height 17
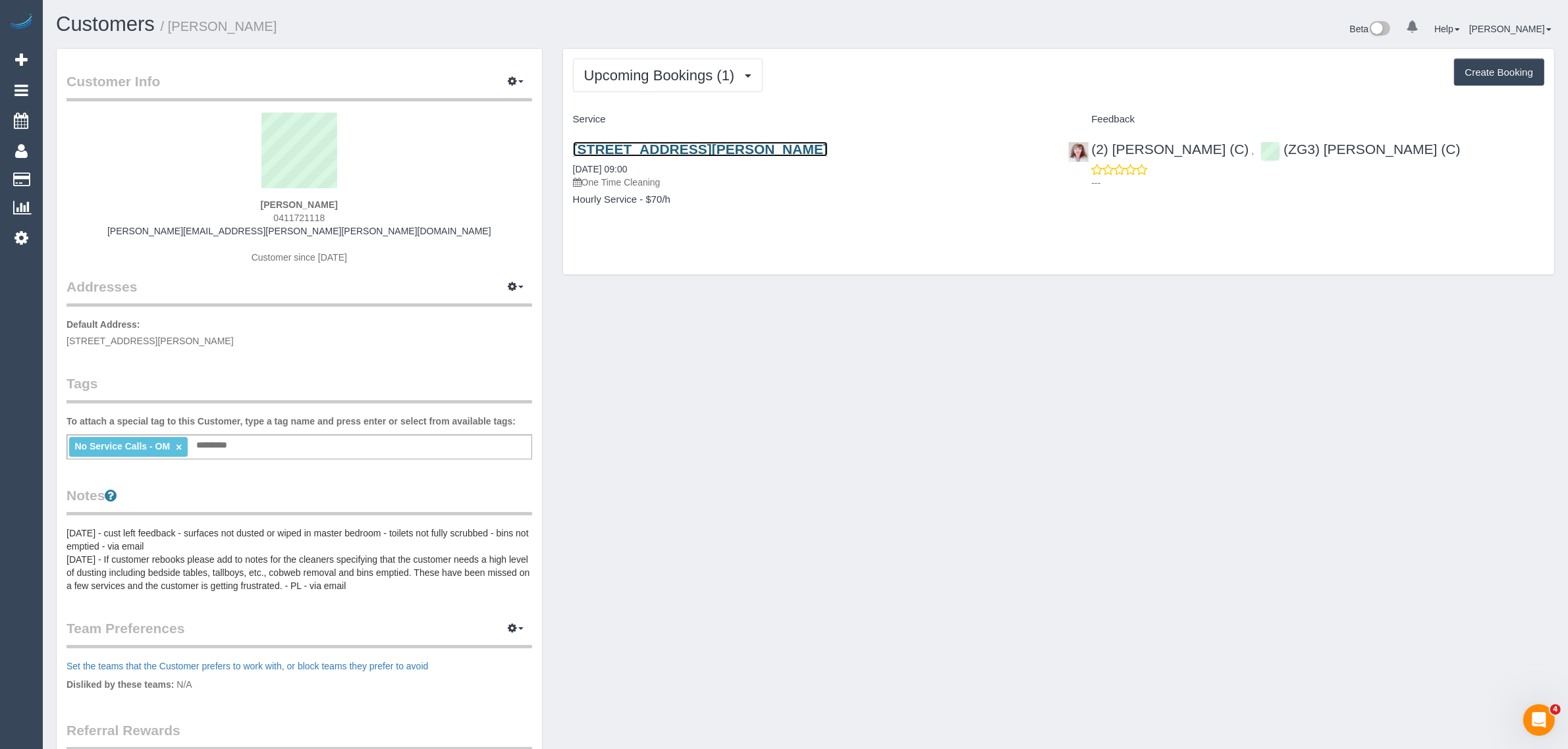
click at [648, 146] on link "32 Newman Street, Kensington, VIC 3031" at bounding box center [701, 149] width 255 height 15
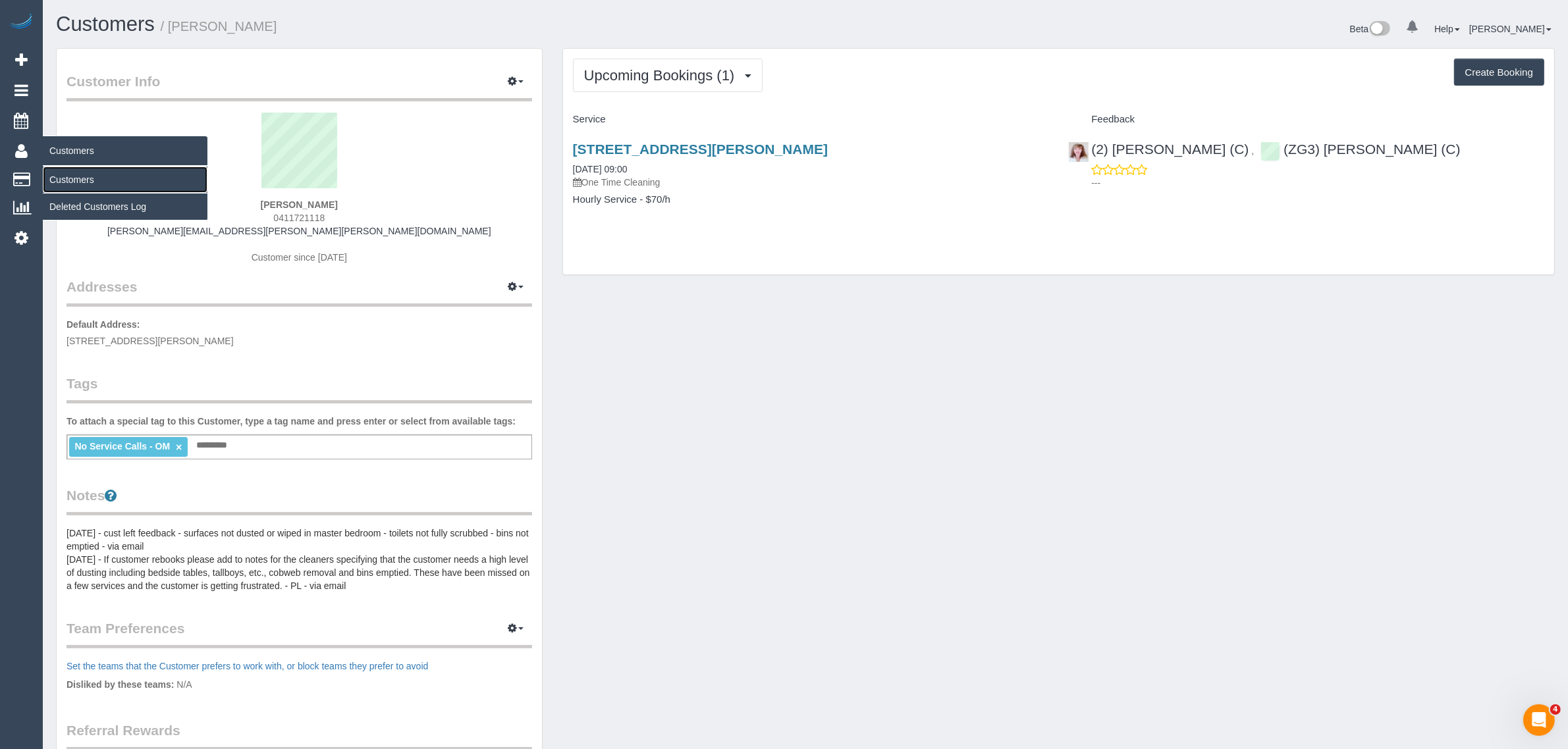
click at [60, 173] on link "Customers" at bounding box center [125, 180] width 165 height 26
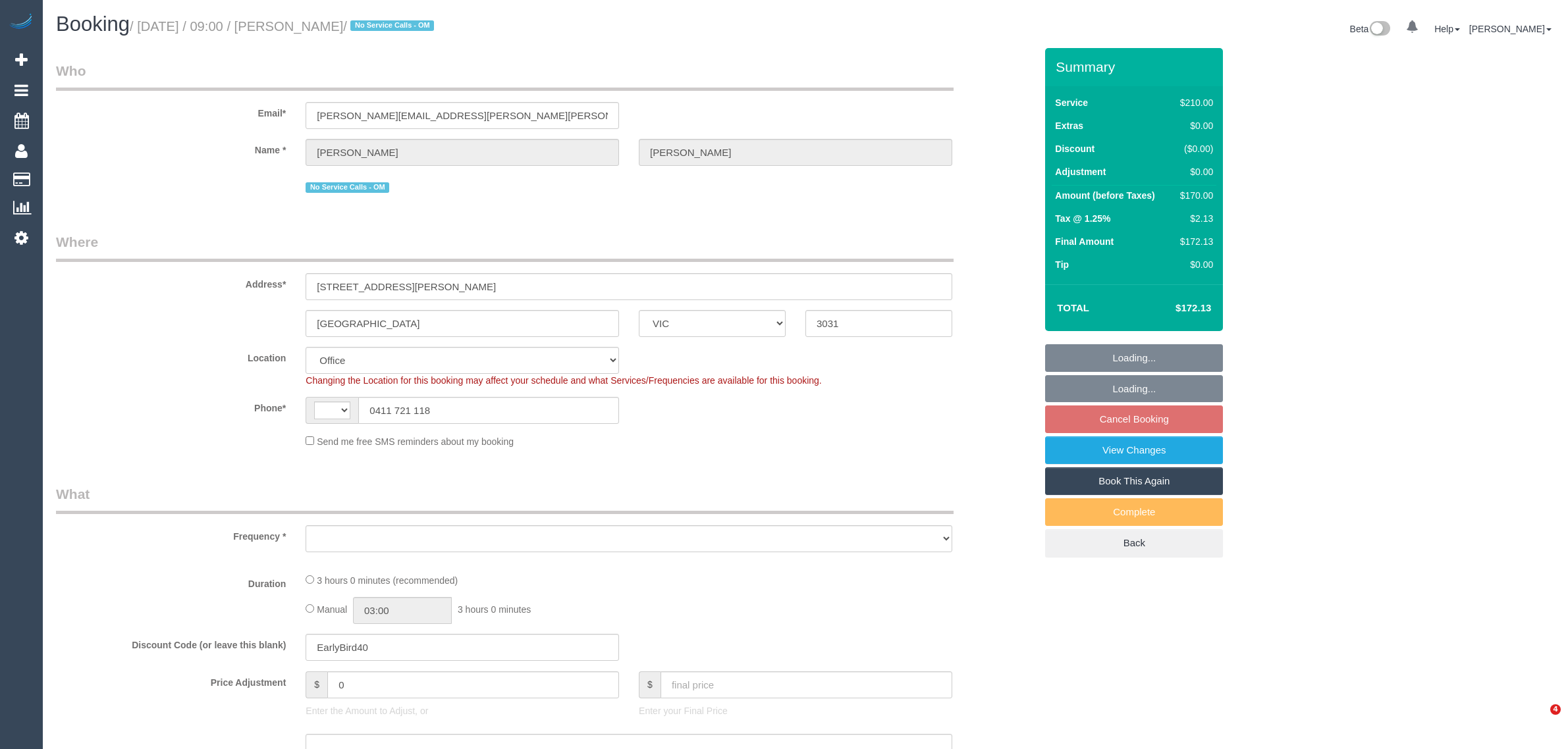
select select "VIC"
select select "string:AU"
select select "object:918"
select select "180"
select select "number:27"
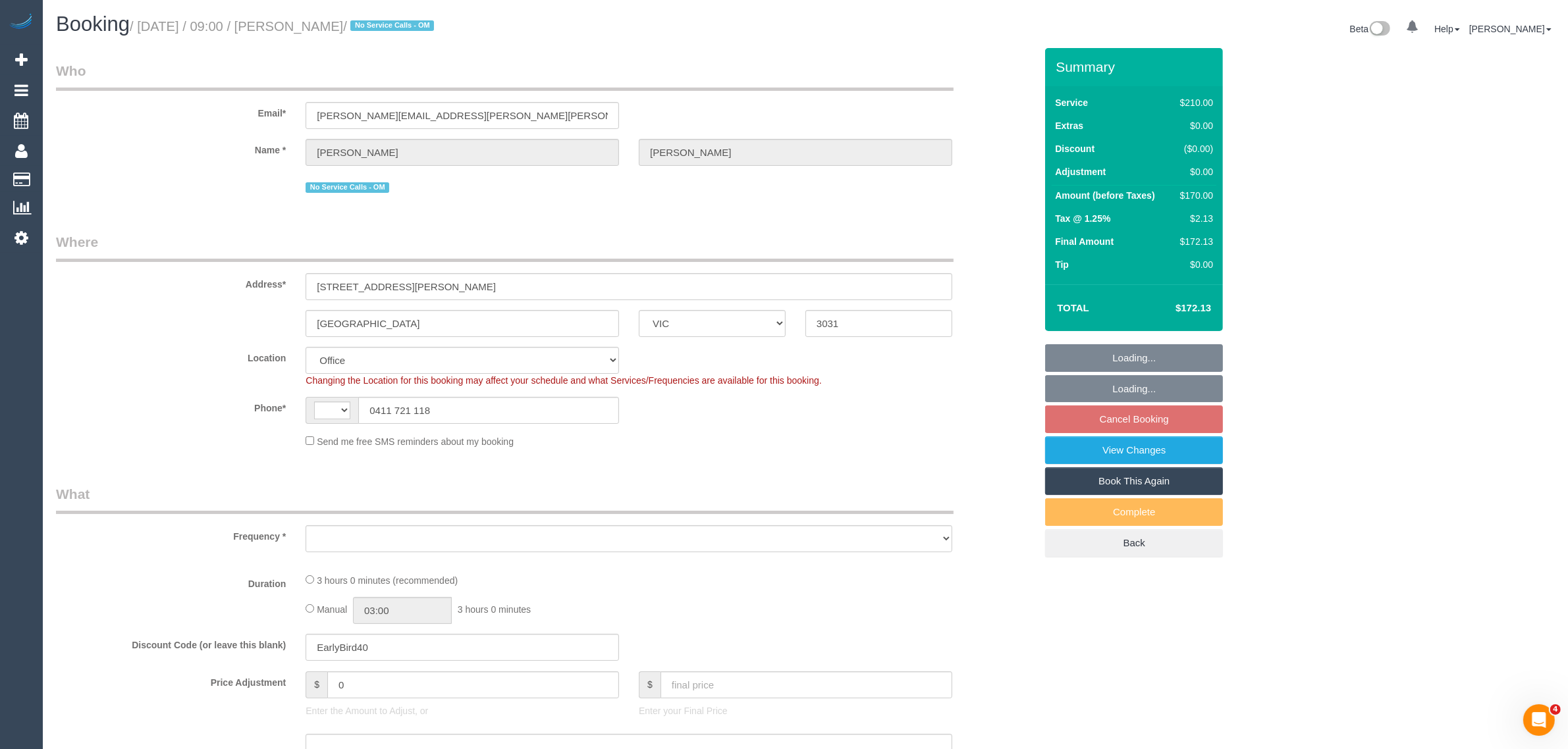
select select "number:16"
select select "number:19"
select select "number:25"
select select "number:12"
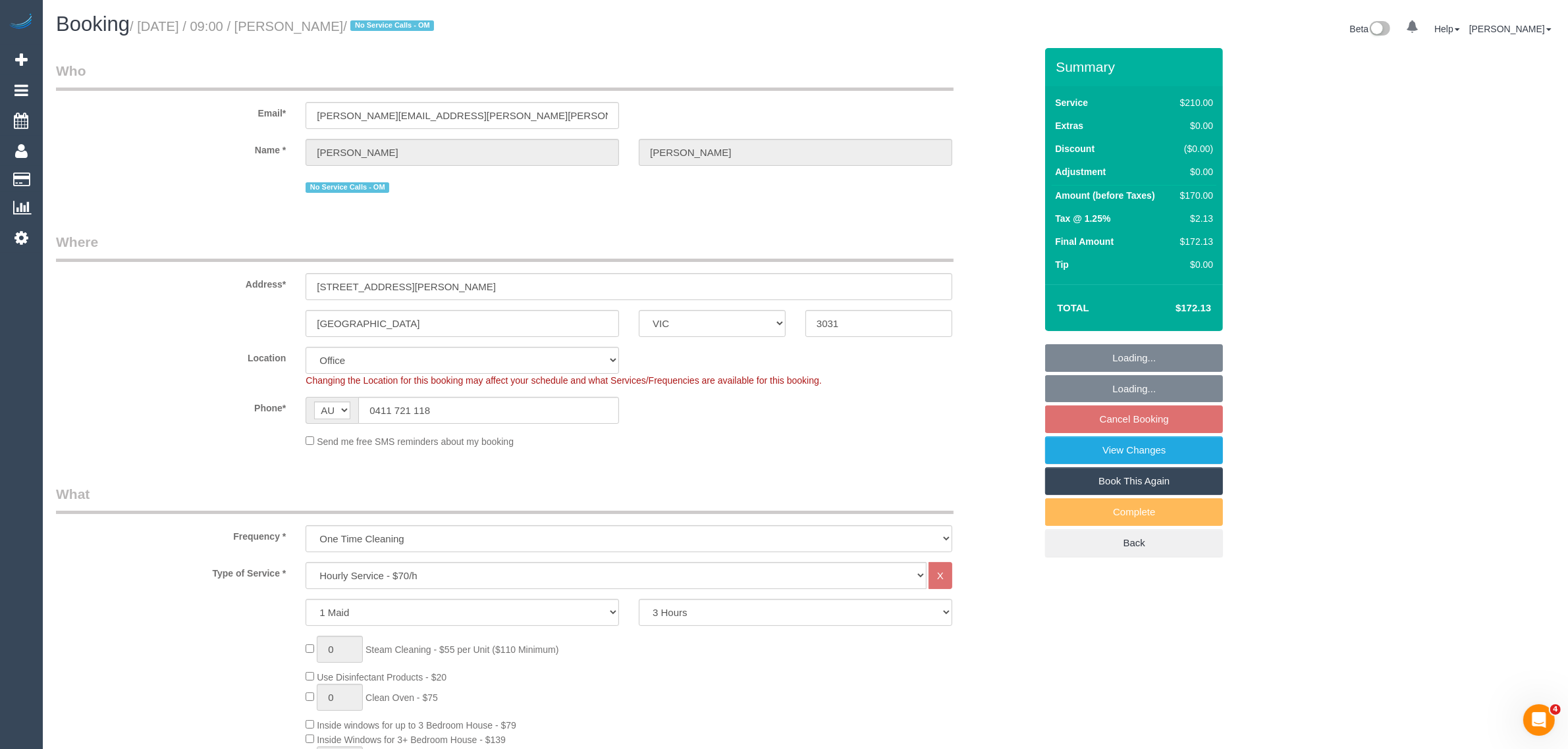
select select "string:stripe-pm_1RxL412GScqysDRV4Kq9ZQTu"
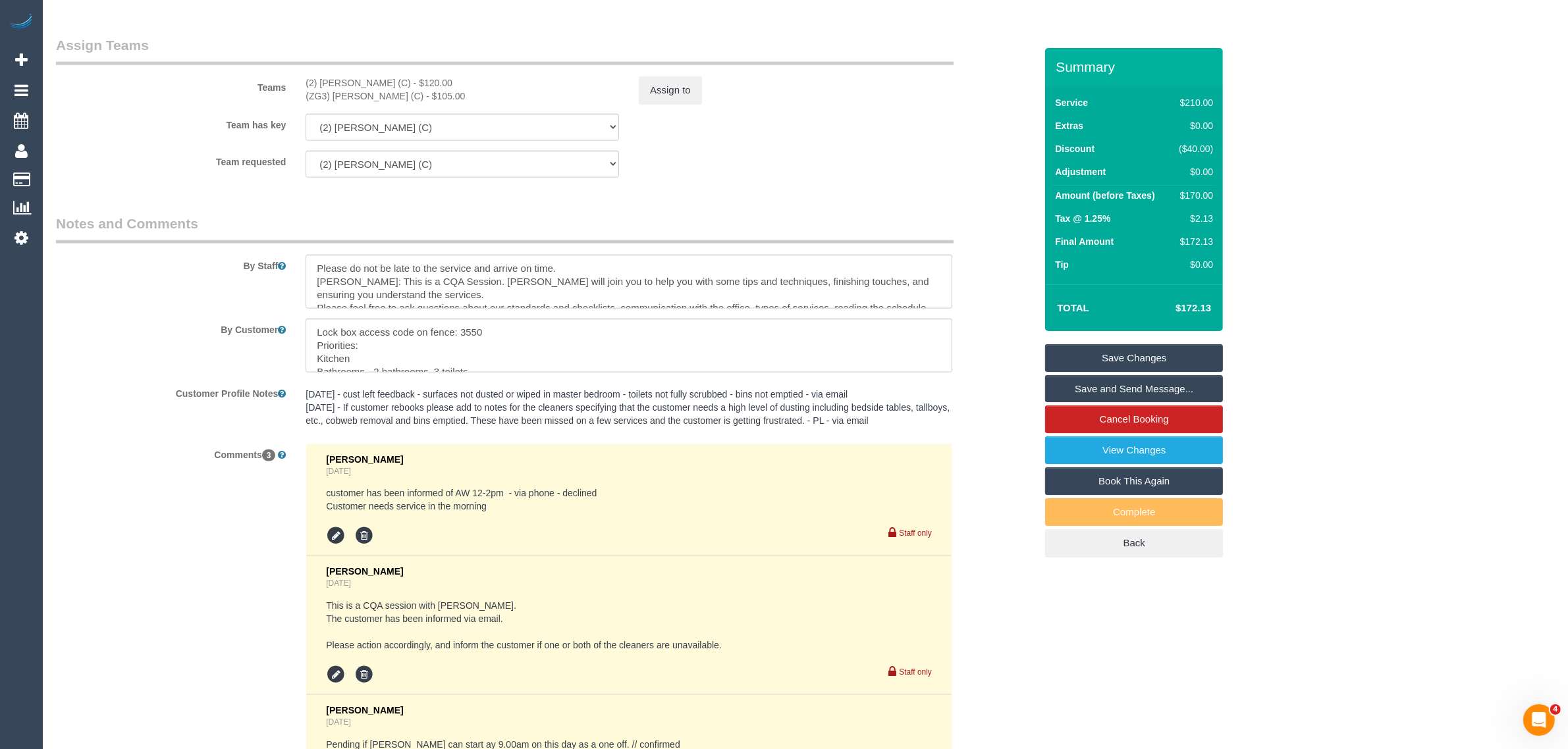
scroll to position [2222, 0]
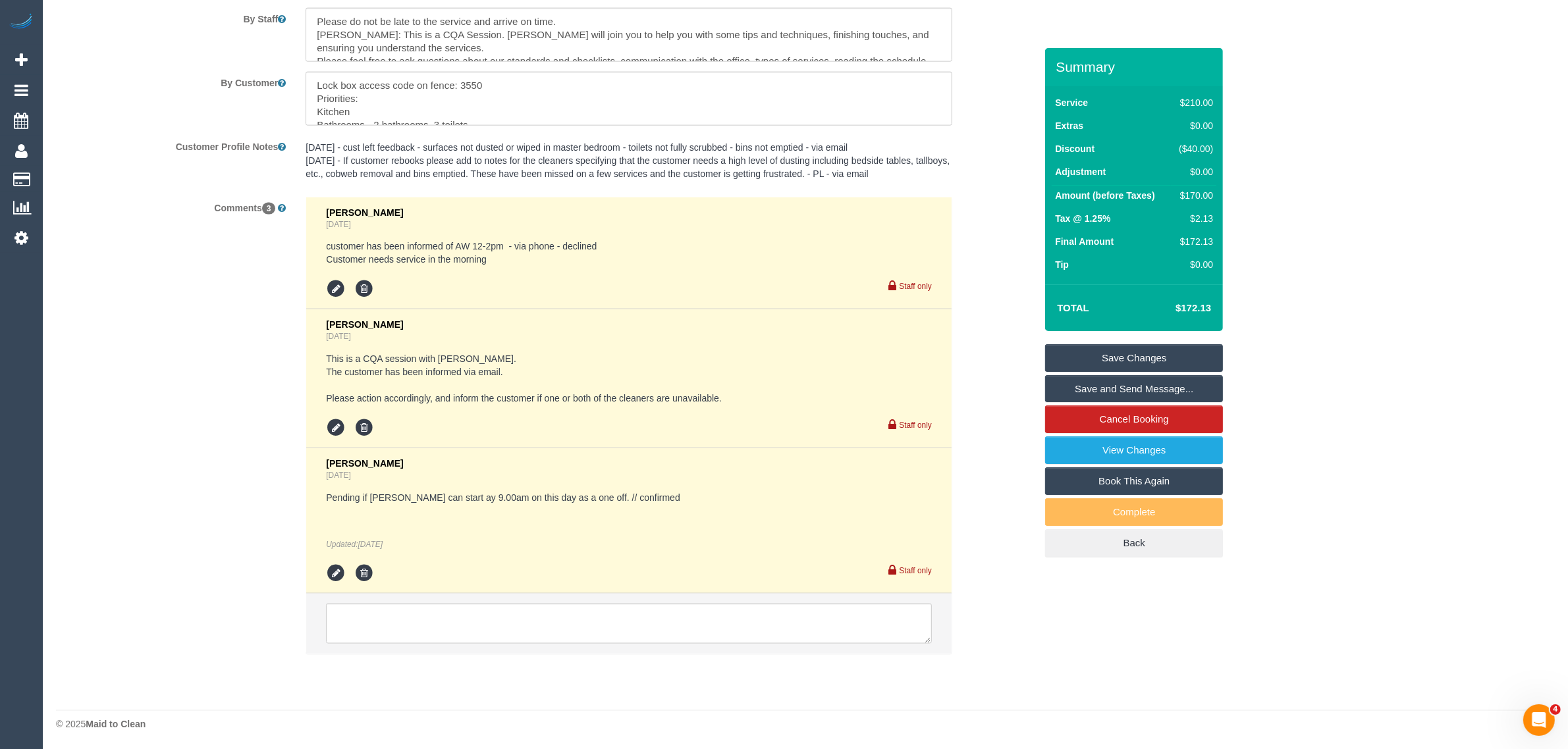
click at [588, 645] on li at bounding box center [628, 624] width 645 height 61
click at [606, 632] on textarea at bounding box center [629, 624] width 606 height 41
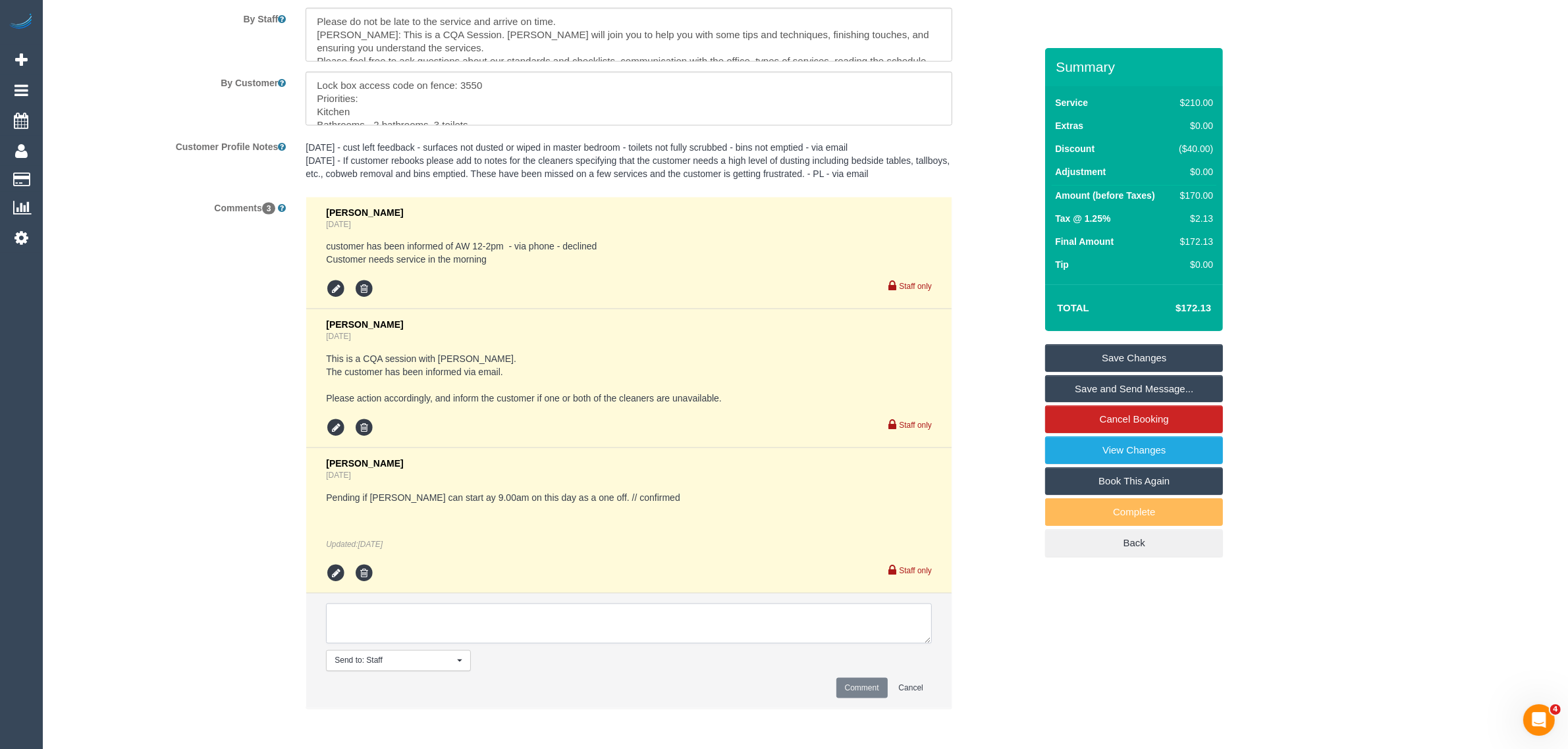
paste textarea "Cleaner(s) Unassigned: Reason Unassigned: Contact via: Which message sent: Addi…"
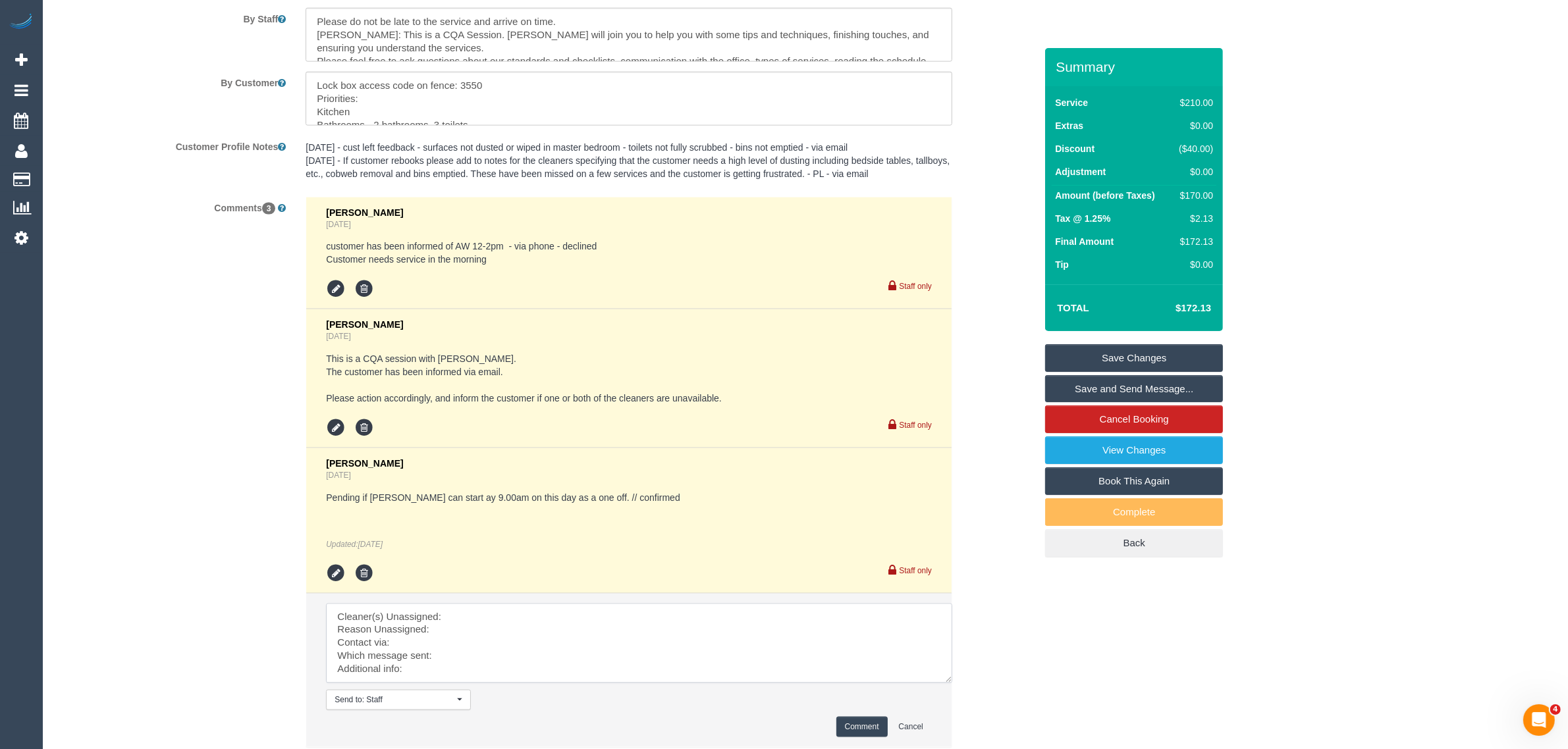
scroll to position [0, 0]
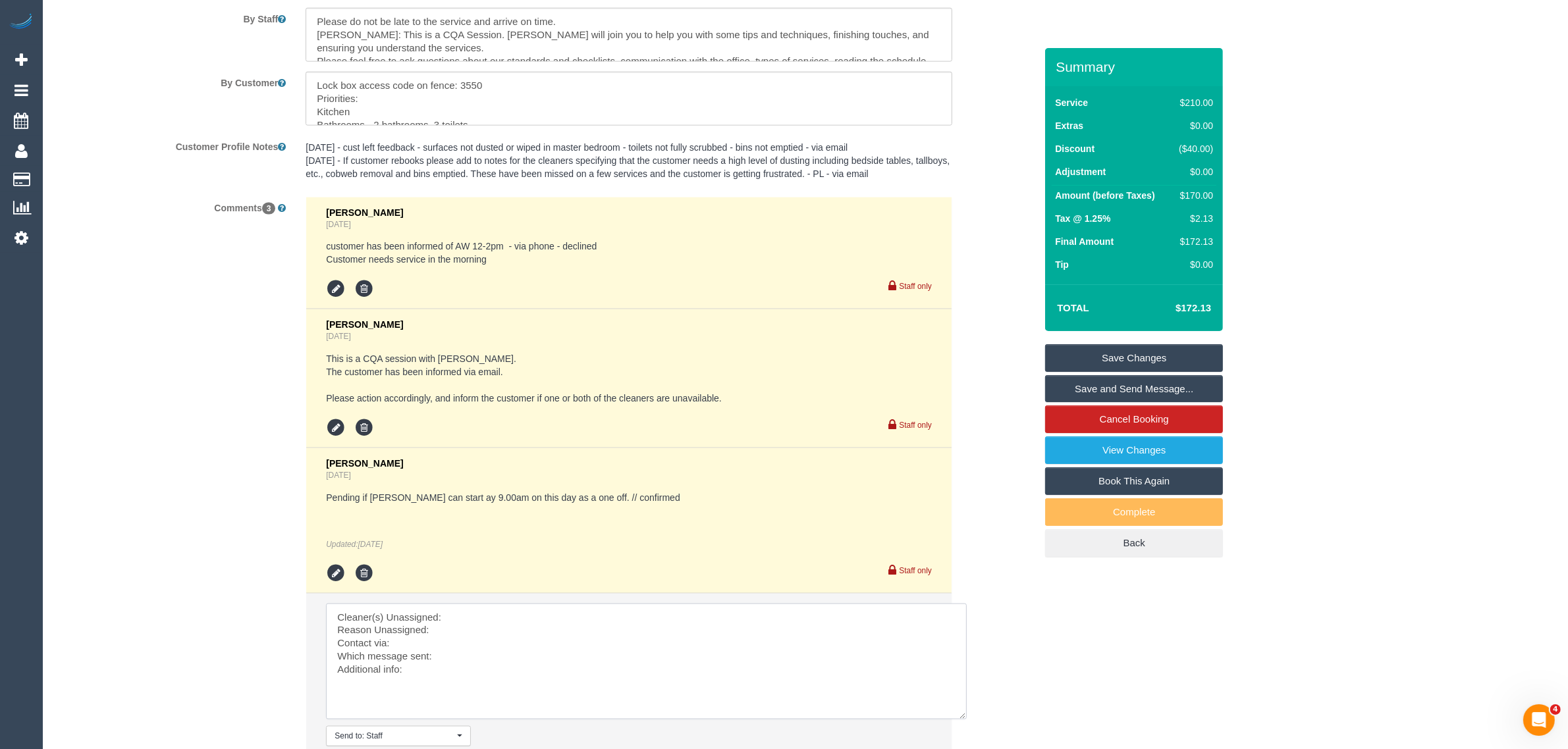
drag, startPoint x: 924, startPoint y: 634, endPoint x: 960, endPoint y: 711, distance: 85.0
click at [960, 711] on textarea at bounding box center [646, 662] width 640 height 116
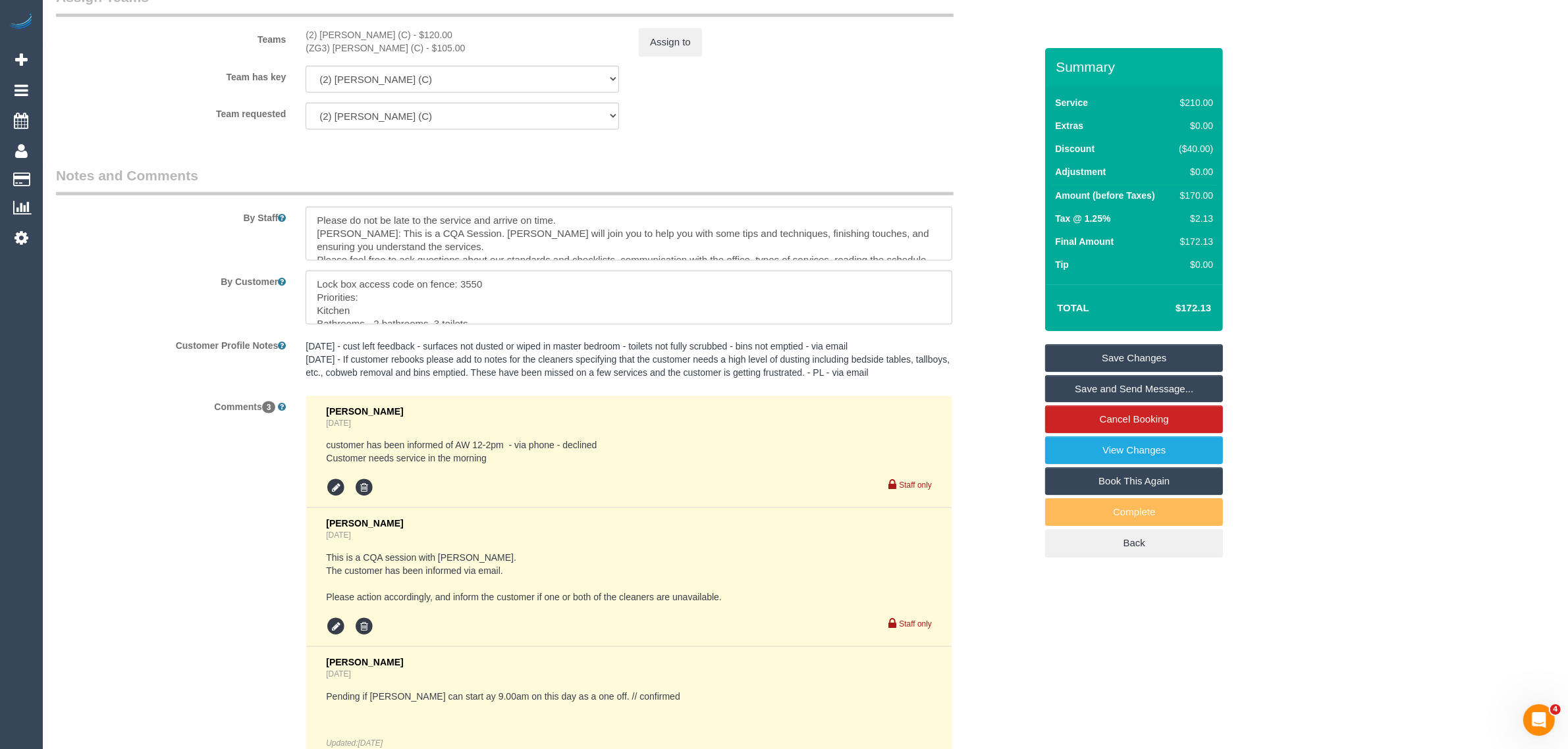
scroll to position [1693, 0]
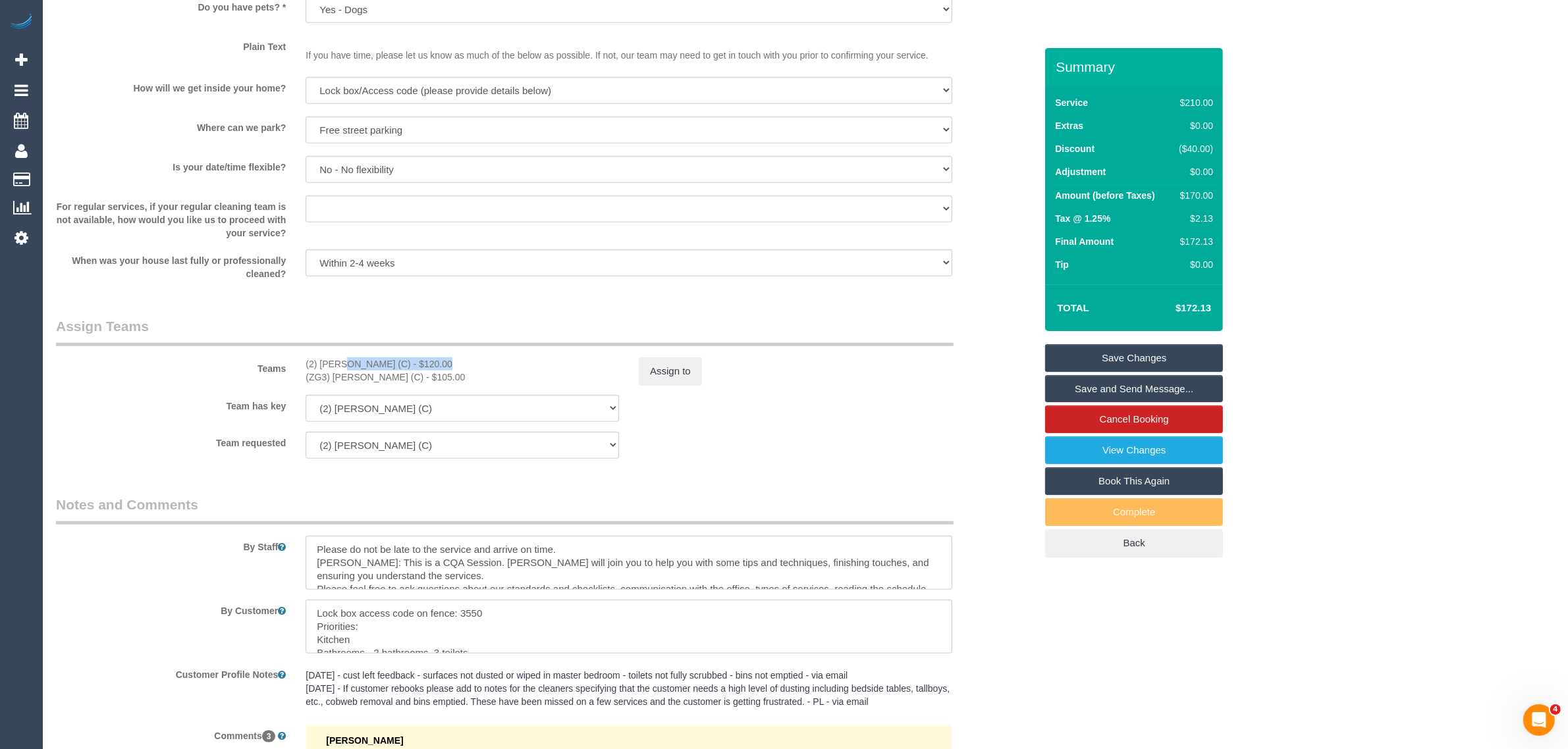
drag, startPoint x: 304, startPoint y: 361, endPoint x: 393, endPoint y: 362, distance: 89.0
click at [393, 362] on div "(2) Kerry Welfare (C) - $120.00 (ZG3) Ashan Adithya (C) - $105.00" at bounding box center [462, 370] width 333 height 26
copy div "(2) [PERSON_NAME] (C)"
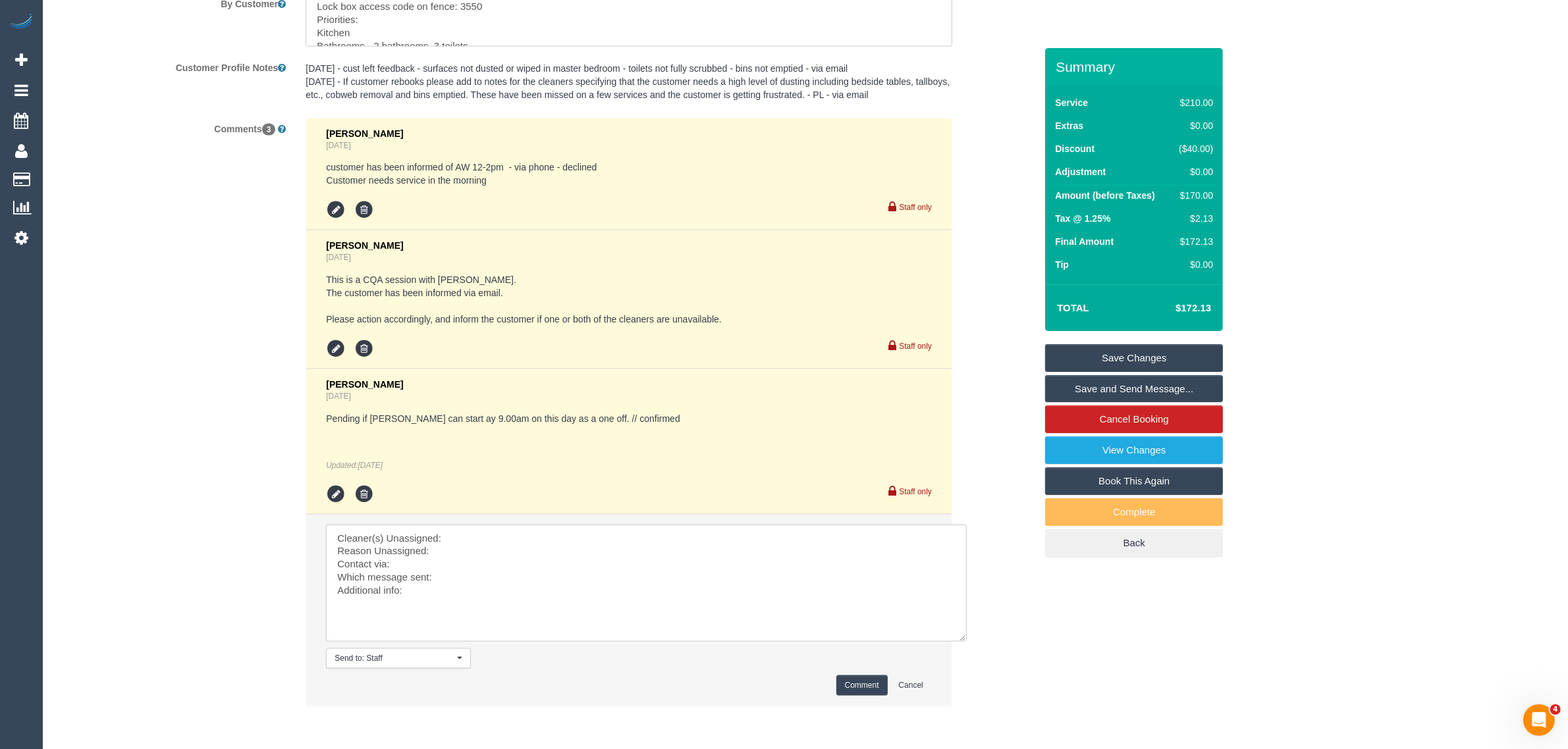
scroll to position [2352, 0]
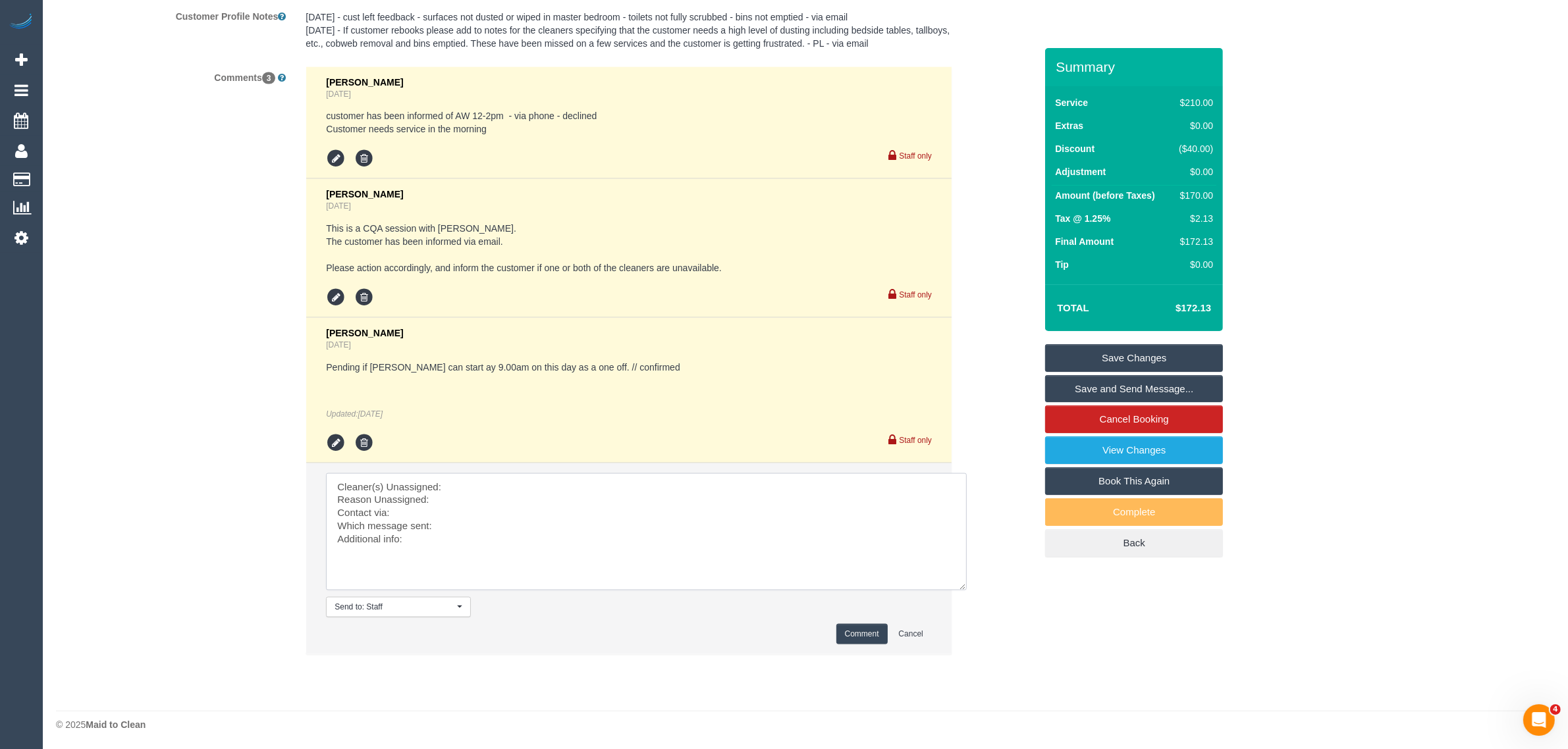
click at [491, 477] on textarea at bounding box center [646, 532] width 640 height 117
paste textarea "(2) [PERSON_NAME] (C)"
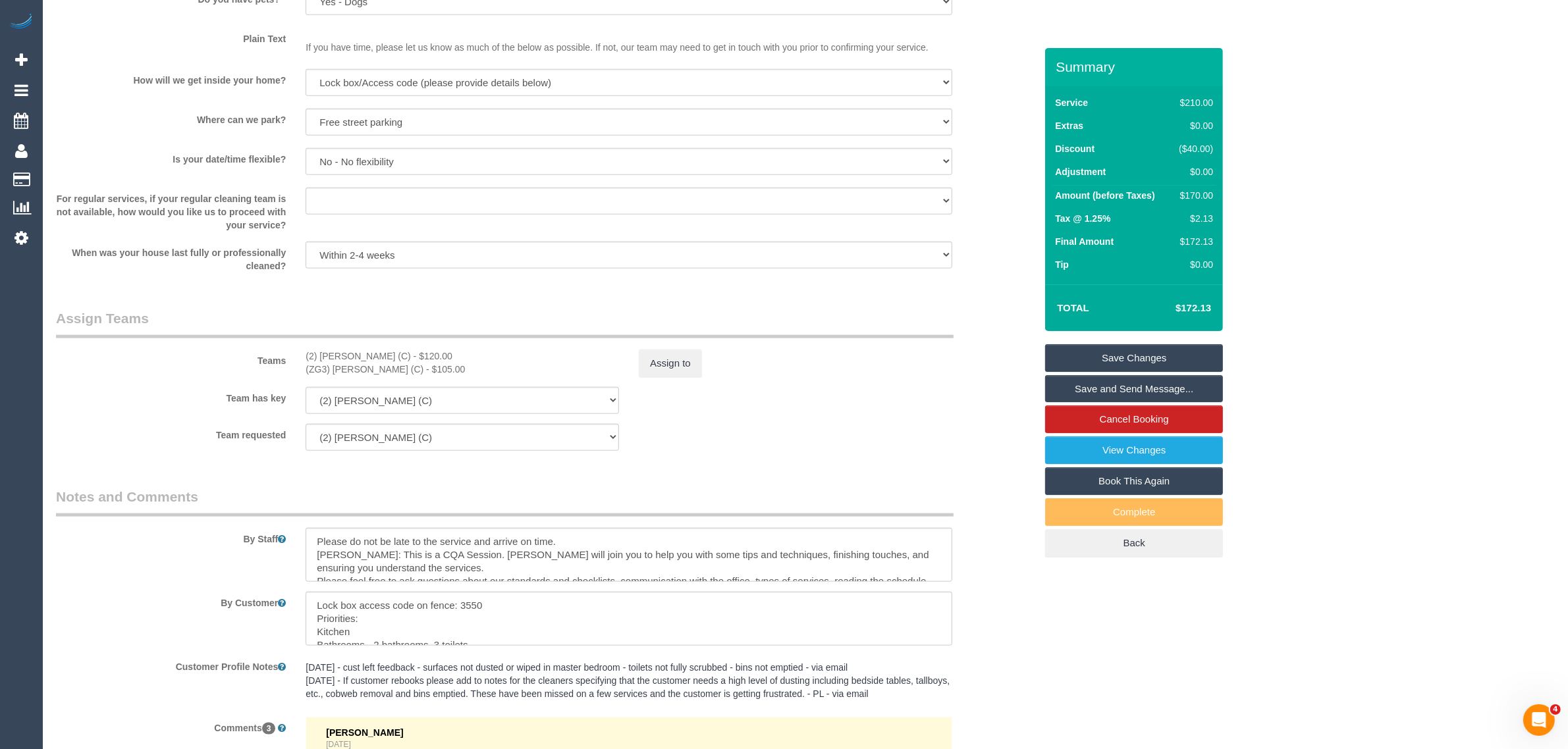
scroll to position [1693, 0]
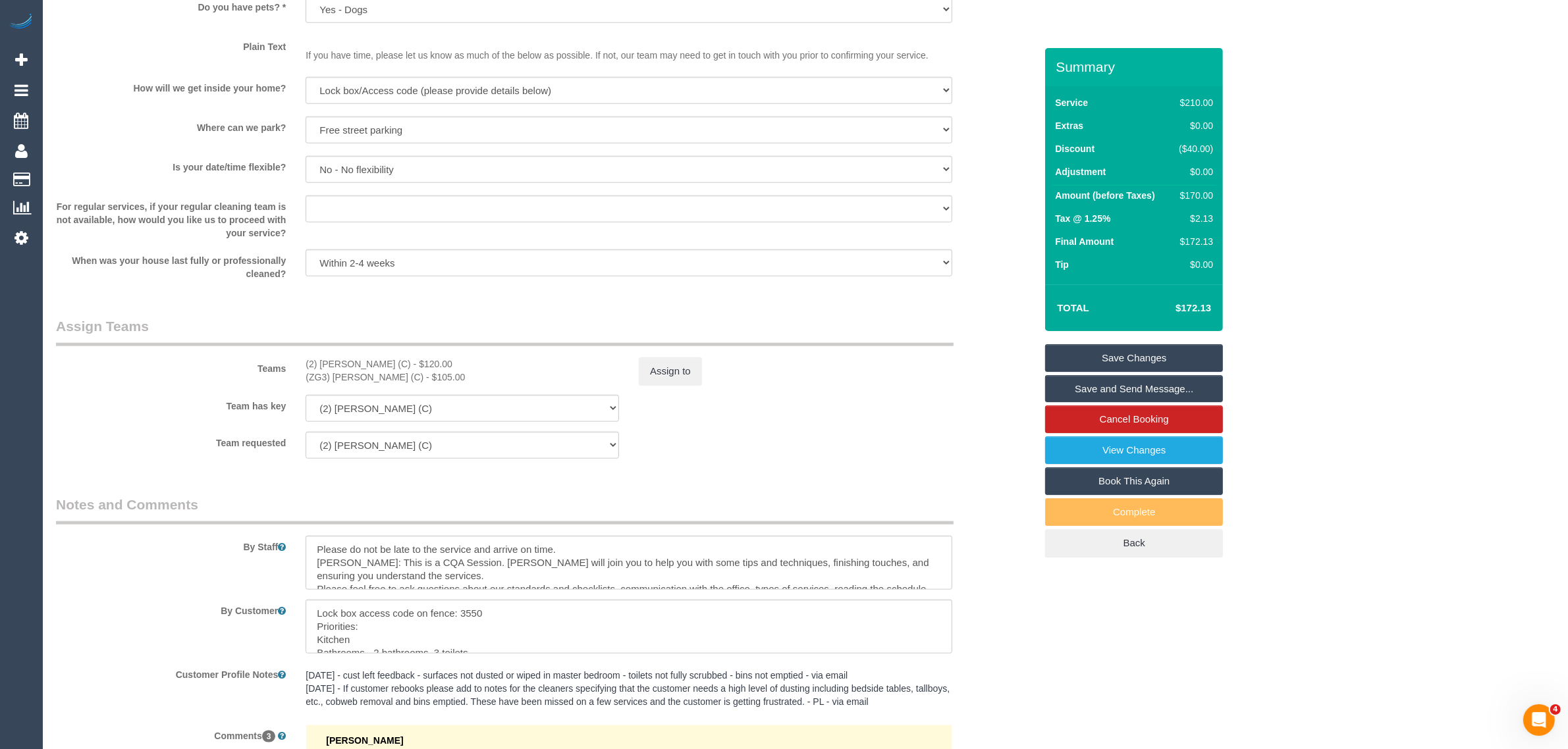
type textarea "Cleaner(s) Unassigned: (2) Kerry Welfare (C) Reason Unassigned: Contact via: Wh…"
drag, startPoint x: 297, startPoint y: 366, endPoint x: 395, endPoint y: 369, distance: 98.0
click at [395, 369] on div "(2) Kerry Welfare (C) - $120.00 (ZG3) Ashan Adithya (C) - $105.00" at bounding box center [462, 370] width 333 height 26
copy div "(2) [PERSON_NAME] (C)"
drag, startPoint x: 304, startPoint y: 375, endPoint x: 408, endPoint y: 377, distance: 104.0
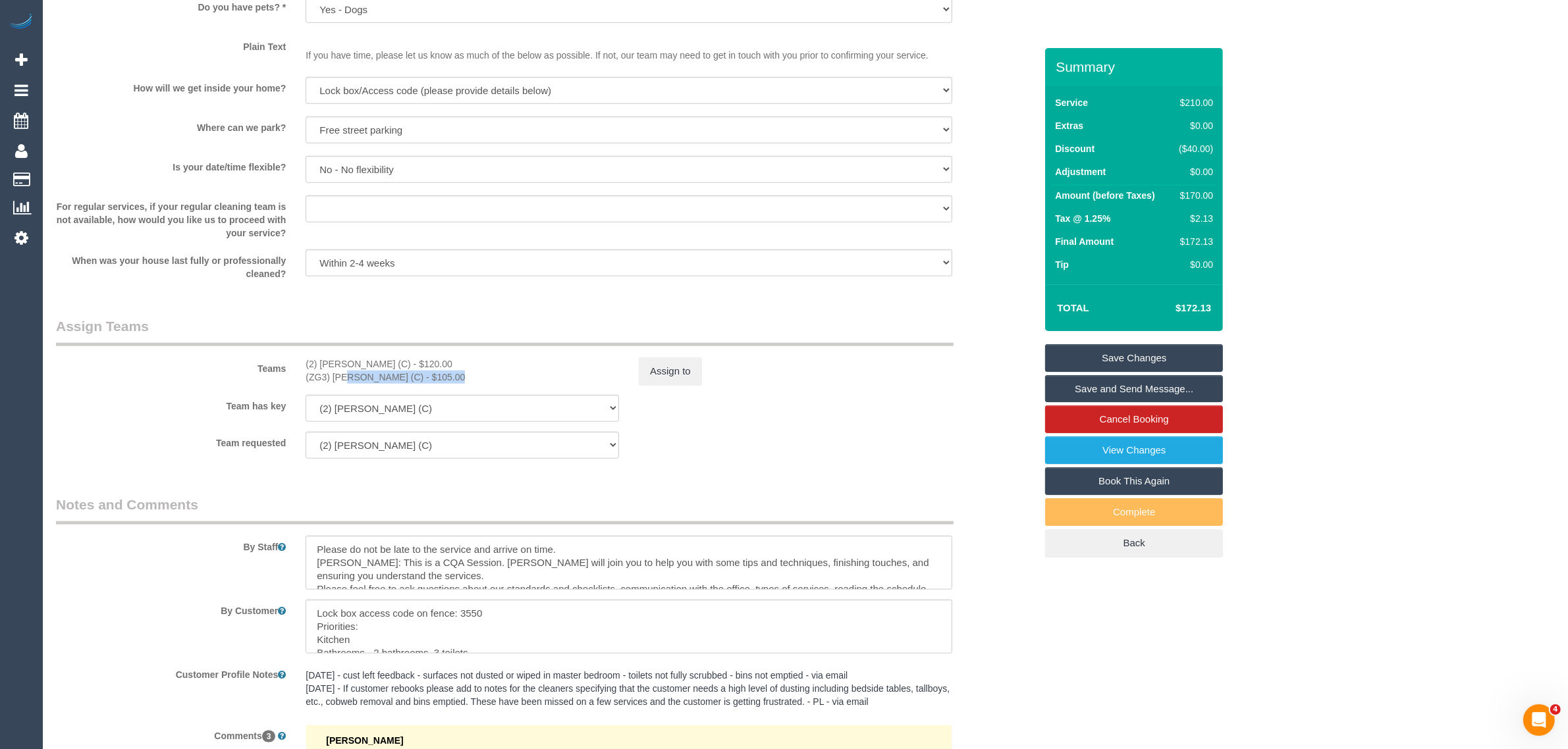
click at [408, 377] on div "(2) Kerry Welfare (C) - $120.00 (ZG3) Ashan Adithya (C) - $105.00" at bounding box center [462, 370] width 333 height 26
copy div "(ZG3) [PERSON_NAME] (C)"
drag, startPoint x: 107, startPoint y: 409, endPoint x: 450, endPoint y: 433, distance: 343.8
click at [107, 409] on label "Team has key" at bounding box center [170, 404] width 249 height 18
drag, startPoint x: 160, startPoint y: 416, endPoint x: 935, endPoint y: 636, distance: 805.6
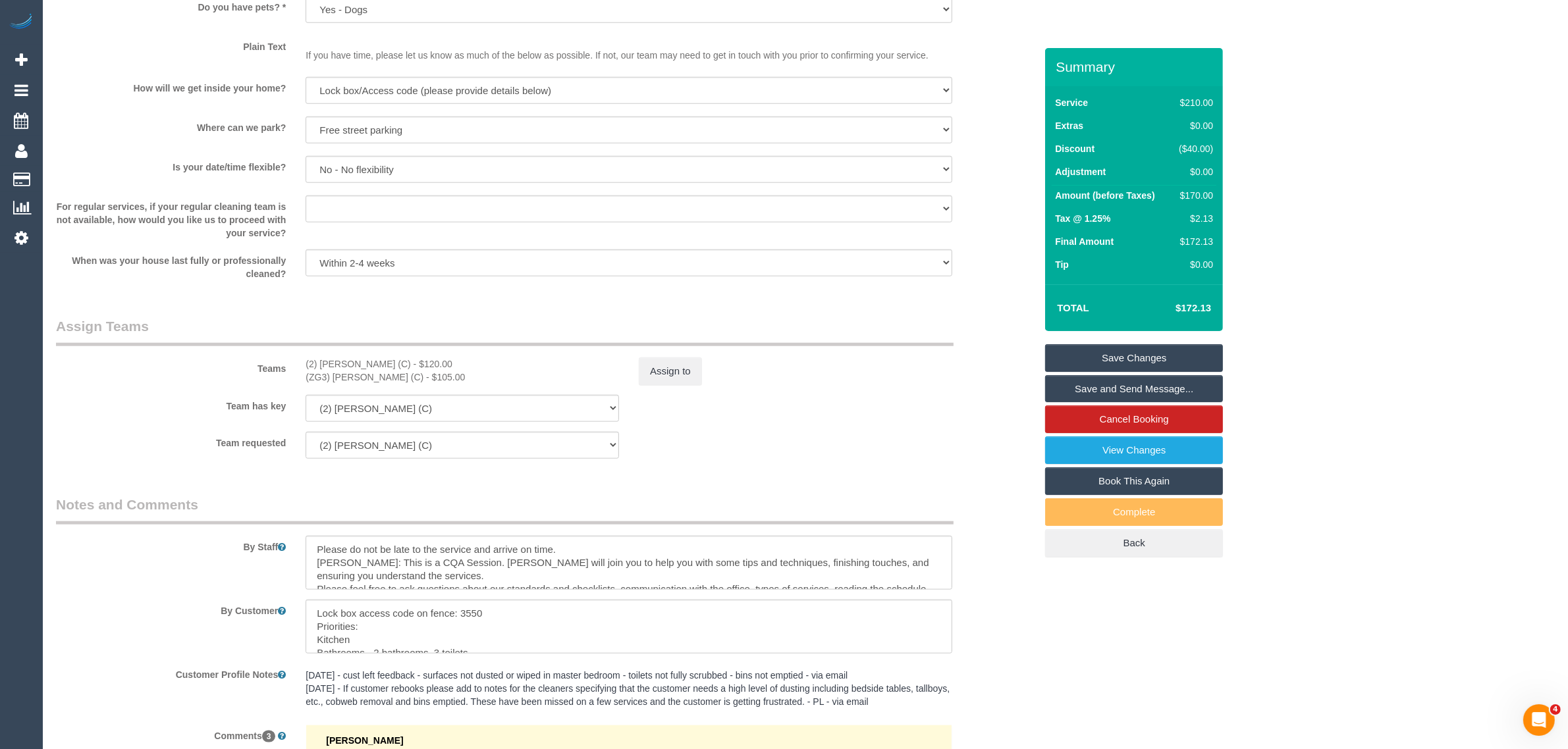
click at [160, 416] on div "Team has key (2) Kerry Welfare (C) (ZG3) Ashan Adithya (C) (0) Account - Tech (…" at bounding box center [545, 409] width 999 height 27
click at [836, 454] on div "Team requested (2) Kerry Welfare (C) (ZG3) Ashan Adithya (C) (0) Account - Tech…" at bounding box center [545, 445] width 999 height 27
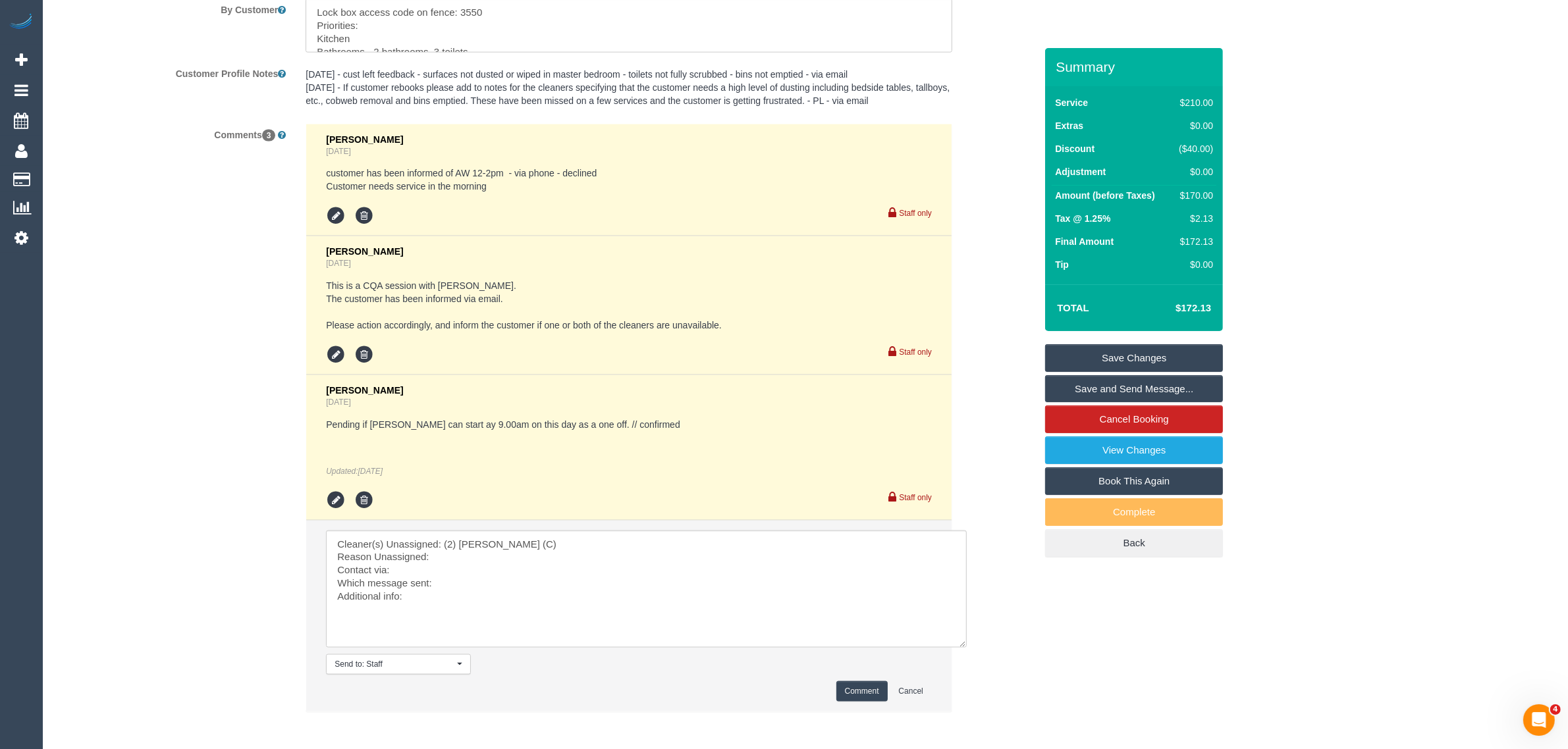
scroll to position [2352, 0]
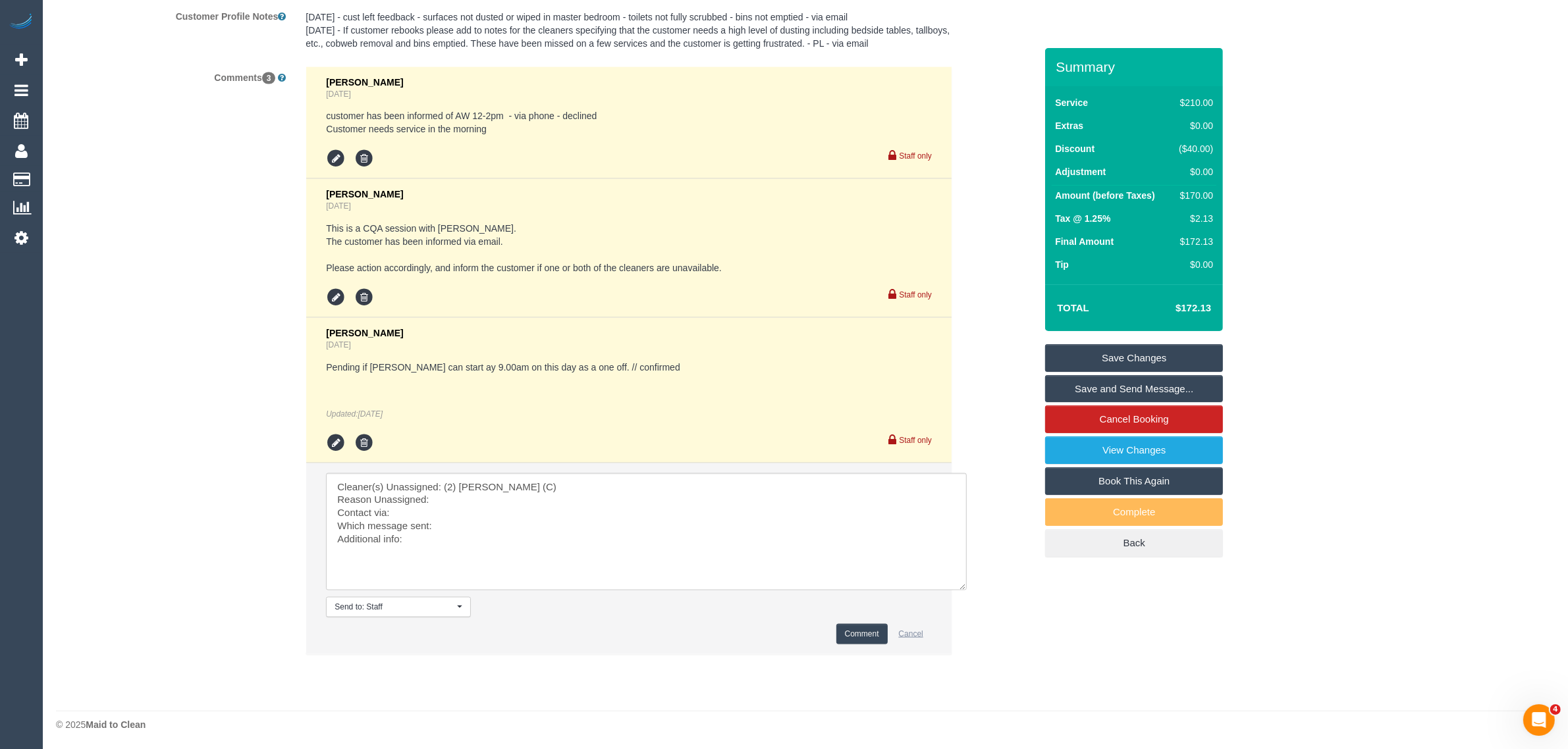
click at [908, 634] on button "Cancel" at bounding box center [911, 634] width 42 height 20
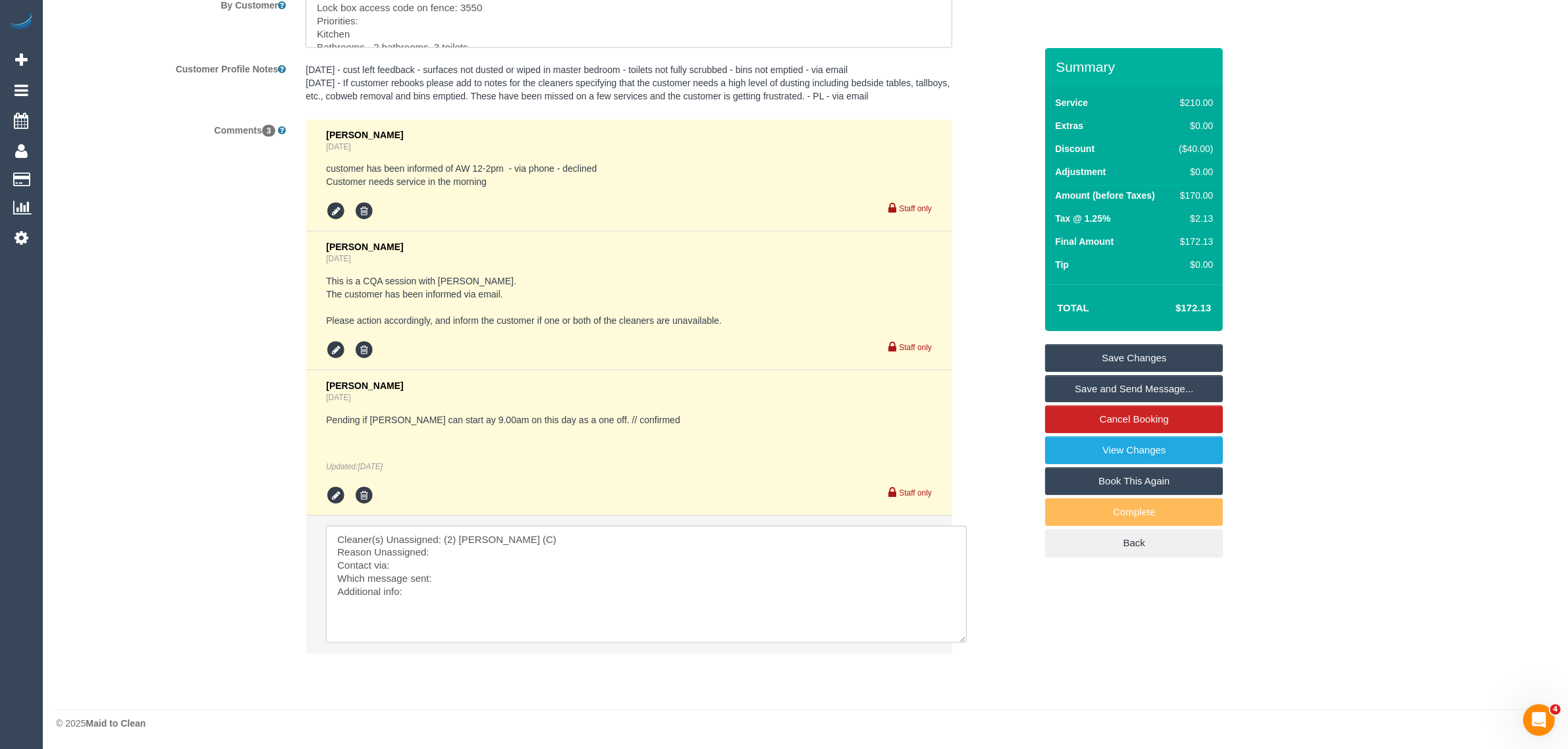
scroll to position [2298, 0]
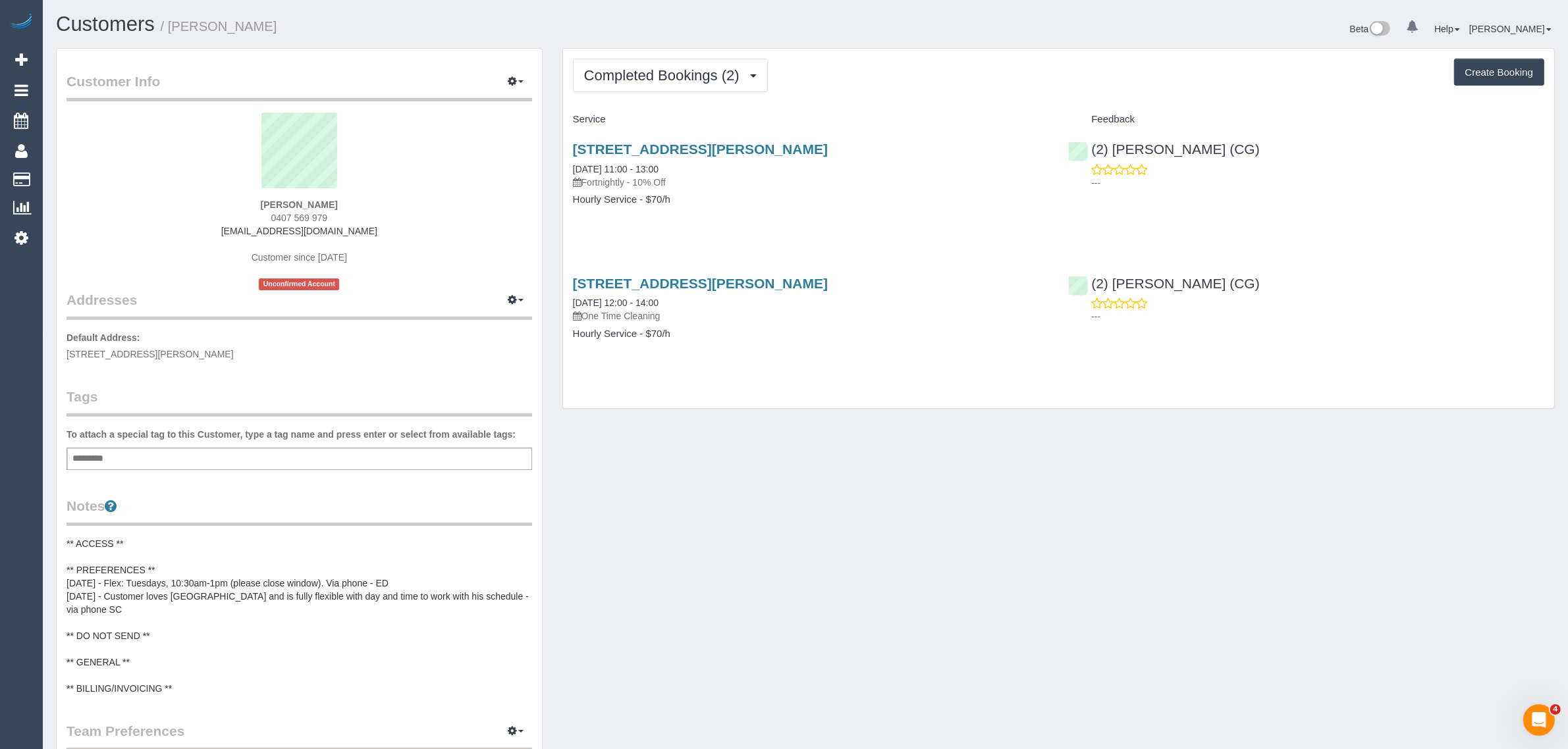
drag, startPoint x: 867, startPoint y: 438, endPoint x: 716, endPoint y: 228, distance: 258.7
click at [866, 438] on div "Customer Info Edit Contact Info Send Message Email Preferences Special Sales Ta…" at bounding box center [805, 558] width 1519 height 1020
click at [667, 71] on span "Completed Bookings (2)" at bounding box center [665, 75] width 162 height 16
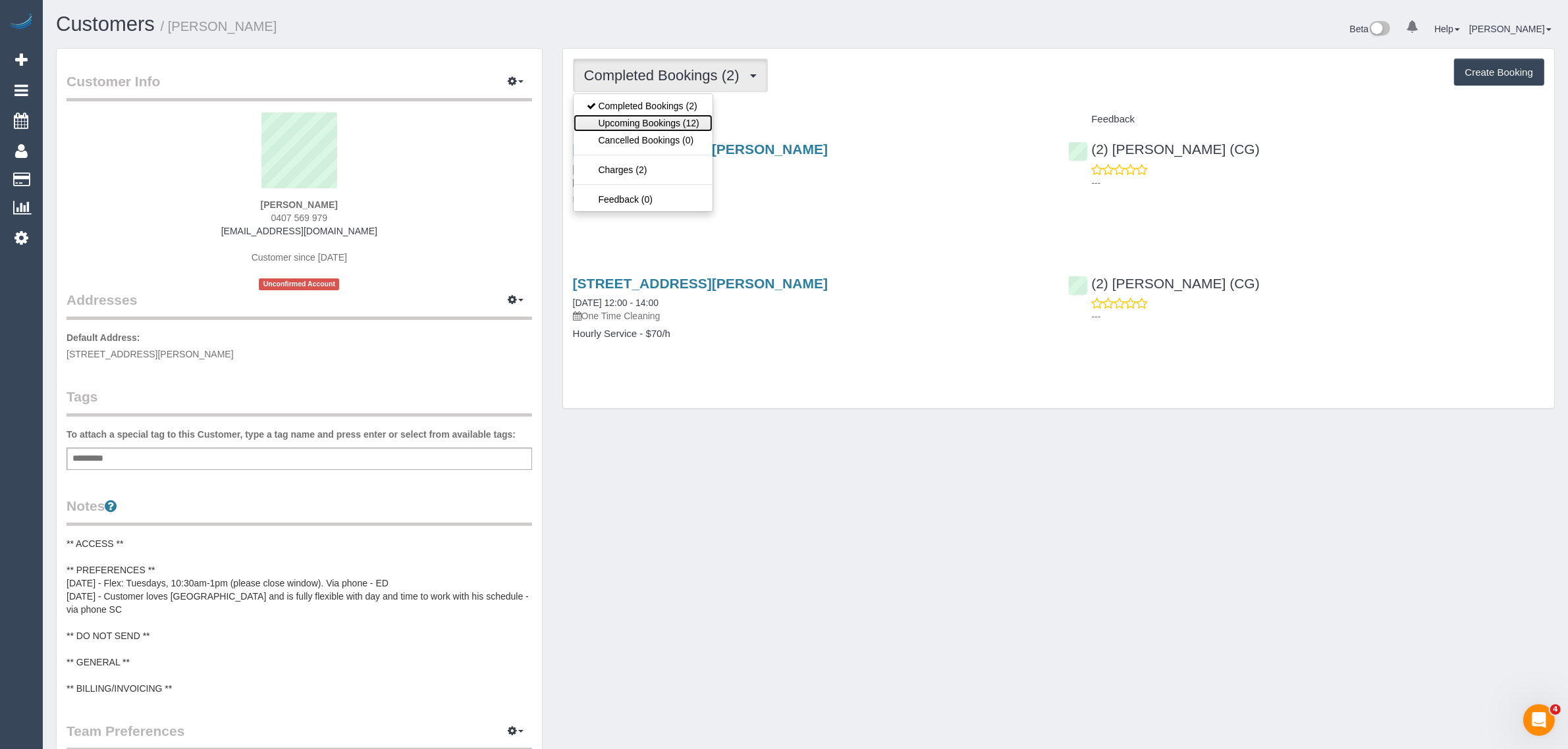
click at [645, 115] on link "Upcoming Bookings (12)" at bounding box center [643, 123] width 139 height 17
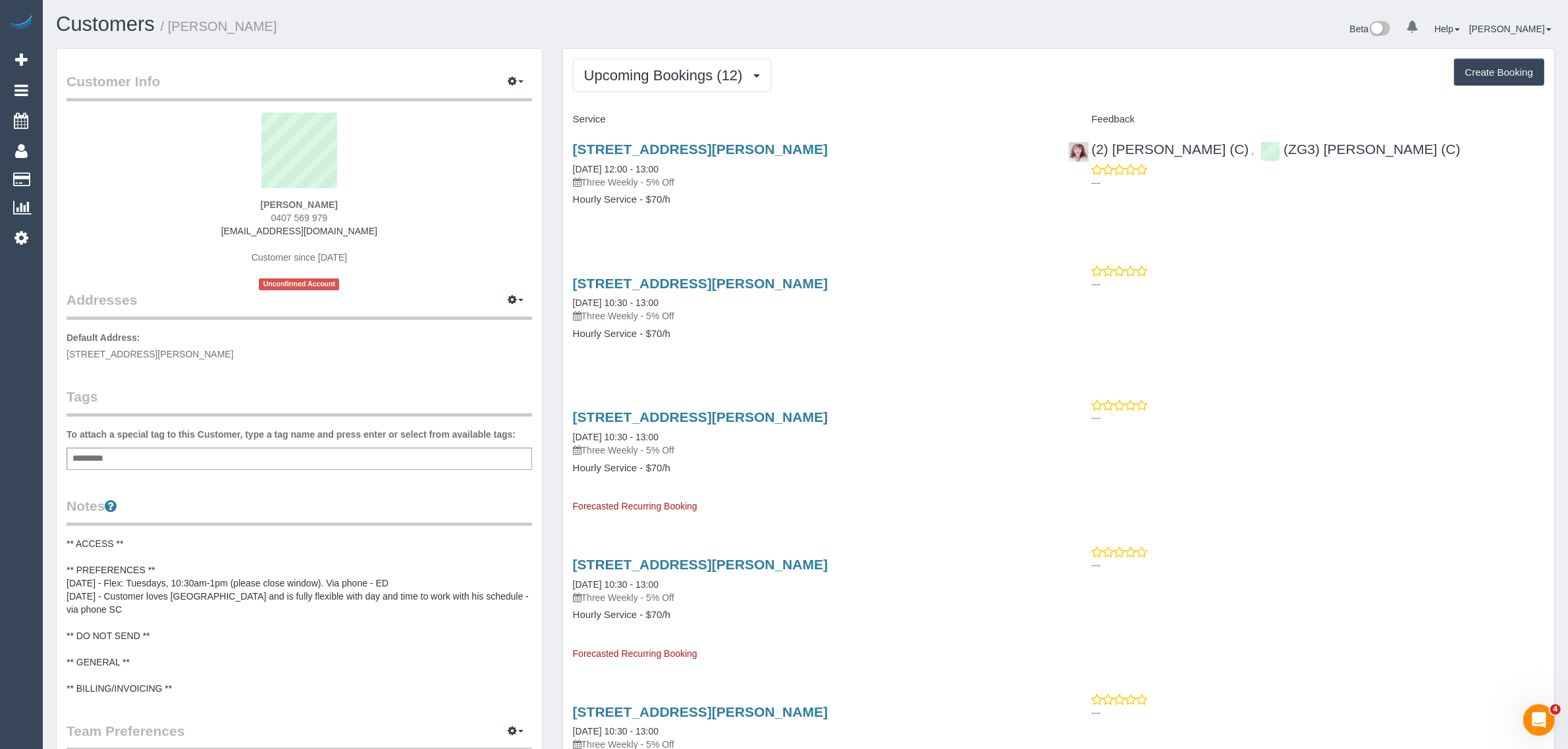
click at [972, 188] on div "16a Gordon Street, Newport, VIC 3015 26/08/2025 12:00 - 13:00 Three Weekly - 5%…" at bounding box center [811, 181] width 496 height 102
drag, startPoint x: 1428, startPoint y: 143, endPoint x: 1087, endPoint y: 148, distance: 341.0
click at [1087, 148] on div "(2) Kerry Welfare (C) , (ZG3) Ashan Adithya (C) ---" at bounding box center [1306, 163] width 496 height 64
copy div "(2) Kerry Welfare (C) , (ZG3) Ashan Adithya (C)"
click at [893, 226] on div "16a Gordon Street, Newport, VIC 3015 26/08/2025 12:00 - 13:00 Three Weekly - 5%…" at bounding box center [811, 181] width 496 height 102
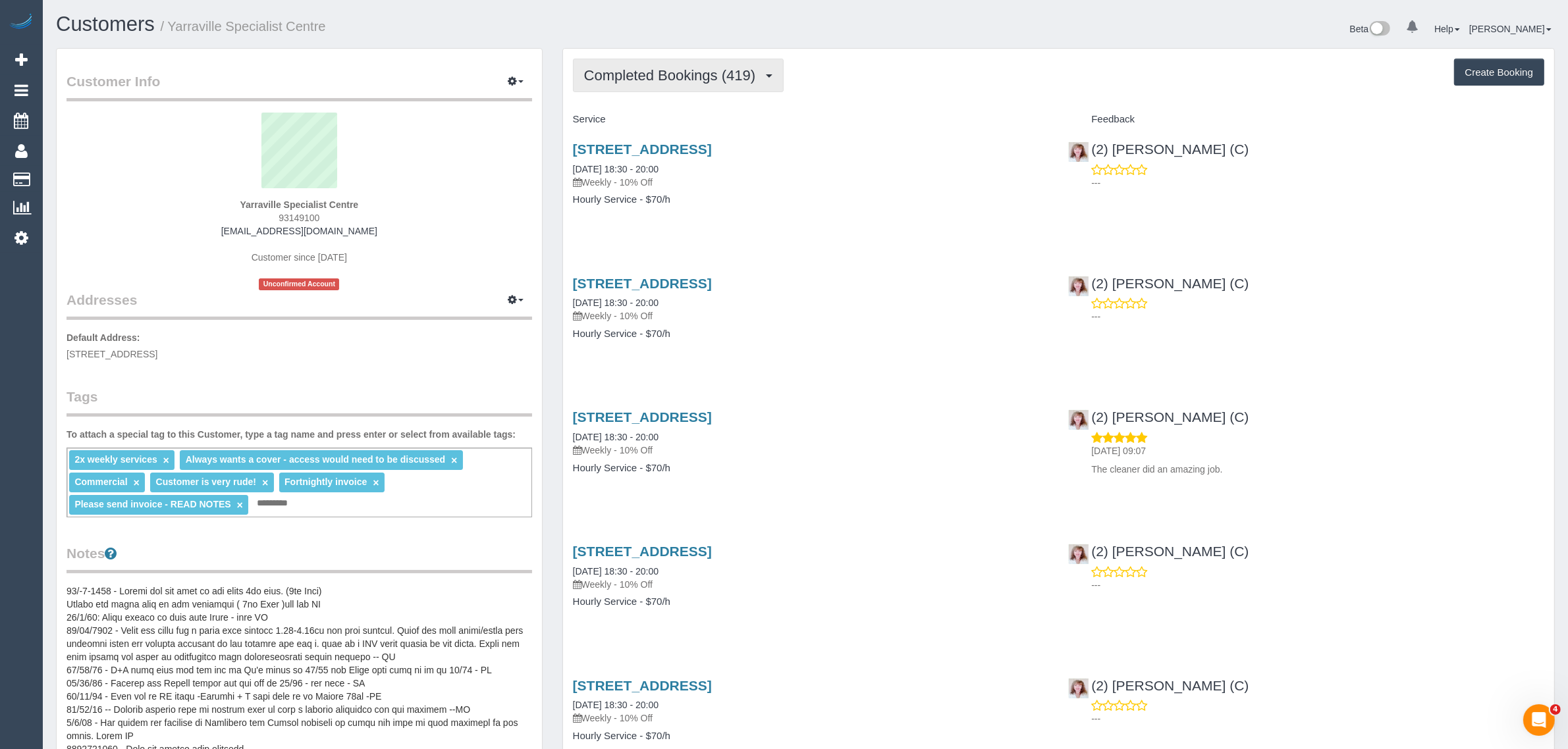
click at [683, 71] on span "Completed Bookings (419)" at bounding box center [673, 75] width 178 height 16
click at [666, 122] on link "Upcoming Bookings (23)" at bounding box center [648, 123] width 148 height 17
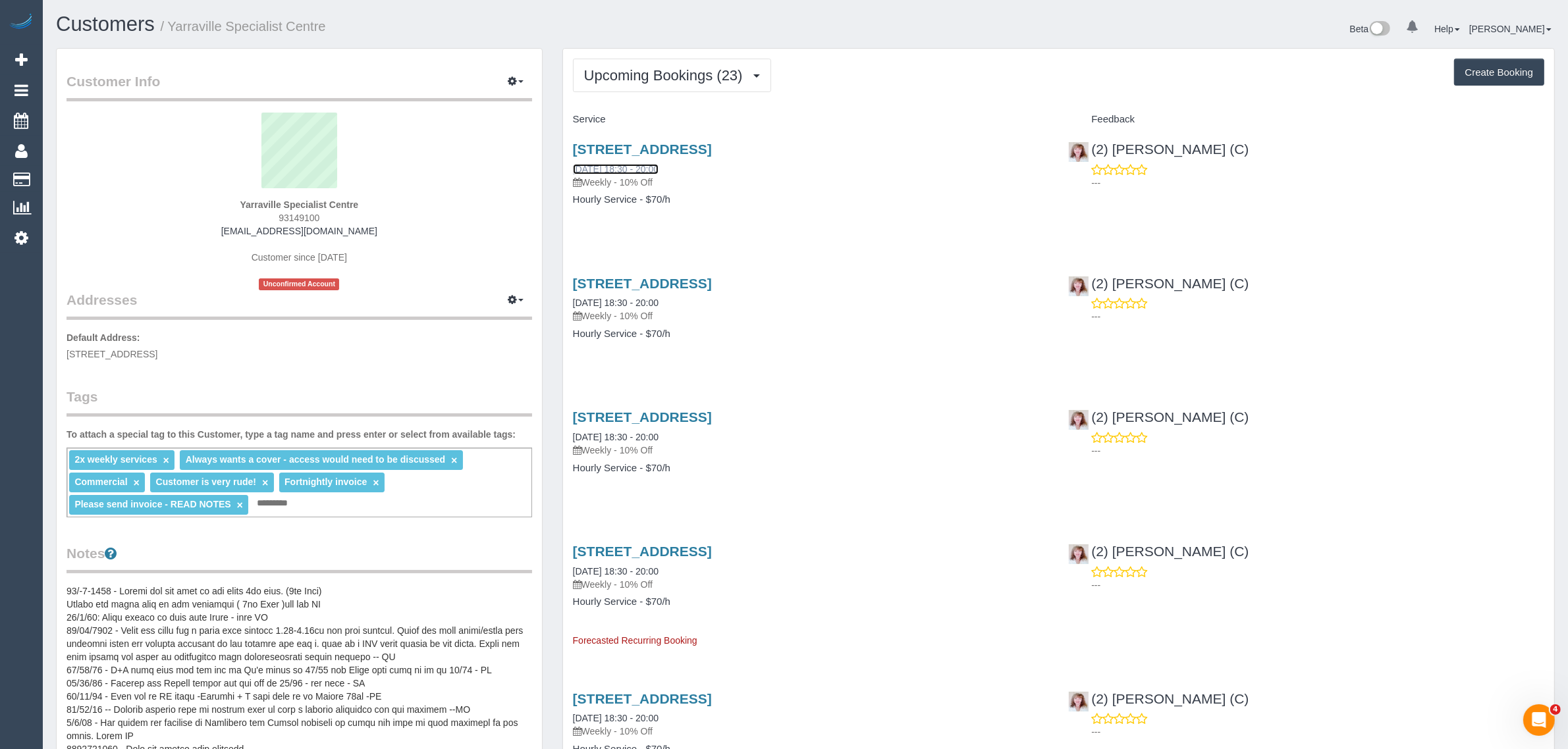
click at [611, 168] on link "[DATE] 18:30 - 20:00" at bounding box center [616, 169] width 86 height 11
click at [726, 69] on span "Upcoming Bookings (23)" at bounding box center [666, 75] width 165 height 16
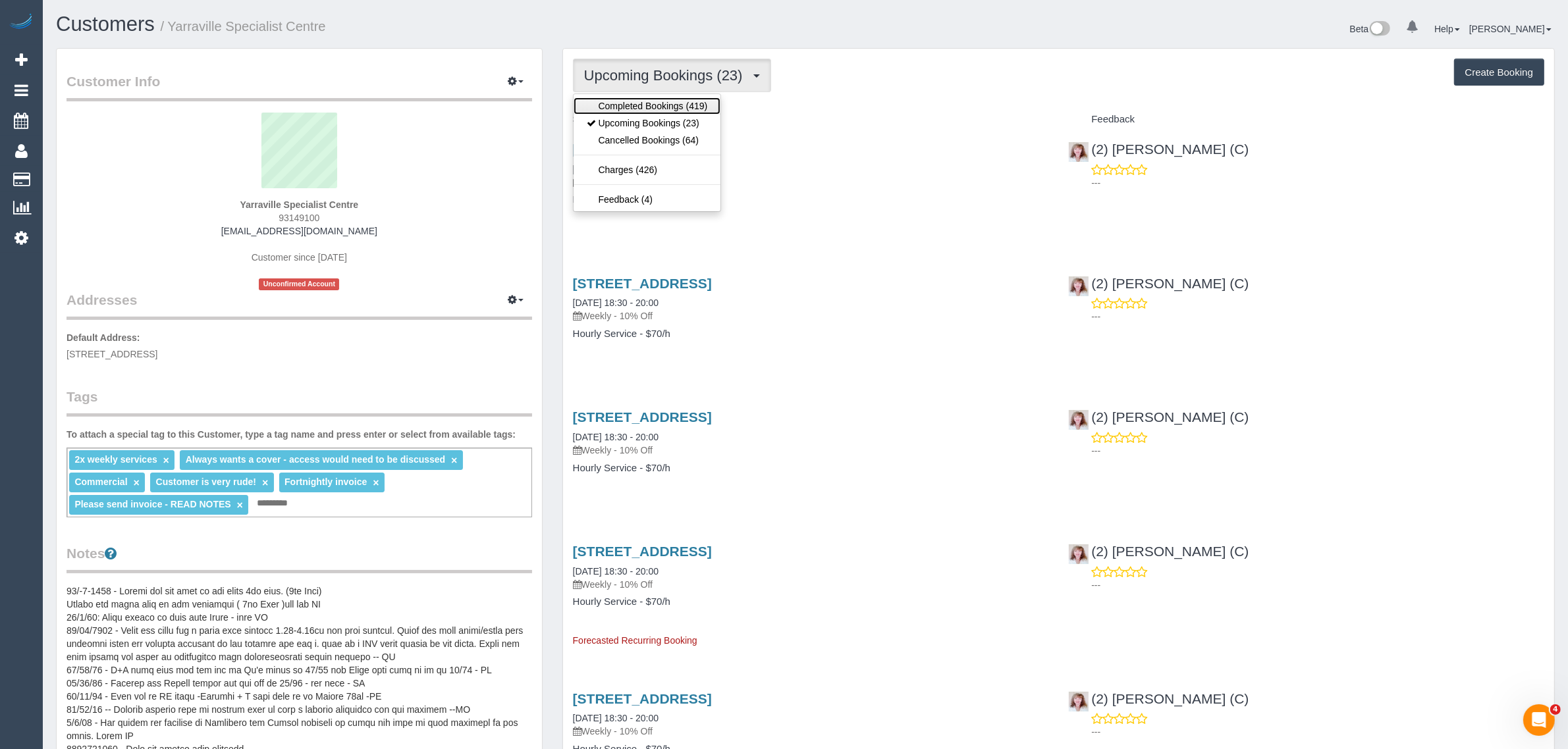
click at [689, 100] on link "Completed Bookings (419)" at bounding box center [648, 106] width 148 height 17
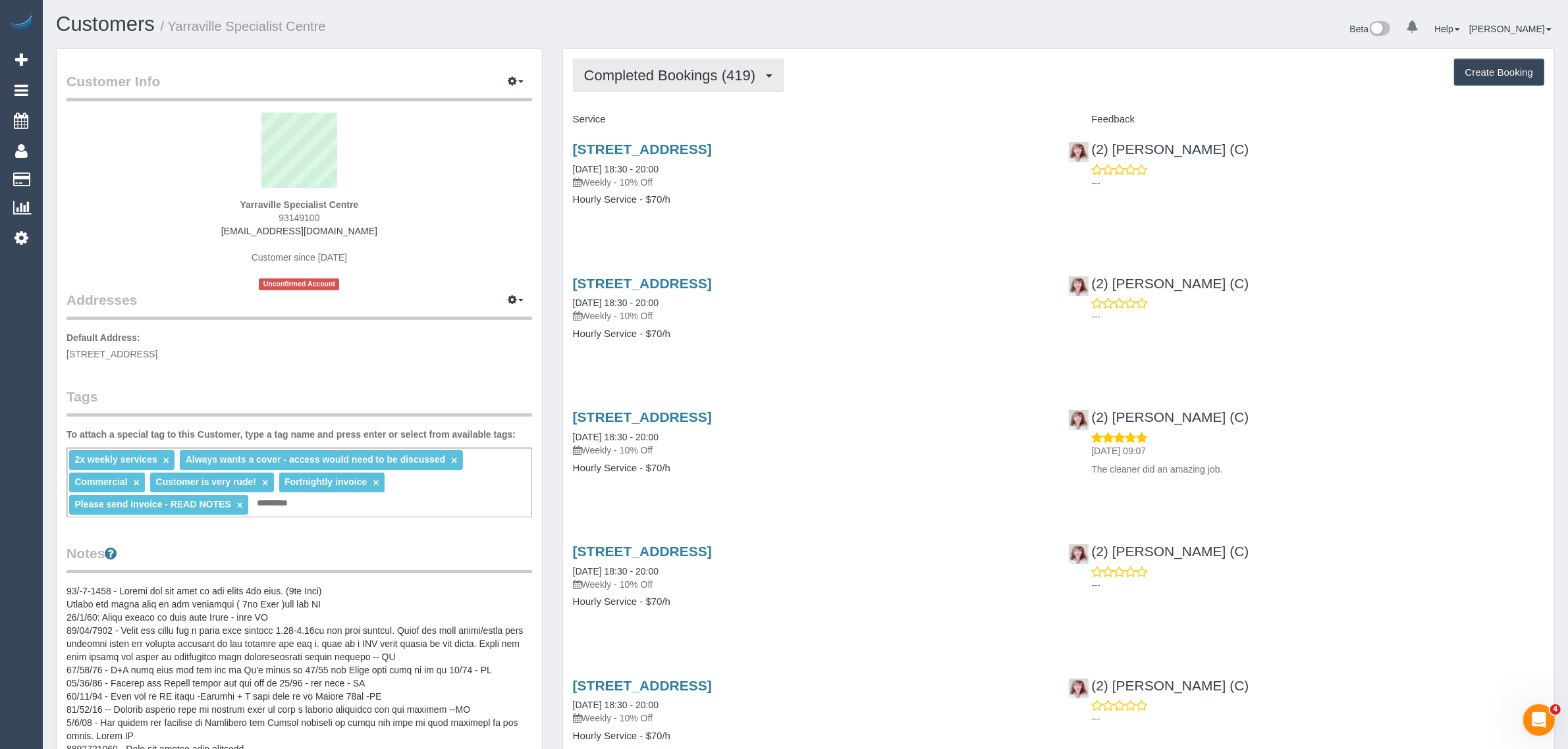
click at [700, 73] on span "Completed Bookings (419)" at bounding box center [673, 75] width 178 height 16
click at [673, 122] on link "Upcoming Bookings (23)" at bounding box center [648, 123] width 148 height 17
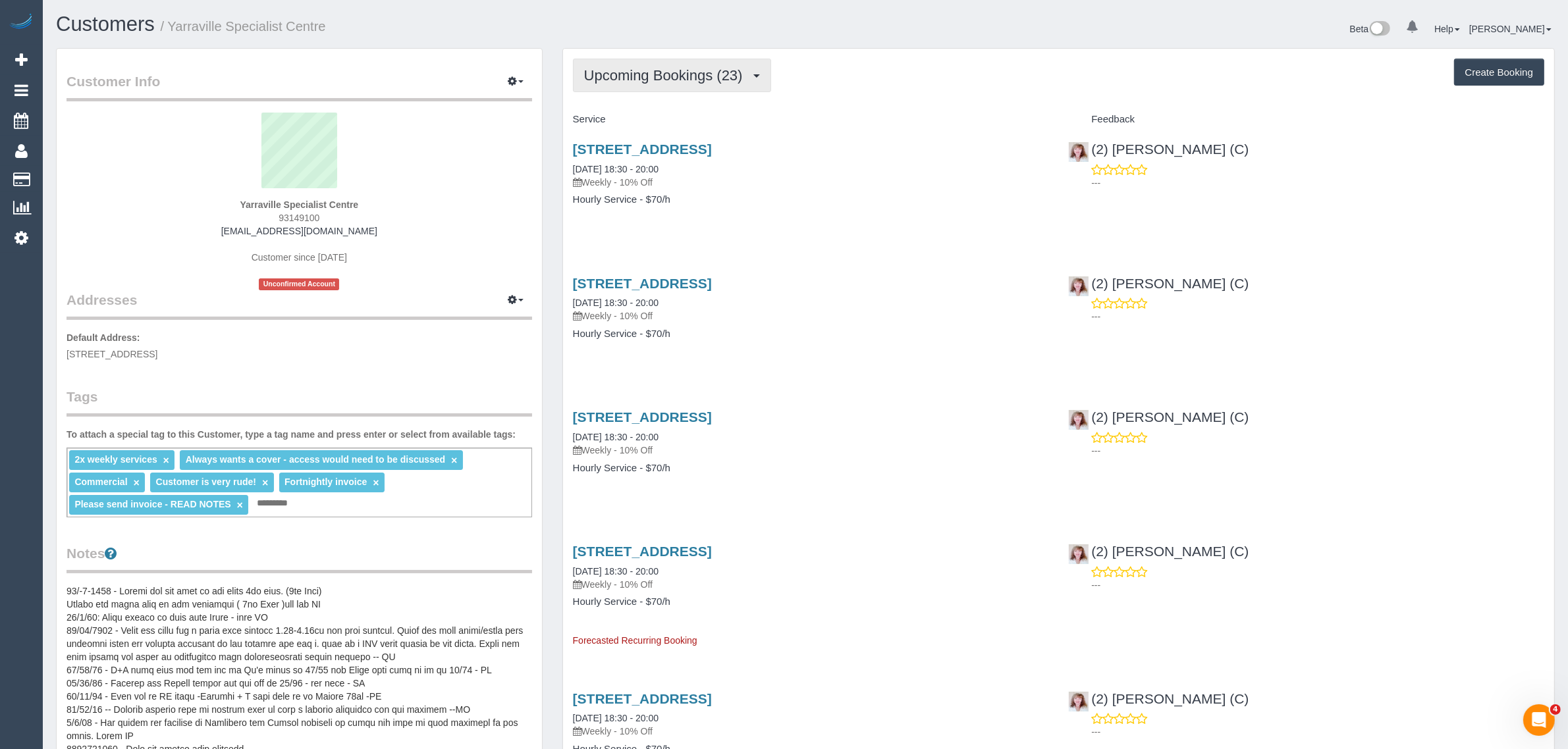
click at [712, 69] on span "Upcoming Bookings (23)" at bounding box center [666, 75] width 165 height 16
click at [675, 117] on link "Upcoming Bookings (23)" at bounding box center [648, 123] width 148 height 17
click at [640, 149] on link "[STREET_ADDRESS]" at bounding box center [643, 149] width 139 height 15
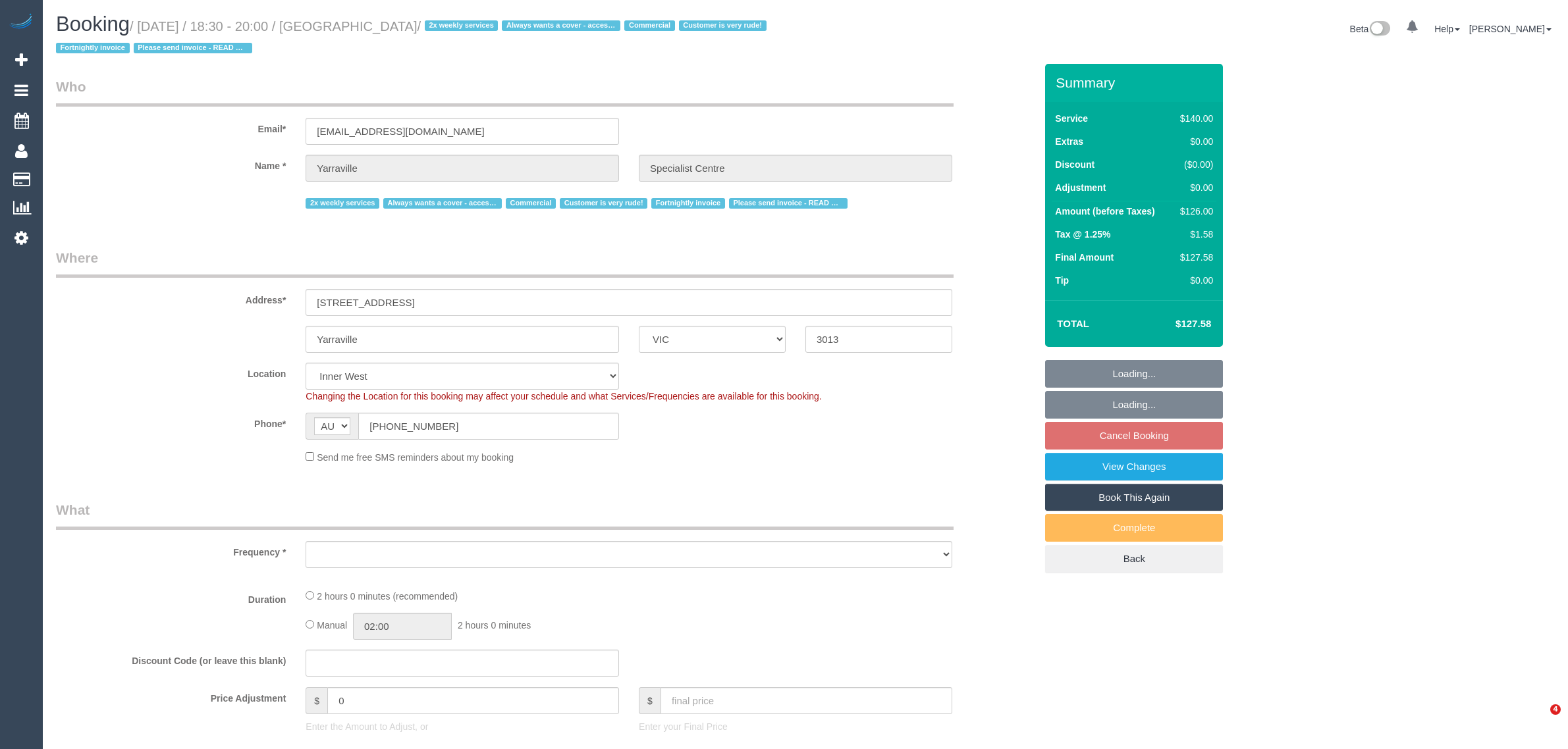
select select "VIC"
select select "object:1585"
select select "7248"
select select "number:28"
select select "number:14"
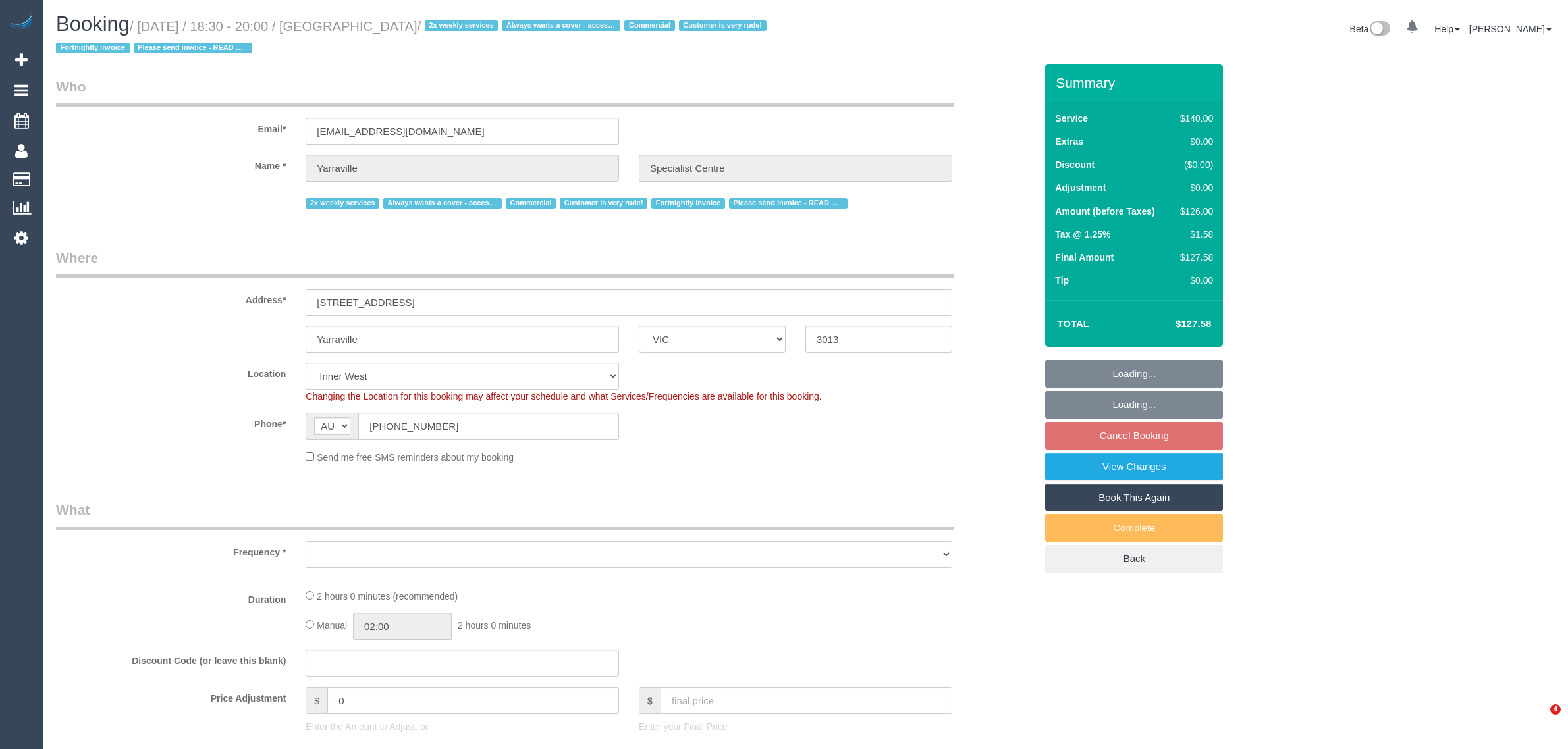
select select "number:18"
select select "number:25"
select select "number:35"
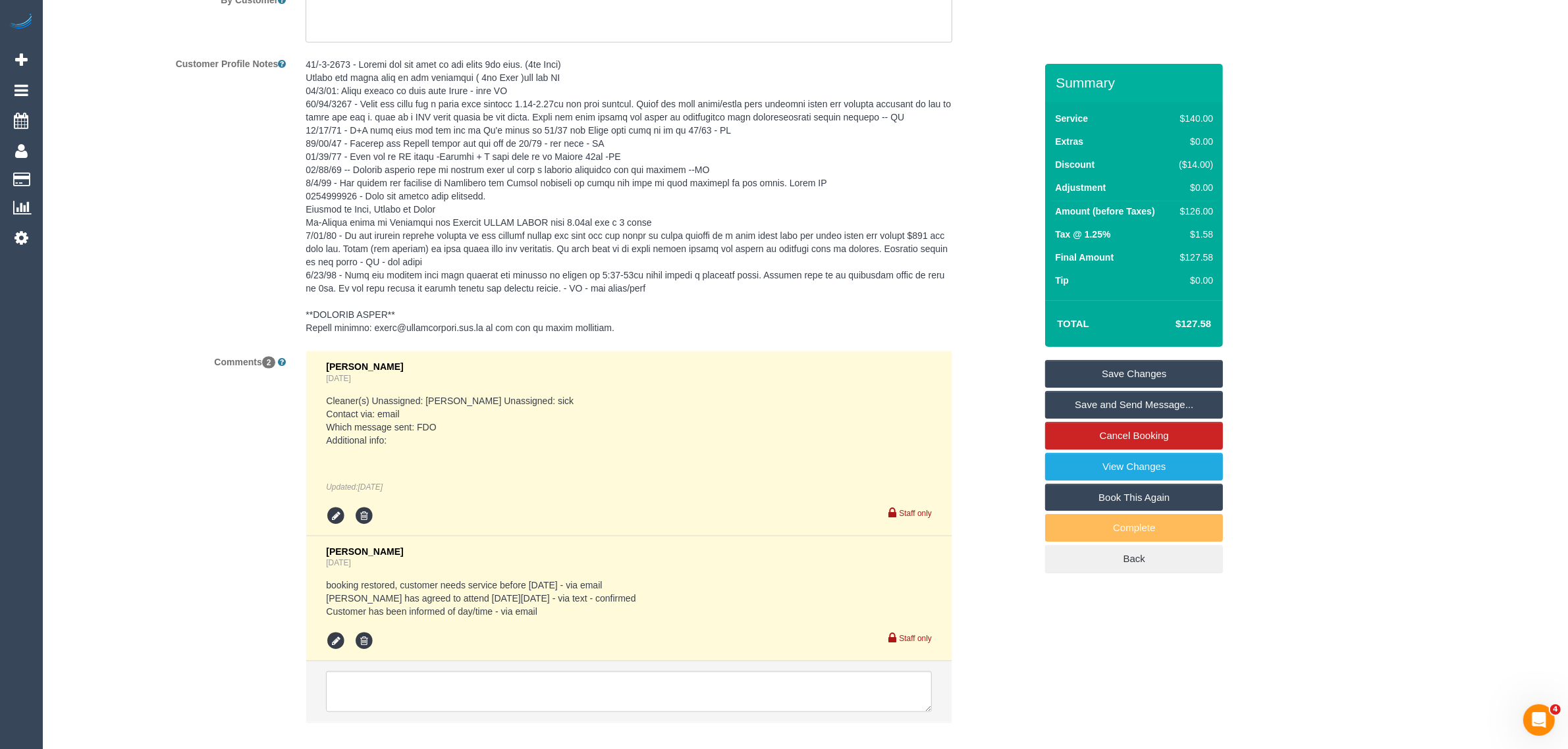
scroll to position [2440, 0]
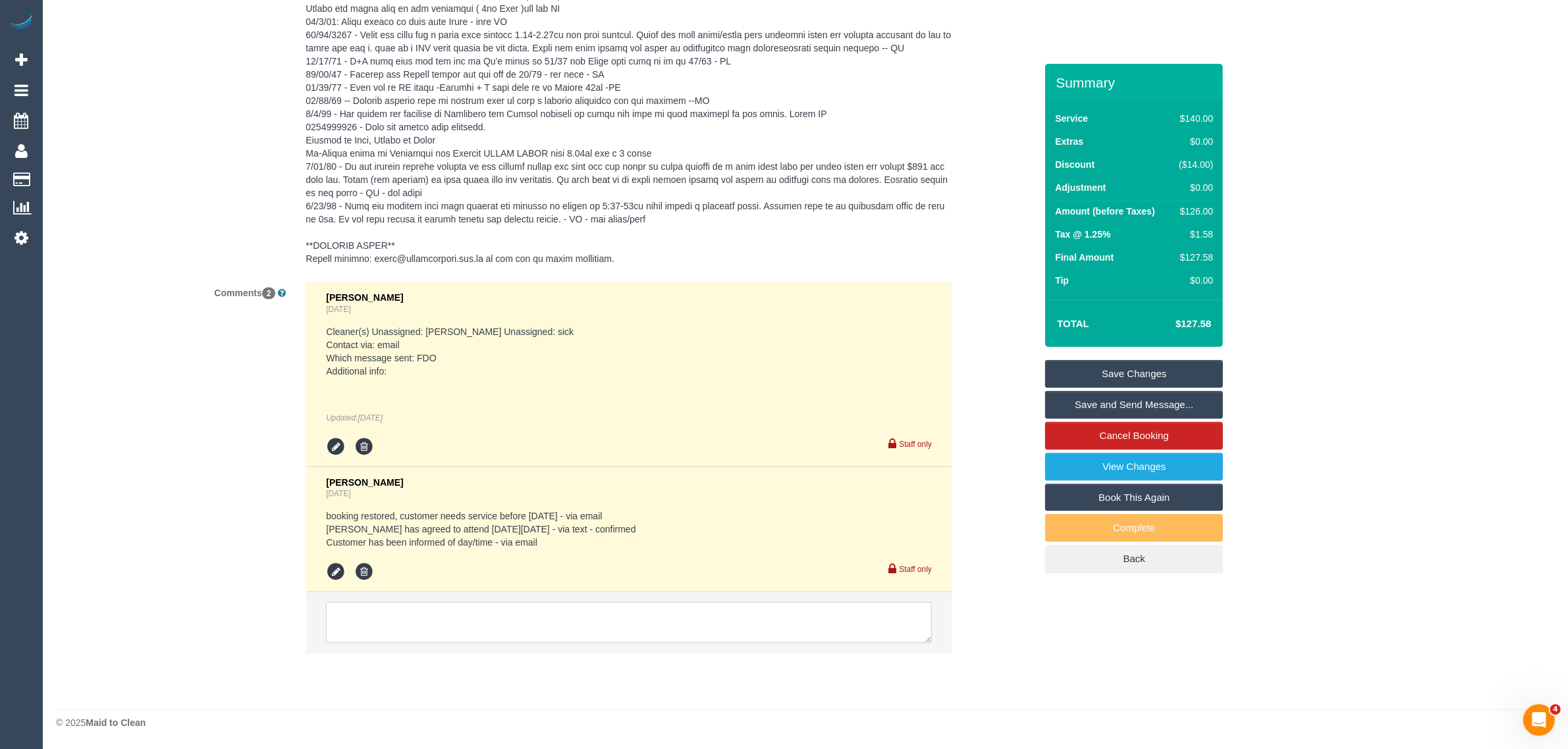
click at [450, 627] on textarea at bounding box center [629, 622] width 606 height 41
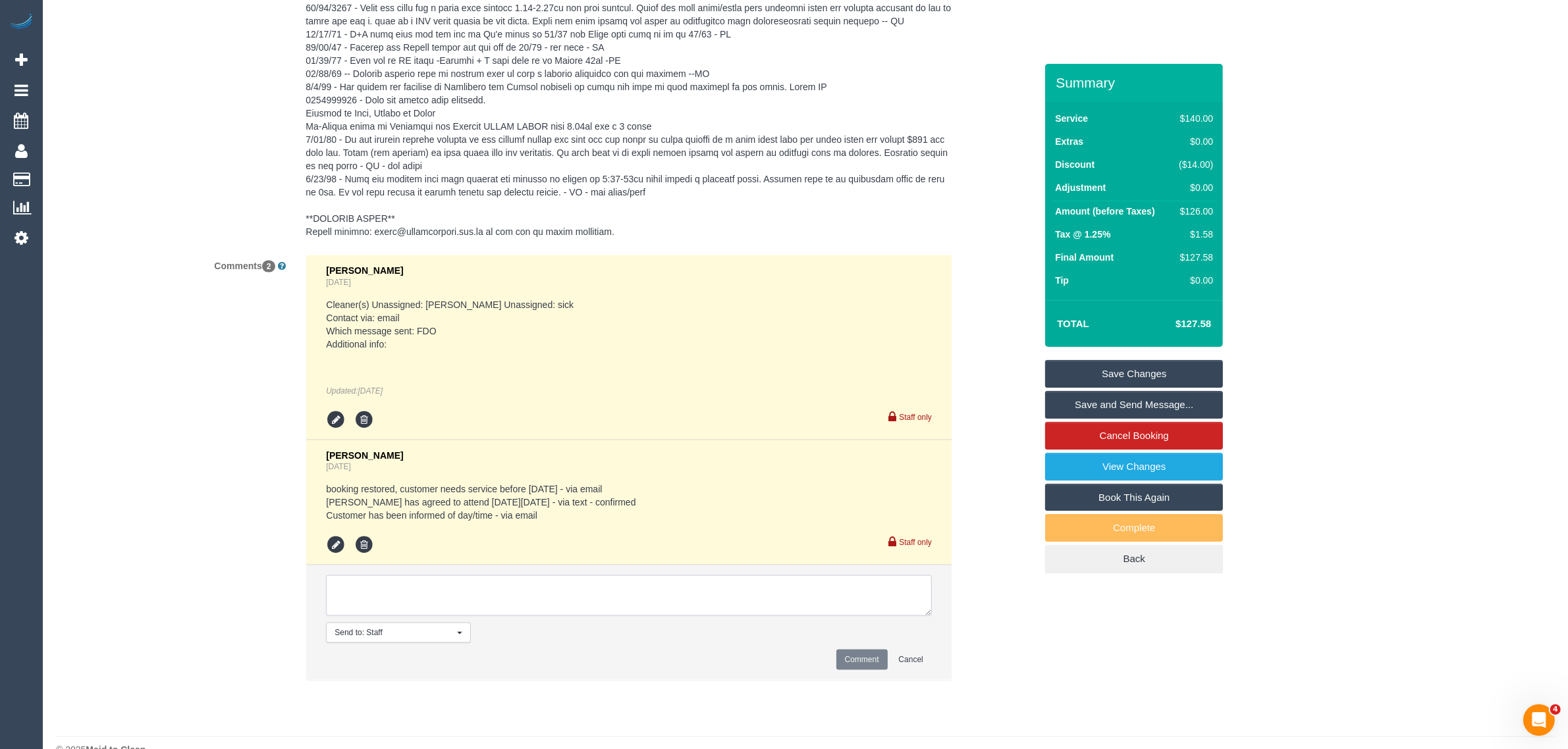
paste textarea "Cleaner(s) Unassigned: Reason Unassigned: Contact via: Which message sent: Addi…"
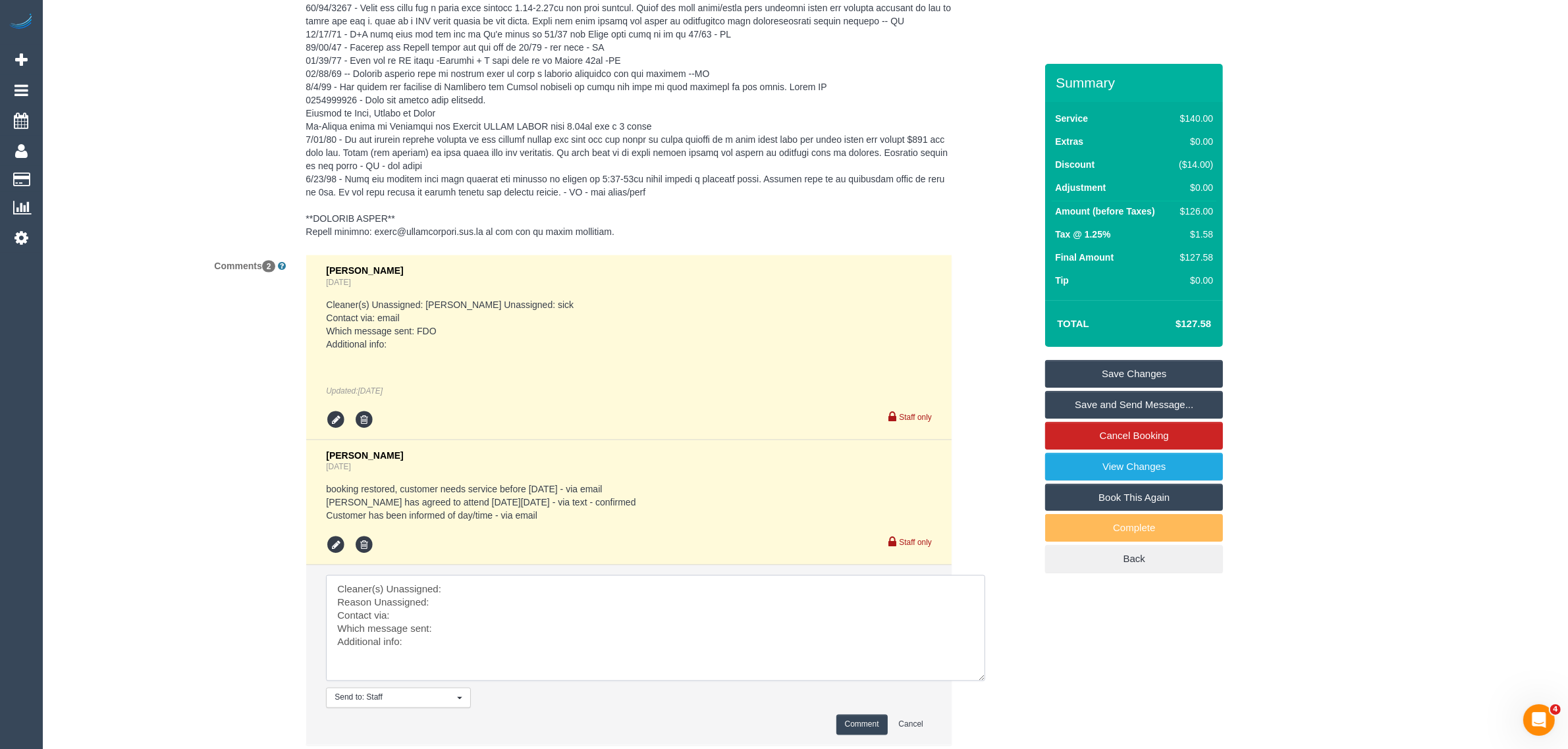
scroll to position [0, 0]
drag, startPoint x: 927, startPoint y: 640, endPoint x: 983, endPoint y: 705, distance: 85.8
click at [983, 682] on textarea at bounding box center [655, 628] width 660 height 107
click at [553, 616] on textarea at bounding box center [655, 628] width 660 height 107
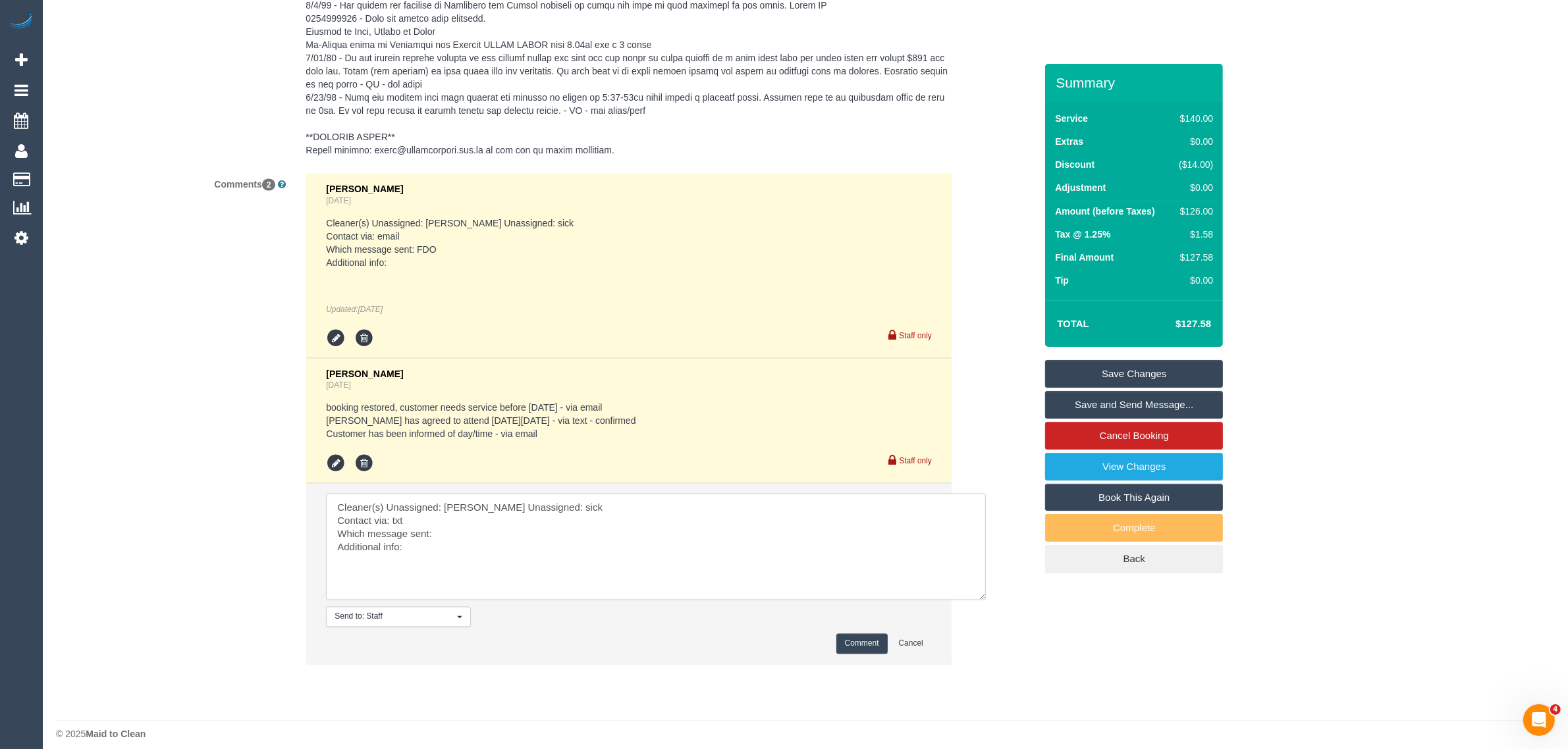
scroll to position [2559, 0]
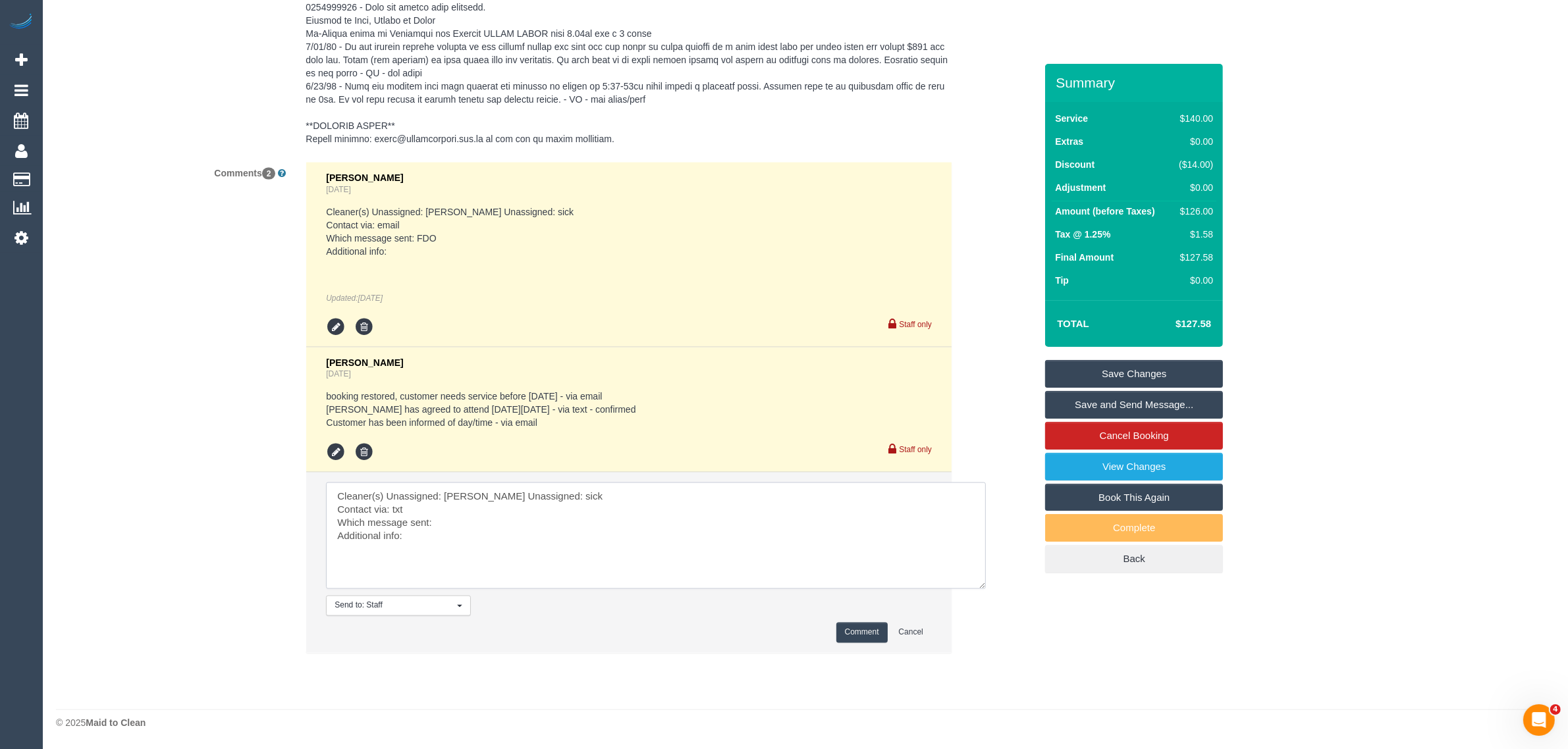
click at [489, 535] on textarea at bounding box center [655, 536] width 660 height 107
type textarea "Cleaner(s) Unassigned: [PERSON_NAME] Unassigned: sick Contact via: txt Which me…"
click at [842, 629] on button "Comment" at bounding box center [862, 633] width 52 height 20
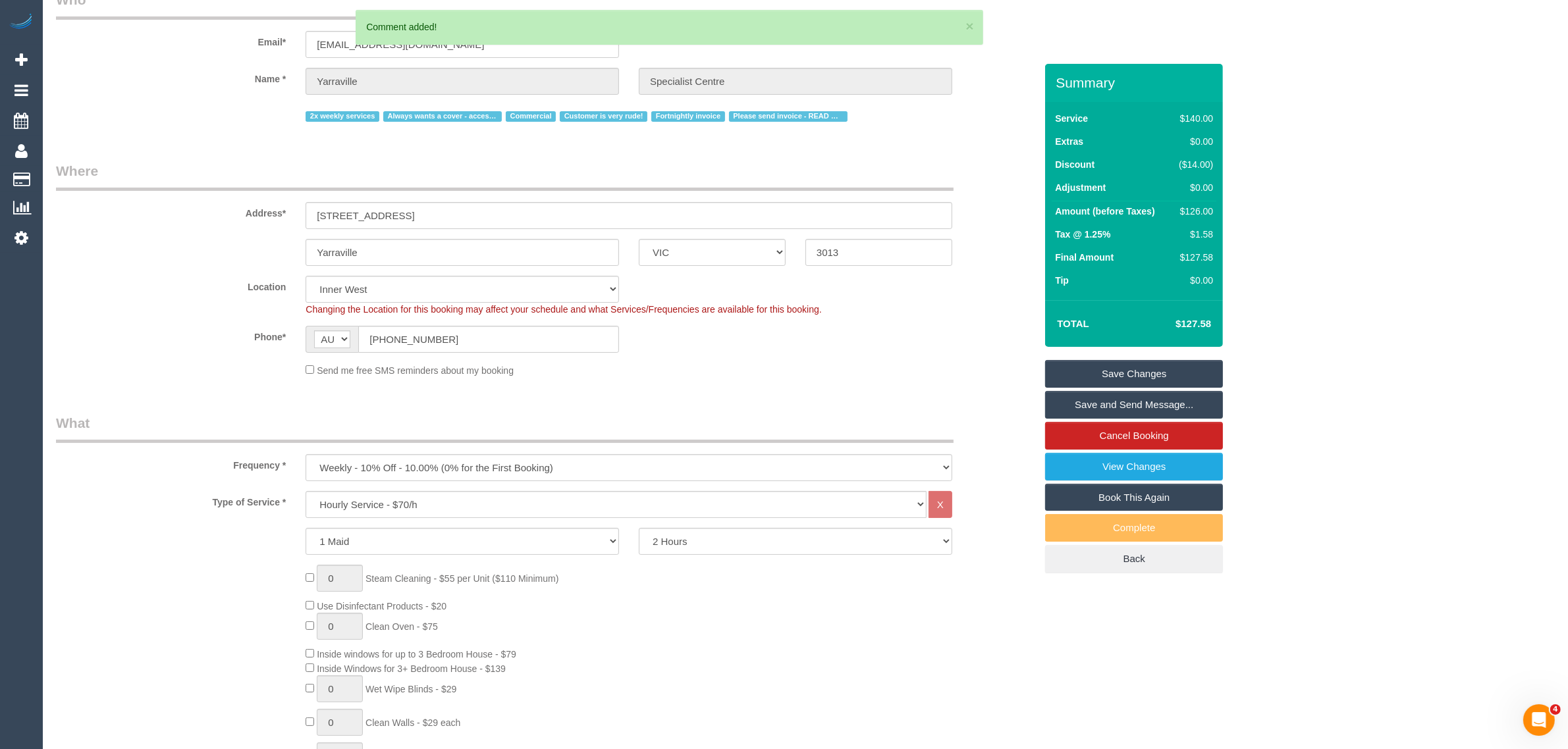
scroll to position [0, 0]
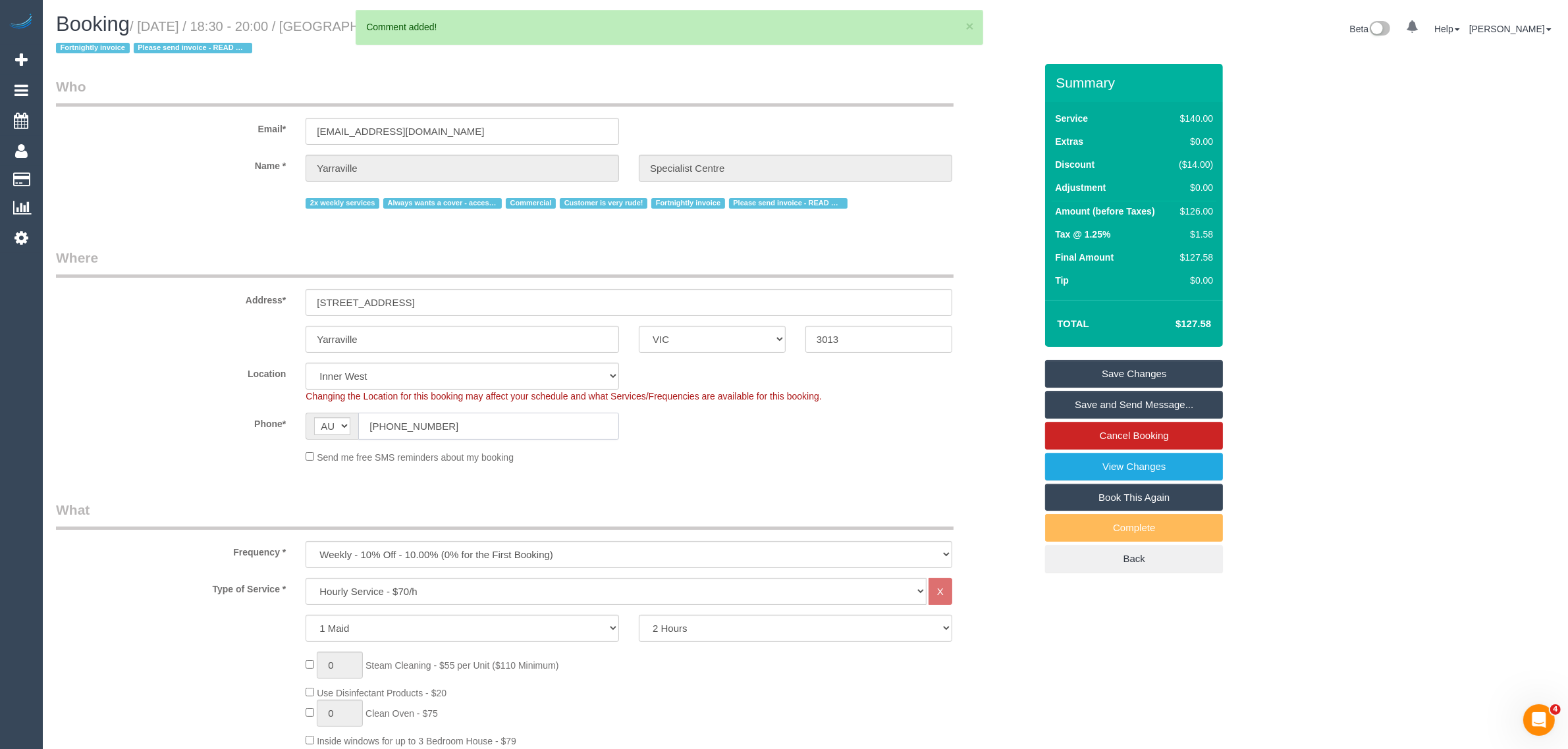
click at [521, 423] on input "(03) 9314 9100" at bounding box center [489, 426] width 261 height 27
click at [790, 435] on div "Phone* AF AL DZ AD AO AI AQ AG AR AM AW AU AT AZ BS BH BD BB BY BE BZ BJ BM BT …" at bounding box center [545, 426] width 999 height 27
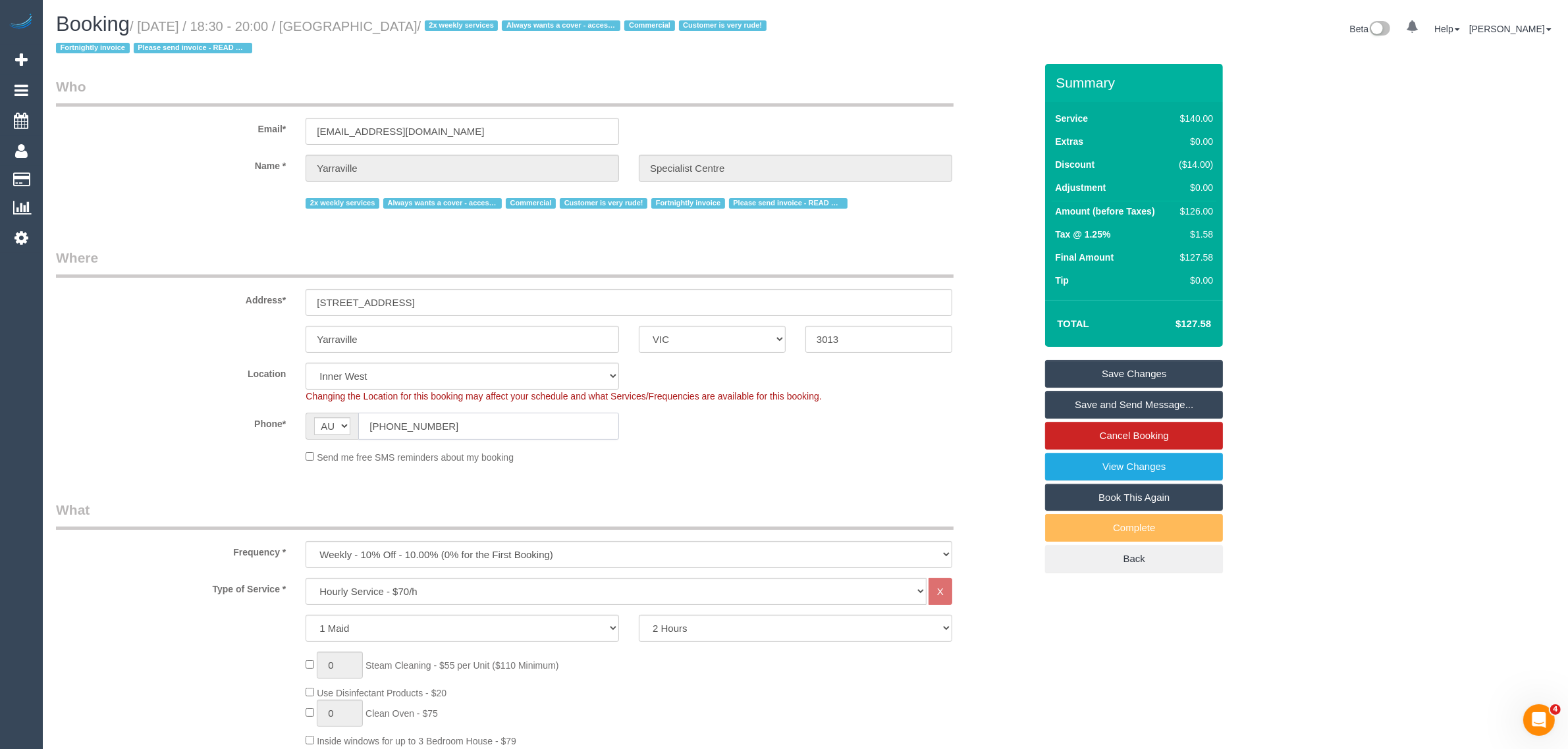
click at [583, 425] on input "(03) 9314 9100" at bounding box center [489, 426] width 261 height 27
click at [583, 425] on input "(03) 9314 9100" at bounding box center [489, 426] width 261 height 27
click at [795, 440] on sui-booking-location "Location Office City East (North) East (South) Inner East Inner North (East) In…" at bounding box center [545, 414] width 979 height 102
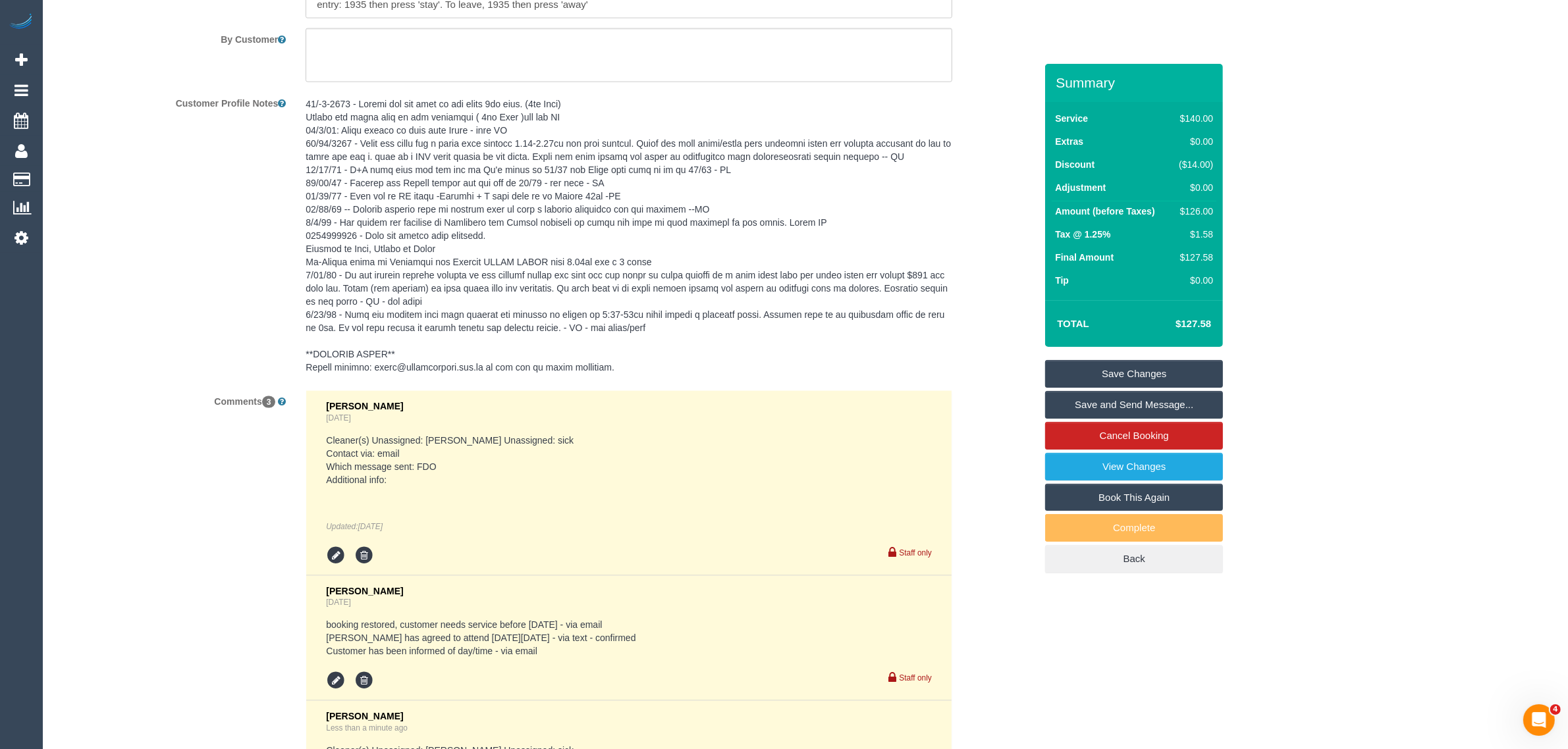
scroll to position [2633, 0]
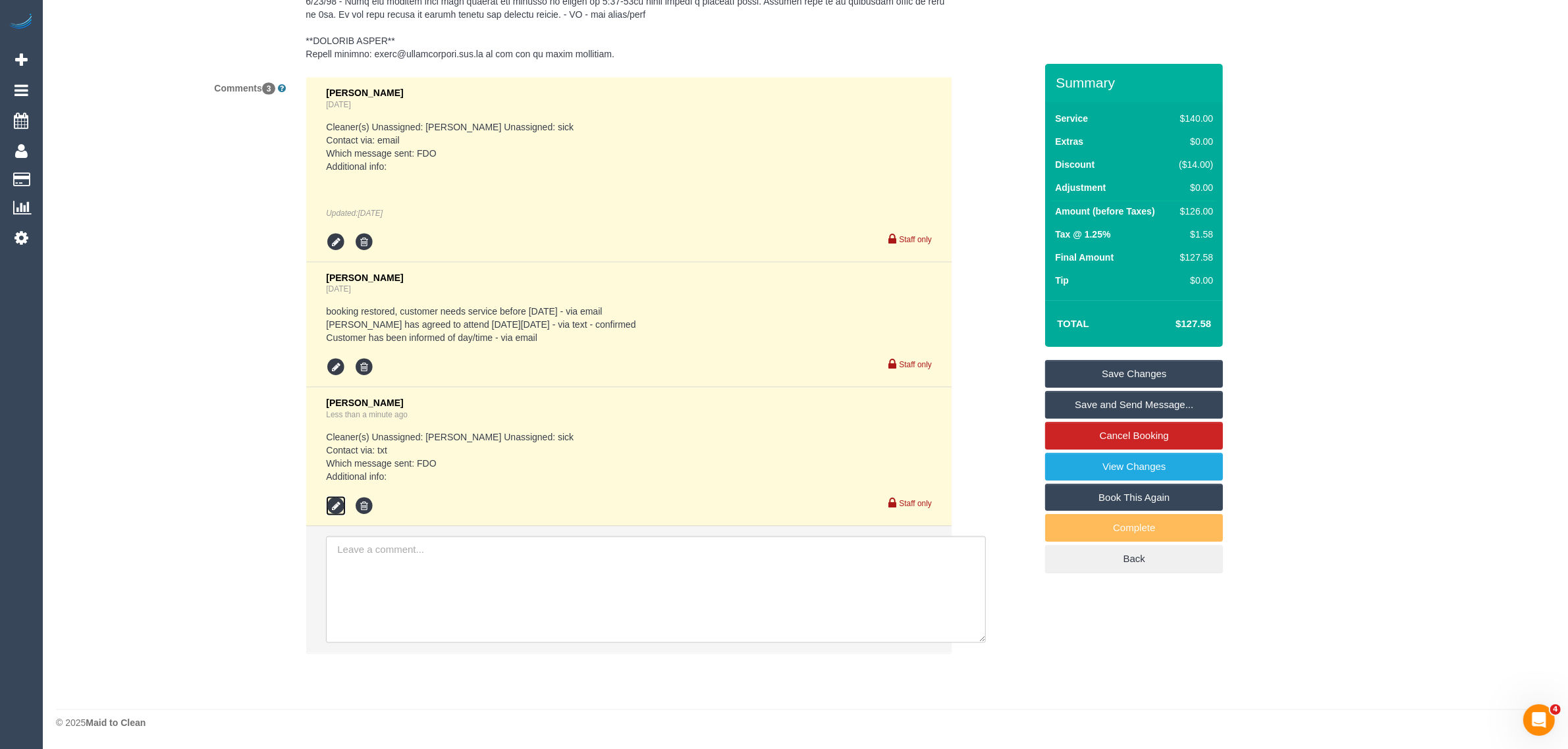
click at [330, 516] on icon at bounding box center [336, 506] width 20 height 20
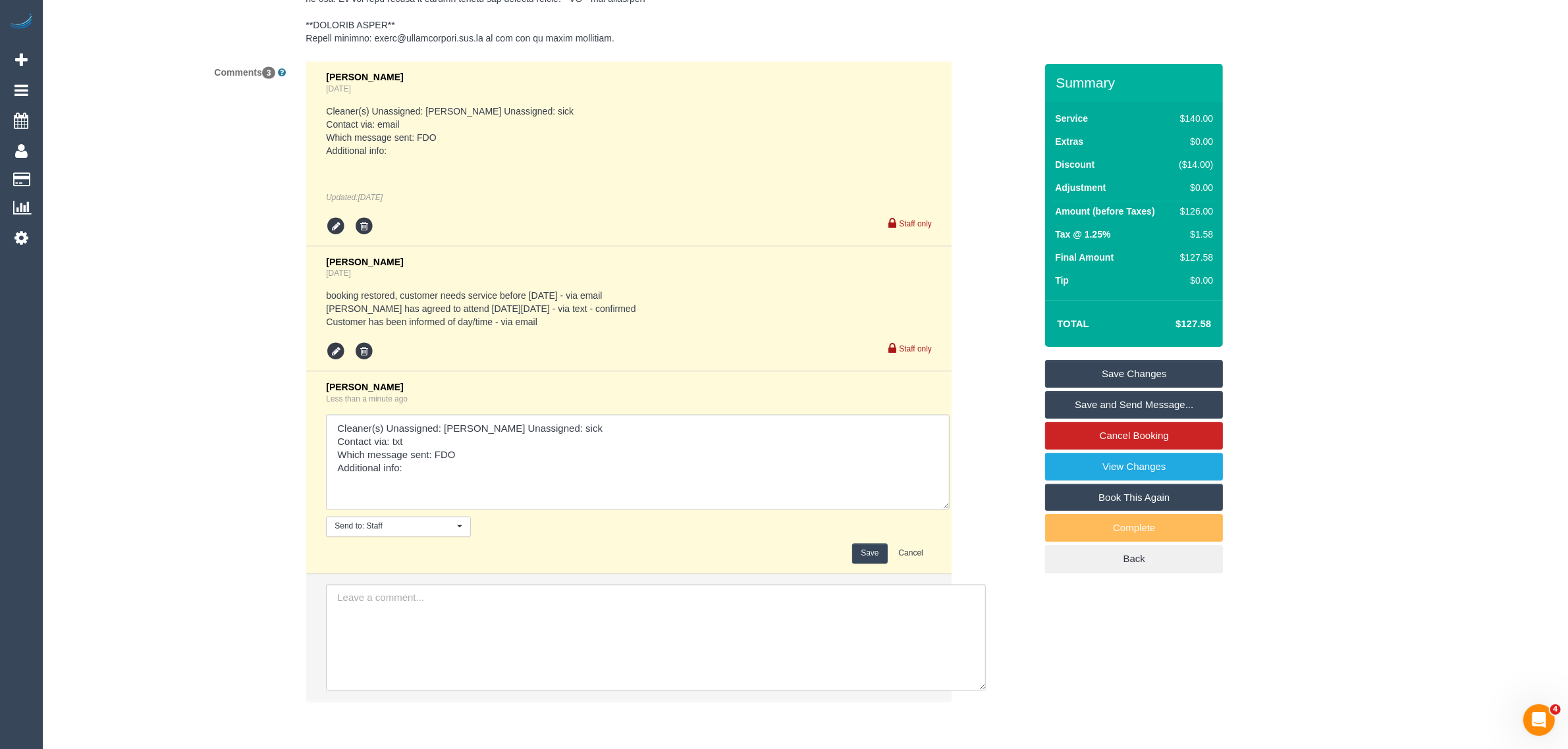
drag, startPoint x: 929, startPoint y: 487, endPoint x: 943, endPoint y: 531, distance: 46.2
click at [943, 510] on textarea at bounding box center [638, 462] width 624 height 95
click at [432, 479] on textarea at bounding box center [638, 462] width 624 height 95
type textarea "Cleaner(s) Unassigned: Kerry Reason Unassigned: sick Contact via: email Which m…"
click at [854, 564] on button "Save" at bounding box center [870, 554] width 35 height 20
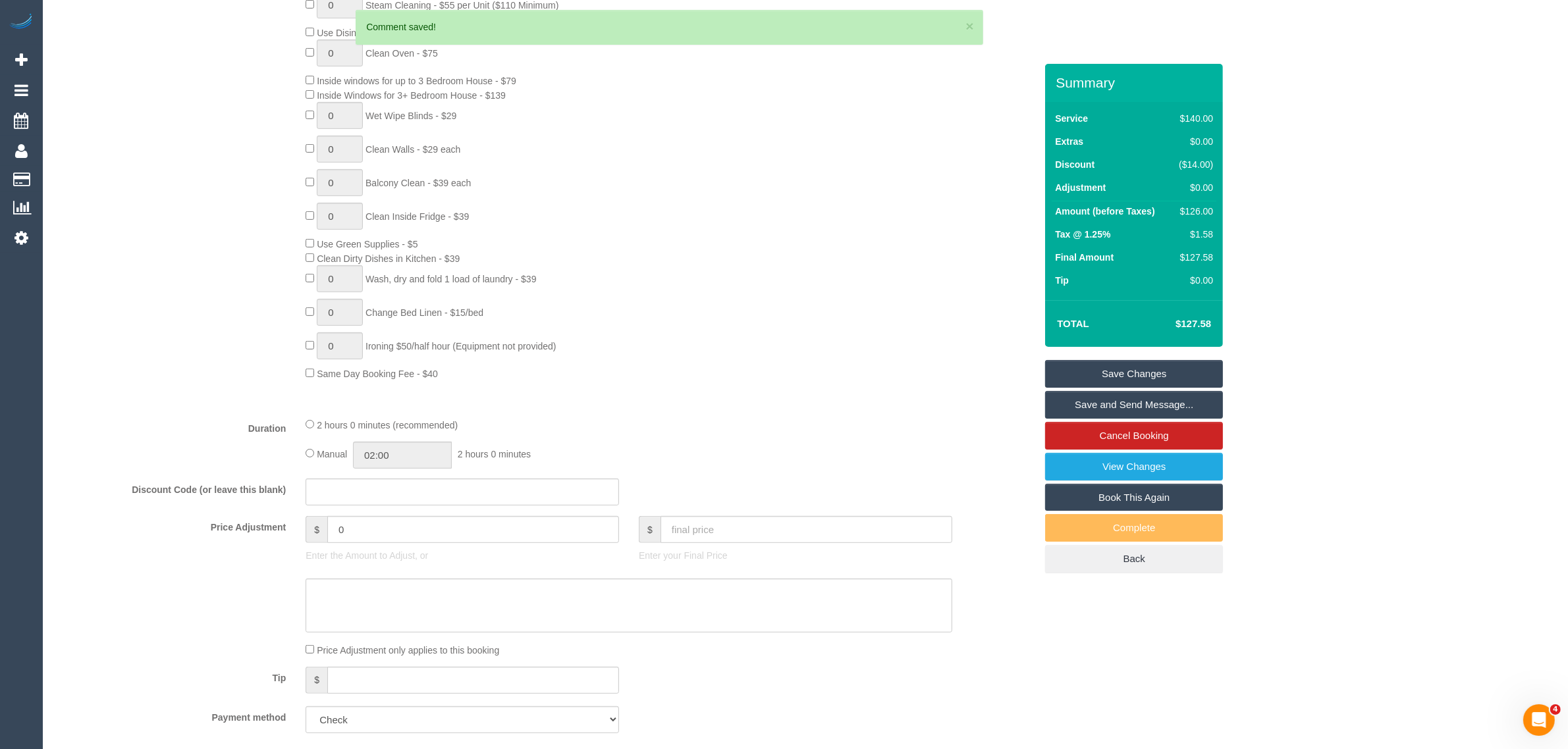
scroll to position [0, 0]
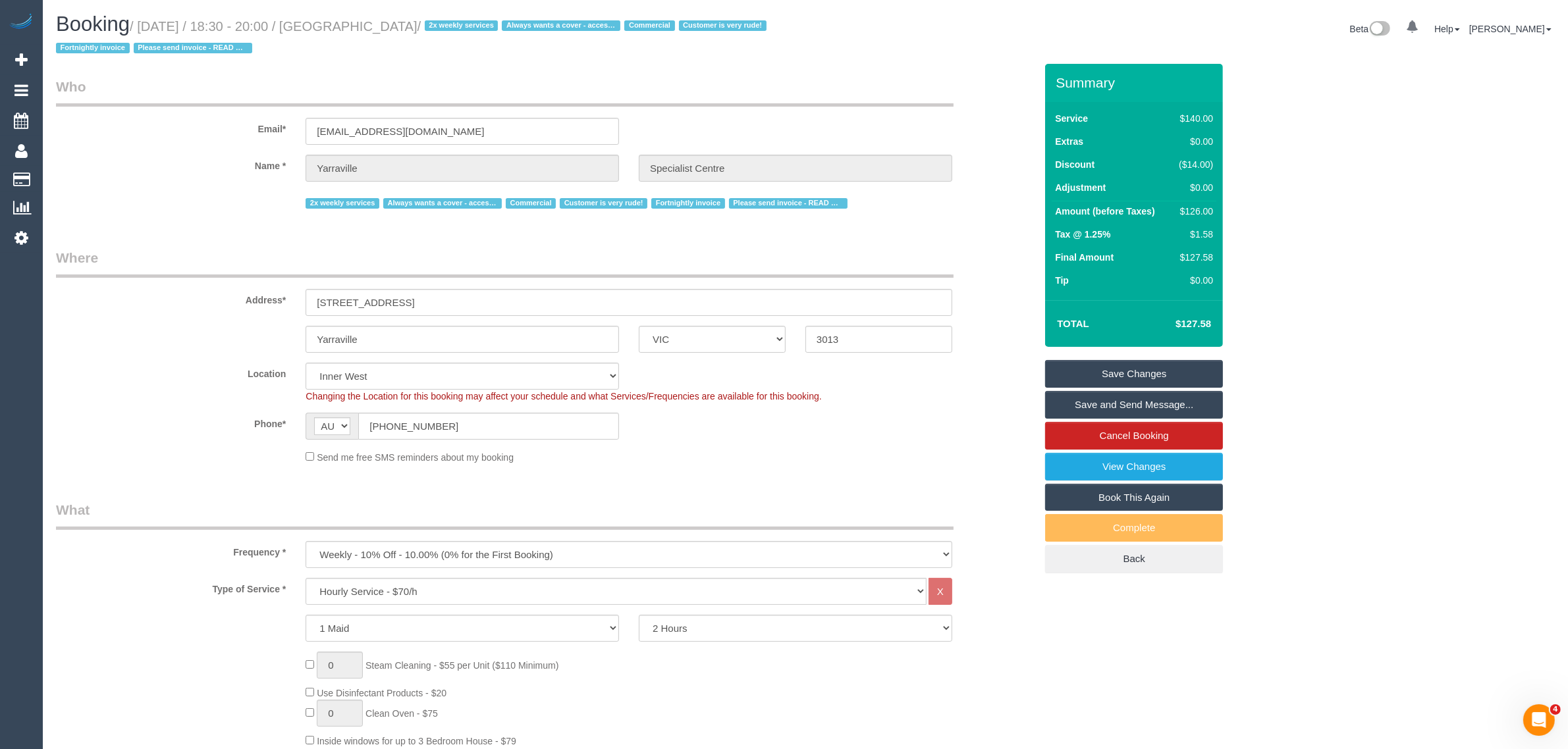
click at [485, 116] on div "Email* admin@yarravillesc.com.au" at bounding box center [545, 111] width 999 height 68
copy sui-booking-customer
click at [497, 135] on input "admin@yarravillesc.com.au" at bounding box center [463, 132] width 314 height 27
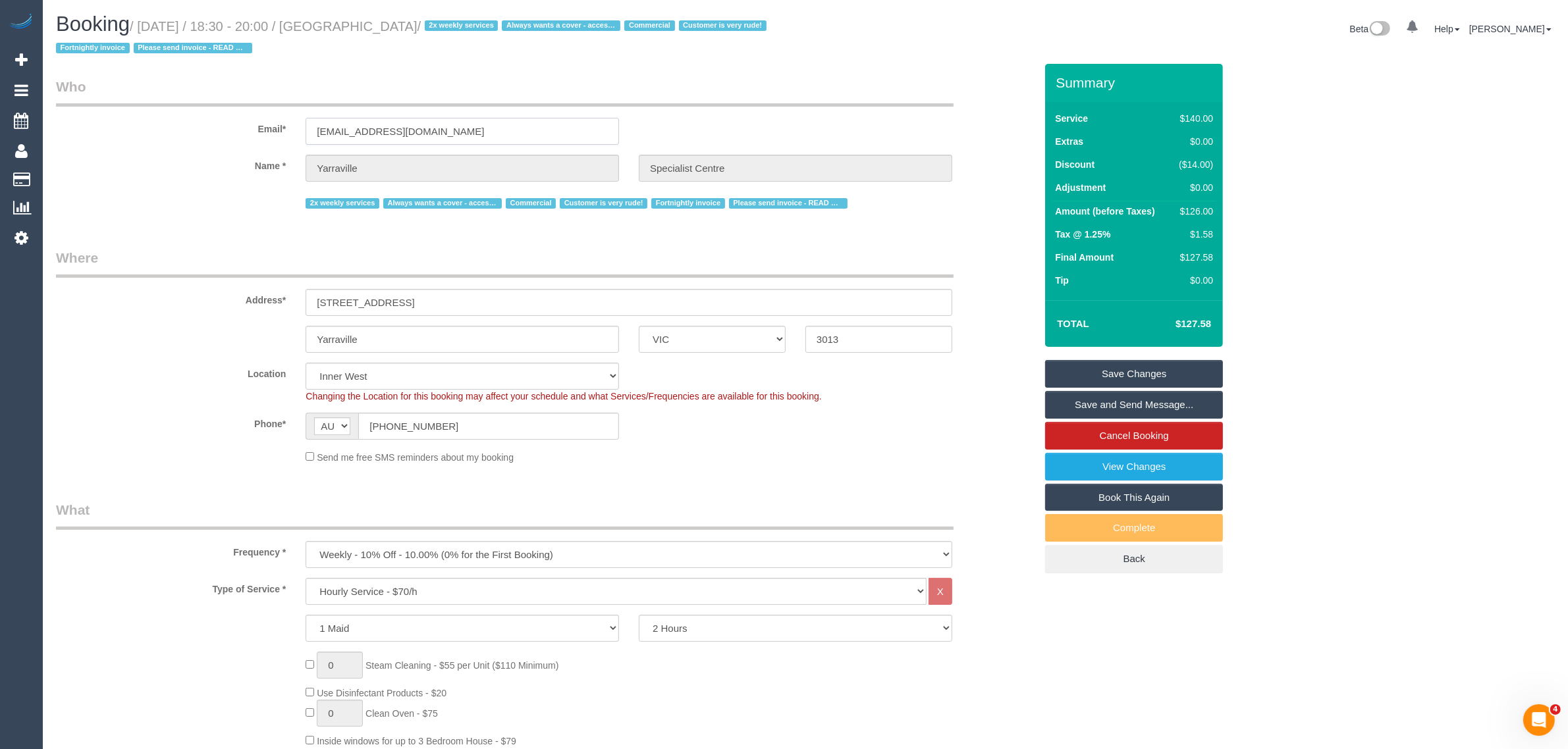
click at [497, 135] on input "admin@yarravillesc.com.au" at bounding box center [463, 132] width 314 height 27
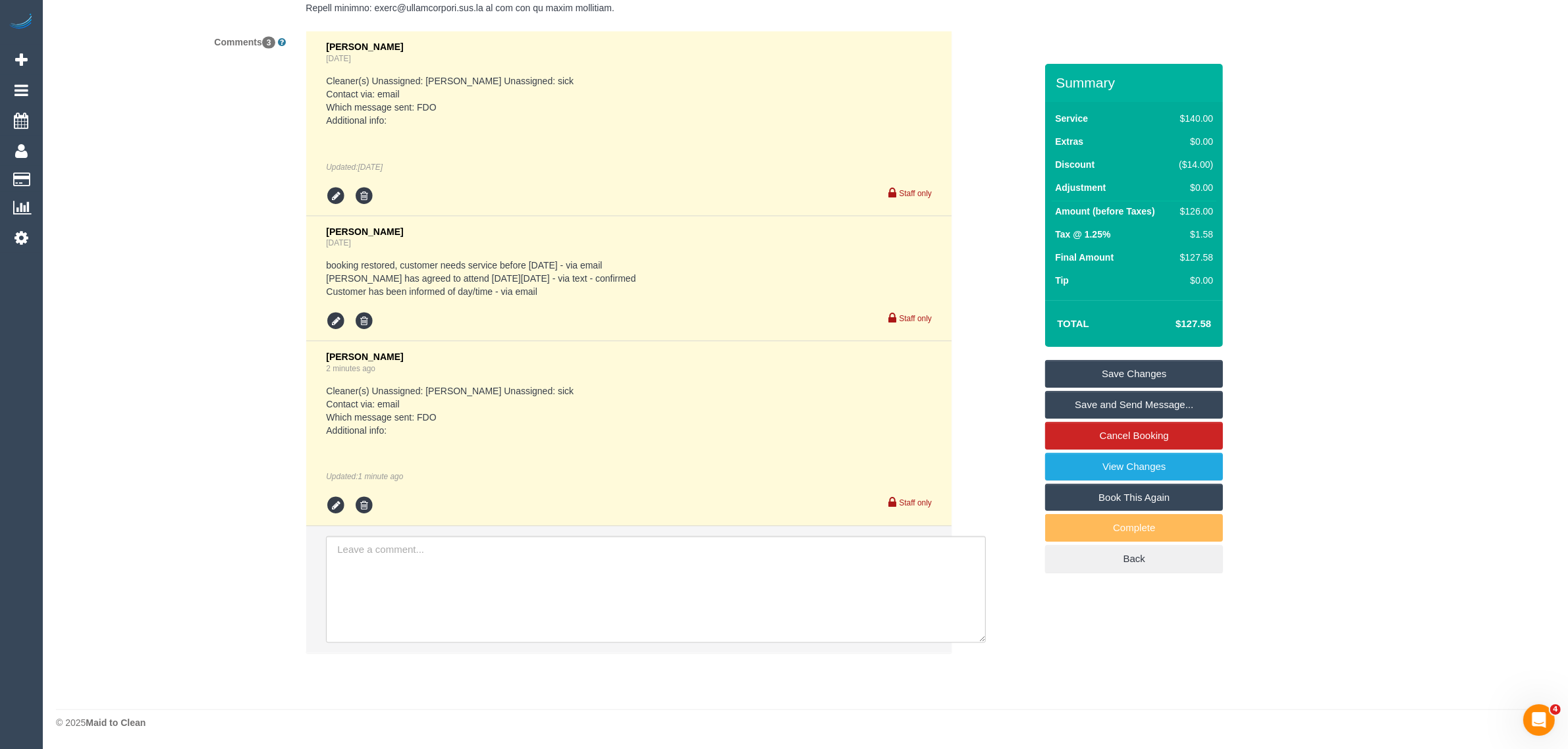
scroll to position [2702, 0]
click at [1180, 367] on link "Save Changes" at bounding box center [1134, 374] width 178 height 28
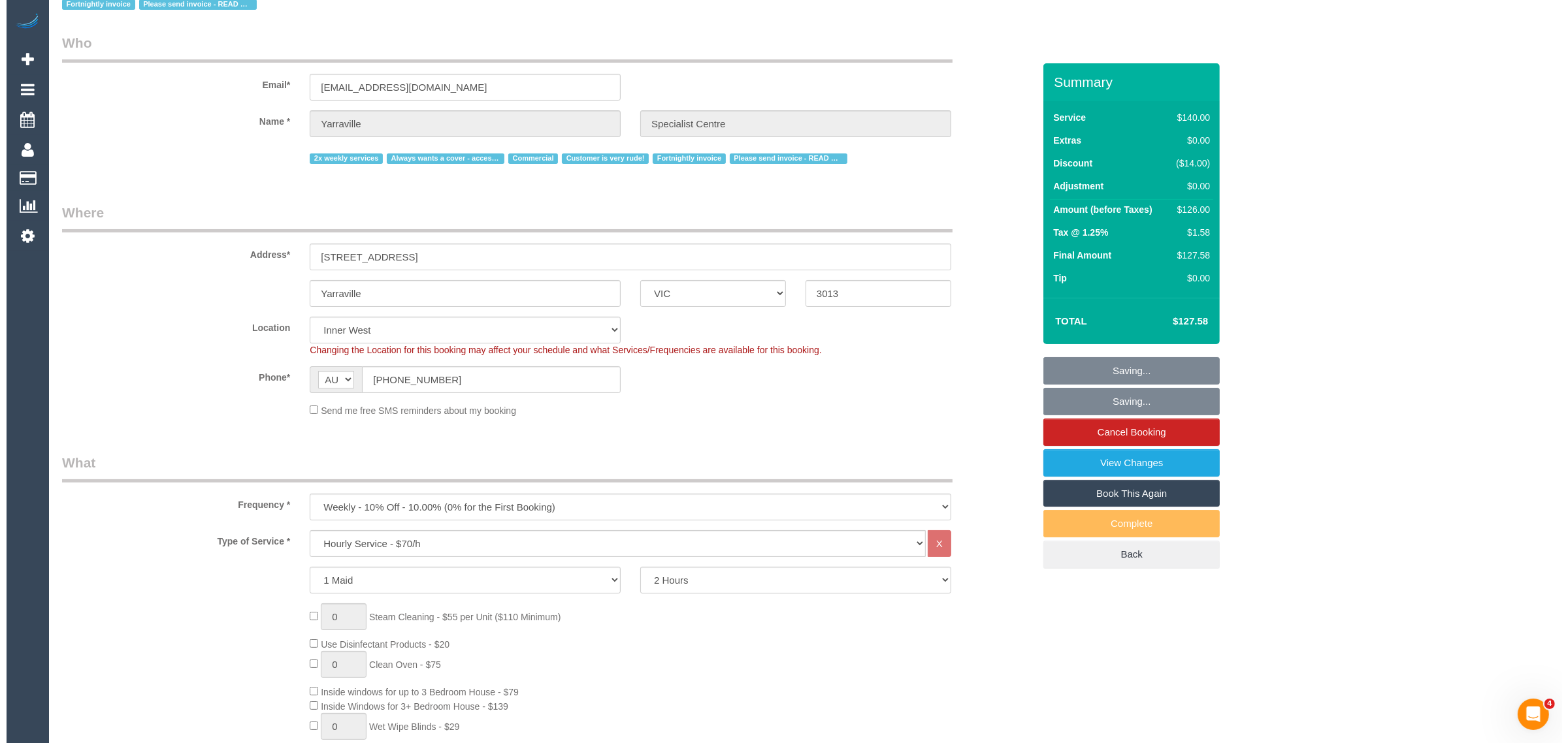
scroll to position [0, 0]
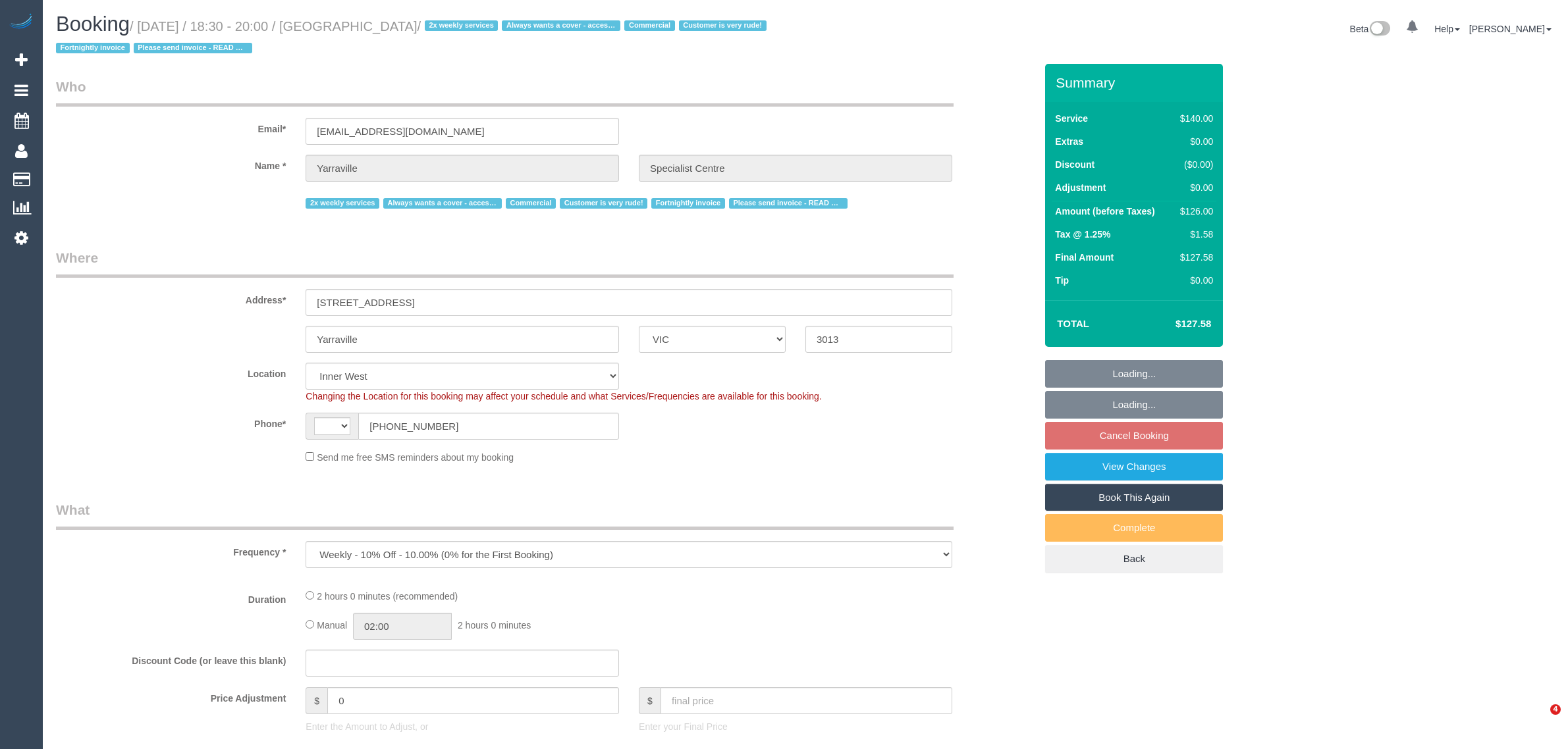
select select "VIC"
select select "number:28"
select select "number:14"
select select "number:18"
select select "number:25"
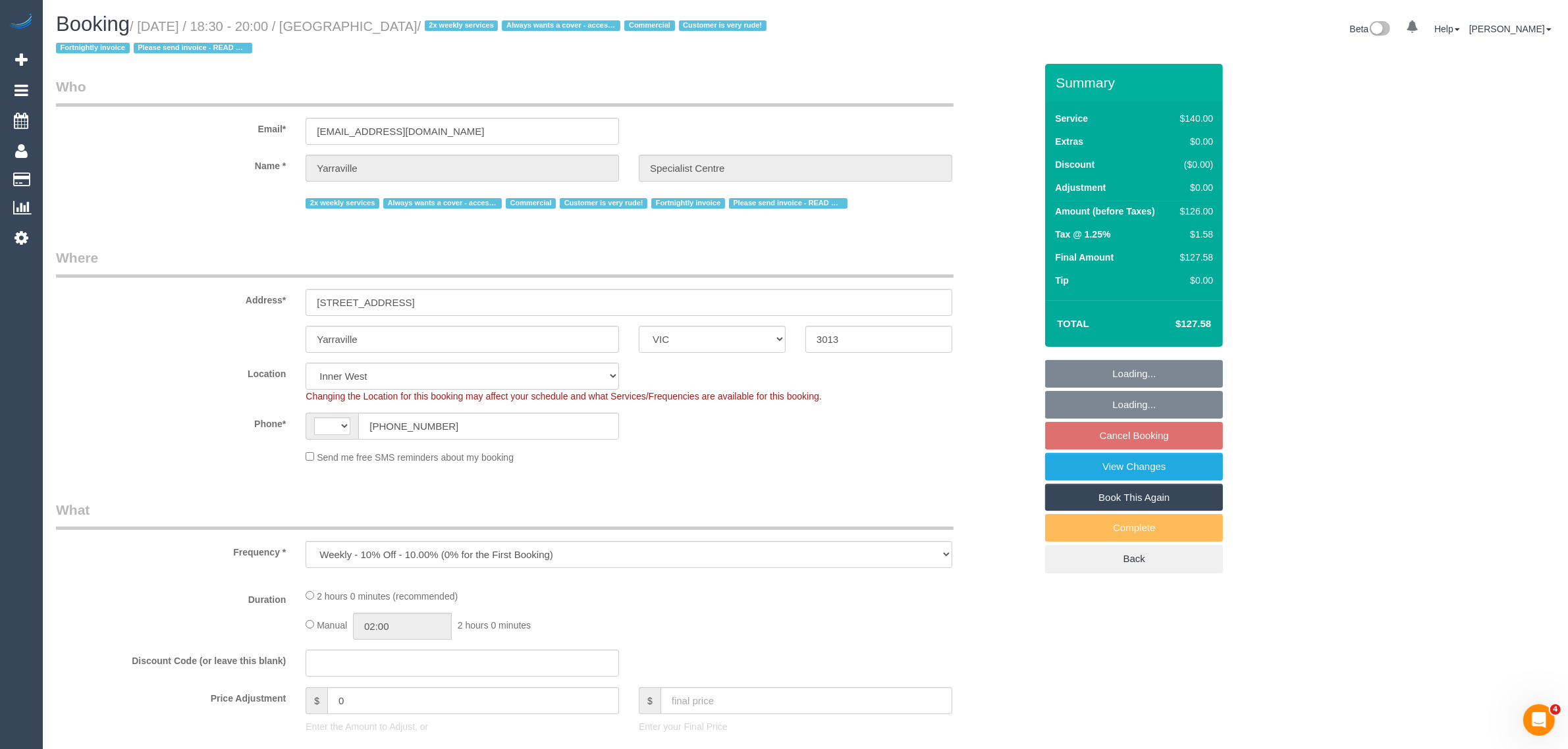
select select "number:35"
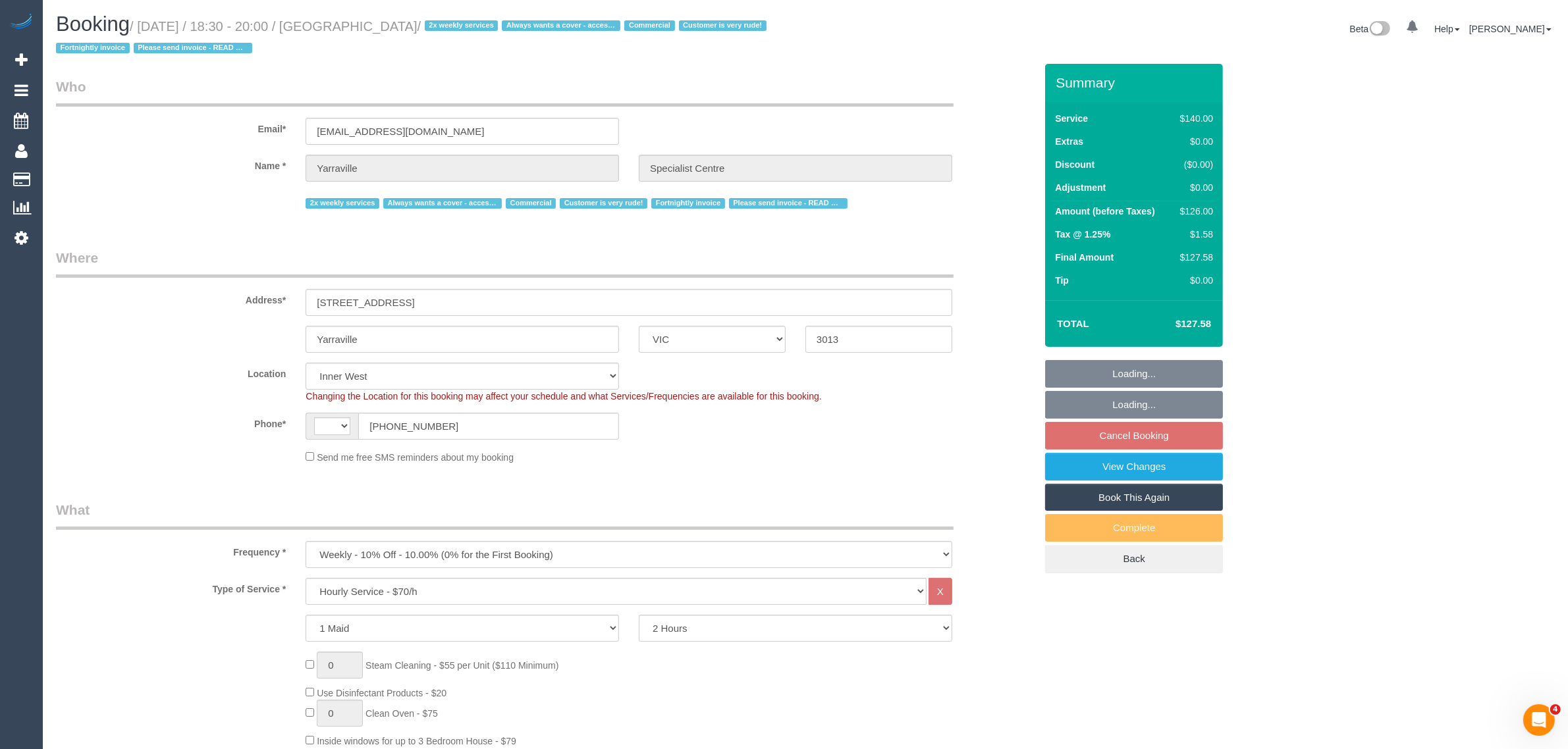
select select "object:616"
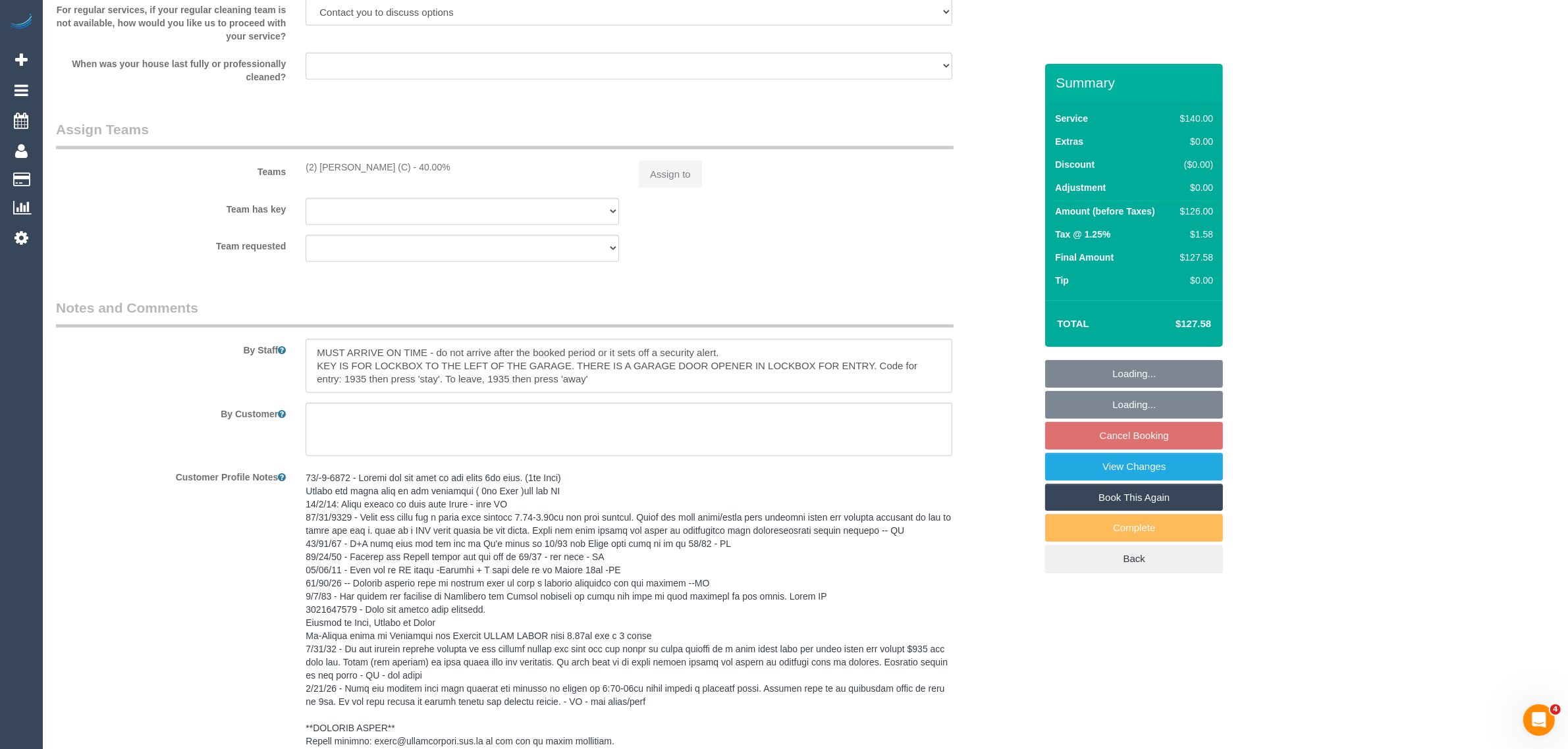
select select "string:AU"
select select "7248"
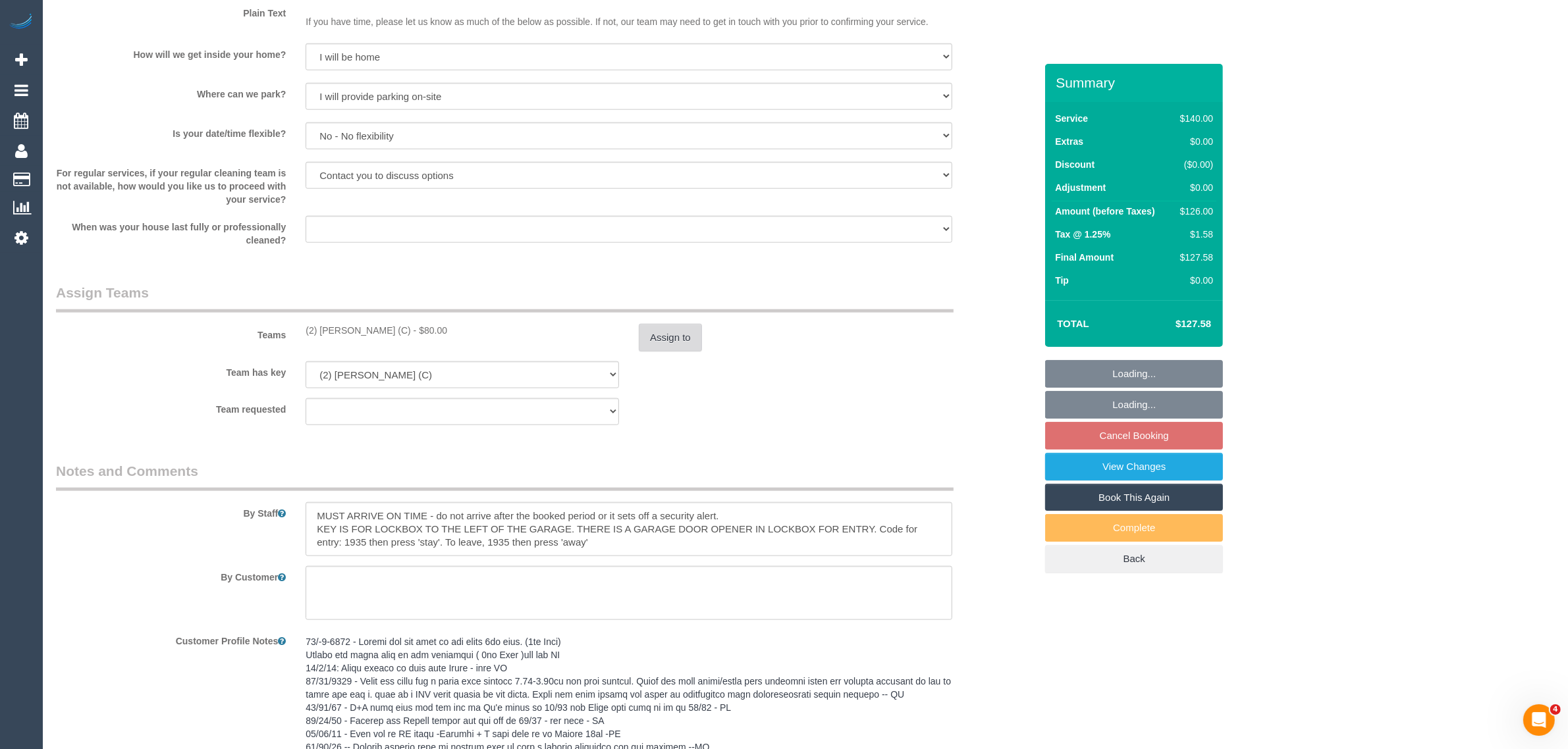
scroll to position [1610, 0]
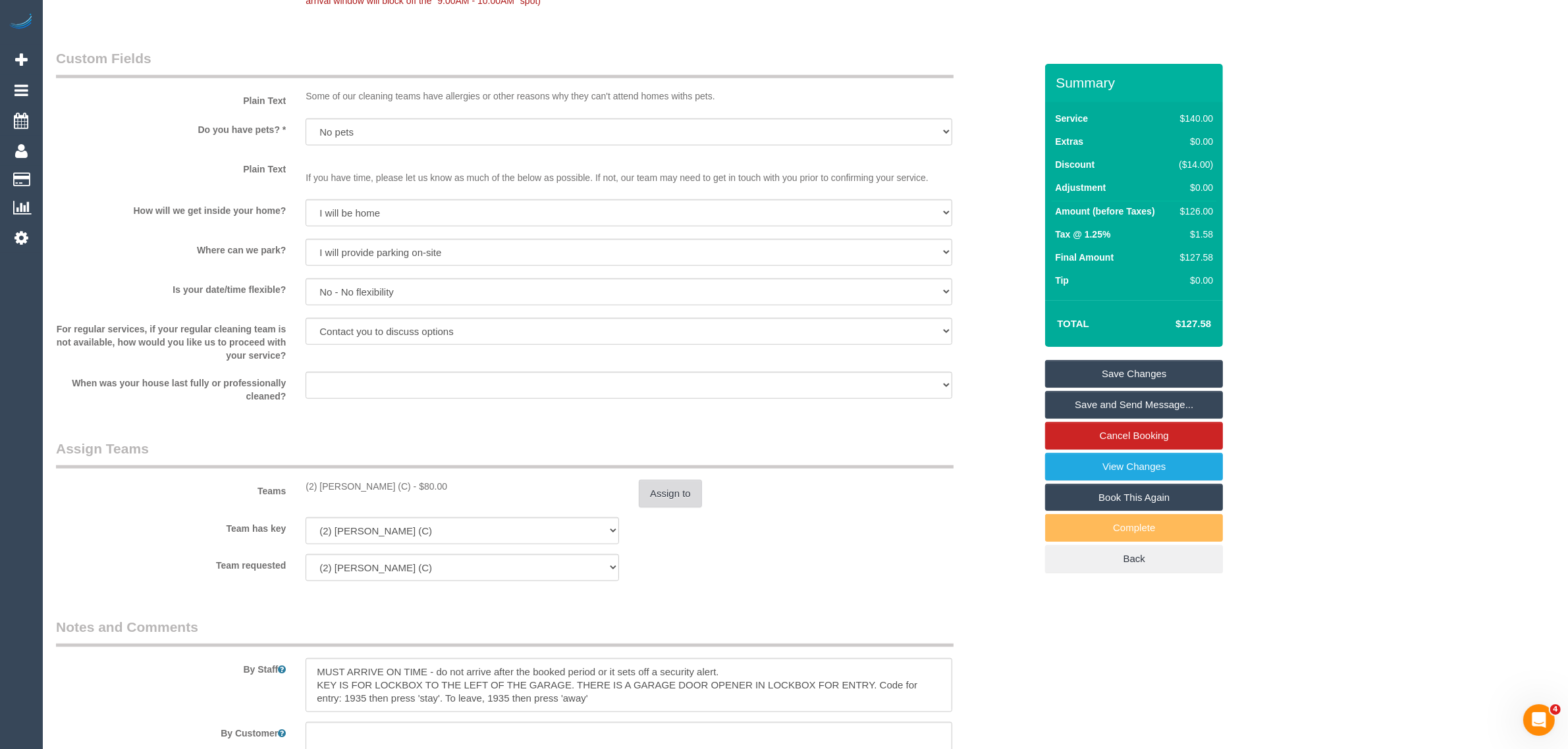
click at [682, 488] on button "Assign to" at bounding box center [670, 493] width 63 height 28
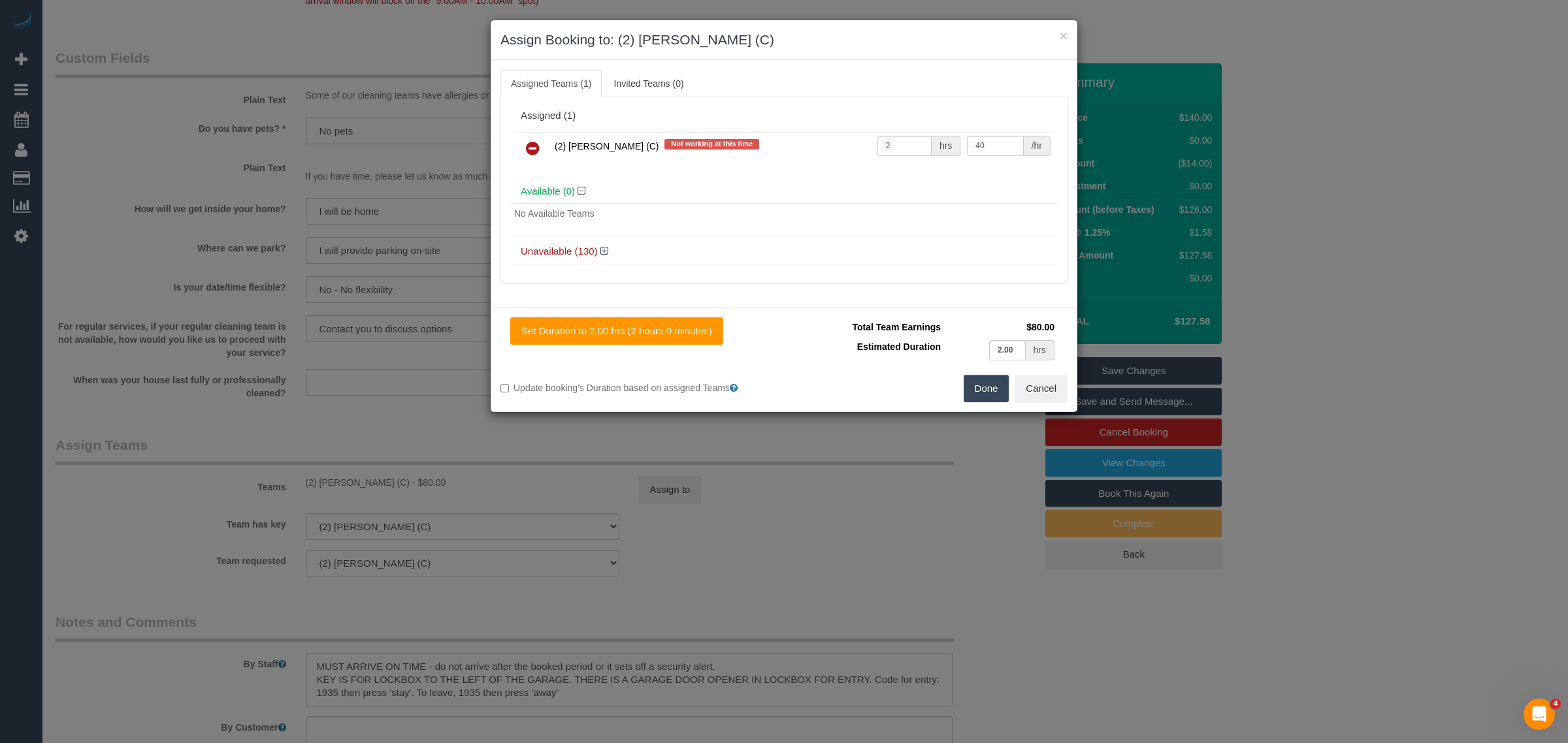
click at [534, 155] on icon at bounding box center [532, 148] width 14 height 16
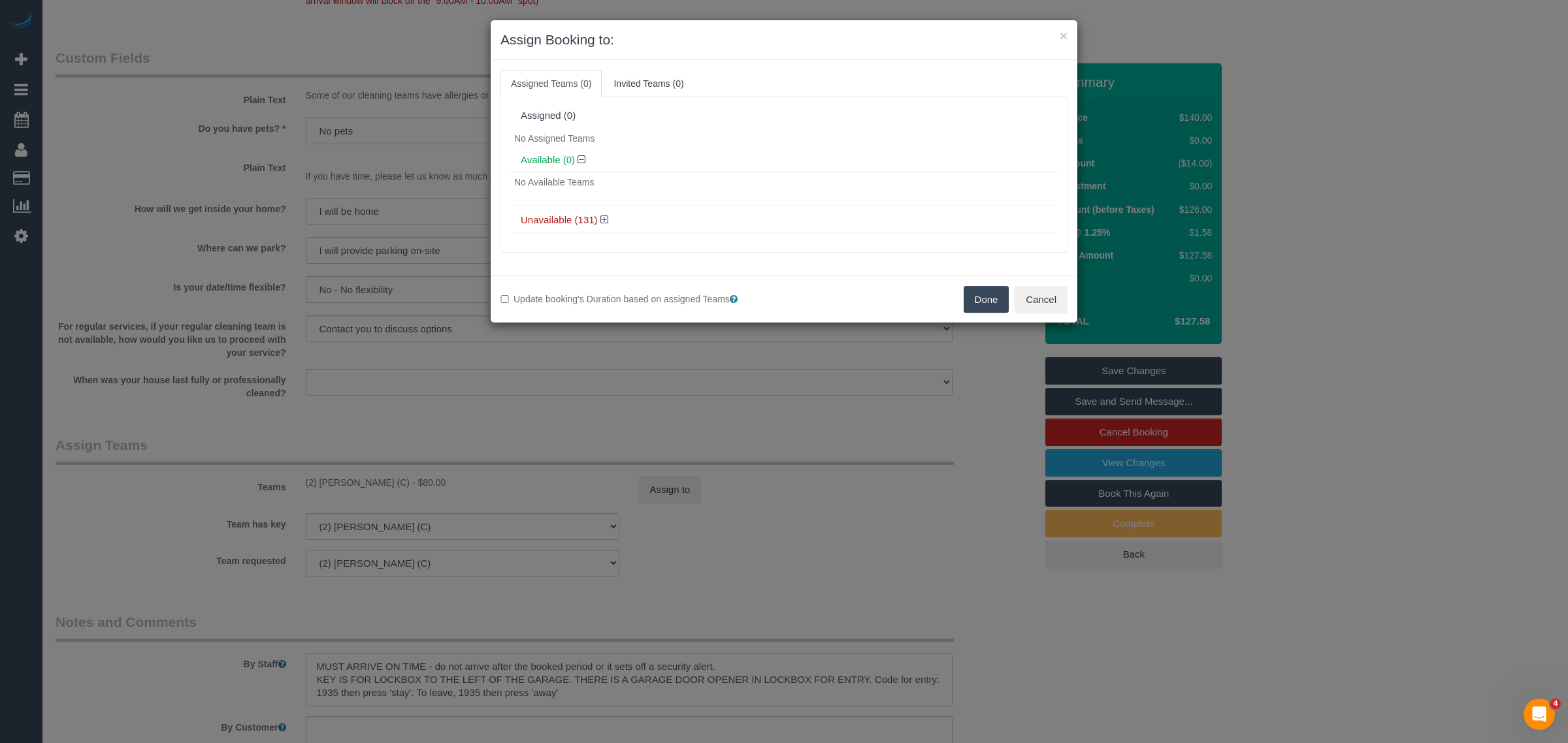
click at [977, 298] on button "Done" at bounding box center [987, 300] width 45 height 28
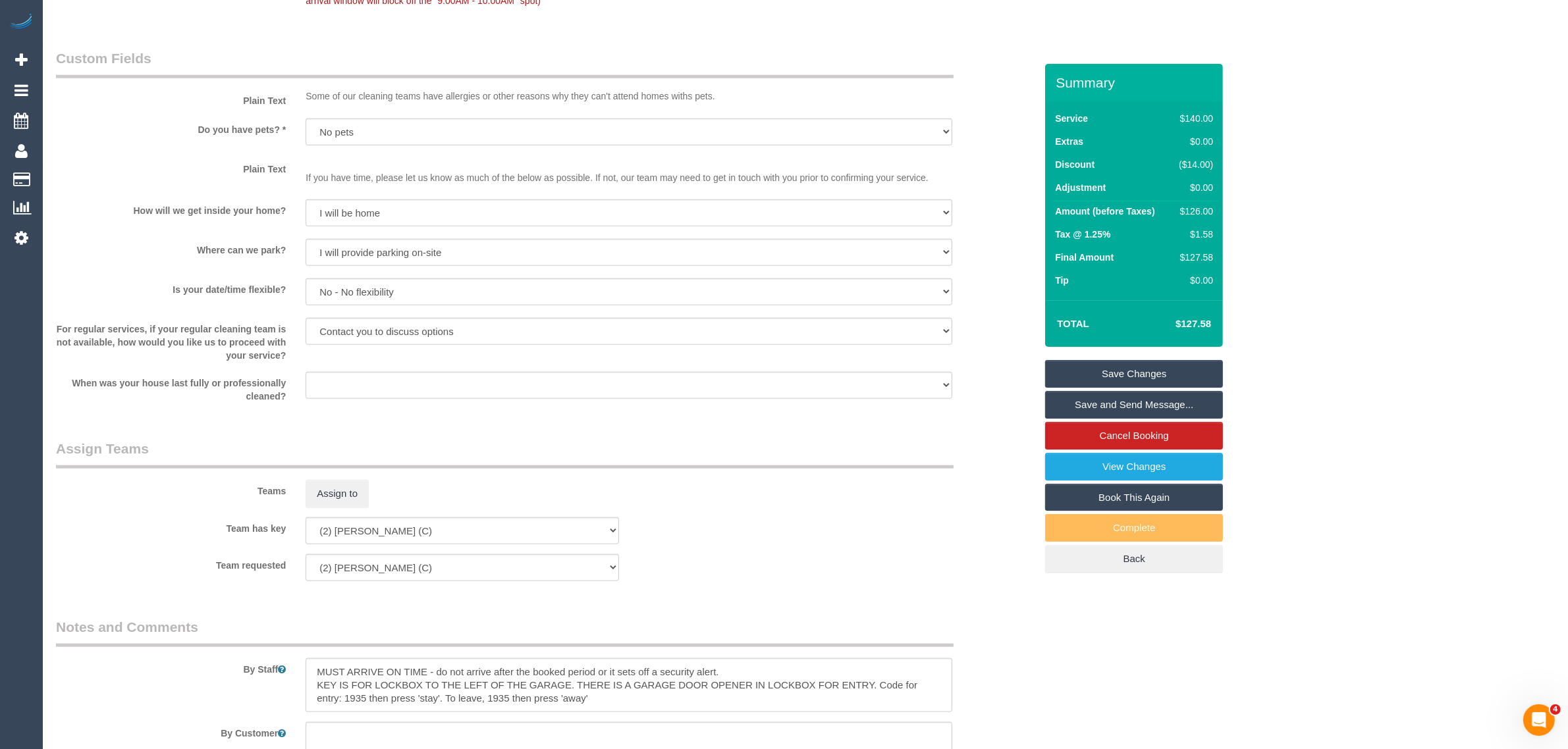
click at [1132, 372] on link "Save Changes" at bounding box center [1134, 374] width 178 height 28
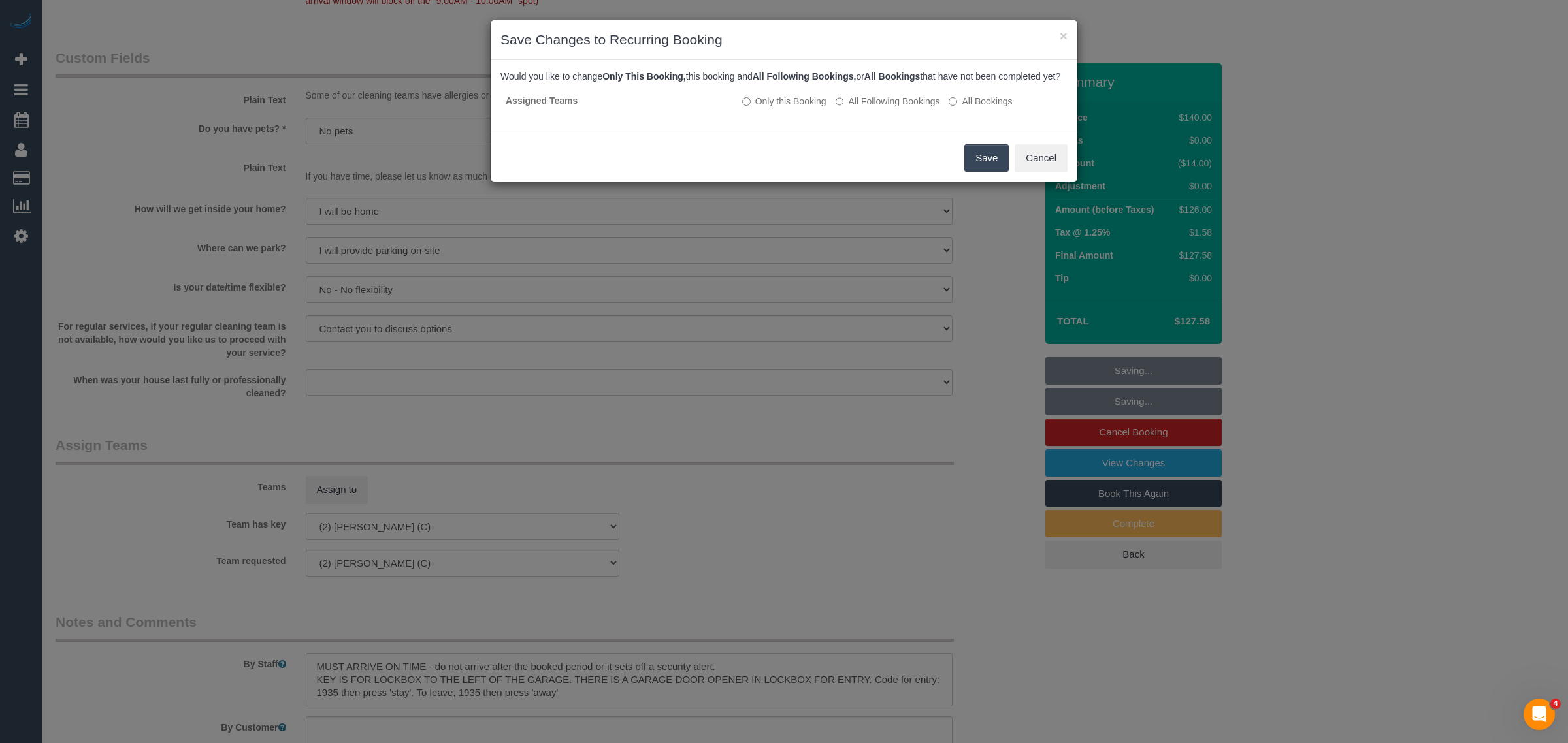
click at [981, 172] on button "Save" at bounding box center [987, 158] width 45 height 28
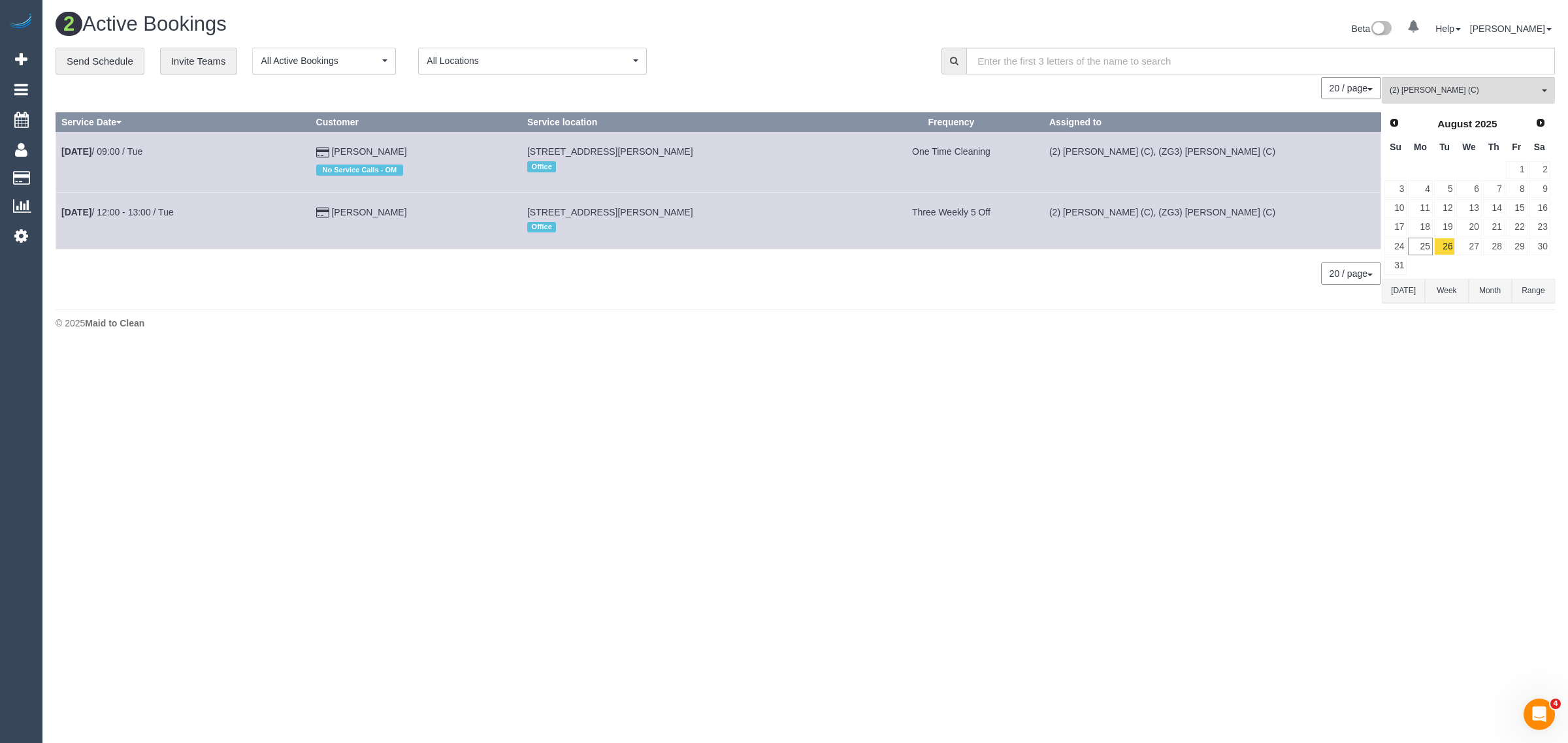
click at [653, 36] on div "× 2 Changes saved successfully" at bounding box center [669, 27] width 627 height 35
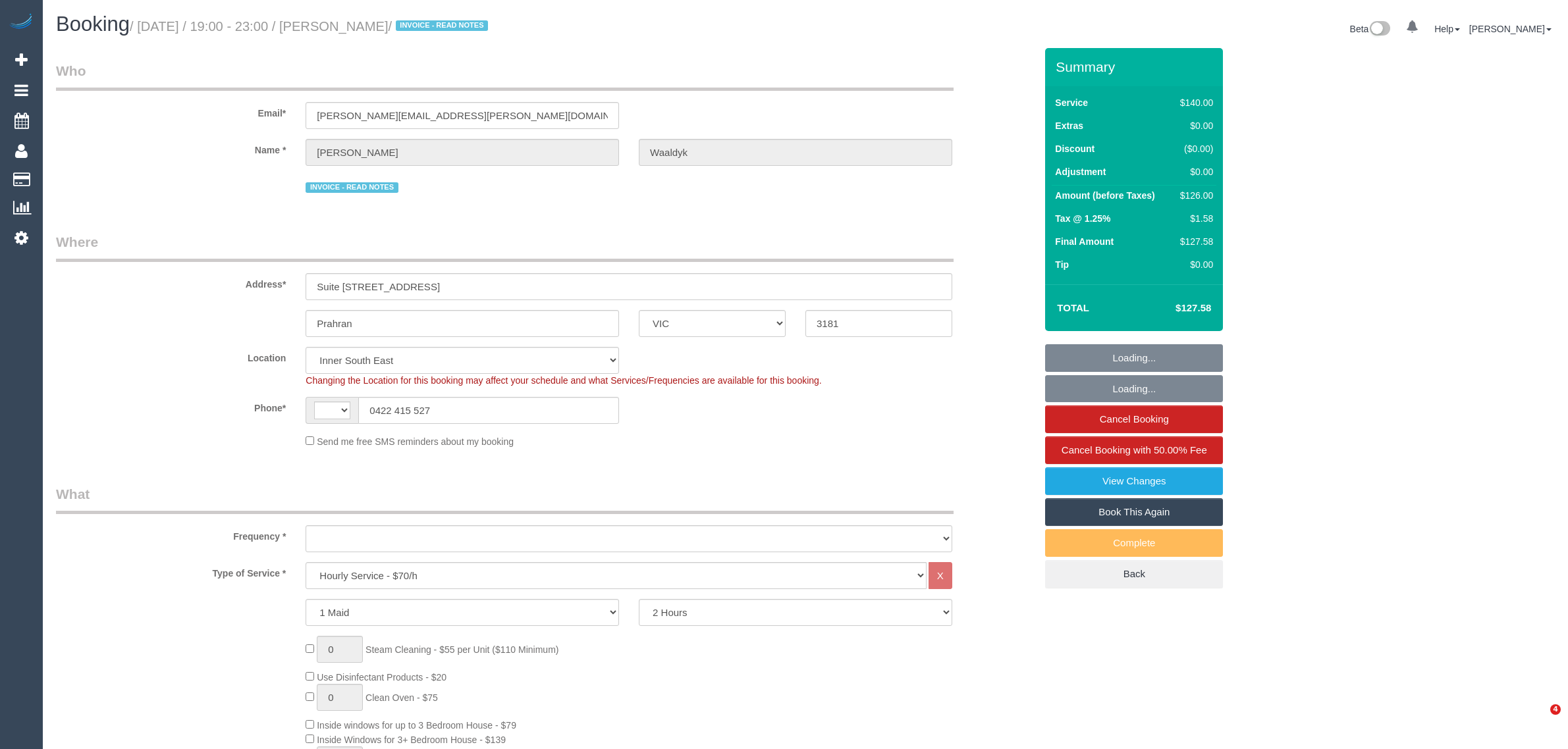
select select "VIC"
select select "string:AU"
select select "object:712"
select select "string:stripe-pm_1Mge982GScqysDRVPc1XJALq"
select select "31181"
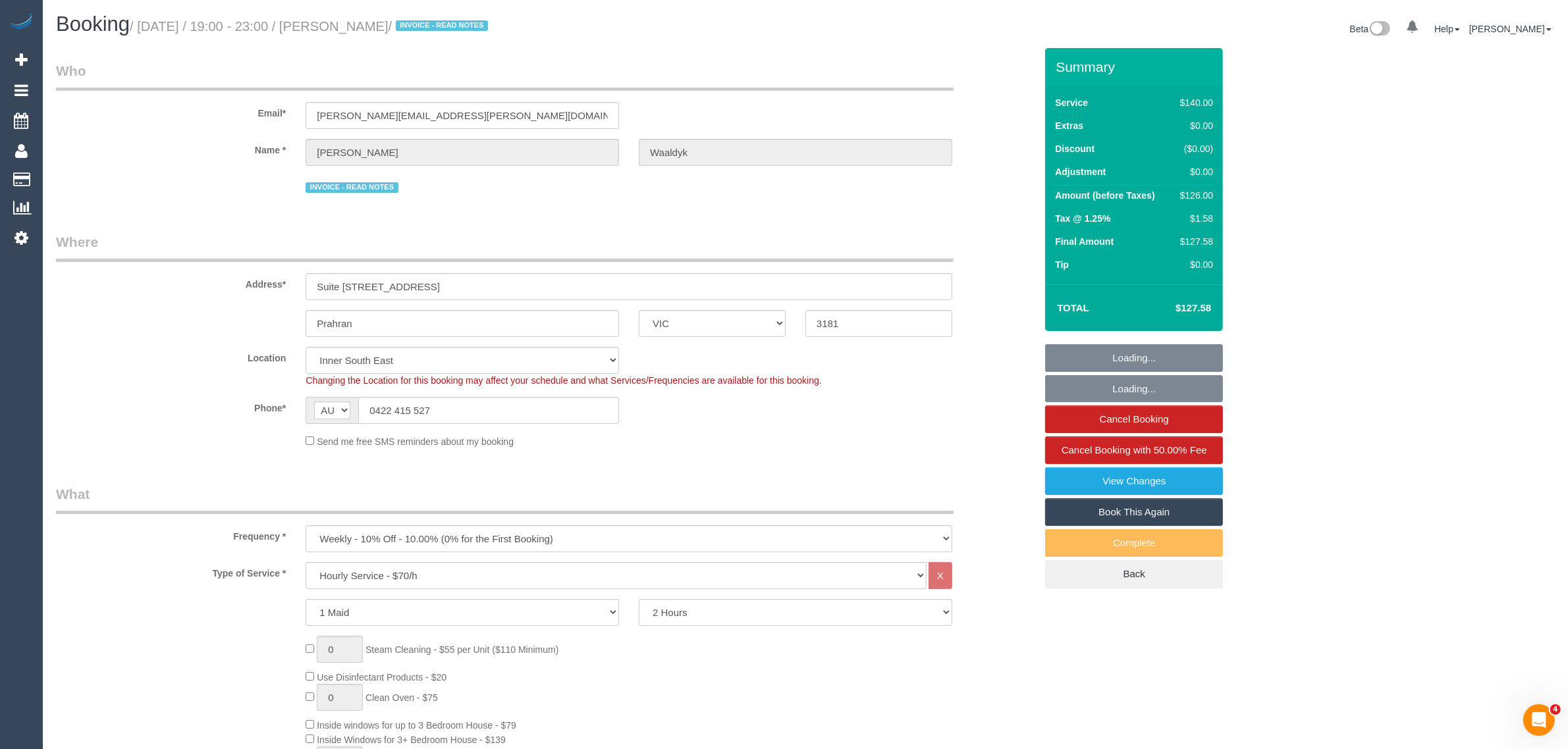
select select "number:28"
select select "number:14"
select select "number:19"
select select "number:25"
select select "number:35"
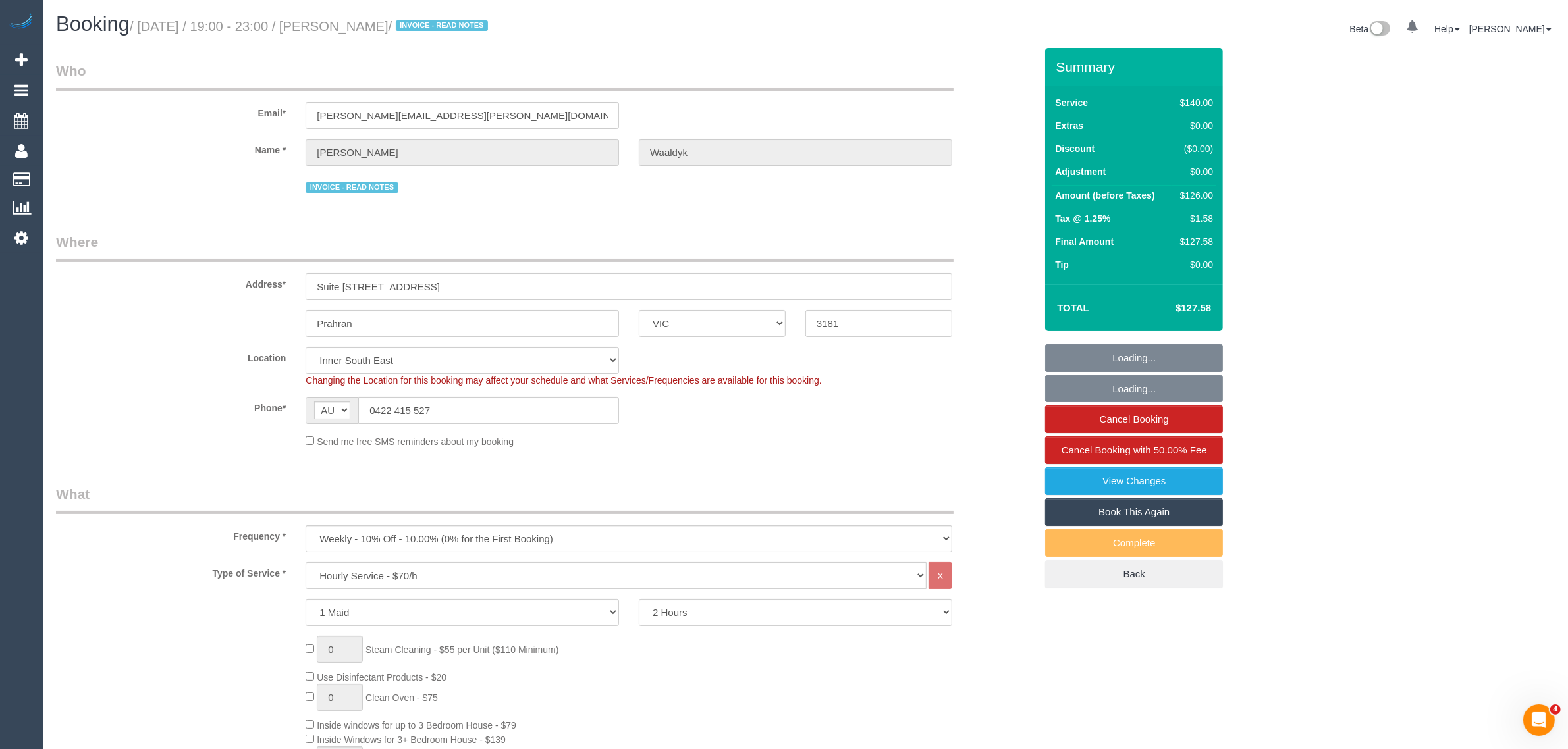
select select "object:1416"
click at [560, 408] on input "0422 415 527" at bounding box center [489, 410] width 261 height 27
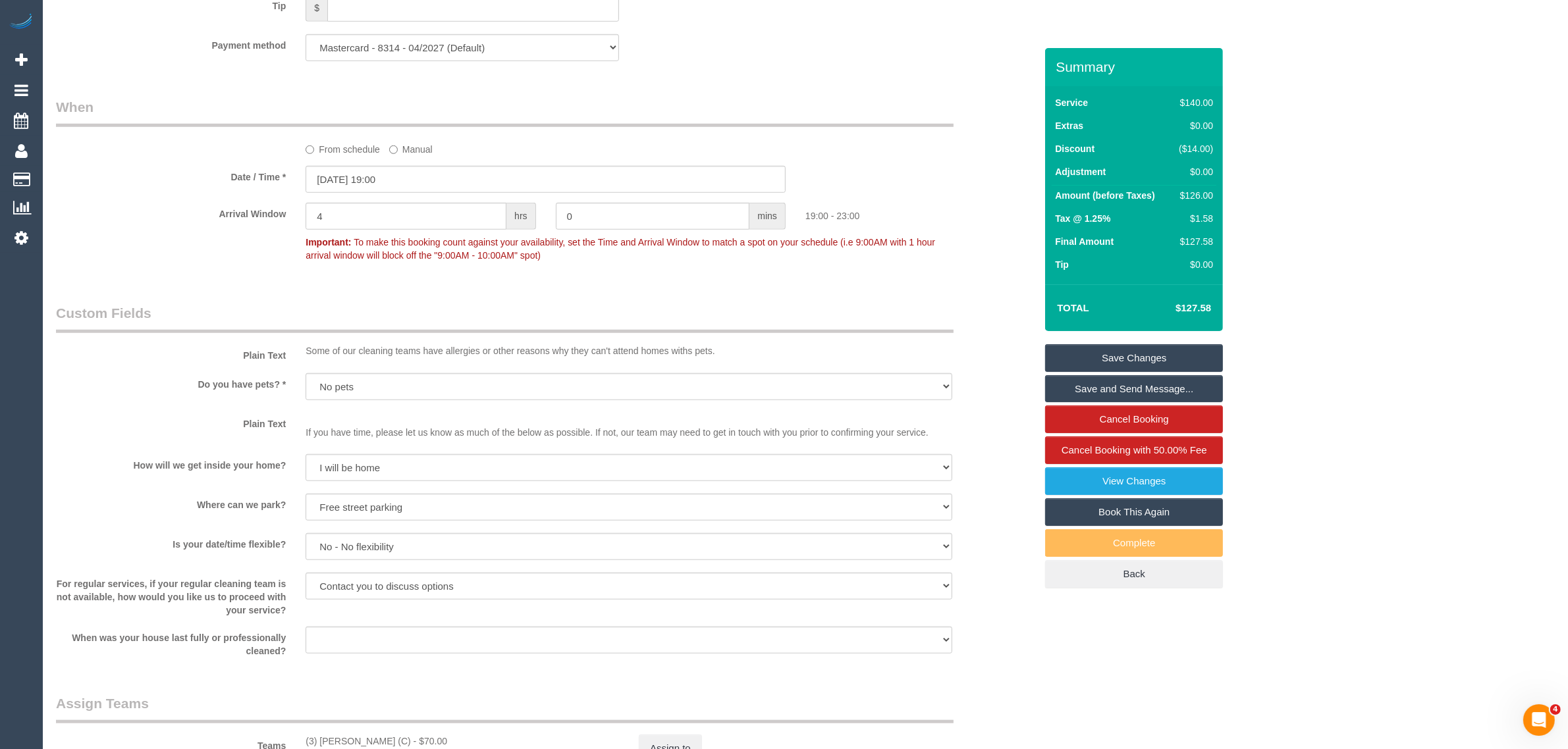
scroll to position [987, 0]
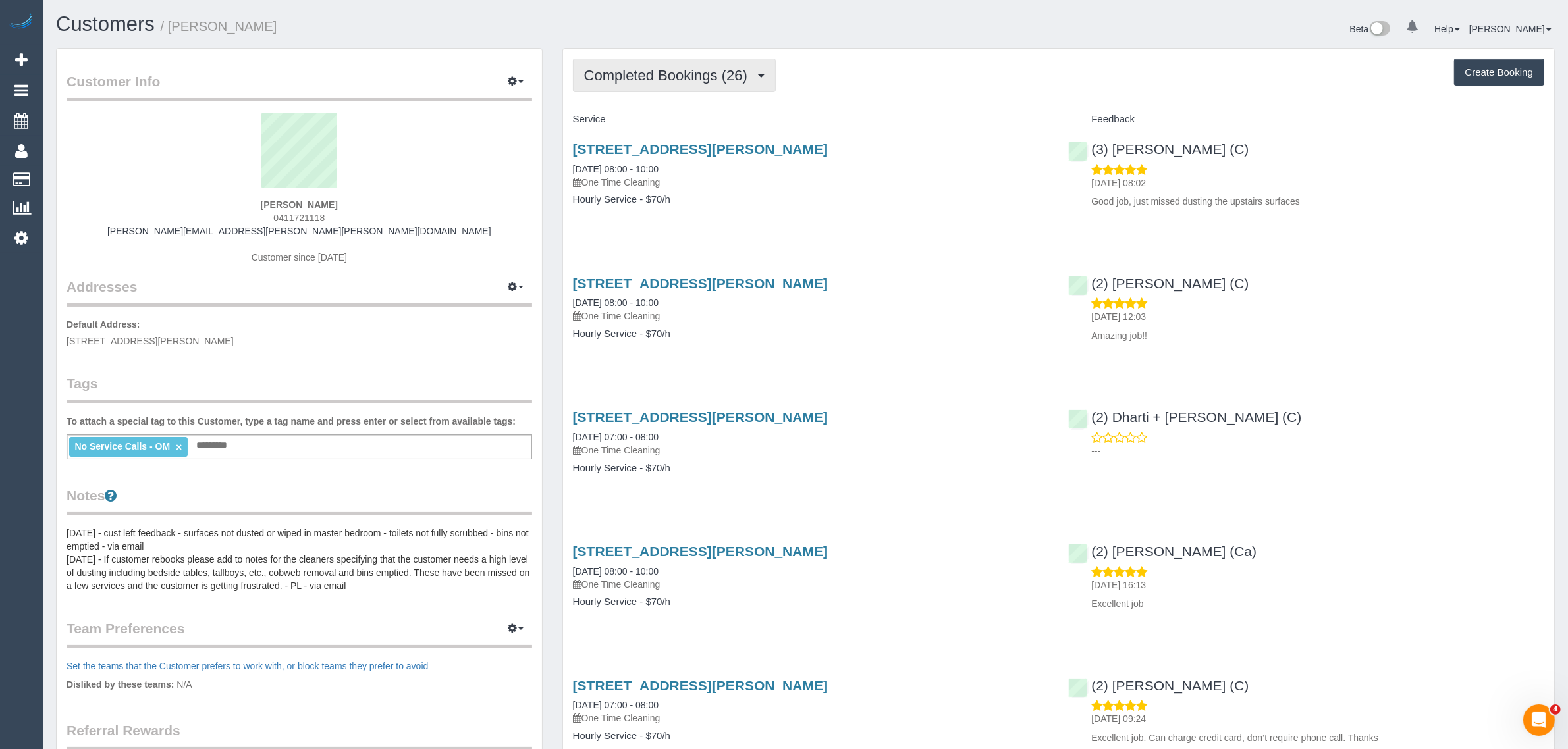
click at [703, 69] on span "Completed Bookings (26)" at bounding box center [668, 75] width 170 height 16
click at [686, 117] on link "Upcoming Bookings (1)" at bounding box center [645, 123] width 143 height 17
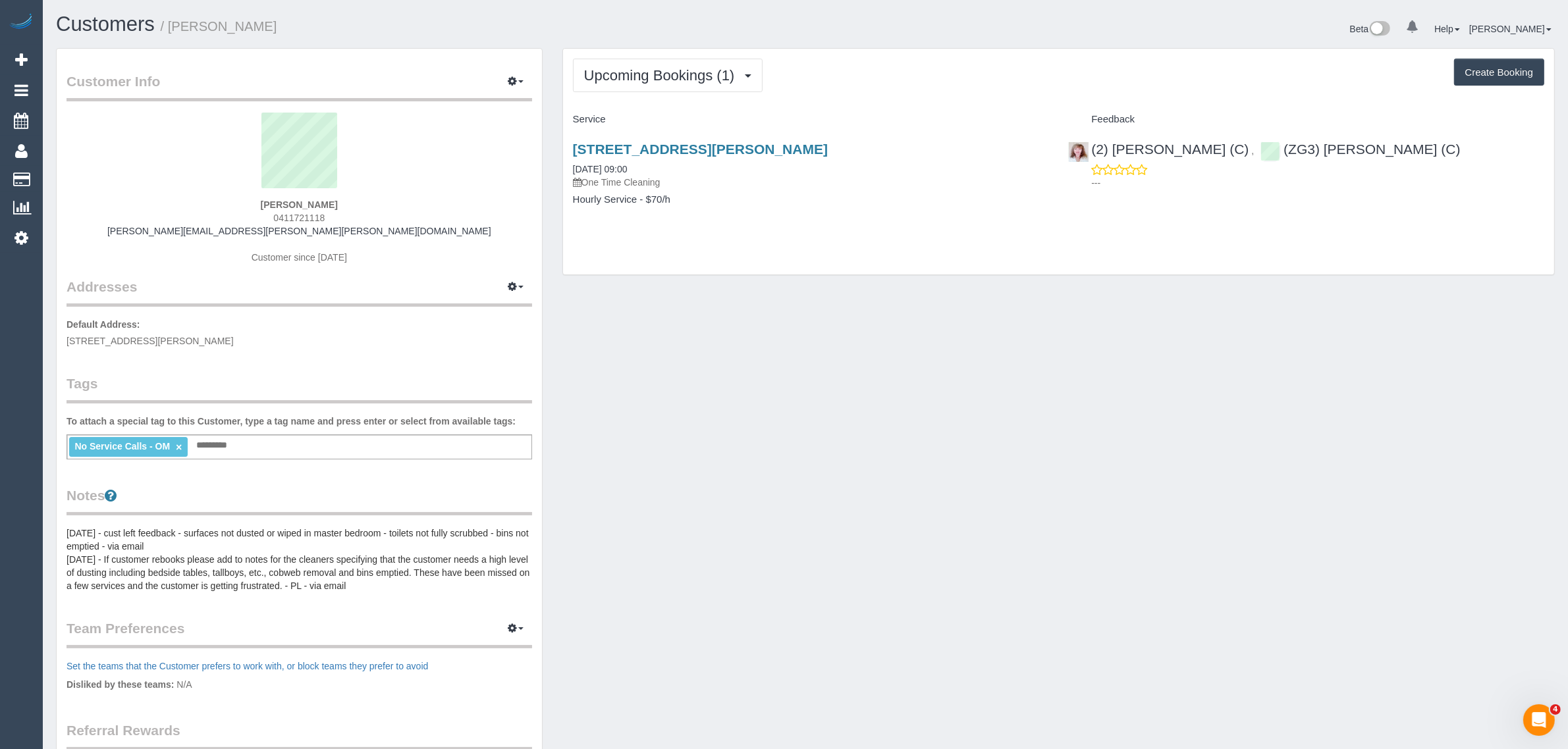
click at [1006, 311] on div "Customer Info Edit Contact Info Send Message Email Preferences Special Sales Ta…" at bounding box center [805, 668] width 1519 height 1240
click at [648, 152] on link "32 Newman Street, Kensington, VIC 3031" at bounding box center [701, 149] width 255 height 15
click at [160, 339] on span "32 Newman Street, Kensington, VIC 3031" at bounding box center [150, 341] width 167 height 11
copy span "[GEOGRAPHIC_DATA]"
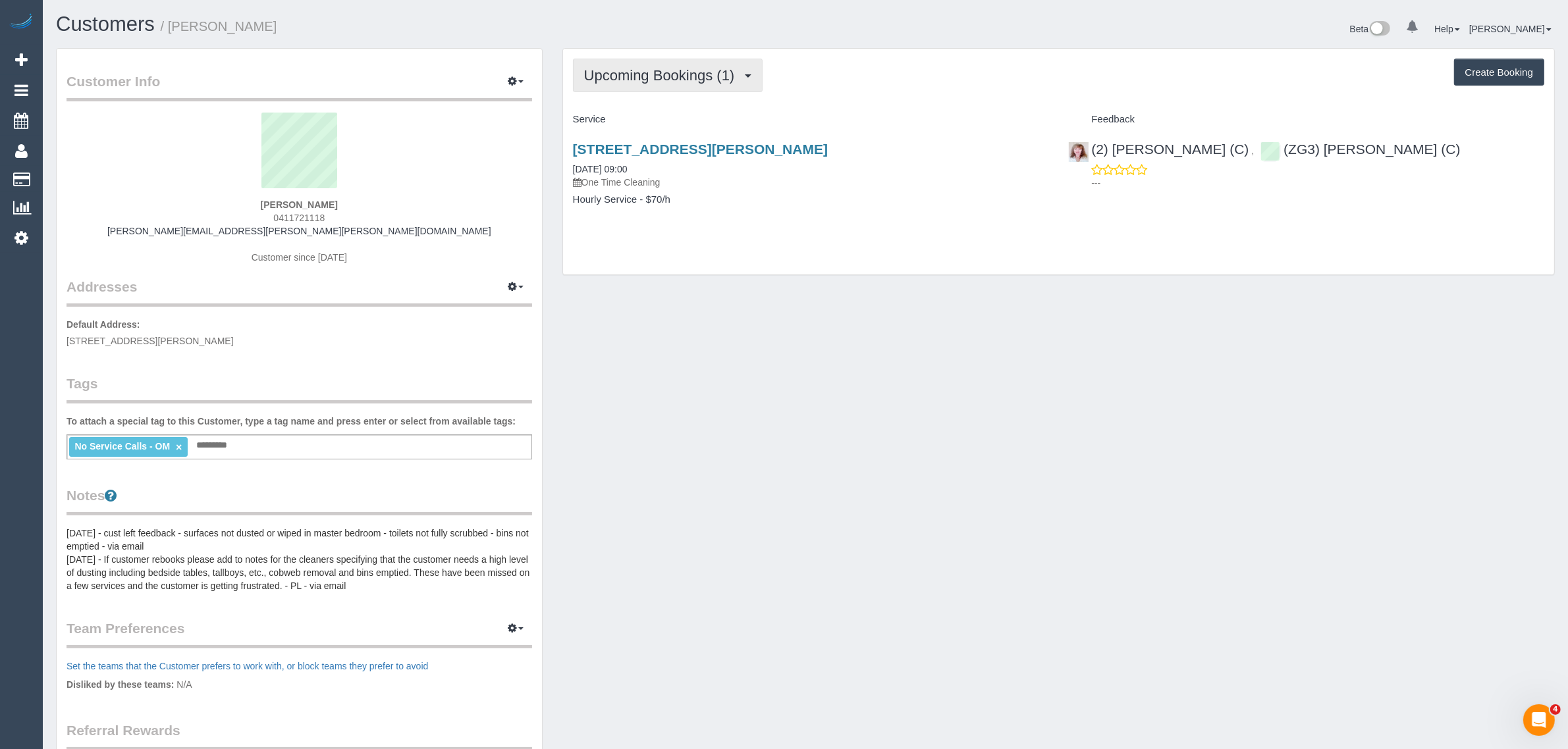
click at [643, 72] on span "Upcoming Bookings (1)" at bounding box center [663, 75] width 158 height 16
click at [632, 116] on link "Upcoming Bookings (1)" at bounding box center [645, 123] width 143 height 17
click at [1153, 393] on div "Customer Info Edit Contact Info Send Message Email Preferences Special Sales Ta…" at bounding box center [805, 668] width 1519 height 1240
click at [842, 330] on div "Customer Info Edit Contact Info Send Message Email Preferences Special Sales Ta…" at bounding box center [805, 668] width 1519 height 1240
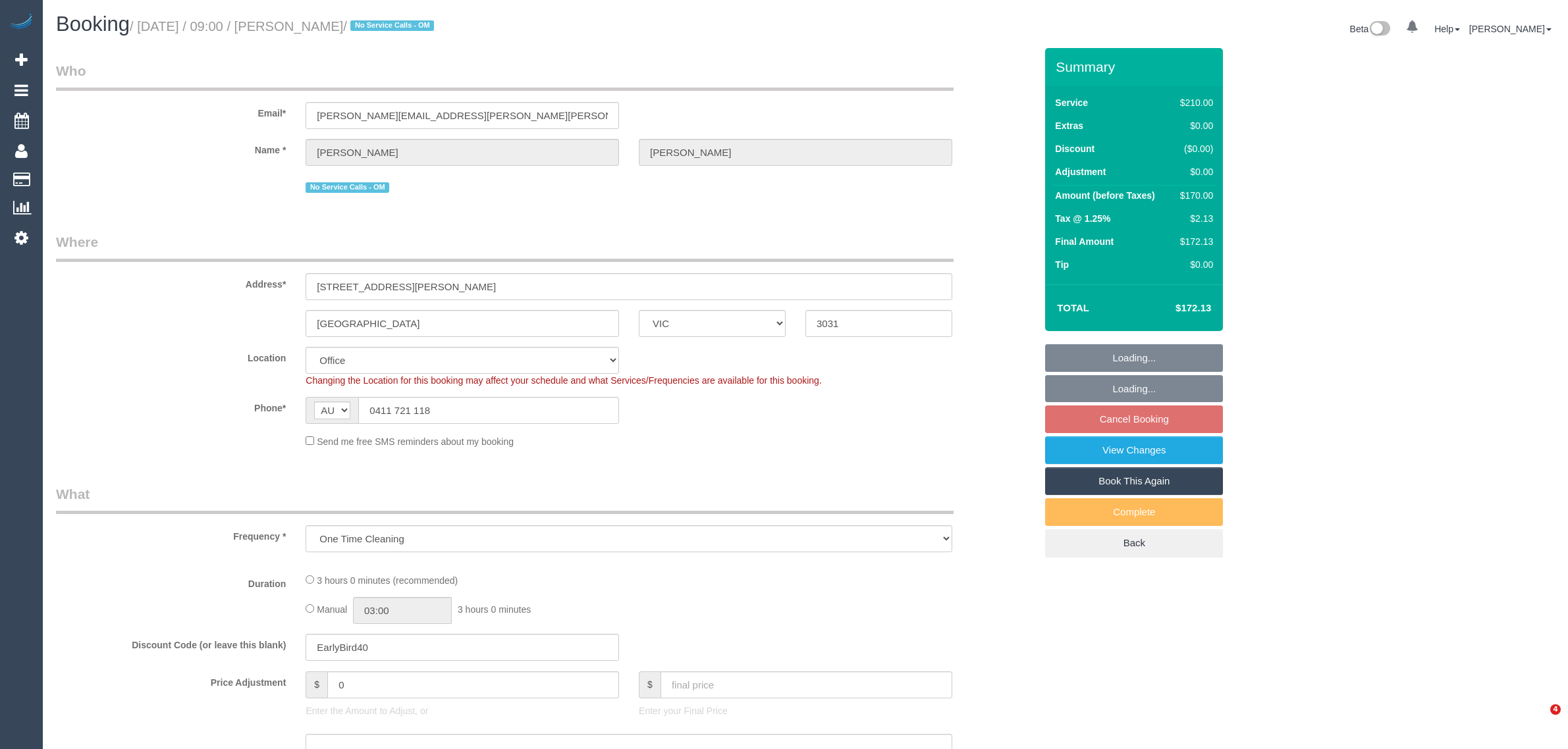
select select "VIC"
select select "object:754"
select select "number:27"
select select "number:16"
select select "number:19"
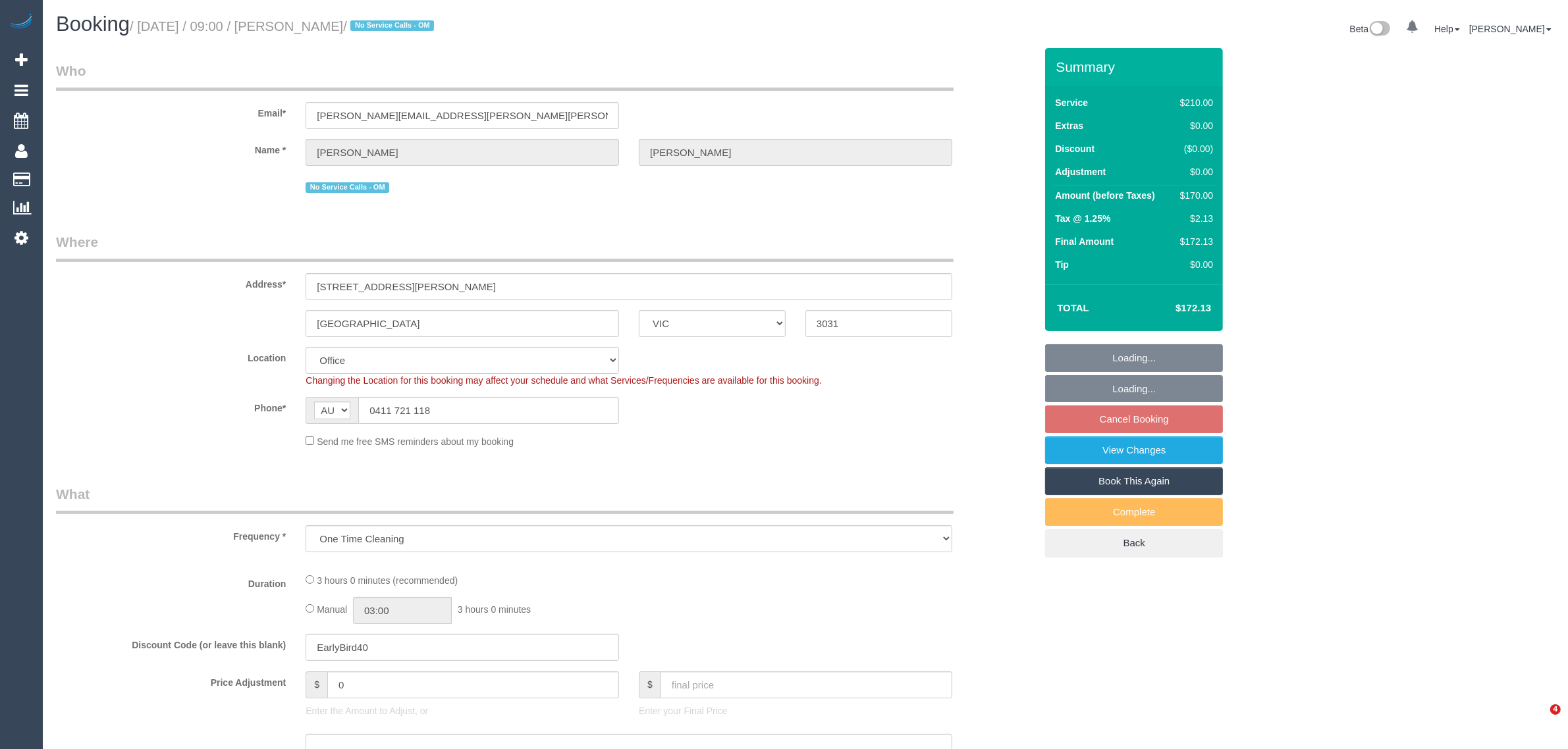
select select "number:25"
select select "number:12"
select select "180"
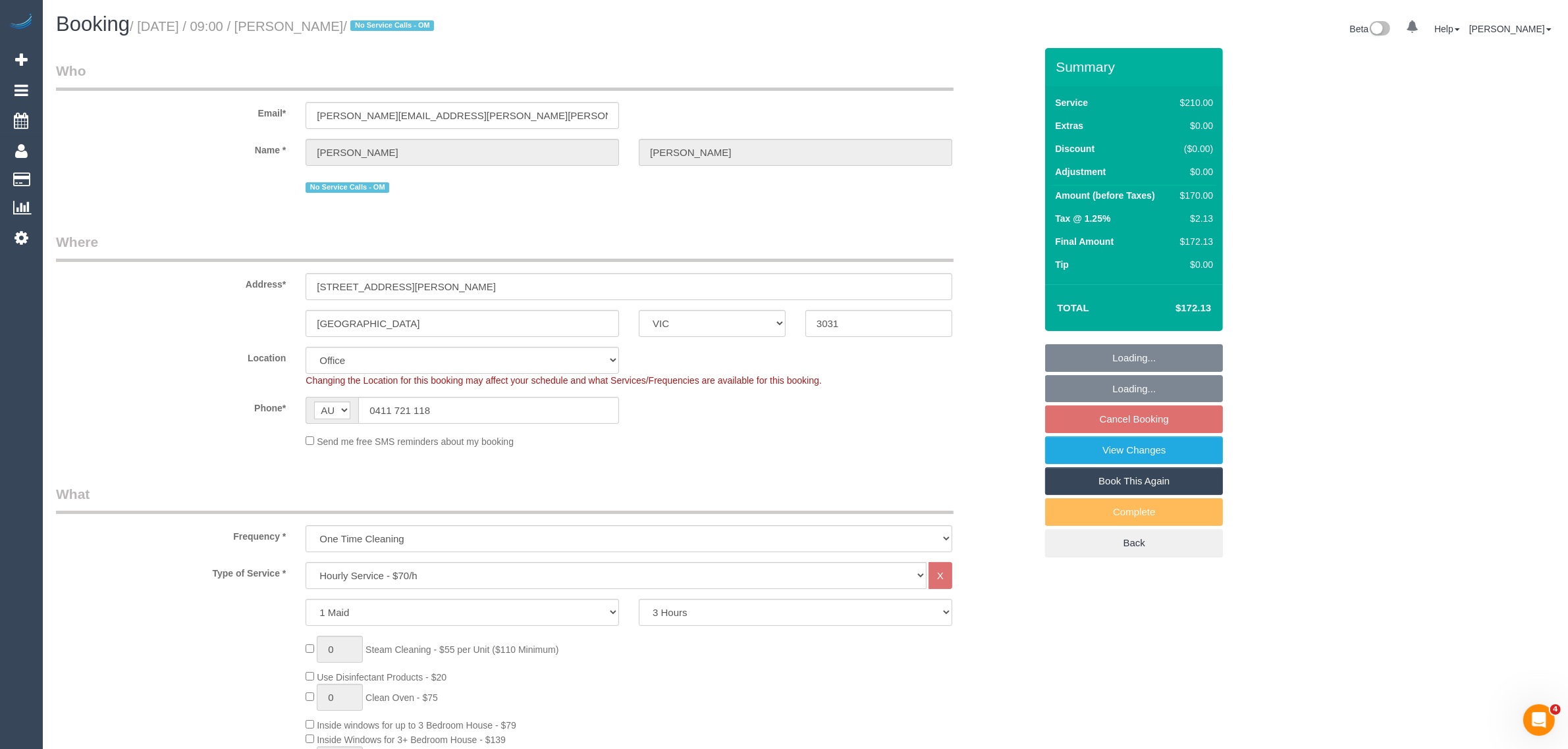
select select "string:stripe-pm_1RxL412GScqysDRV4Kq9ZQTu"
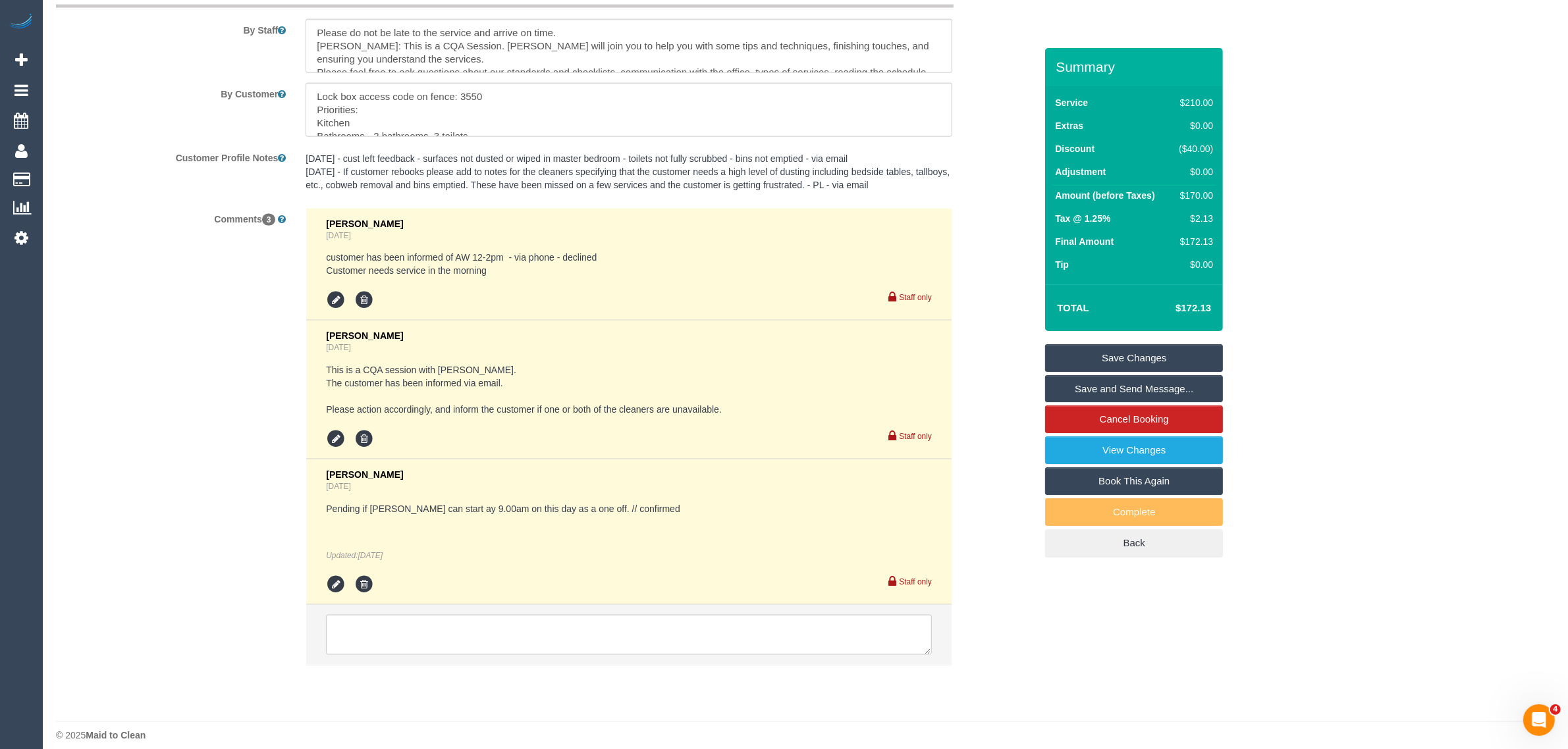
scroll to position [2222, 0]
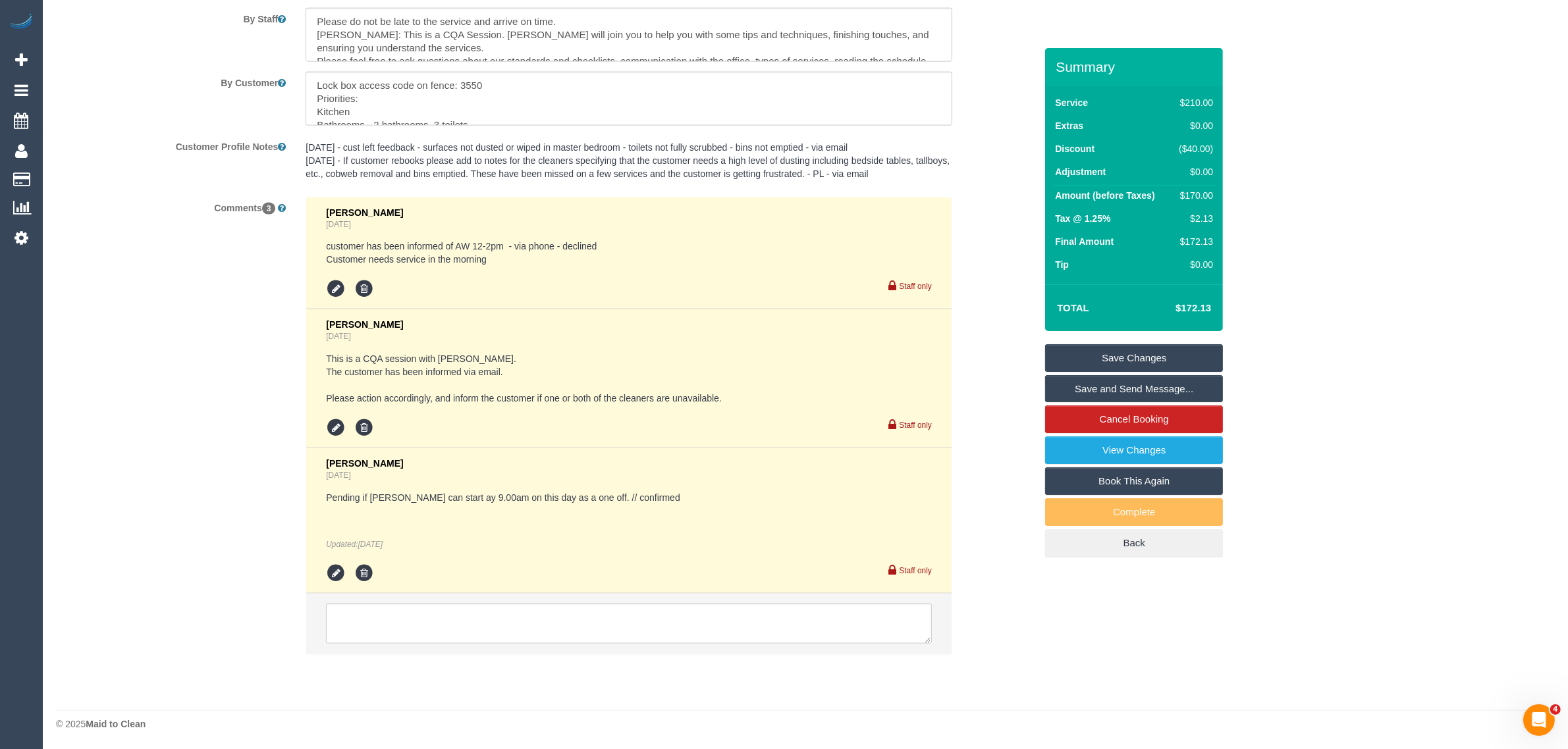
click at [986, 617] on div "Comments 3 [PERSON_NAME] [DATE] customer has been informed of AW 12-2pm - via p…" at bounding box center [545, 433] width 999 height 471
click at [909, 623] on textarea at bounding box center [629, 624] width 606 height 41
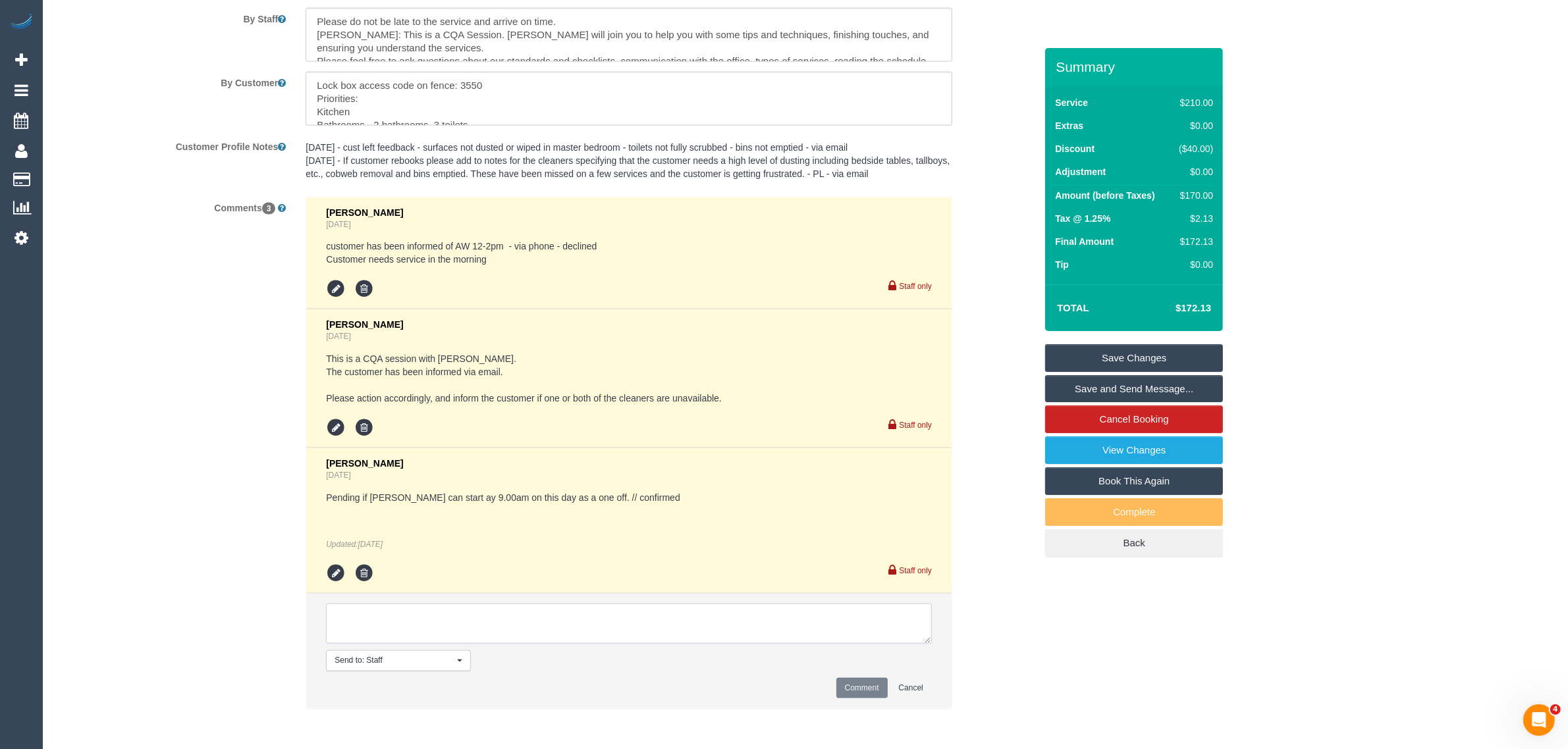
paste textarea "Cleaner(s) Unassigned: Reason Unassigned: Contact via: Which message sent: Addi…"
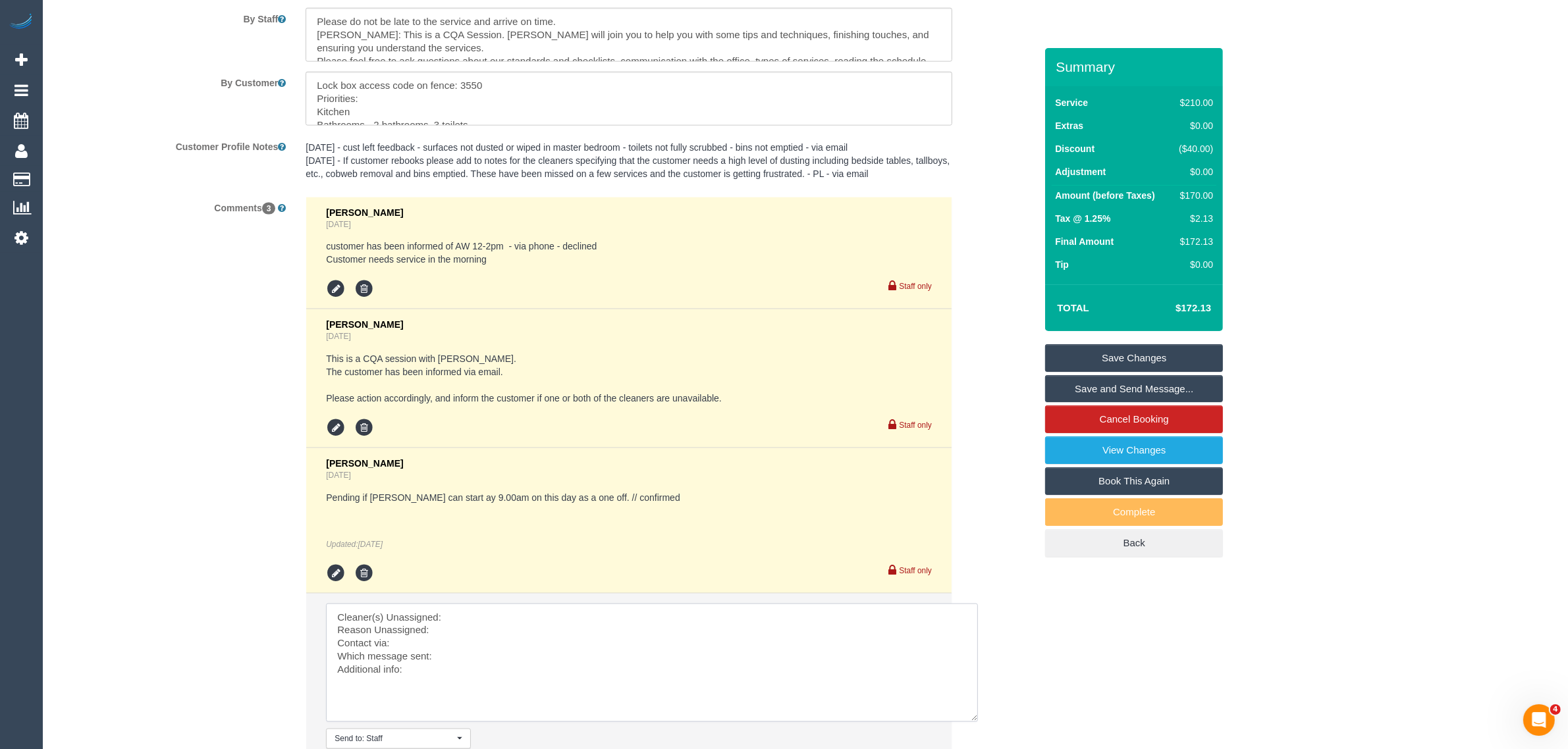
drag, startPoint x: 923, startPoint y: 639, endPoint x: 973, endPoint y: 734, distance: 107.4
click at [973, 722] on textarea at bounding box center [652, 662] width 652 height 118
click at [682, 614] on textarea at bounding box center [653, 671] width 655 height 135
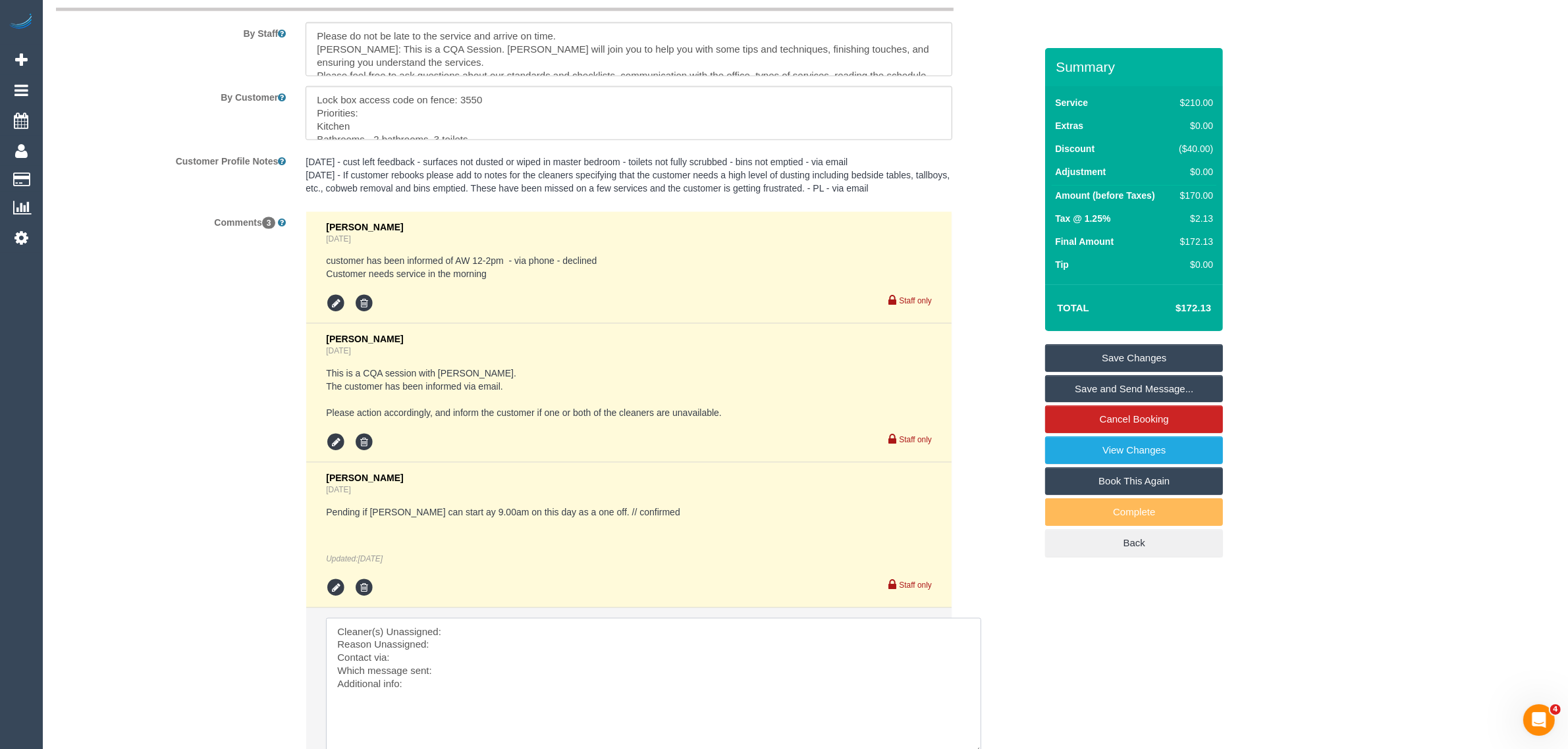
scroll to position [1893, 0]
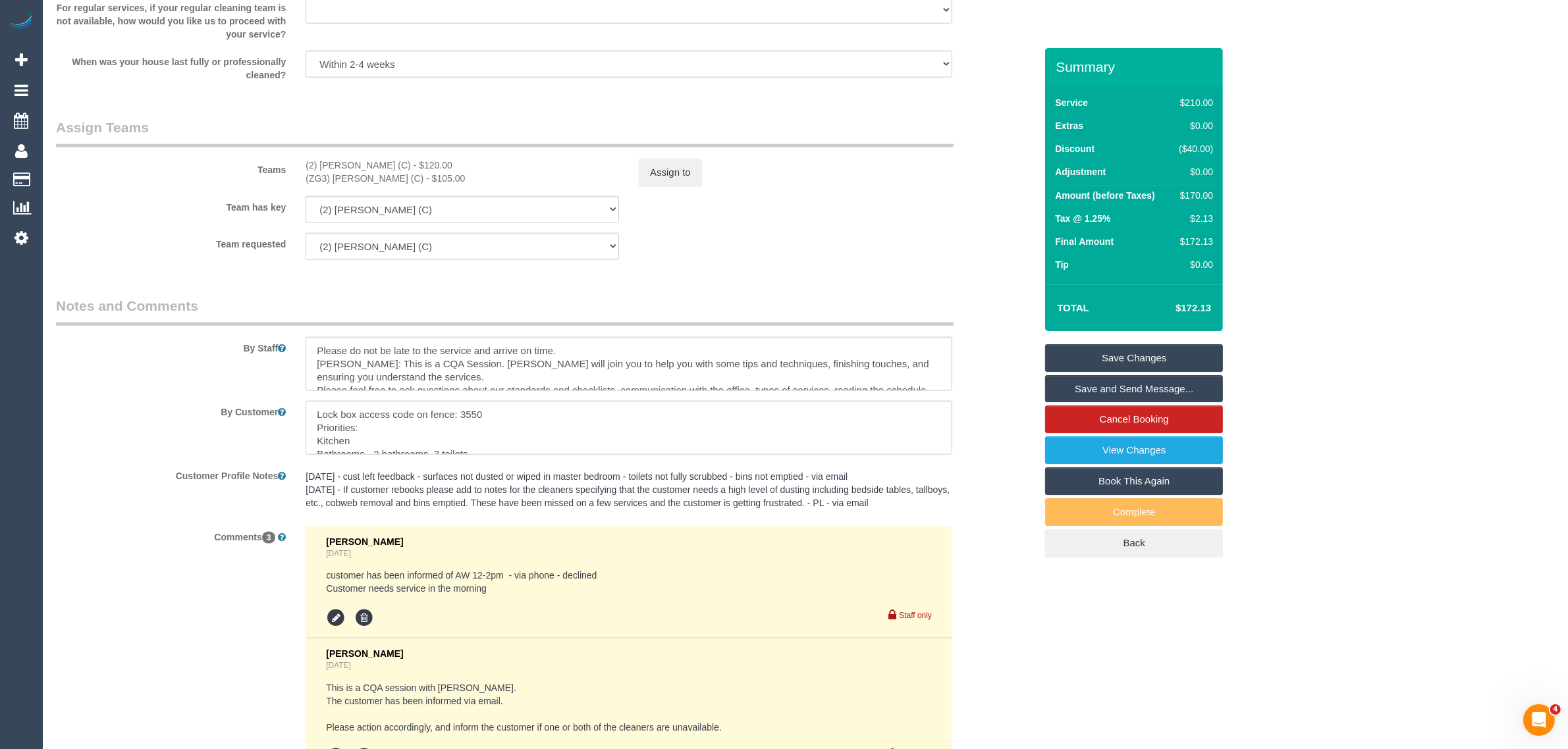
drag, startPoint x: 297, startPoint y: 166, endPoint x: 396, endPoint y: 160, distance: 99.2
click at [396, 160] on div "(2) Kerry Welfare (C) - $120.00 (ZG3) Ashan Adithya (C) - $105.00" at bounding box center [462, 172] width 333 height 26
copy div "(2) Kerry Welfare (C) -"
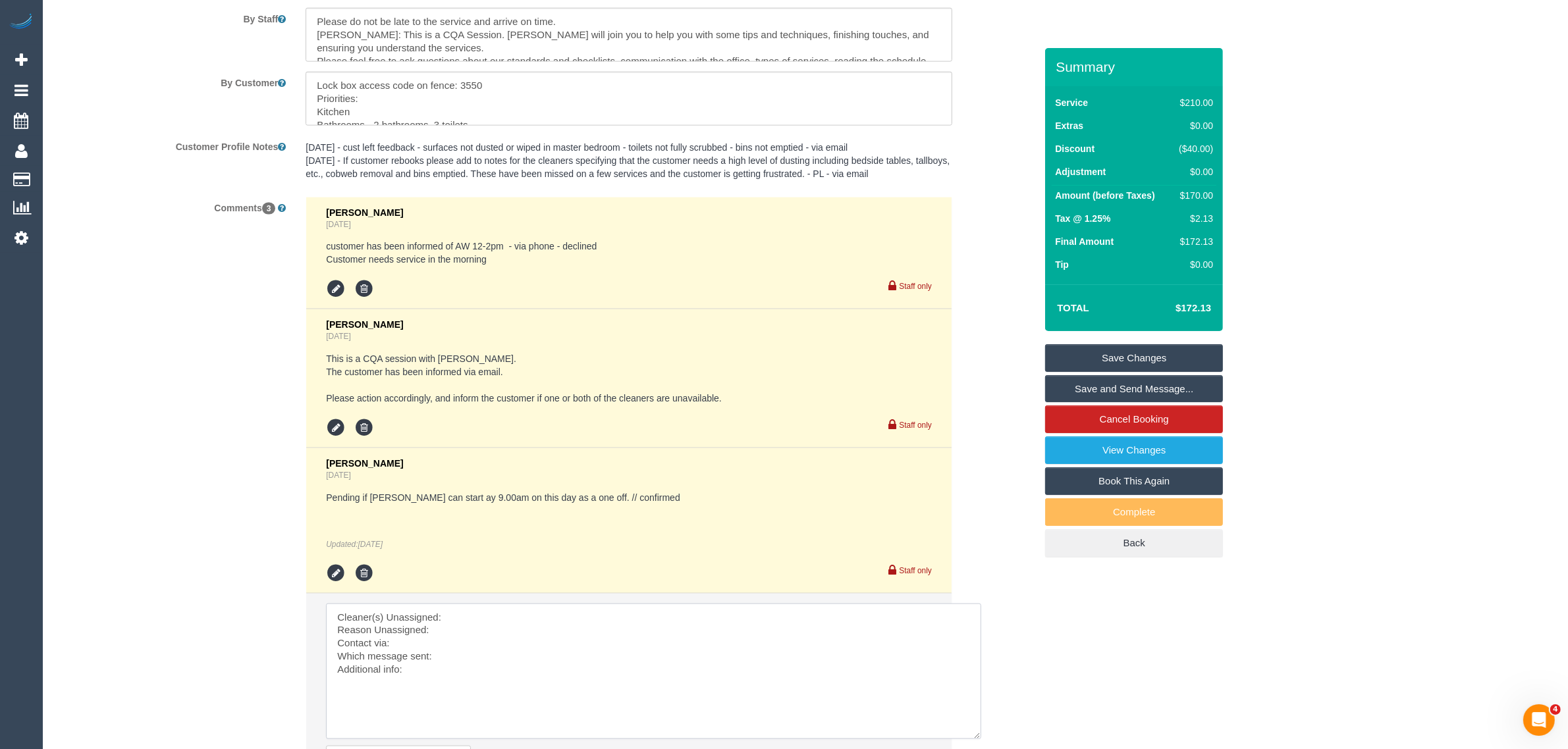
click at [511, 607] on textarea at bounding box center [653, 671] width 655 height 135
paste textarea "(2) Kerry Welfare (C) -"
click at [489, 630] on textarea at bounding box center [653, 671] width 655 height 135
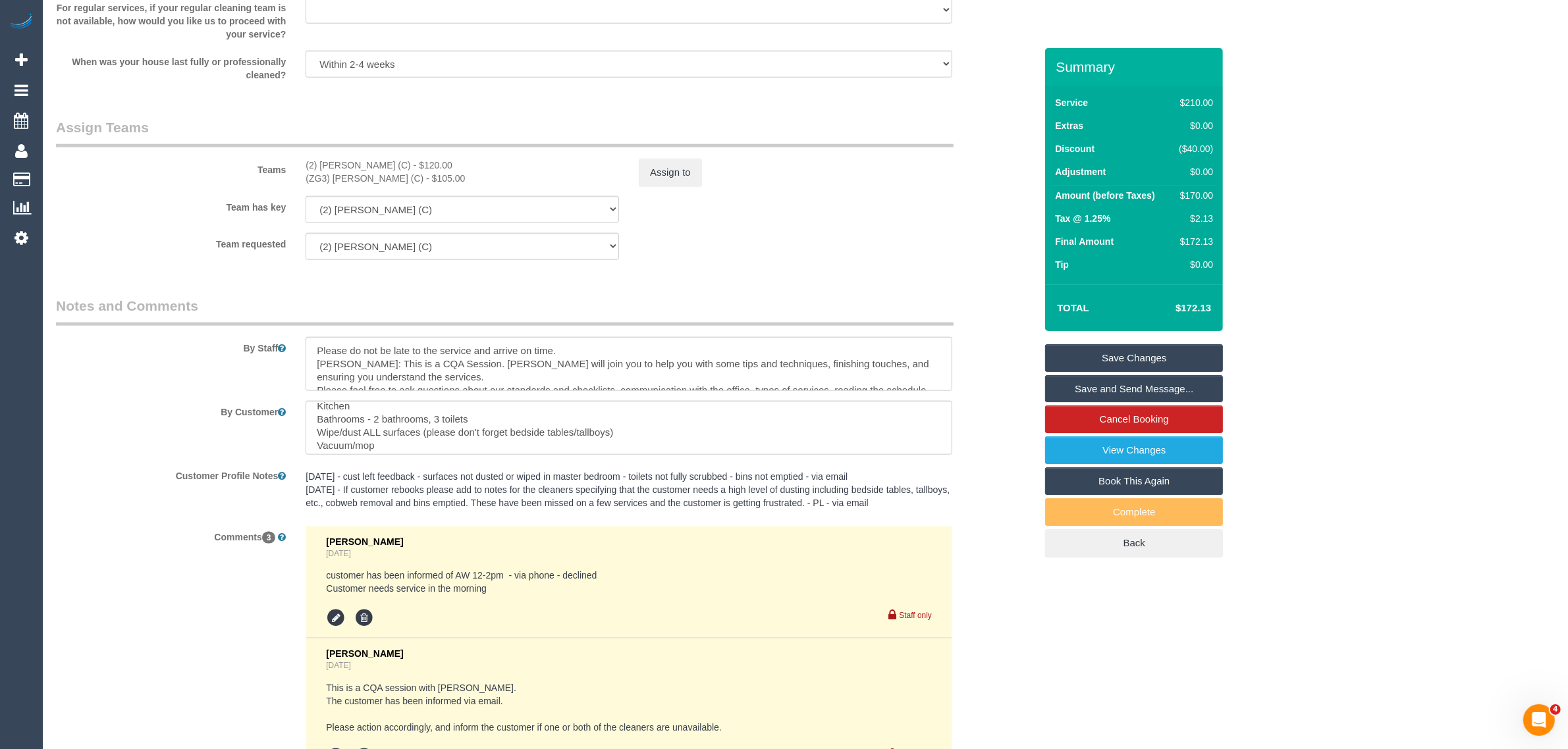
scroll to position [53, 0]
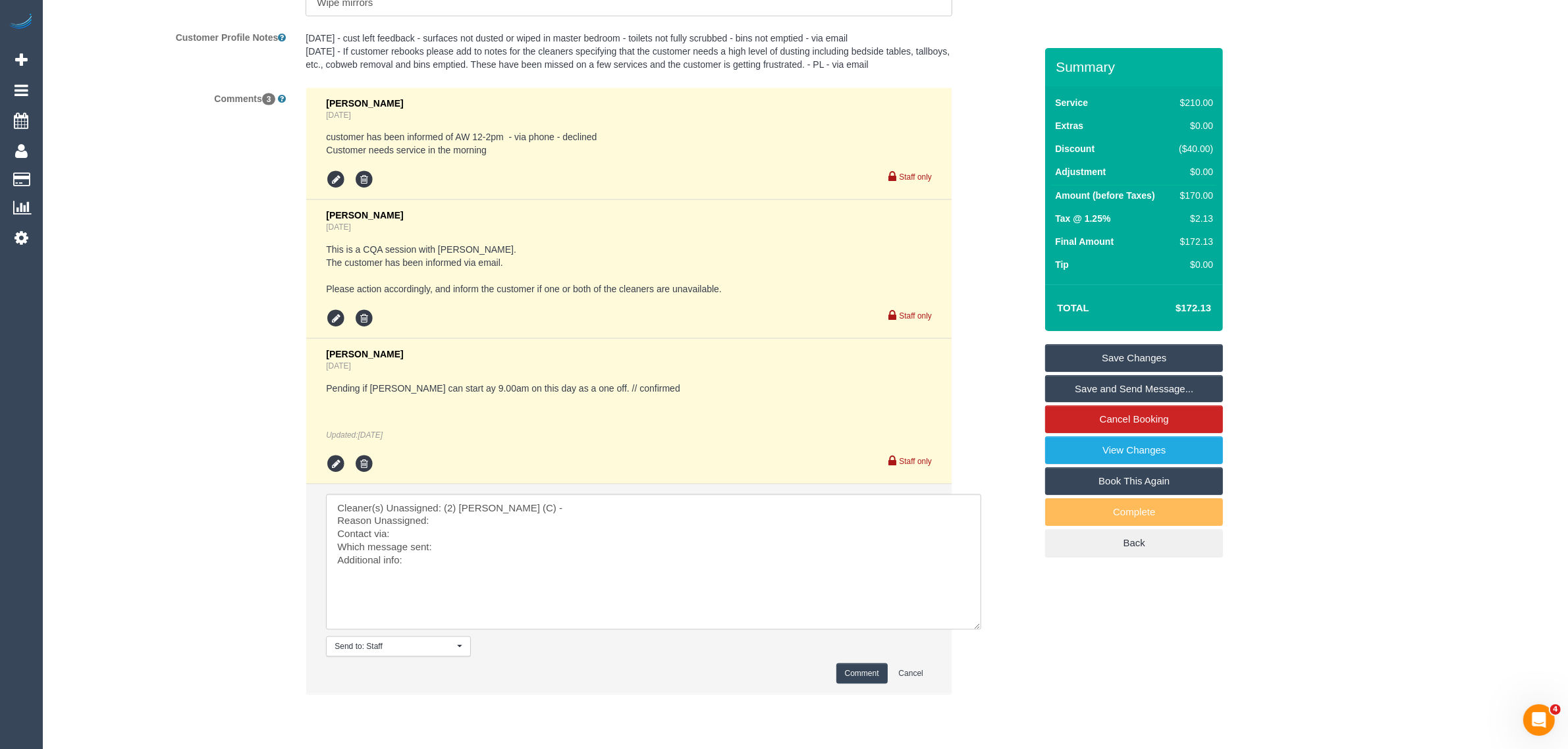
scroll to position [2371, 0]
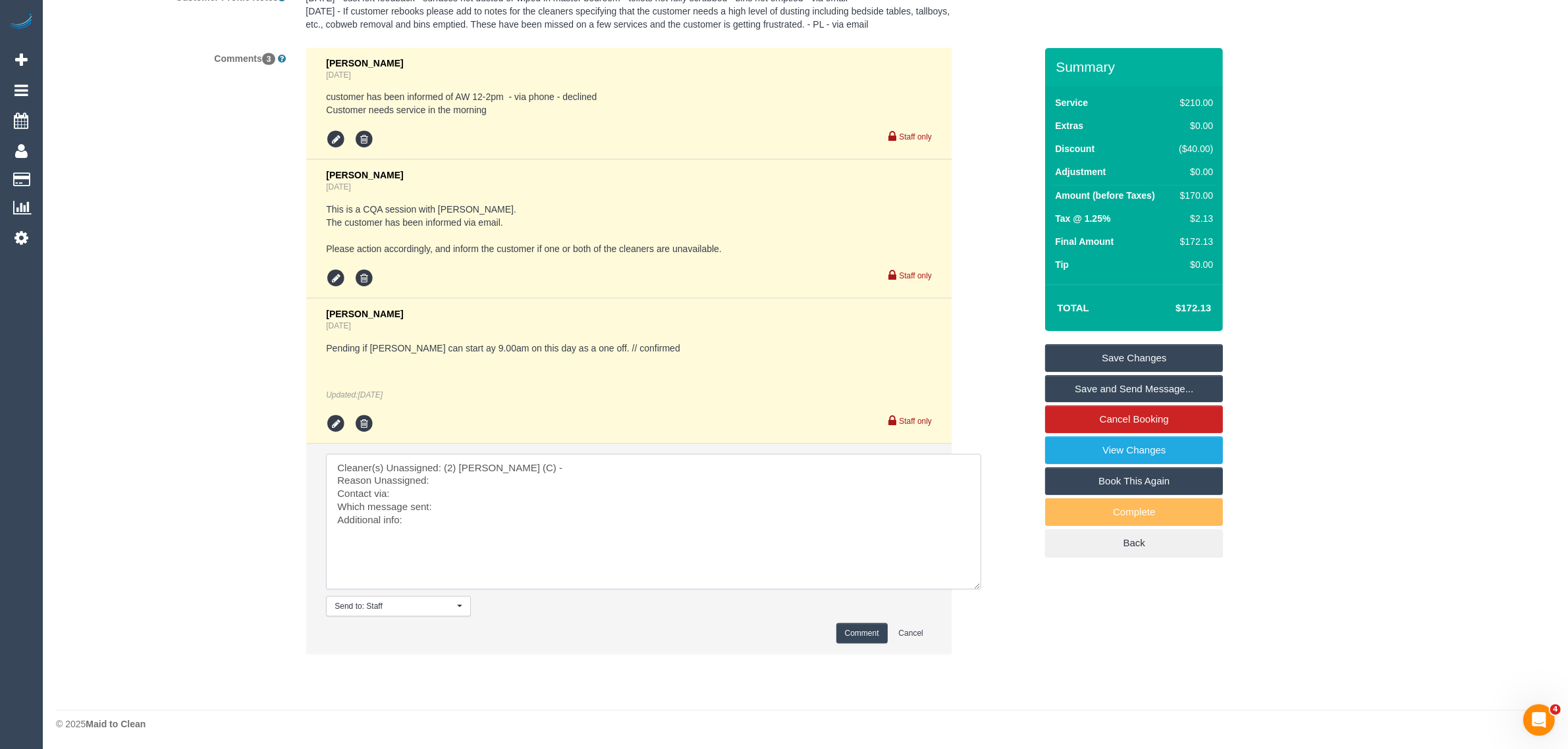
click at [465, 475] on textarea at bounding box center [653, 521] width 655 height 135
click at [499, 507] on textarea at bounding box center [653, 521] width 655 height 135
type textarea "Cleaner(s) Unassigned: (2) Kerry Welfare (C) - Reason Unassigned: sick Contact …"
click at [846, 619] on li "Send to: Staff Nothing selected Send to: Staff Send to: Customer Send to: Team …" at bounding box center [628, 549] width 645 height 209
click at [840, 637] on button "Comment" at bounding box center [862, 634] width 52 height 20
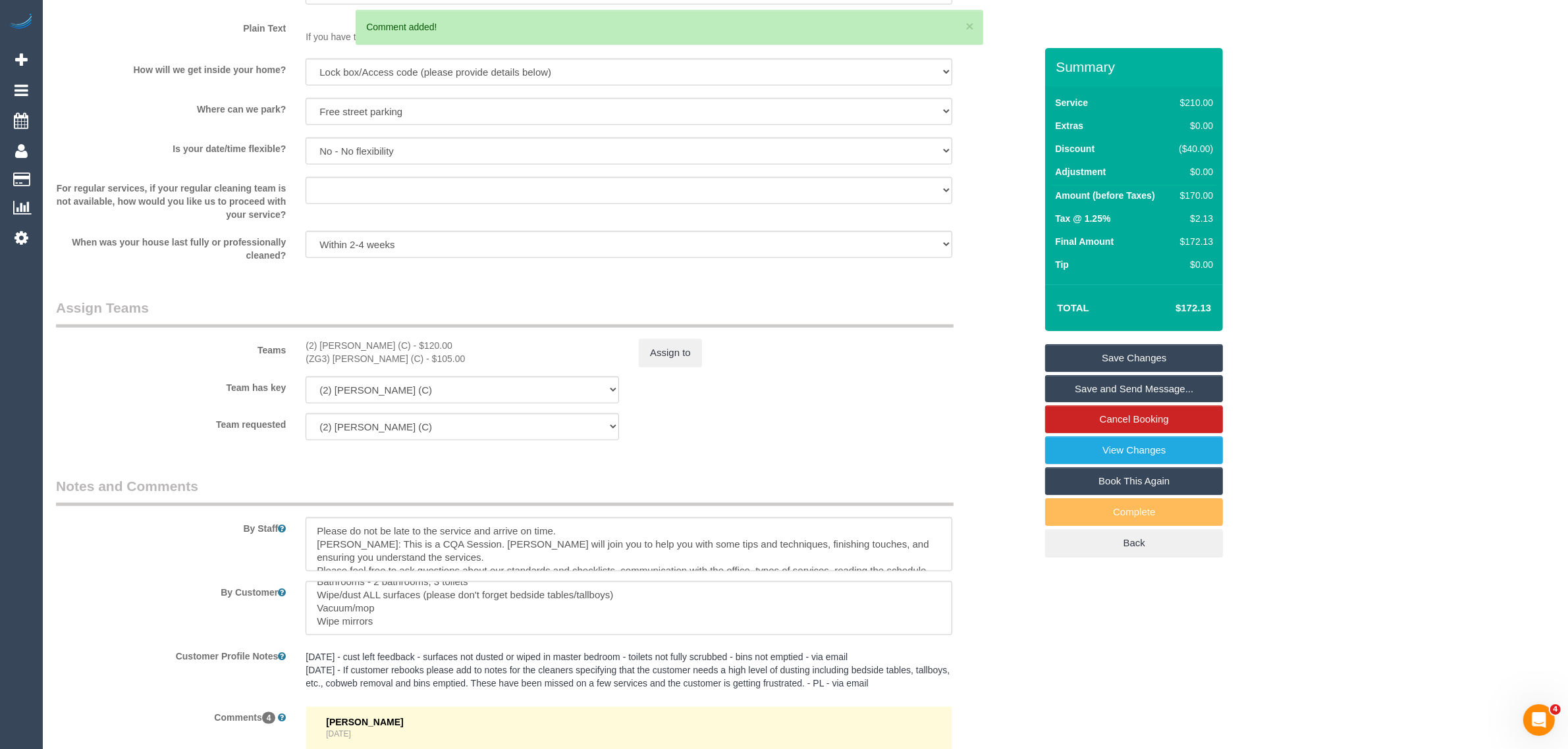
scroll to position [1713, 0]
click at [673, 353] on button "Assign to" at bounding box center [670, 352] width 63 height 28
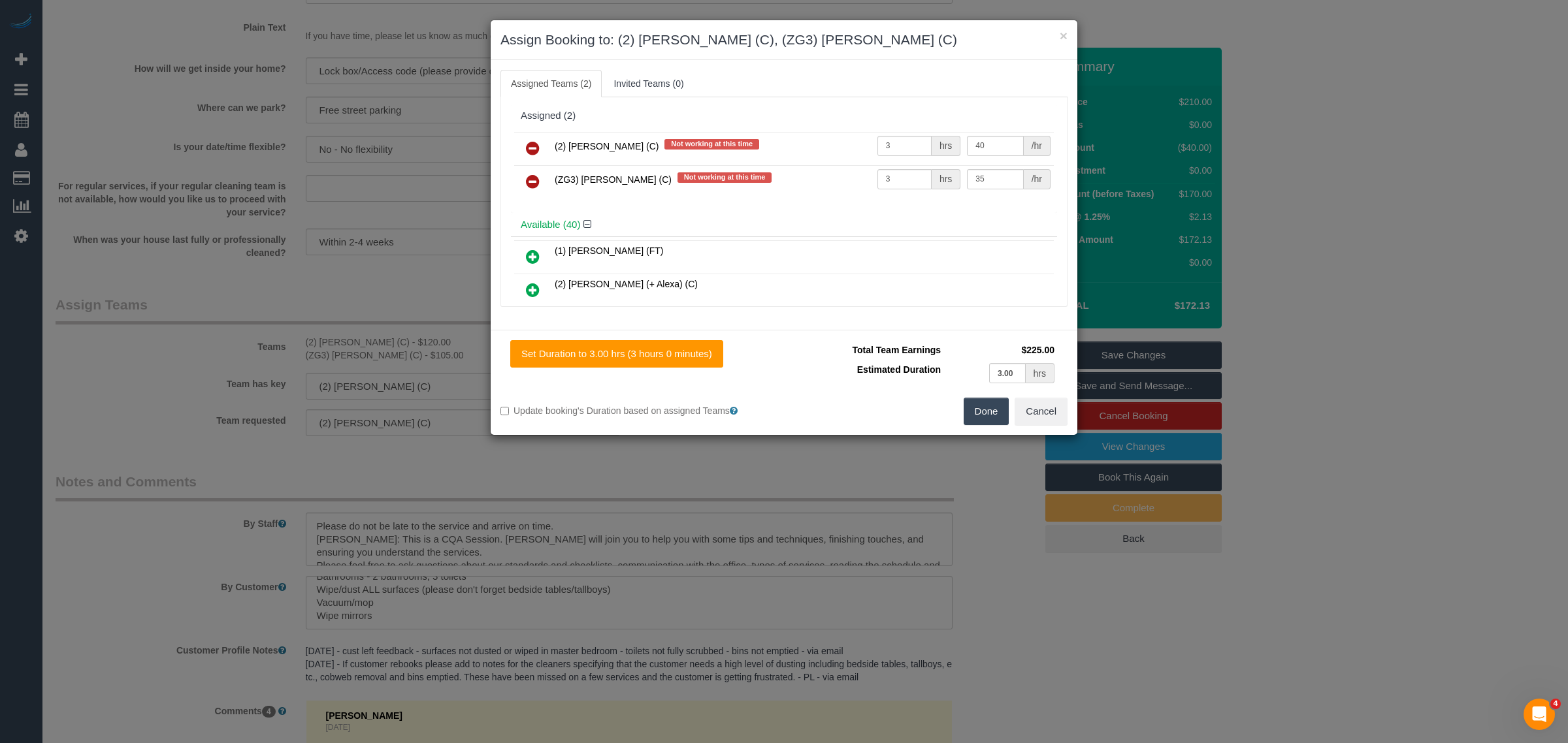
click at [534, 141] on icon at bounding box center [532, 148] width 14 height 16
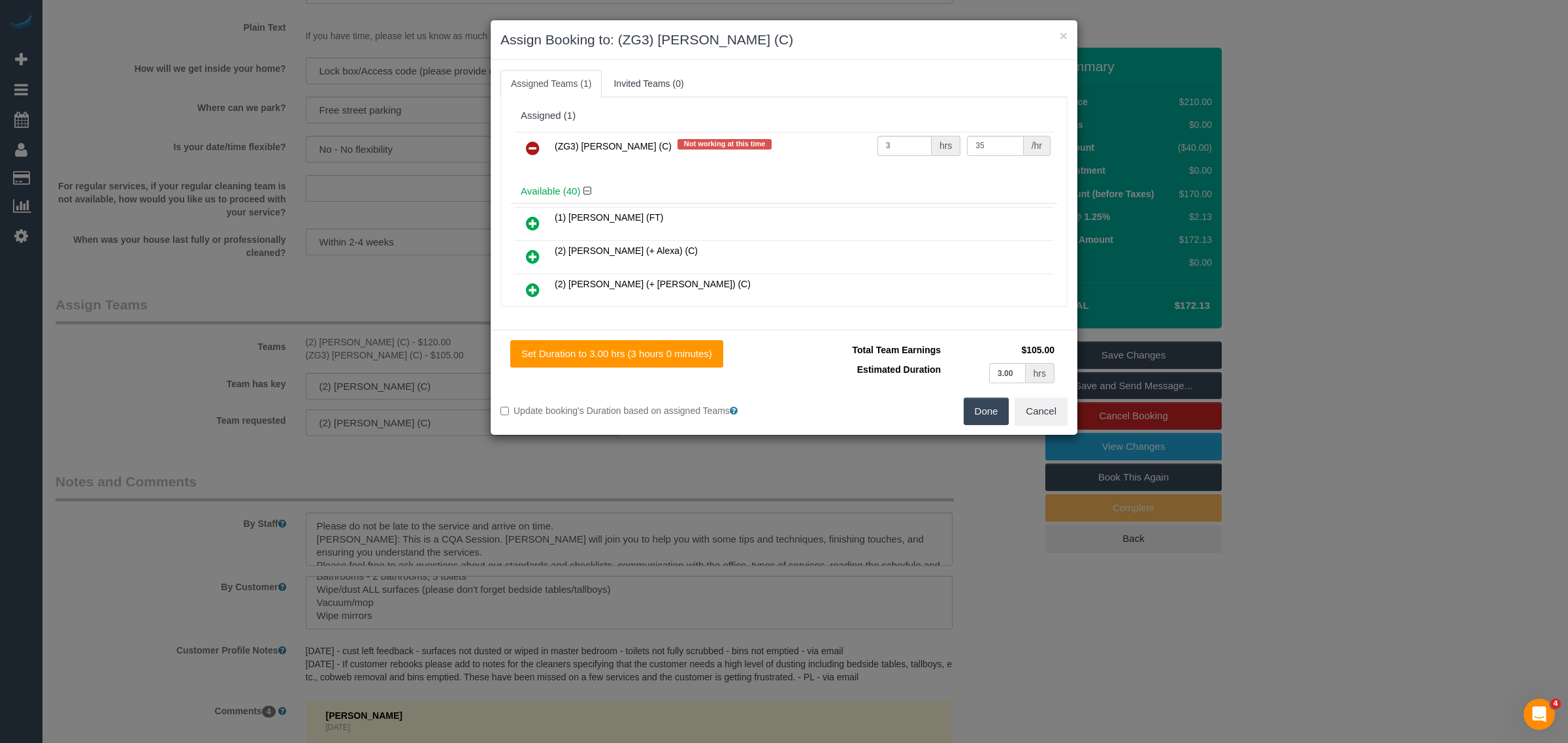
click at [977, 407] on button "Done" at bounding box center [987, 411] width 45 height 28
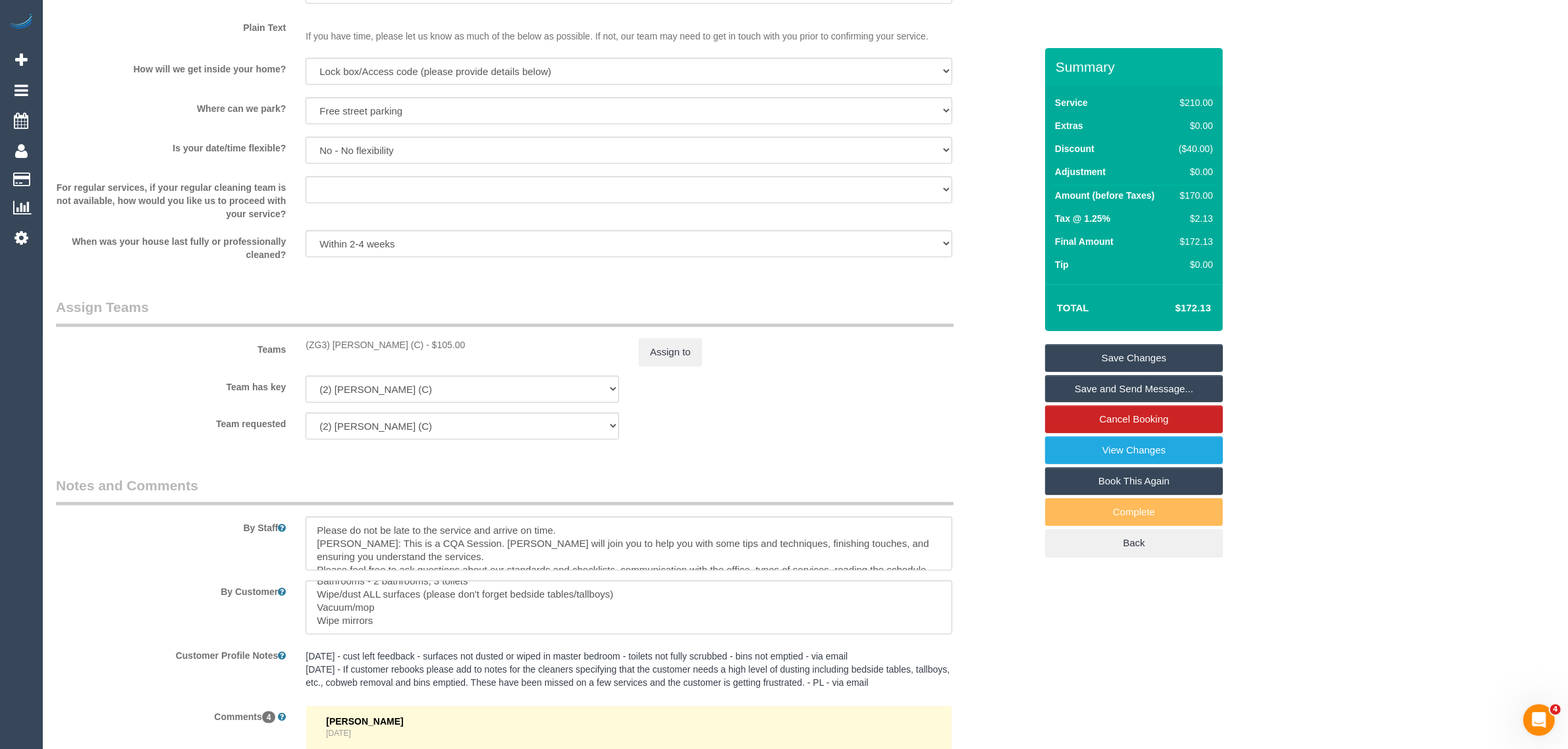
click at [980, 426] on div "Team requested (2) Kerry Welfare (C) (ZG3) Ashan Adithya (C) (0) Account - Tech…" at bounding box center [545, 426] width 999 height 27
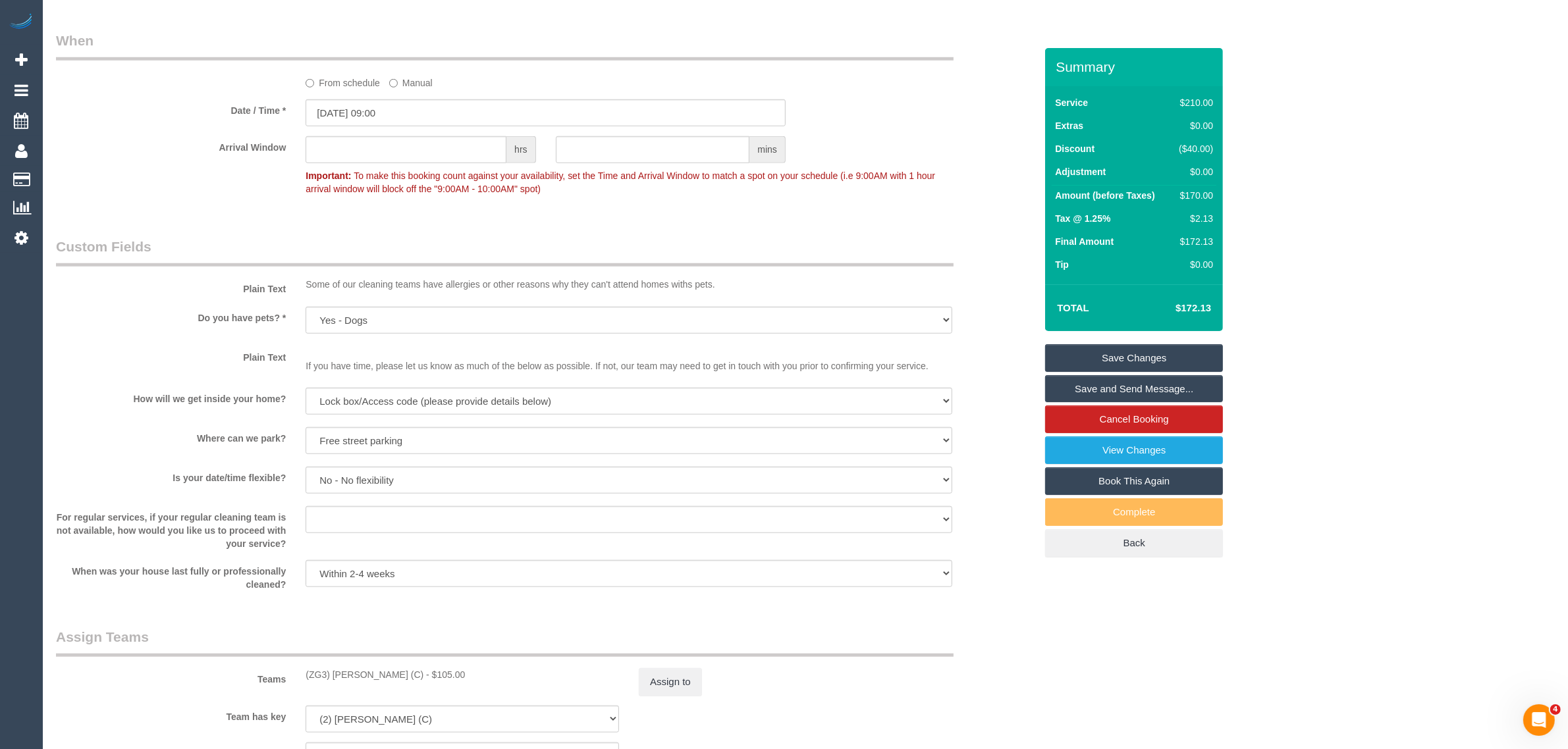
scroll to position [1383, 0]
click at [769, 621] on div "Who Email* brooke.michelle.ward@gmail.com Name * Brooke Ward No Service Calls -…" at bounding box center [545, 227] width 999 height 3125
click at [1105, 352] on link "Save Changes" at bounding box center [1134, 358] width 178 height 28
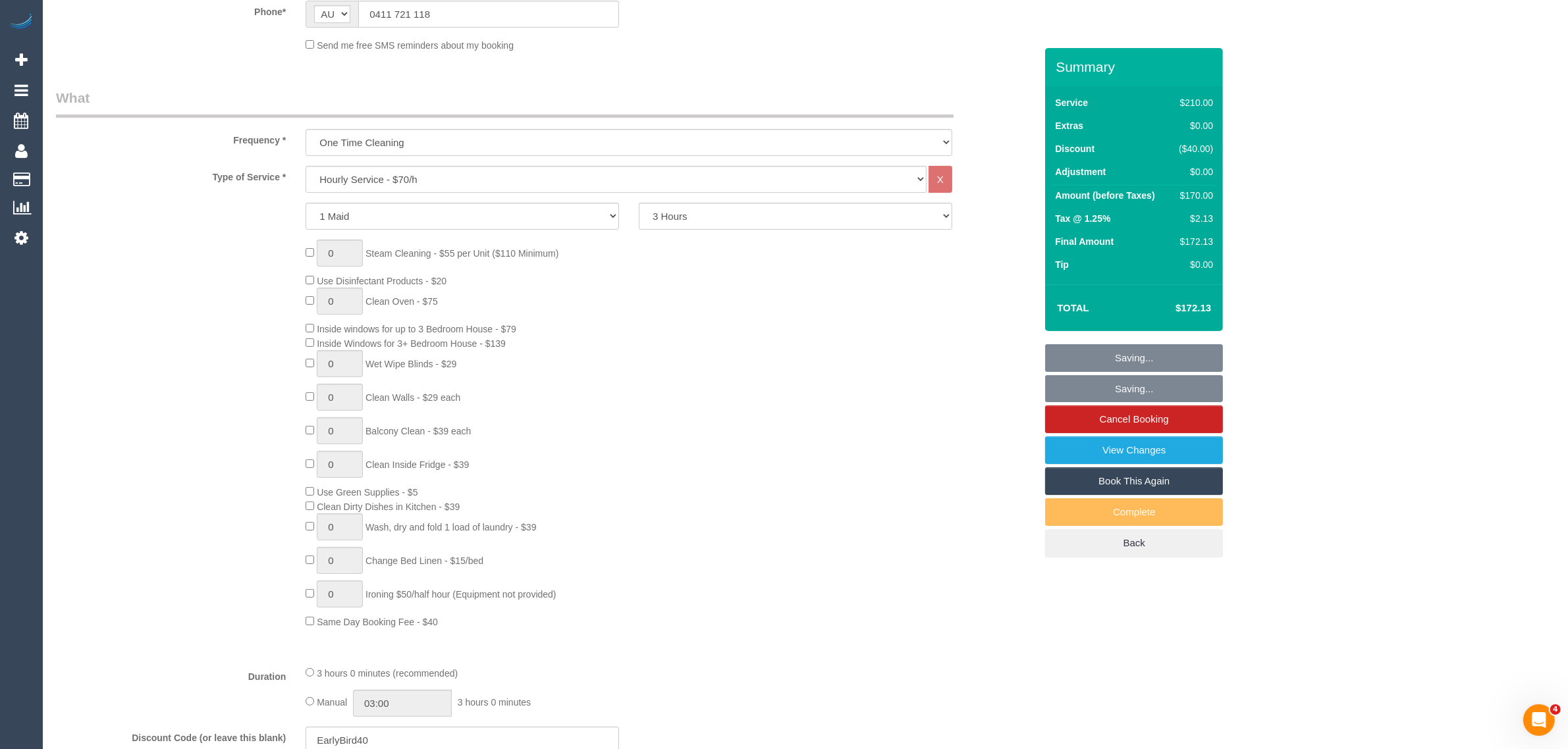
scroll to position [67, 0]
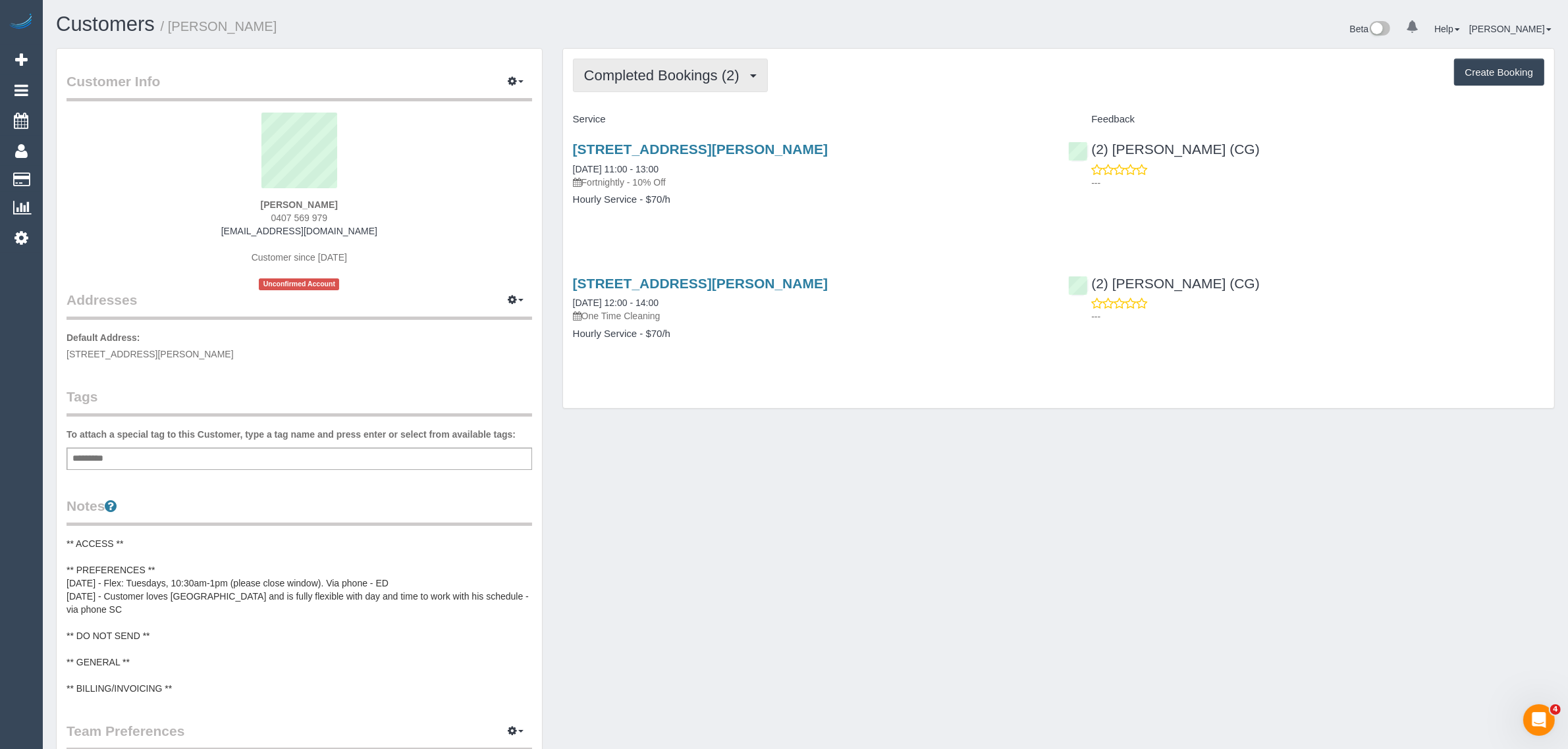
click at [706, 61] on button "Completed Bookings (2)" at bounding box center [670, 75] width 195 height 34
click at [683, 126] on link "Upcoming Bookings (12)" at bounding box center [643, 123] width 139 height 17
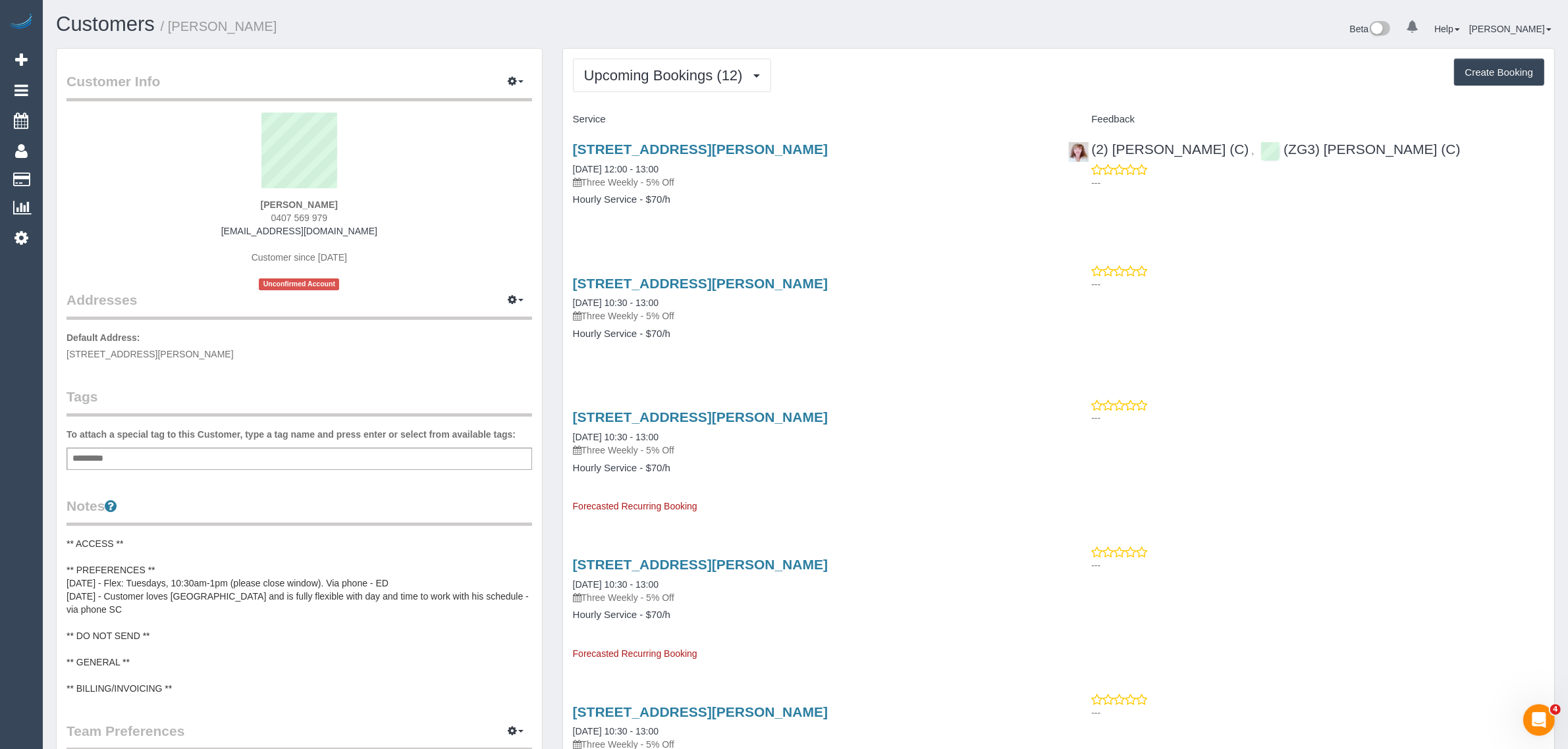
drag, startPoint x: 686, startPoint y: 162, endPoint x: 571, endPoint y: 158, distance: 115.1
click at [571, 158] on div "[STREET_ADDRESS][PERSON_NAME] [DATE] 12:00 - 13:00 Three Weekly - 5% Off Hourly…" at bounding box center [811, 181] width 496 height 102
copy link "[DATE] 12:00 - 13:00"
click at [623, 166] on link "26/08/2025 12:00 - 13:00" at bounding box center [616, 169] width 86 height 11
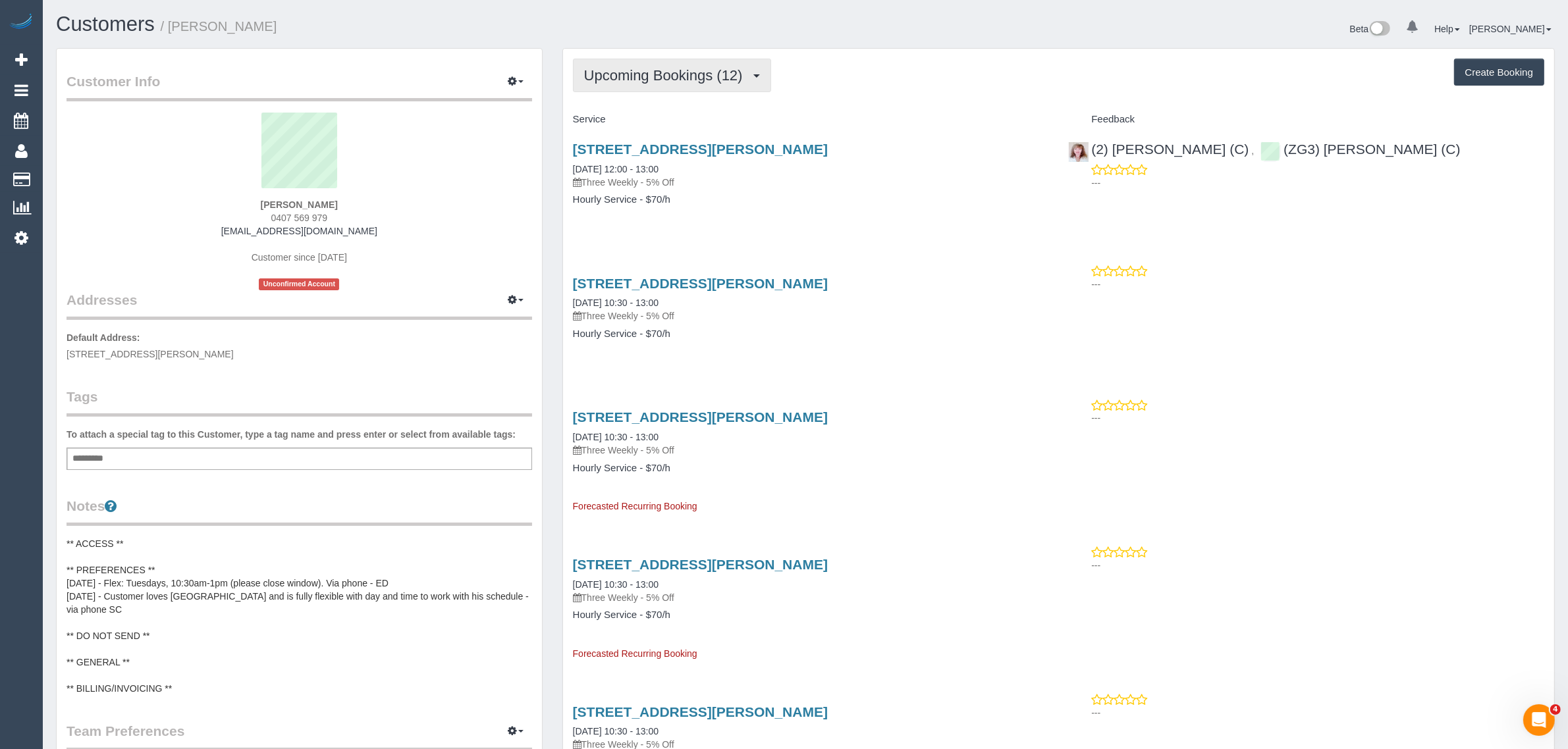
click at [687, 76] on span "Upcoming Bookings (12)" at bounding box center [666, 75] width 165 height 16
click at [670, 127] on link "Upcoming Bookings (12)" at bounding box center [643, 123] width 139 height 17
click at [691, 71] on span "Upcoming Bookings (12)" at bounding box center [666, 75] width 165 height 16
click at [650, 120] on link "Upcoming Bookings (12)" at bounding box center [643, 123] width 139 height 17
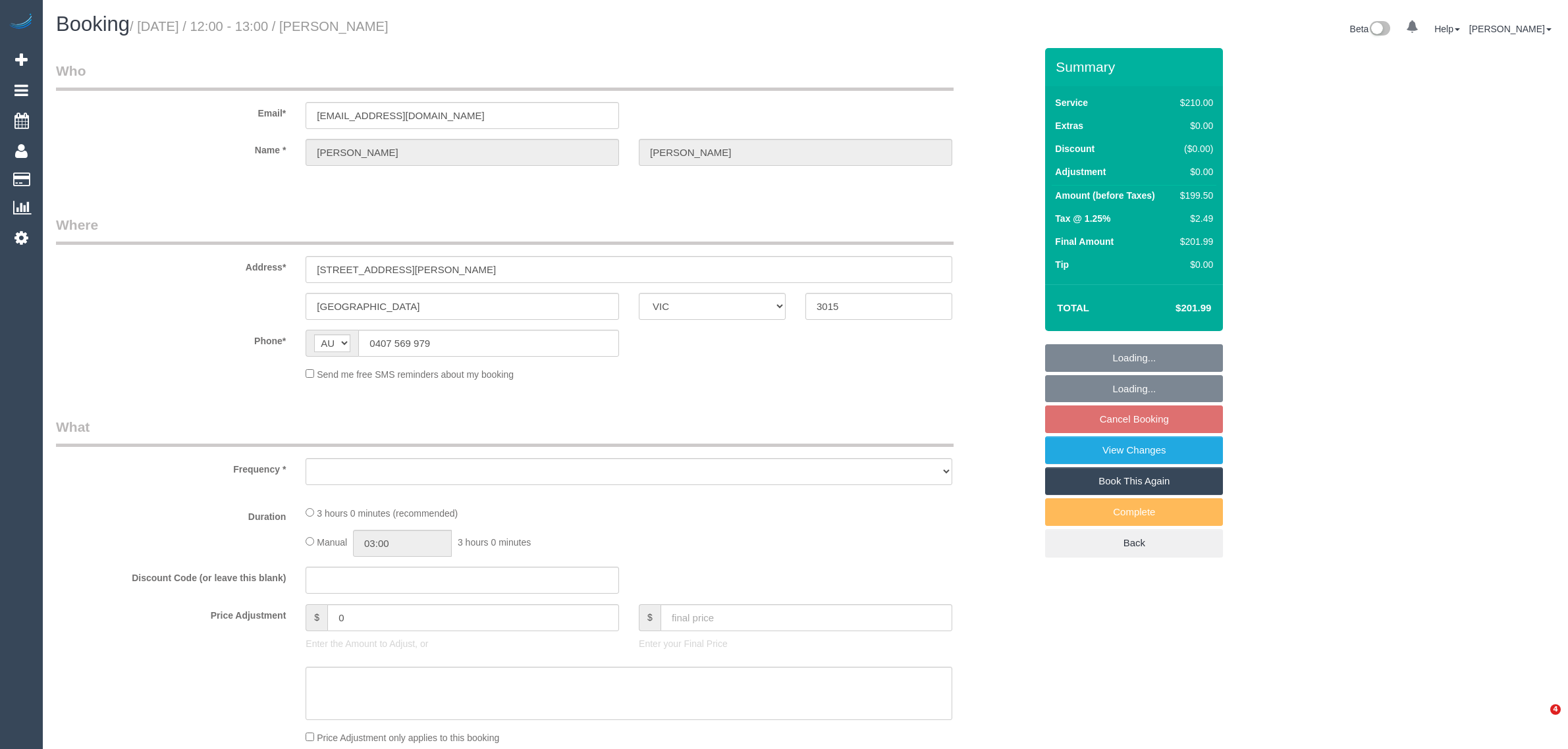
select select "VIC"
select select "object:607"
select select "180"
select select "number:28"
select select "number:14"
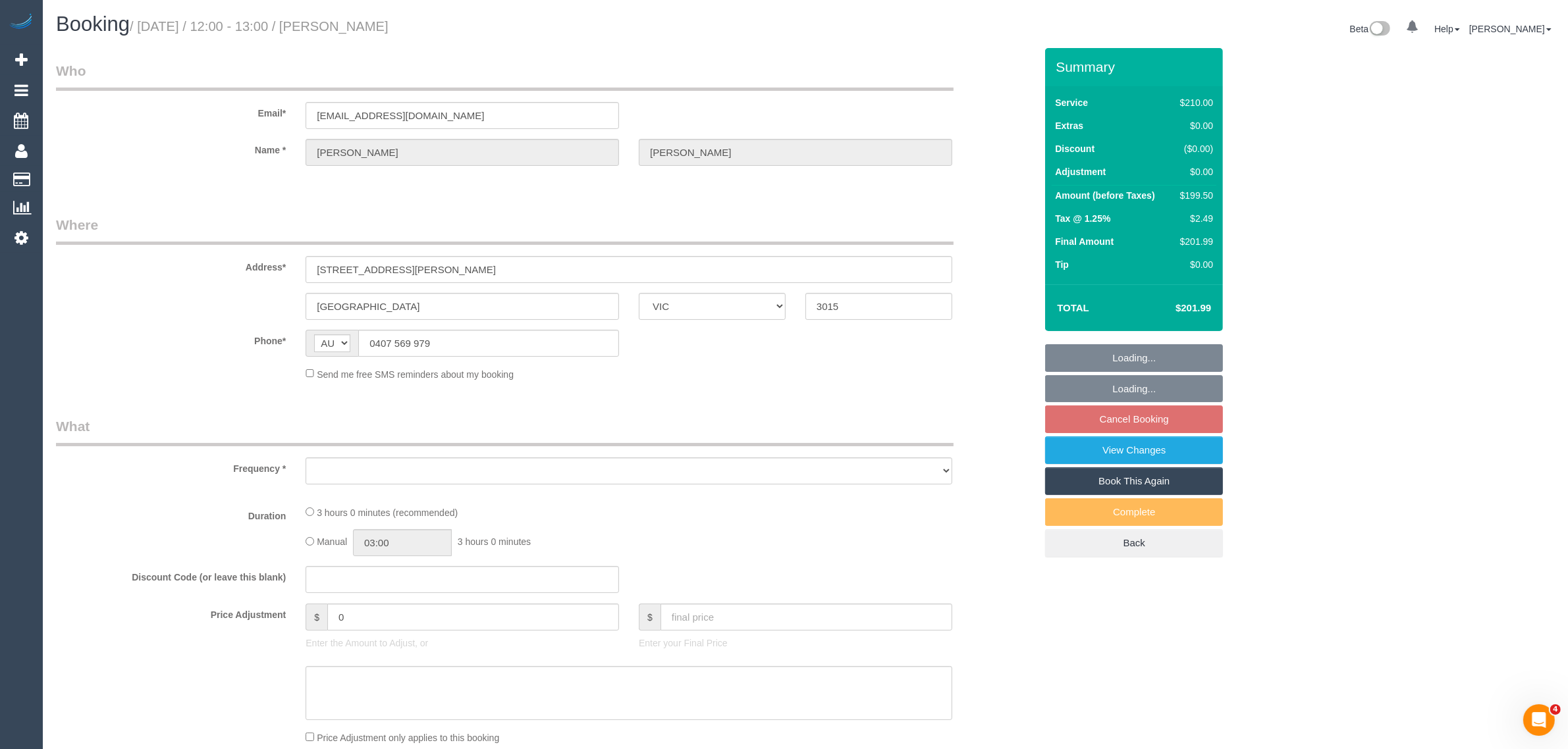
select select "number:19"
select select "number:22"
select select "number:35"
select select "number:13"
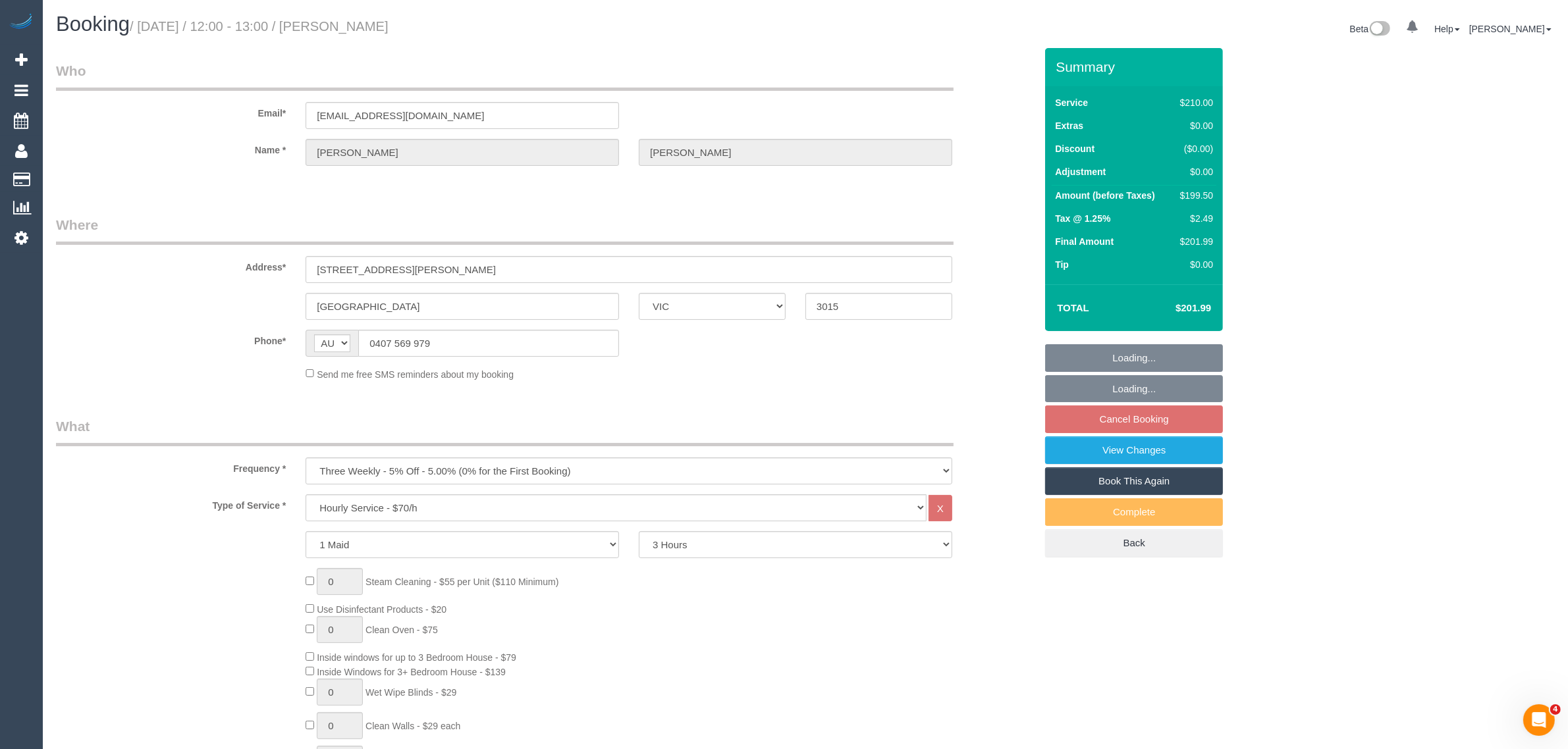
select select "string:stripe-pm_1RftBV2GScqysDRVj1GvkKvE"
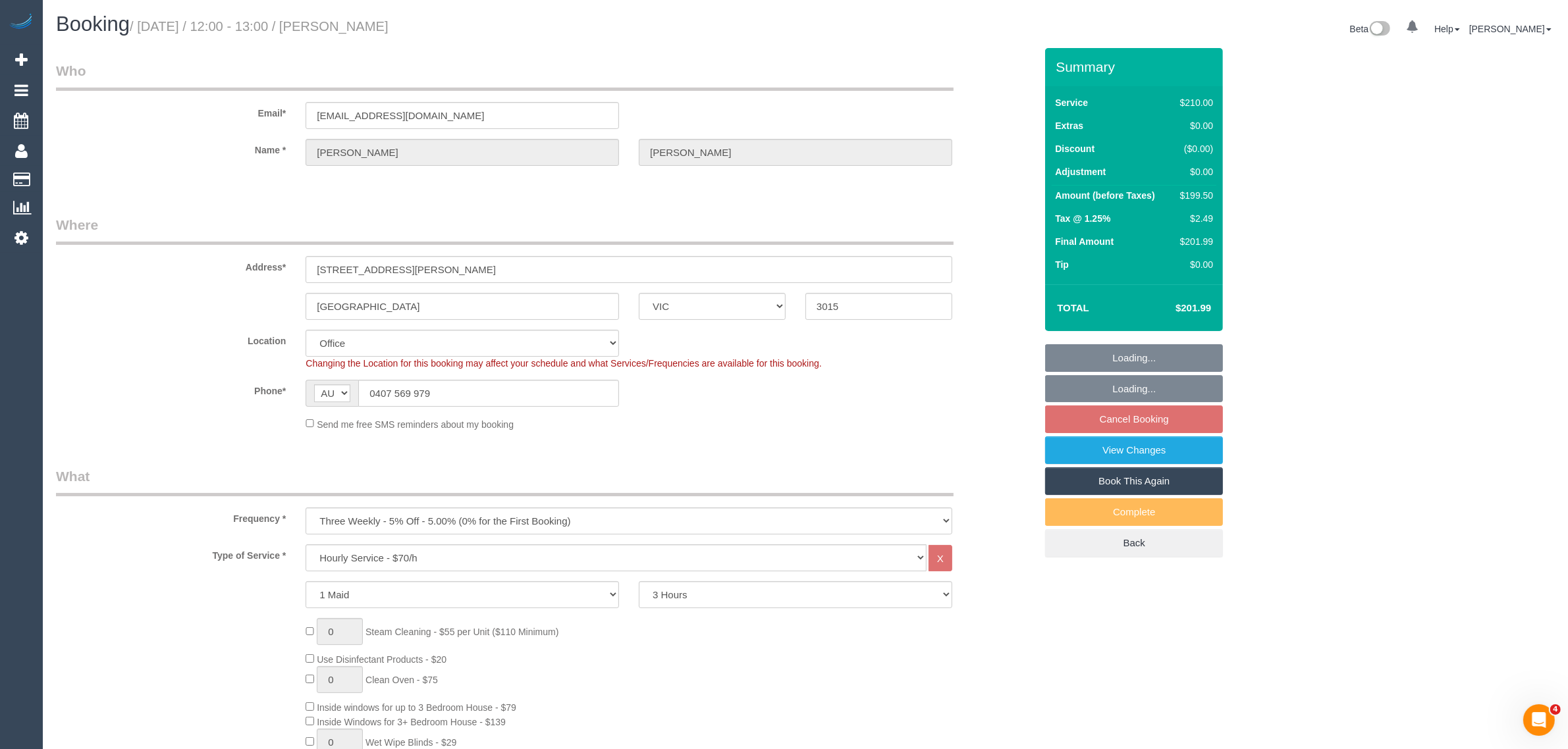
select select "object:2159"
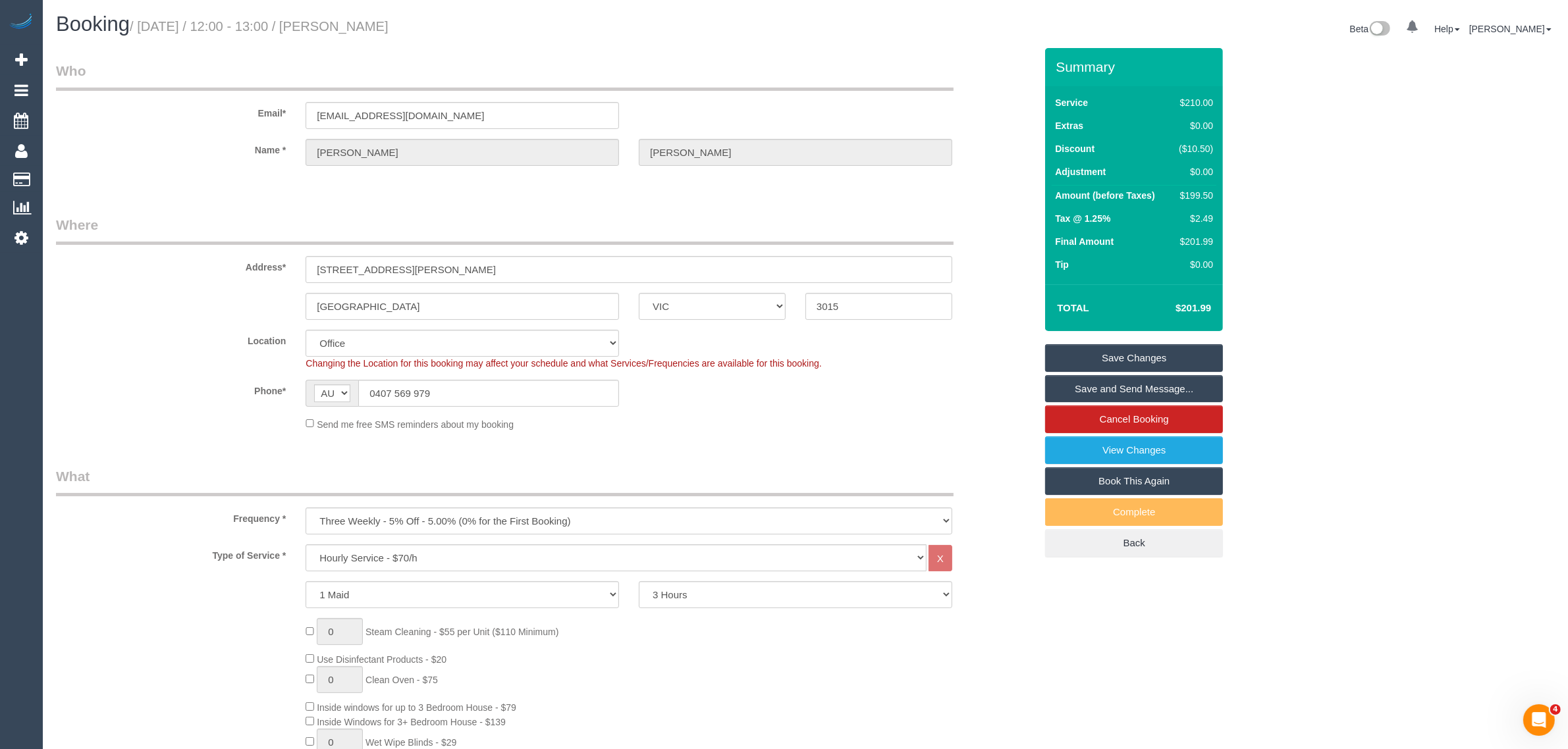
click at [958, 402] on div "Phone* AF AL DZ AD AO AI AQ AG AR AM AW AU AT AZ BS BH BD BB BY BE BZ BJ BM BT …" at bounding box center [545, 393] width 999 height 27
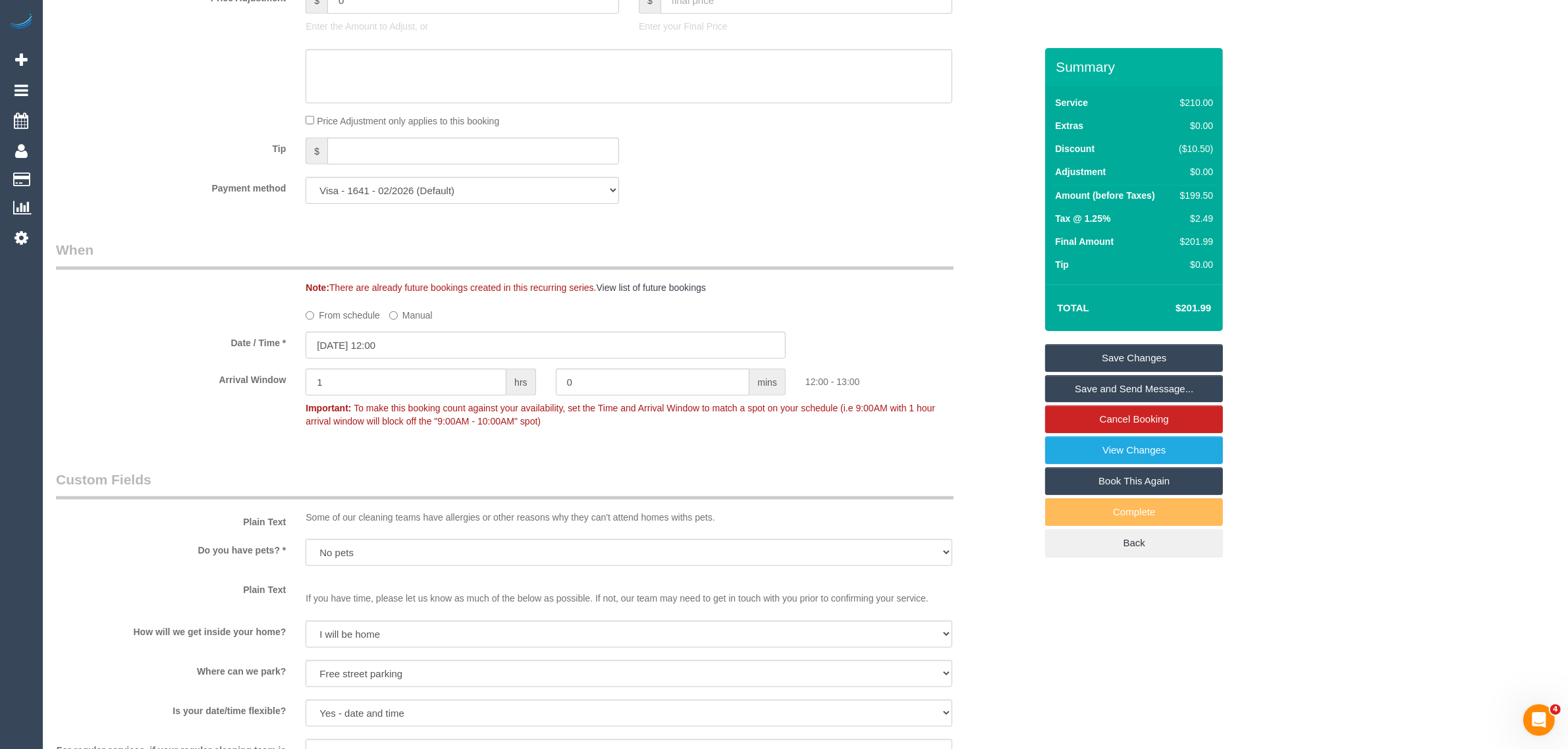
scroll to position [1317, 0]
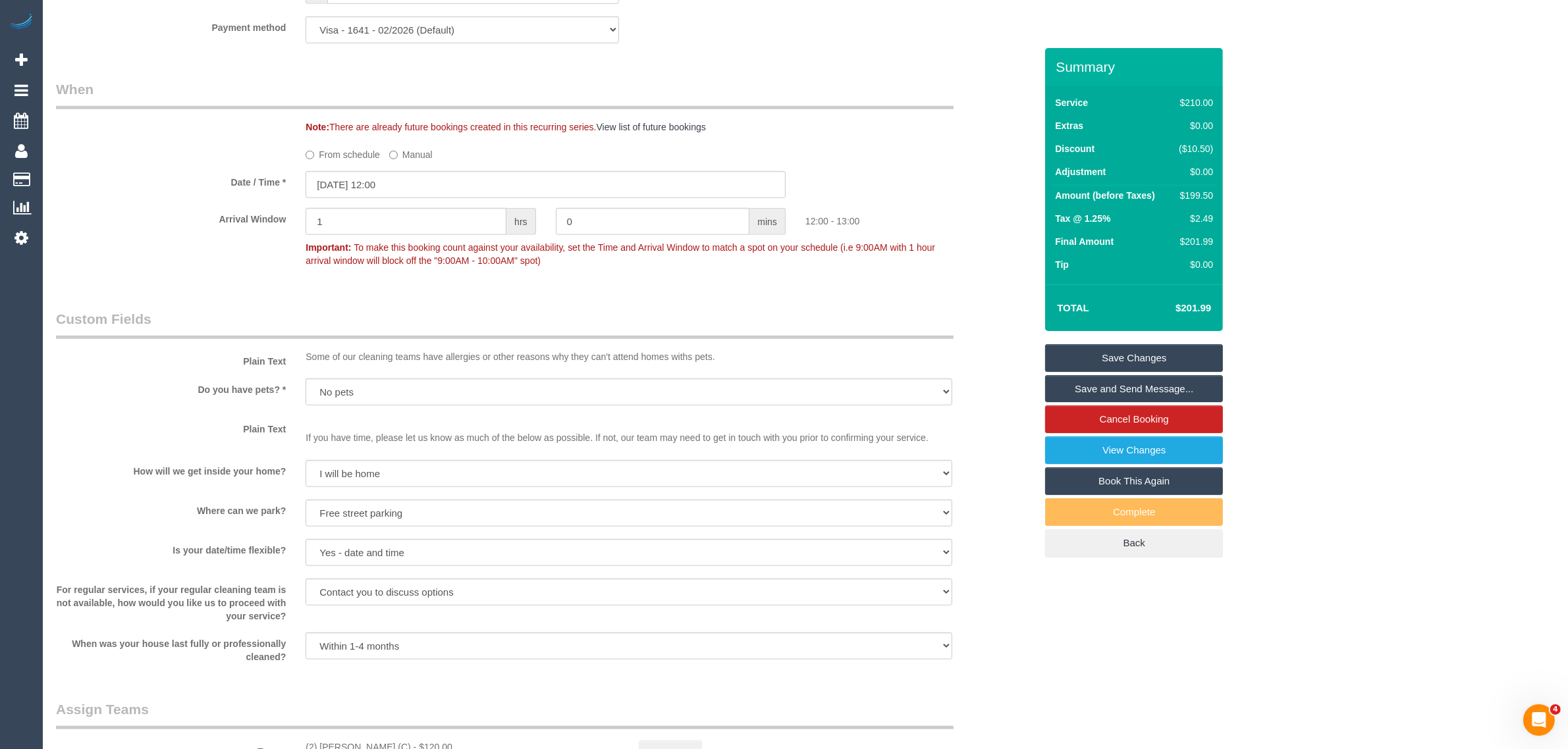
click at [156, 409] on sui-booking-custom-fields "Plain Text Some of our cleaning teams have allergies or other reasons why they …" at bounding box center [545, 486] width 979 height 354
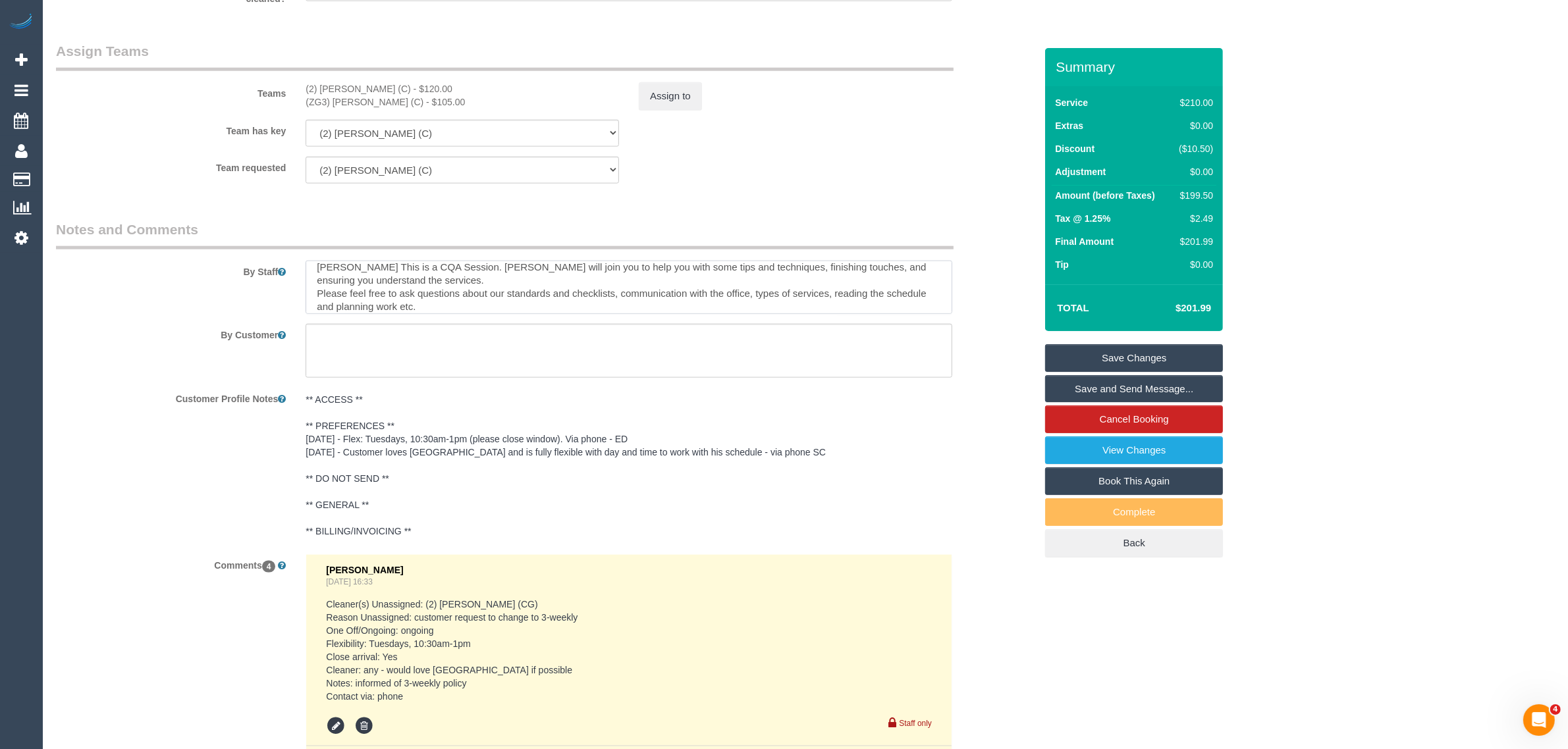
scroll to position [2477, 0]
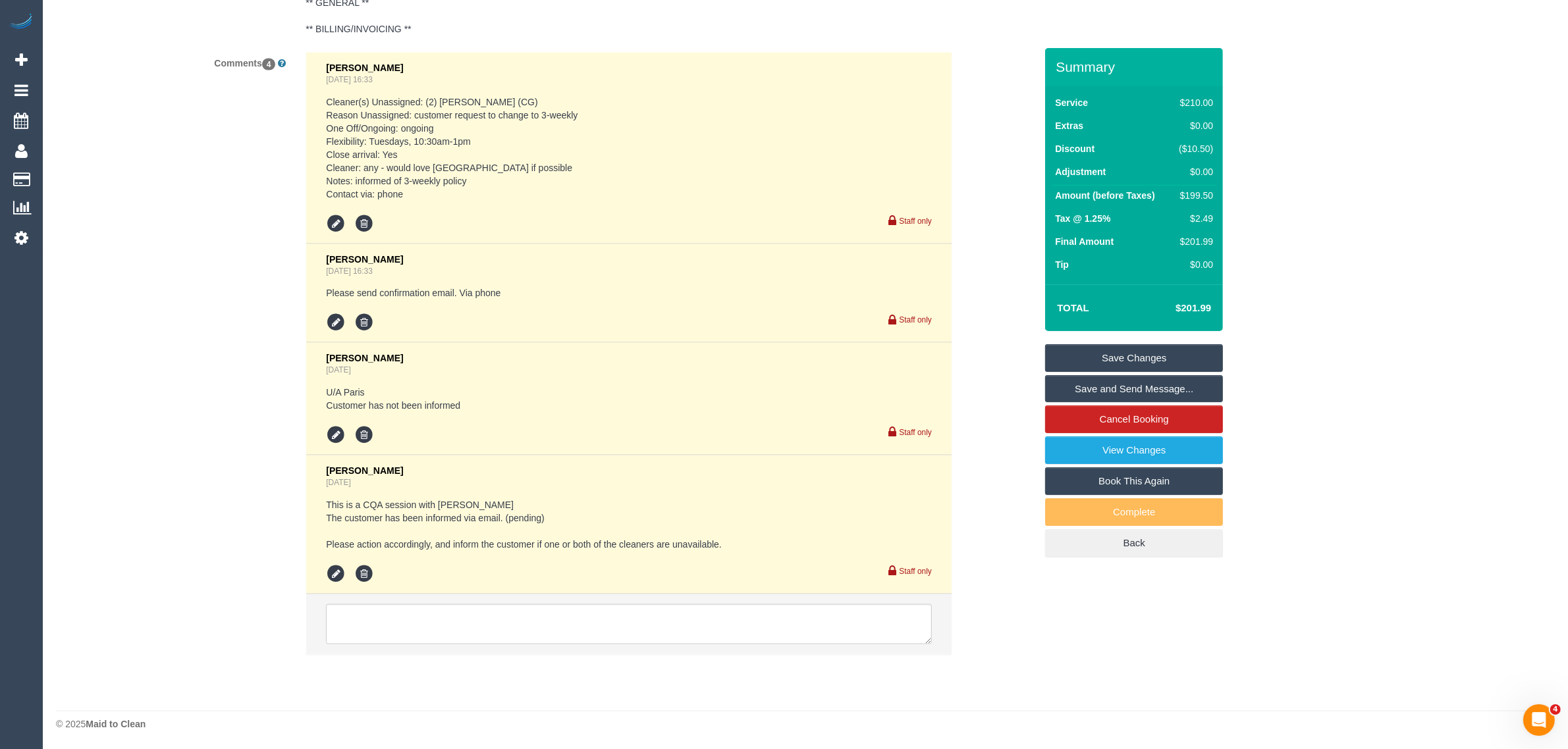
drag, startPoint x: 986, startPoint y: 659, endPoint x: 827, endPoint y: 616, distance: 164.7
click at [986, 659] on div "Comments 4 [PERSON_NAME] [DATE] 16:33 Cleaner(s) Unassigned: (2) [PERSON_NAME] …" at bounding box center [545, 360] width 999 height 616
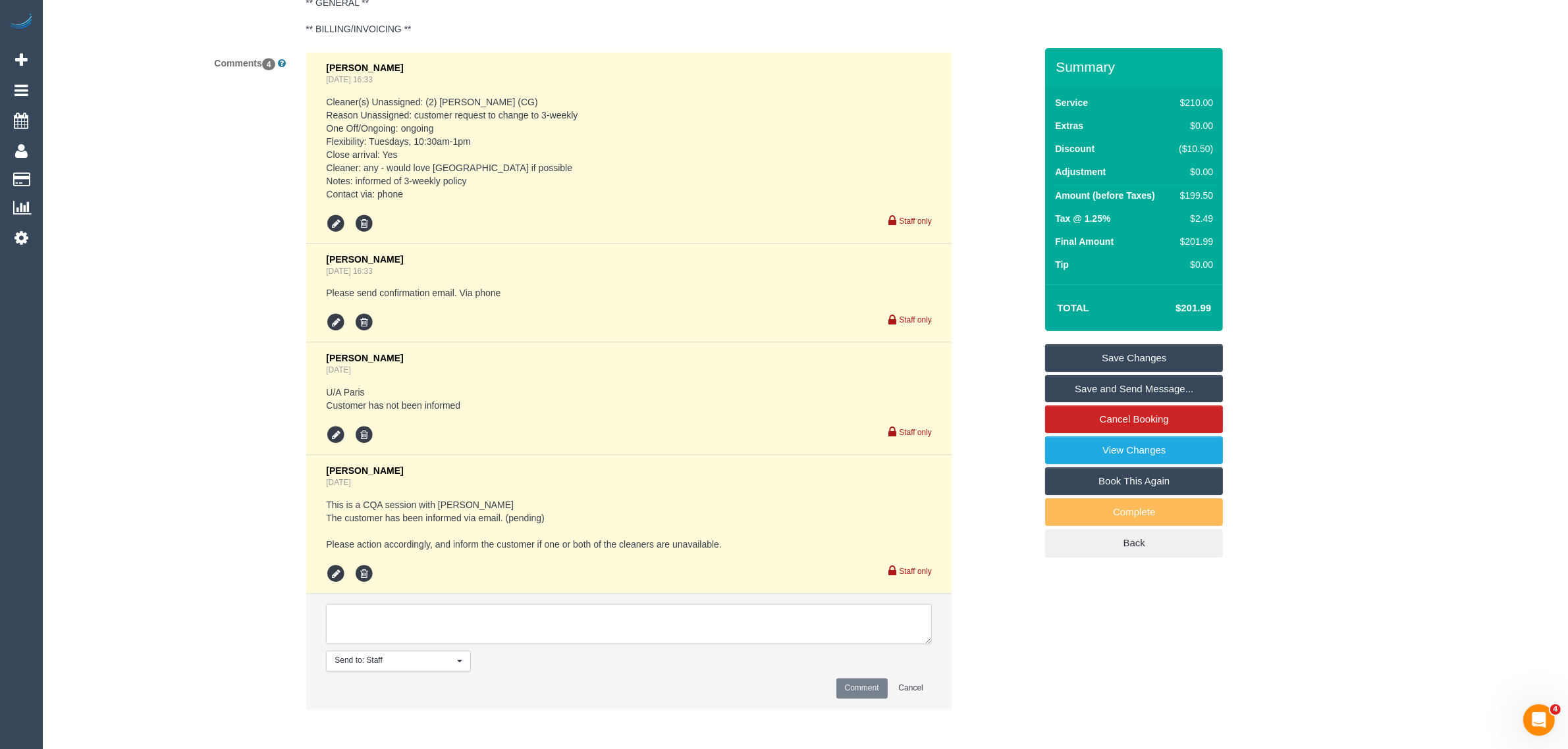
click at [820, 614] on textarea at bounding box center [629, 624] width 606 height 41
paste textarea "Cleaner(s) Unassigned: Reason Unassigned: Contact via: Which message sent: Addi…"
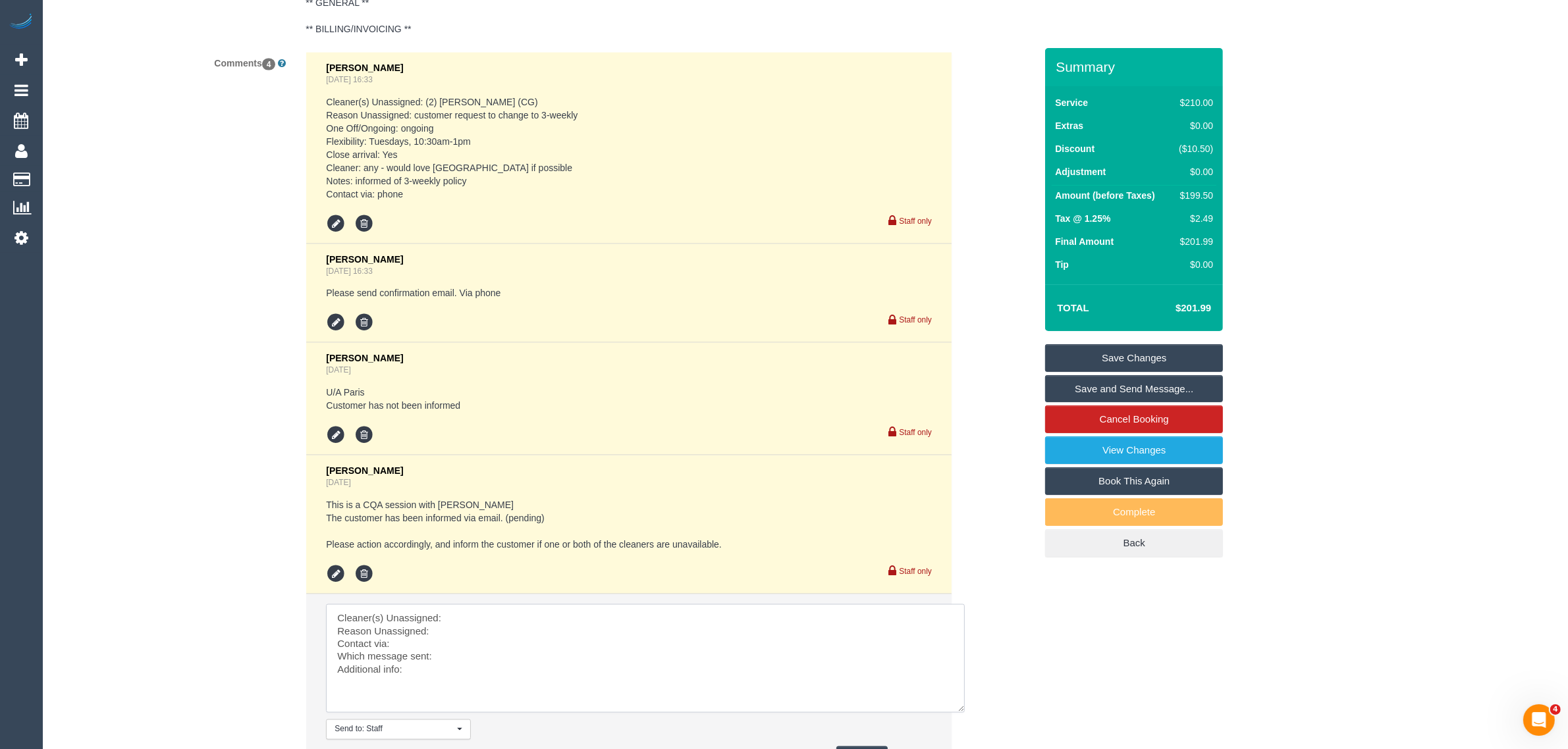
drag, startPoint x: 920, startPoint y: 639, endPoint x: 956, endPoint y: 709, distance: 78.7
click at [956, 709] on textarea at bounding box center [645, 659] width 639 height 109
click at [827, 611] on textarea at bounding box center [646, 660] width 640 height 112
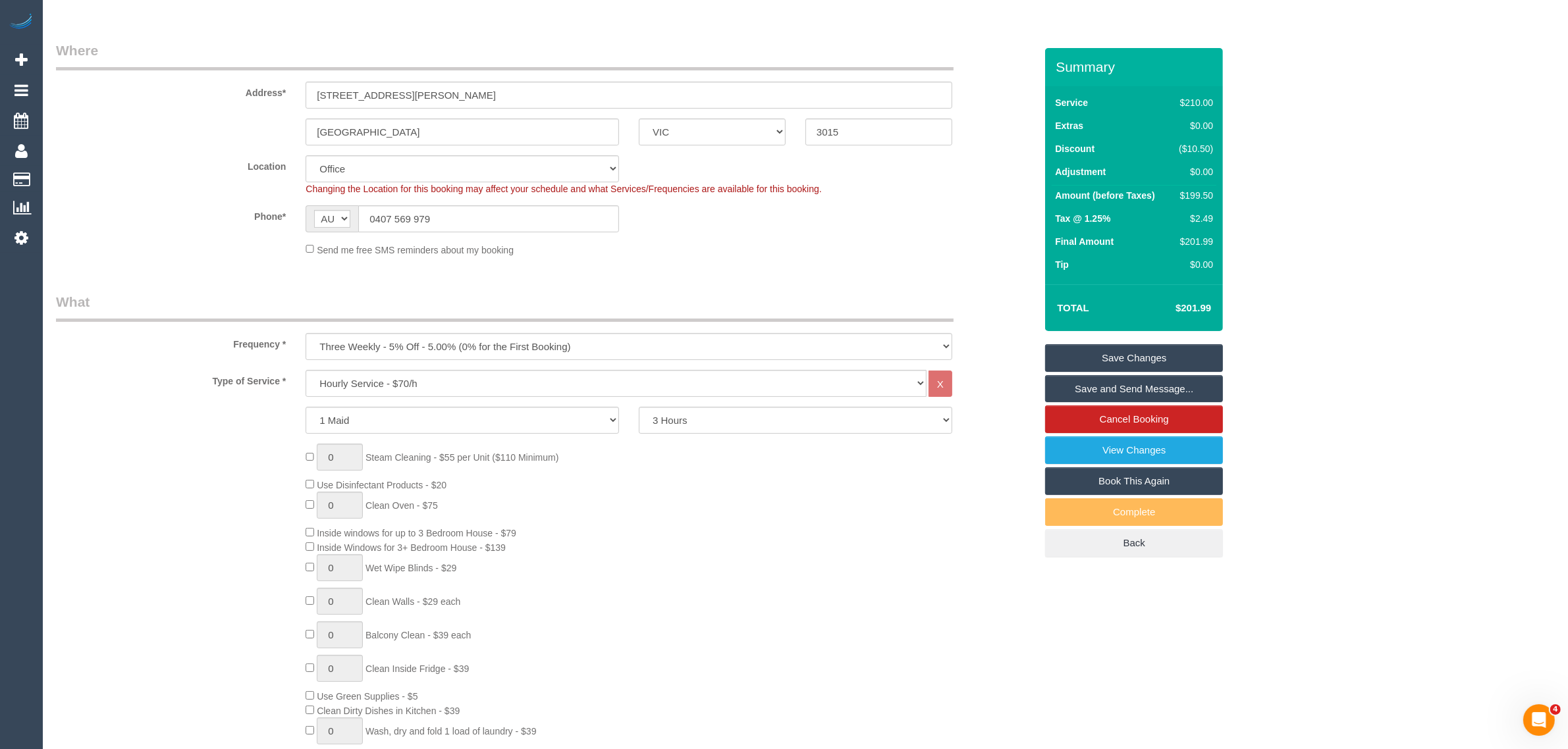
scroll to position [173, 0]
click at [478, 213] on input "0407 569 979" at bounding box center [489, 221] width 261 height 27
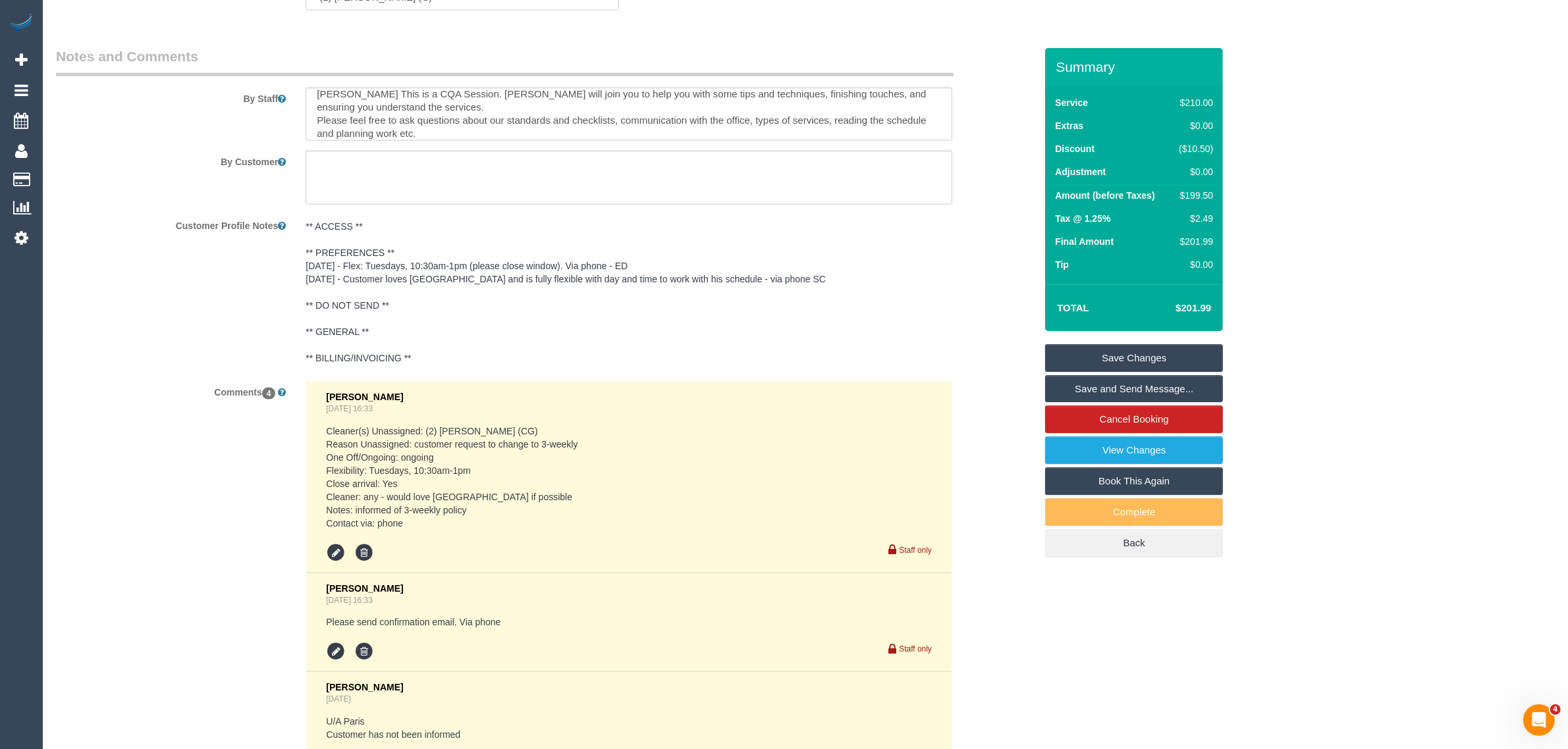
scroll to position [1819, 0]
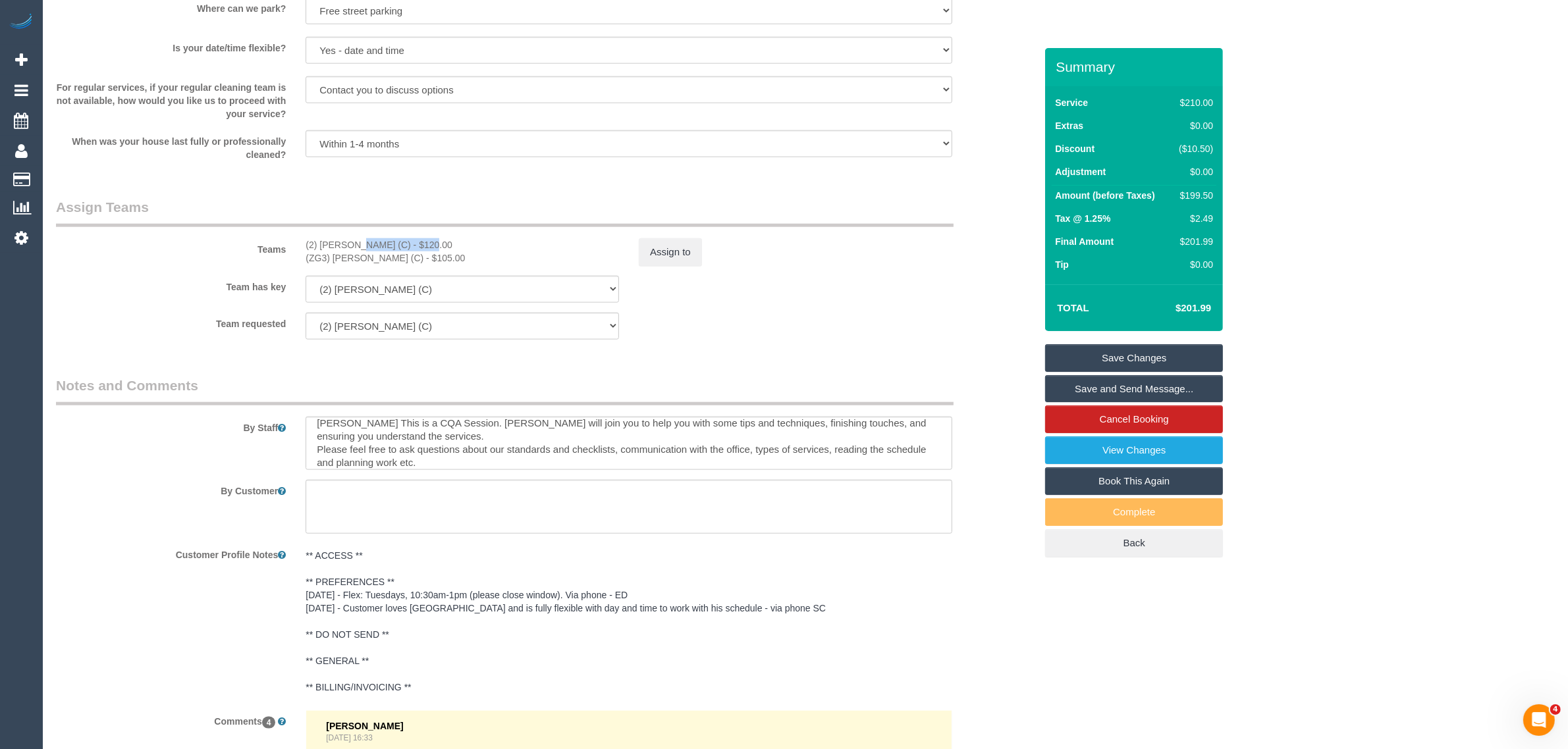
drag, startPoint x: 323, startPoint y: 244, endPoint x: 383, endPoint y: 245, distance: 60.0
click at [383, 245] on div "(2) [PERSON_NAME] (C) - $120.00" at bounding box center [463, 245] width 314 height 13
copy div "[PERSON_NAME] ("
click at [790, 301] on div "Team has key (2) [PERSON_NAME] (C) (ZG3) [PERSON_NAME] (C) (0) Account - Tech (…" at bounding box center [545, 289] width 999 height 27
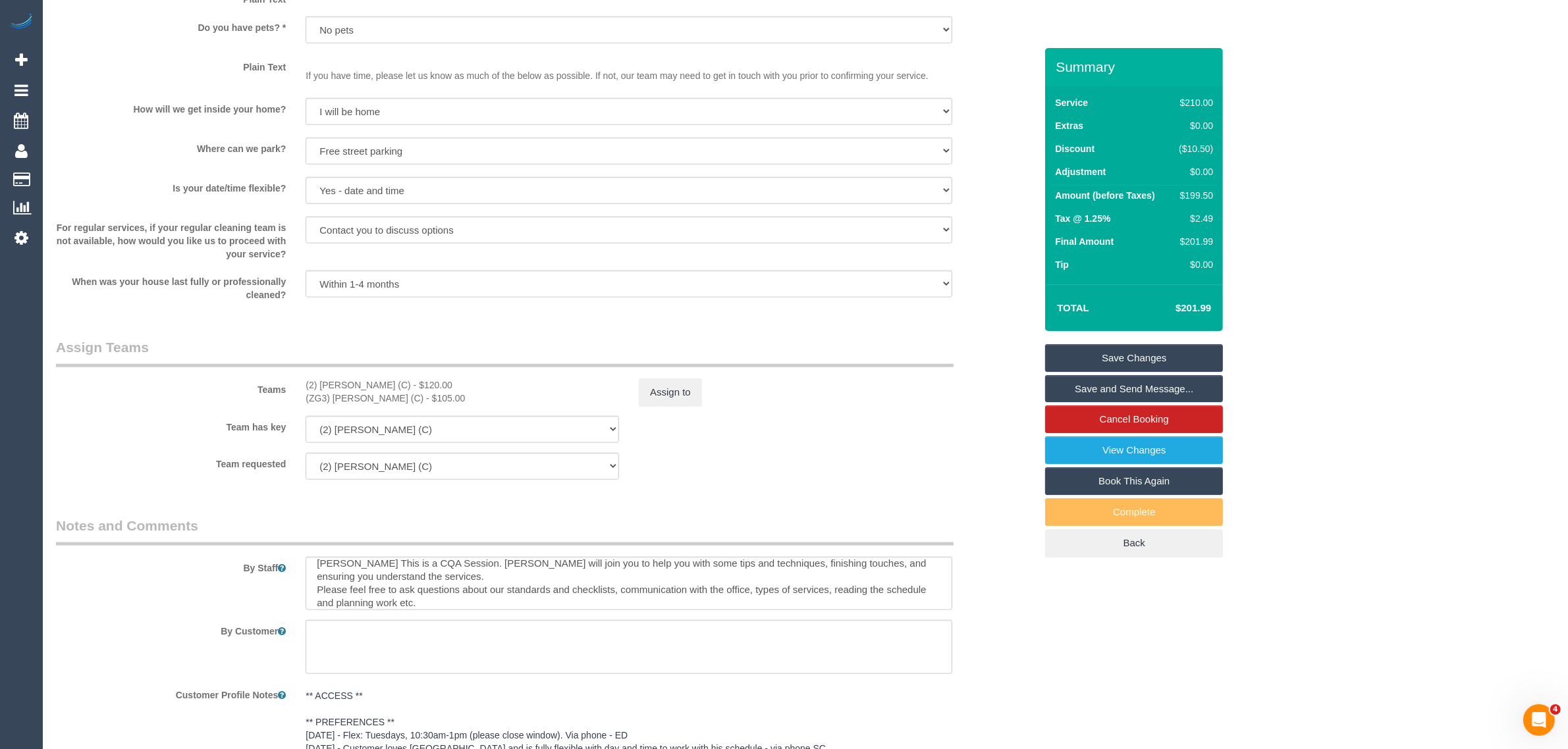
scroll to position [1616, 0]
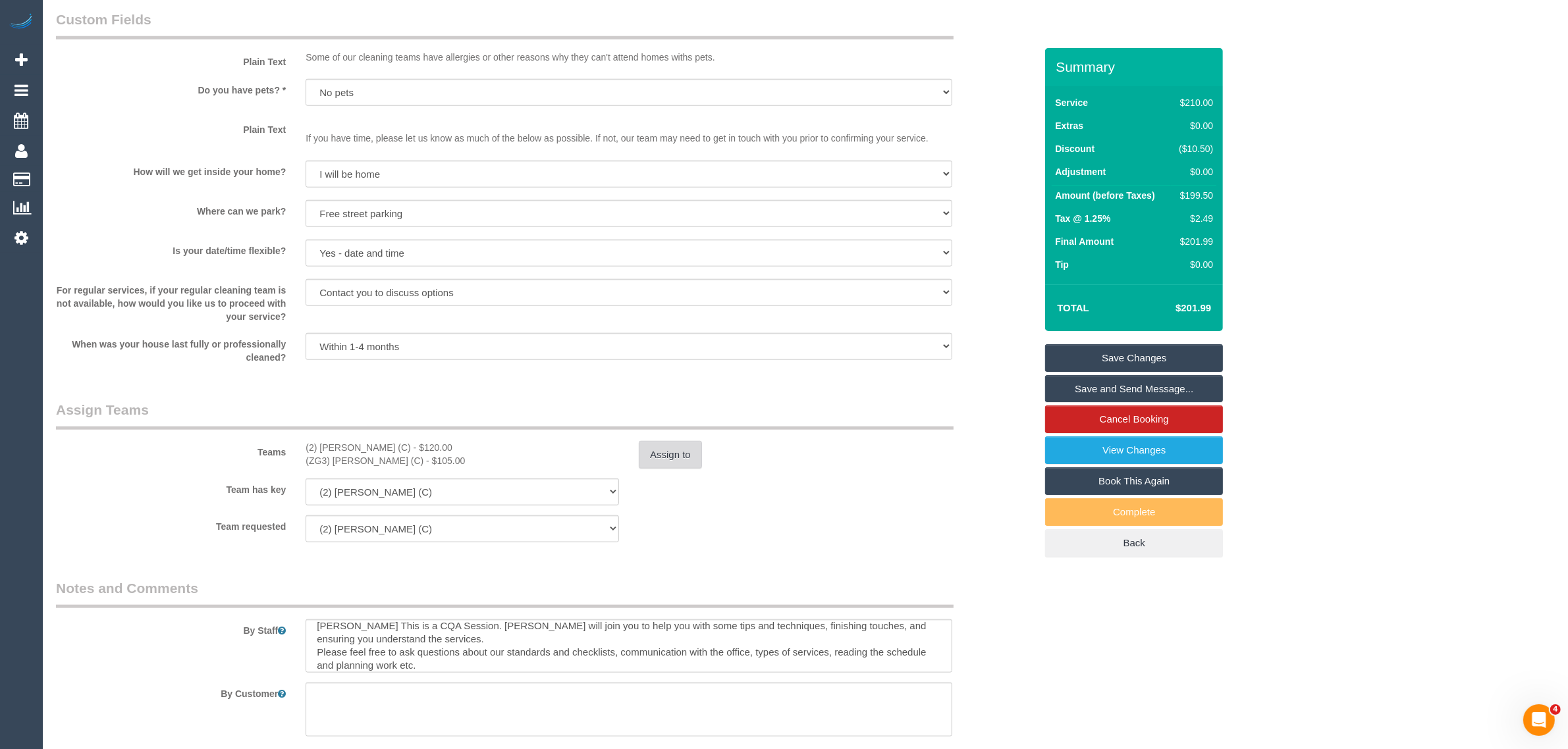
click at [669, 443] on button "Assign to" at bounding box center [670, 455] width 63 height 28
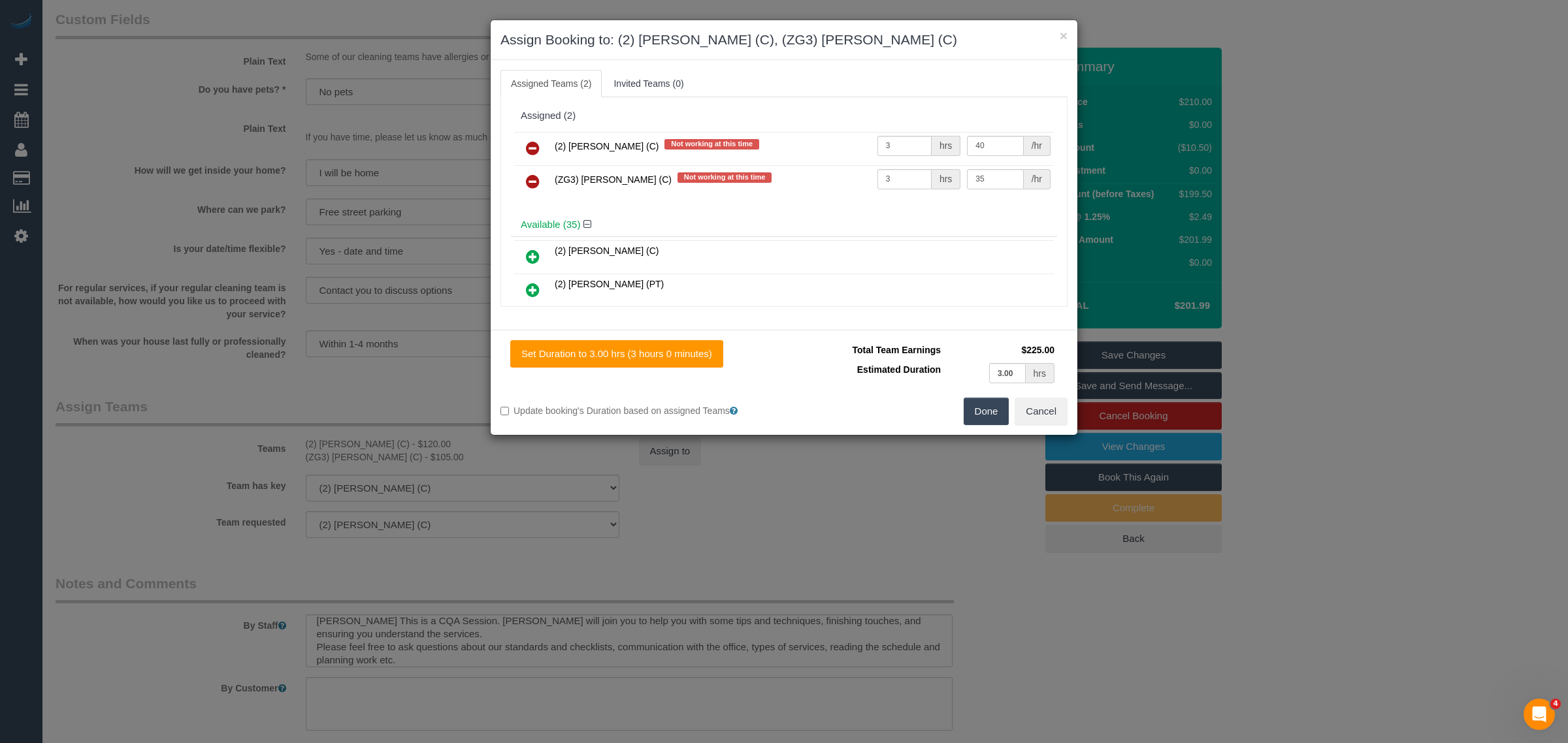
drag, startPoint x: 533, startPoint y: 148, endPoint x: 566, endPoint y: 158, distance: 34.5
click at [533, 148] on icon at bounding box center [532, 148] width 14 height 16
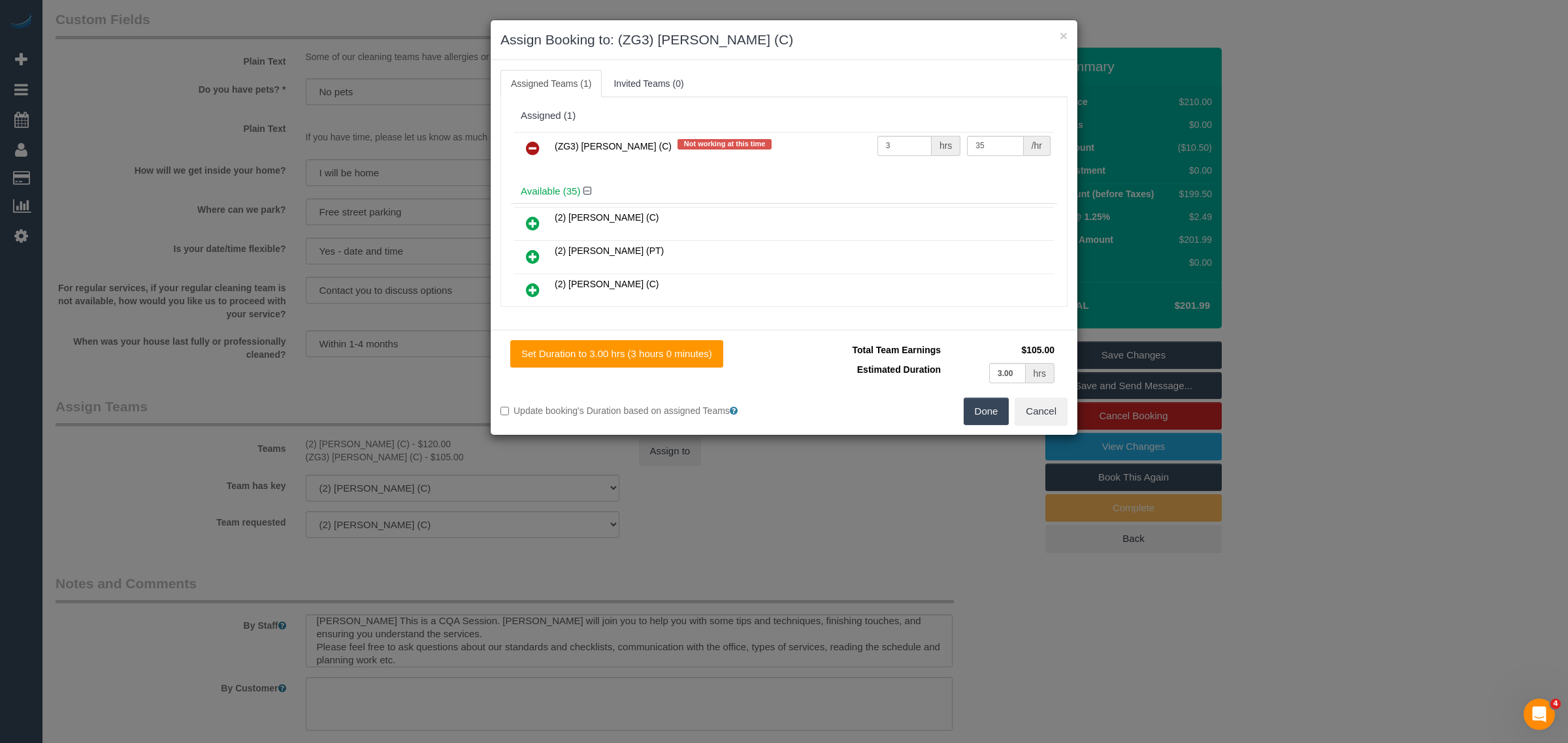
click at [988, 413] on button "Done" at bounding box center [987, 411] width 45 height 28
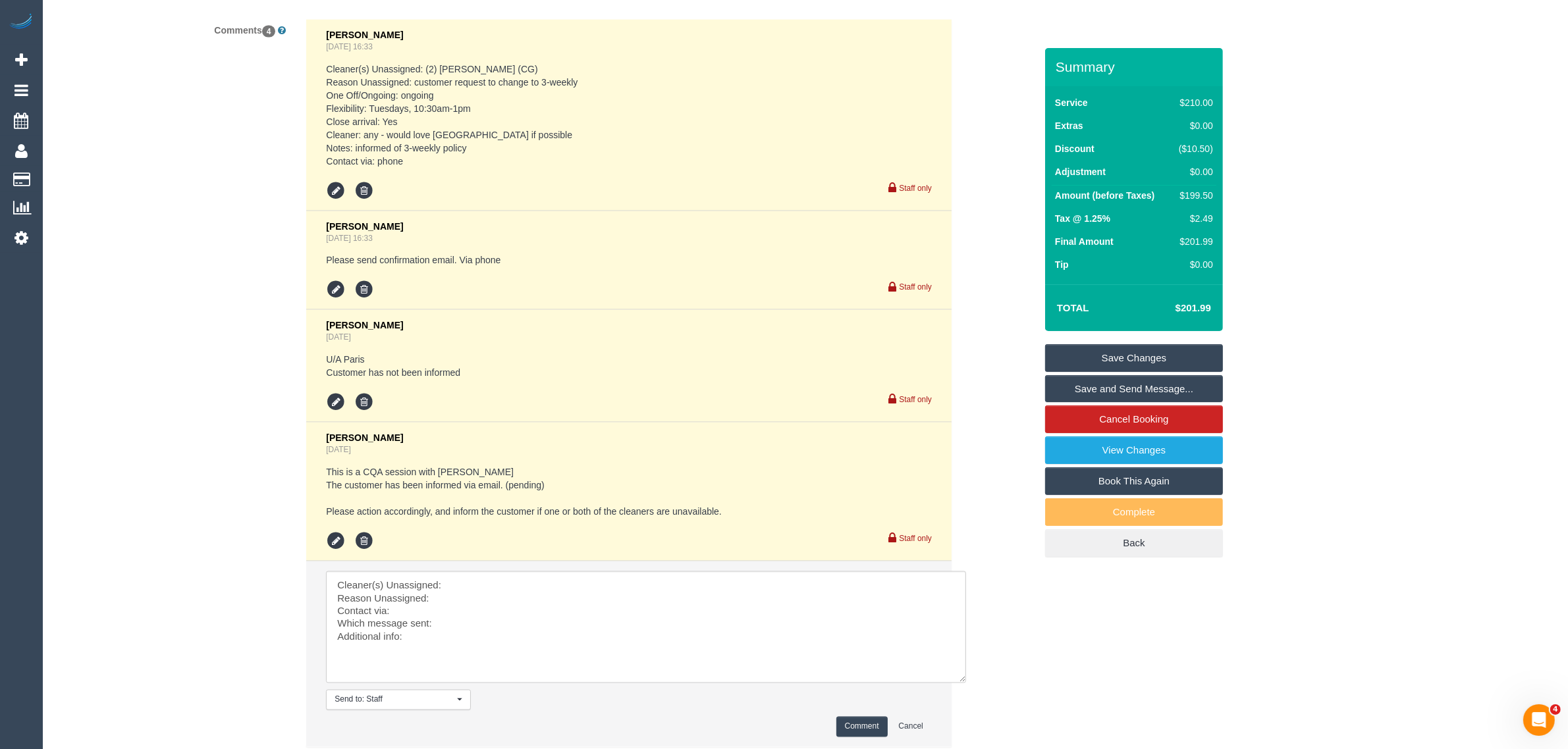
scroll to position [2604, 0]
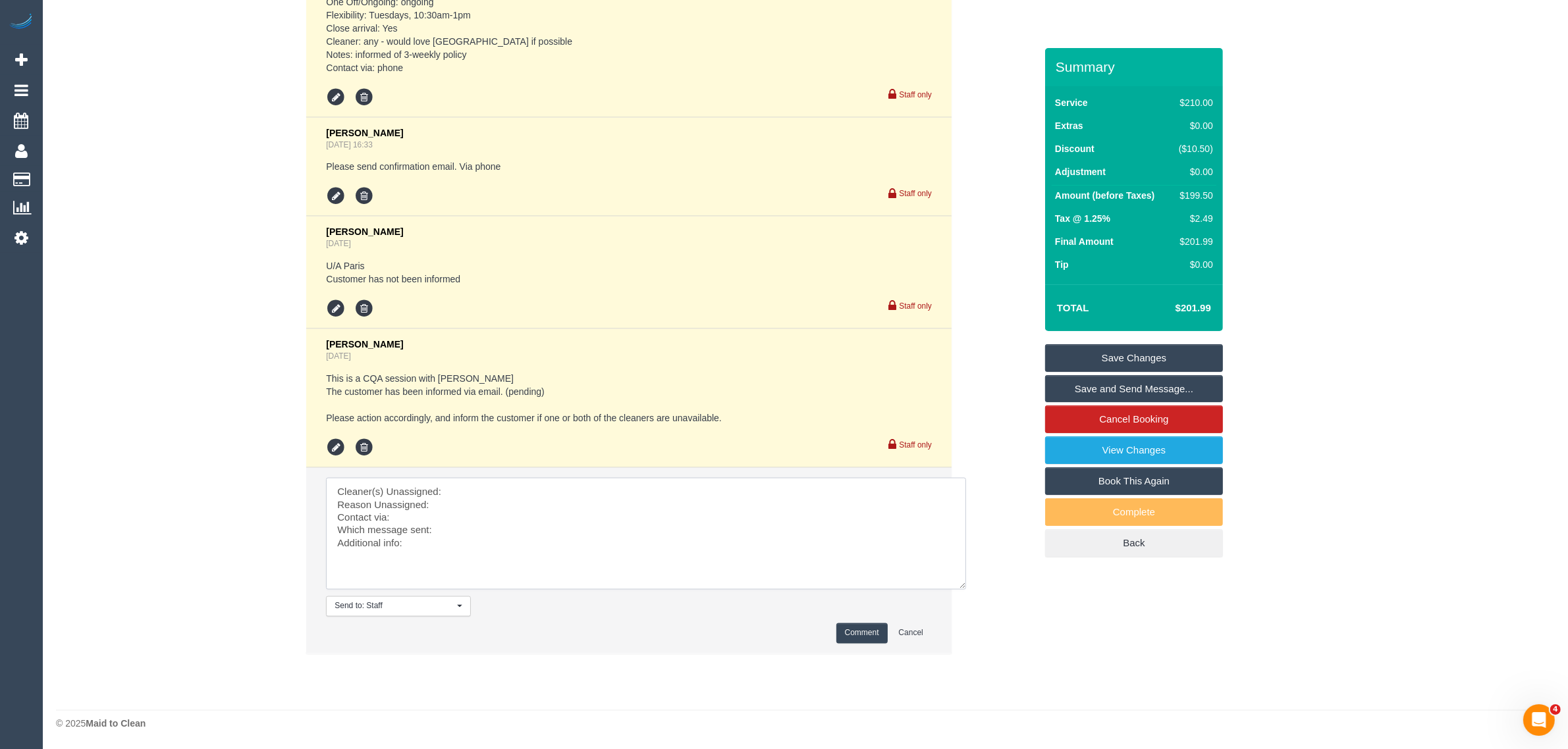
click at [643, 485] on textarea at bounding box center [646, 533] width 640 height 112
paste textarea "[PERSON_NAME] ("
click at [501, 501] on textarea at bounding box center [646, 533] width 640 height 112
click at [522, 540] on textarea at bounding box center [646, 533] width 640 height 112
click at [551, 528] on textarea at bounding box center [646, 533] width 640 height 112
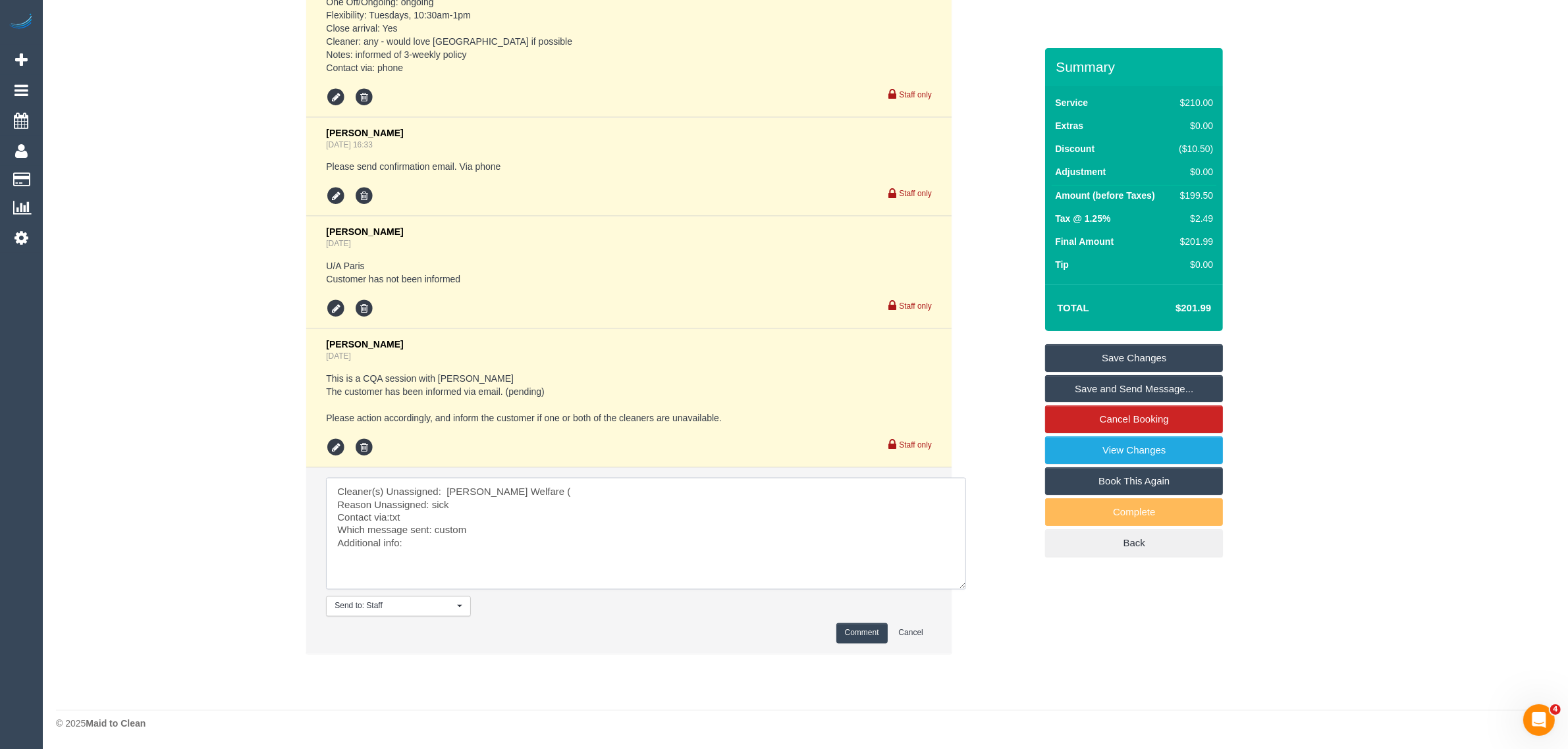
type textarea "Cleaner(s) Unassigned: [PERSON_NAME] Welfare ( Reason Unassigned: sick Contact …"
click at [853, 629] on button "Comment" at bounding box center [862, 634] width 52 height 20
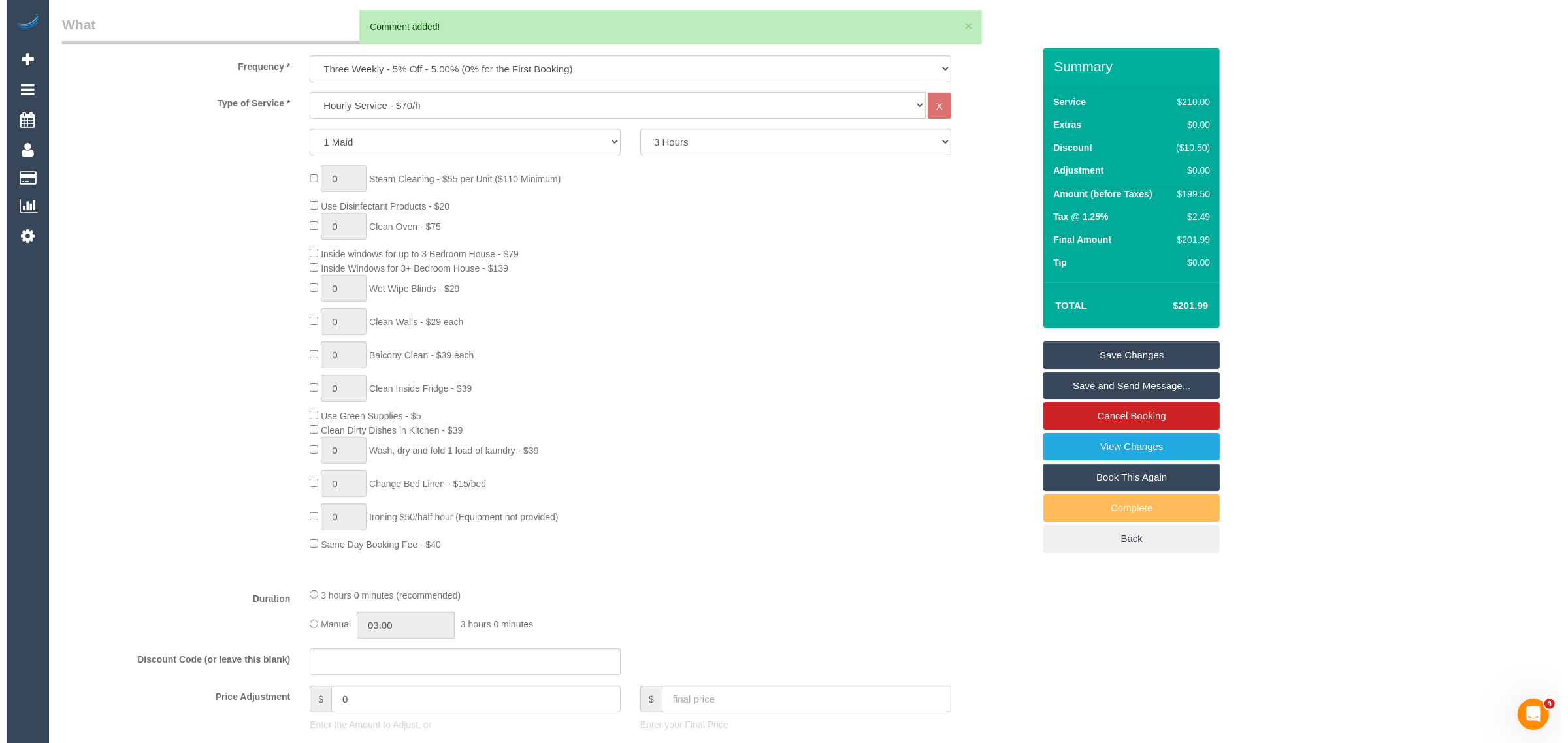
scroll to position [0, 0]
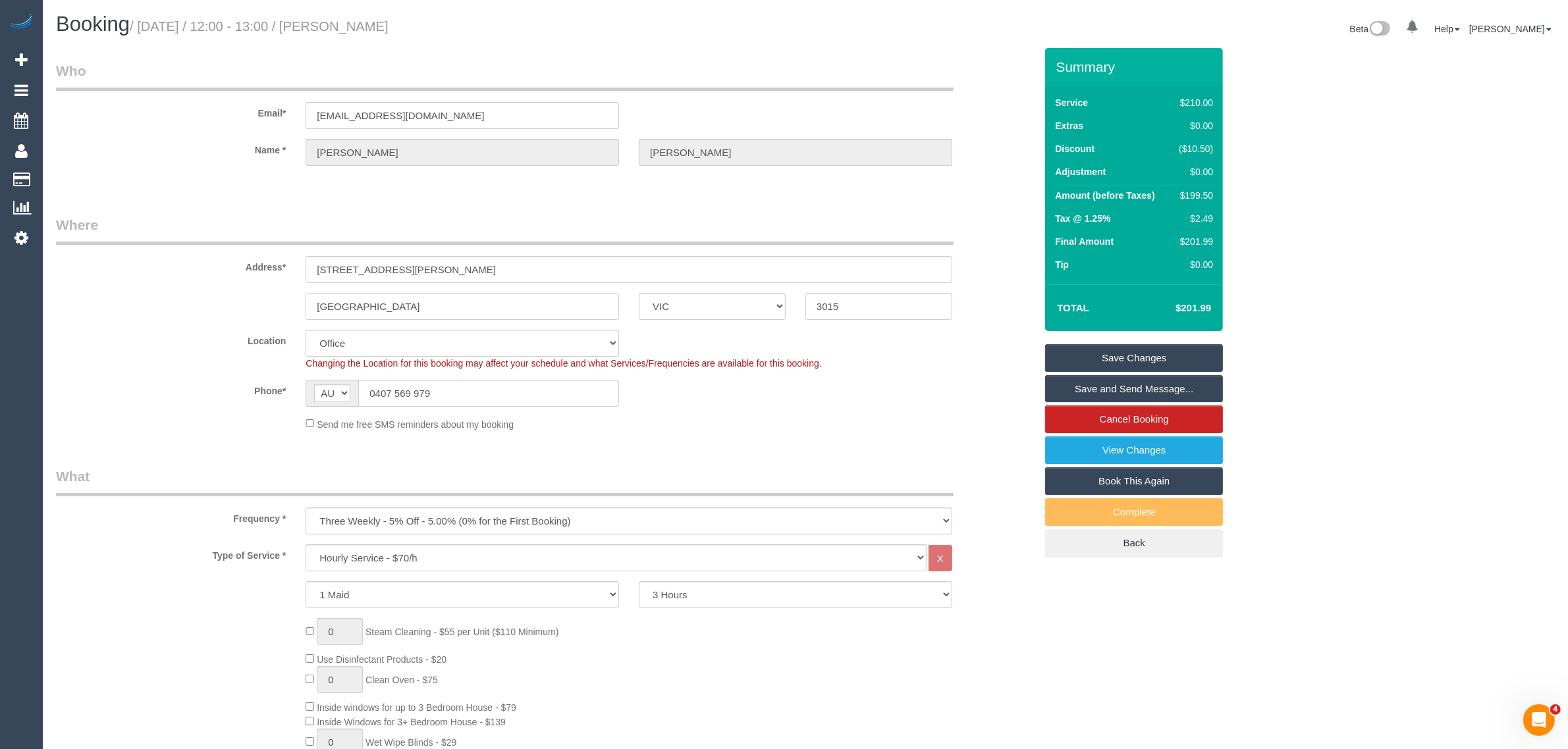
click at [436, 298] on input "[GEOGRAPHIC_DATA]" at bounding box center [463, 306] width 314 height 27
click at [818, 430] on fieldset "Where Address* [STREET_ADDRESS][PERSON_NAME] [GEOGRAPHIC_DATA] ACT [GEOGRAPHIC_…" at bounding box center [545, 328] width 979 height 226
click at [1127, 359] on link "Save Changes" at bounding box center [1134, 358] width 178 height 28
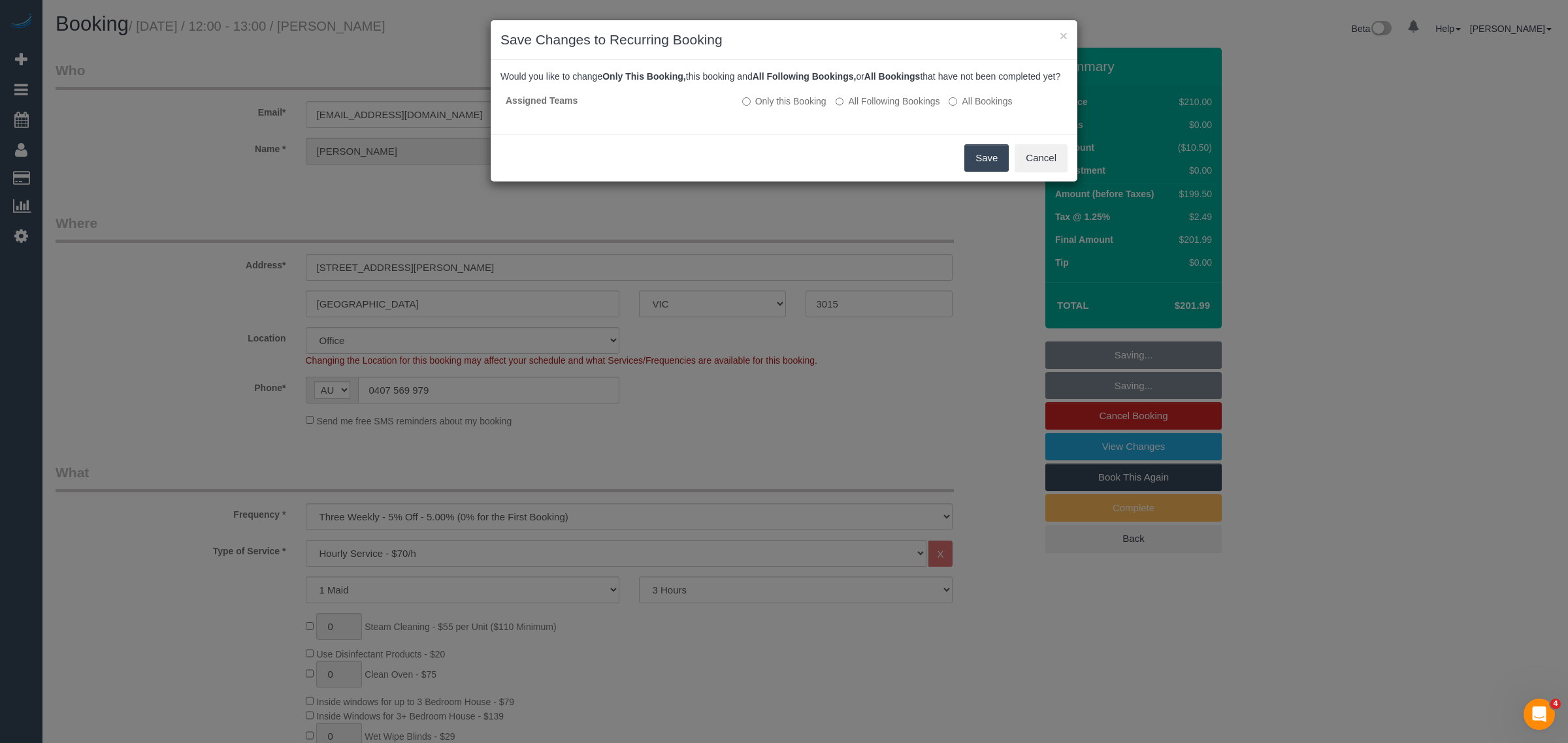
click at [974, 163] on button "Save" at bounding box center [987, 158] width 45 height 28
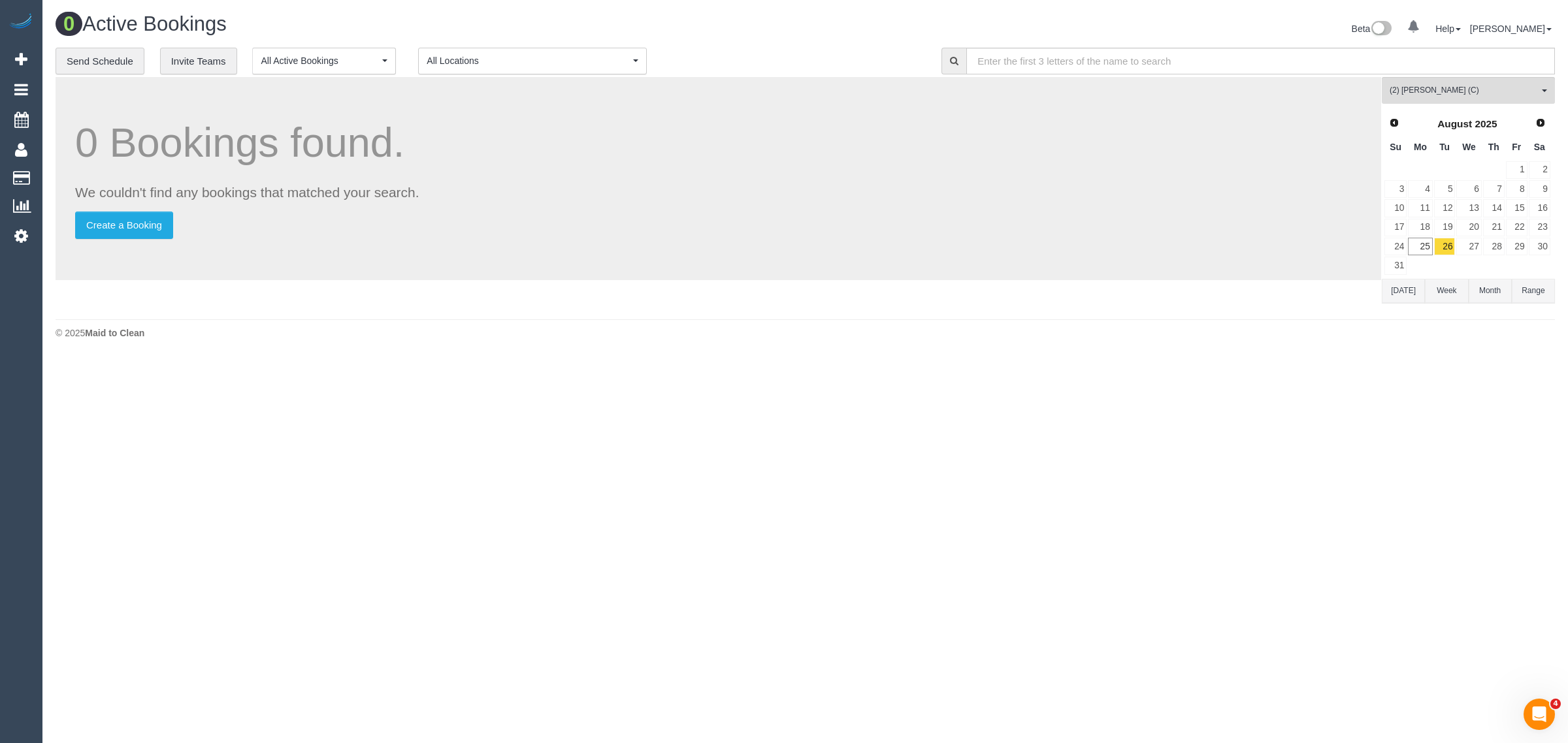
drag, startPoint x: 677, startPoint y: 526, endPoint x: 691, endPoint y: 533, distance: 15.7
click at [677, 526] on body "0 Beta Your Notifications You have 0 alerts Add Booking Bookings Active Booking…" at bounding box center [784, 372] width 1568 height 743
click at [119, 461] on body "0 Beta Your Notifications You have 0 alerts Add Booking Bookings Active Booking…" at bounding box center [784, 372] width 1568 height 743
drag, startPoint x: 1457, startPoint y: 452, endPoint x: 1028, endPoint y: 554, distance: 441.0
click at [1457, 452] on body "0 Beta Your Notifications You have 0 alerts Add Booking Bookings Active Booking…" at bounding box center [784, 372] width 1568 height 743
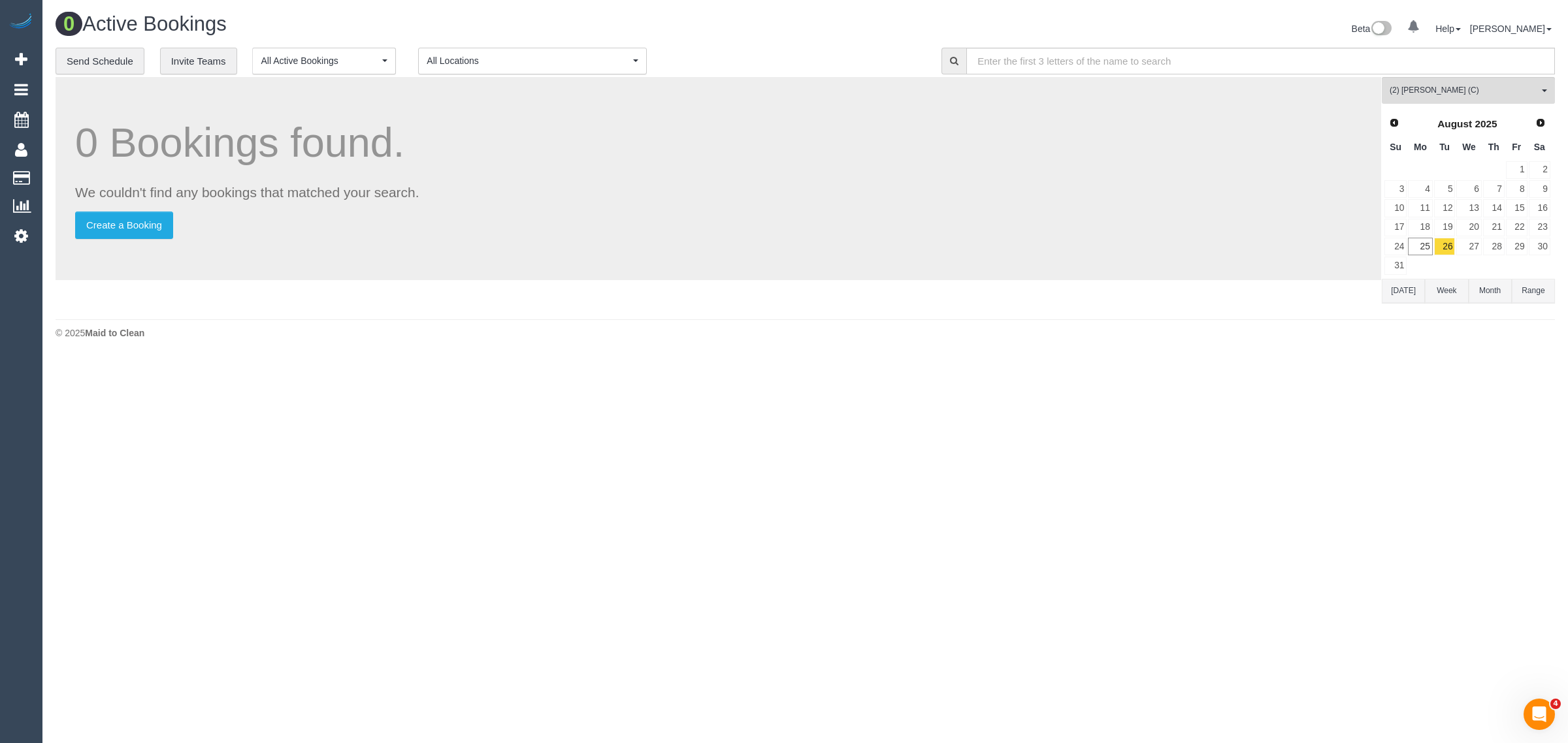
click at [741, 559] on body "0 Beta Your Notifications You have 0 alerts Add Booking Bookings Active Booking…" at bounding box center [784, 372] width 1568 height 743
click at [719, 668] on body "0 Beta Your Notifications You have 0 alerts Add Booking Bookings Active Booking…" at bounding box center [784, 372] width 1568 height 743
